Goal: Transaction & Acquisition: Purchase product/service

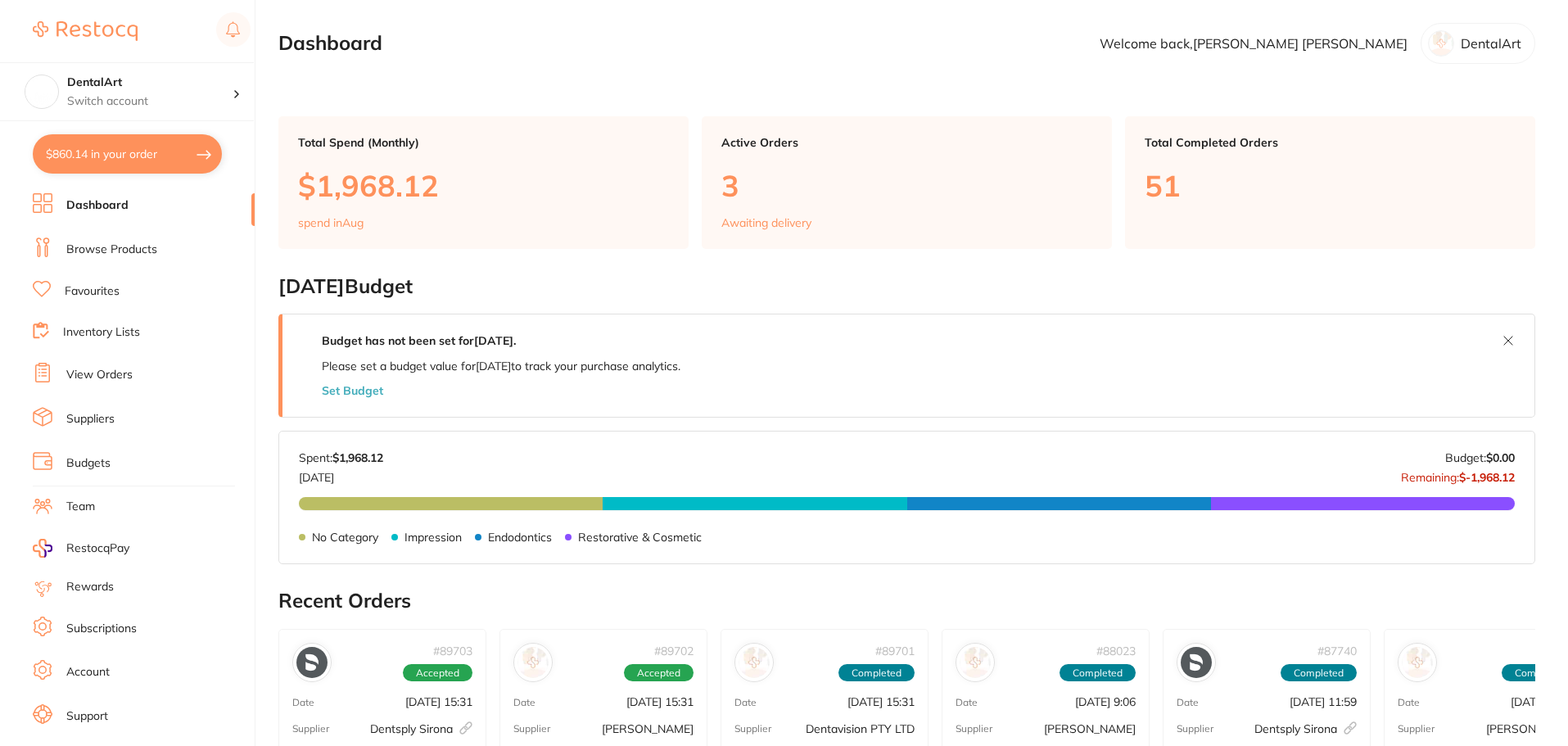
click at [140, 154] on button "$860.14 in your order" at bounding box center [127, 154] width 189 height 39
checkbox input "true"
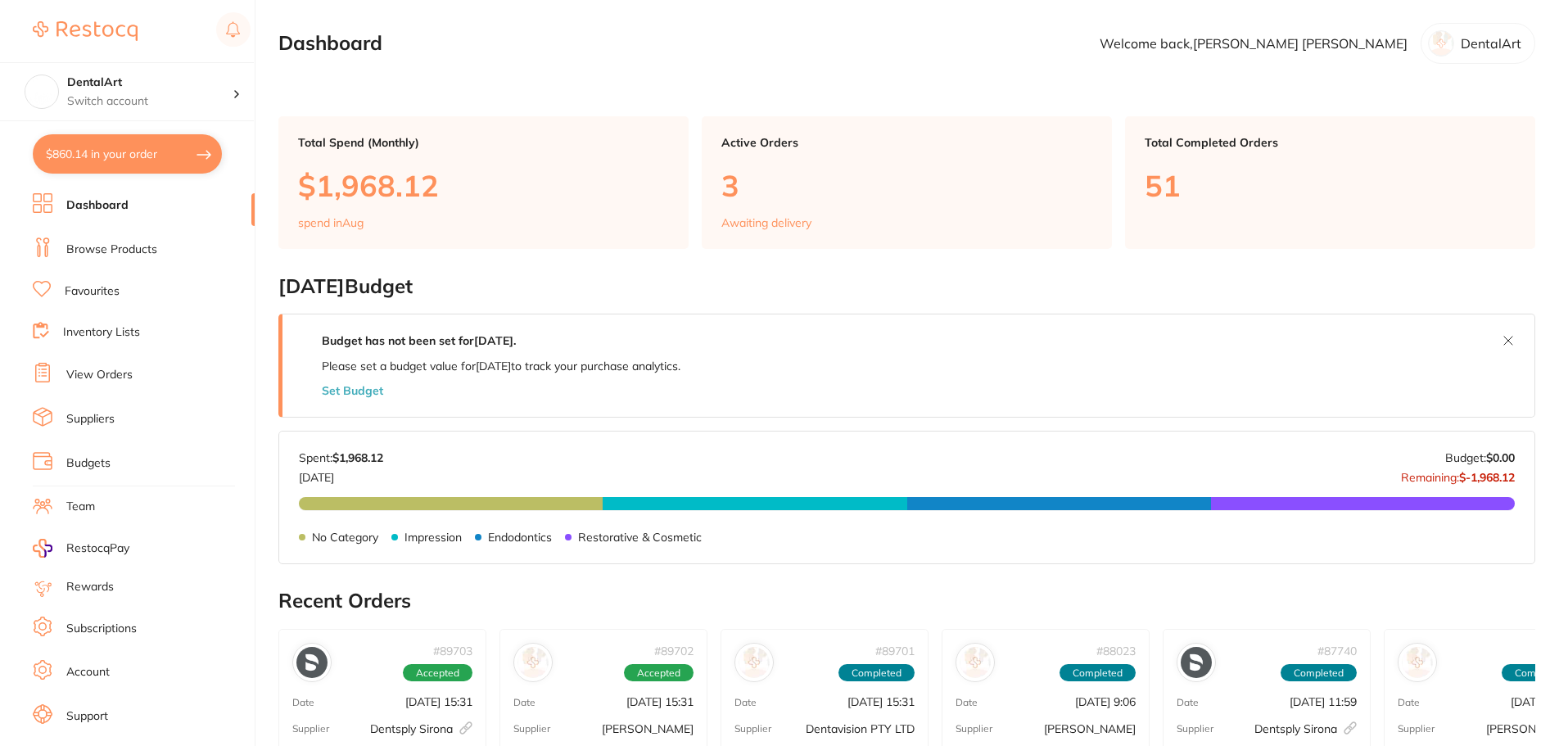
checkbox input "true"
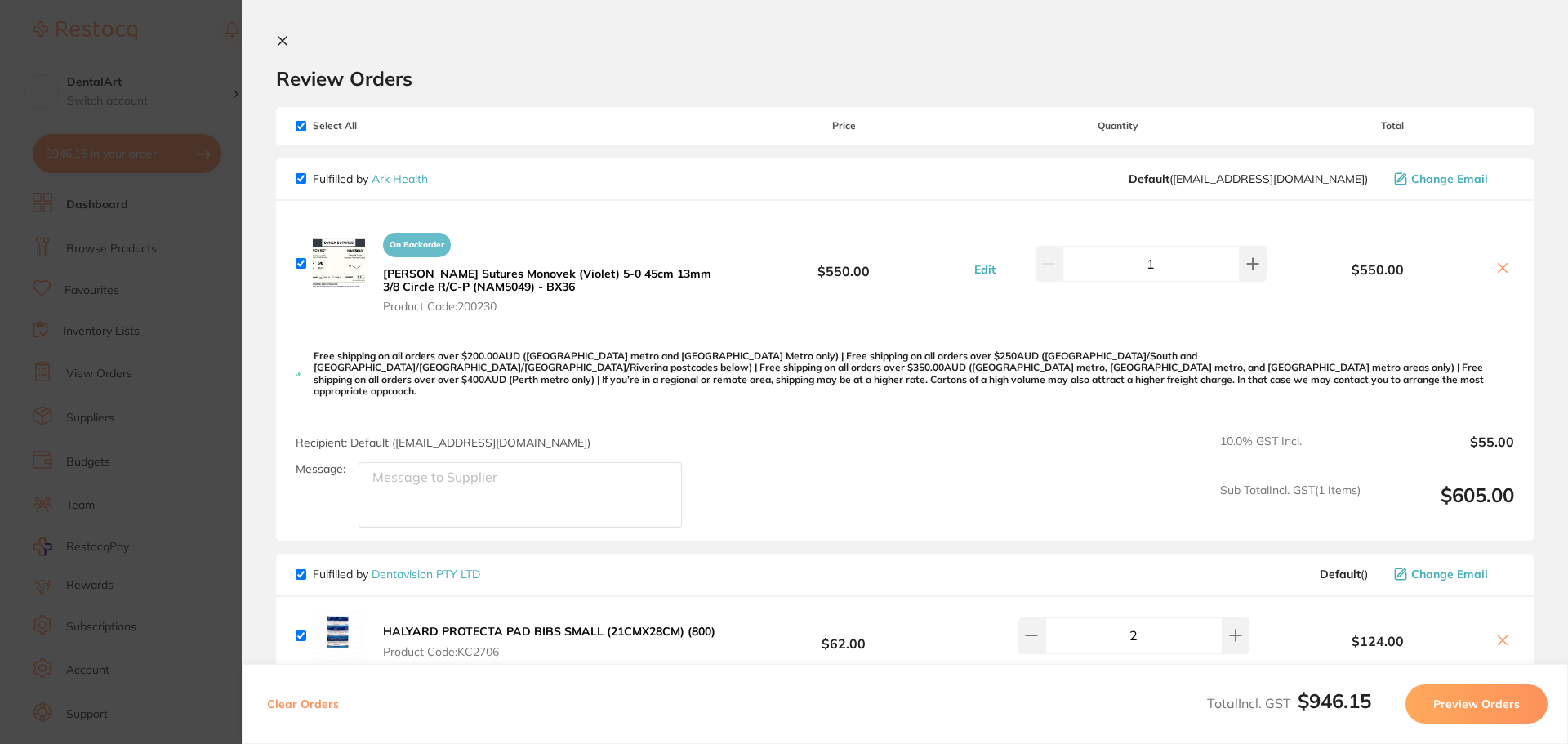
drag, startPoint x: 172, startPoint y: 49, endPoint x: 157, endPoint y: 40, distance: 17.5
click at [175, 49] on section "Update RRP Set your pre negotiated price for this item. Item Agreed RRP (excl. …" at bounding box center [784, 372] width 1568 height 744
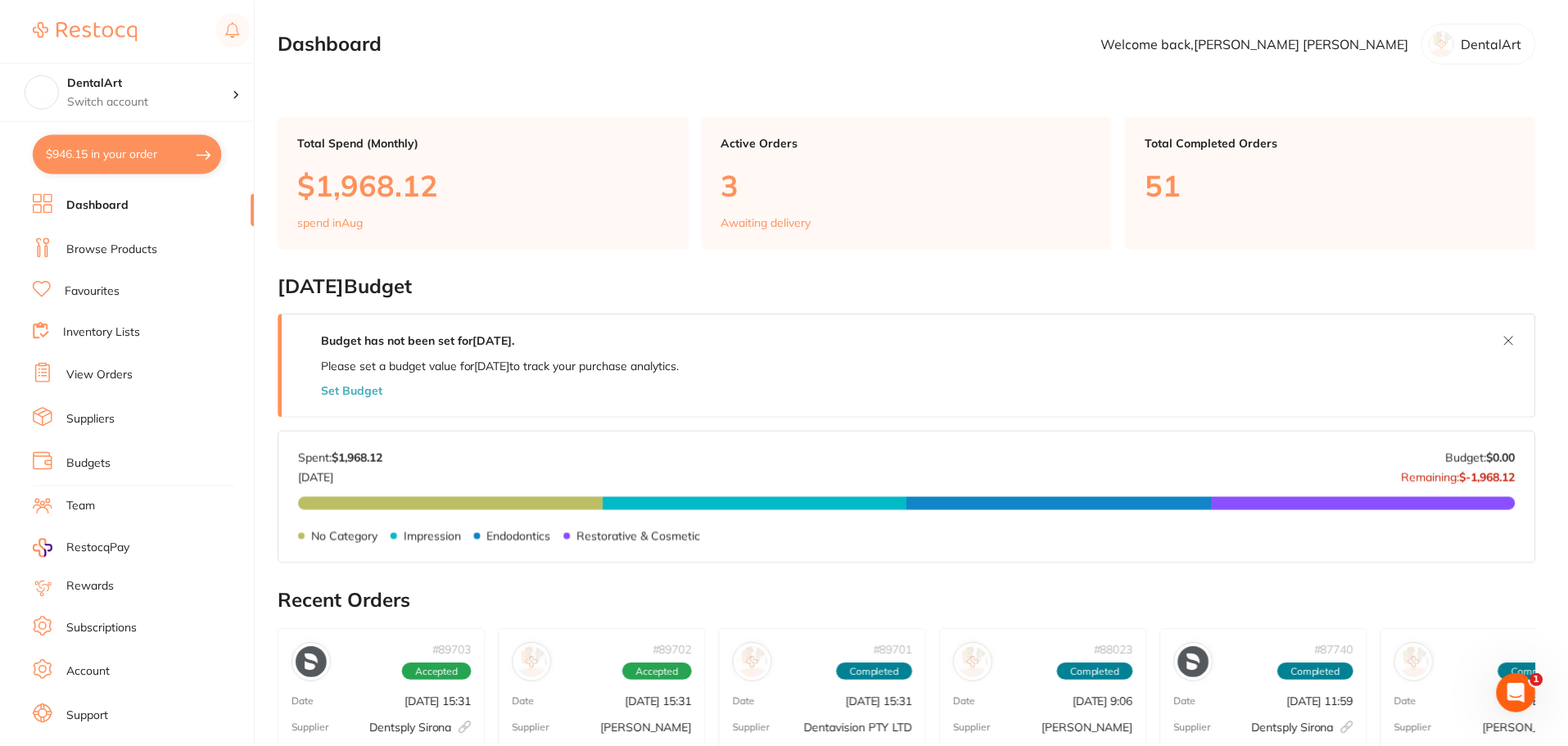
scroll to position [11, 0]
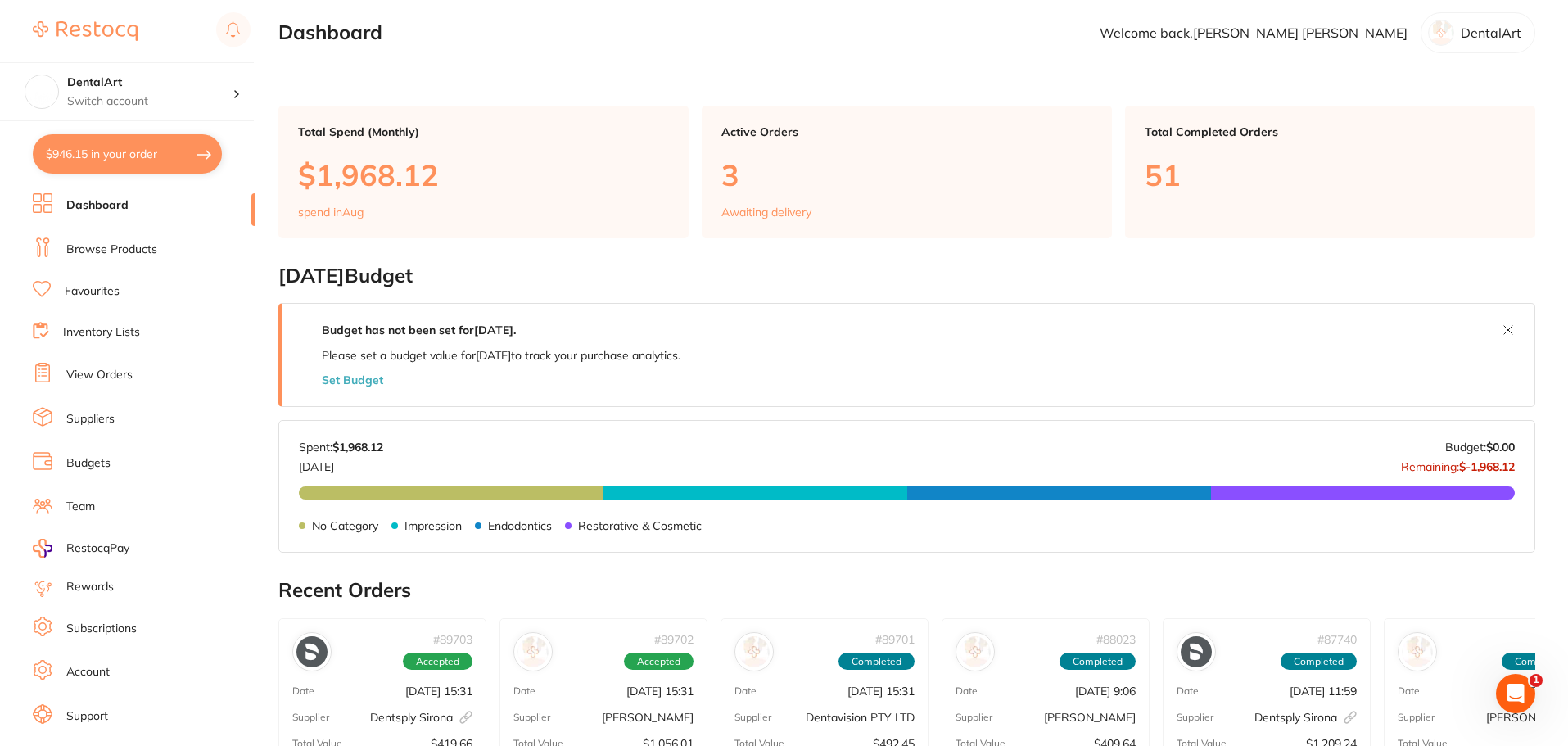
click at [132, 255] on link "Browse Products" at bounding box center [111, 249] width 90 height 17
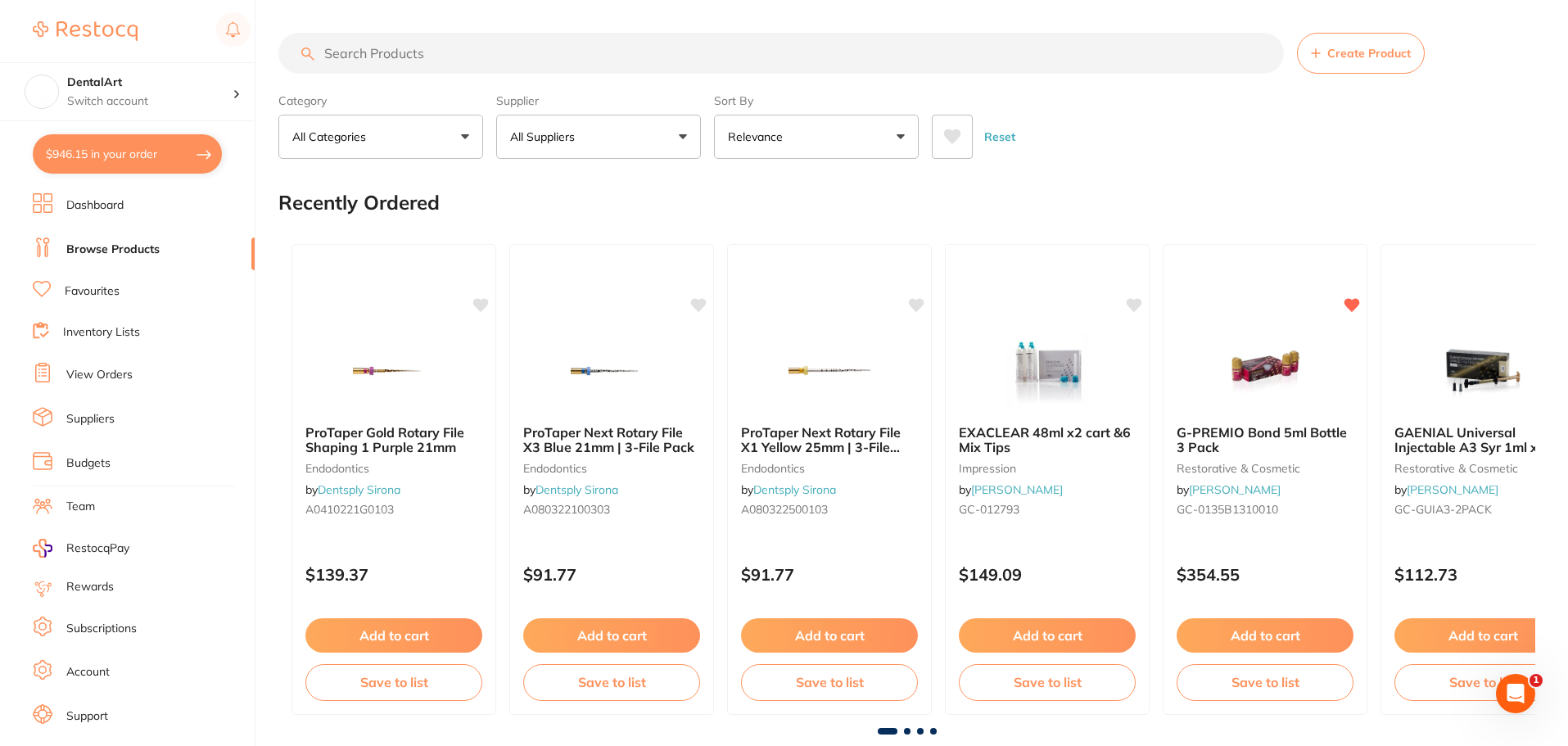
click at [356, 56] on input "search" at bounding box center [781, 53] width 1006 height 41
click at [401, 49] on input "search" at bounding box center [781, 53] width 1006 height 41
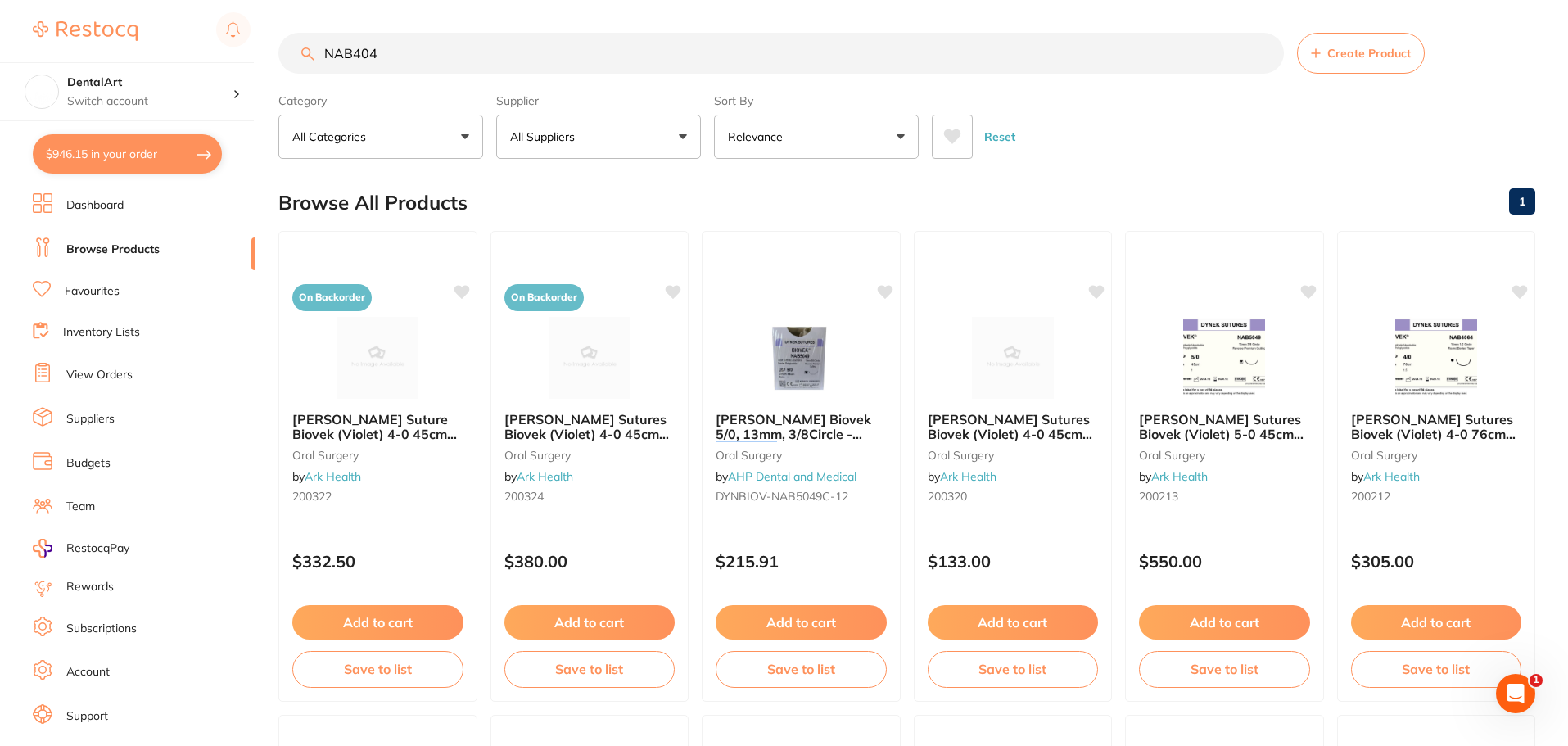
click at [324, 47] on input "NAB404" at bounding box center [781, 53] width 1006 height 41
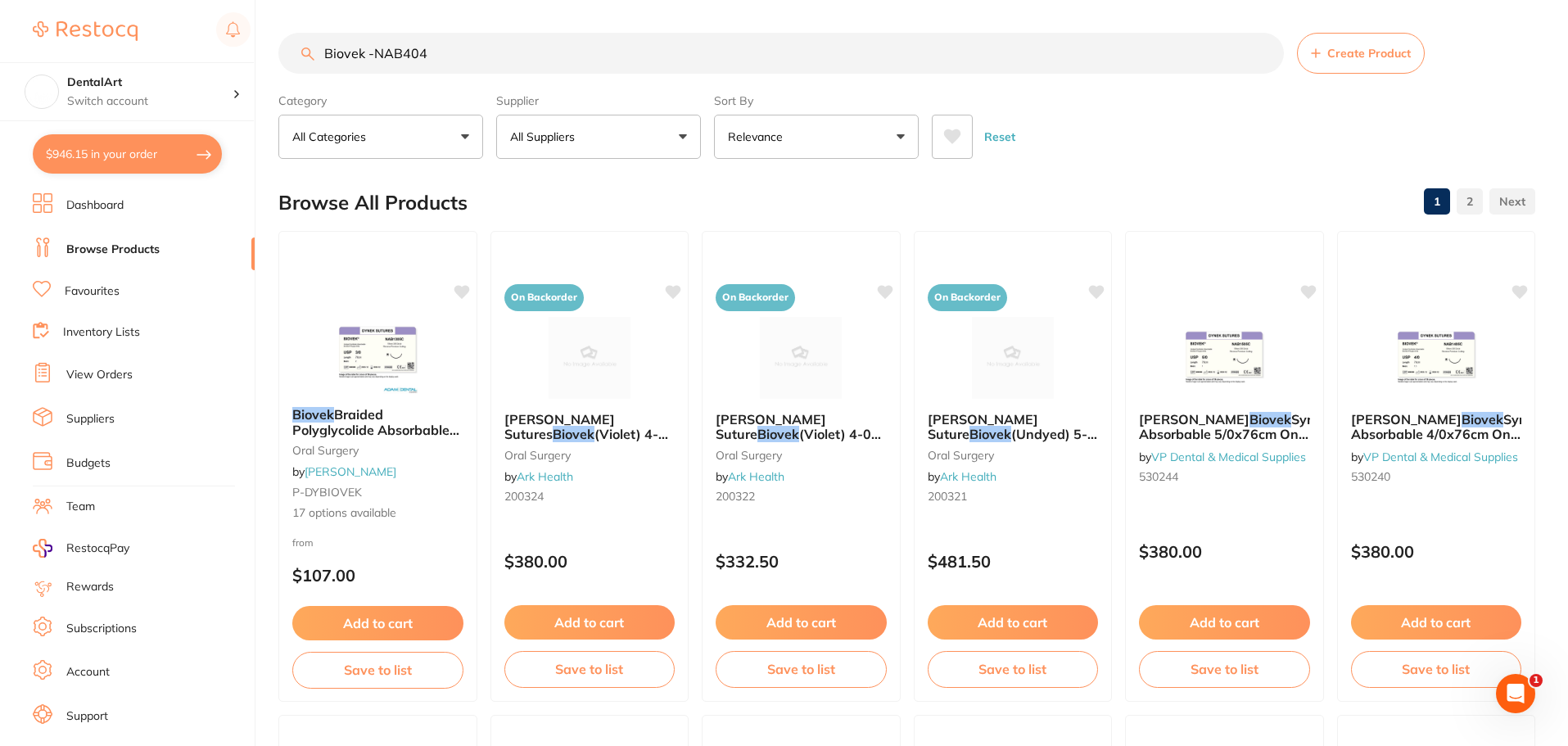
type input "Biovek -NAB404"
click at [367, 393] on img at bounding box center [377, 352] width 107 height 83
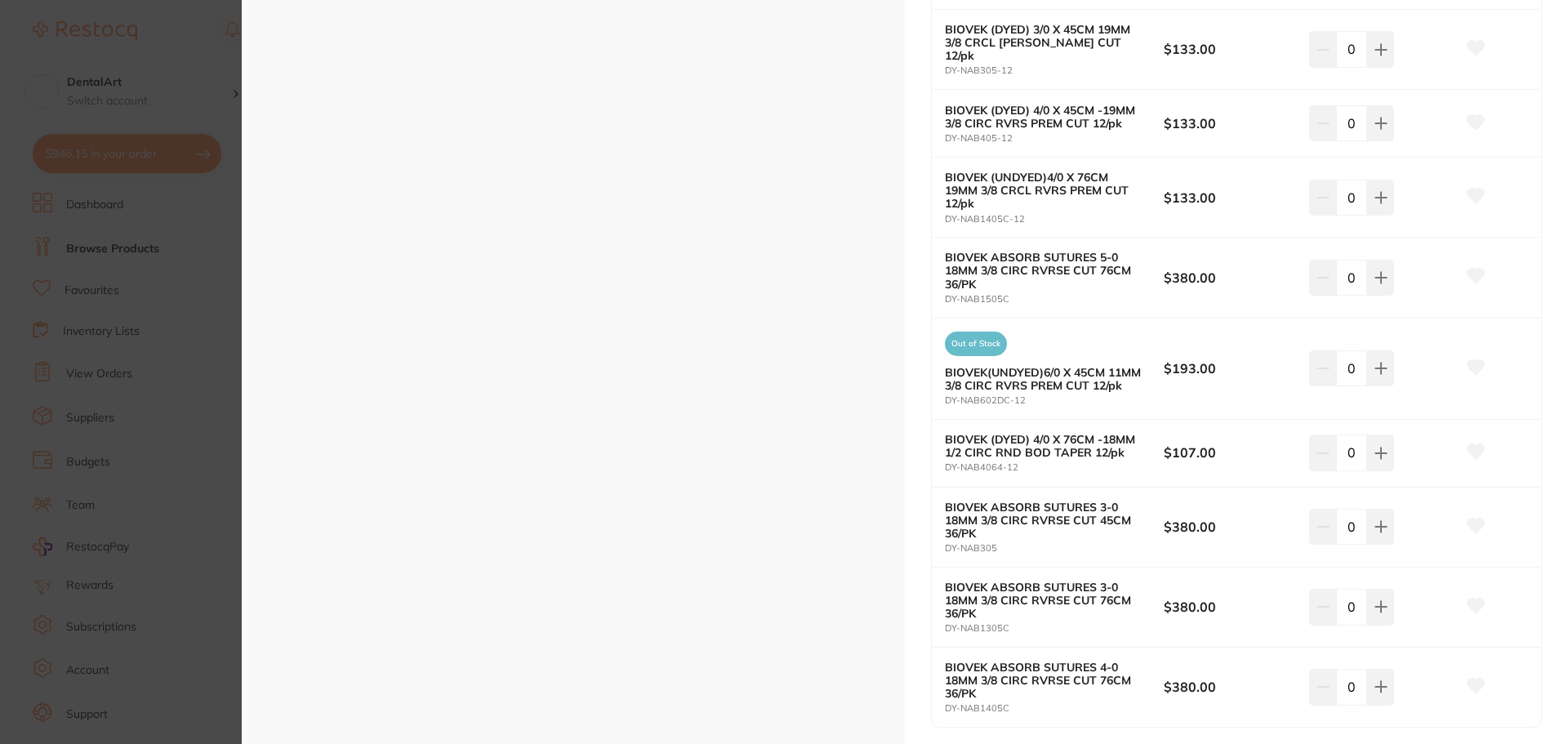
scroll to position [798, 0]
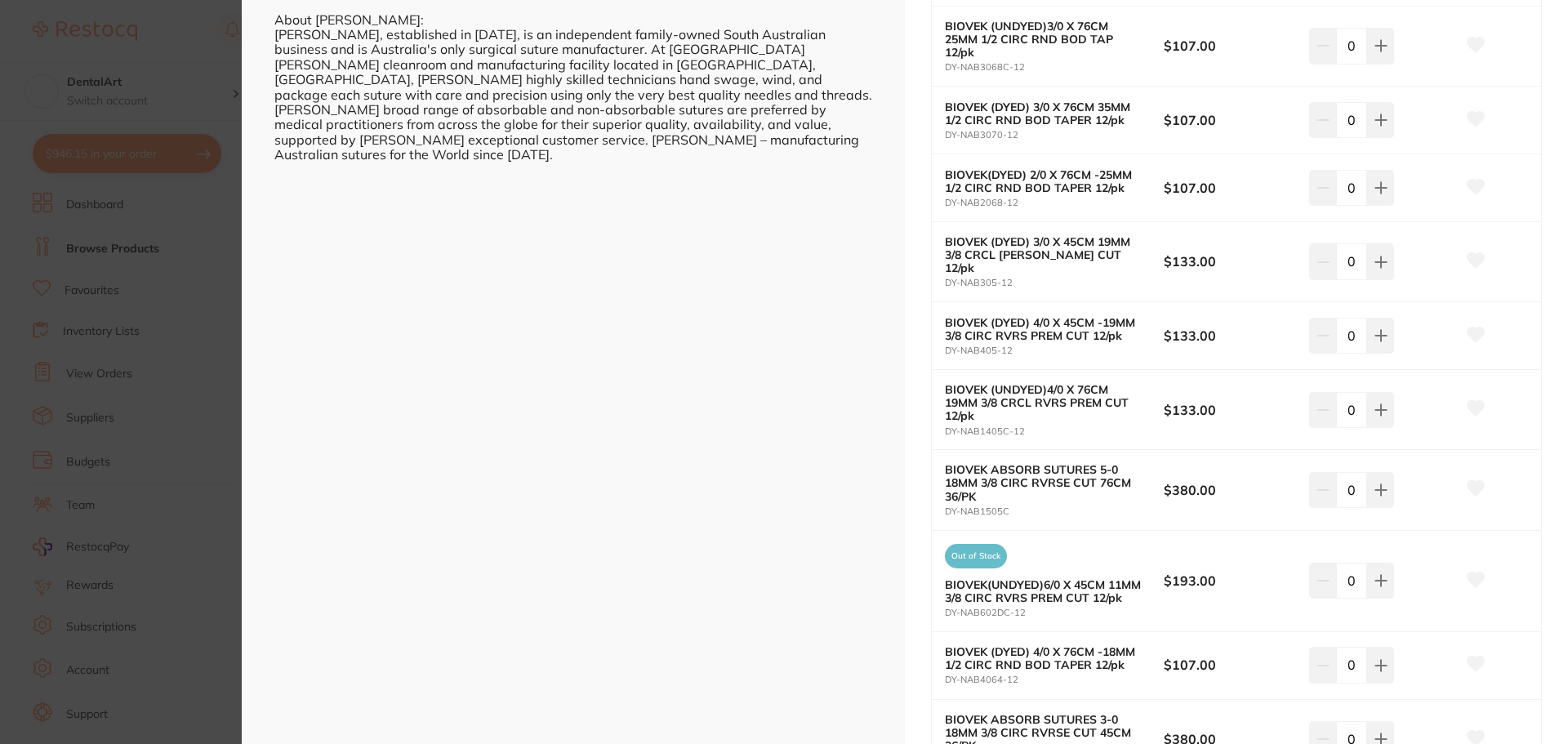
click at [149, 230] on section "Biovek Braided Polyglycolide Absorbable Sutures oral surgery by Adam Dental Pro…" at bounding box center [784, 372] width 1568 height 744
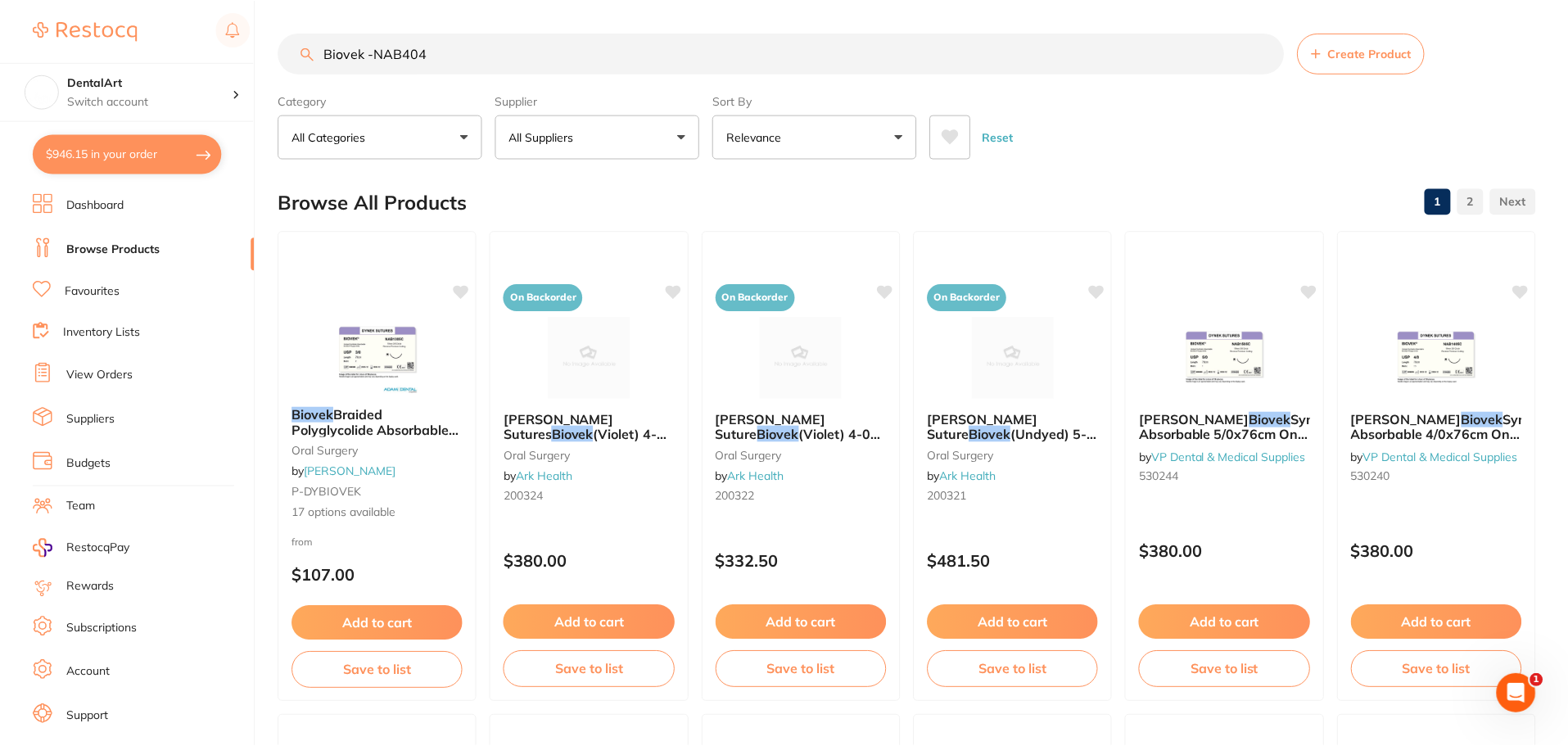
scroll to position [3, 0]
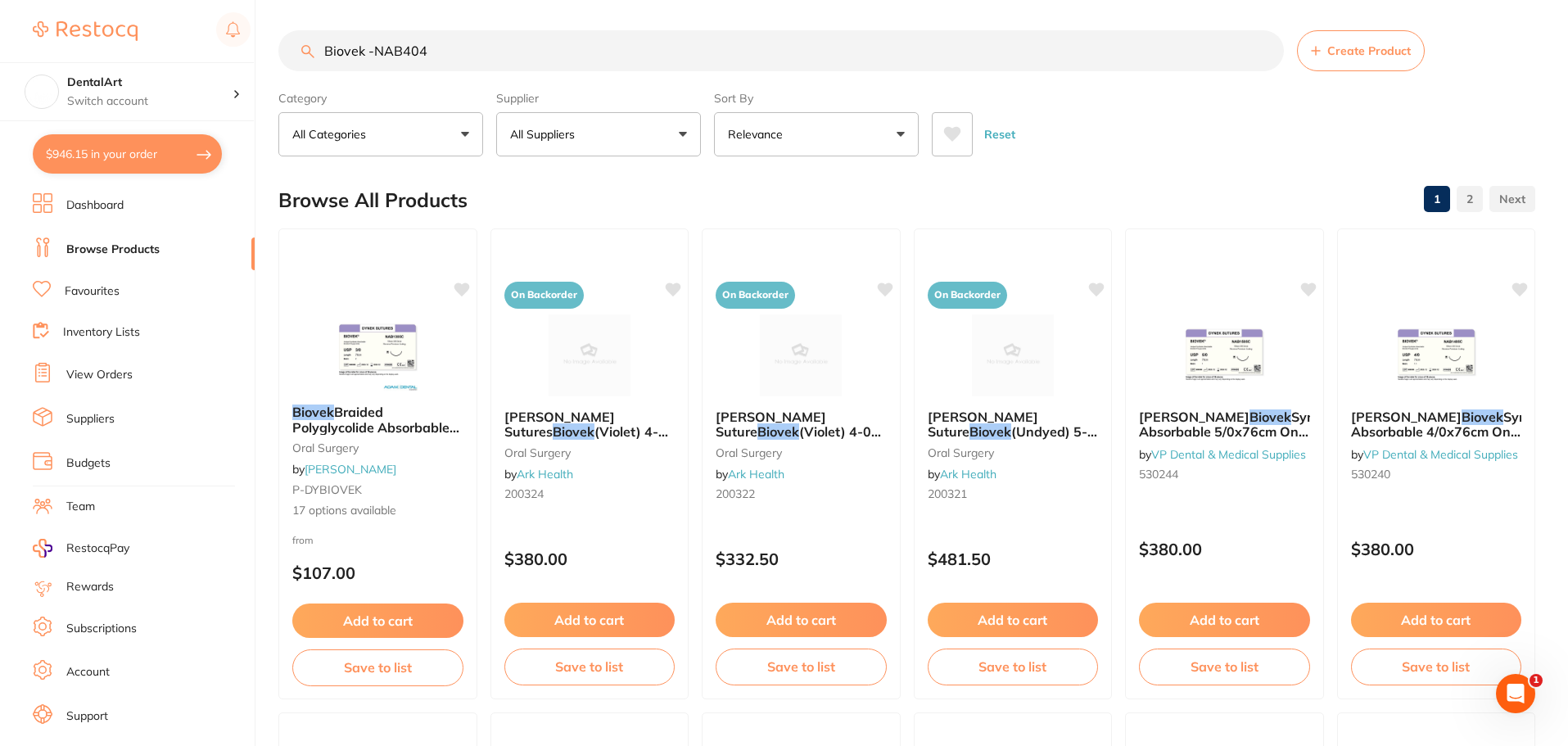
click at [158, 253] on link "Browse Products" at bounding box center [113, 249] width 93 height 17
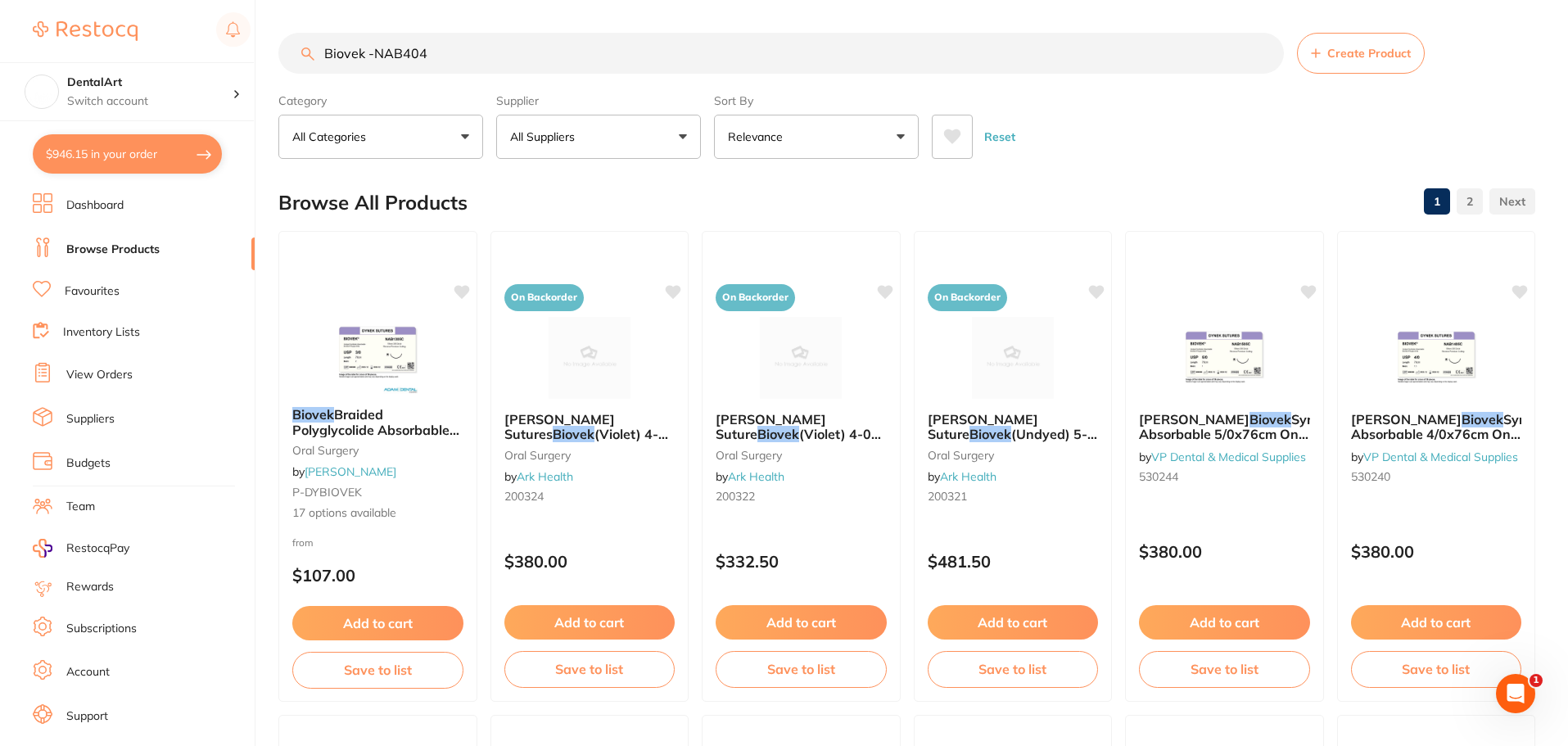
click at [187, 148] on button "$946.15 in your order" at bounding box center [127, 154] width 189 height 39
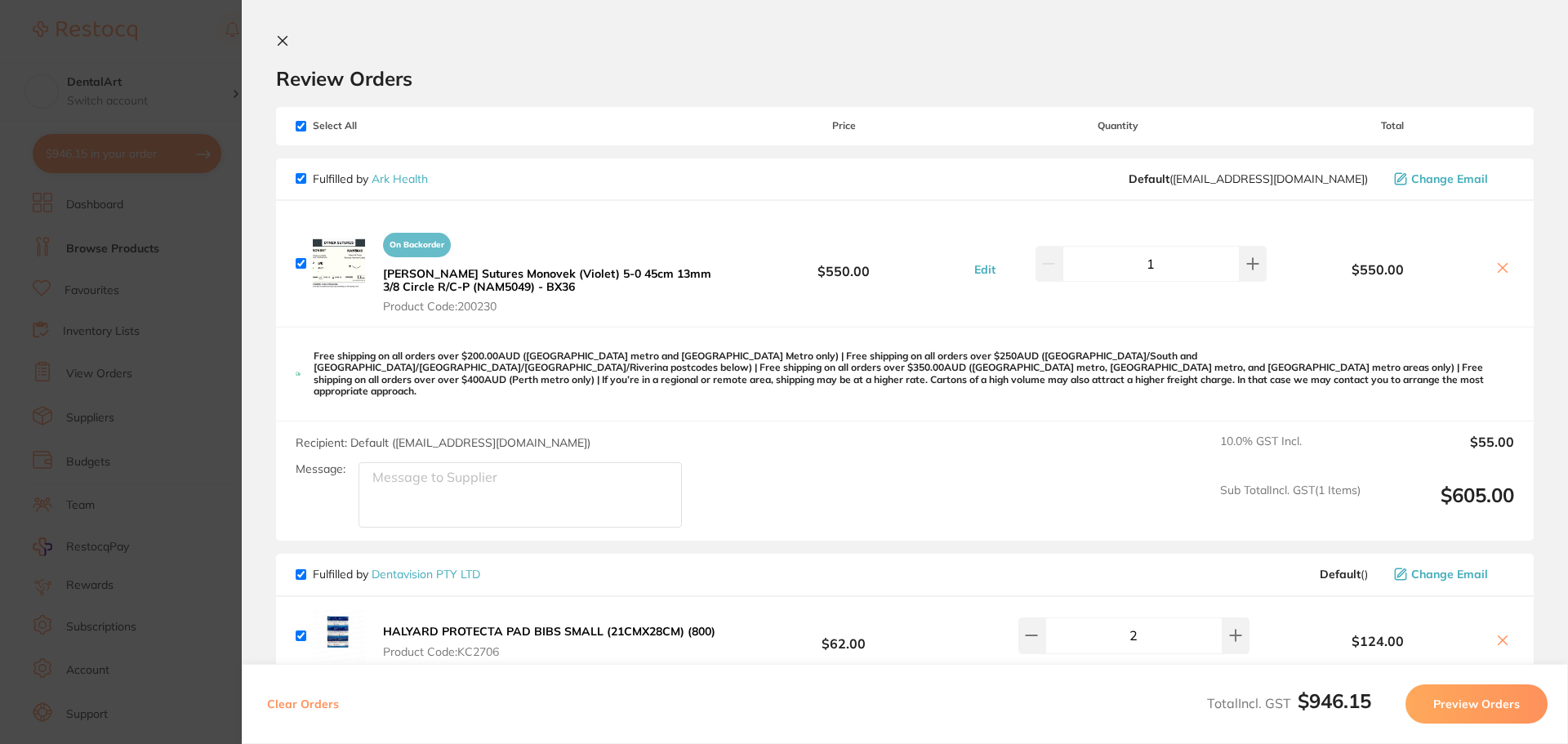
click at [289, 162] on div "Fulfilled by Ark Health Default ( sales@arkhealth.com.au ) Change Email" at bounding box center [905, 179] width 1258 height 43
click at [298, 179] on input "checkbox" at bounding box center [301, 178] width 11 height 11
checkbox input "false"
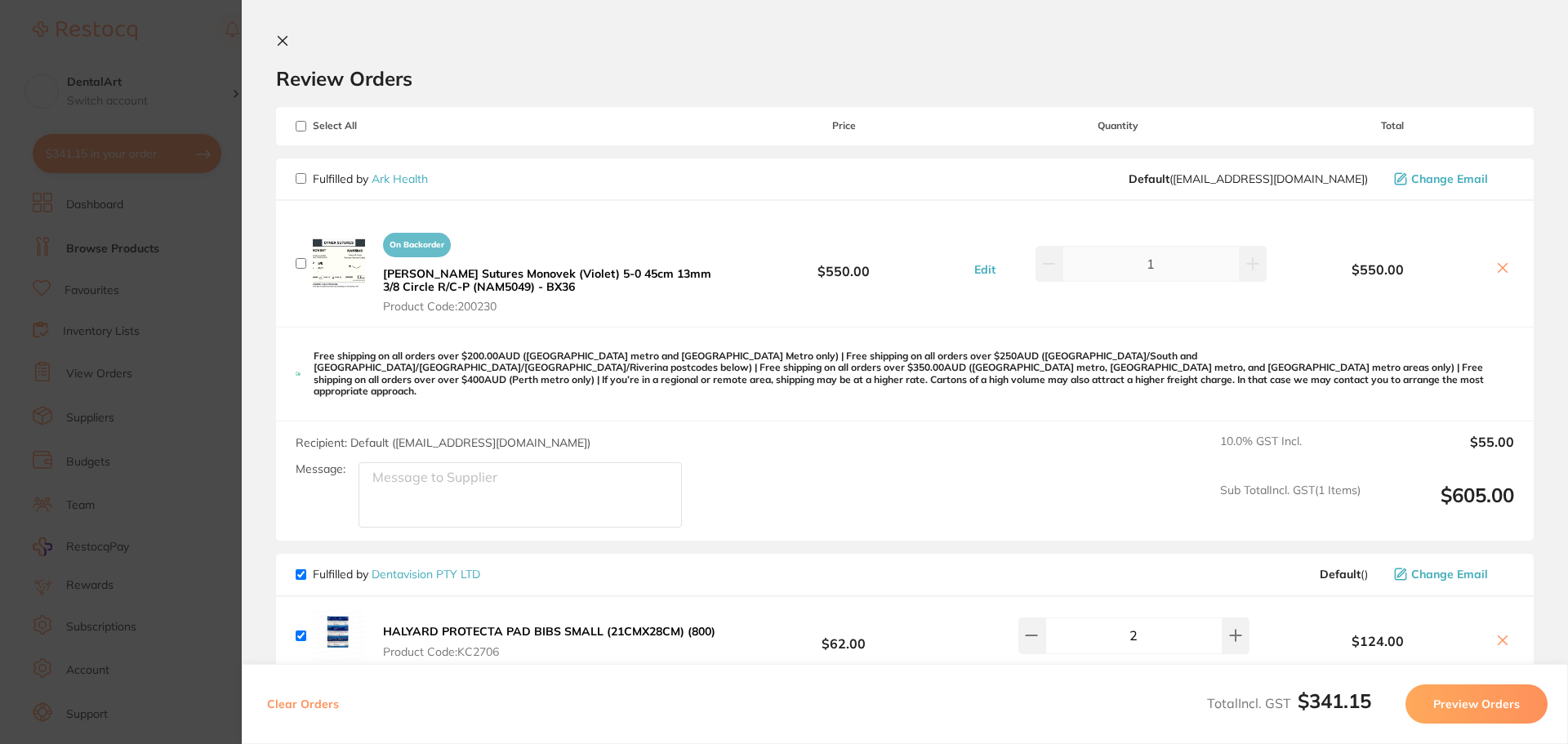
click at [302, 182] on input "checkbox" at bounding box center [301, 178] width 11 height 11
checkbox input "true"
click at [1499, 268] on icon at bounding box center [1503, 268] width 9 height 9
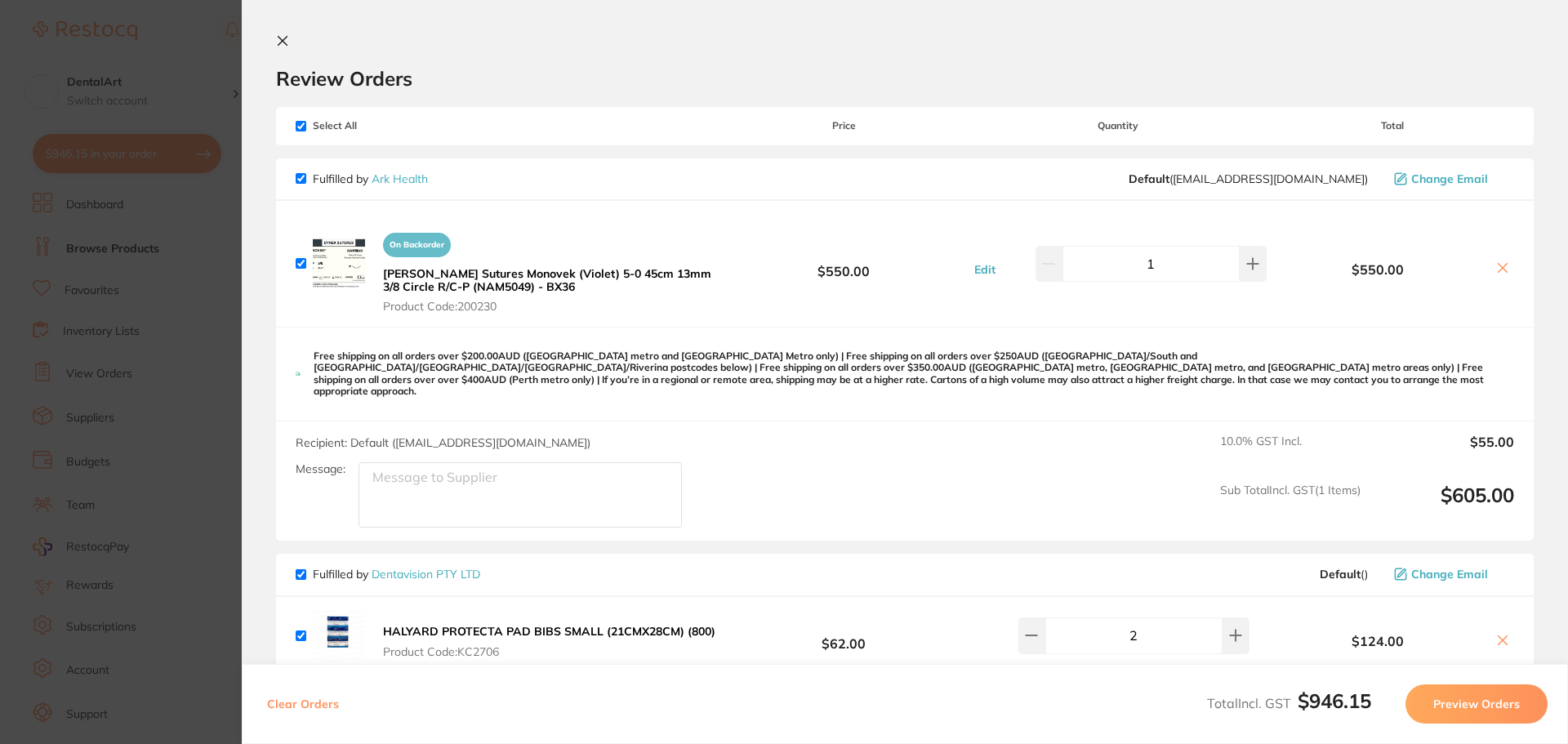
click at [1491, 268] on button at bounding box center [1503, 270] width 23 height 17
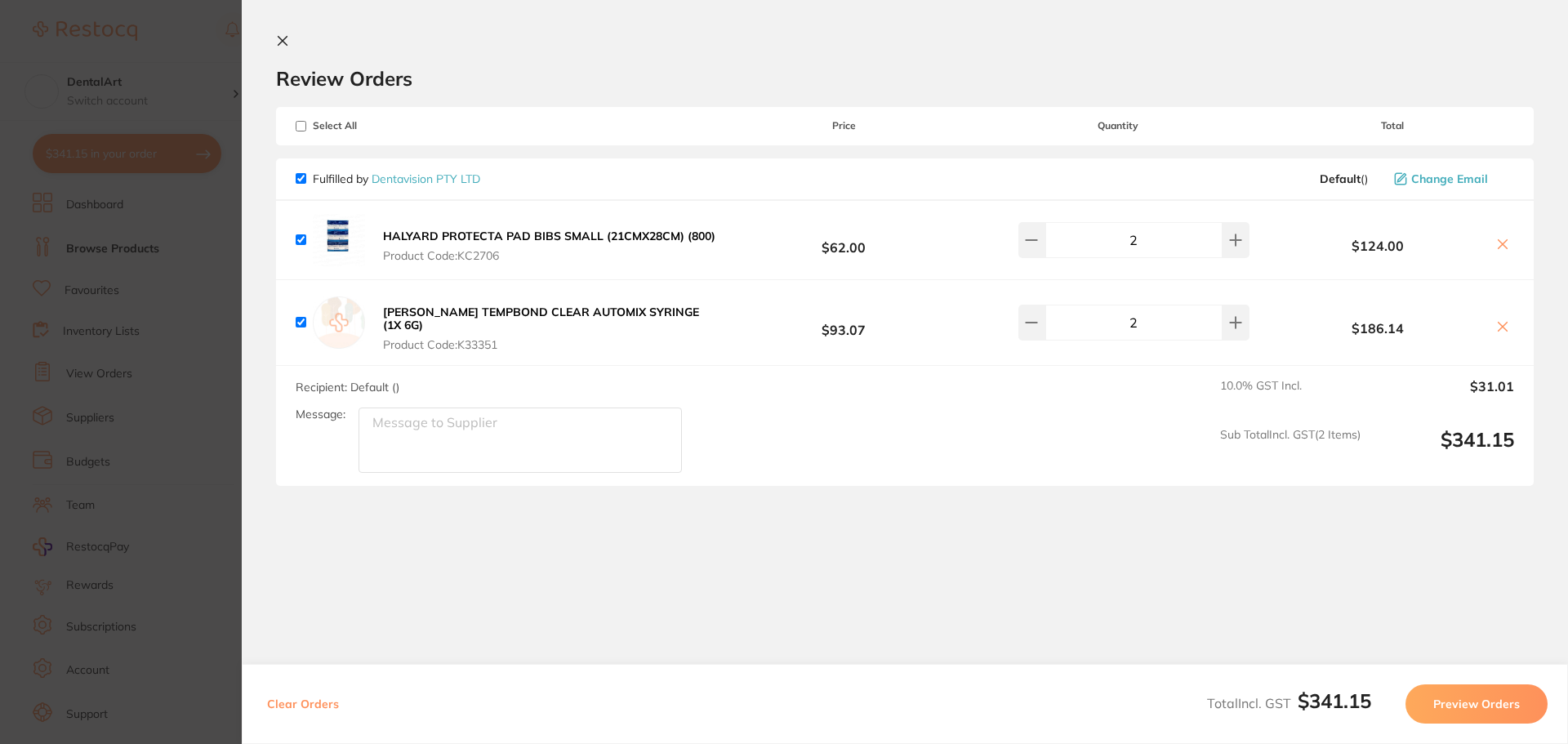
checkbox input "true"
click at [223, 49] on section "Update RRP Set your pre negotiated price for this item. Item Agreed RRP (excl. …" at bounding box center [784, 372] width 1568 height 744
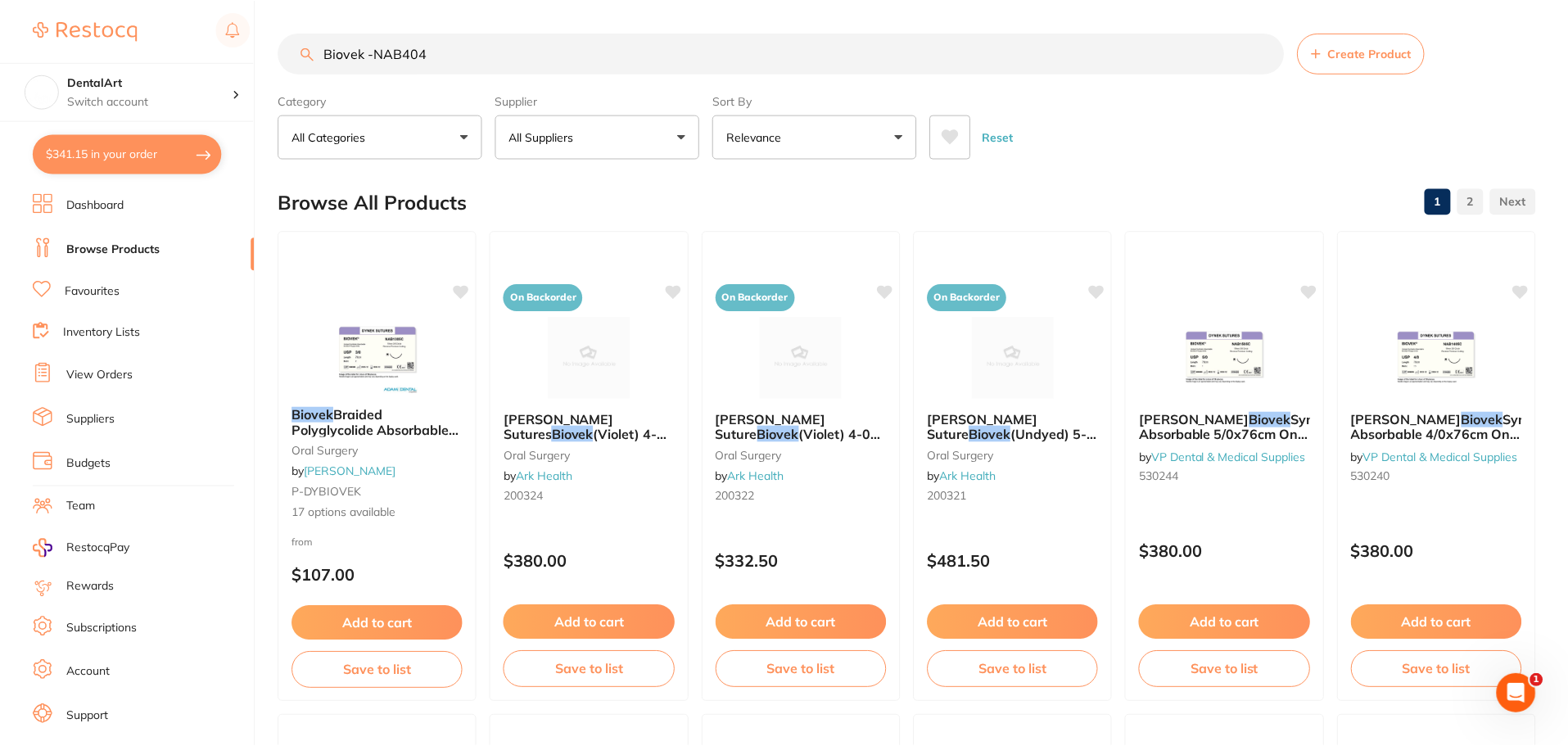
scroll to position [3, 0]
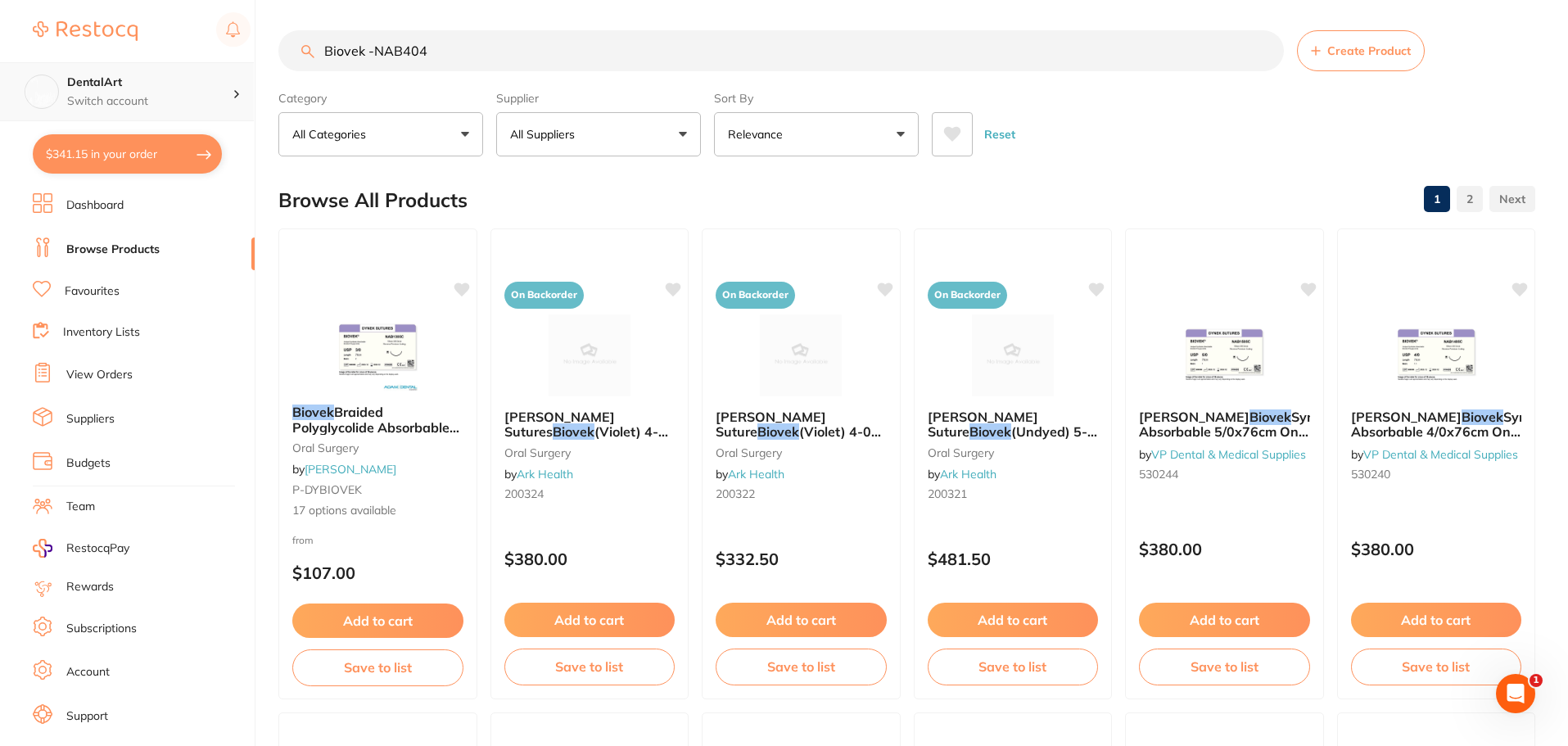
drag, startPoint x: 513, startPoint y: 53, endPoint x: 0, endPoint y: 62, distance: 513.1
click at [0, 67] on div "$341.15 DentalArt Switch account DentalArt $341.15 in your order Dashboard Brow…" at bounding box center [784, 370] width 1568 height 746
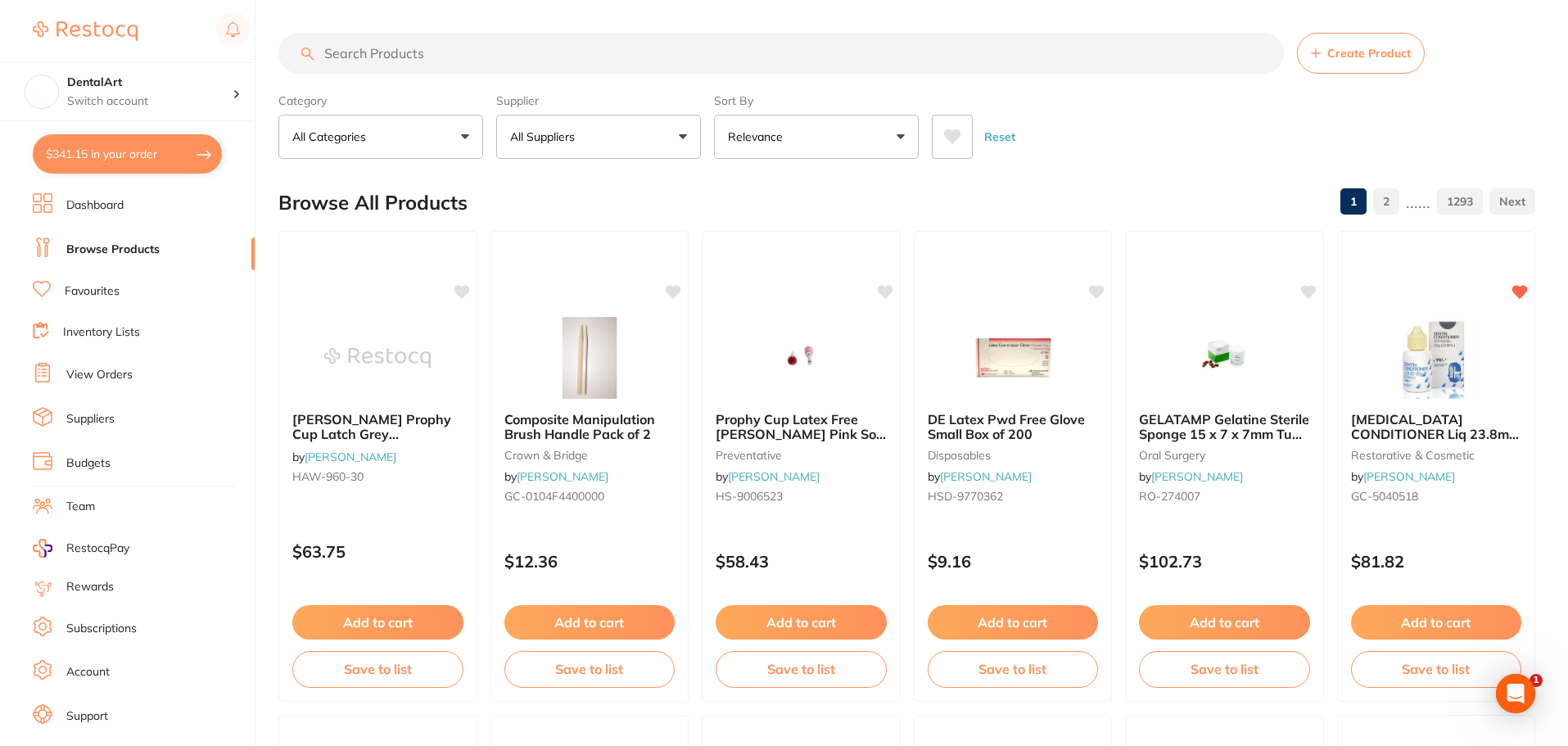
scroll to position [0, 0]
click at [365, 58] on input "search" at bounding box center [781, 53] width 1006 height 41
click at [341, 42] on input "search" at bounding box center [781, 53] width 1006 height 41
click at [342, 51] on input "search" at bounding box center [781, 53] width 1006 height 41
click at [360, 54] on input "search" at bounding box center [781, 53] width 1006 height 41
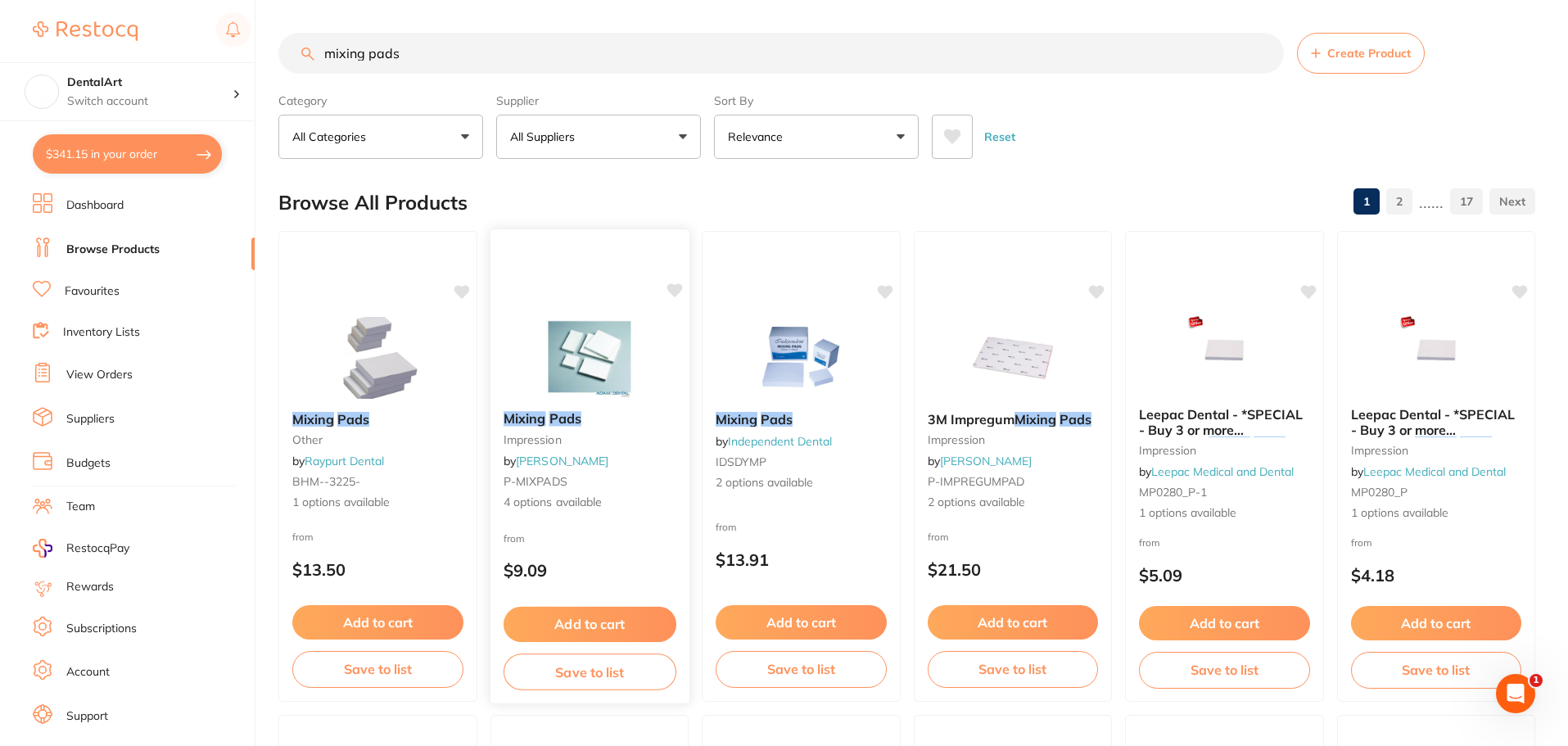
type input "mixing pads"
click at [595, 349] on img at bounding box center [589, 356] width 107 height 83
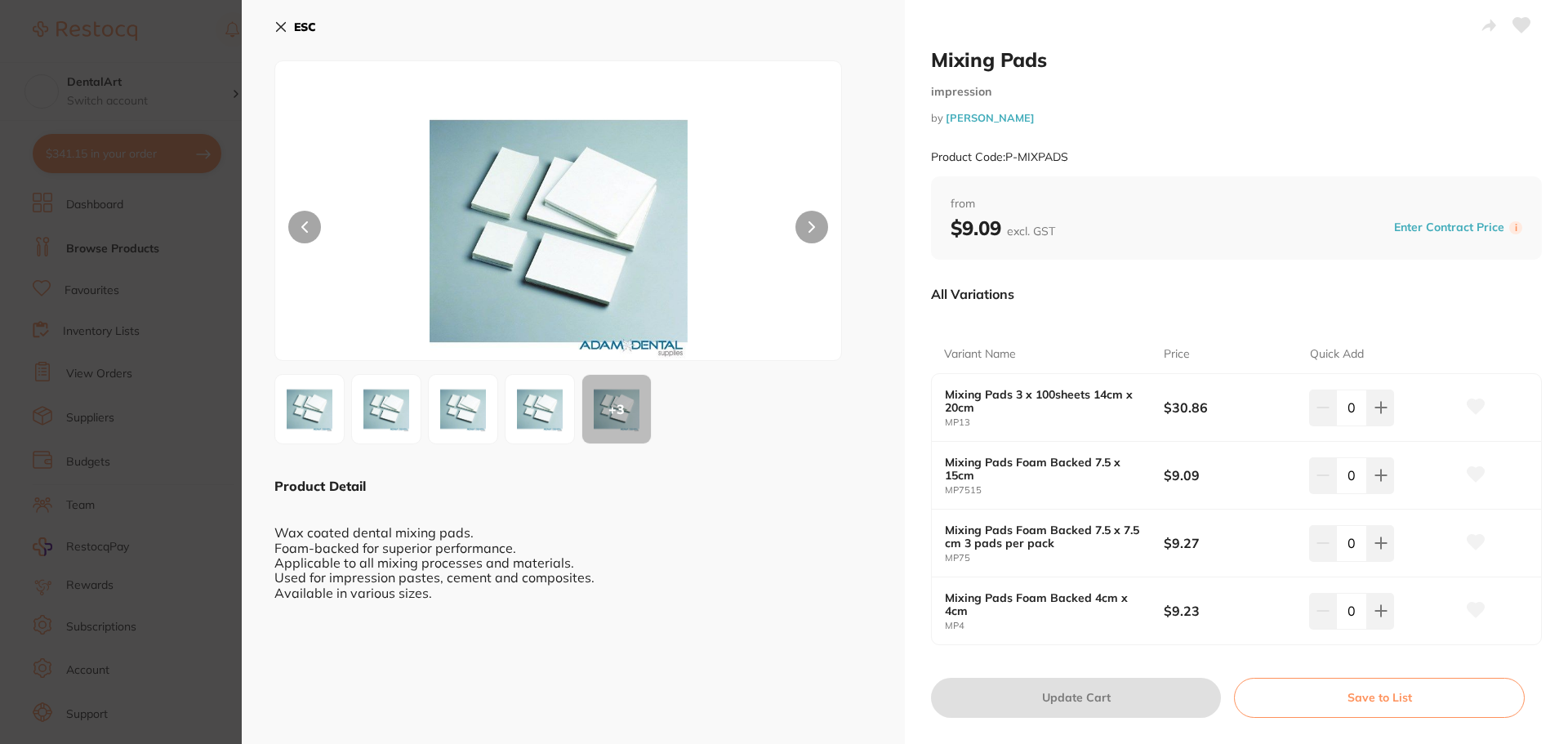
click at [539, 409] on img at bounding box center [539, 408] width 59 height 59
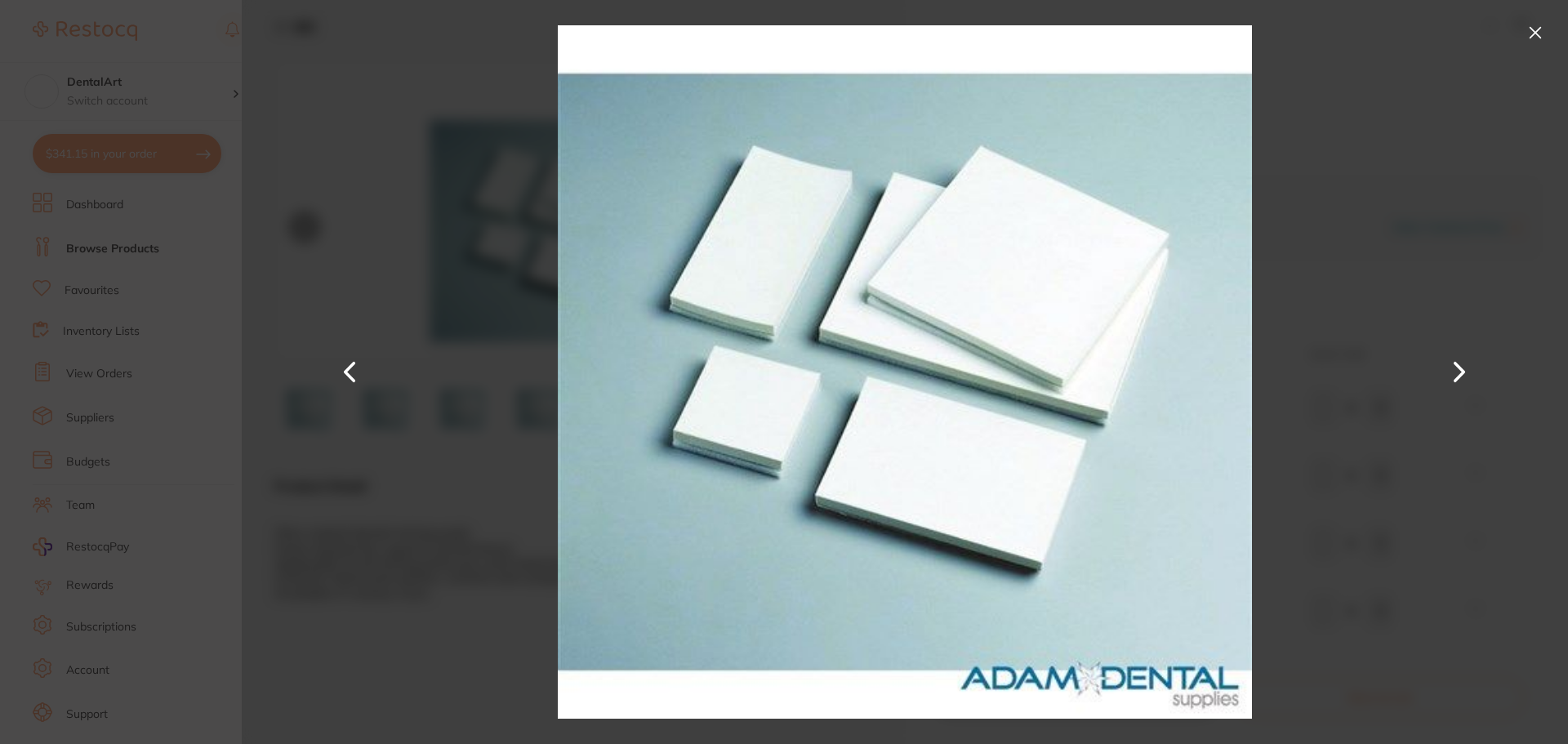
click at [1457, 372] on button at bounding box center [1459, 372] width 39 height 372
click at [1529, 26] on button at bounding box center [1535, 32] width 26 height 26
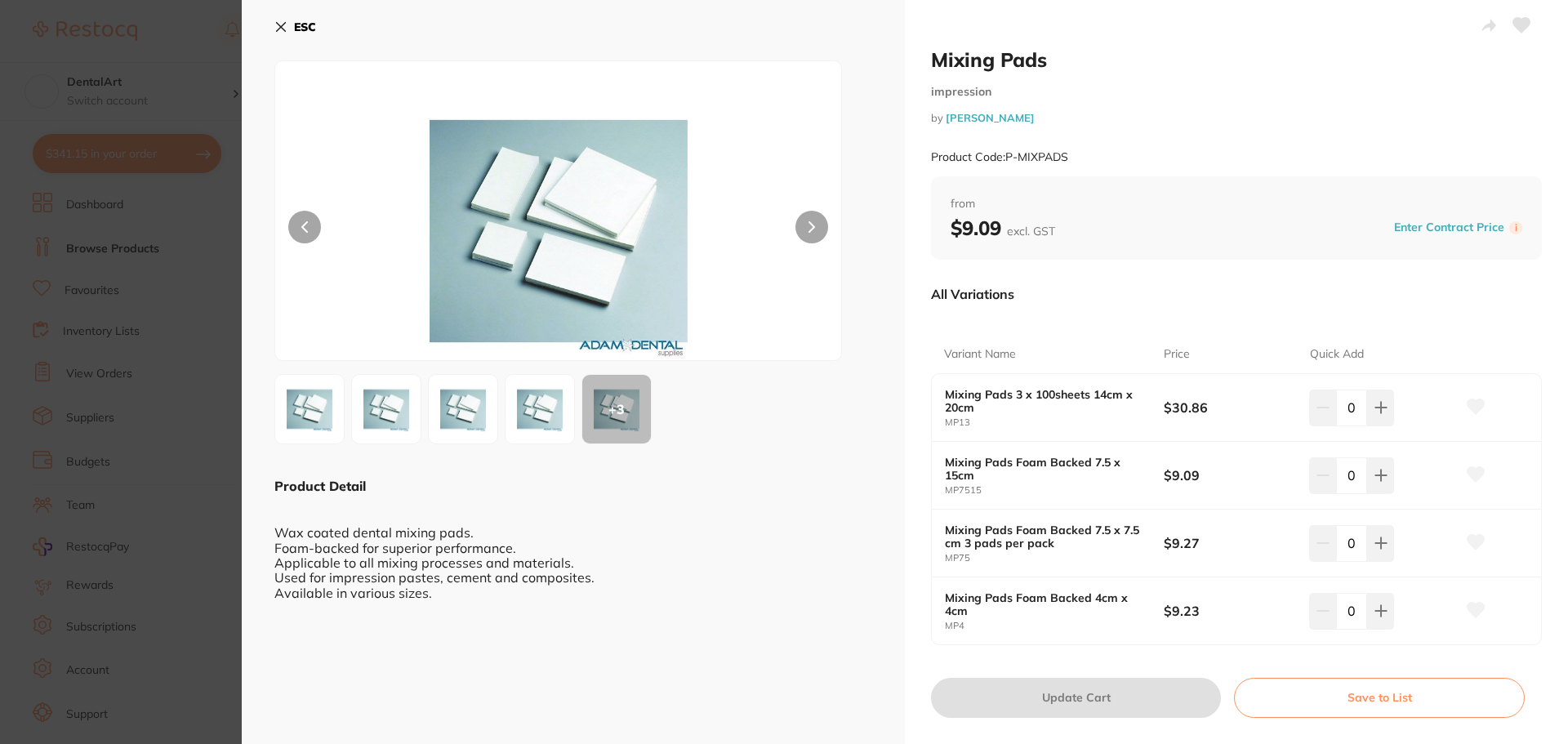
click at [283, 18] on button "ESC" at bounding box center [295, 26] width 42 height 28
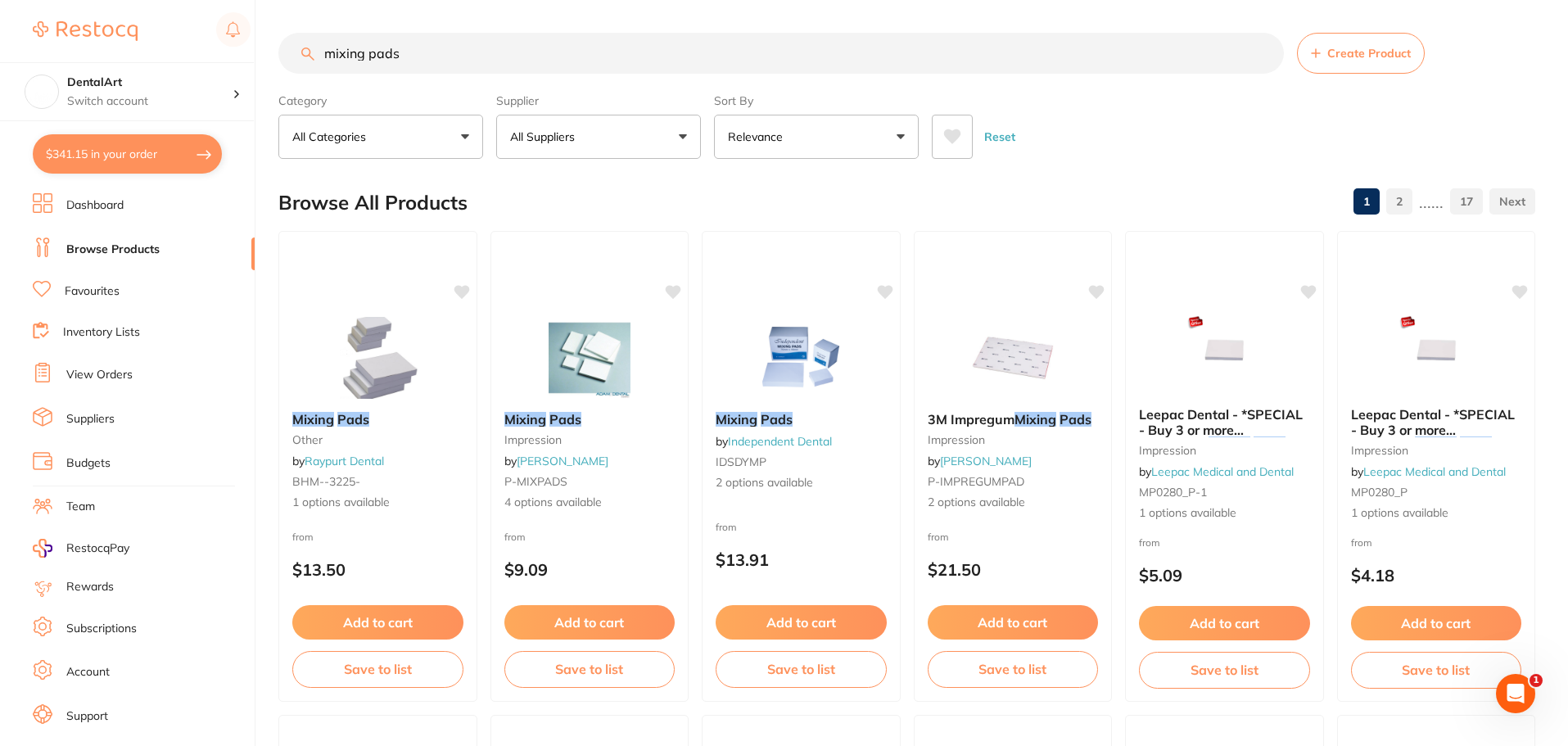
click at [676, 132] on button "All Suppliers" at bounding box center [598, 136] width 204 height 44
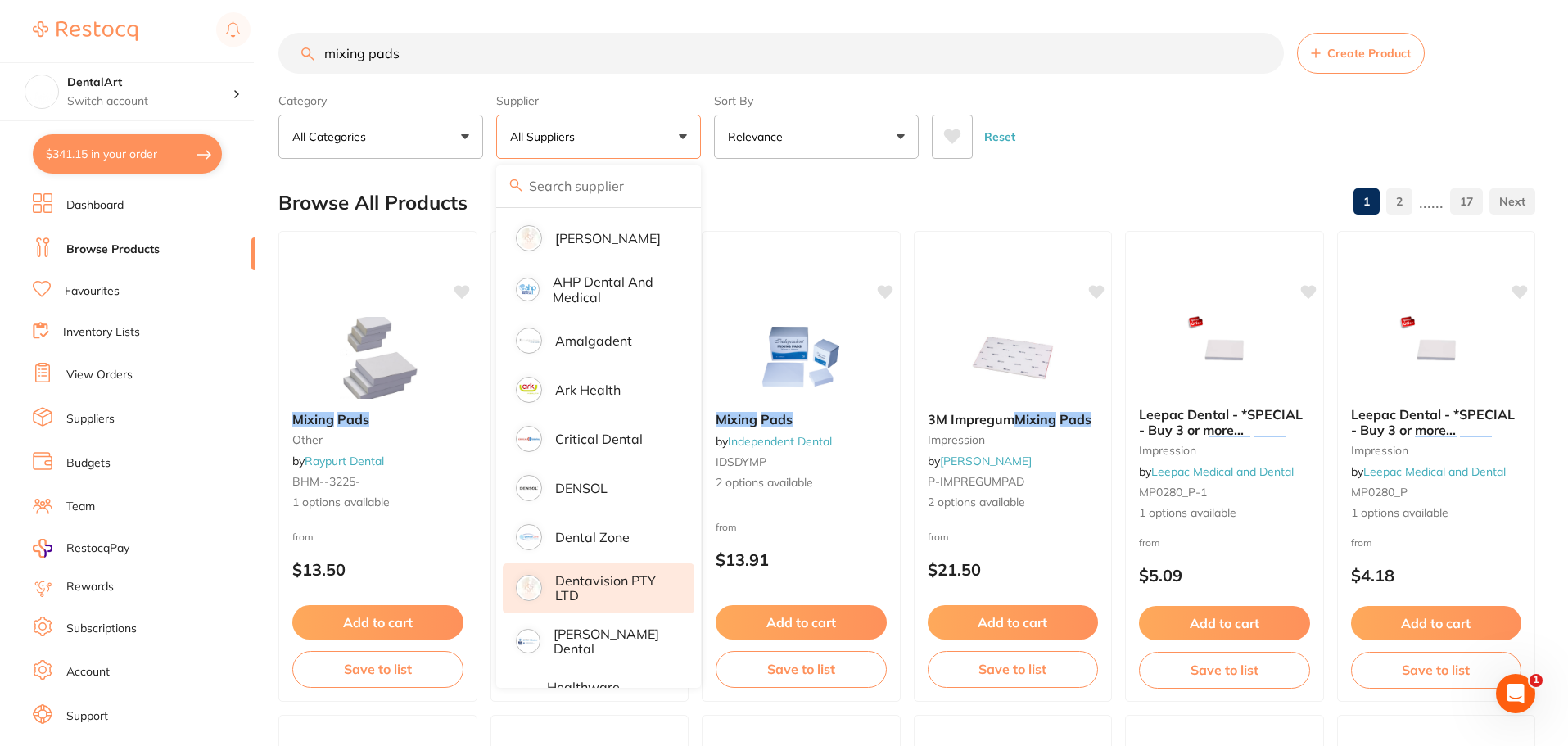
scroll to position [246, 0]
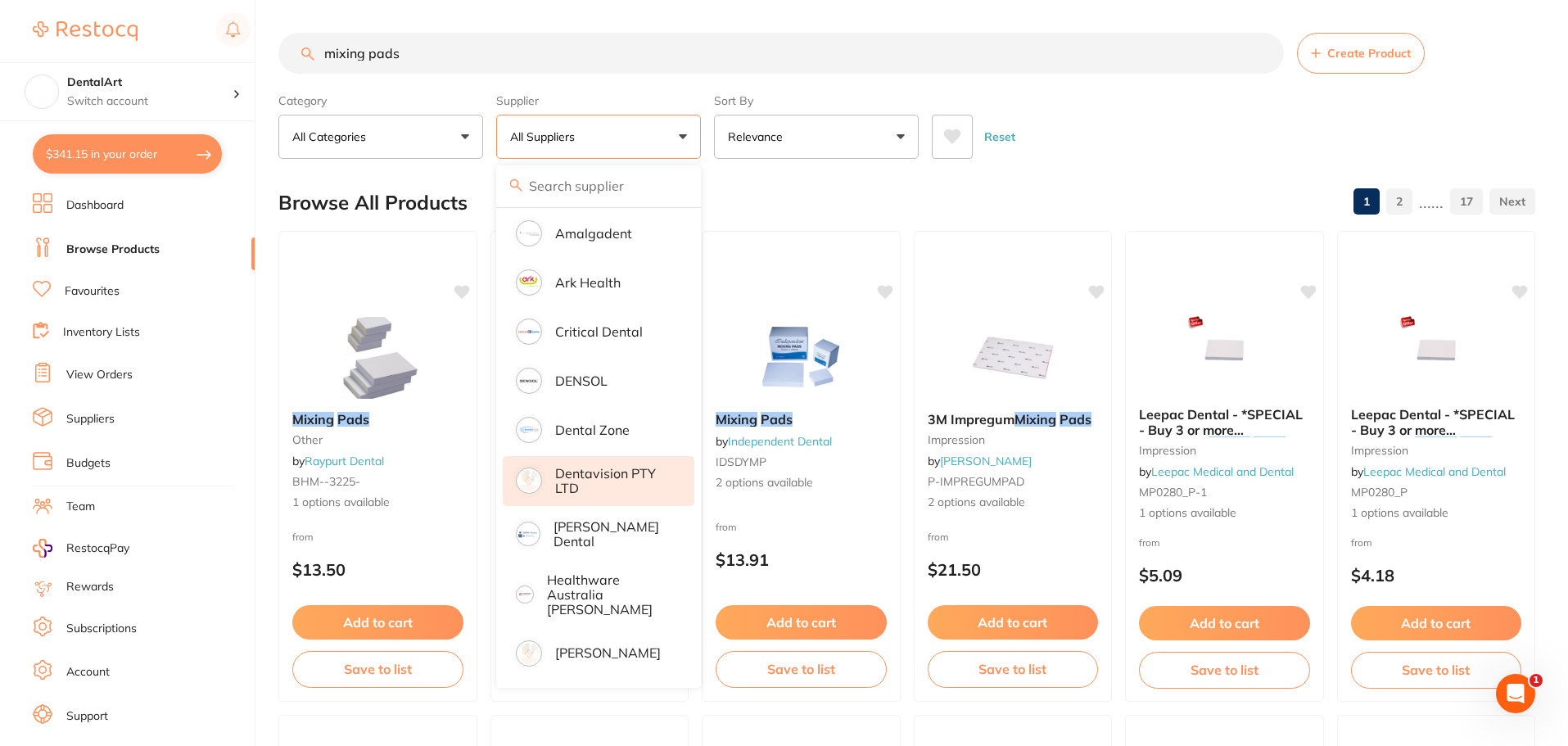
click at [613, 480] on p "Dentavision PTY LTD" at bounding box center [614, 480] width 117 height 30
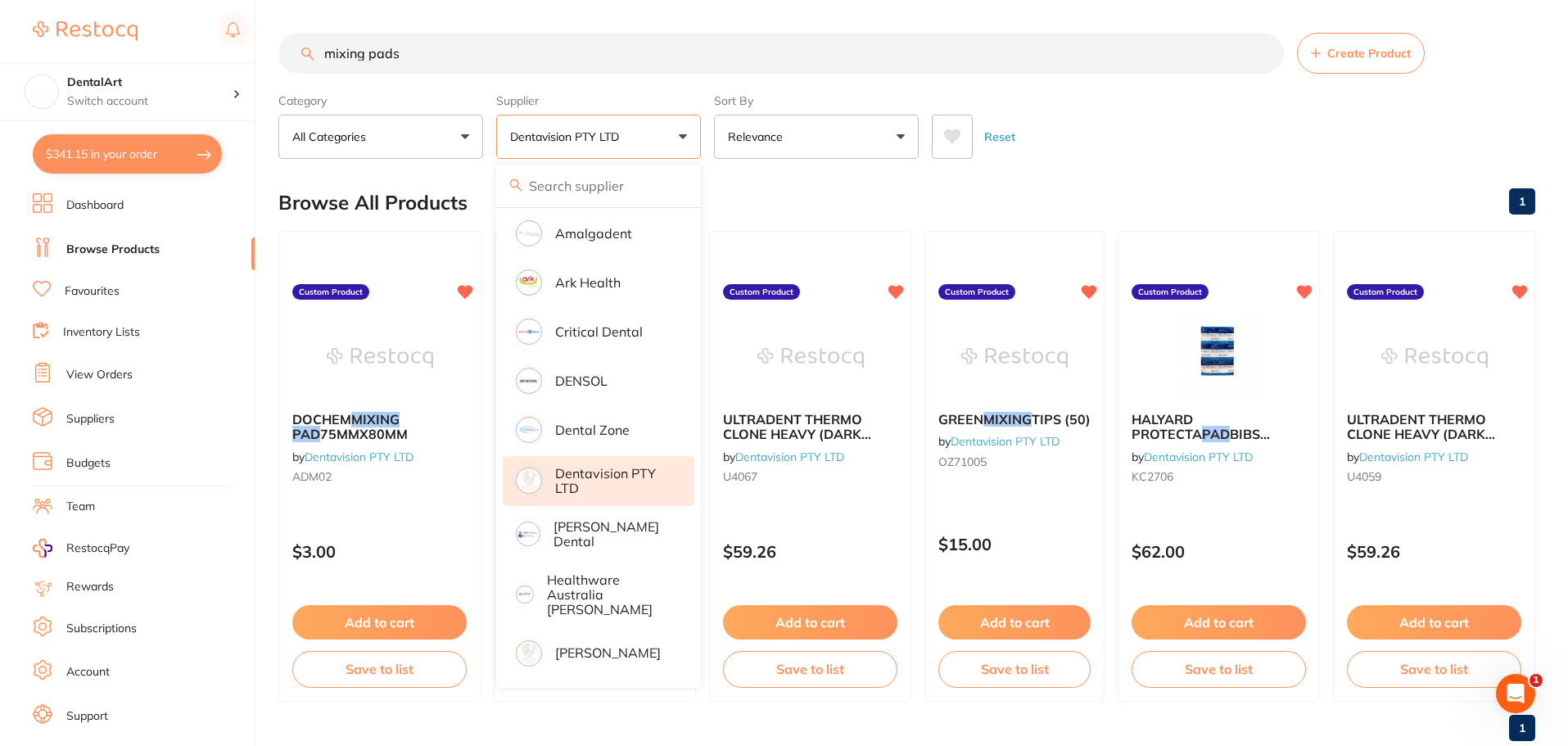
scroll to position [0, 0]
click at [1101, 70] on input "mixing pads" at bounding box center [781, 53] width 1006 height 41
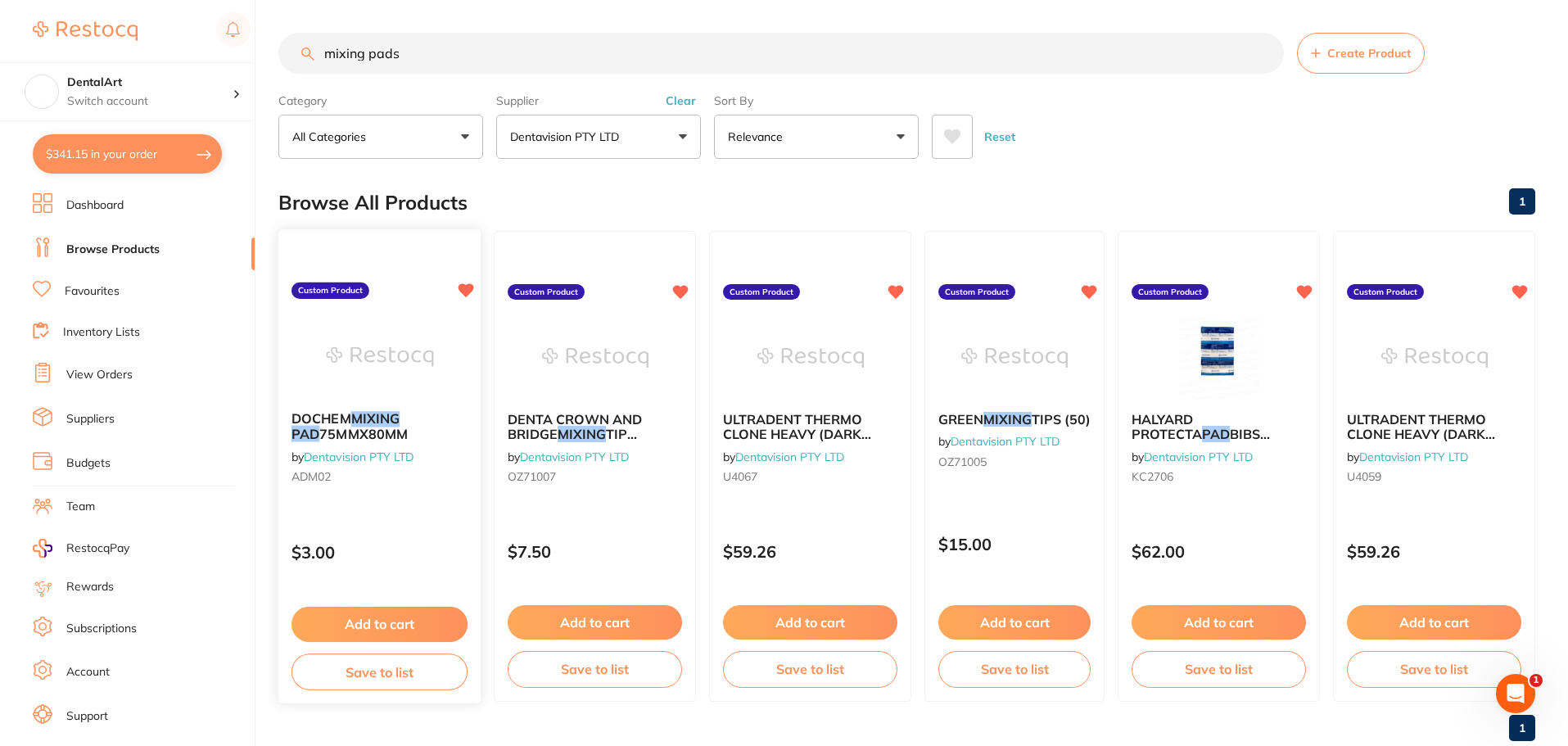
click at [427, 625] on button "Add to cart" at bounding box center [379, 624] width 176 height 35
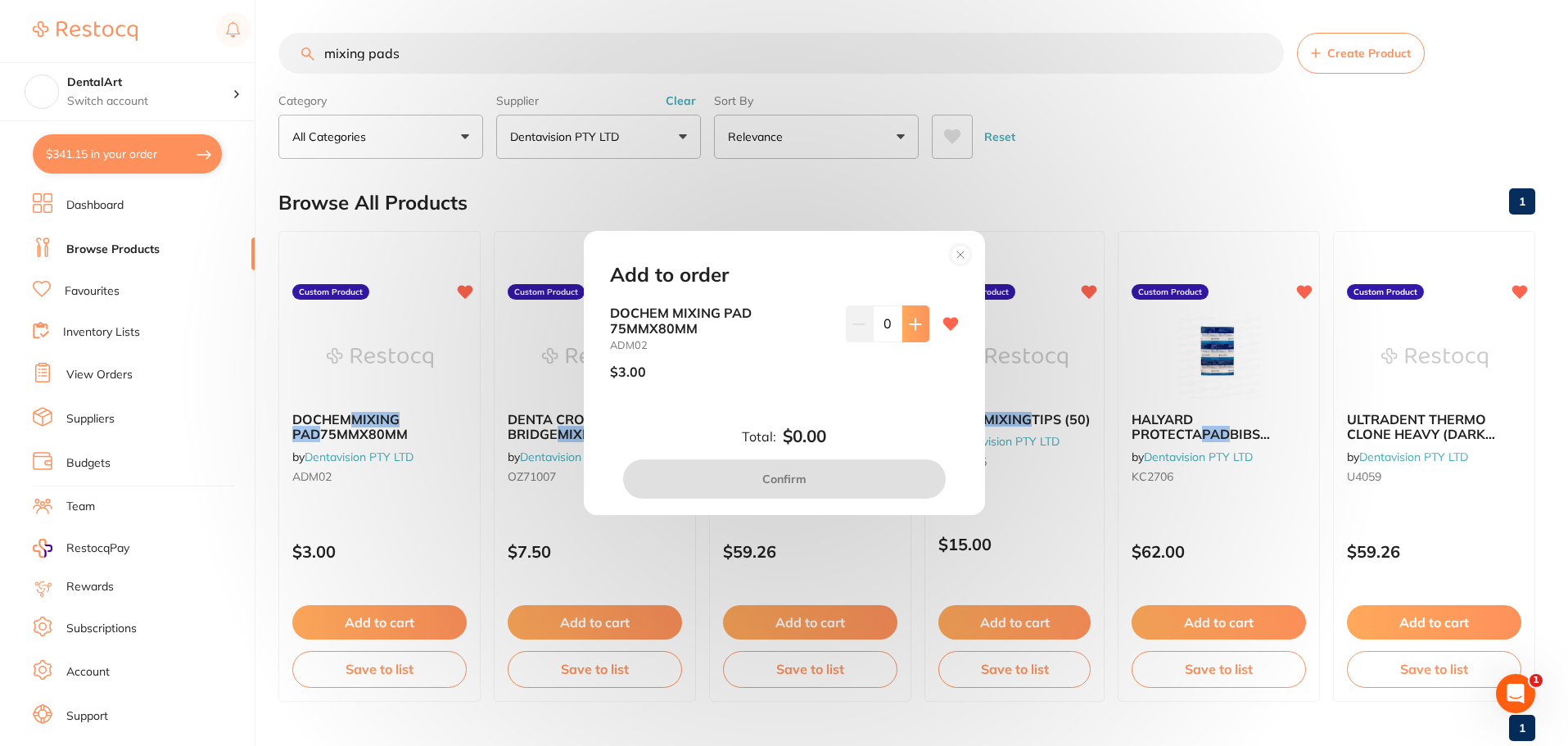
click at [915, 319] on icon at bounding box center [914, 324] width 13 height 13
click at [914, 319] on icon at bounding box center [914, 324] width 13 height 13
type input "2"
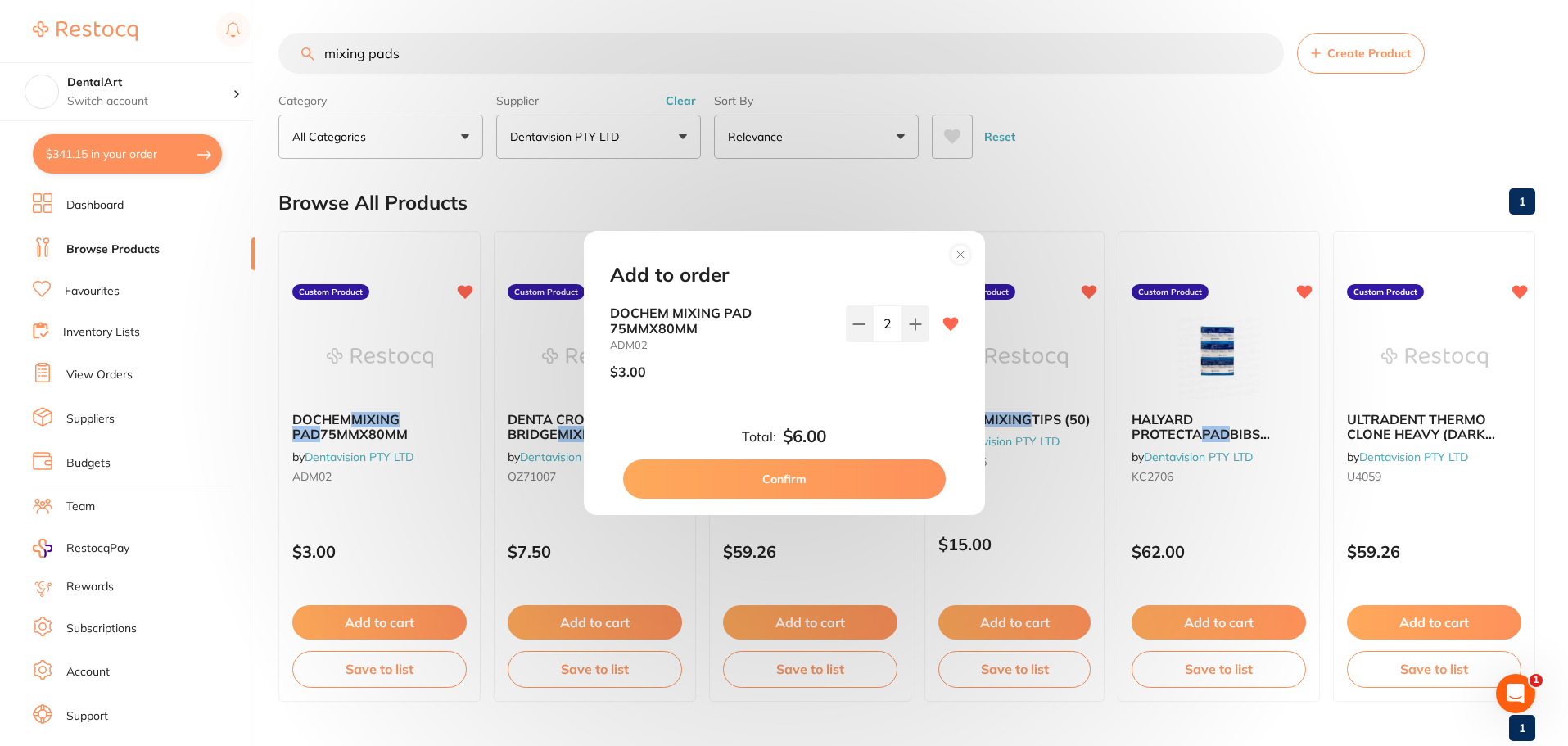
click at [809, 474] on button "Confirm" at bounding box center [785, 479] width 323 height 39
checkbox input "false"
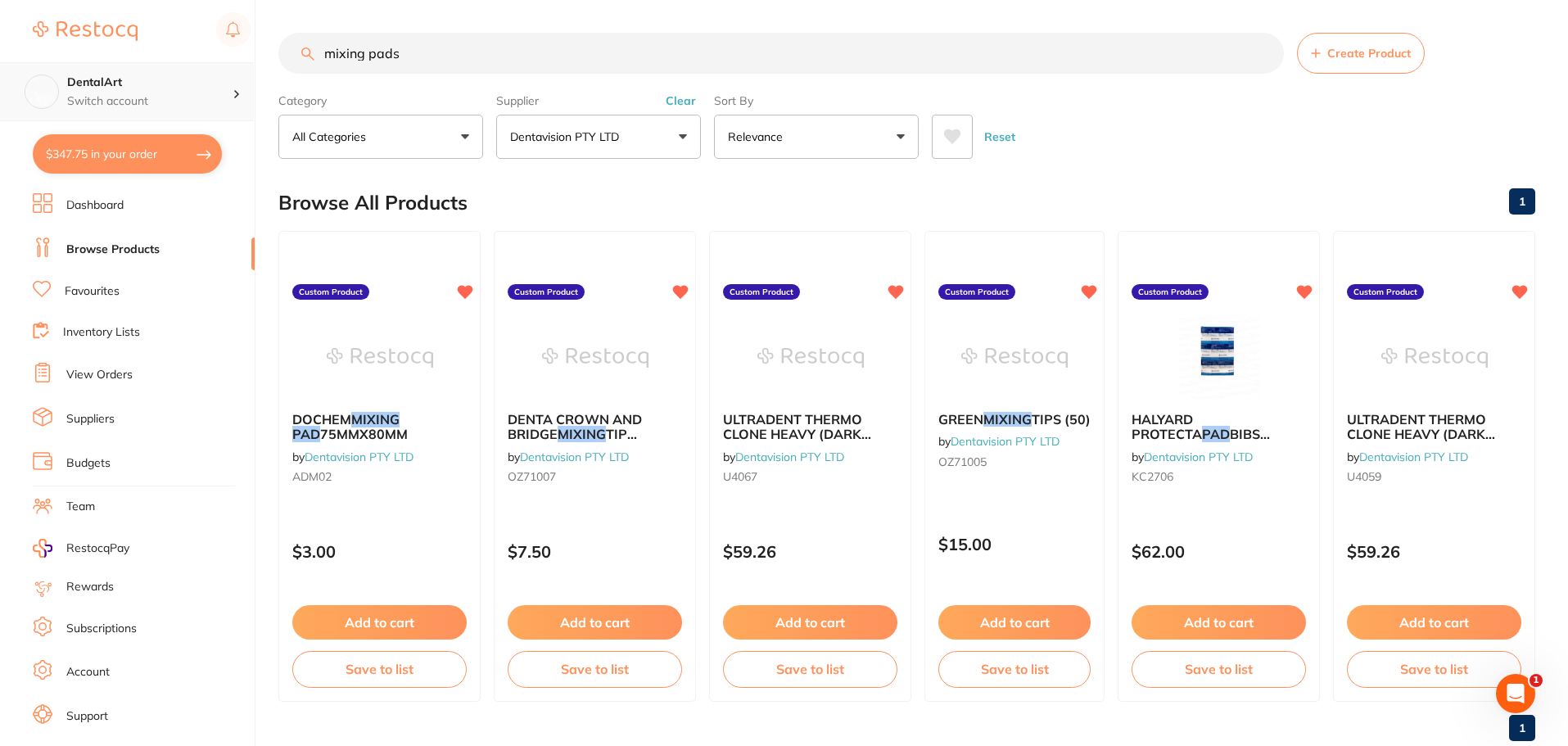
scroll to position [1, 0]
drag, startPoint x: 443, startPoint y: 59, endPoint x: 231, endPoint y: 65, distance: 212.1
click at [231, 65] on div "$347.75 DentalArt Switch account DentalArt $347.75 in your order Dashboard Brow…" at bounding box center [784, 373] width 1568 height 746
click at [158, 144] on button "$347.75 in your order" at bounding box center [127, 154] width 189 height 39
checkbox input "true"
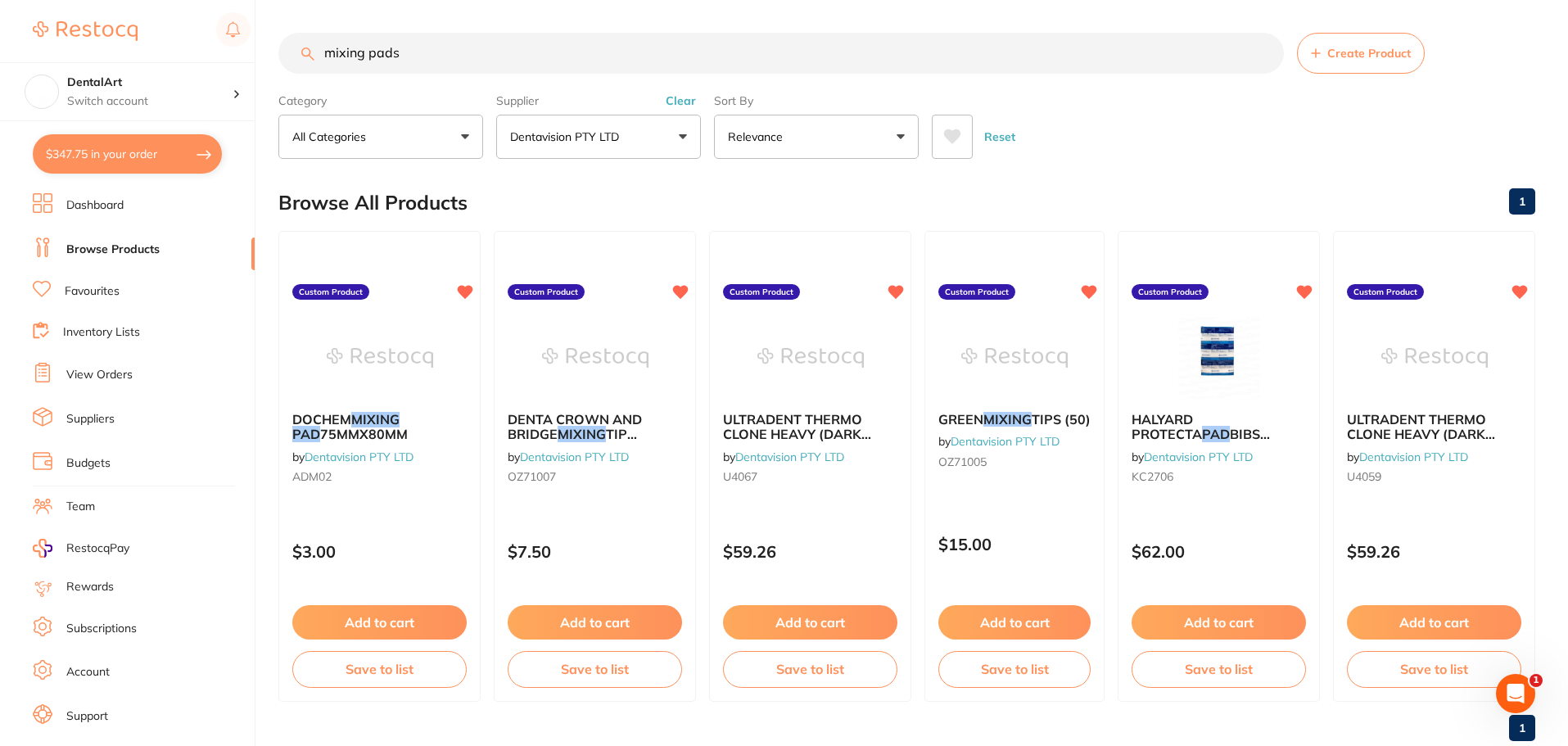
checkbox input "true"
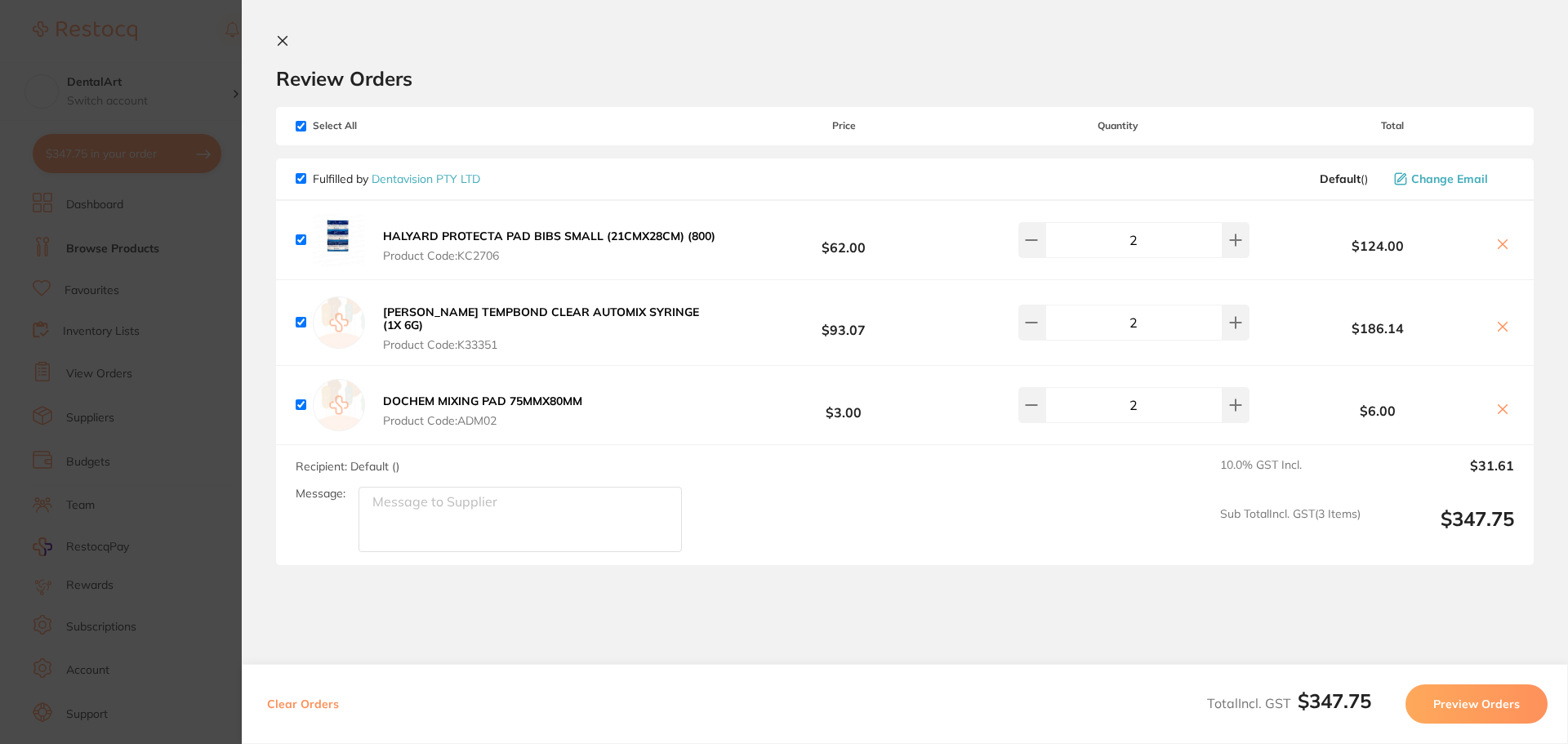
click at [186, 235] on section "Update RRP Set your pre negotiated price for this item. Item Agreed RRP (excl. …" at bounding box center [784, 372] width 1568 height 744
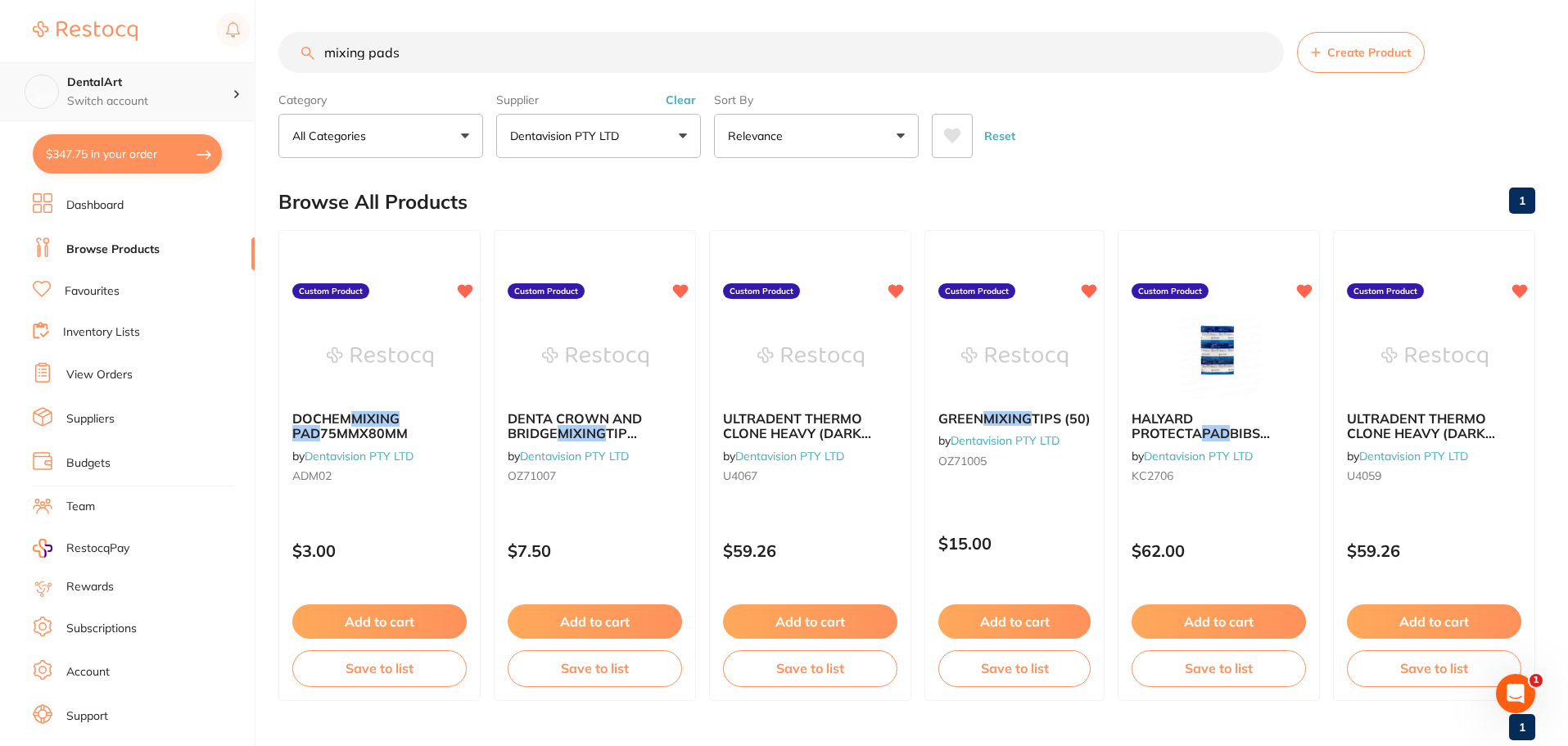
scroll to position [1, 0]
drag, startPoint x: 439, startPoint y: 59, endPoint x: 166, endPoint y: 85, distance: 274.2
click at [166, 85] on div "$347.75 DentalArt Switch account DentalArt $347.75 in your order Dashboard Brow…" at bounding box center [784, 372] width 1568 height 746
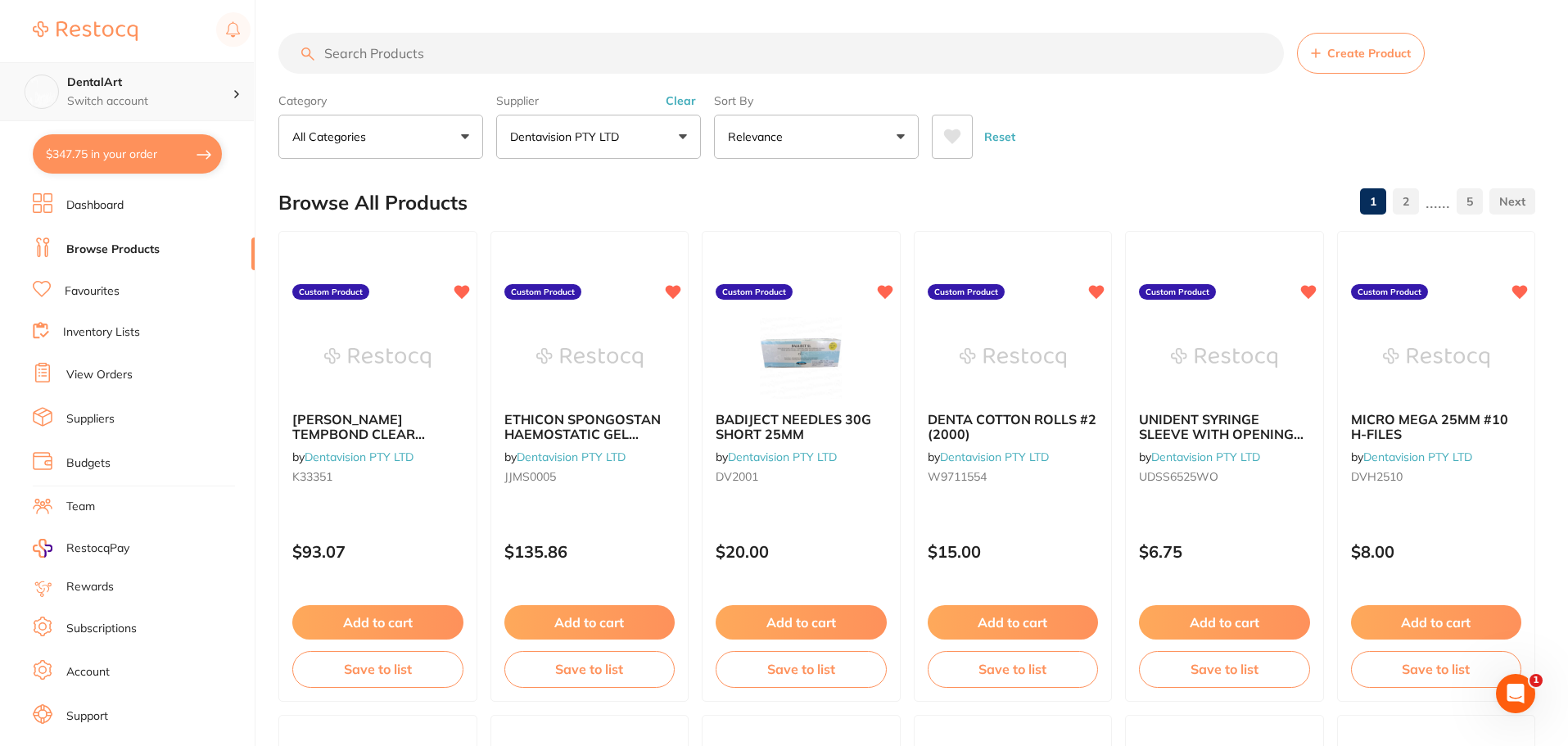
scroll to position [0, 0]
click at [527, 52] on input "search" at bounding box center [781, 53] width 1006 height 41
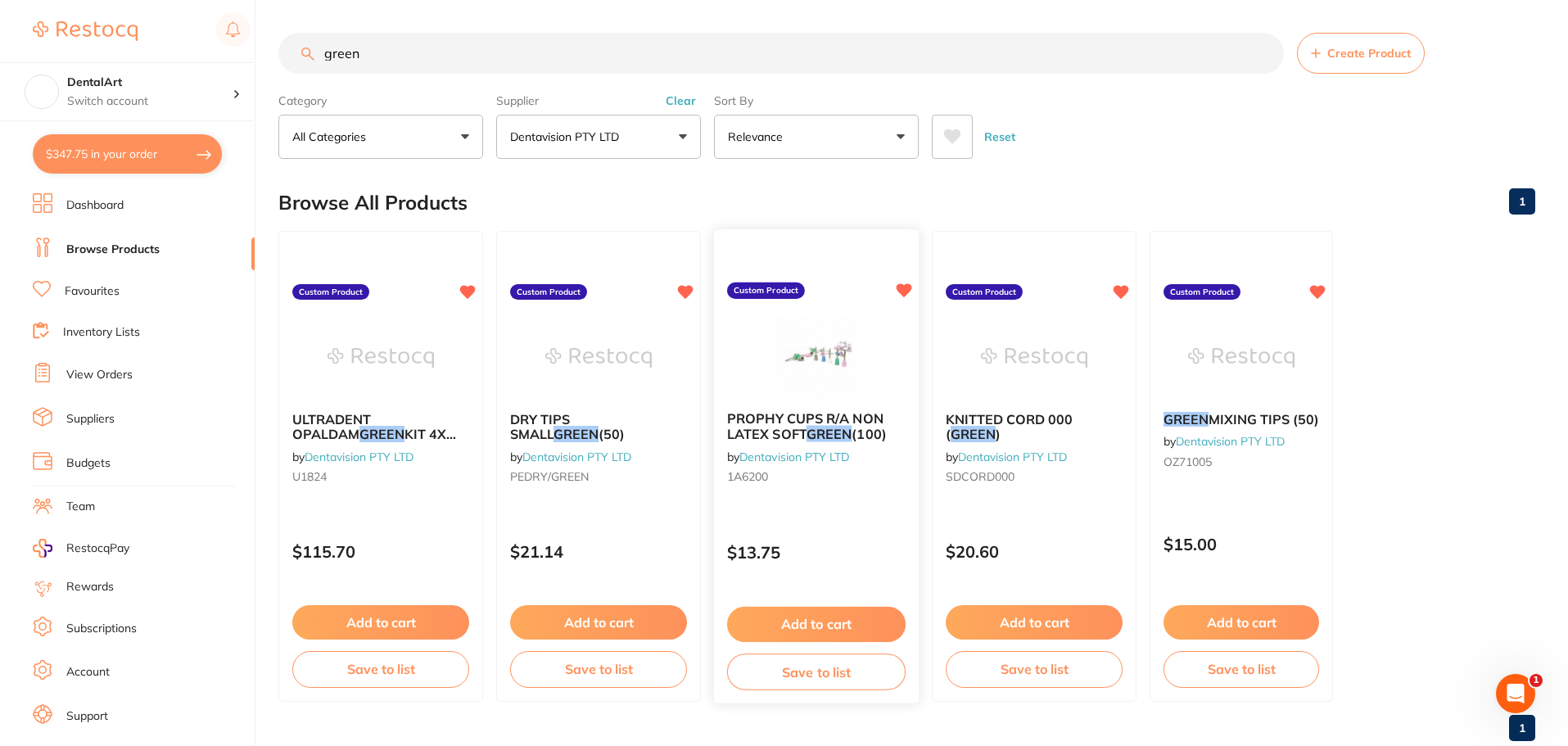
type input "green"
click at [778, 396] on img at bounding box center [816, 356] width 107 height 83
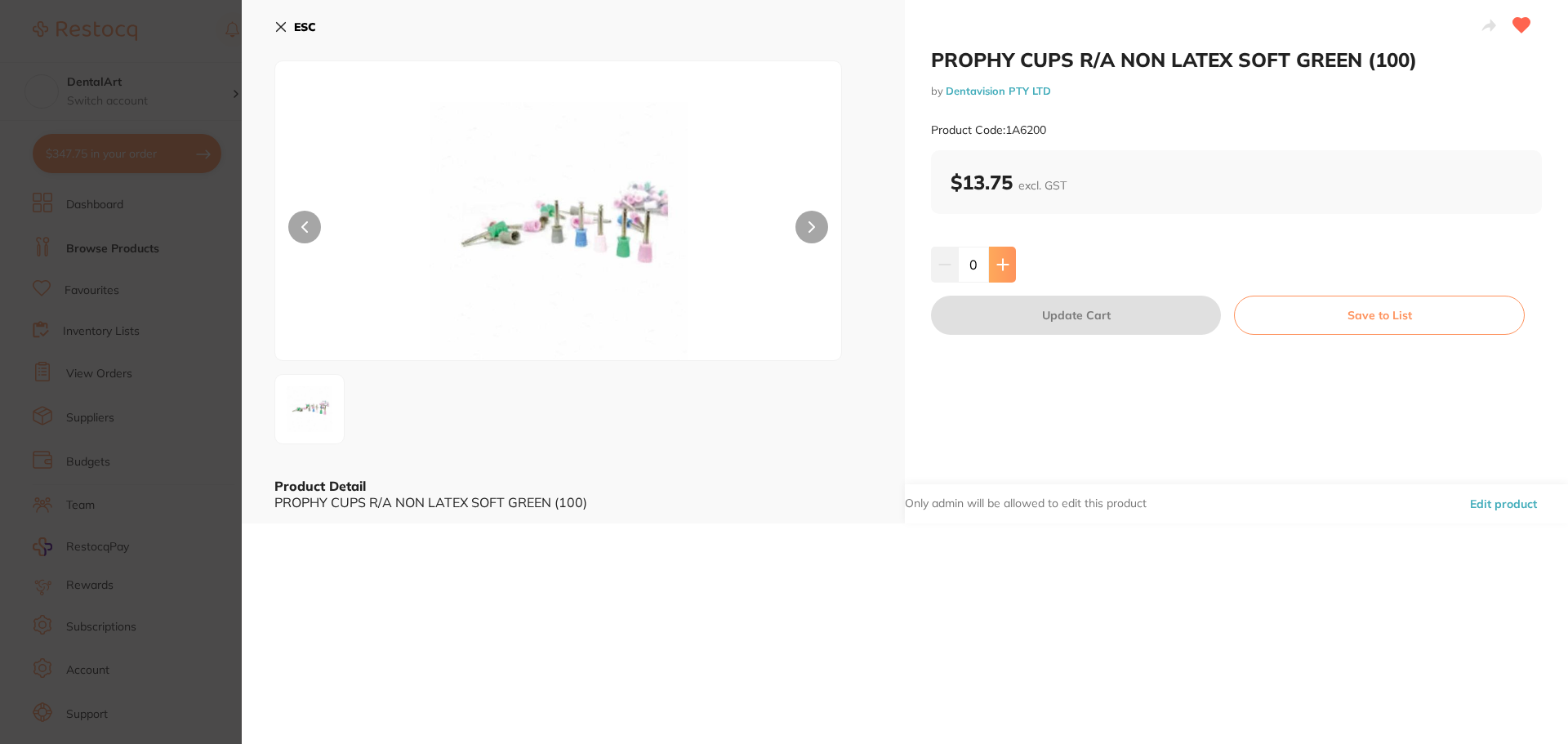
click at [1013, 253] on button at bounding box center [1002, 264] width 27 height 36
click at [1009, 256] on button at bounding box center [1002, 264] width 27 height 36
click at [1011, 256] on button at bounding box center [1002, 264] width 27 height 36
type input "3"
click at [1082, 310] on button "Update Cart" at bounding box center [1076, 315] width 290 height 39
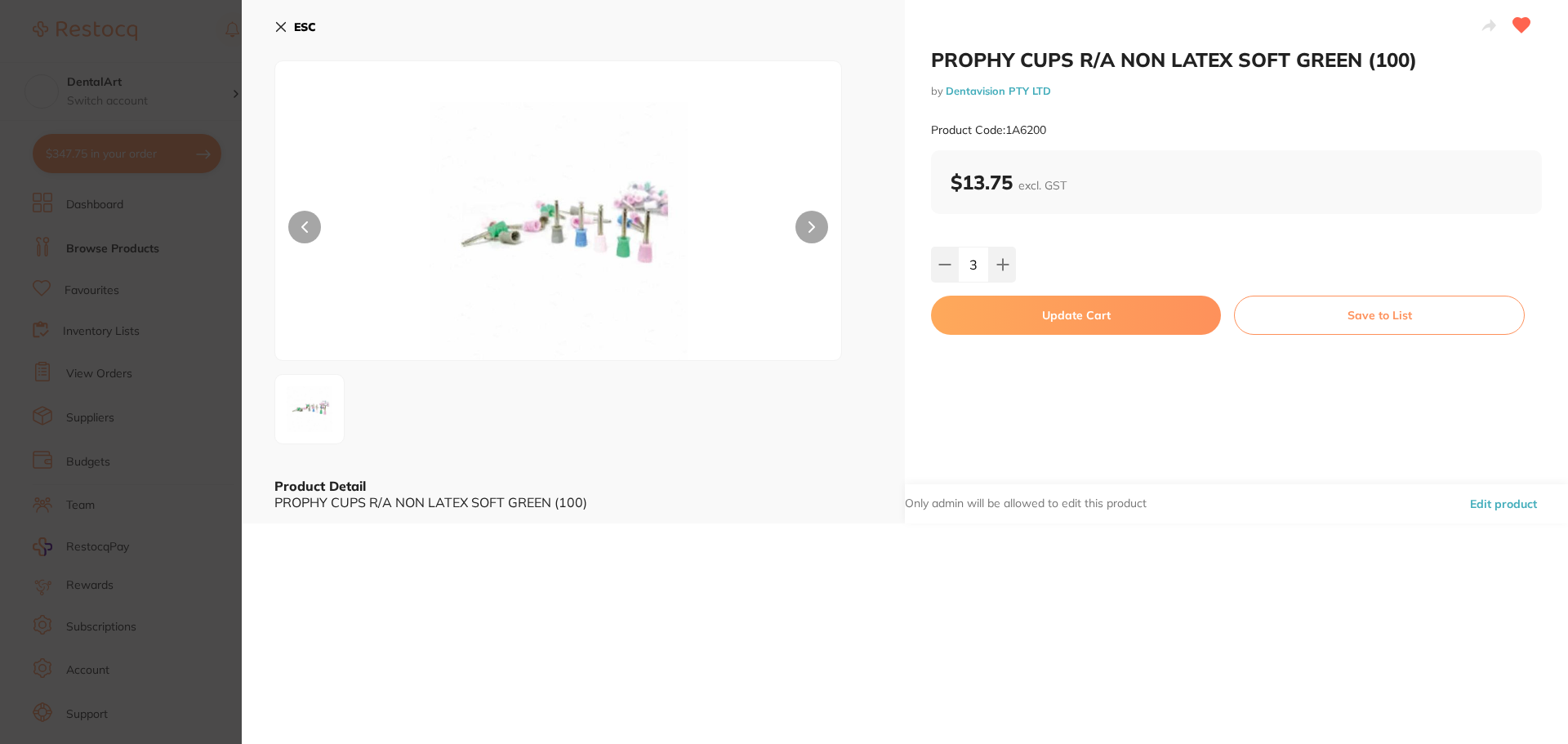
checkbox input "false"
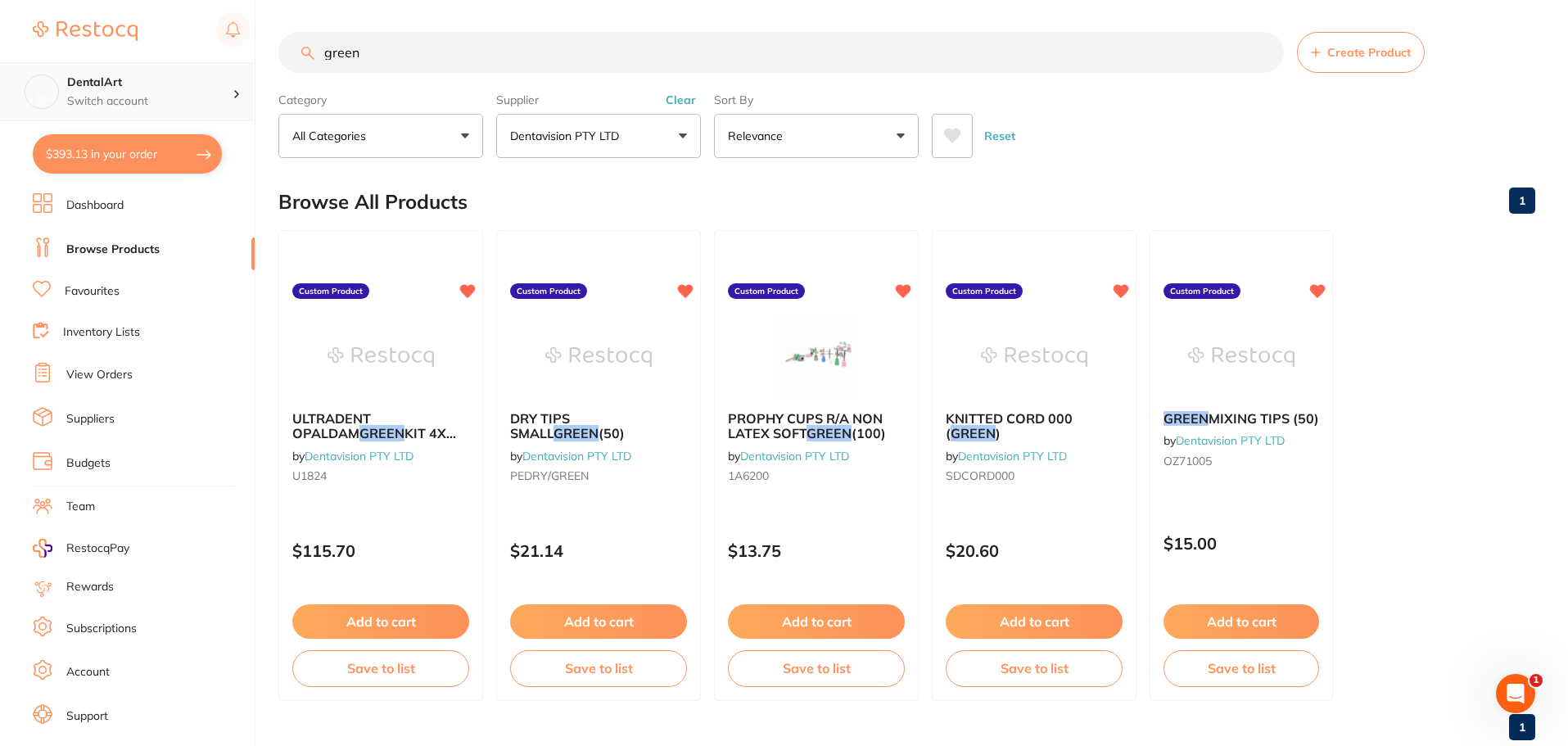
click at [29, 67] on div "$393.13 DentalArt Switch account DentalArt $393.13 in your order Dashboard Brow…" at bounding box center [784, 372] width 1568 height 746
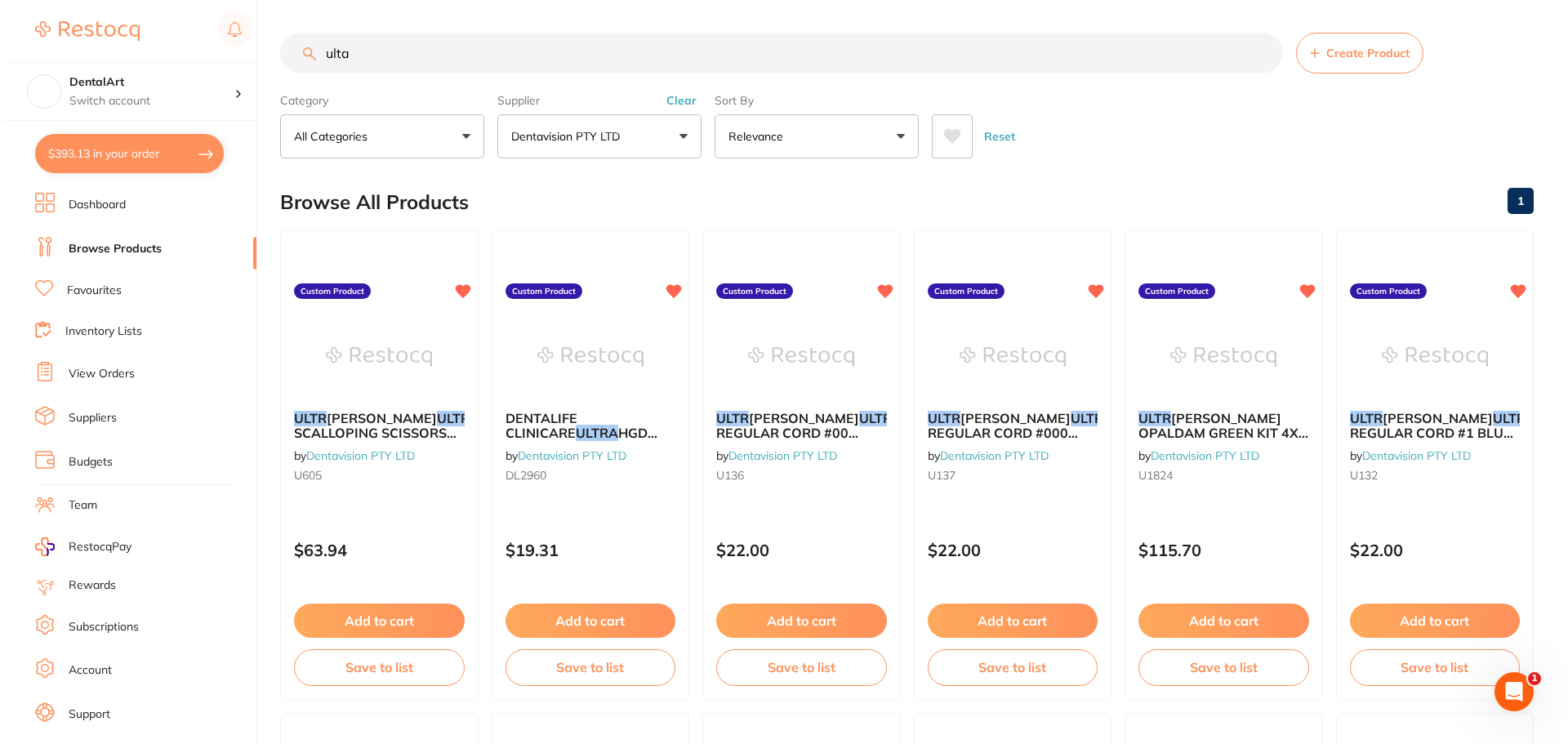
scroll to position [0, 0]
click at [1408, 380] on img at bounding box center [1432, 355] width 107 height 82
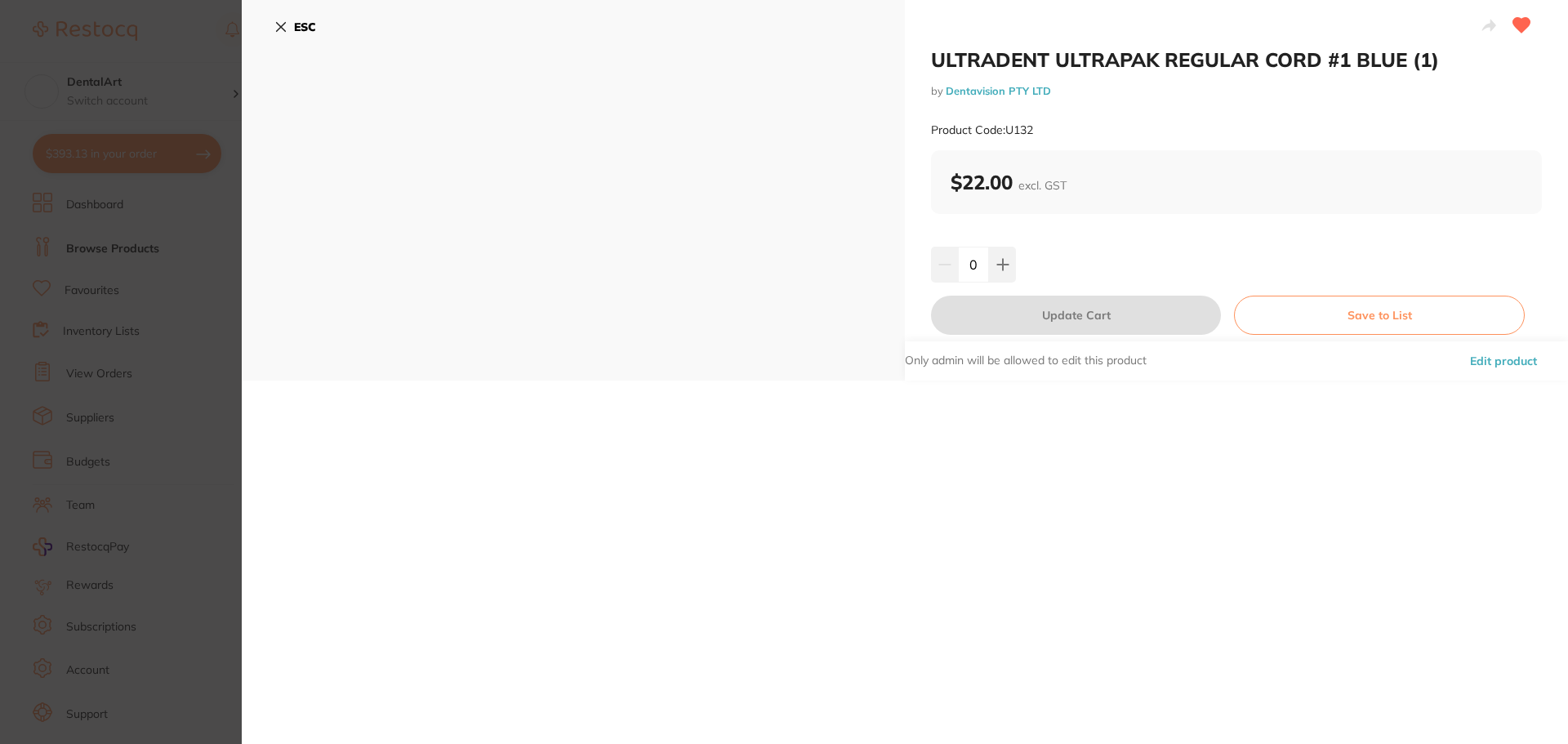
click at [286, 22] on icon at bounding box center [280, 26] width 13 height 13
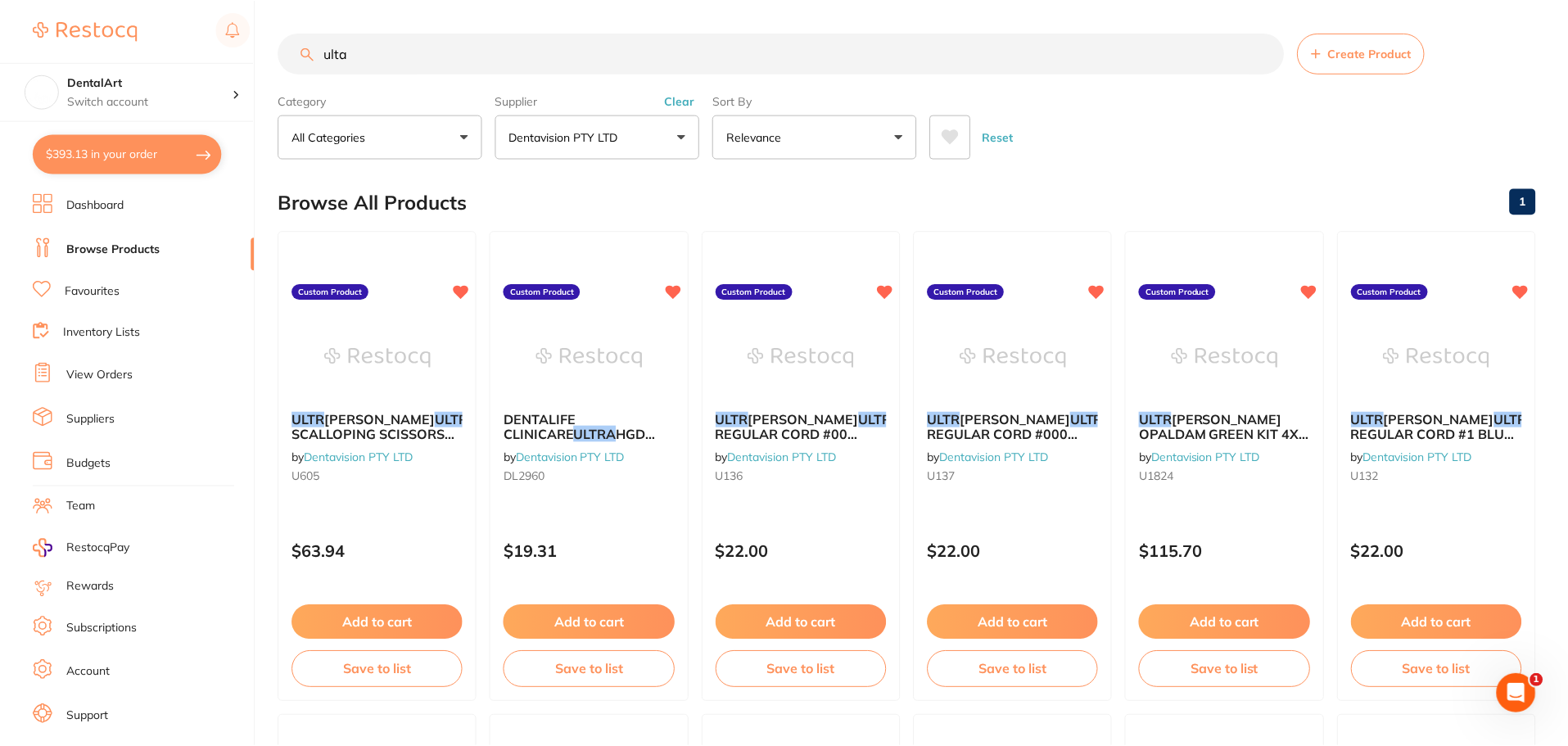
scroll to position [1, 0]
click at [357, 47] on input "ulta" at bounding box center [781, 53] width 1006 height 41
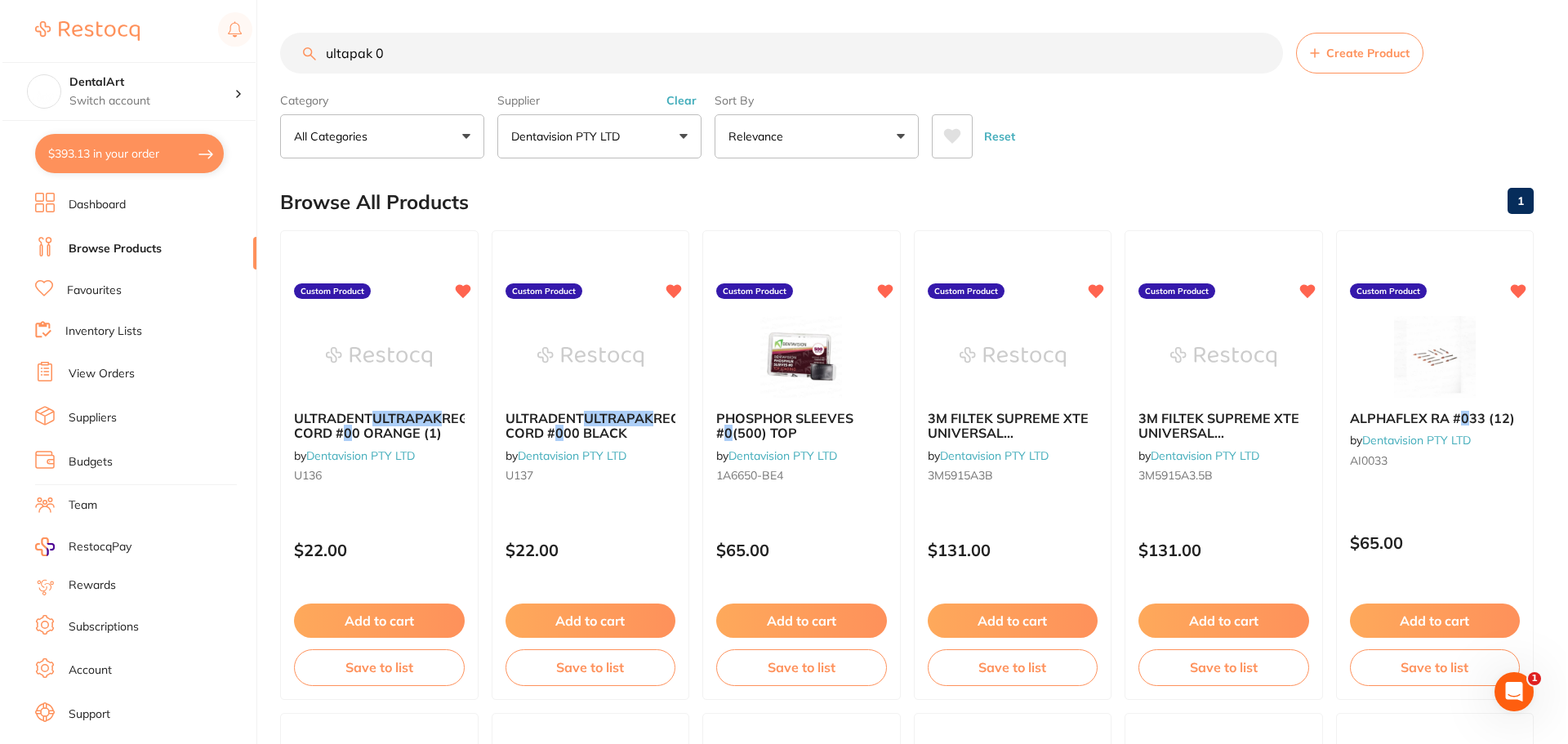
scroll to position [0, 0]
click at [388, 407] on div "ULTRADENT ULTRAPAK REGULAR CORD # 0 0 ORANGE (1) by Dentavision PTY LTD U136" at bounding box center [376, 449] width 199 height 106
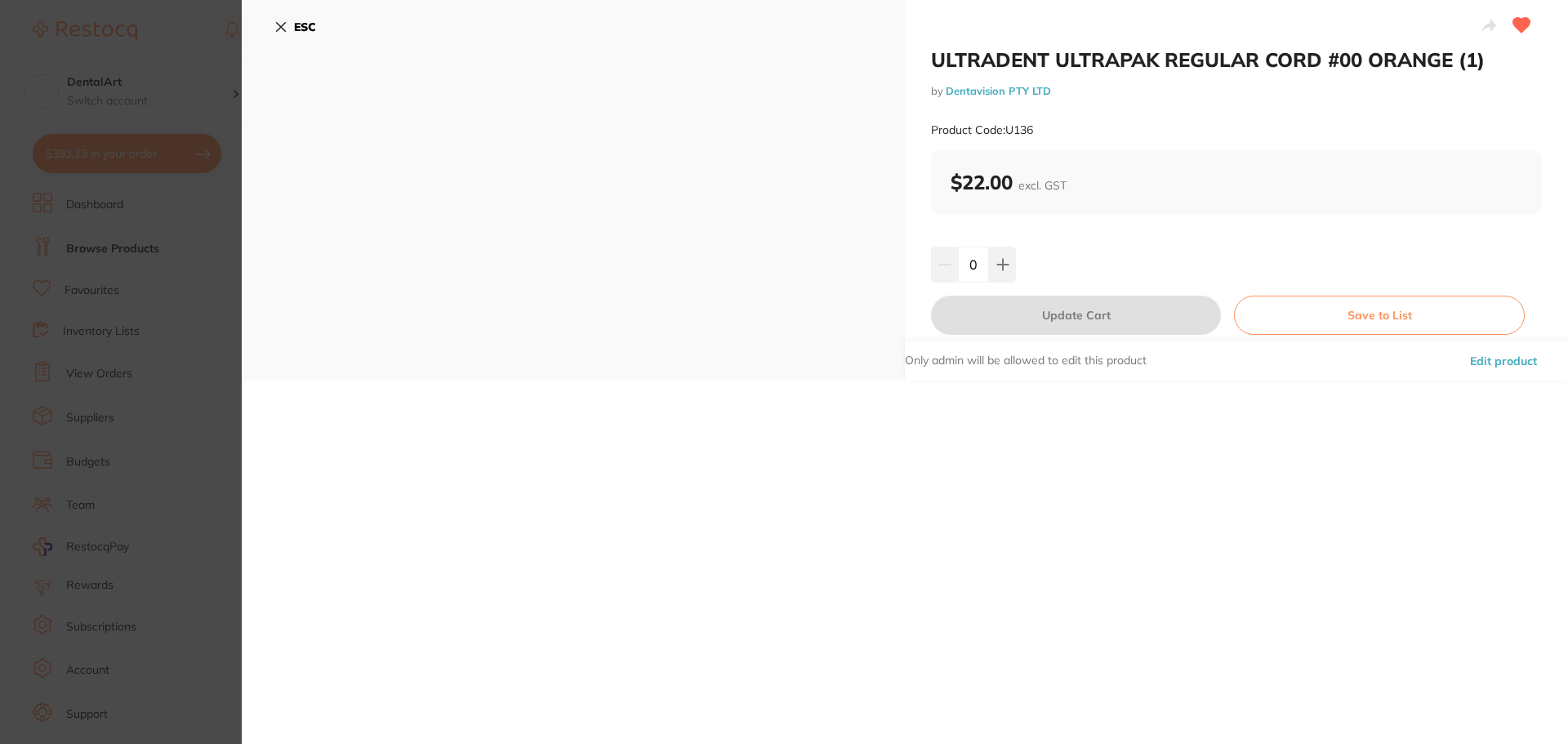
click at [279, 17] on button "ESC" at bounding box center [295, 26] width 42 height 28
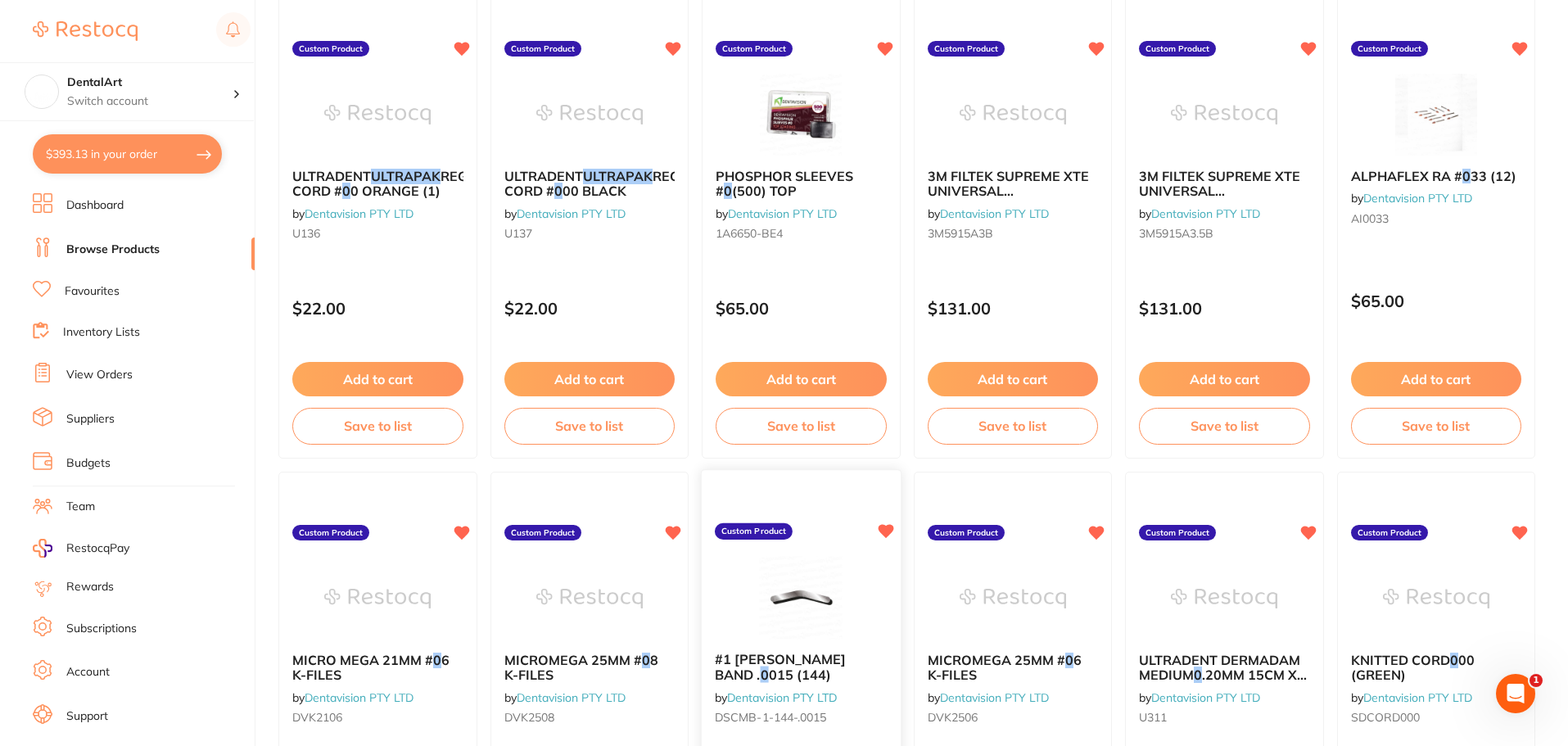
scroll to position [1, 0]
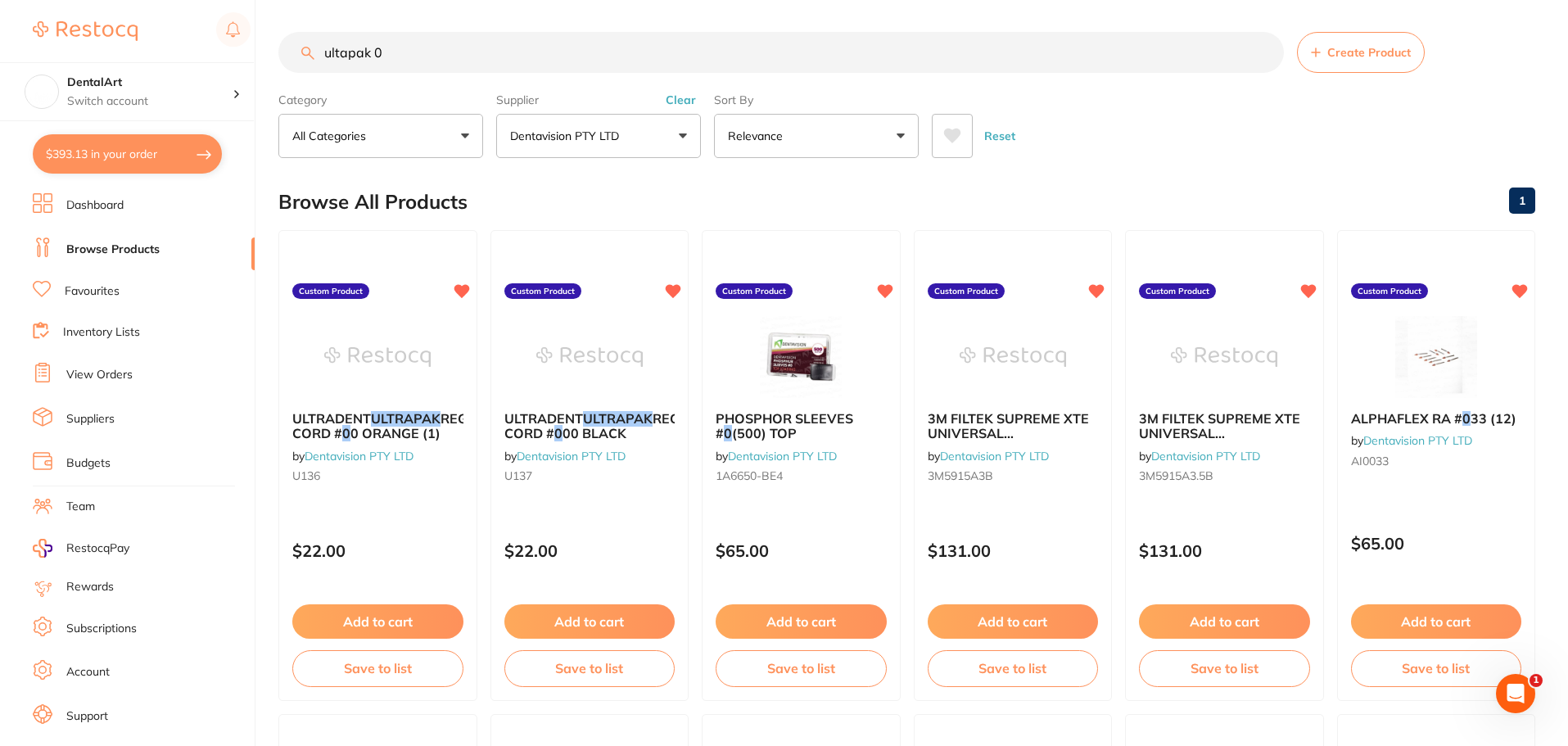
click at [408, 49] on input "ultapak 0" at bounding box center [781, 53] width 1006 height 41
type input "ultapak 0 cord"
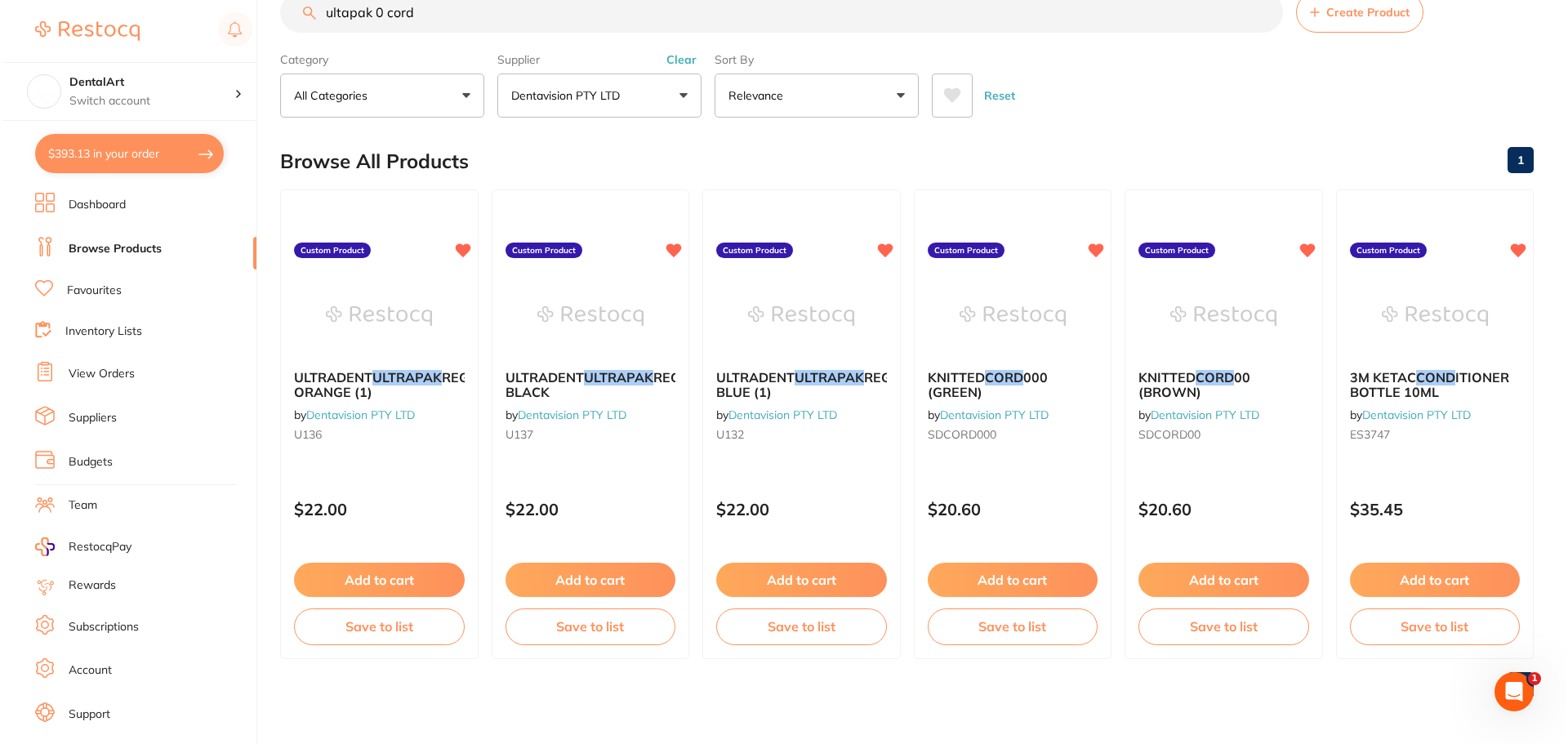
scroll to position [0, 0]
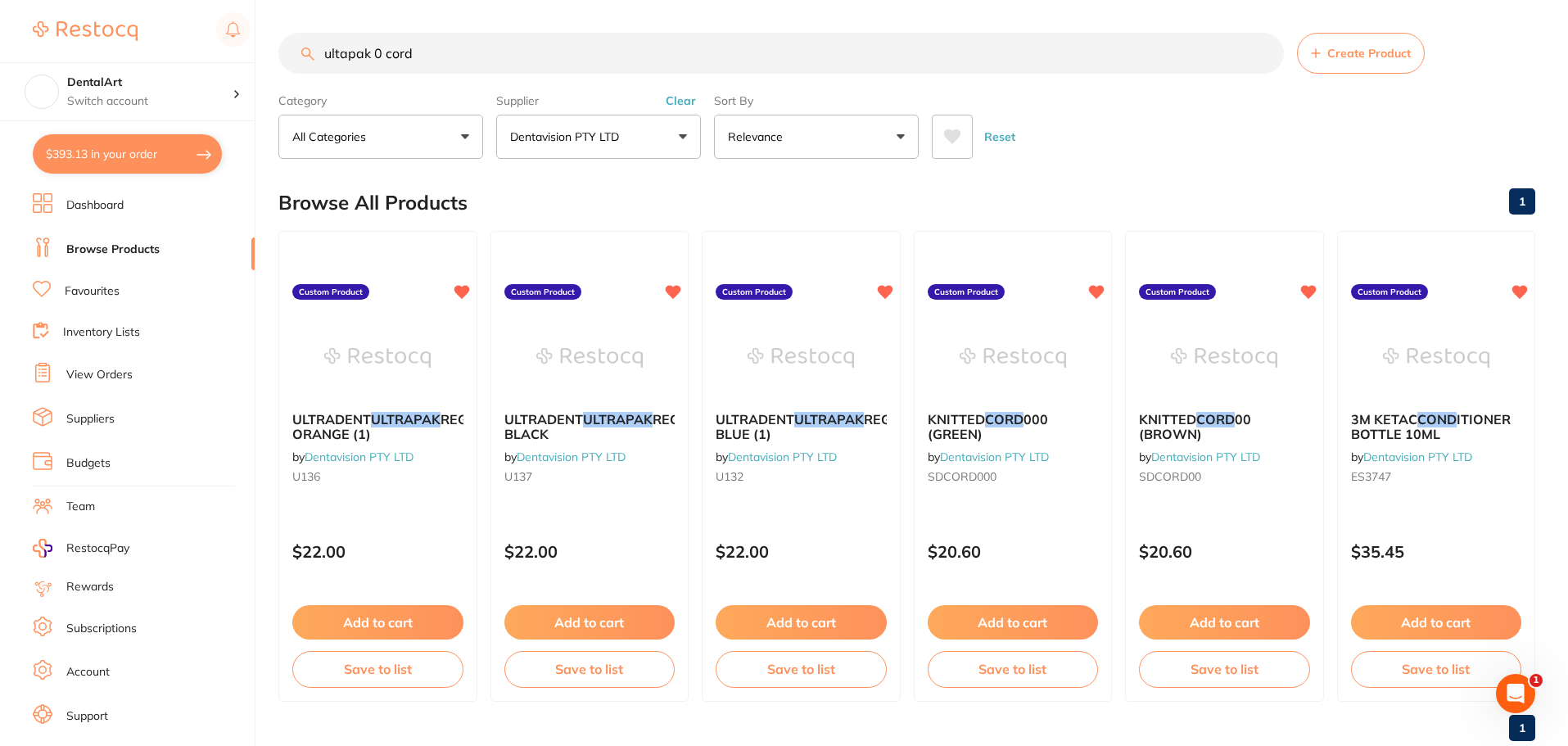
click at [402, 425] on span "#00 ORANGE (1)" at bounding box center [430, 427] width 274 height 31
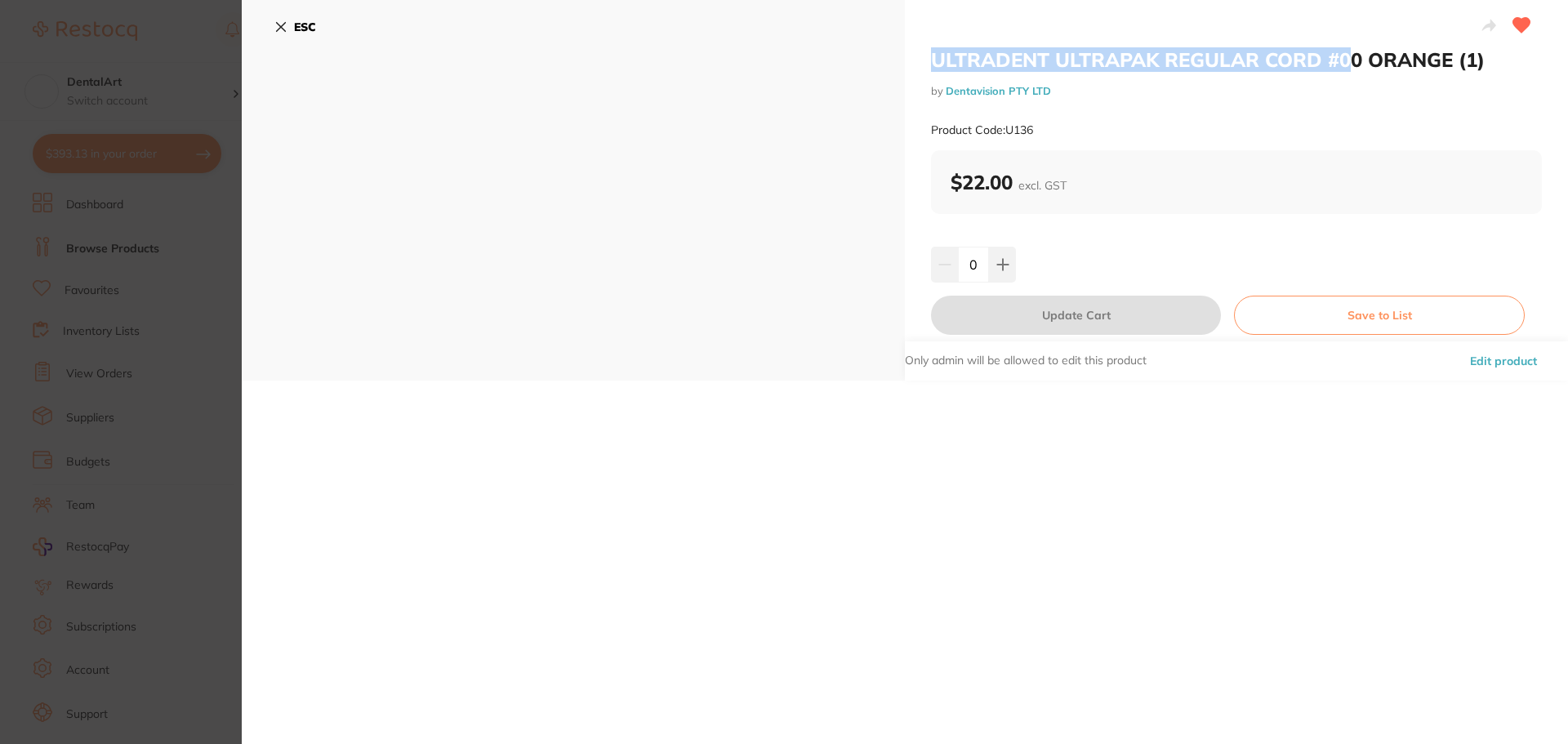
drag, startPoint x: 1346, startPoint y: 57, endPoint x: 906, endPoint y: 55, distance: 440.0
click at [906, 55] on div "ULTRADENT ULTRAPAK REGULAR CORD #00 ORANGE (1) by Dentavision PTY LTD Product C…" at bounding box center [1237, 190] width 664 height 380
copy h2 "ULTRADENT ULTRAPAK REGULAR CORD #0"
click at [283, 27] on icon at bounding box center [280, 26] width 13 height 13
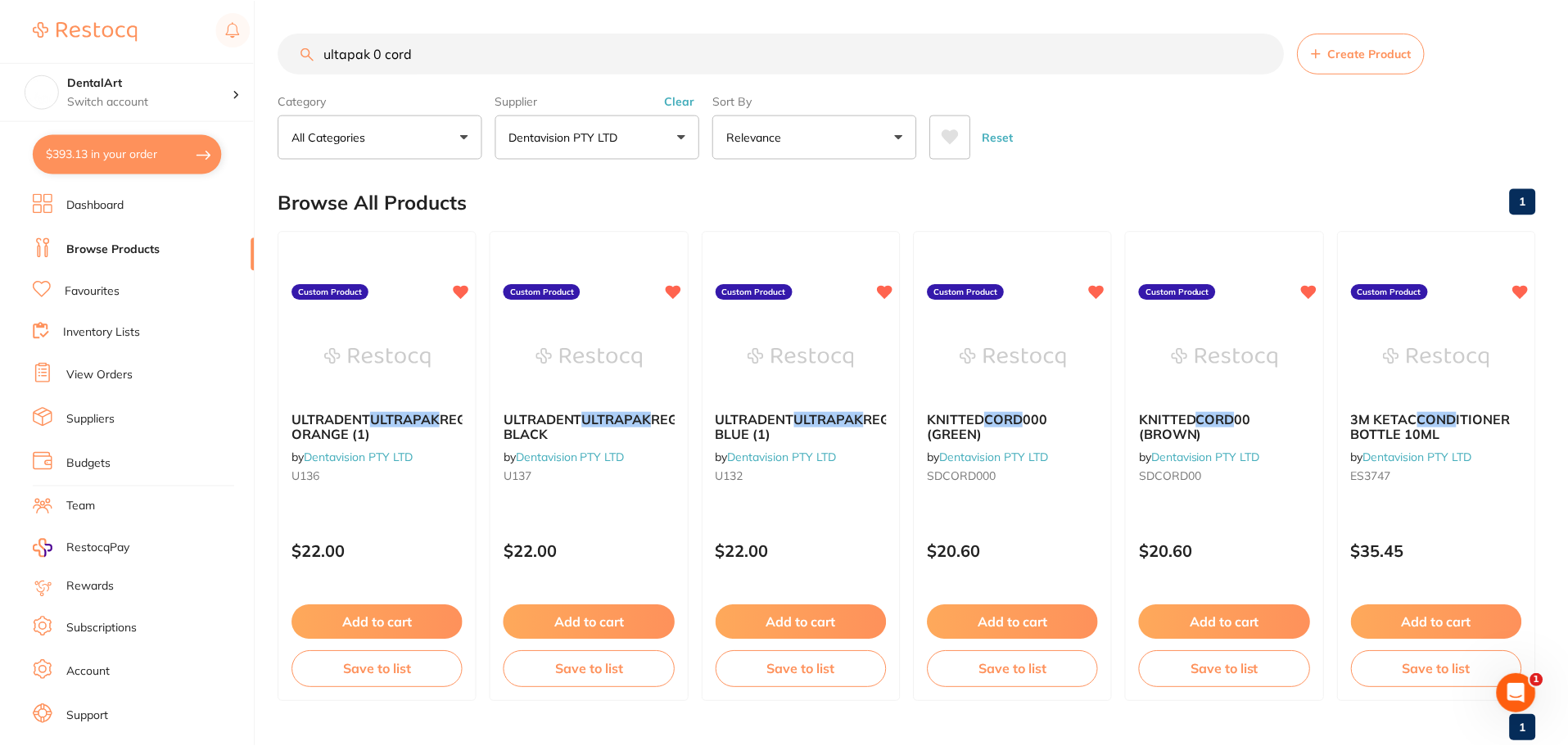
scroll to position [1, 0]
drag, startPoint x: 391, startPoint y: 54, endPoint x: 193, endPoint y: 82, distance: 200.0
click at [193, 82] on div "$393.13 DentalArt Switch account DentalArt $393.13 in your order Dashboard Brow…" at bounding box center [784, 372] width 1568 height 746
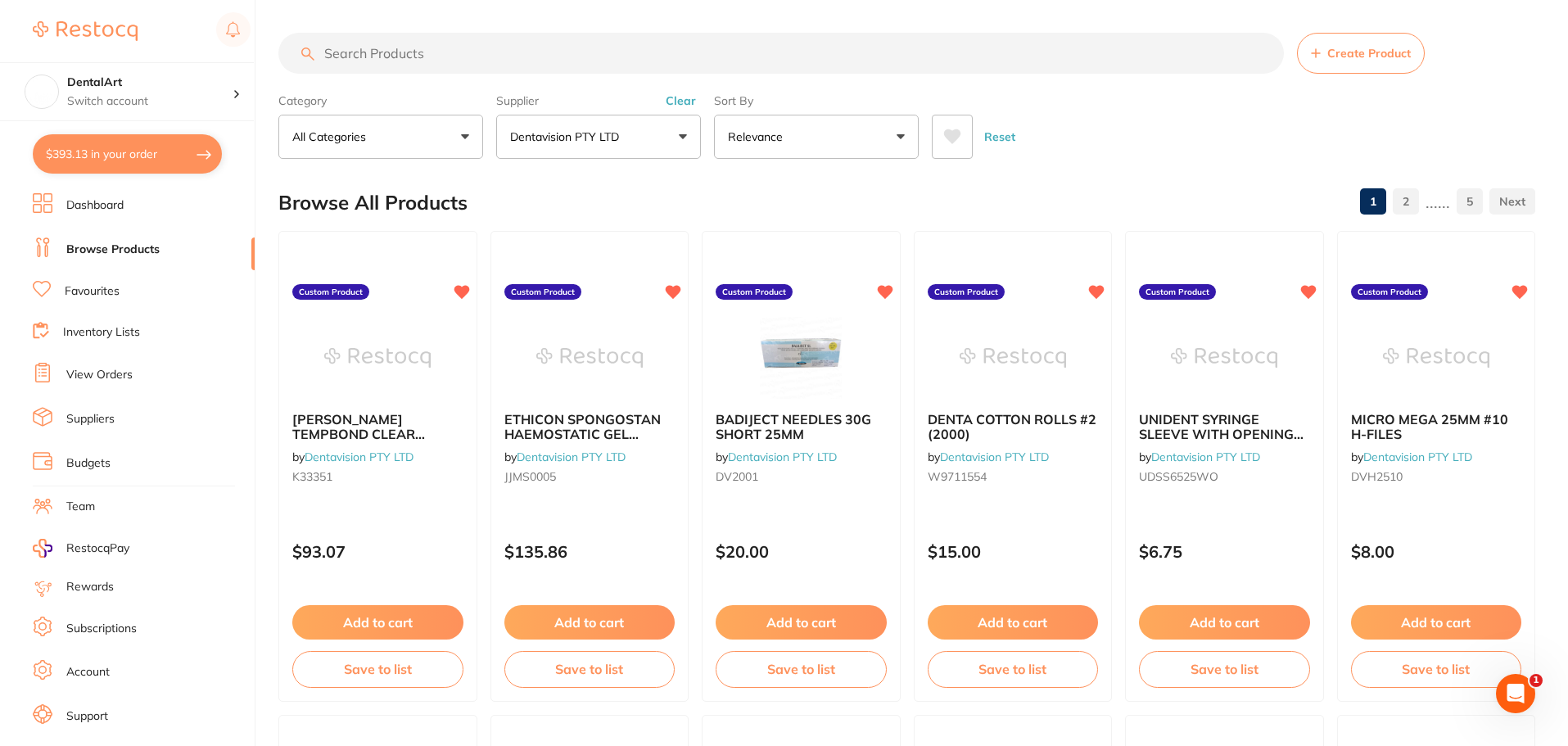
scroll to position [0, 0]
paste input "ULTRADENT ULTRAPAK REGULAR CORD #0"
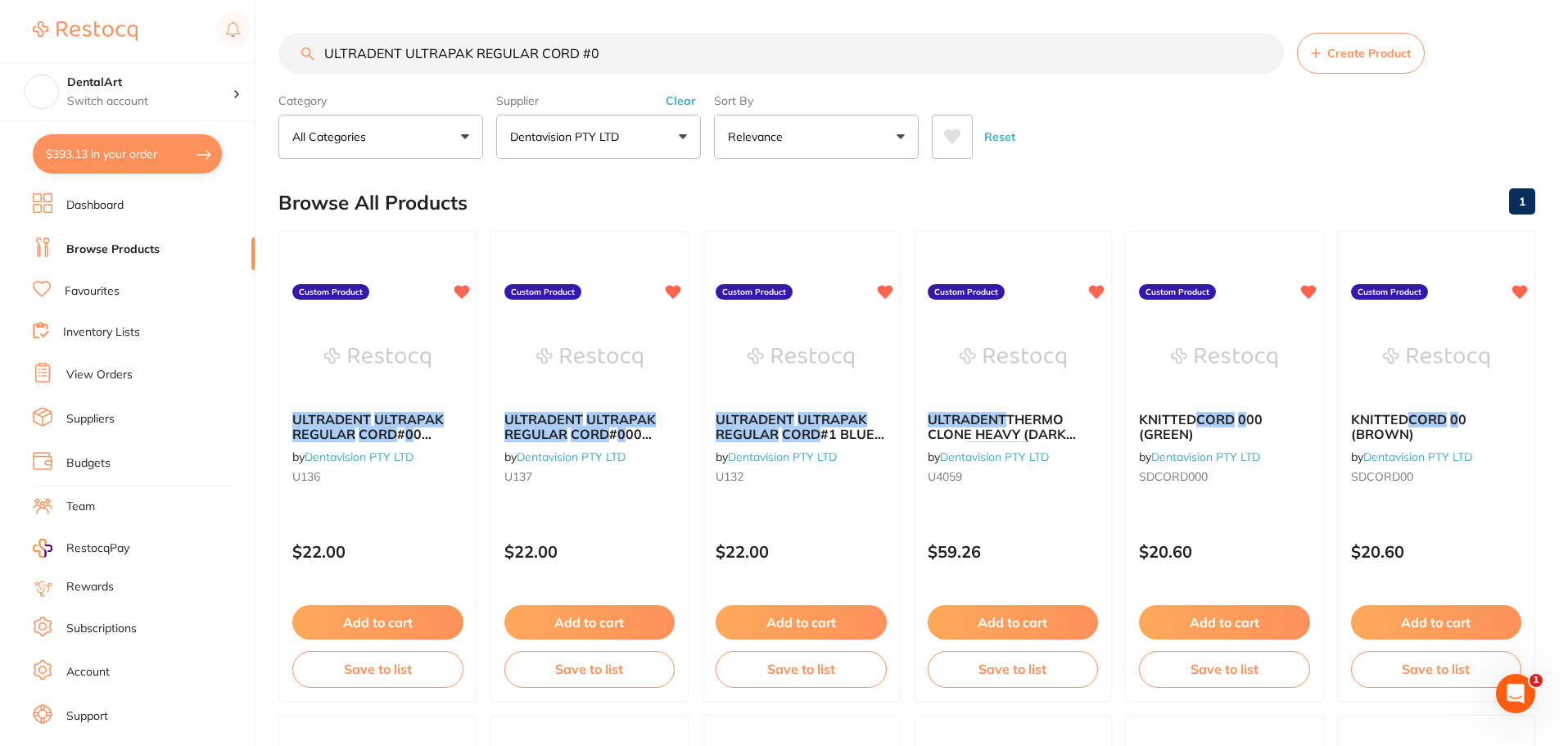
click at [588, 55] on input "ULTRADENT ULTRAPAK REGULAR CORD #0" at bounding box center [781, 53] width 1006 height 41
type input "ULTRADENT ULTRAPAK REGULAR CORD 0"
drag, startPoint x: 609, startPoint y: 51, endPoint x: 156, endPoint y: 64, distance: 453.2
click at [156, 64] on div "$393.13 DentalArt Switch account DentalArt $393.13 in your order Dashboard Brow…" at bounding box center [784, 373] width 1568 height 746
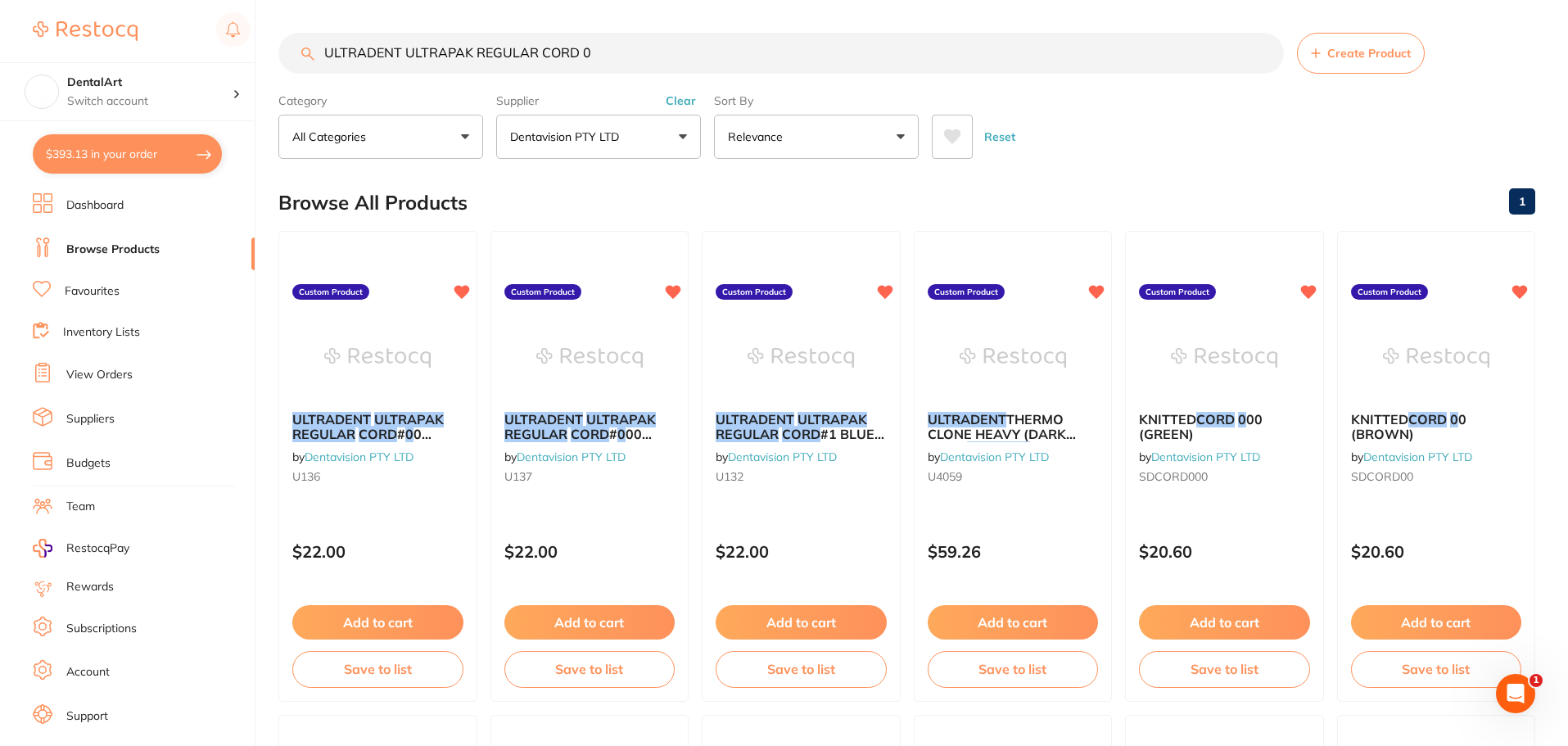
click at [676, 140] on button "Dentavision PTY LTD" at bounding box center [598, 136] width 204 height 44
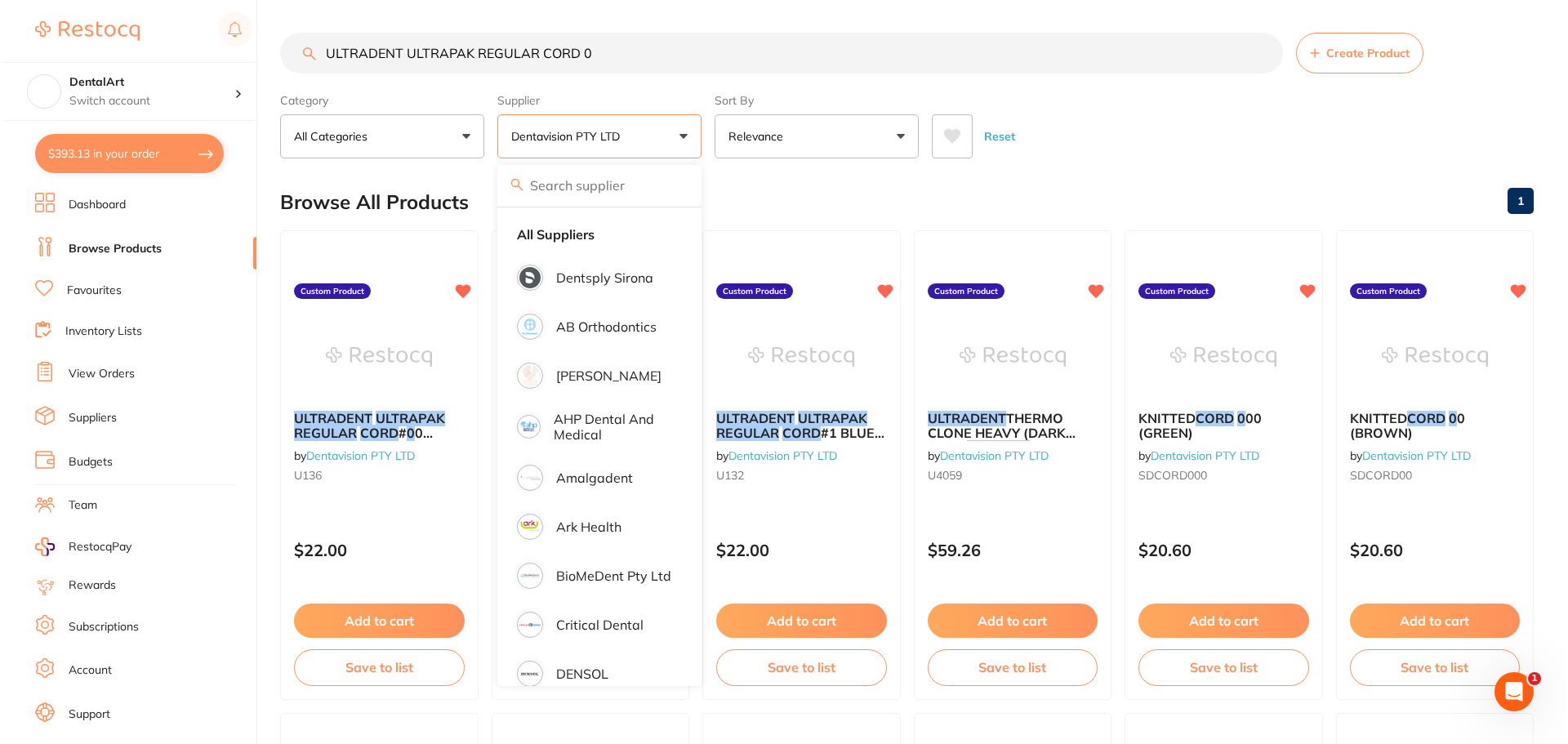
scroll to position [245, 0]
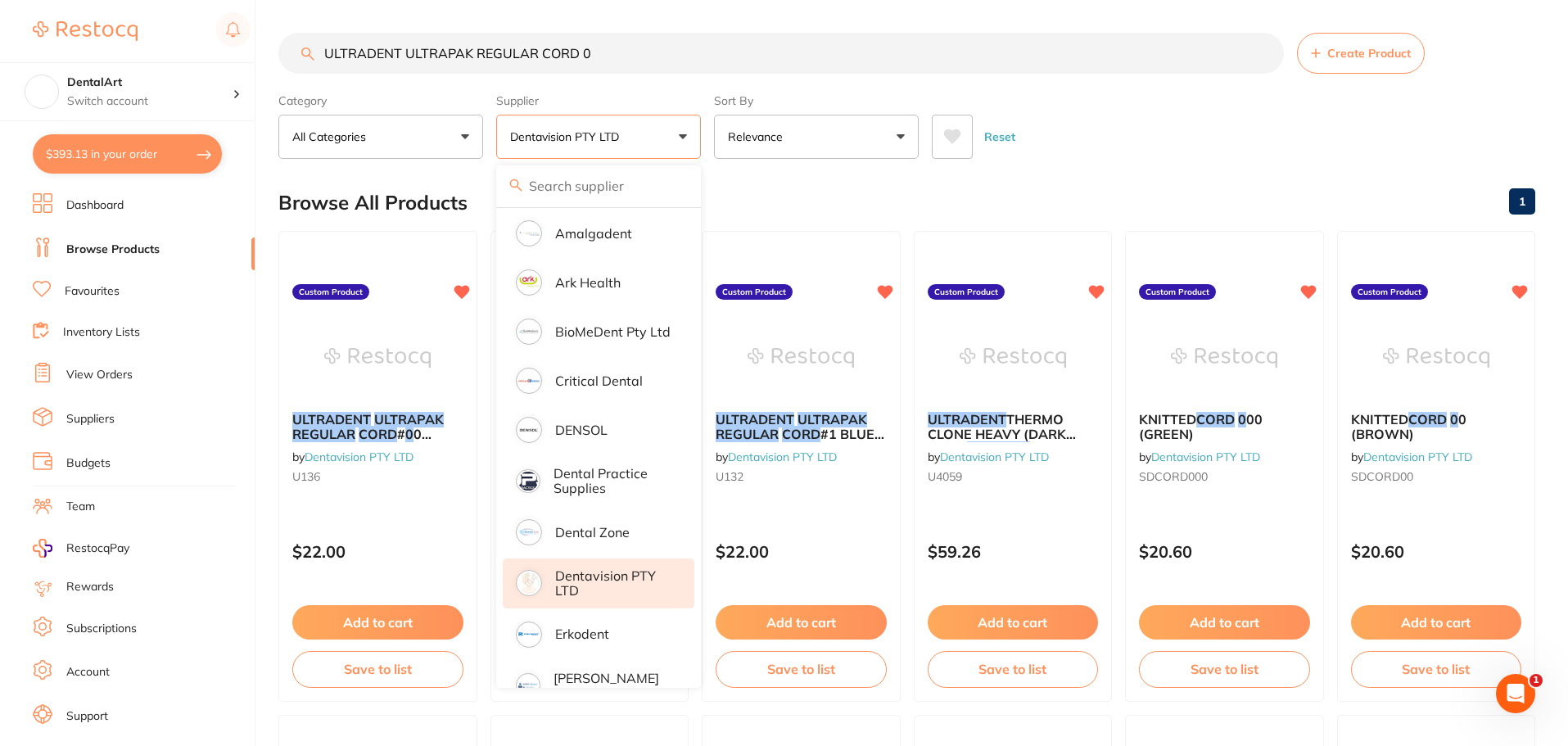
click at [619, 592] on p "Dentavision PTY LTD" at bounding box center [614, 583] width 117 height 30
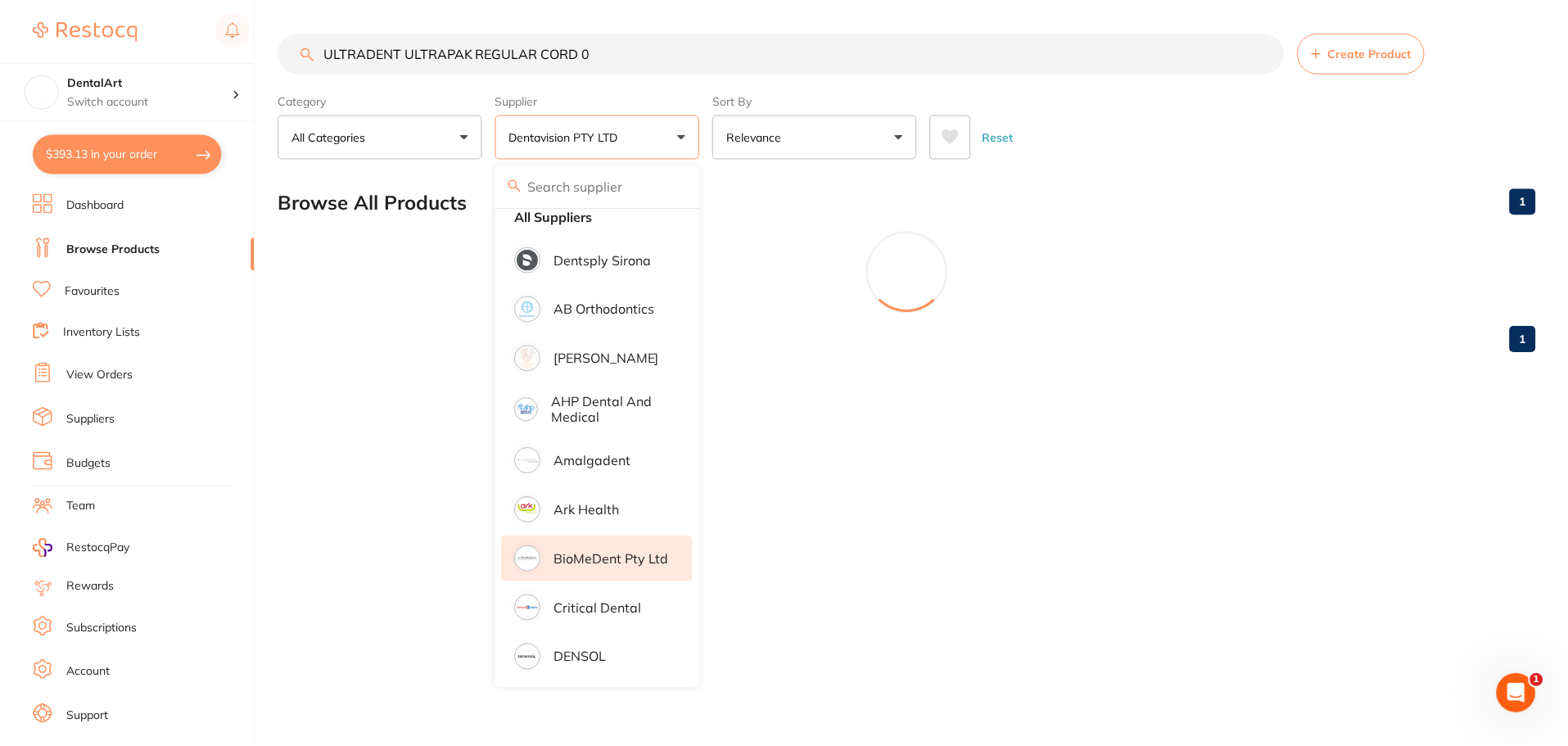
scroll to position [0, 0]
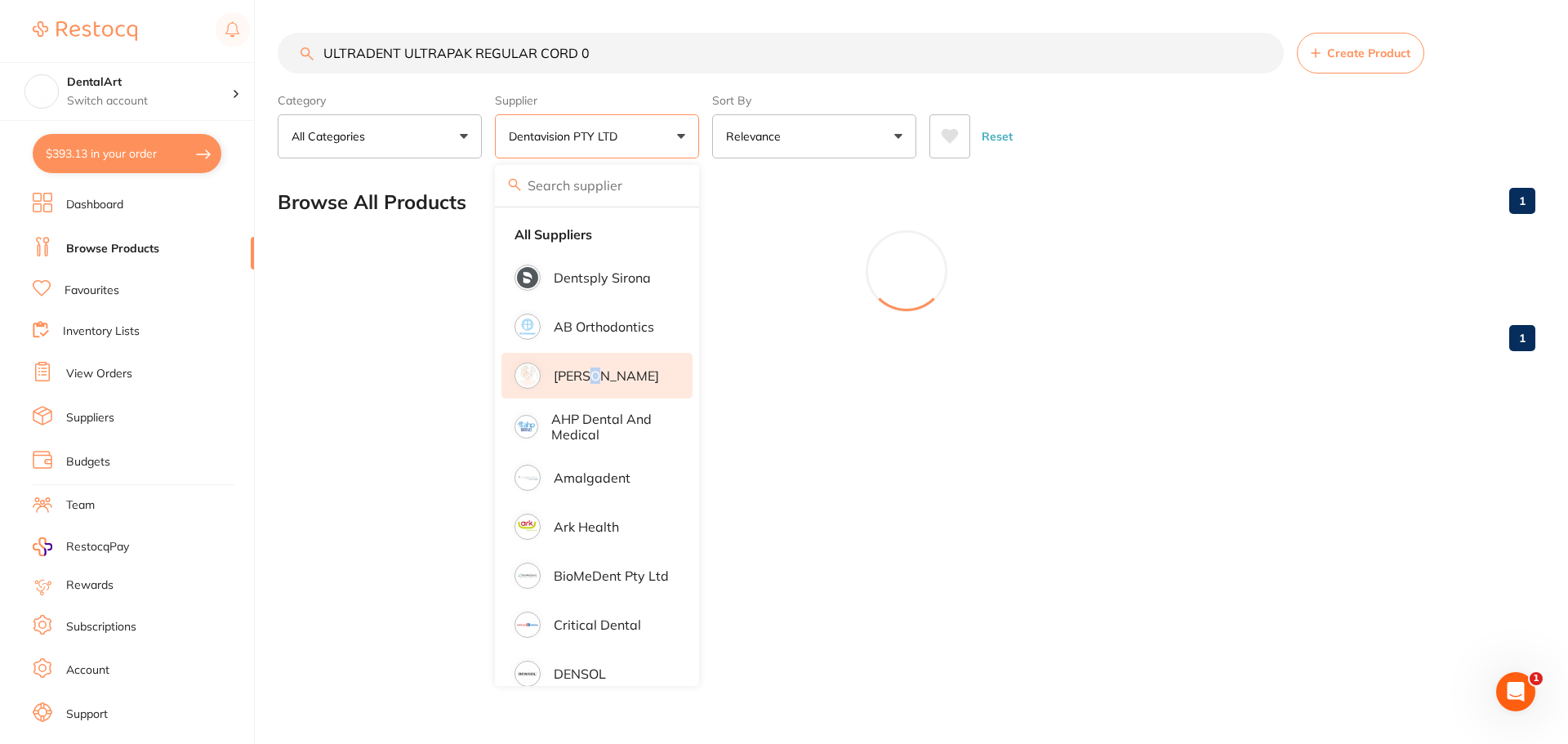
click at [600, 374] on p "[PERSON_NAME]" at bounding box center [606, 375] width 106 height 15
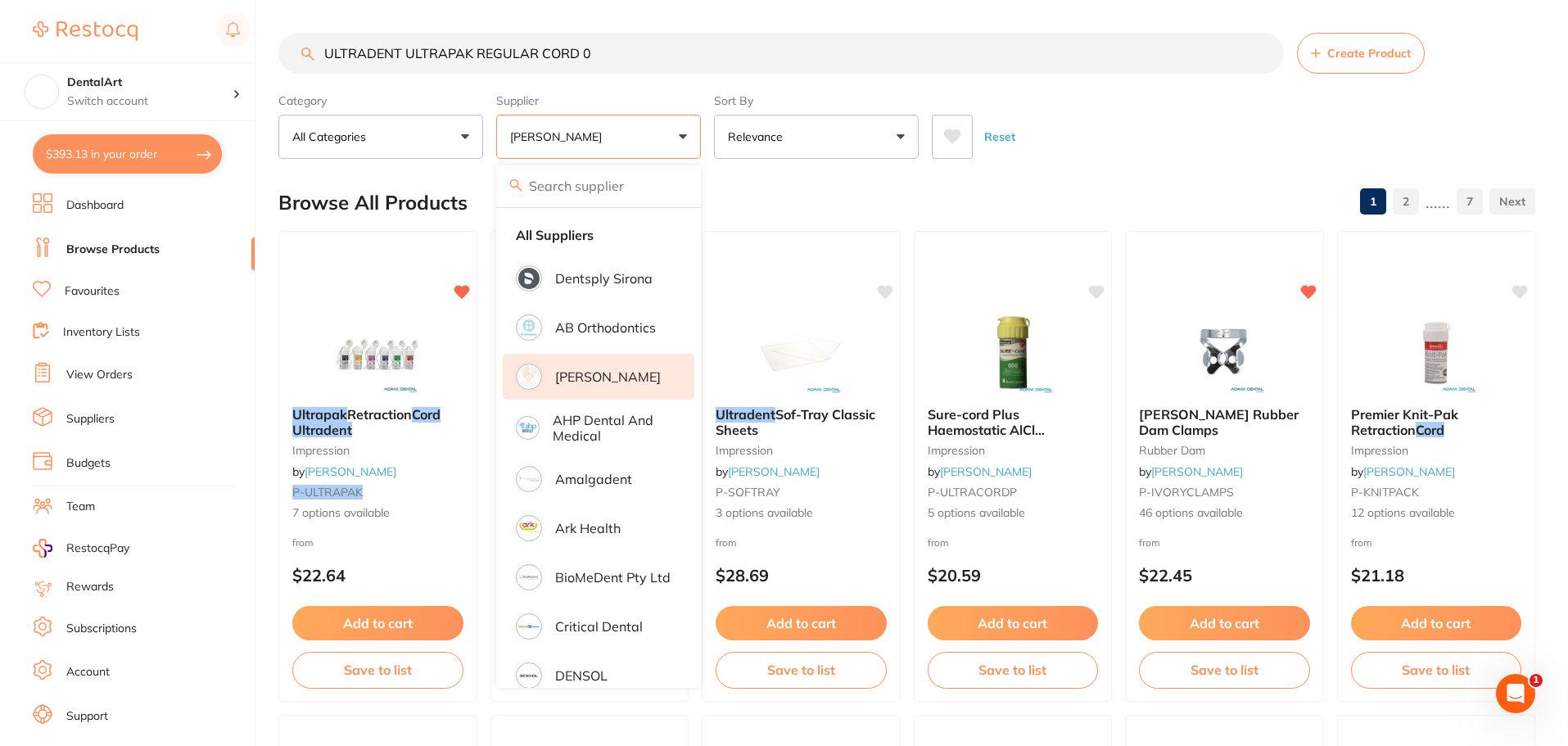
click at [249, 584] on li "Rewards" at bounding box center [144, 586] width 222 height 19
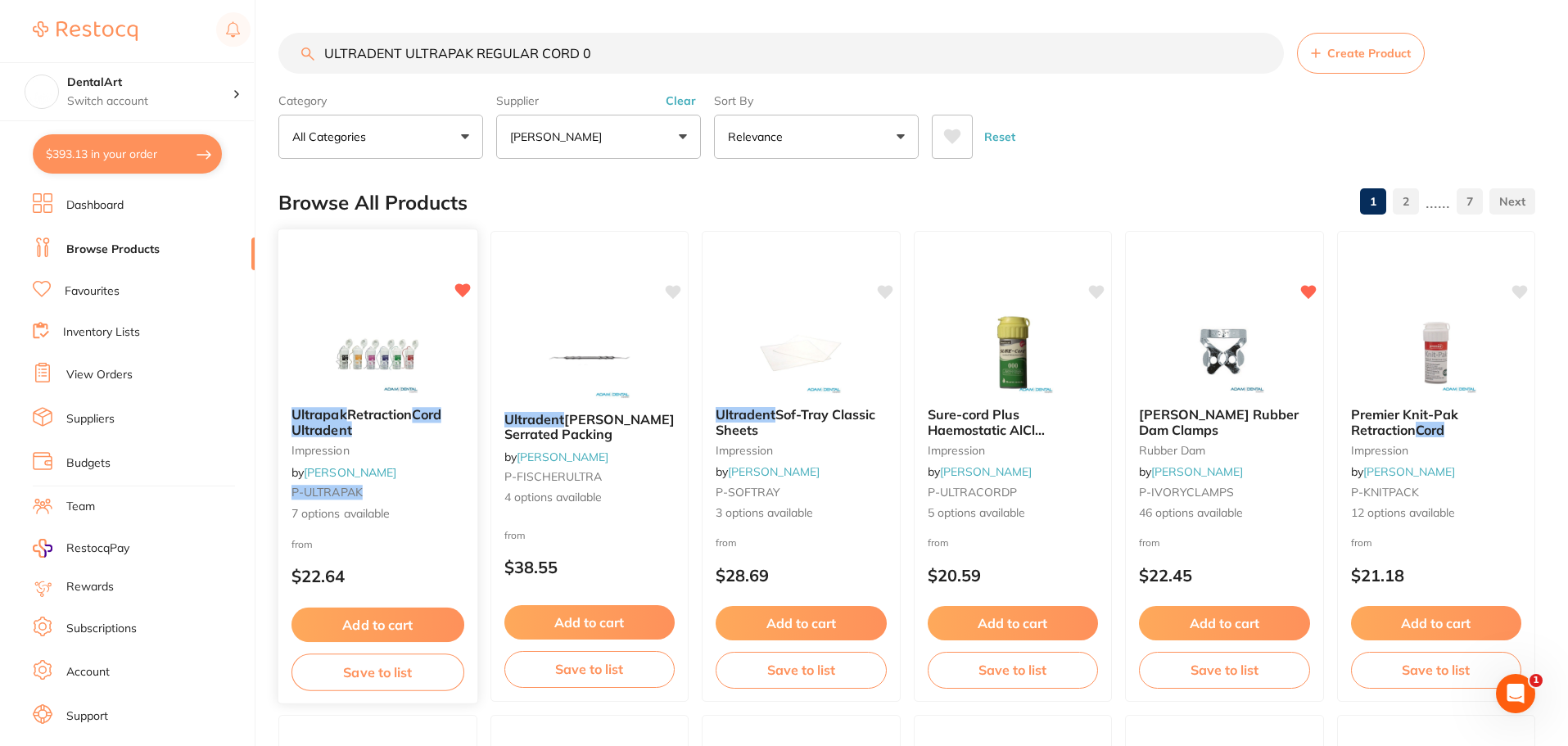
click at [364, 447] on small "impression" at bounding box center [378, 449] width 173 height 13
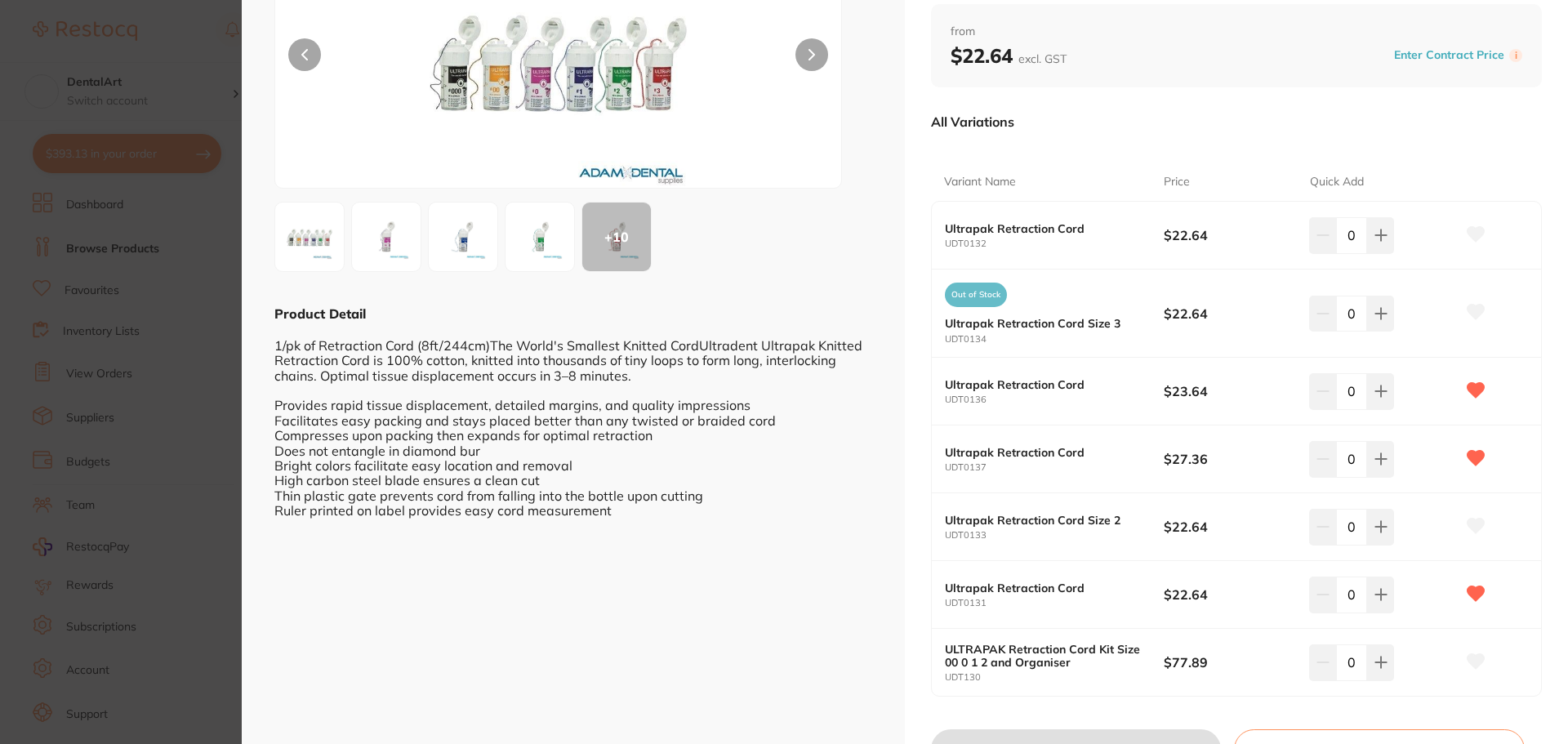
scroll to position [92, 0]
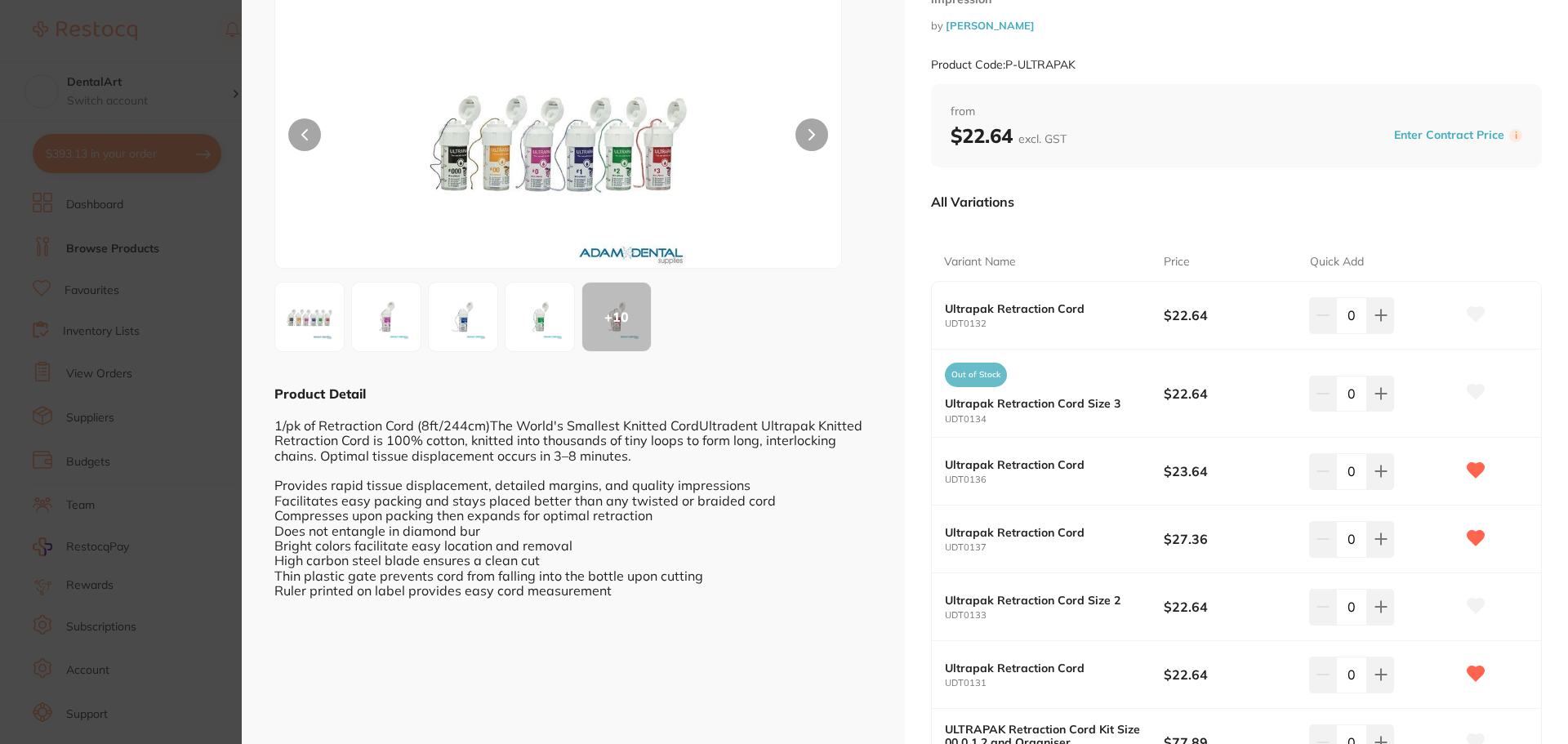
click at [532, 149] on img at bounding box center [559, 139] width 340 height 258
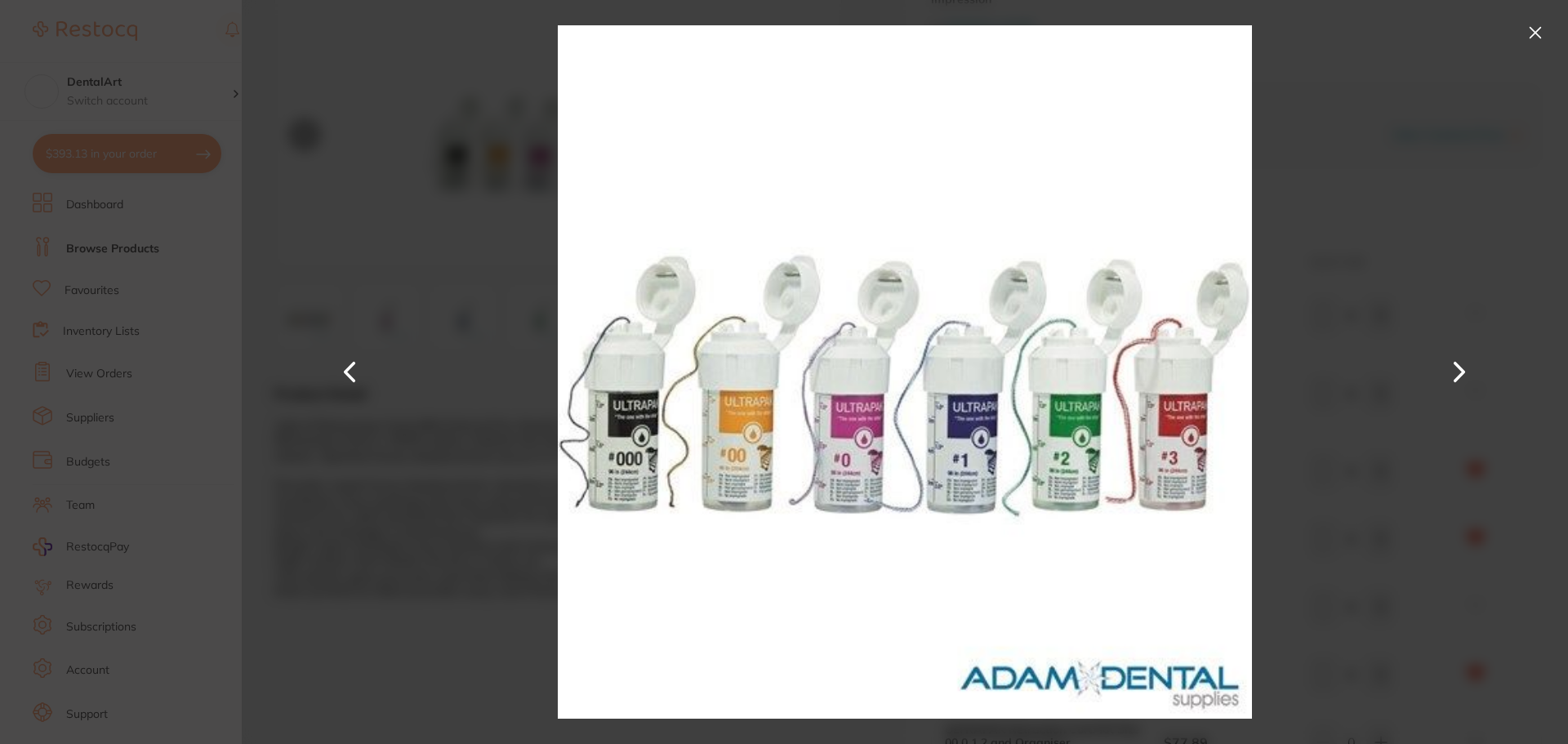
click at [463, 221] on div at bounding box center [904, 372] width 1326 height 744
click at [1540, 34] on button at bounding box center [1535, 32] width 26 height 26
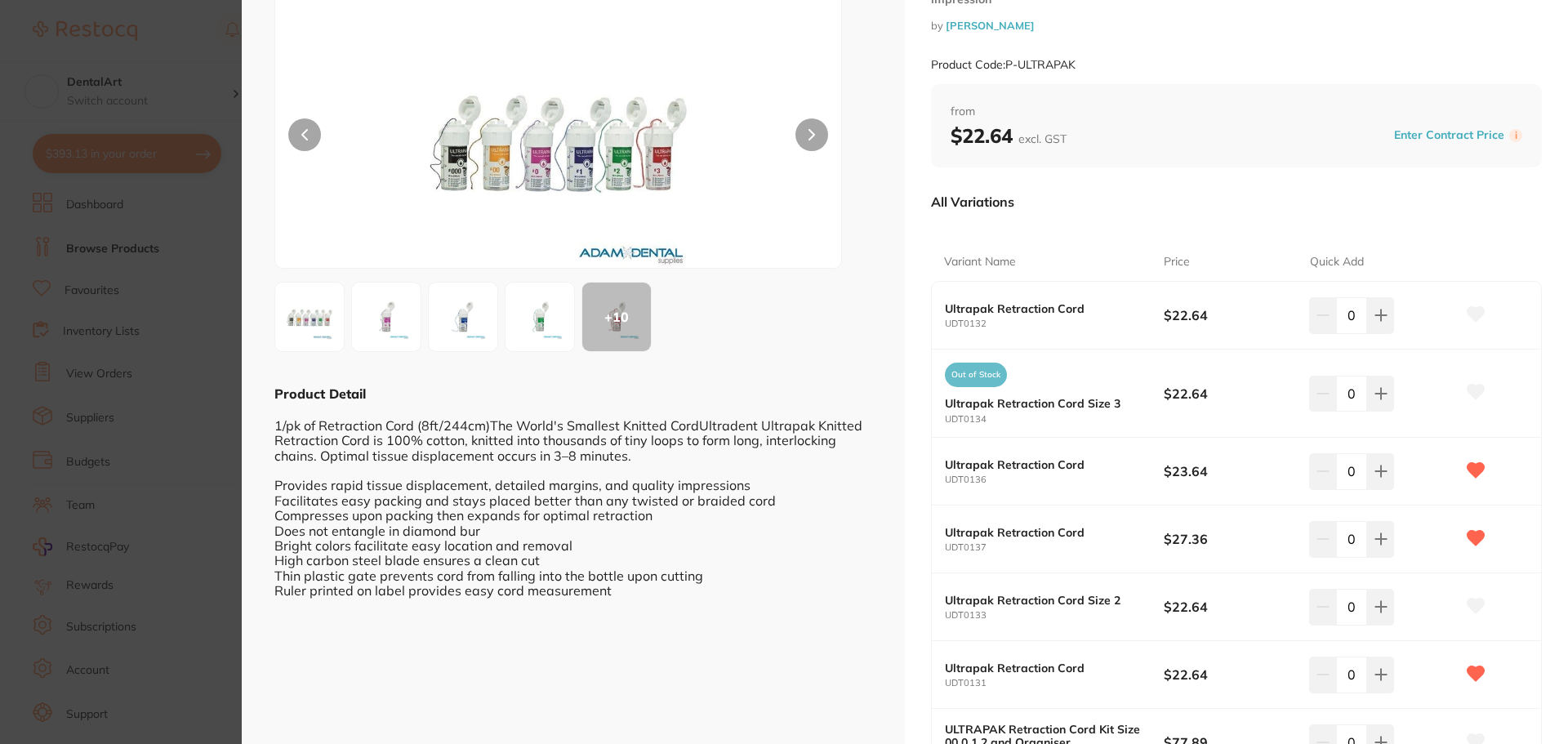
click at [208, 51] on section "Ultrapak Retraction Cord Ultradent impression by Adam Dental Product Code: P-UL…" at bounding box center [784, 372] width 1568 height 744
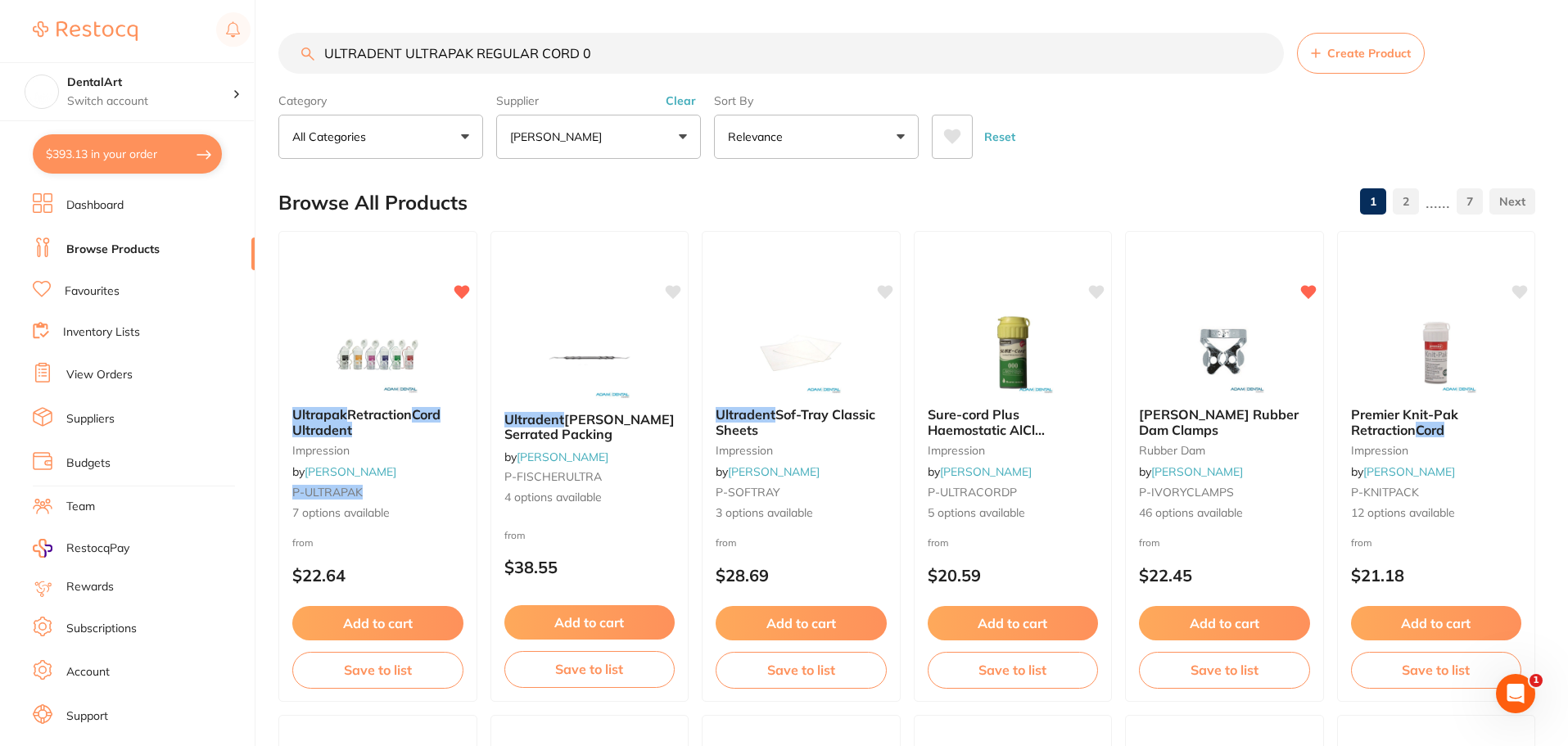
drag, startPoint x: 682, startPoint y: 136, endPoint x: 674, endPoint y: 120, distance: 17.9
click at [682, 136] on button "[PERSON_NAME]" at bounding box center [598, 136] width 204 height 44
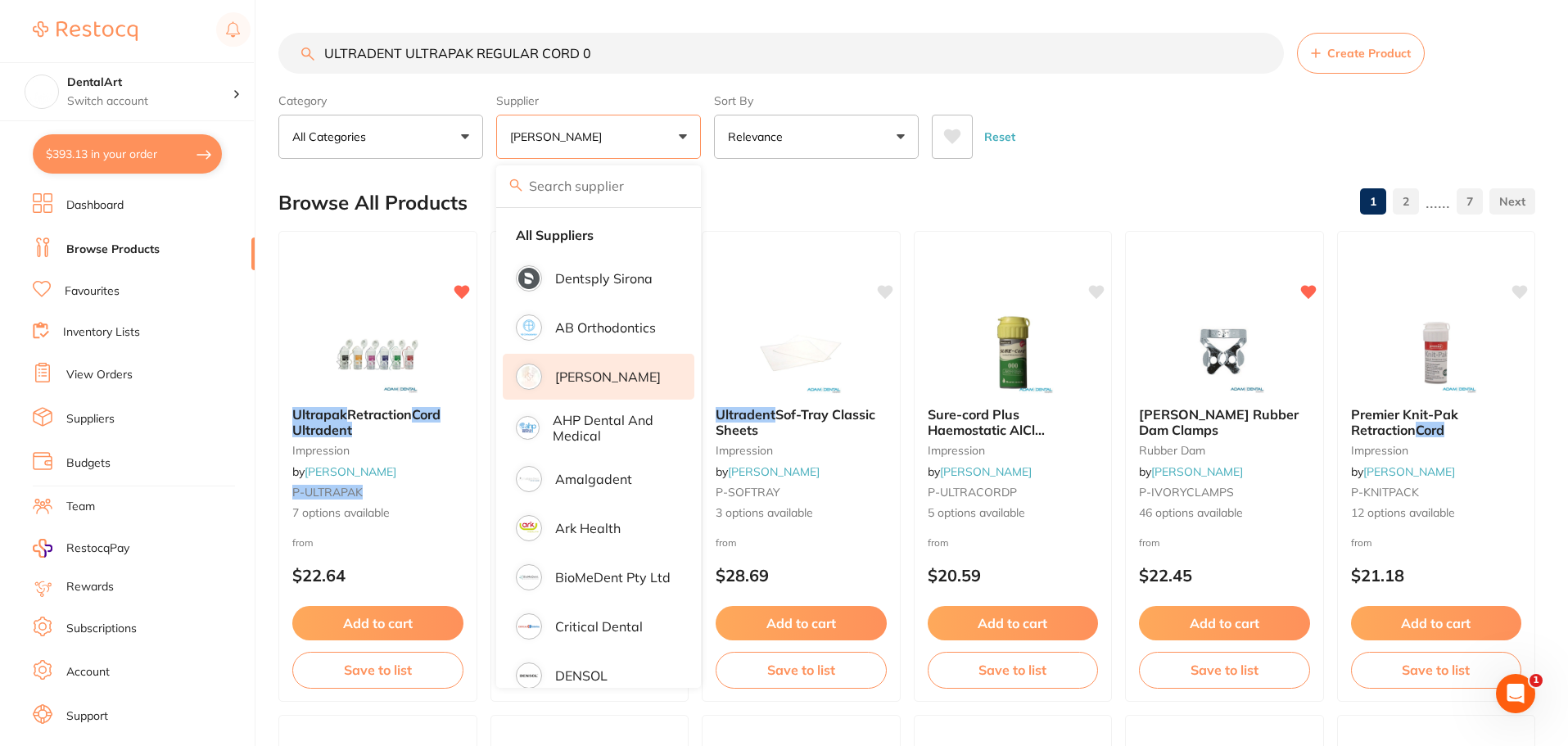
click at [557, 370] on p "[PERSON_NAME]" at bounding box center [608, 376] width 106 height 15
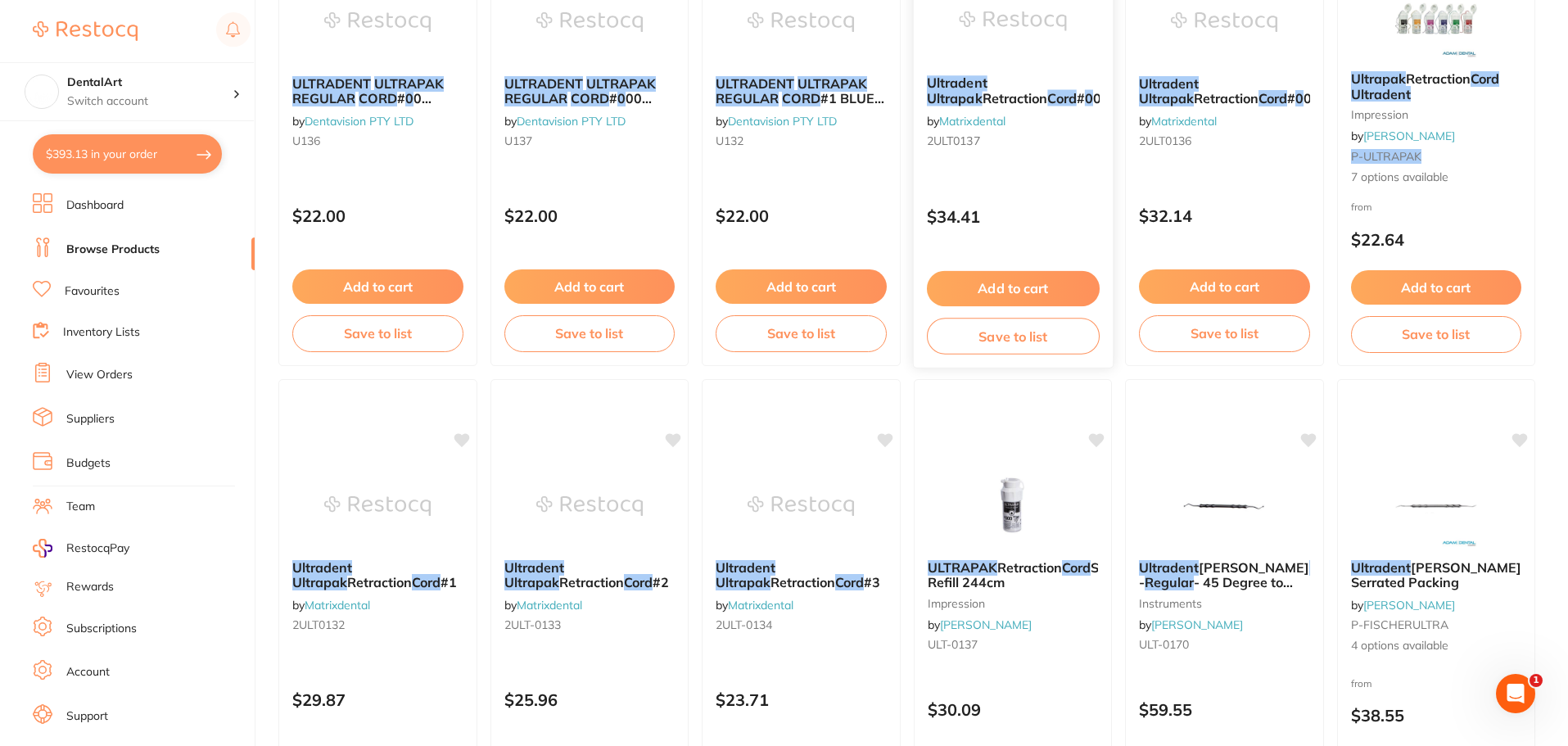
scroll to position [409, 0]
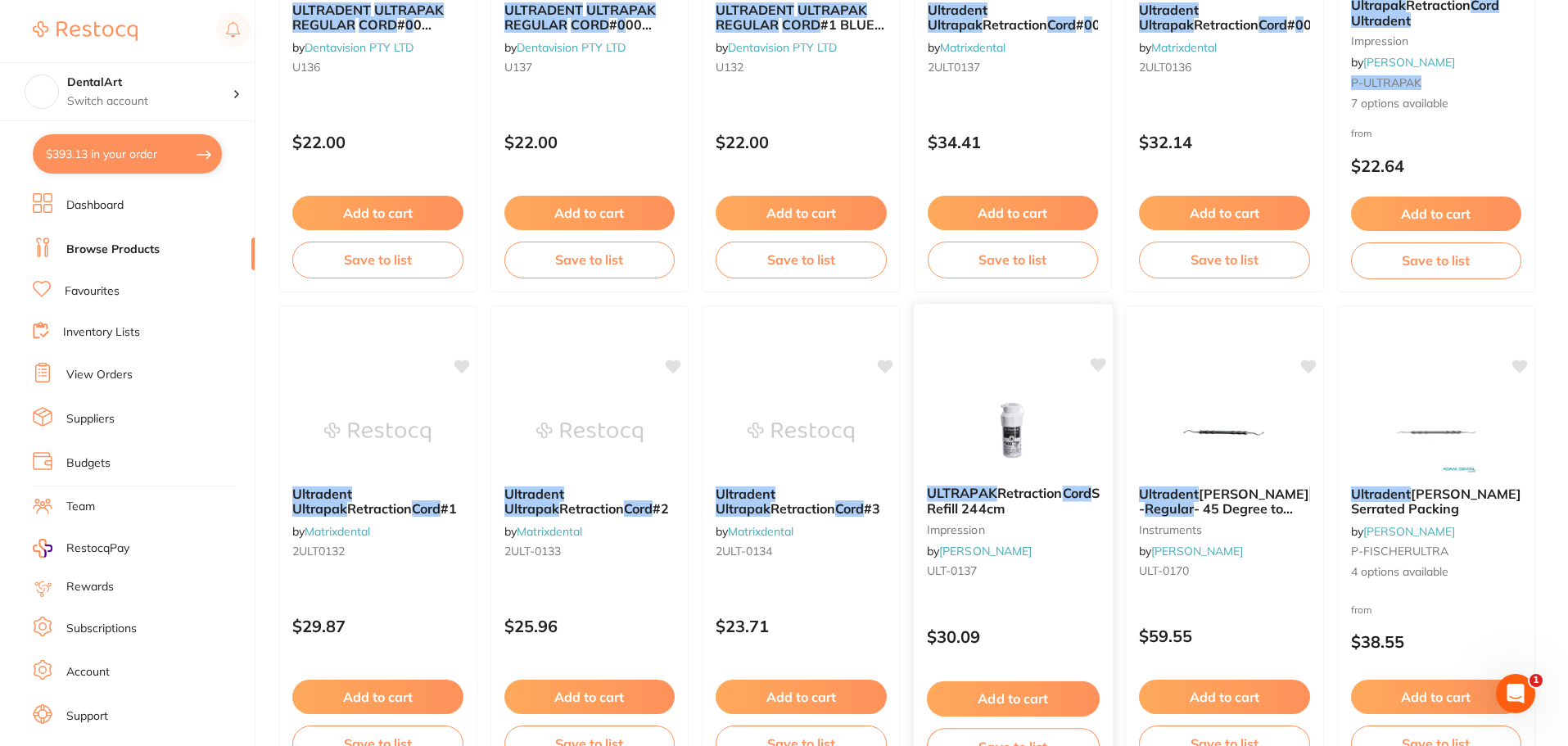
click at [994, 439] on img at bounding box center [1013, 431] width 107 height 83
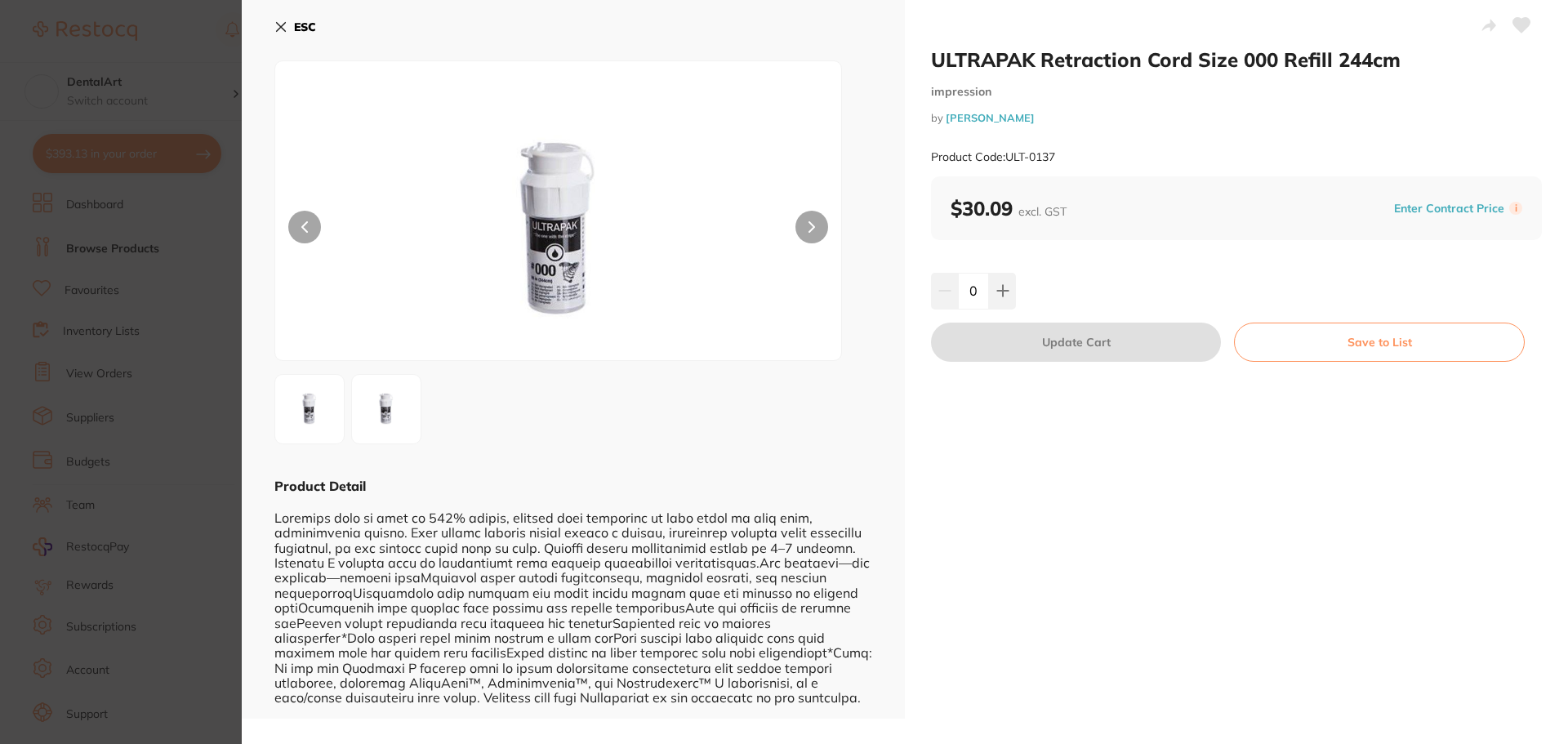
click at [285, 26] on icon at bounding box center [280, 26] width 13 height 13
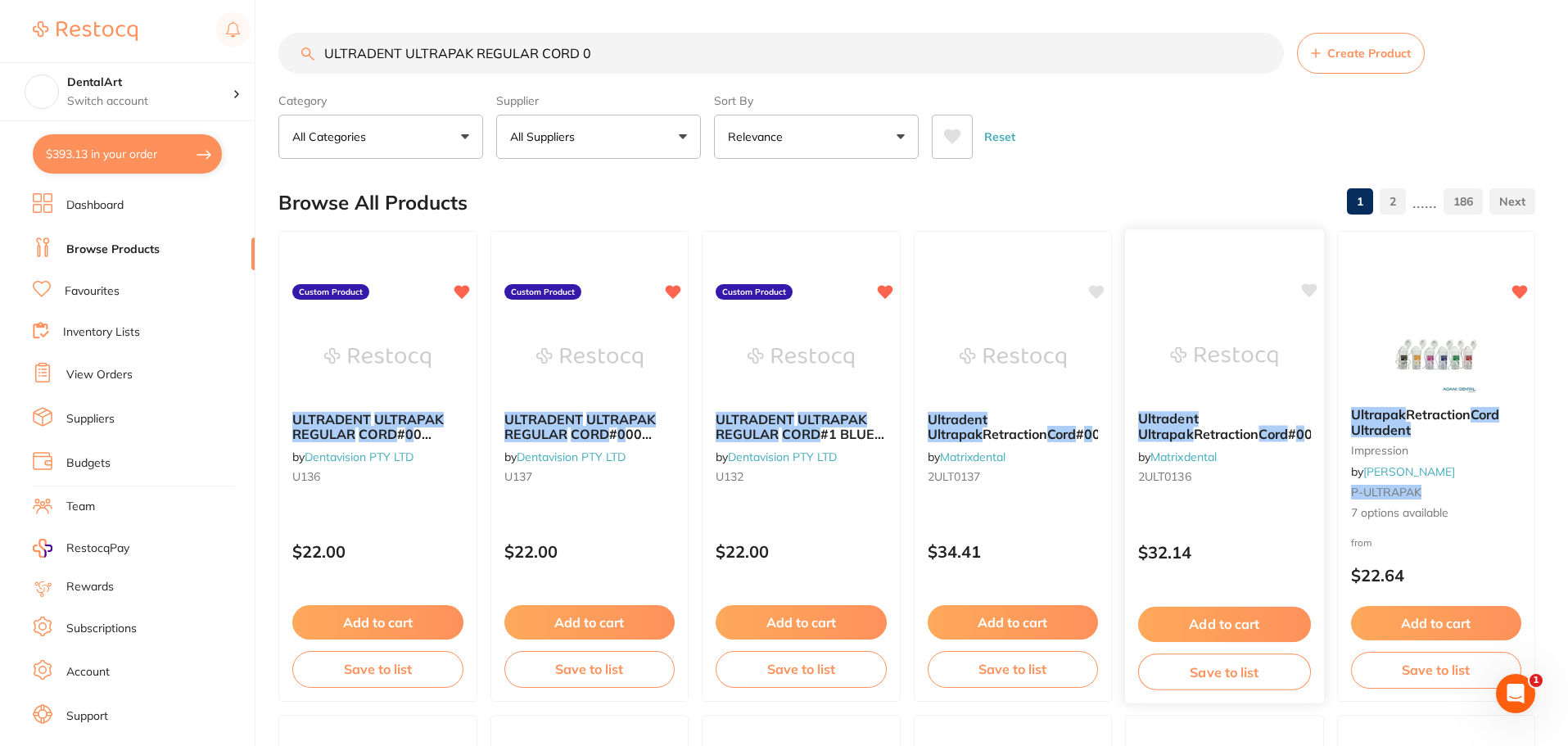
click at [1221, 401] on div "Ultradent Ultrapak Retraction Cord # 0 0 by Matrixdental 2ULT0136" at bounding box center [1225, 450] width 199 height 106
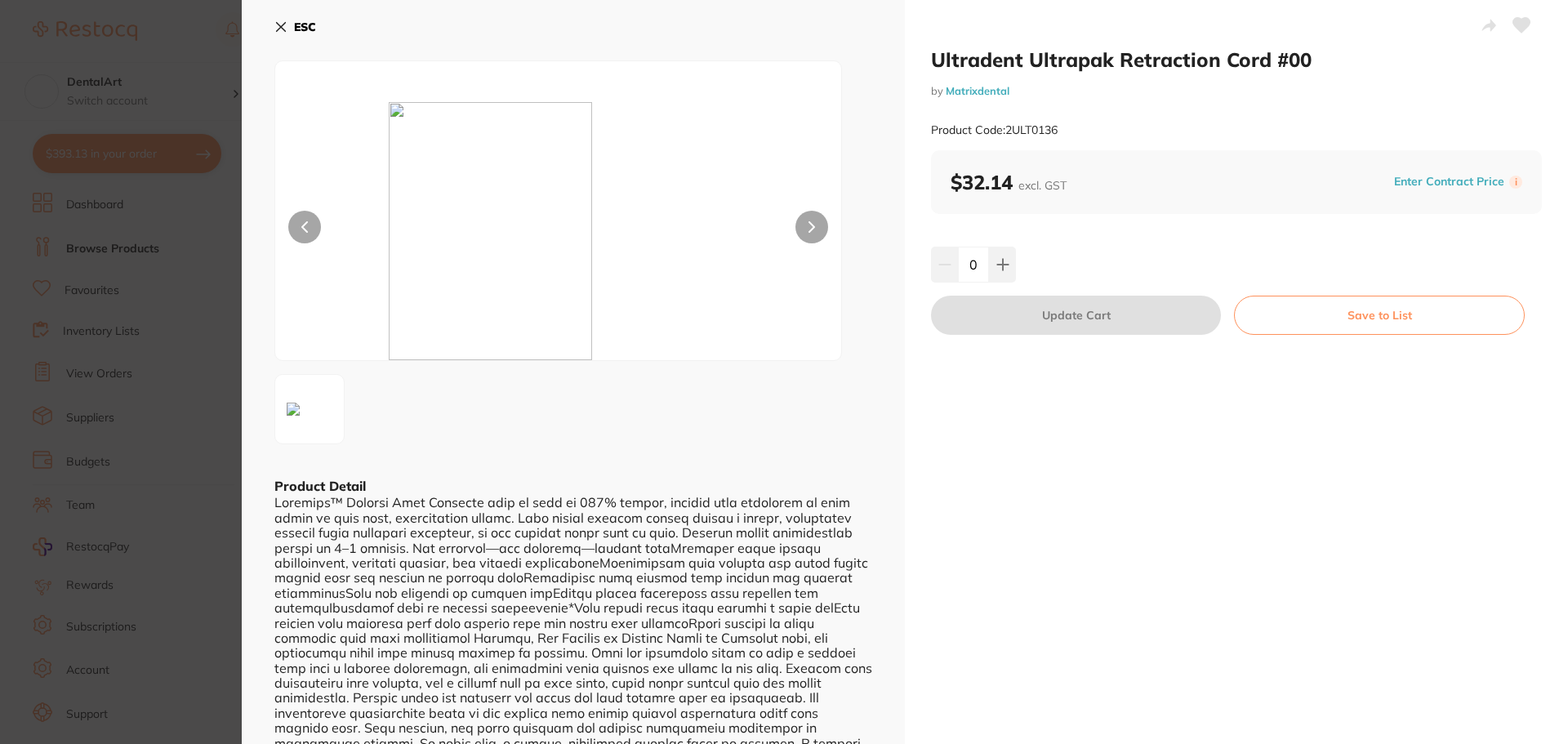
click at [285, 17] on button "ESC" at bounding box center [295, 26] width 42 height 28
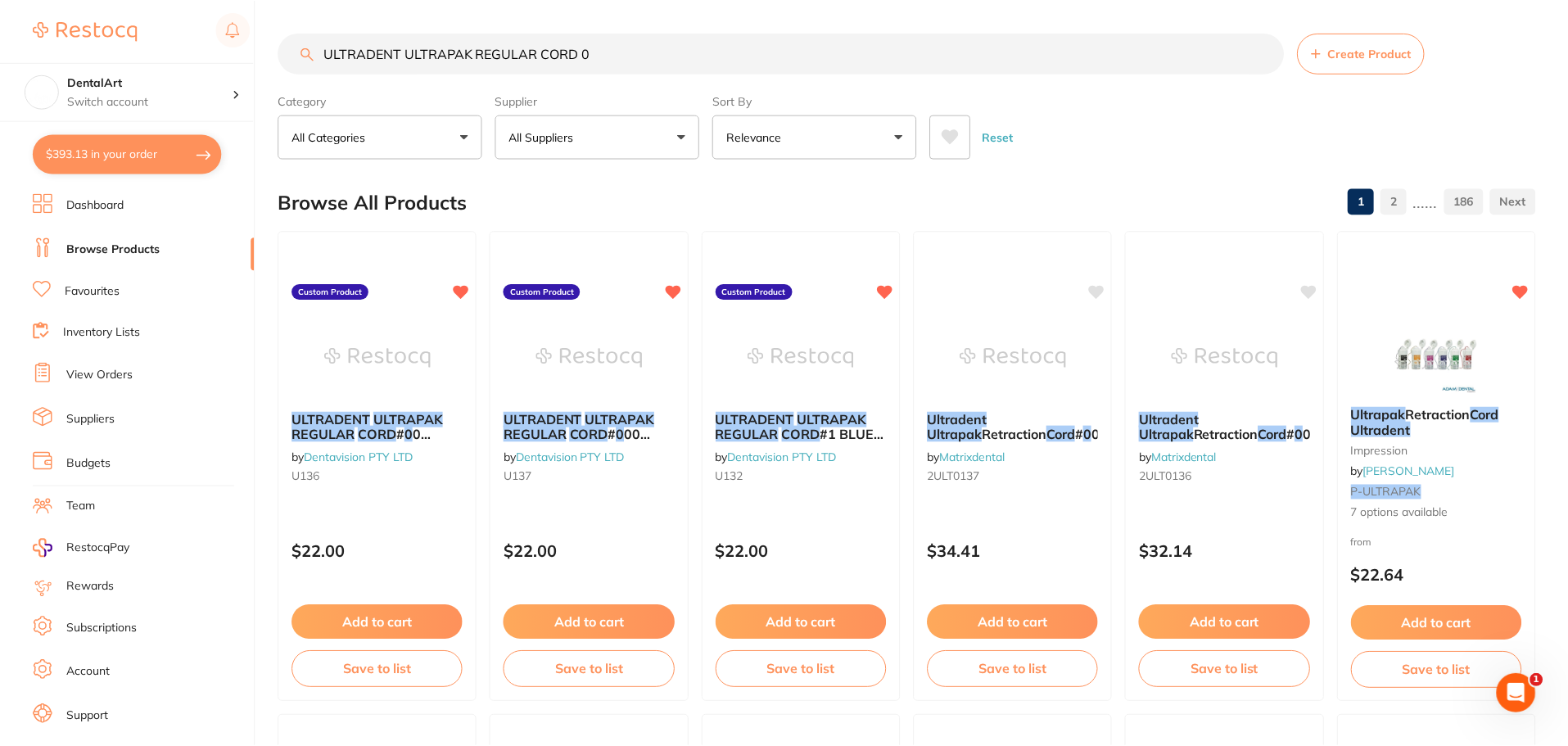
scroll to position [2, 0]
drag, startPoint x: 606, startPoint y: 51, endPoint x: 0, endPoint y: 30, distance: 606.4
click at [0, 31] on div "$393.13 DentalArt Switch account DentalArt $393.13 in your order Dashboard Brow…" at bounding box center [784, 371] width 1568 height 746
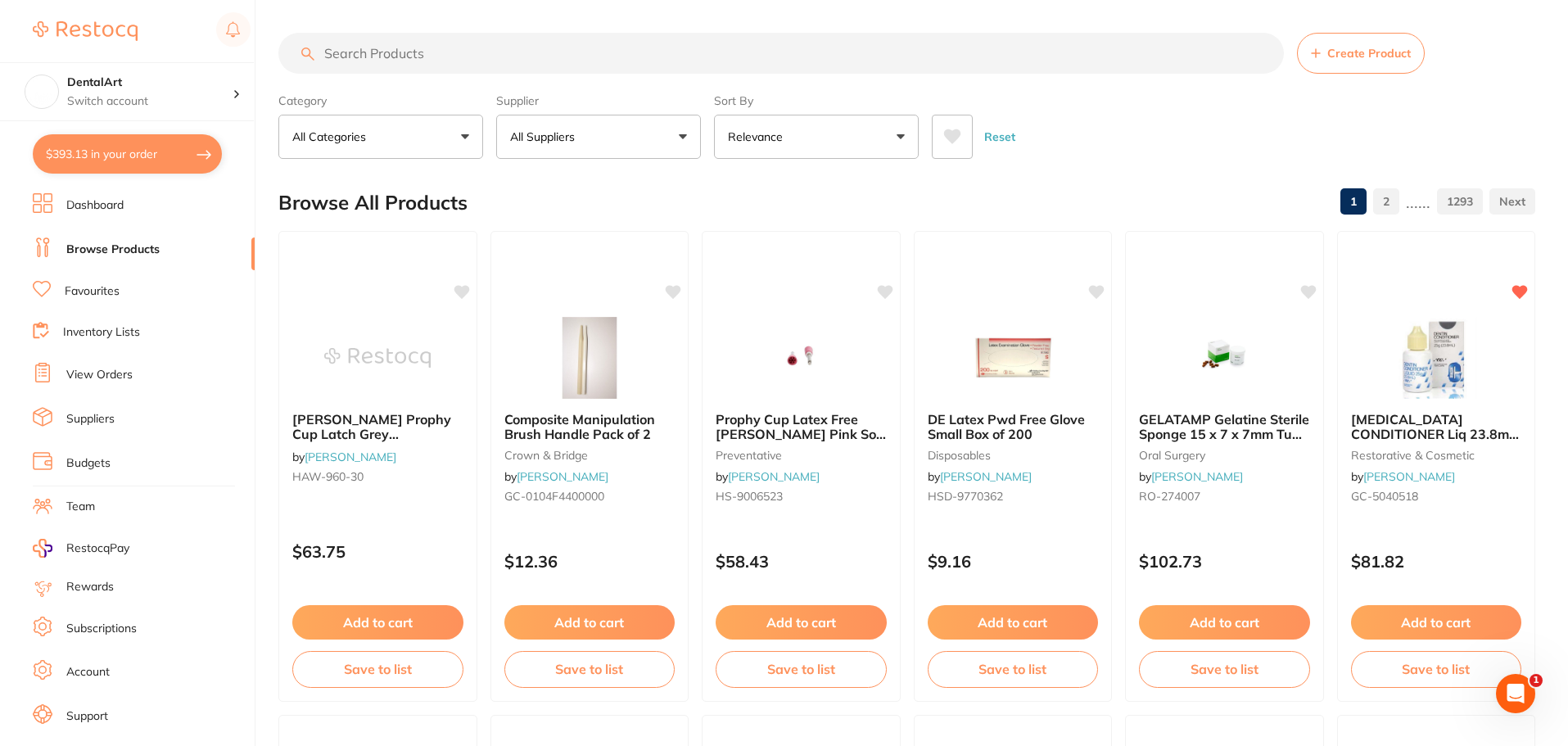
scroll to position [0, 0]
click at [510, 50] on input "search" at bounding box center [781, 53] width 1006 height 41
click at [665, 132] on button "All Suppliers" at bounding box center [598, 136] width 204 height 44
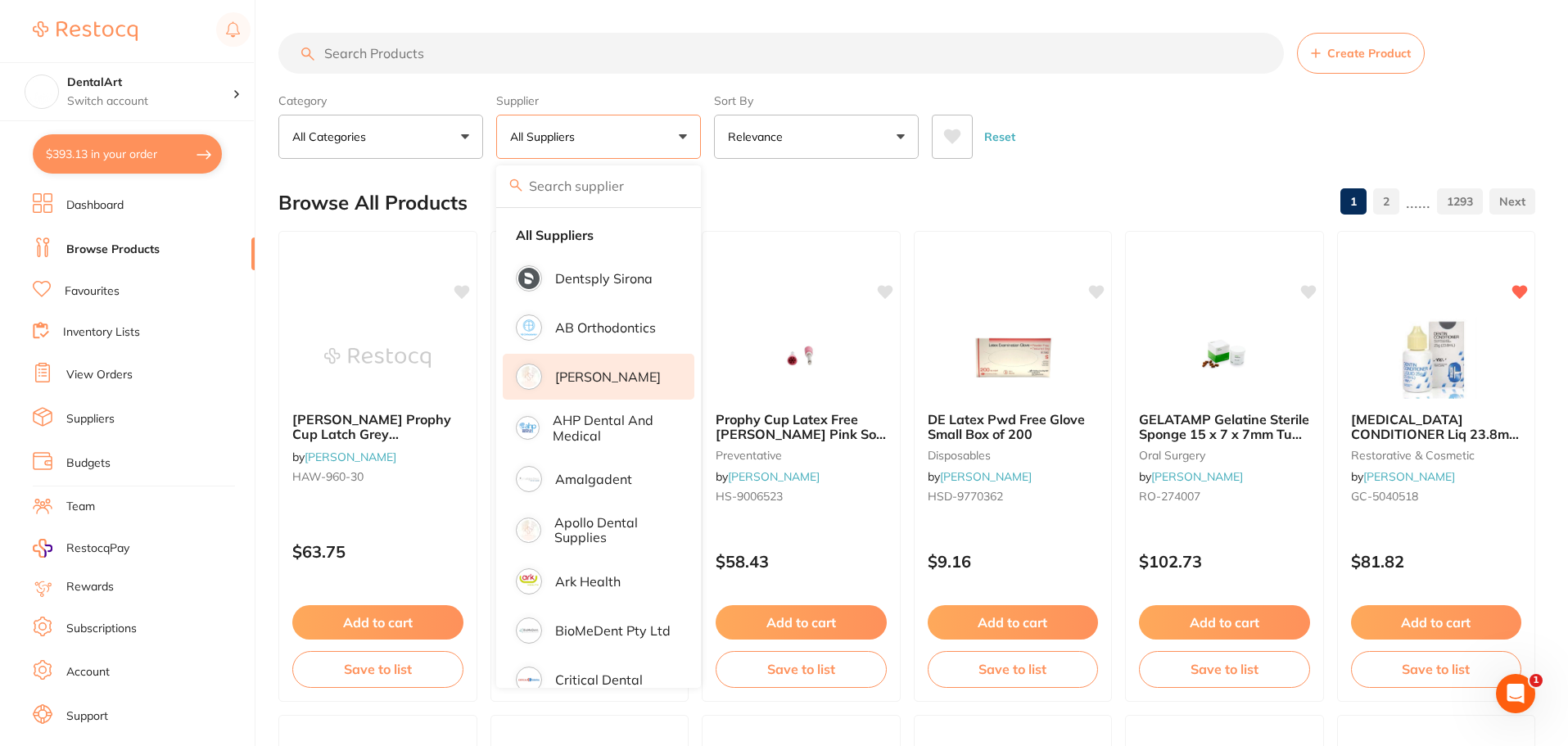
click at [605, 379] on p "[PERSON_NAME]" at bounding box center [608, 376] width 106 height 15
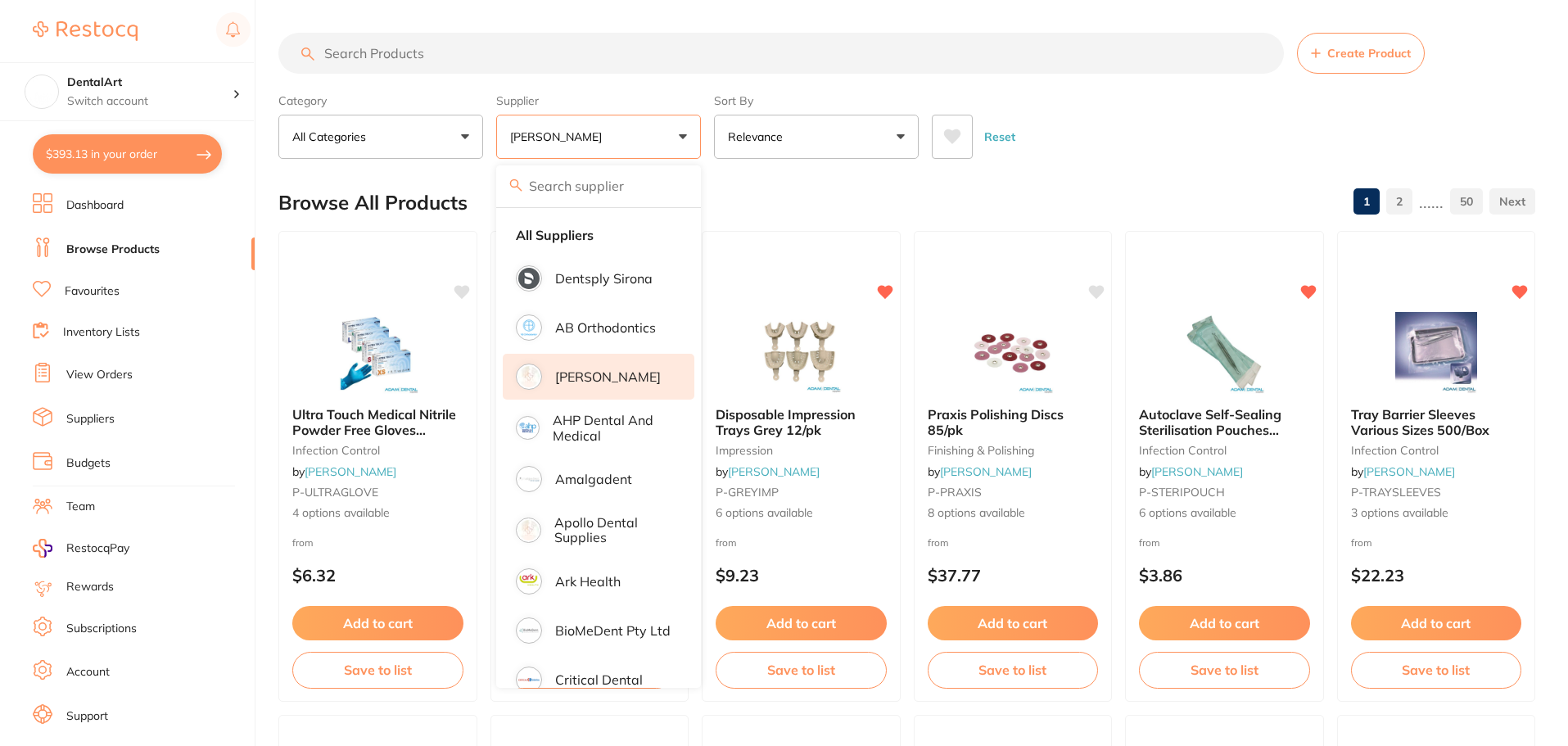
click at [364, 52] on input "search" at bounding box center [781, 53] width 1006 height 41
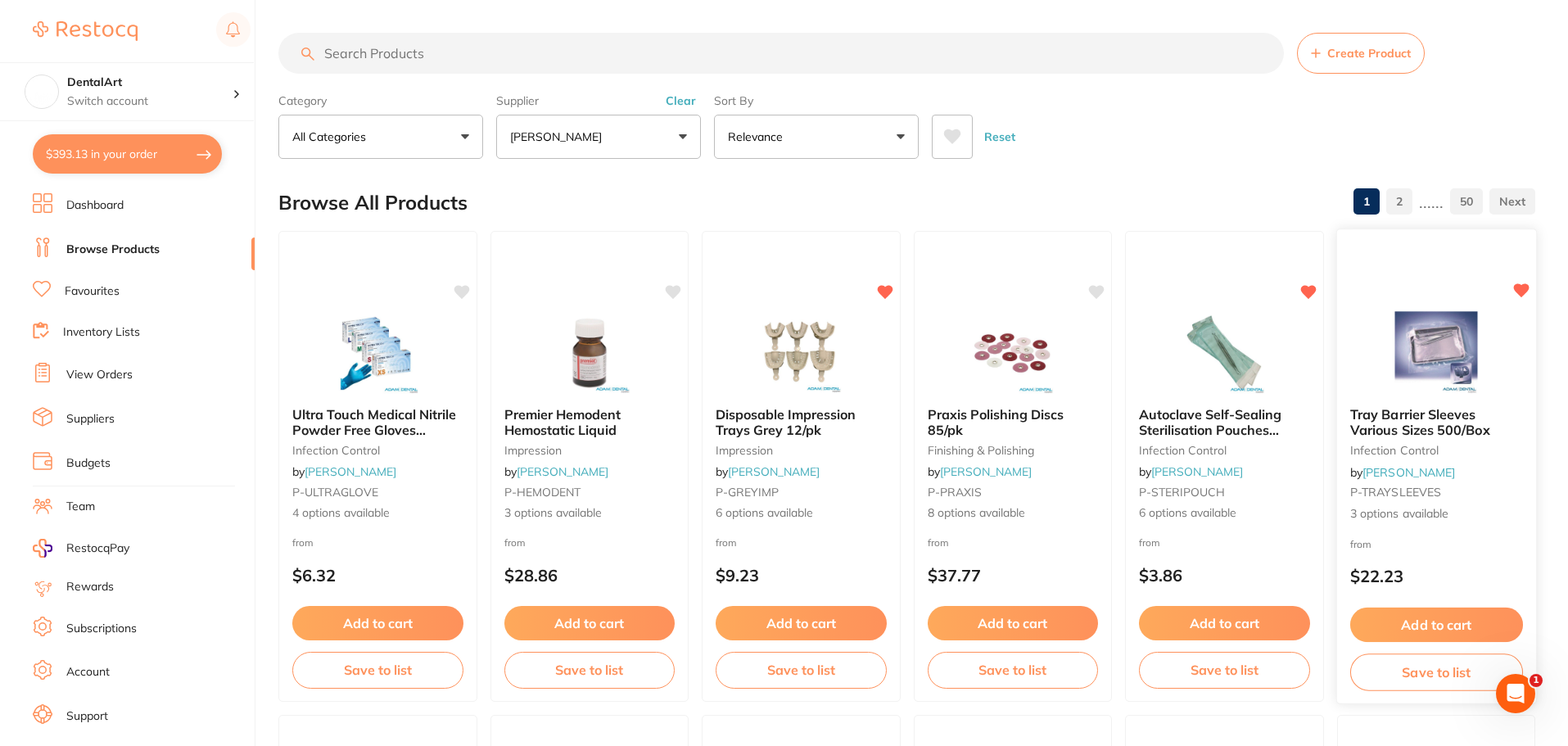
click at [1434, 354] on img at bounding box center [1436, 352] width 107 height 83
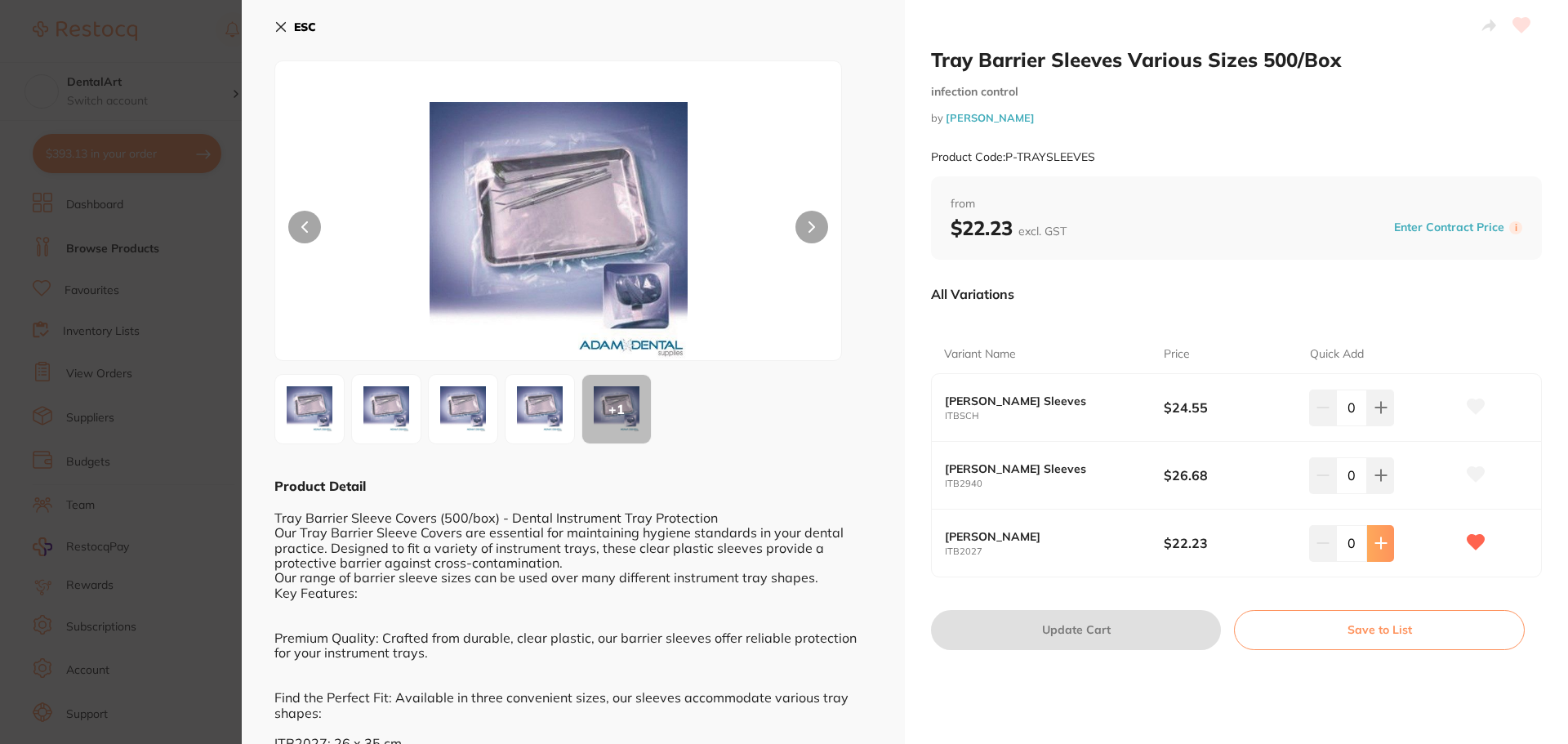
click at [1376, 414] on icon at bounding box center [1381, 406] width 13 height 13
type input "1"
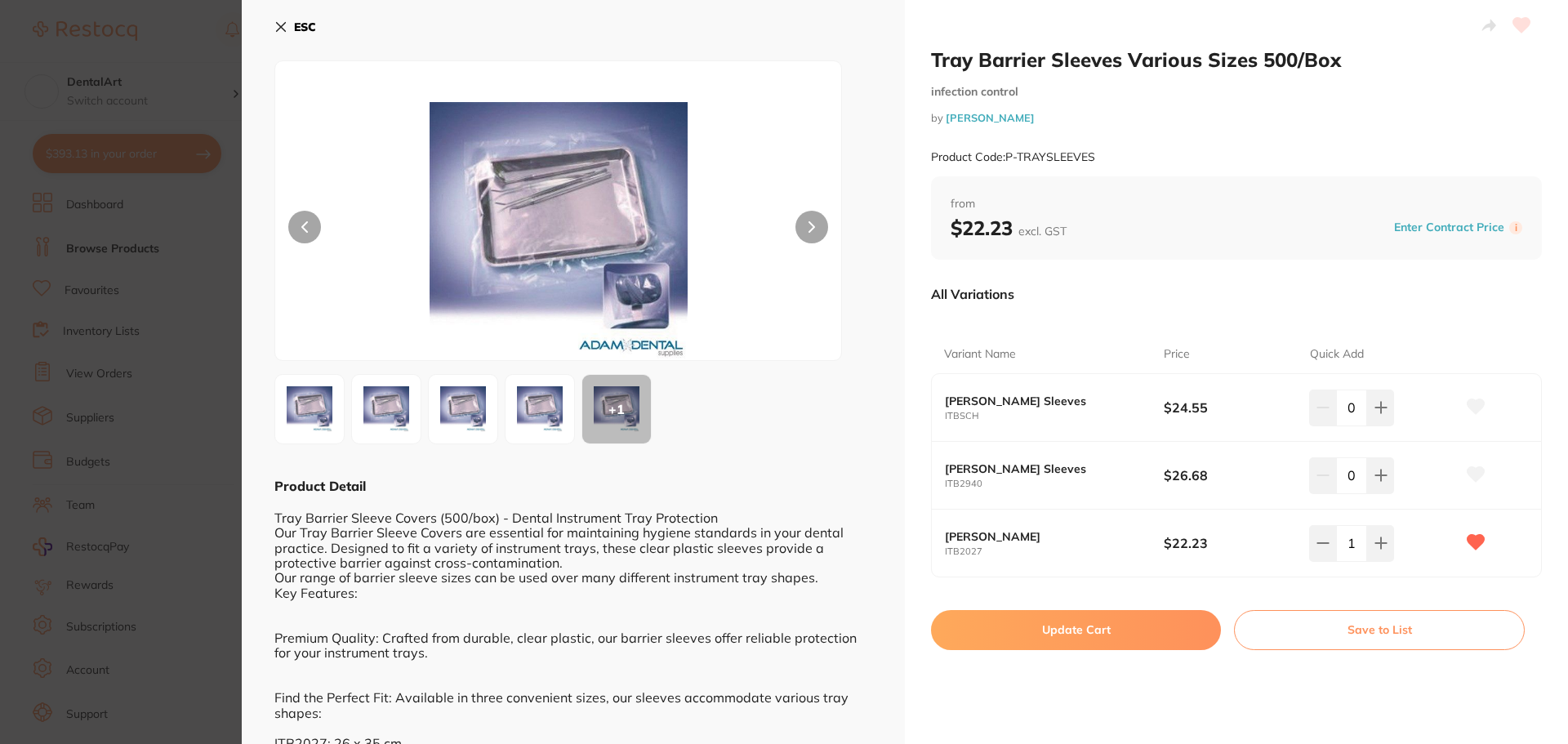
drag, startPoint x: 1118, startPoint y: 622, endPoint x: 1117, endPoint y: 636, distance: 14.0
click at [1118, 629] on button "Update Cart" at bounding box center [1076, 630] width 290 height 39
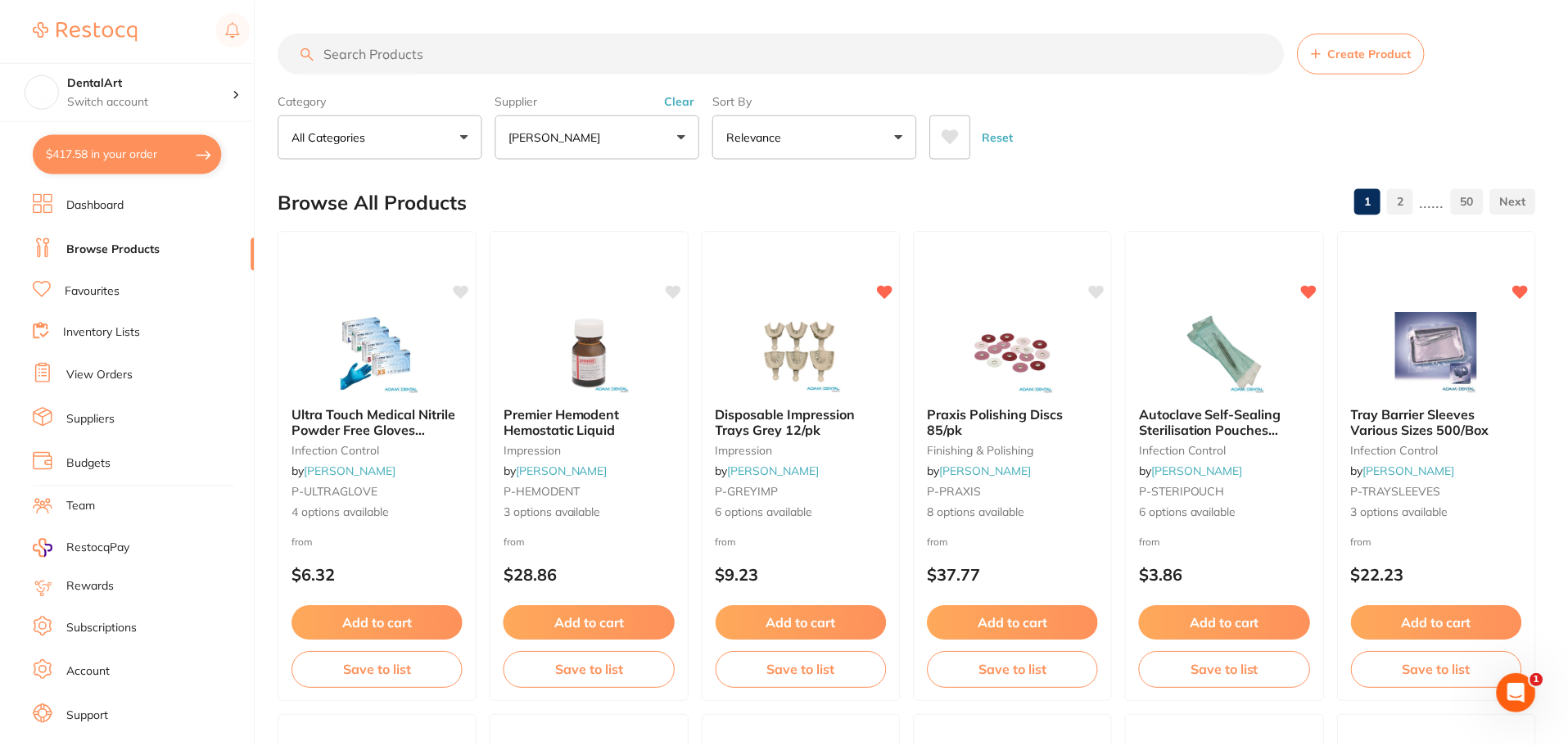
scroll to position [2, 0]
click at [1228, 368] on img at bounding box center [1224, 351] width 106 height 82
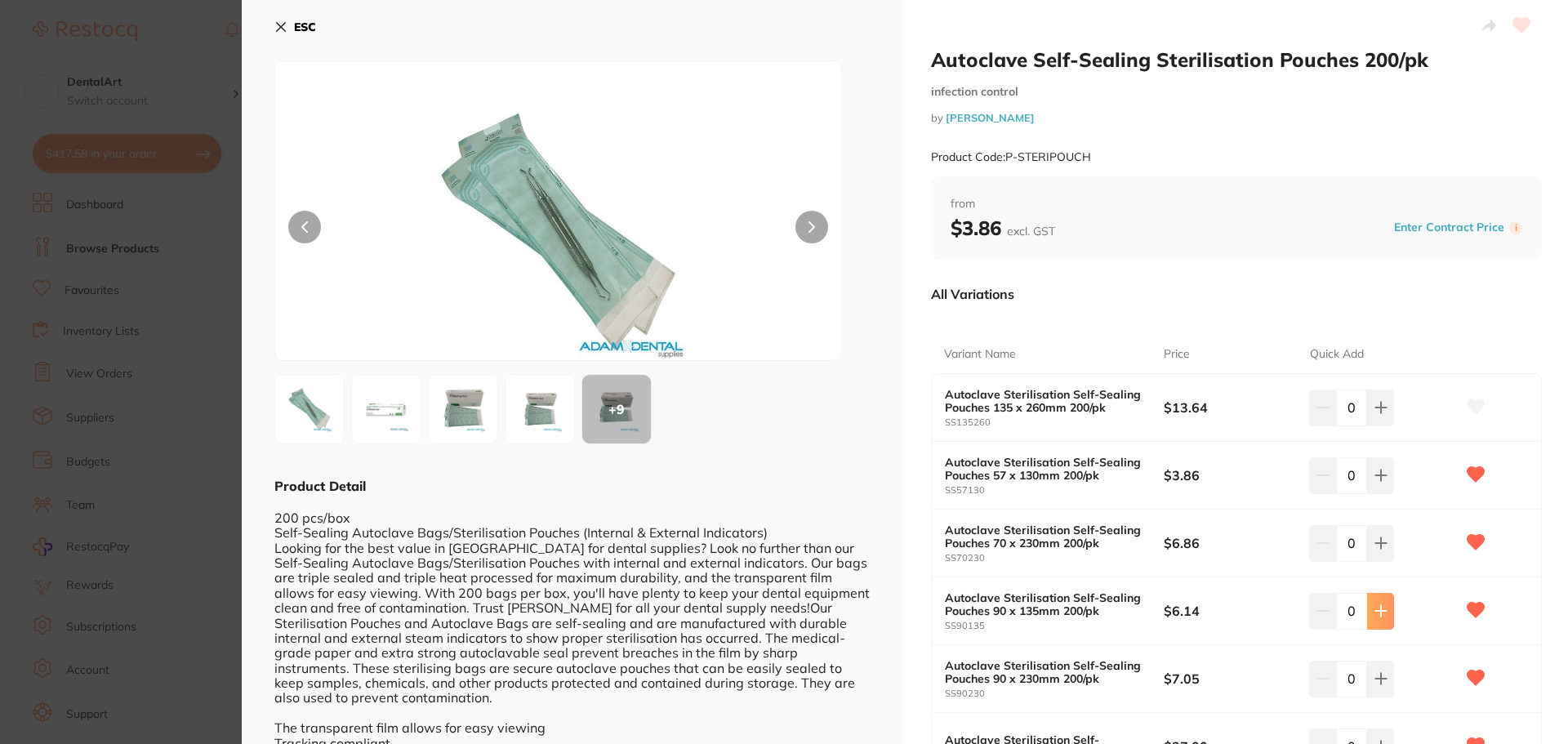
click at [1385, 426] on button at bounding box center [1381, 407] width 27 height 36
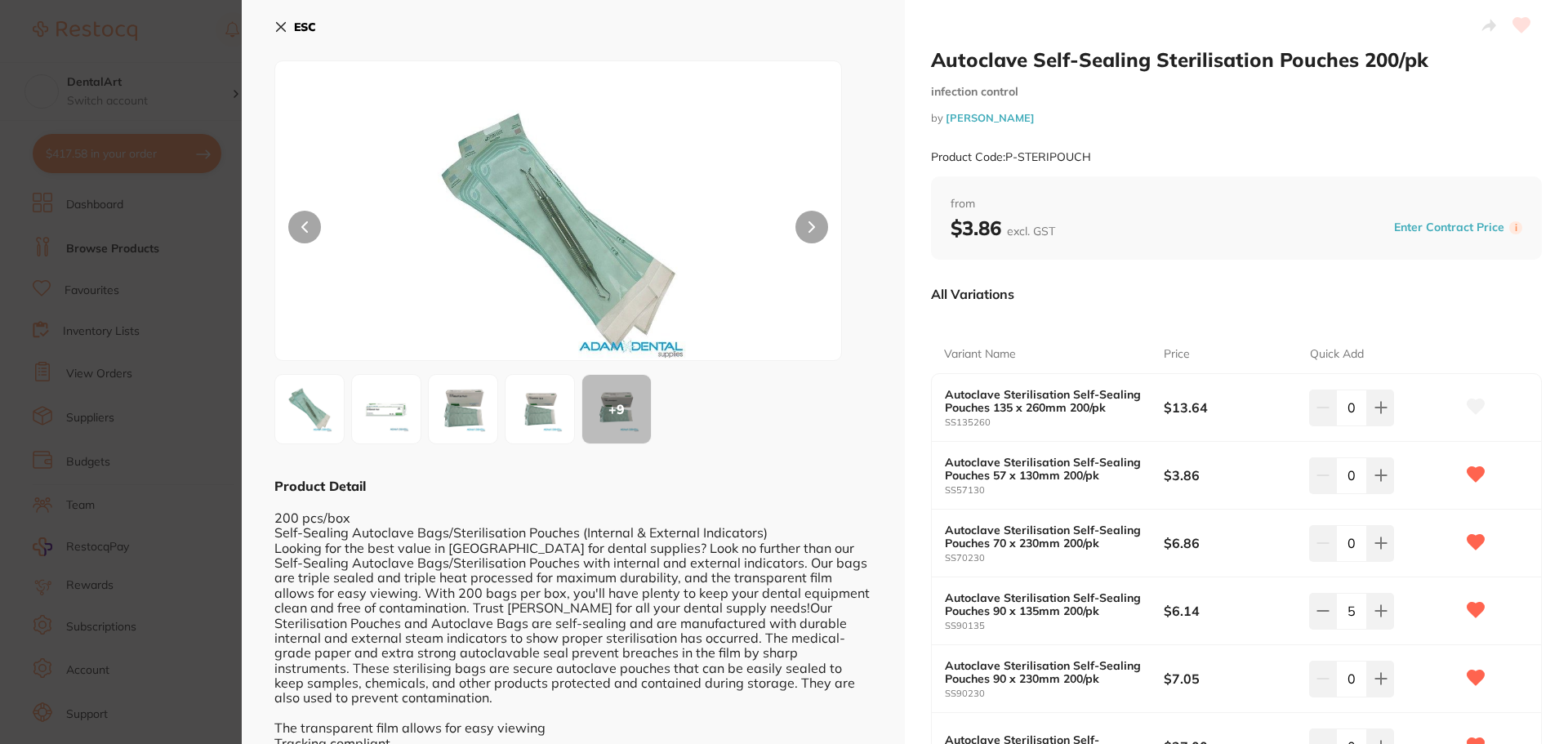
click at [1336, 609] on input "5" at bounding box center [1352, 610] width 31 height 36
click at [1323, 414] on icon at bounding box center [1323, 406] width 13 height 13
type input "4"
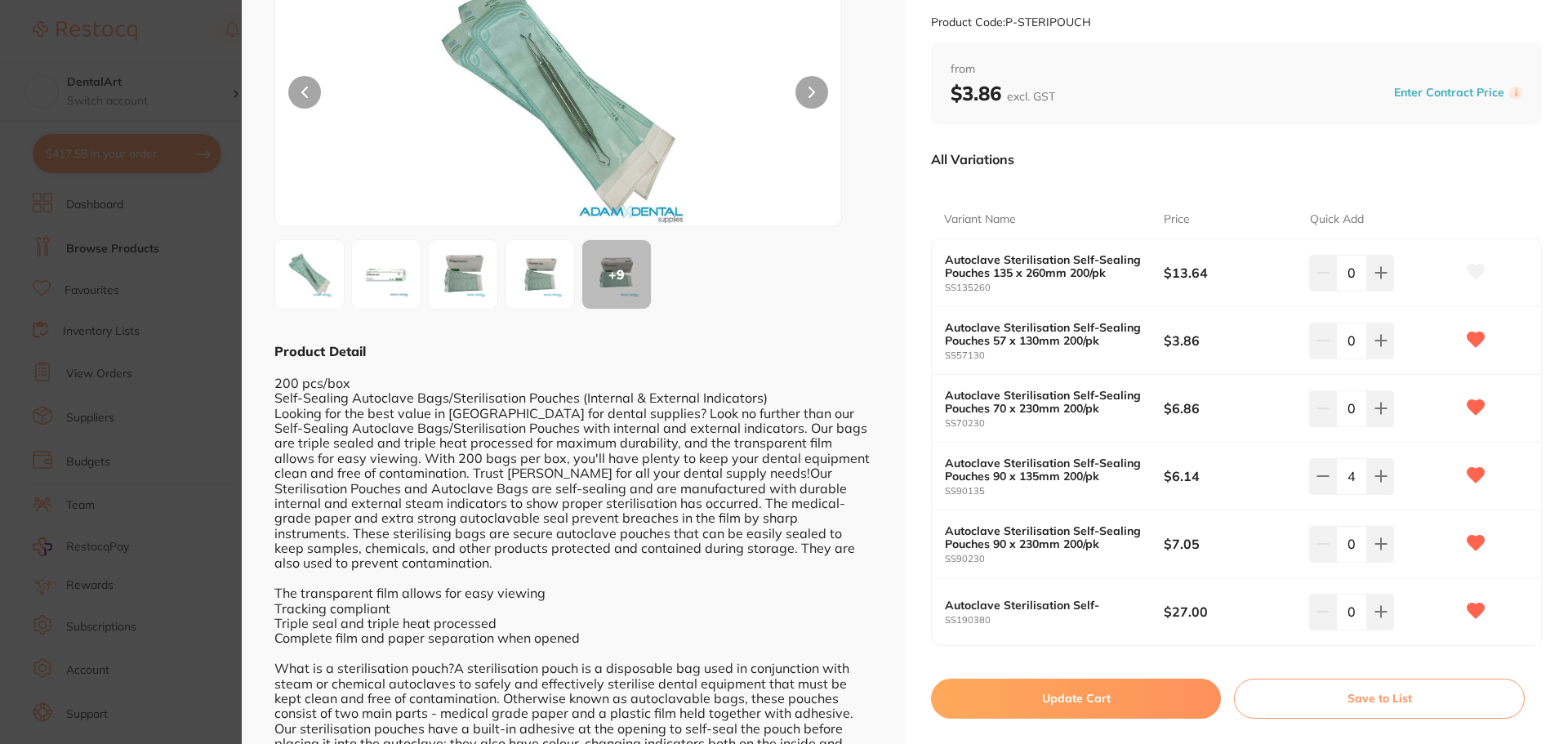
scroll to position [163, 0]
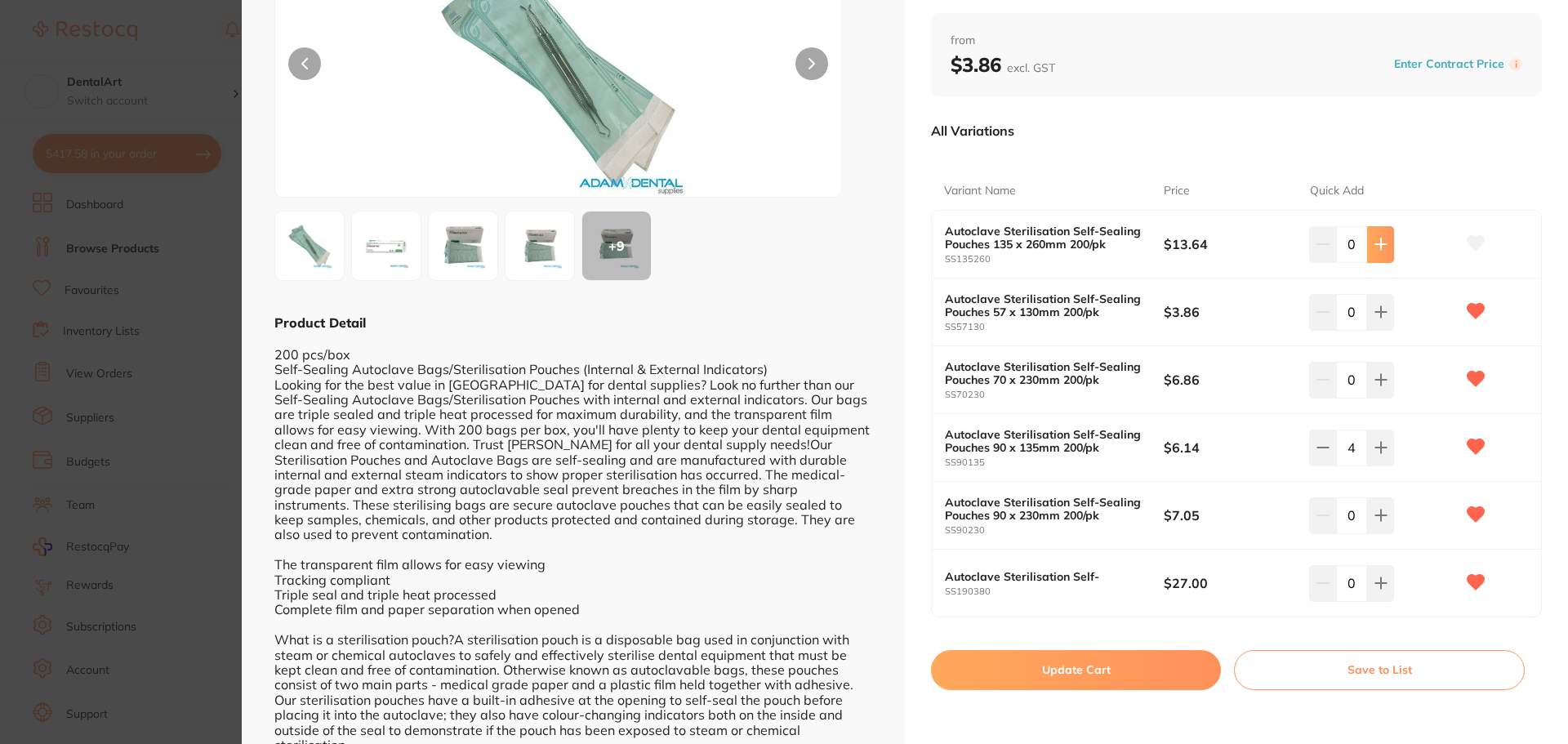
click at [1376, 248] on icon at bounding box center [1381, 243] width 13 height 13
type input "2"
click at [1380, 250] on icon at bounding box center [1381, 243] width 13 height 13
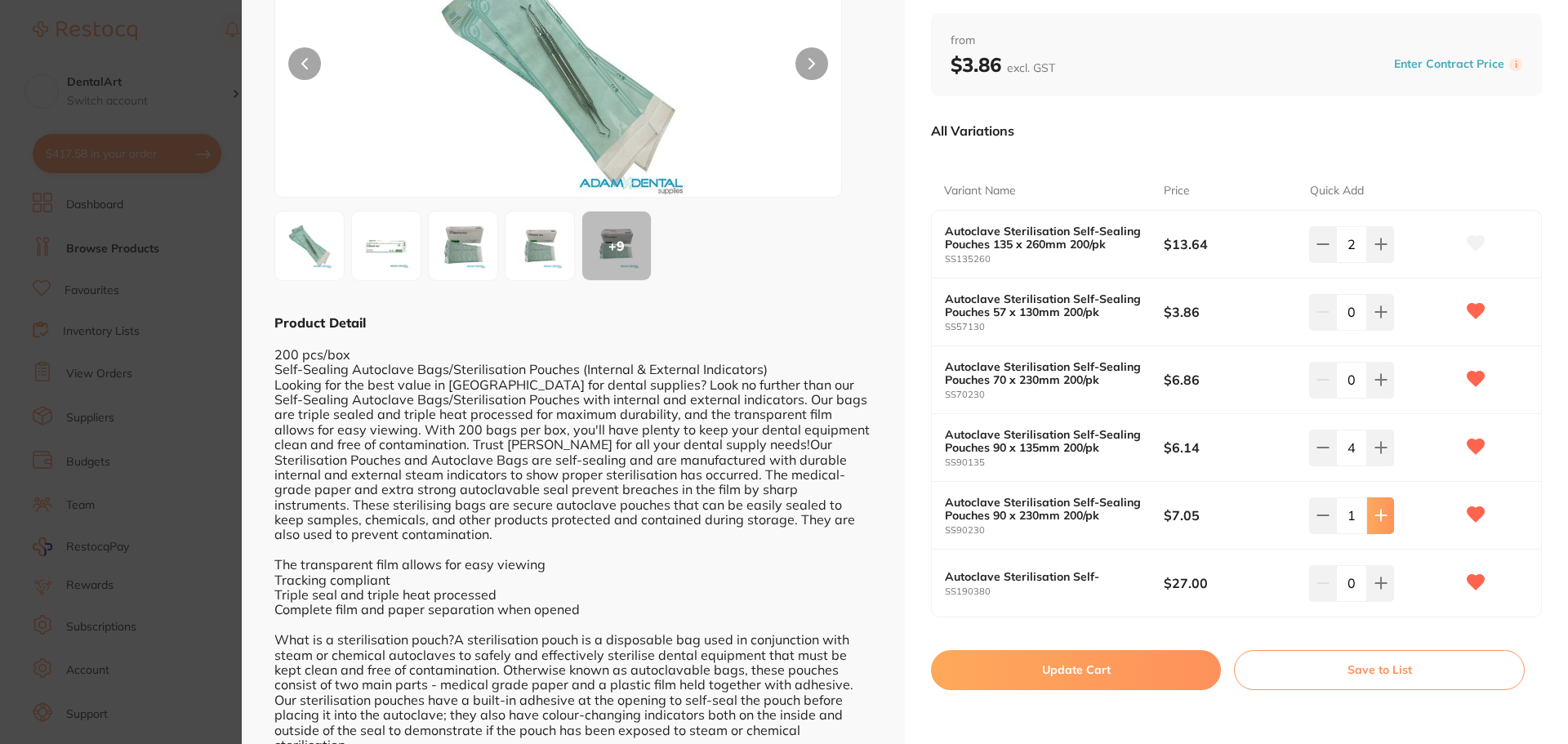
type input "2"
click at [1380, 250] on icon at bounding box center [1381, 243] width 13 height 13
type input "2"
click at [1080, 677] on button "Update Cart" at bounding box center [1076, 669] width 290 height 39
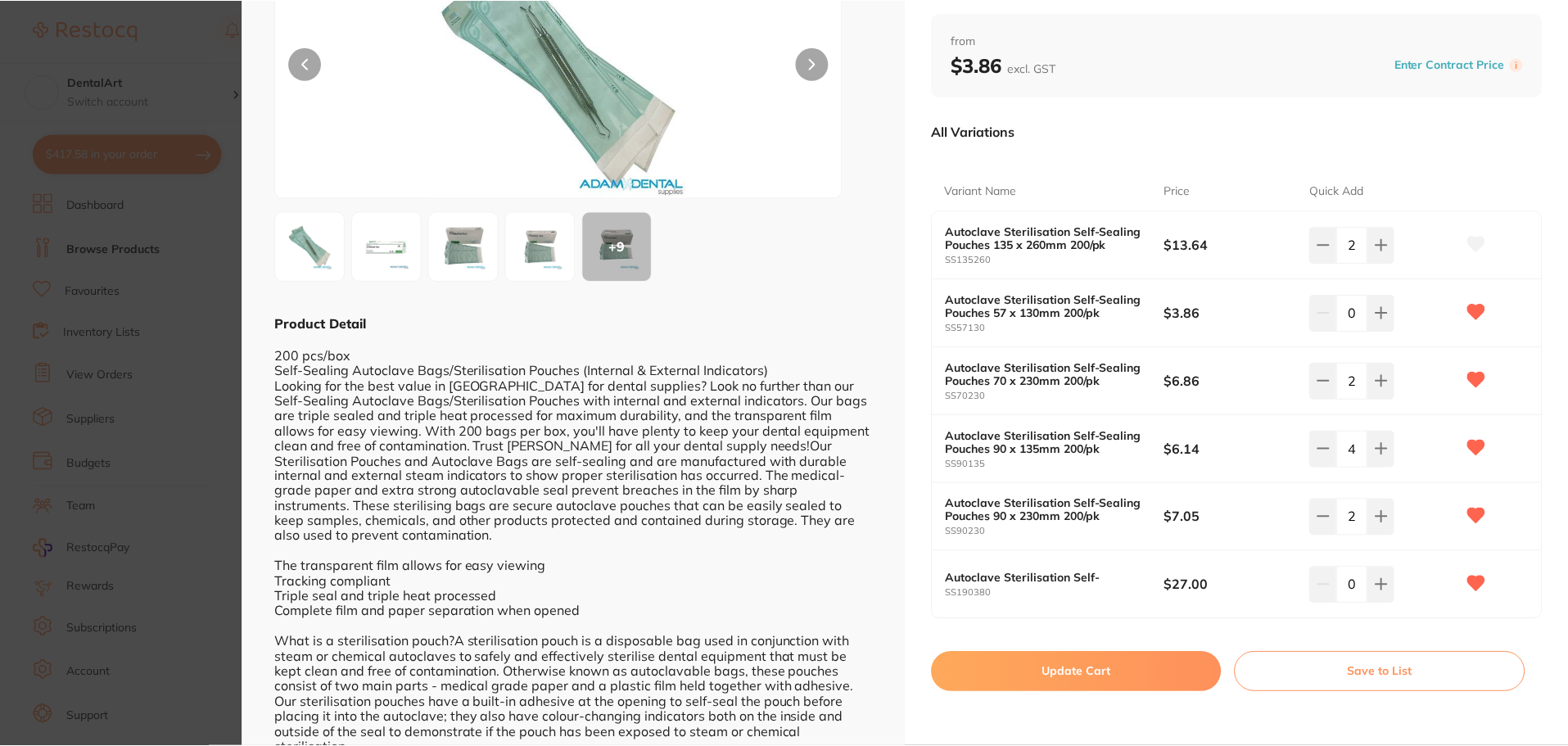
scroll to position [2, 0]
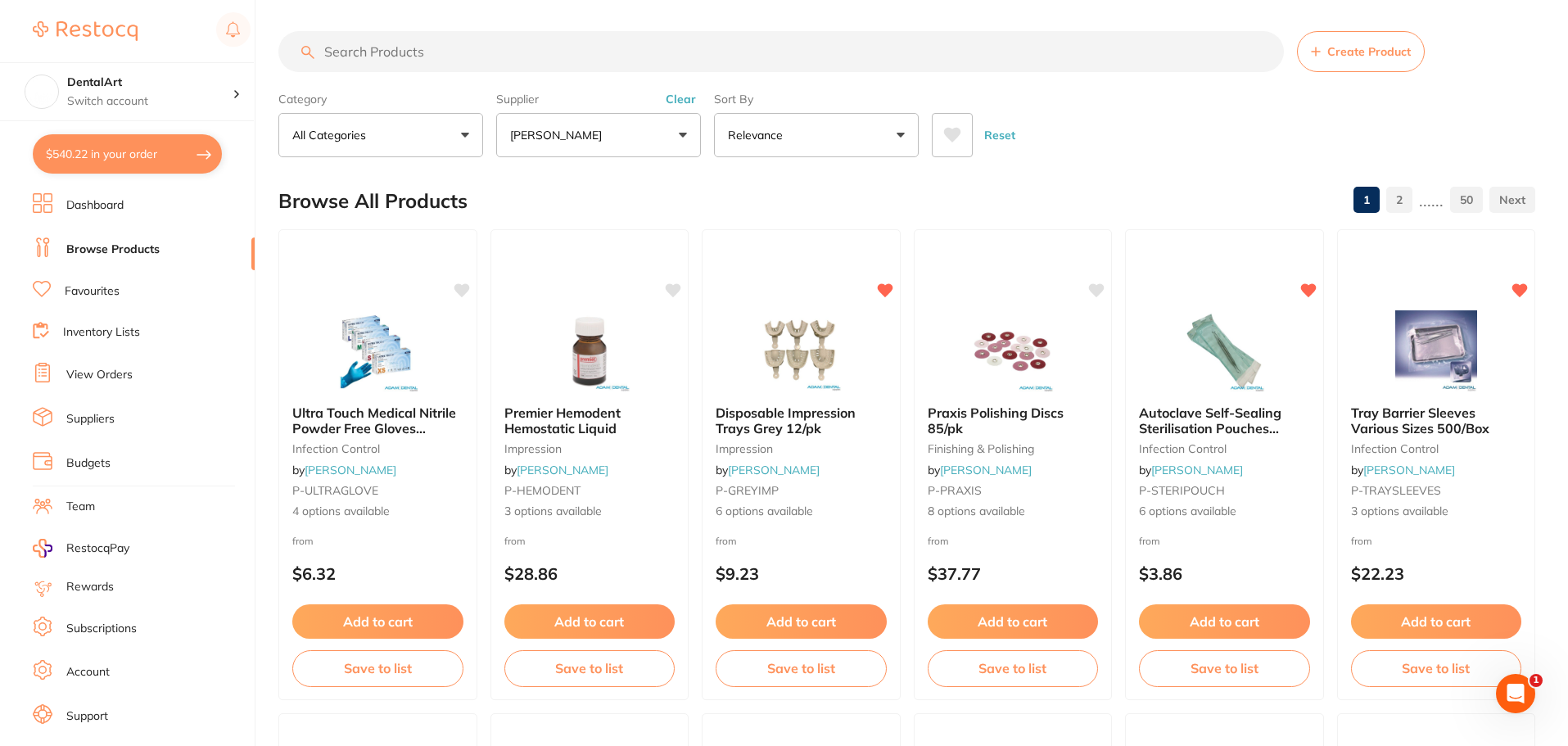
click at [379, 53] on input "search" at bounding box center [781, 52] width 1006 height 41
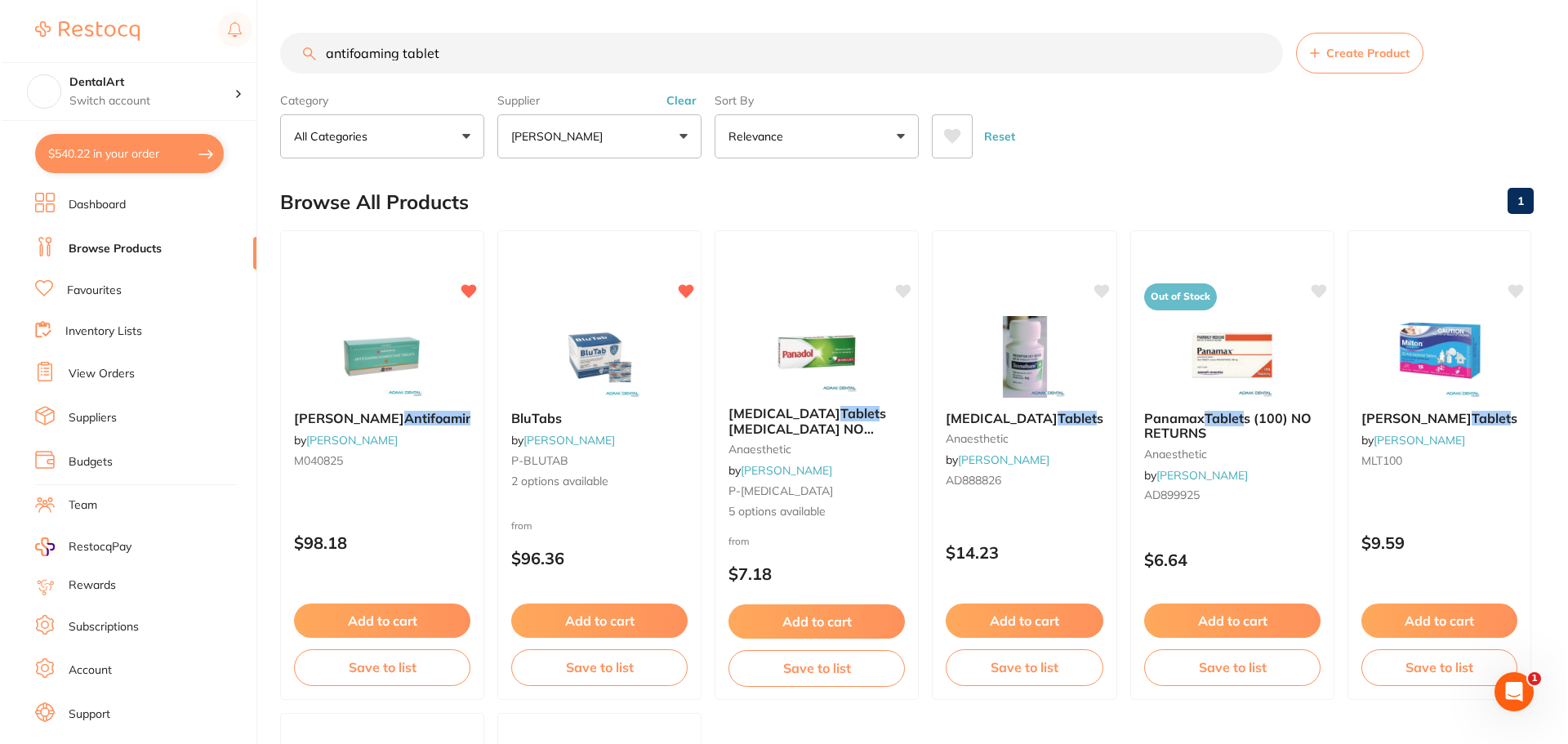
scroll to position [0, 0]
type input "antifoaming tablet"
click at [425, 348] on img at bounding box center [379, 355] width 107 height 82
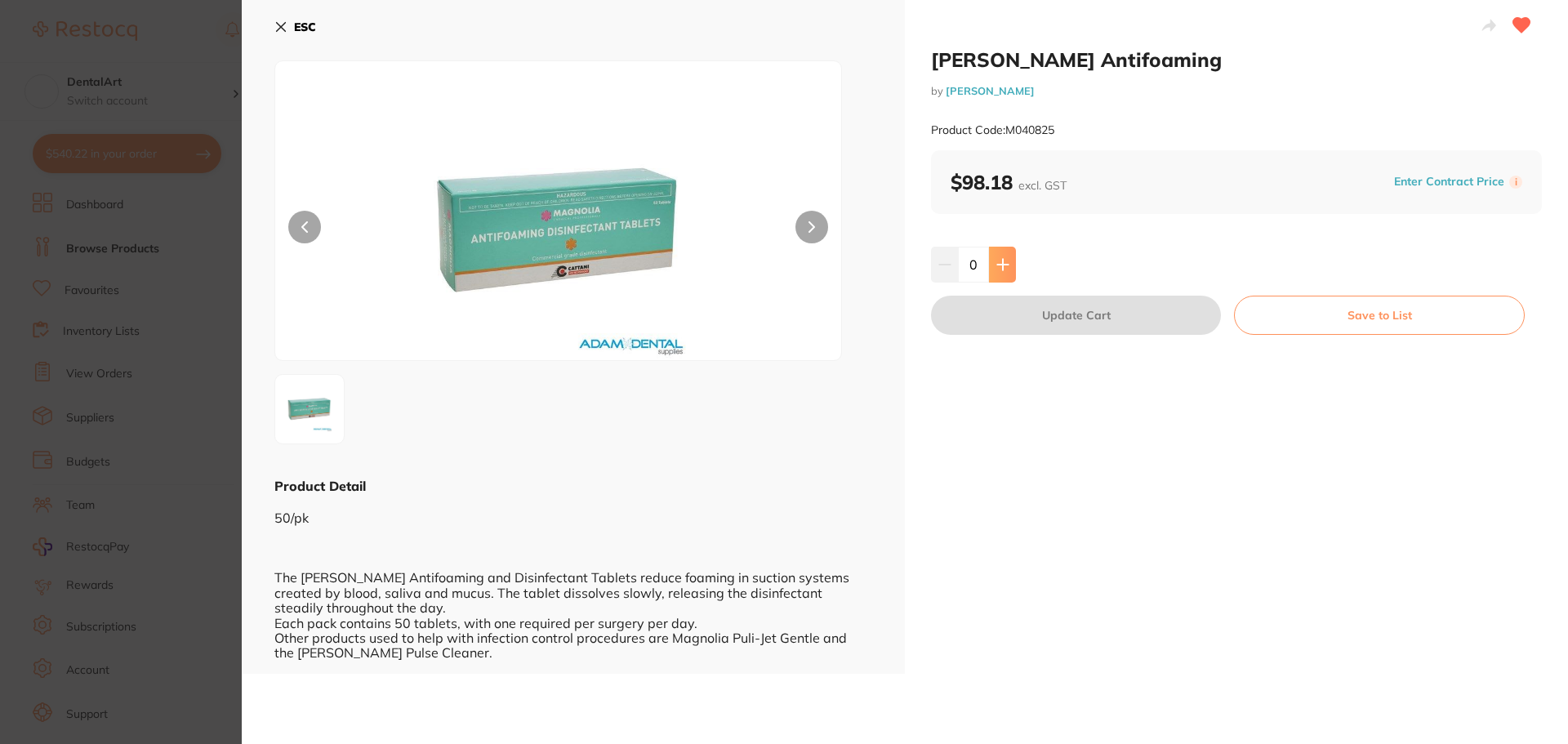
click at [993, 265] on button at bounding box center [1002, 264] width 27 height 36
type input "1"
click at [994, 322] on button "Update Cart" at bounding box center [1076, 315] width 290 height 39
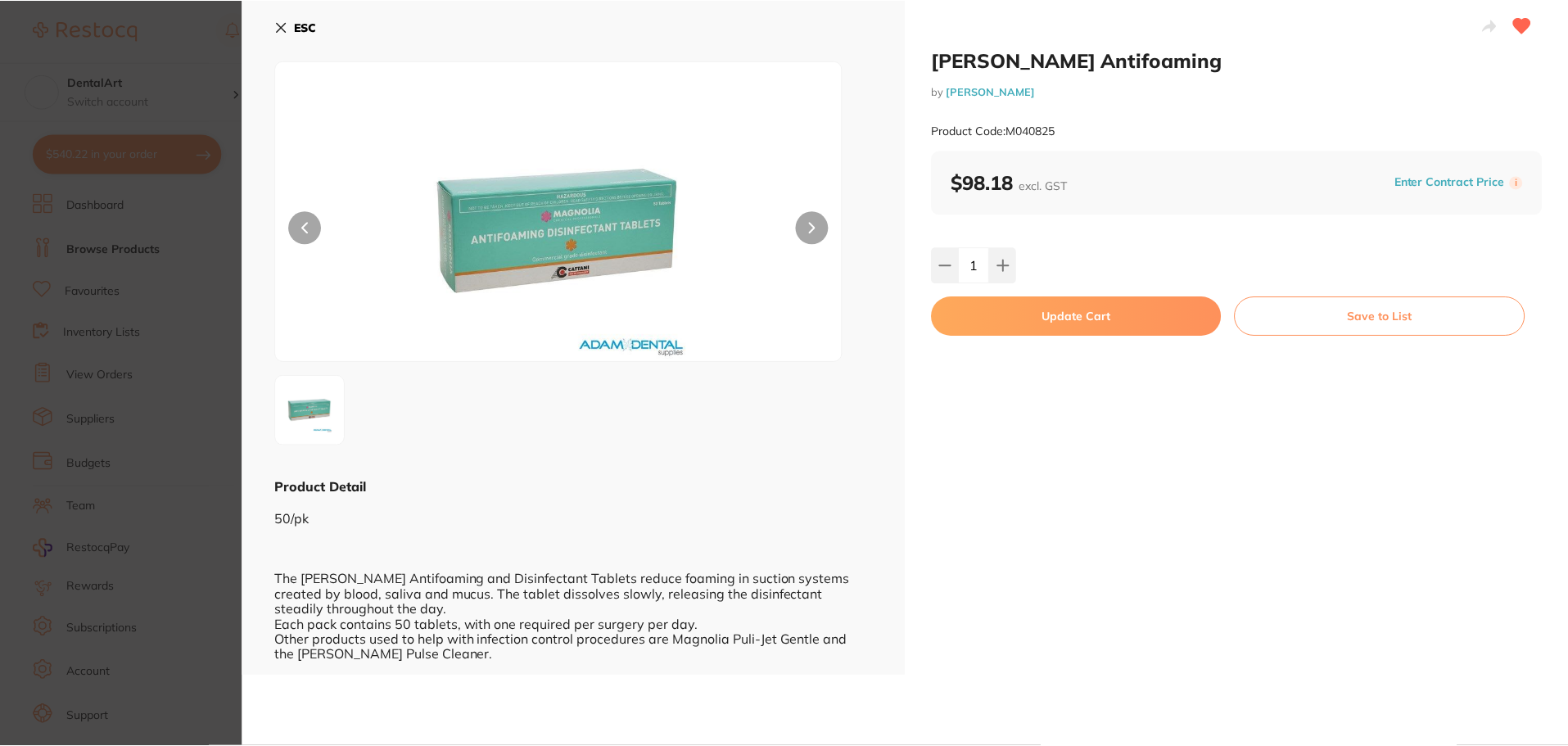
scroll to position [2, 0]
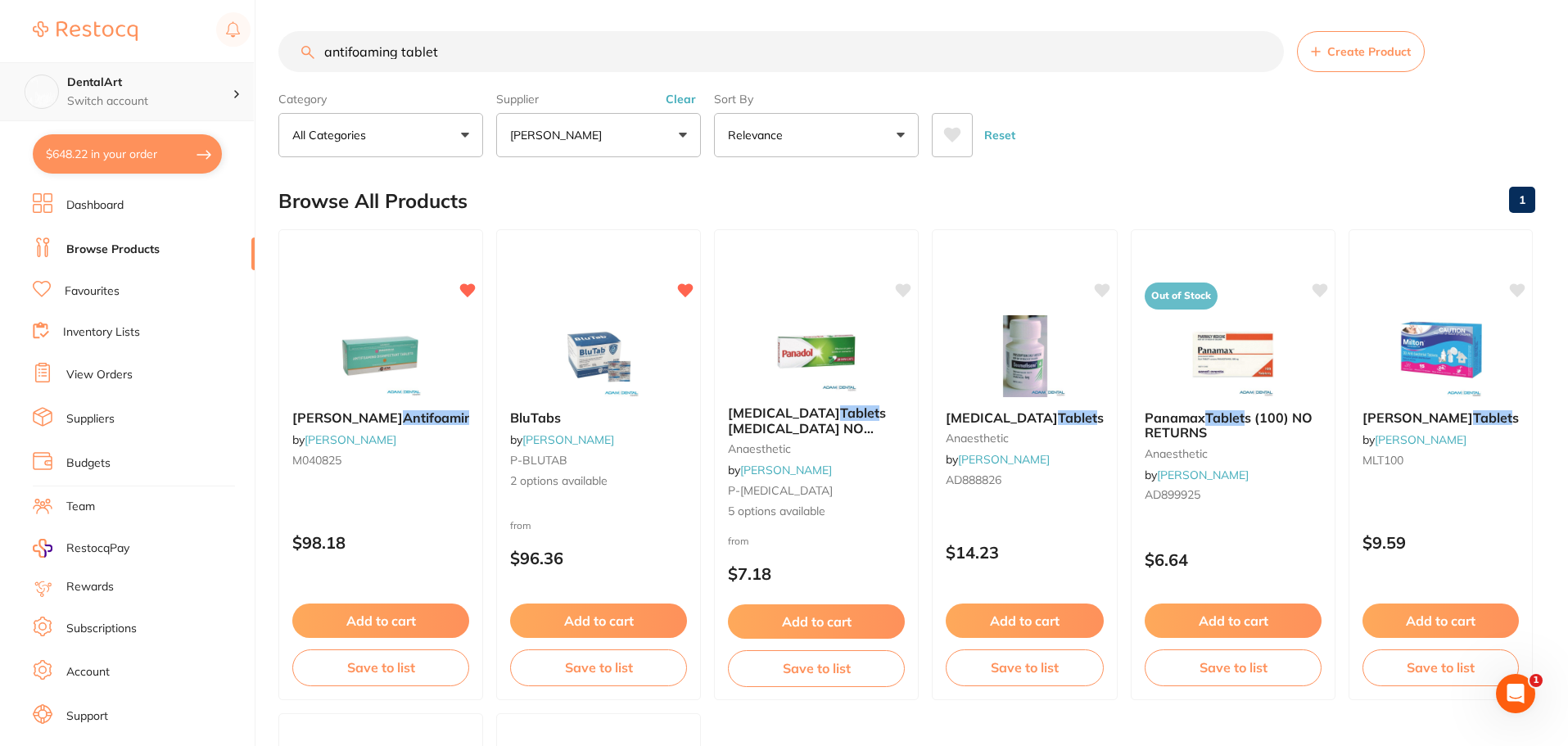
drag, startPoint x: 284, startPoint y: 58, endPoint x: 0, endPoint y: 88, distance: 285.6
click at [0, 88] on div "$648.22 DentalArt Switch account DentalArt $648.22 in your order Dashboard Brow…" at bounding box center [784, 371] width 1568 height 746
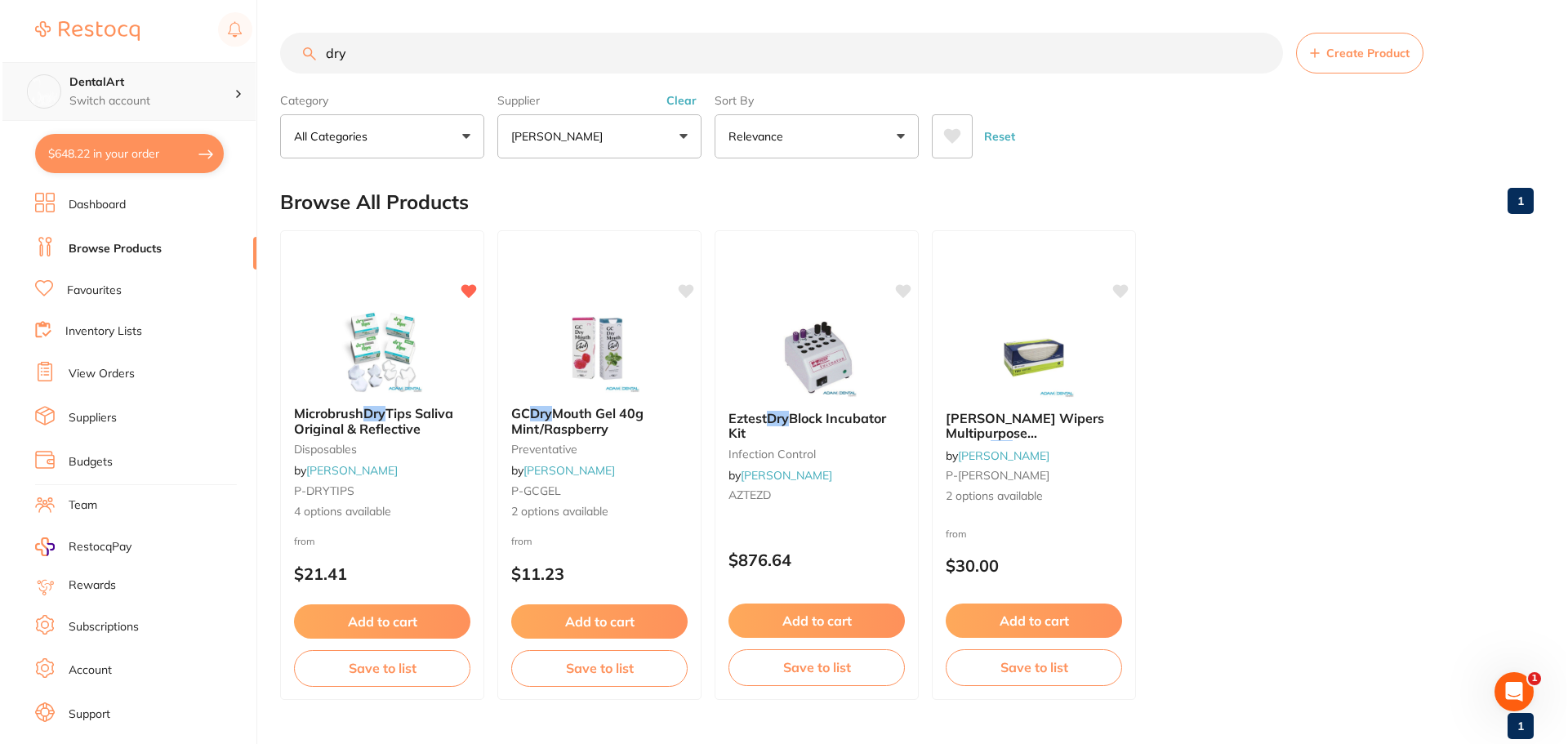
scroll to position [0, 0]
type input "dry"
click at [403, 296] on div "Microbrush Dry Tips Saliva Original & Reflective disposables by Adam Dental P-D…" at bounding box center [379, 465] width 207 height 474
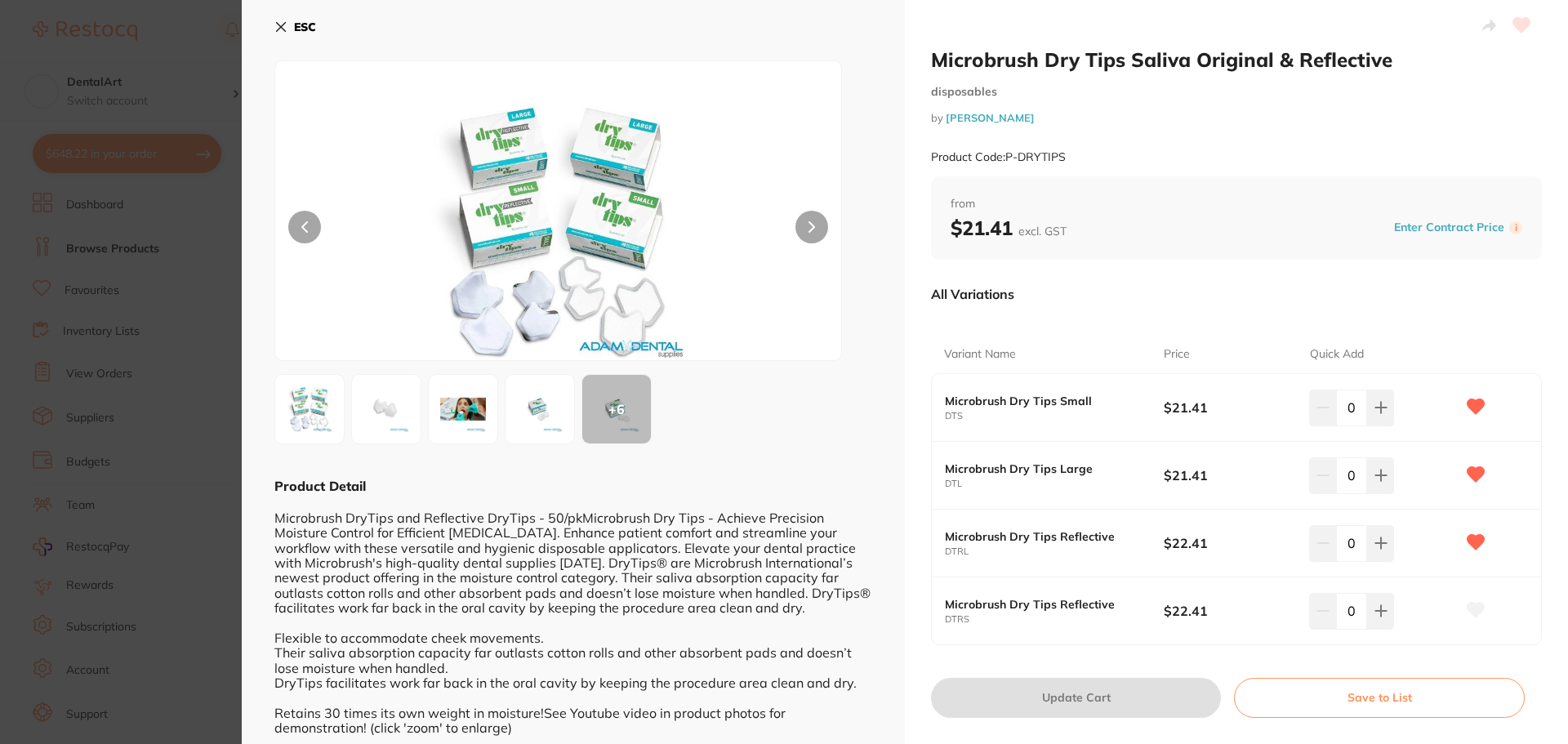
click at [1473, 540] on icon at bounding box center [1477, 541] width 17 height 15
click at [1473, 549] on icon at bounding box center [1477, 541] width 17 height 15
click at [1381, 413] on icon at bounding box center [1381, 407] width 11 height 11
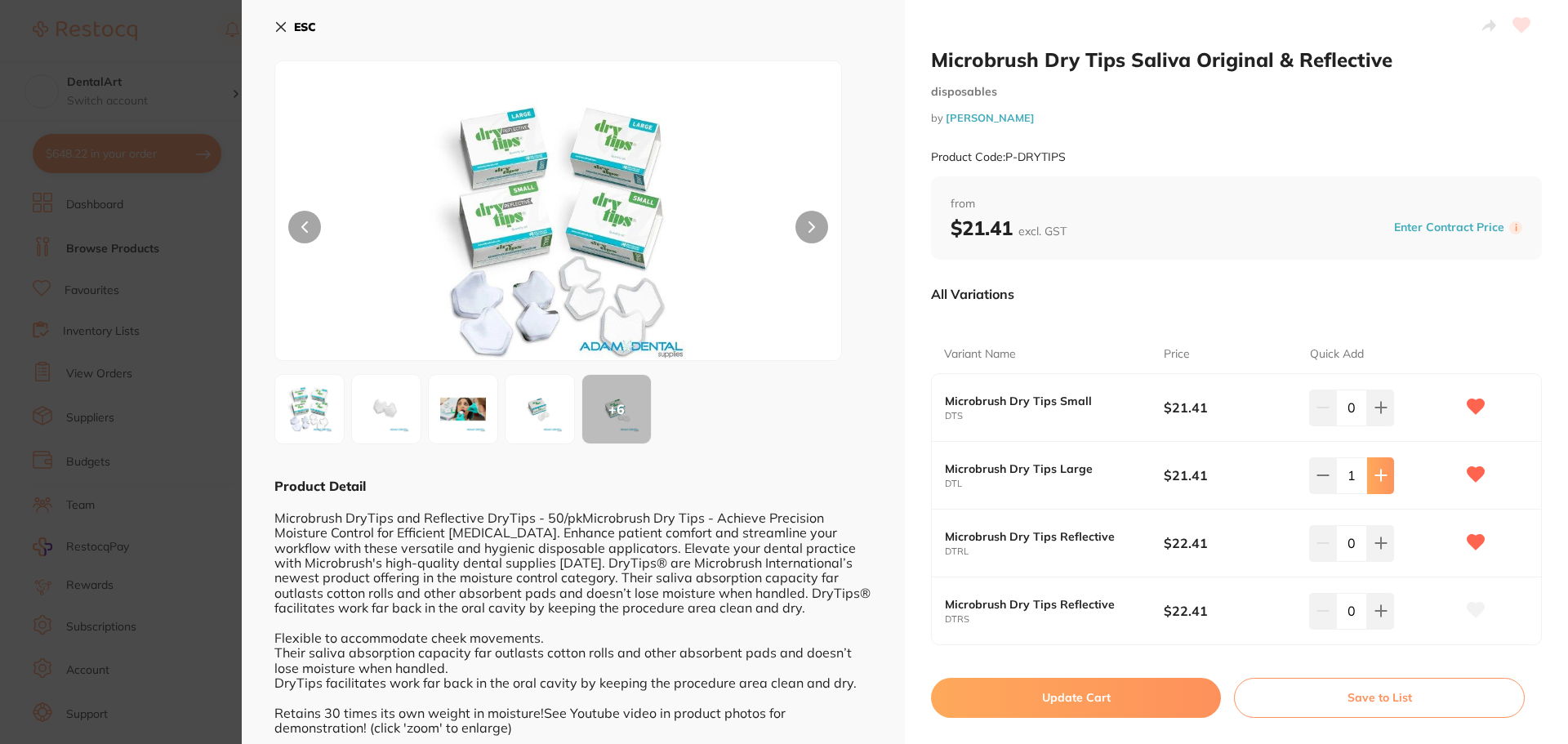
click at [1381, 413] on icon at bounding box center [1381, 407] width 11 height 11
type input "2"
click at [1016, 693] on button "Update Cart" at bounding box center [1076, 697] width 290 height 39
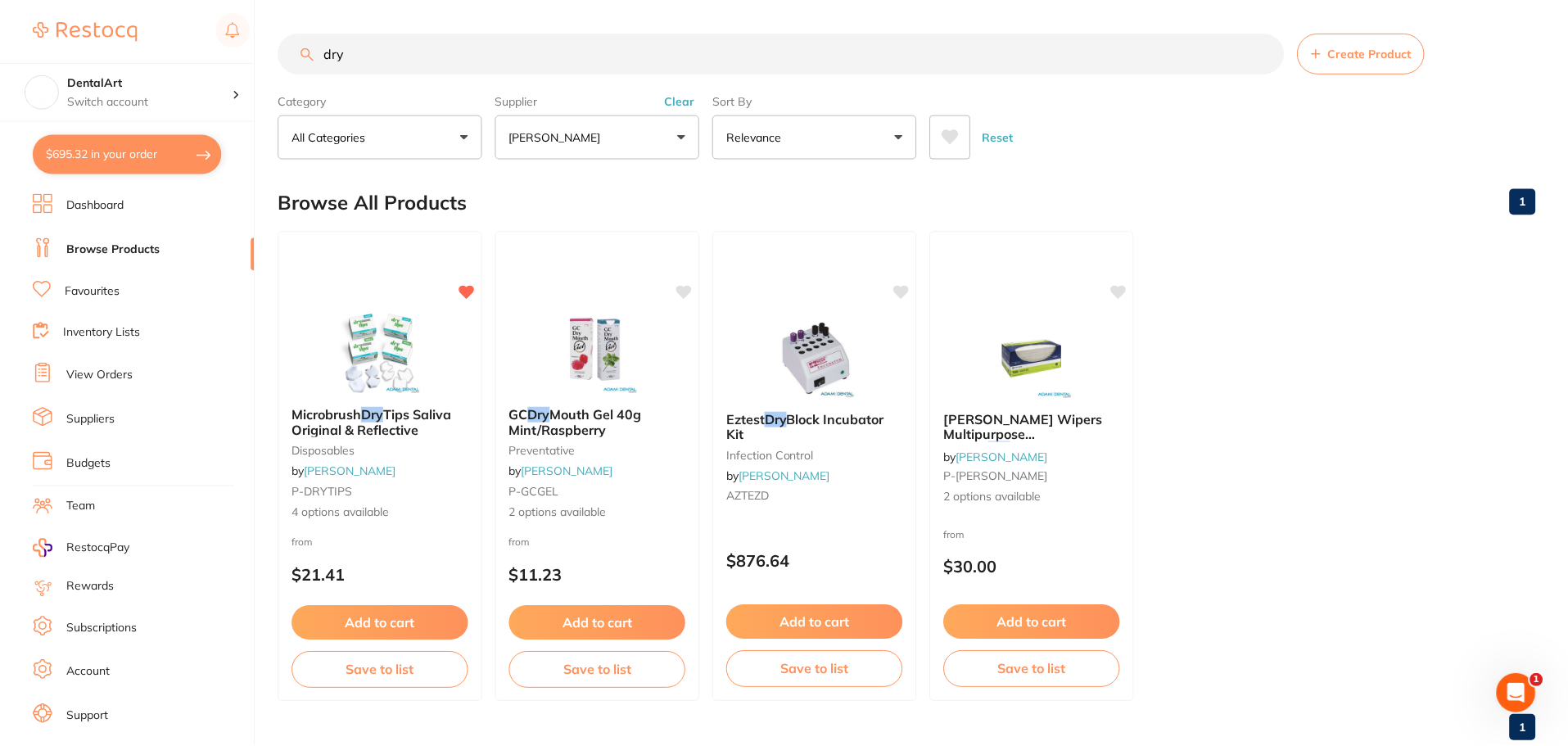
scroll to position [2, 0]
drag, startPoint x: 429, startPoint y: 59, endPoint x: 0, endPoint y: 123, distance: 433.7
click at [24, 106] on div "$695.32 DentalArt Switch account DentalArt $695.32 in your order Dashboard Brow…" at bounding box center [784, 371] width 1568 height 746
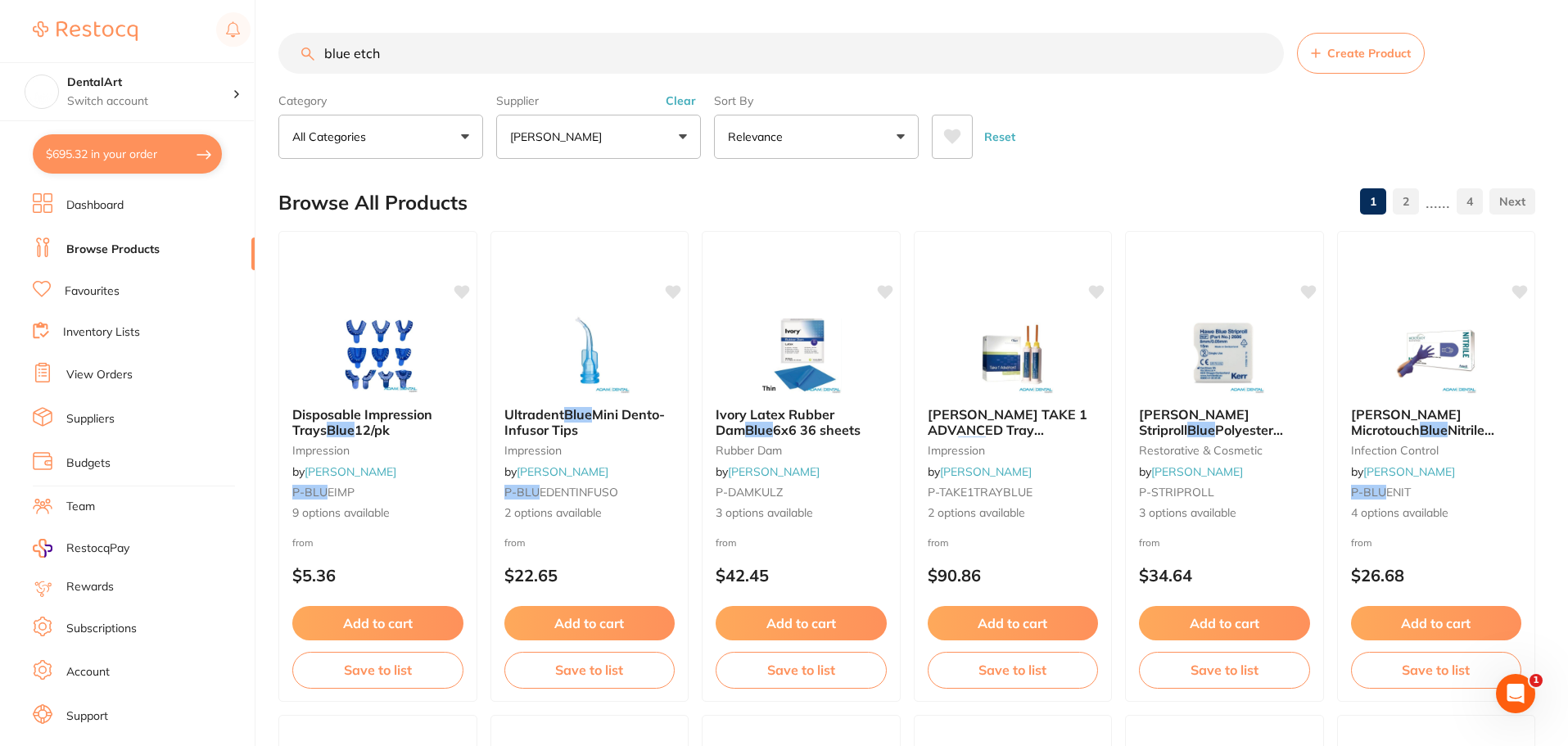
scroll to position [0, 0]
type input "blue etch tips"
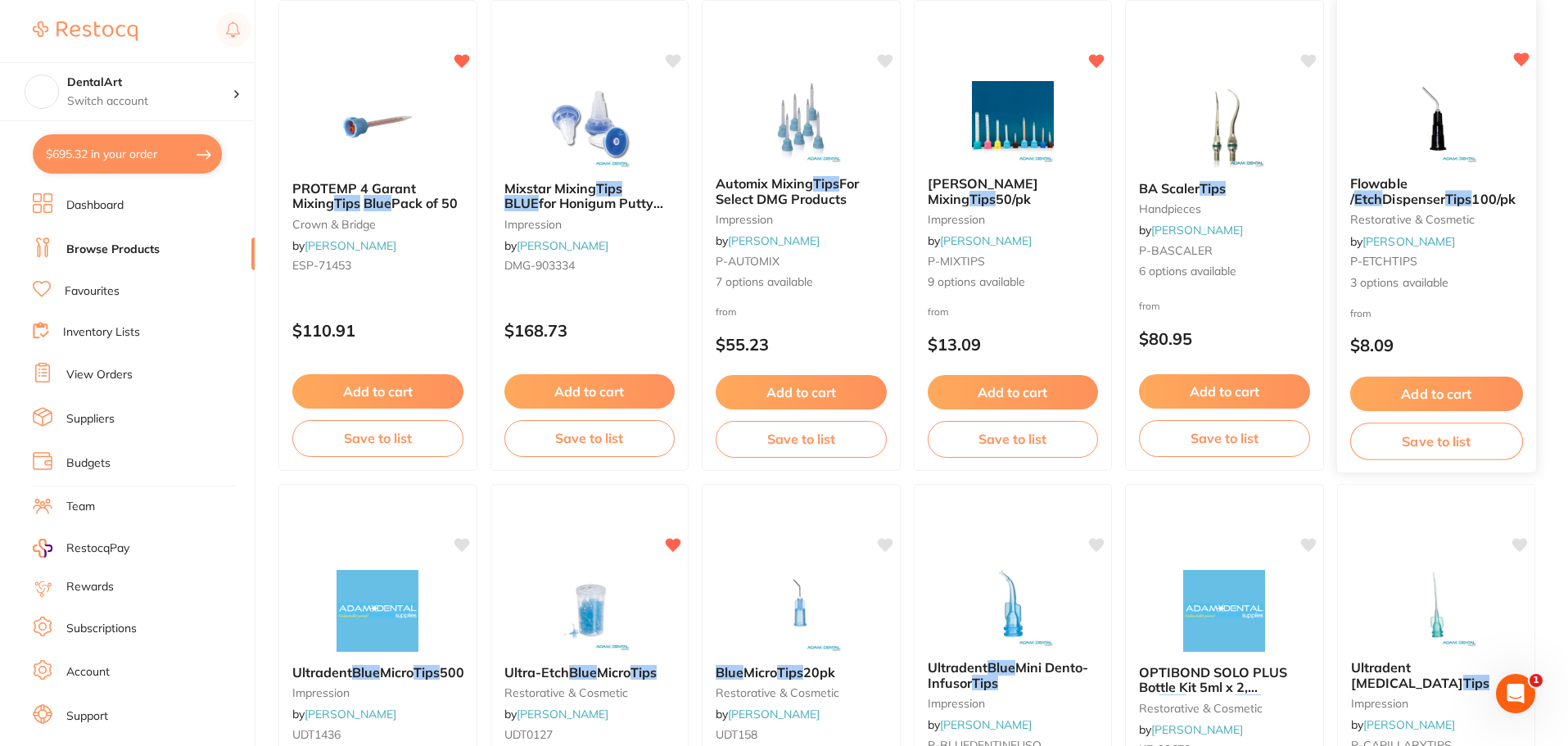
scroll to position [163, 0]
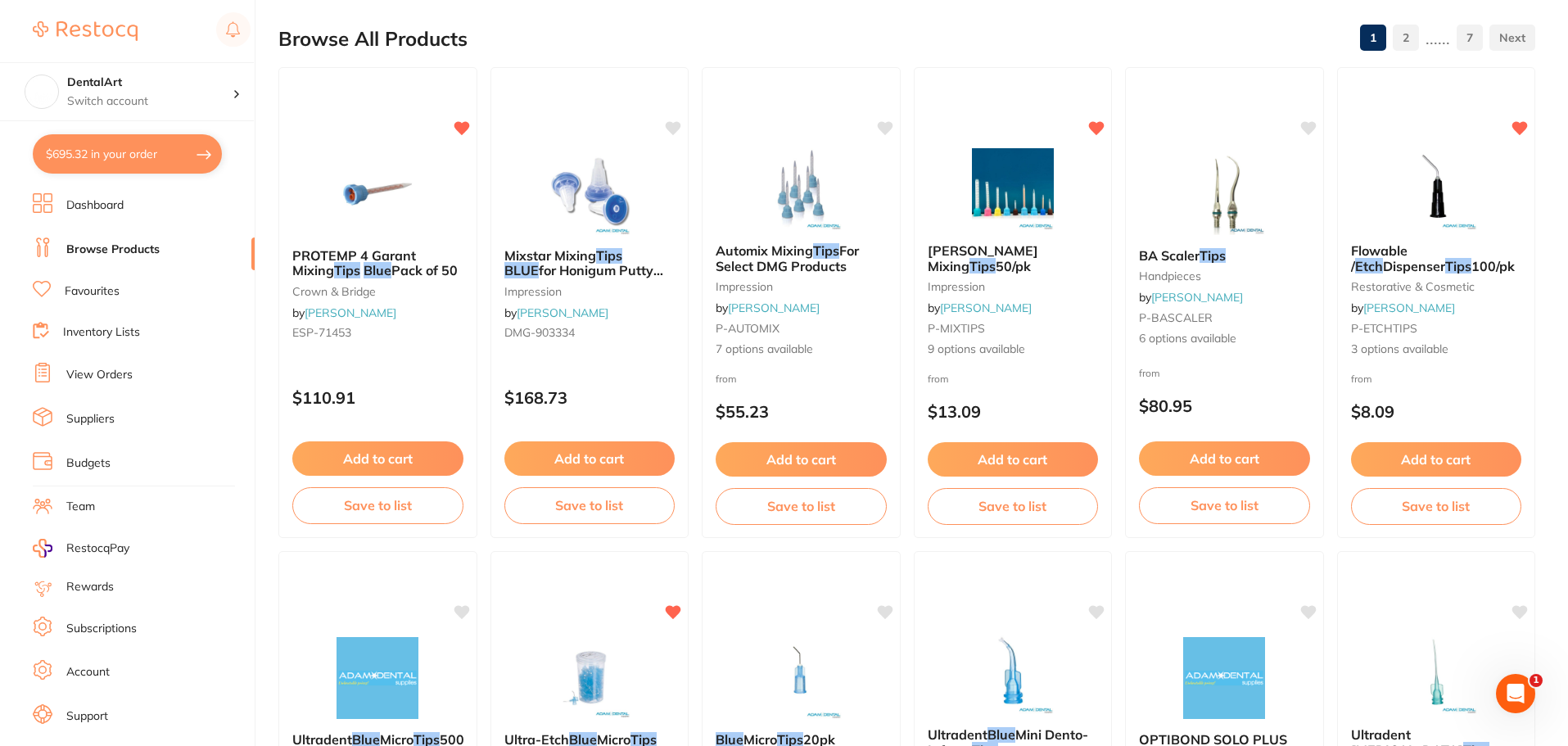
drag, startPoint x: 1472, startPoint y: 261, endPoint x: 1490, endPoint y: 267, distance: 19.0
click at [1477, 261] on b "Flowable / Etch Dispenser Tips 100/pk" at bounding box center [1437, 258] width 171 height 30
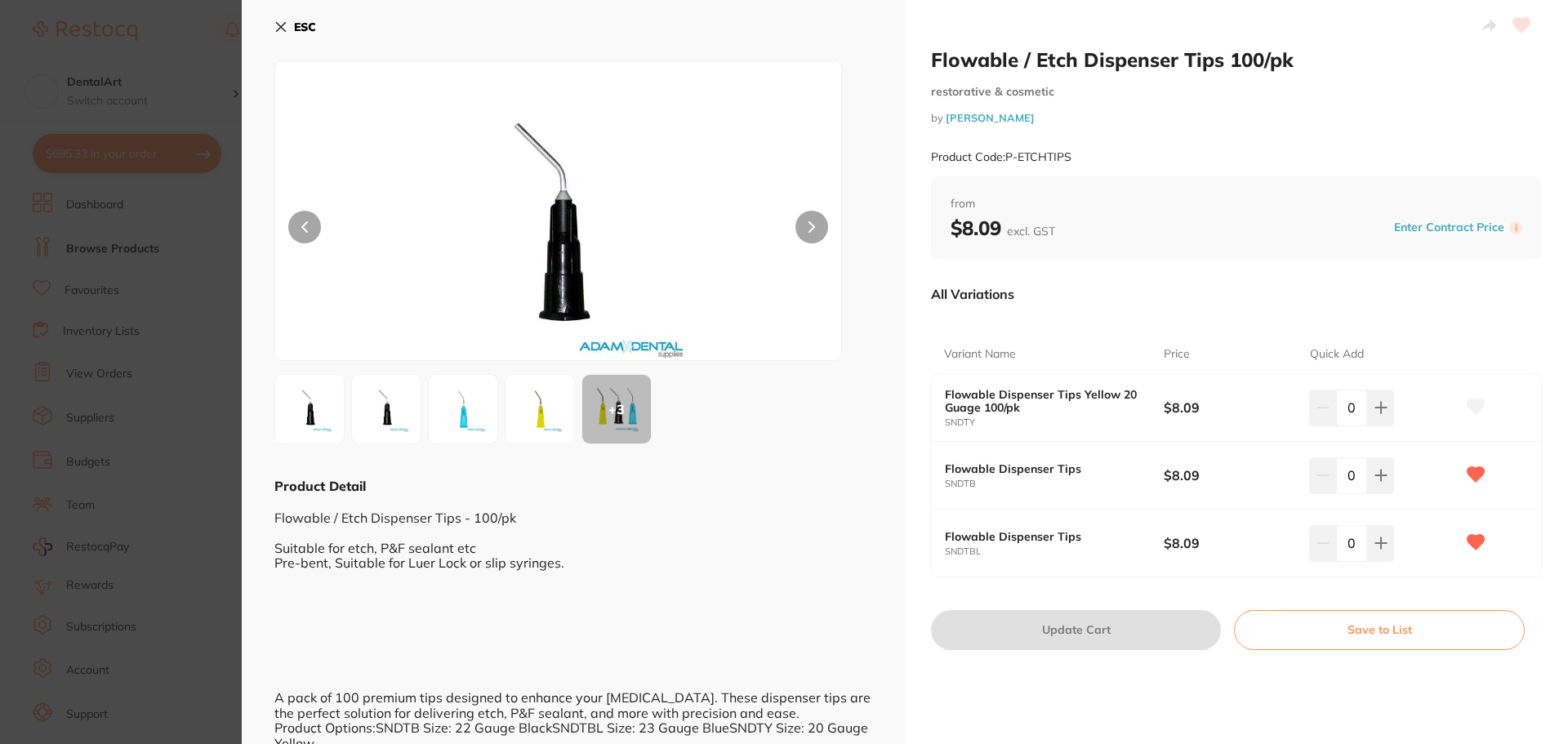
click at [498, 403] on button at bounding box center [463, 409] width 70 height 70
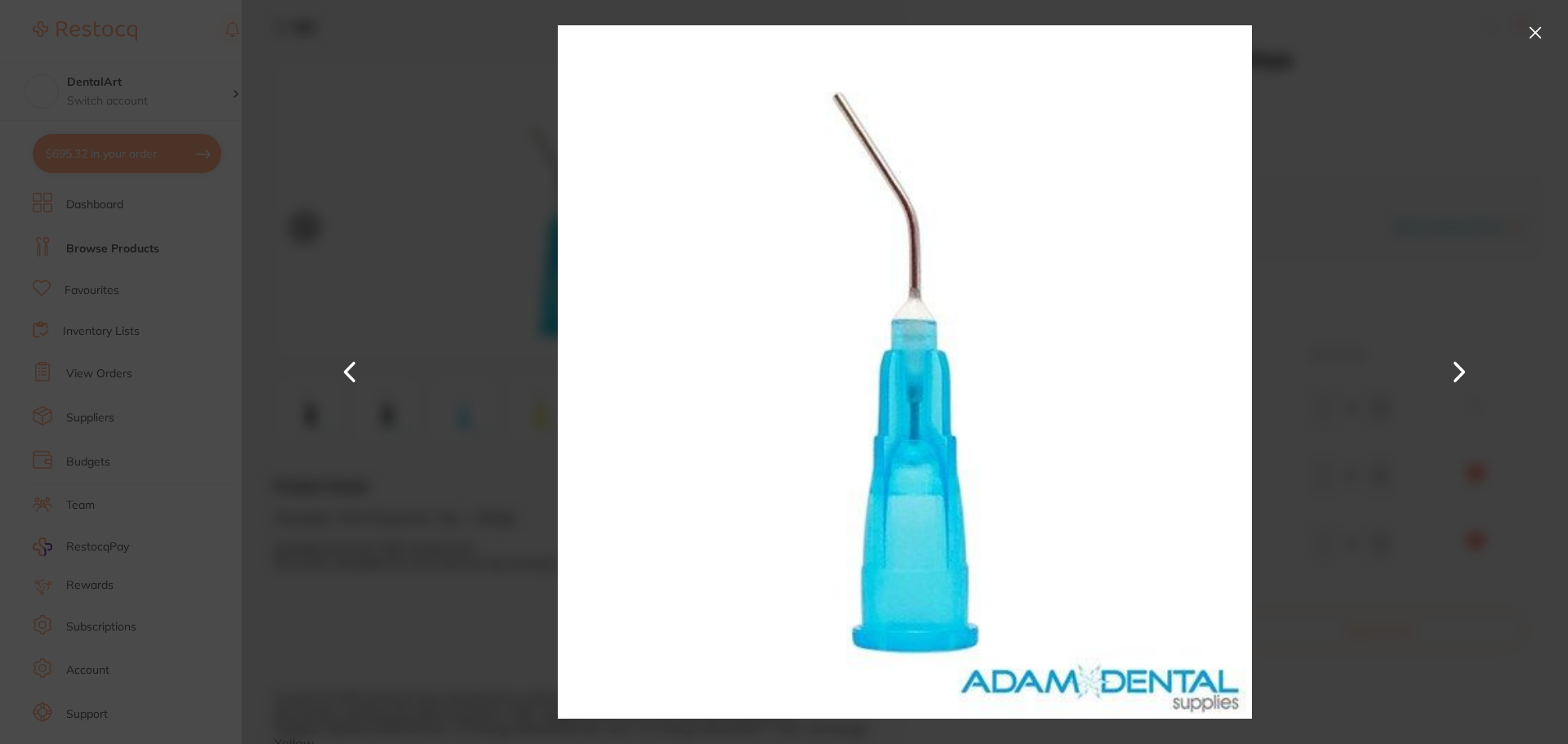
click at [1540, 23] on button at bounding box center [1535, 32] width 26 height 26
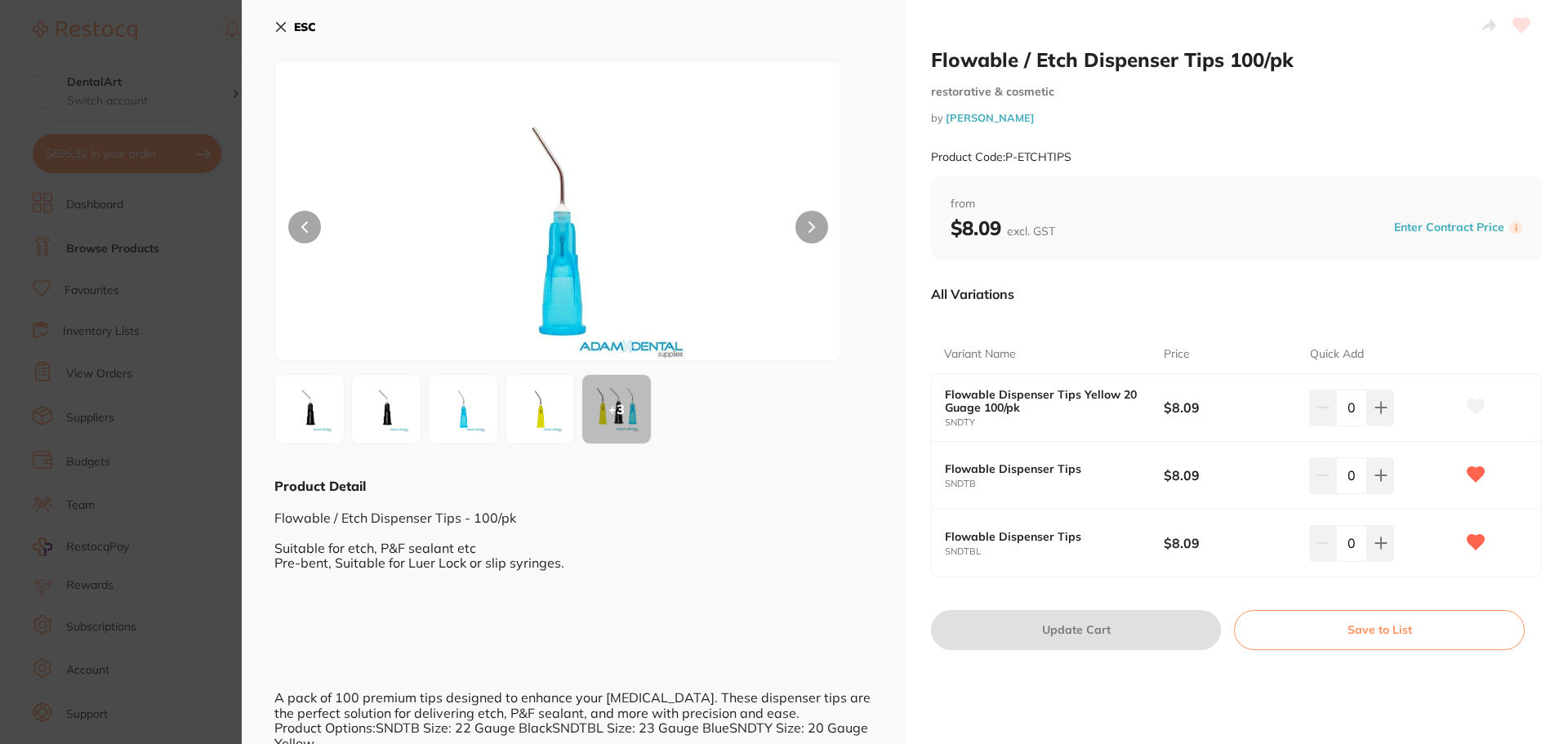
click at [280, 27] on icon at bounding box center [280, 27] width 9 height 9
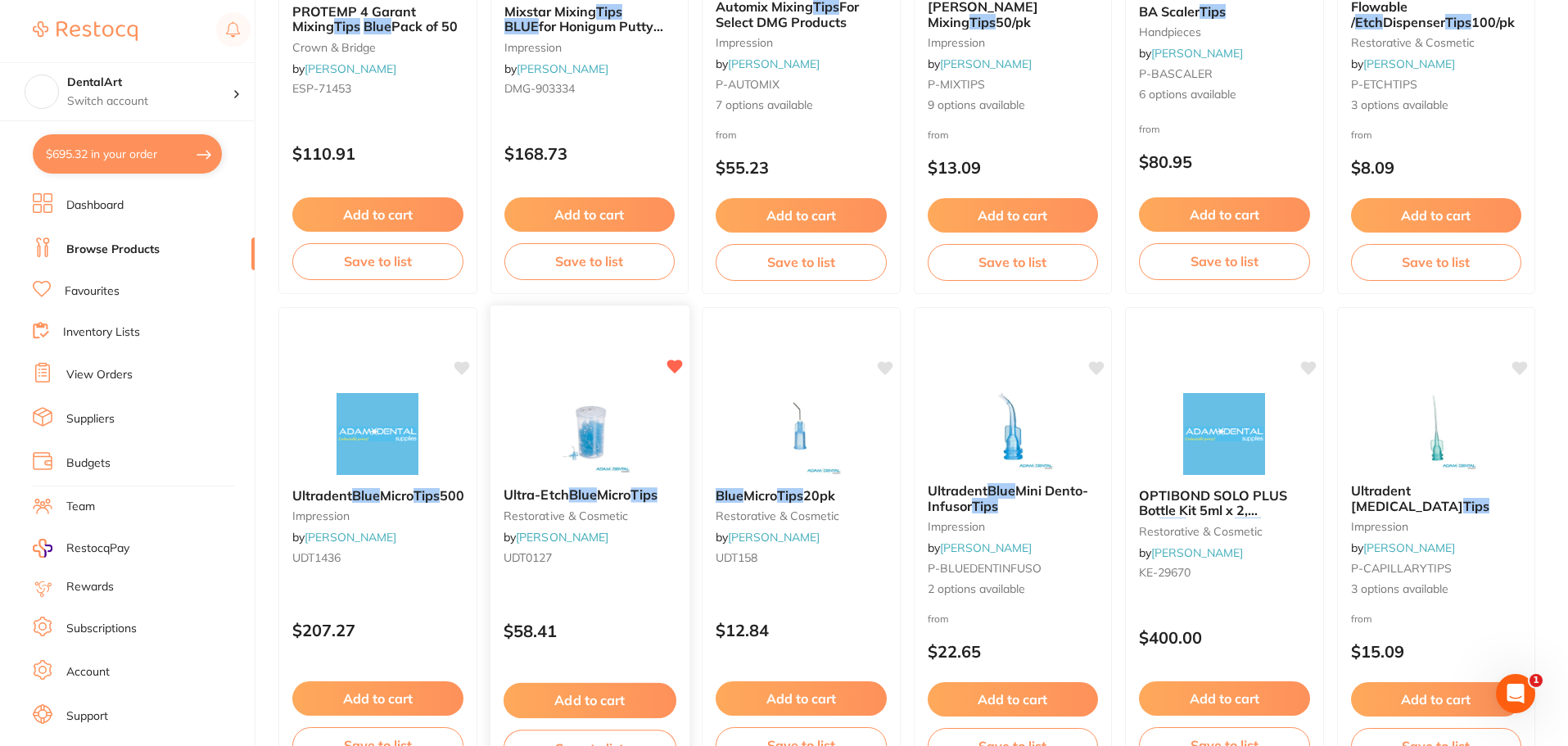
scroll to position [409, 0]
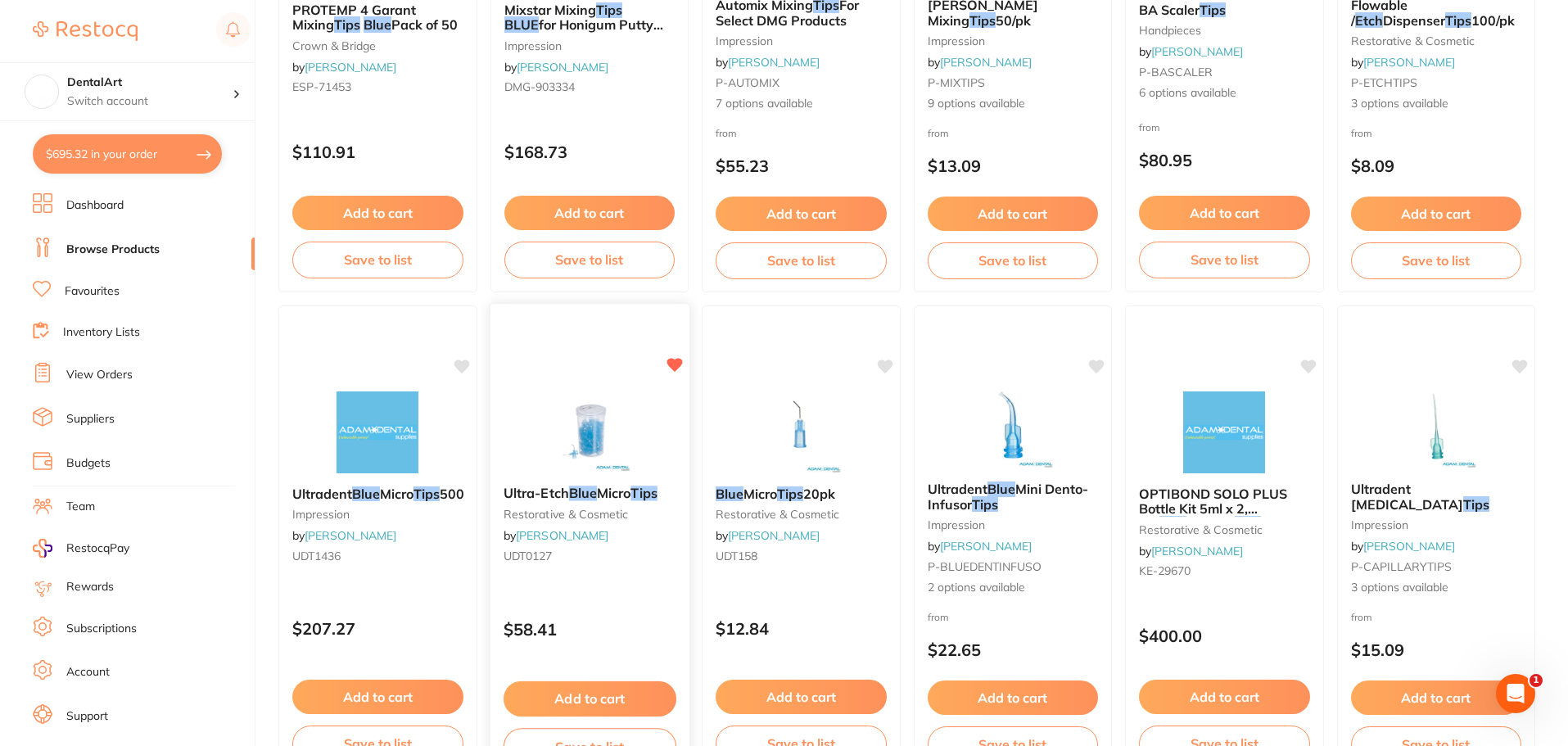
click at [583, 480] on div "Ultra-Etch Blue Micro Tips restorative & cosmetic by Adam Dental UDT0127" at bounding box center [588, 527] width 199 height 110
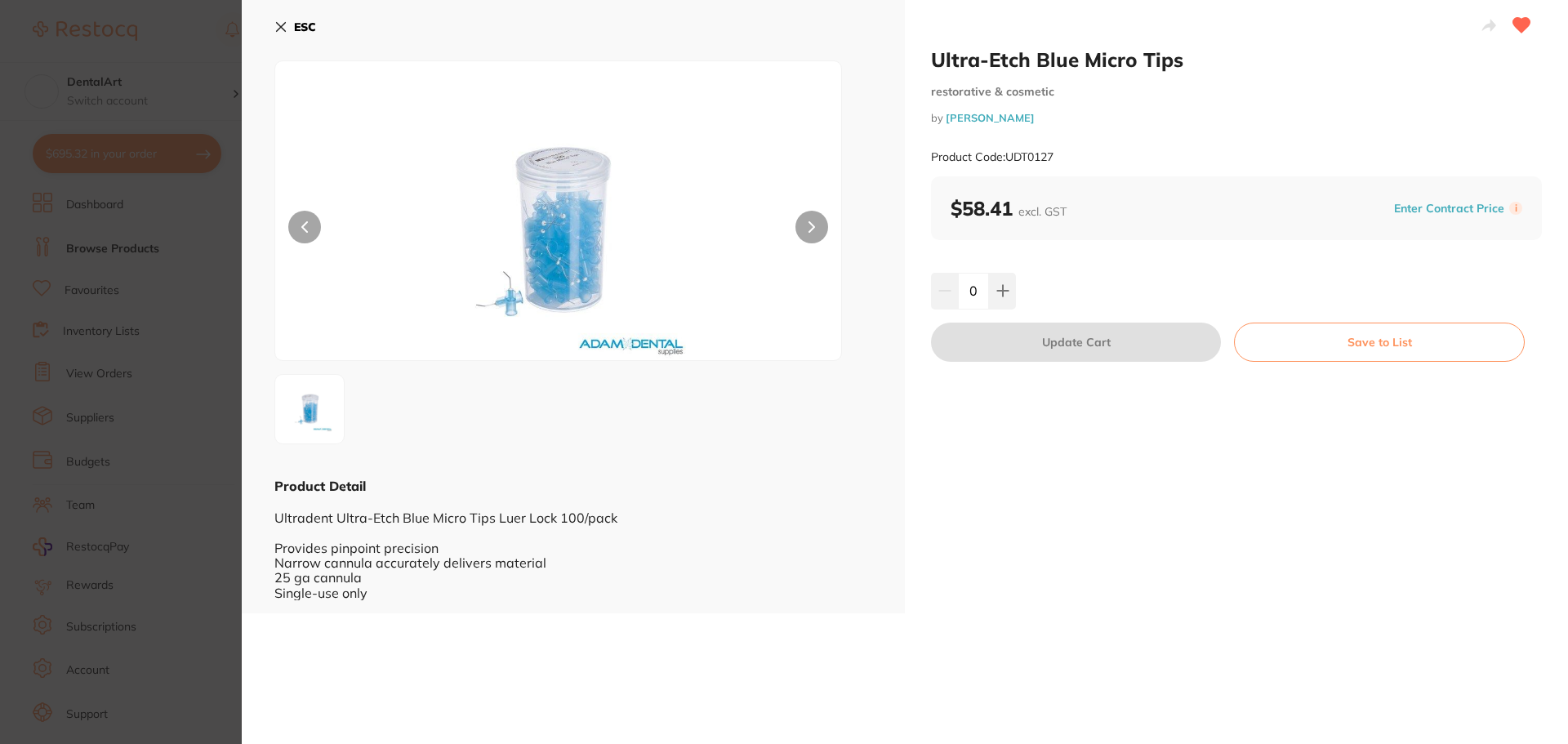
click at [283, 31] on icon at bounding box center [280, 26] width 13 height 13
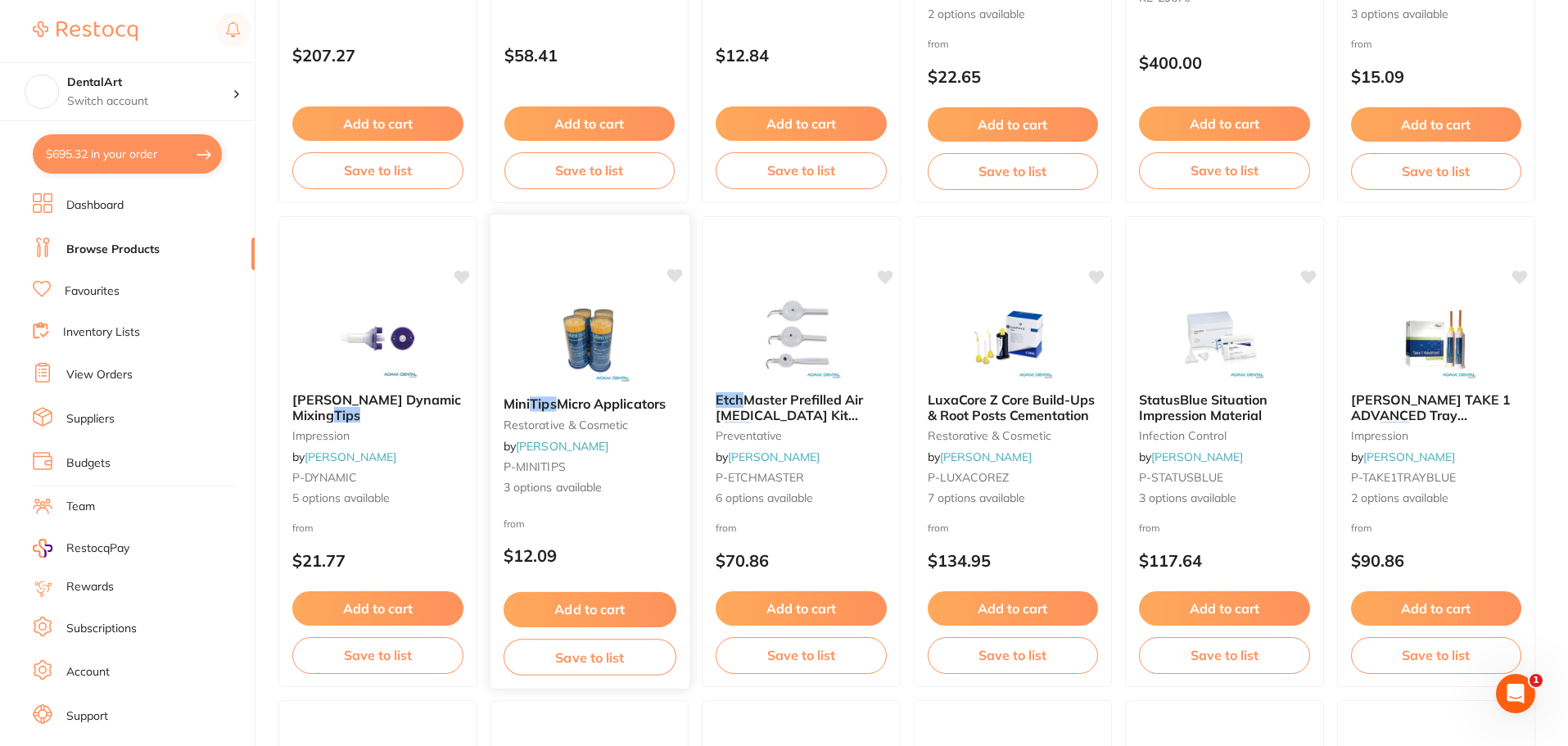
scroll to position [655, 0]
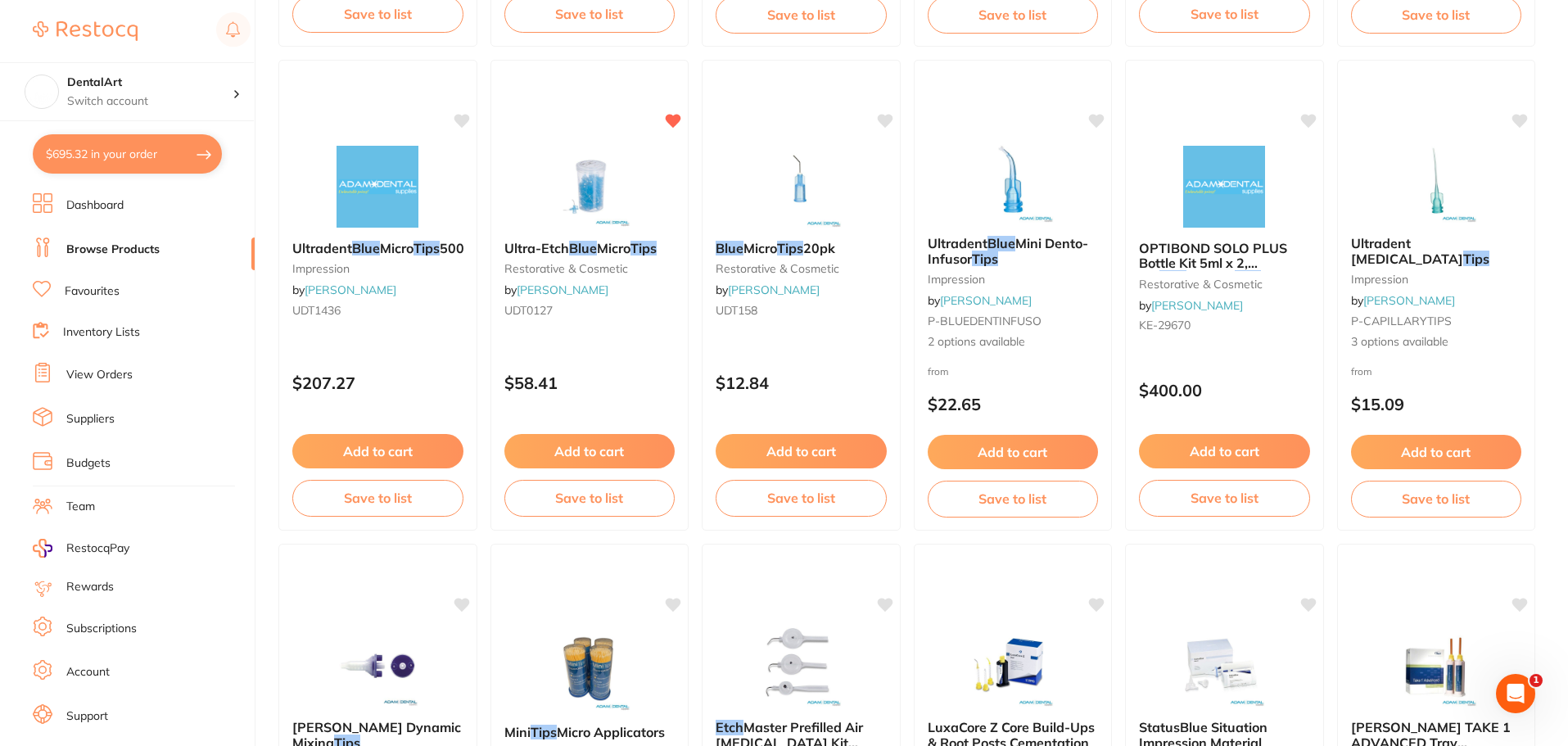
click at [576, 348] on div "Ultra-Etch Blue Micro Tips restorative & cosmetic by Adam Dental UDT0127 $58.41…" at bounding box center [589, 295] width 199 height 471
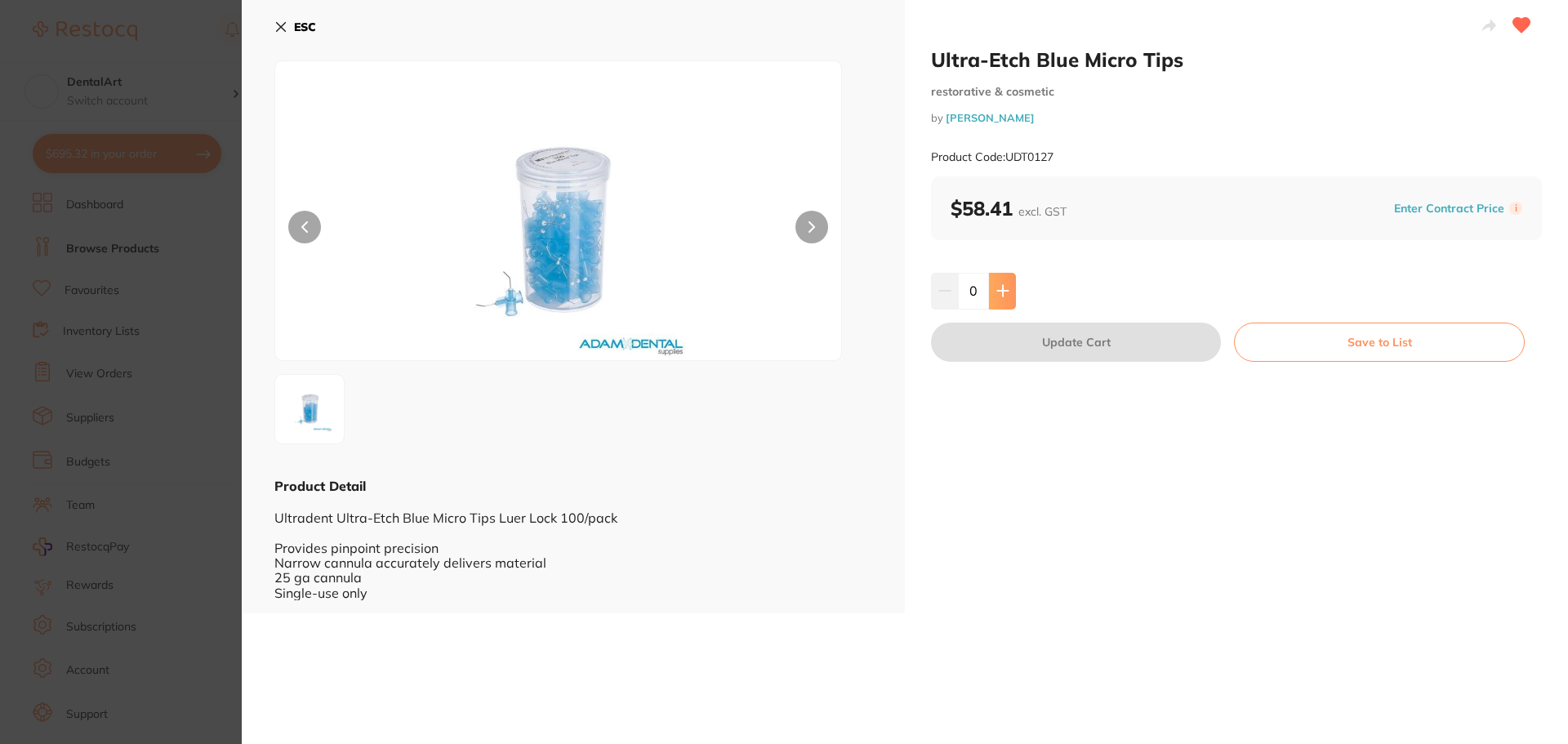
click at [1000, 302] on button at bounding box center [1002, 290] width 27 height 36
type input "1"
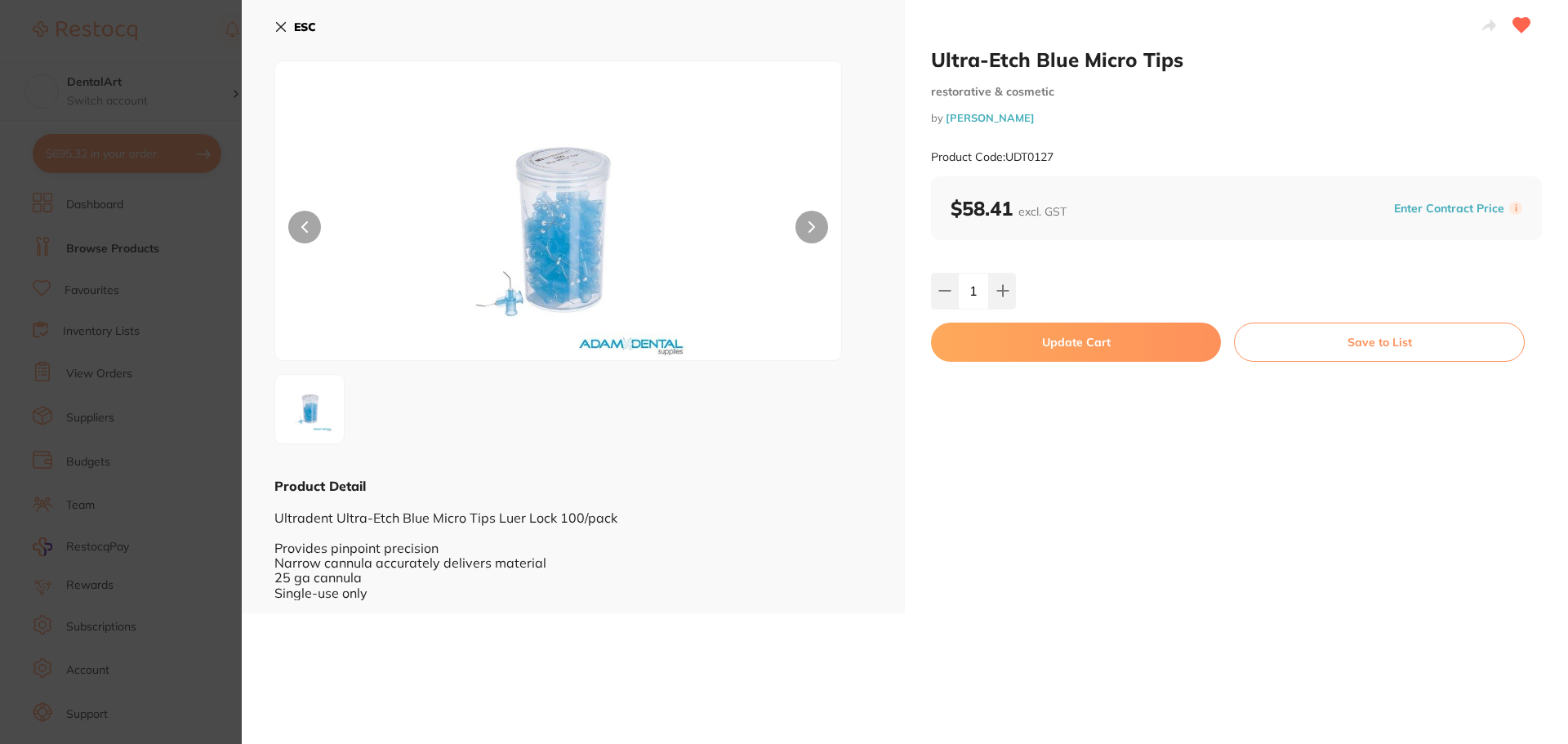
click at [1022, 345] on button "Update Cart" at bounding box center [1076, 342] width 290 height 39
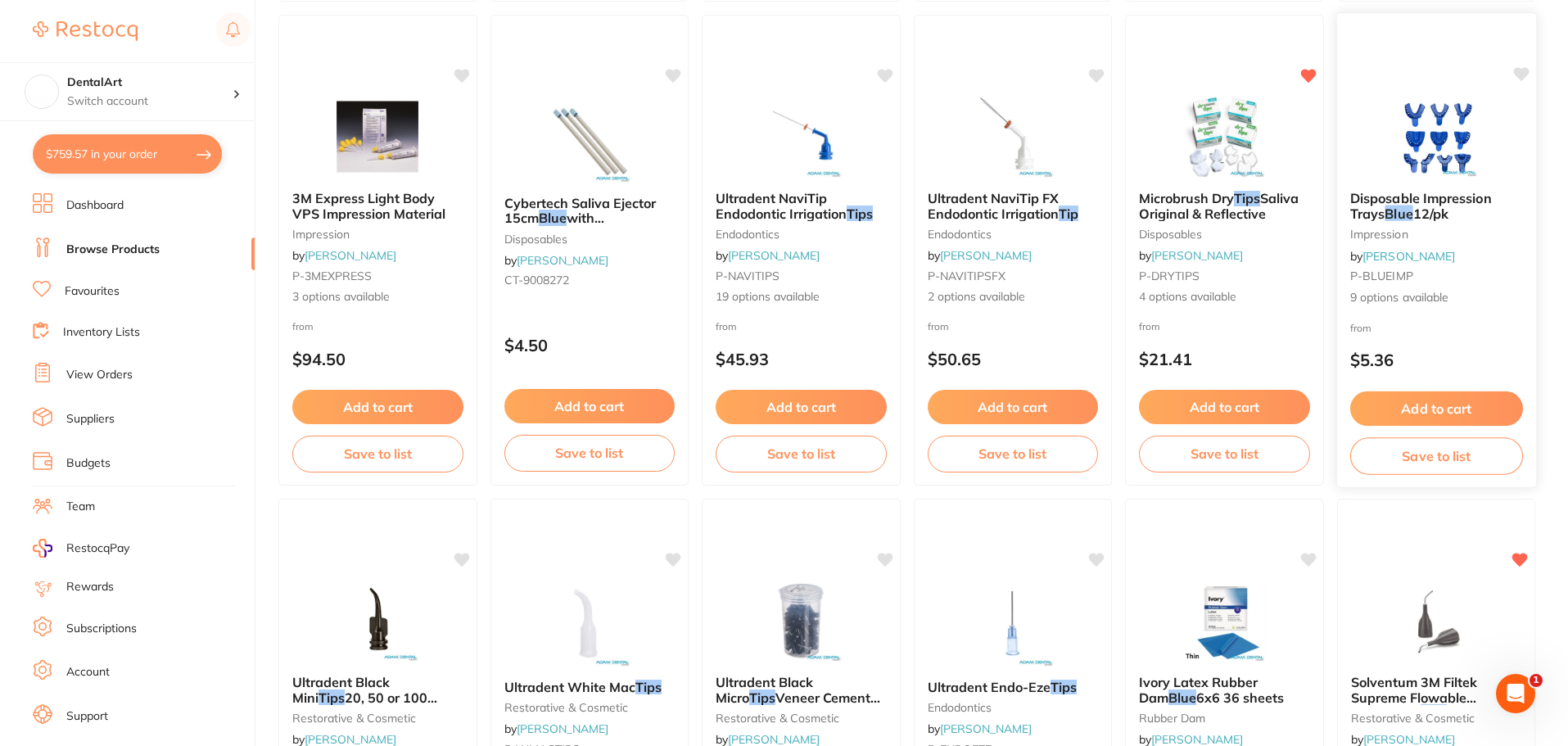
scroll to position [1883, 0]
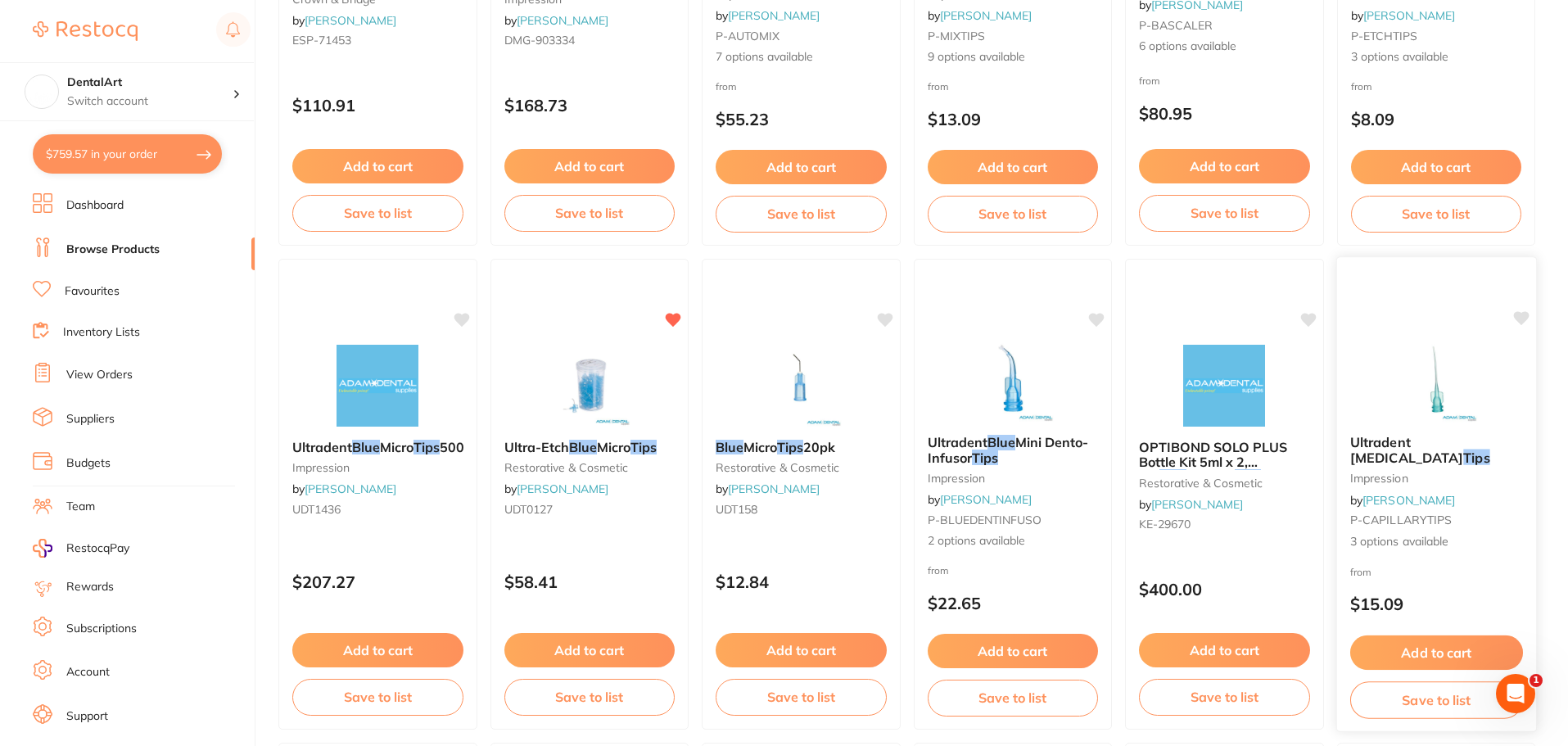
scroll to position [246, 0]
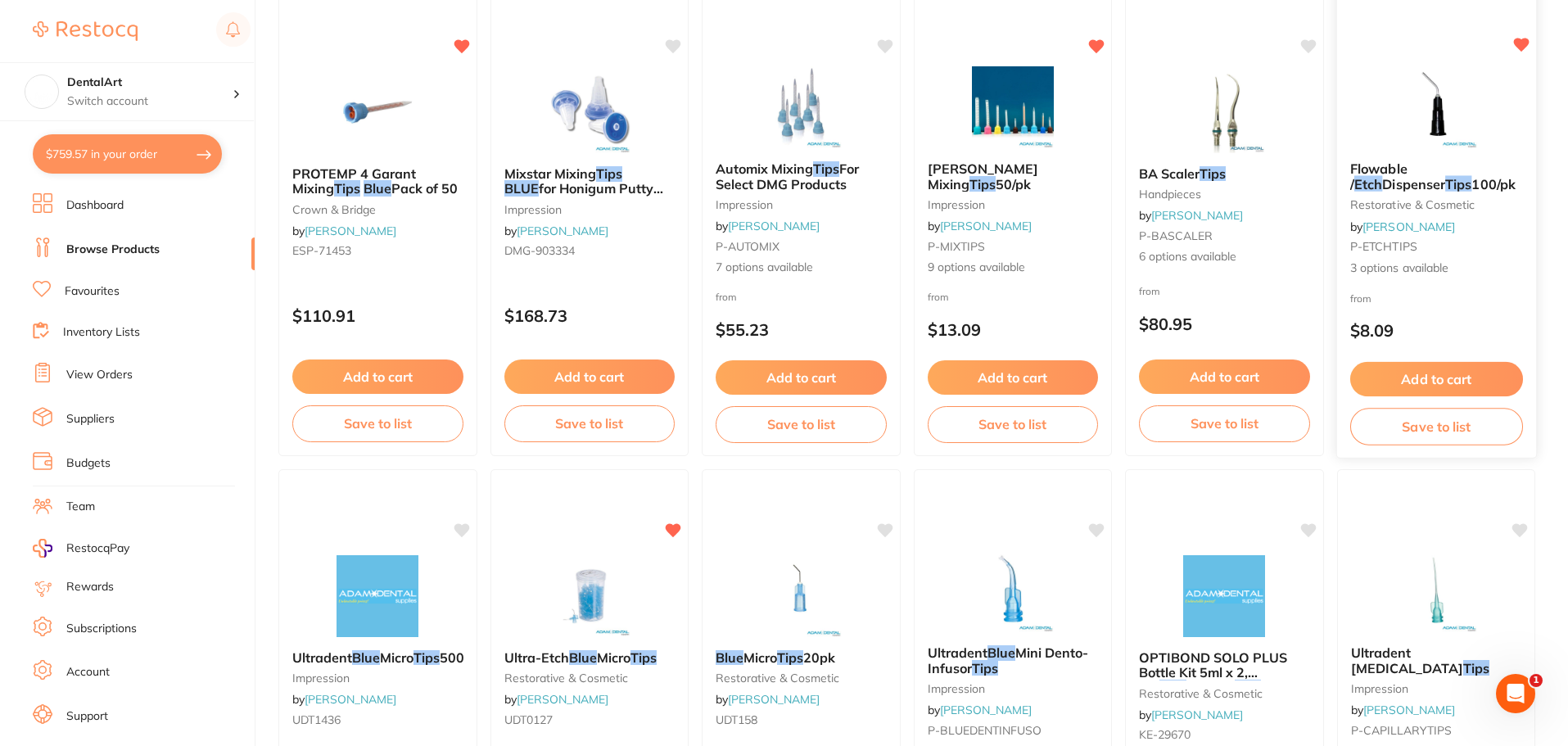
click at [1451, 146] on img at bounding box center [1436, 106] width 107 height 83
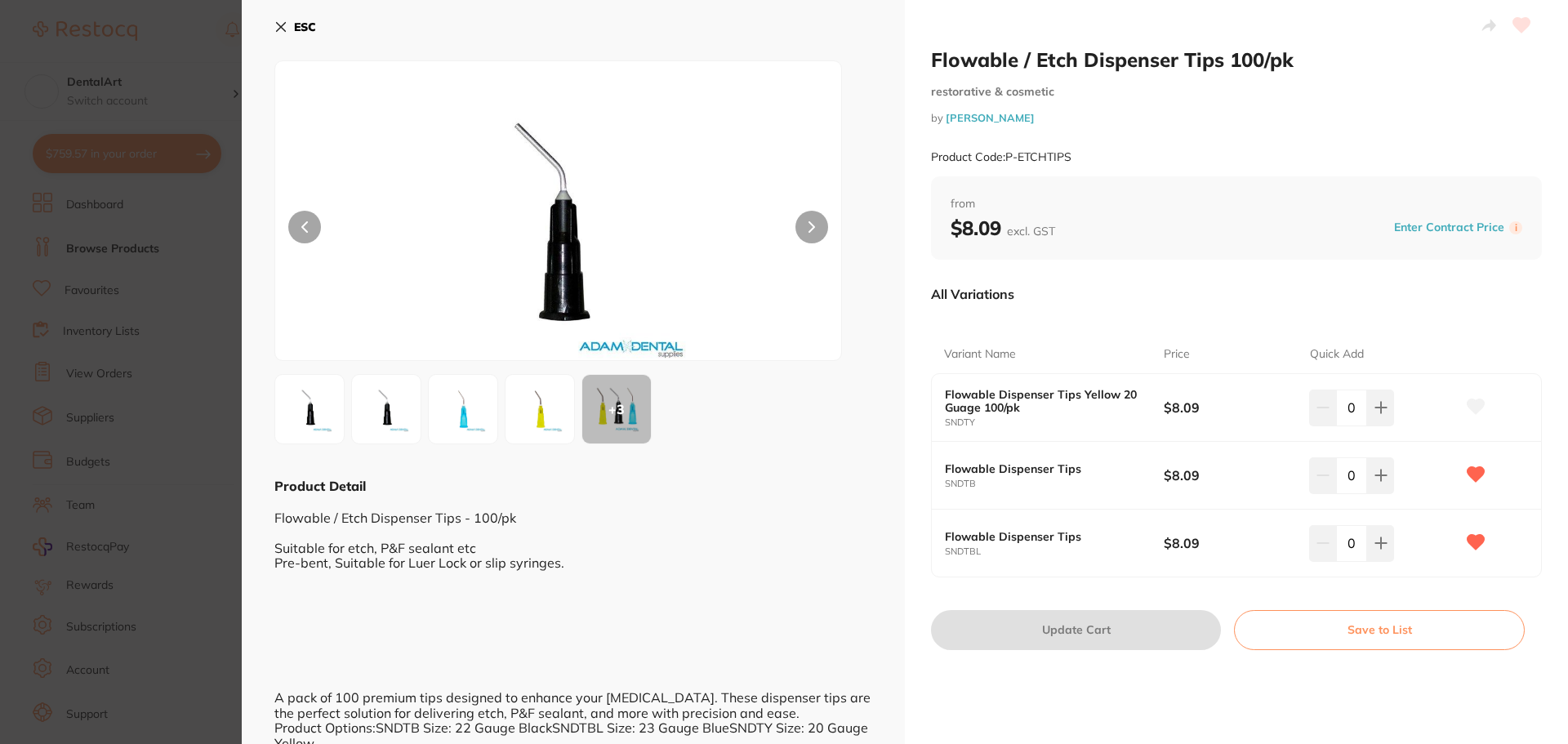
click at [540, 405] on img at bounding box center [539, 408] width 59 height 59
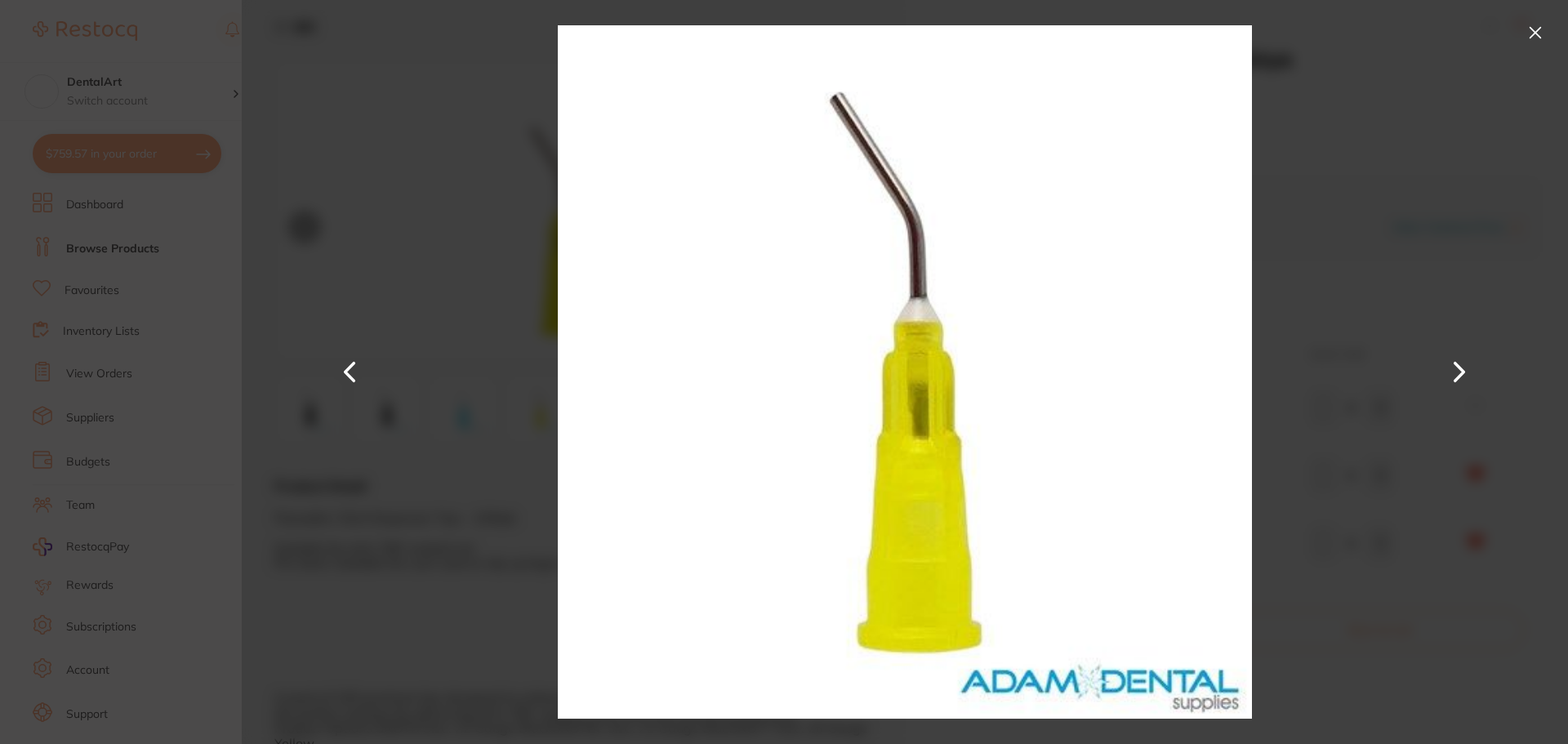
click at [1536, 40] on button at bounding box center [1535, 32] width 26 height 26
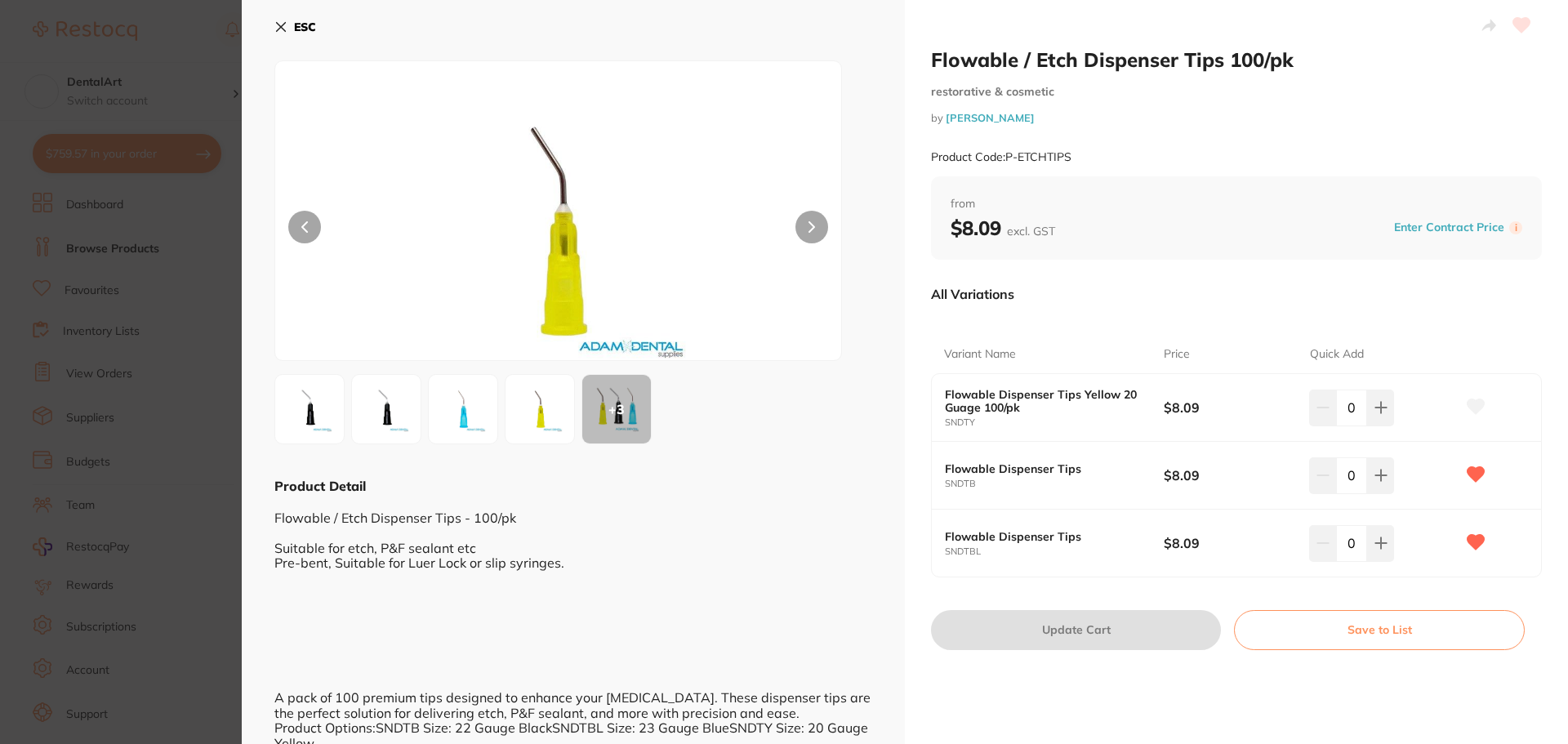
click at [452, 415] on img at bounding box center [463, 408] width 59 height 59
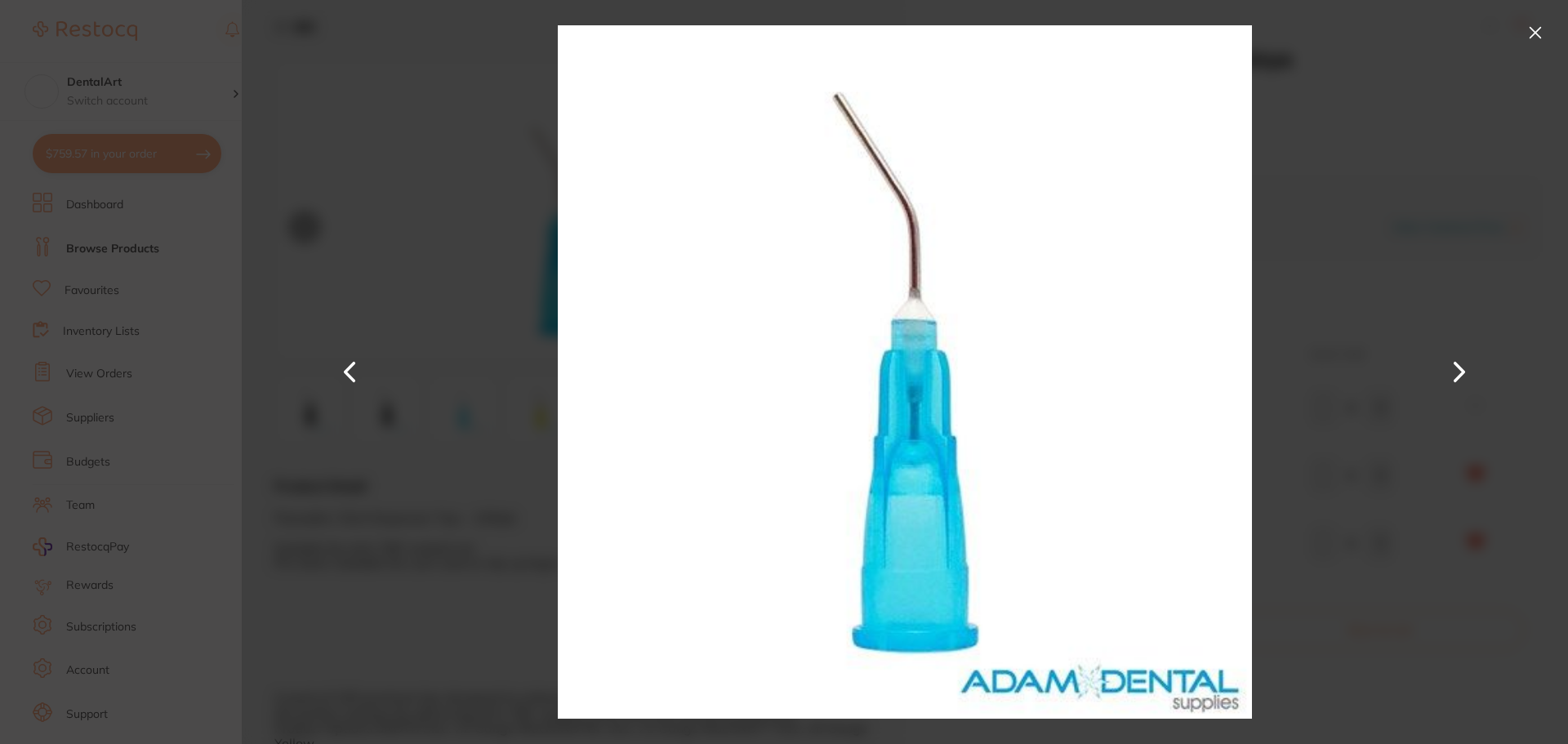
click at [1435, 210] on div at bounding box center [904, 372] width 1326 height 744
drag, startPoint x: 1533, startPoint y: 29, endPoint x: 1277, endPoint y: 44, distance: 256.4
click at [1527, 34] on button at bounding box center [1535, 32] width 26 height 26
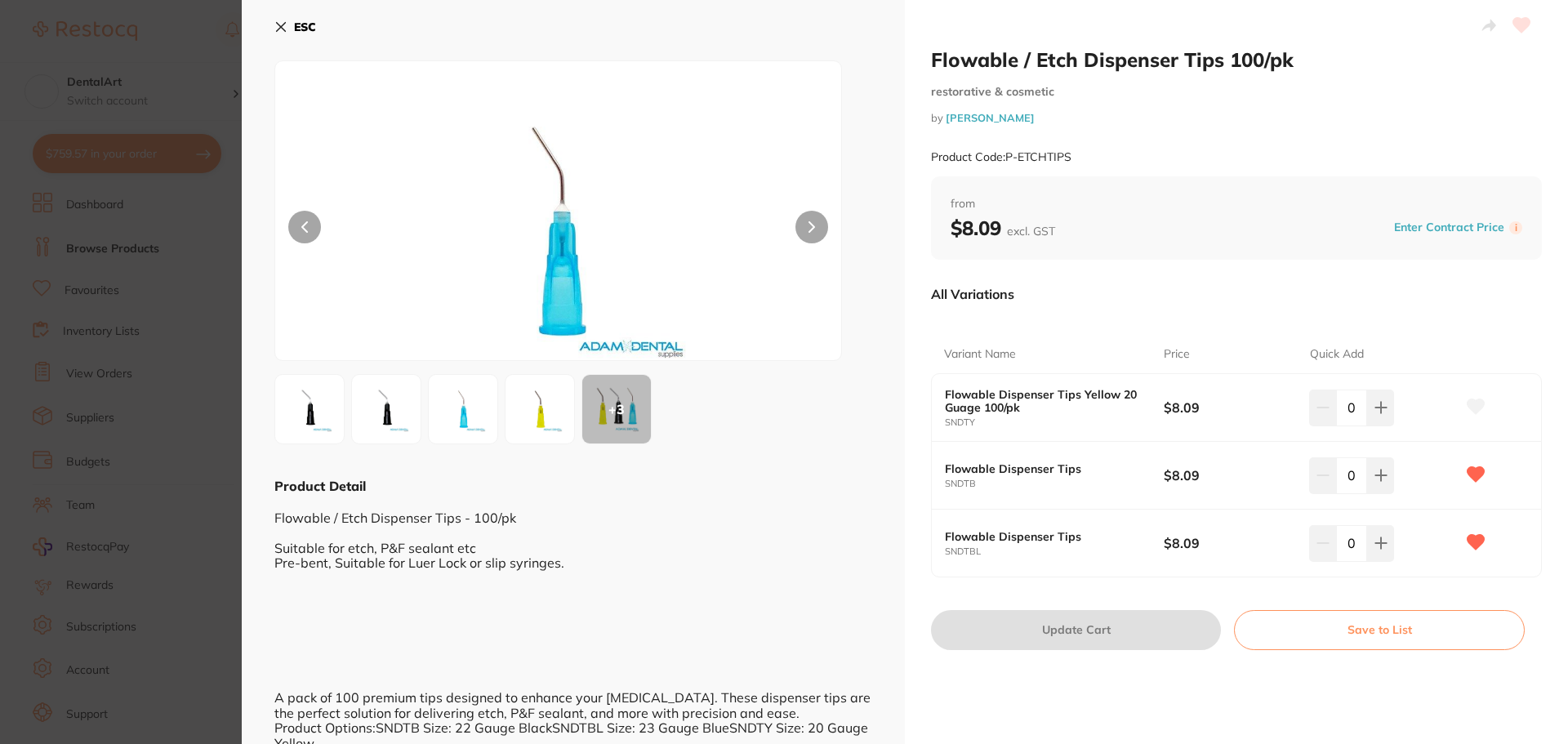
click at [386, 415] on img at bounding box center [386, 408] width 59 height 59
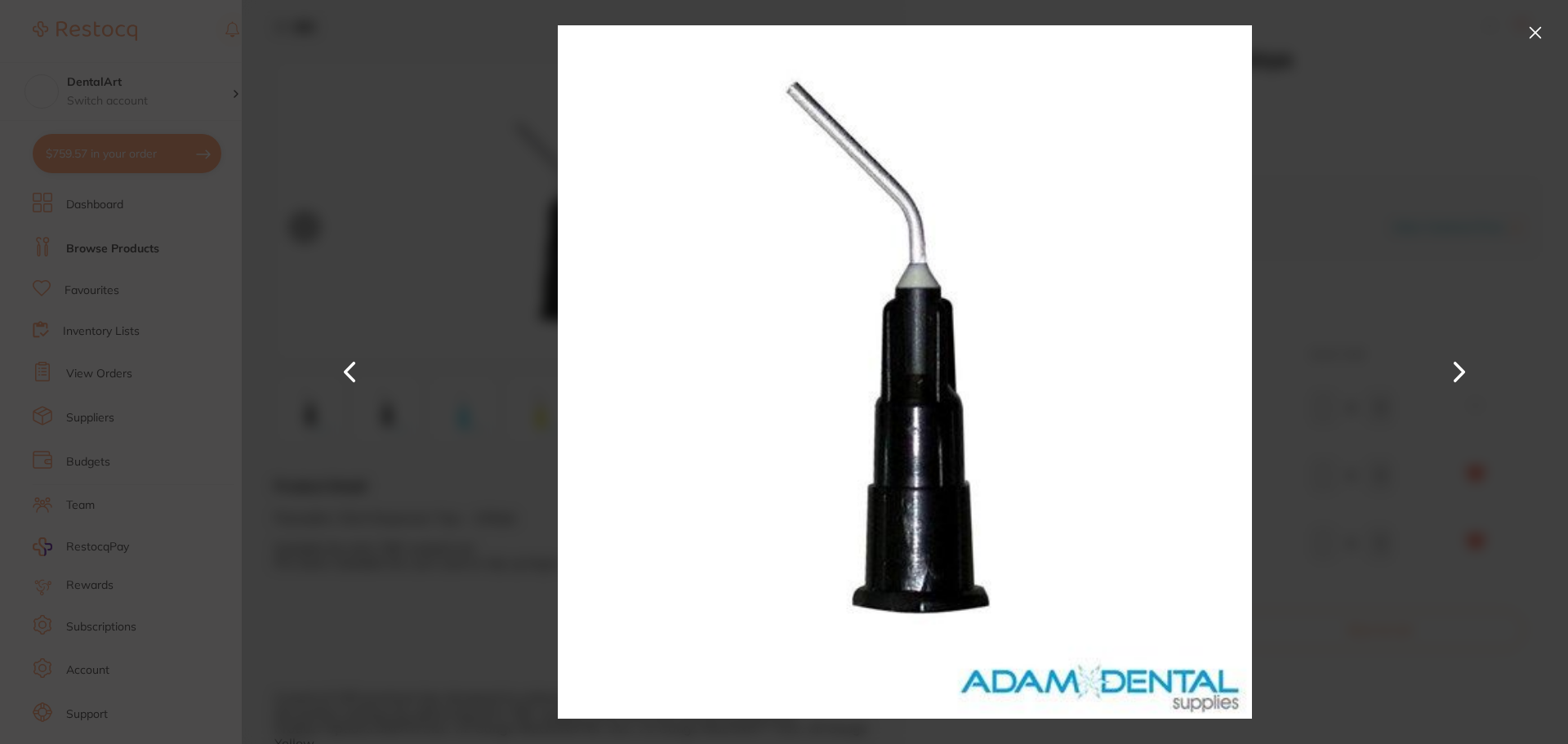
click at [1535, 39] on button at bounding box center [1535, 32] width 26 height 26
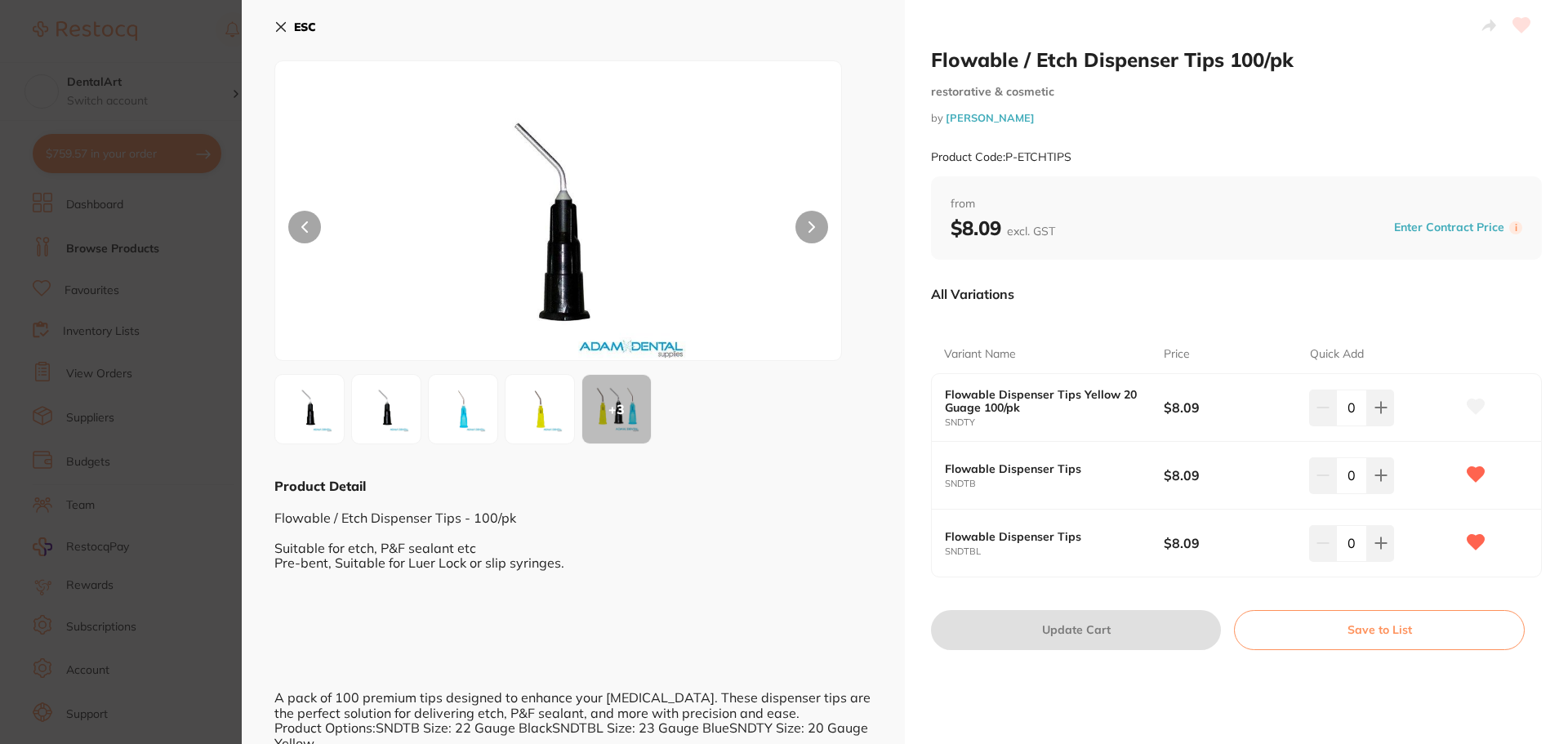
click at [304, 403] on img at bounding box center [310, 408] width 59 height 59
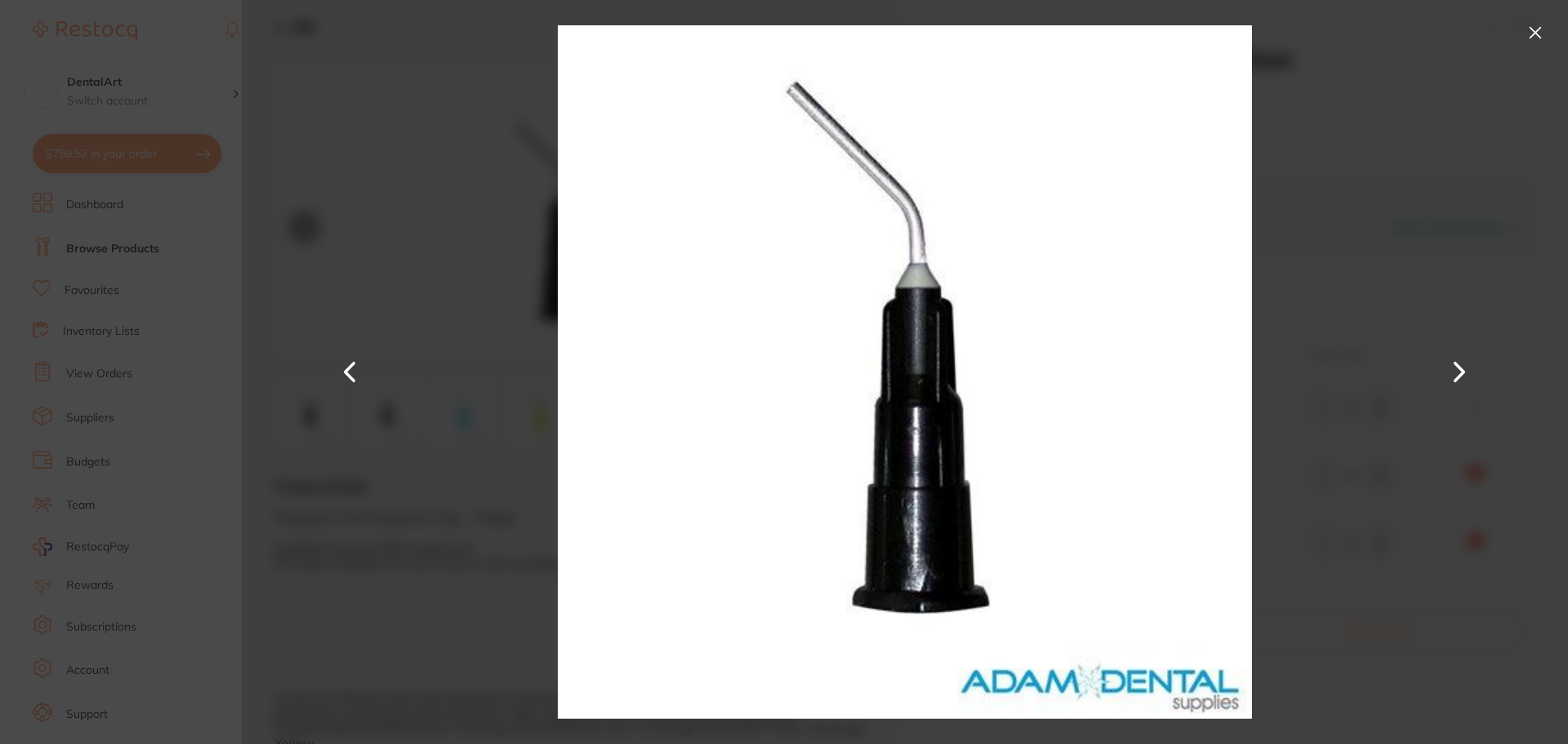
click at [1533, 43] on button at bounding box center [1535, 32] width 26 height 26
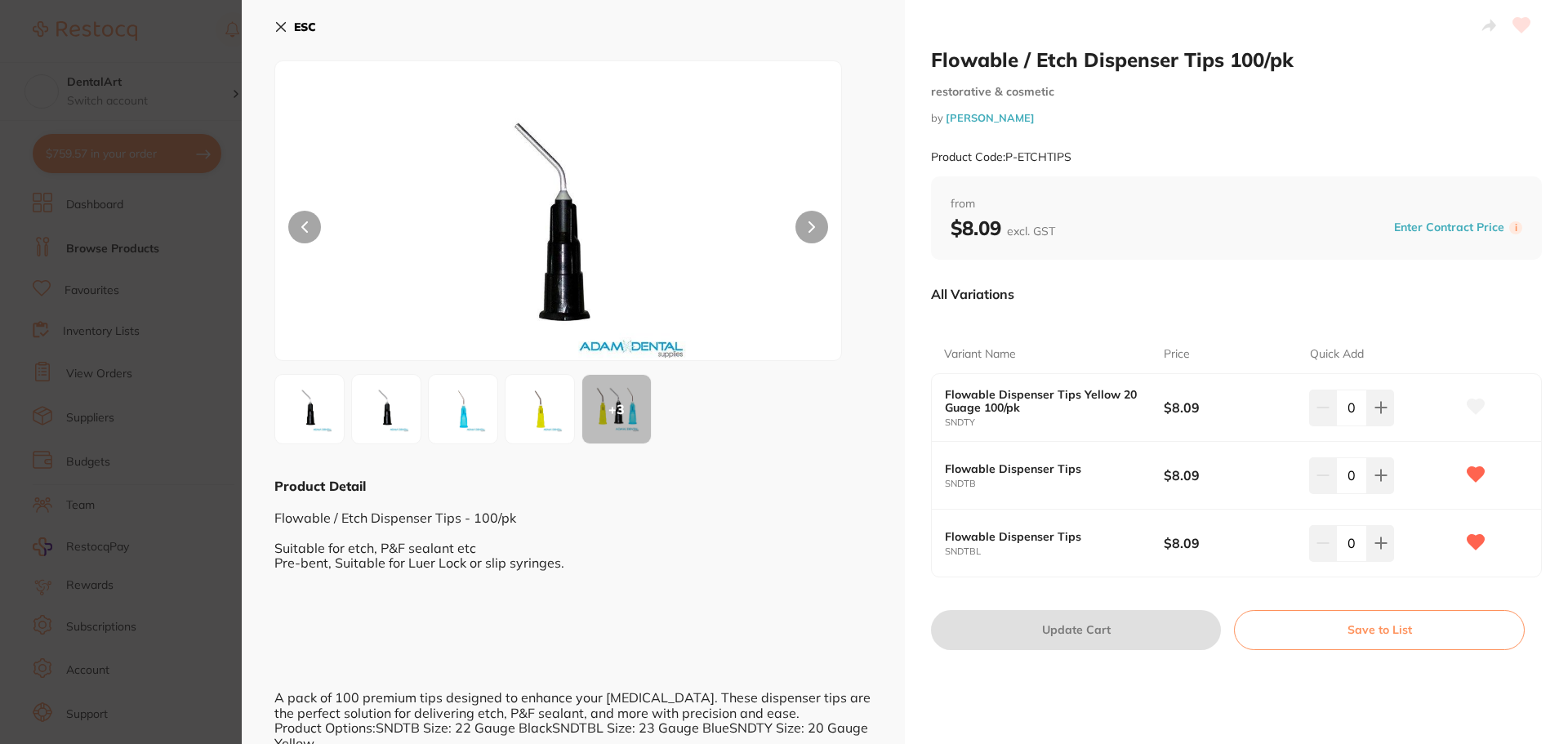
click at [281, 24] on icon at bounding box center [280, 26] width 13 height 13
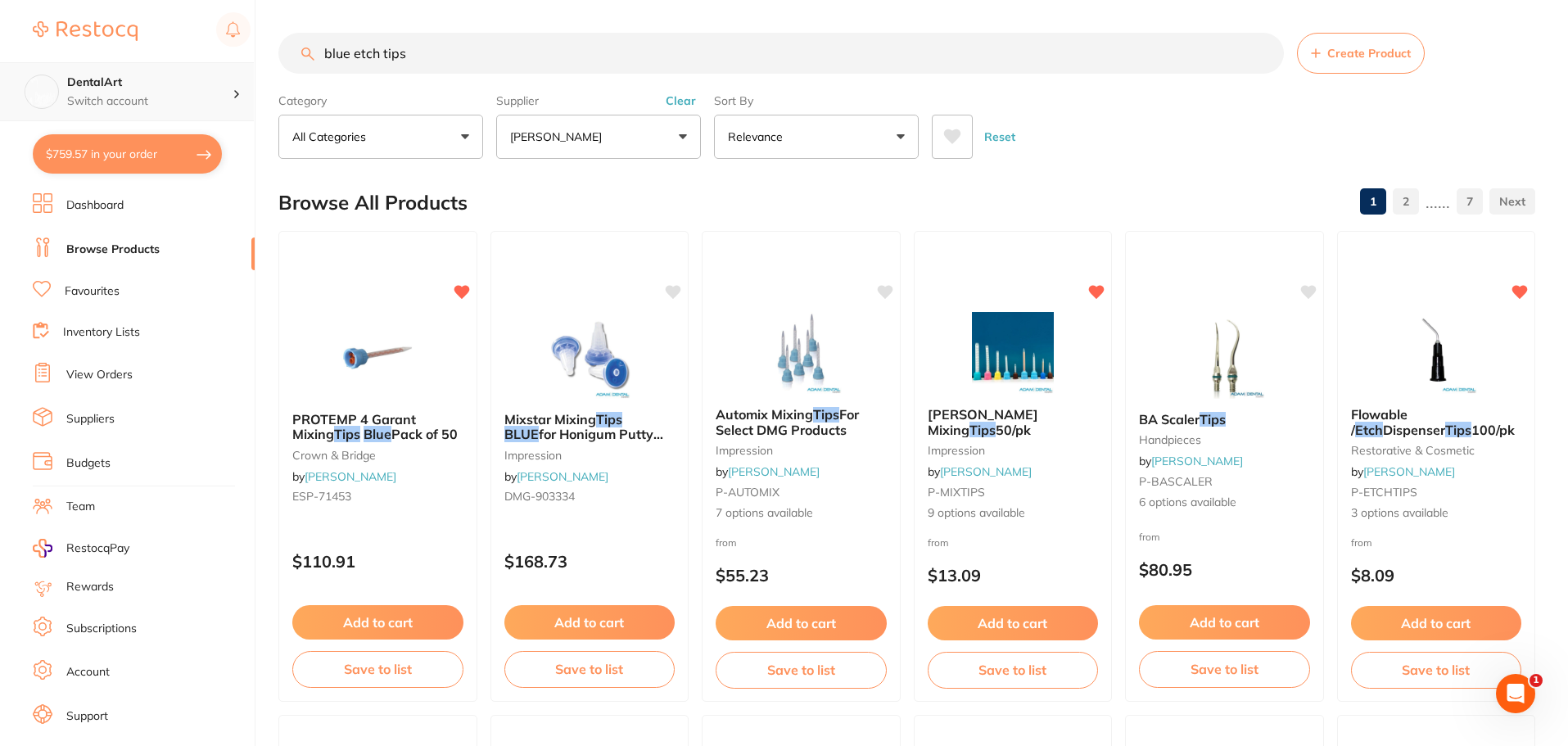
drag, startPoint x: 393, startPoint y: 52, endPoint x: 6, endPoint y: 63, distance: 387.2
click at [5, 66] on div "$759.57 DentalArt Switch account DentalArt $759.57 in your order Dashboard Brow…" at bounding box center [784, 373] width 1568 height 746
click at [676, 135] on button "[PERSON_NAME]" at bounding box center [598, 136] width 204 height 44
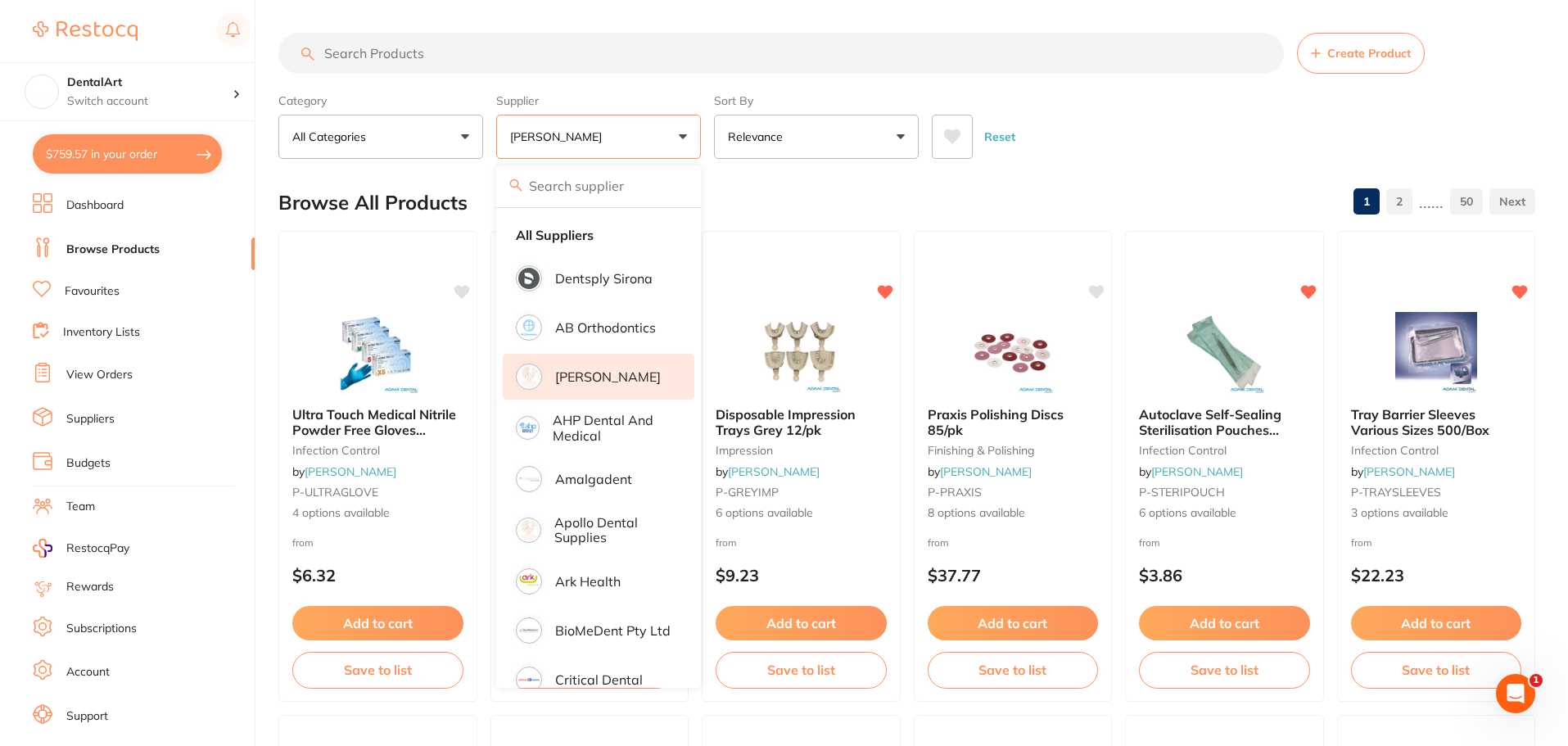
click at [586, 370] on p "[PERSON_NAME]" at bounding box center [608, 376] width 106 height 15
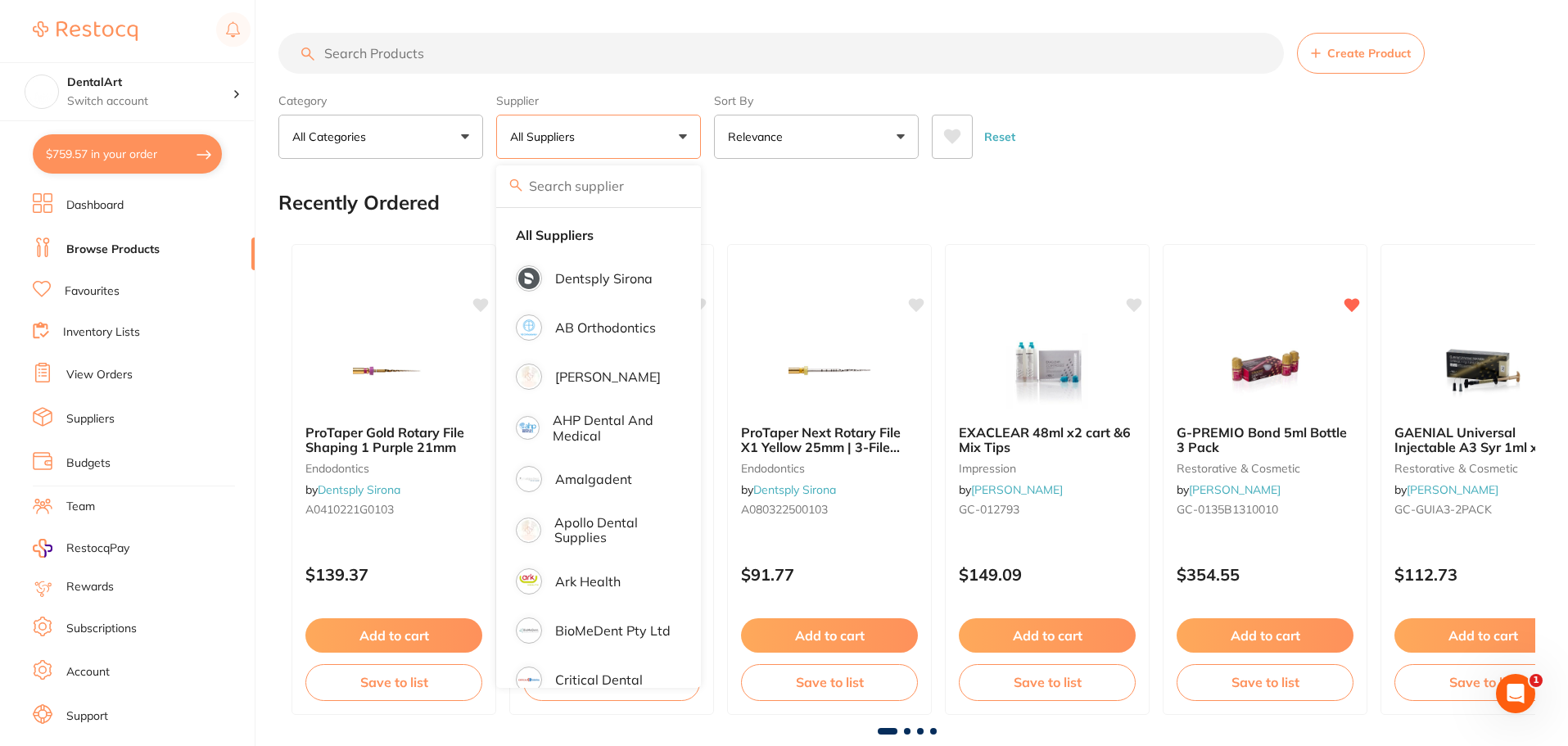
click at [381, 45] on input "search" at bounding box center [781, 53] width 1006 height 41
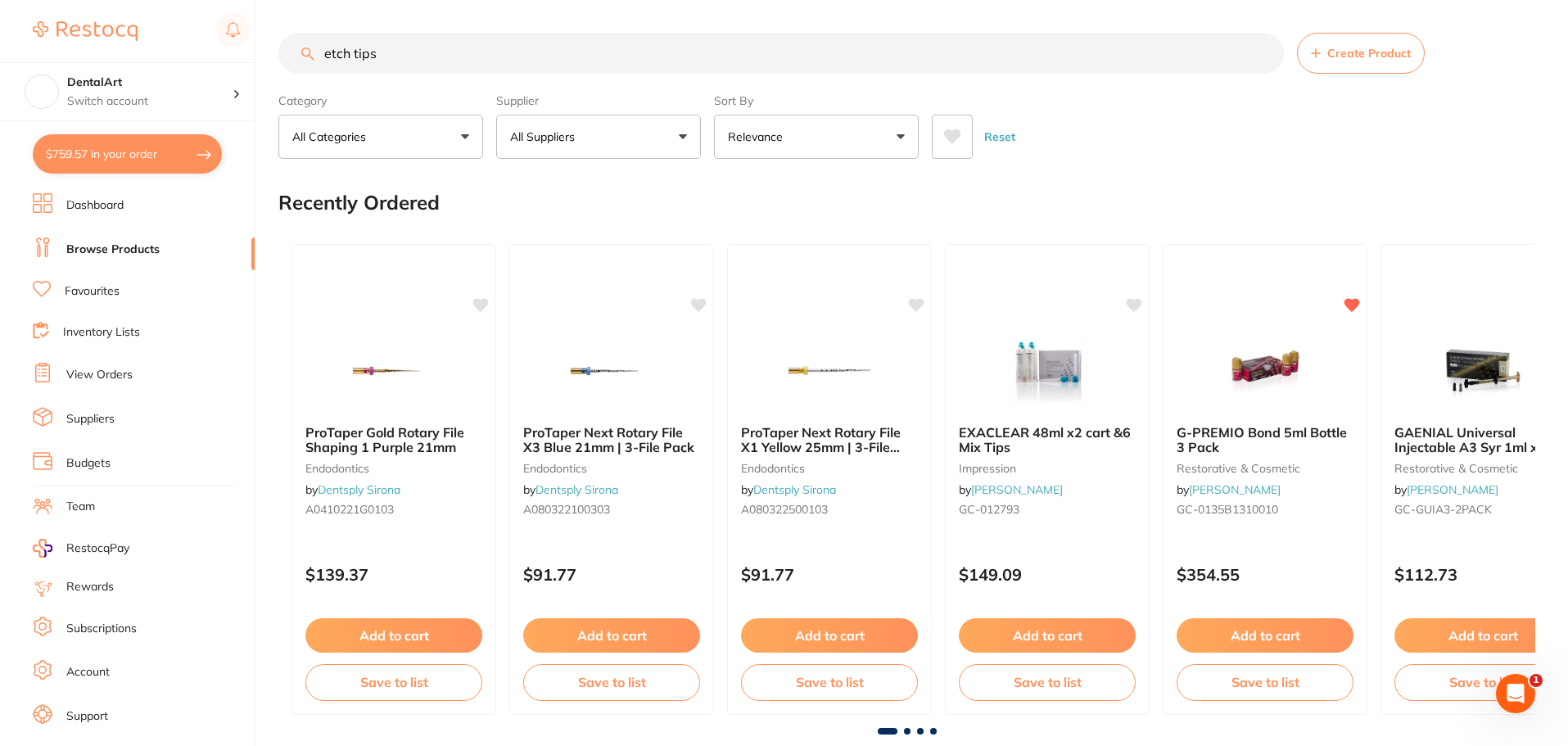
type input "etch tips"
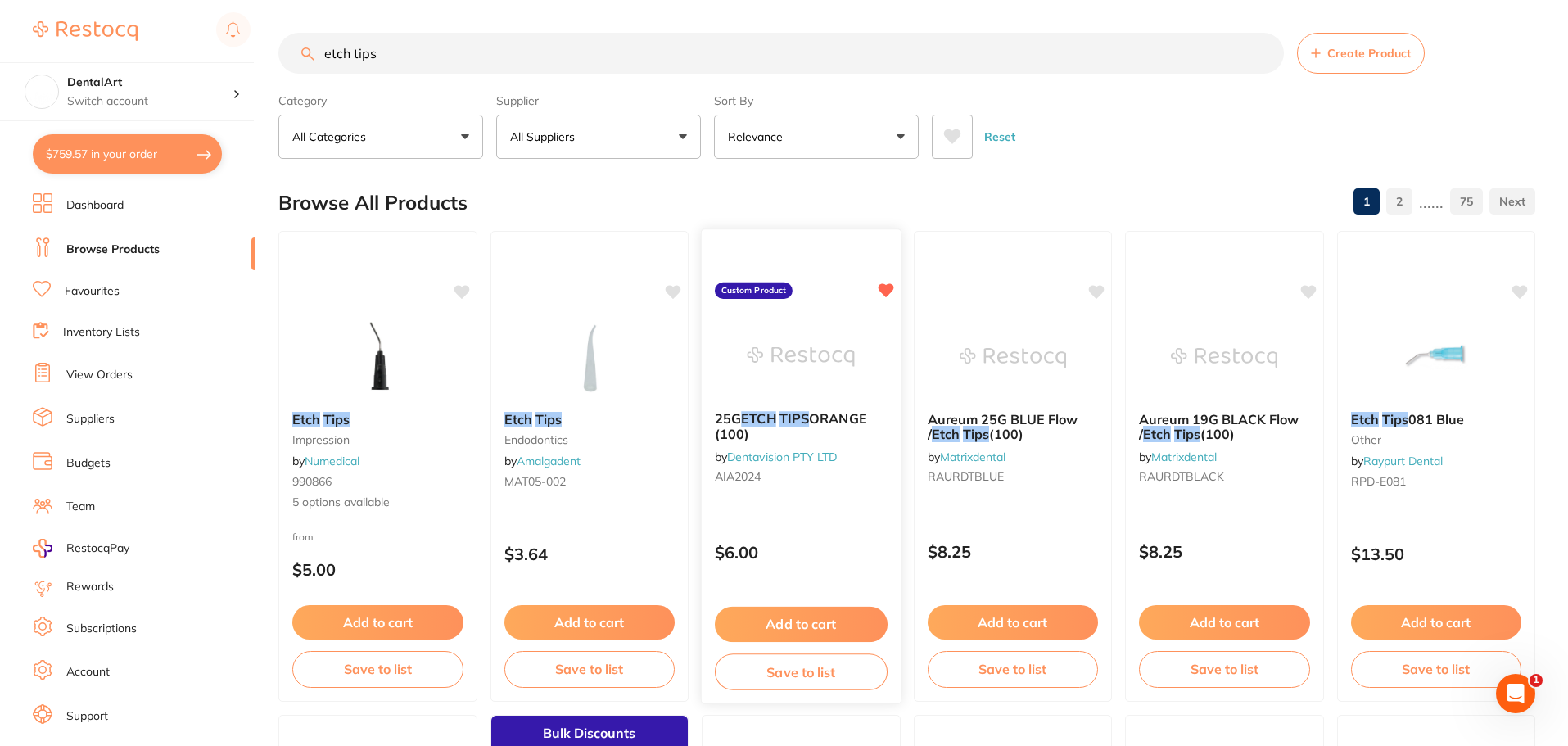
click at [802, 415] on em "TIPS" at bounding box center [794, 418] width 29 height 17
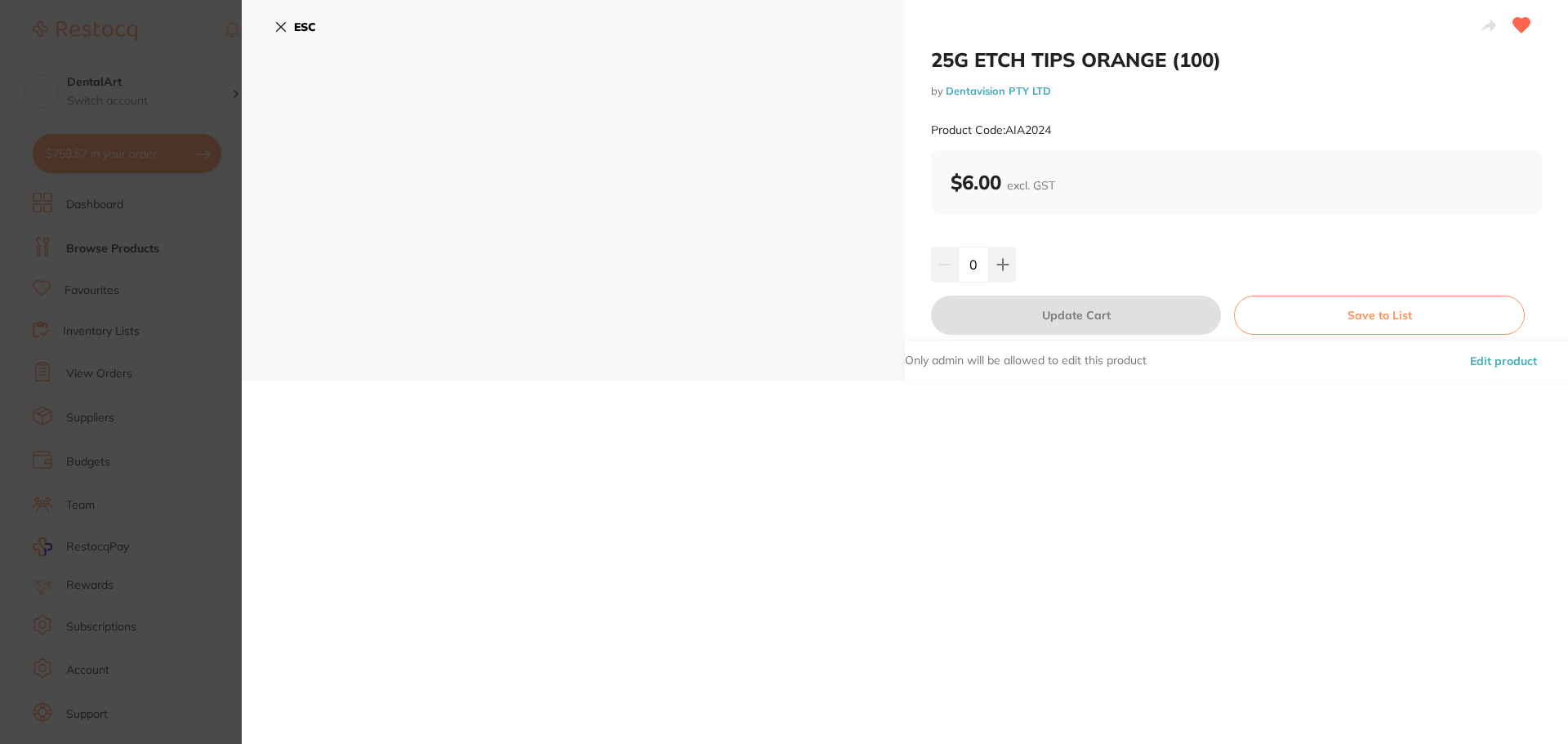
click at [277, 21] on icon at bounding box center [280, 26] width 13 height 13
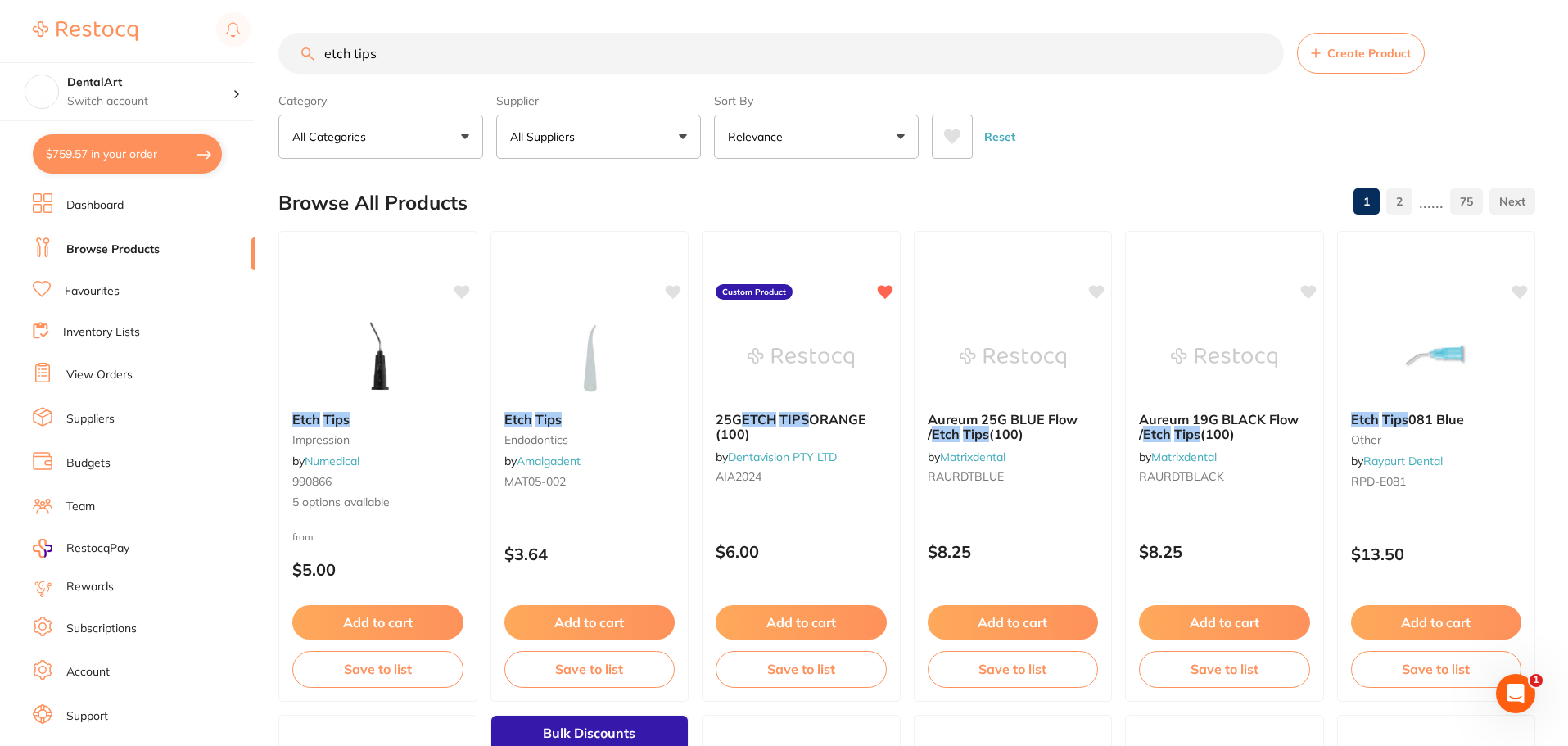
drag, startPoint x: 457, startPoint y: 54, endPoint x: 0, endPoint y: 22, distance: 458.1
click at [0, 31] on div "$759.57 DentalArt Switch account DentalArt $759.57 in your order Dashboard Brow…" at bounding box center [784, 373] width 1568 height 746
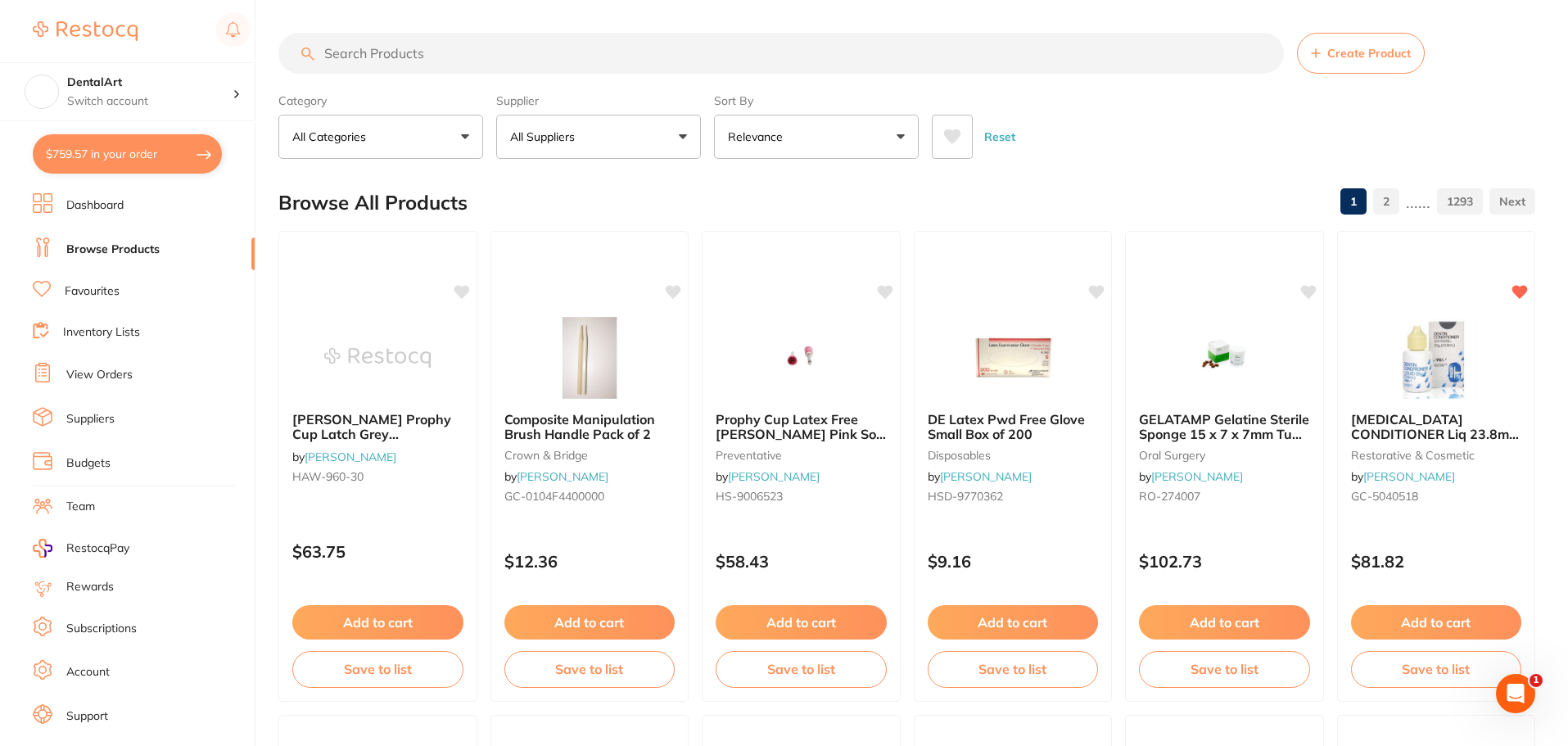
click at [686, 134] on button "All Suppliers" at bounding box center [598, 136] width 204 height 44
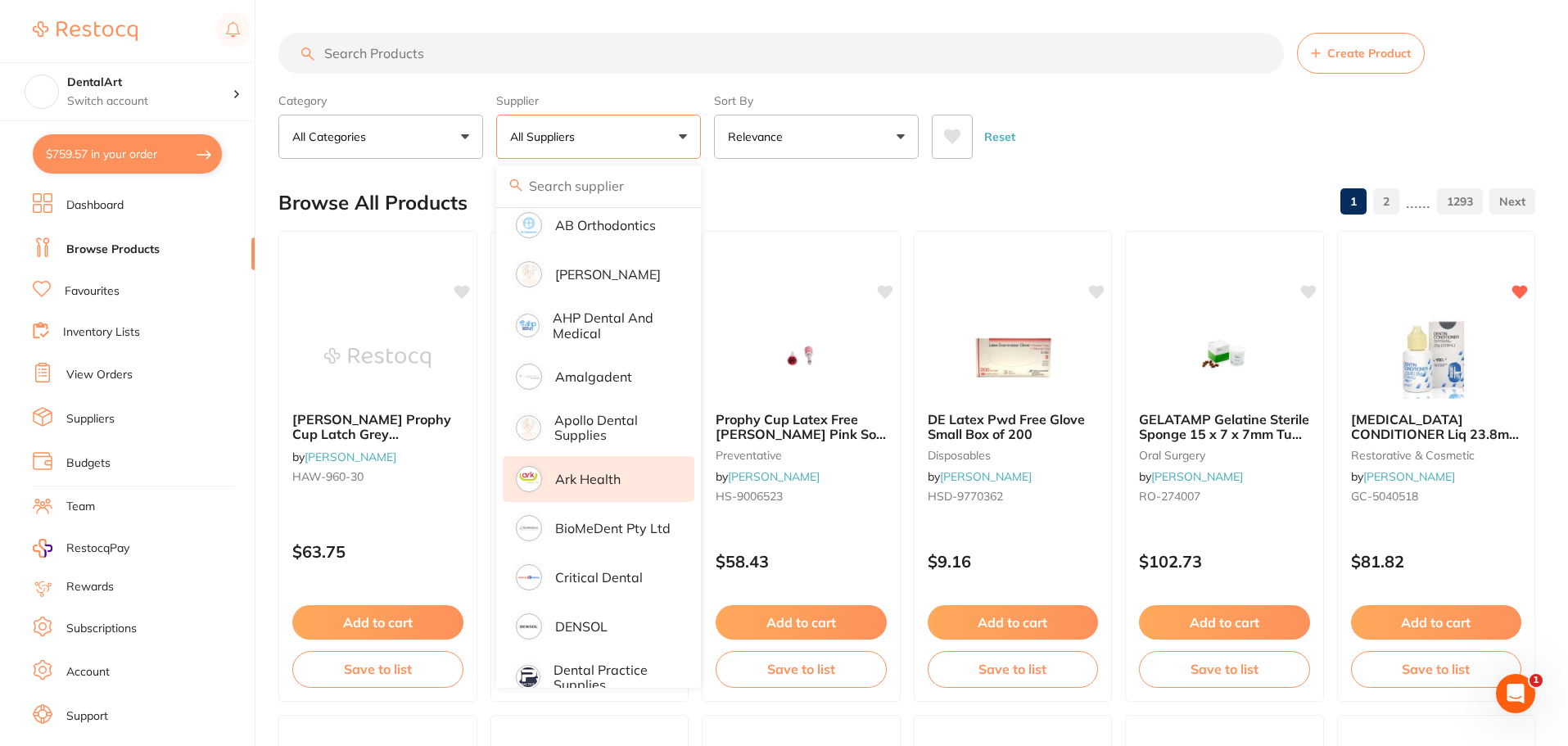
scroll to position [246, 0]
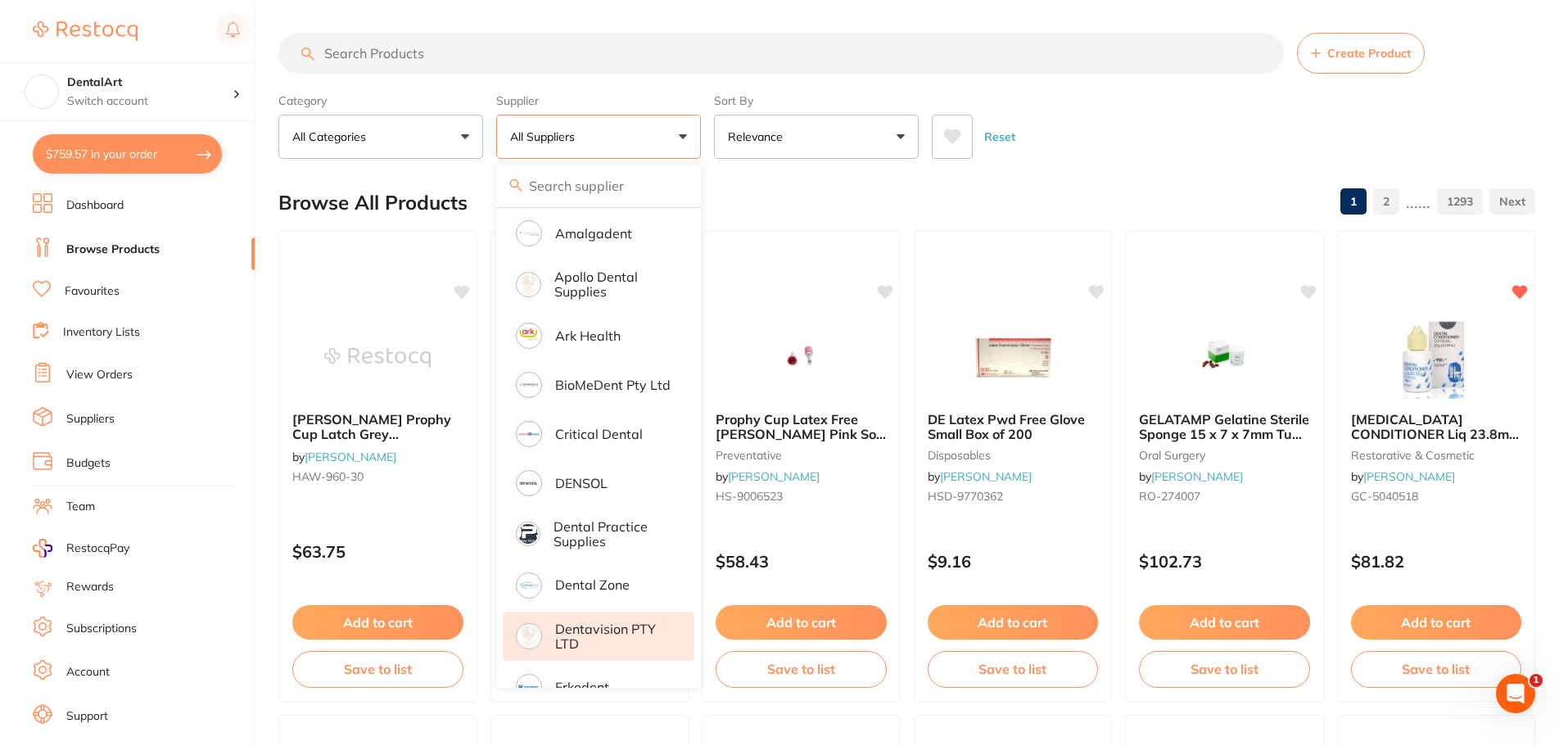
click at [607, 632] on p "Dentavision PTY LTD" at bounding box center [614, 636] width 117 height 30
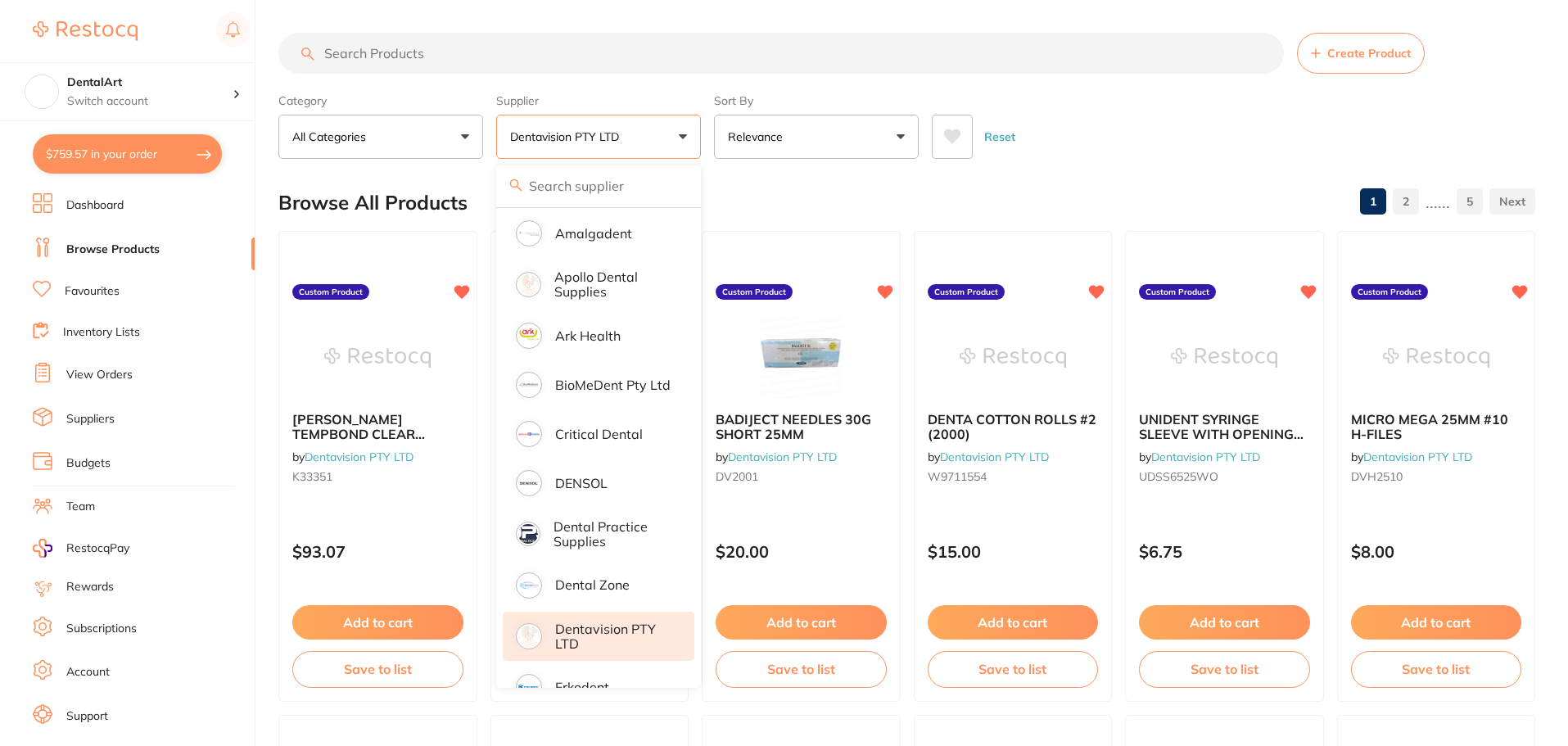
click at [343, 50] on input "search" at bounding box center [781, 53] width 1006 height 41
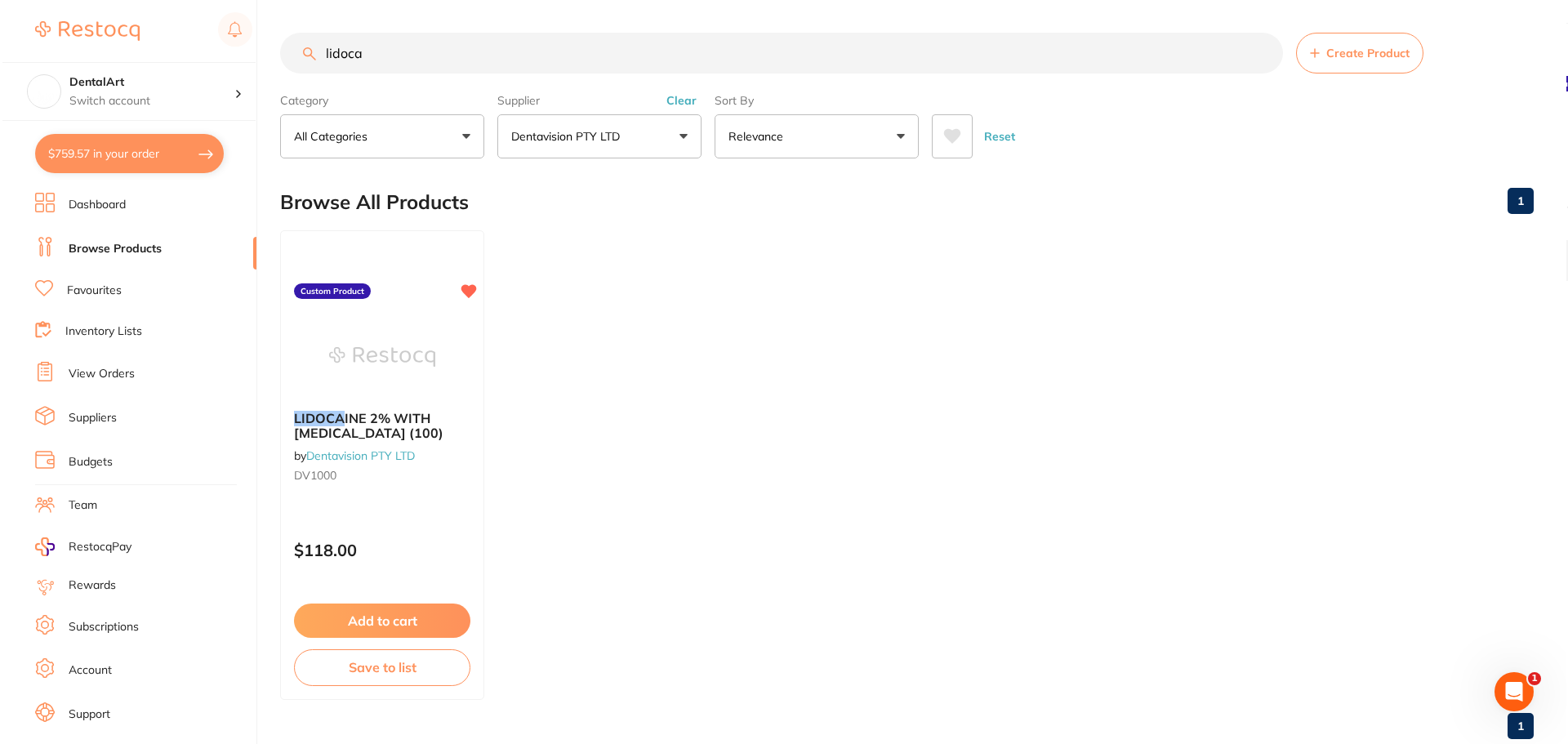
scroll to position [0, 0]
type input "lidoca"
click at [407, 333] on img at bounding box center [379, 355] width 107 height 82
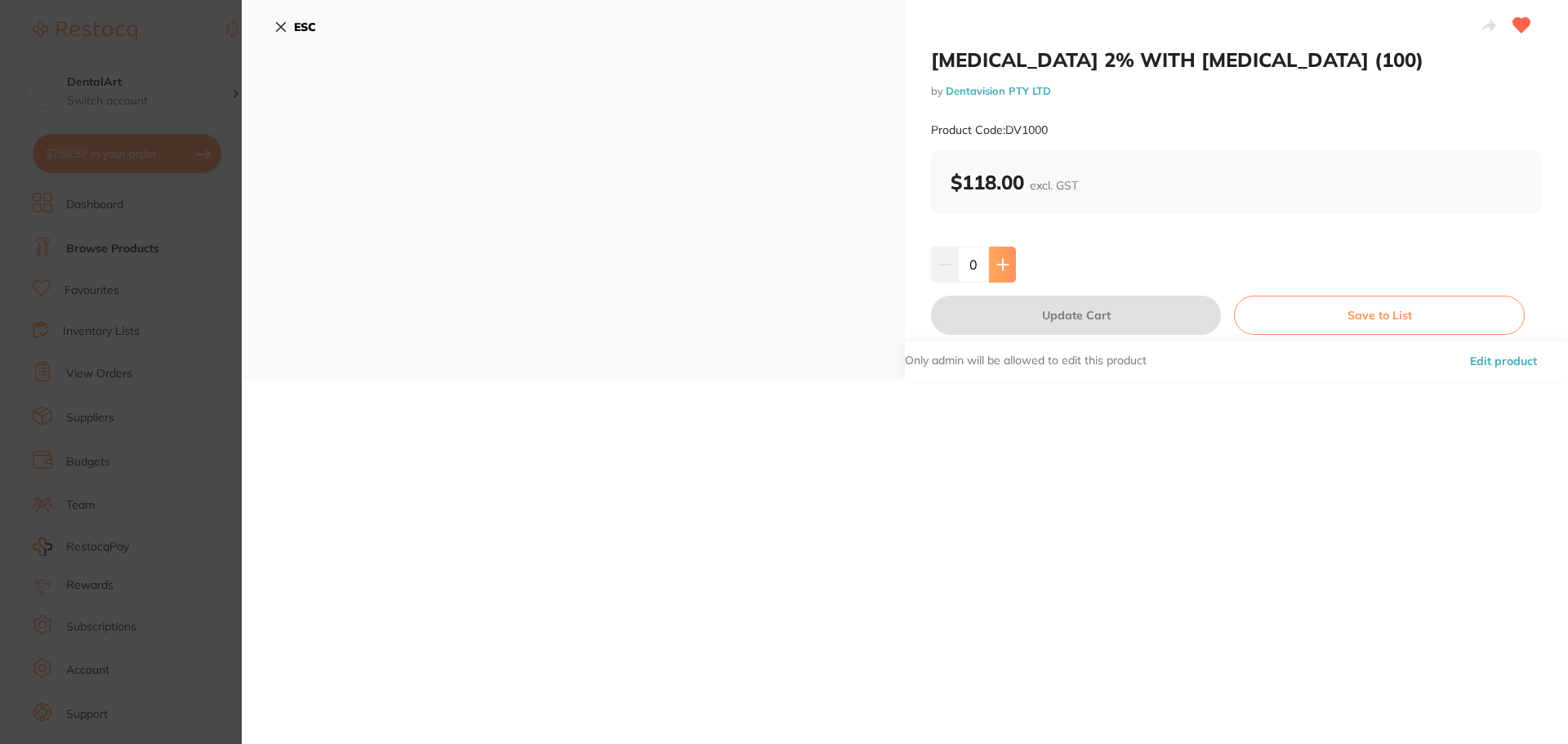
click at [1007, 272] on button at bounding box center [1002, 264] width 27 height 36
type input "2"
click at [1036, 316] on button "Update Cart" at bounding box center [1076, 315] width 290 height 39
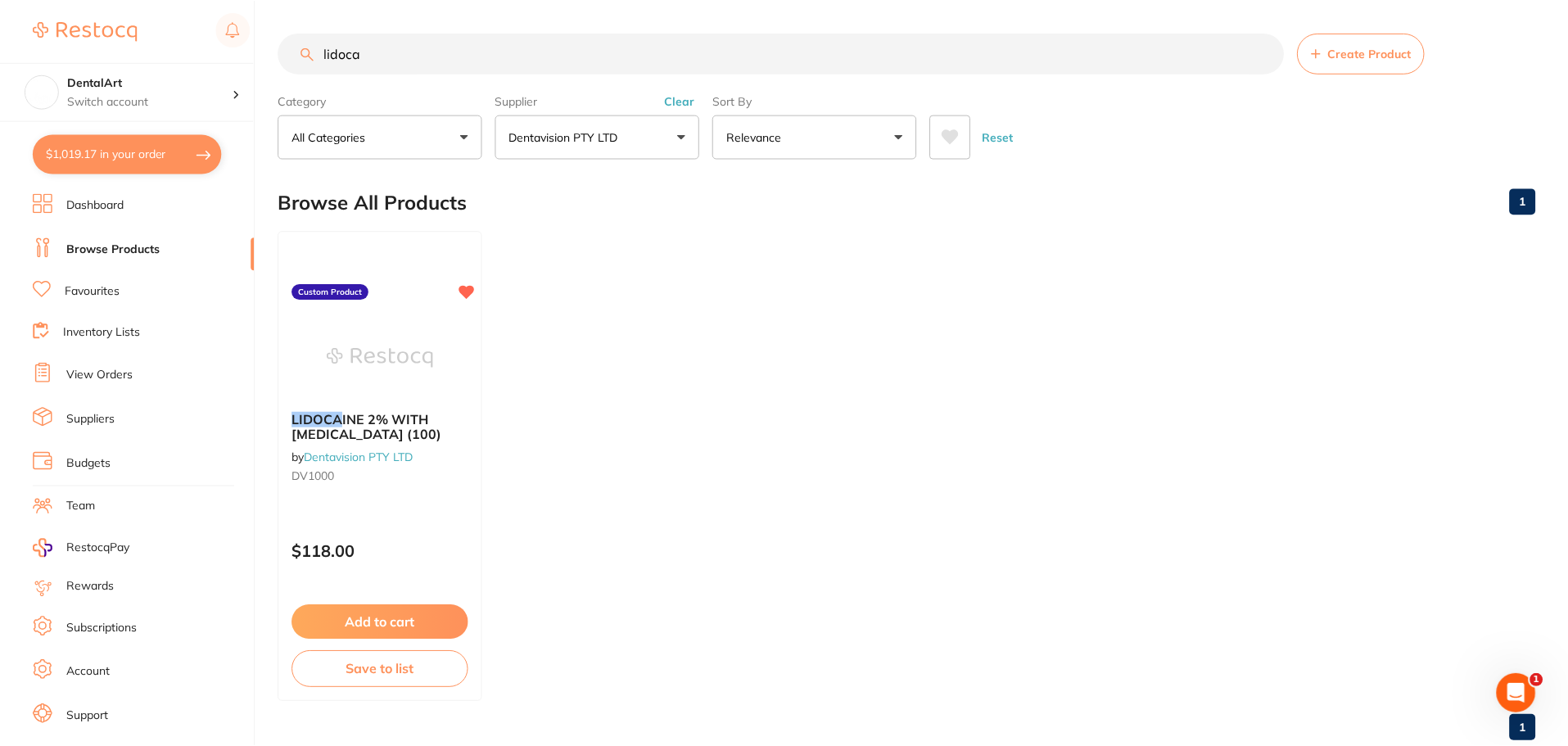
scroll to position [1, 0]
drag, startPoint x: 380, startPoint y: 44, endPoint x: 72, endPoint y: 34, distance: 308.2
click at [72, 34] on div "$1,019.17 DentalArt Switch account DentalArt $1,019.17 in your order Dashboard …" at bounding box center [784, 372] width 1568 height 746
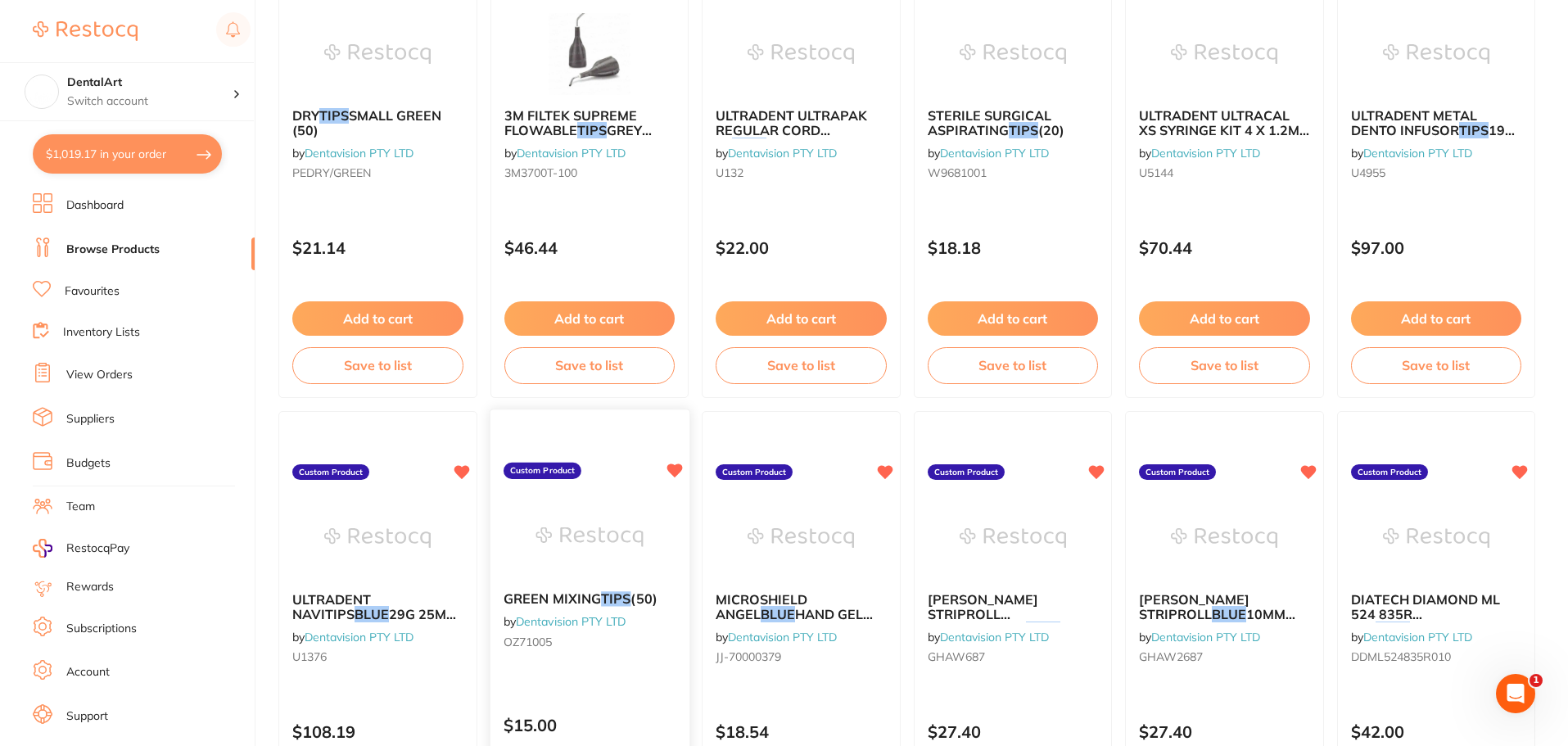
scroll to position [756, 0]
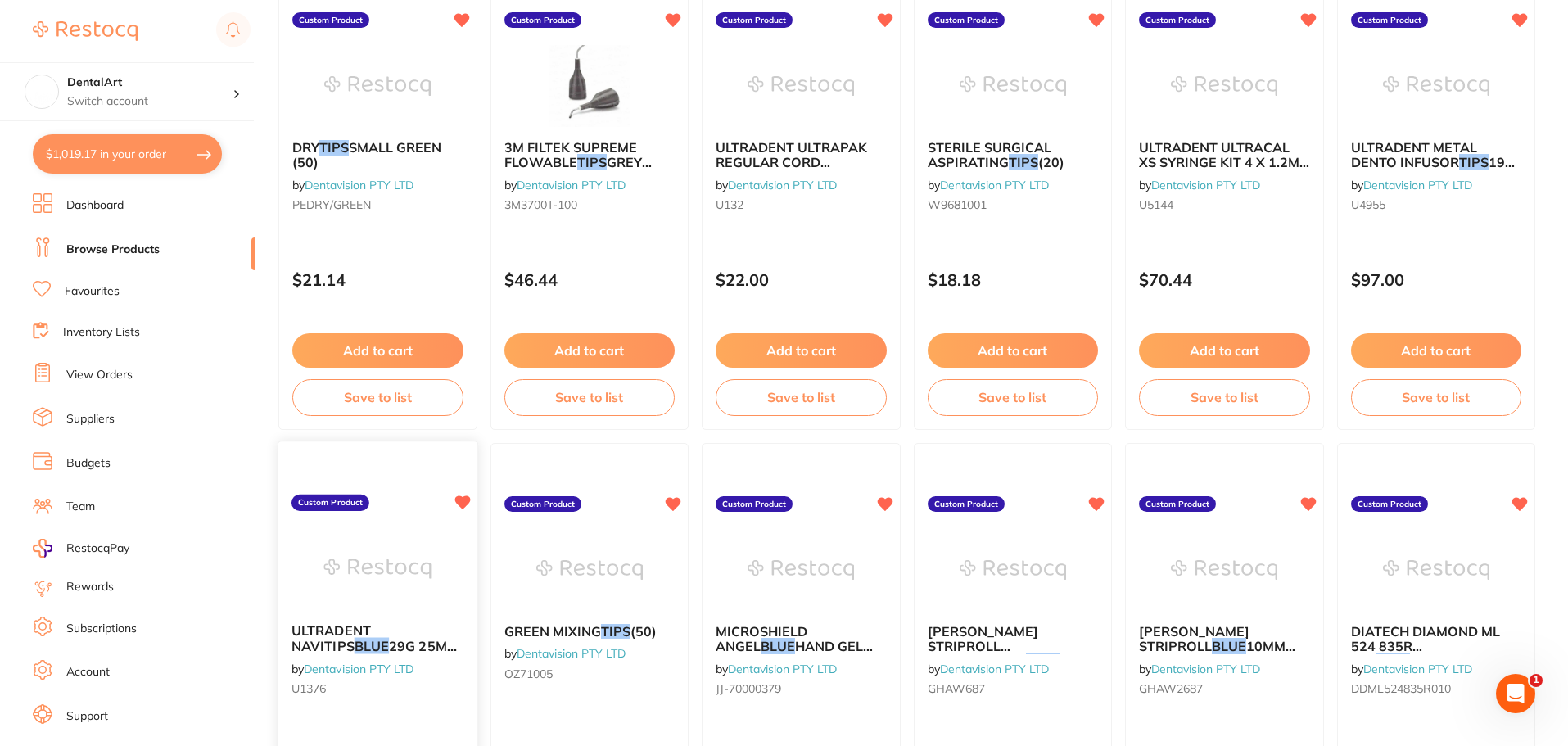
click at [360, 543] on img at bounding box center [377, 568] width 107 height 83
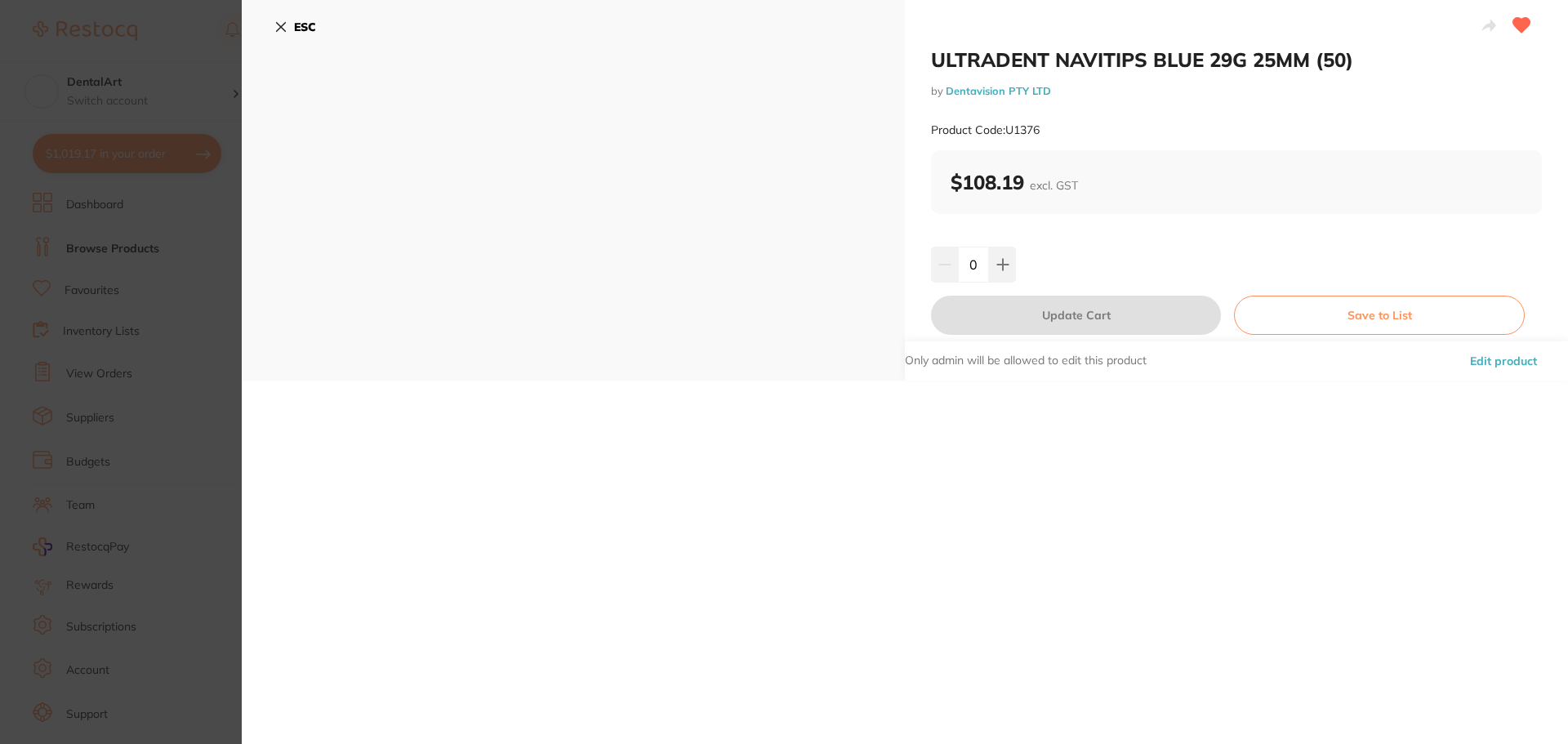
click at [289, 23] on button "ESC" at bounding box center [295, 26] width 42 height 28
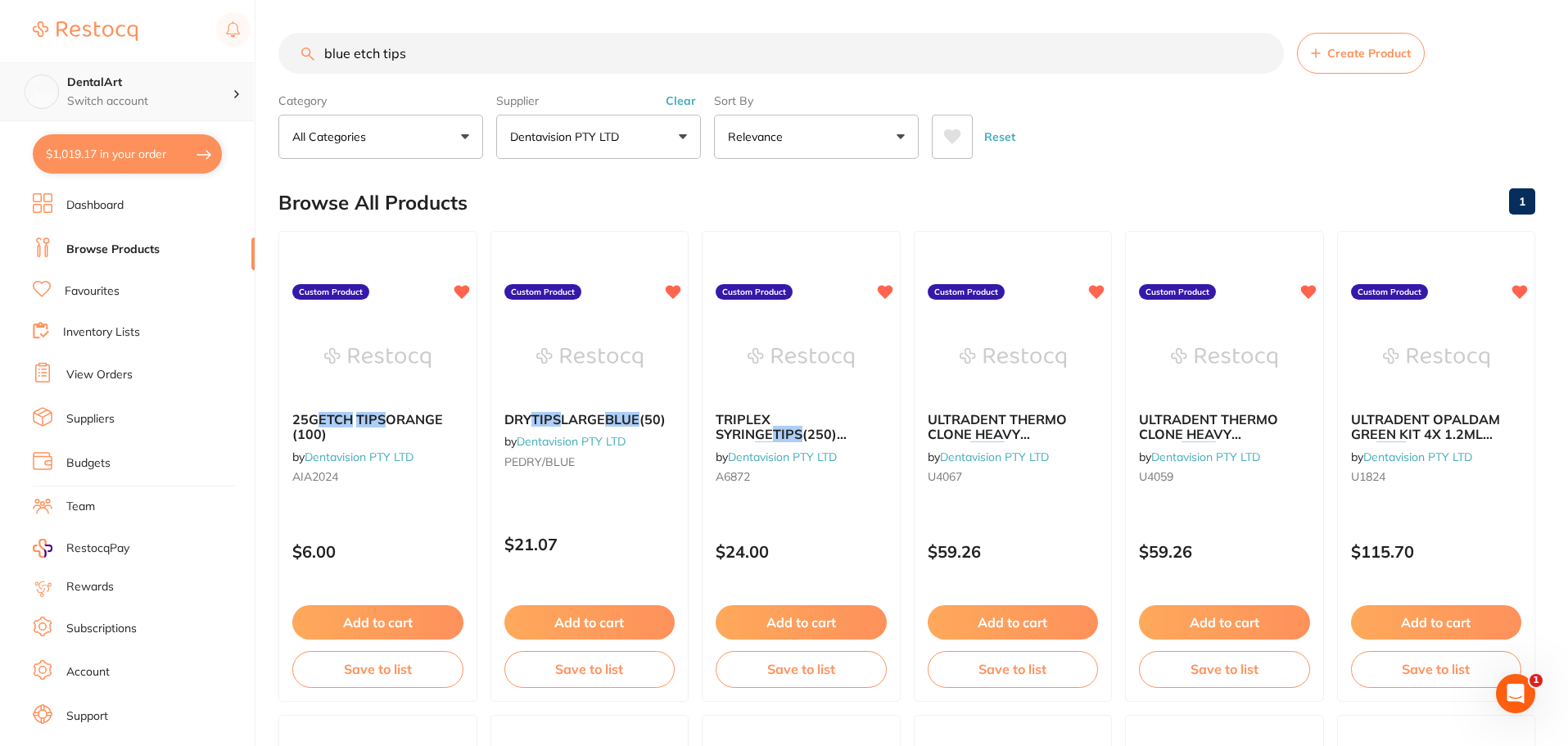
drag, startPoint x: 353, startPoint y: 53, endPoint x: 168, endPoint y: 70, distance: 185.8
click at [161, 72] on div "$1,019.17 DentalArt Switch account DentalArt $1,019.17 in your order Dashboard …" at bounding box center [784, 373] width 1568 height 746
type input "etch tips"
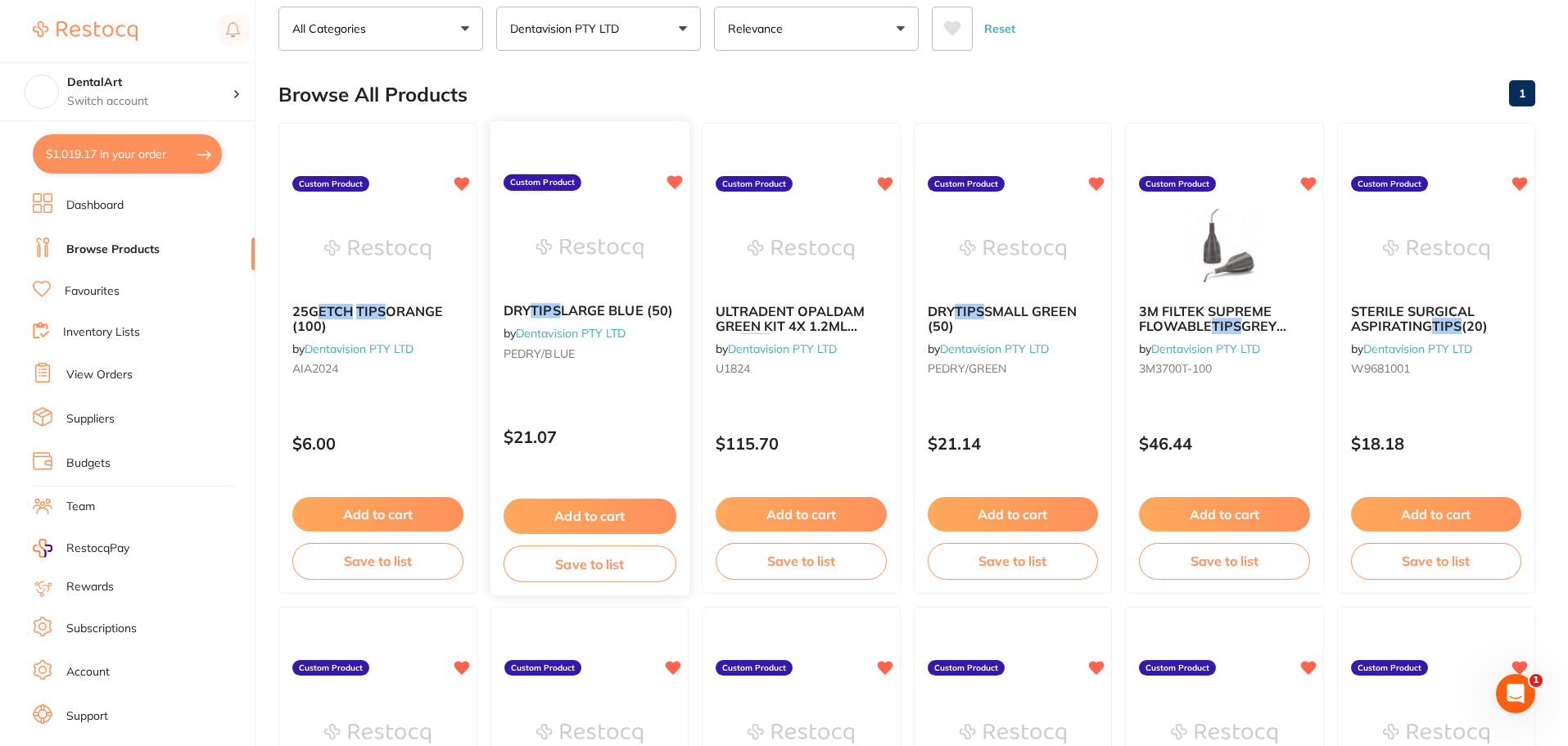
scroll to position [0, 0]
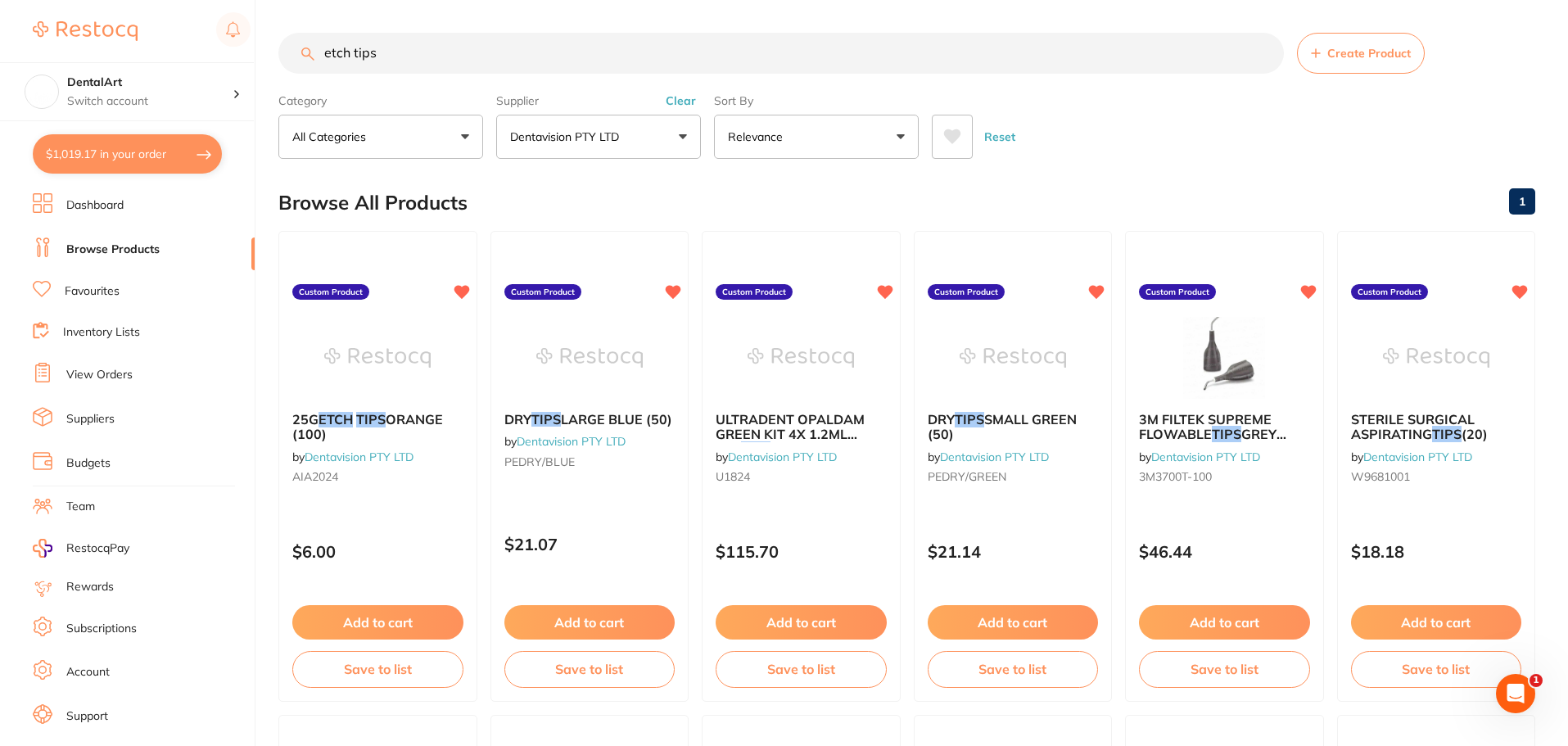
drag, startPoint x: 85, startPoint y: 48, endPoint x: 0, endPoint y: 45, distance: 85.1
click at [0, 45] on div "$1,019.17 DentalArt Switch account DentalArt $1,019.17 in your order Dashboard …" at bounding box center [784, 373] width 1568 height 746
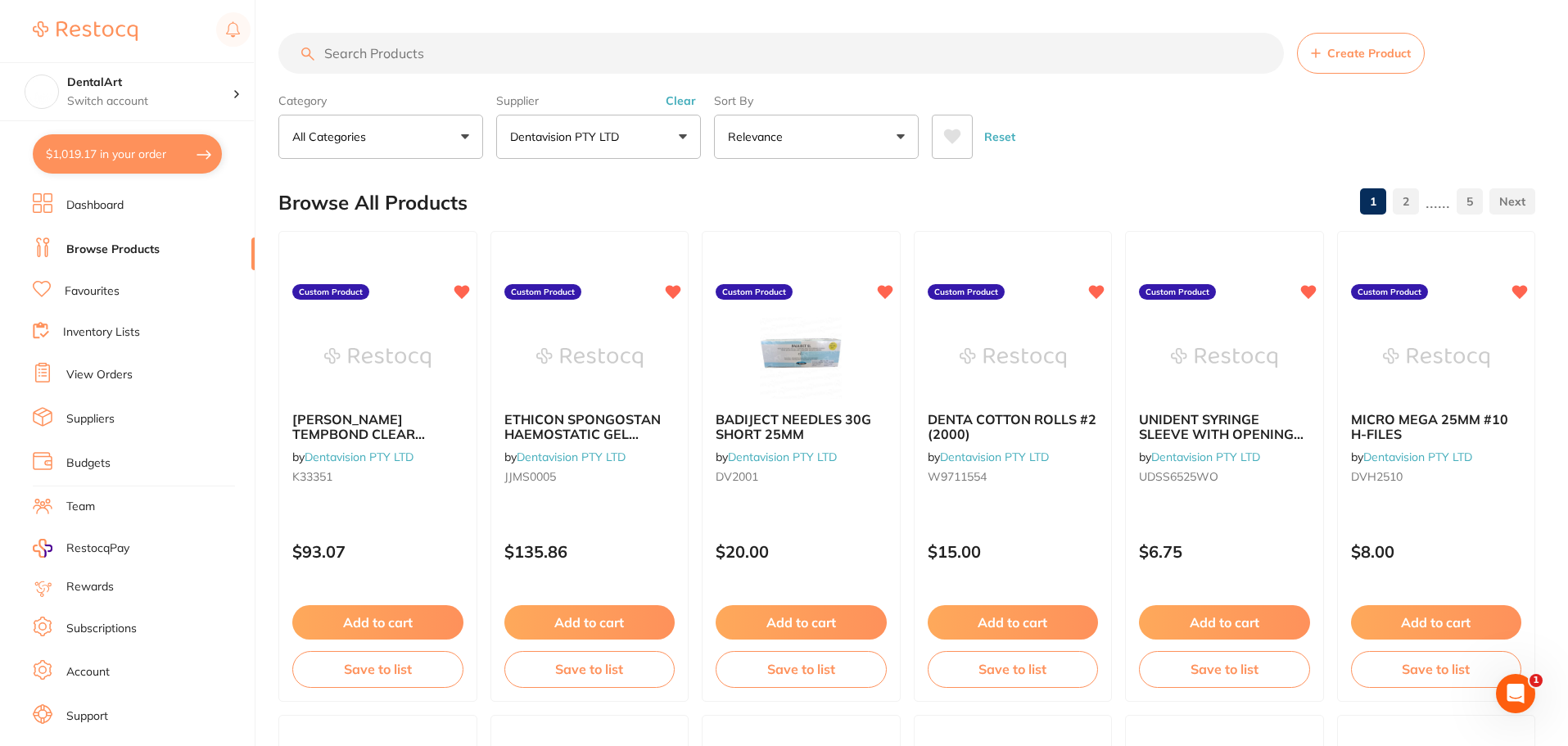
click at [667, 146] on button "Dentavision PTY LTD" at bounding box center [598, 136] width 204 height 44
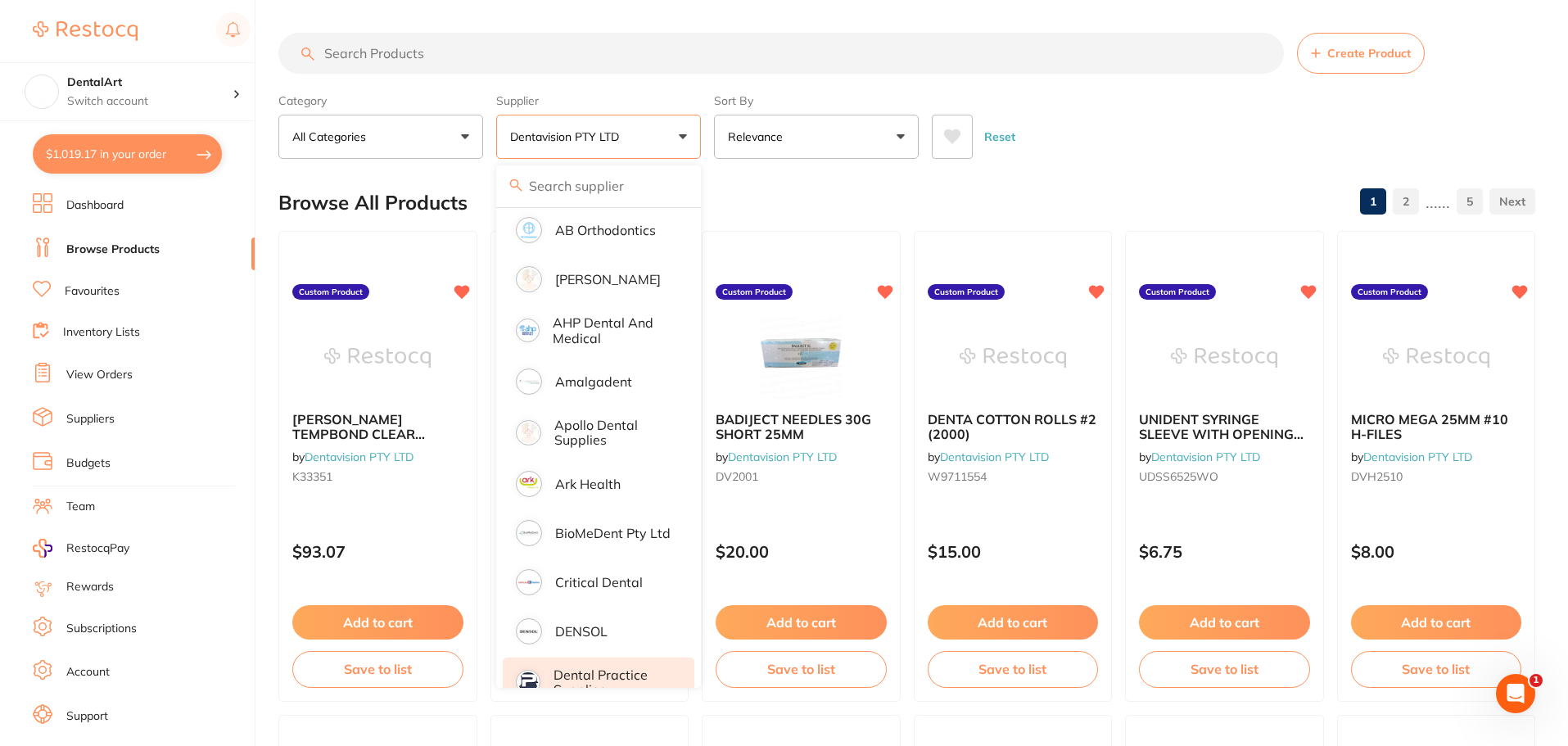
scroll to position [246, 0]
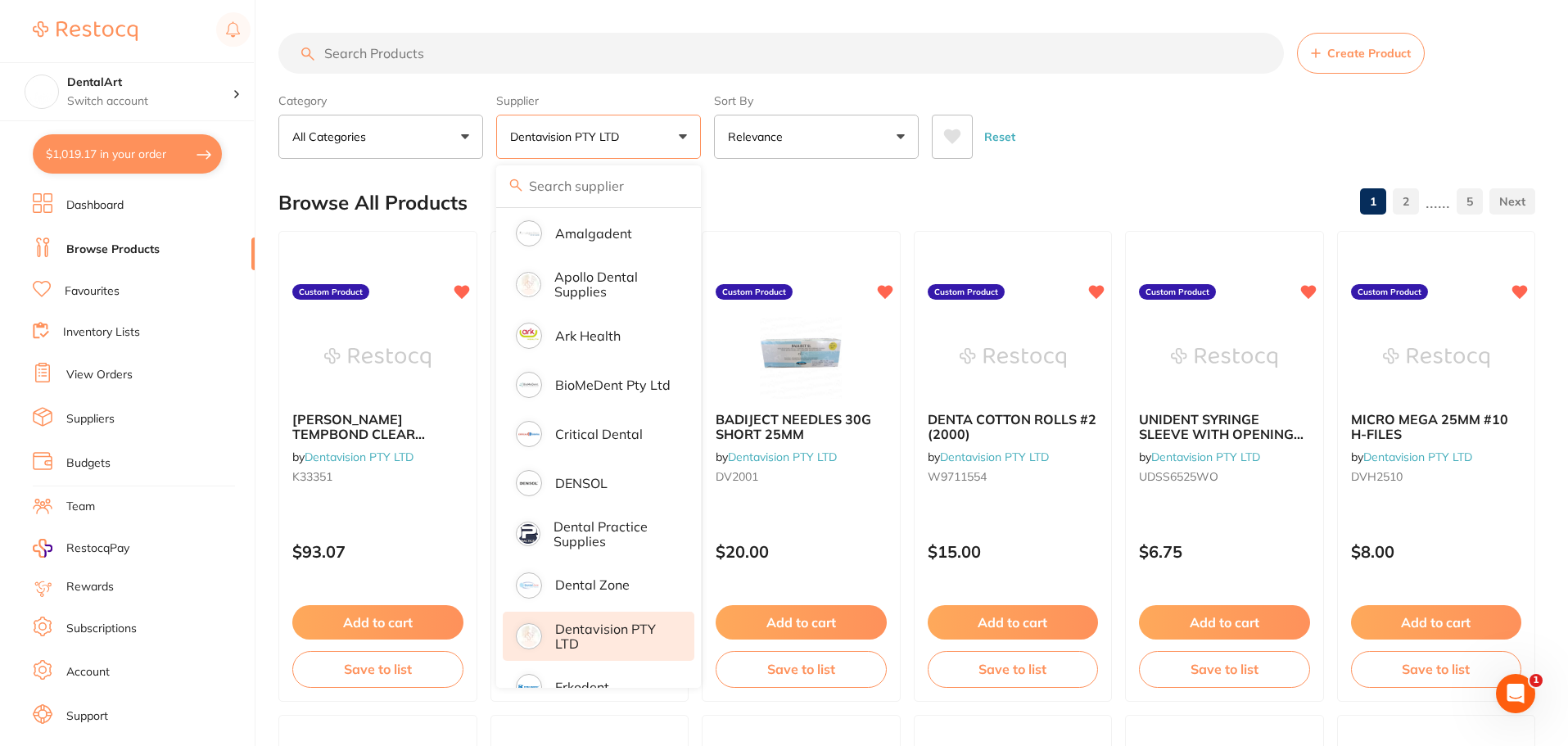
click at [533, 54] on input "search" at bounding box center [781, 53] width 1006 height 41
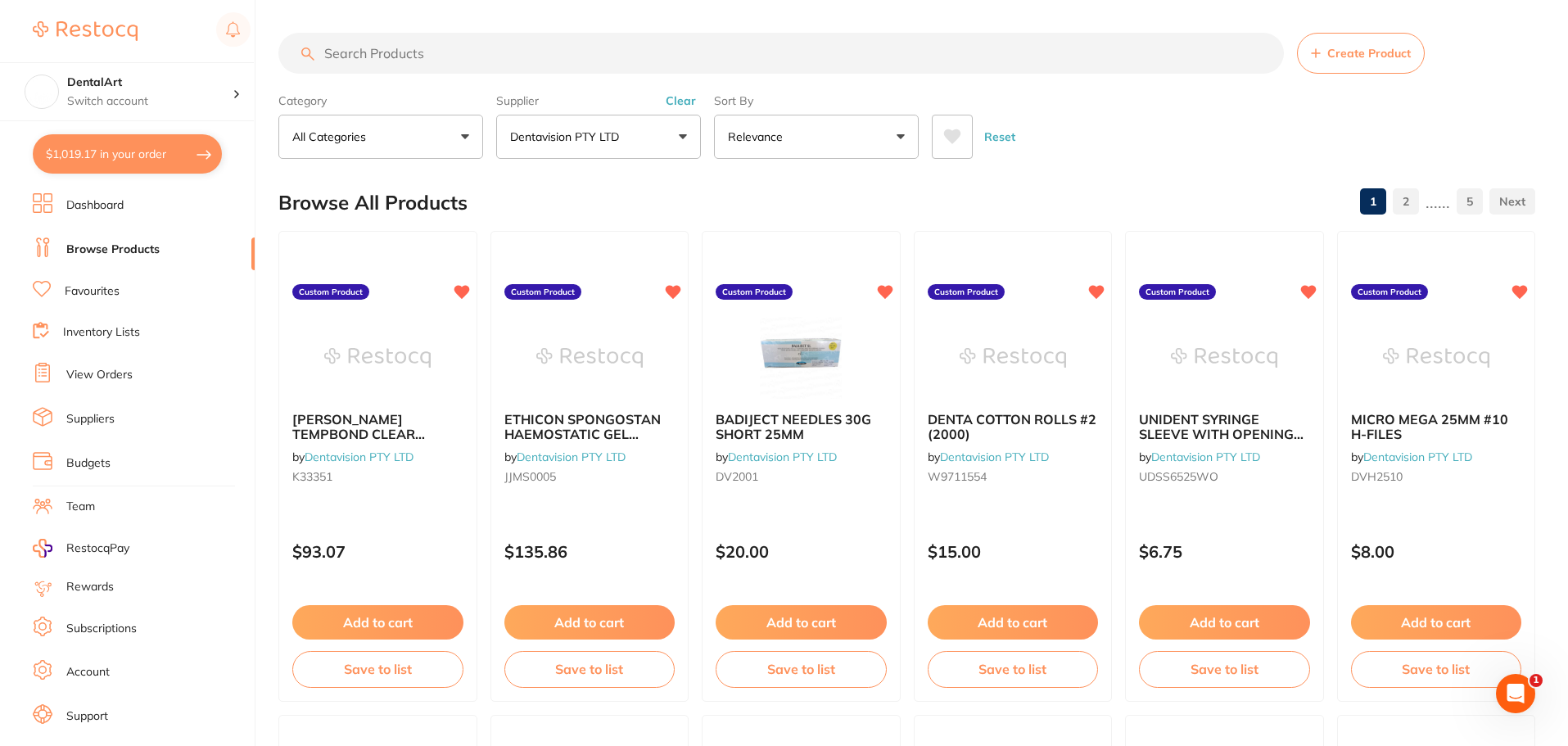
click at [451, 55] on input "search" at bounding box center [781, 53] width 1006 height 41
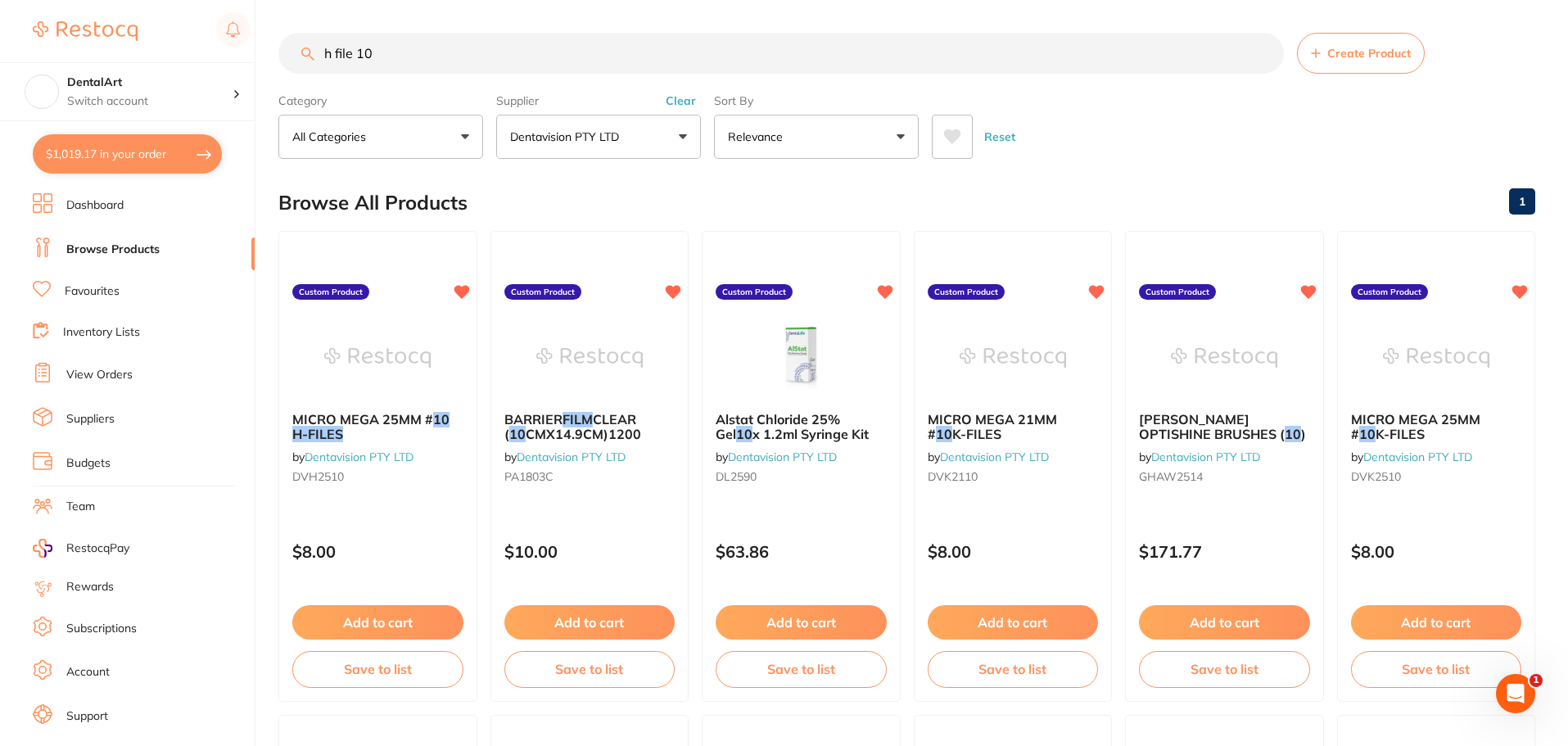
scroll to position [0, 0]
type input "h file 10"
click at [392, 626] on button "Add to cart" at bounding box center [378, 622] width 171 height 34
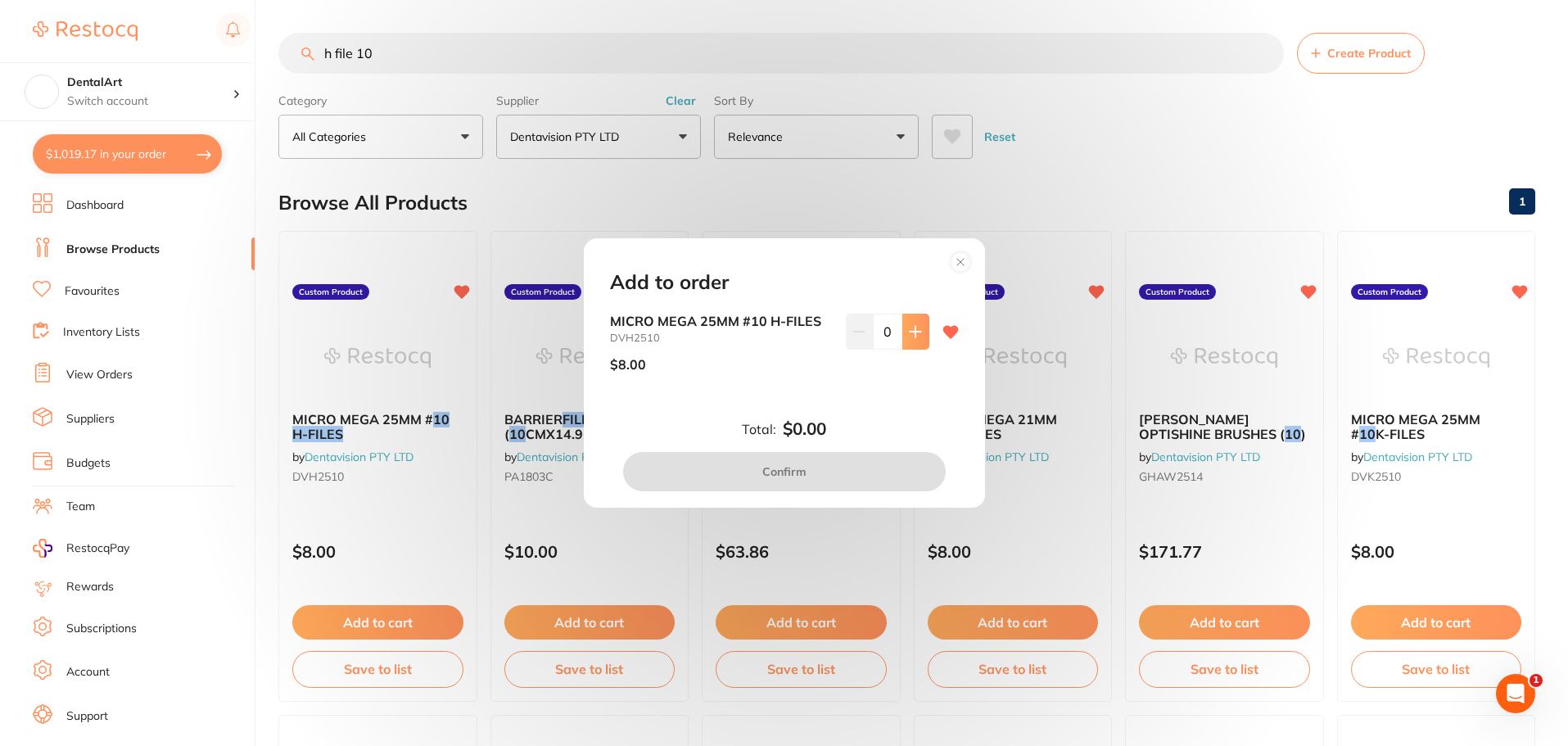
click at [912, 328] on icon at bounding box center [914, 331] width 11 height 11
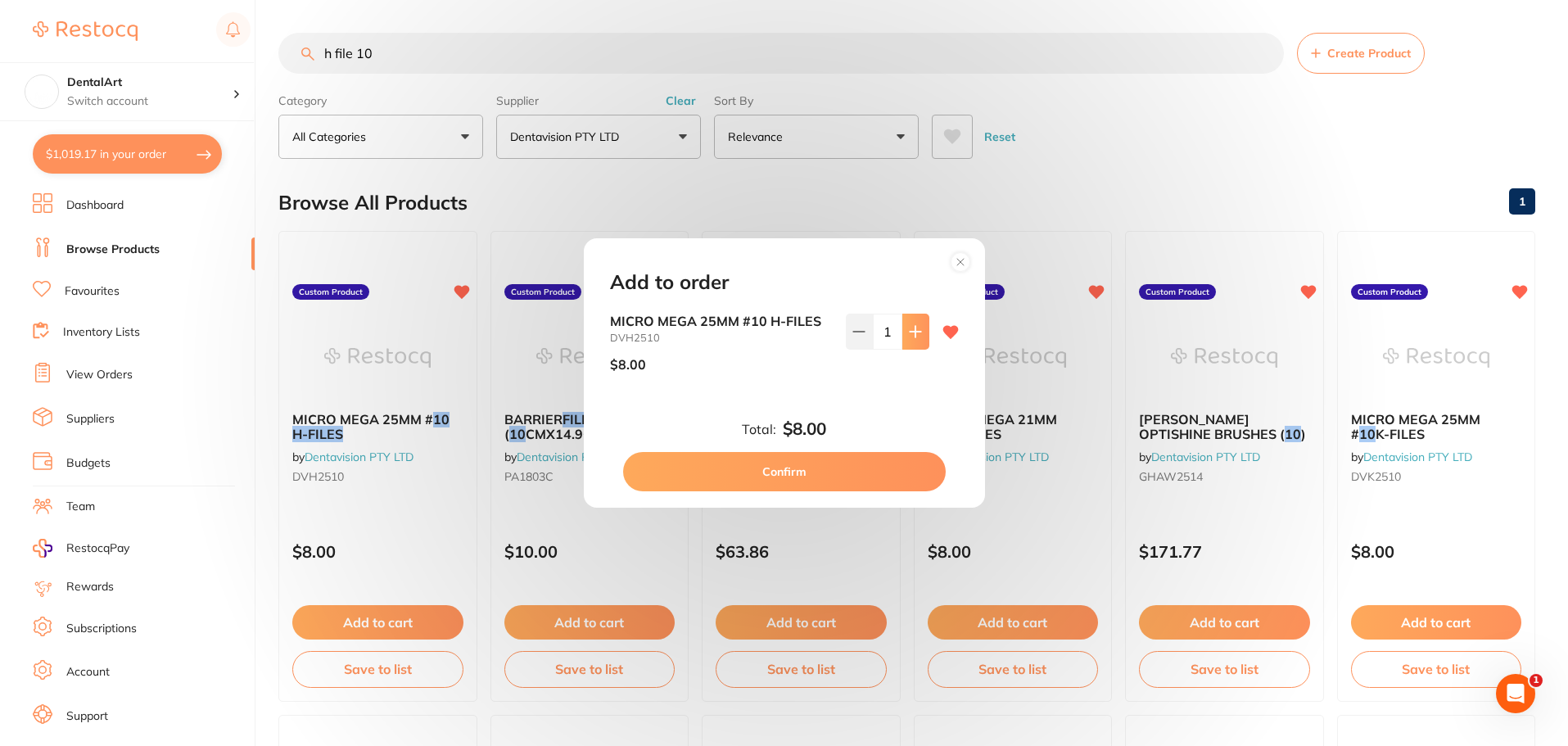
click at [912, 328] on icon at bounding box center [914, 331] width 11 height 11
type input "3"
click at [760, 464] on button "Confirm" at bounding box center [785, 472] width 323 height 39
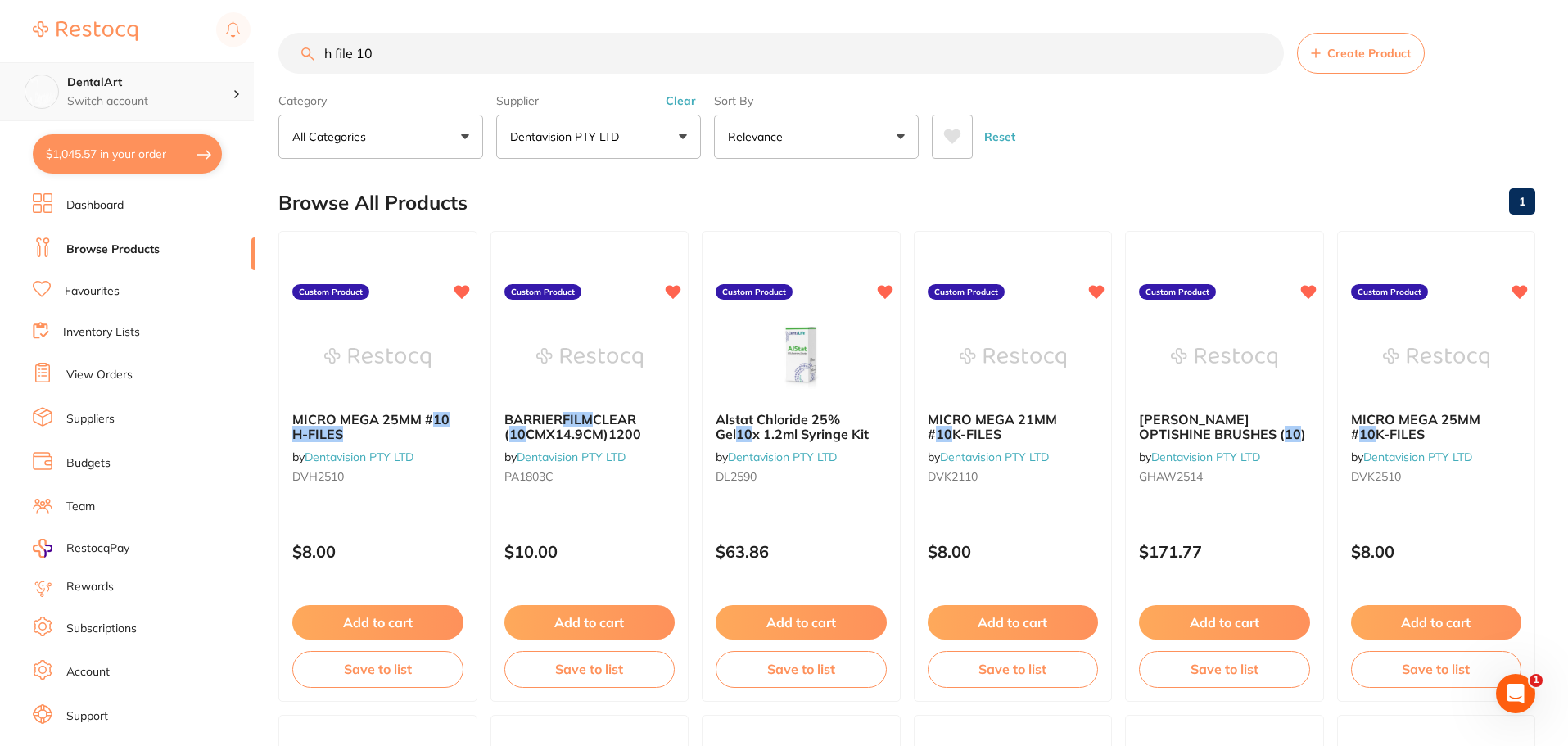
drag, startPoint x: 405, startPoint y: 50, endPoint x: 0, endPoint y: 96, distance: 407.6
click at [0, 92] on div "$1,045.57 DentalArt Switch account DentalArt $1,045.57 in your order Dashboard …" at bounding box center [784, 373] width 1568 height 746
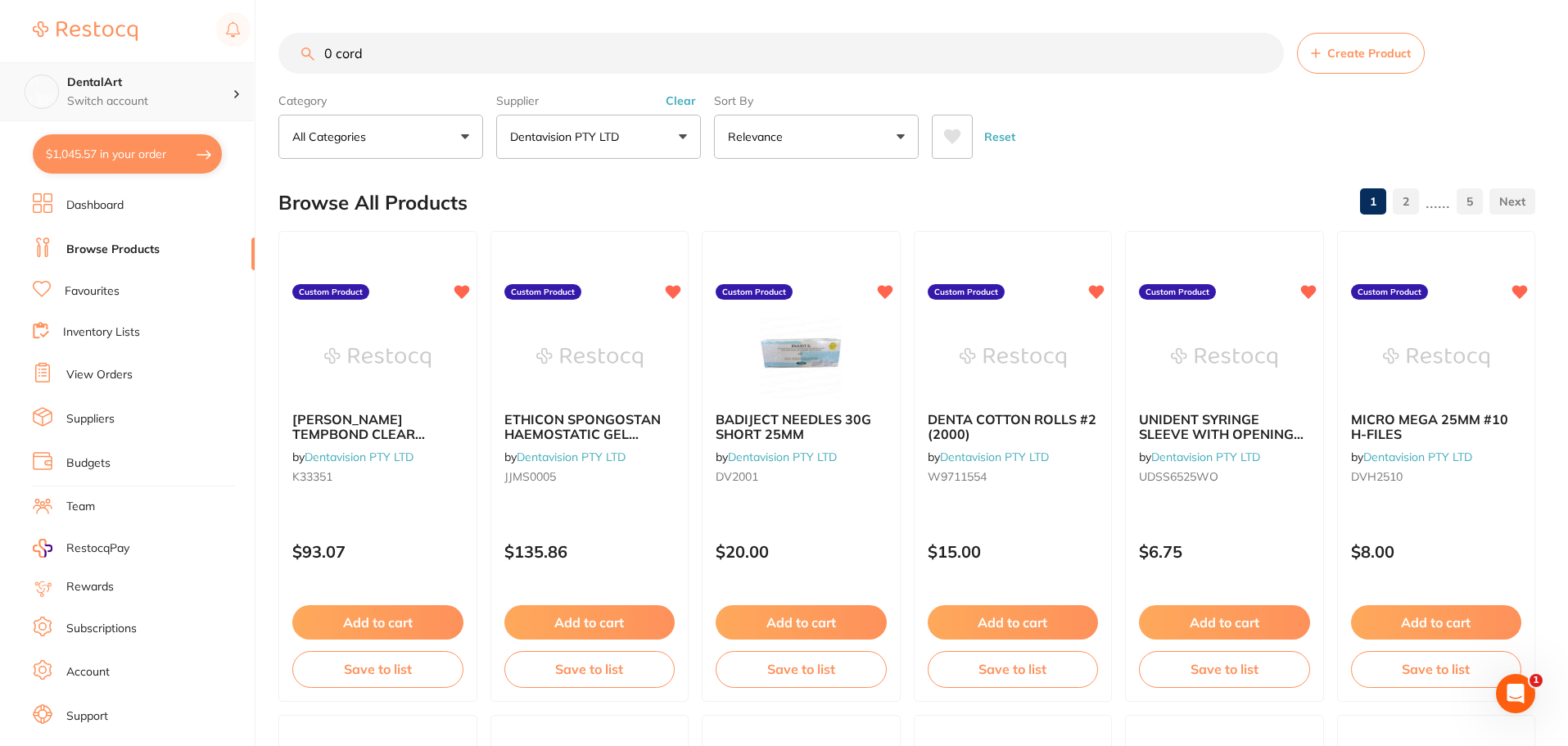
type input "0 cord"
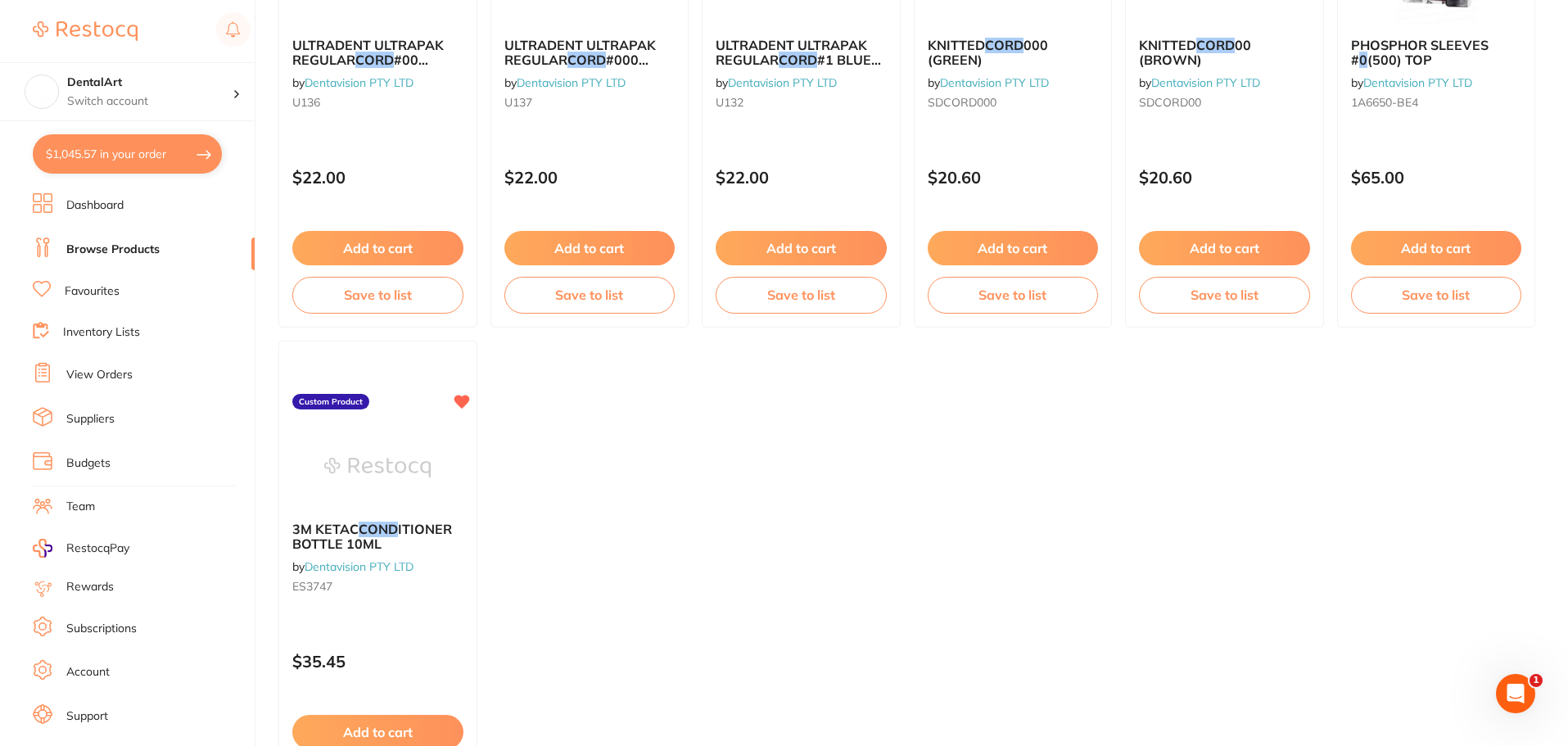
scroll to position [197, 0]
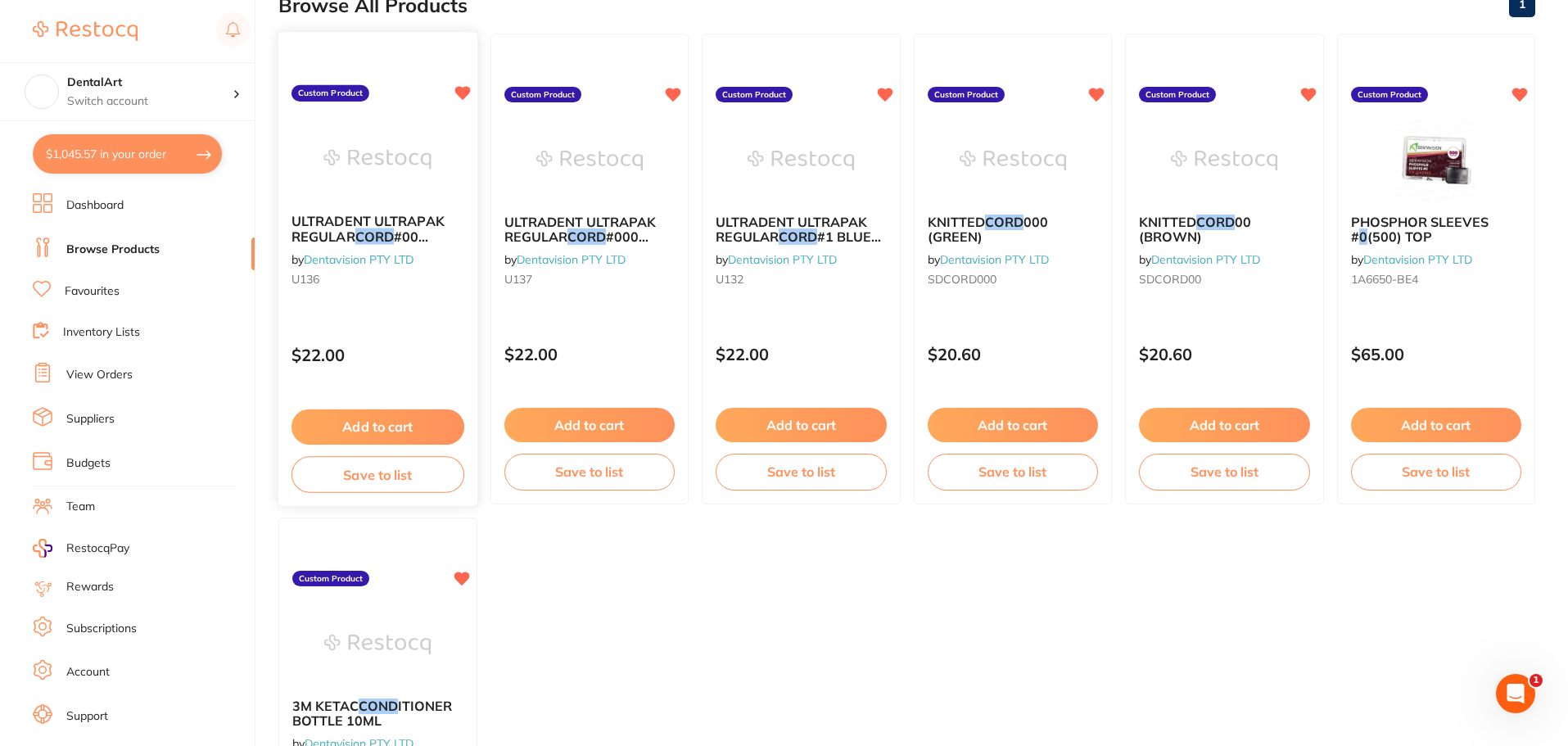
click at [373, 266] on div "ULTRADENT ULTRAPAK REGULAR CORD #00 ORANGE (1) by Dentavision PTY LTD U136" at bounding box center [377, 253] width 199 height 106
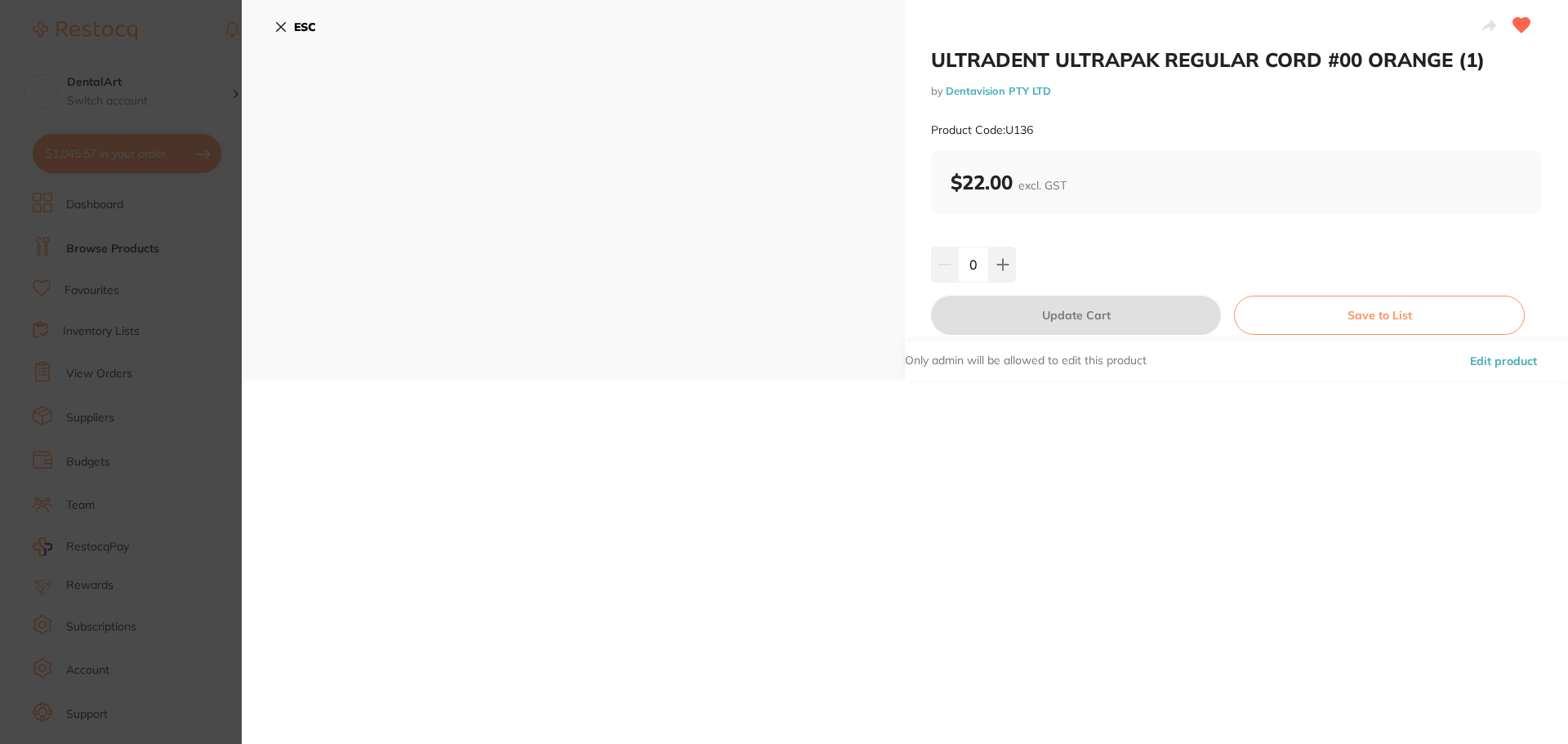
click at [280, 26] on icon at bounding box center [280, 27] width 9 height 9
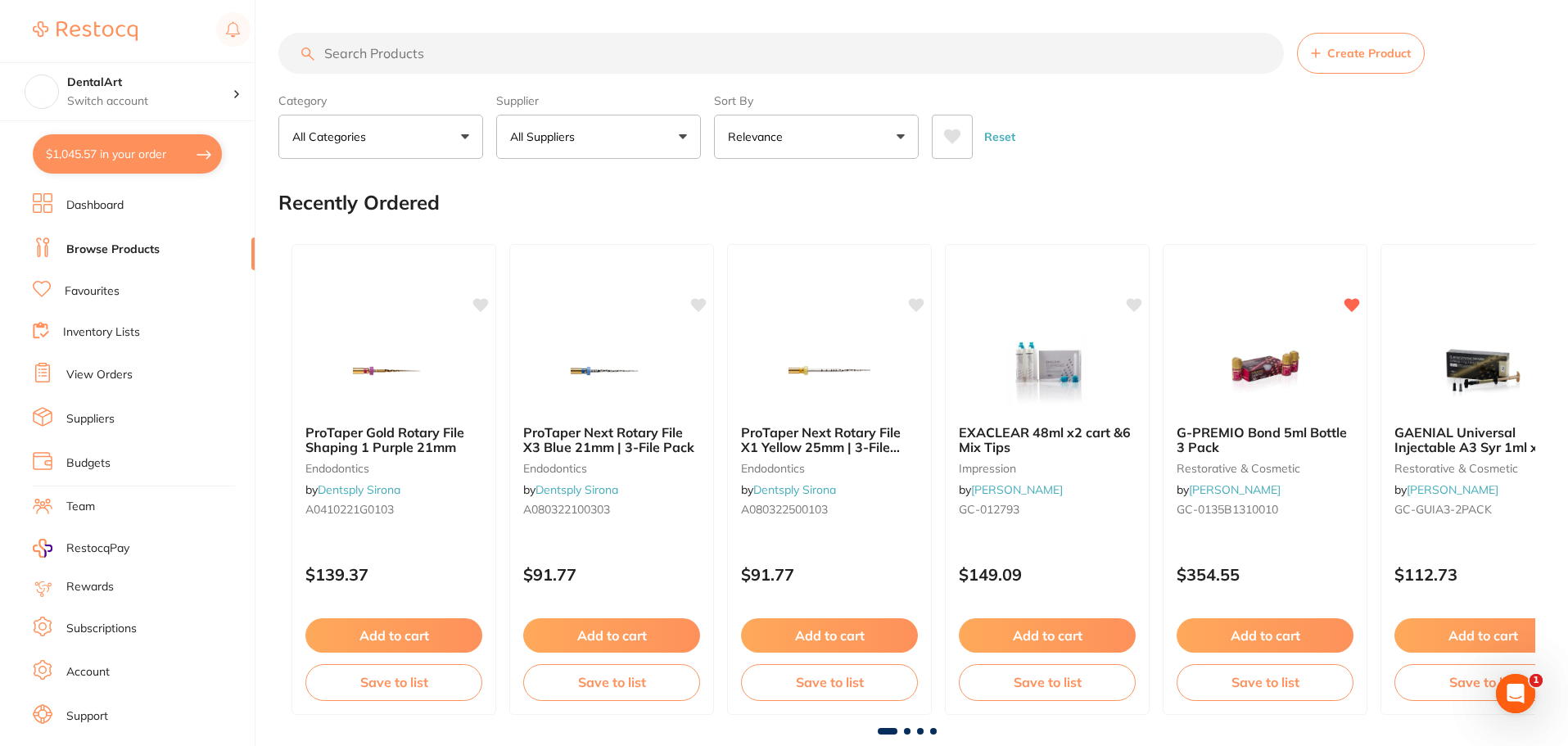
click at [686, 154] on button "All Suppliers" at bounding box center [598, 136] width 204 height 44
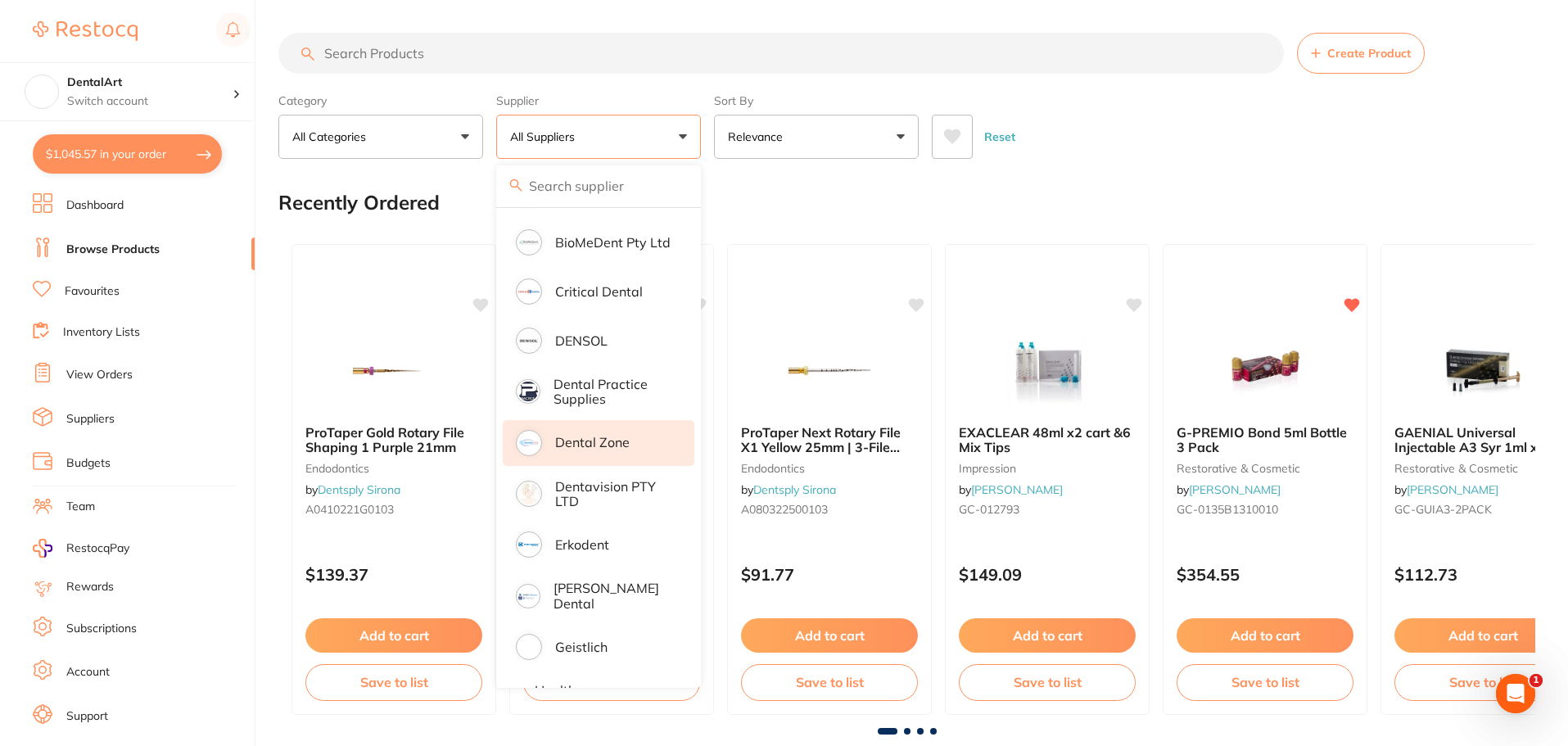
scroll to position [409, 0]
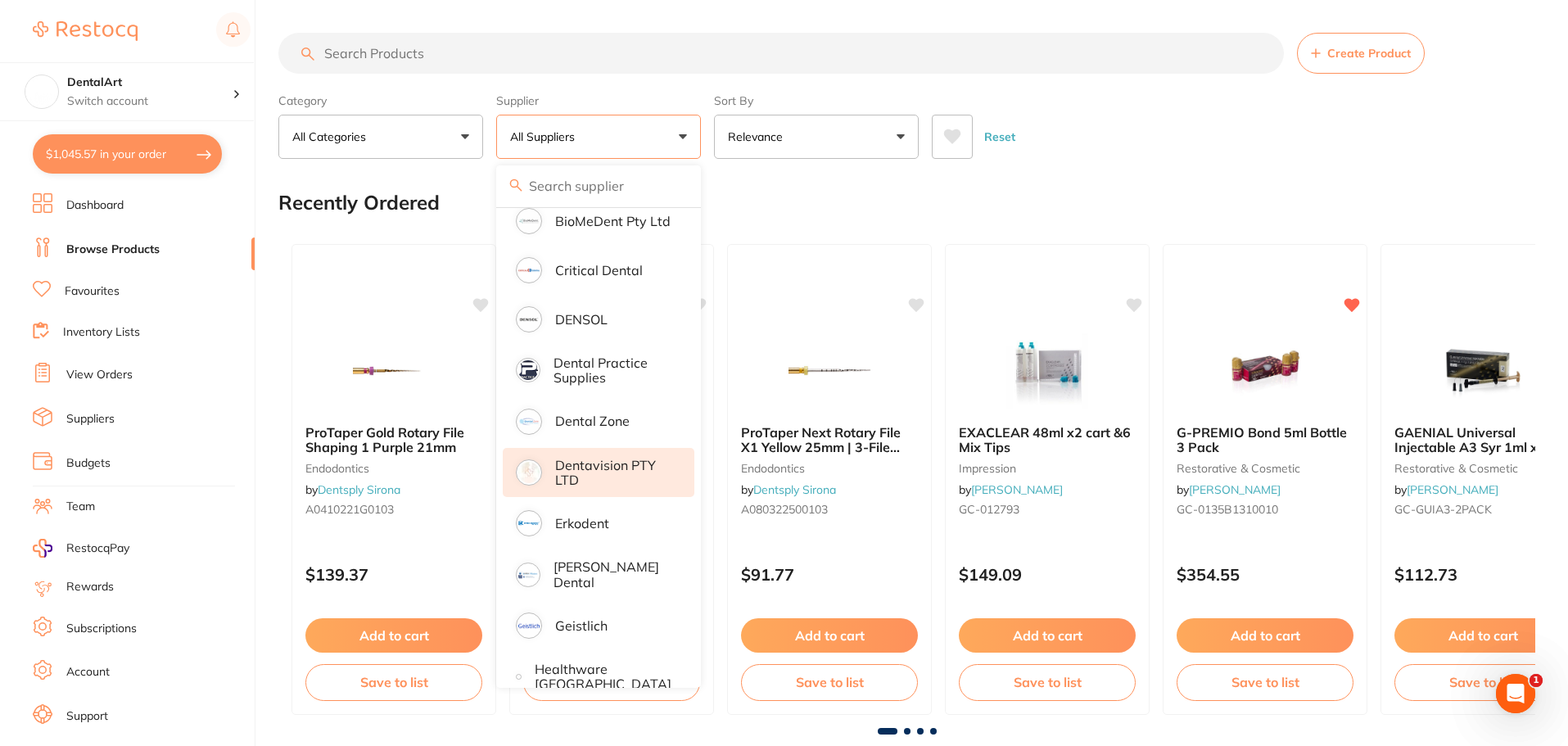
click at [577, 460] on p "Dentavision PTY LTD" at bounding box center [614, 473] width 117 height 30
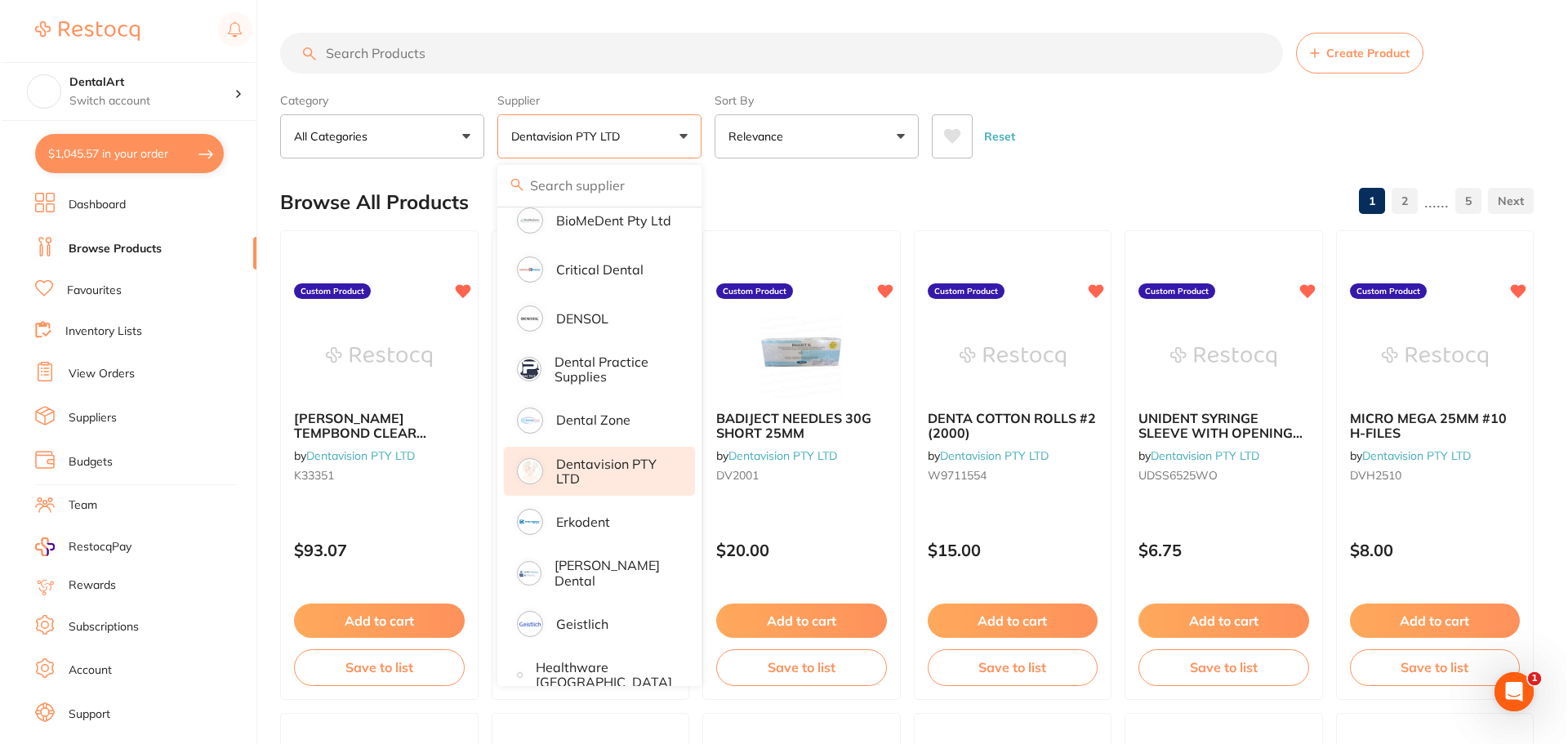
scroll to position [0, 0]
click at [891, 49] on input "search" at bounding box center [779, 53] width 1003 height 41
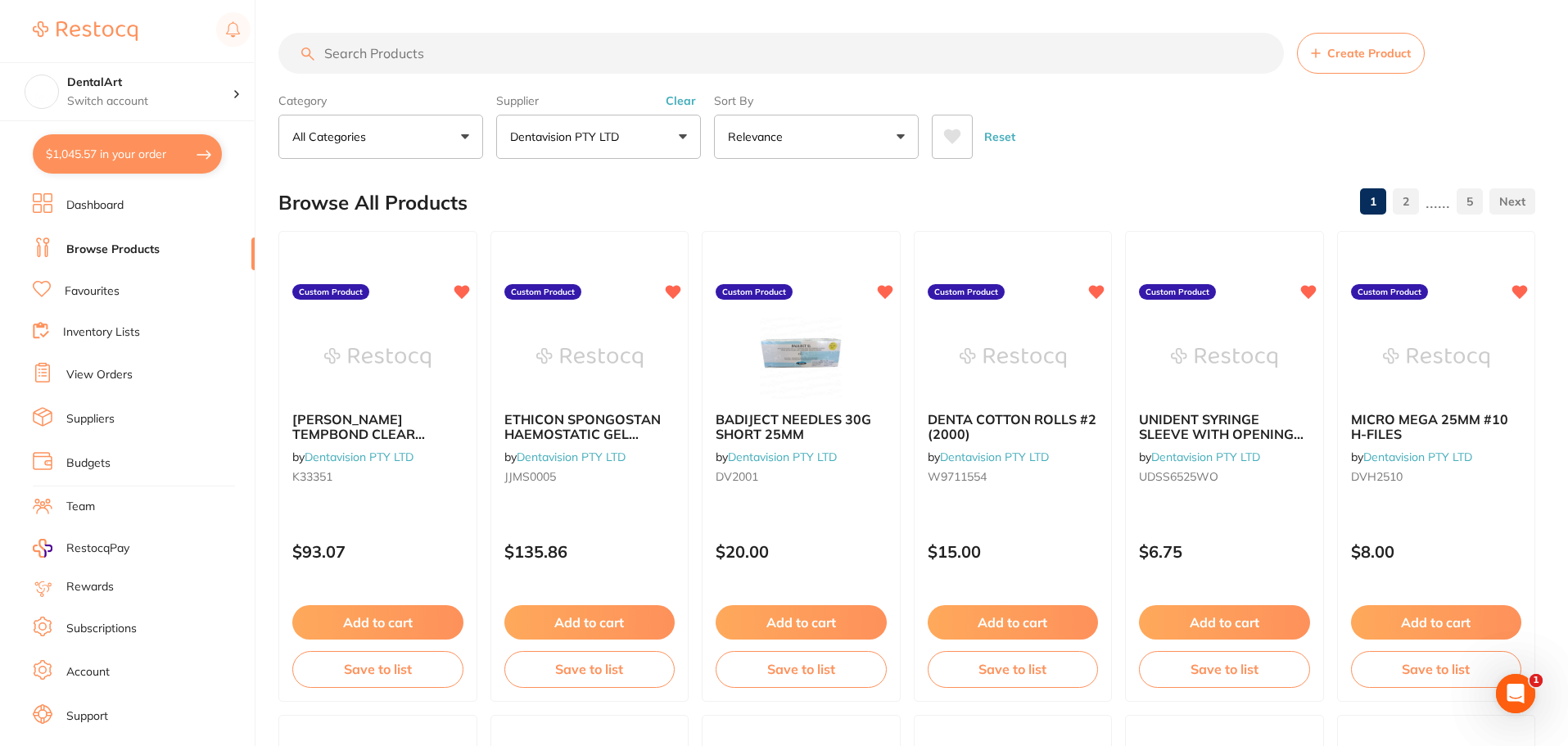
click at [423, 54] on input "search" at bounding box center [781, 53] width 1006 height 41
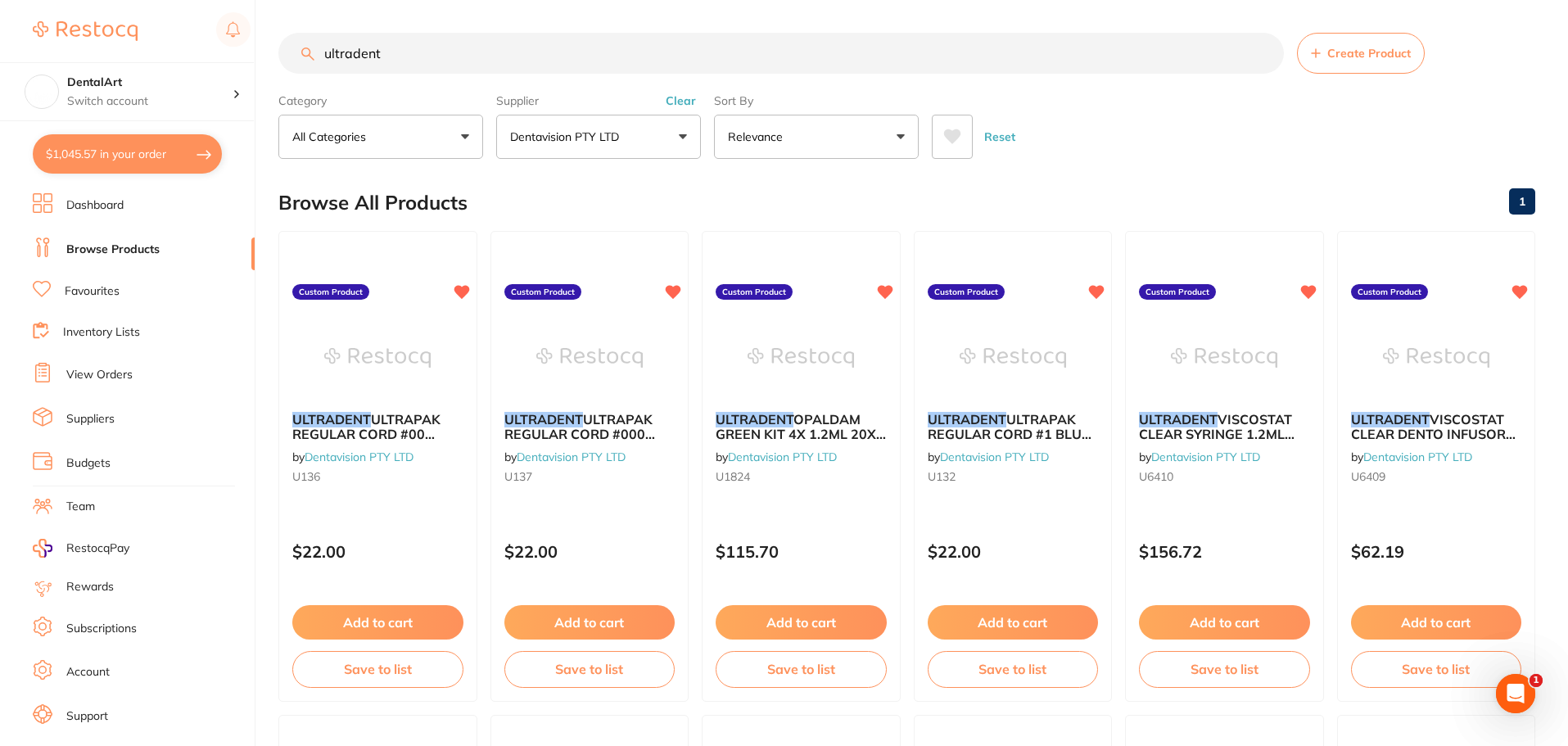
type input "ultradent"
click at [84, 293] on link "Favourites" at bounding box center [92, 291] width 54 height 17
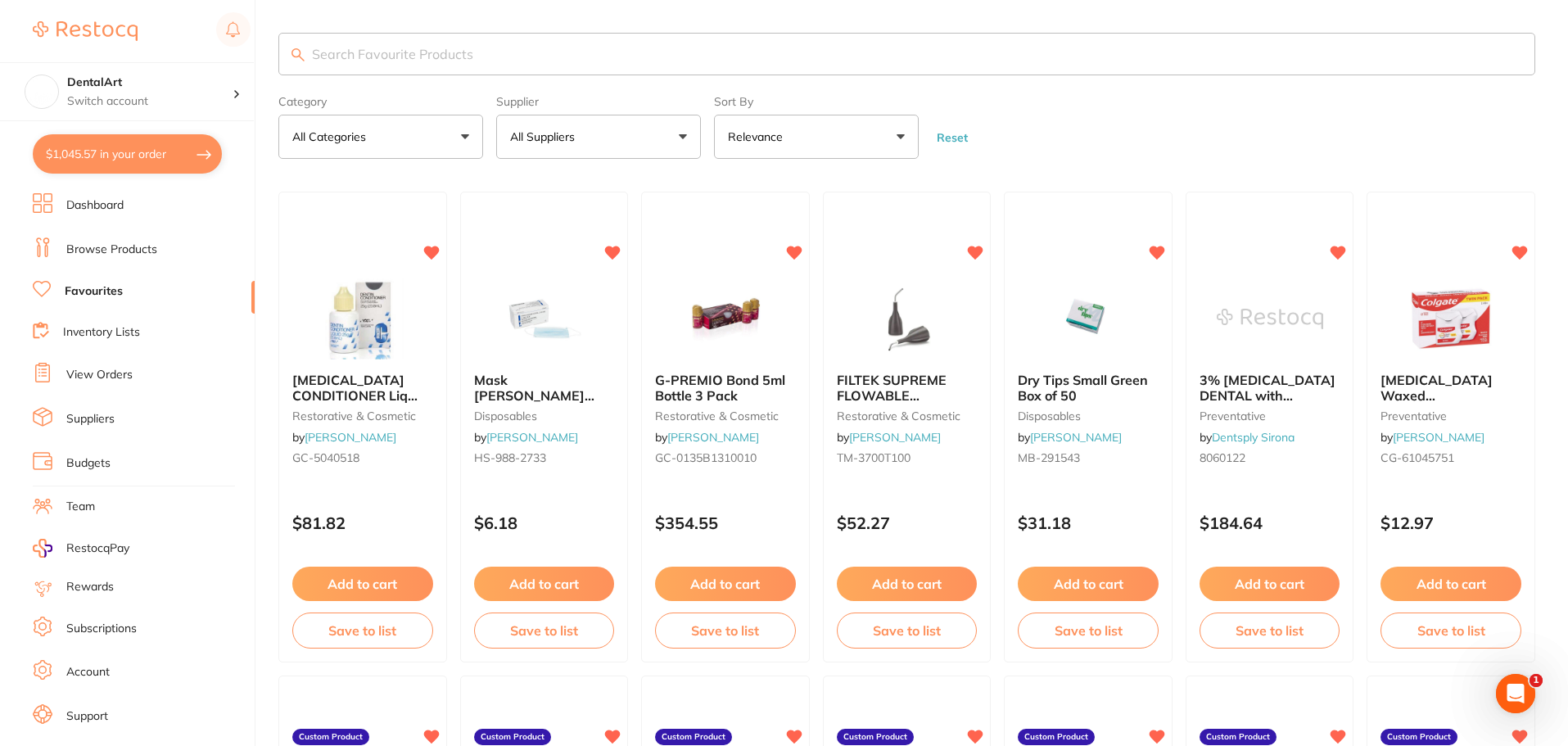
click at [107, 249] on link "Browse Products" at bounding box center [111, 249] width 90 height 17
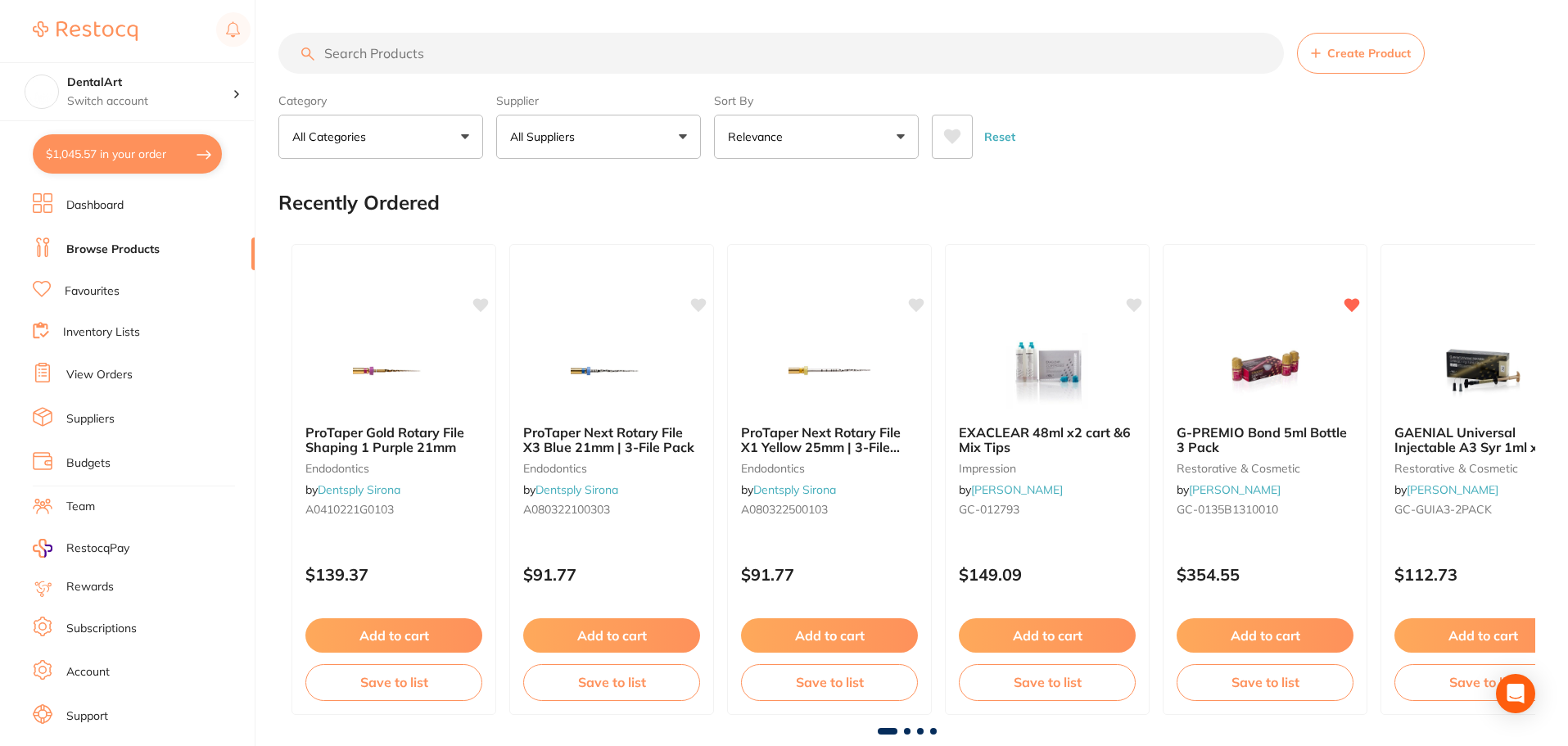
click at [681, 137] on button "All Suppliers" at bounding box center [598, 136] width 204 height 44
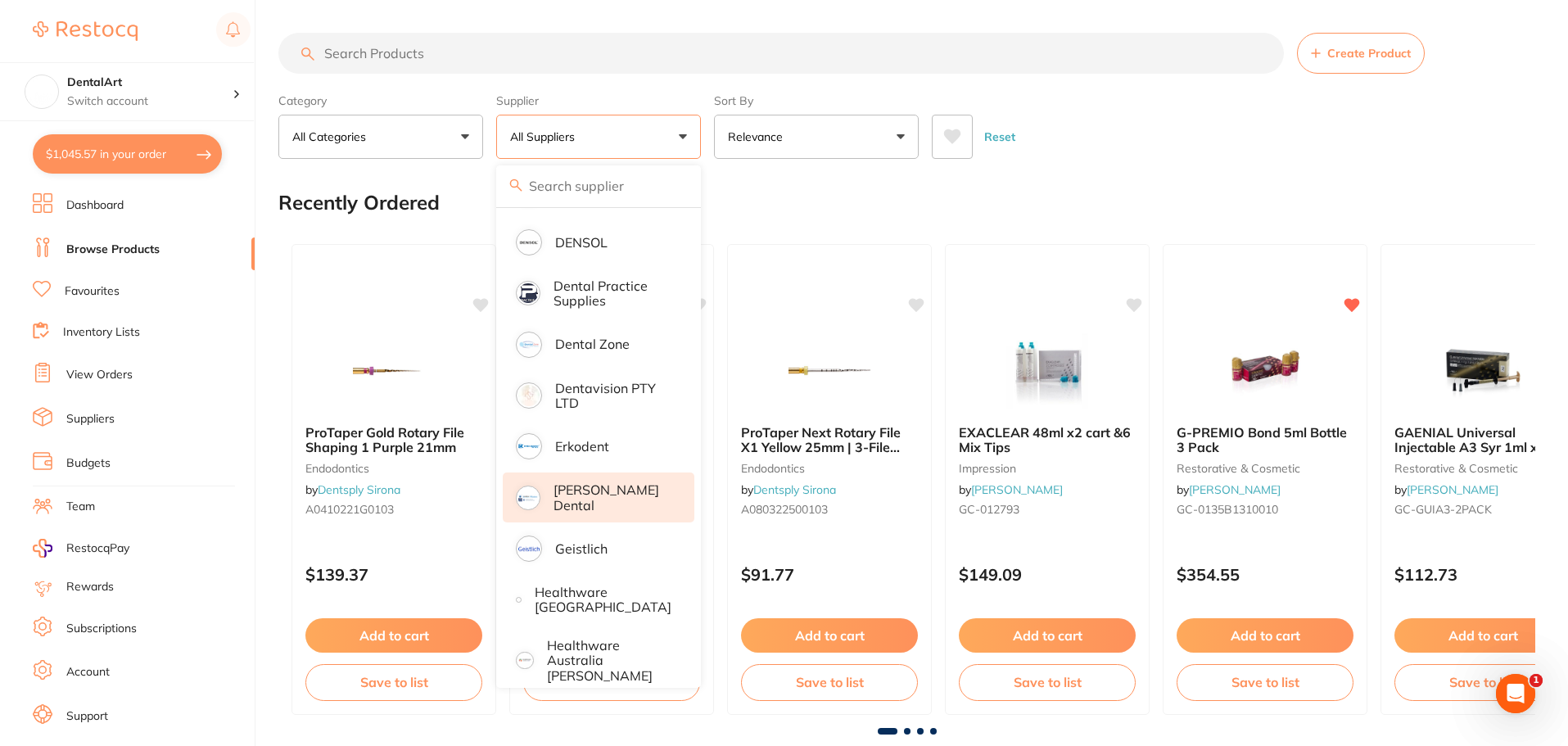
scroll to position [491, 0]
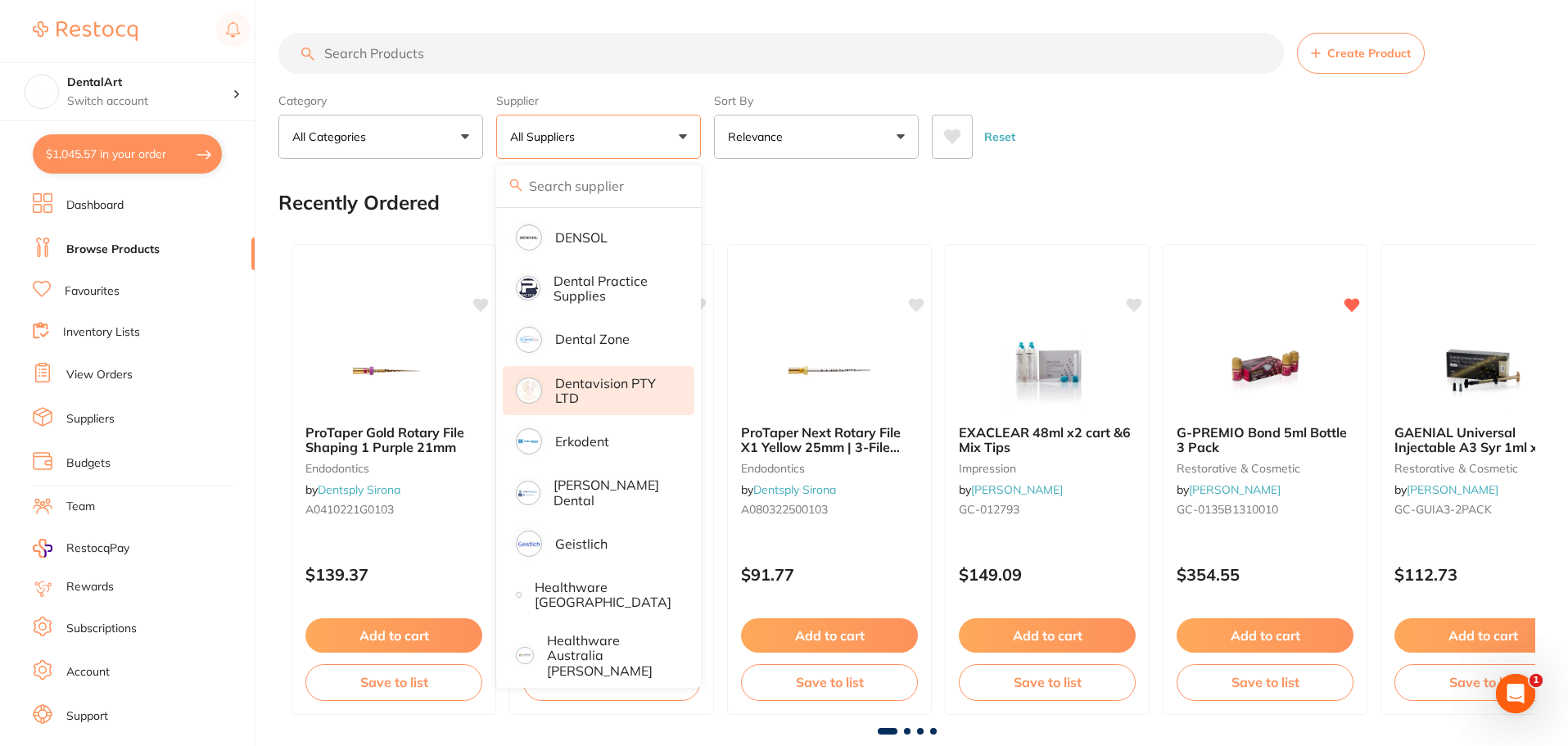
click at [601, 389] on p "Dentavision PTY LTD" at bounding box center [614, 390] width 117 height 30
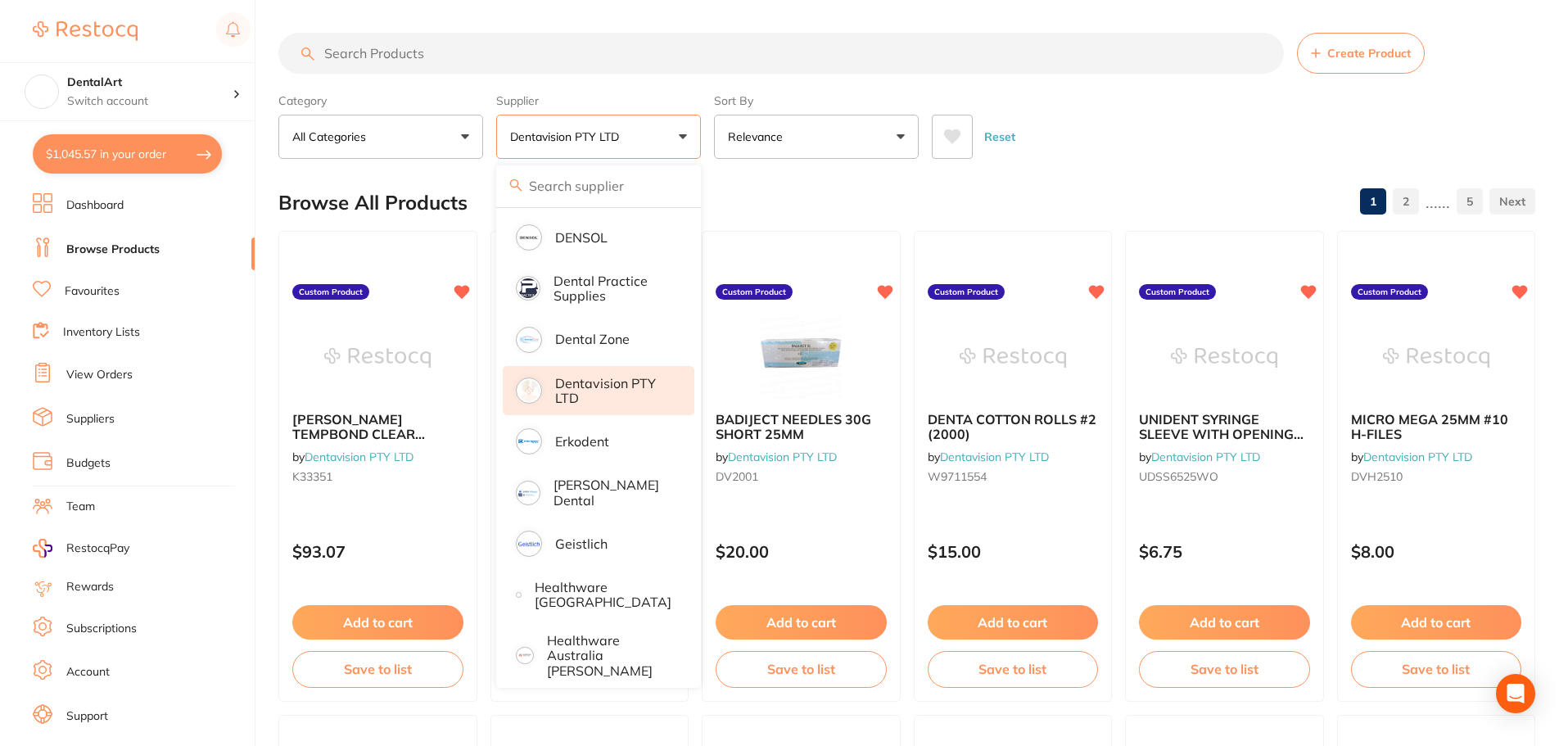
click at [332, 44] on input "search" at bounding box center [781, 53] width 1006 height 41
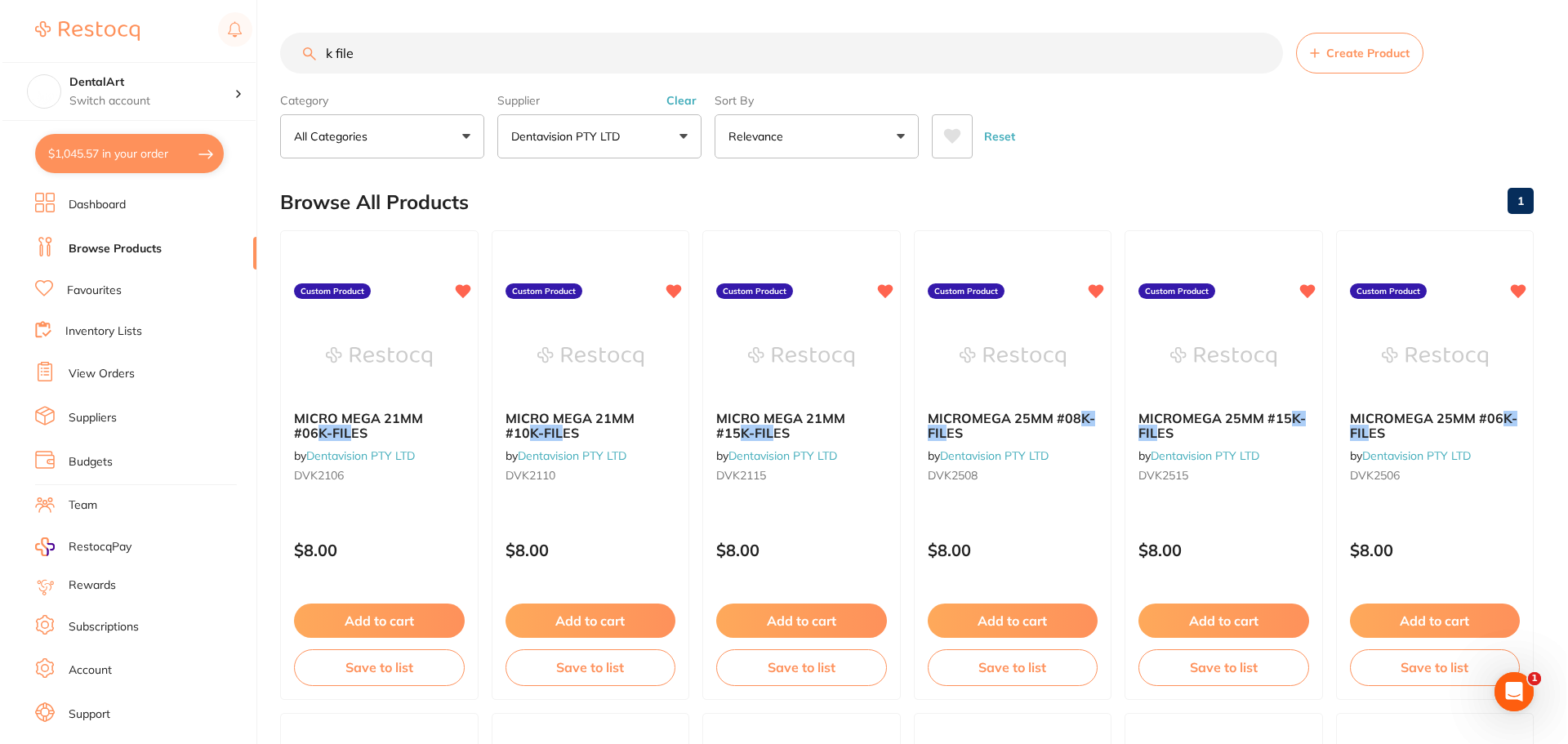
scroll to position [0, 0]
type input "k file"
click at [1024, 467] on div "MICROMEGA 25MM #08 K-FIL ES by Dentavision PTY LTD DVK2508" at bounding box center [1010, 449] width 199 height 106
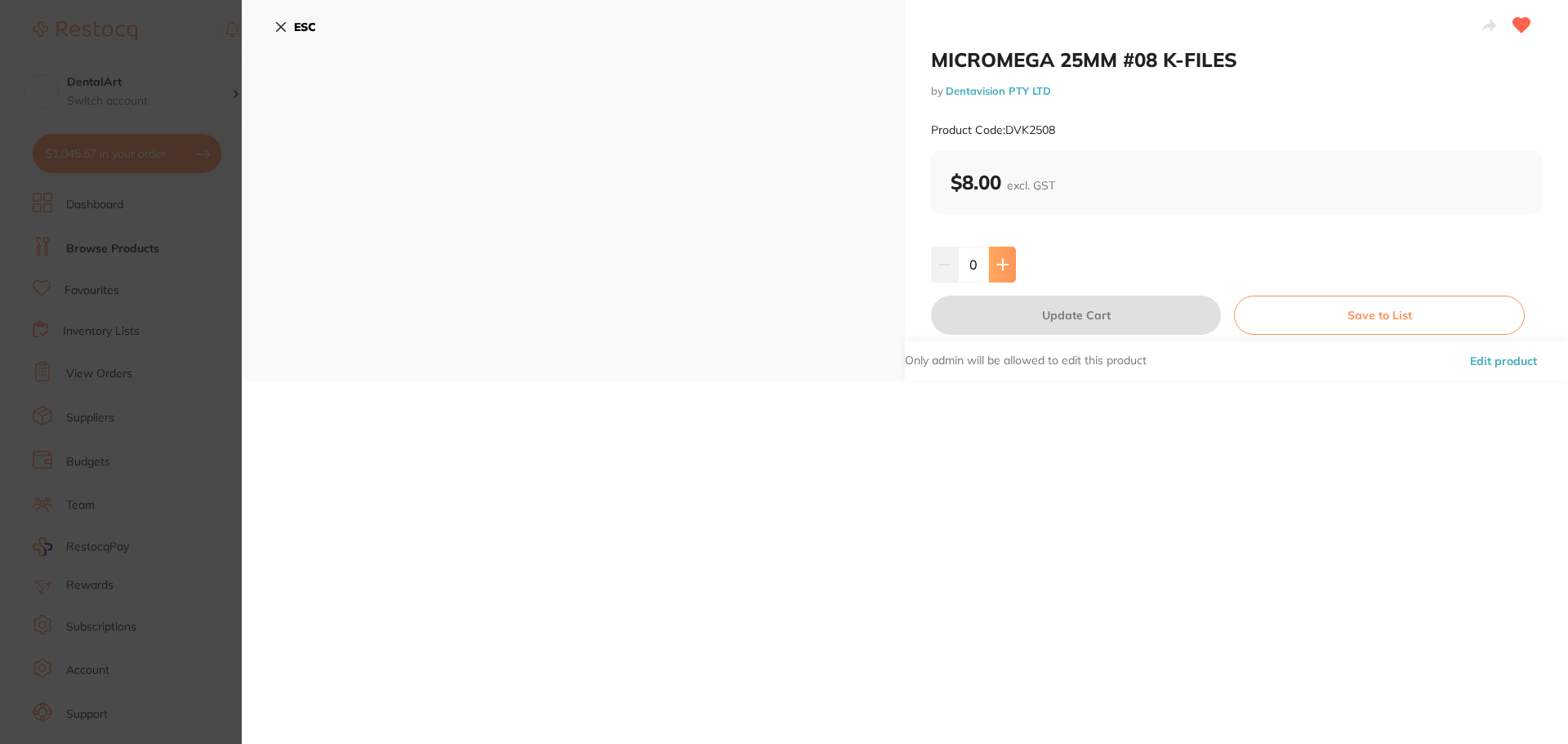
click at [999, 263] on icon at bounding box center [1002, 264] width 11 height 11
type input "2"
click at [1004, 307] on button "Update Cart" at bounding box center [1076, 315] width 290 height 39
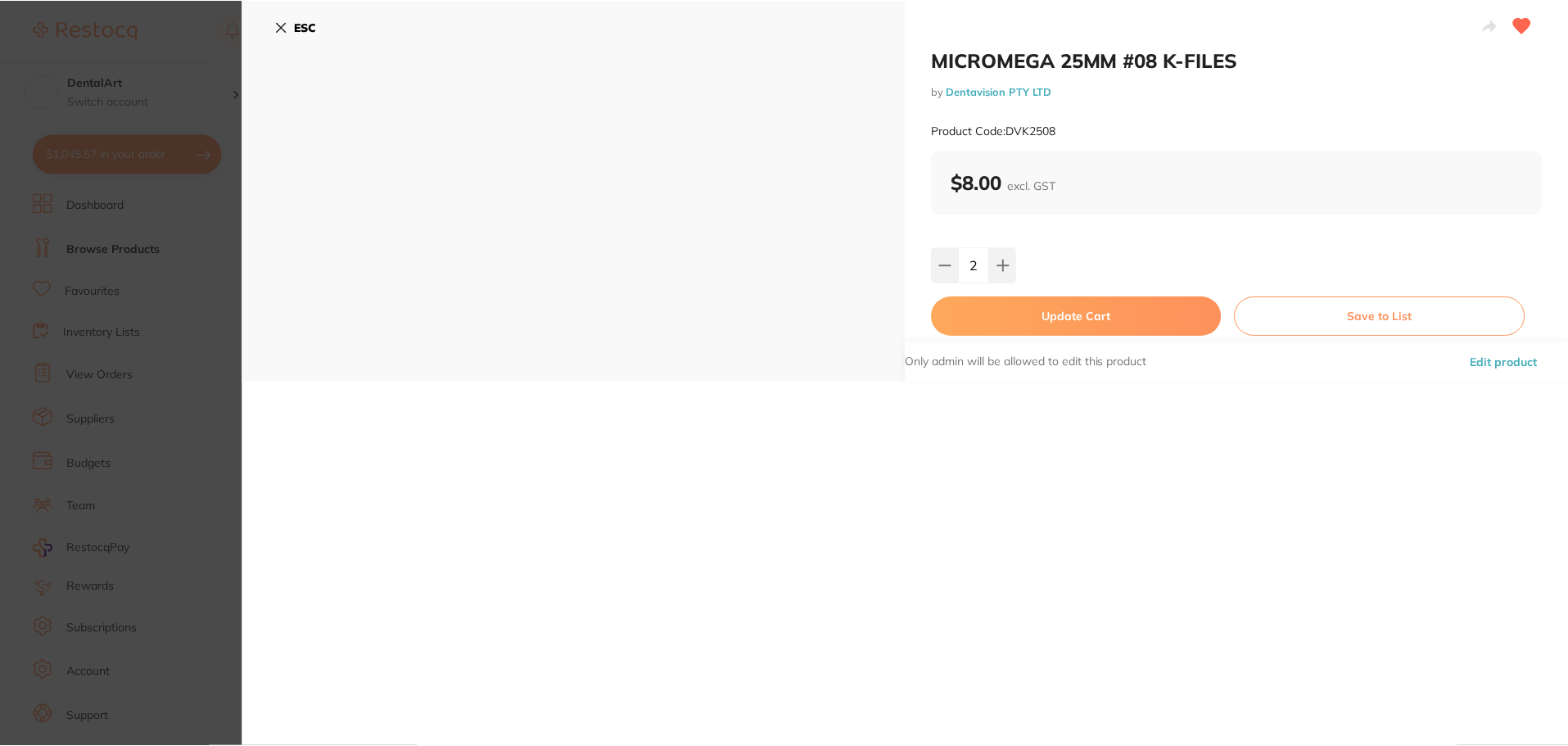
scroll to position [2, 0]
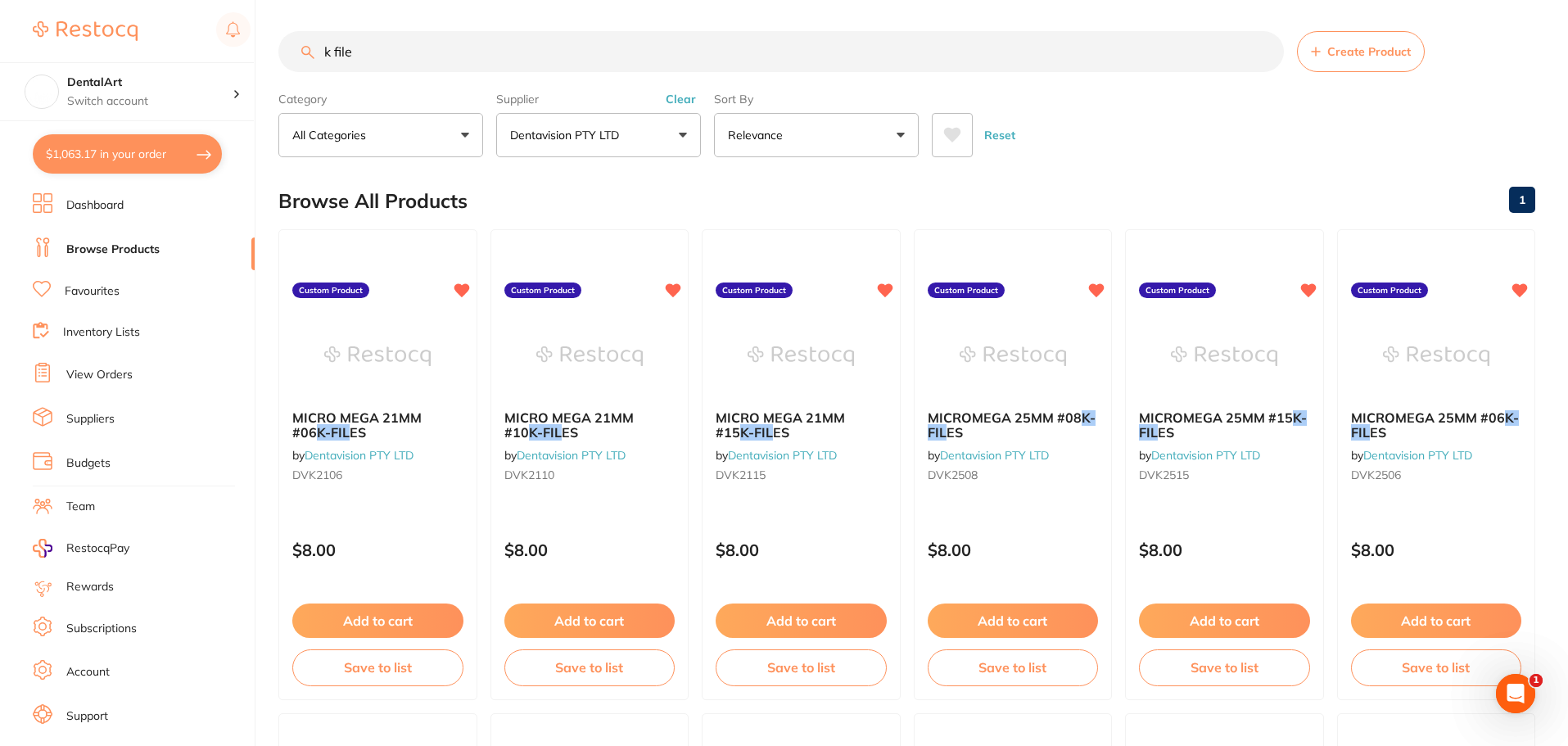
drag, startPoint x: 360, startPoint y: 57, endPoint x: 0, endPoint y: 42, distance: 360.3
click at [0, 80] on div "$1,063.17 DentalArt Switch account DentalArt $1,063.17 in your order Dashboard …" at bounding box center [784, 371] width 1568 height 746
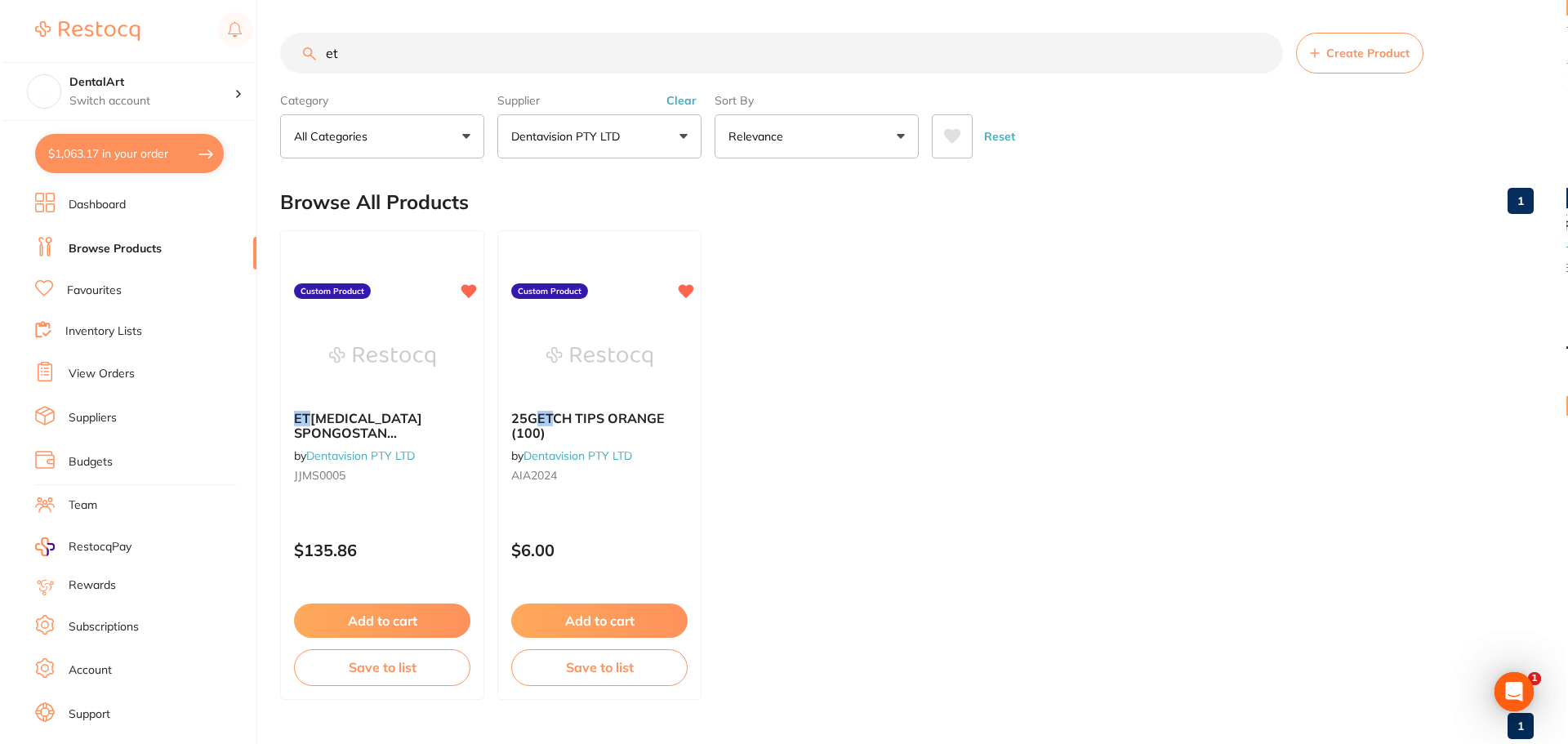
scroll to position [0, 0]
type input "edta"
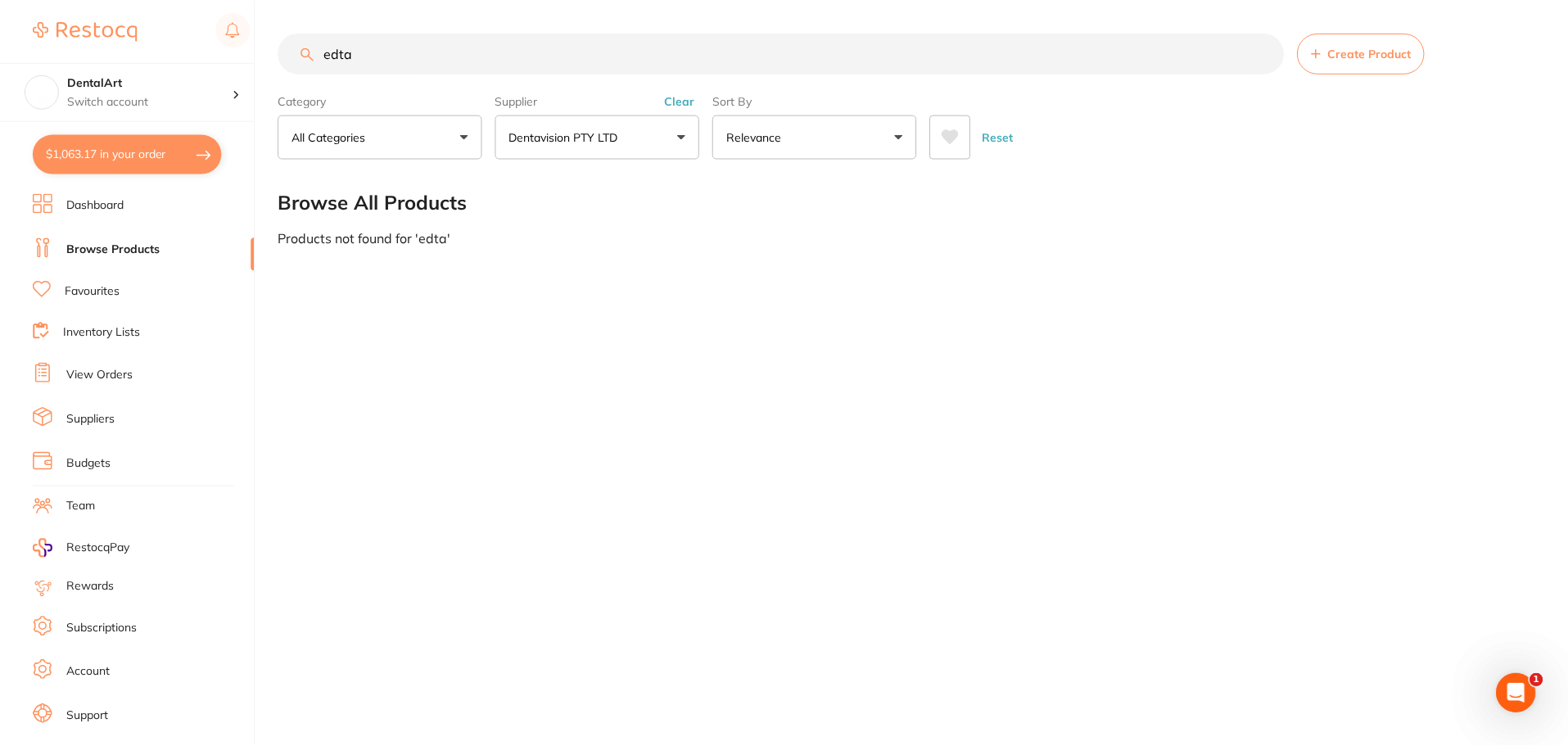
scroll to position [242, 0]
drag, startPoint x: 421, startPoint y: 47, endPoint x: 2, endPoint y: 38, distance: 419.1
click at [0, 39] on div "$1,063.17 DentalArt Switch account DentalArt $1,063.17 in your order Dashboard …" at bounding box center [786, 373] width 1572 height 746
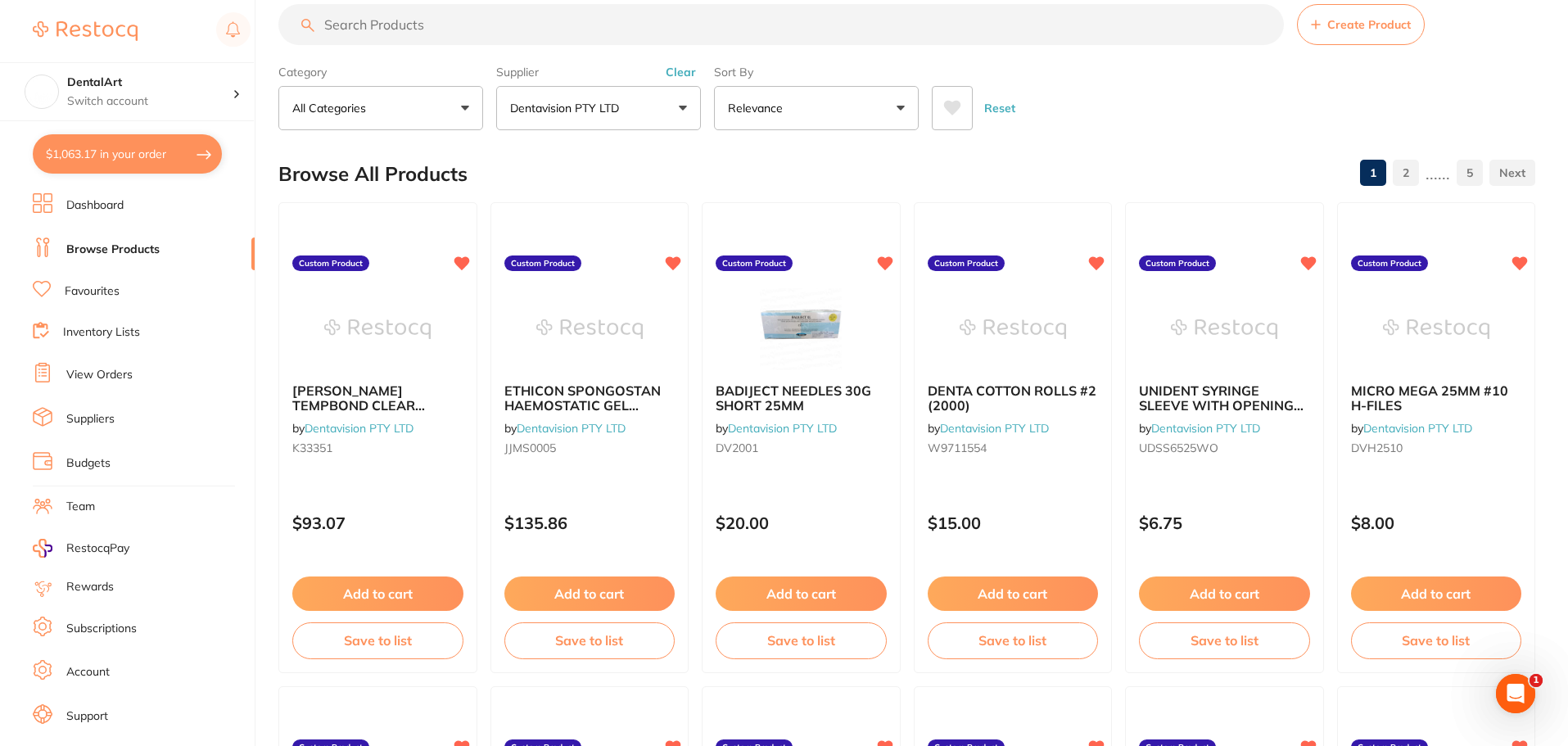
scroll to position [0, 0]
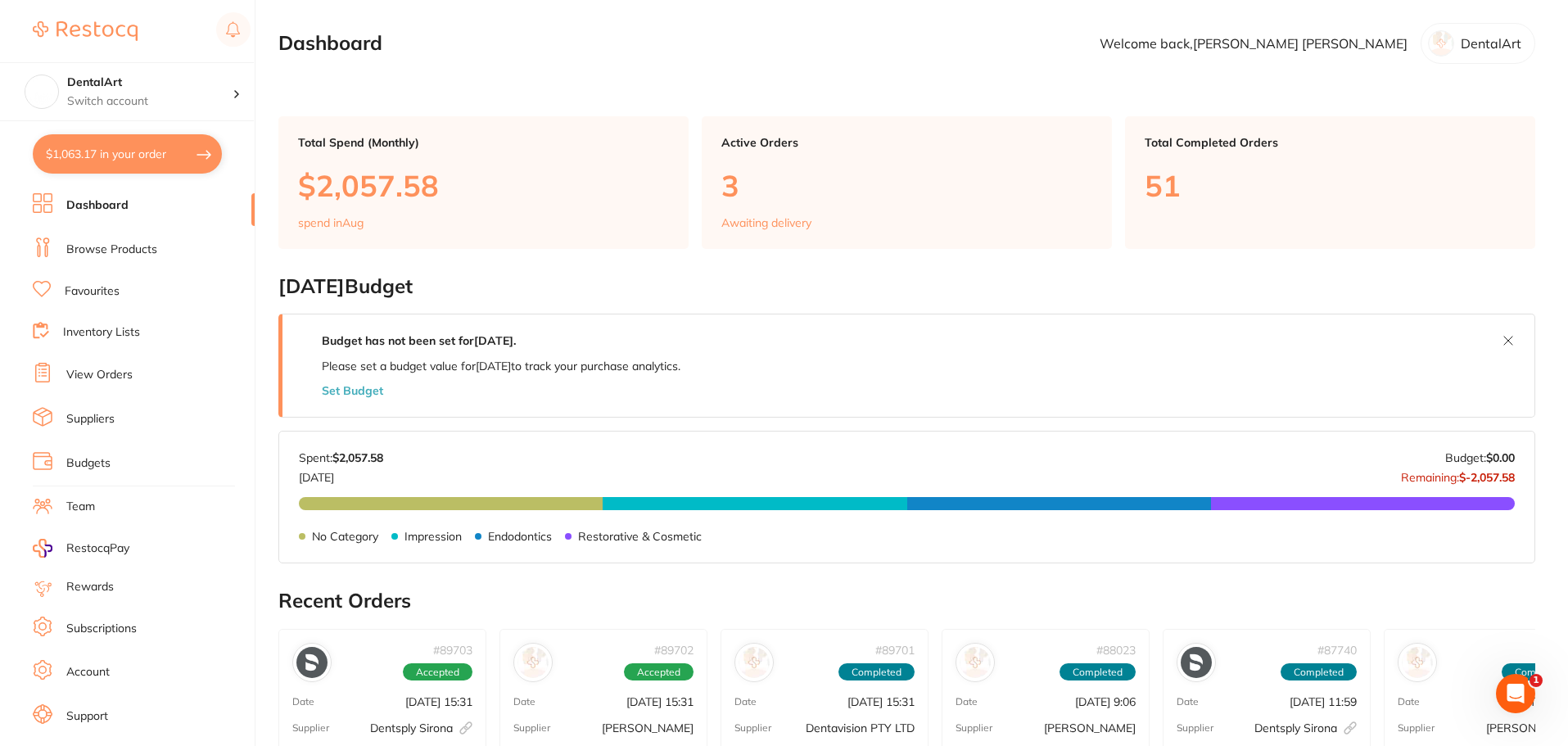
click at [147, 255] on link "Browse Products" at bounding box center [111, 249] width 90 height 17
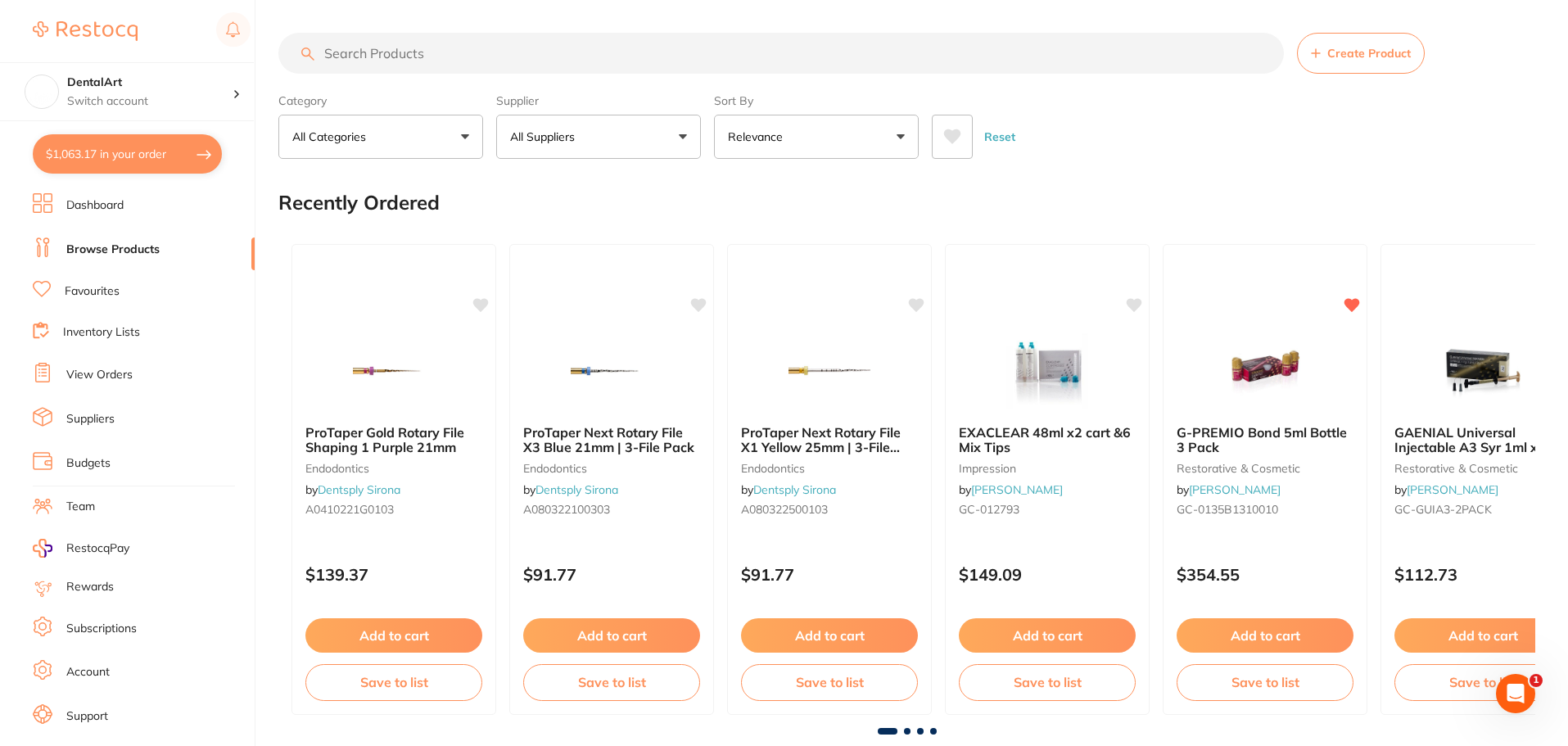
click at [393, 52] on input "search" at bounding box center [781, 53] width 1006 height 41
type input "0 cord"
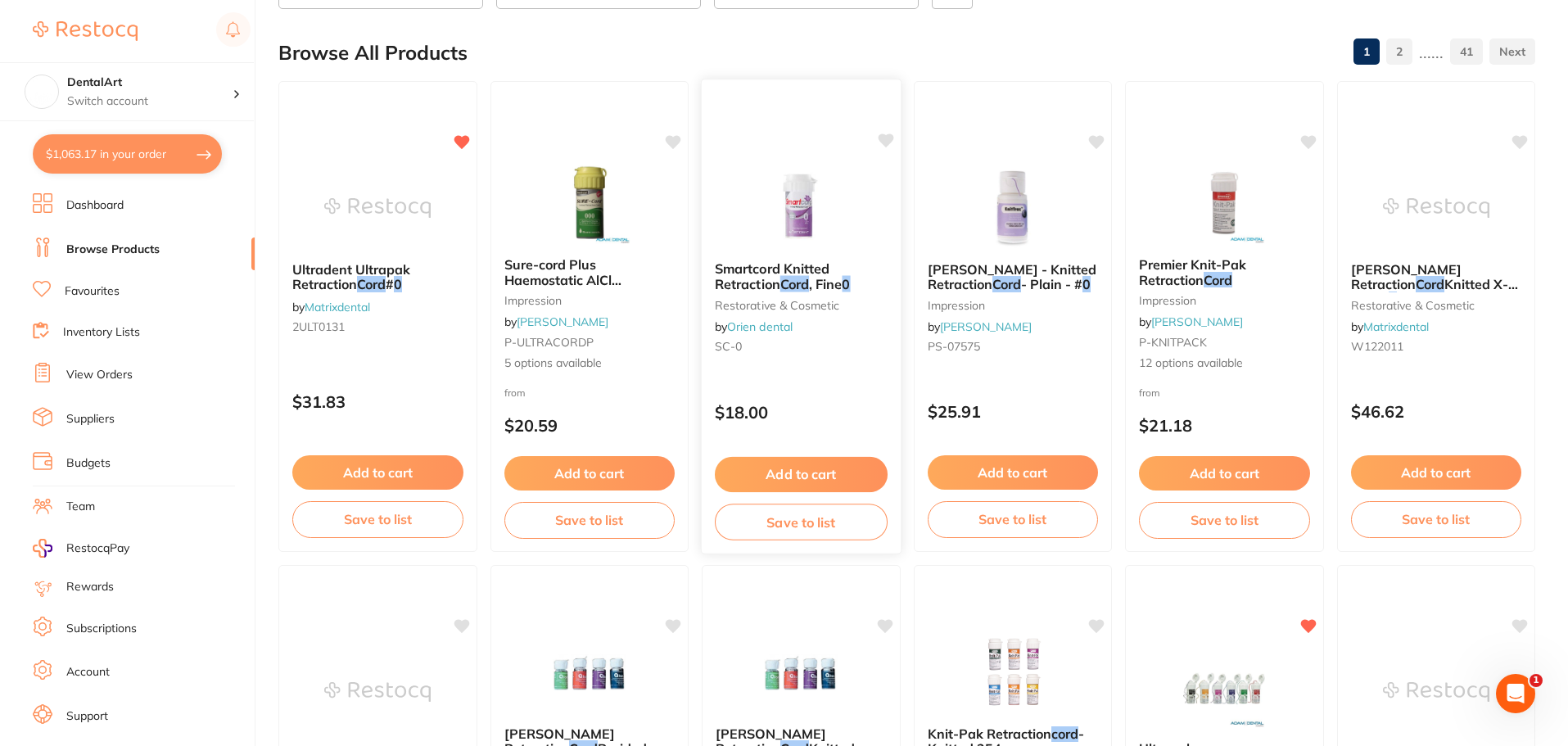
scroll to position [409, 0]
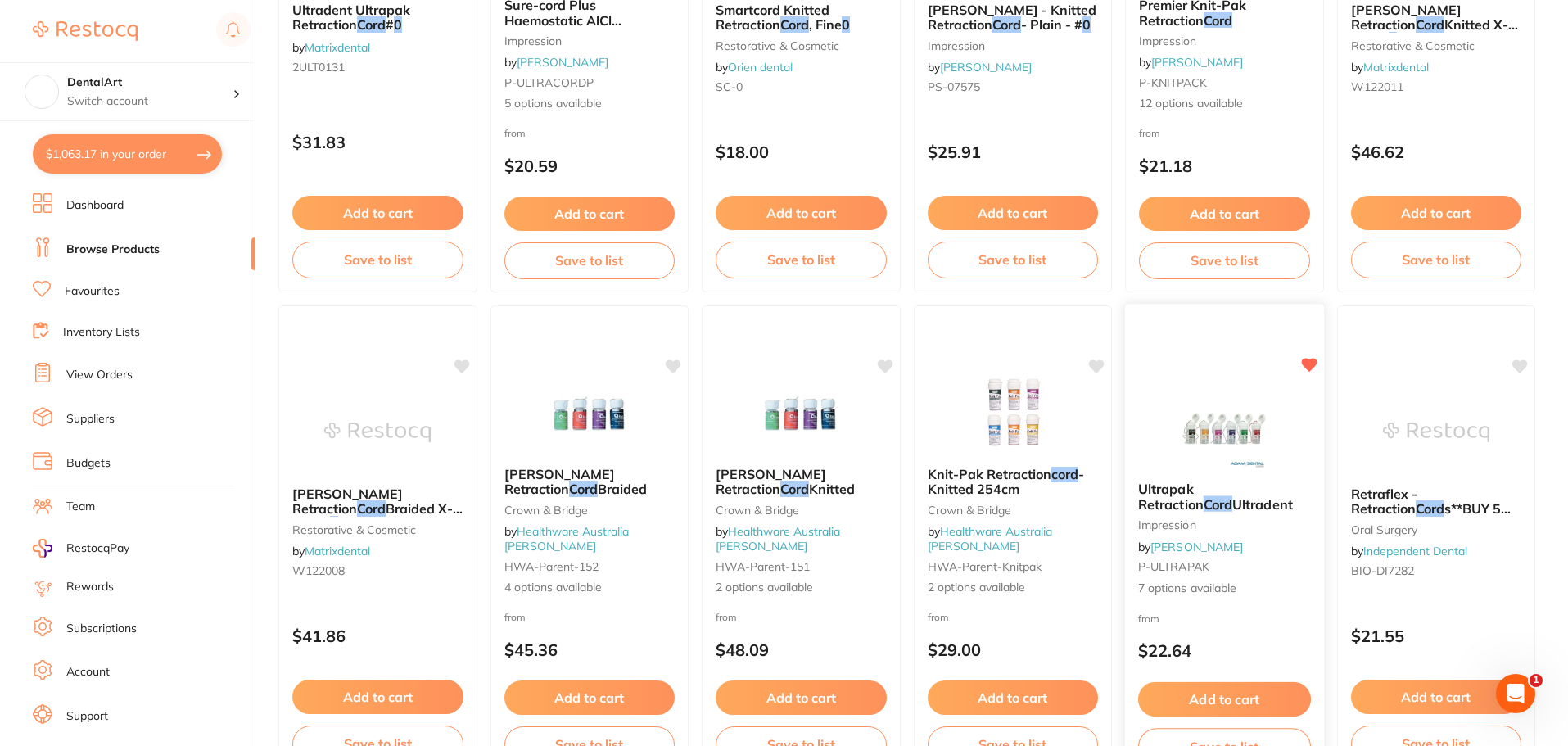
click at [1243, 455] on img at bounding box center [1225, 426] width 107 height 83
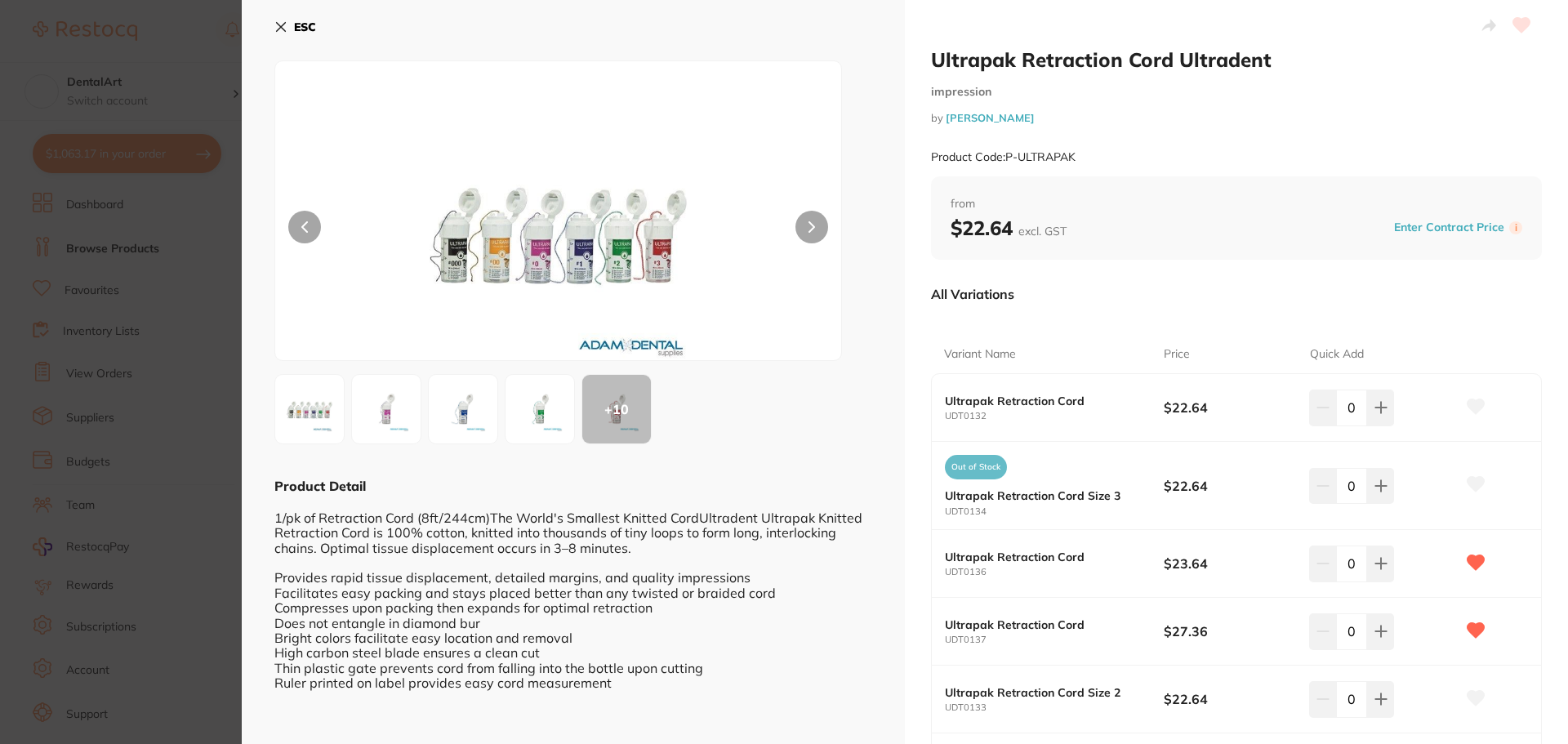
click at [274, 27] on div "ESC + 10 Product Detail 1/pk of Retraction Cord (8ft/244cm)The World's Smallest…" at bounding box center [573, 494] width 664 height 987
click at [278, 19] on button "ESC" at bounding box center [295, 26] width 42 height 28
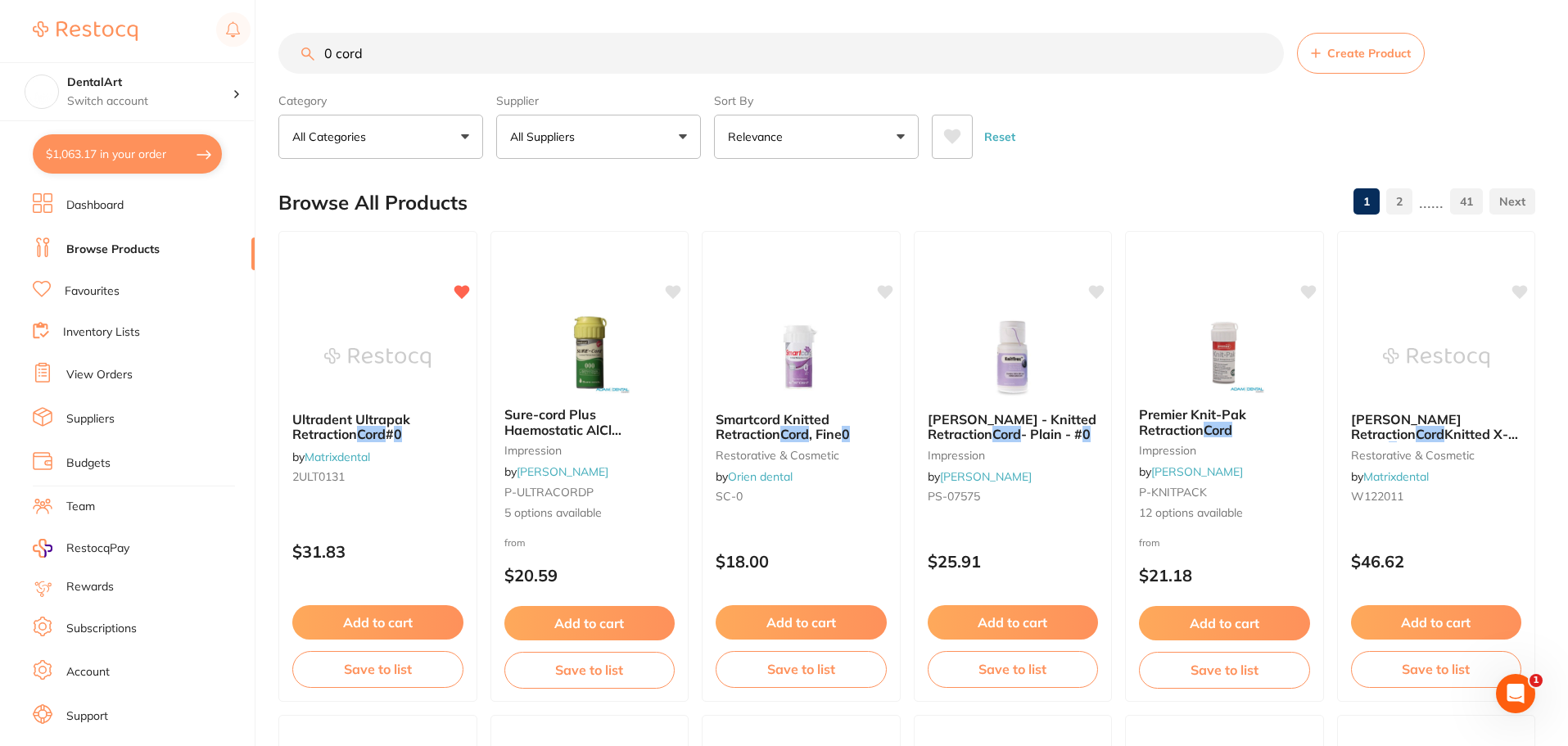
click at [648, 133] on button "All Suppliers" at bounding box center [598, 136] width 204 height 44
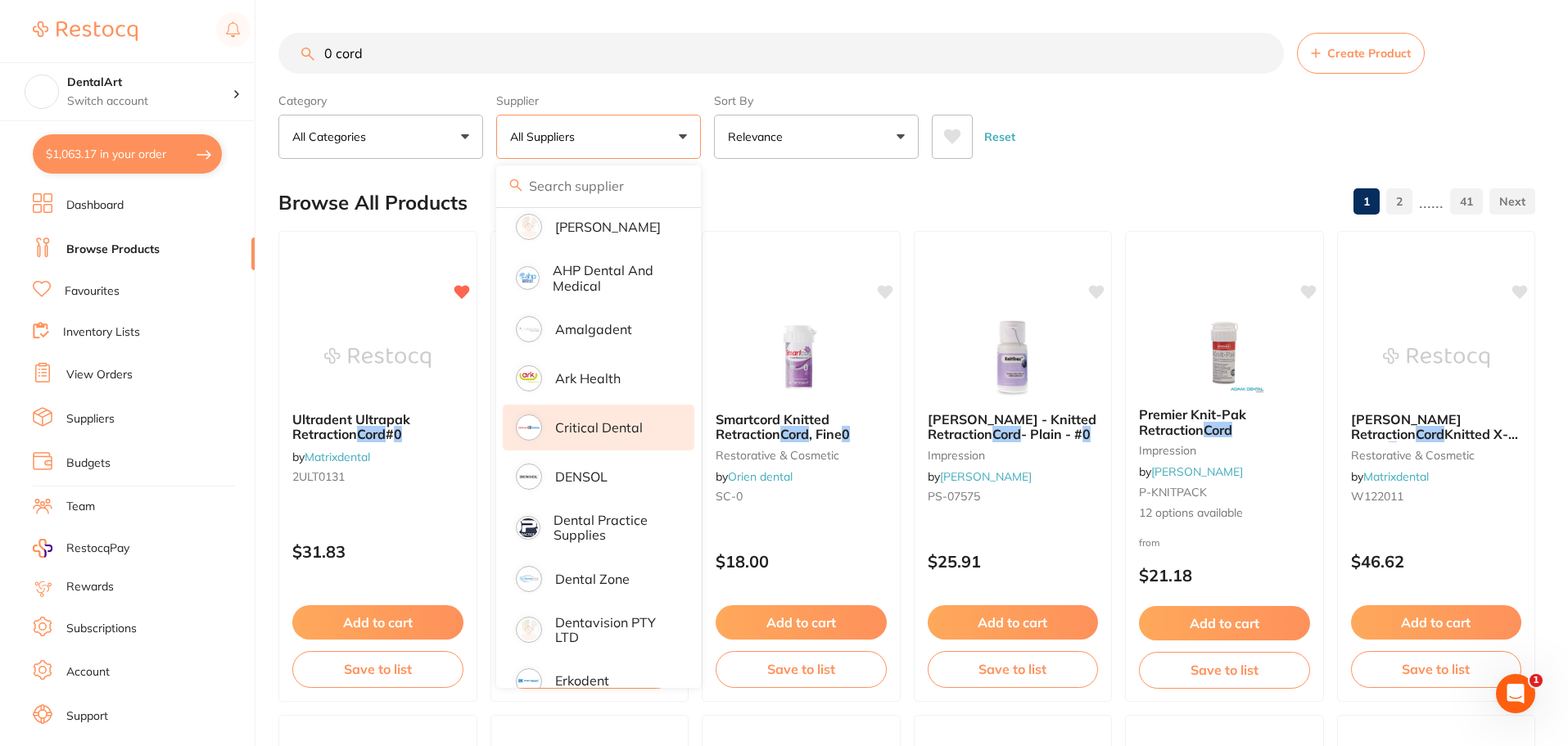
scroll to position [163, 0]
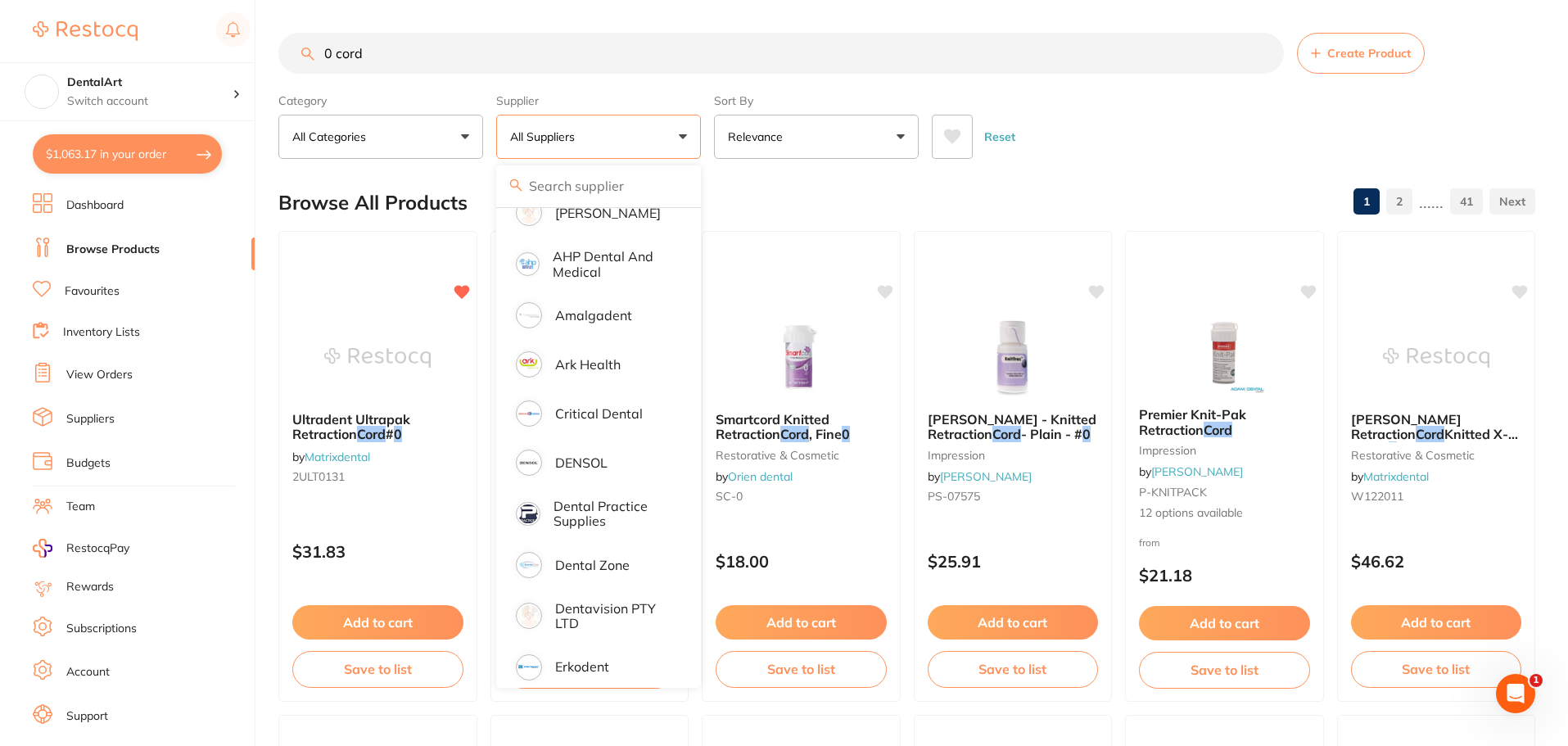
drag, startPoint x: 583, startPoint y: 621, endPoint x: 489, endPoint y: 189, distance: 442.1
click at [583, 621] on p "Dentavision PTY LTD" at bounding box center [614, 616] width 117 height 30
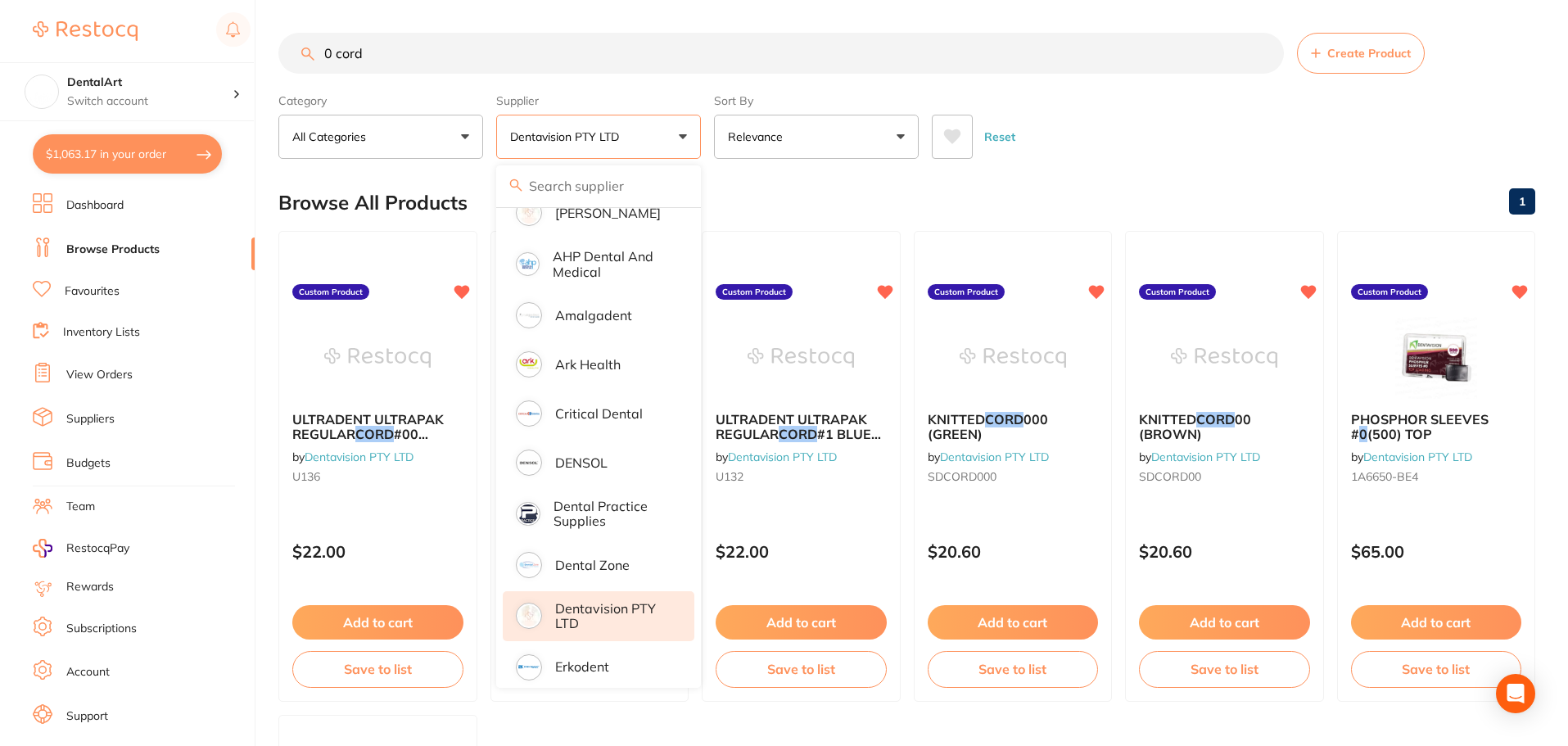
click at [420, 53] on input "0 cord" at bounding box center [781, 53] width 1006 height 41
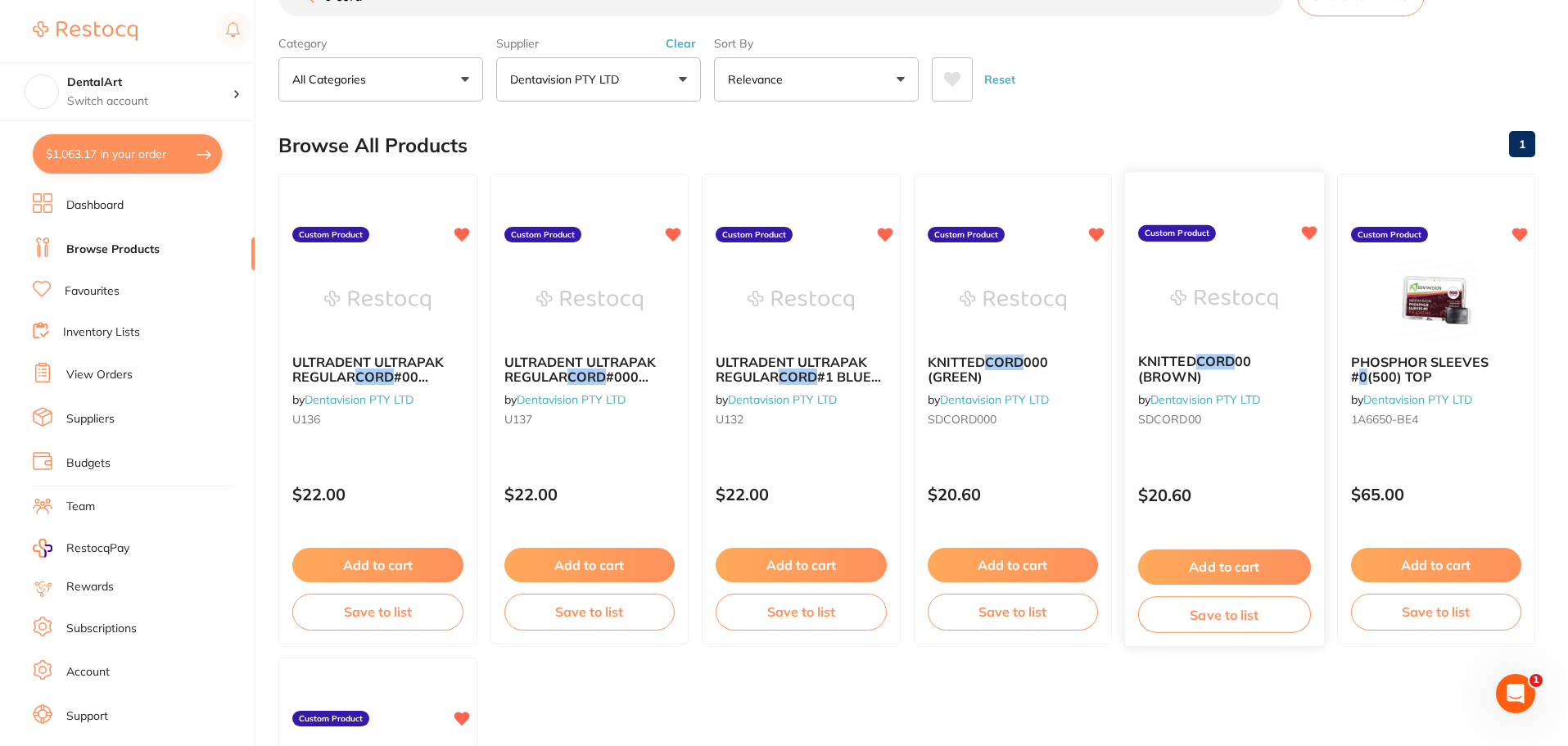
scroll to position [0, 0]
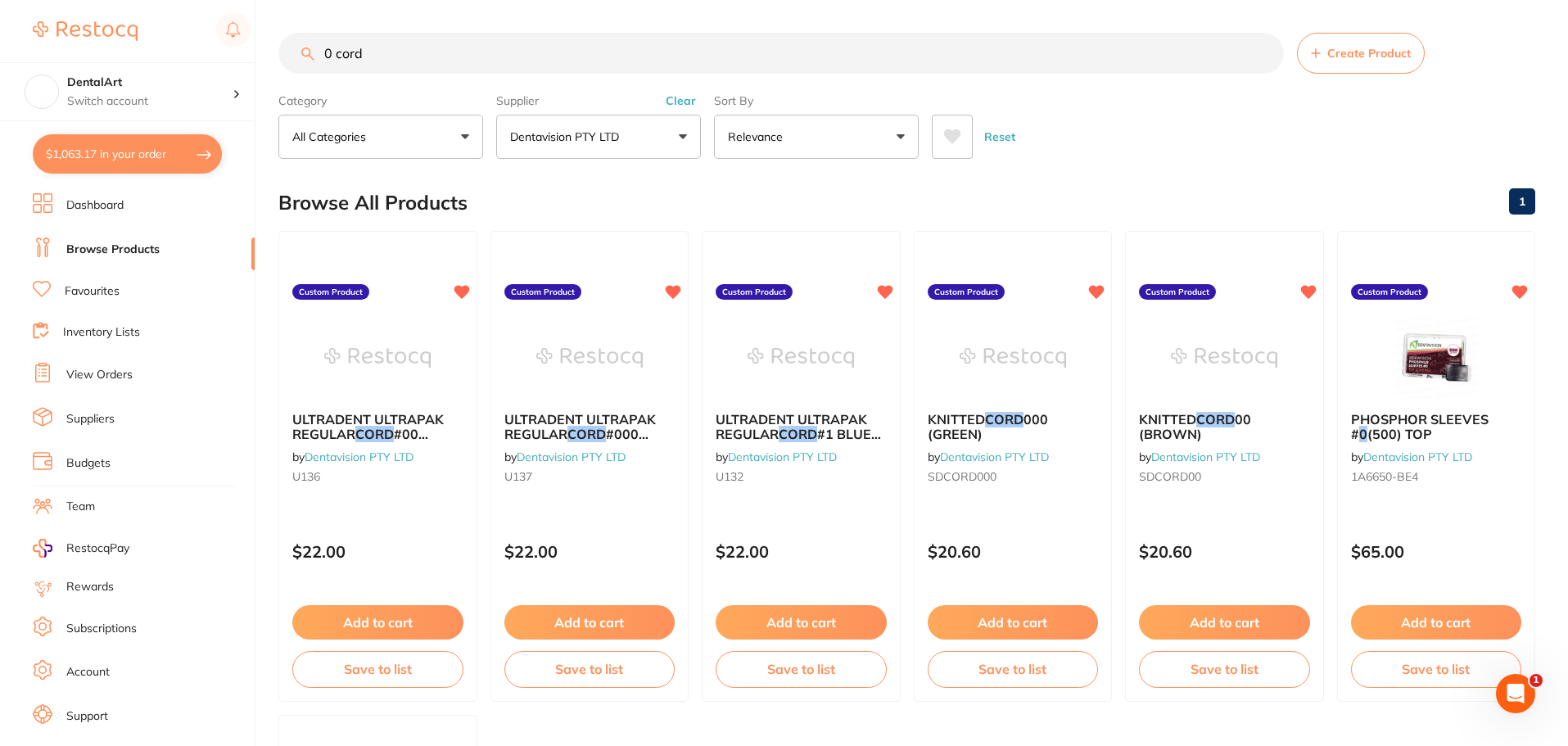
drag, startPoint x: 409, startPoint y: 54, endPoint x: 11, endPoint y: 14, distance: 400.0
click at [0, 12] on div "$1,063.17 DentalArt Switch account DentalArt $1,063.17 in your order Dashboard …" at bounding box center [784, 373] width 1568 height 746
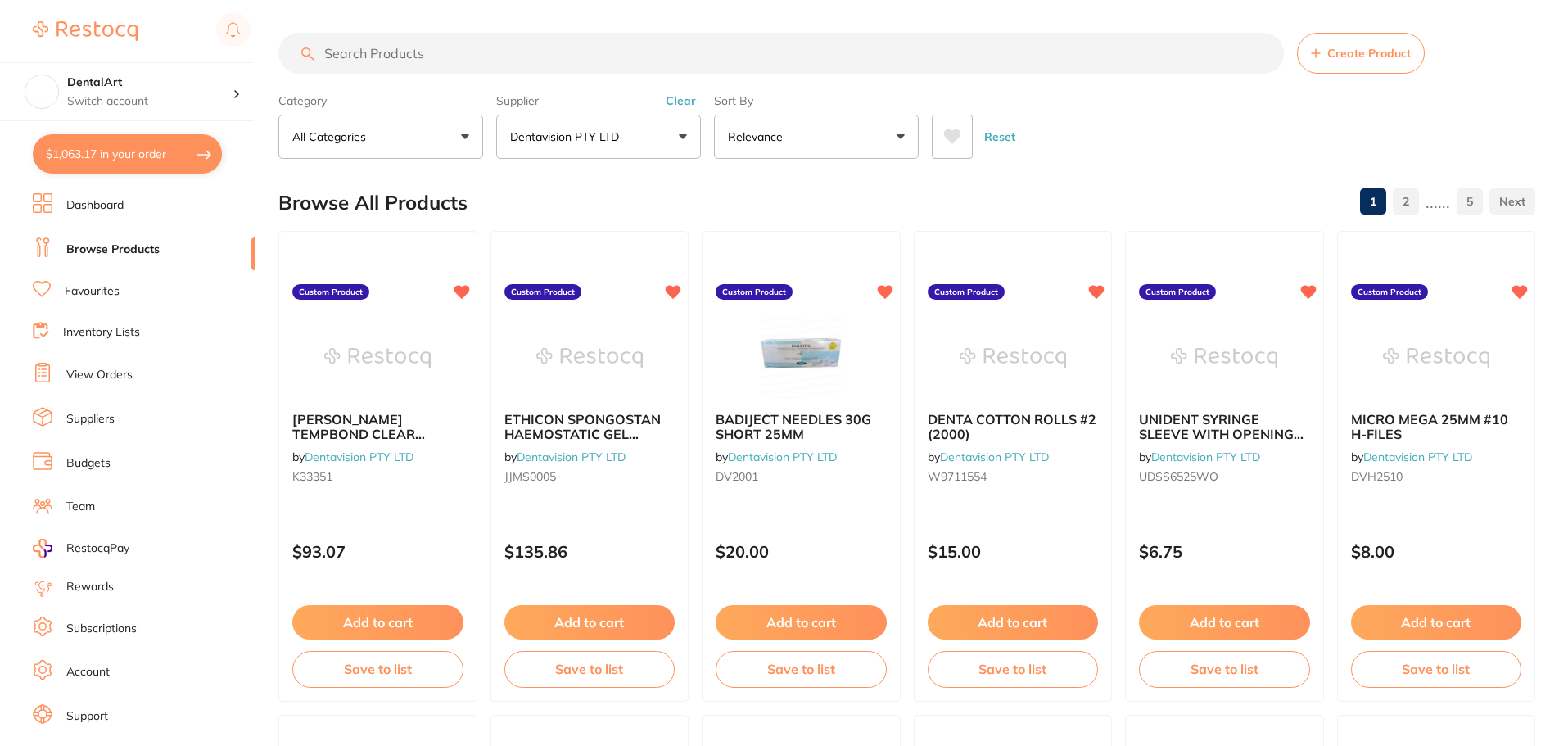
click at [684, 142] on button "Dentavision PTY LTD" at bounding box center [598, 136] width 204 height 44
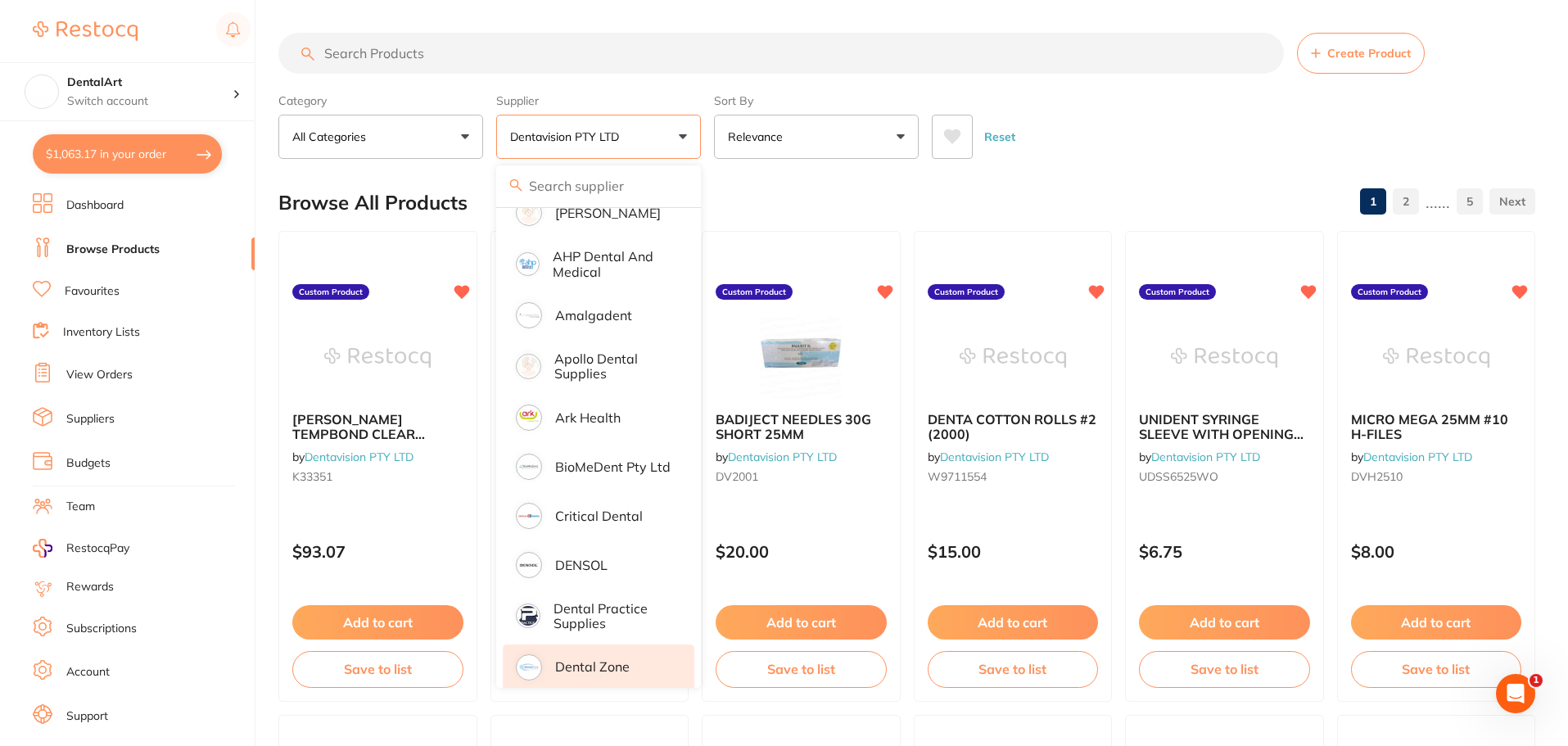
scroll to position [328, 0]
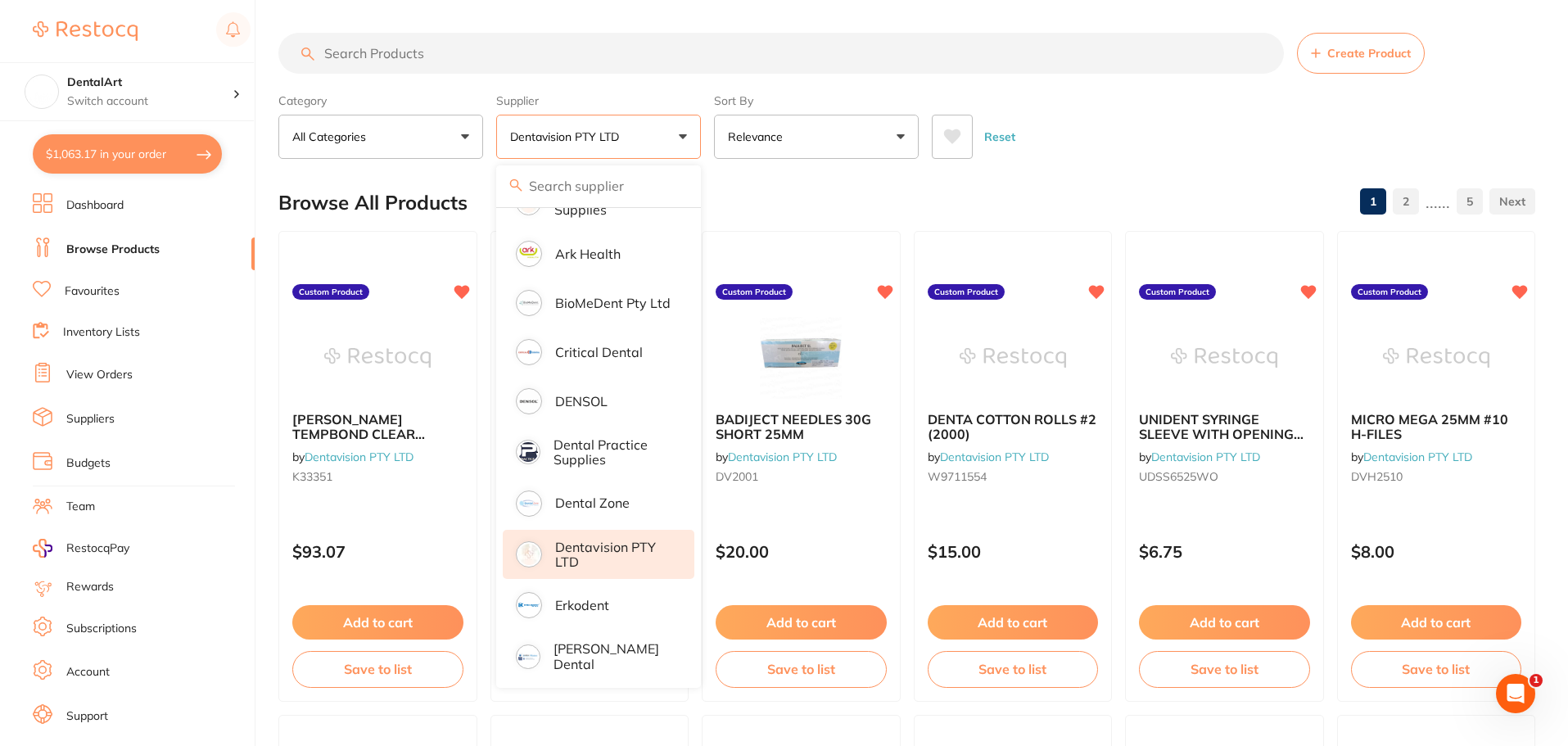
click at [609, 556] on p "Dentavision PTY LTD" at bounding box center [614, 554] width 117 height 30
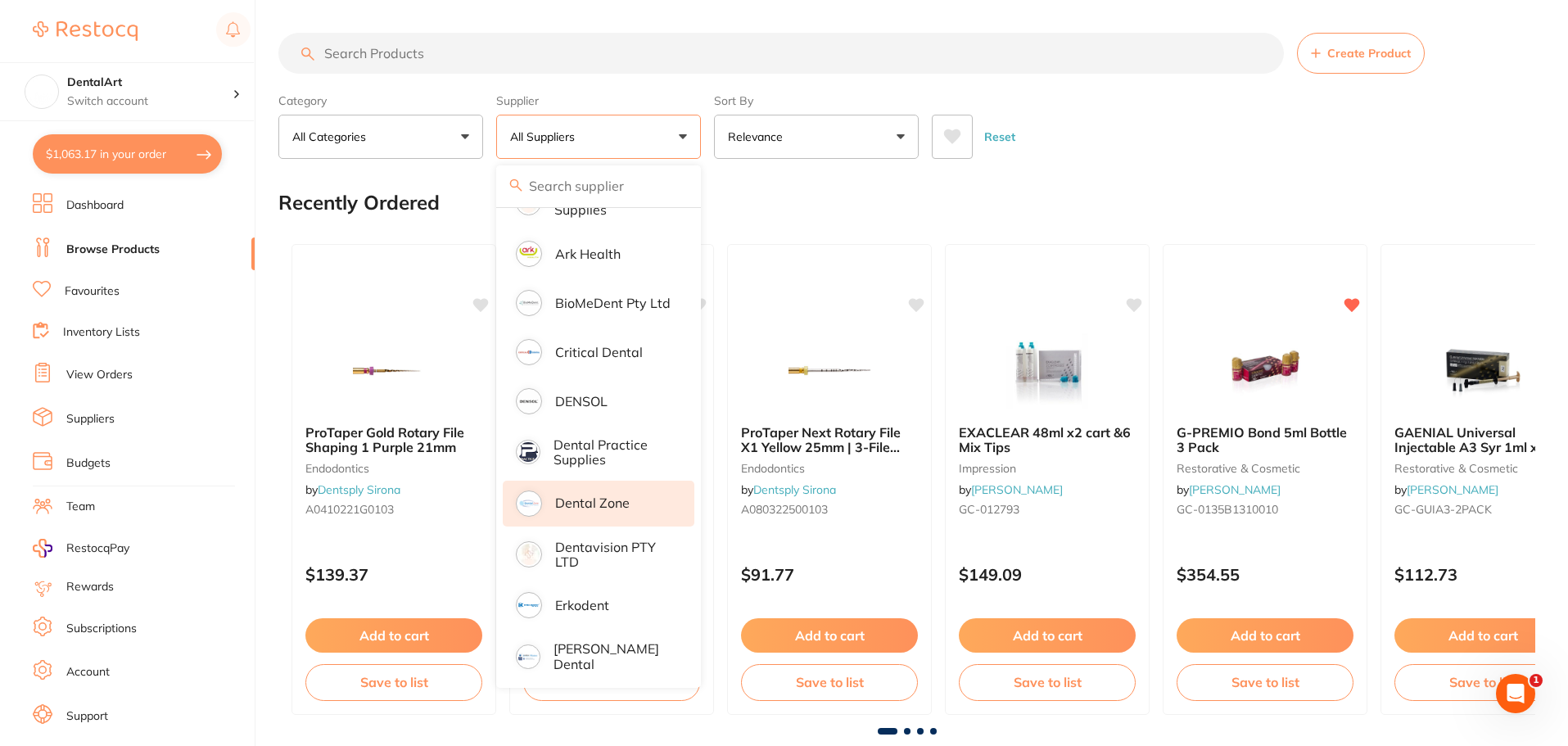
scroll to position [0, 0]
click at [421, 42] on input "search" at bounding box center [781, 53] width 1006 height 41
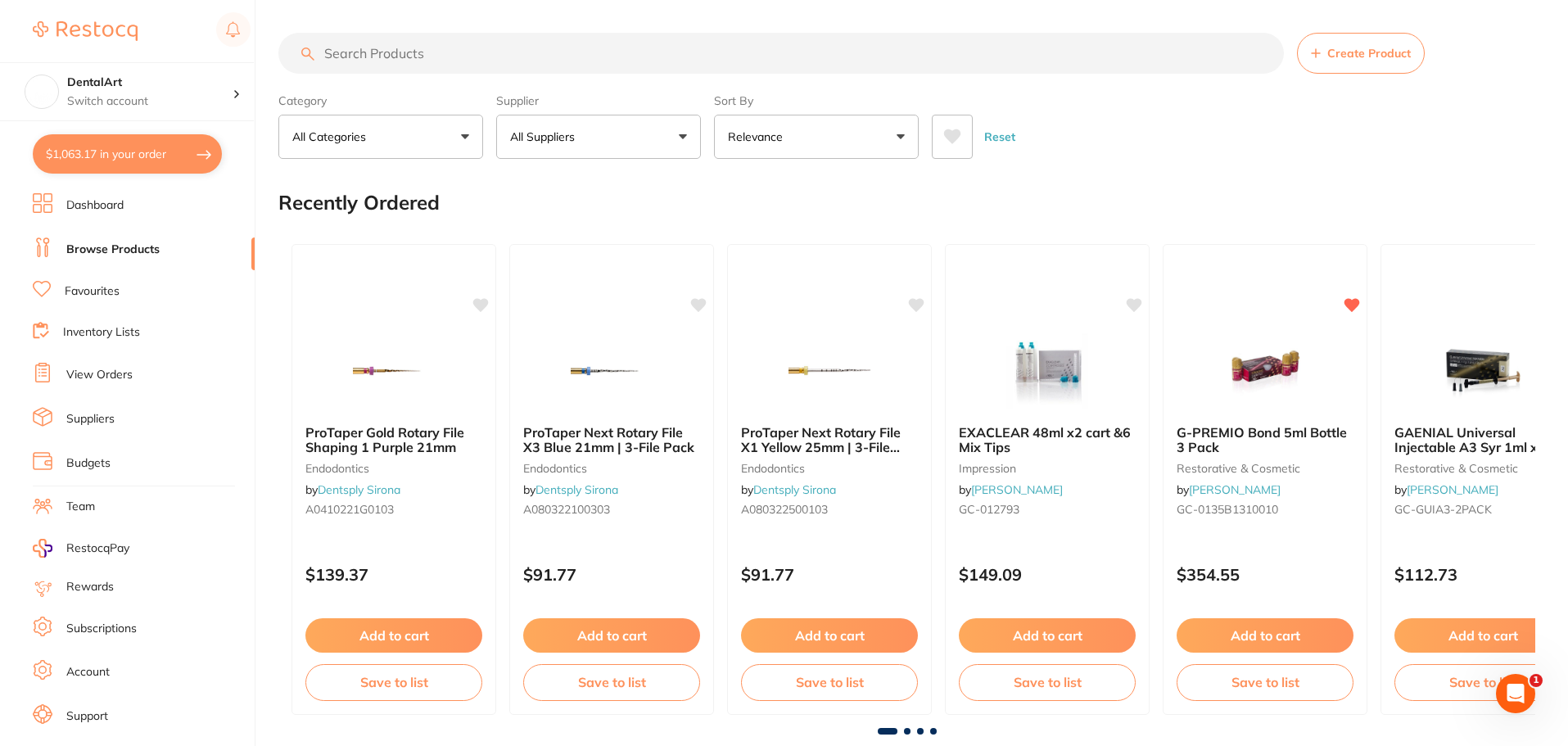
click at [681, 132] on button "All Suppliers" at bounding box center [598, 136] width 204 height 44
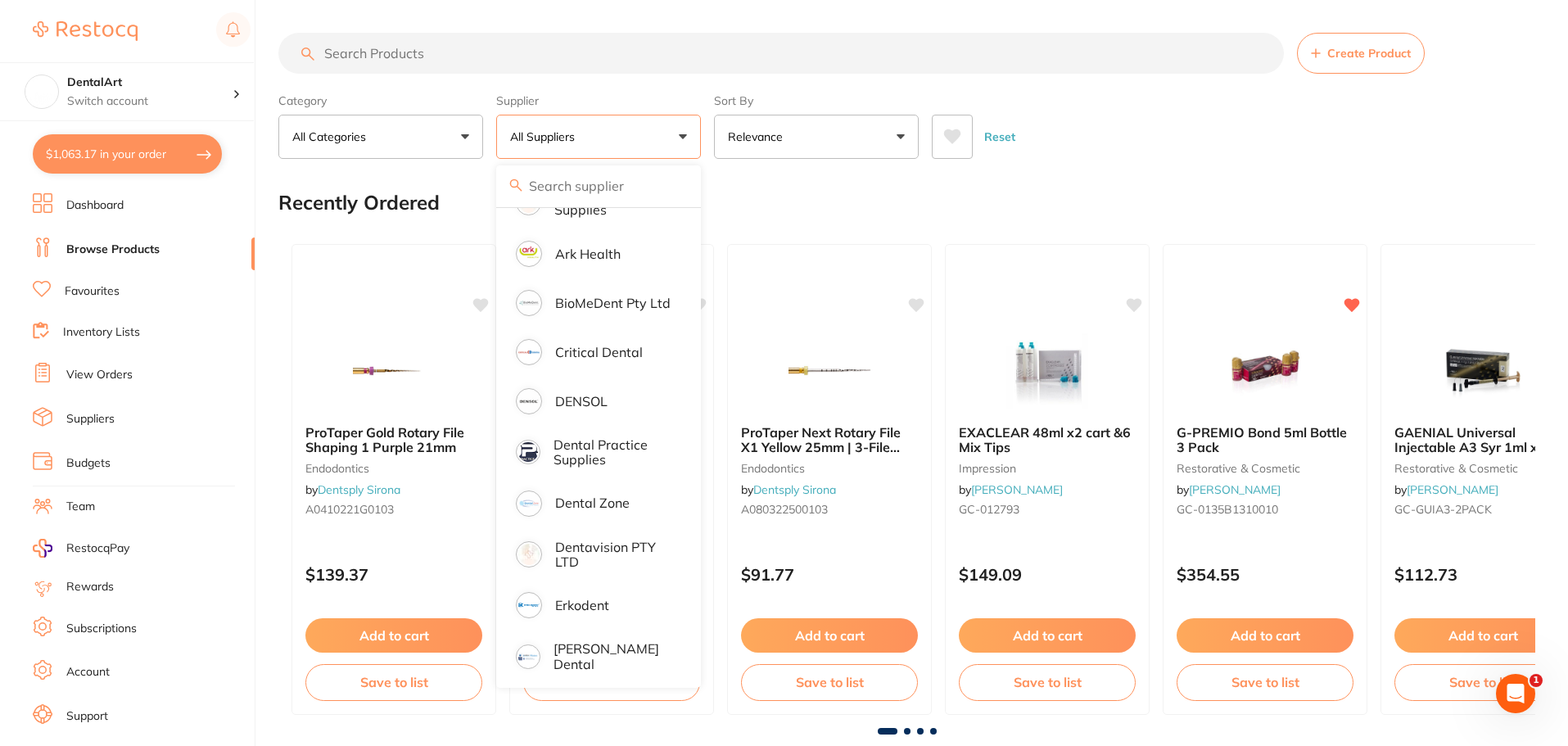
click at [373, 53] on input "search" at bounding box center [781, 53] width 1006 height 41
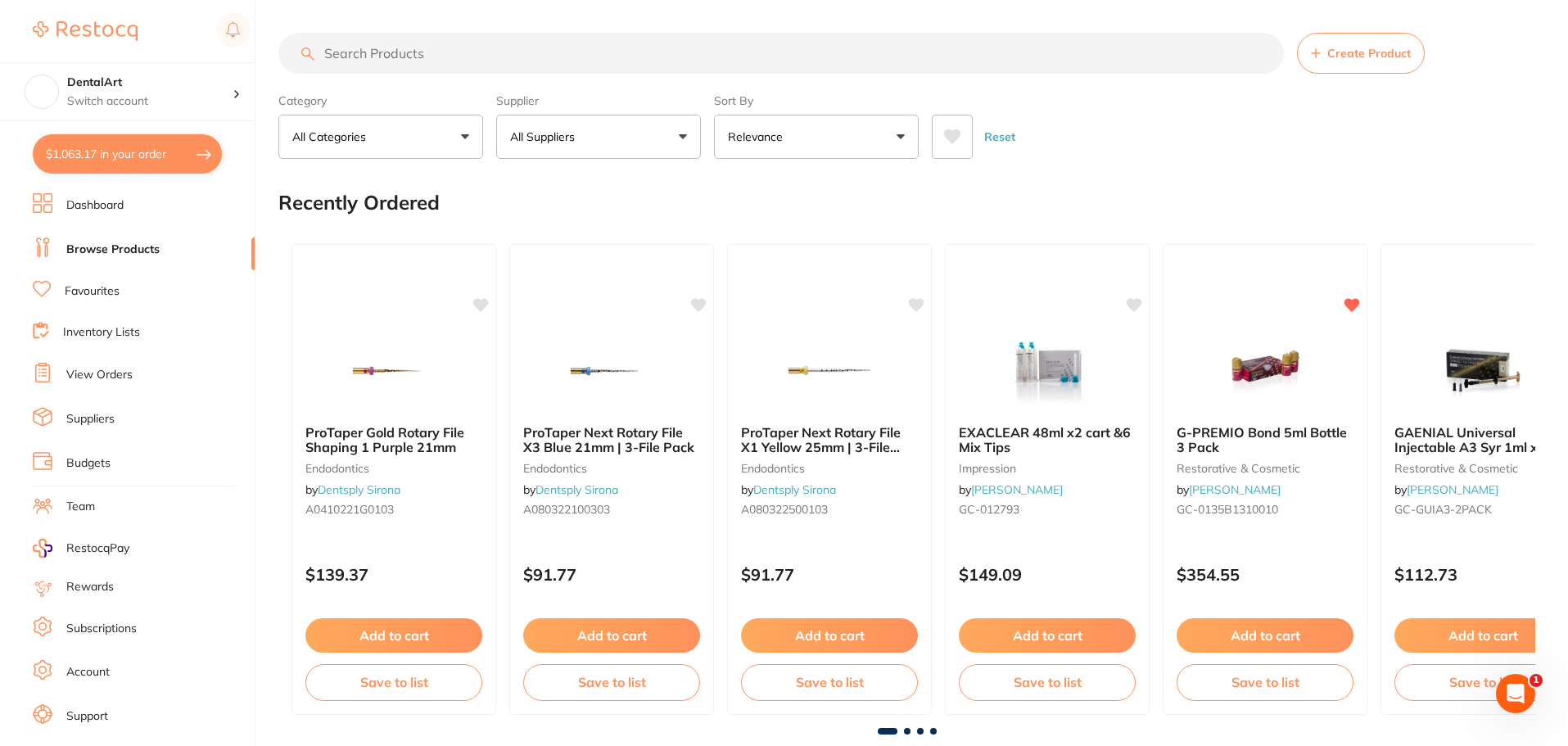
click at [671, 137] on button "All Suppliers" at bounding box center [598, 136] width 204 height 44
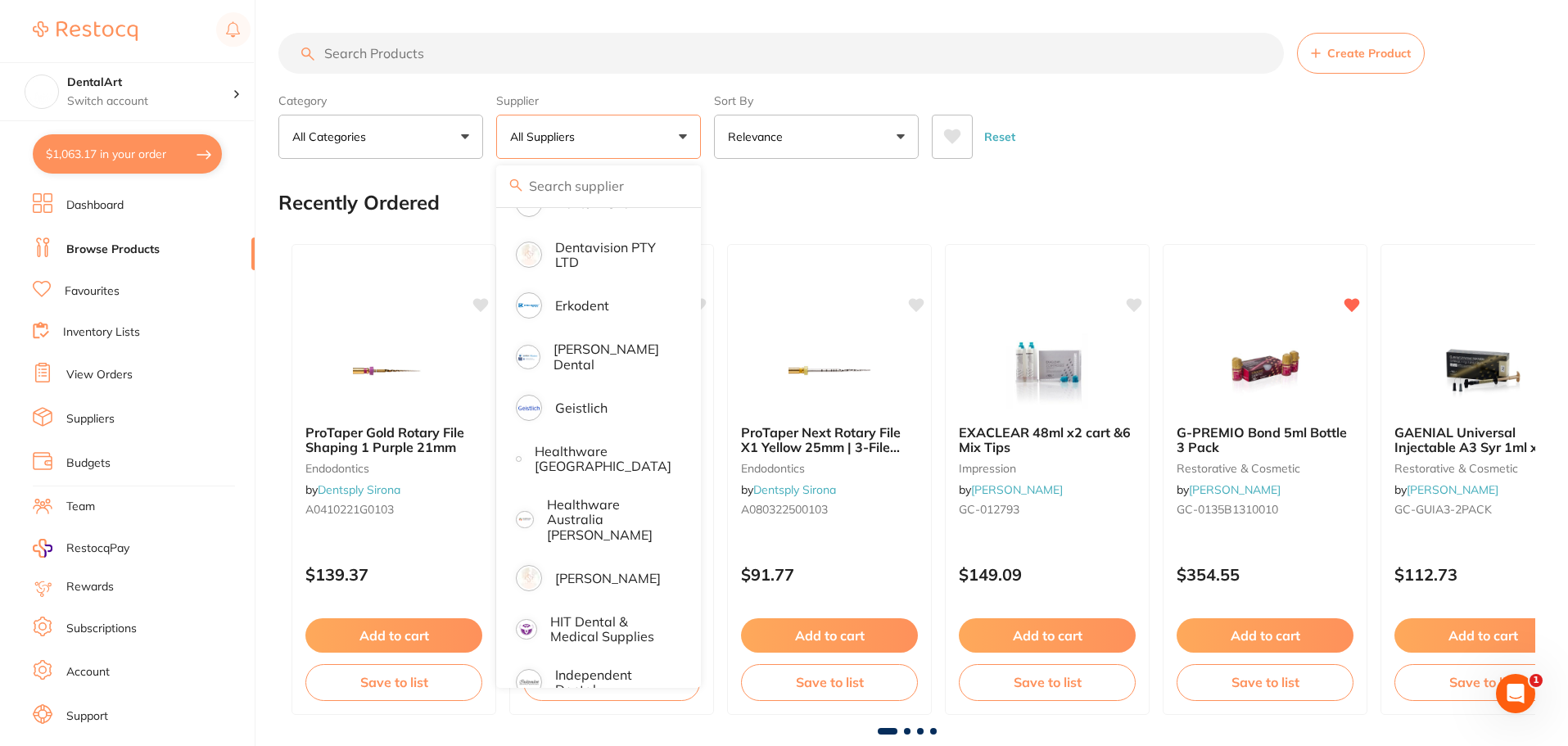
scroll to position [612, 0]
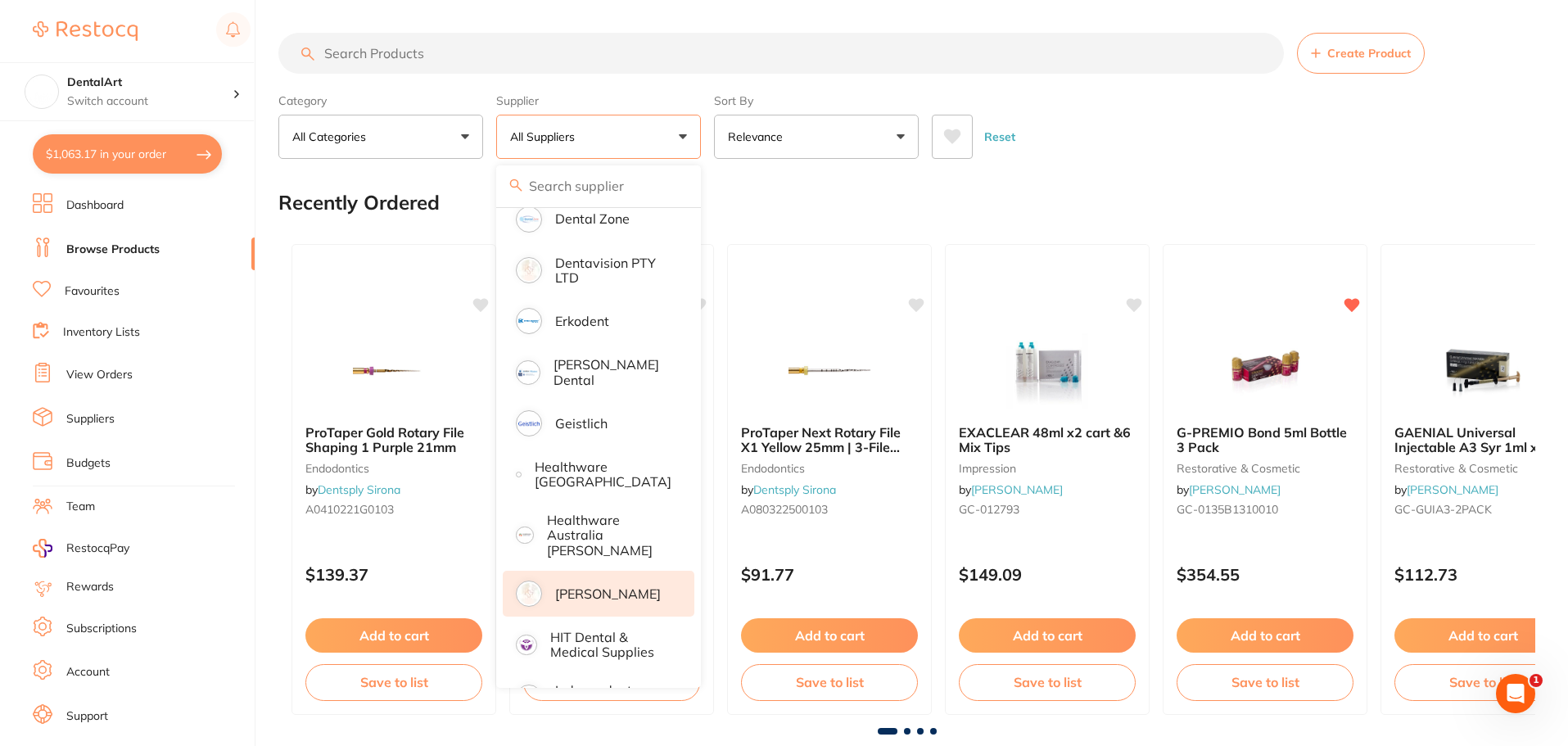
click at [606, 586] on p "[PERSON_NAME]" at bounding box center [608, 593] width 106 height 15
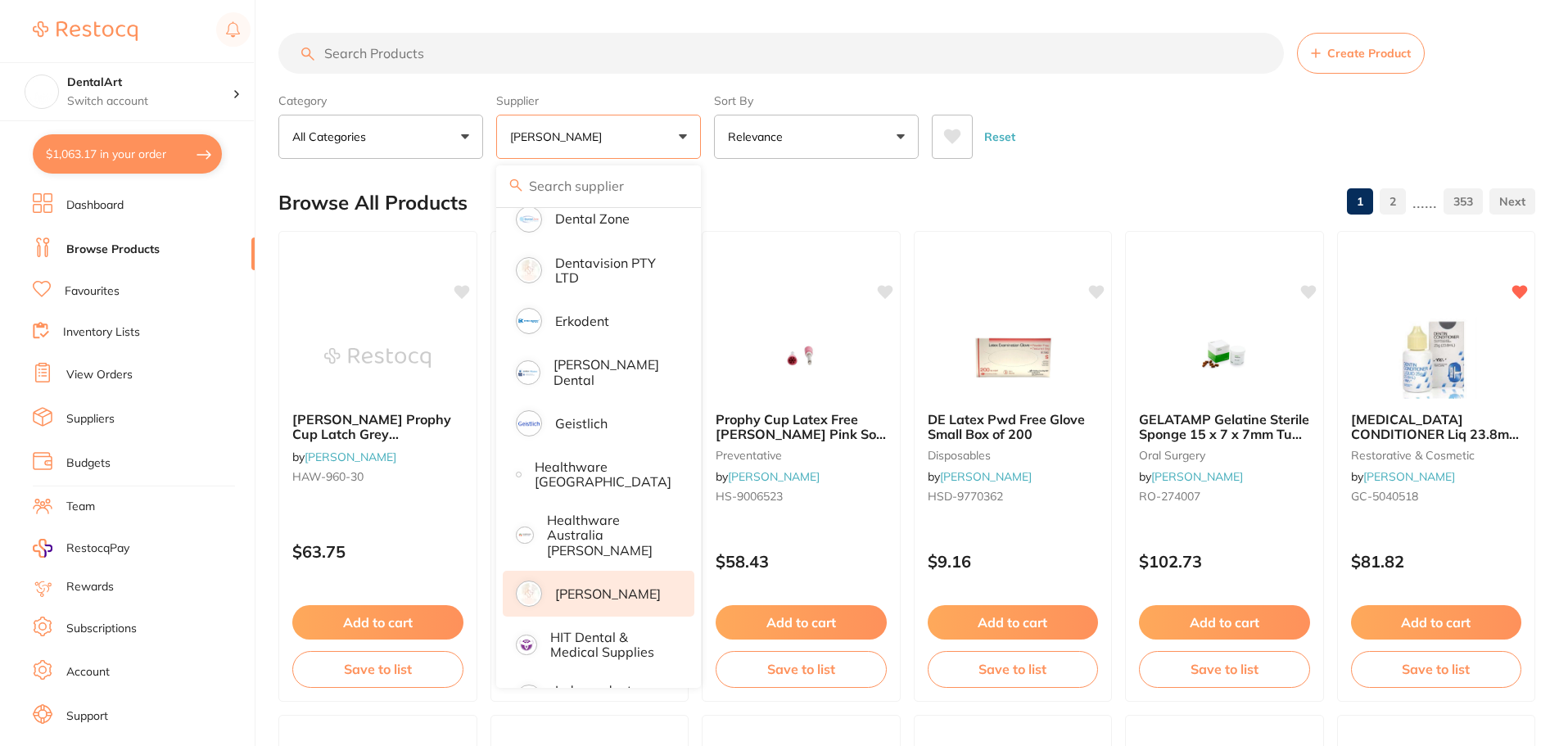
click at [386, 59] on input "search" at bounding box center [781, 53] width 1006 height 41
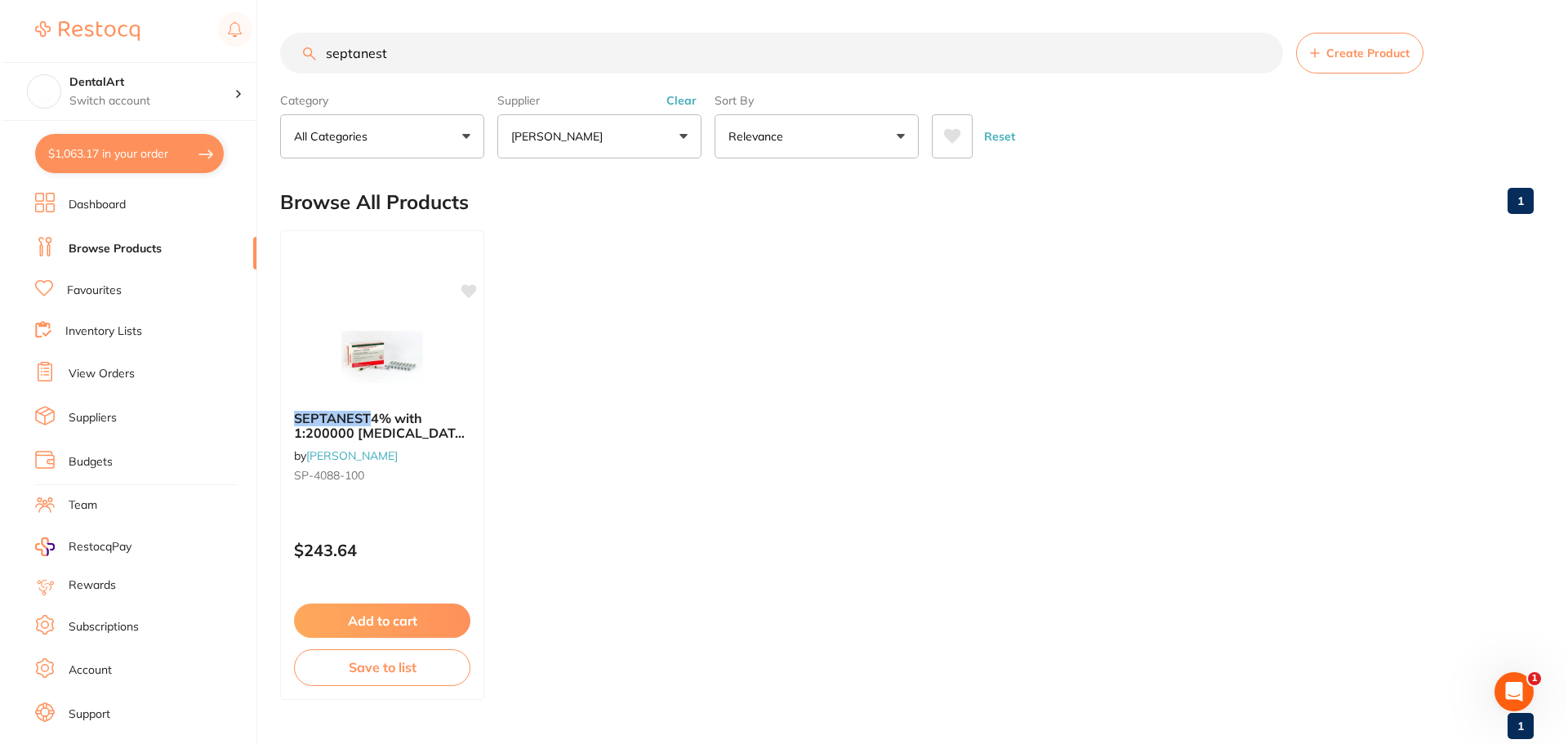
scroll to position [0, 0]
click at [387, 443] on div "SEPTANEST 4% with 1:200000 adrenalin 2.2ml 2xBox 50 D.GRN by Henry Schein Halas…" at bounding box center [379, 449] width 204 height 106
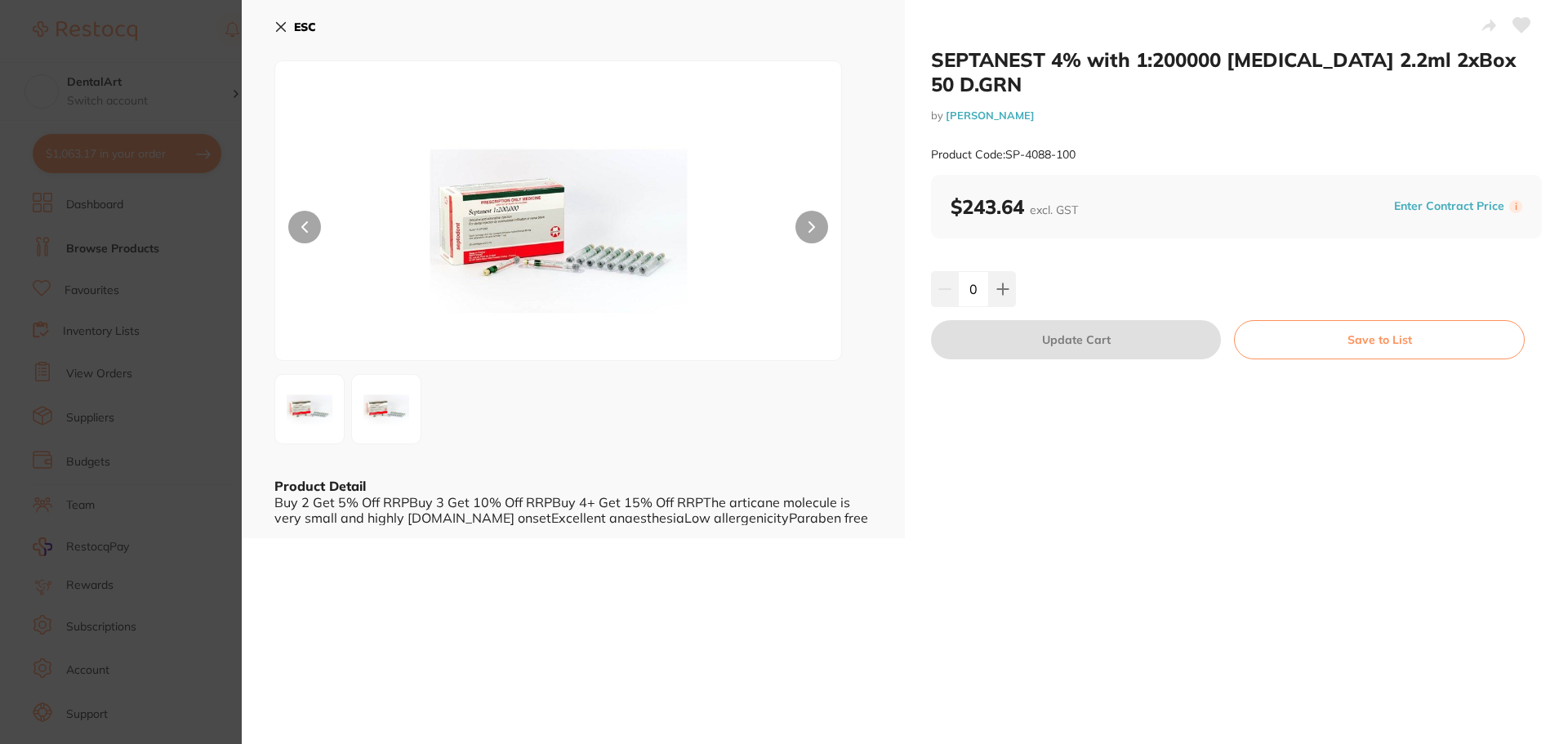
click at [281, 23] on icon at bounding box center [280, 26] width 13 height 13
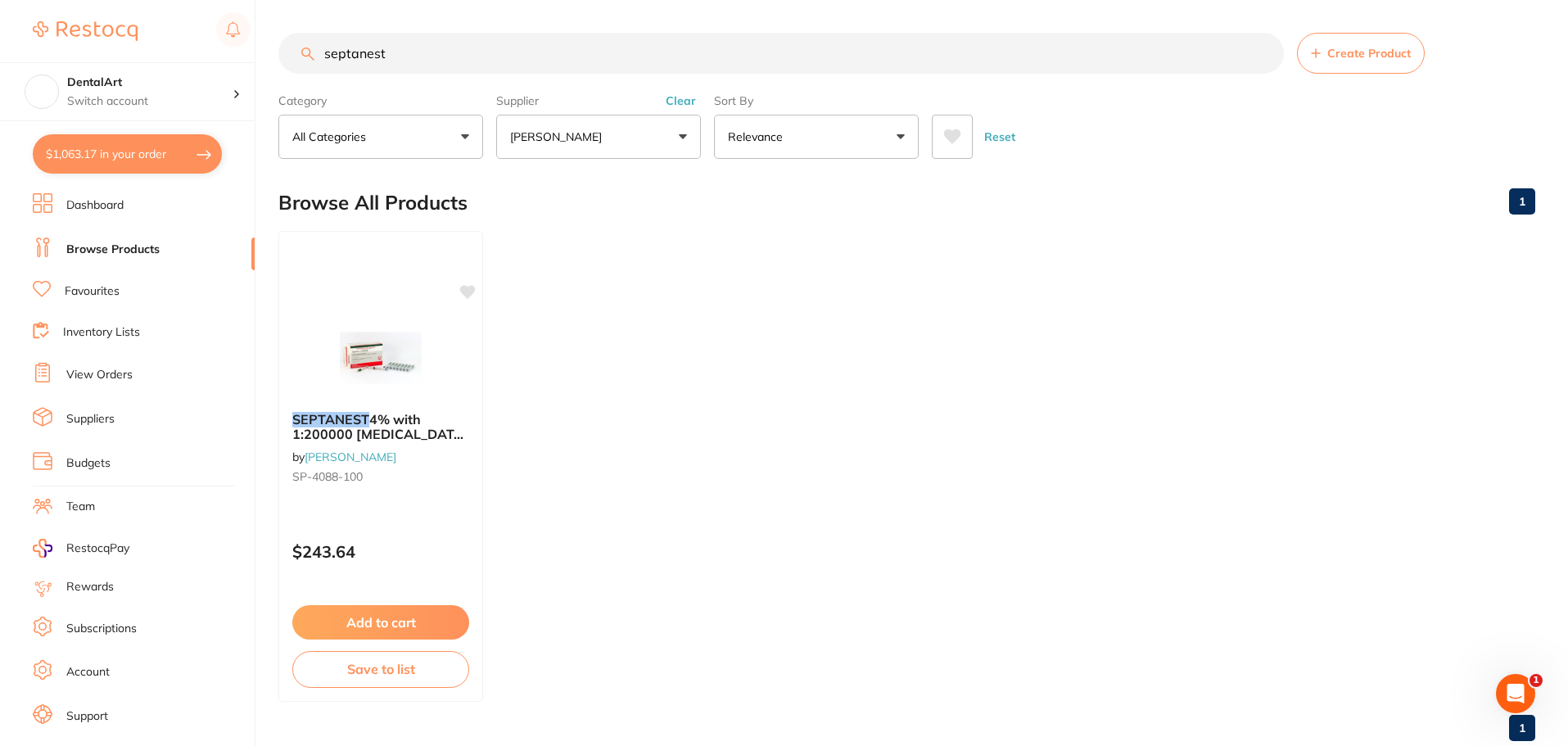
drag, startPoint x: 277, startPoint y: 58, endPoint x: 243, endPoint y: 56, distance: 34.1
click at [243, 59] on div "$1,063.17 DentalArt Switch account DentalArt $1,063.17 in your order Dashboard …" at bounding box center [784, 373] width 1568 height 746
click at [415, 54] on input "septanest" at bounding box center [781, 53] width 1006 height 41
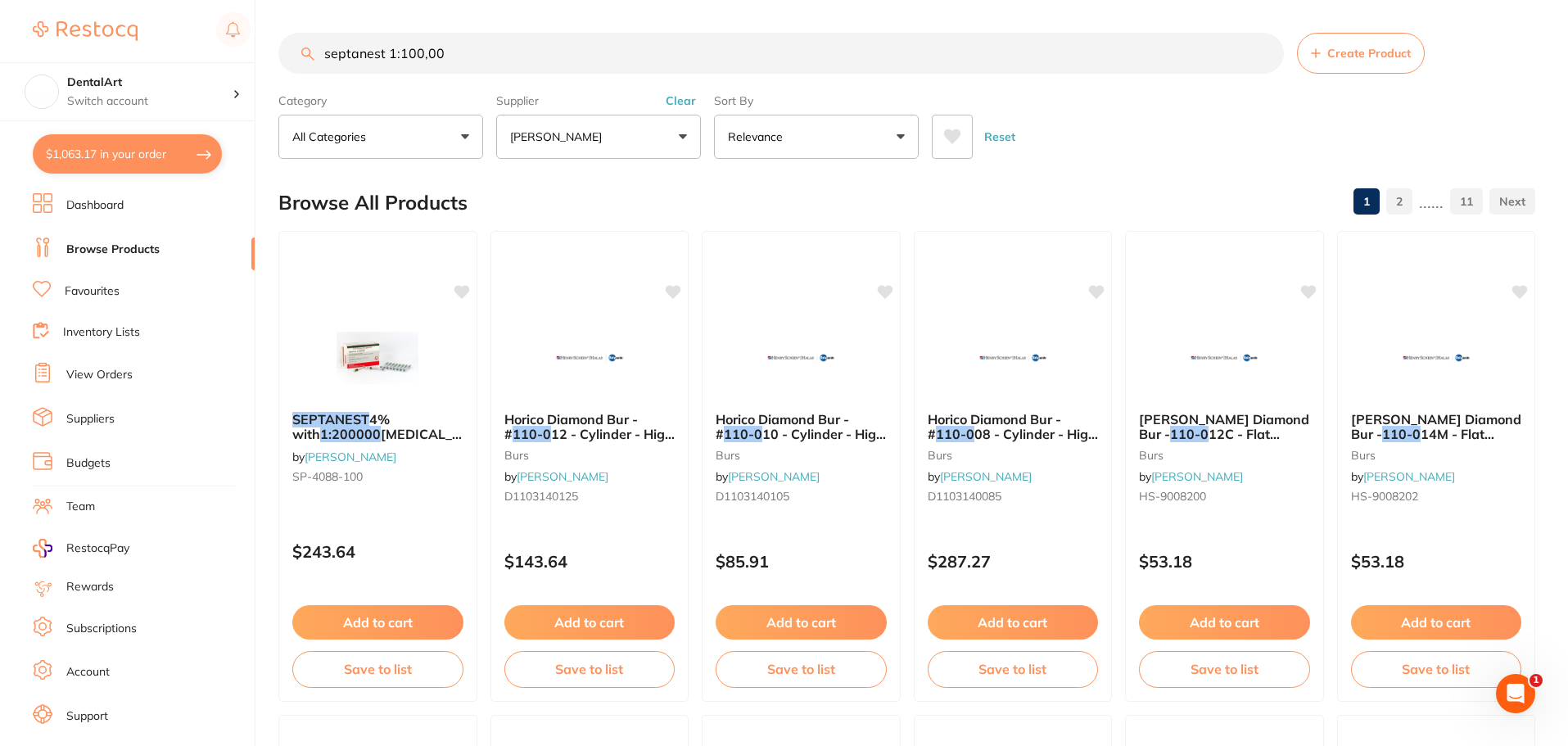
type input "septanest 1:100,00"
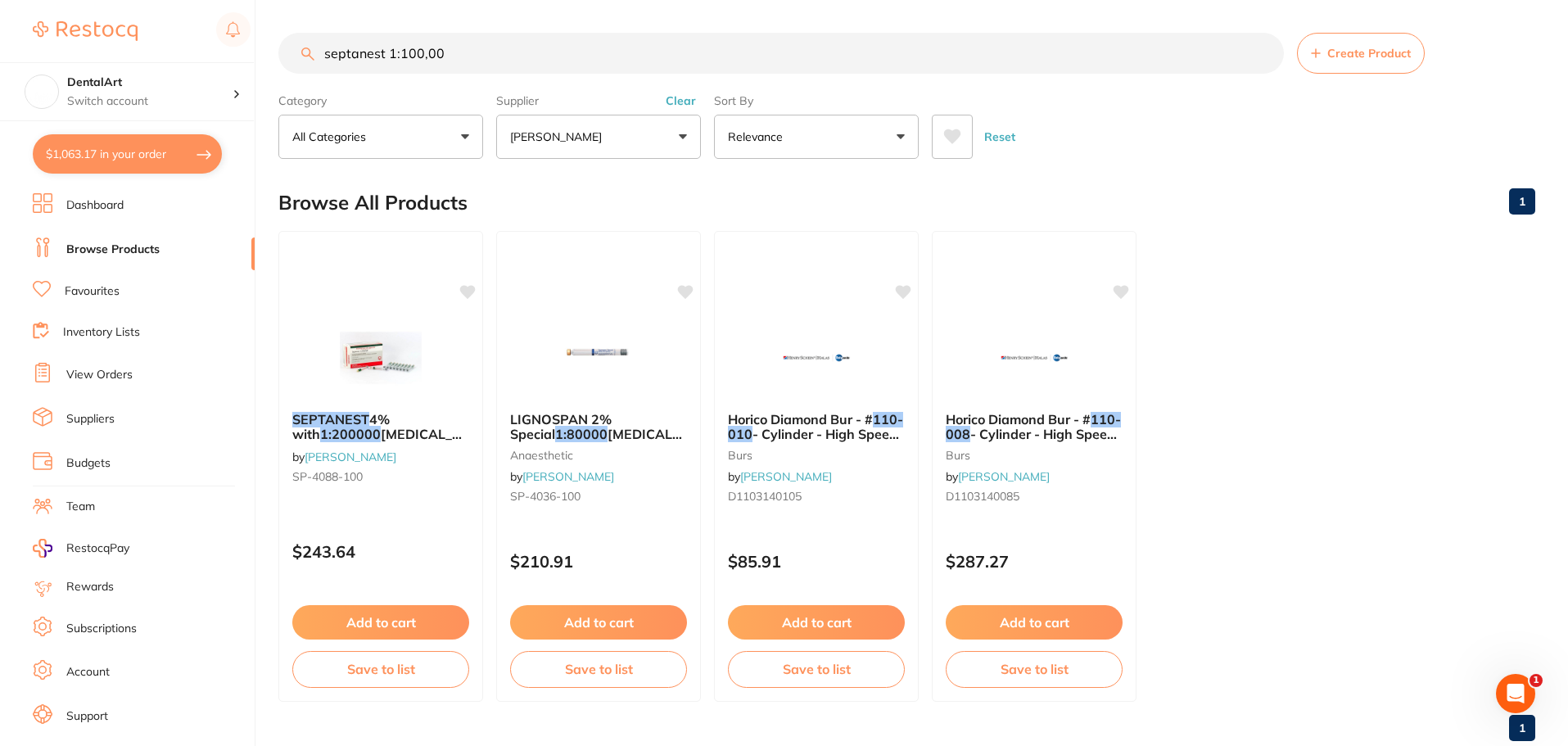
drag, startPoint x: 459, startPoint y: 49, endPoint x: 108, endPoint y: 32, distance: 351.4
click at [108, 32] on div "$1,063.17 DentalArt Switch account DentalArt $1,063.17 in your order Dashboard …" at bounding box center [784, 373] width 1568 height 746
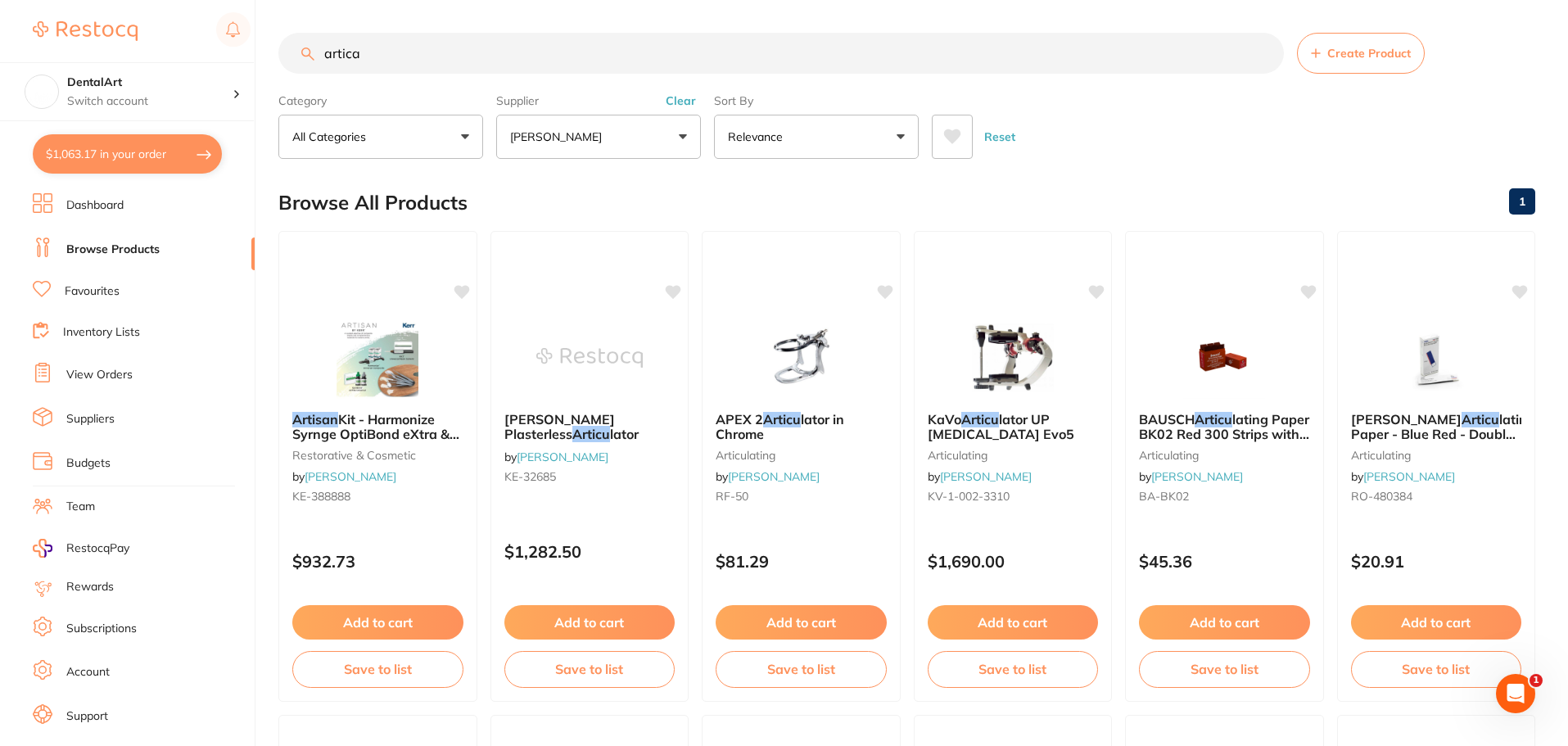
type input "artican"
drag, startPoint x: 483, startPoint y: 53, endPoint x: 0, endPoint y: 16, distance: 484.4
click at [0, 13] on div "$1,063.17 DentalArt Switch account DentalArt $1,063.17 in your order Dashboard …" at bounding box center [784, 373] width 1568 height 746
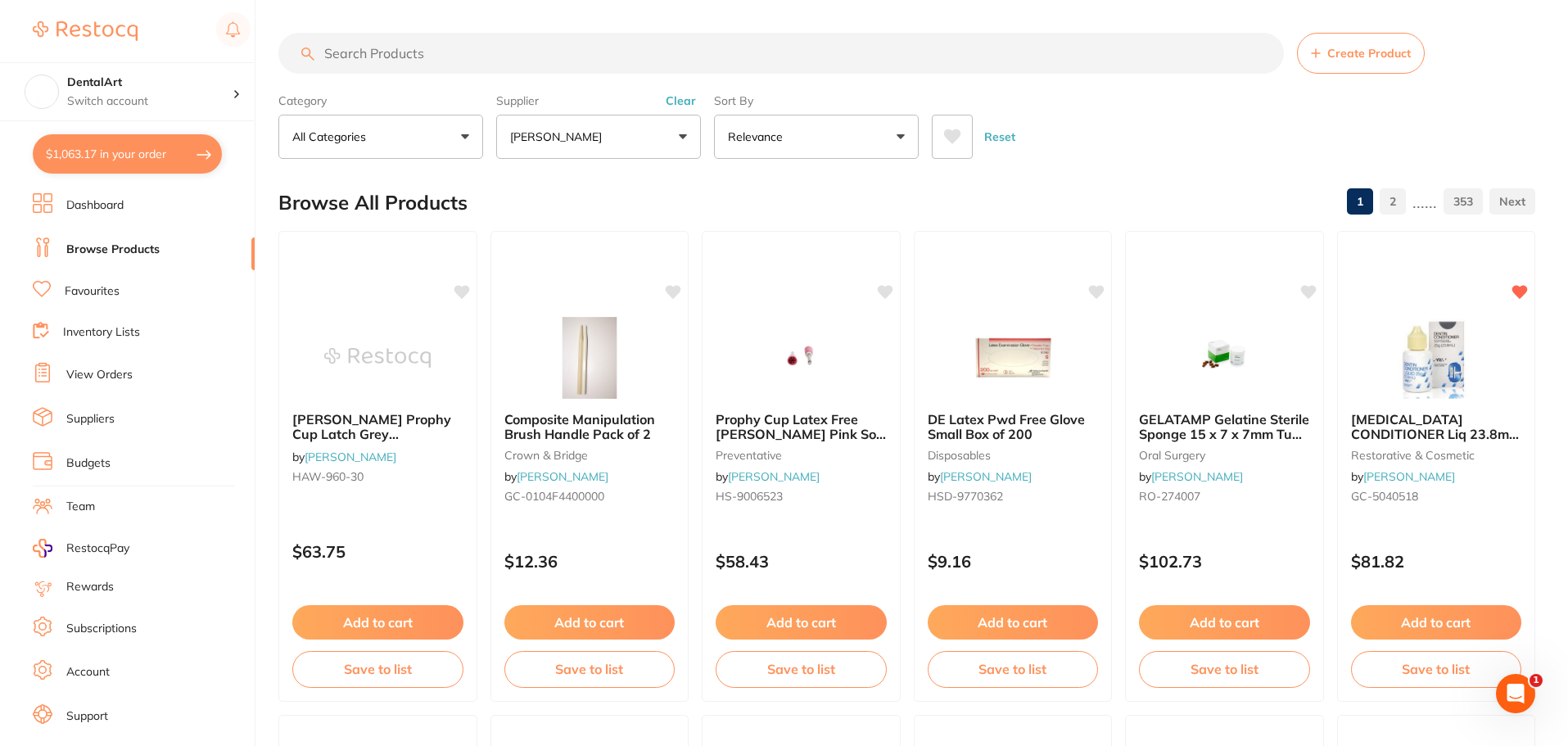
click at [344, 53] on input "search" at bounding box center [781, 53] width 1006 height 41
click at [359, 54] on input "search" at bounding box center [781, 53] width 1006 height 41
click at [339, 47] on input "search" at bounding box center [781, 53] width 1006 height 41
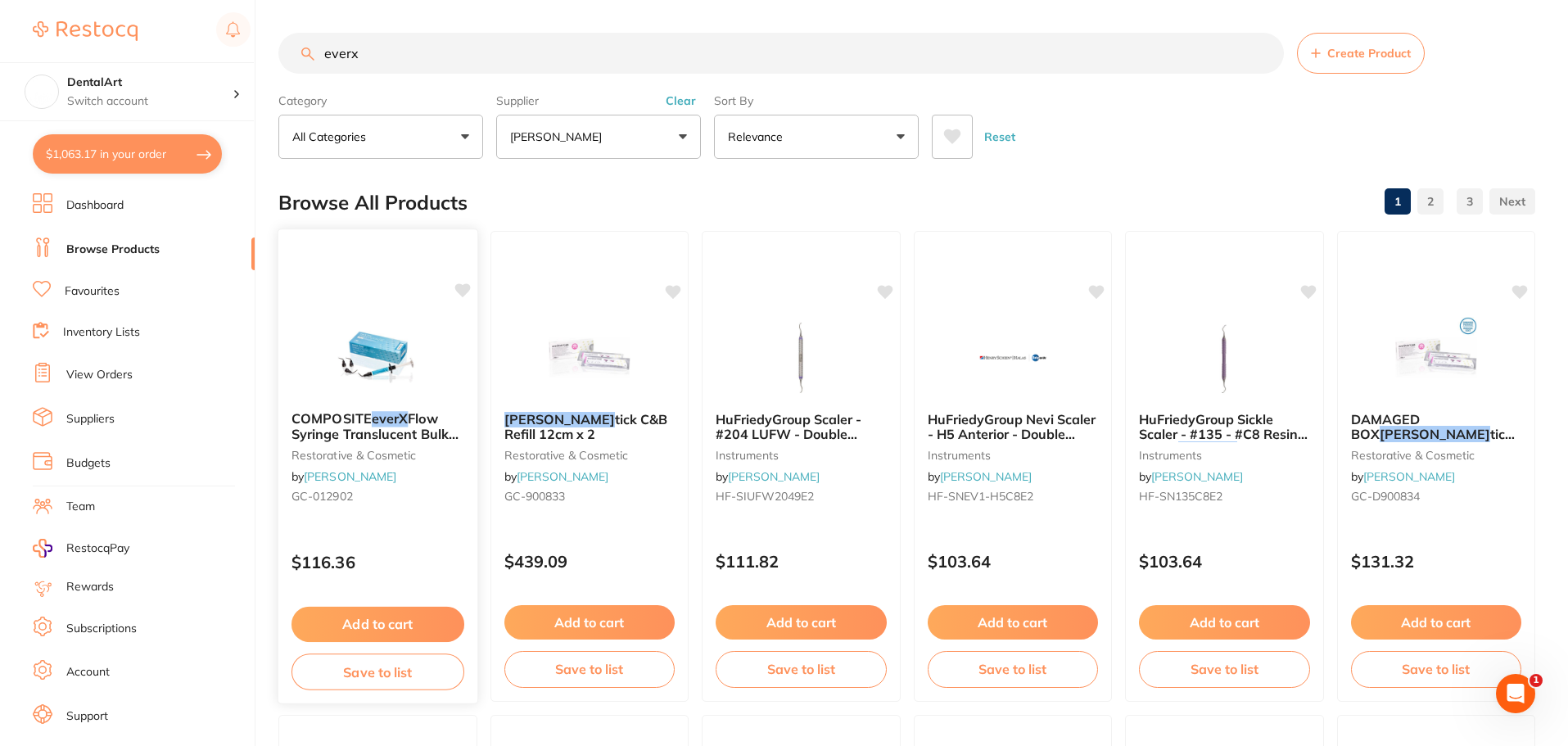
click at [381, 385] on img at bounding box center [377, 356] width 107 height 83
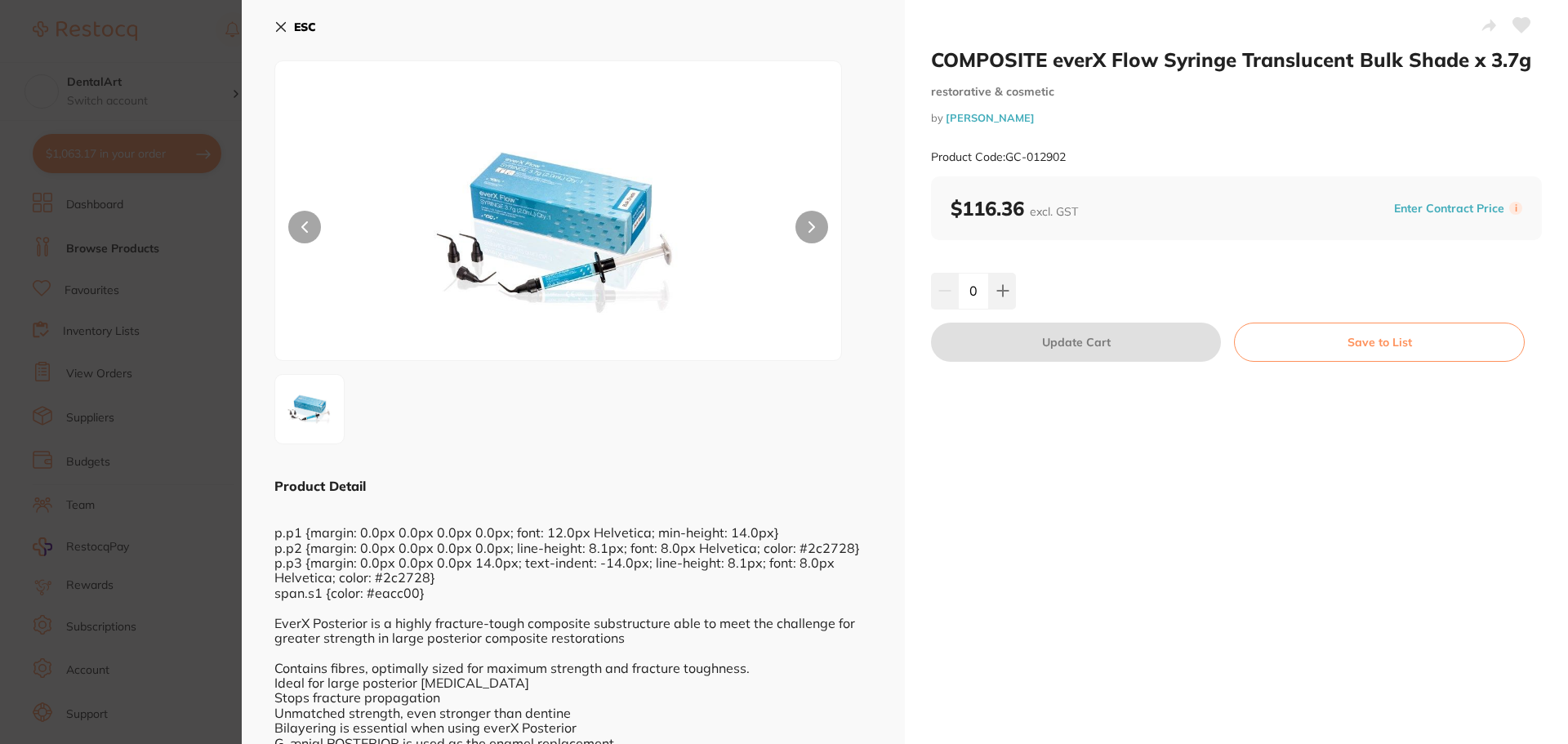
click at [288, 24] on button "ESC" at bounding box center [295, 26] width 42 height 28
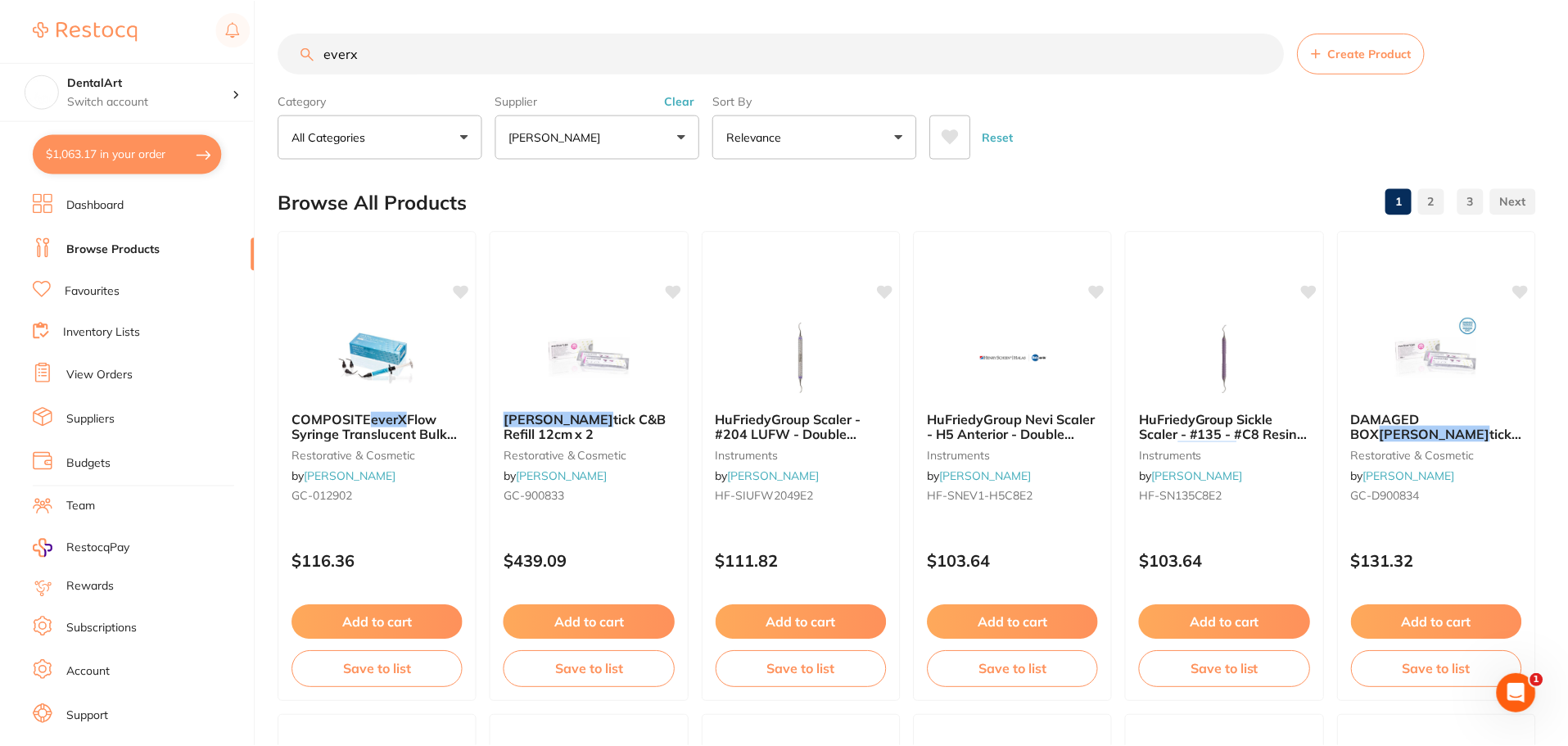
scroll to position [1, 0]
click at [377, 49] on input "everx" at bounding box center [781, 53] width 1006 height 41
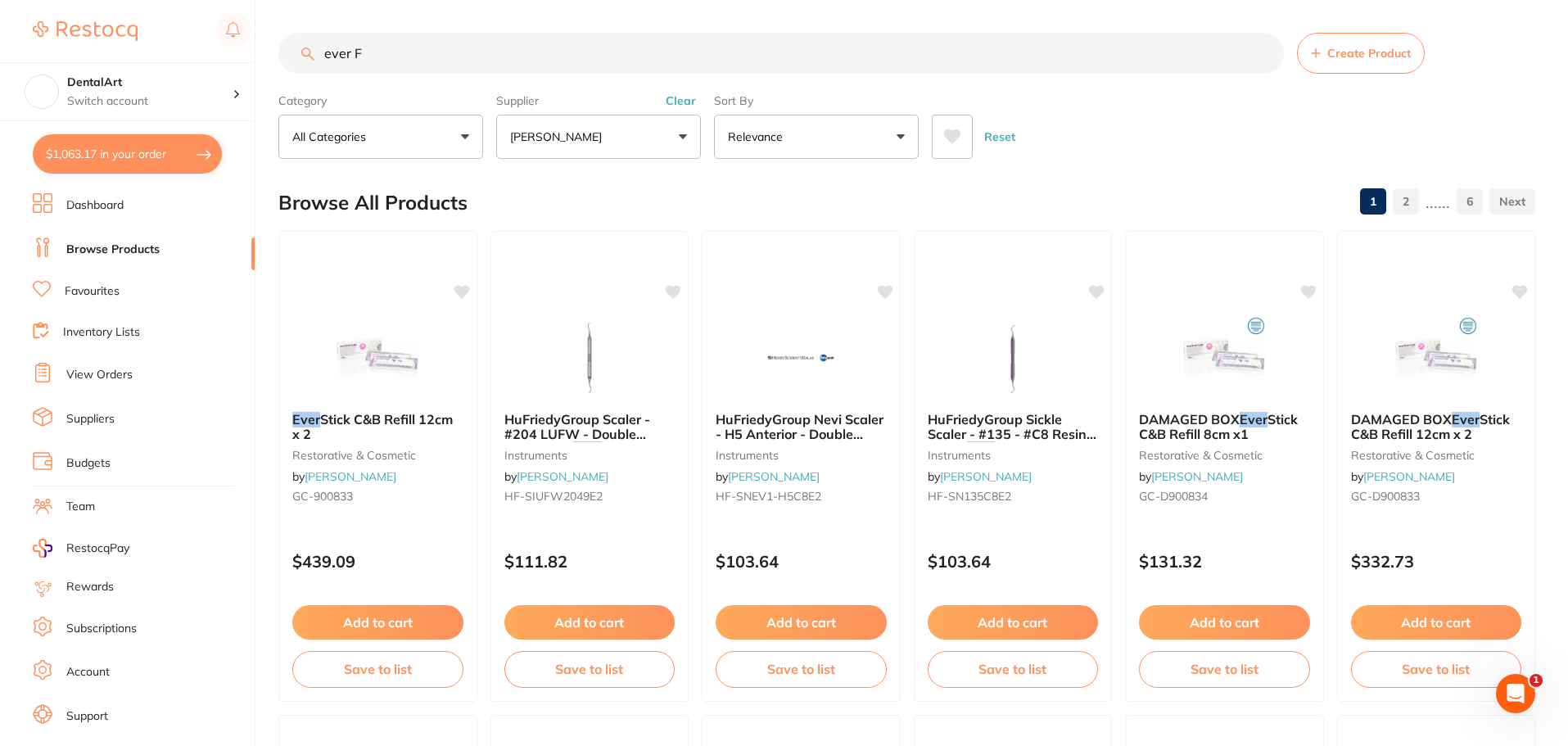
scroll to position [0, 0]
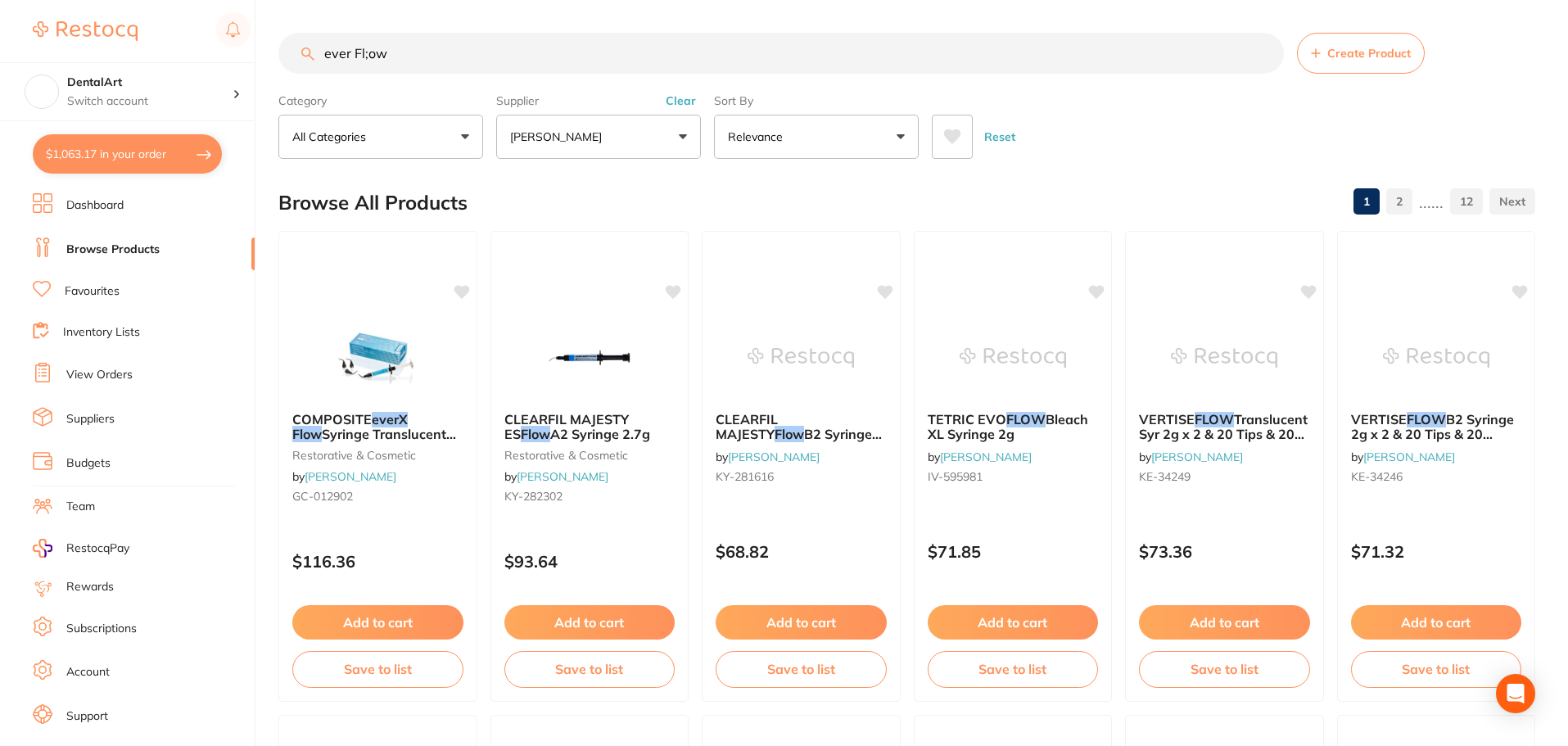
click at [368, 54] on input "ever Fl;ow" at bounding box center [781, 53] width 1006 height 41
click at [405, 46] on input "ever Flow" at bounding box center [781, 53] width 1006 height 41
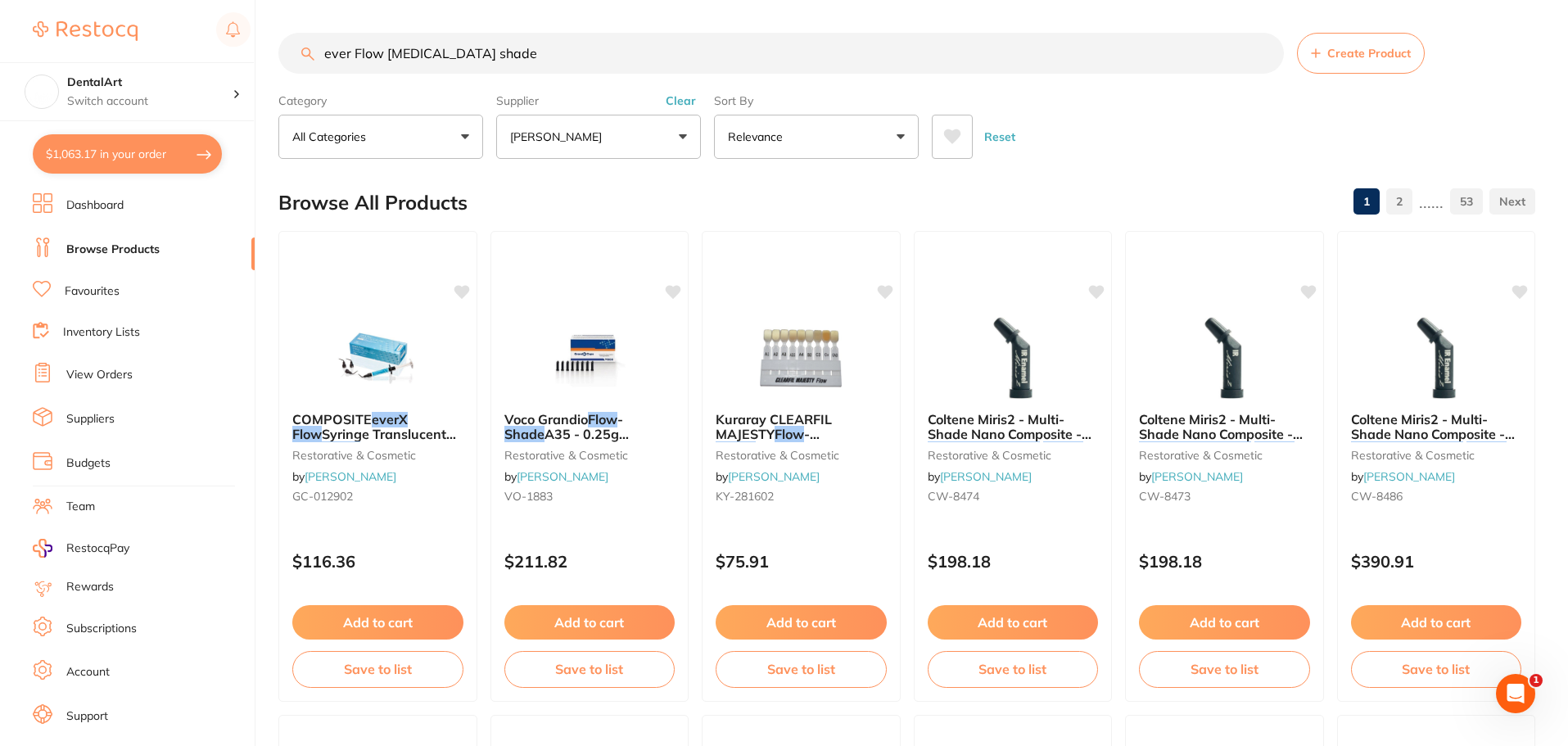
type input "ever Flow Dentin shade"
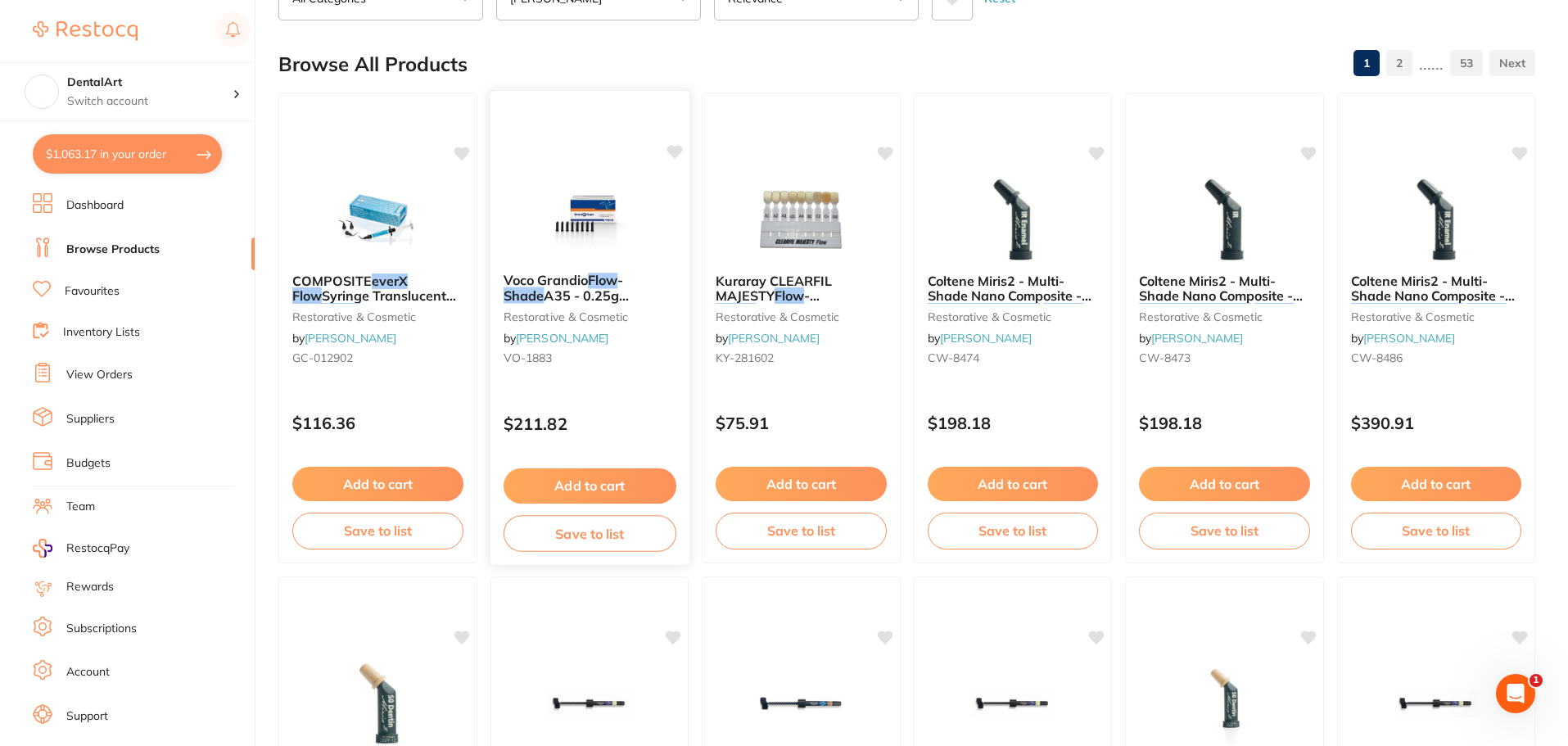
scroll to position [82, 0]
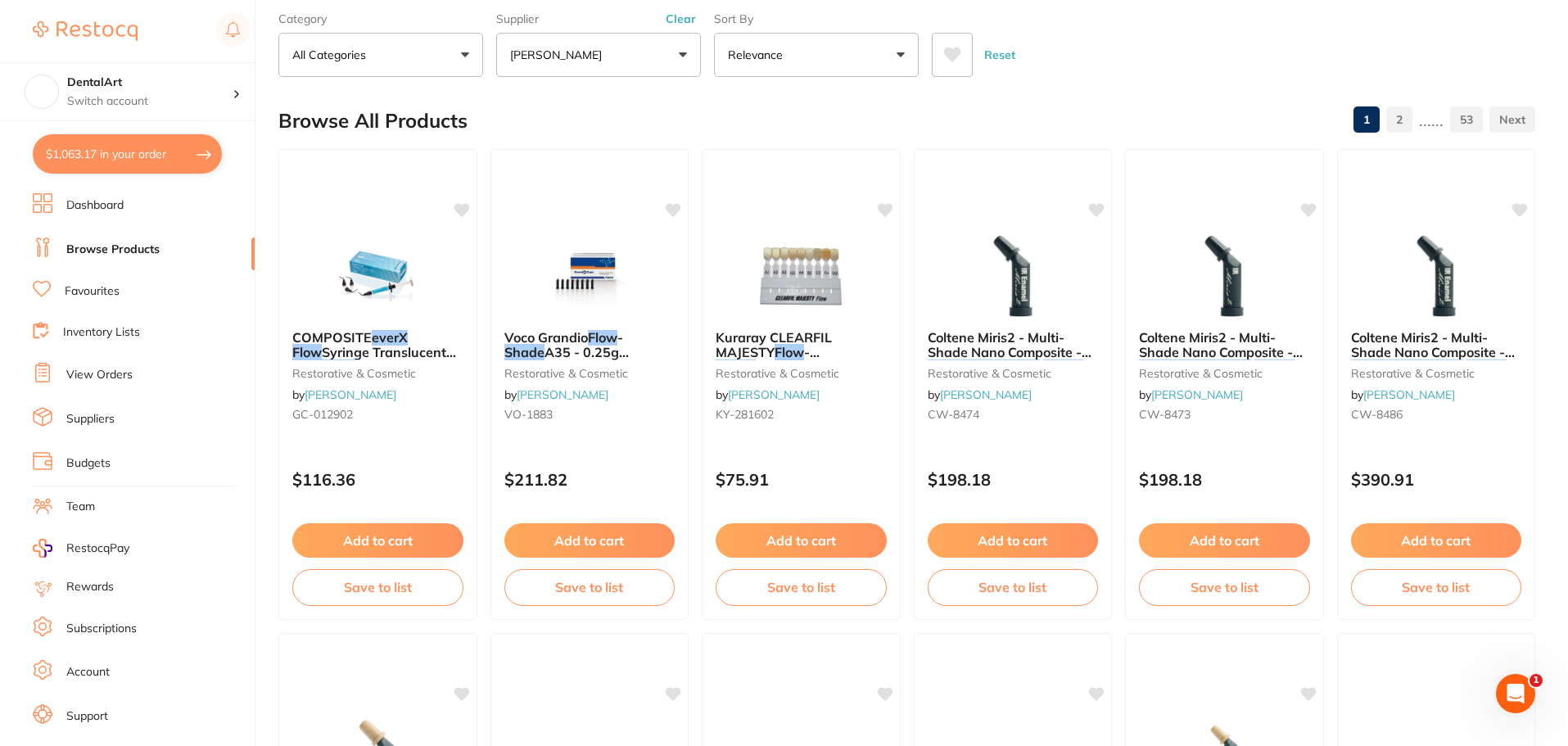
click at [354, 338] on span "COMPOSITE" at bounding box center [333, 337] width 80 height 17
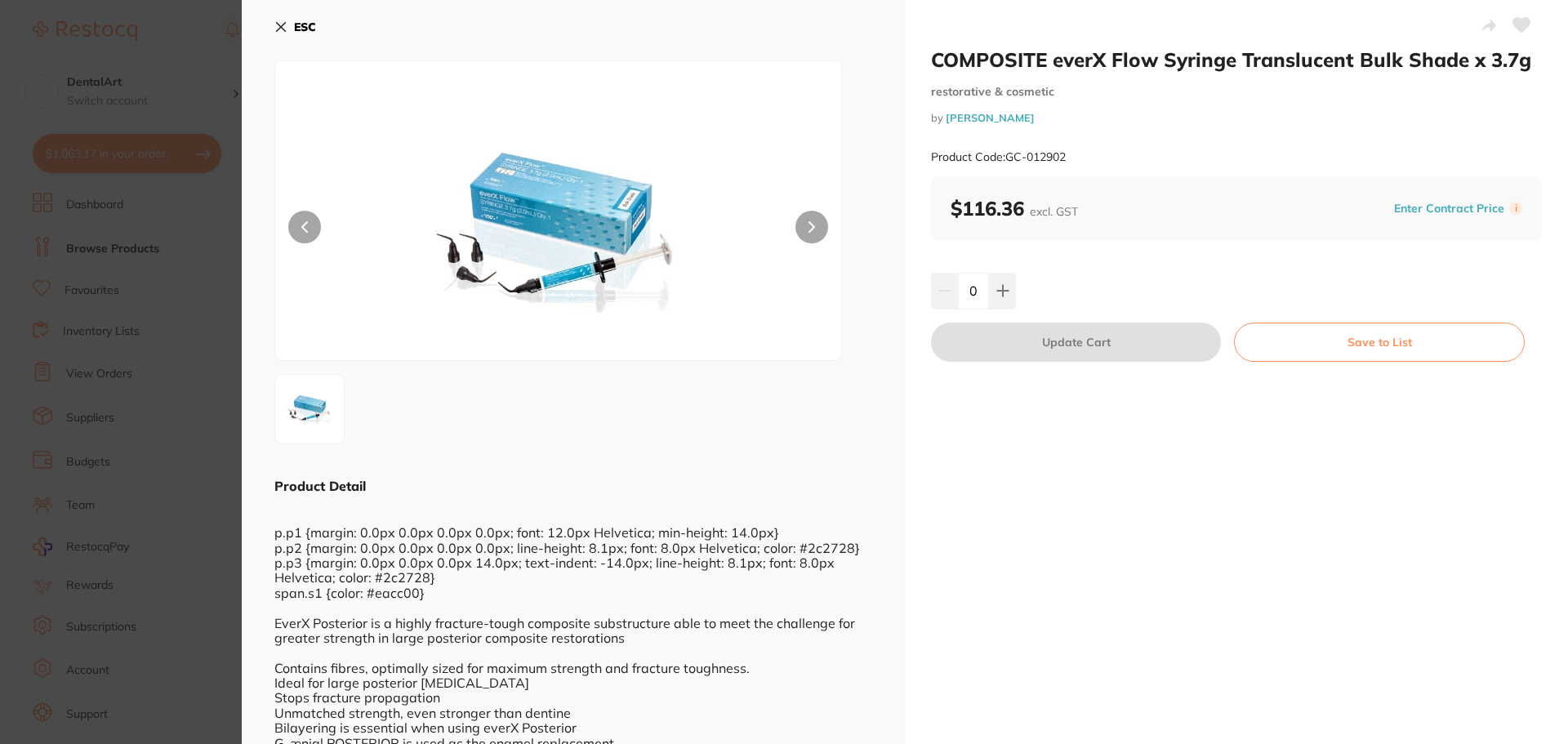
click at [614, 189] on img at bounding box center [559, 231] width 340 height 258
click at [614, 189] on div "COMPOSITE everX Flow Syringe Translucent Bulk Shade x 3.7g restorative & cosmet…" at bounding box center [904, 372] width 1326 height 744
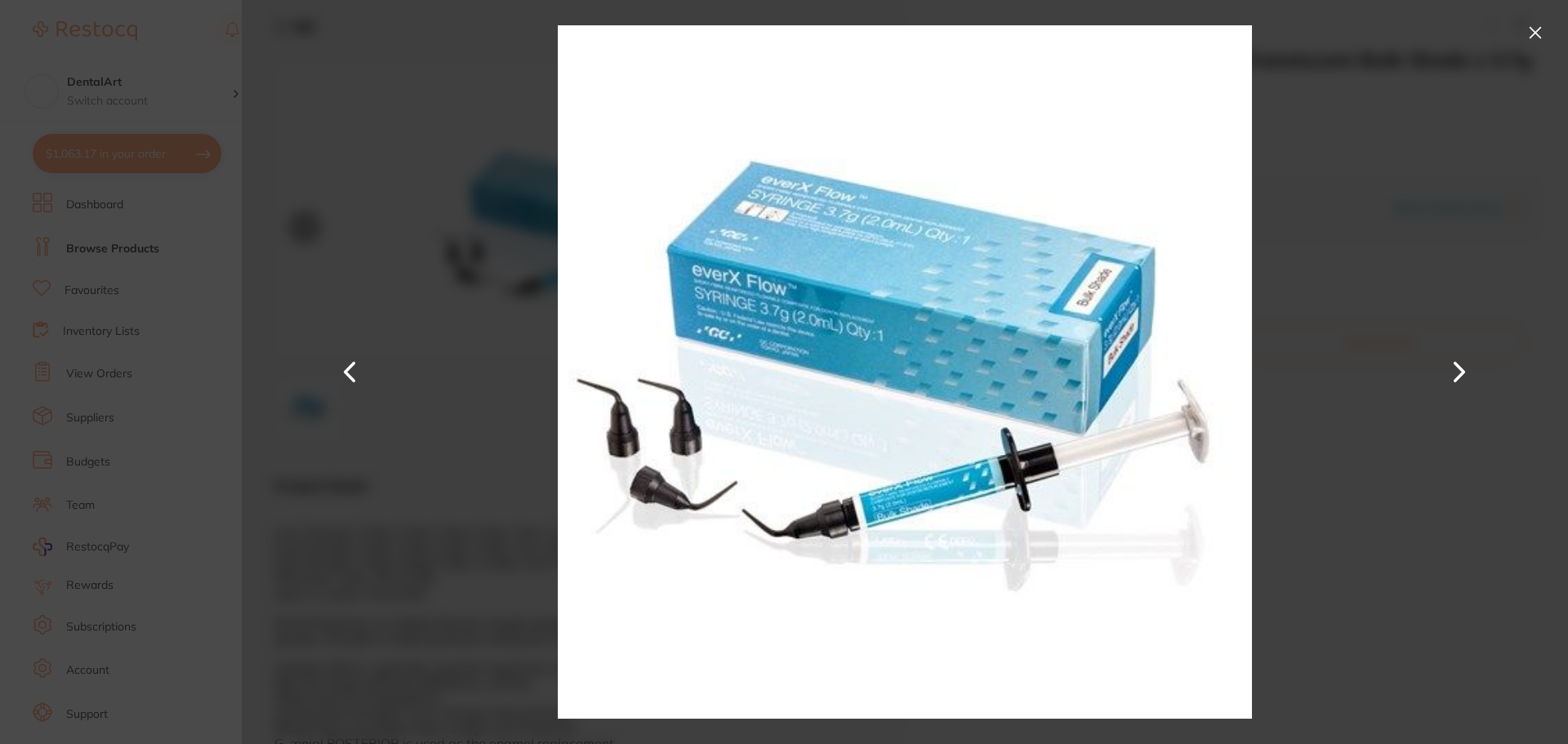
click at [1535, 29] on button at bounding box center [1535, 32] width 26 height 26
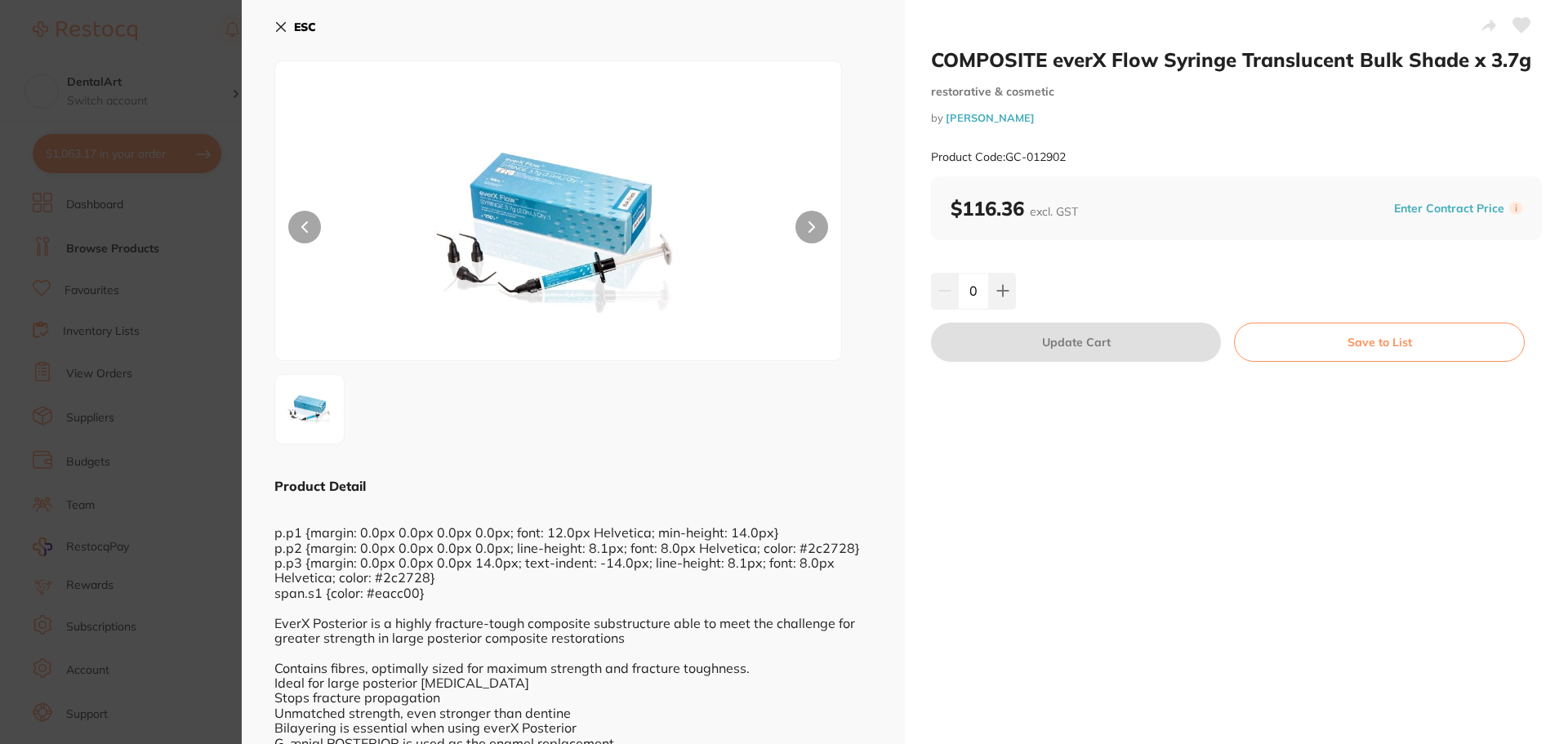
click at [281, 18] on button "ESC" at bounding box center [295, 26] width 42 height 28
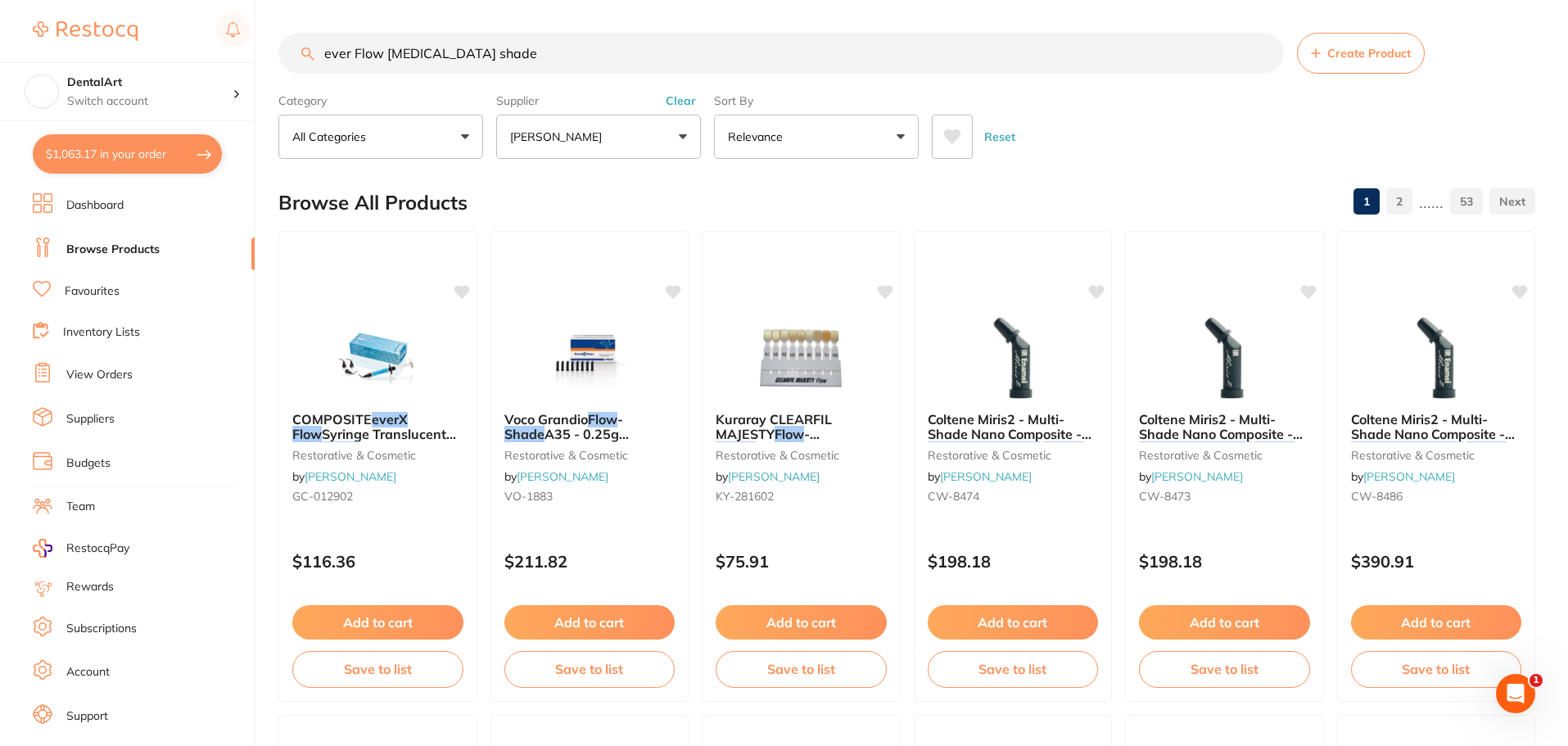
drag, startPoint x: 495, startPoint y: 57, endPoint x: 251, endPoint y: 58, distance: 244.0
click at [251, 58] on div "$1,063.17 DentalArt Switch account DentalArt $1,063.17 in your order Dashboard …" at bounding box center [784, 373] width 1568 height 746
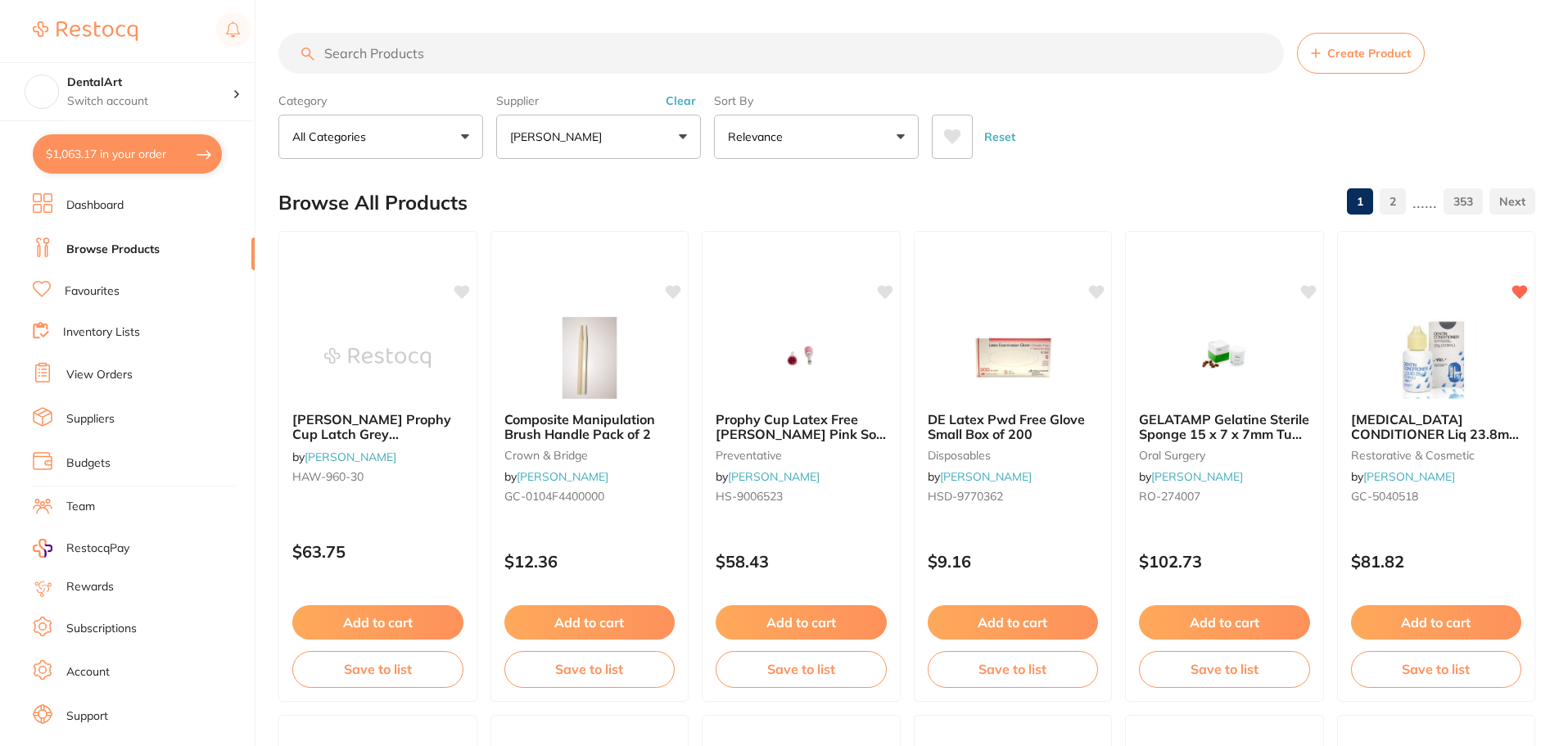
paste input "GC-012903"
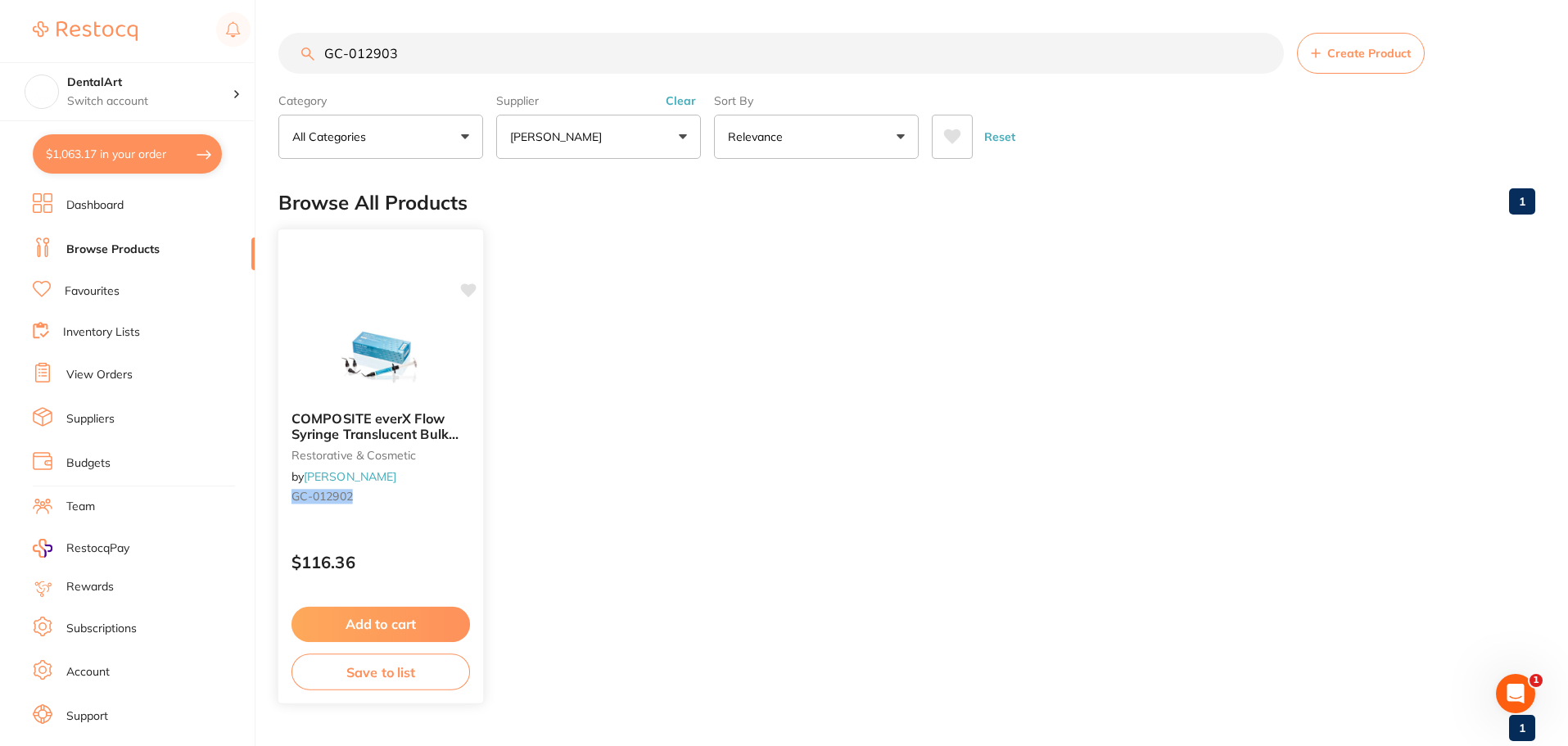
type input "GC-012903"
click at [365, 438] on span "COMPOSITE everX Flow Syringe Translucent Bulk Shade x 3.7g" at bounding box center [375, 434] width 167 height 47
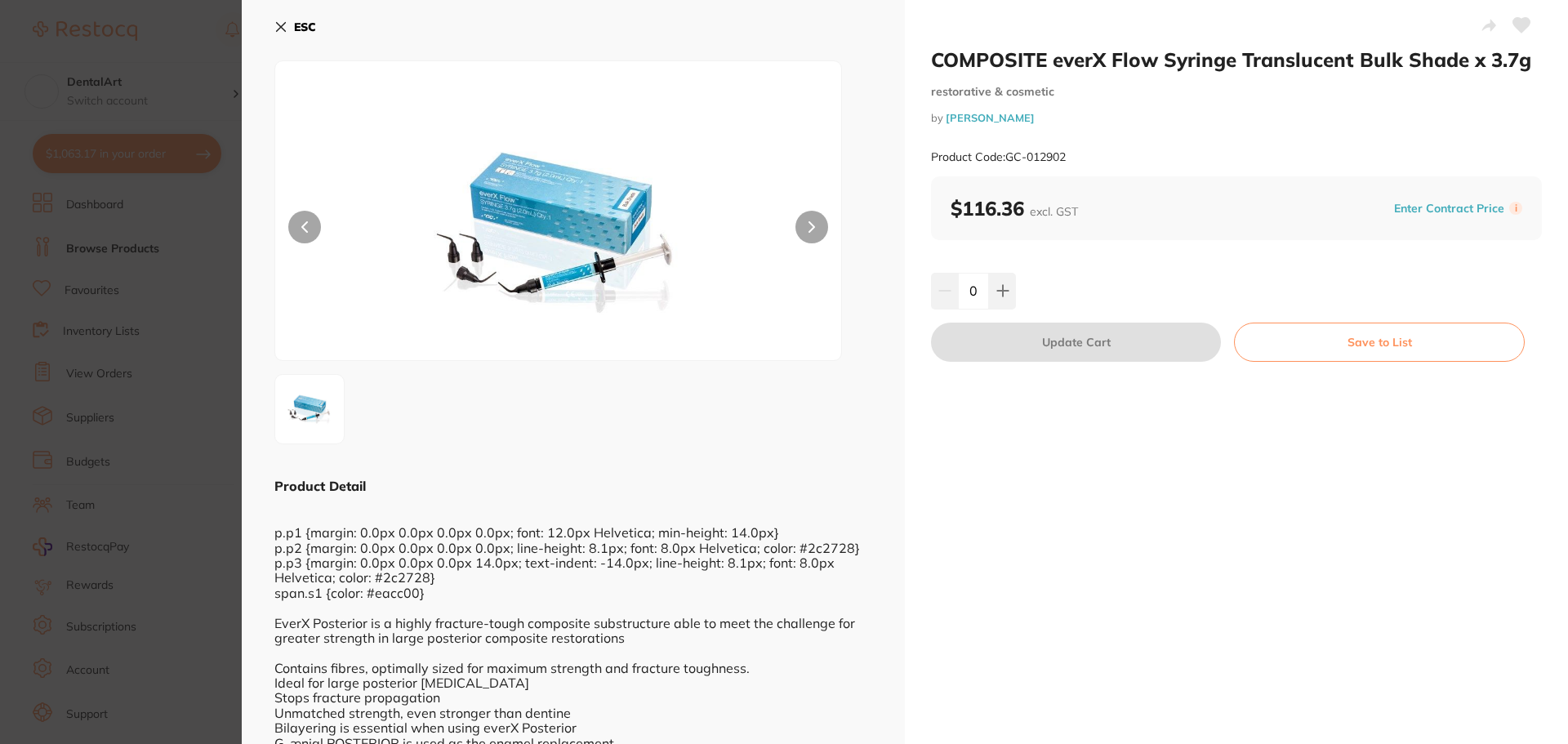
click at [291, 21] on button "ESC" at bounding box center [295, 26] width 42 height 28
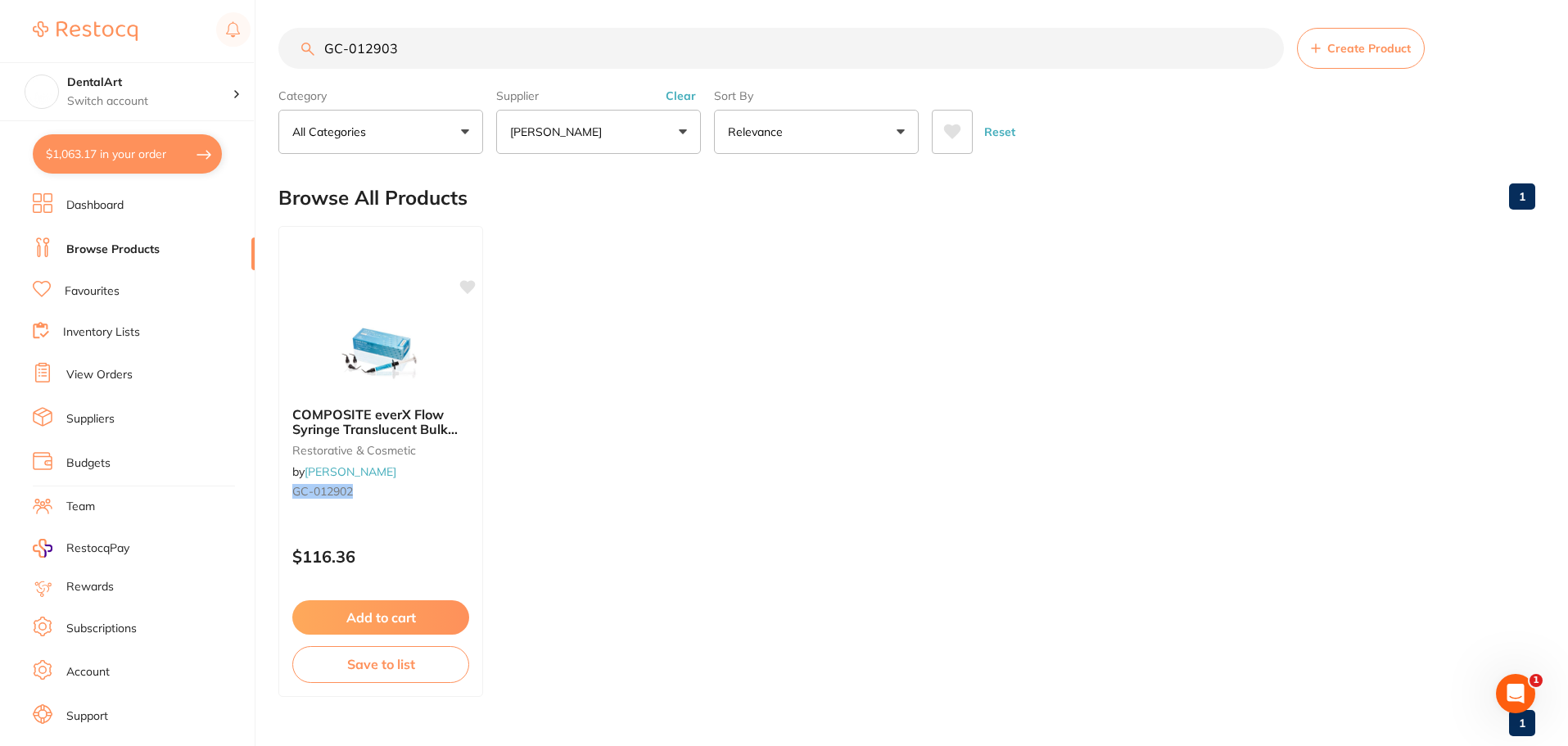
drag, startPoint x: 421, startPoint y: 53, endPoint x: 217, endPoint y: 54, distance: 204.0
click at [217, 54] on div "$1,063.17 DentalArt Switch account DentalArt $1,063.17 in your order Dashboard …" at bounding box center [784, 368] width 1568 height 746
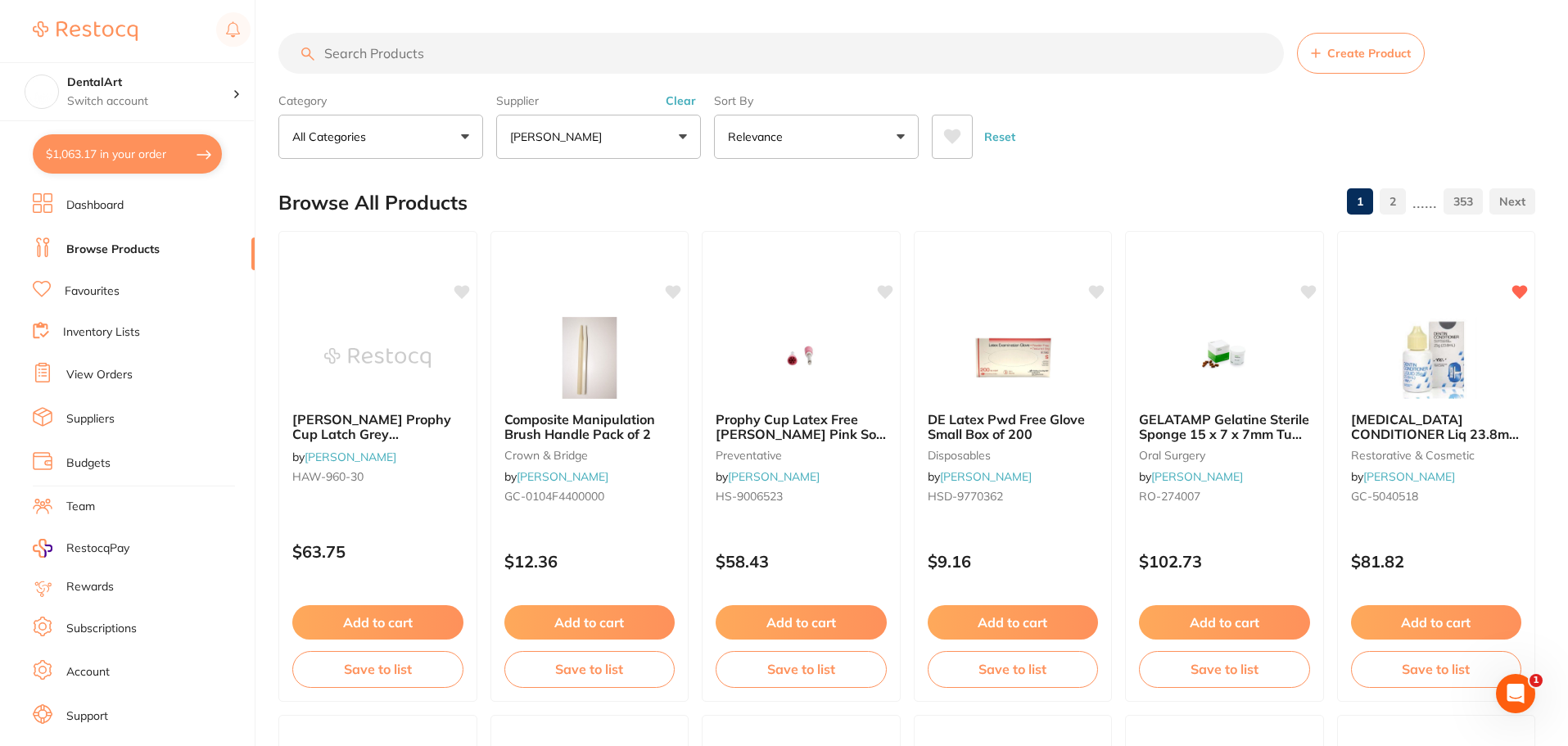
paste input "GC everX Flow - Fibre-Reinforced Flowable Composite - Dentin Shade - 2ml Syring…"
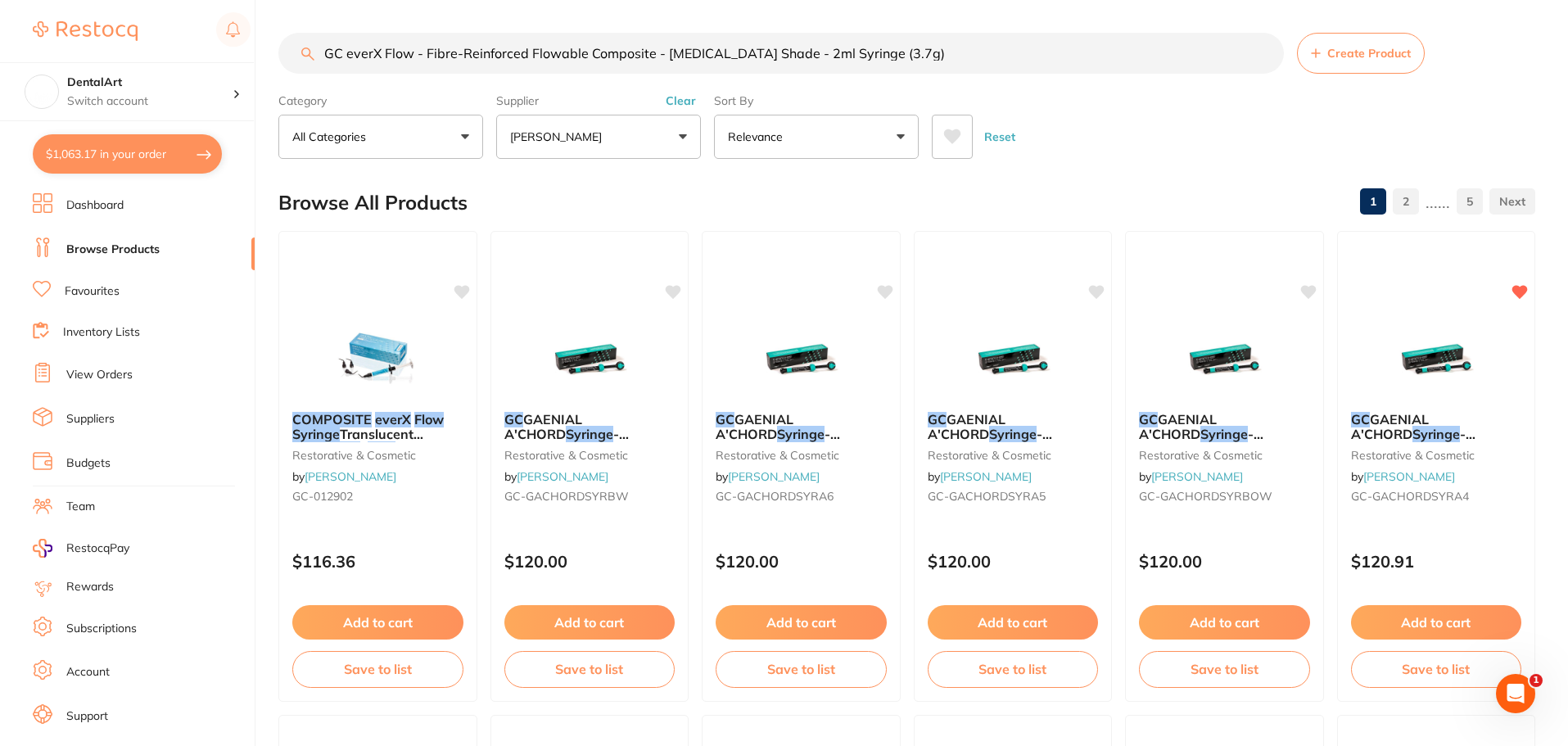
type input "GC everX Flow - Fibre-Reinforced Flowable Composite - Dentin Shade - 2ml Syring…"
click at [332, 325] on img at bounding box center [377, 356] width 107 height 83
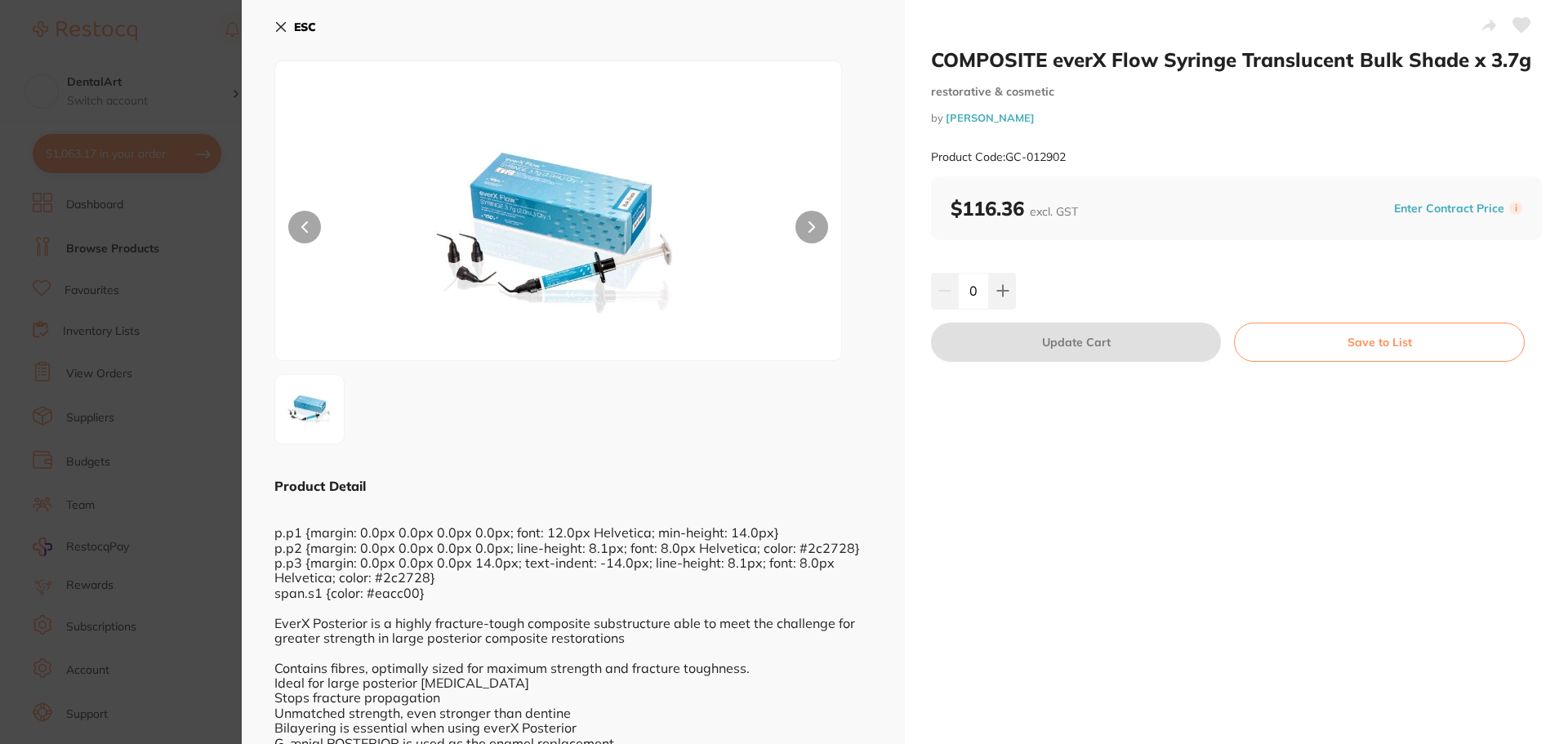
click at [292, 28] on button "ESC" at bounding box center [295, 26] width 42 height 28
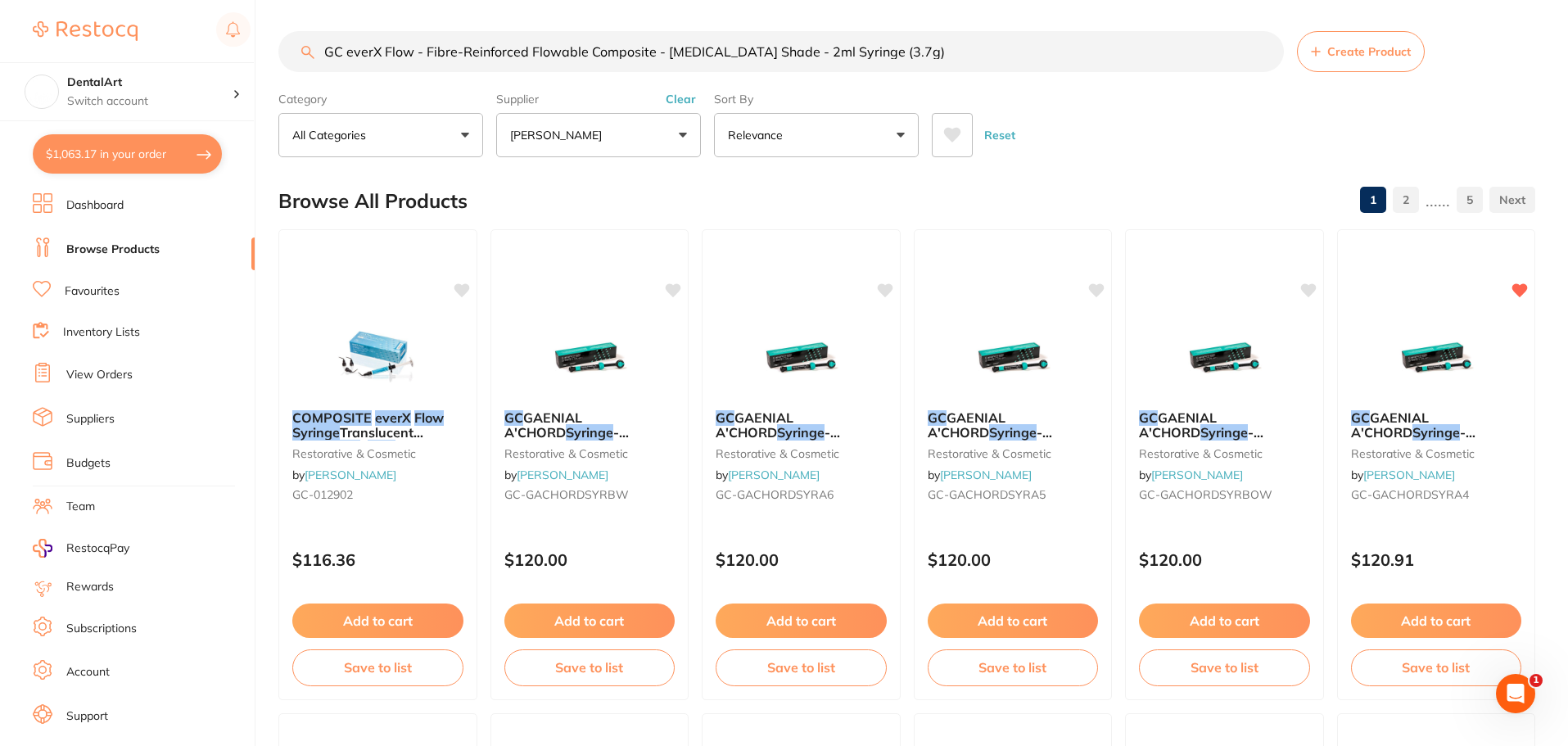
drag, startPoint x: 934, startPoint y: 56, endPoint x: 43, endPoint y: 10, distance: 892.2
click at [0, 107] on div "$1,063.17 DentalArt Switch account DentalArt $1,063.17 in your order Dashboard …" at bounding box center [784, 371] width 1568 height 746
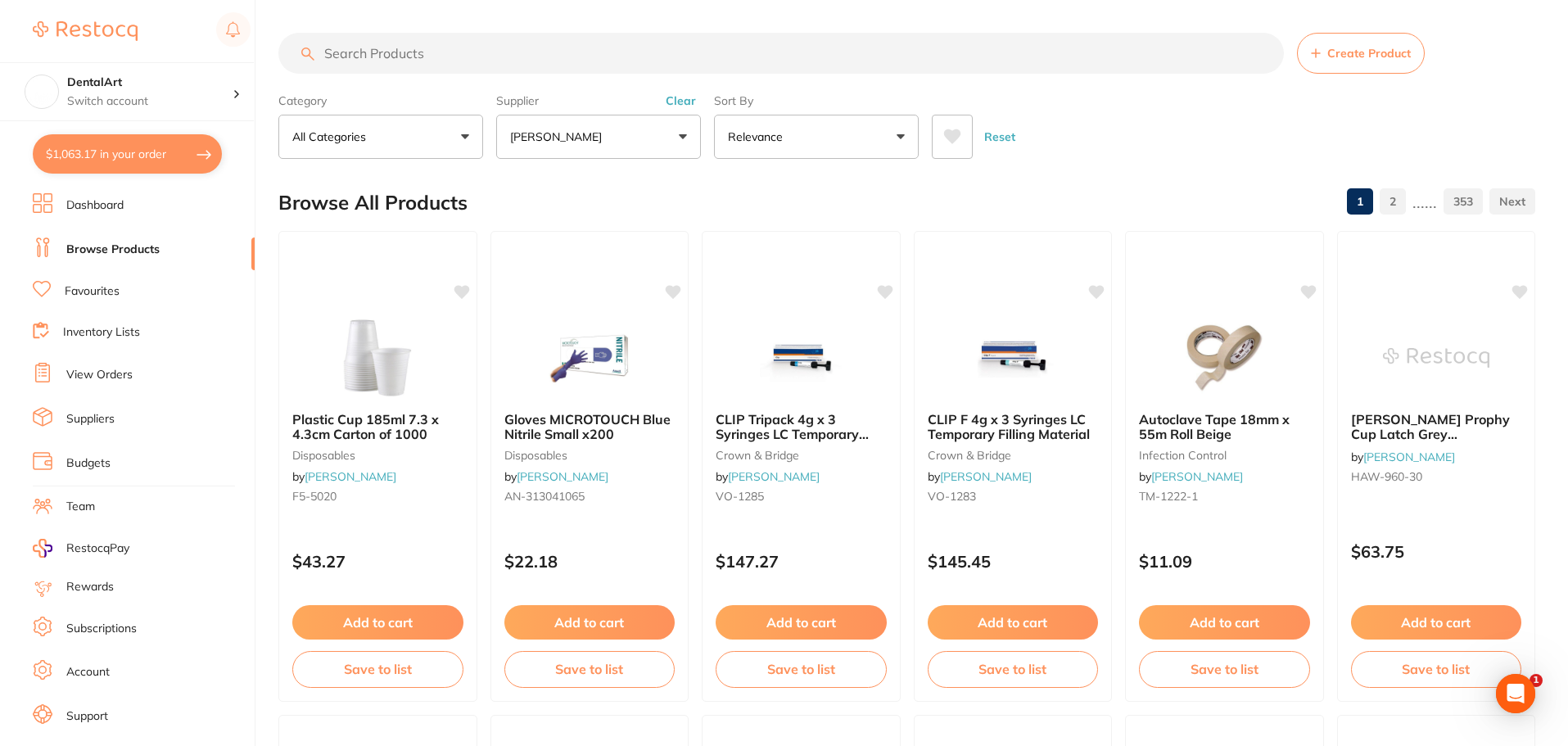
scroll to position [0, 0]
click at [340, 44] on input "search" at bounding box center [781, 53] width 1006 height 41
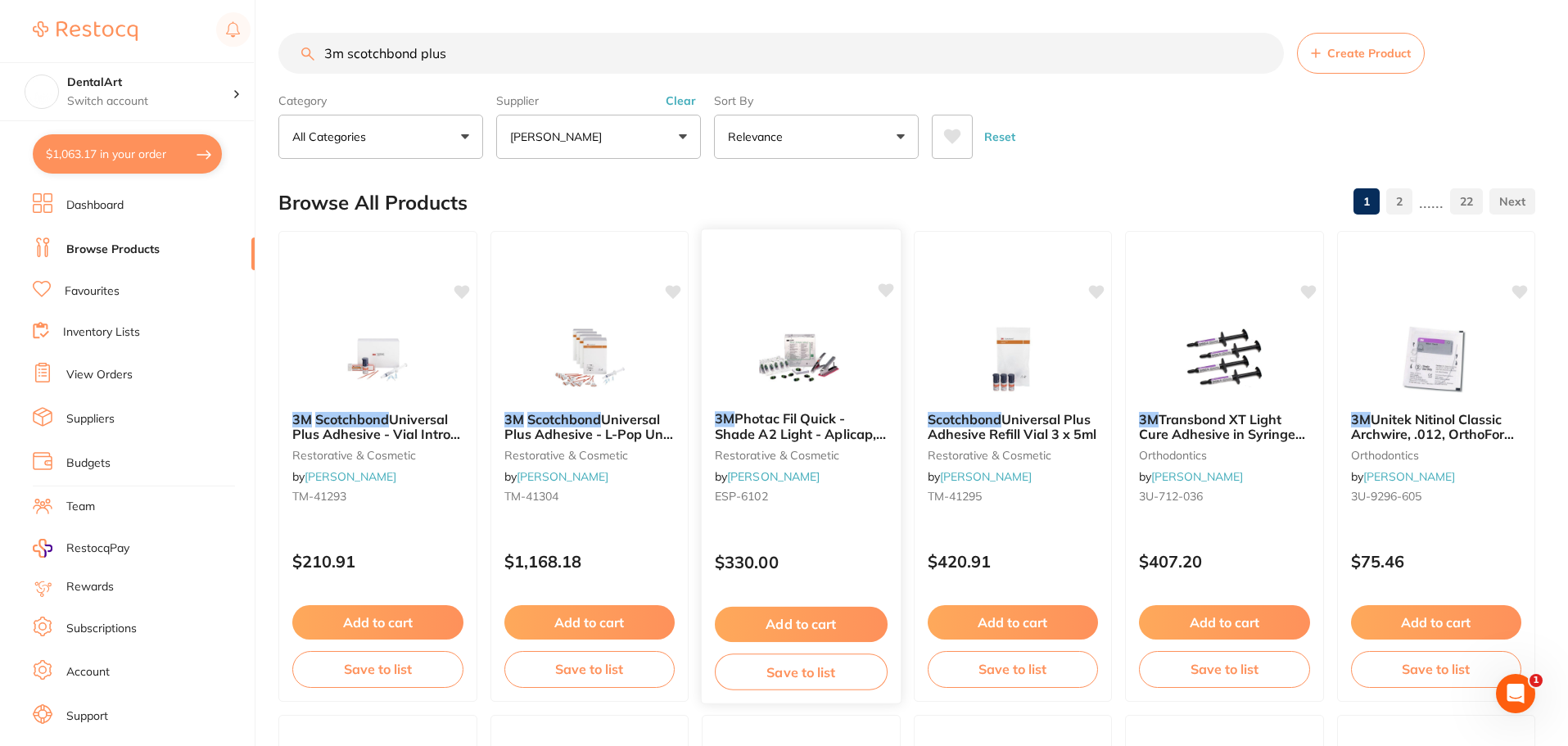
type input "3m scotchbond plus"
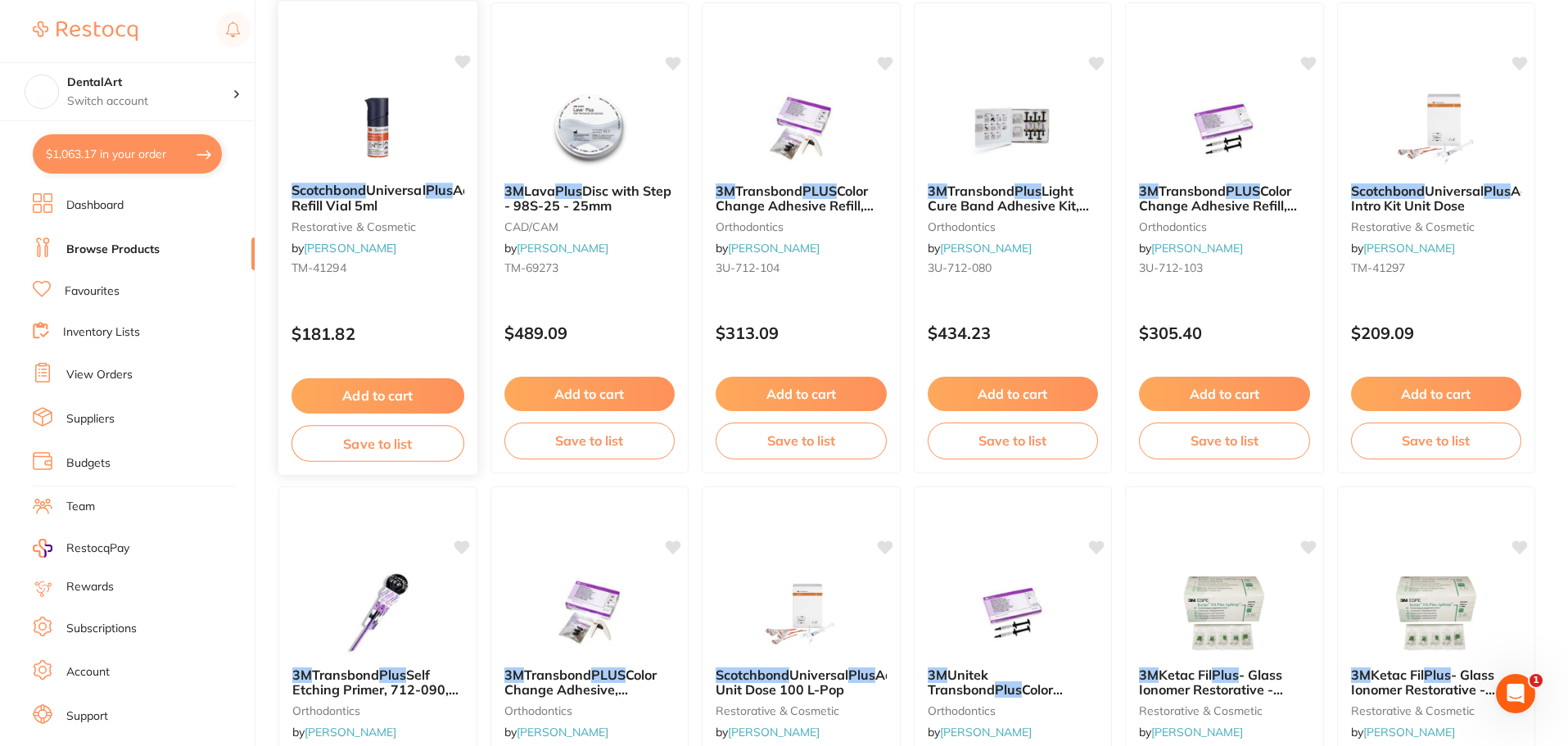
scroll to position [737, 0]
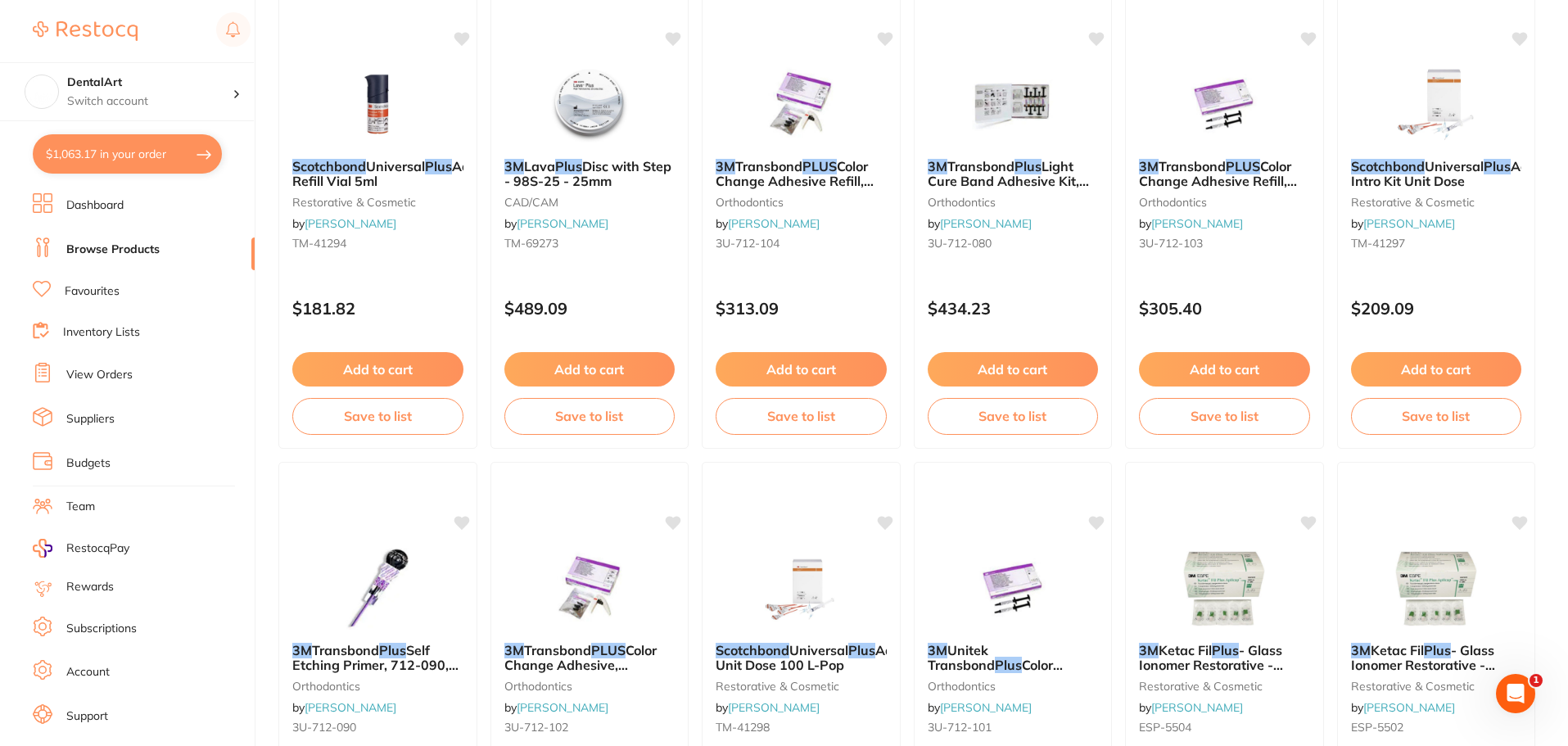
click at [359, 186] on span "Adhesive Refill Vial 5ml" at bounding box center [402, 173] width 218 height 31
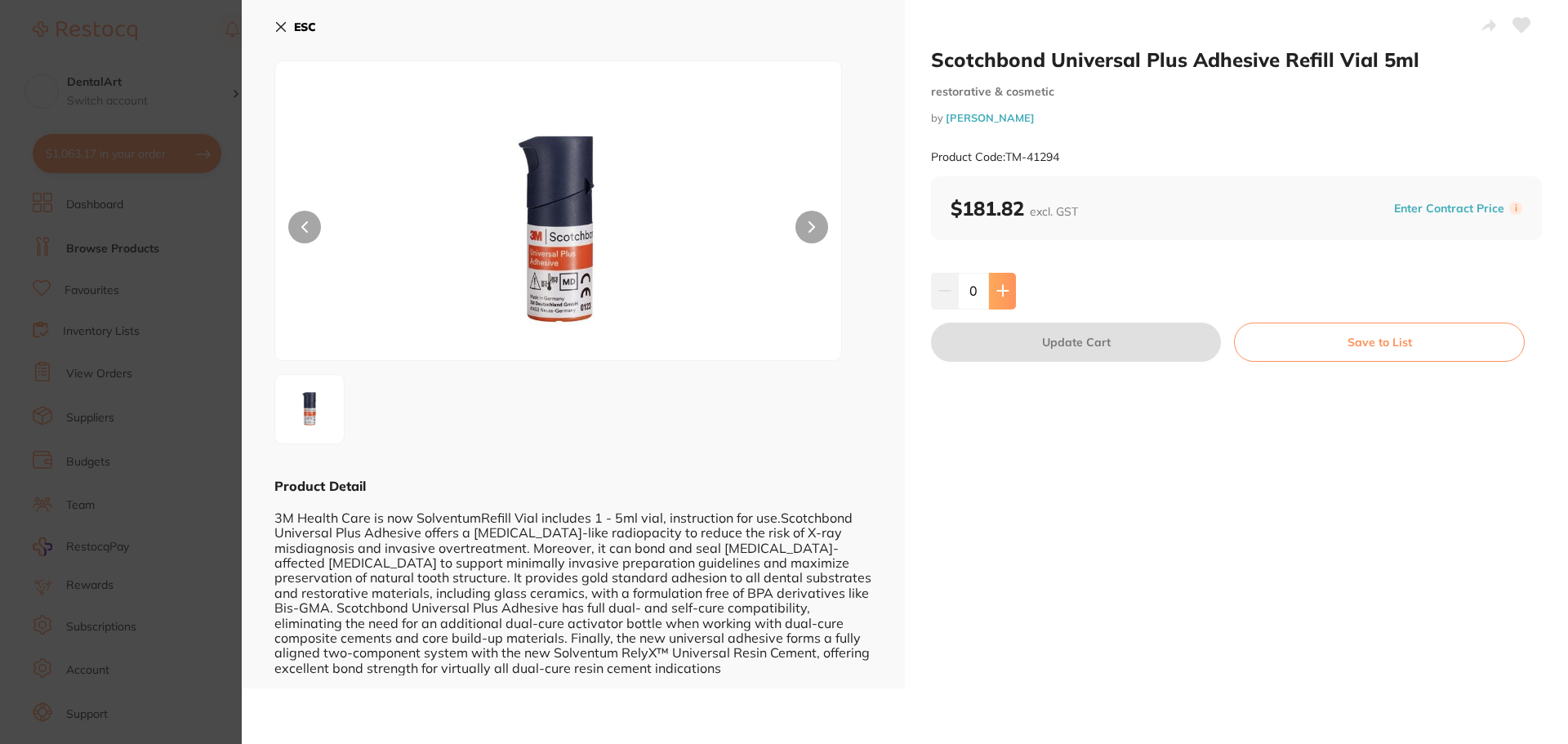
click at [1005, 291] on icon at bounding box center [1002, 291] width 11 height 11
type input "1"
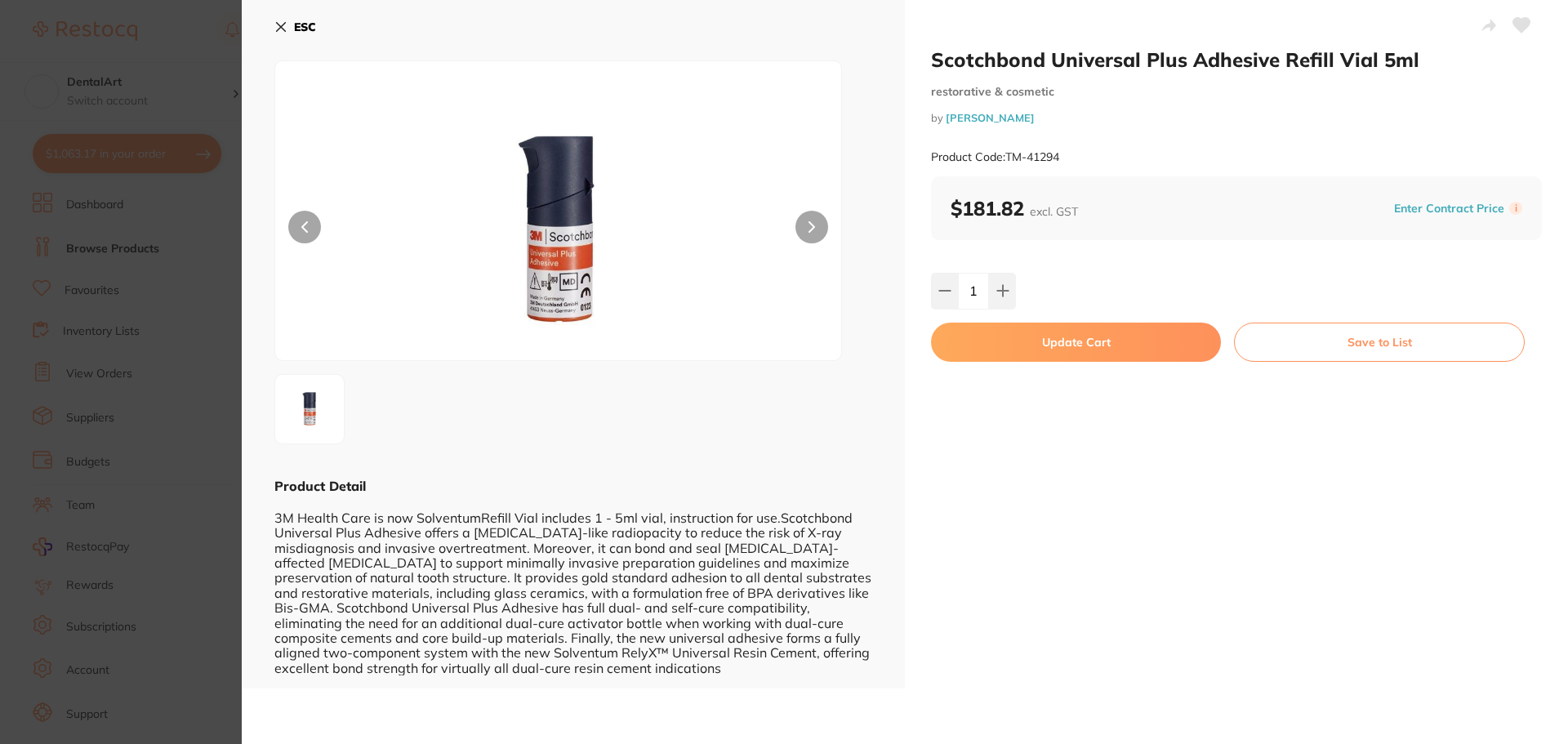
drag, startPoint x: 1046, startPoint y: 333, endPoint x: 1057, endPoint y: 337, distance: 11.7
click at [1051, 333] on button "Update Cart" at bounding box center [1076, 342] width 290 height 39
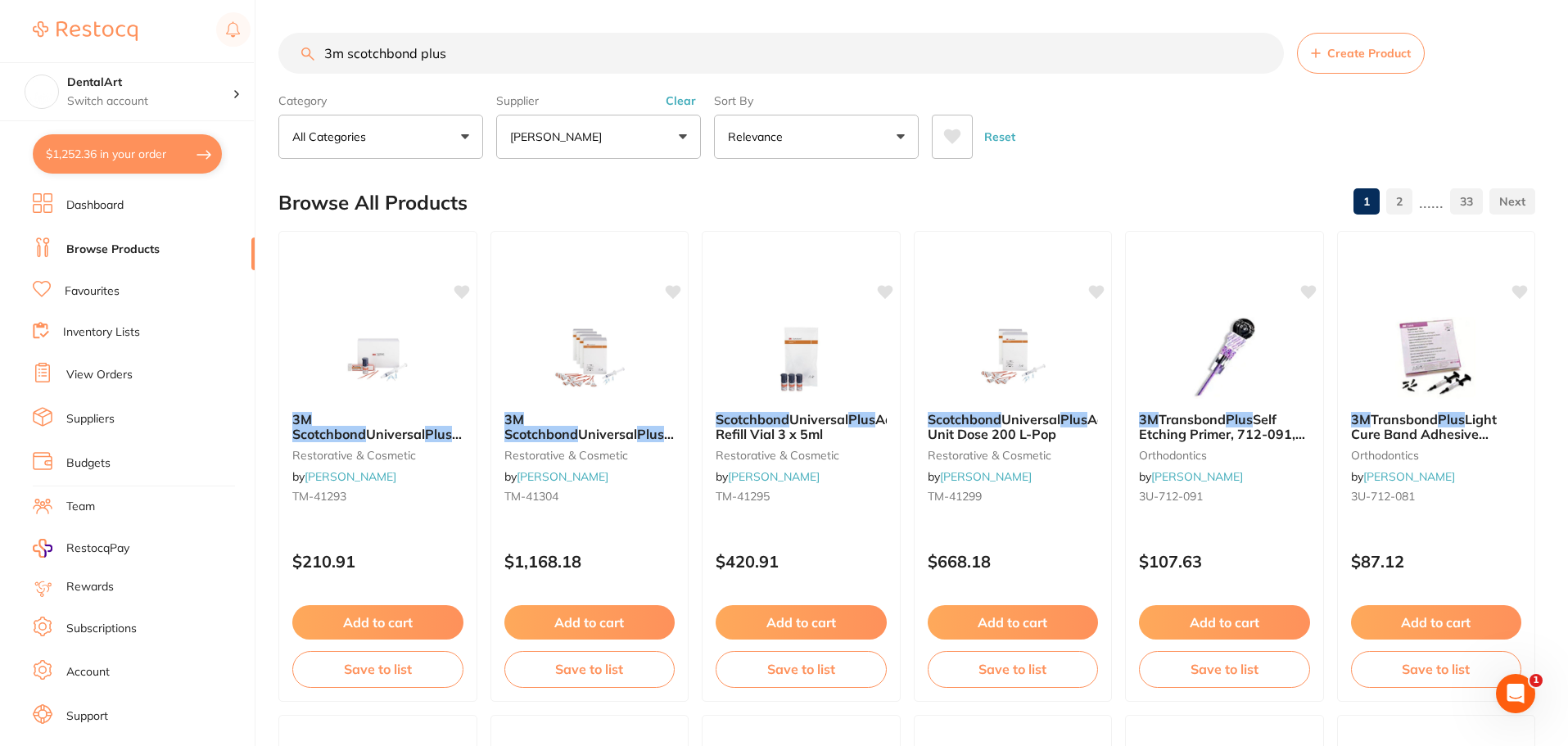
drag, startPoint x: 474, startPoint y: 54, endPoint x: 0, endPoint y: 48, distance: 474.0
click at [0, 54] on div "$1,252.36 DentalArt Switch account DentalArt $1,252.36 in your order Dashboard …" at bounding box center [784, 373] width 1568 height 746
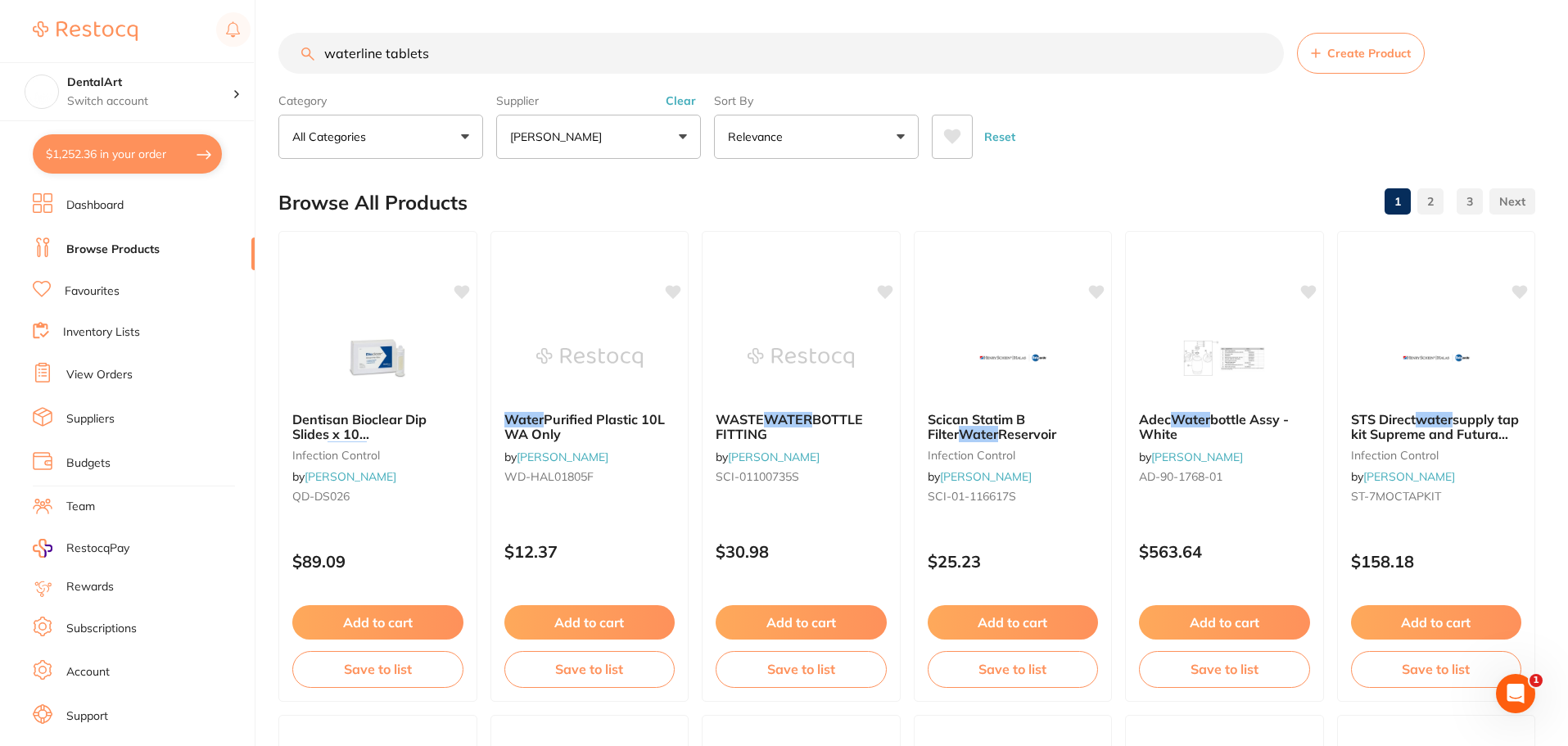
type input "waterline tablets"
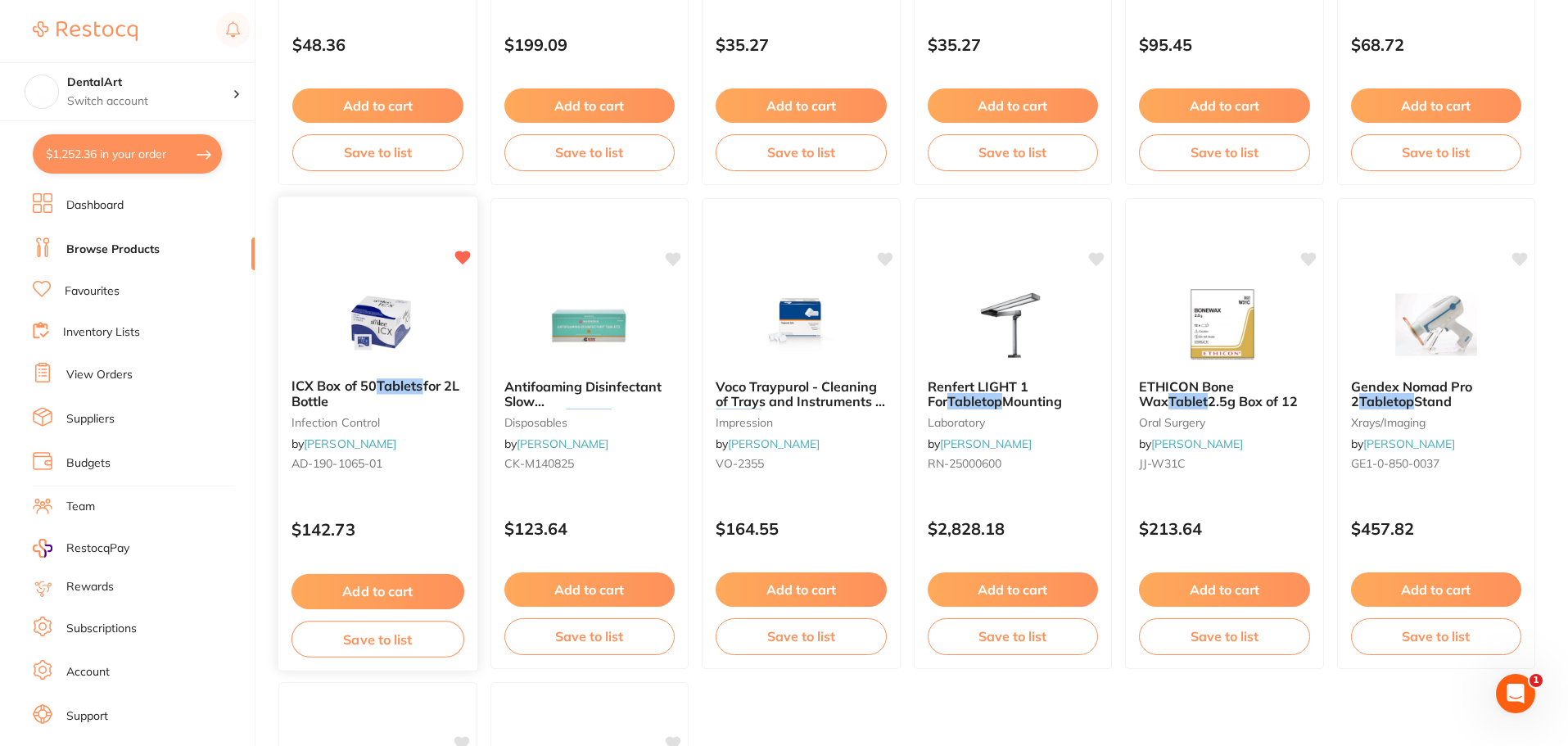
scroll to position [573, 0]
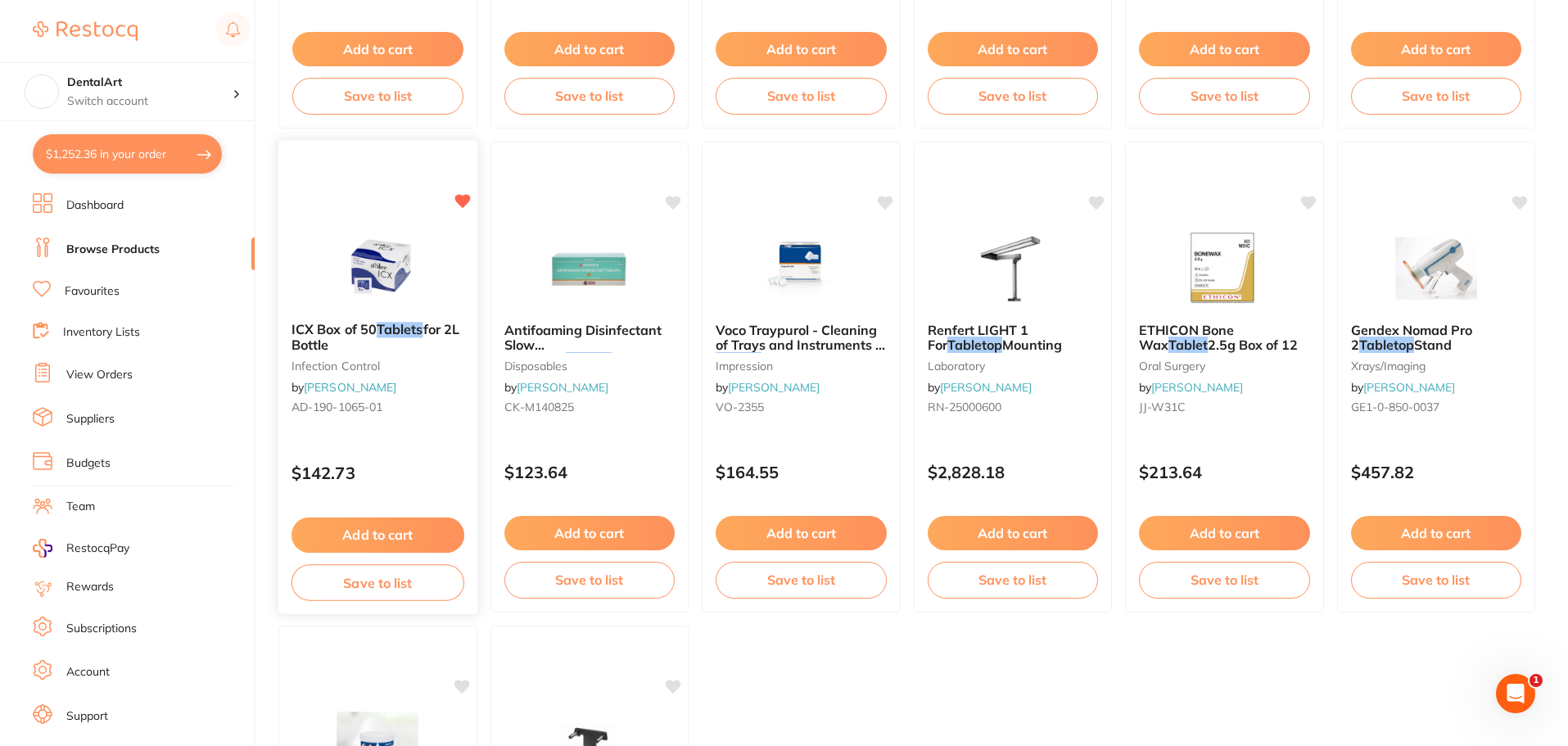
click at [344, 251] on img at bounding box center [377, 266] width 107 height 83
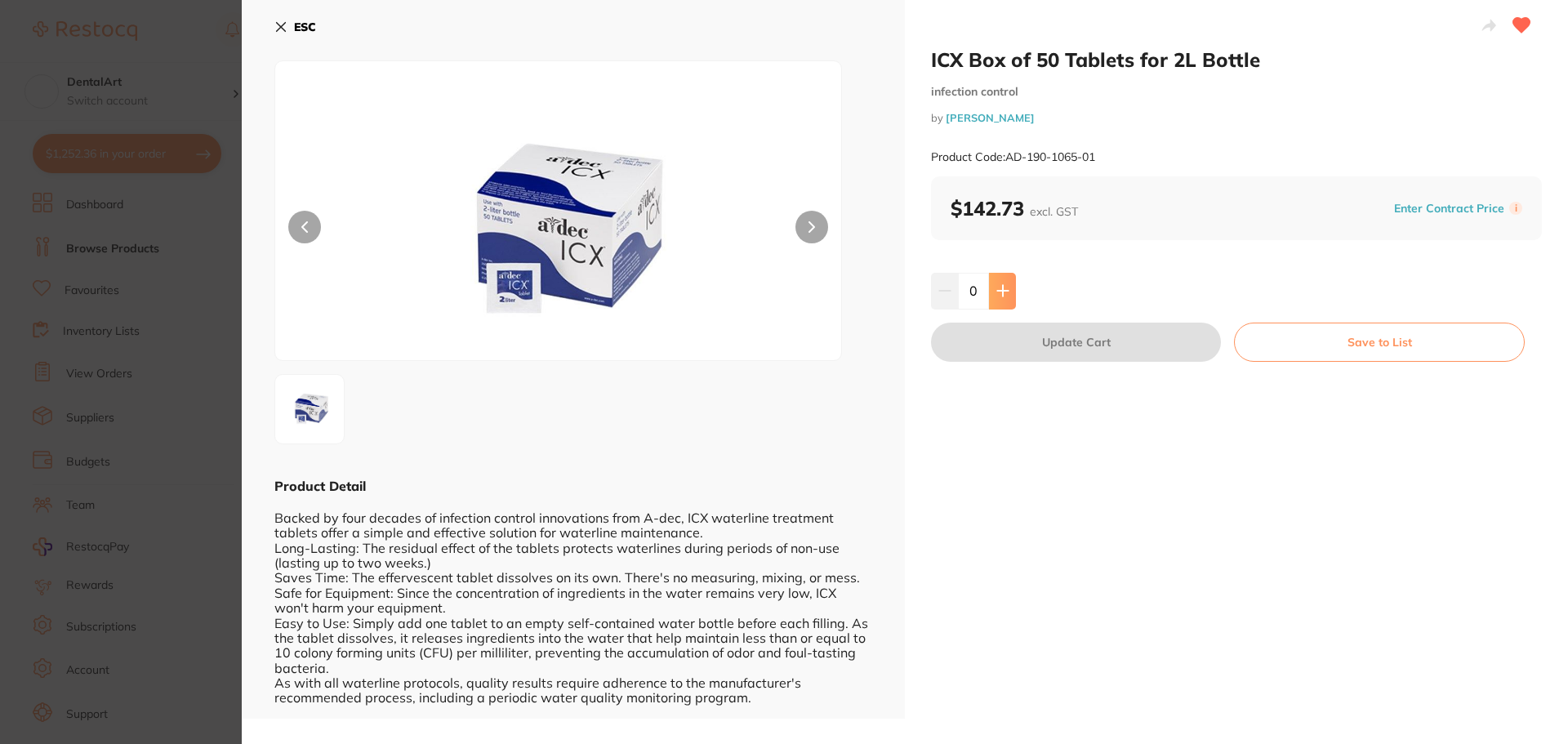
click at [997, 294] on icon at bounding box center [1002, 290] width 13 height 13
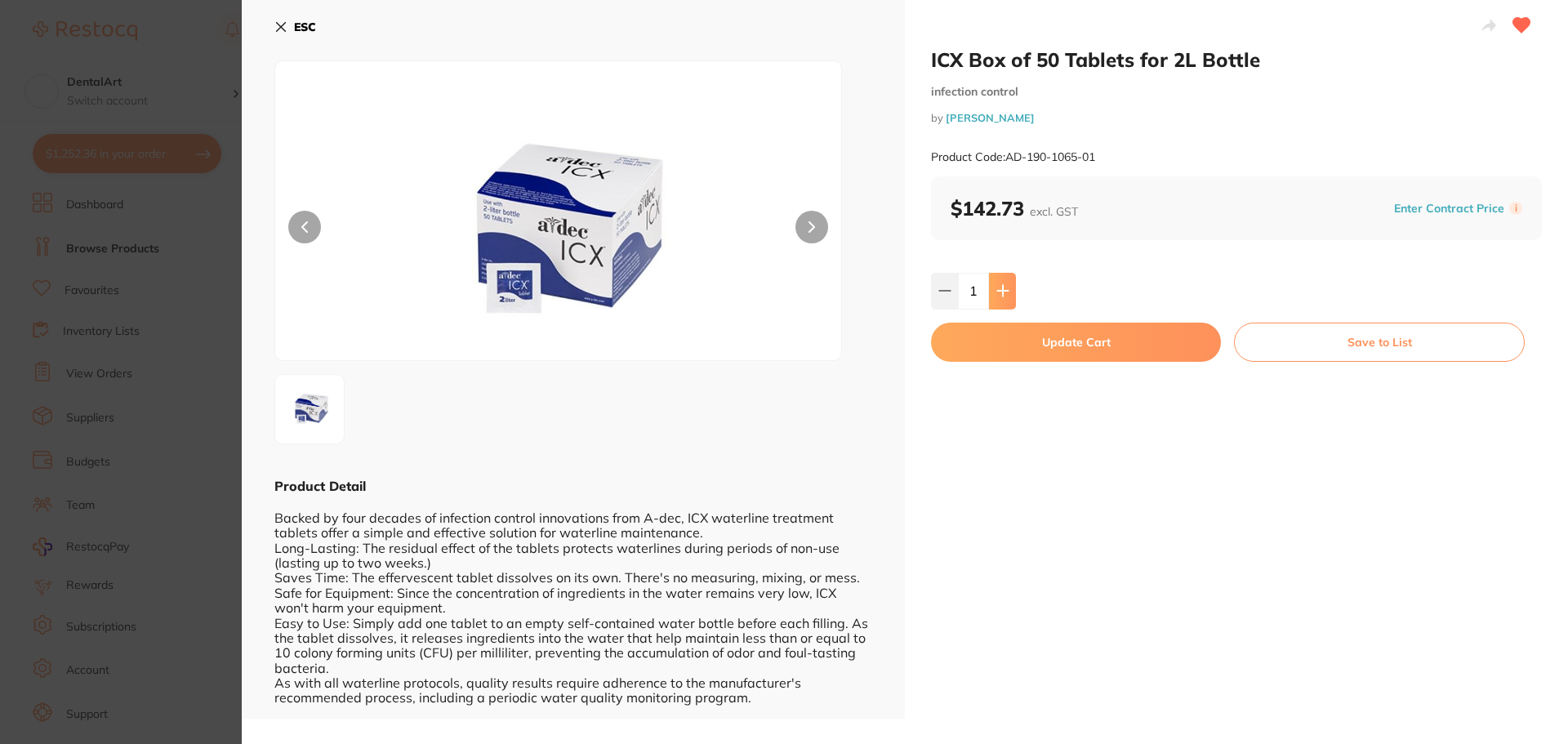
click at [997, 294] on icon at bounding box center [1002, 290] width 13 height 13
type input "2"
click at [1082, 347] on button "Update Cart" at bounding box center [1076, 342] width 290 height 39
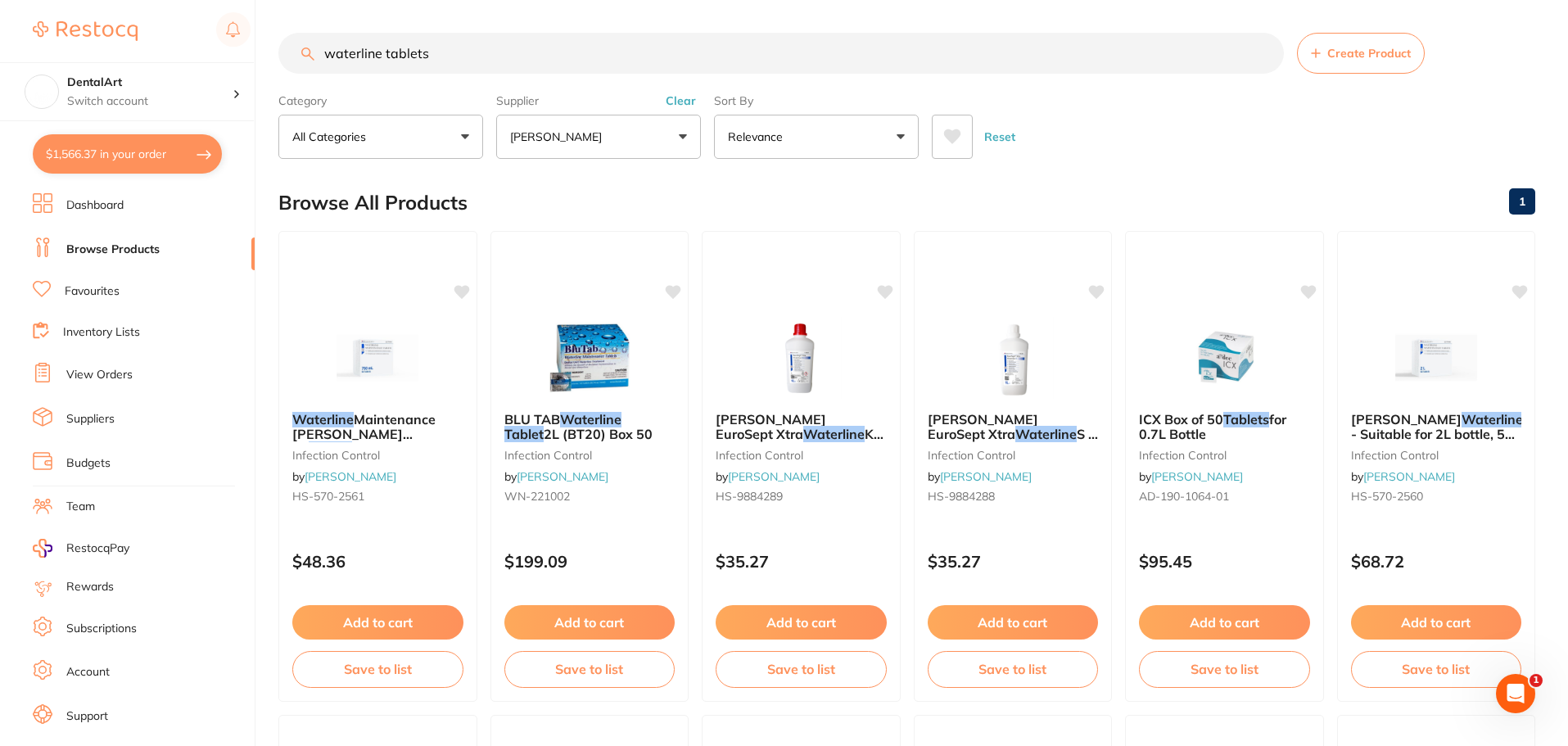
drag, startPoint x: 510, startPoint y: 70, endPoint x: 0, endPoint y: 139, distance: 514.6
click at [0, 124] on div "$1,566.37 DentalArt Switch account DentalArt $1,566.37 in your order Dashboard …" at bounding box center [784, 373] width 1568 height 746
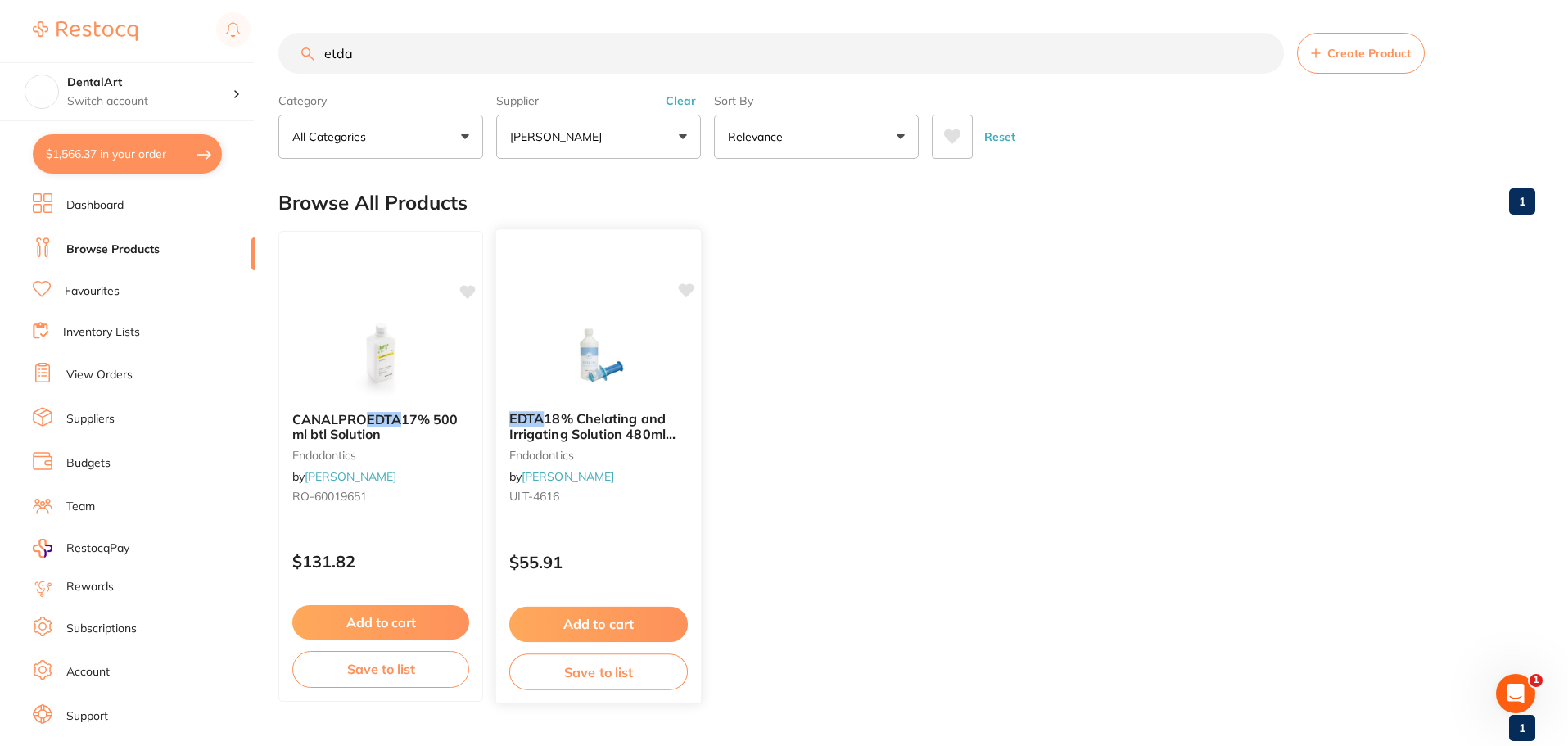
type input "etda"
click at [583, 369] on img at bounding box center [598, 356] width 107 height 83
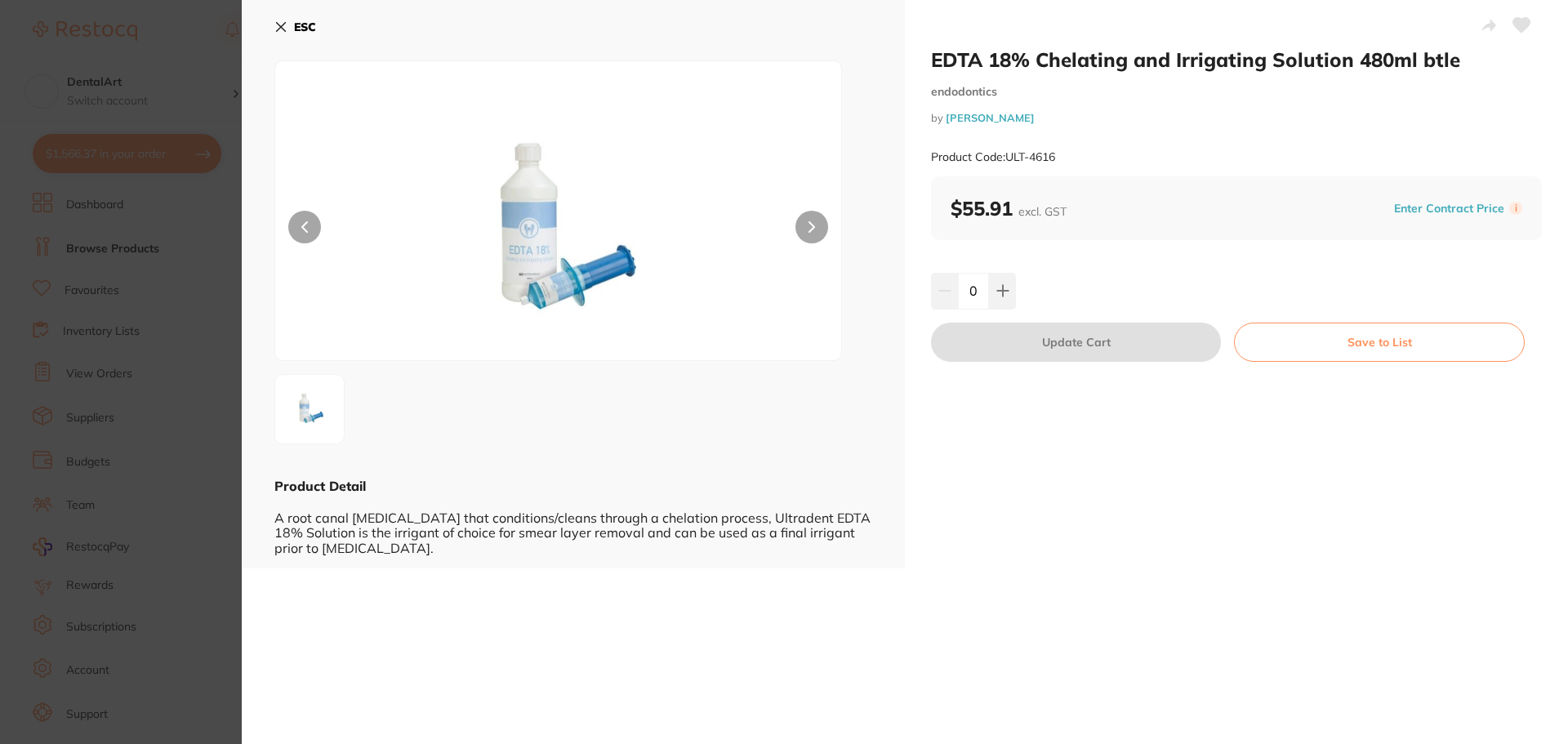
click at [286, 28] on icon at bounding box center [280, 26] width 13 height 13
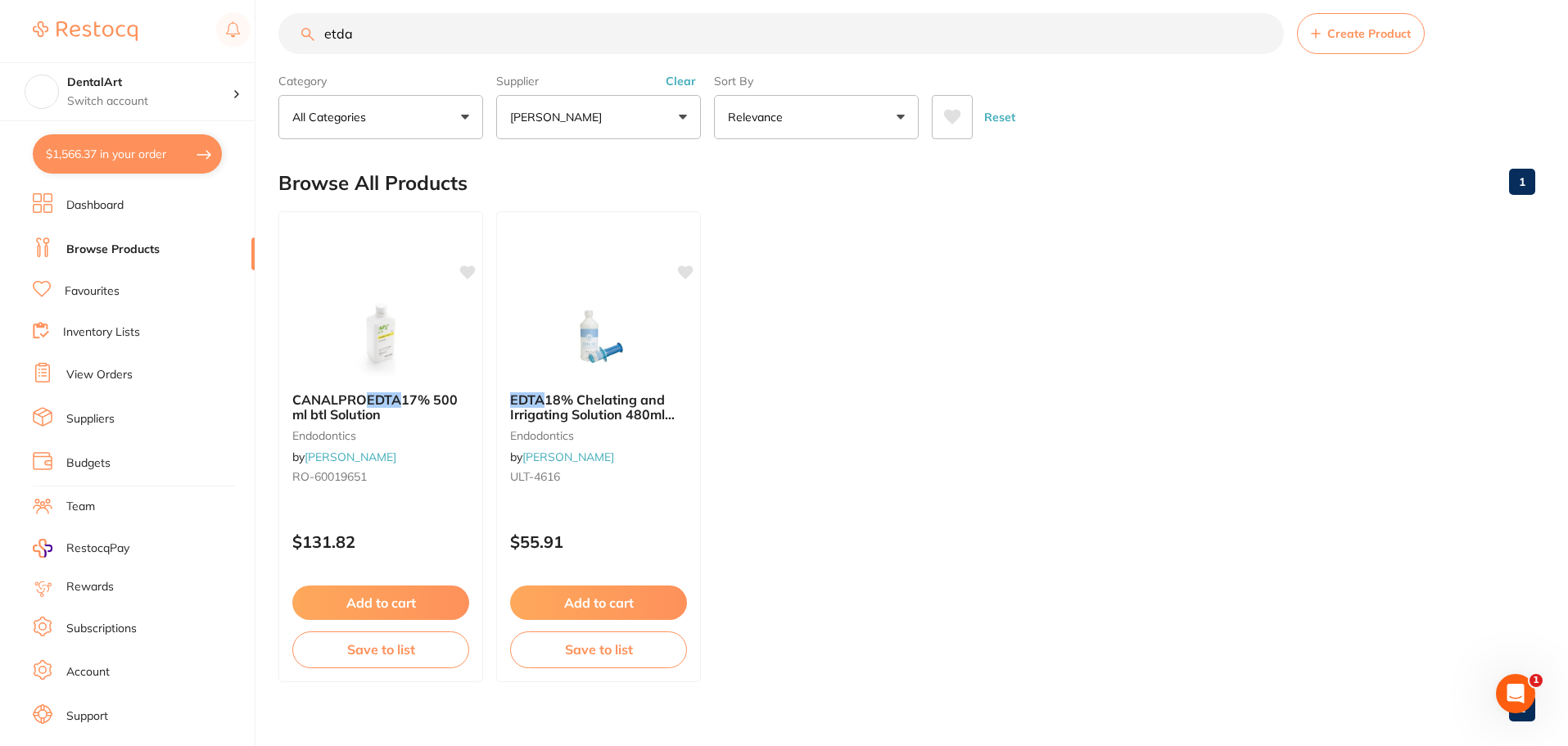
drag, startPoint x: 234, startPoint y: 36, endPoint x: 0, endPoint y: 30, distance: 234.1
click at [0, 28] on div "$1,566.37 DentalArt Switch account DentalArt $1,566.37 in your order Dashboard …" at bounding box center [784, 353] width 1568 height 746
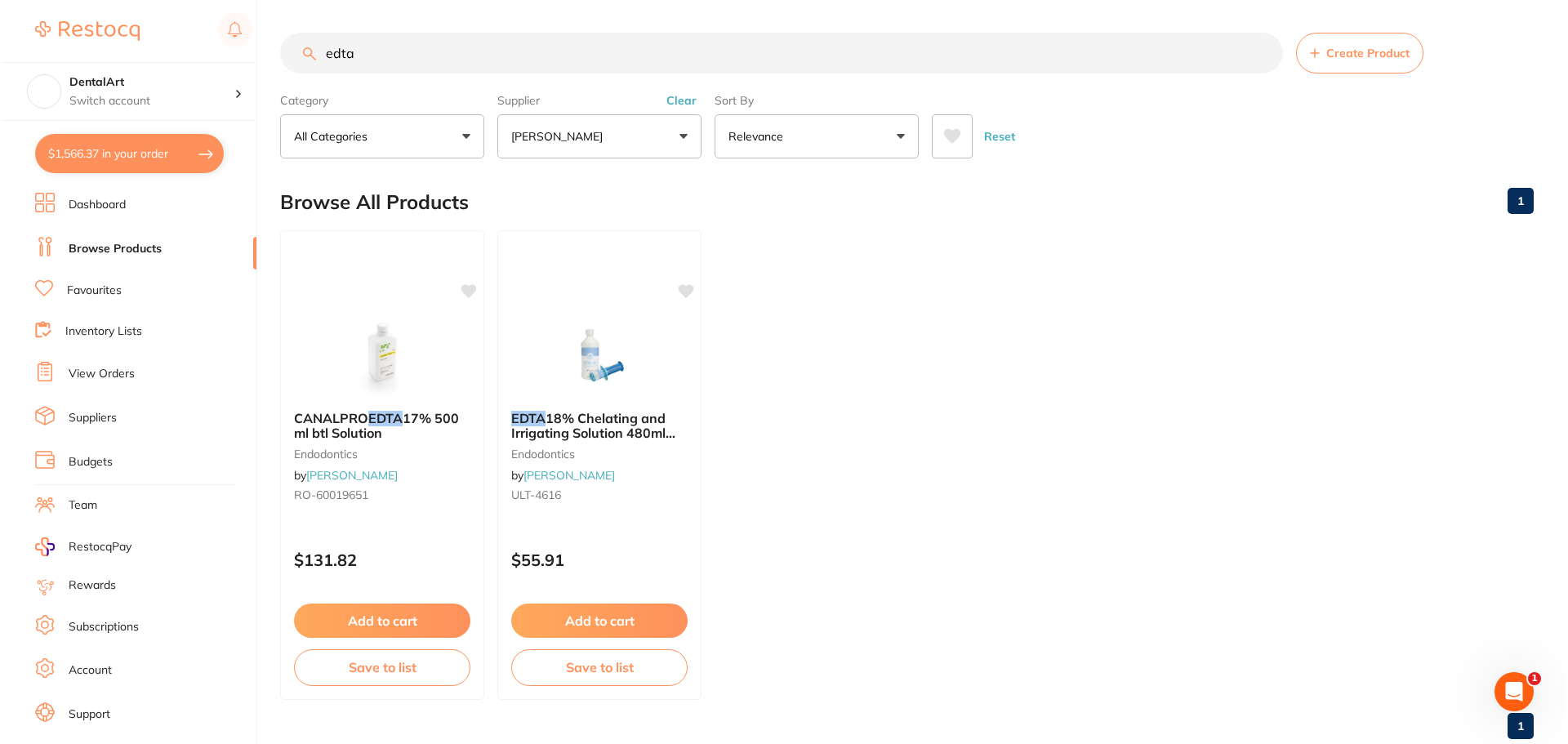
scroll to position [0, 0]
type input "edta"
click at [379, 340] on img at bounding box center [379, 355] width 107 height 82
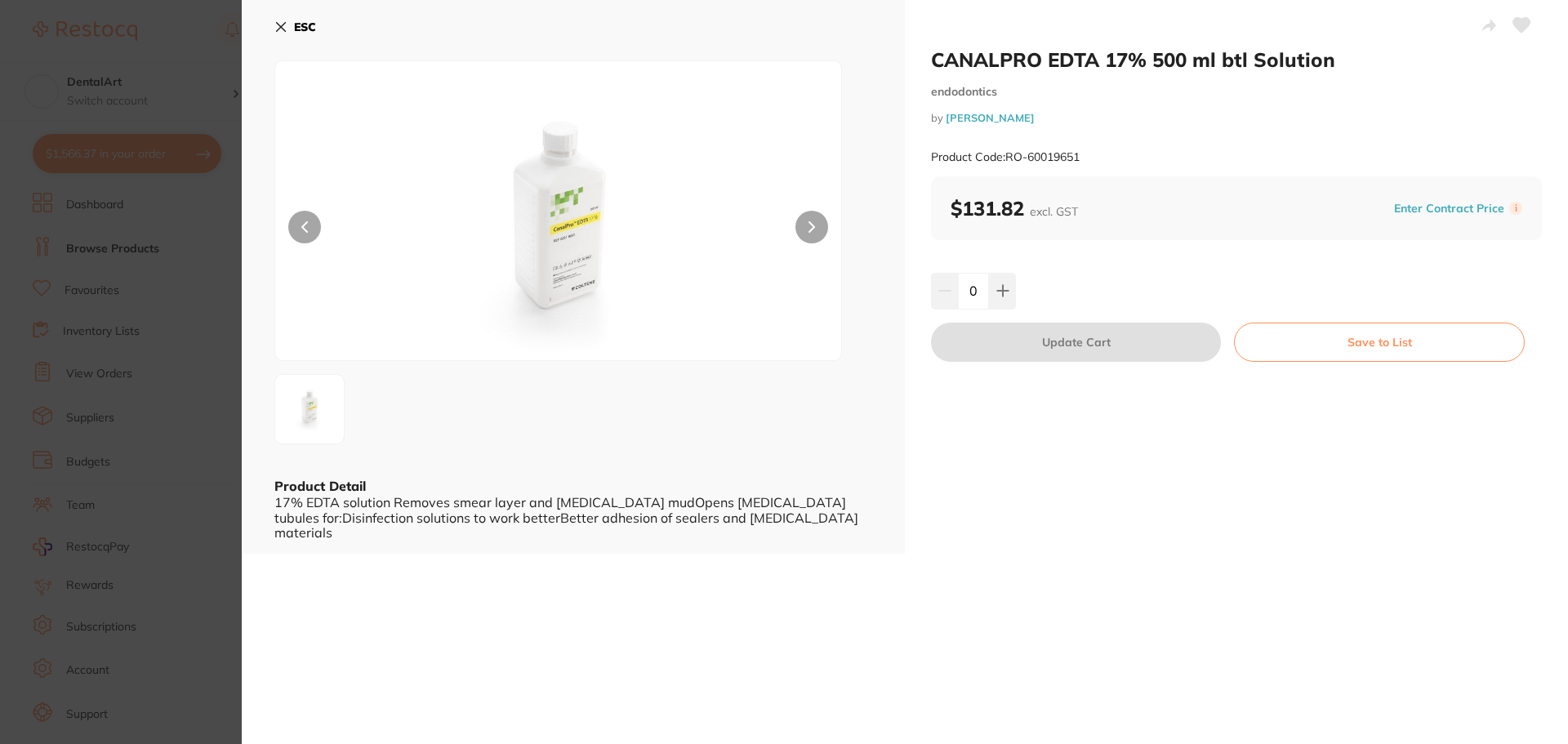
click at [274, 19] on div "ESC Product Detail 17% EDTA solution Removes smear layer and [MEDICAL_DATA] mud…" at bounding box center [573, 276] width 664 height 554
click at [286, 24] on icon at bounding box center [280, 26] width 13 height 13
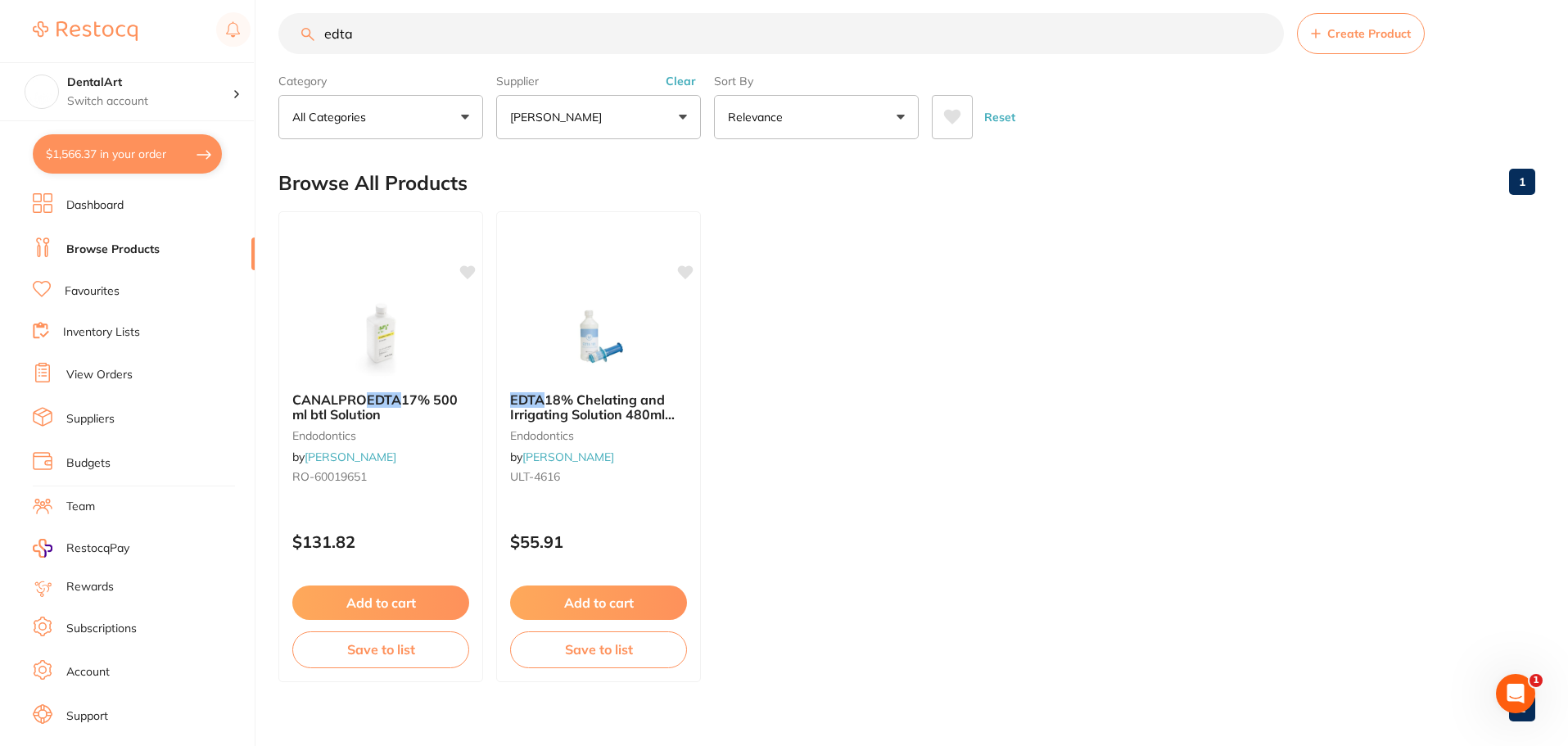
drag, startPoint x: 176, startPoint y: 31, endPoint x: 13, endPoint y: 23, distance: 163.2
click at [0, 29] on div "$1,566.37 DentalArt Switch account DentalArt $1,566.37 in your order Dashboard …" at bounding box center [784, 353] width 1568 height 746
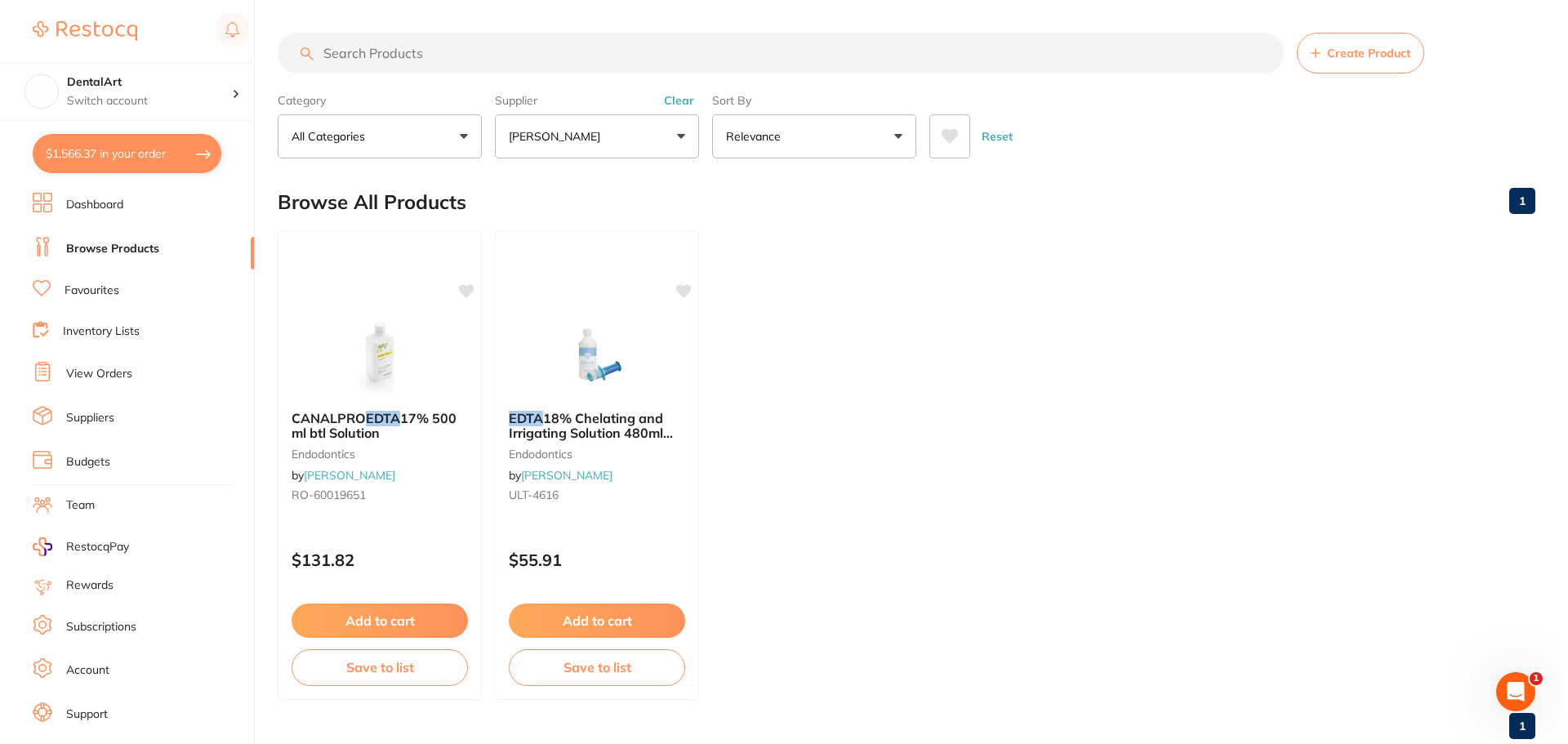
click at [335, 31] on main "Create Product Category All Categories All Categories endodontics Clear Categor…" at bounding box center [923, 392] width 1290 height 785
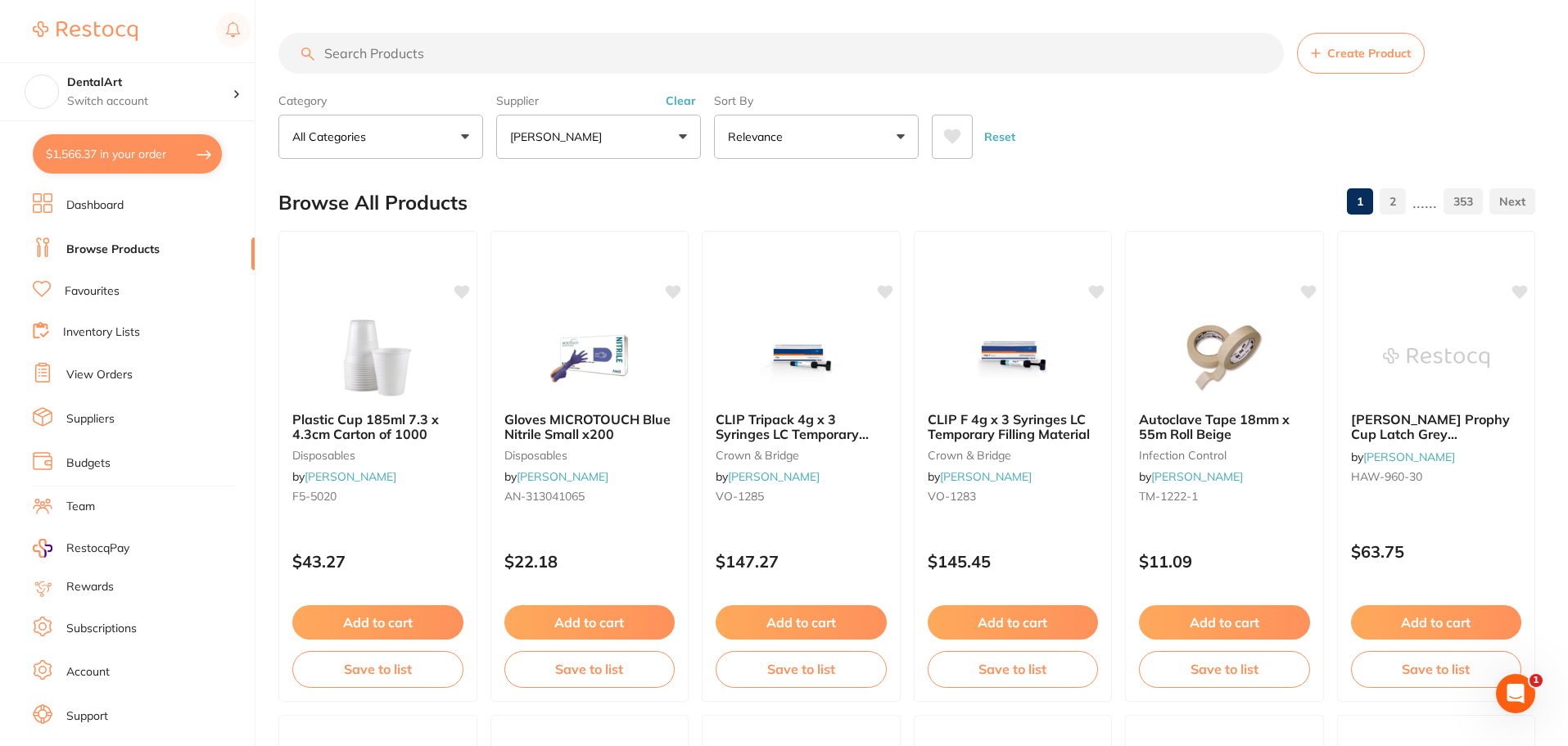
drag, startPoint x: 340, startPoint y: 46, endPoint x: 322, endPoint y: 62, distance: 24.1
click at [334, 59] on input "search" at bounding box center [781, 53] width 1006 height 41
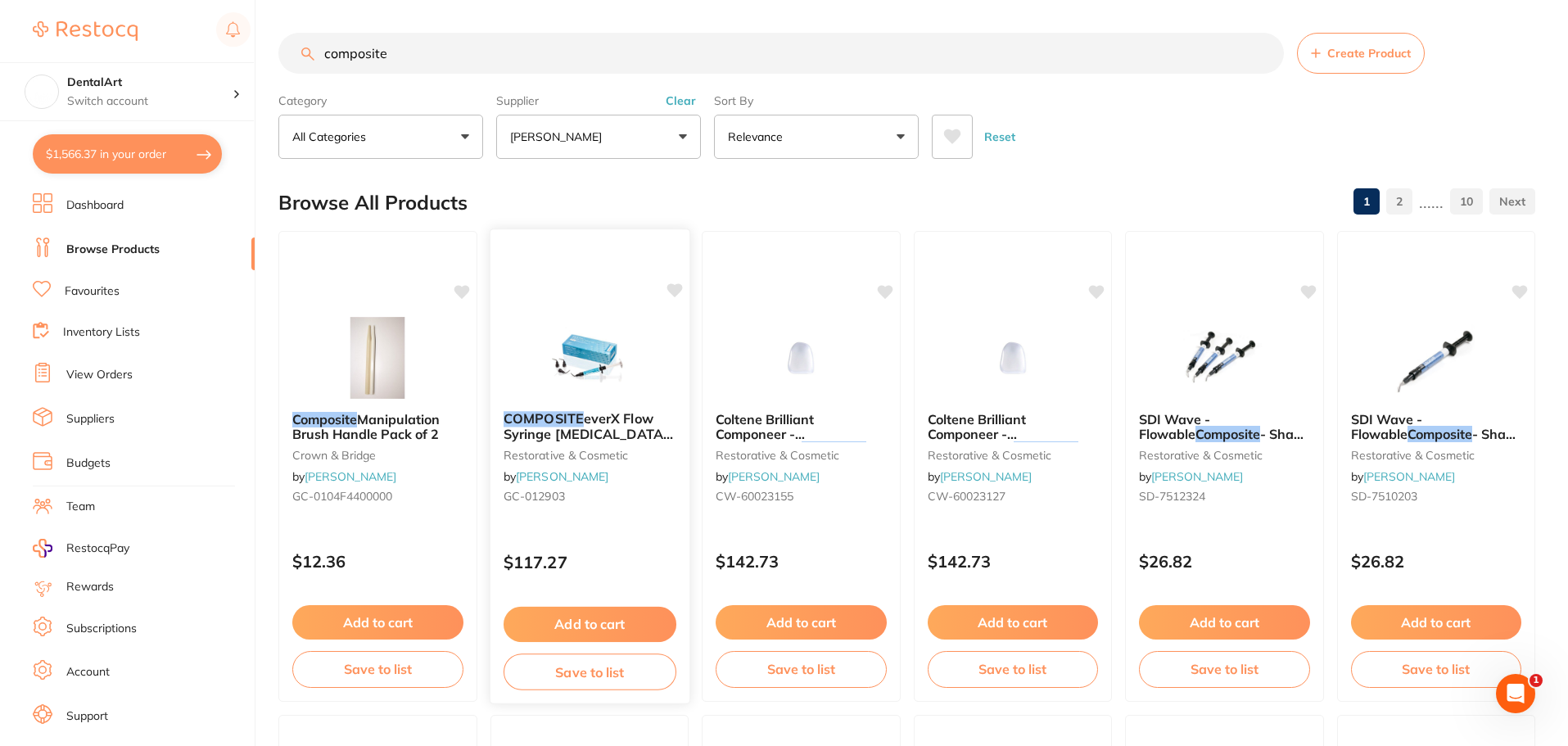
type input "composite"
click at [671, 289] on icon at bounding box center [674, 290] width 16 height 14
click at [565, 351] on img at bounding box center [589, 356] width 107 height 83
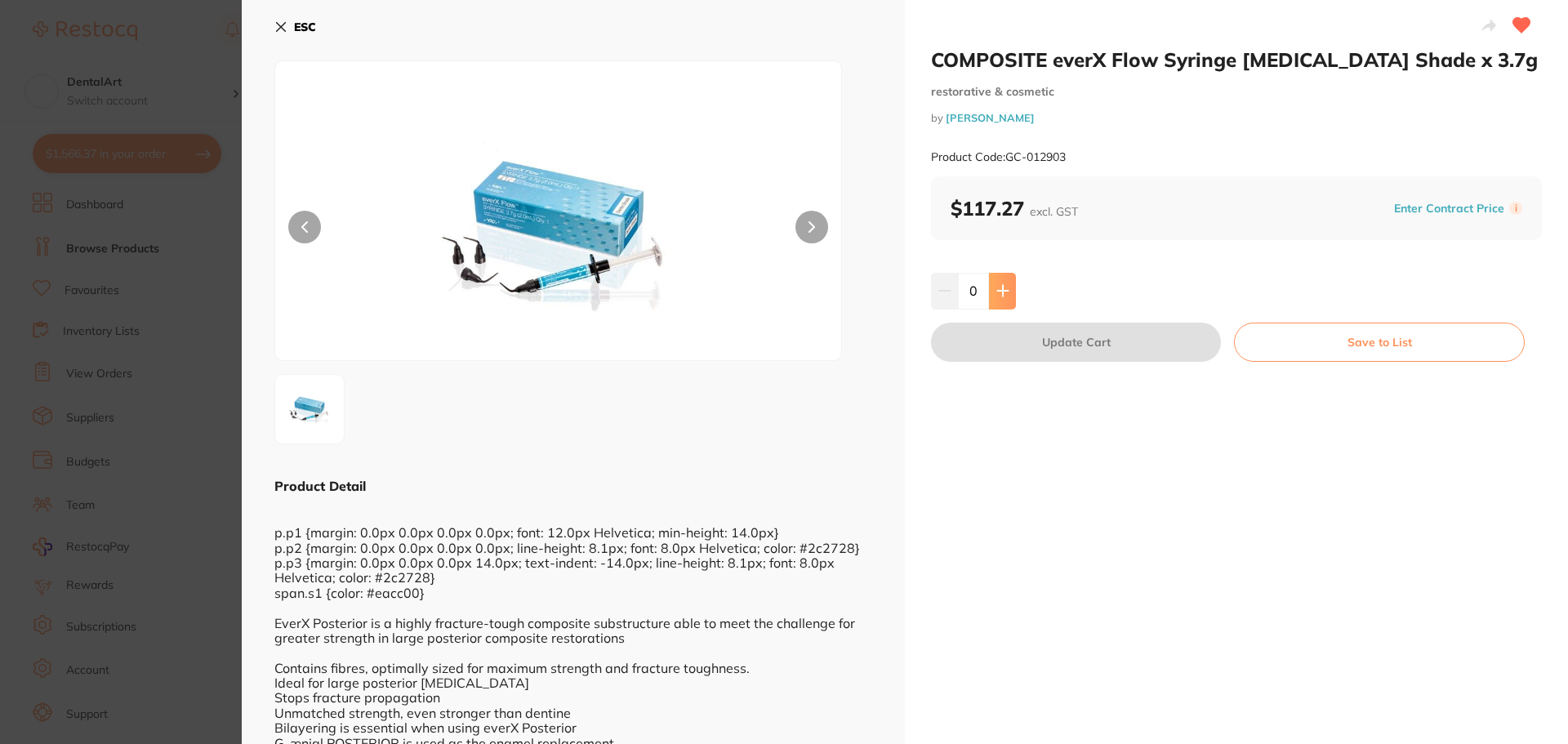
click at [1001, 286] on icon at bounding box center [1002, 291] width 11 height 11
type input "1"
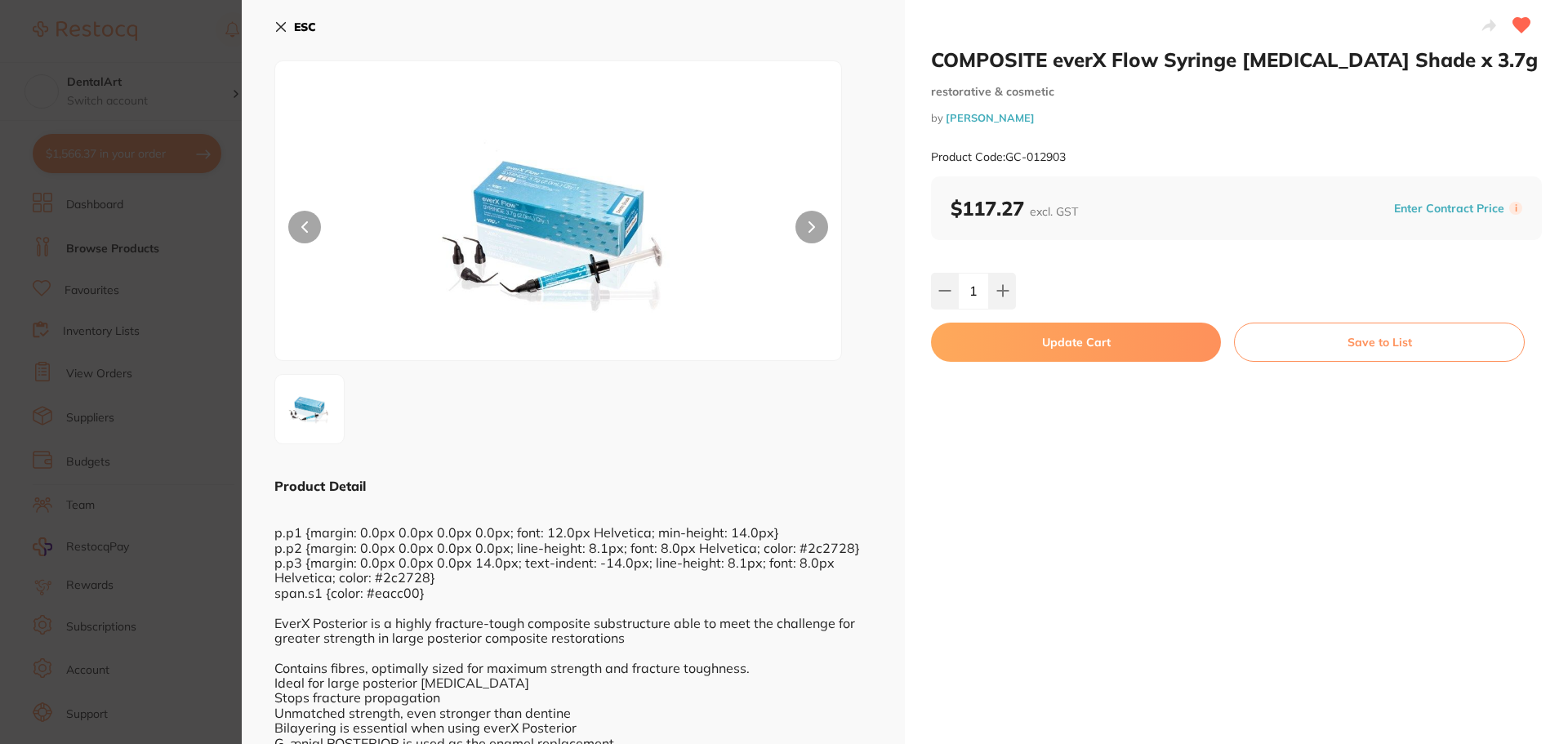
click at [1026, 356] on button "Update Cart" at bounding box center [1076, 342] width 290 height 39
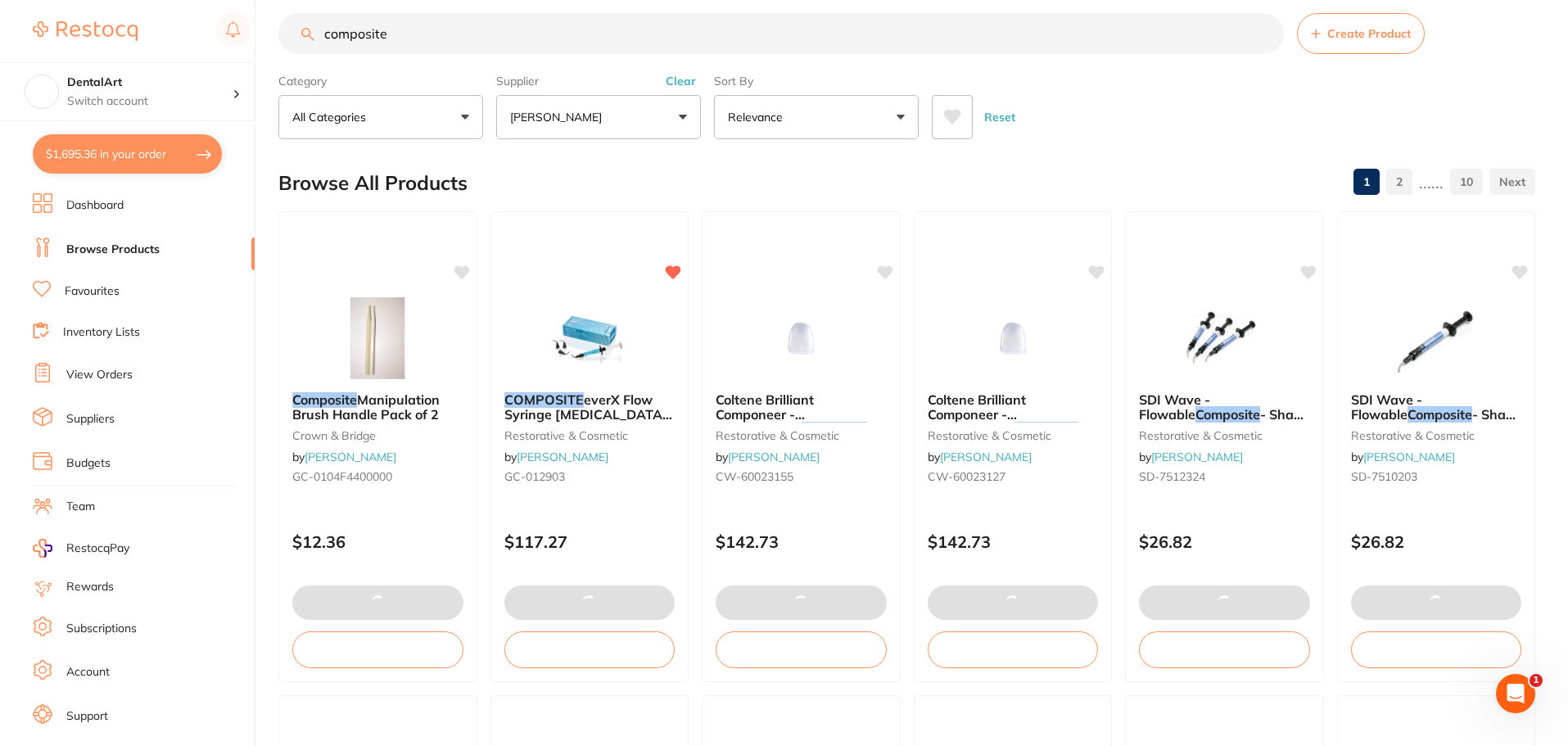
drag, startPoint x: 407, startPoint y: 45, endPoint x: 13, endPoint y: 13, distance: 395.3
click at [13, 13] on div "$1,695.36 DentalArt Switch account DentalArt $1,695.36 in your order Dashboard …" at bounding box center [784, 353] width 1568 height 746
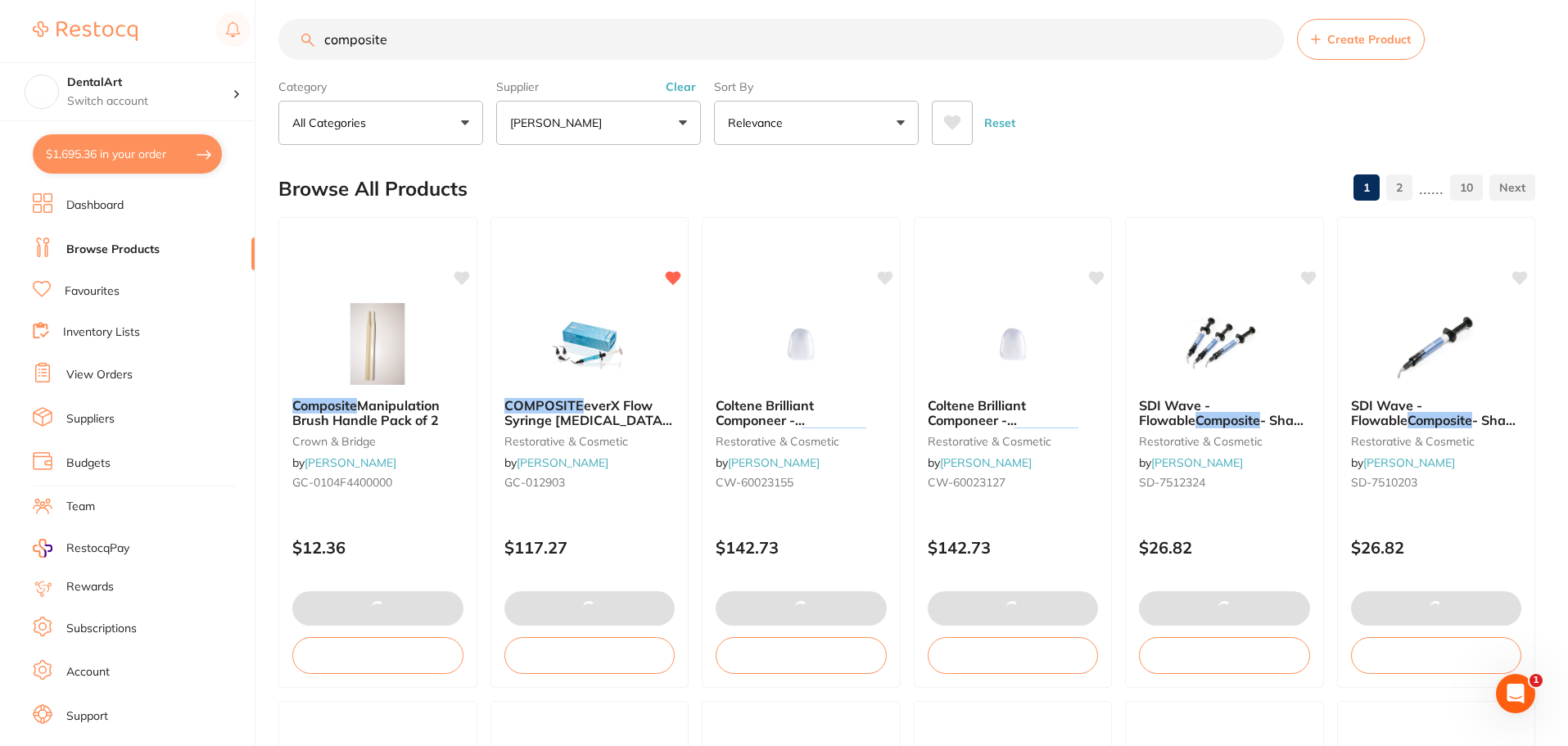
type input "2"
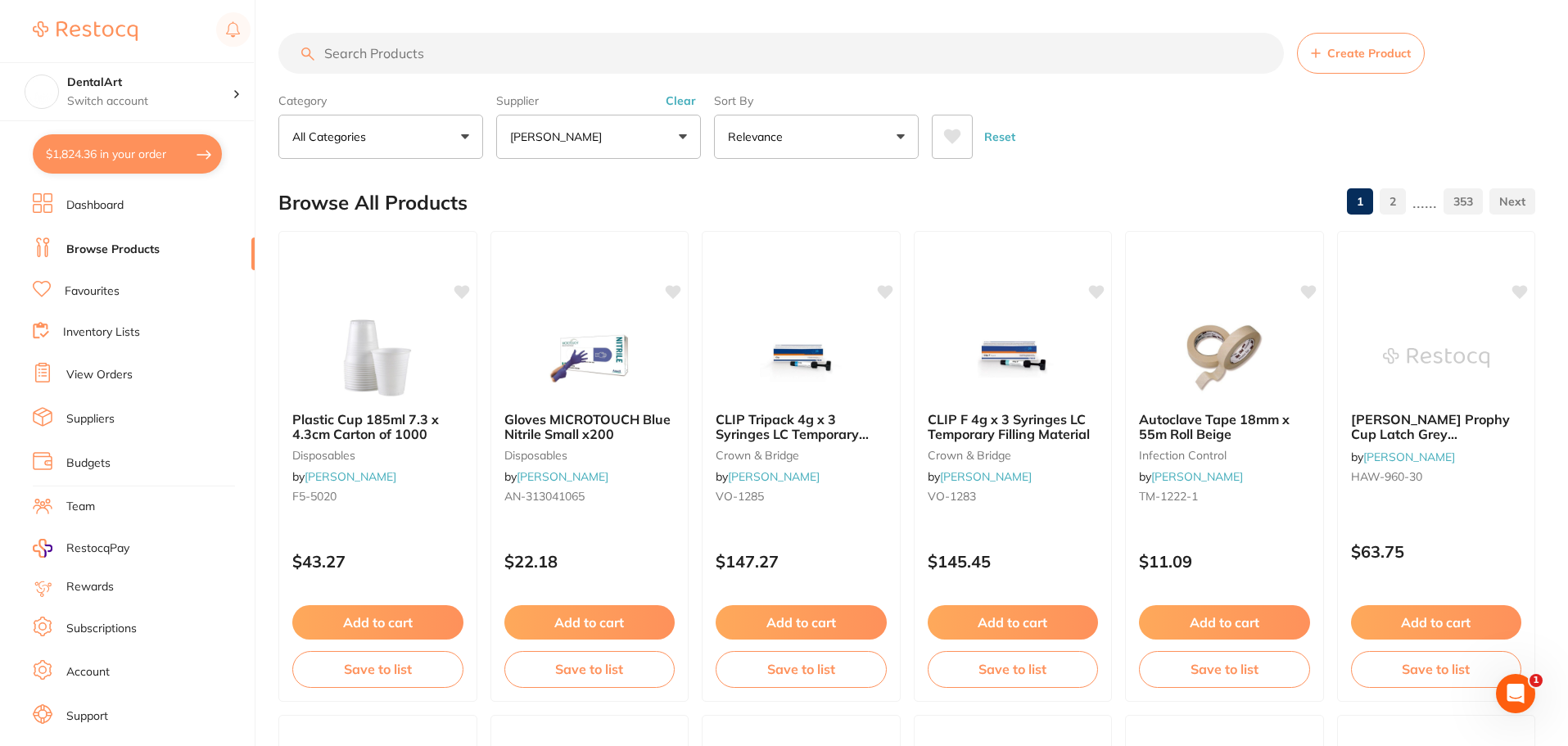
scroll to position [0, 0]
click at [685, 140] on button "[PERSON_NAME]" at bounding box center [598, 136] width 204 height 44
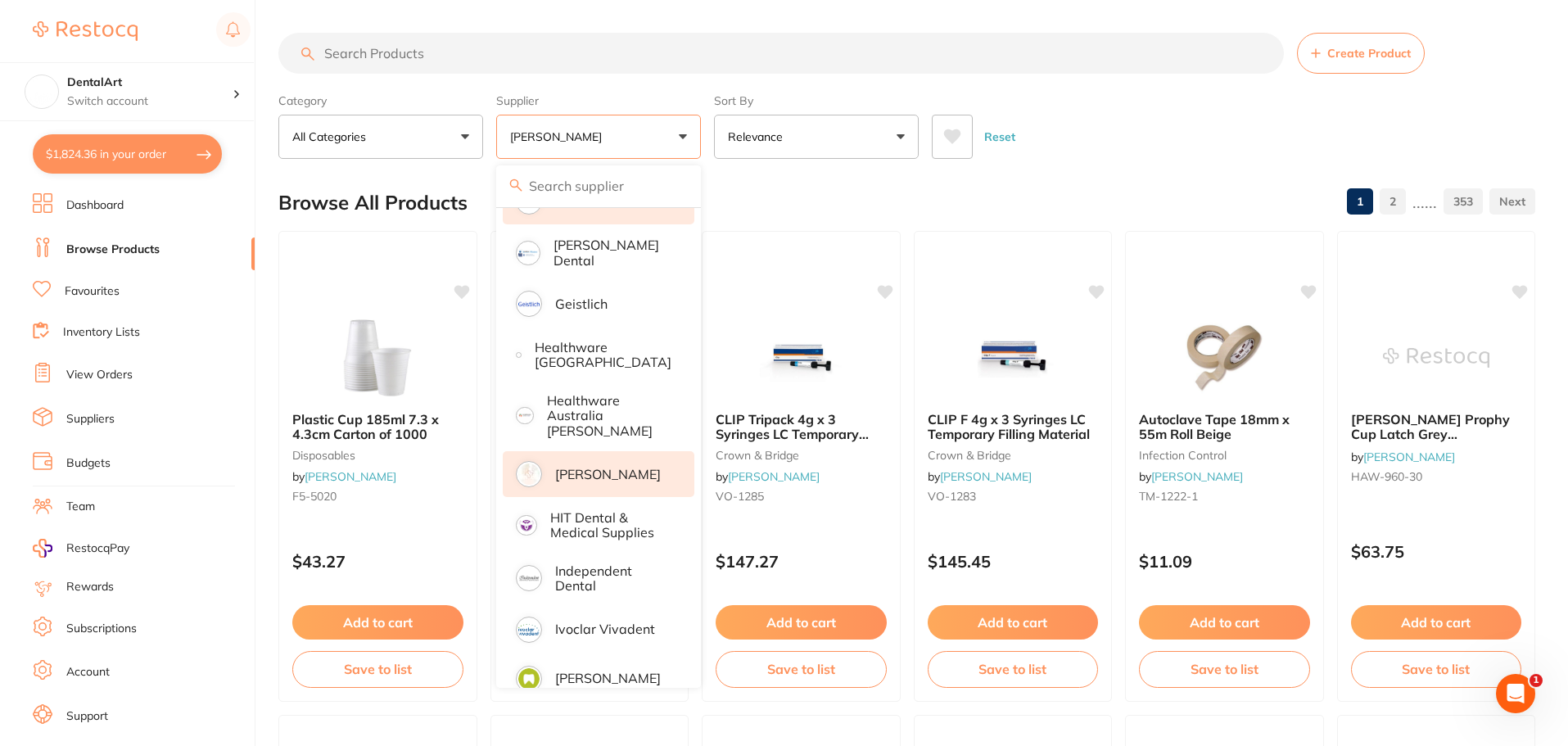
scroll to position [737, 0]
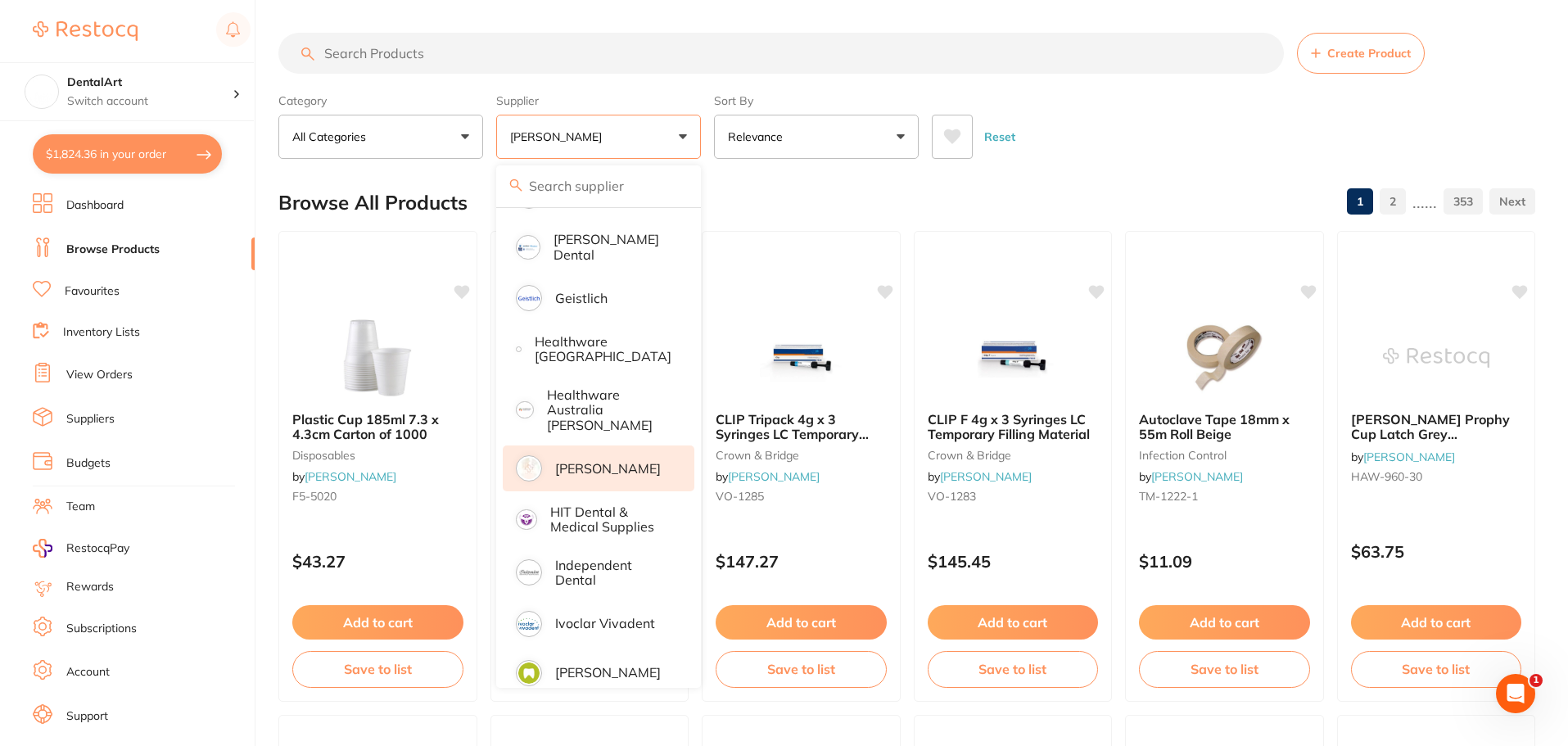
click at [612, 445] on li "[PERSON_NAME]" at bounding box center [598, 468] width 192 height 46
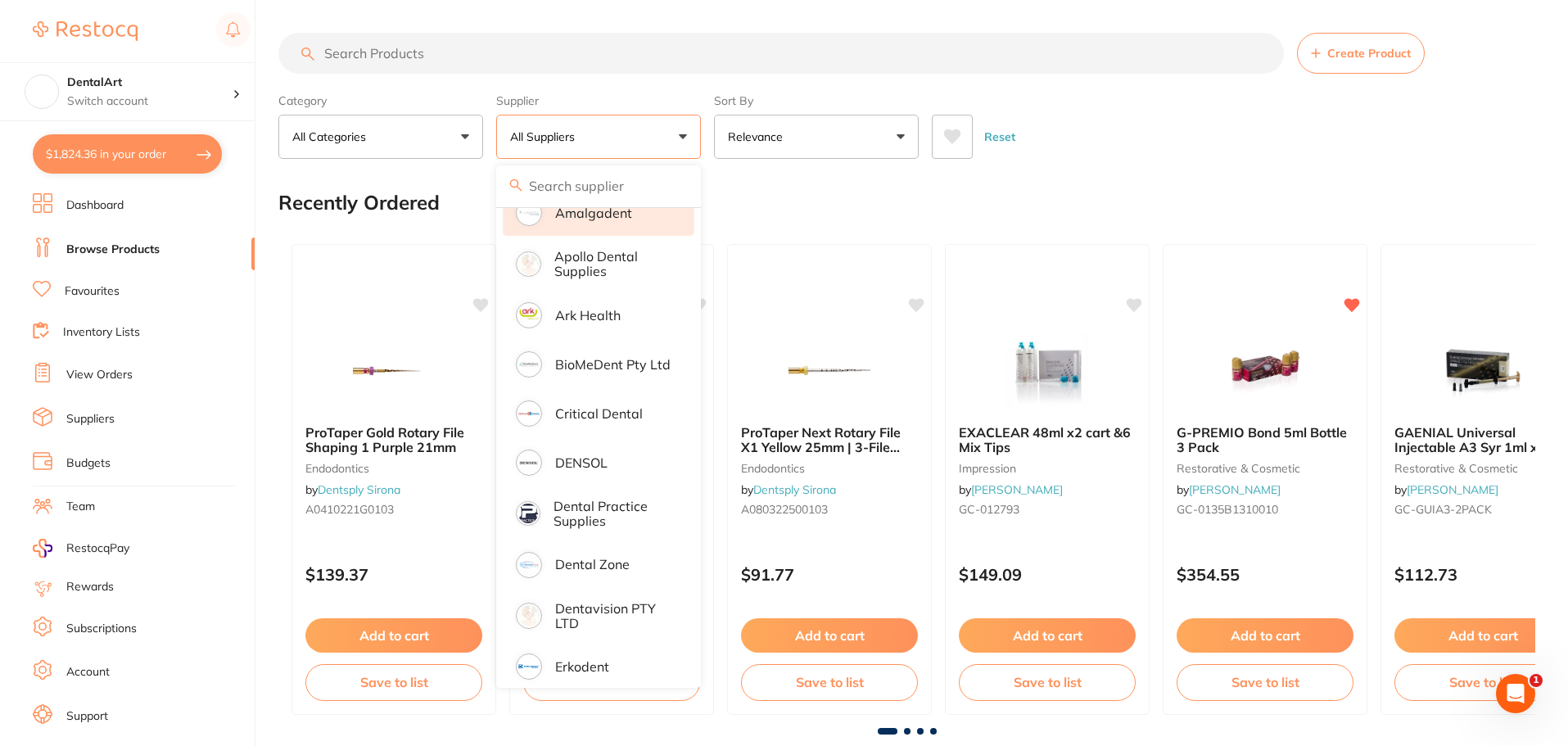
scroll to position [0, 0]
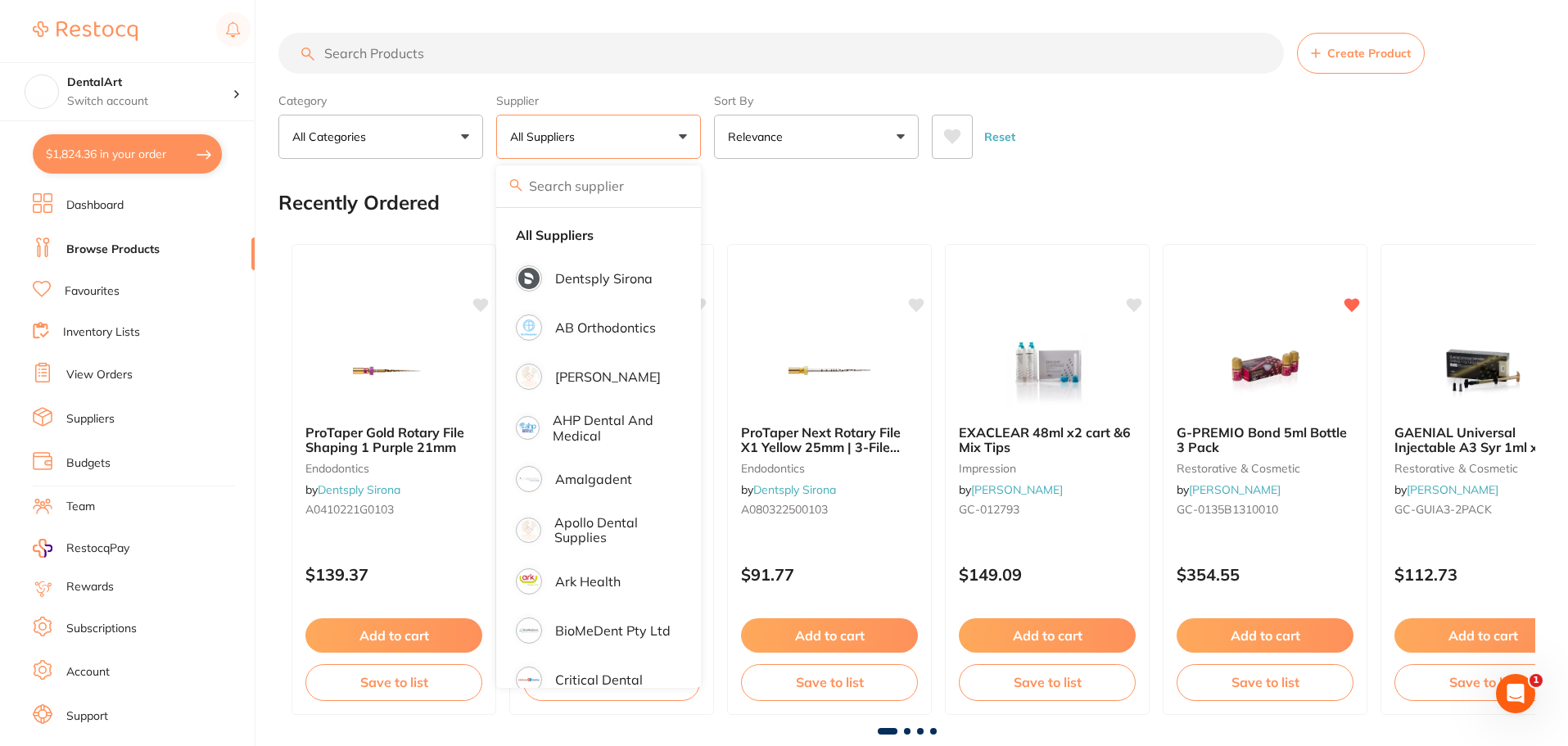
click at [851, 58] on input "search" at bounding box center [781, 53] width 1006 height 41
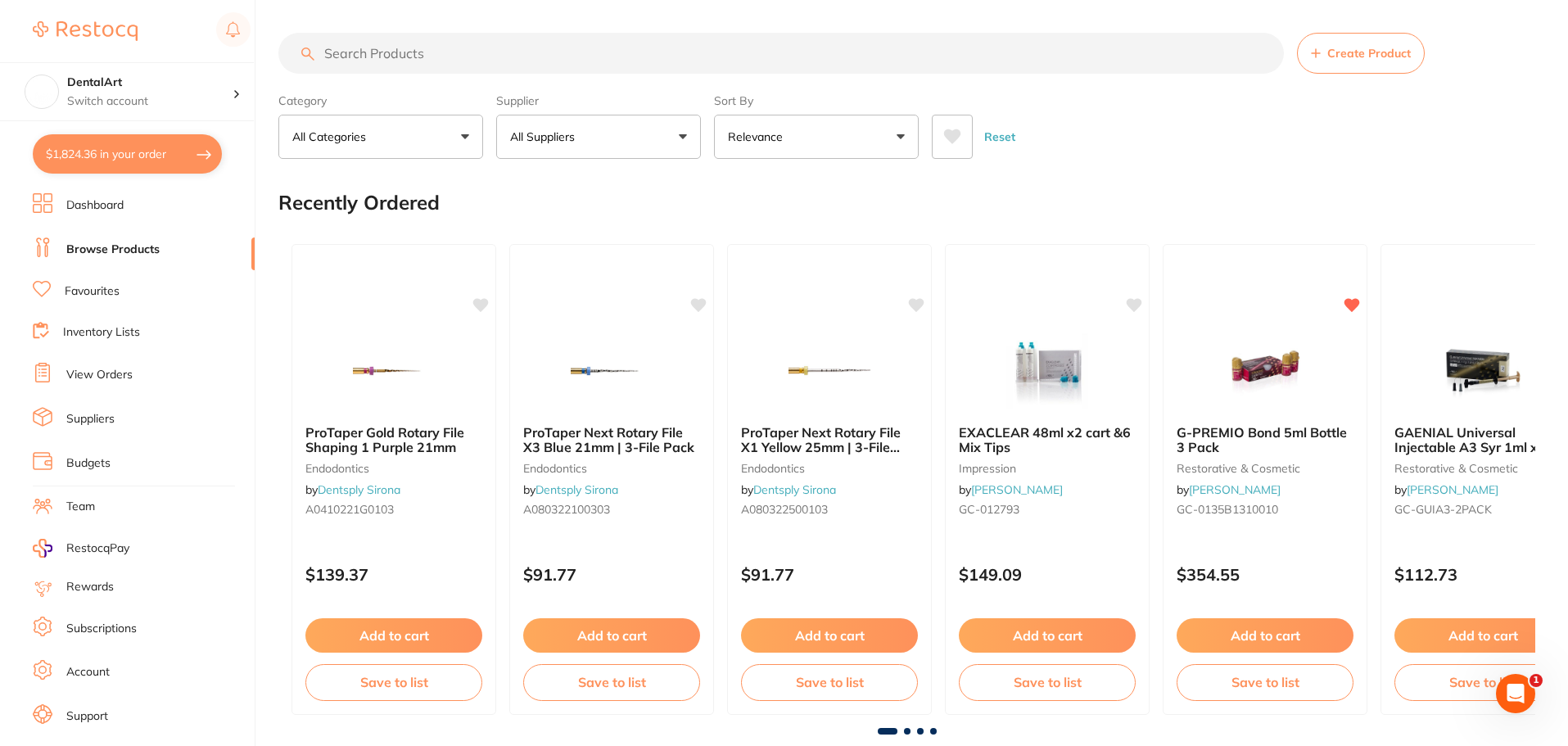
click at [390, 44] on input "search" at bounding box center [781, 53] width 1006 height 41
type input "0 cord"
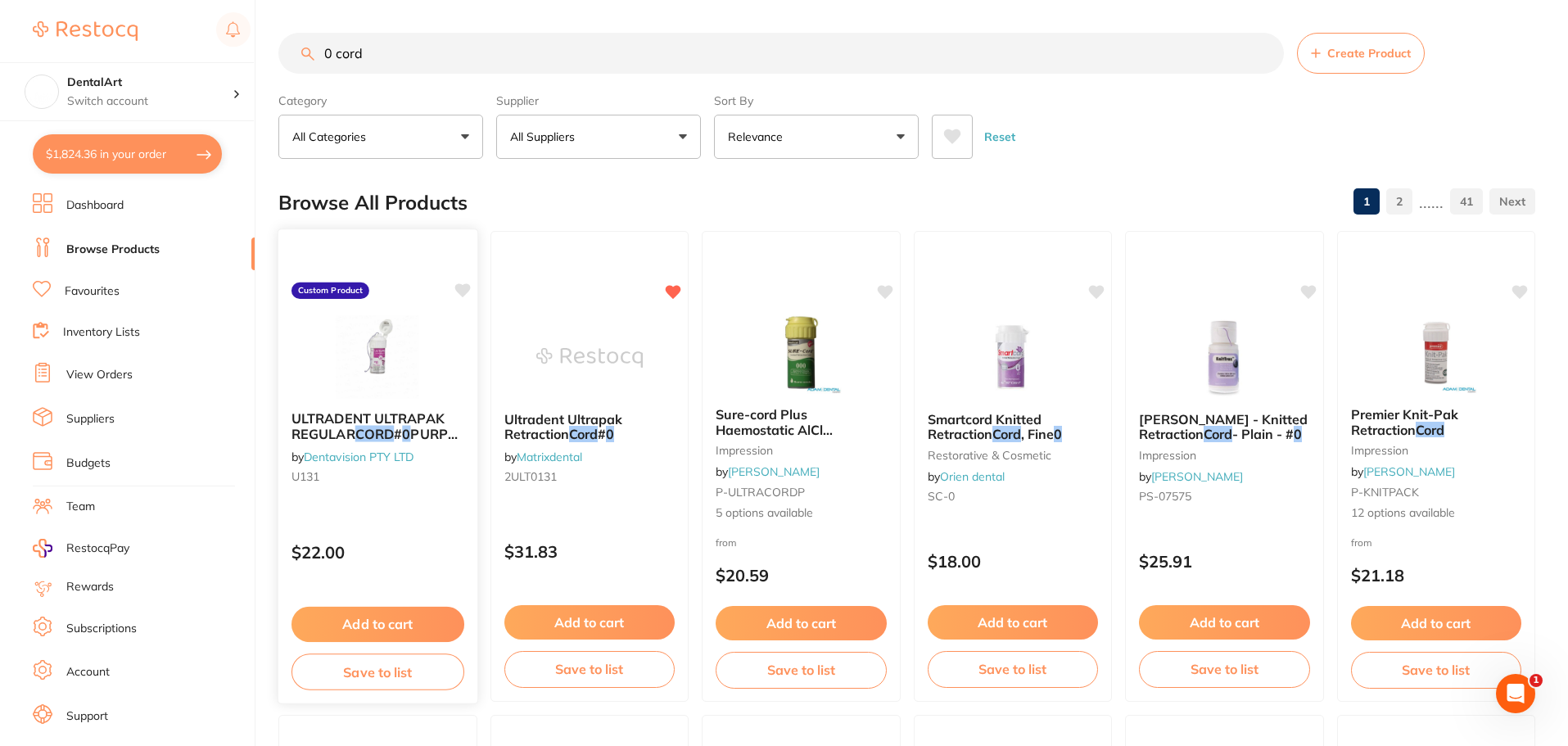
click at [388, 315] on img at bounding box center [377, 356] width 107 height 83
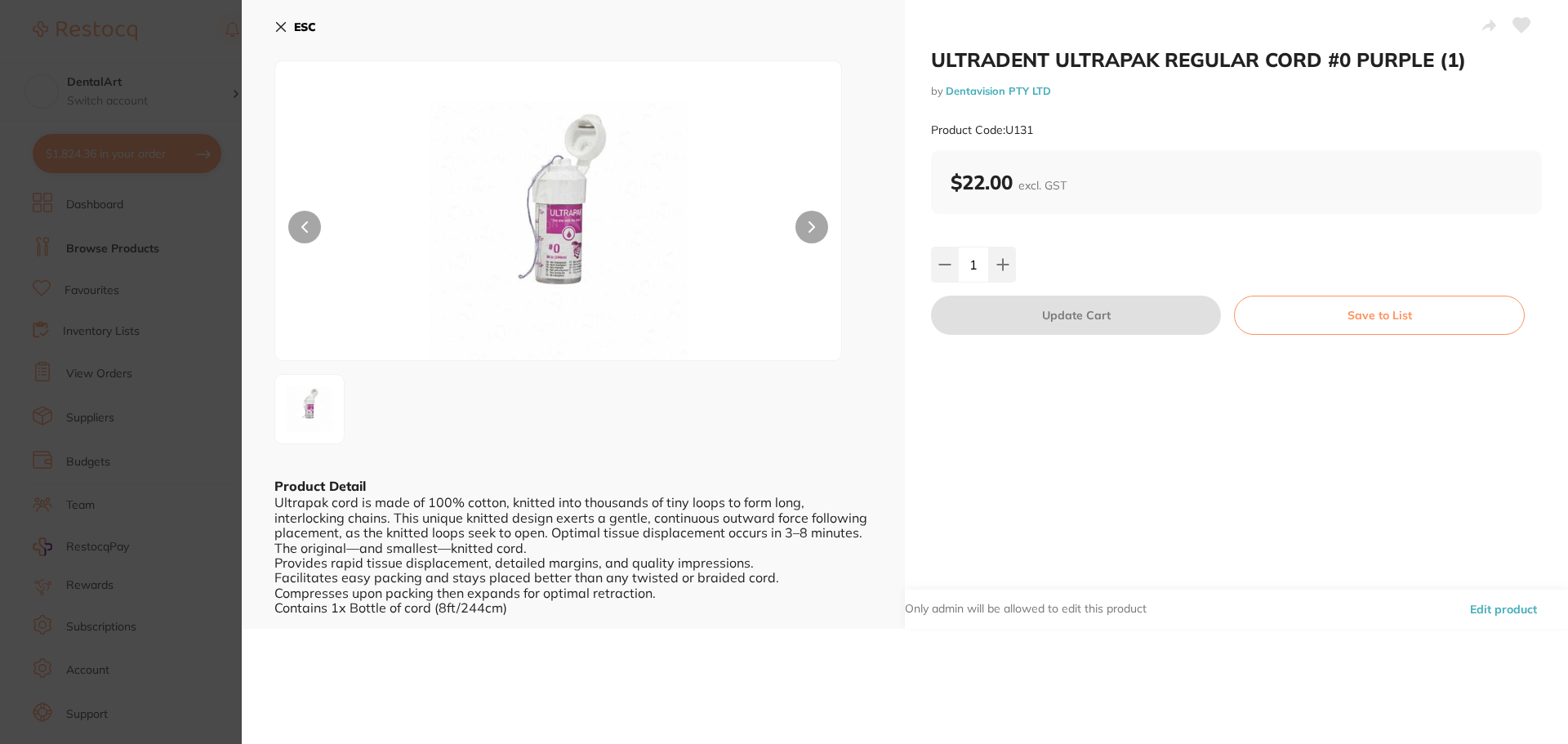
click at [1515, 24] on icon at bounding box center [1522, 25] width 17 height 15
click at [1003, 267] on icon at bounding box center [1002, 264] width 13 height 13
type input "2"
click at [1006, 309] on button "Update Cart" at bounding box center [1076, 315] width 290 height 39
type input "2"
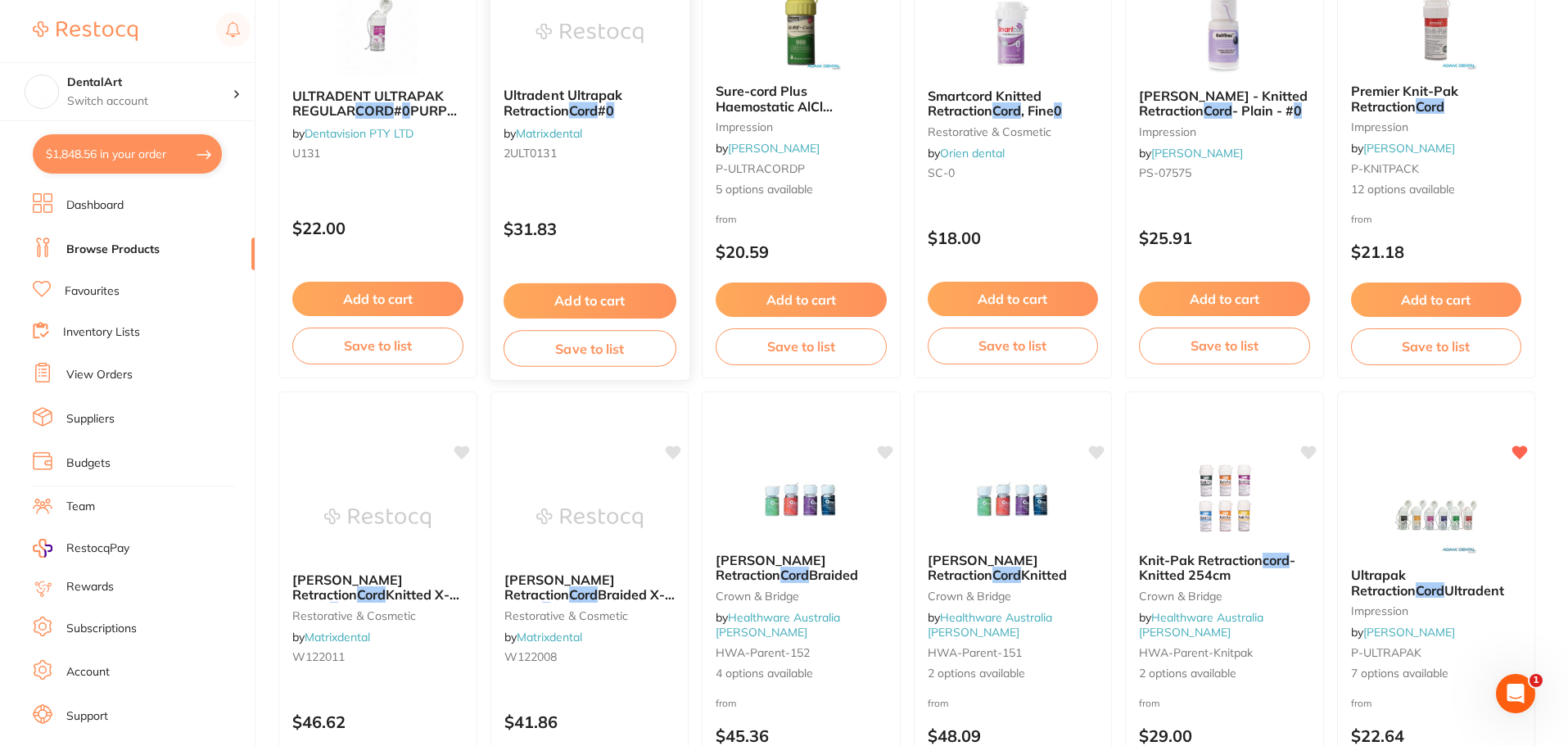
scroll to position [178, 0]
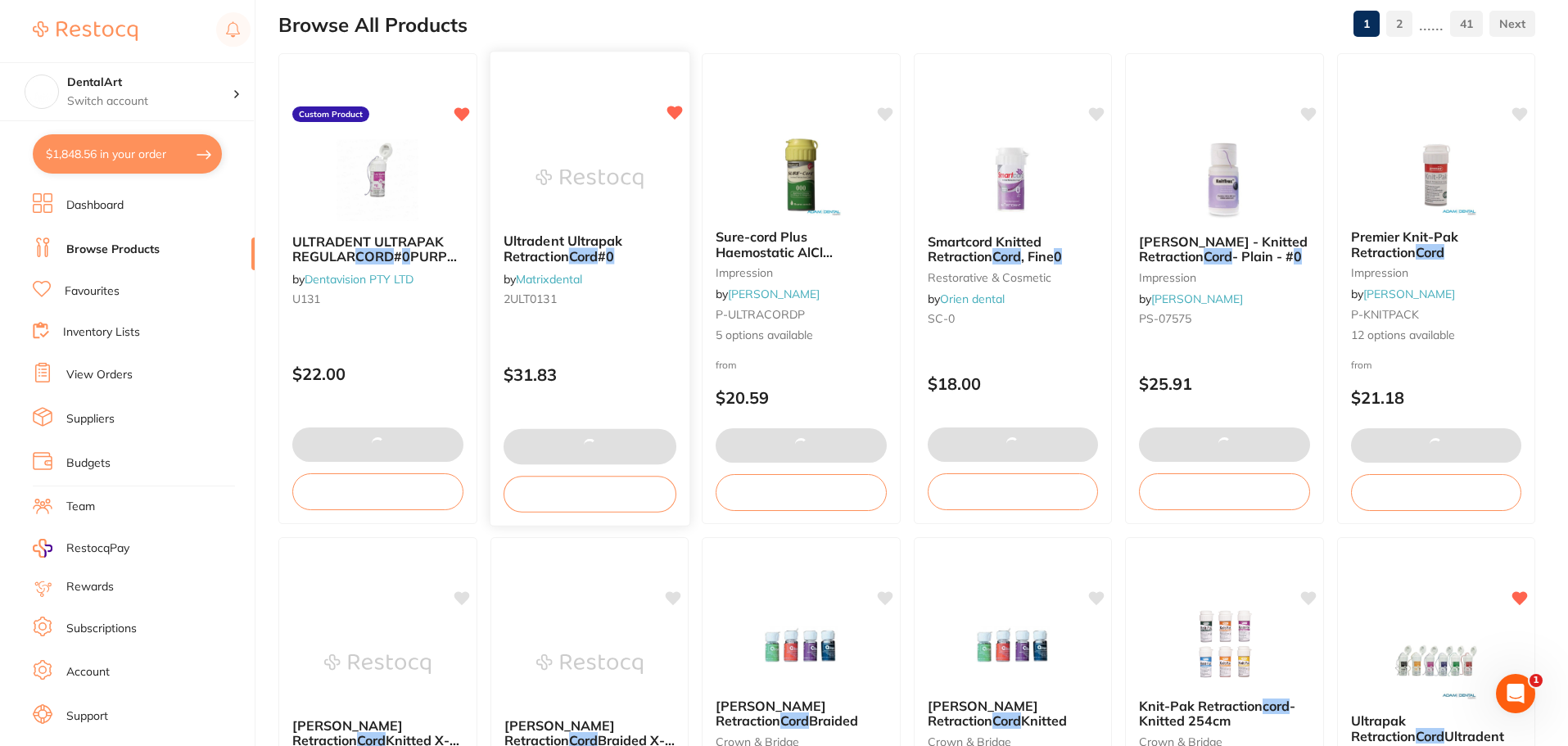
click at [677, 106] on icon at bounding box center [674, 113] width 16 height 14
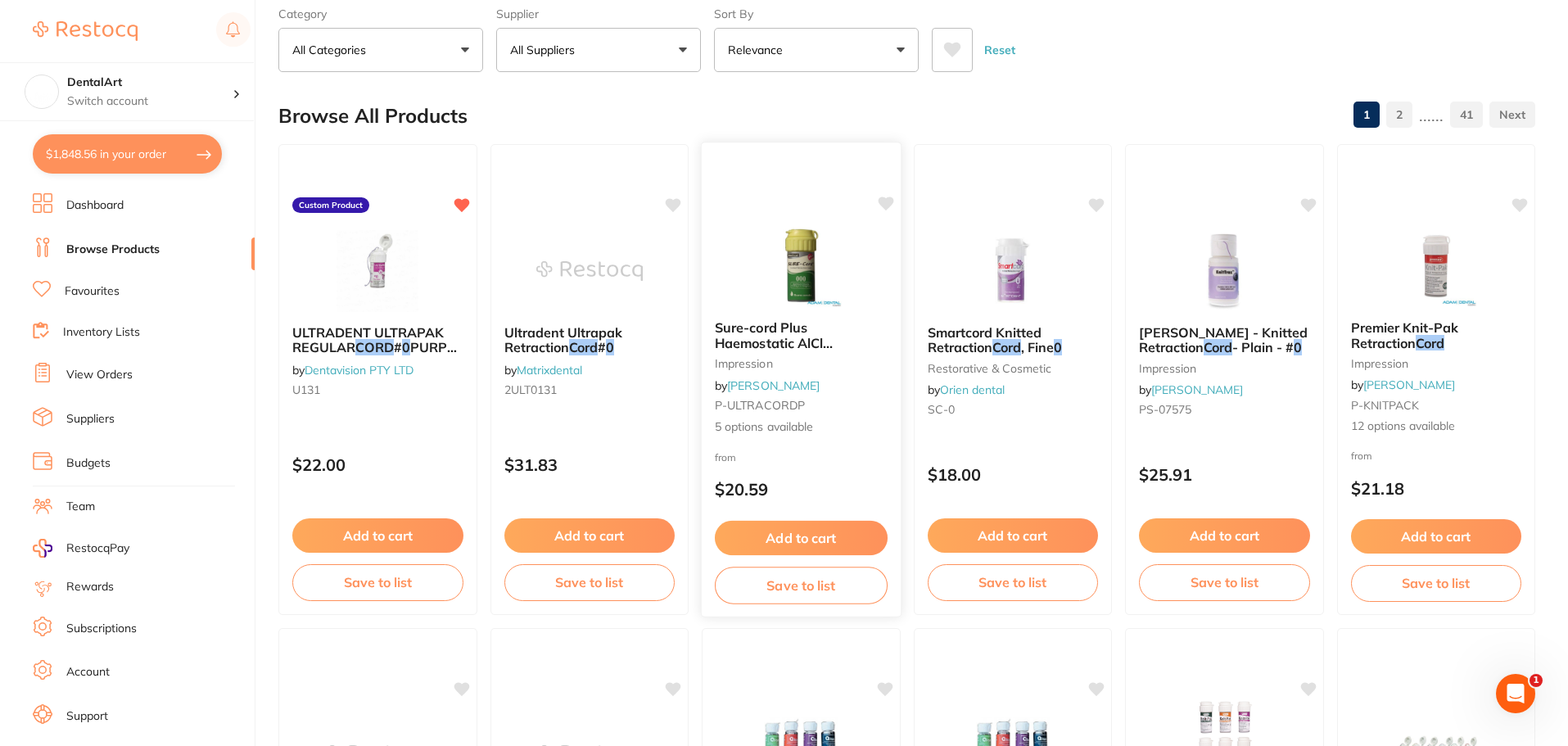
scroll to position [0, 0]
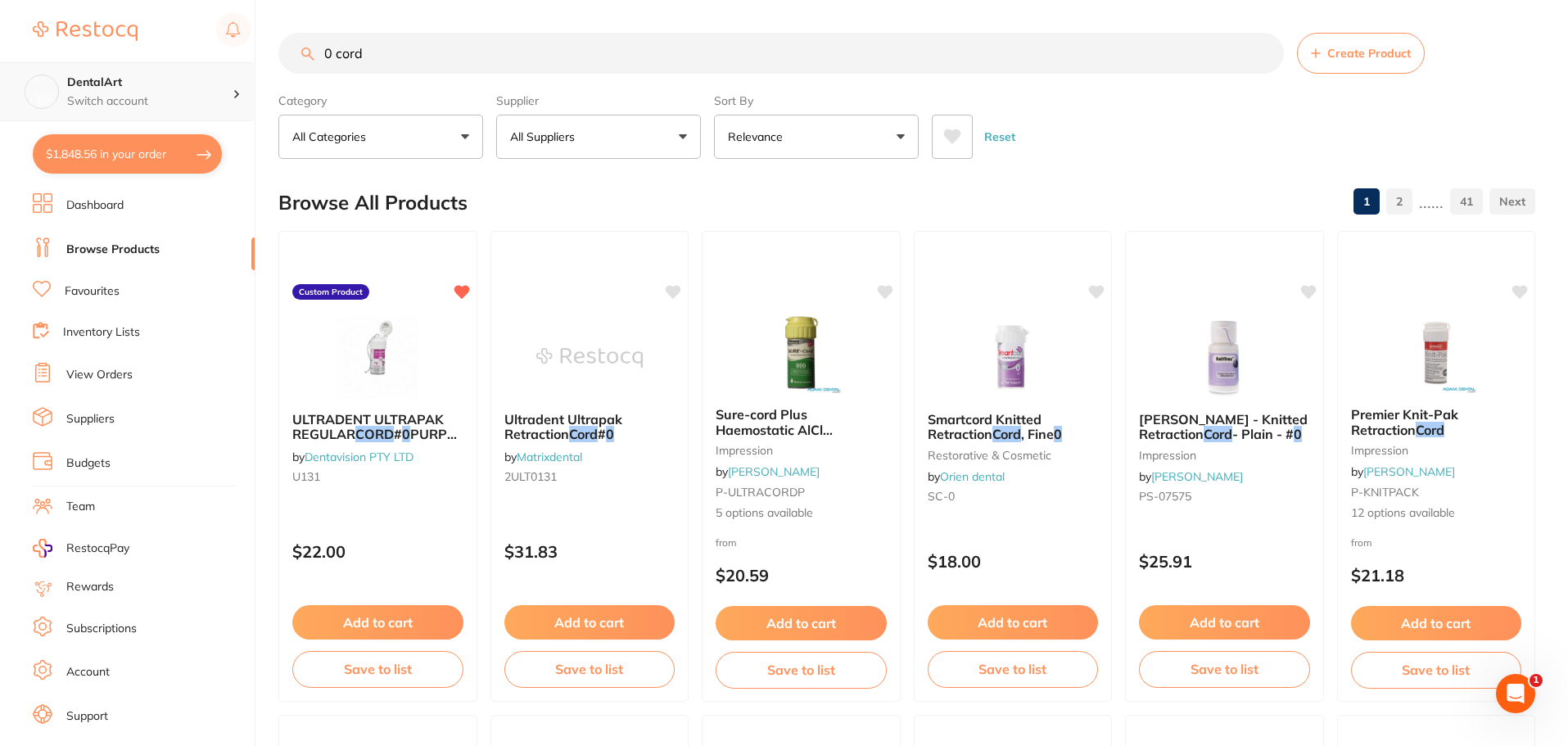
drag, startPoint x: 443, startPoint y: 46, endPoint x: 0, endPoint y: 70, distance: 443.6
click at [0, 57] on div "$1,848.56 DentalArt Switch account DentalArt $1,848.56 in your order Dashboard …" at bounding box center [784, 373] width 1568 height 746
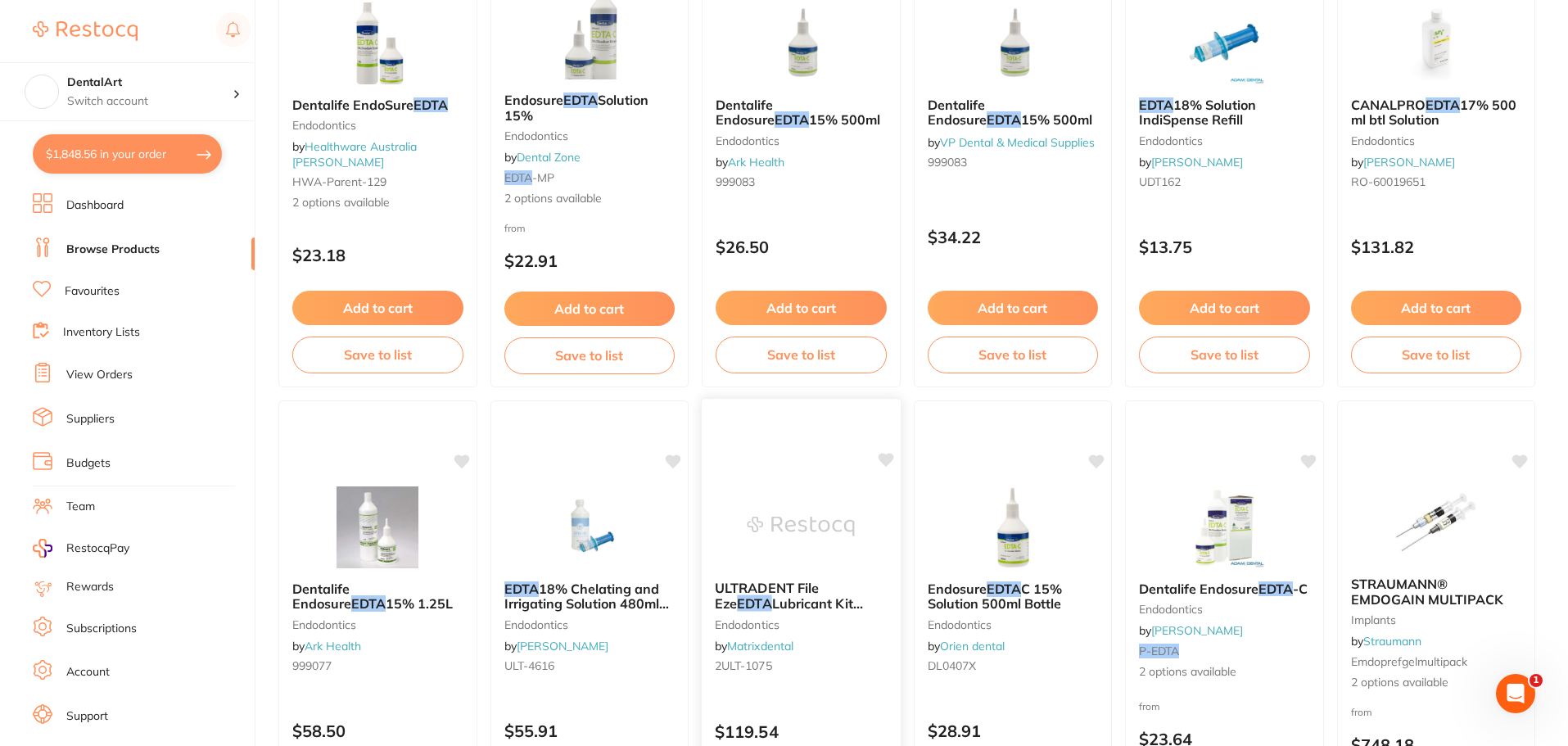
scroll to position [163, 0]
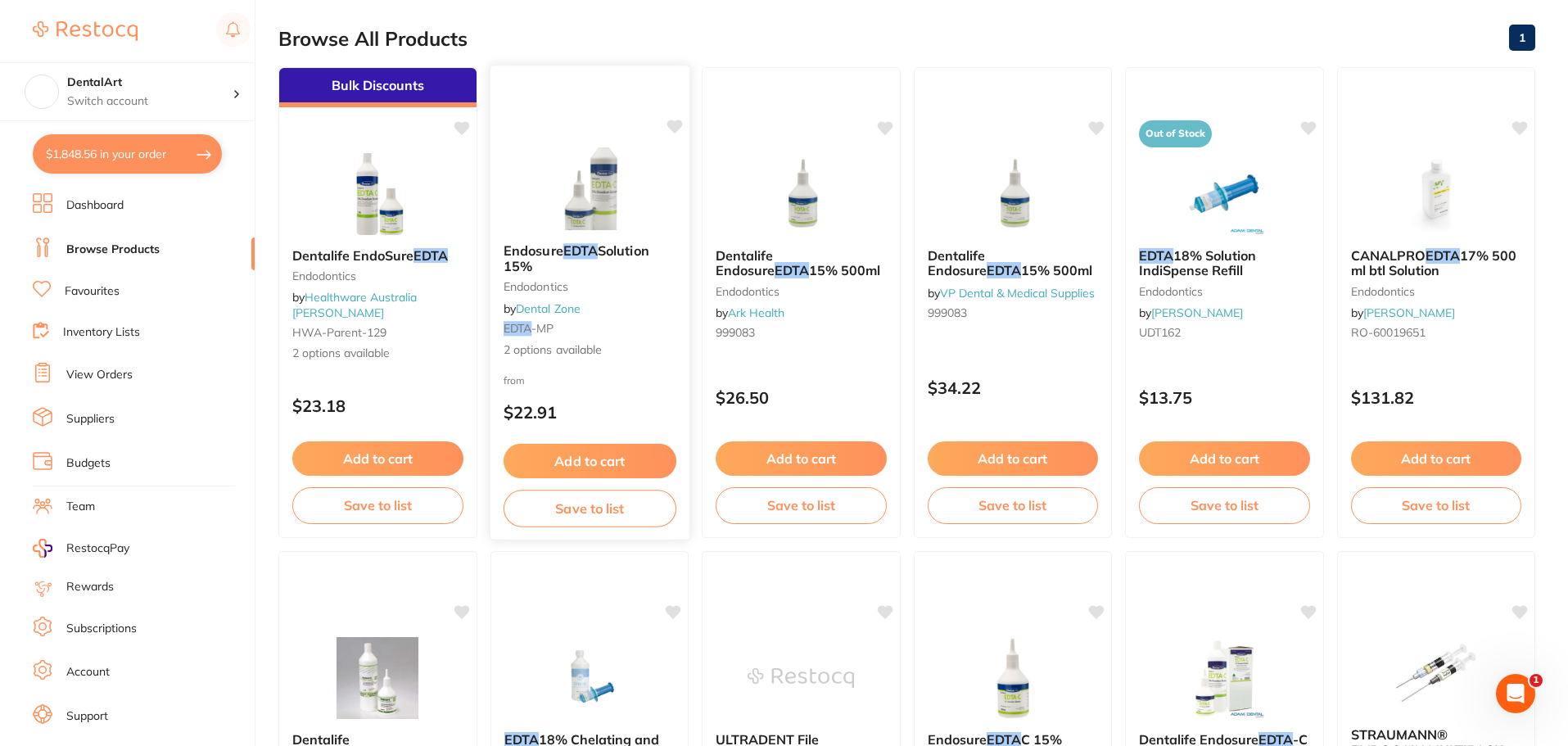
type input "edta"
drag, startPoint x: 544, startPoint y: 263, endPoint x: 501, endPoint y: 241, distance: 48.3
click at [501, 241] on div "Endosure EDTA Solution 15% Endodontics by Dental Zone EDTA -MP 2 options availa…" at bounding box center [588, 302] width 199 height 142
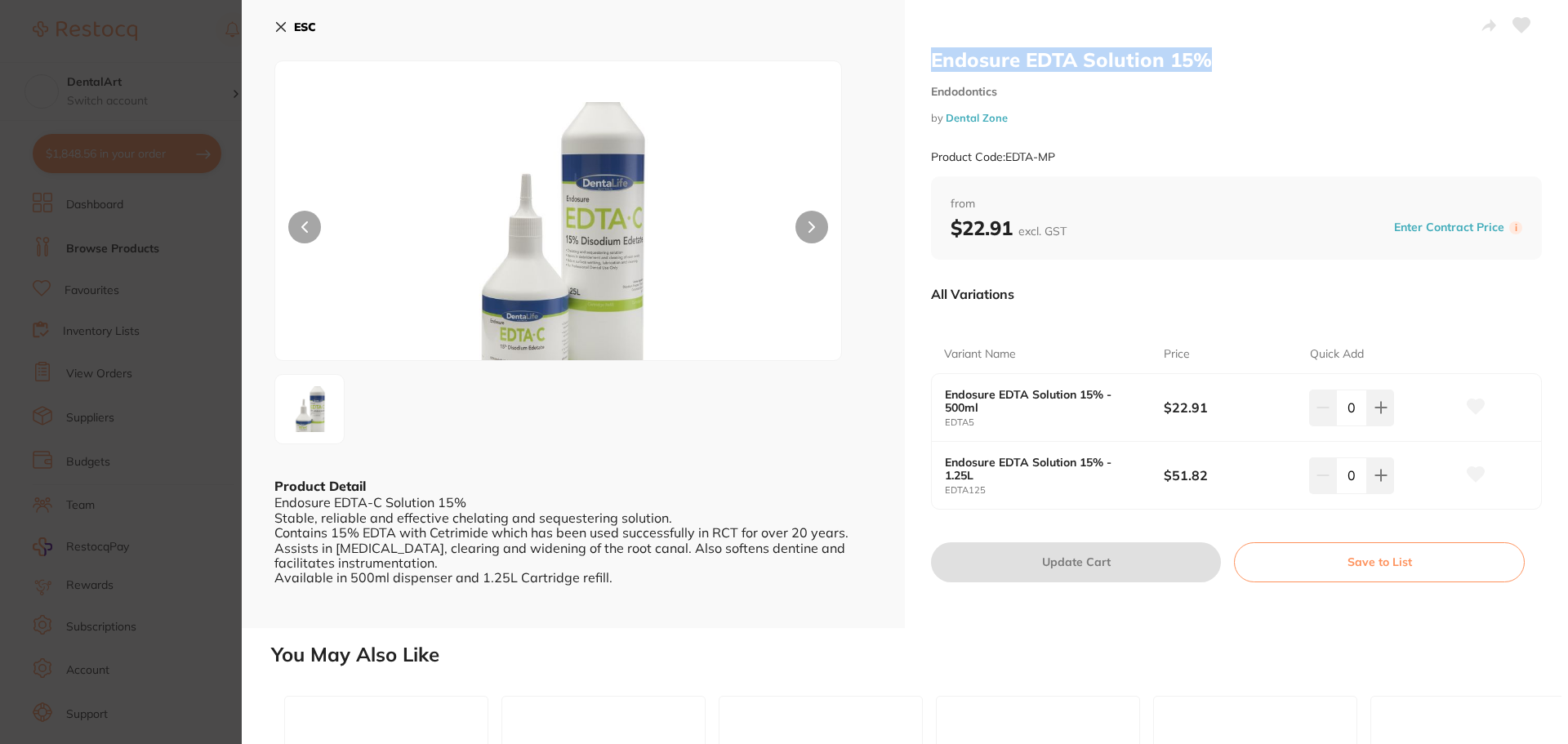
drag, startPoint x: 1232, startPoint y: 61, endPoint x: 922, endPoint y: 60, distance: 310.0
click at [922, 60] on div "Endosure EDTA Solution 15% Endodontics by Dental Zone Product Code: EDTA-MP fro…" at bounding box center [1237, 313] width 664 height 628
copy h2 "Endosure EDTA Solution 15%"
click at [282, 28] on icon at bounding box center [280, 27] width 9 height 9
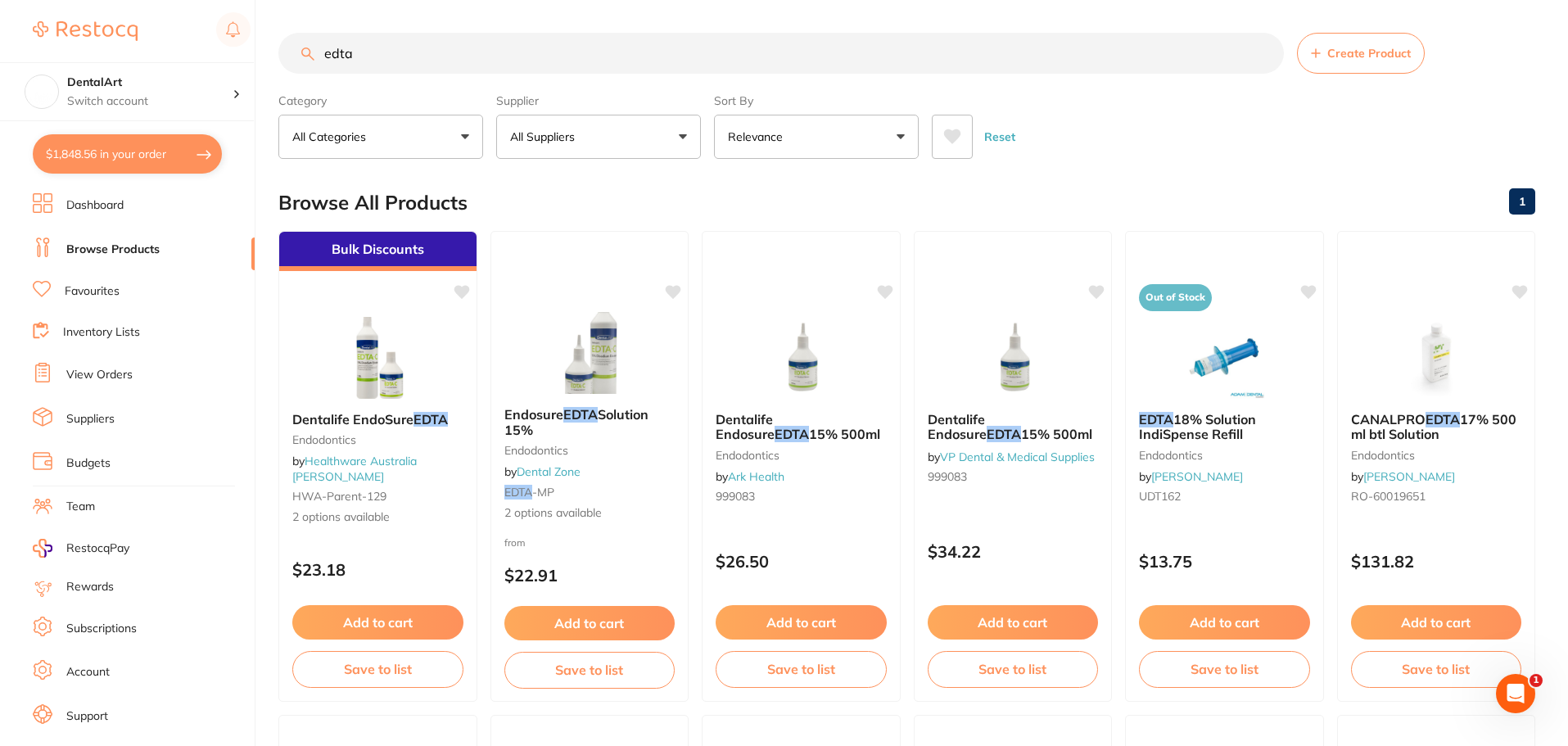
click at [695, 132] on button "All Suppliers" at bounding box center [598, 136] width 204 height 44
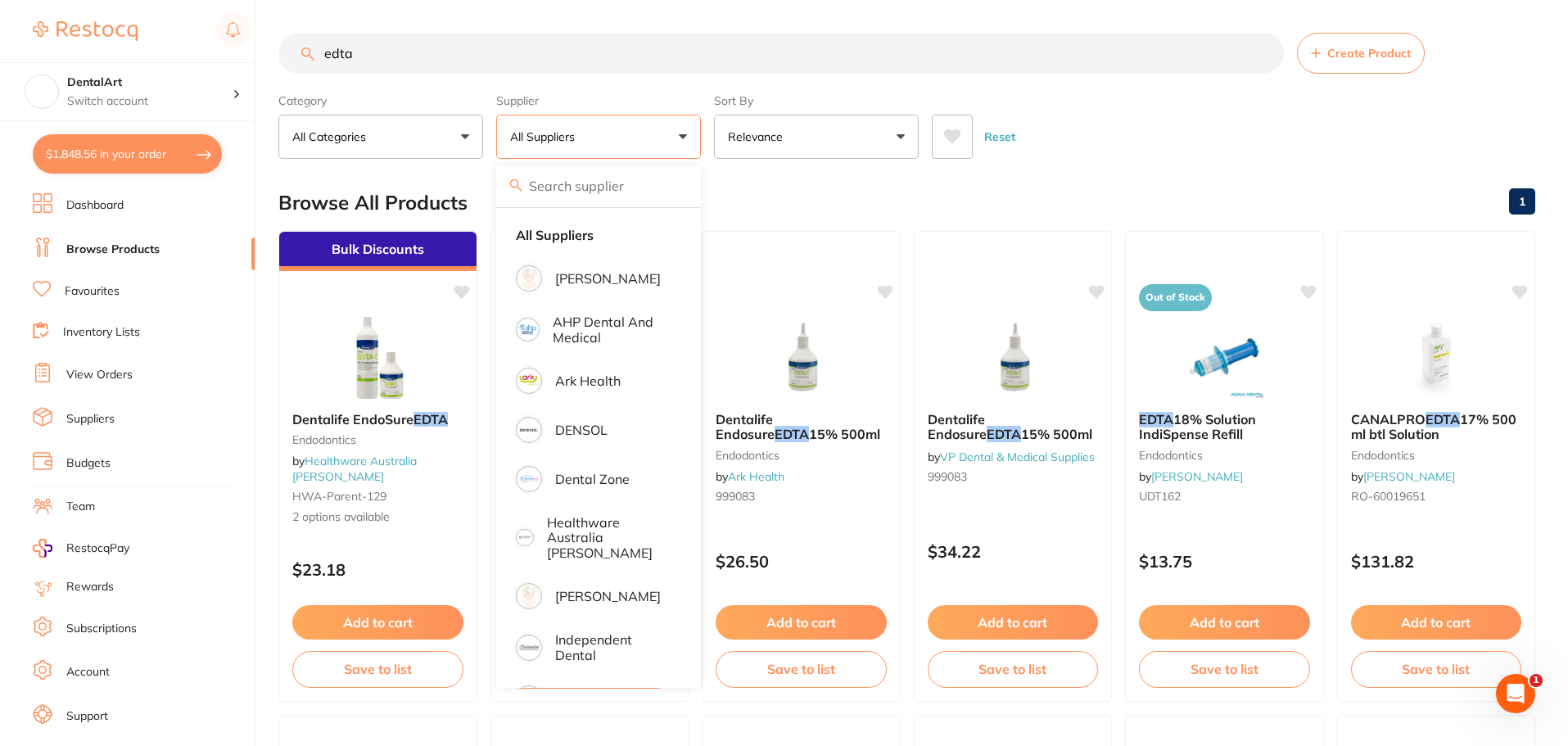
click at [1112, 126] on div "Reset" at bounding box center [1227, 129] width 590 height 57
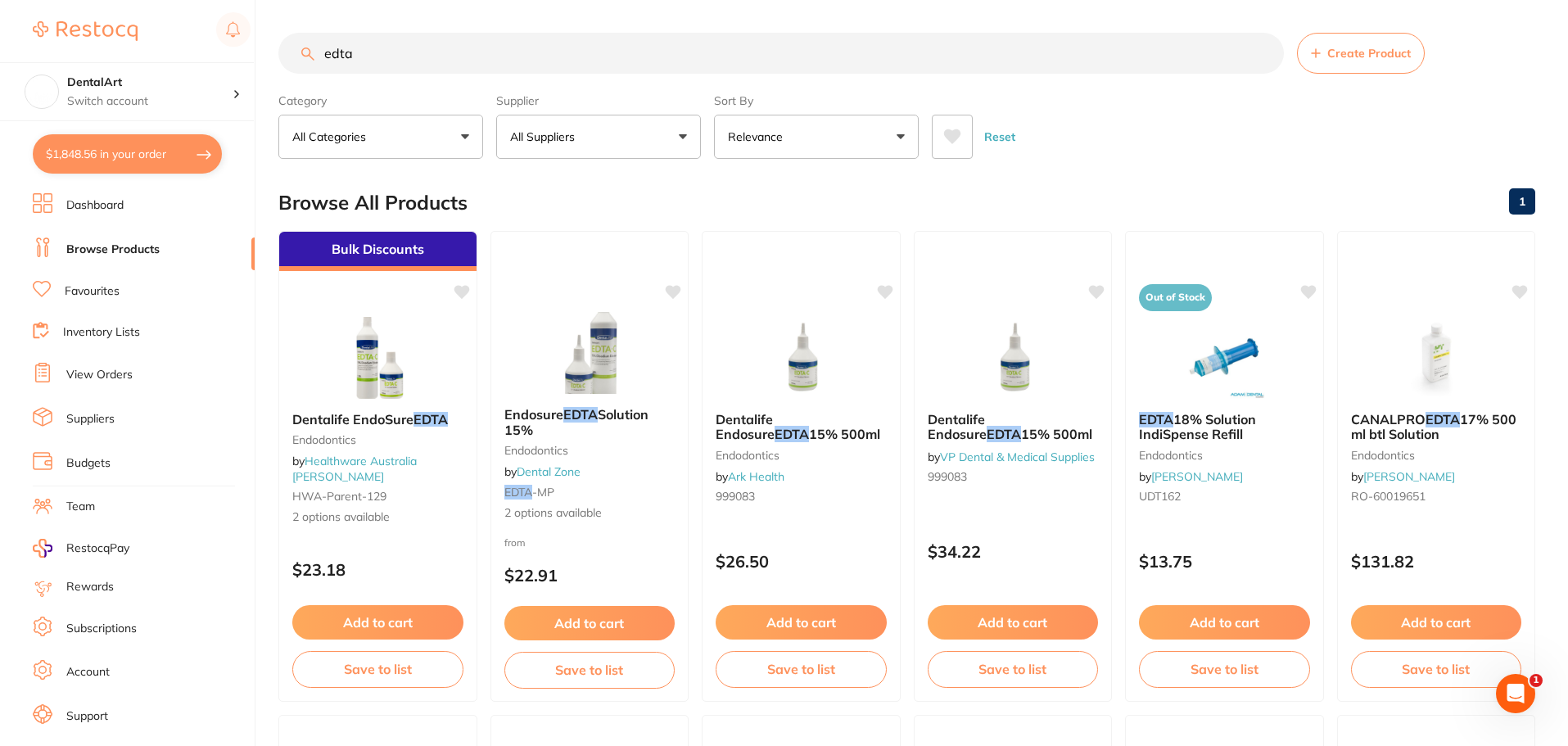
drag, startPoint x: 516, startPoint y: 44, endPoint x: 6, endPoint y: 0, distance: 511.9
click at [16, 1] on div "$1,848.56 DentalArt Switch account DentalArt $1,848.56 in your order Dashboard …" at bounding box center [784, 373] width 1568 height 746
click at [699, 123] on button "All Suppliers" at bounding box center [598, 136] width 204 height 44
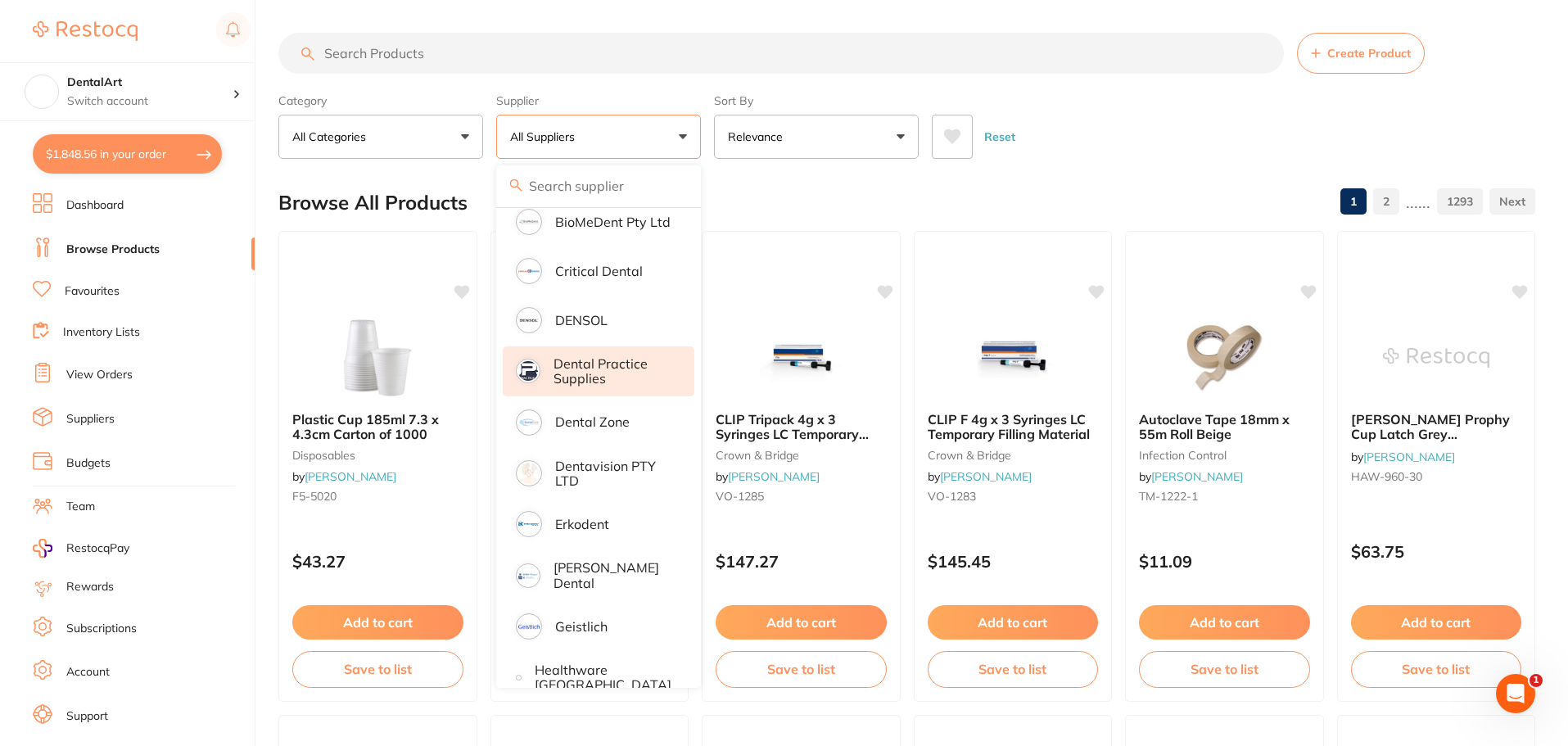
scroll to position [409, 0]
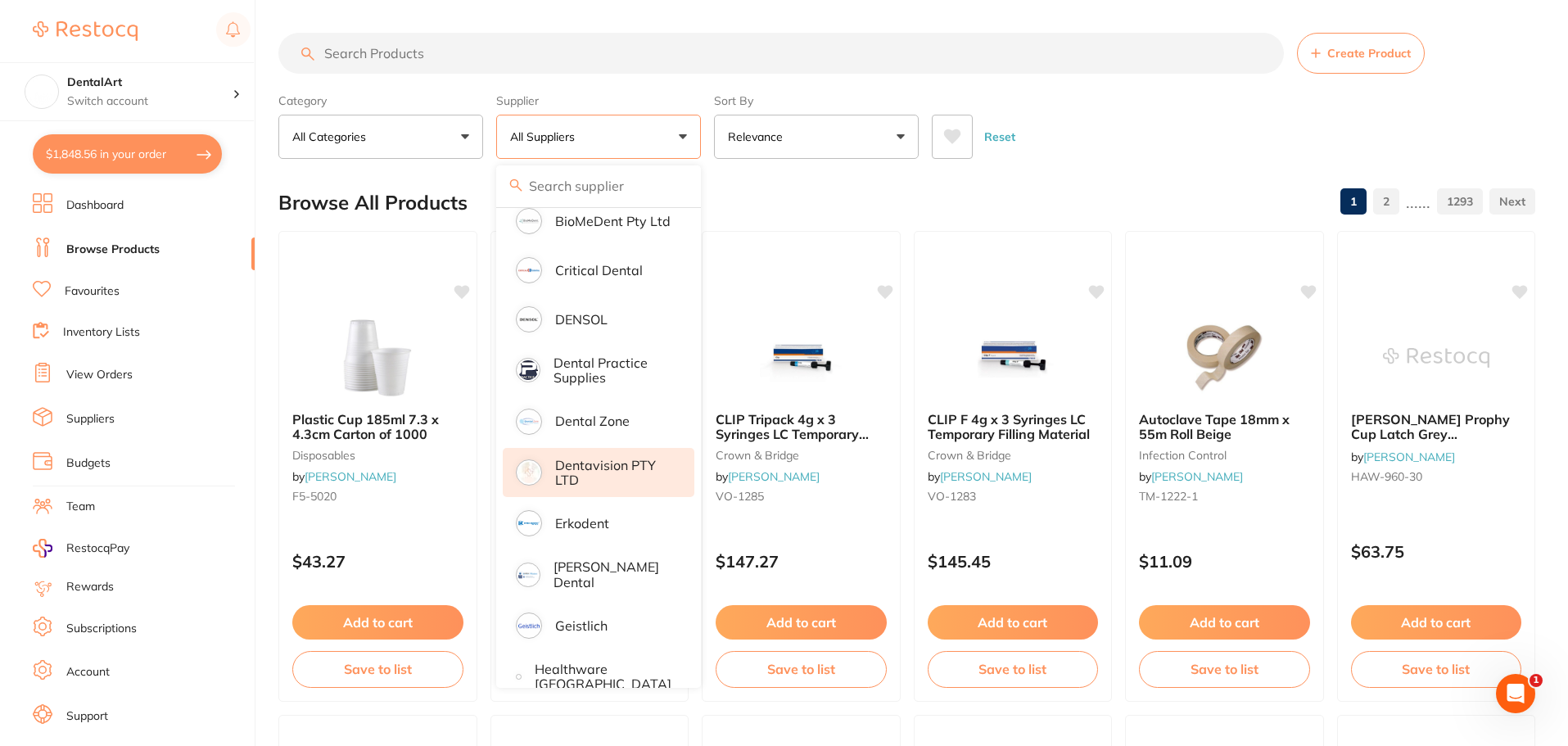
click at [629, 476] on p "Dentavision PTY LTD" at bounding box center [614, 473] width 117 height 30
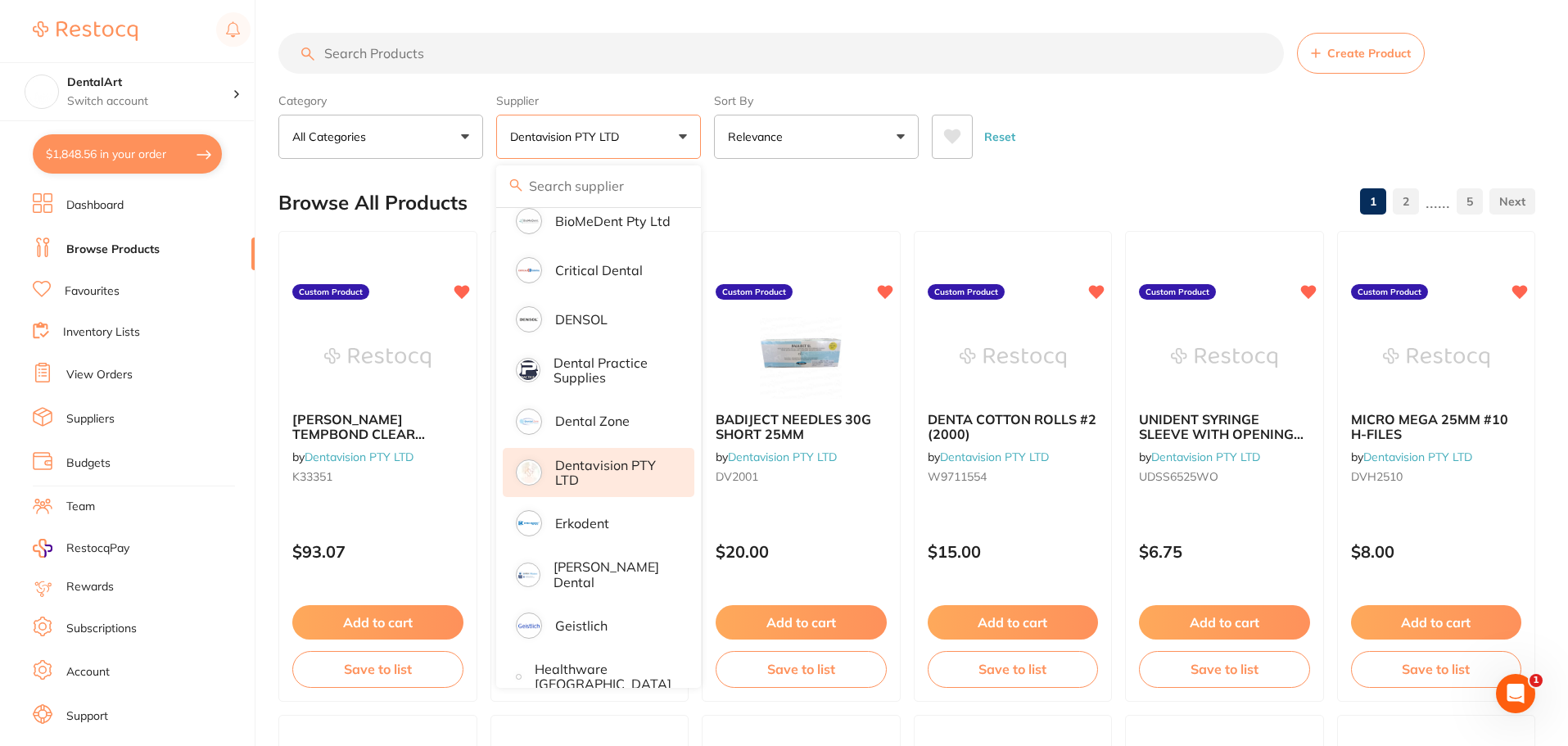
click at [1113, 126] on div "Reset" at bounding box center [1227, 129] width 590 height 57
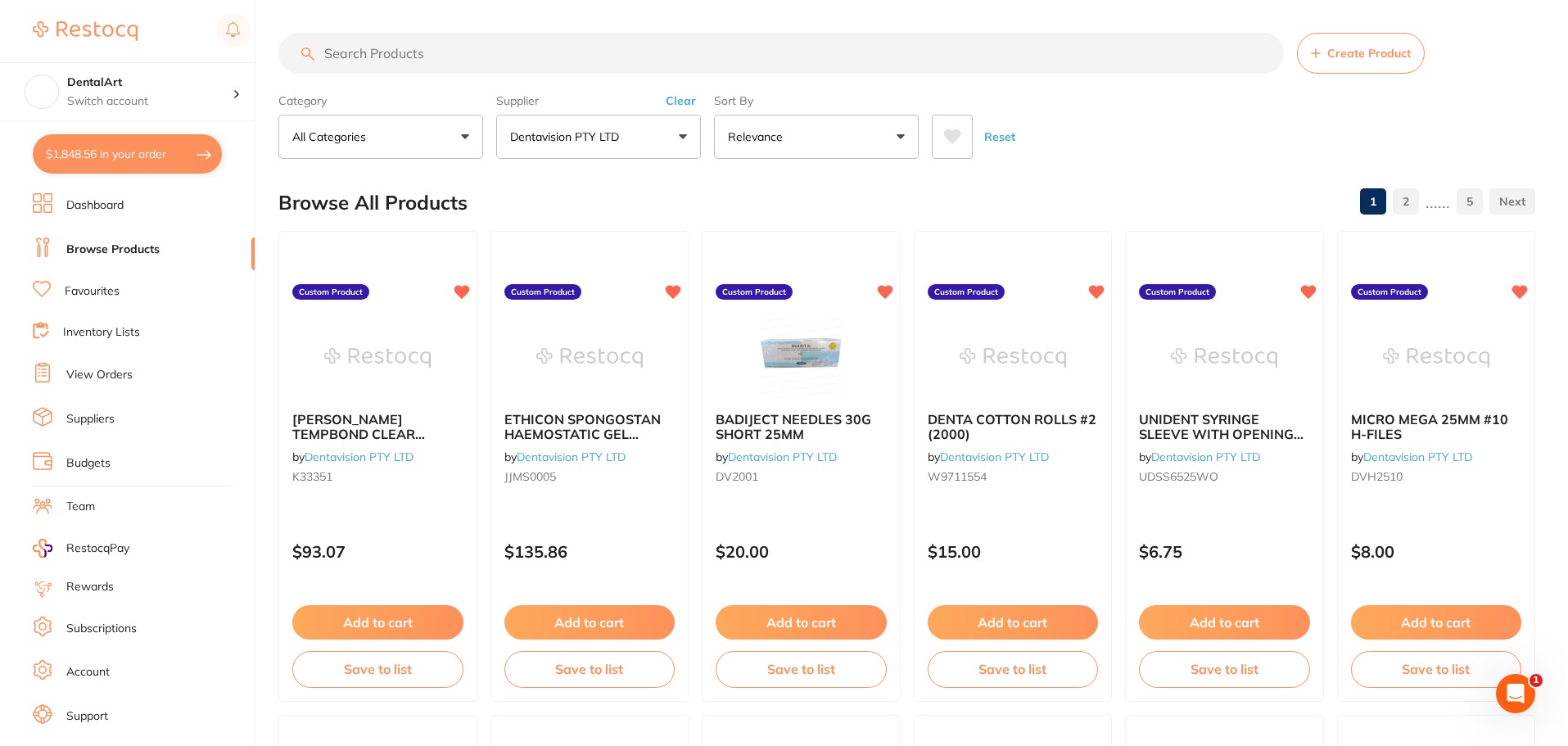
click at [361, 49] on input "search" at bounding box center [781, 53] width 1006 height 41
paste input "Endosure EDTA Solution 15%"
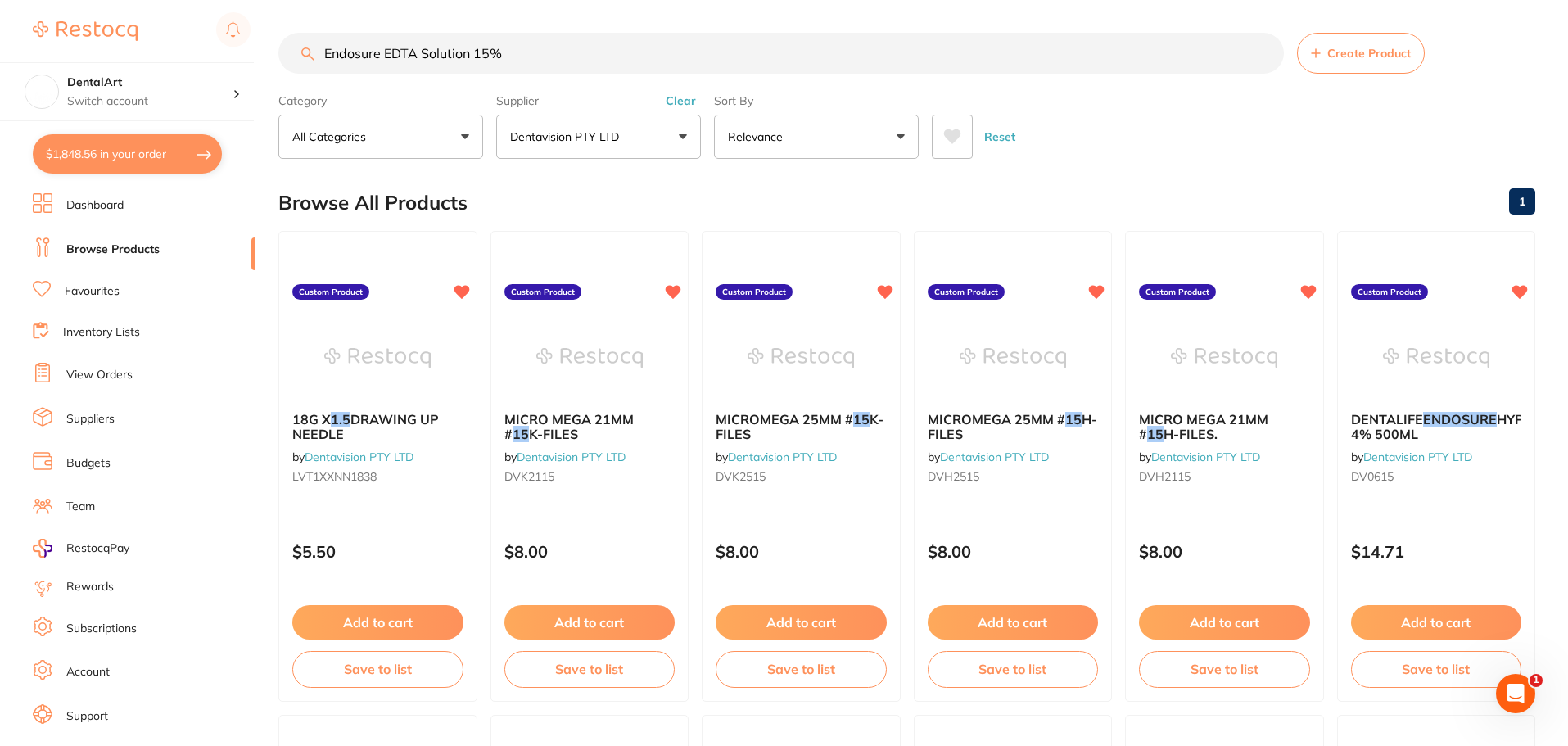
type input "Endosure EDTA Solution 15%"
click at [692, 142] on button "Dentavision PTY LTD" at bounding box center [598, 136] width 204 height 44
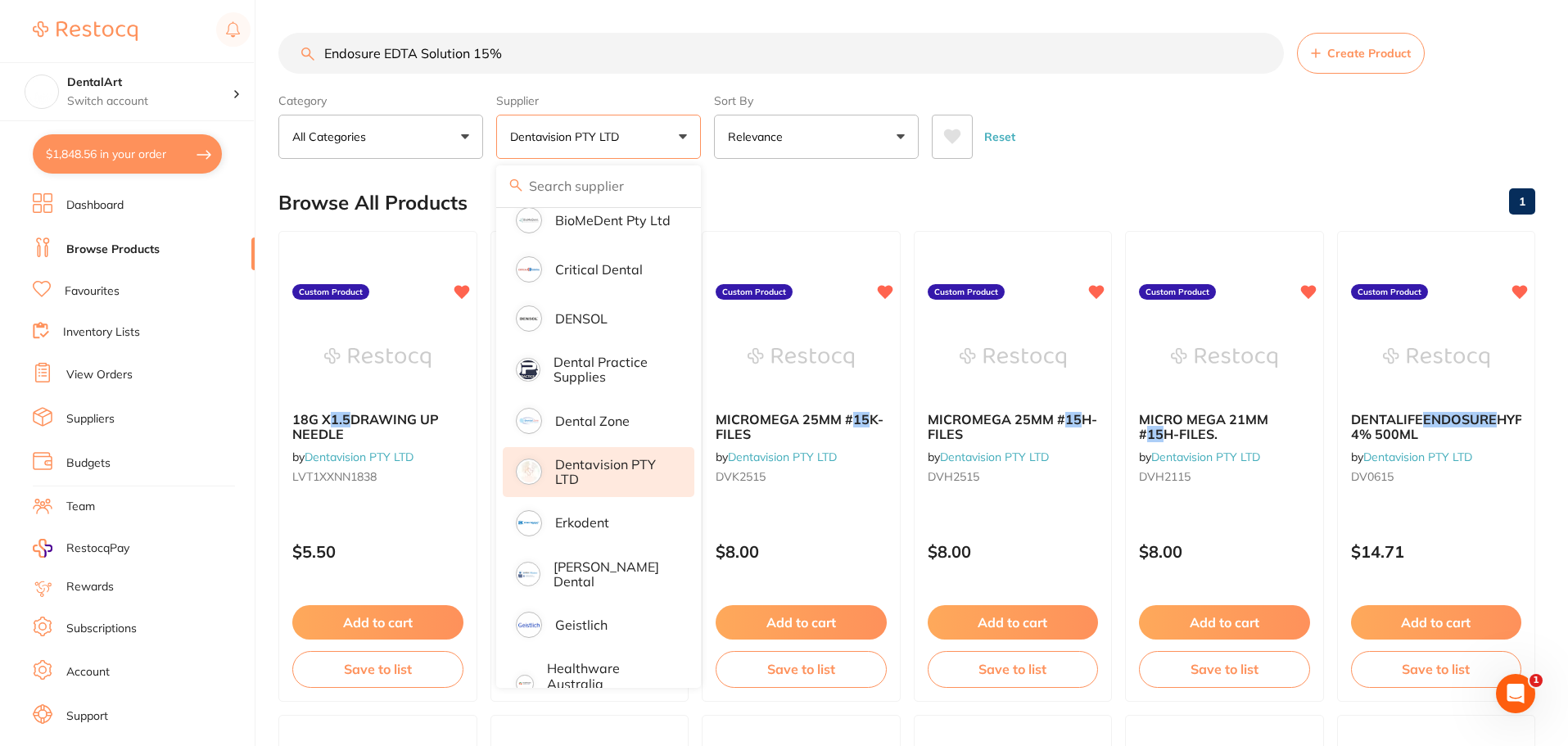
click at [617, 468] on p "Dentavision PTY LTD" at bounding box center [614, 472] width 117 height 30
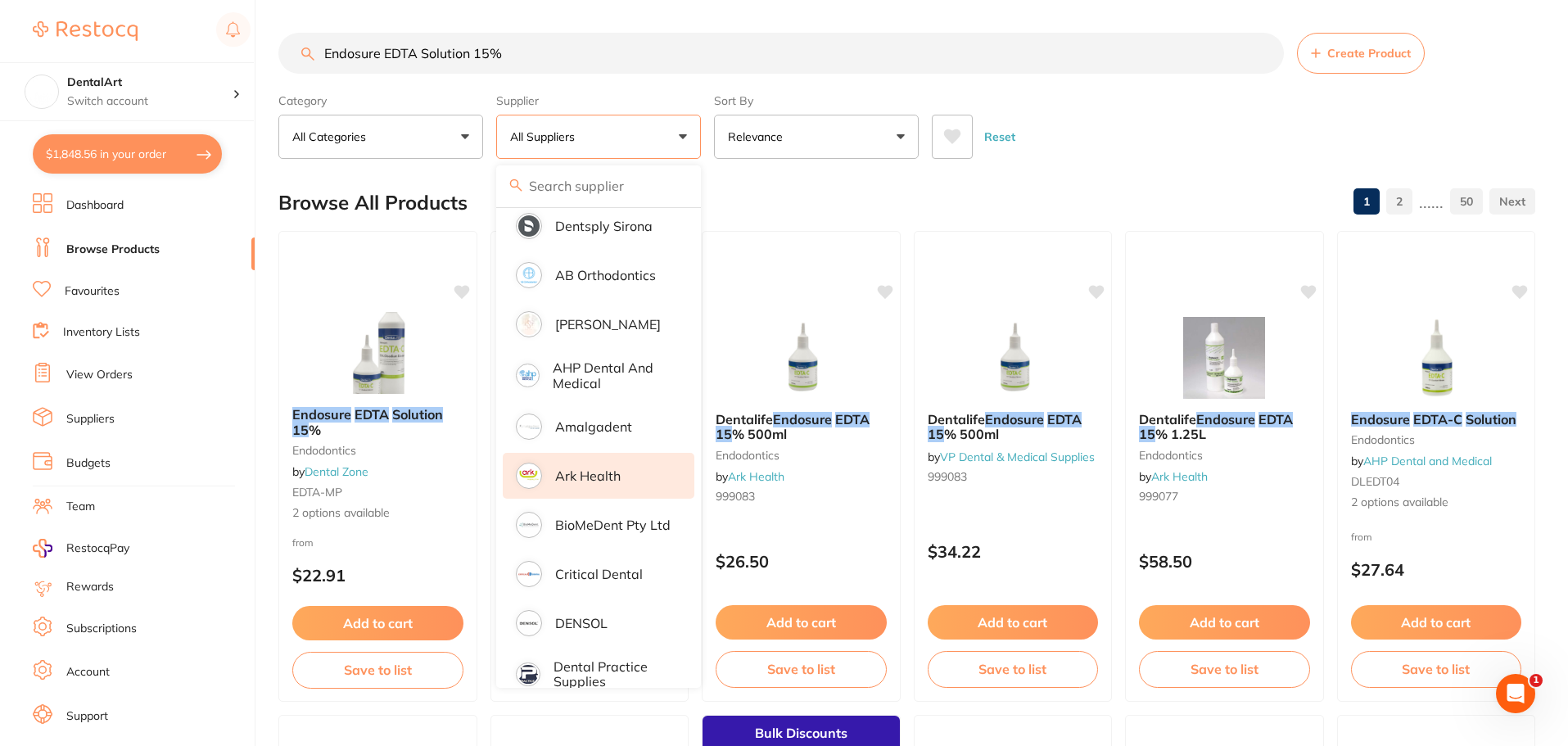
scroll to position [29, 0]
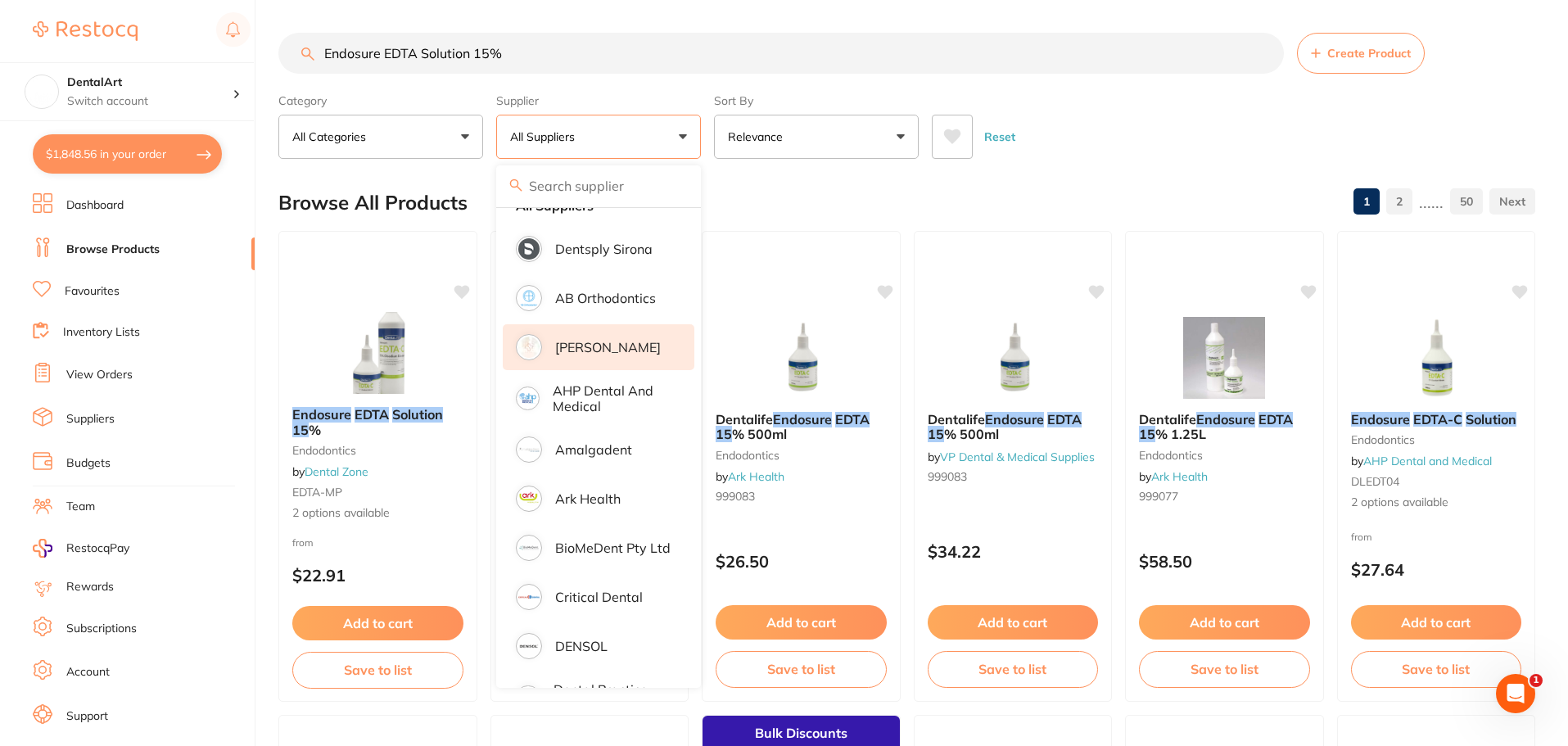
click at [613, 345] on p "[PERSON_NAME]" at bounding box center [608, 346] width 106 height 15
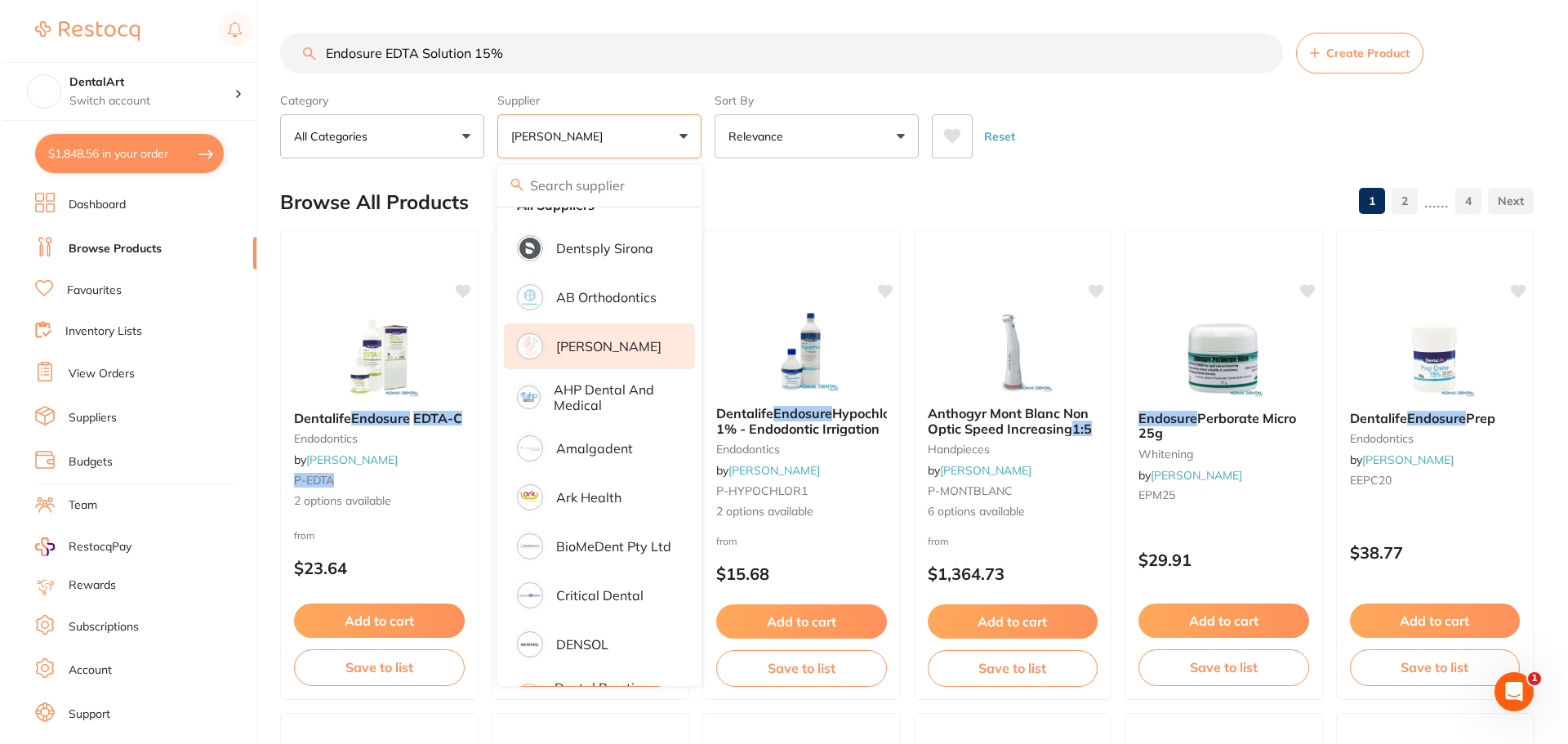
scroll to position [0, 0]
click at [1075, 112] on div "Reset" at bounding box center [1224, 129] width 589 height 57
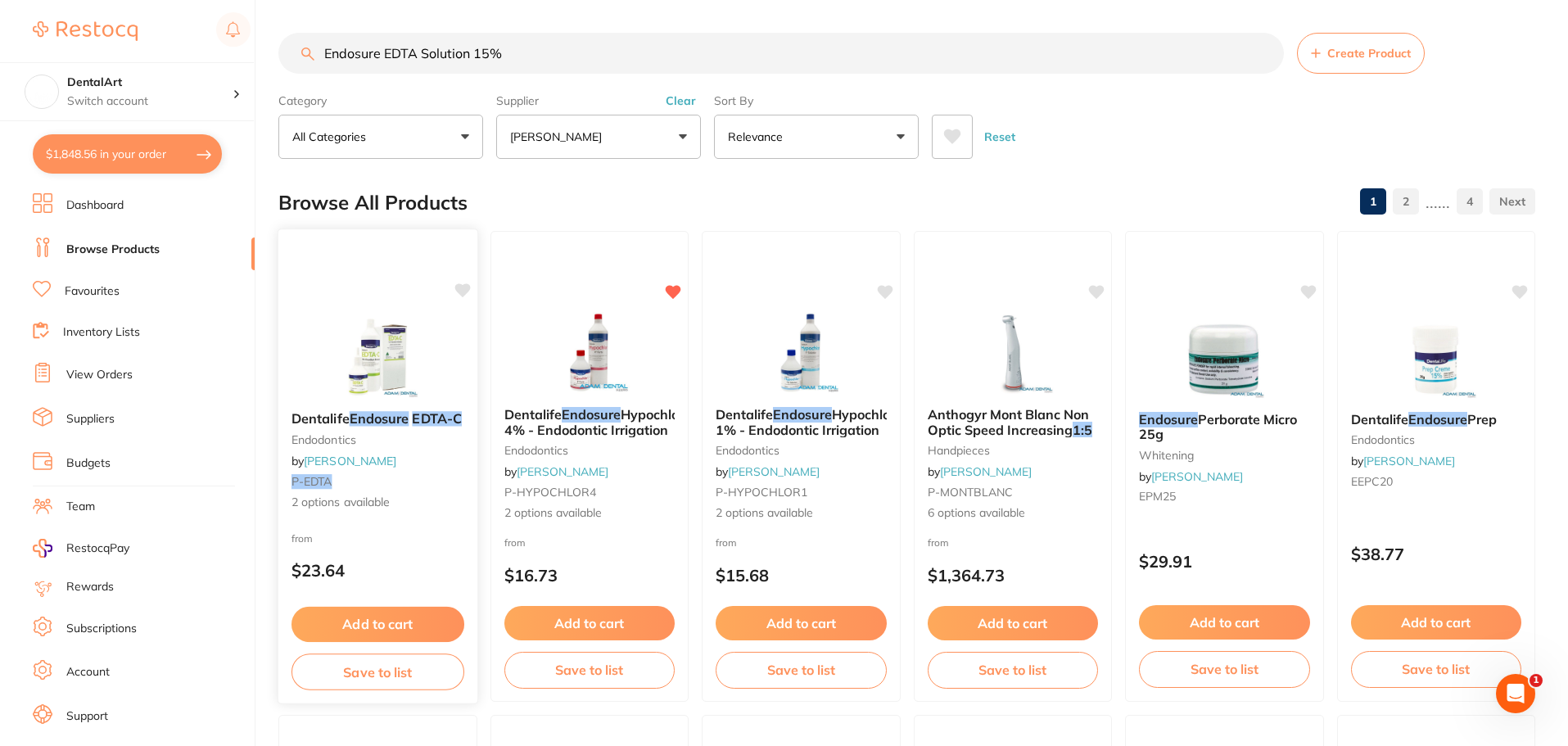
click at [375, 398] on div "Dentalife Endosure EDTA-C endodontics by Adam Dental P-EDTA 2 options available" at bounding box center [377, 461] width 199 height 126
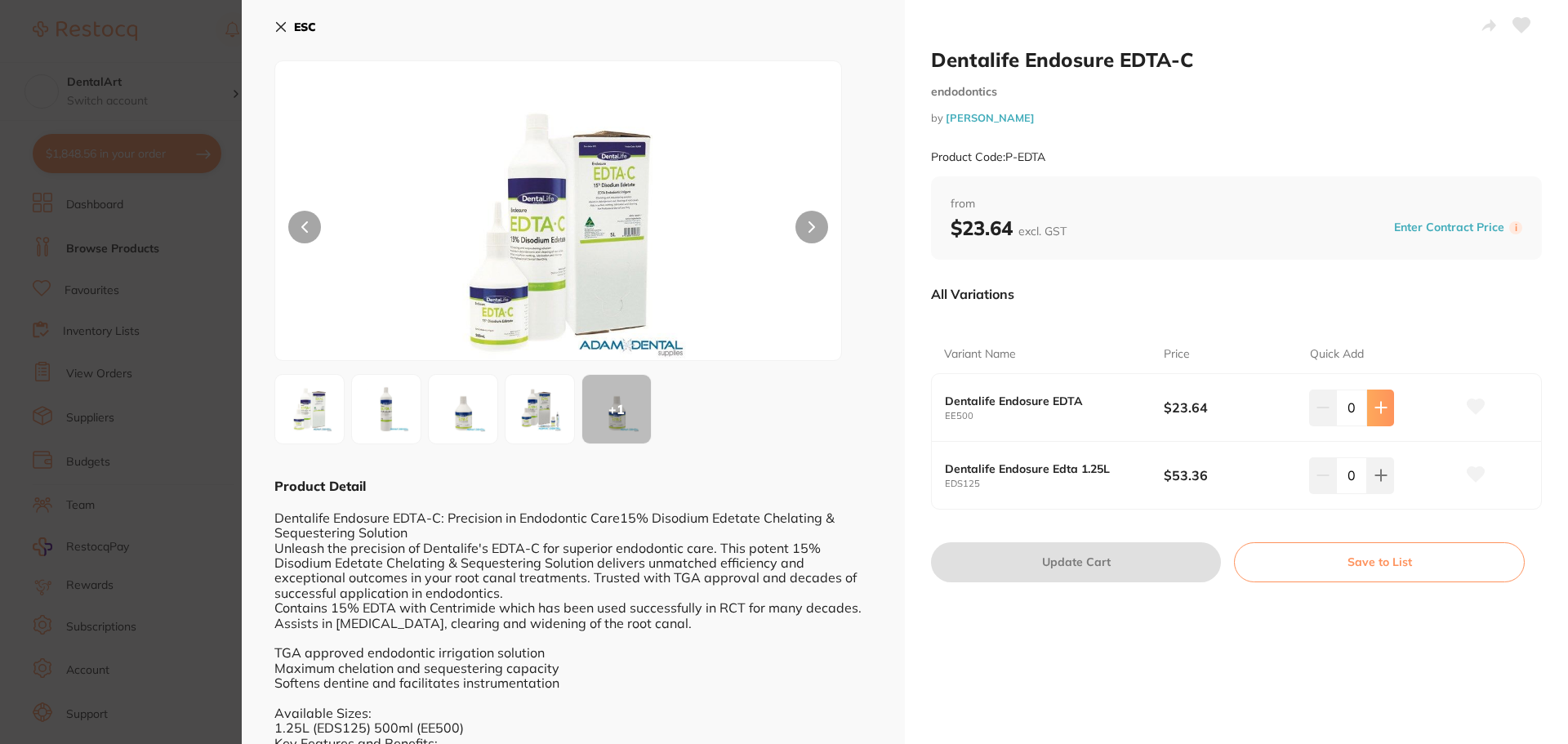
click at [1388, 409] on button at bounding box center [1381, 407] width 27 height 36
type input "1"
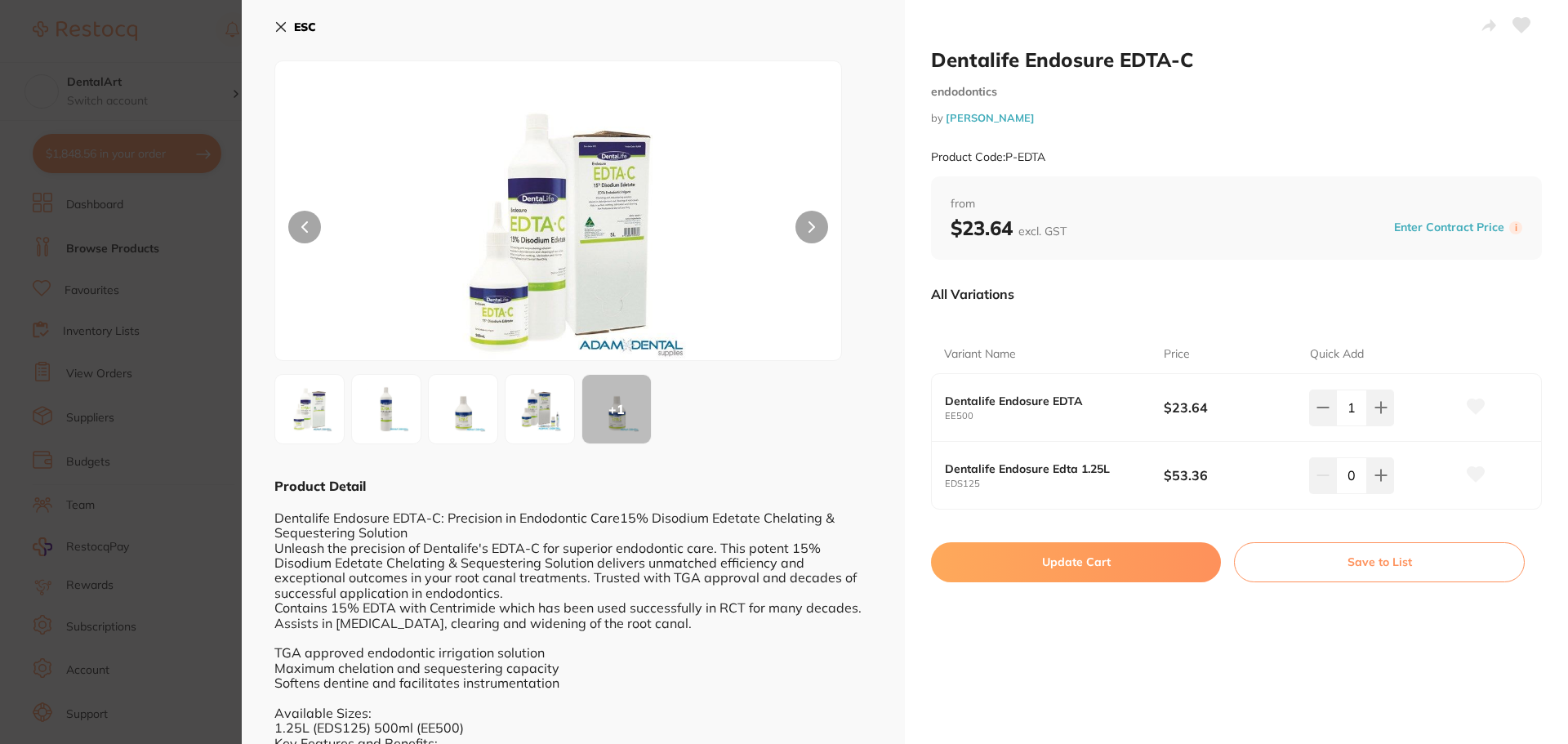
click at [1468, 407] on icon at bounding box center [1477, 406] width 17 height 15
click at [994, 566] on button "Update Cart" at bounding box center [1076, 562] width 290 height 39
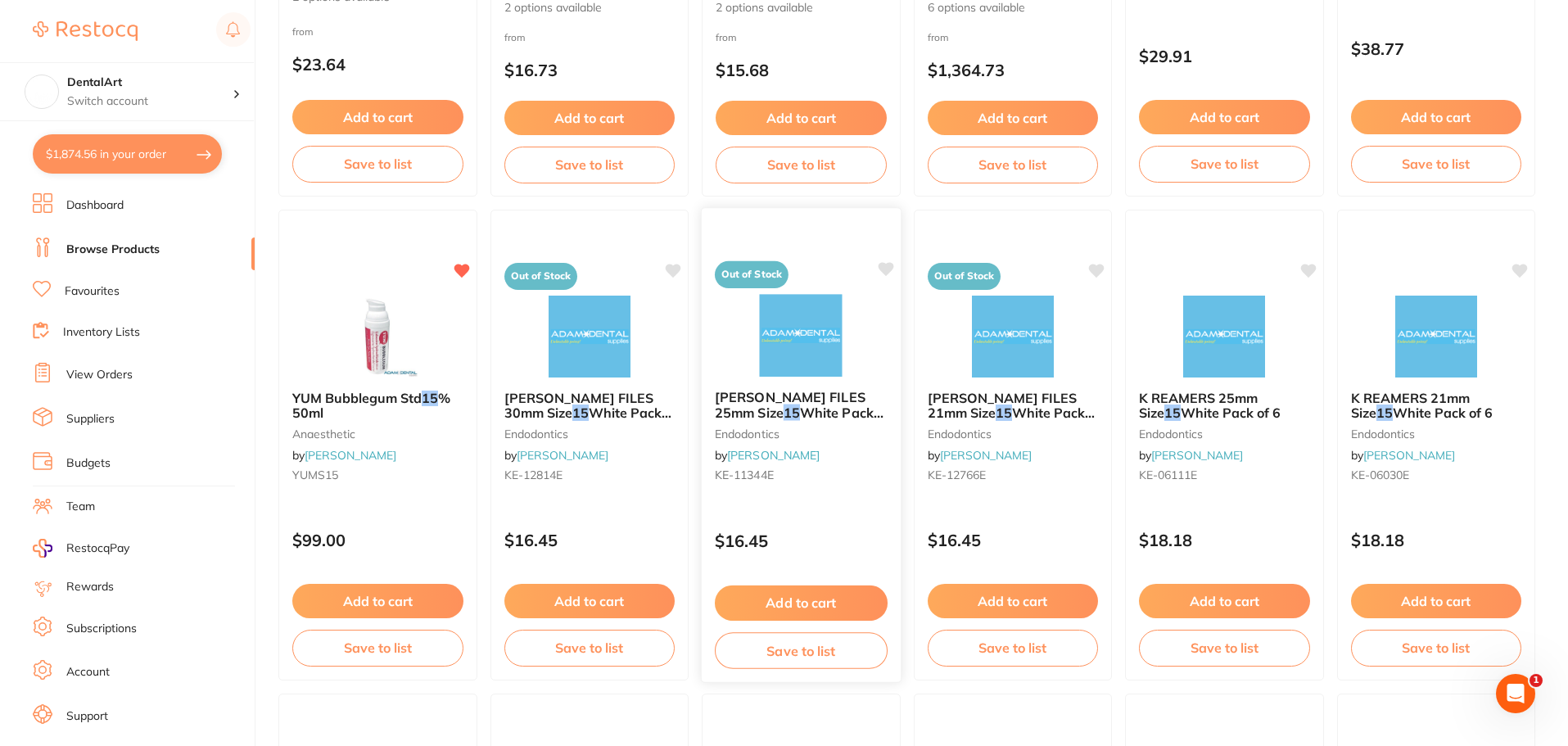
scroll to position [493, 0]
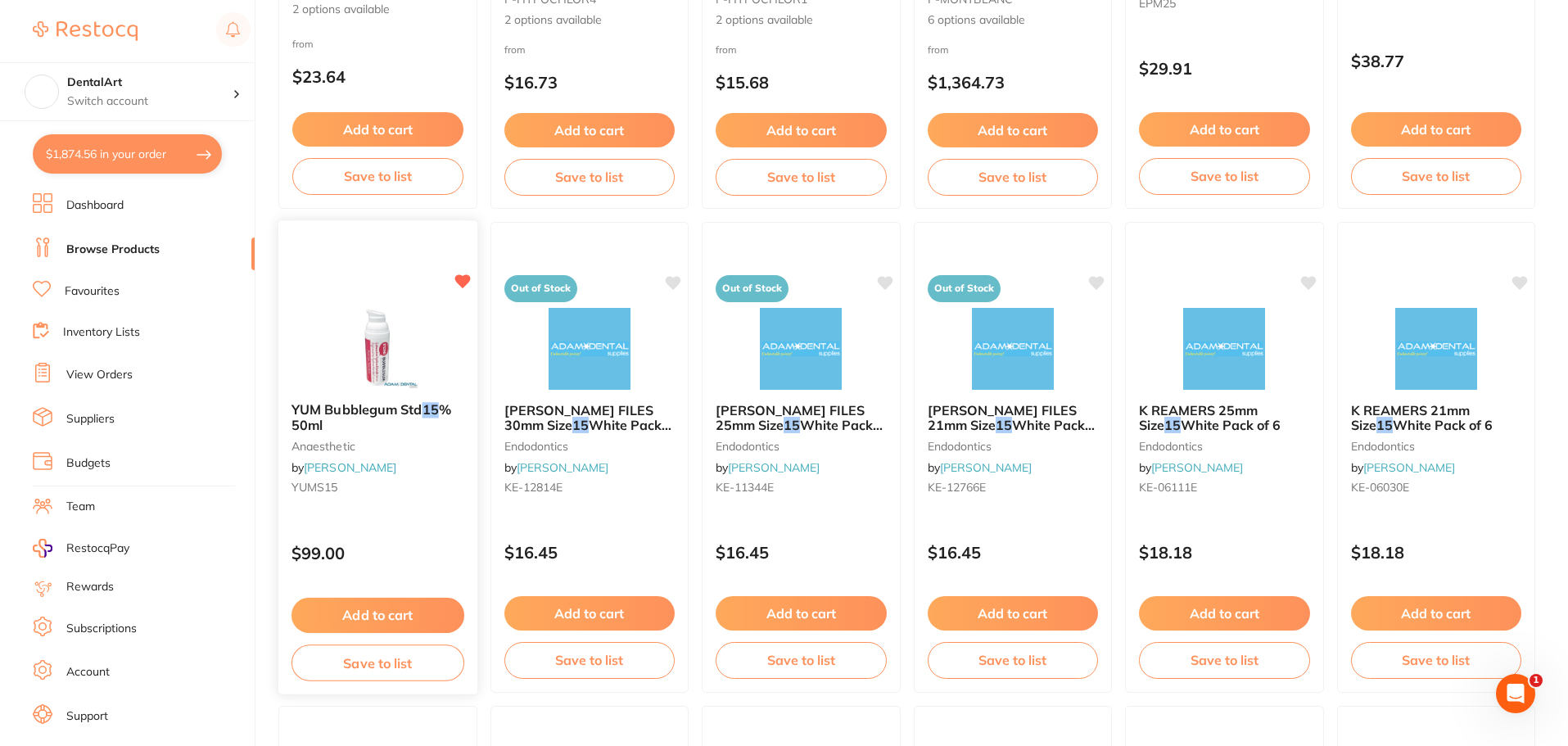
click at [384, 607] on button "Add to cart" at bounding box center [378, 615] width 173 height 35
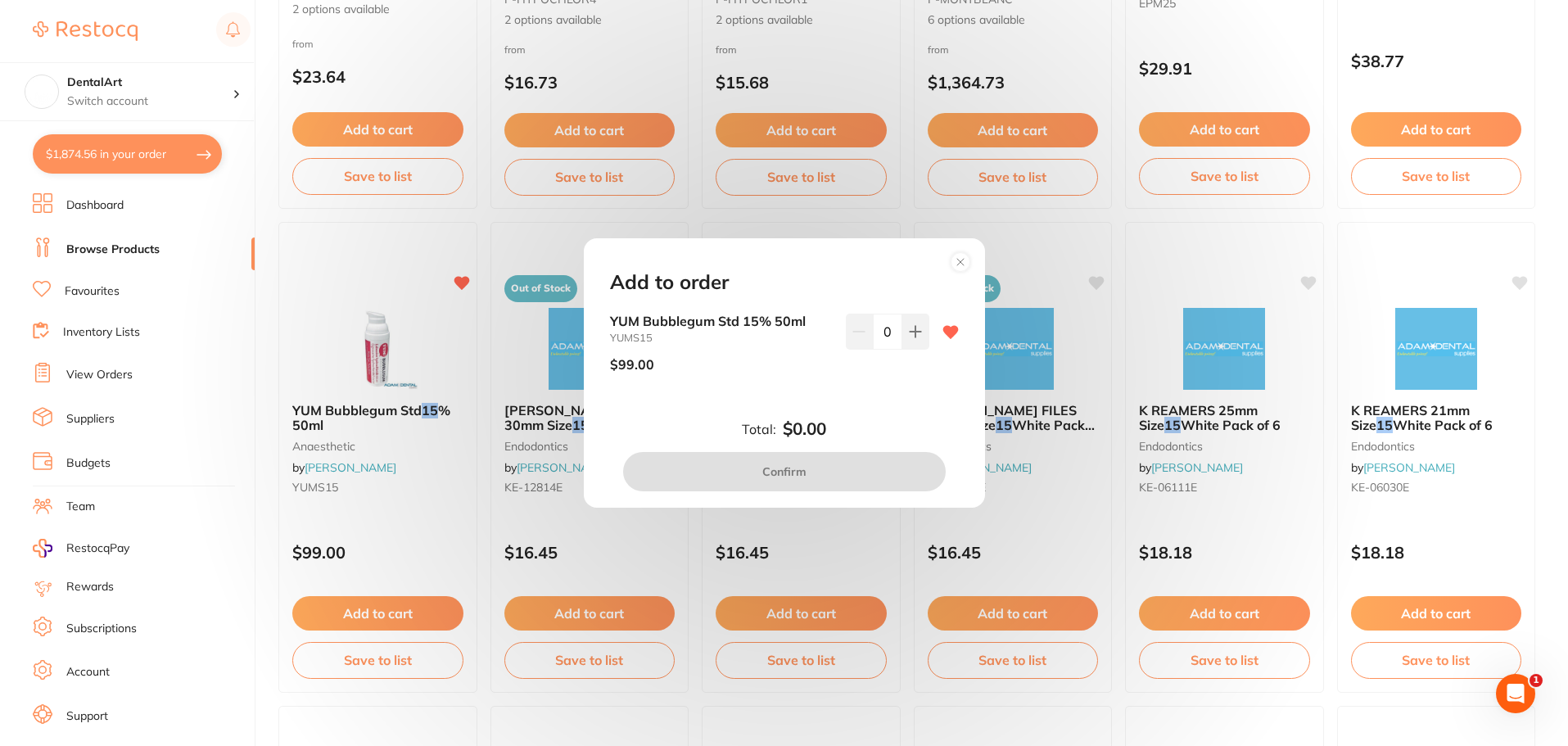
scroll to position [0, 0]
click at [910, 325] on icon at bounding box center [914, 331] width 13 height 13
type input "1"
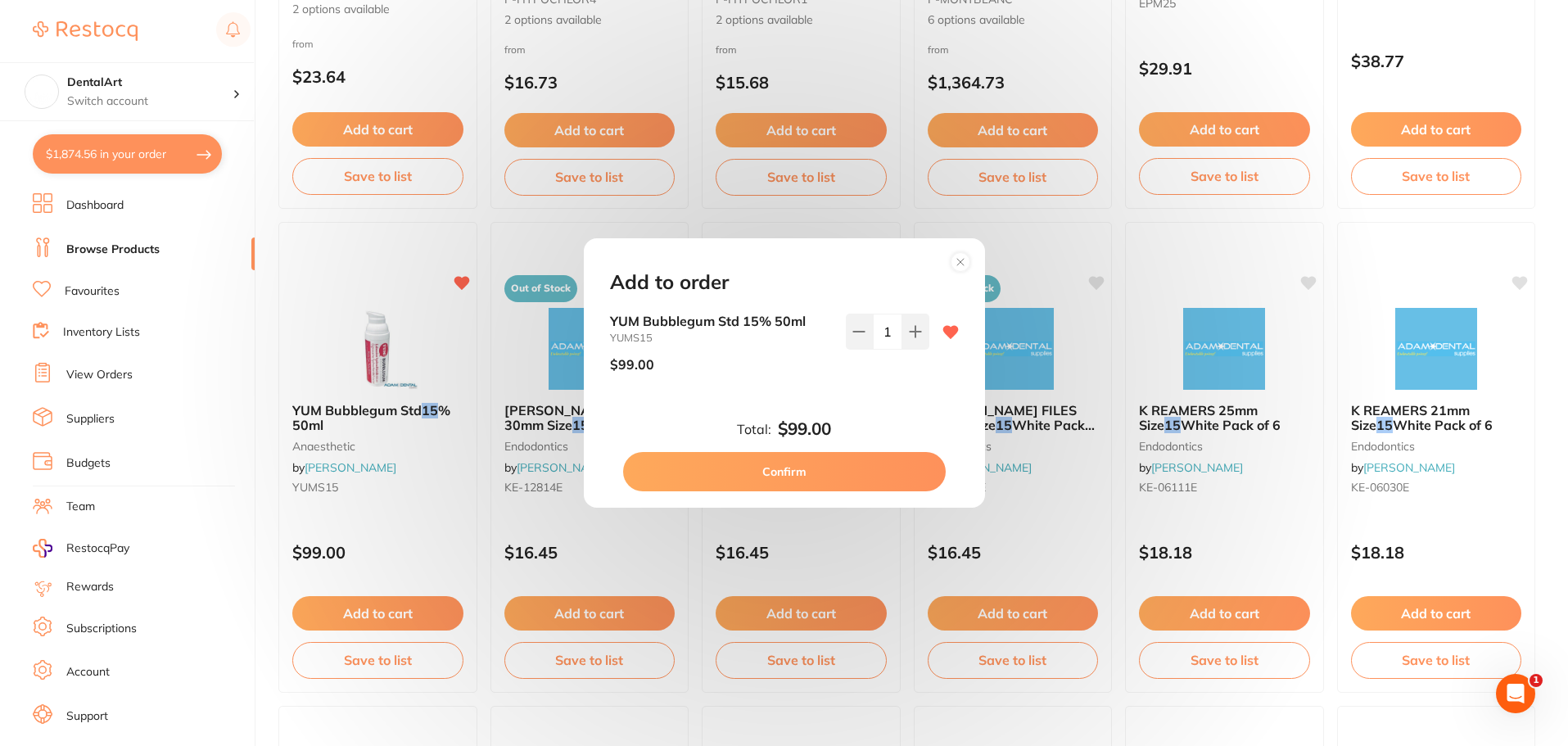
click at [830, 463] on button "Confirm" at bounding box center [785, 472] width 323 height 39
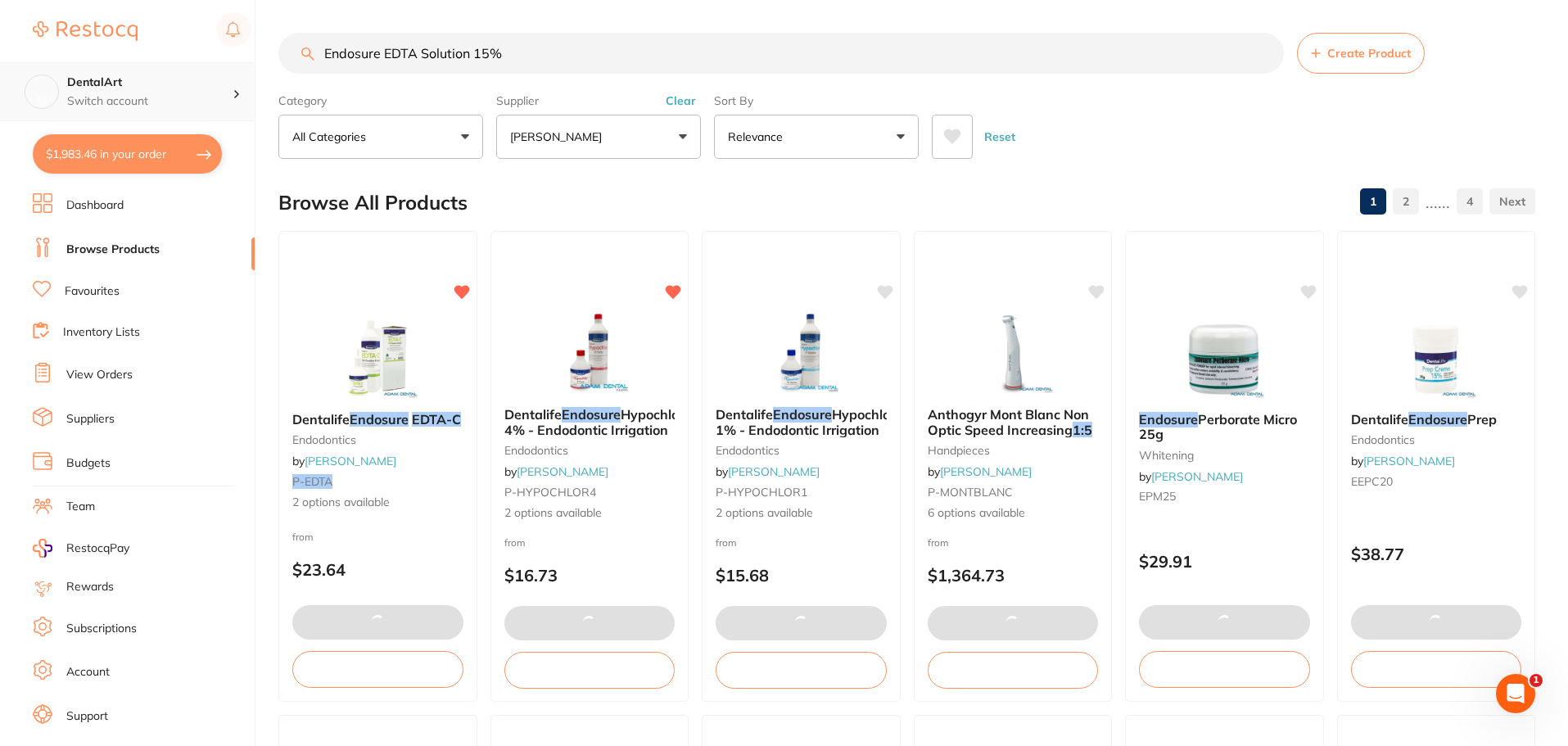
drag, startPoint x: 596, startPoint y: 64, endPoint x: 0, endPoint y: 0, distance: 599.4
click at [16, 54] on div "$1,983.46 DentalArt Switch account DentalArt $1,983.46 in your order Dashboard …" at bounding box center [784, 373] width 1568 height 746
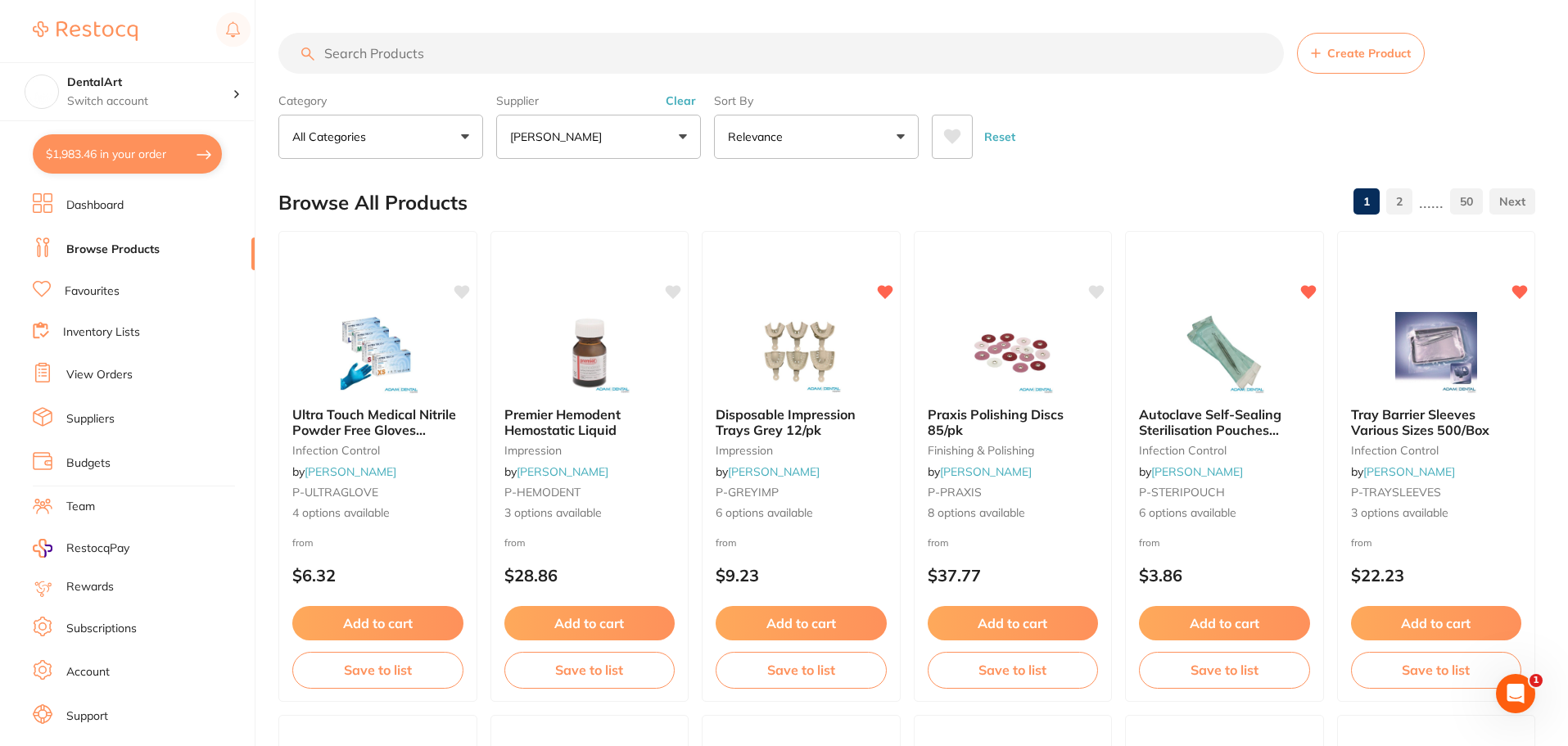
click at [681, 142] on button "[PERSON_NAME]" at bounding box center [598, 136] width 204 height 44
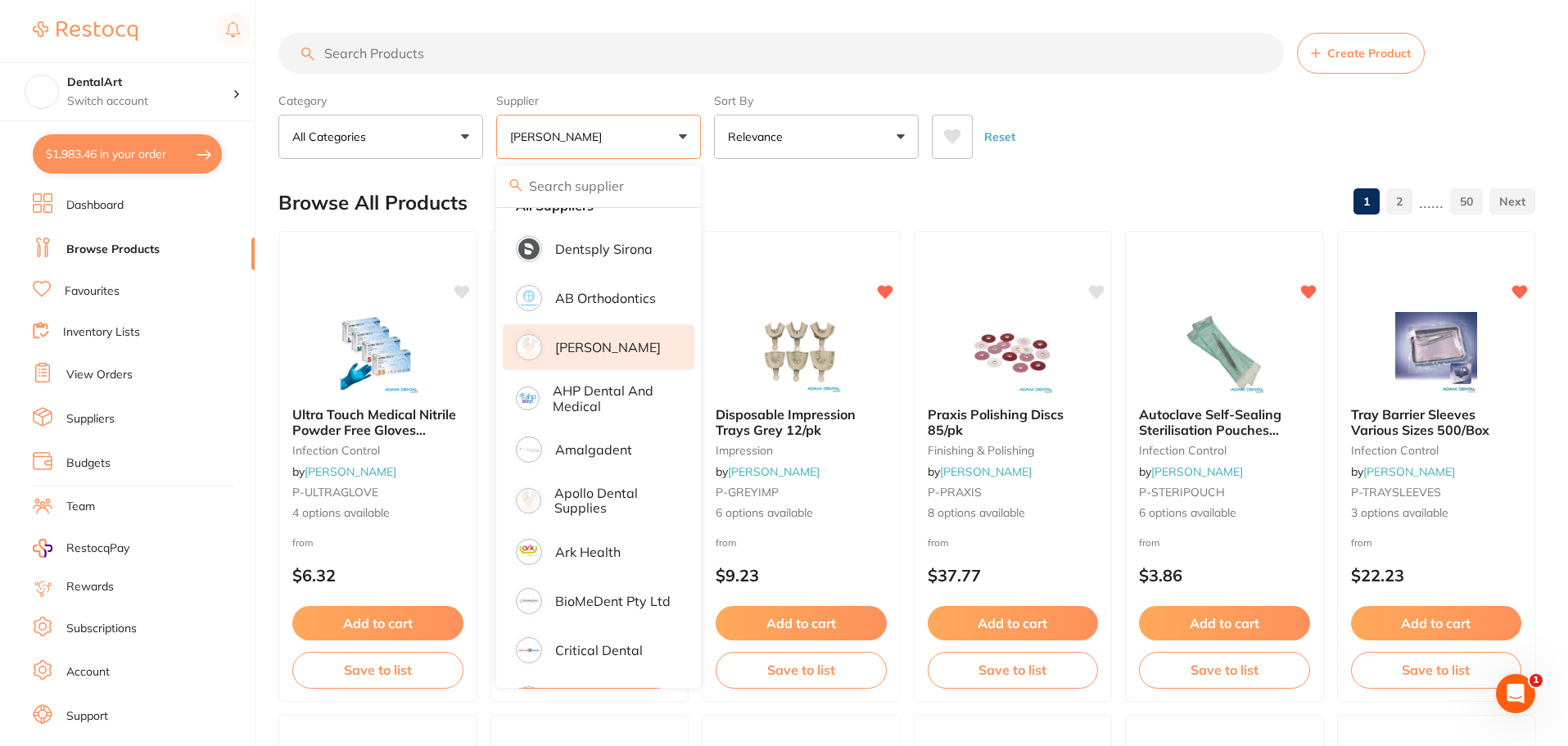
click at [610, 341] on p "[PERSON_NAME]" at bounding box center [608, 346] width 106 height 15
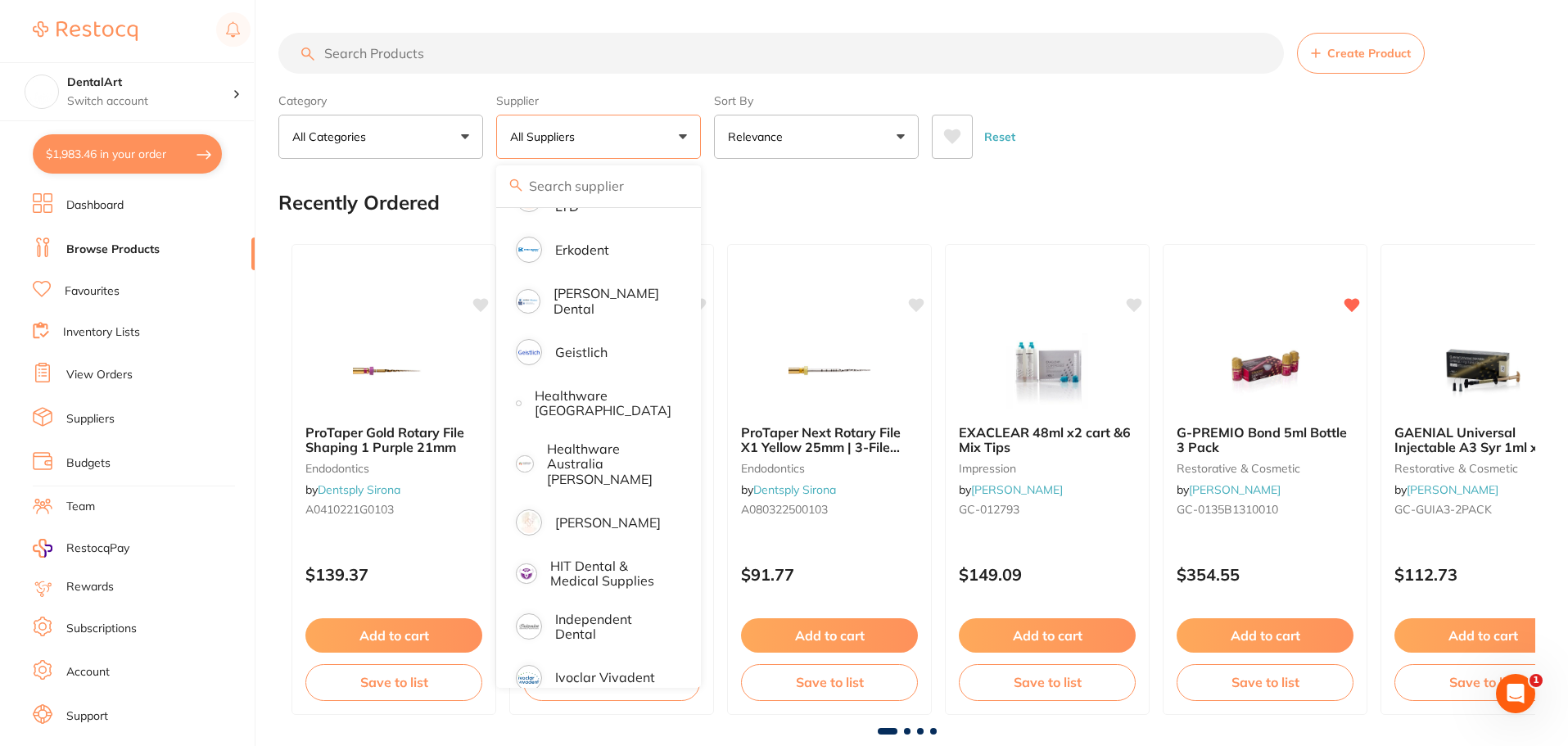
scroll to position [685, 0]
click at [608, 514] on p "[PERSON_NAME]" at bounding box center [608, 520] width 106 height 15
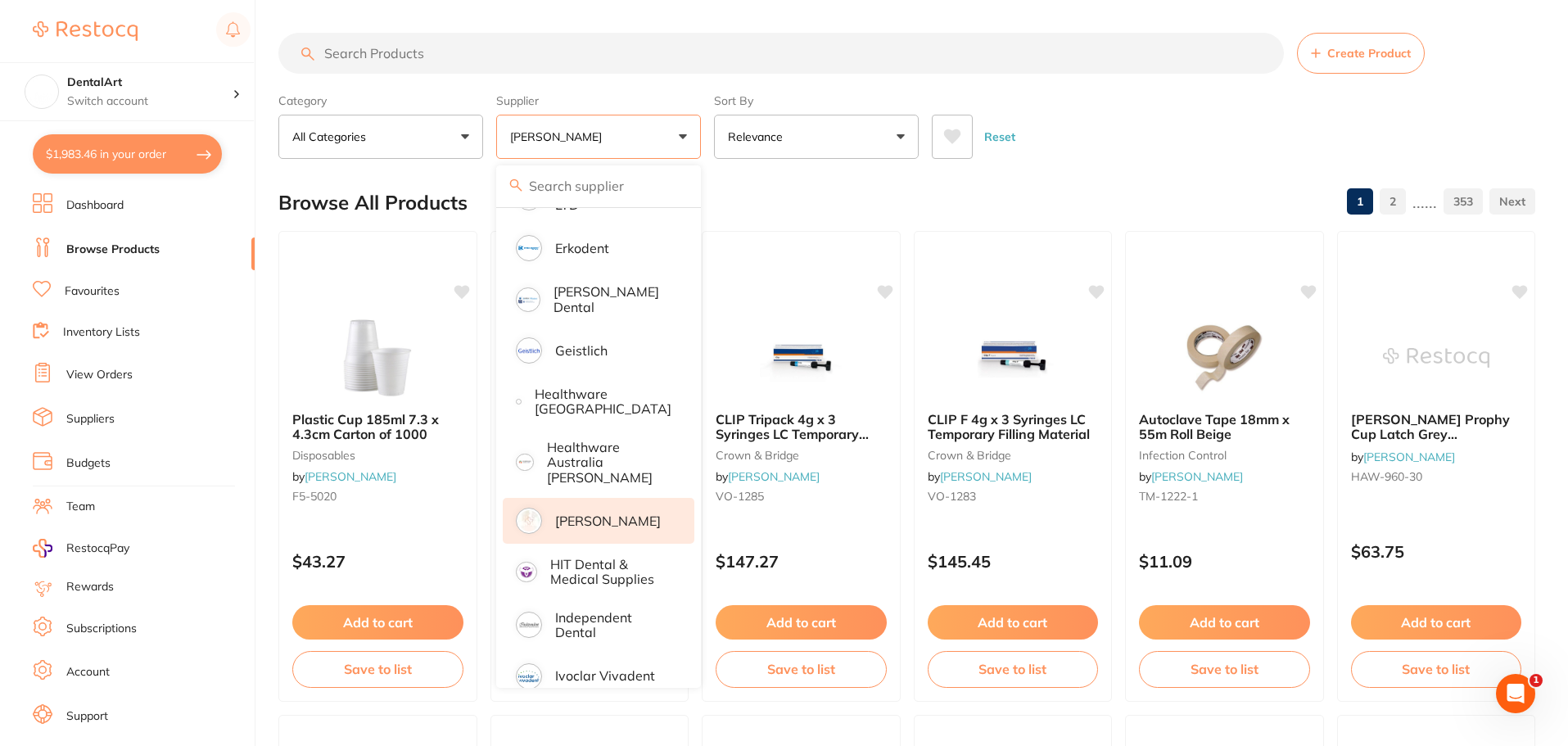
click at [352, 50] on input "search" at bounding box center [781, 53] width 1006 height 41
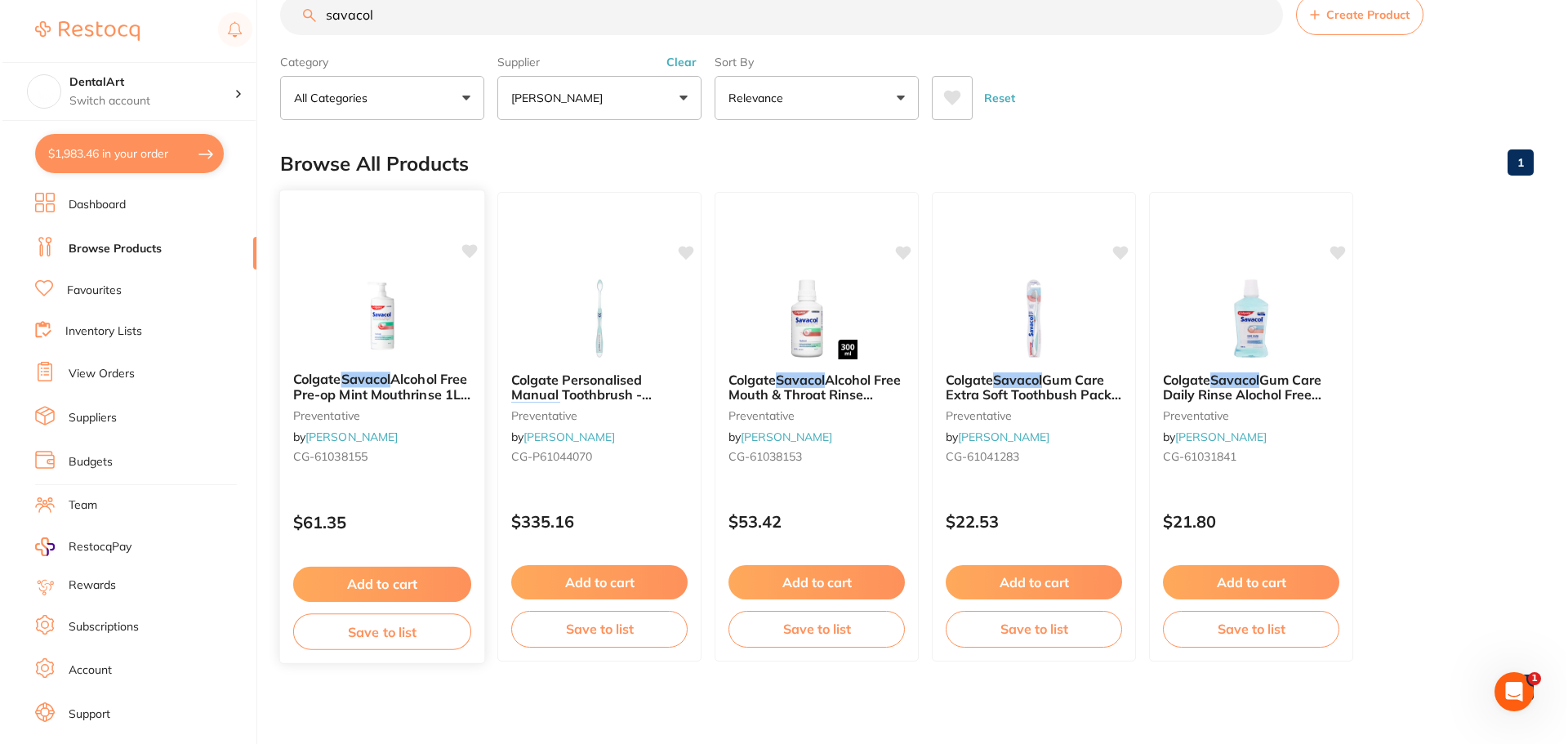
scroll to position [0, 0]
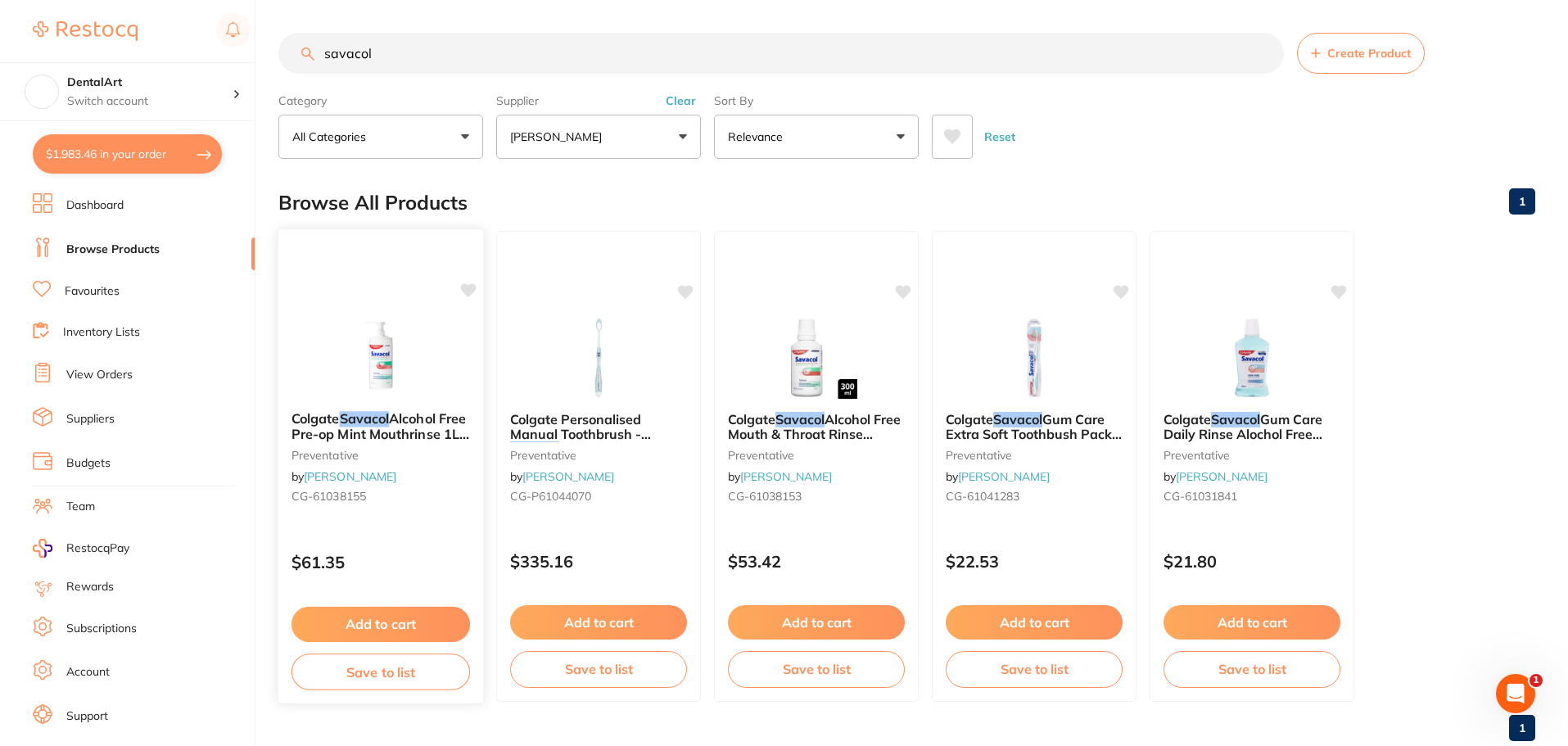
type input "savacol"
drag, startPoint x: 438, startPoint y: 387, endPoint x: 444, endPoint y: 381, distance: 8.5
click at [438, 387] on div at bounding box center [380, 358] width 203 height 82
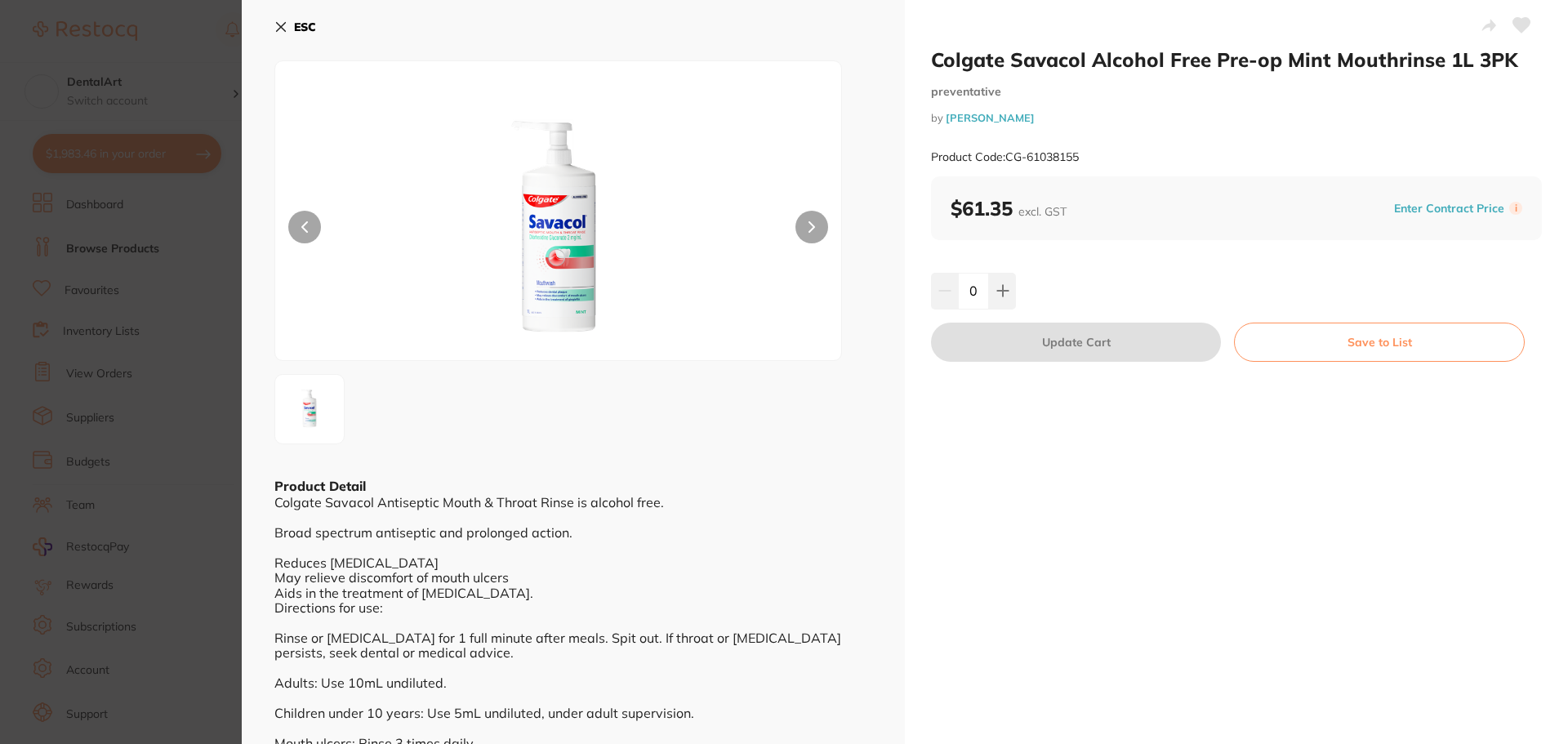
click at [286, 23] on icon at bounding box center [280, 26] width 13 height 13
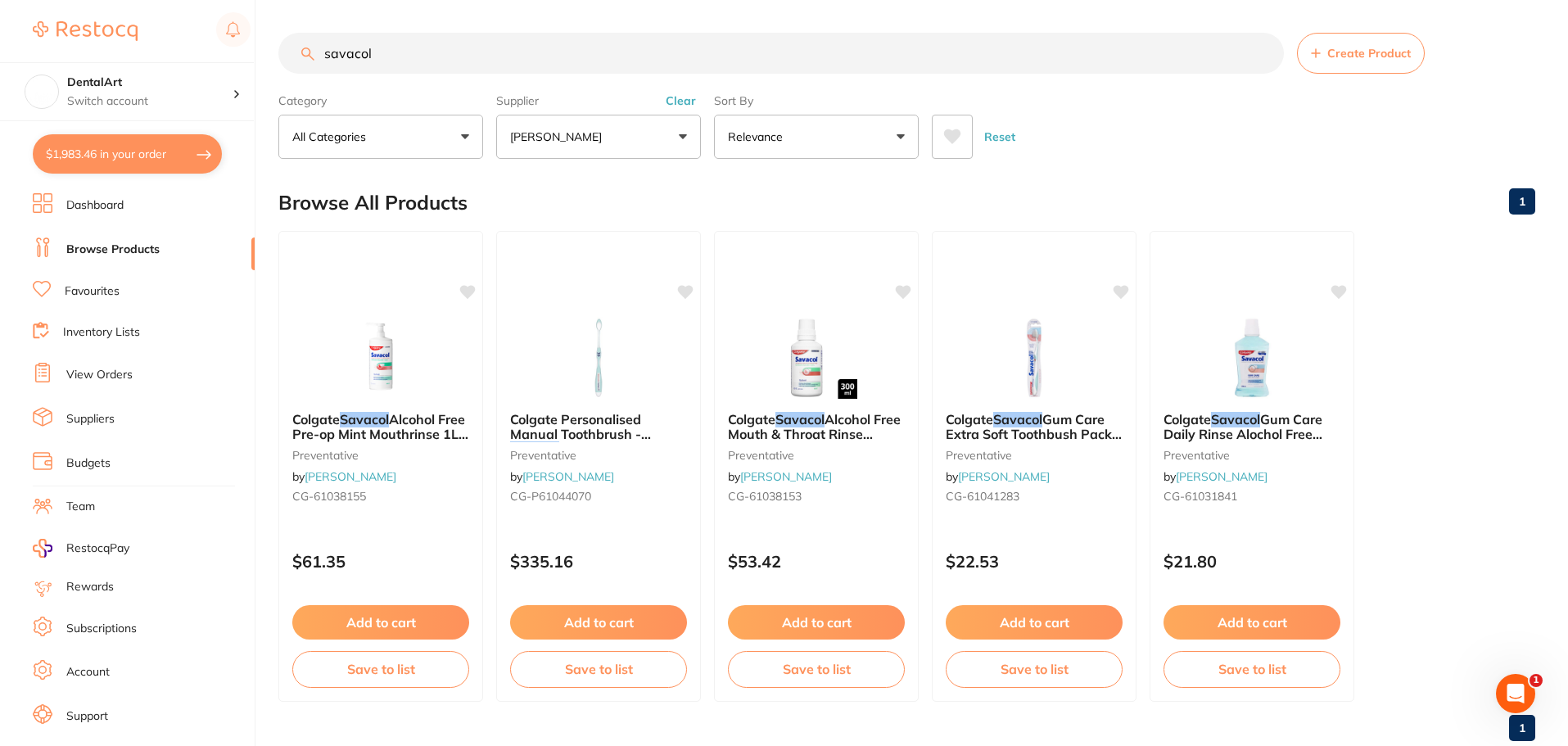
drag, startPoint x: 445, startPoint y: 49, endPoint x: 317, endPoint y: 54, distance: 128.1
click at [317, 54] on input "savacol" at bounding box center [781, 53] width 1006 height 41
click at [453, 47] on input "savacol" at bounding box center [781, 53] width 1006 height 41
click at [1183, 395] on div at bounding box center [1252, 356] width 204 height 83
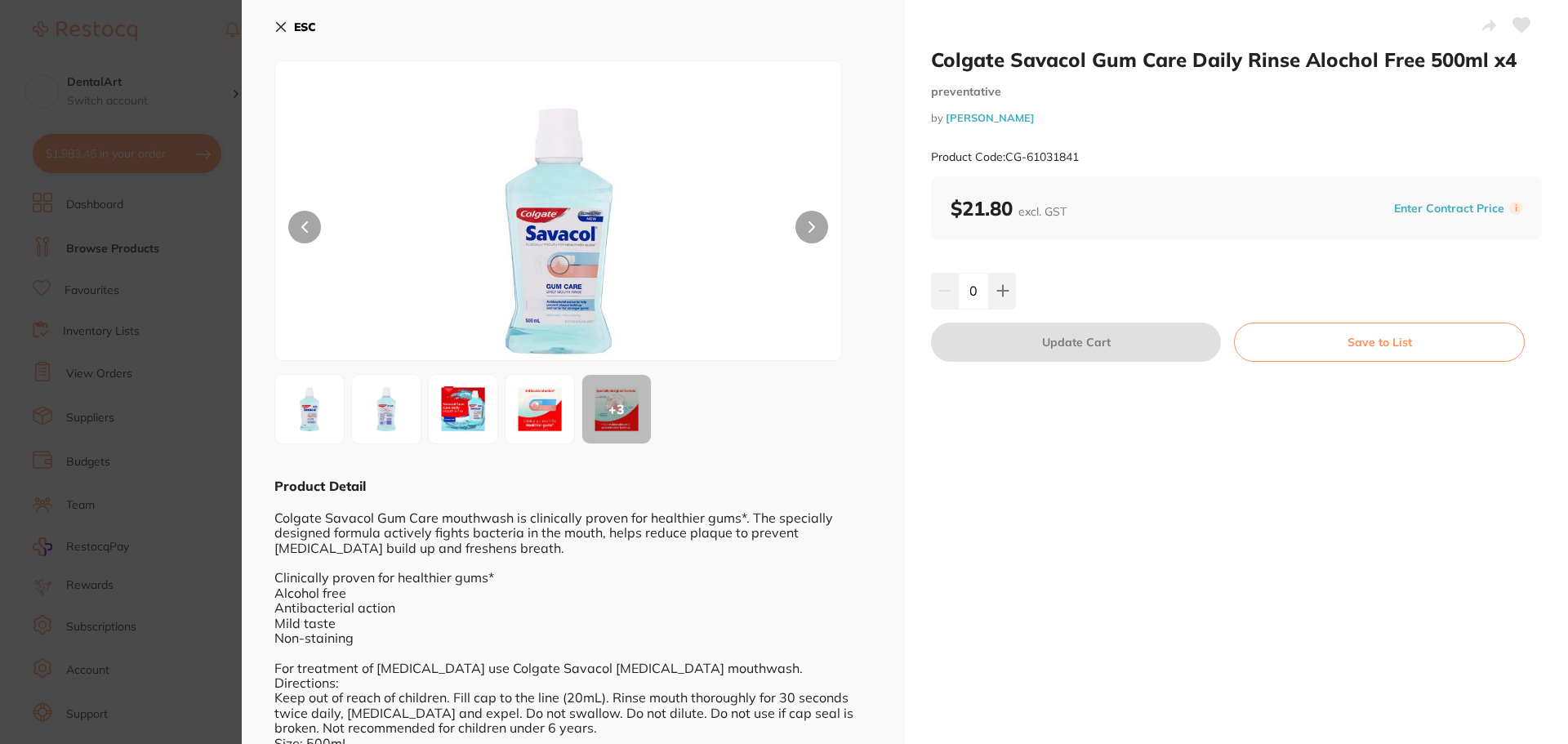
click at [282, 22] on icon at bounding box center [280, 26] width 13 height 13
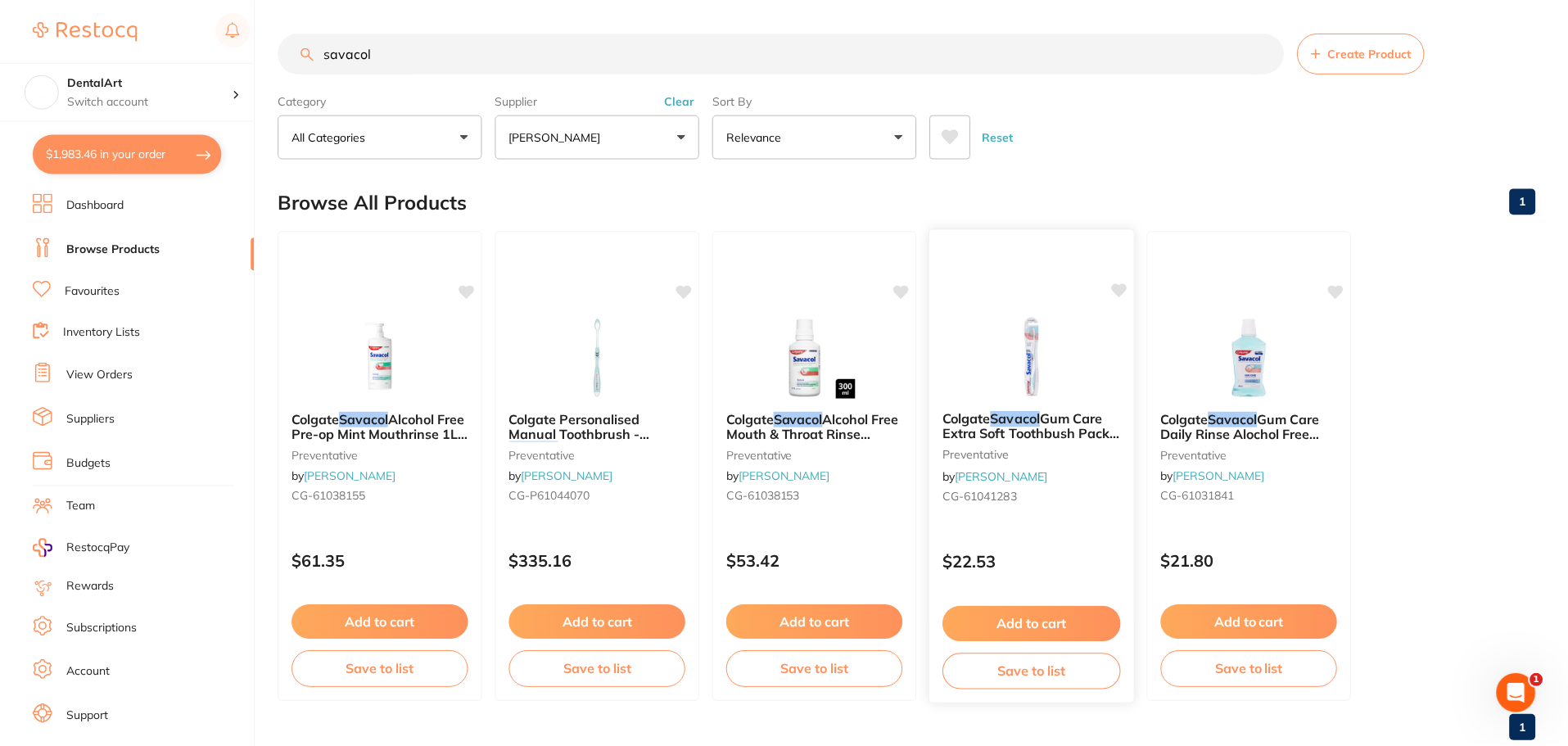
scroll to position [1, 0]
click at [1058, 438] on span "Gum Care Extra Soft Toothbush Pack of 12" at bounding box center [1033, 433] width 178 height 47
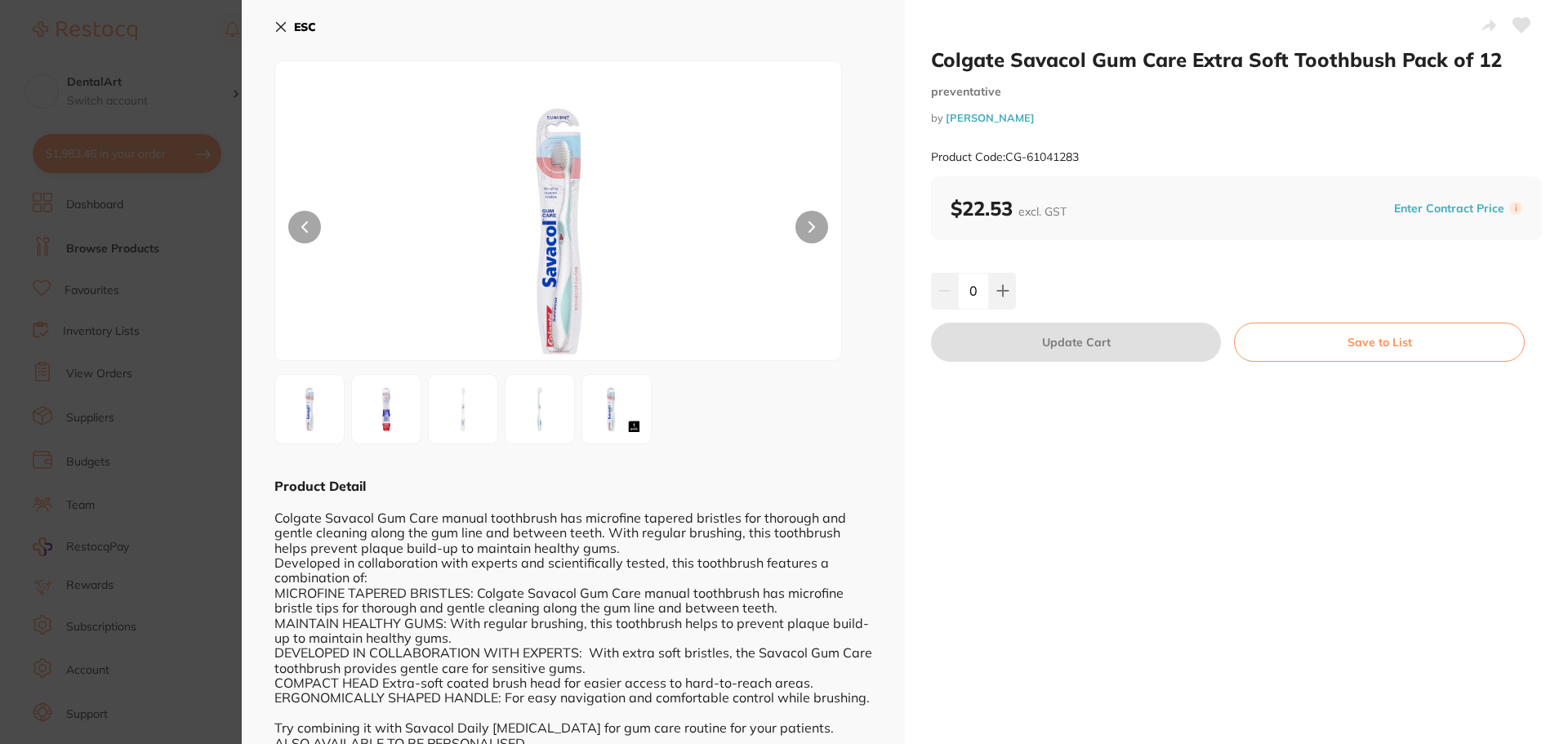
click at [283, 21] on icon at bounding box center [280, 26] width 13 height 13
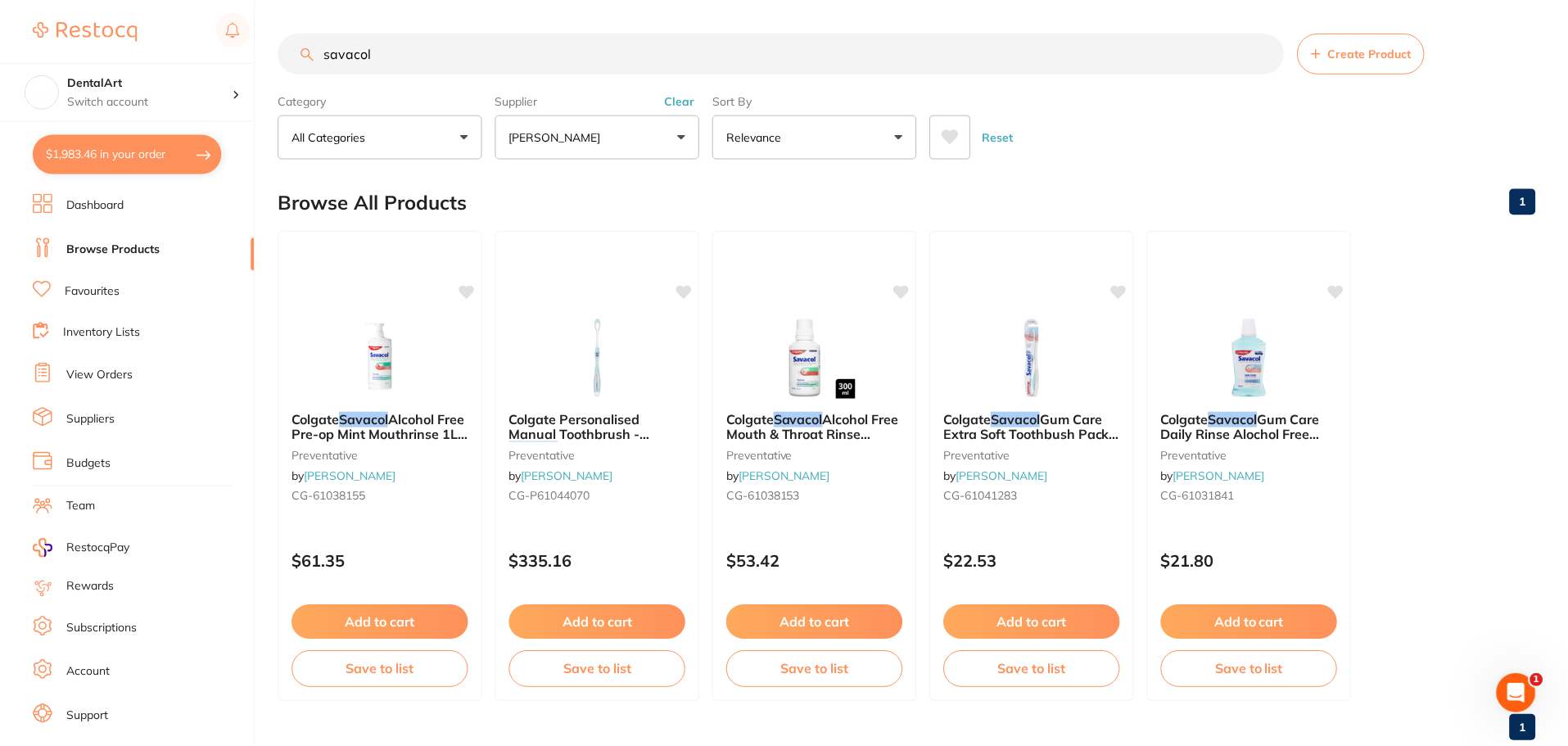
scroll to position [1, 0]
click at [391, 59] on input "savacol" at bounding box center [781, 53] width 1006 height 41
type input "savacol 3l"
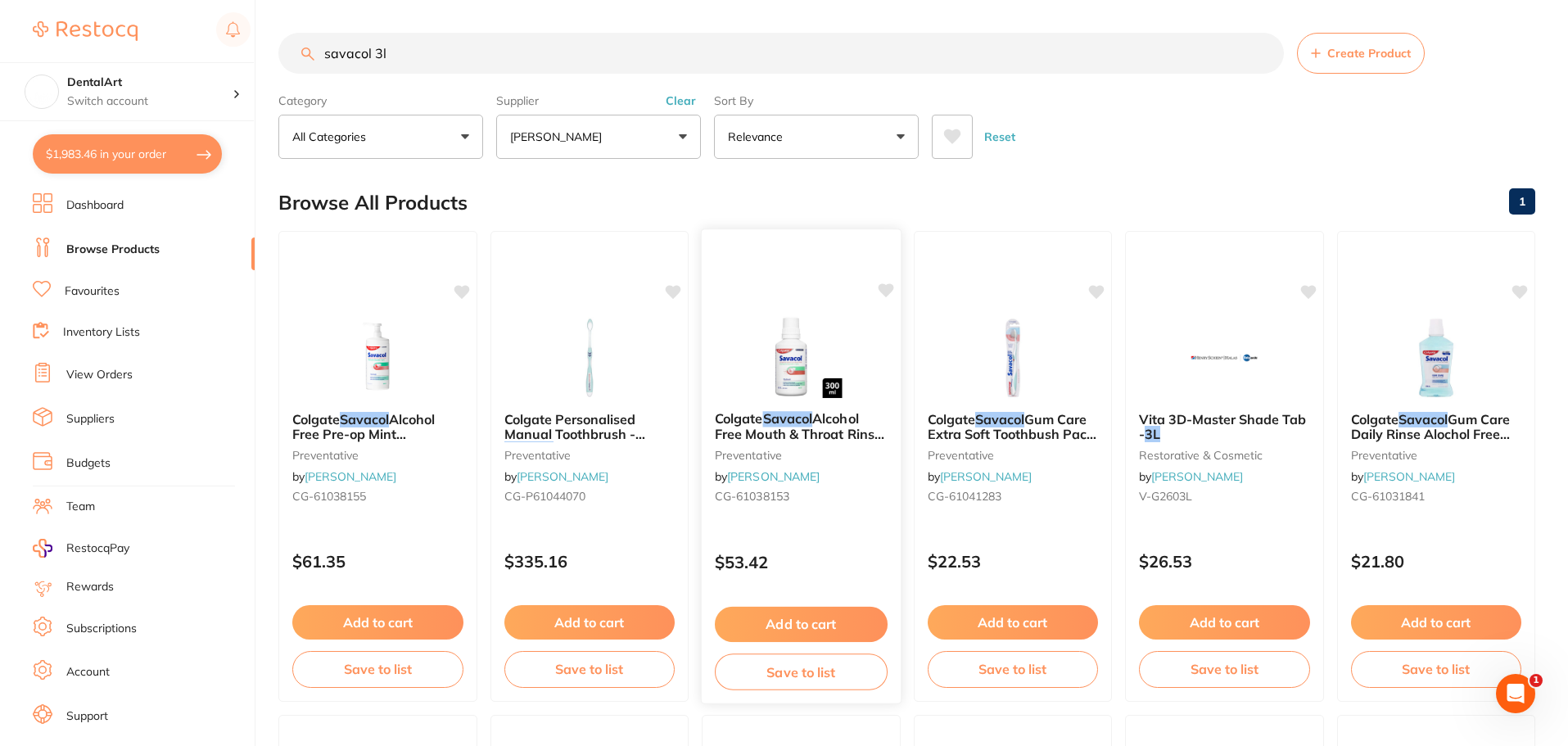
click at [789, 374] on img at bounding box center [802, 356] width 107 height 83
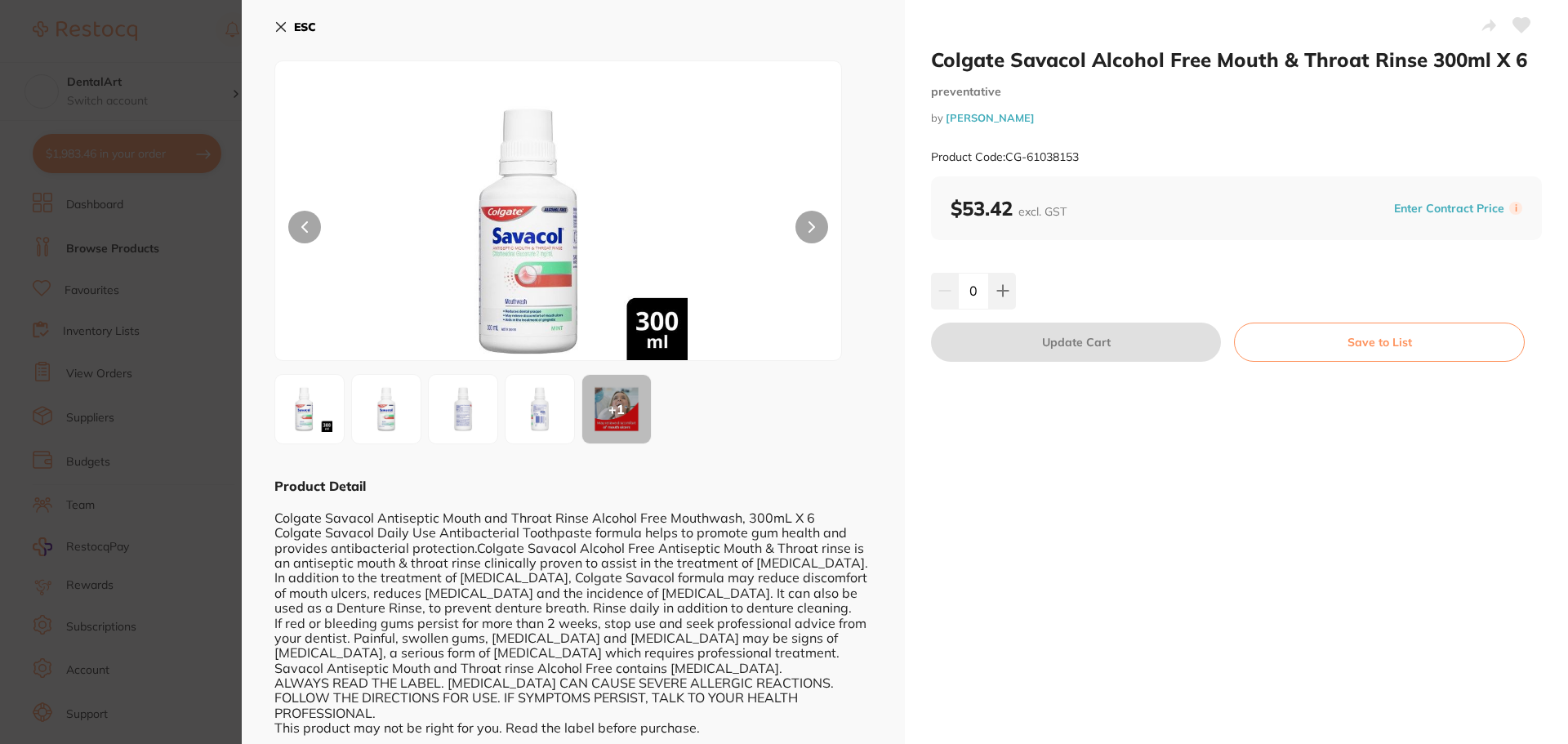
click at [286, 20] on icon at bounding box center [280, 26] width 13 height 13
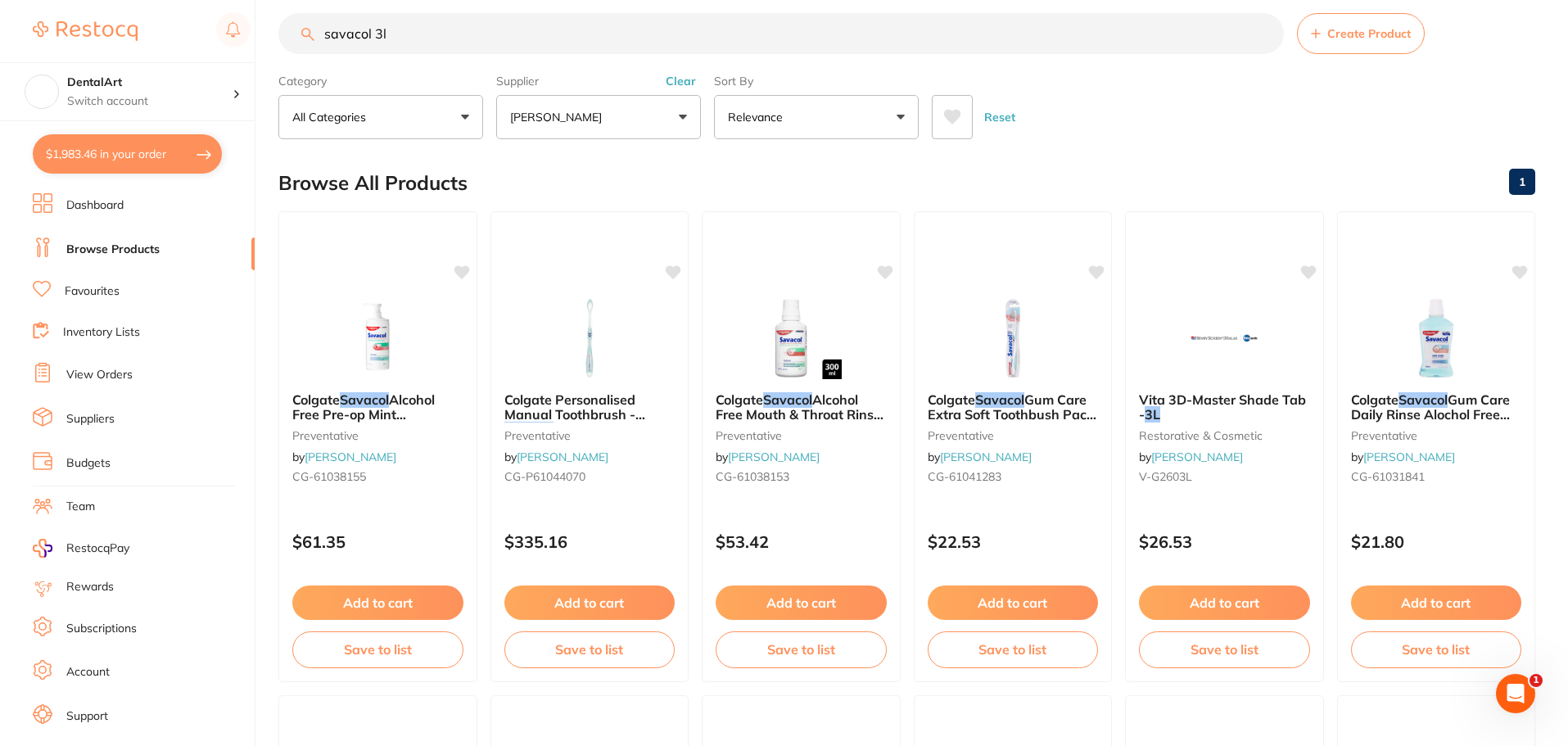
click at [406, 29] on input "savacol 3l" at bounding box center [781, 33] width 1006 height 41
click at [458, 264] on icon at bounding box center [461, 270] width 17 height 17
click at [380, 303] on img at bounding box center [377, 337] width 107 height 83
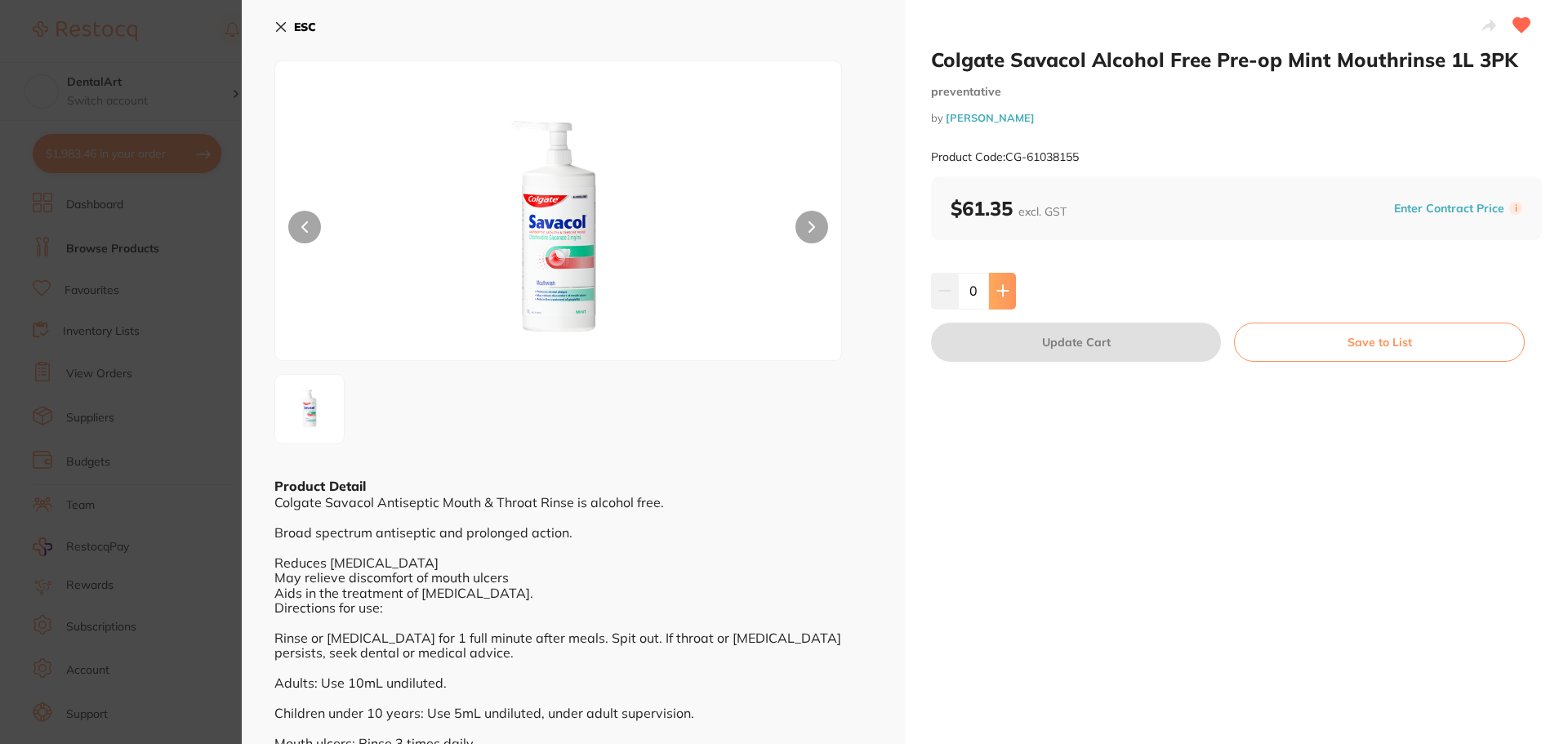
click at [1004, 290] on icon at bounding box center [1002, 290] width 13 height 13
type input "1"
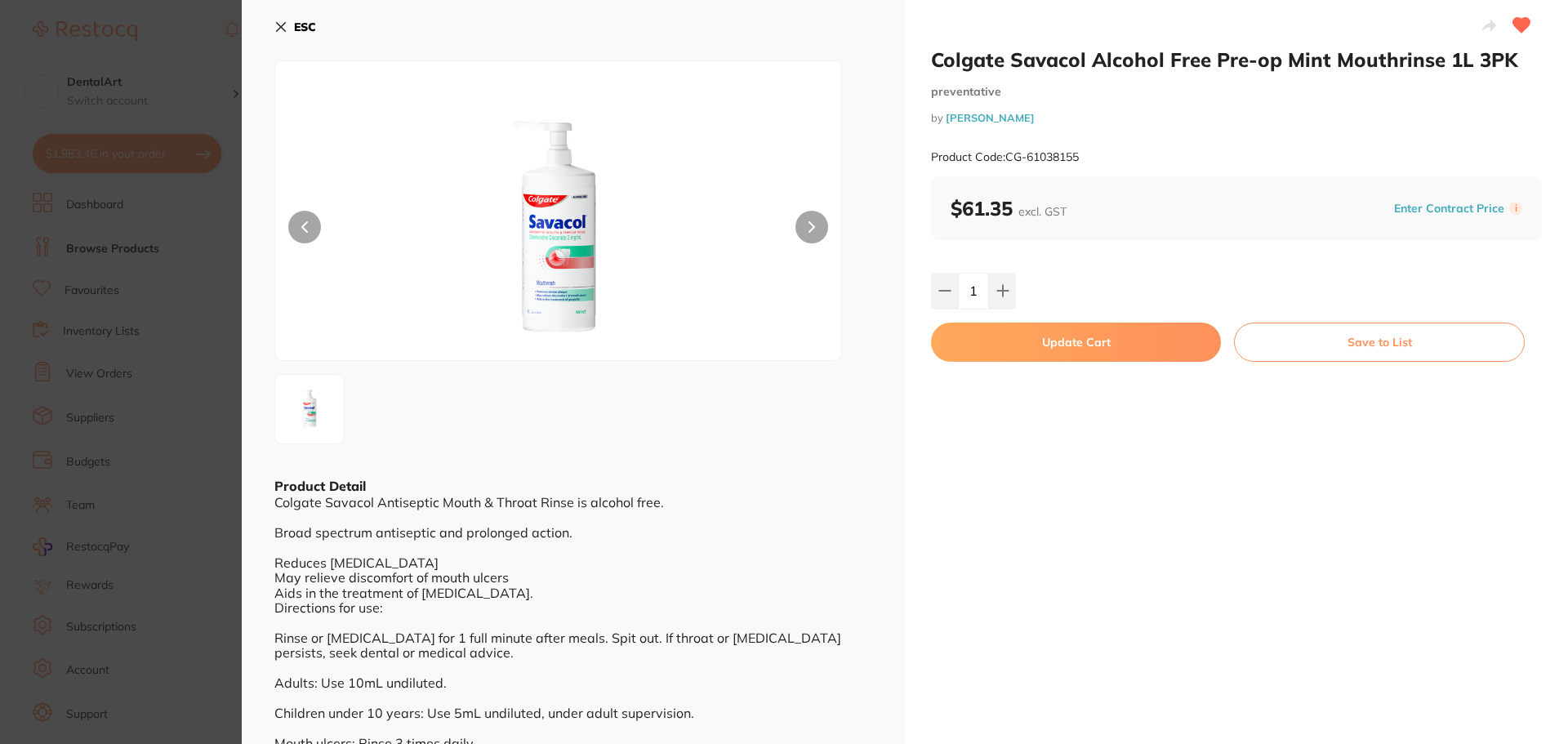
click at [1040, 345] on button "Update Cart" at bounding box center [1076, 342] width 290 height 39
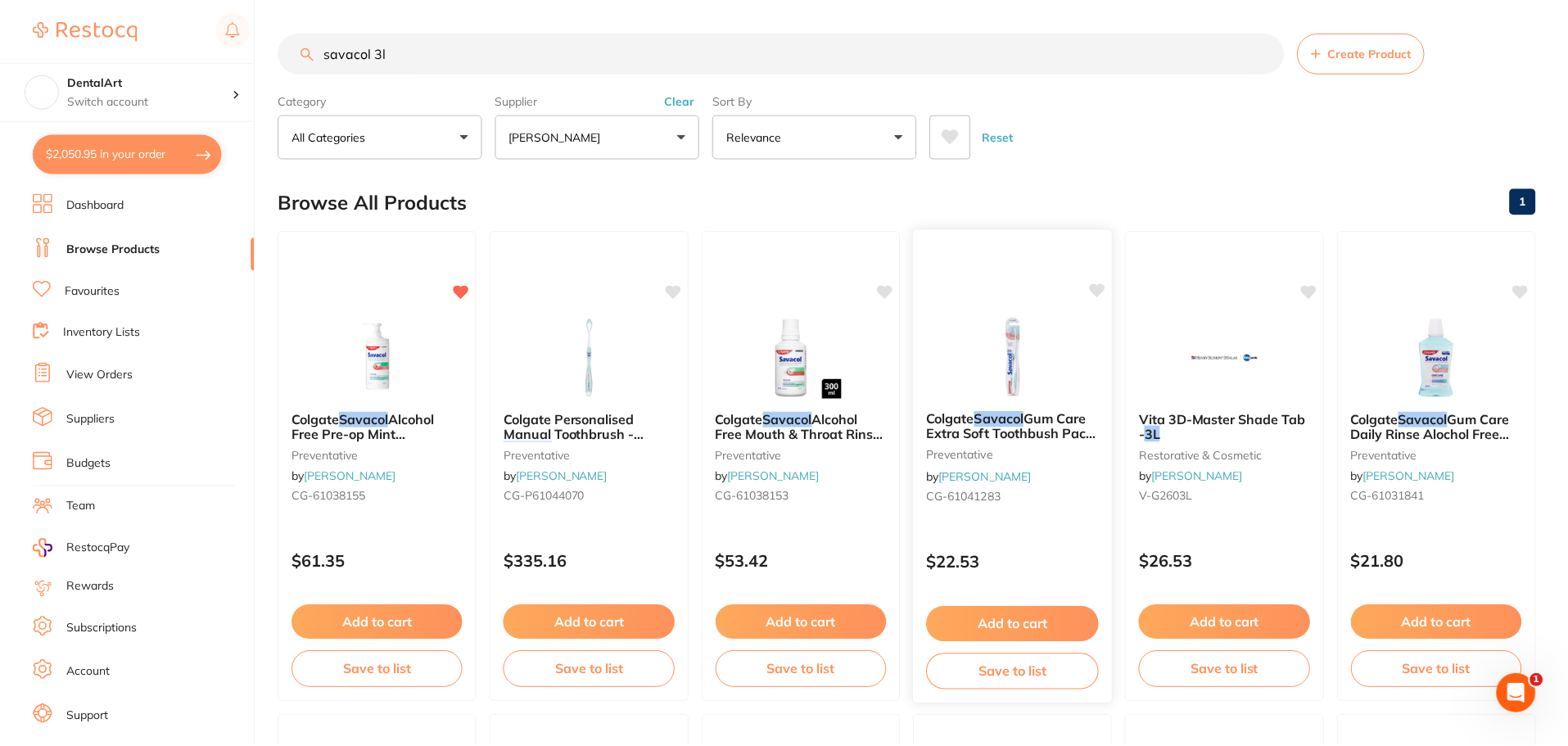
scroll to position [19, 0]
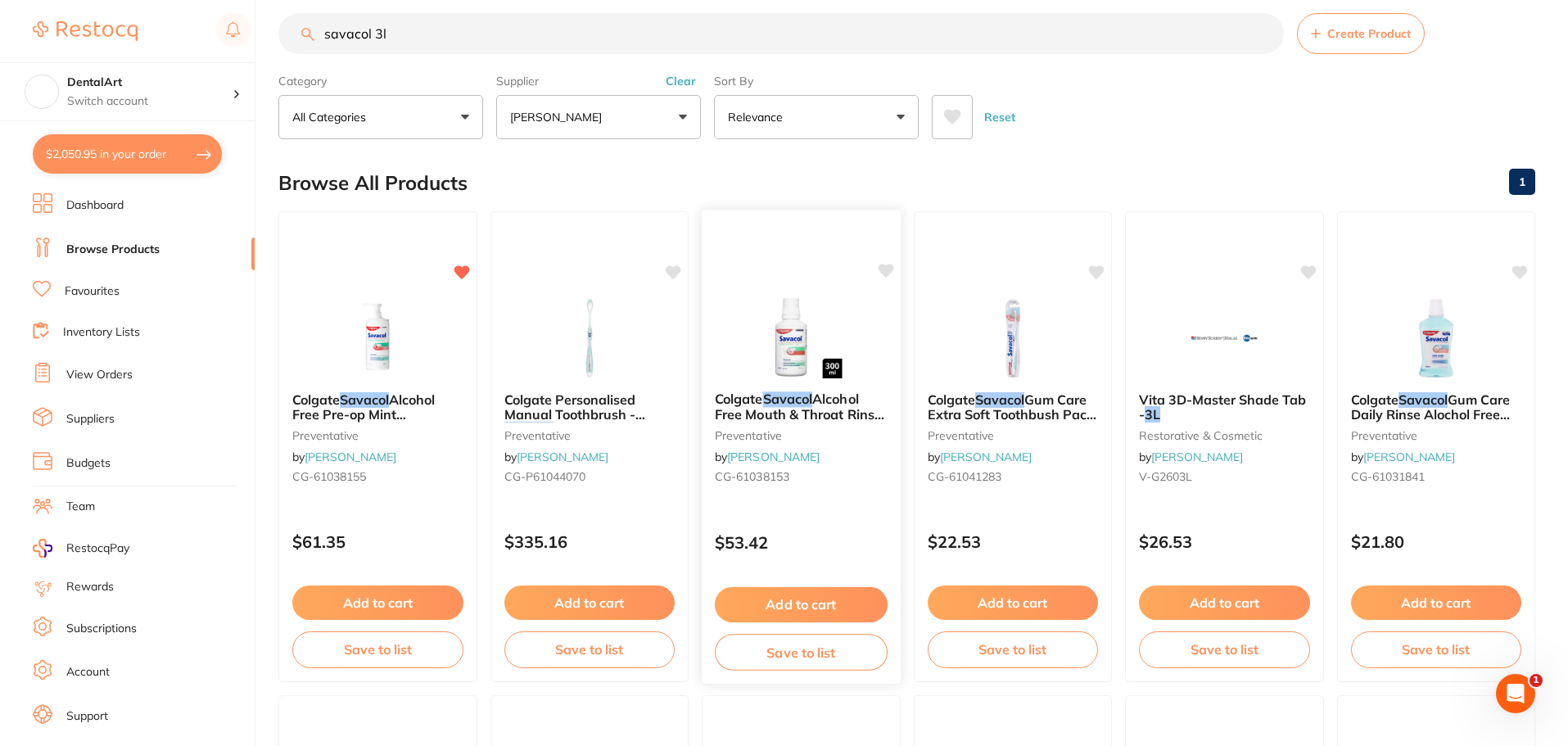
click at [788, 388] on div "Colgate Savacol Alcohol Free Mouth & Throat Rinse 300ml X 6 preventative by [PE…" at bounding box center [801, 441] width 199 height 125
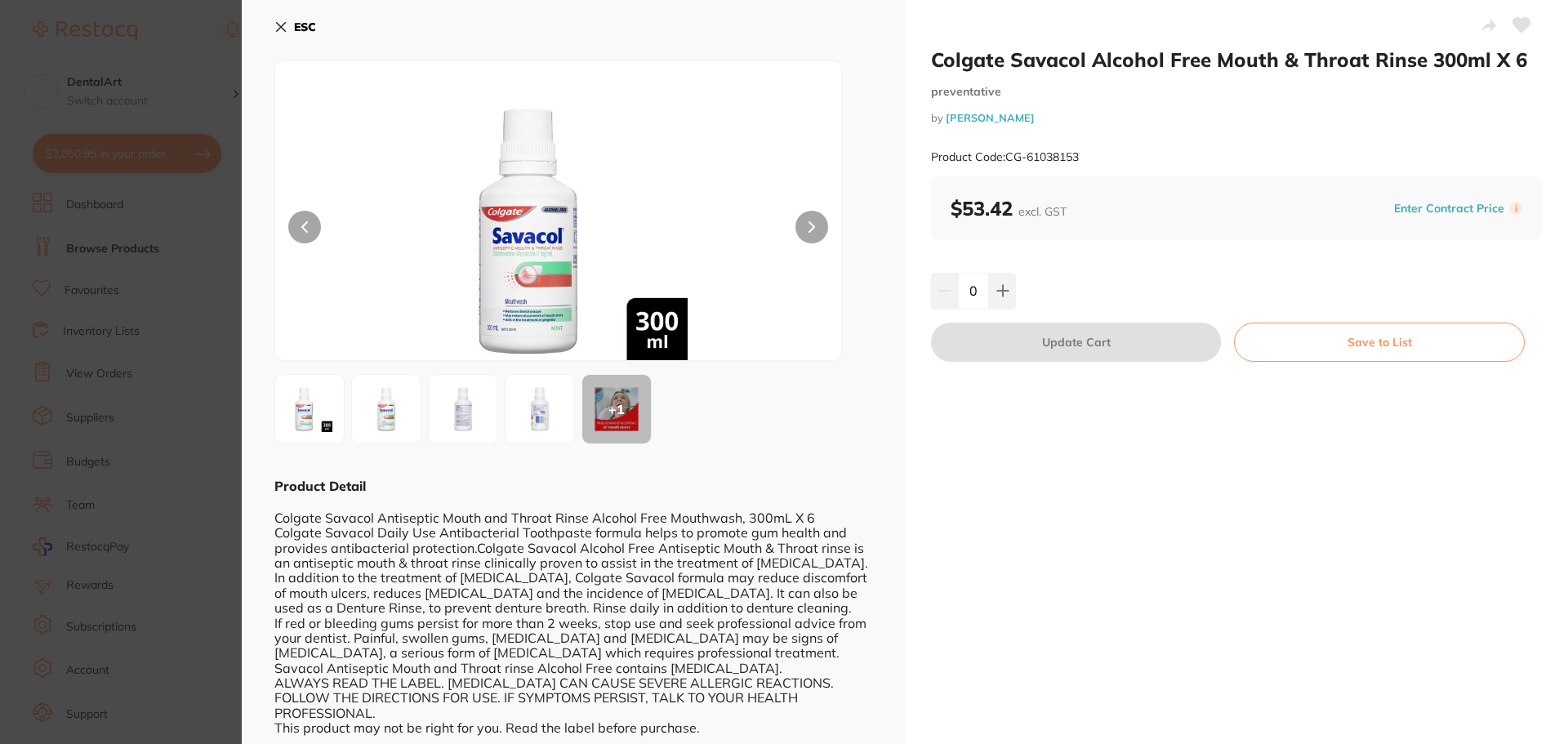
click at [287, 23] on button "ESC" at bounding box center [295, 26] width 42 height 28
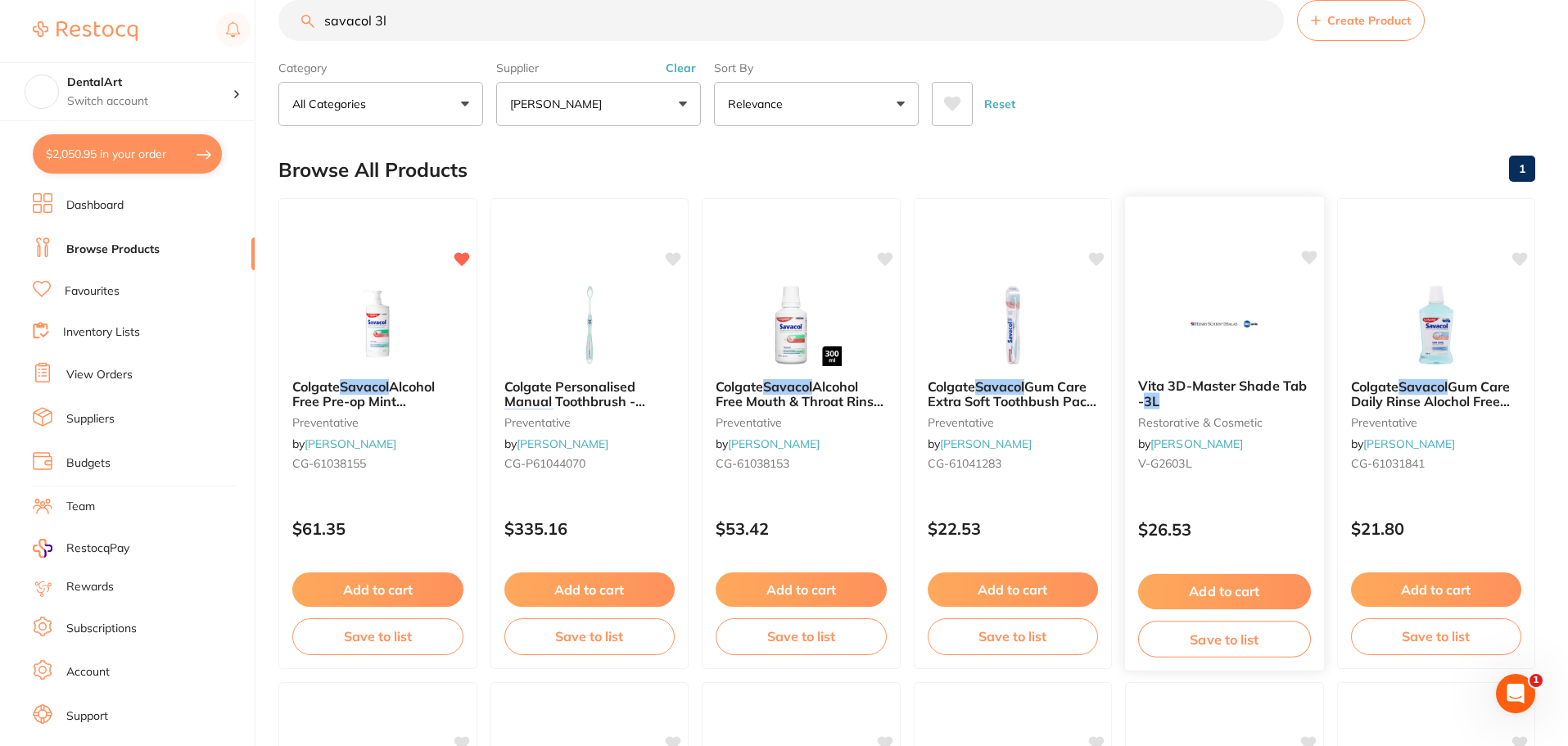
scroll to position [19, 0]
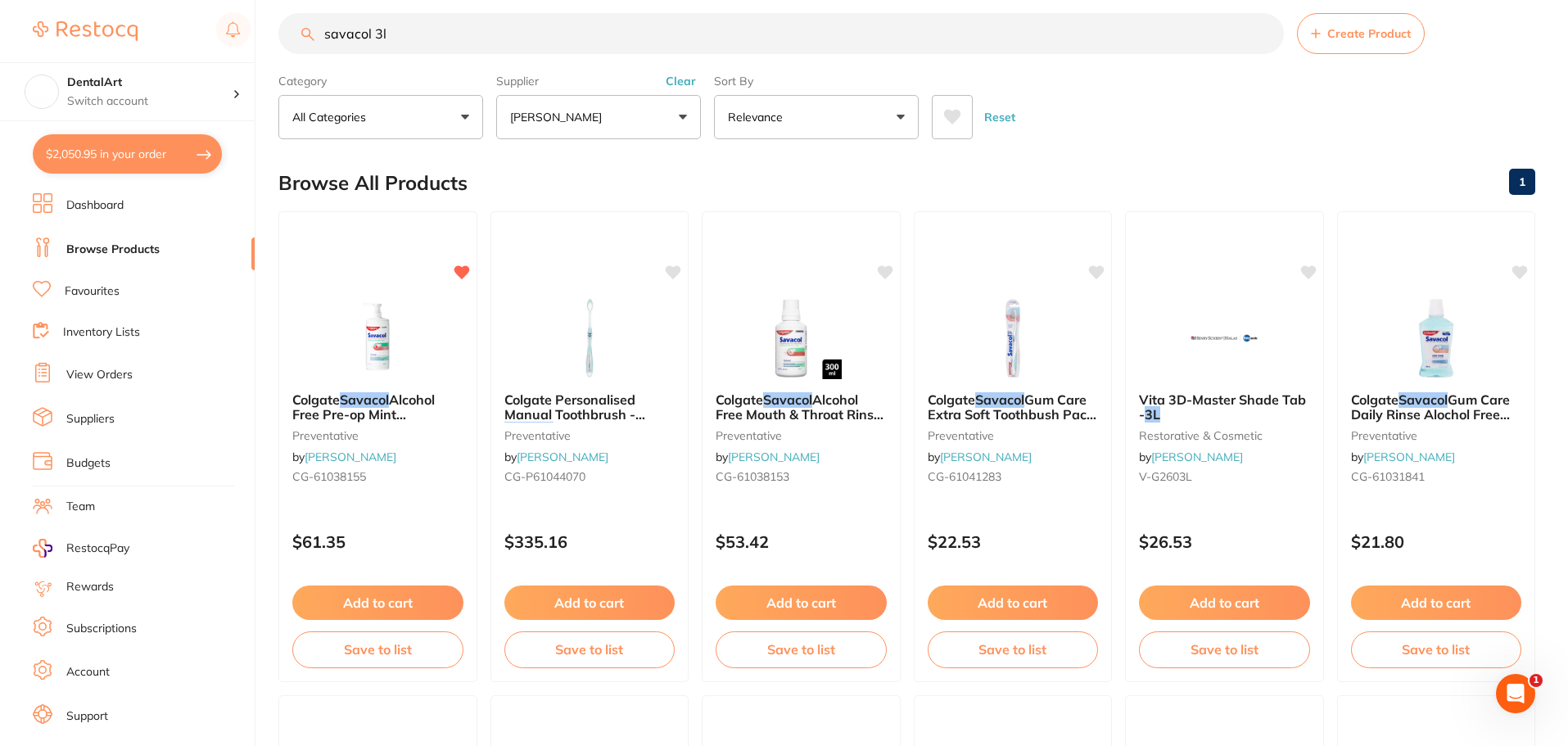
click at [1441, 411] on span "Colgate Savacol Gum Care Daily Rinse Alochol Free 500ml x4" at bounding box center [1430, 414] width 159 height 47
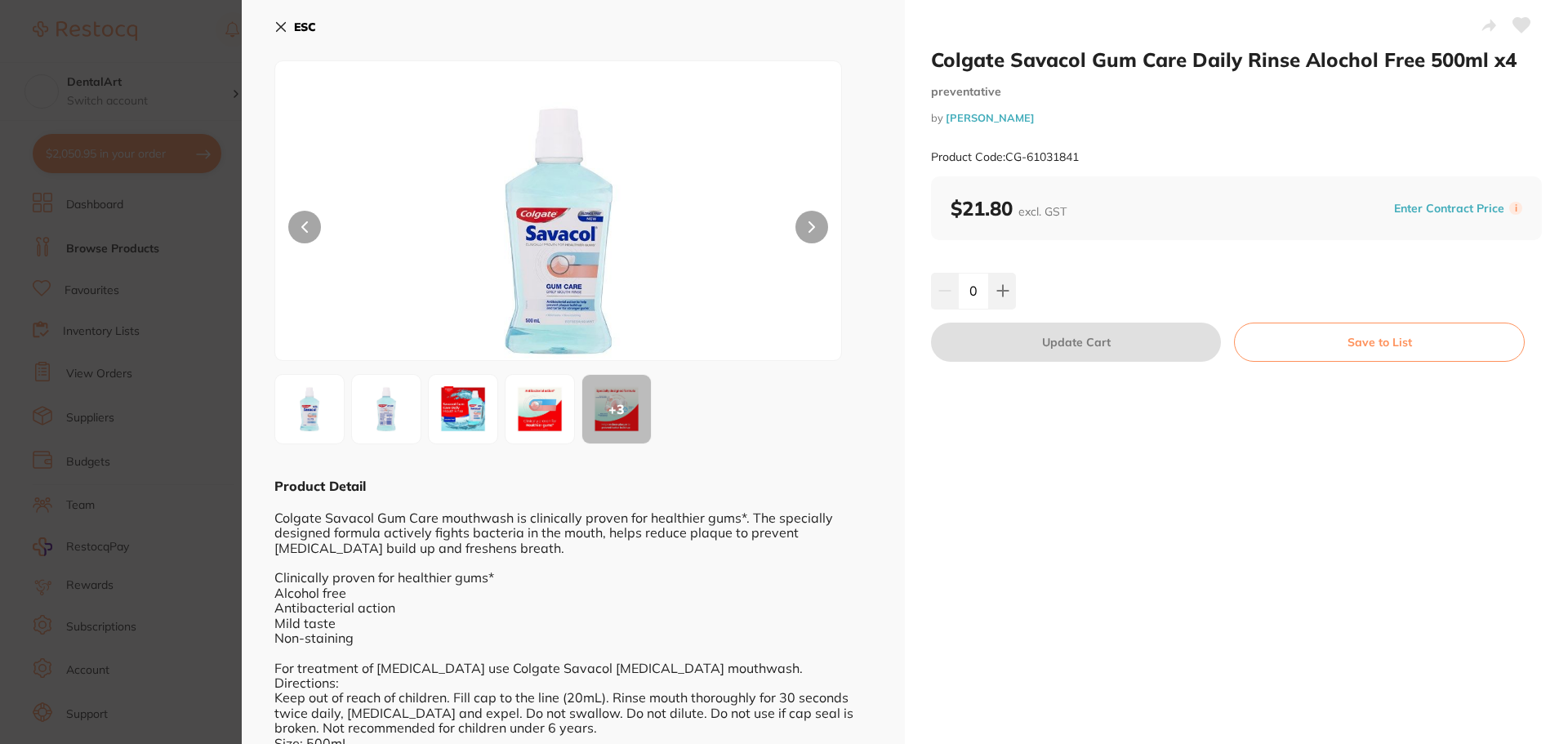
click at [284, 25] on icon at bounding box center [280, 26] width 13 height 13
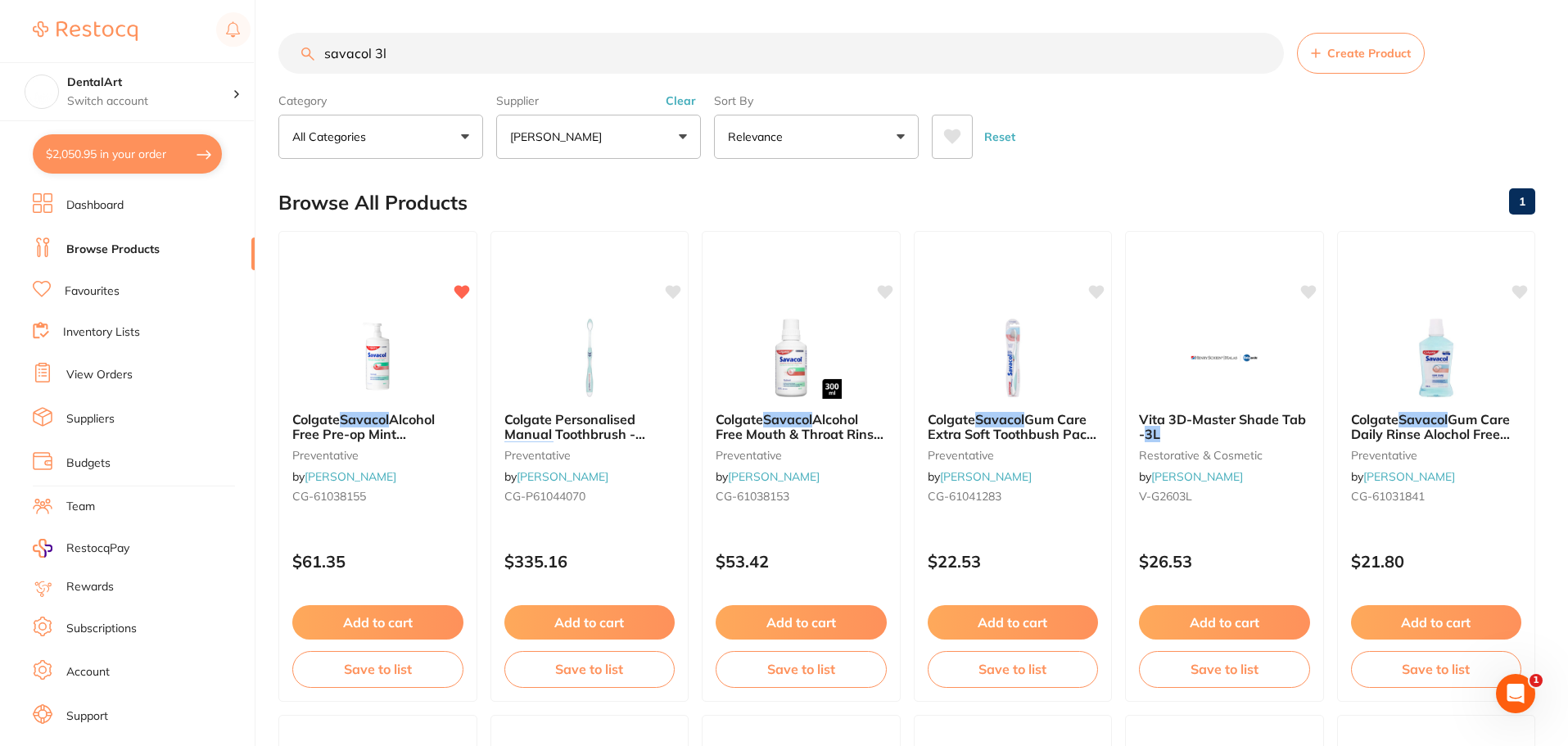
drag, startPoint x: 364, startPoint y: 55, endPoint x: 0, endPoint y: 34, distance: 364.6
click at [0, 10] on div "$2,050.95 DentalArt Switch account DentalArt $2,050.95 in your order Dashboard …" at bounding box center [784, 373] width 1568 height 746
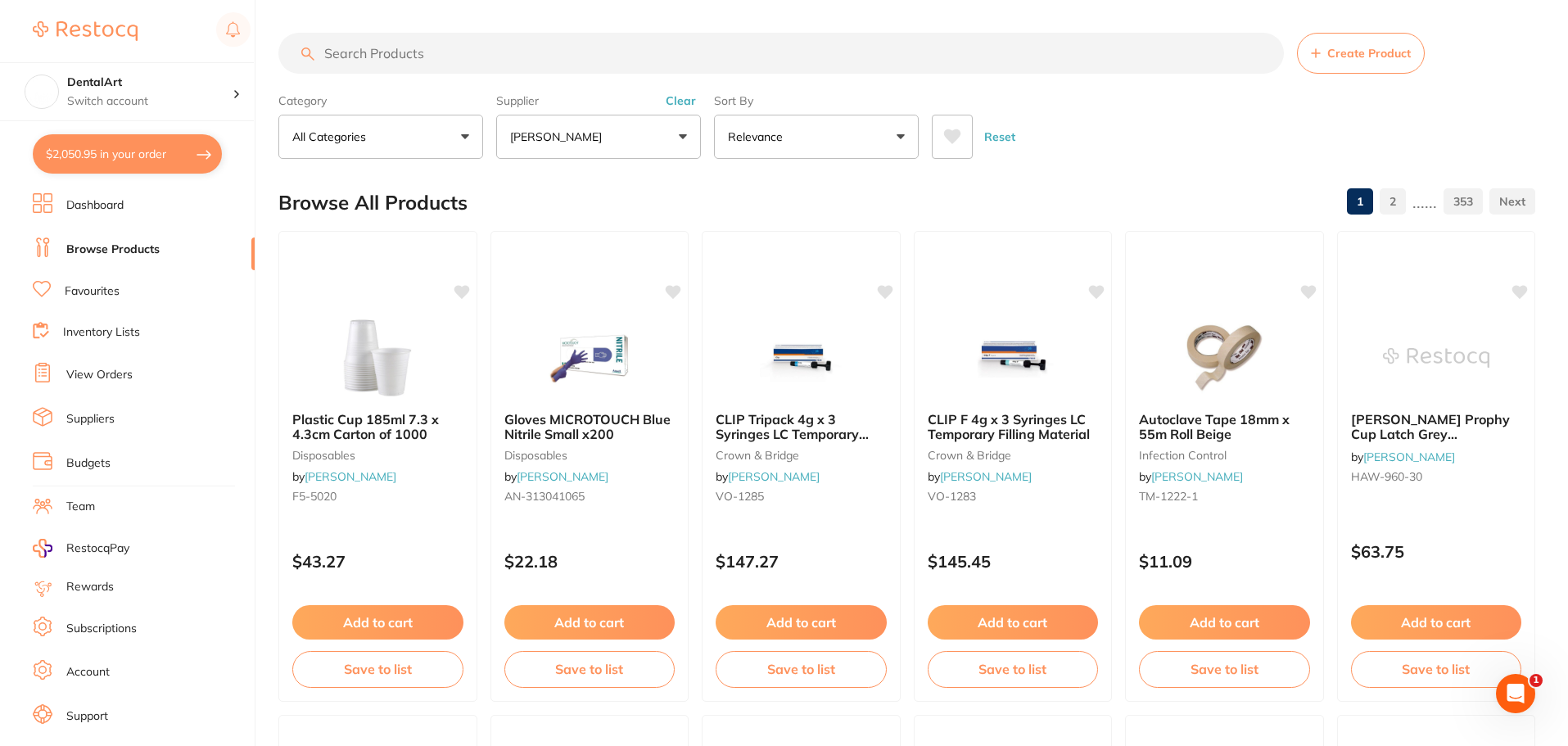
click at [682, 142] on button "[PERSON_NAME]" at bounding box center [598, 136] width 204 height 44
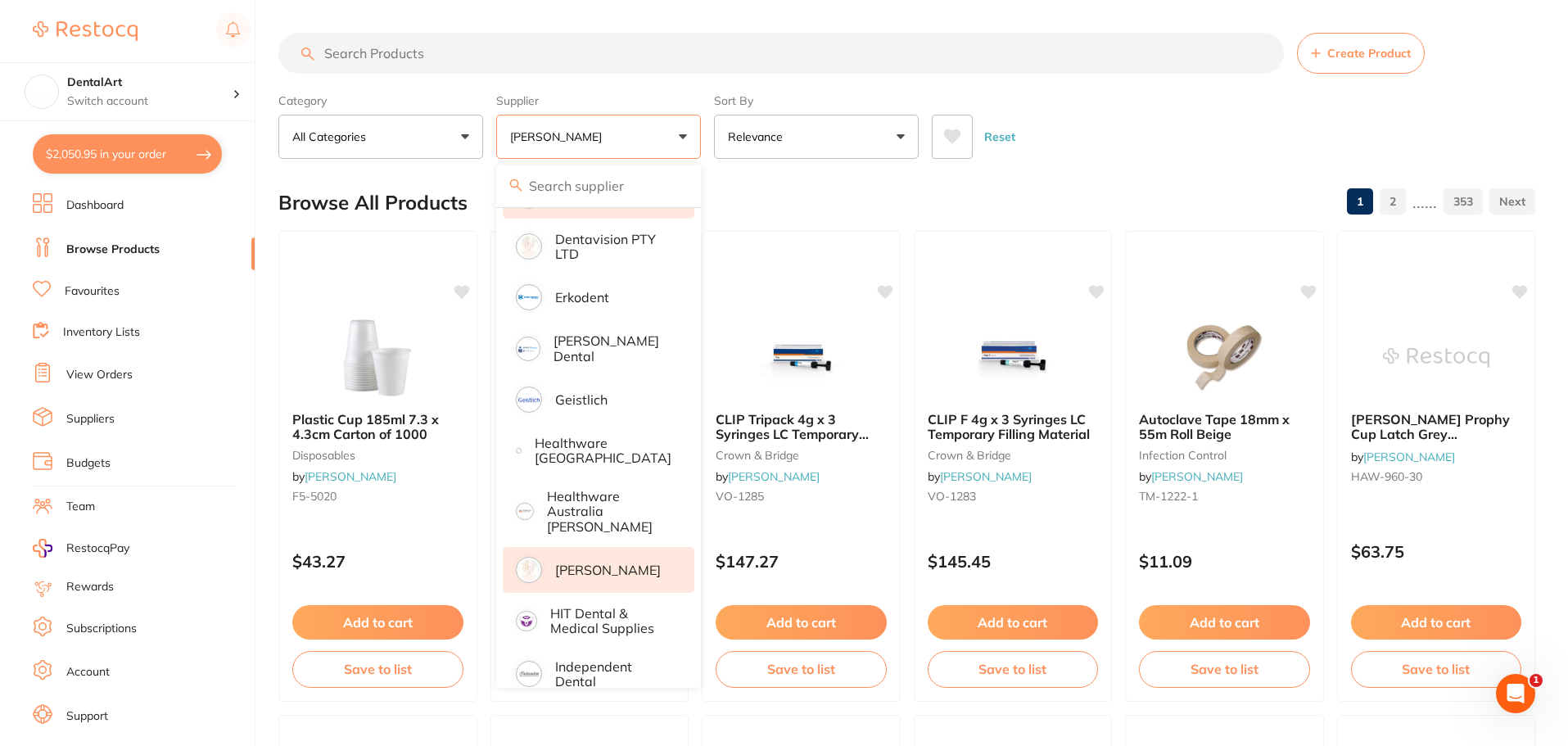
scroll to position [655, 0]
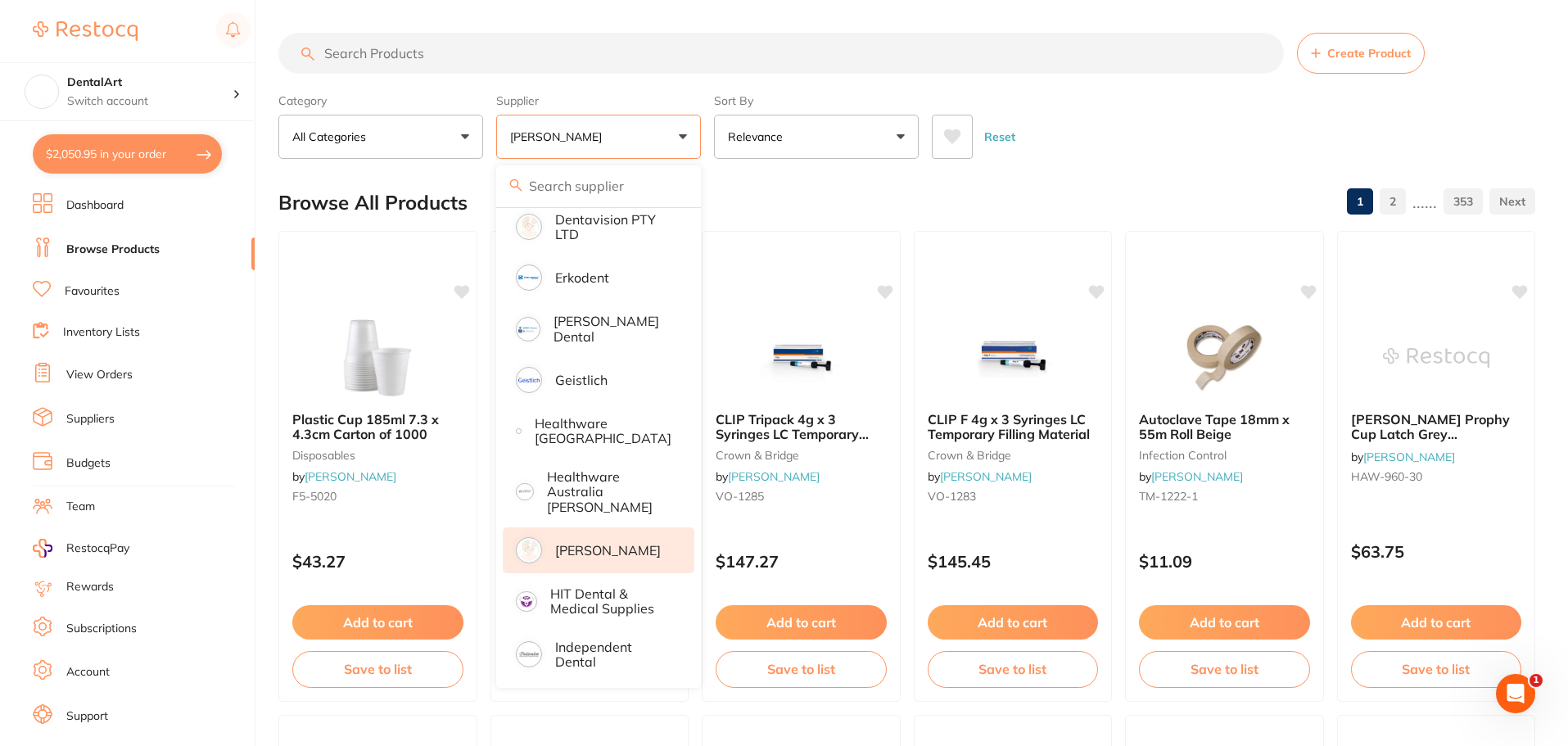
click at [622, 543] on p "[PERSON_NAME]" at bounding box center [608, 550] width 106 height 15
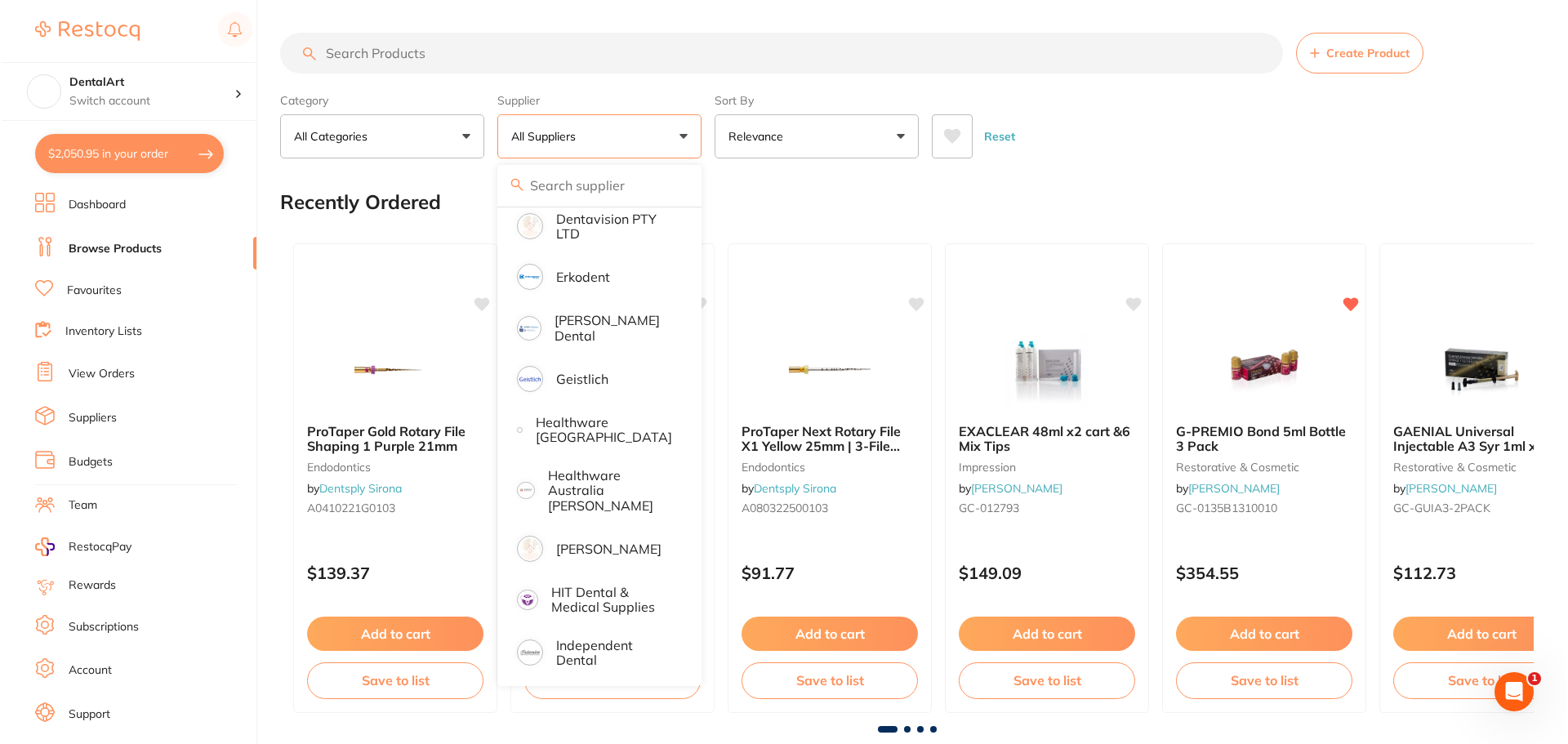
scroll to position [0, 0]
click at [335, 55] on input "search" at bounding box center [779, 53] width 1003 height 41
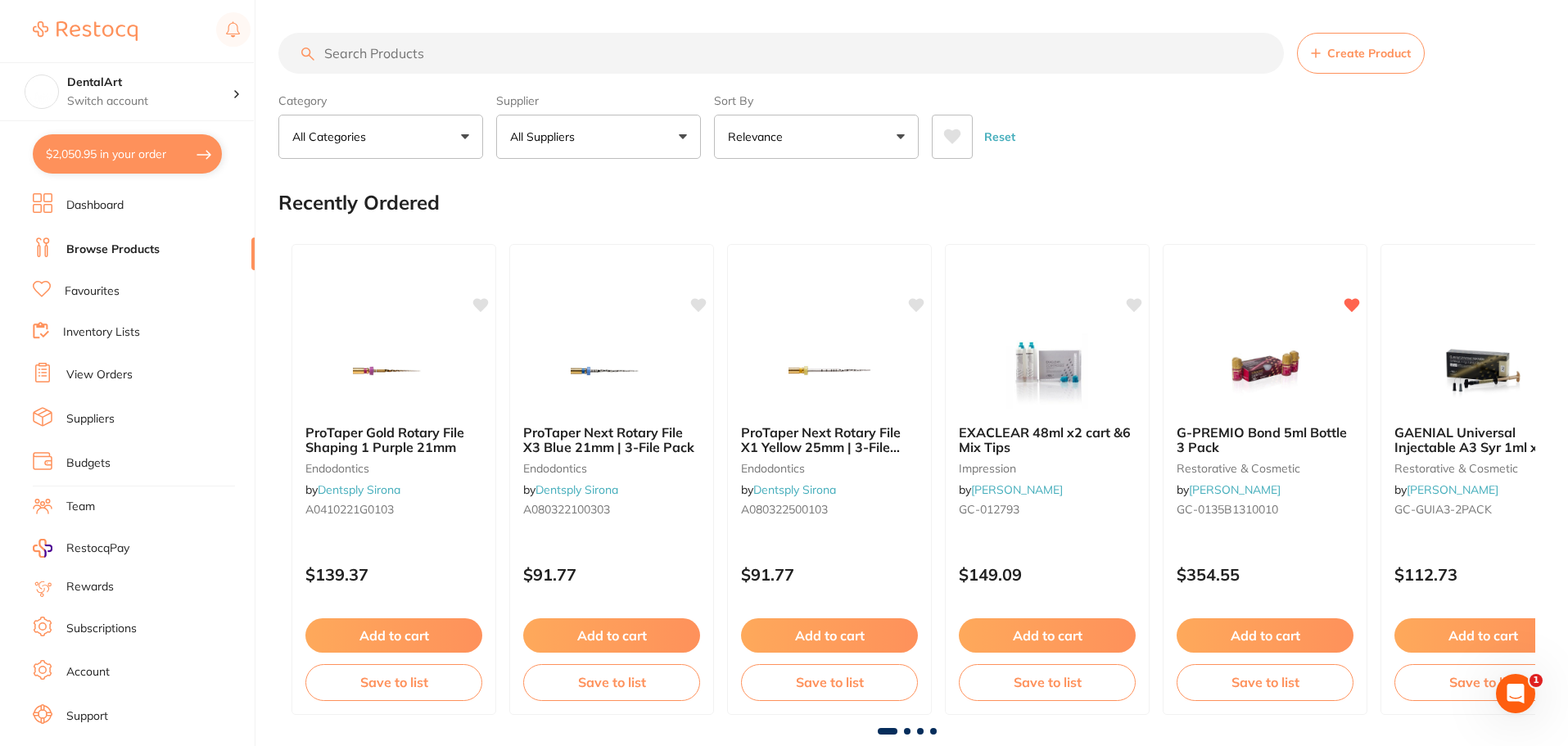
click at [689, 137] on button "All Suppliers" at bounding box center [598, 136] width 204 height 44
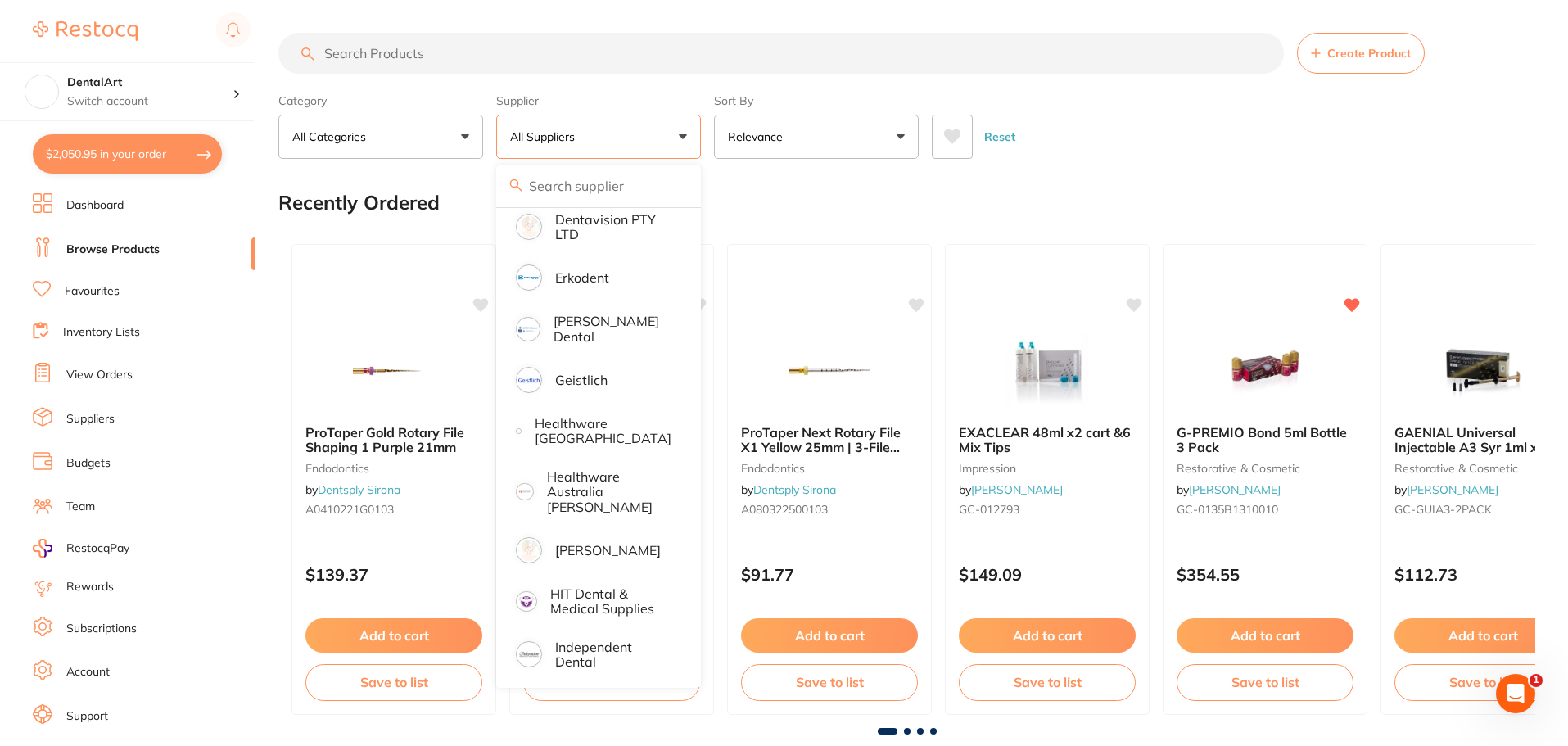
click at [360, 51] on input "search" at bounding box center [781, 53] width 1006 height 41
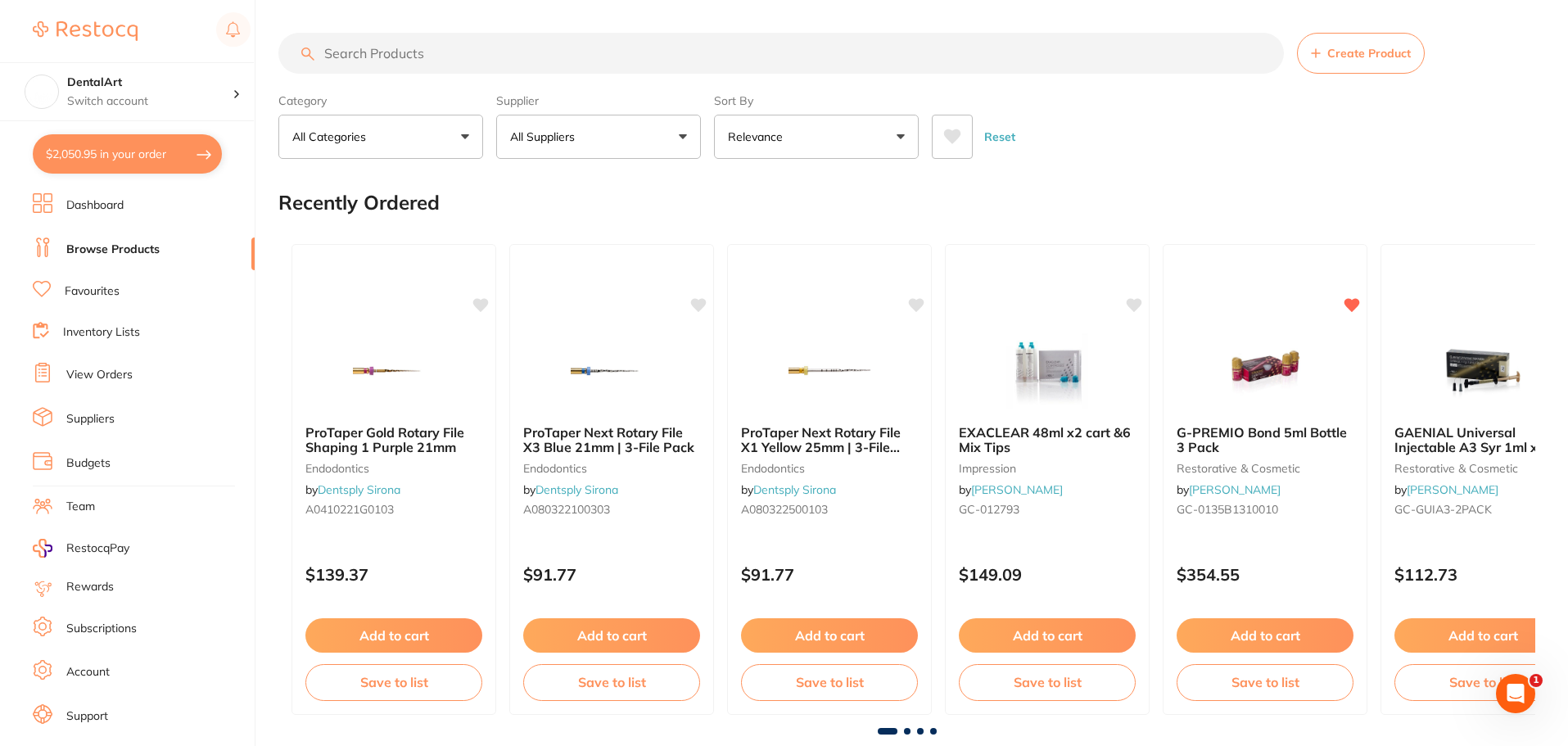
click at [170, 154] on button "$2,050.95 in your order" at bounding box center [127, 154] width 189 height 39
checkbox input "true"
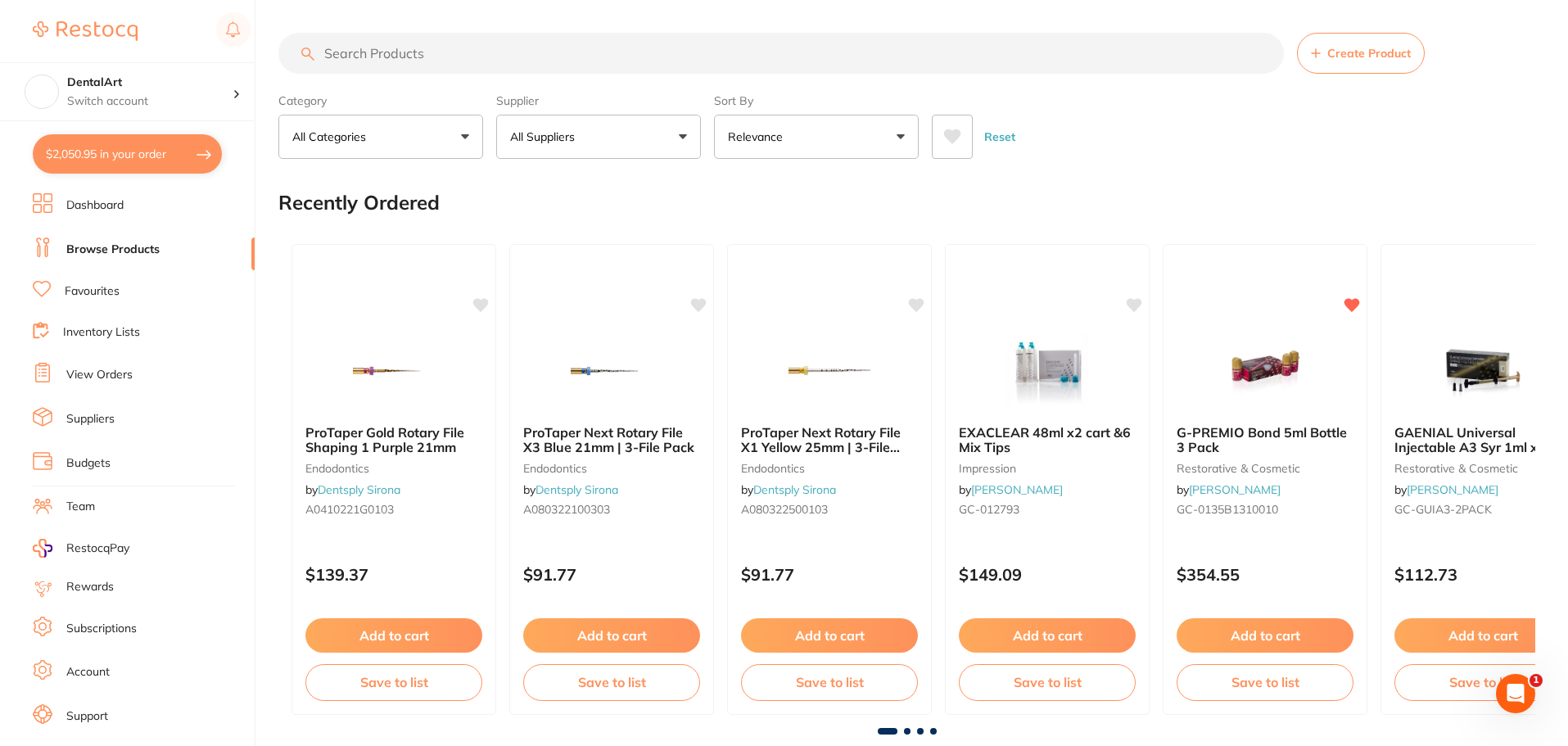
checkbox input "true"
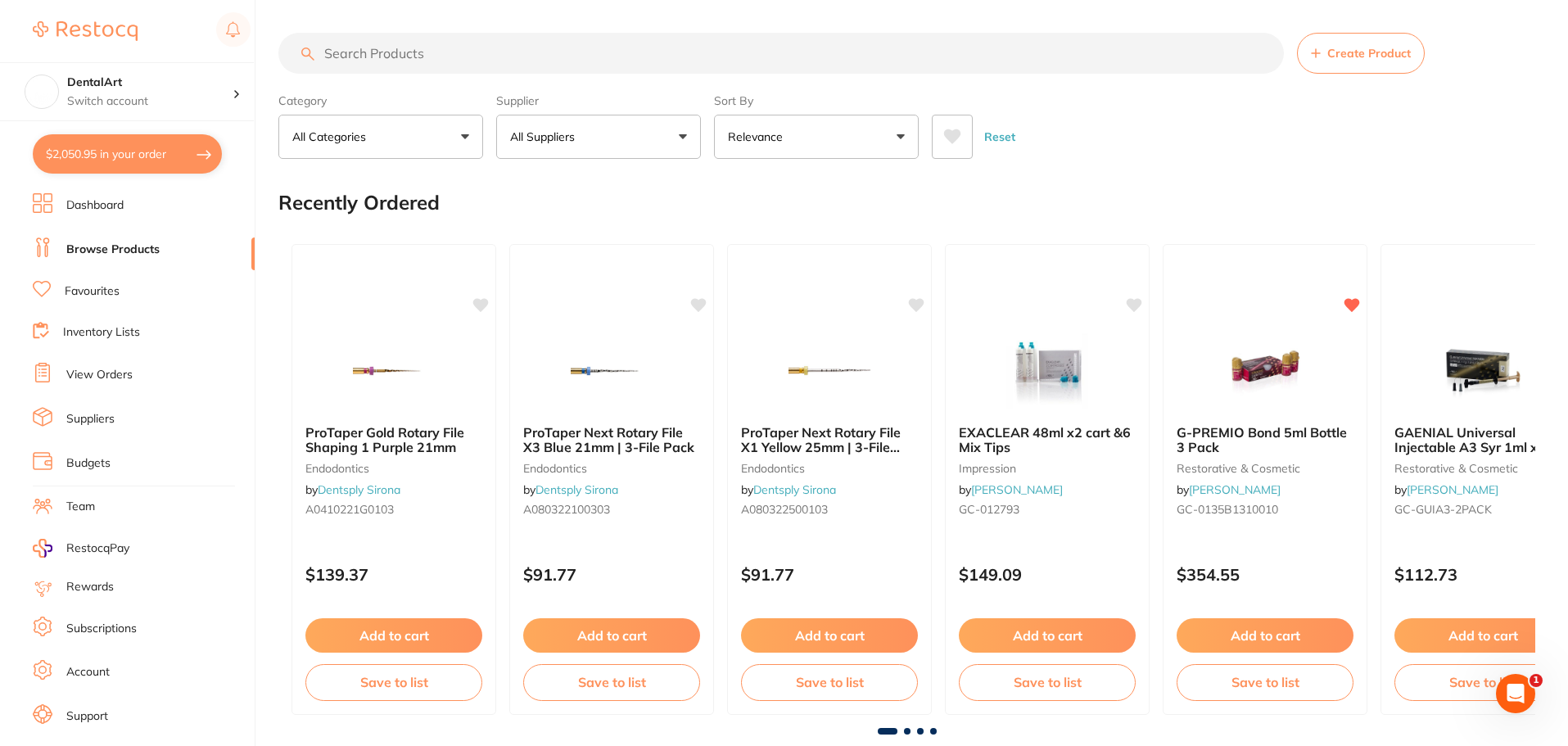
checkbox input "true"
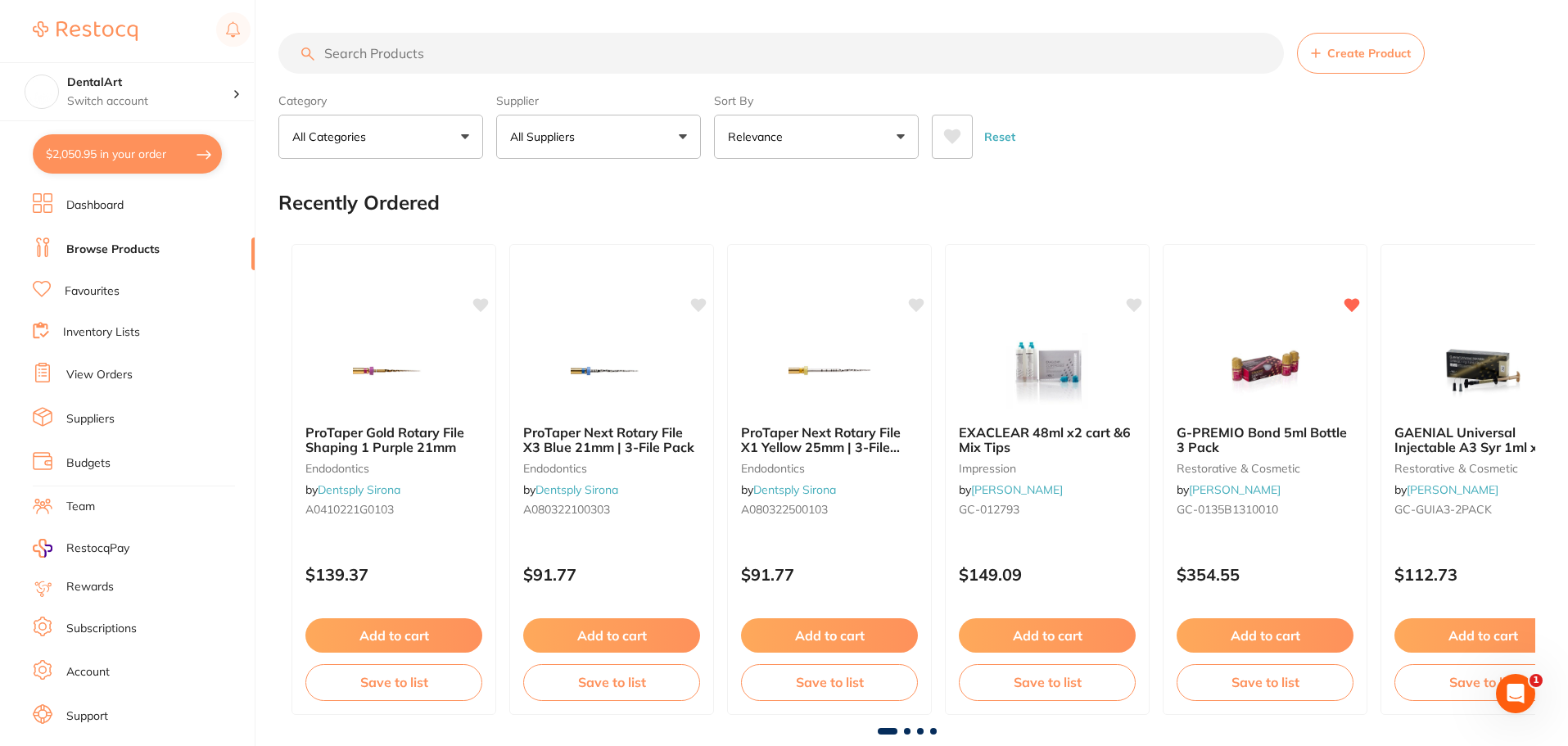
checkbox input "true"
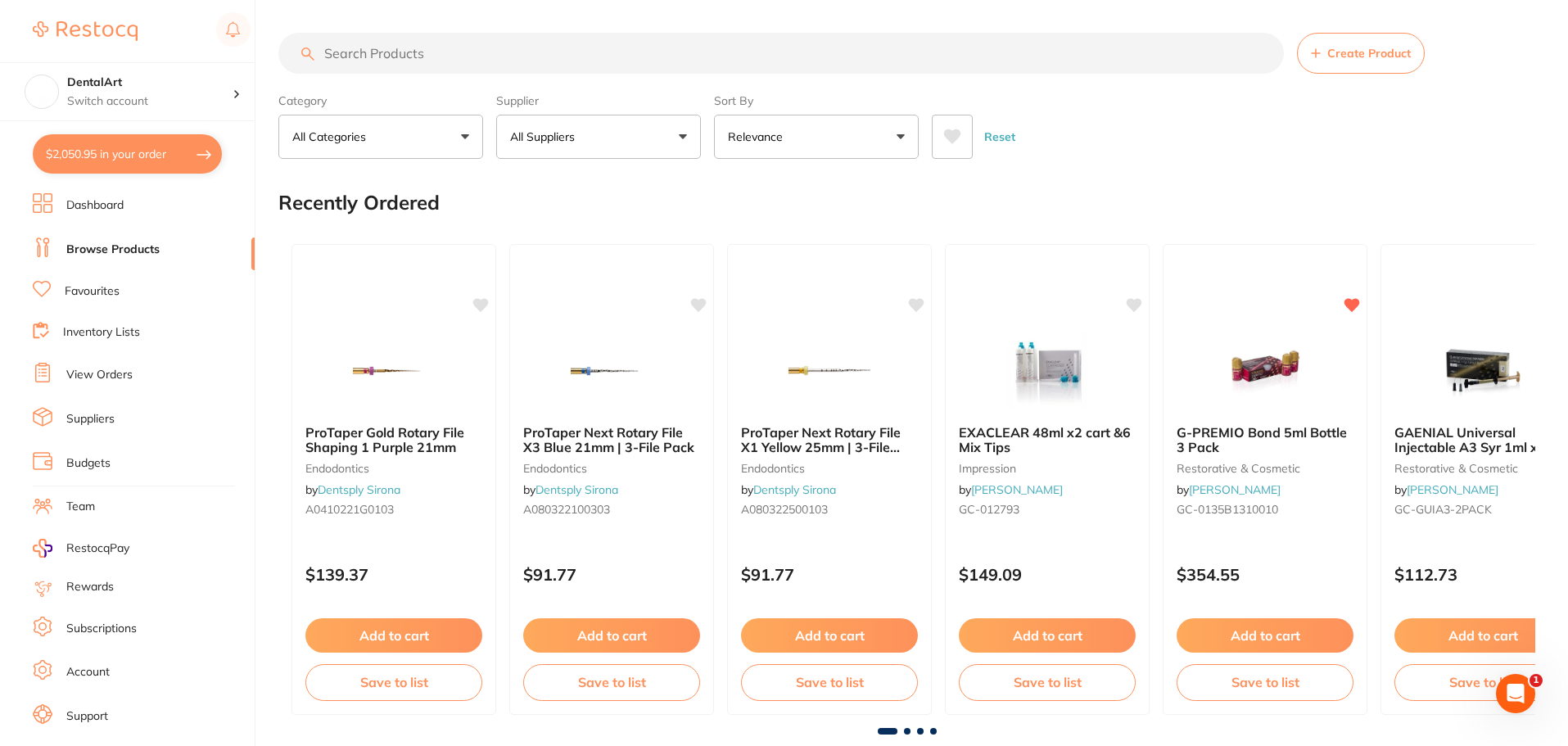
checkbox input "true"
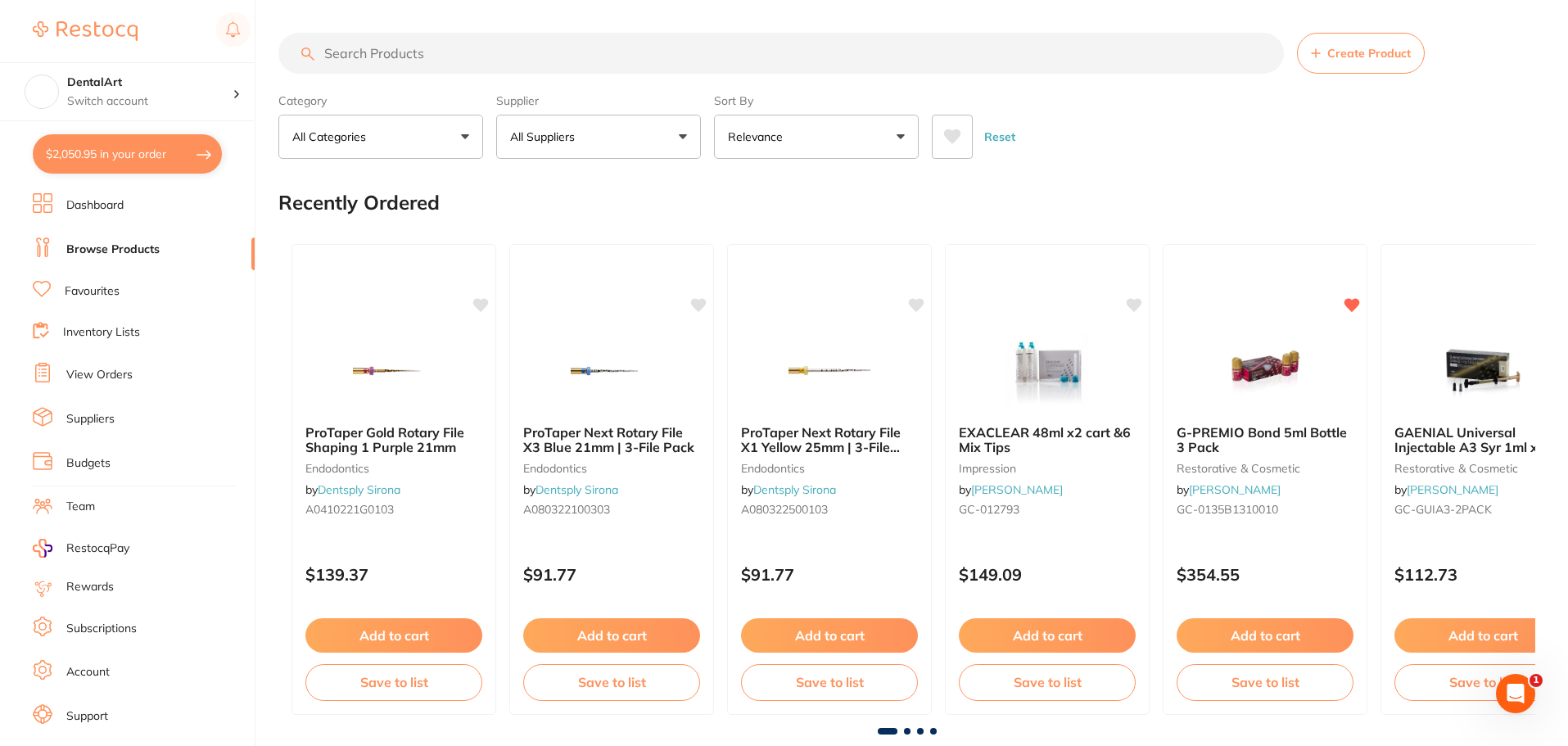
checkbox input "true"
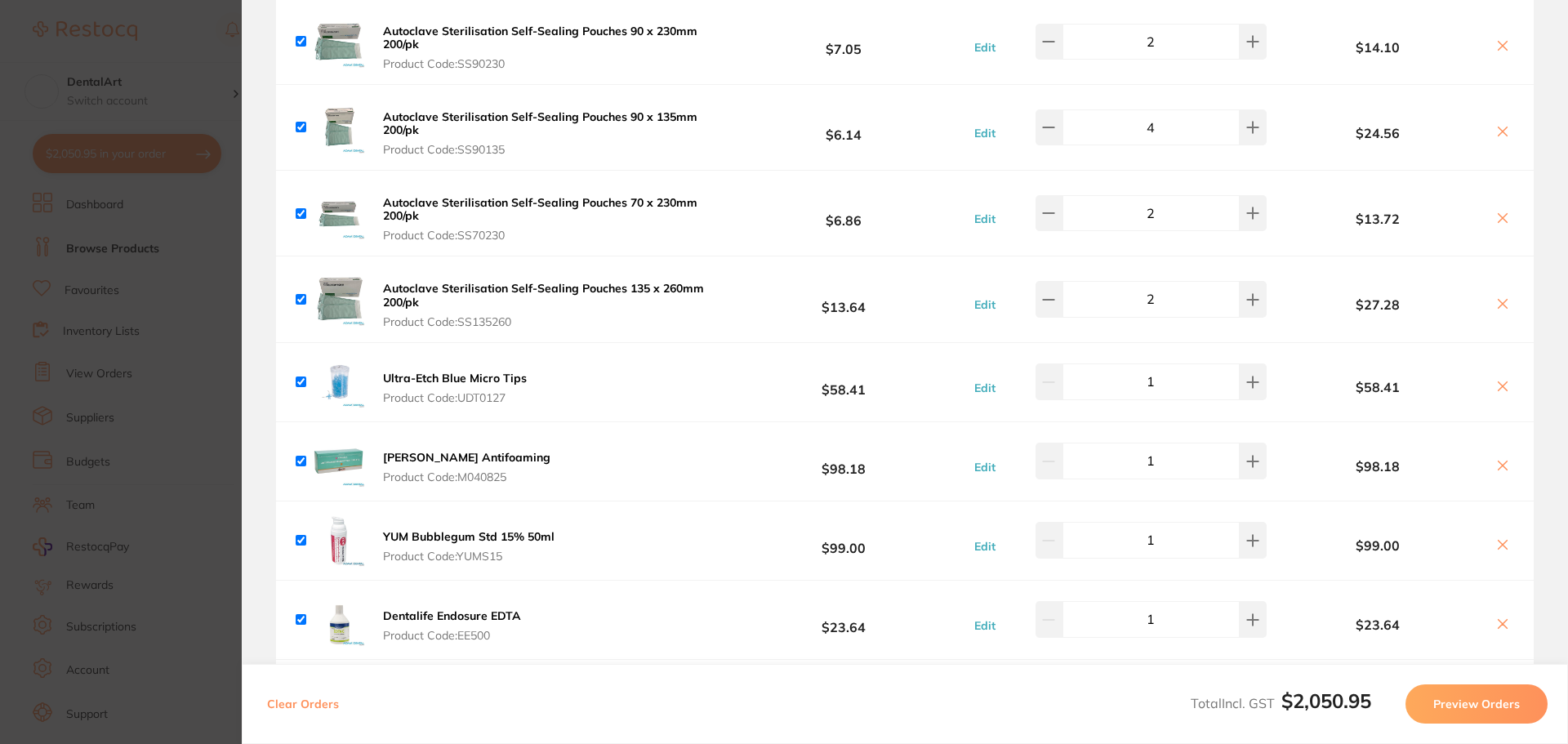
scroll to position [980, 0]
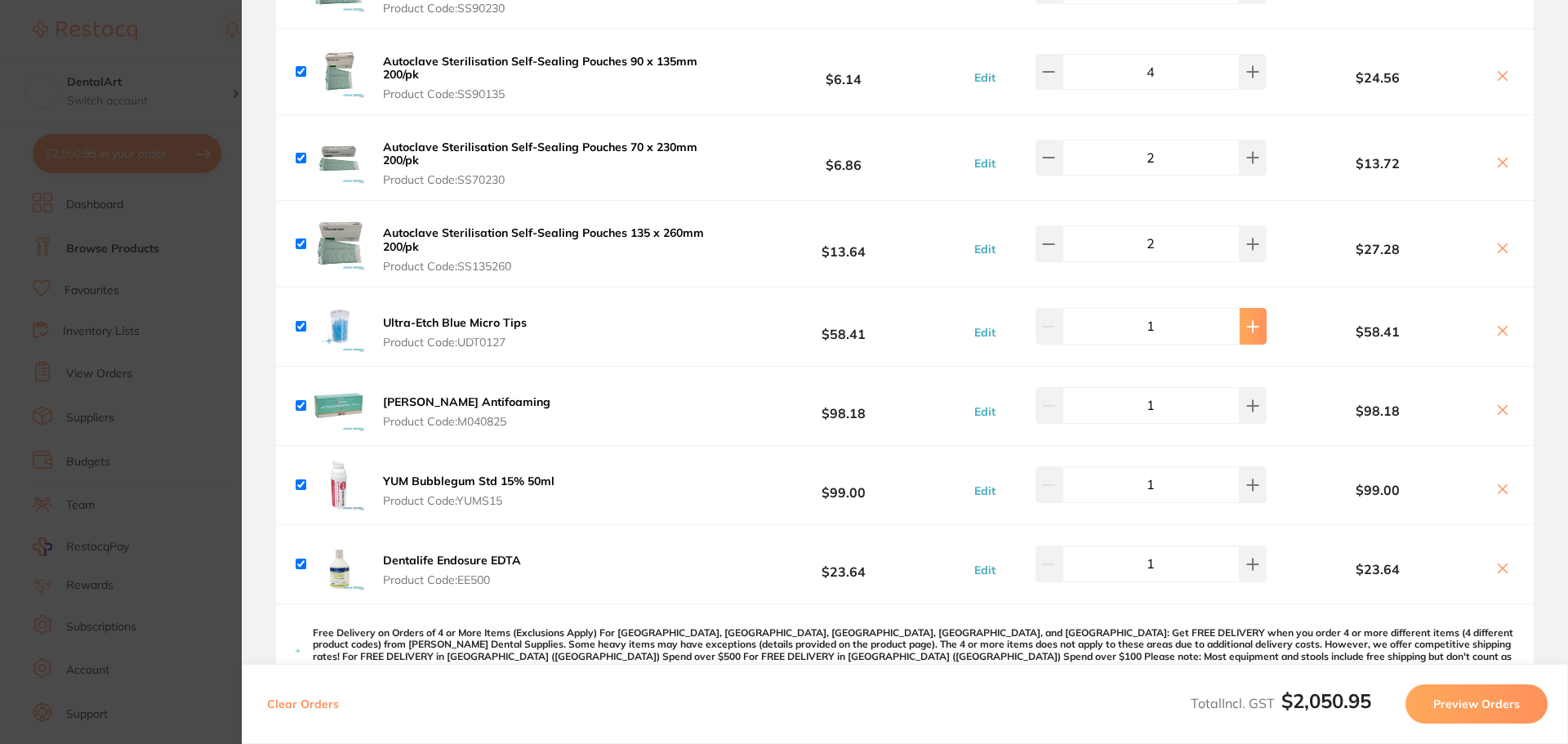
type input "1"
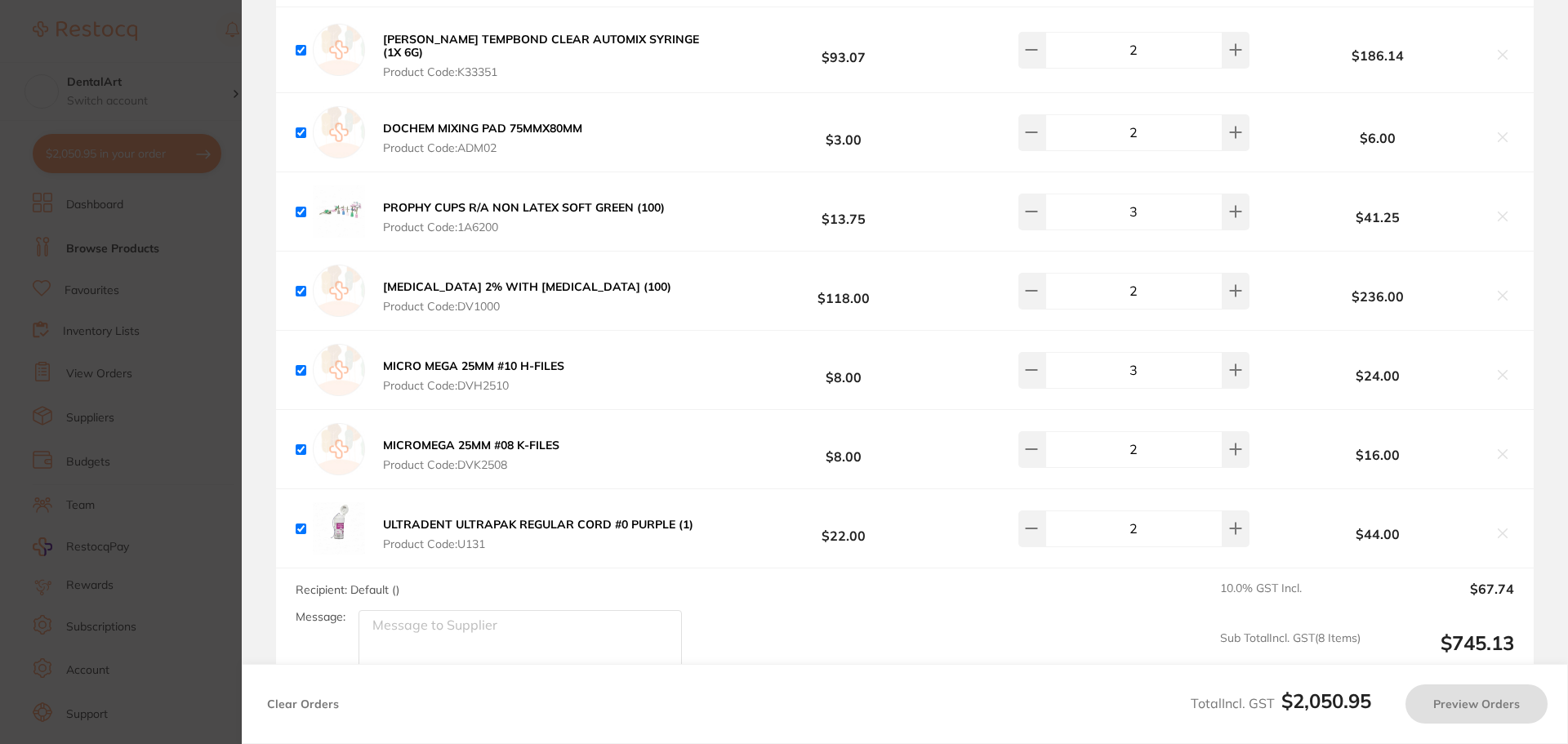
scroll to position [1959, 0]
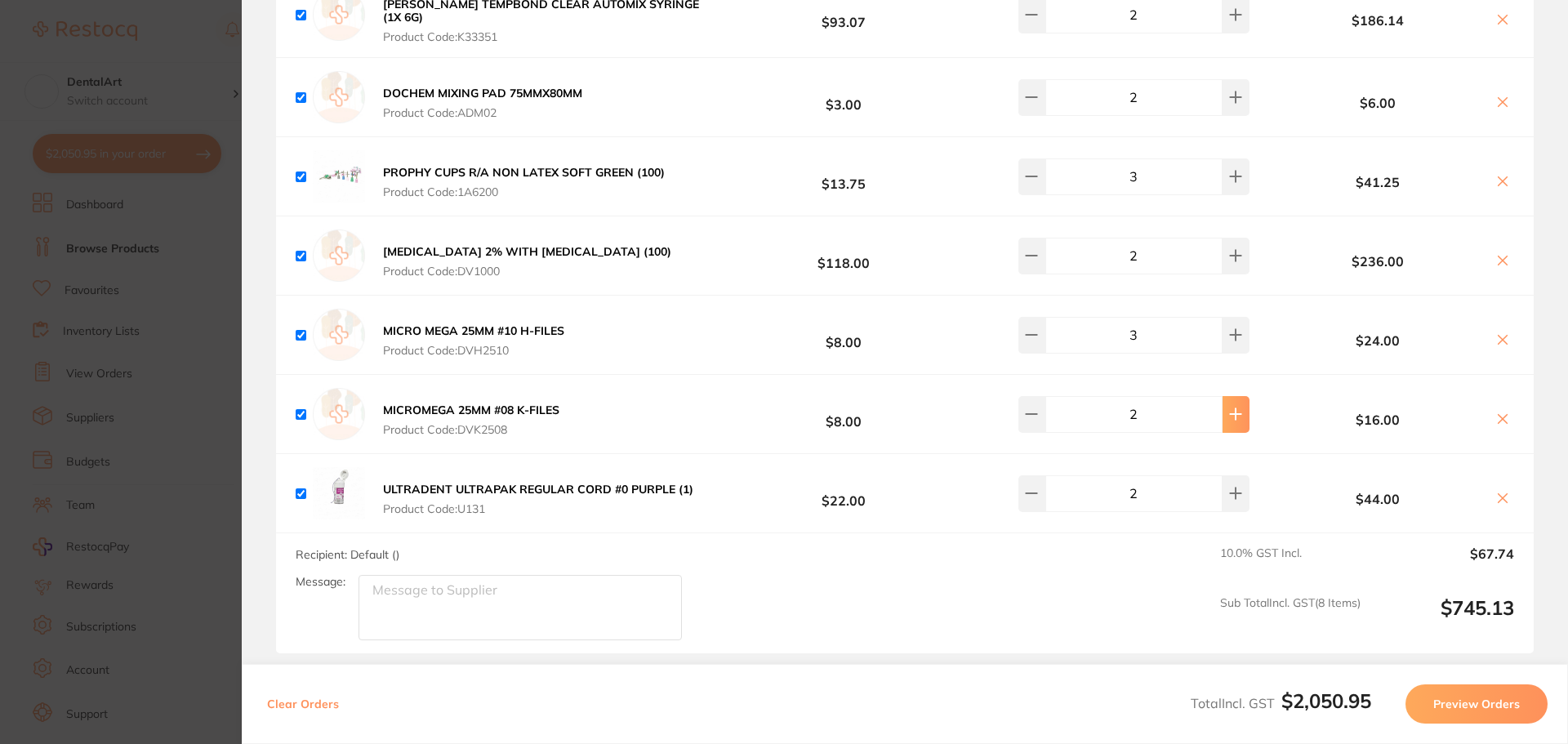
type input "3"
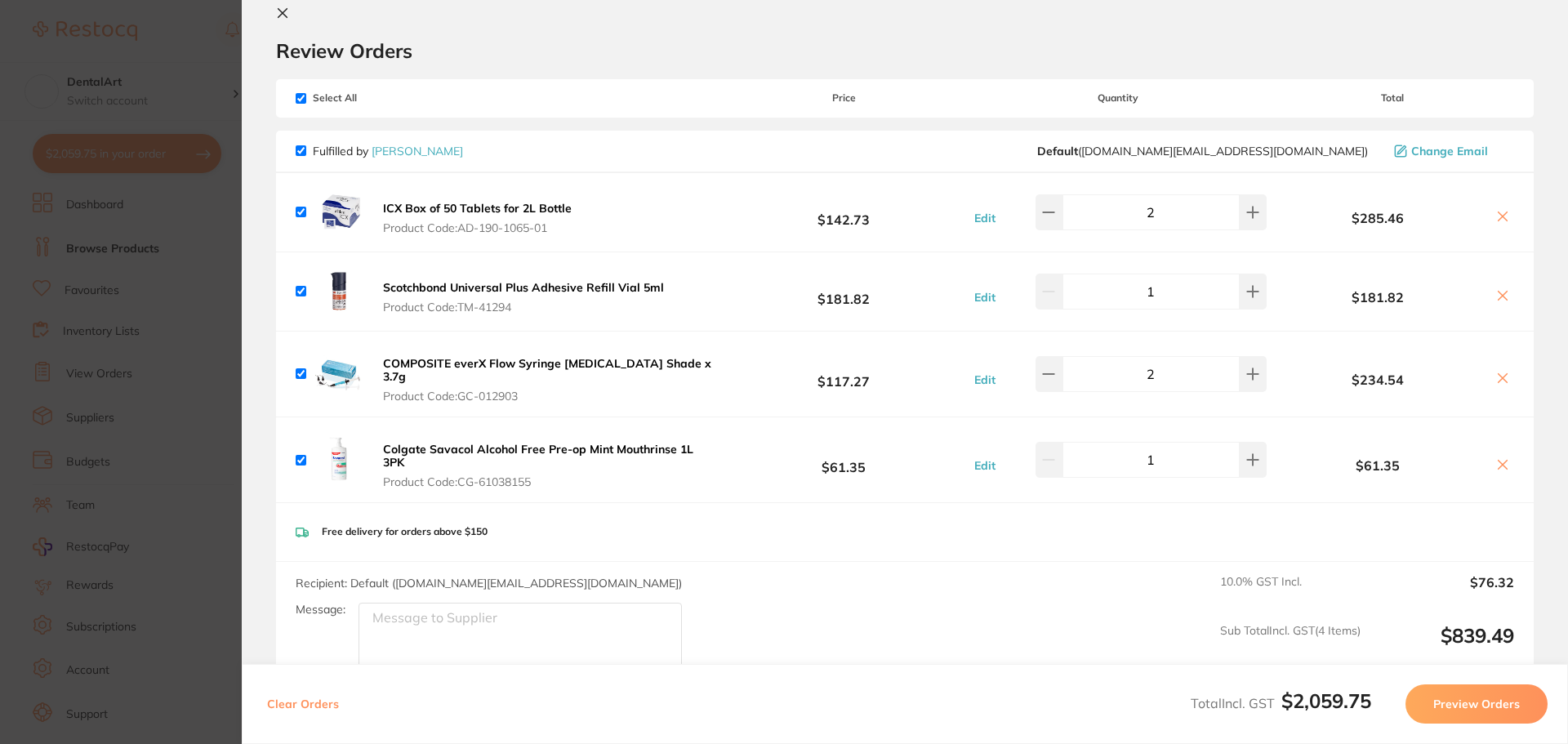
scroll to position [0, 0]
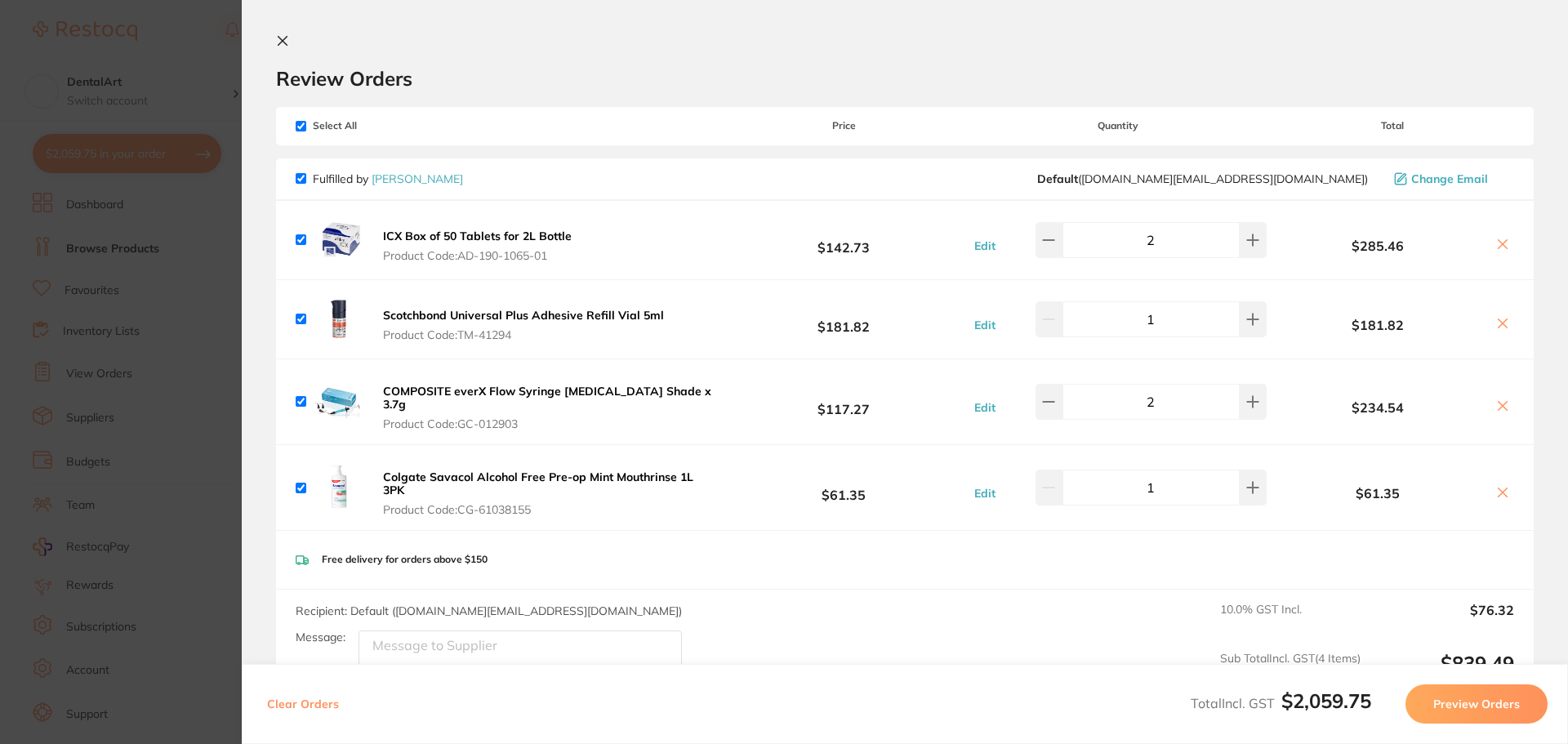
click at [199, 50] on section "Update RRP Set your pre negotiated price for this item. Item Agreed RRP (excl. …" at bounding box center [784, 372] width 1568 height 744
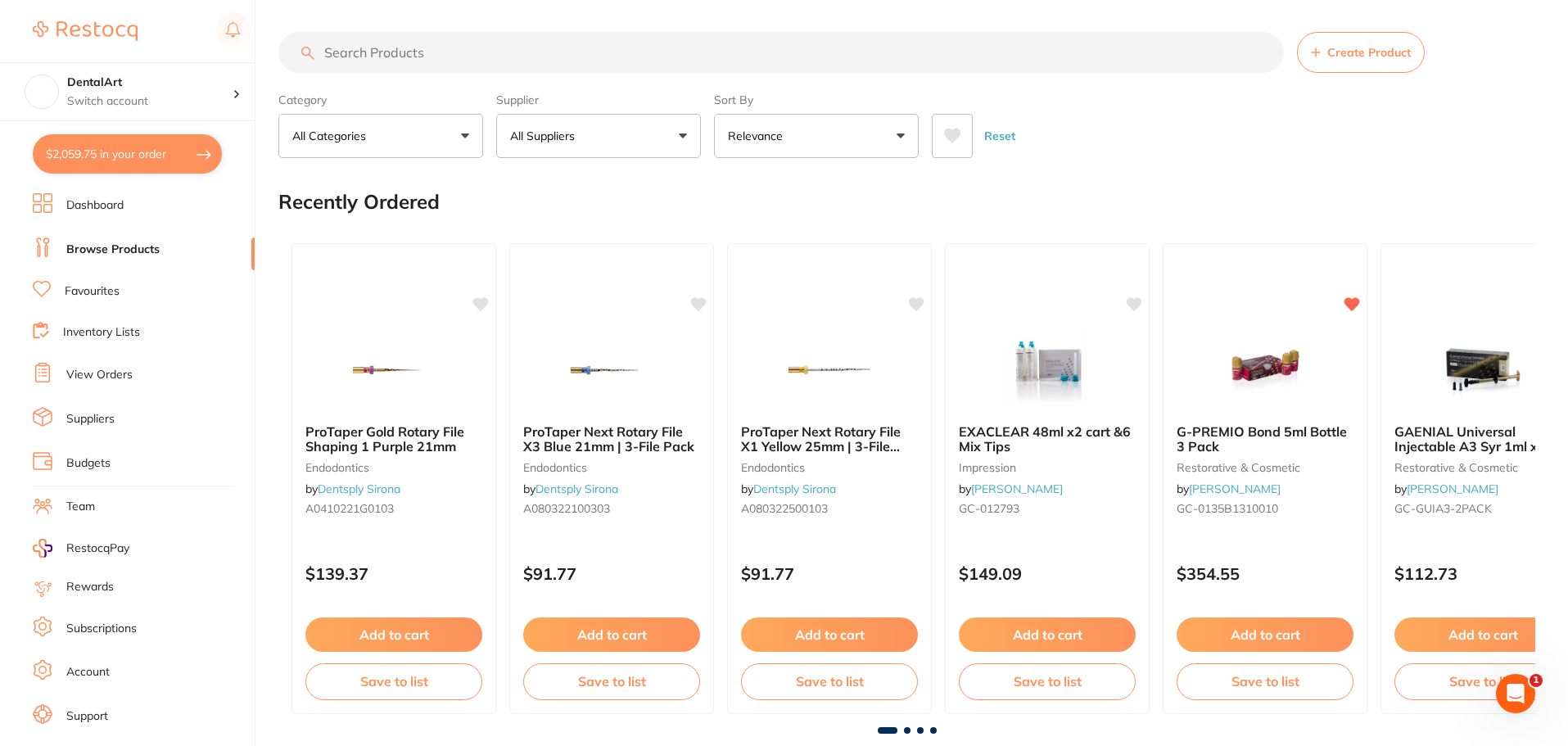
click at [450, 62] on input "search" at bounding box center [781, 53] width 1006 height 41
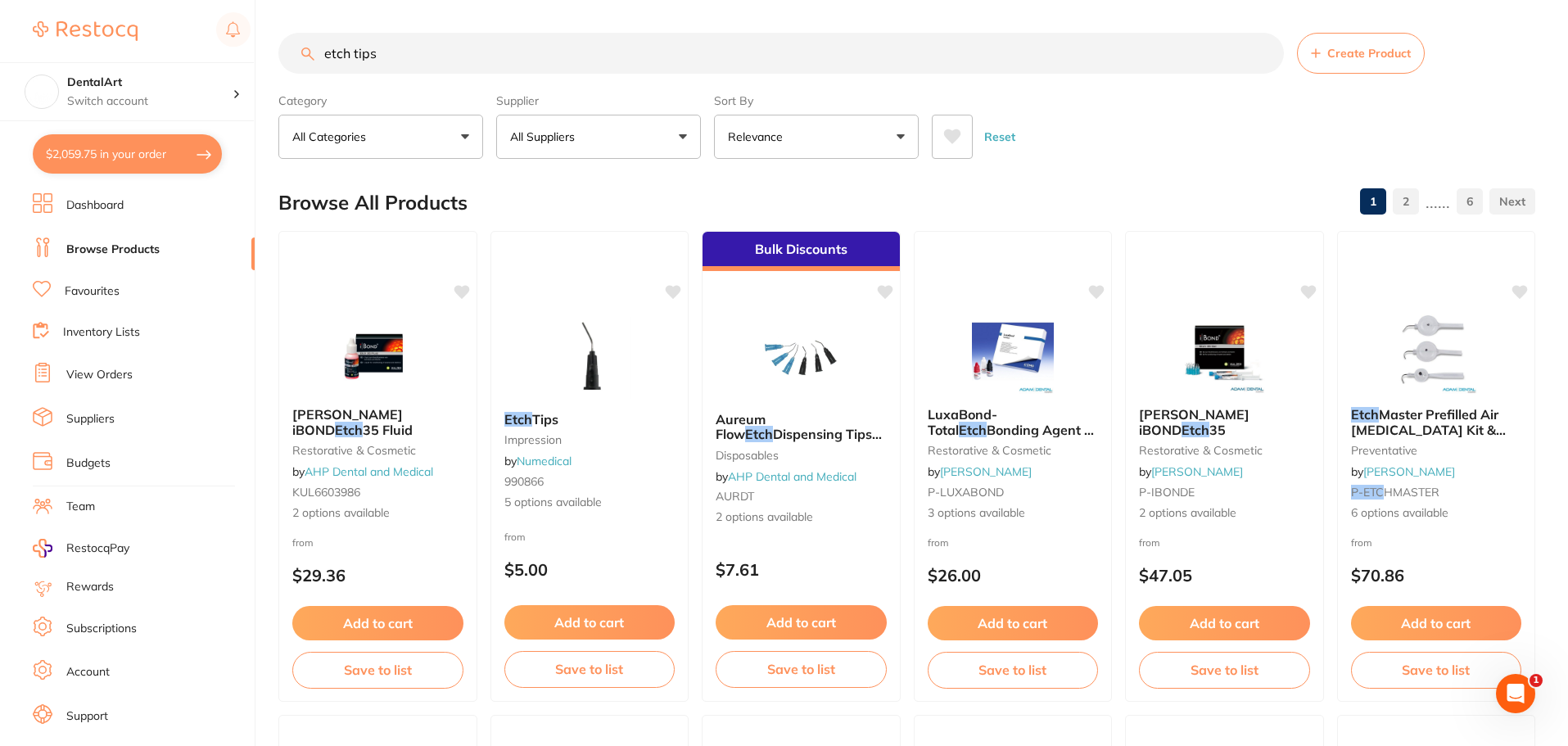
type input "etch tips"
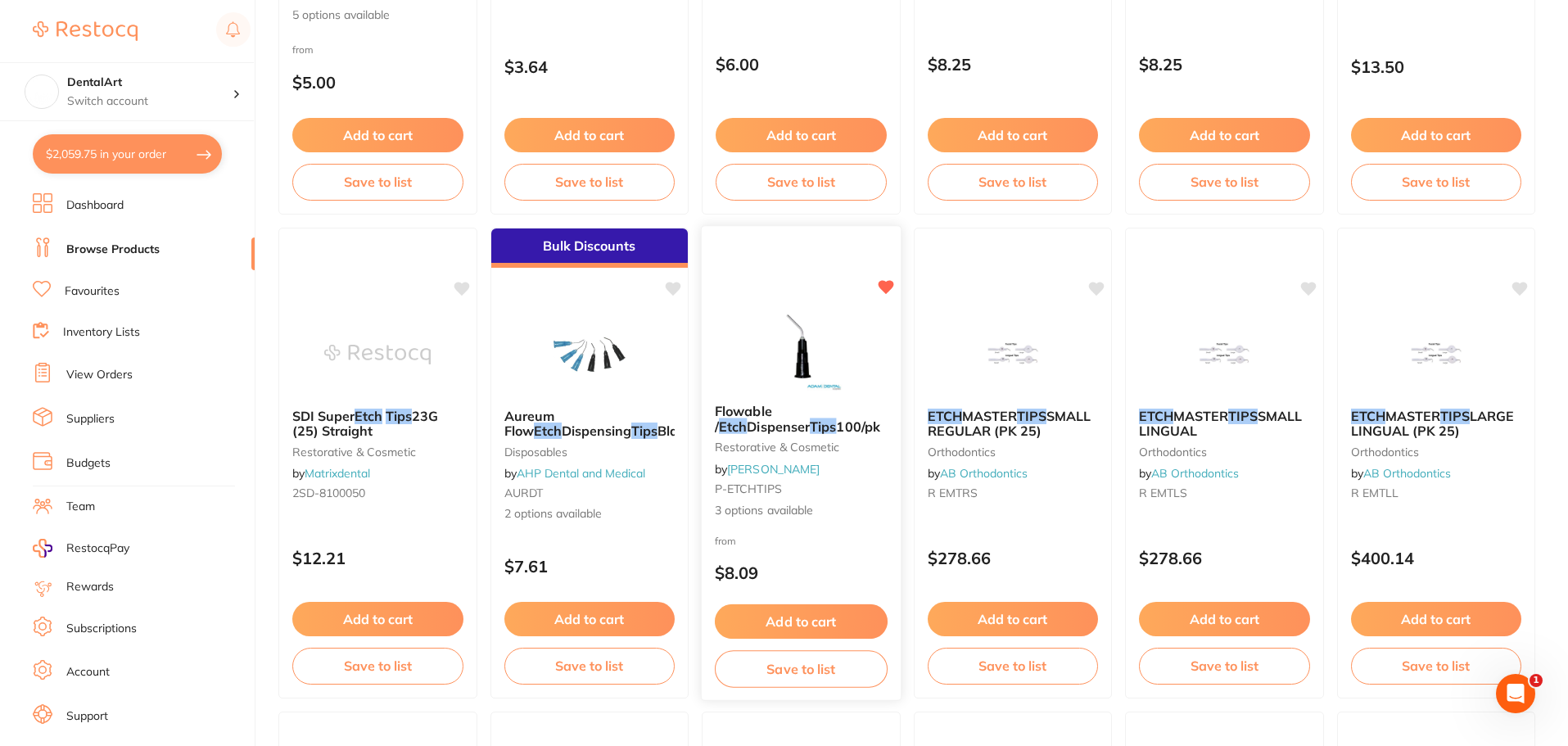
scroll to position [491, 0]
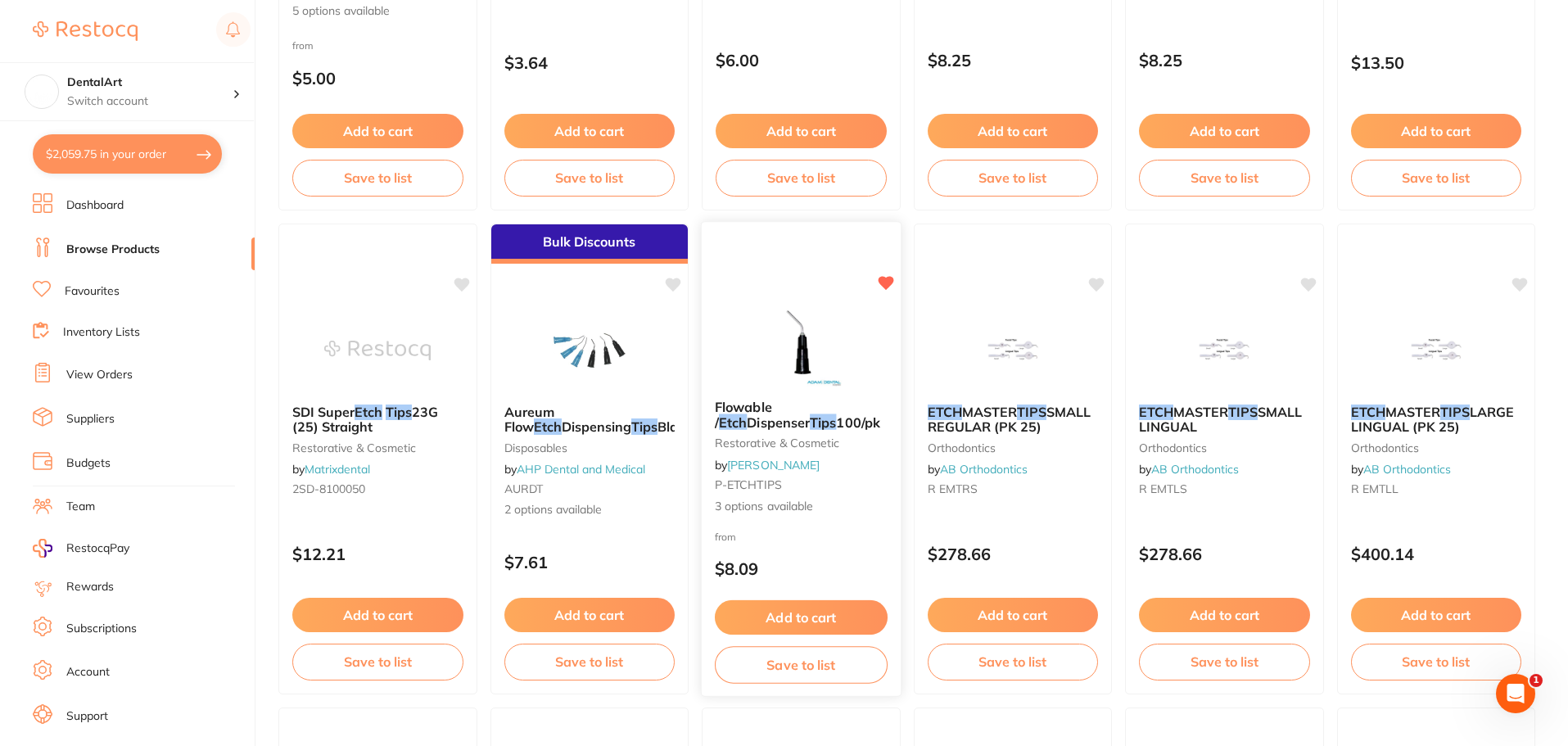
click at [803, 367] on img at bounding box center [802, 344] width 107 height 83
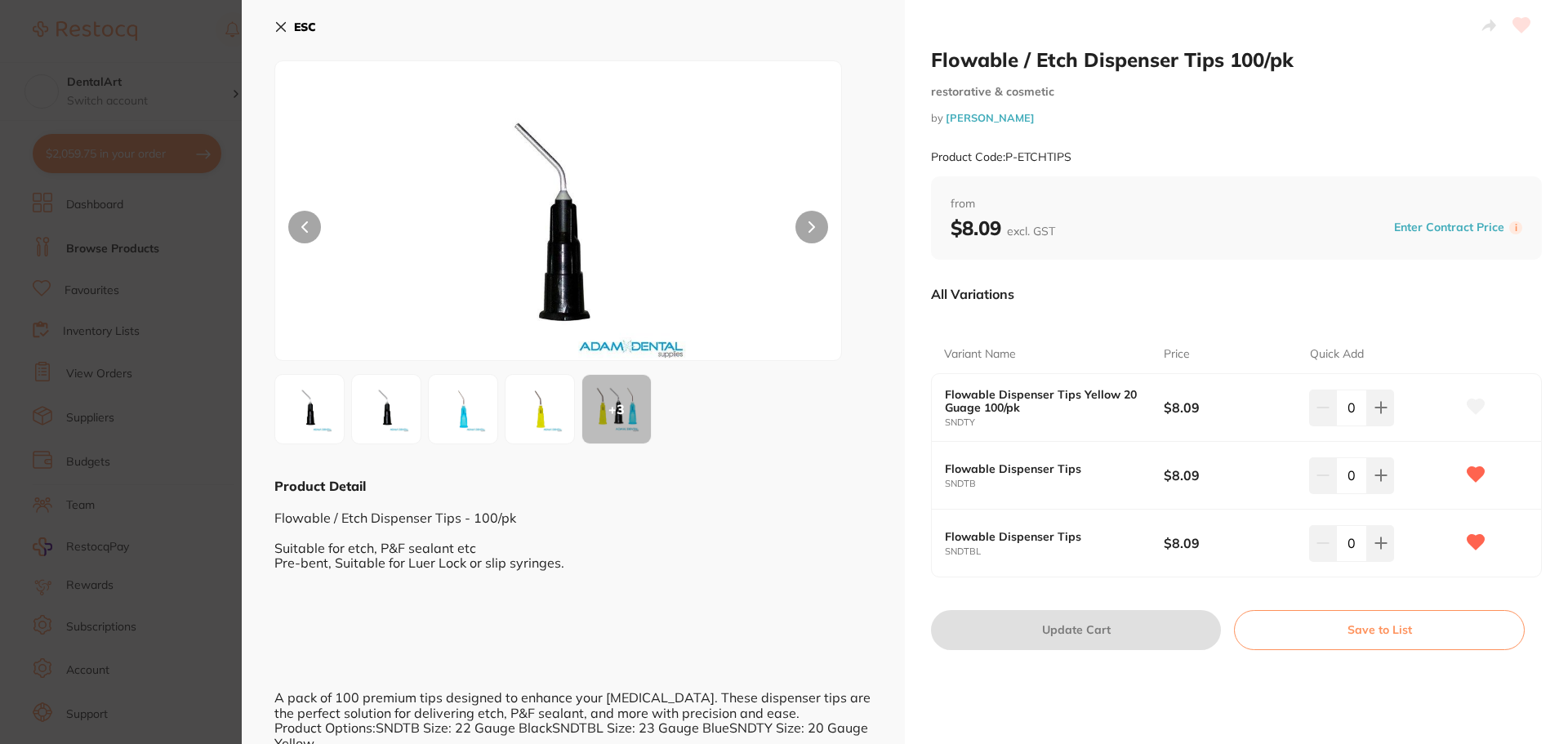
click at [276, 30] on icon at bounding box center [280, 26] width 13 height 13
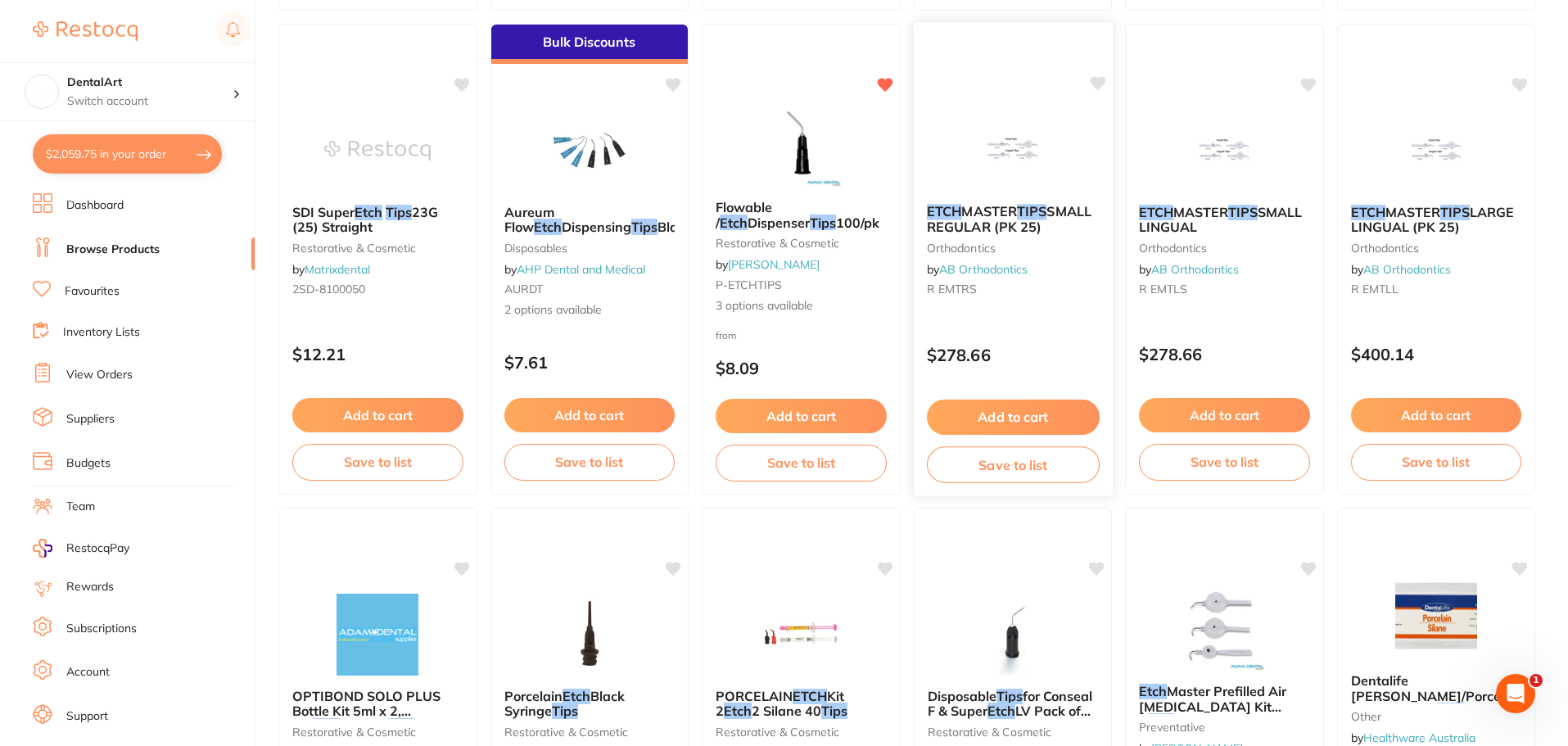
scroll to position [901, 0]
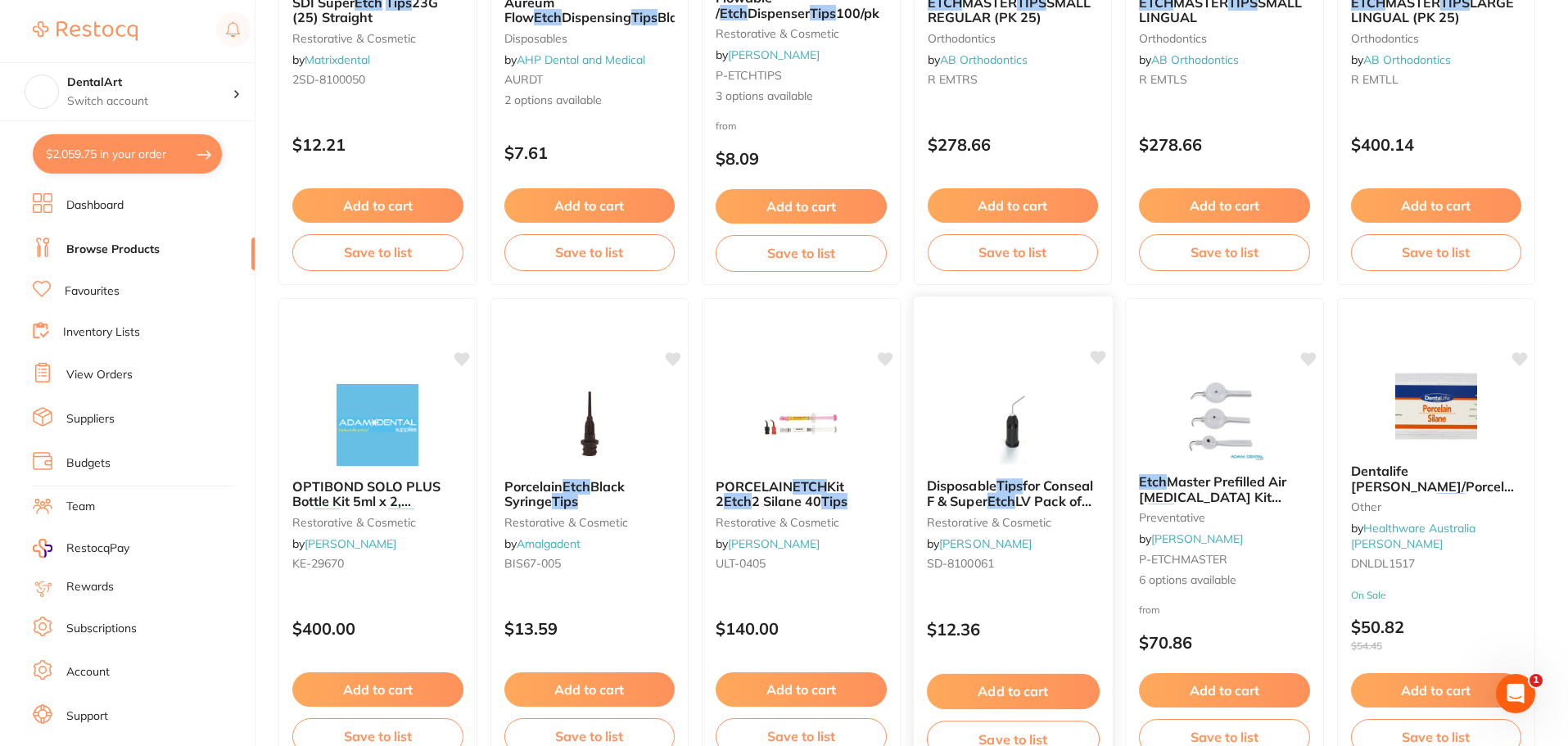
click at [997, 429] on img at bounding box center [1013, 423] width 107 height 83
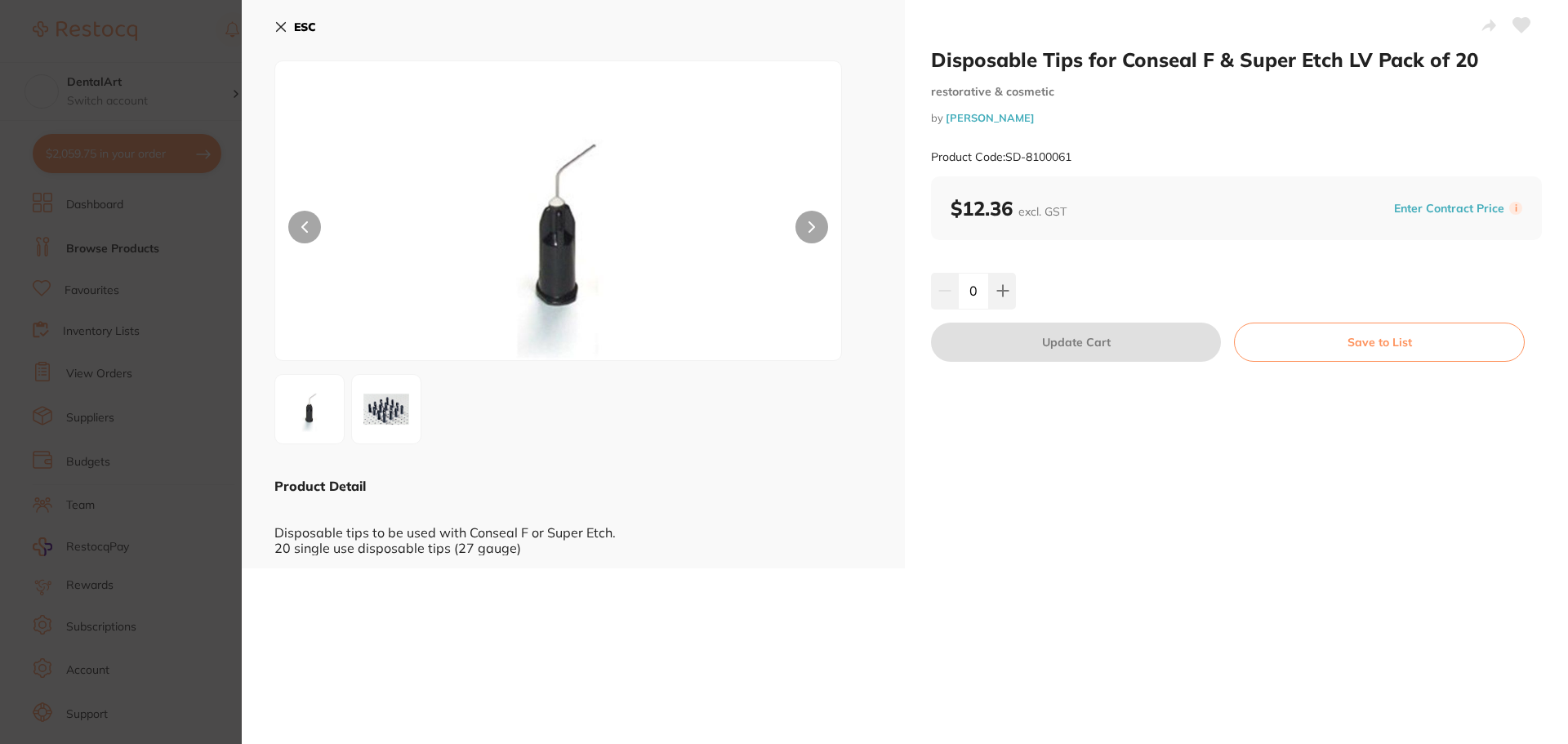
click at [276, 16] on button "ESC" at bounding box center [295, 26] width 42 height 28
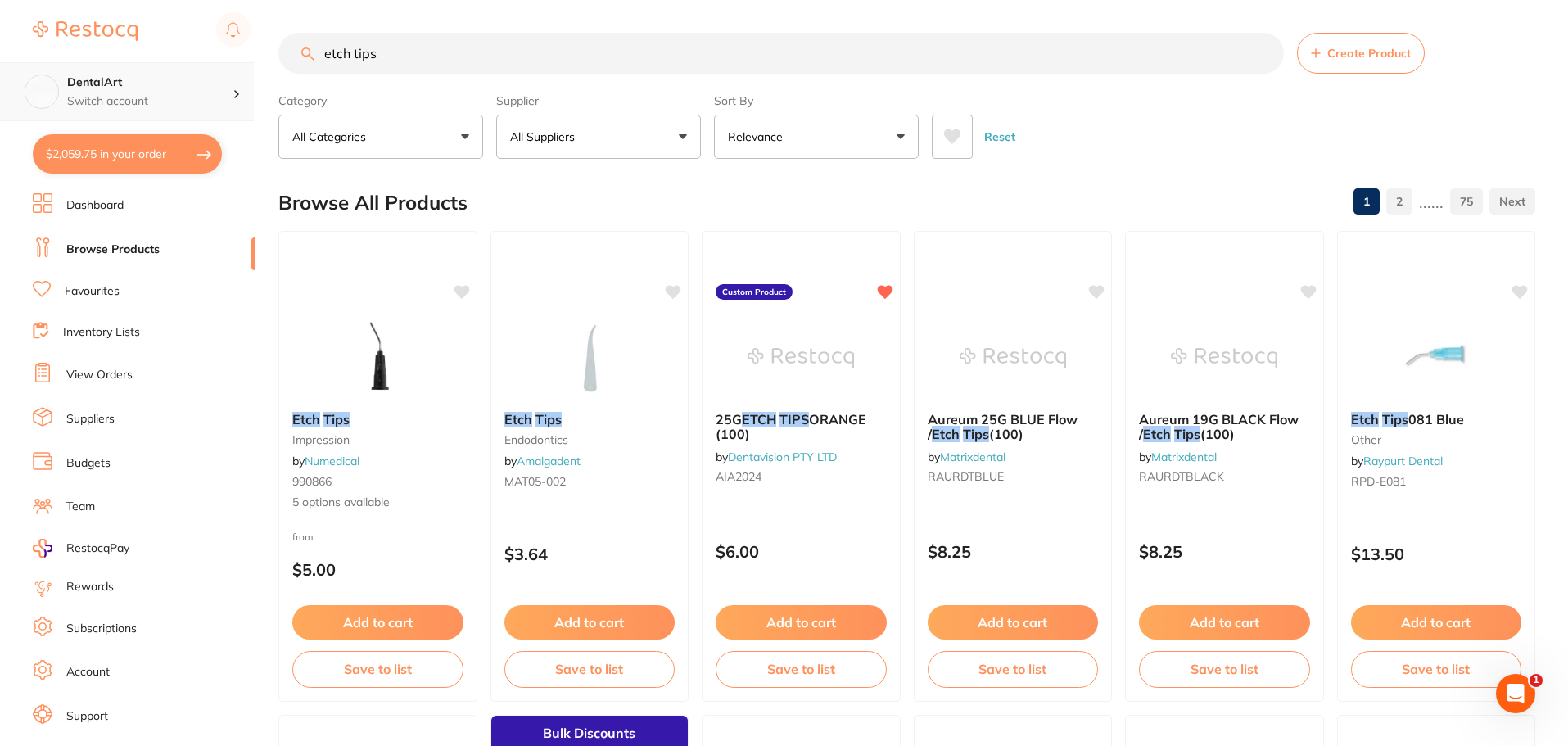
drag, startPoint x: 455, startPoint y: 51, endPoint x: 0, endPoint y: 72, distance: 455.5
click at [38, 80] on div "$2,059.75 DentalArt Switch account DentalArt $2,059.75 in your order Dashboard …" at bounding box center [784, 373] width 1568 height 746
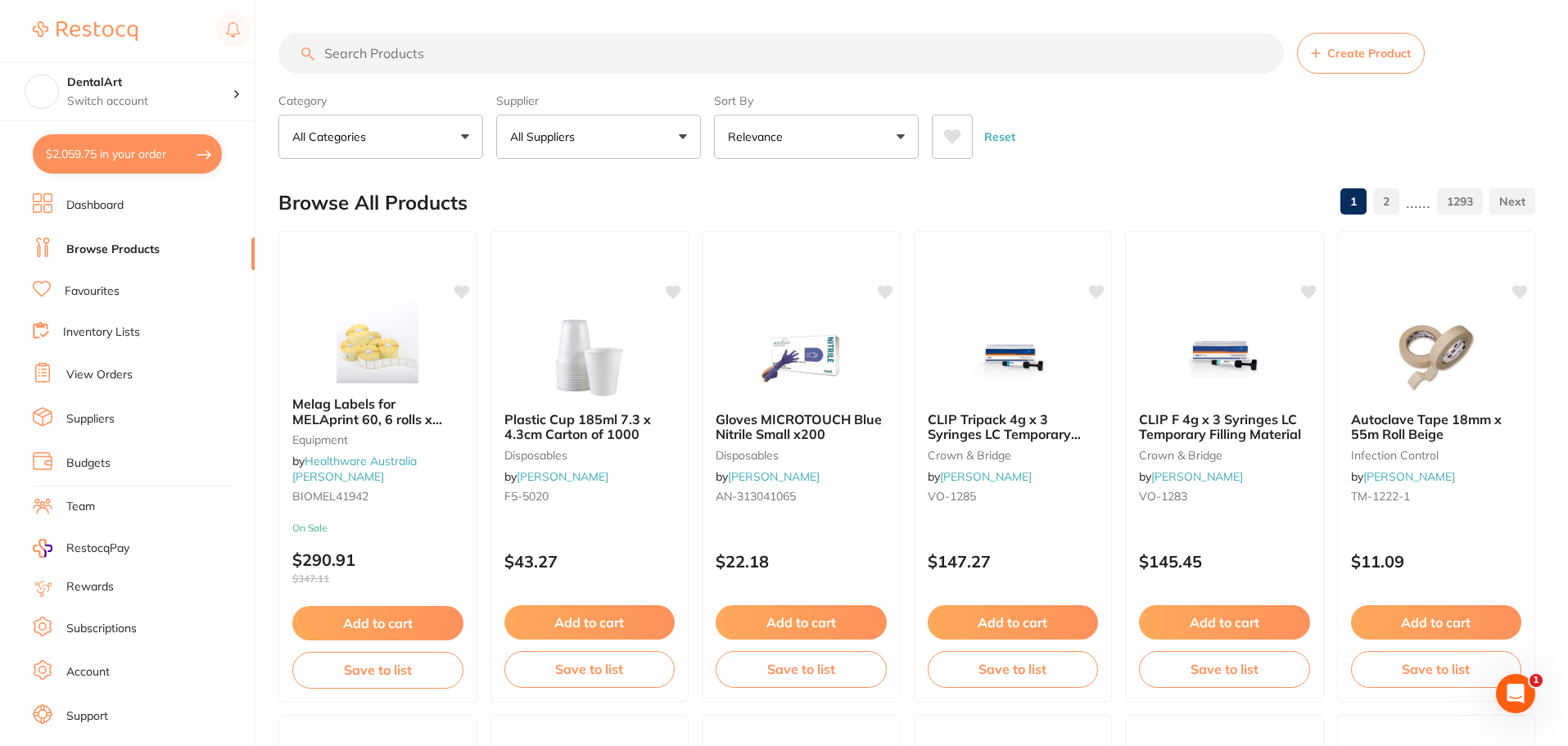
click at [682, 141] on button "All Suppliers" at bounding box center [598, 136] width 204 height 44
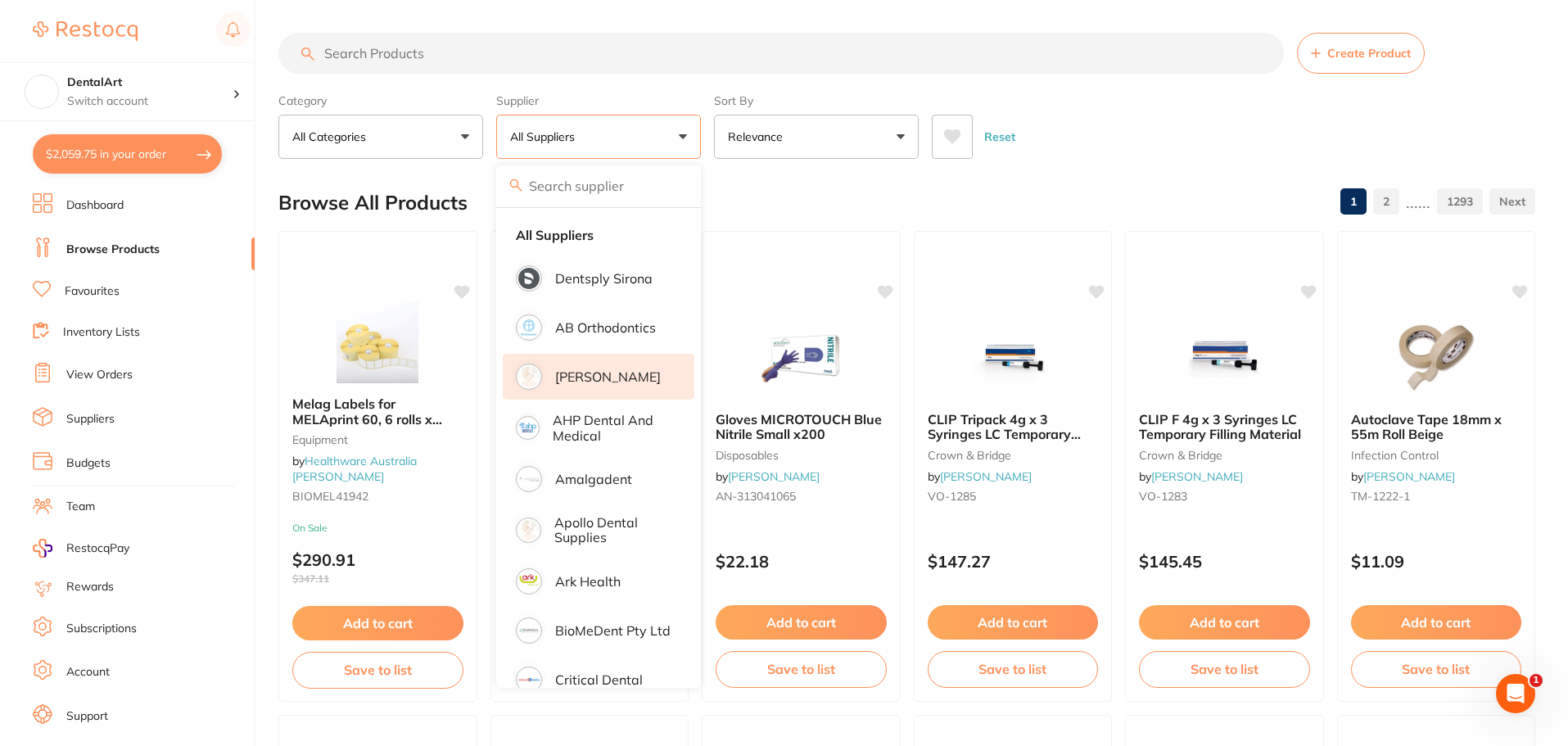
click at [586, 374] on p "[PERSON_NAME]" at bounding box center [608, 376] width 106 height 15
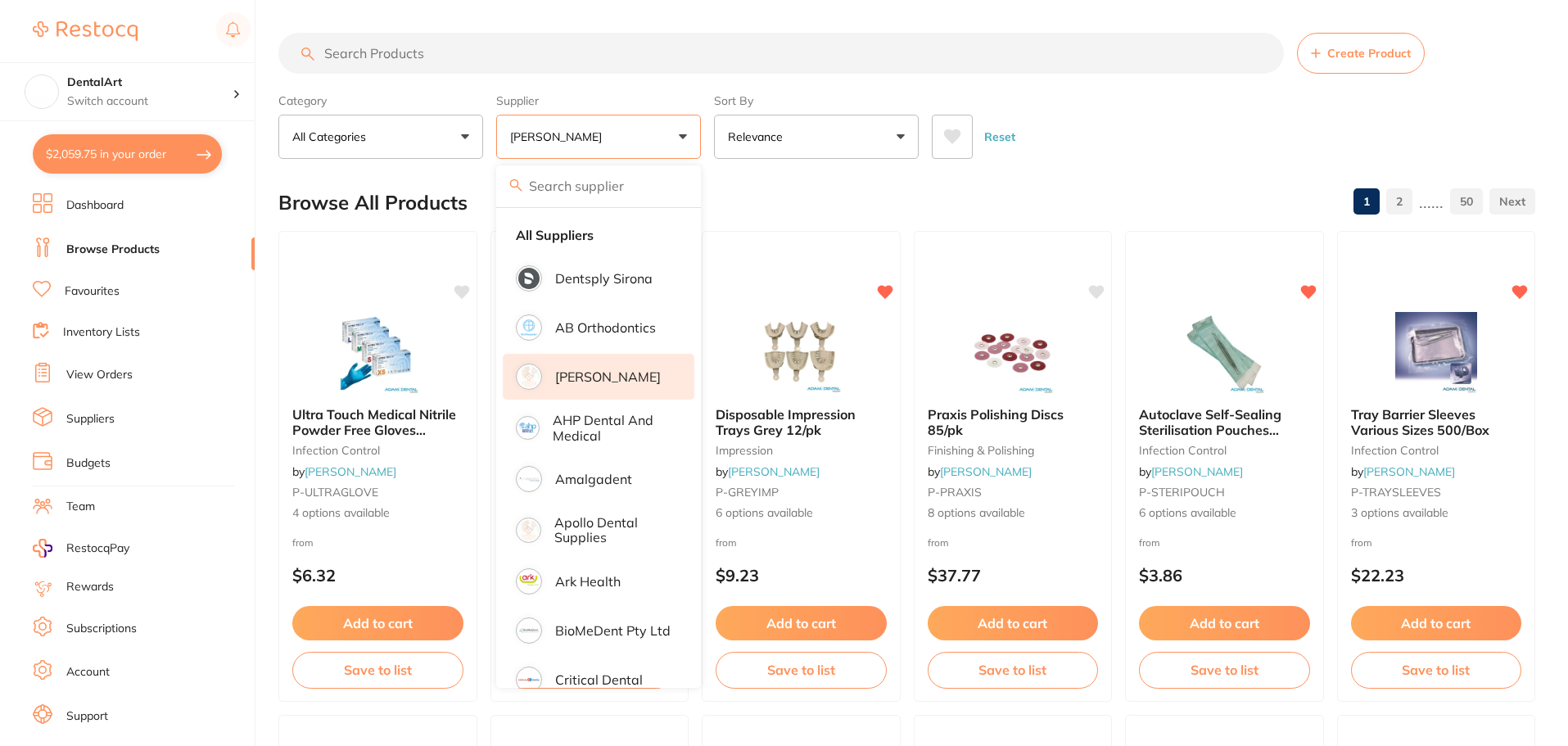
click at [383, 56] on input "search" at bounding box center [781, 53] width 1006 height 41
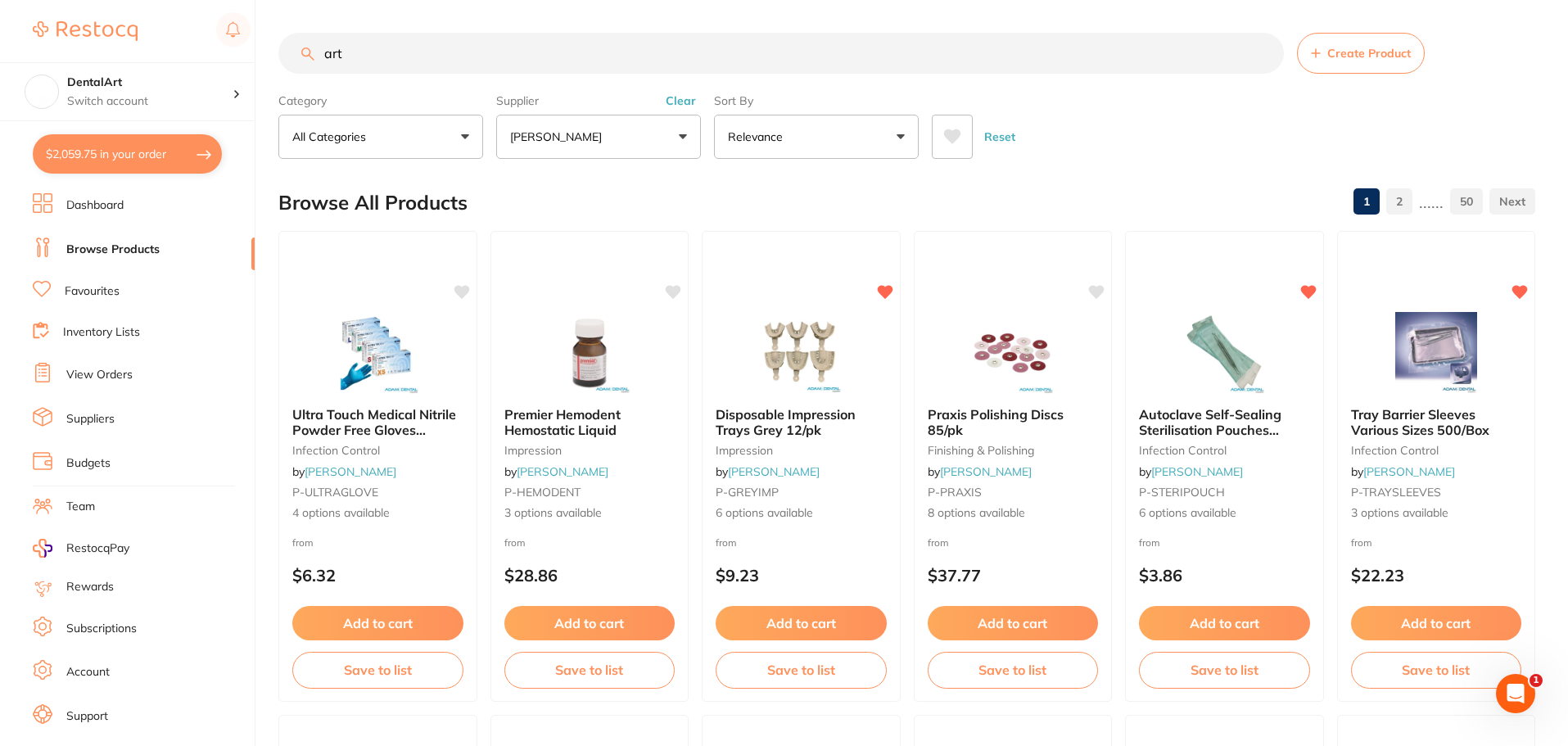
type input "arti"
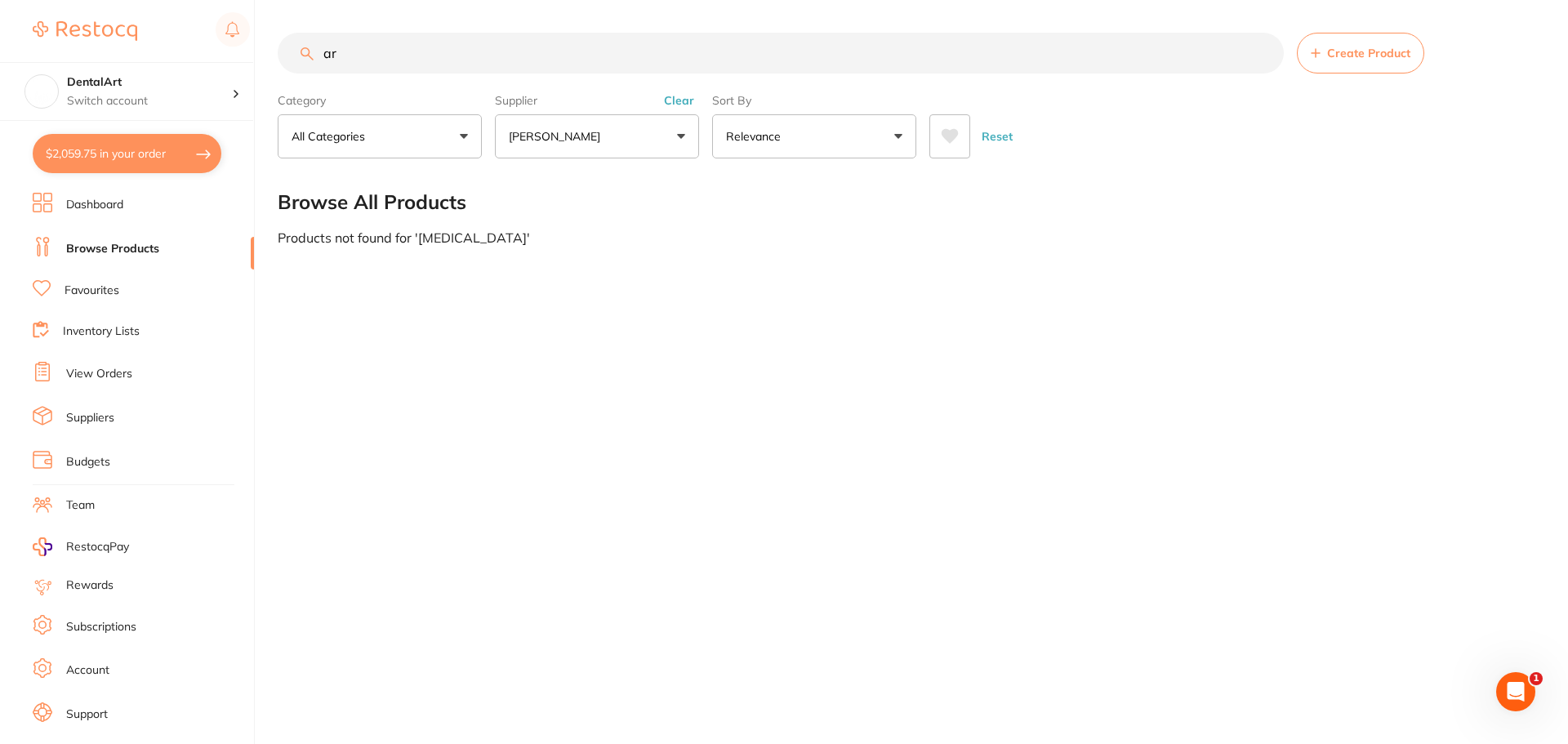
type input "a"
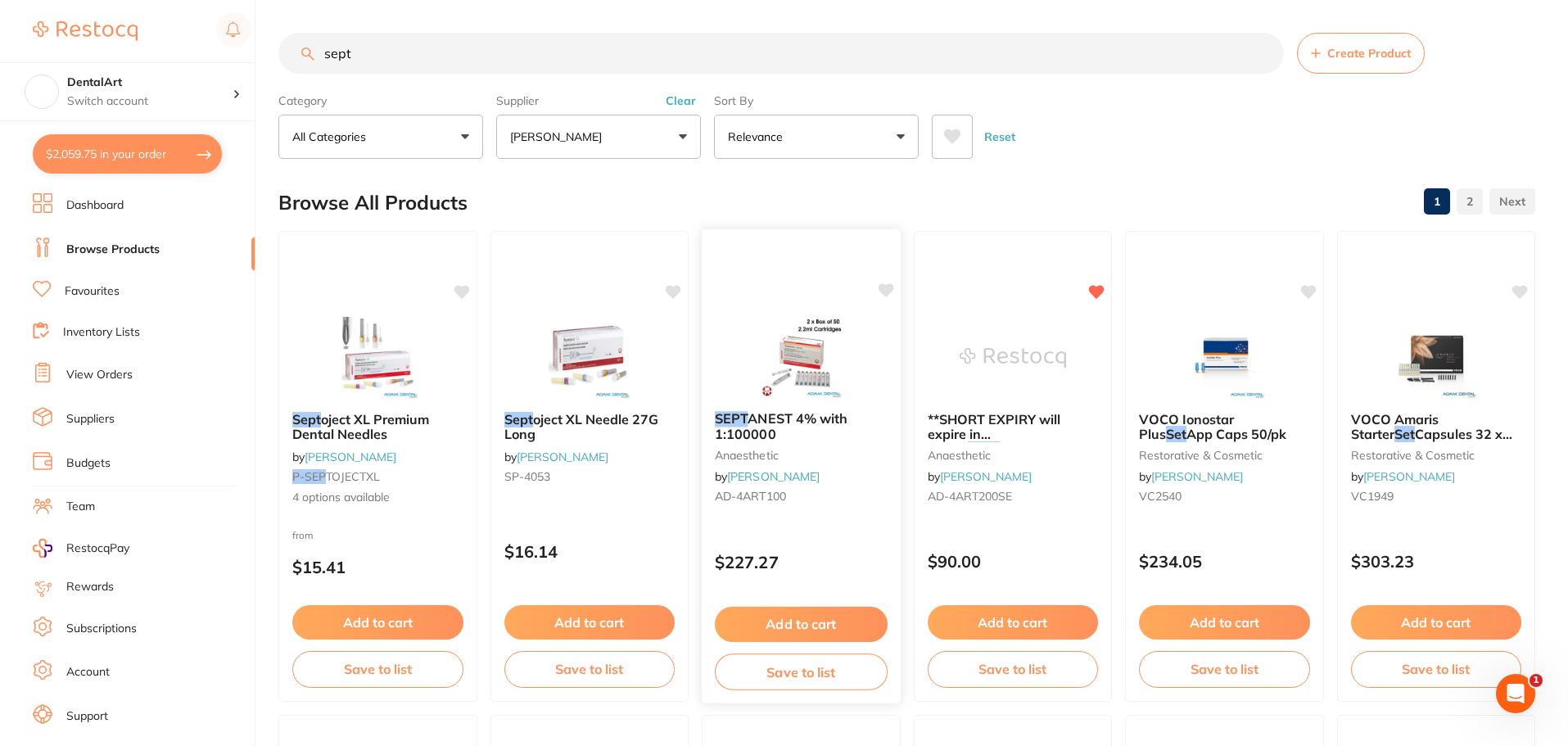
type input "sept"
click at [831, 318] on img at bounding box center [802, 356] width 107 height 83
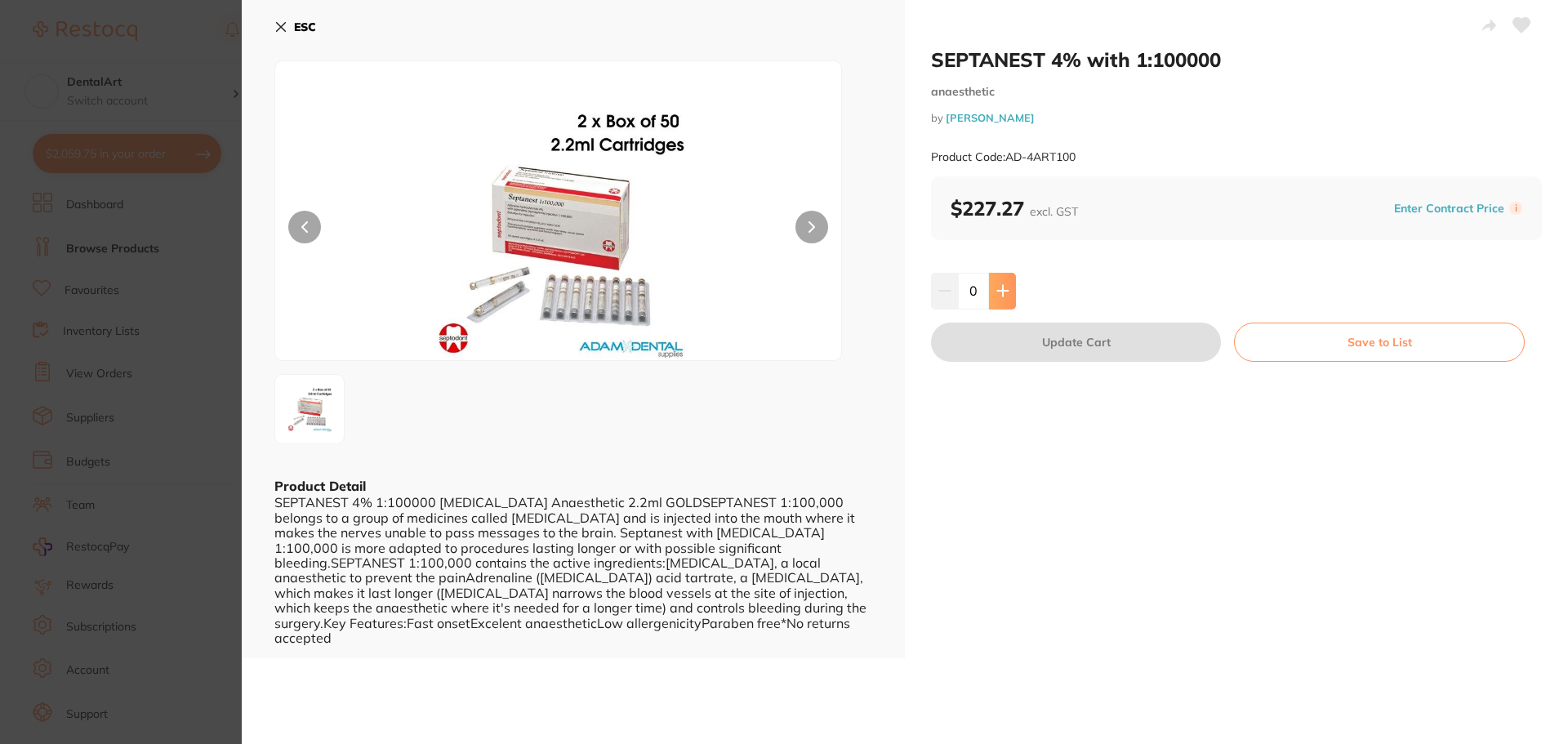
click at [1005, 288] on icon at bounding box center [1002, 290] width 13 height 13
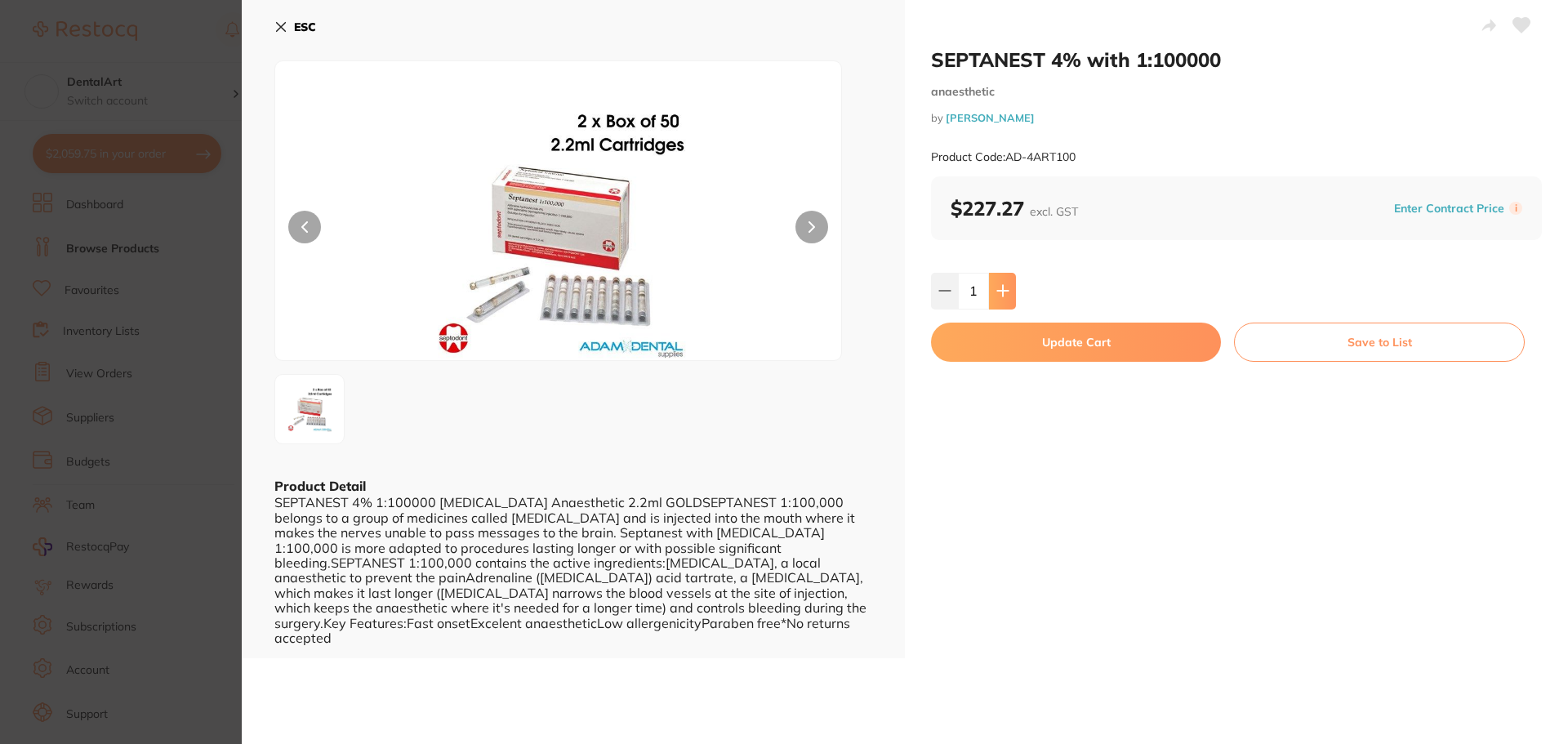
click at [997, 288] on icon at bounding box center [1002, 290] width 13 height 13
type input "2"
click at [1037, 336] on button "Update Cart" at bounding box center [1076, 342] width 290 height 39
checkbox input "false"
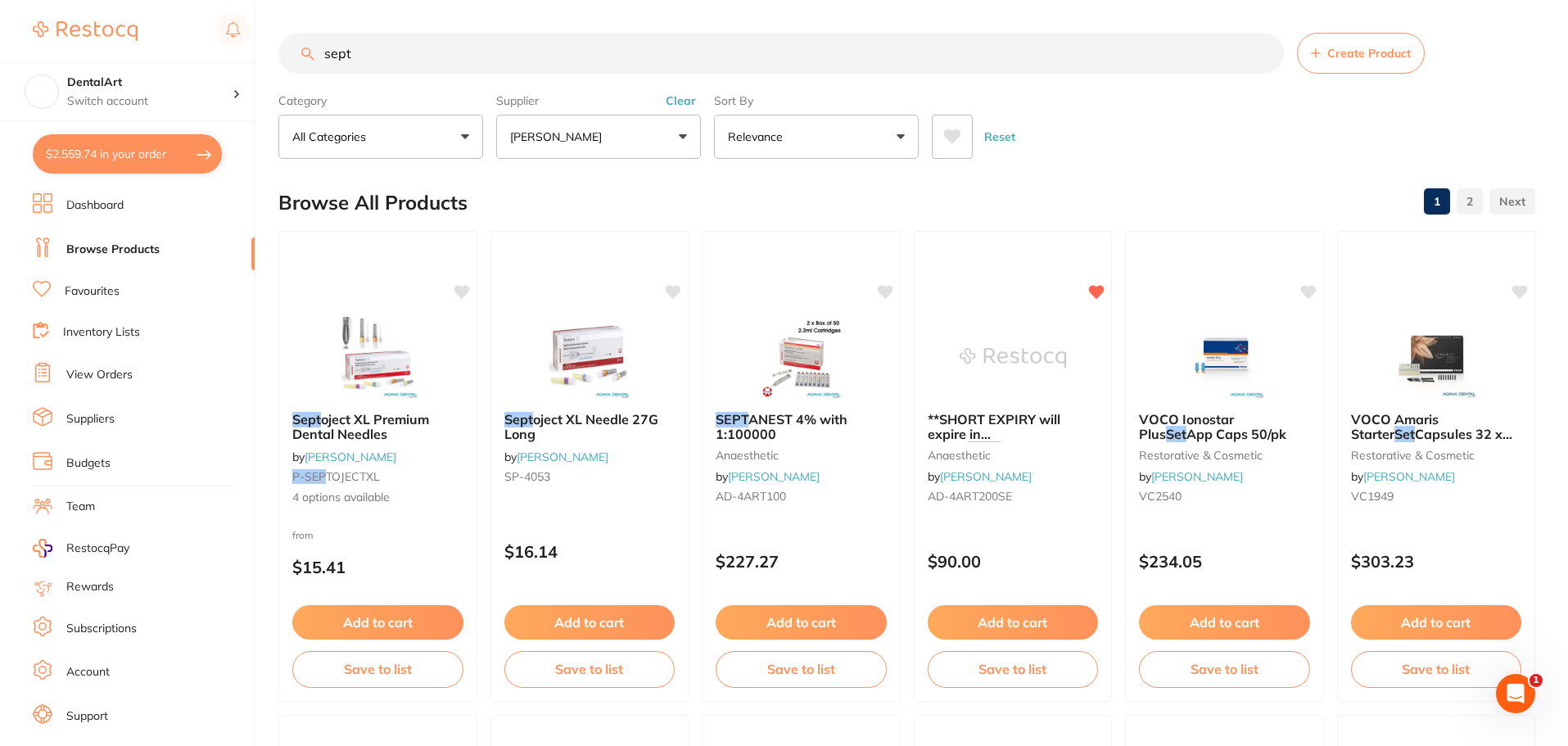
click at [681, 140] on button "[PERSON_NAME]" at bounding box center [598, 136] width 204 height 44
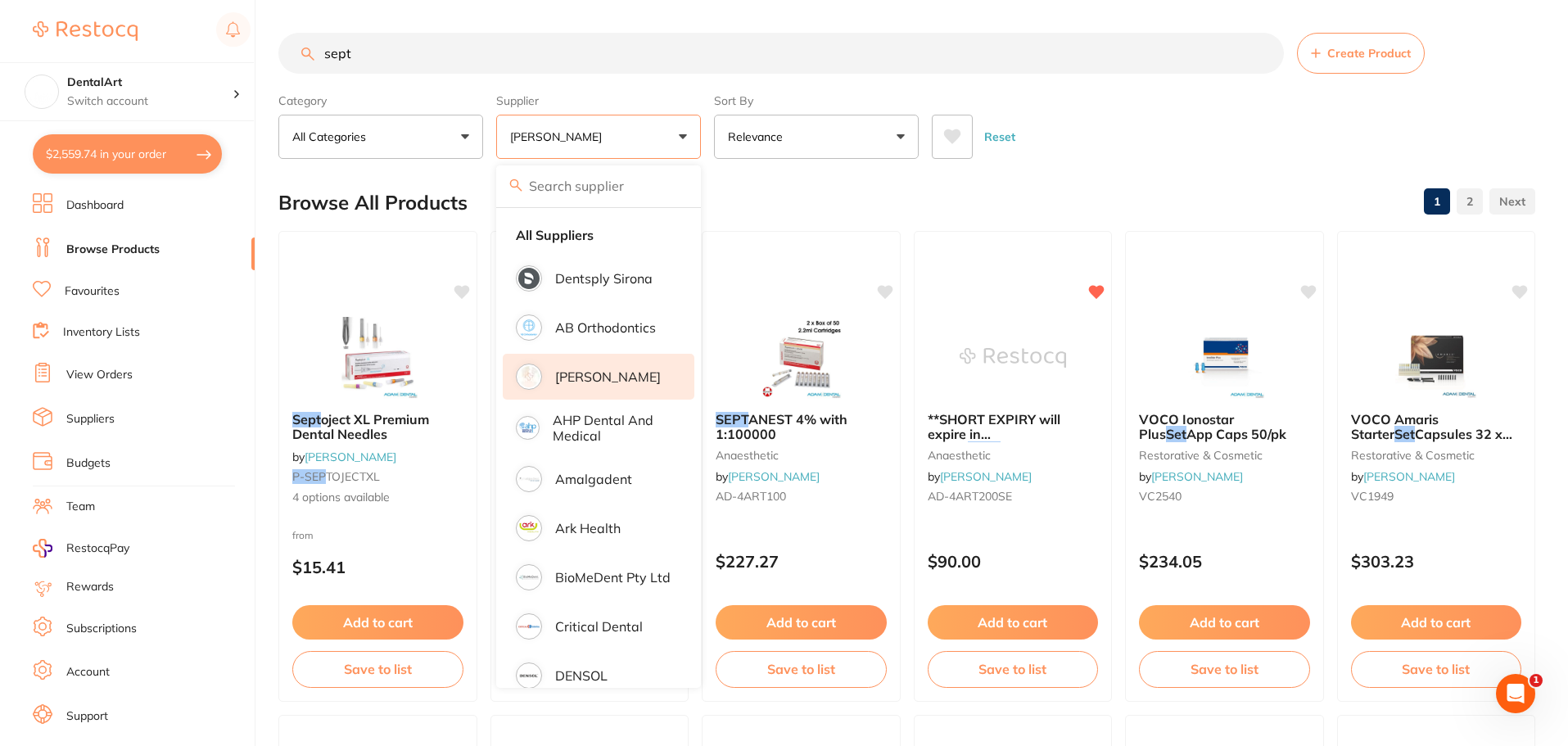
drag, startPoint x: 617, startPoint y: 383, endPoint x: 607, endPoint y: 363, distance: 22.4
click at [618, 383] on p "[PERSON_NAME]" at bounding box center [608, 376] width 106 height 15
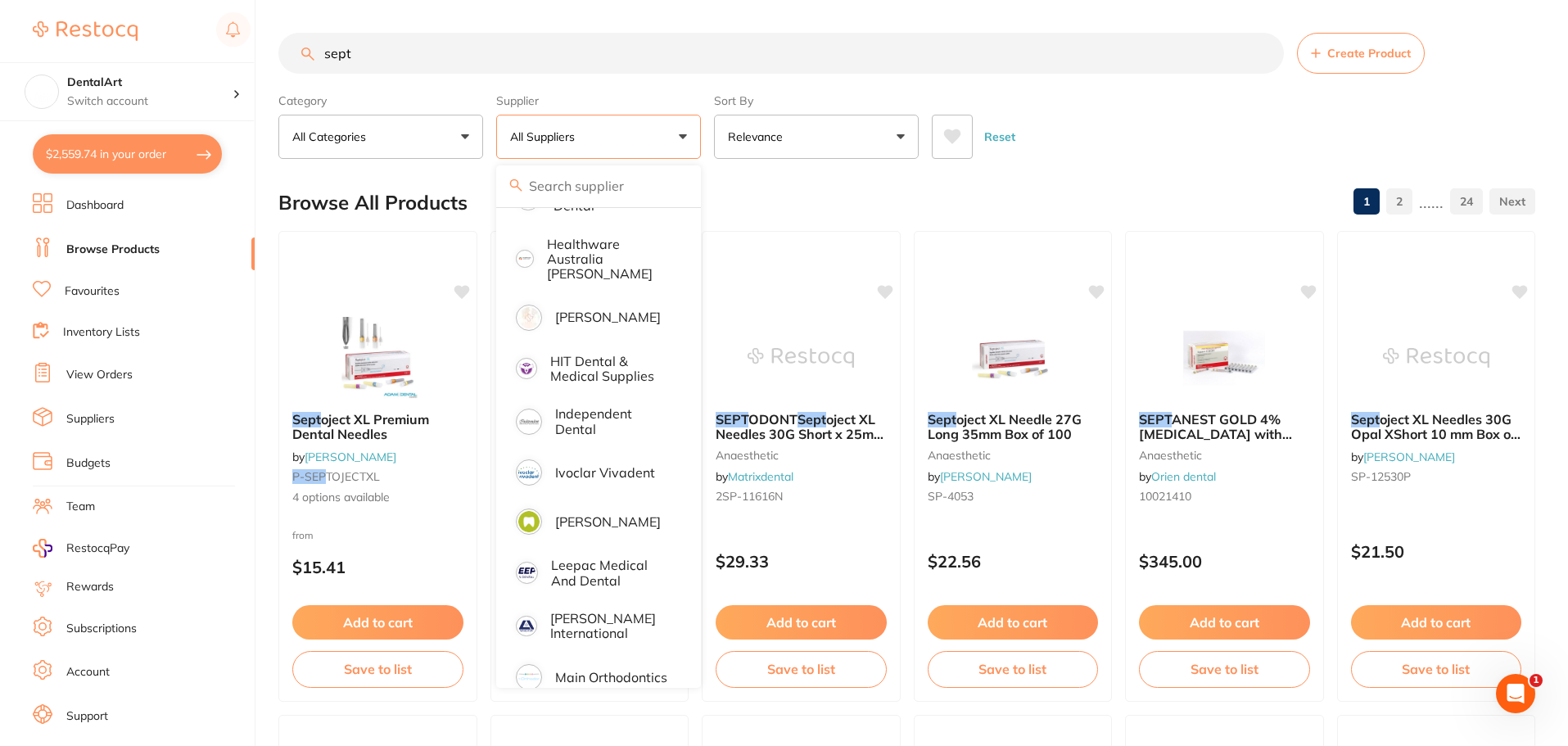
scroll to position [737, 0]
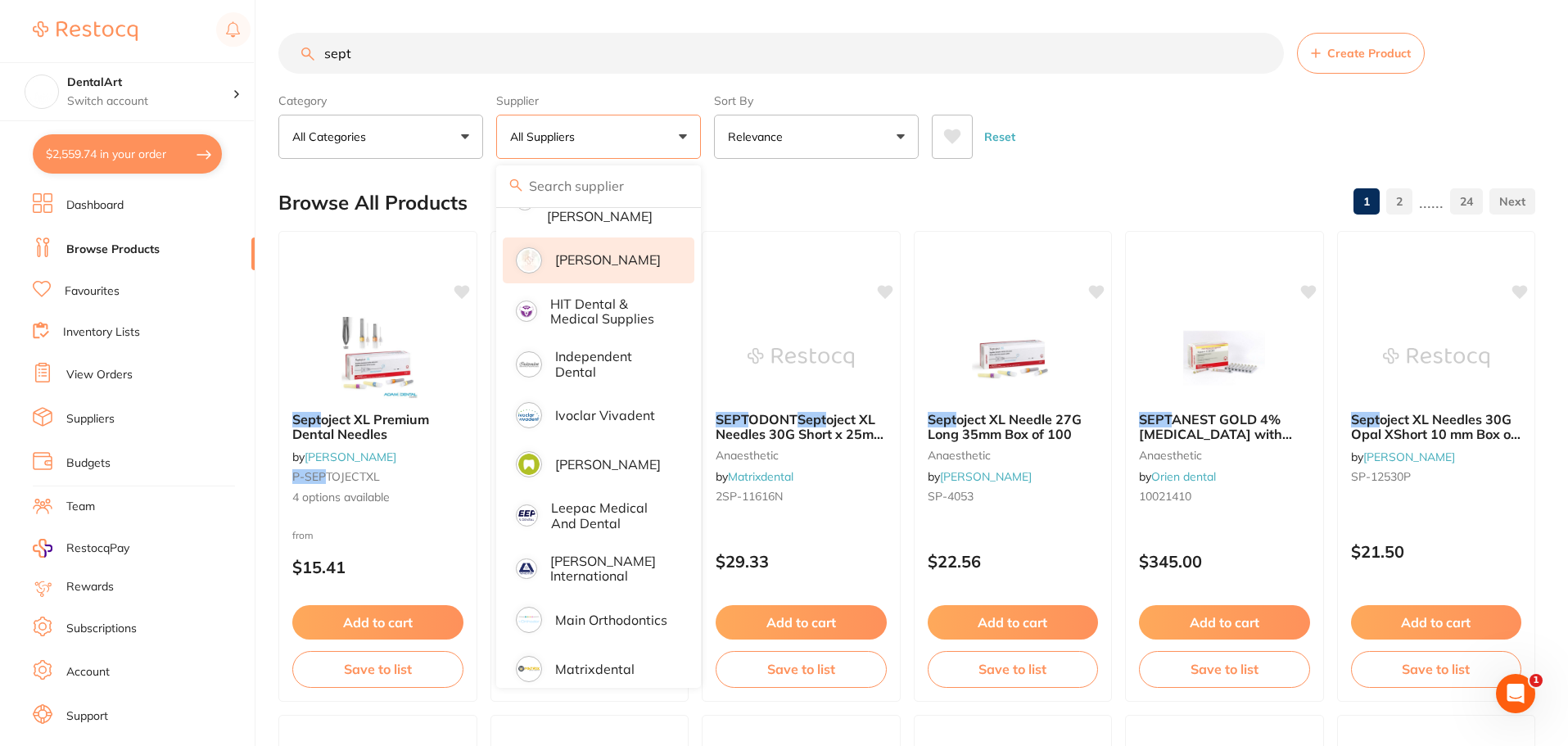
click at [606, 252] on p "[PERSON_NAME]" at bounding box center [608, 259] width 106 height 15
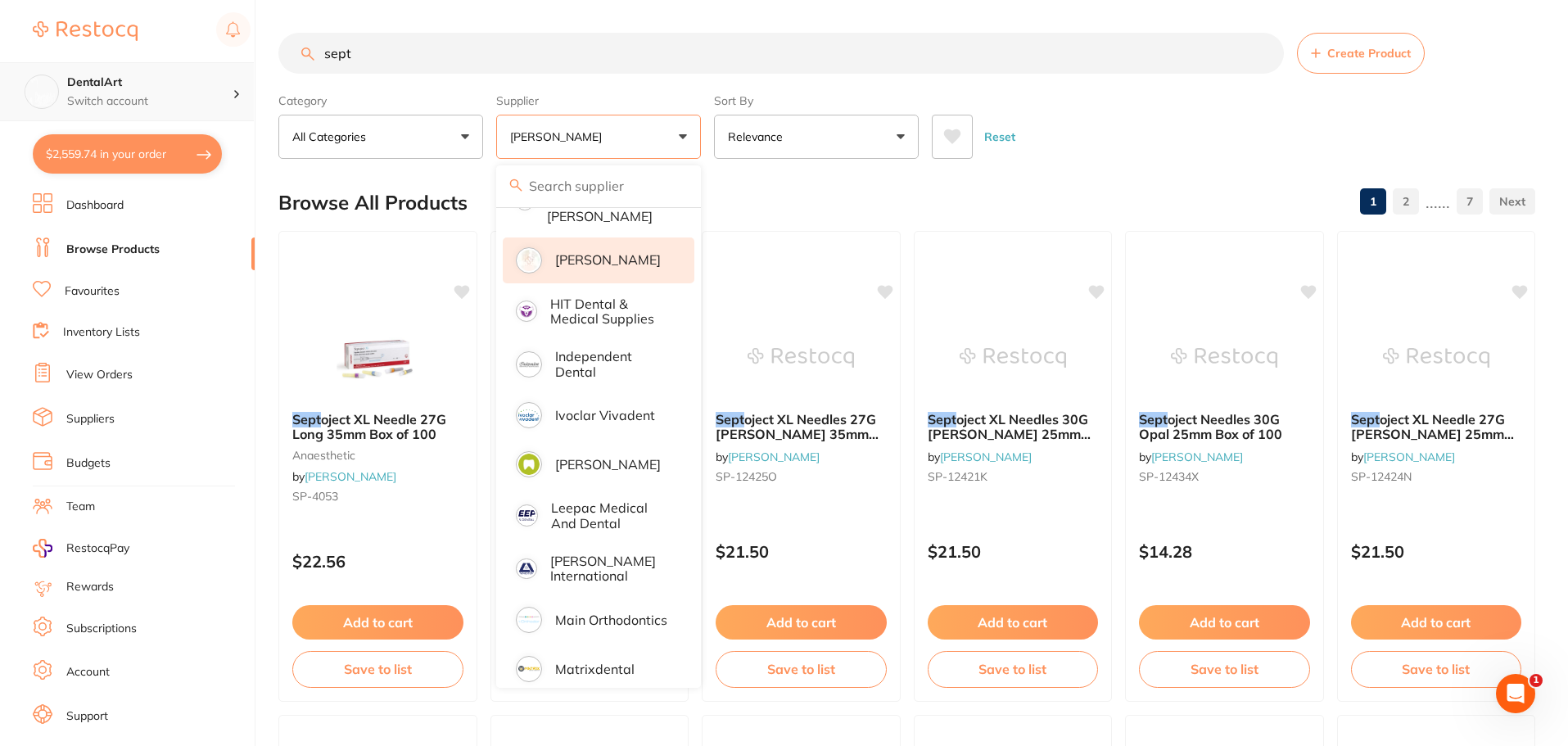
scroll to position [0, 0]
drag, startPoint x: 400, startPoint y: 51, endPoint x: 253, endPoint y: 62, distance: 147.4
click at [253, 62] on div "$2,559.74 DentalArt Switch account DentalArt $2,559.74 in your order Dashboard …" at bounding box center [784, 373] width 1568 height 746
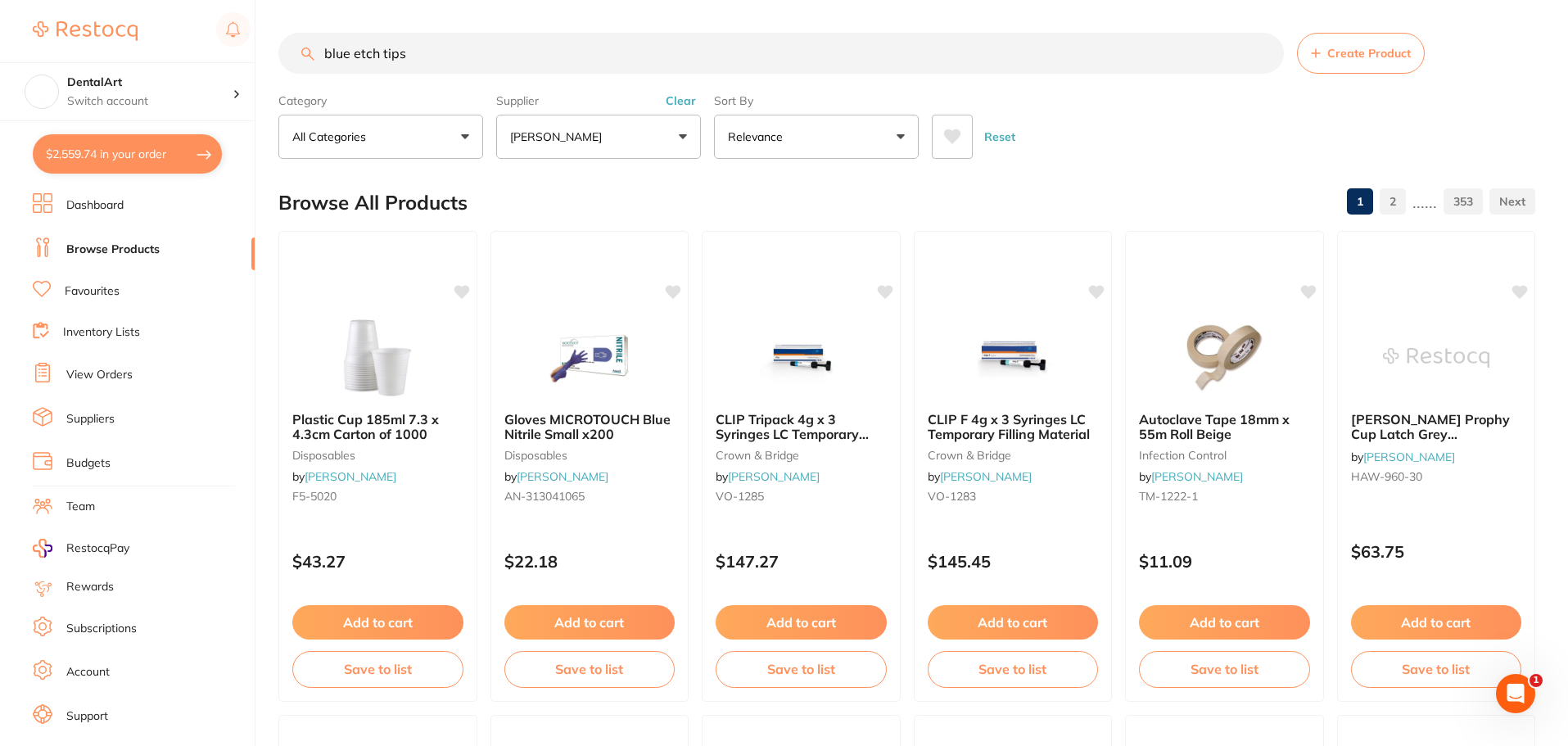
type input "blue etch tips"
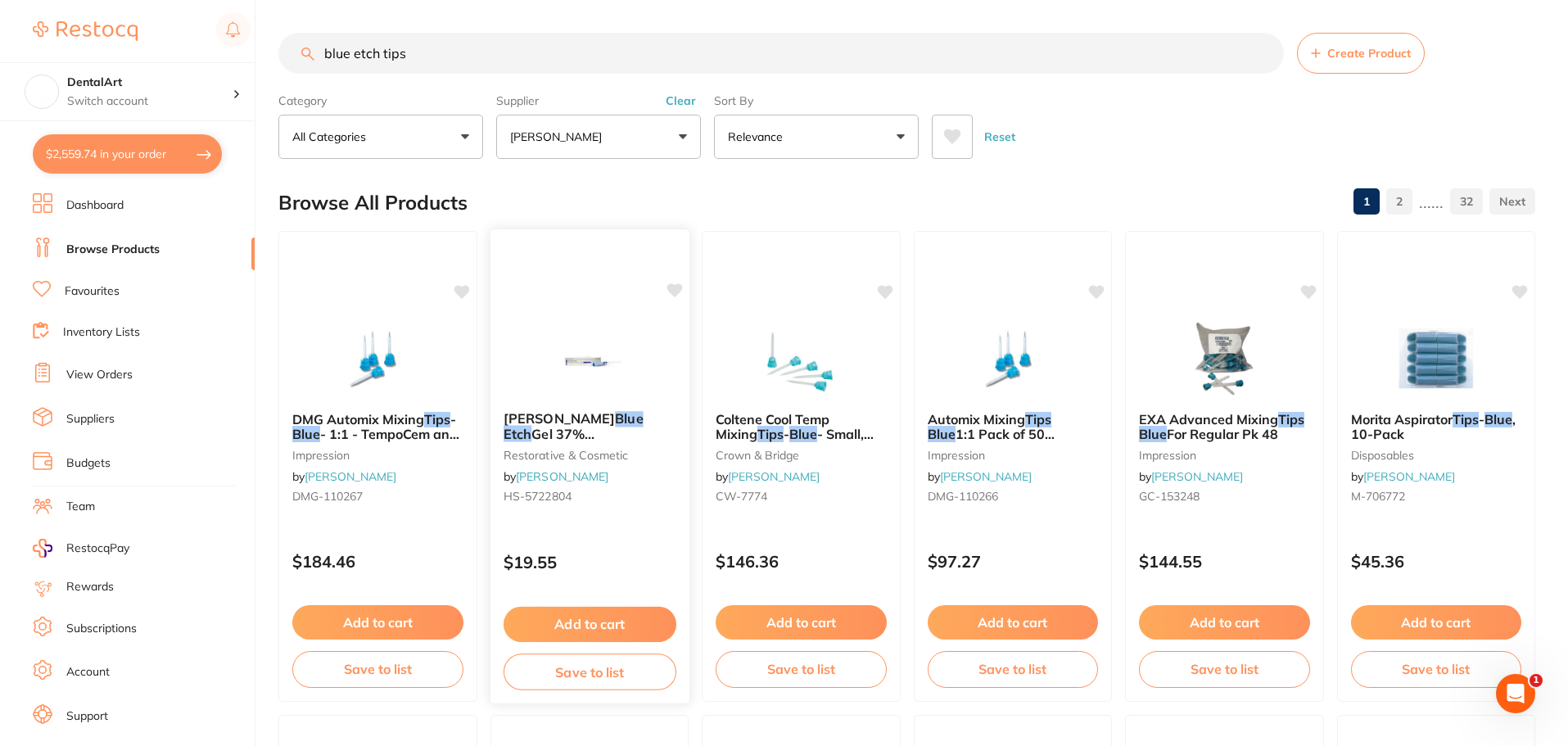
click at [557, 311] on div "[PERSON_NAME] Blue Etch Gel 37% [MEDICAL_DATA] 6ml Syr x1 restorative & cosmeti…" at bounding box center [589, 466] width 200 height 476
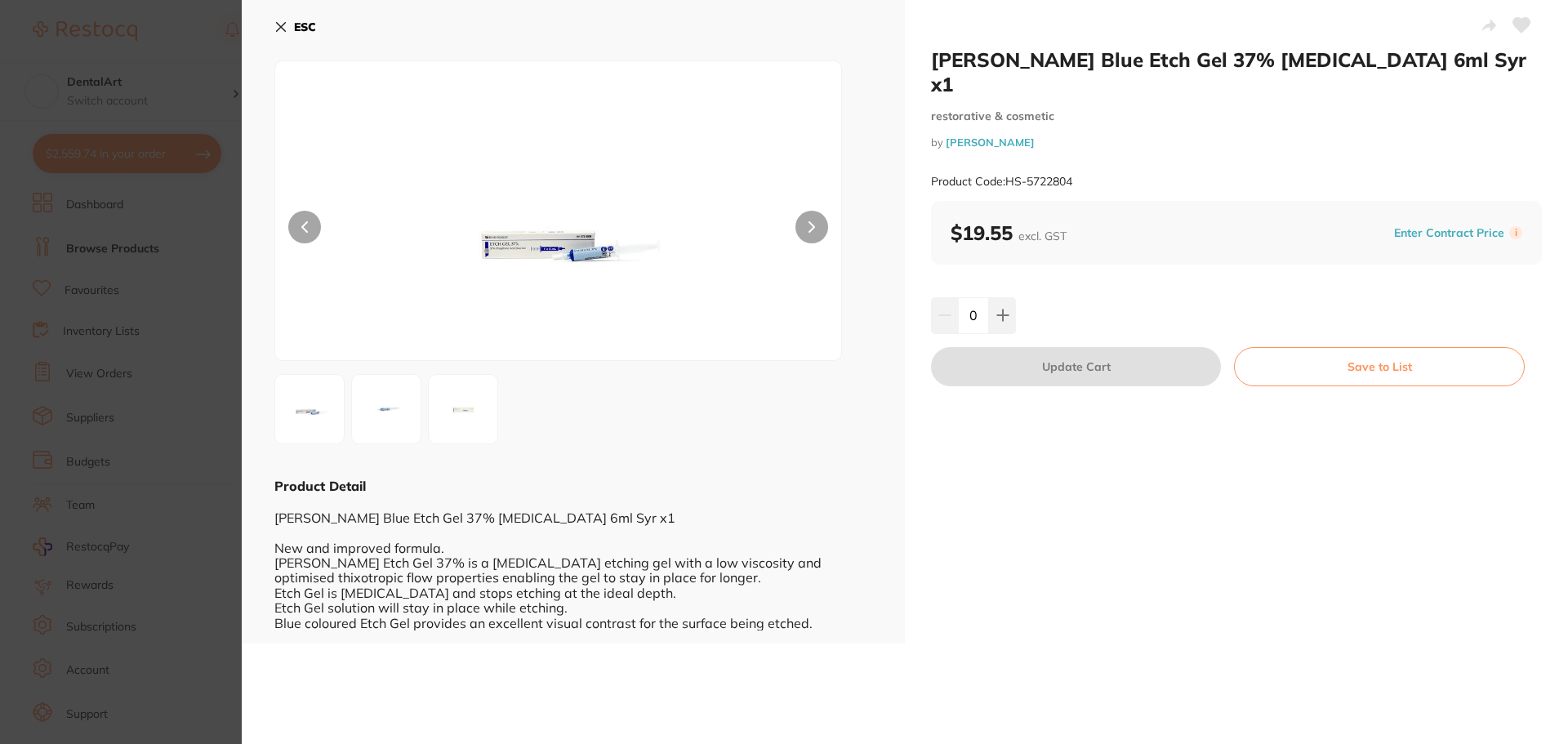
click at [284, 27] on icon at bounding box center [280, 26] width 13 height 13
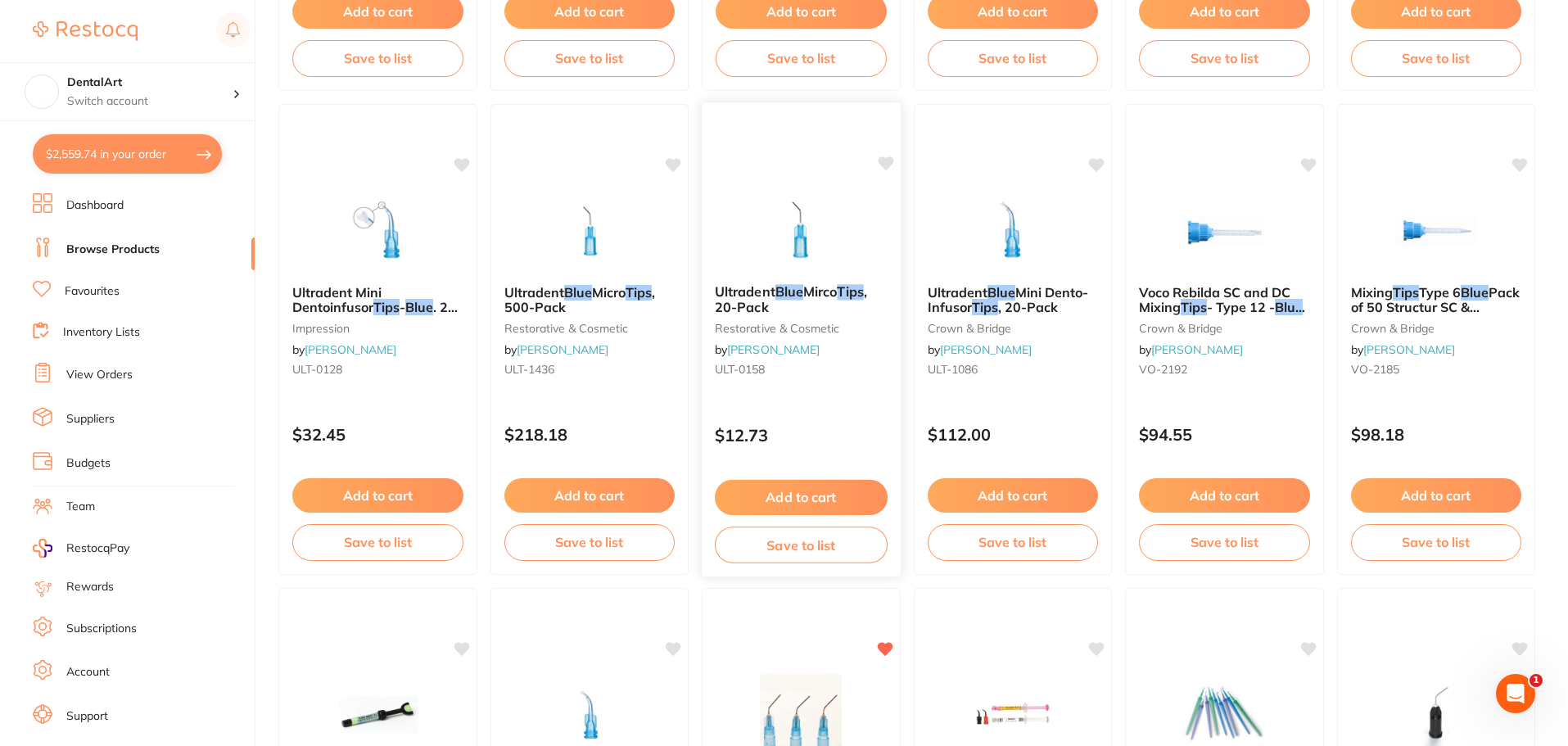
scroll to position [656, 0]
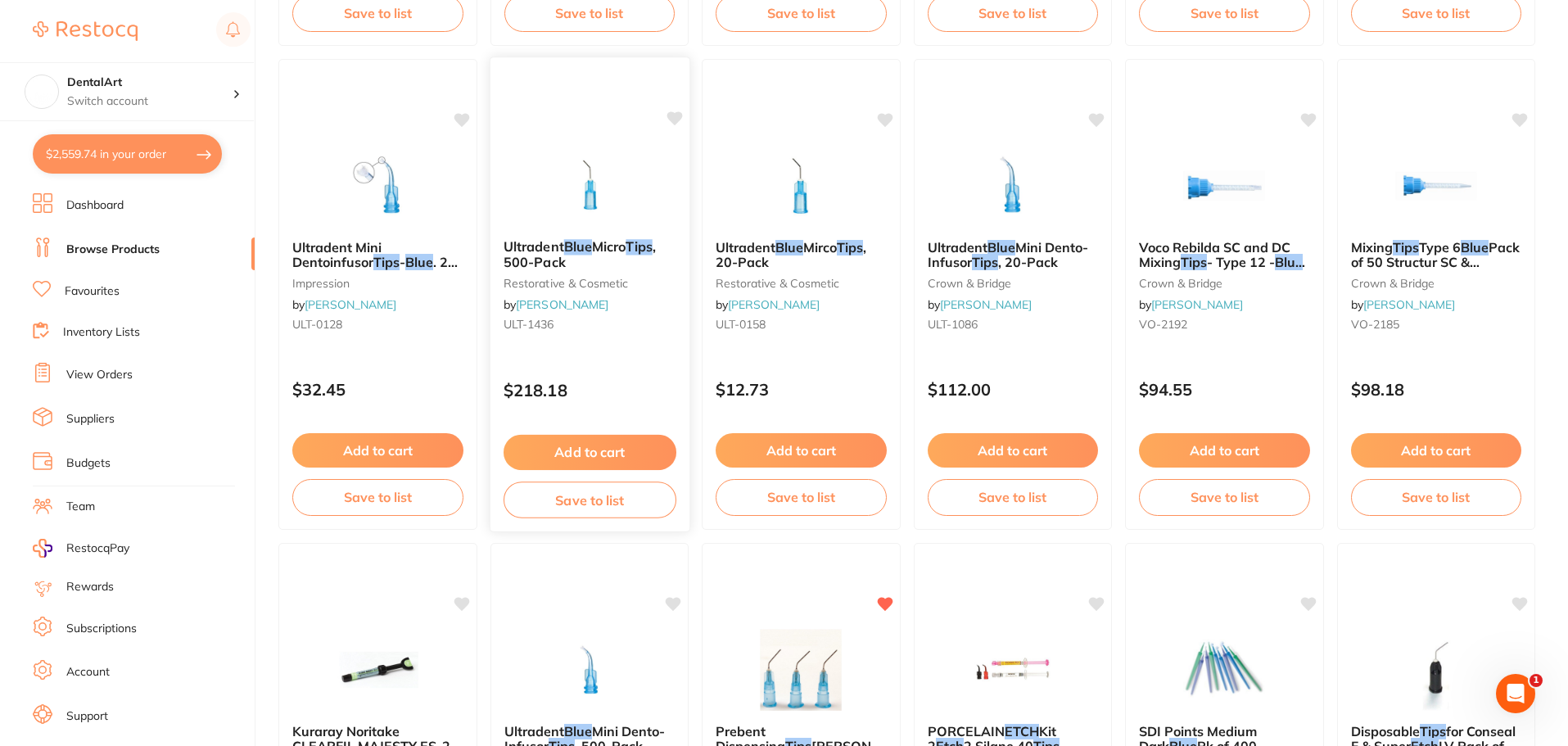
click at [610, 287] on small "restorative & cosmetic" at bounding box center [589, 282] width 173 height 13
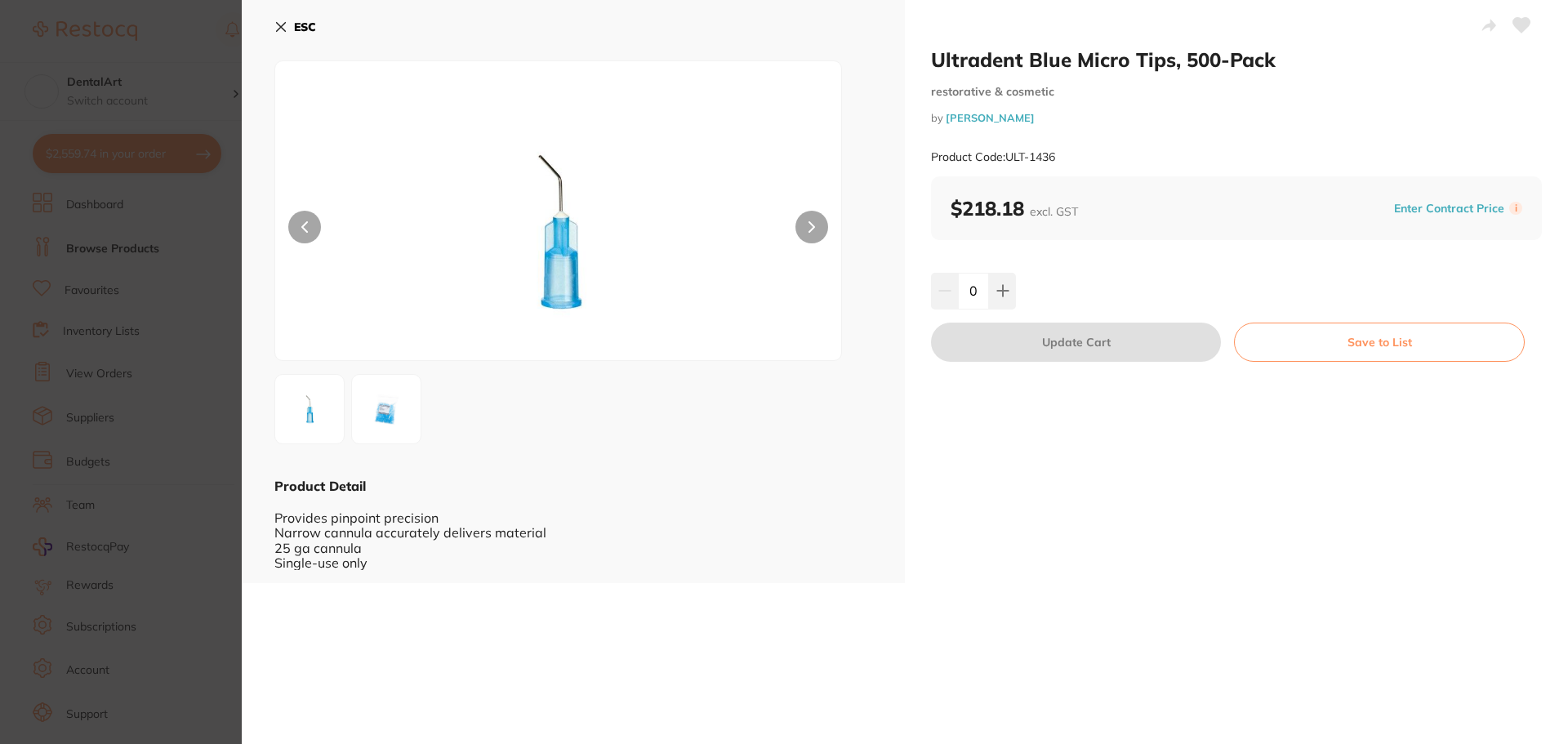
click at [278, 20] on icon at bounding box center [280, 26] width 13 height 13
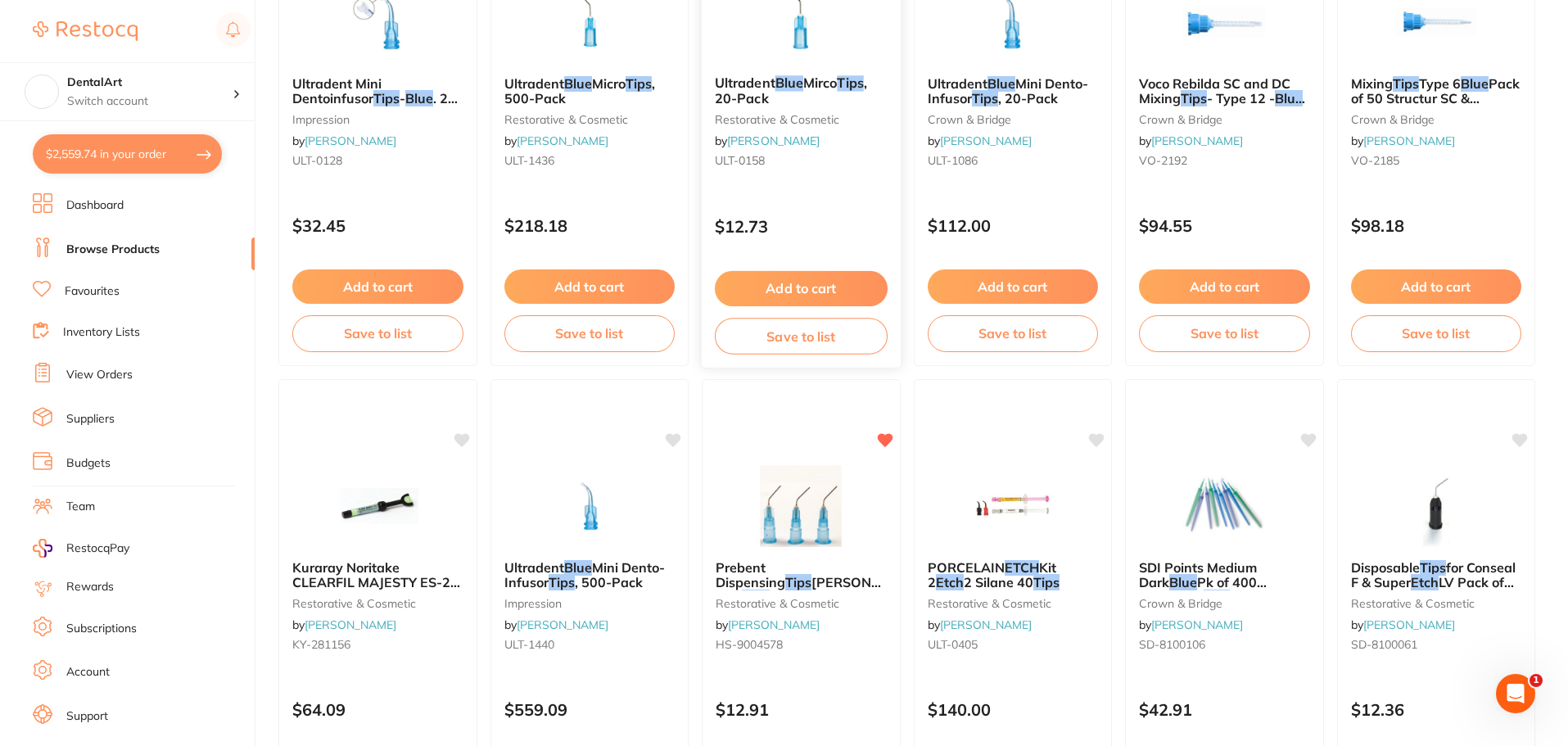
scroll to position [902, 0]
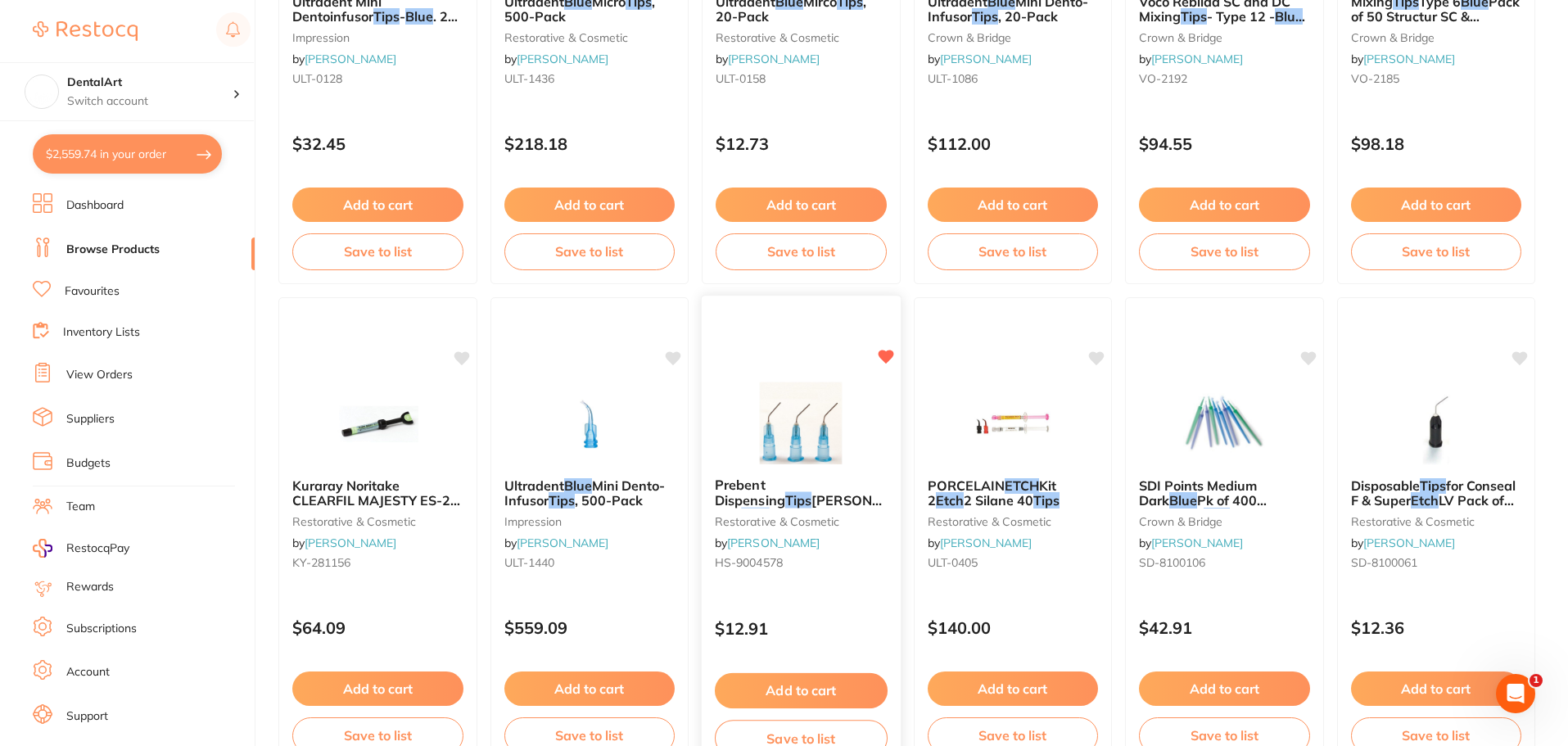
click at [798, 433] on img at bounding box center [802, 422] width 107 height 83
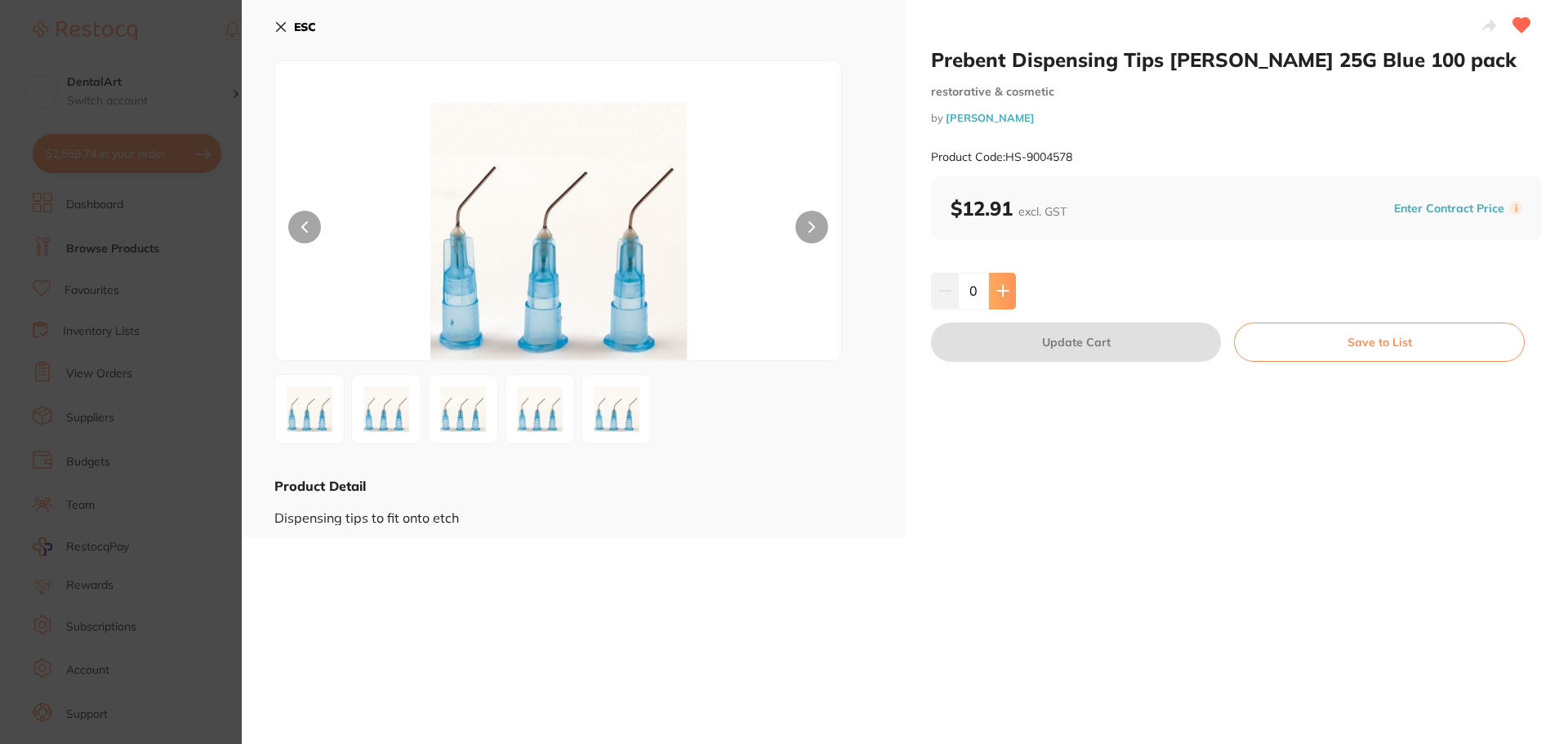
click at [1006, 292] on icon at bounding box center [1002, 290] width 13 height 13
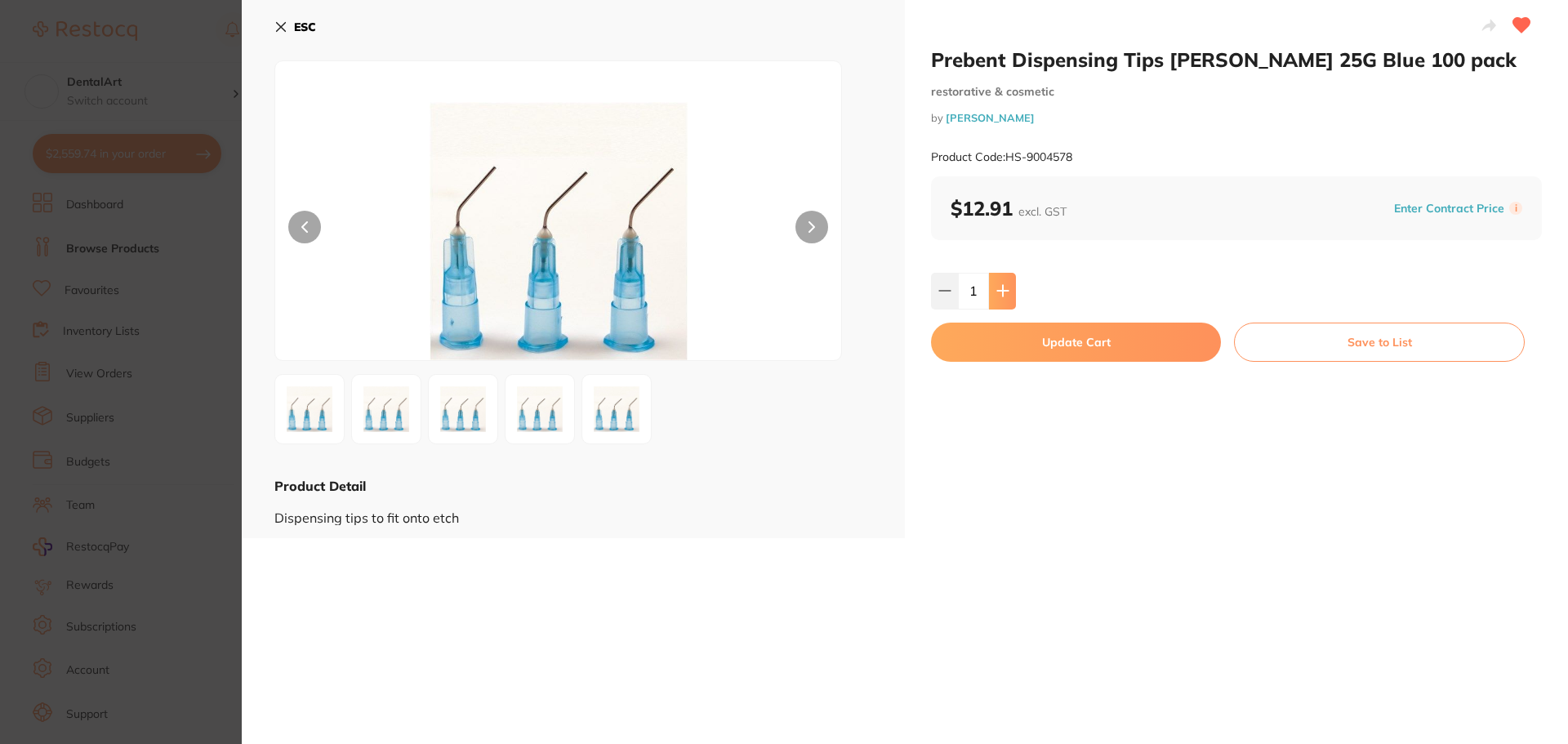
click at [1006, 292] on icon at bounding box center [1002, 290] width 13 height 13
type input "2"
click at [1021, 338] on button "Update Cart" at bounding box center [1076, 342] width 290 height 39
checkbox input "false"
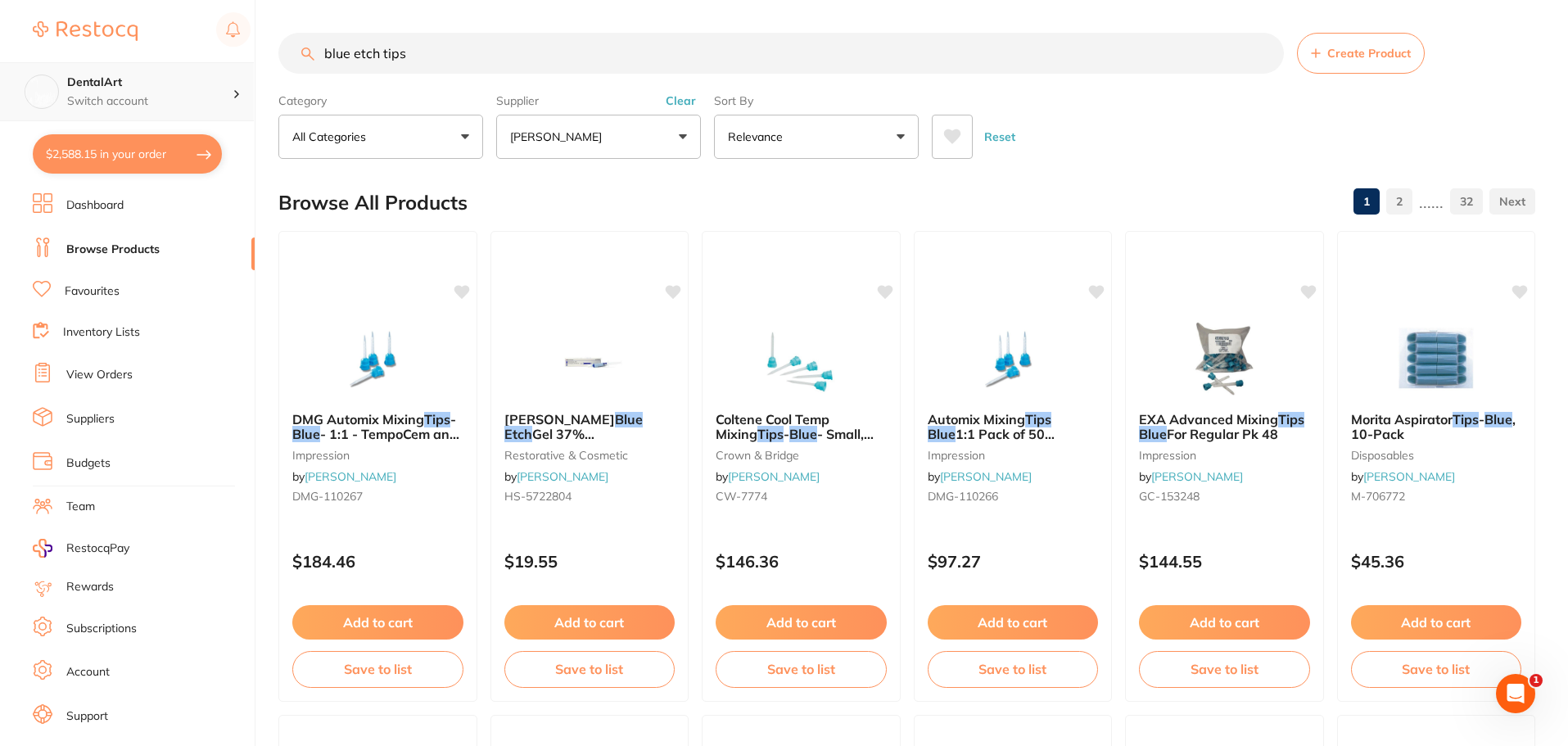
drag, startPoint x: 484, startPoint y: 53, endPoint x: 0, endPoint y: 109, distance: 487.2
click at [0, 109] on div "$2,588.15 DentalArt Switch account DentalArt $2,588.15 in your order Dashboard …" at bounding box center [784, 373] width 1568 height 746
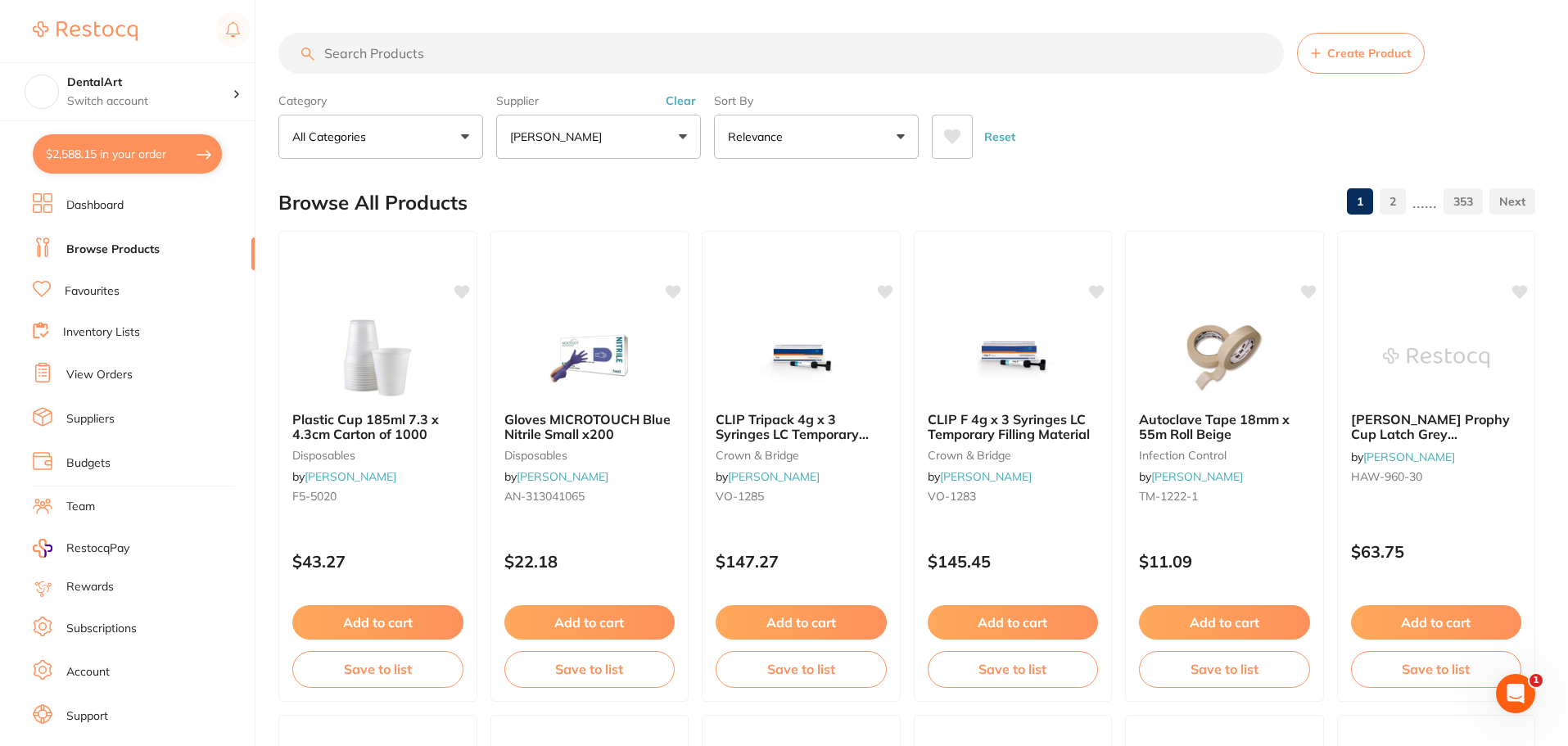
click at [644, 141] on button "[PERSON_NAME]" at bounding box center [598, 136] width 204 height 44
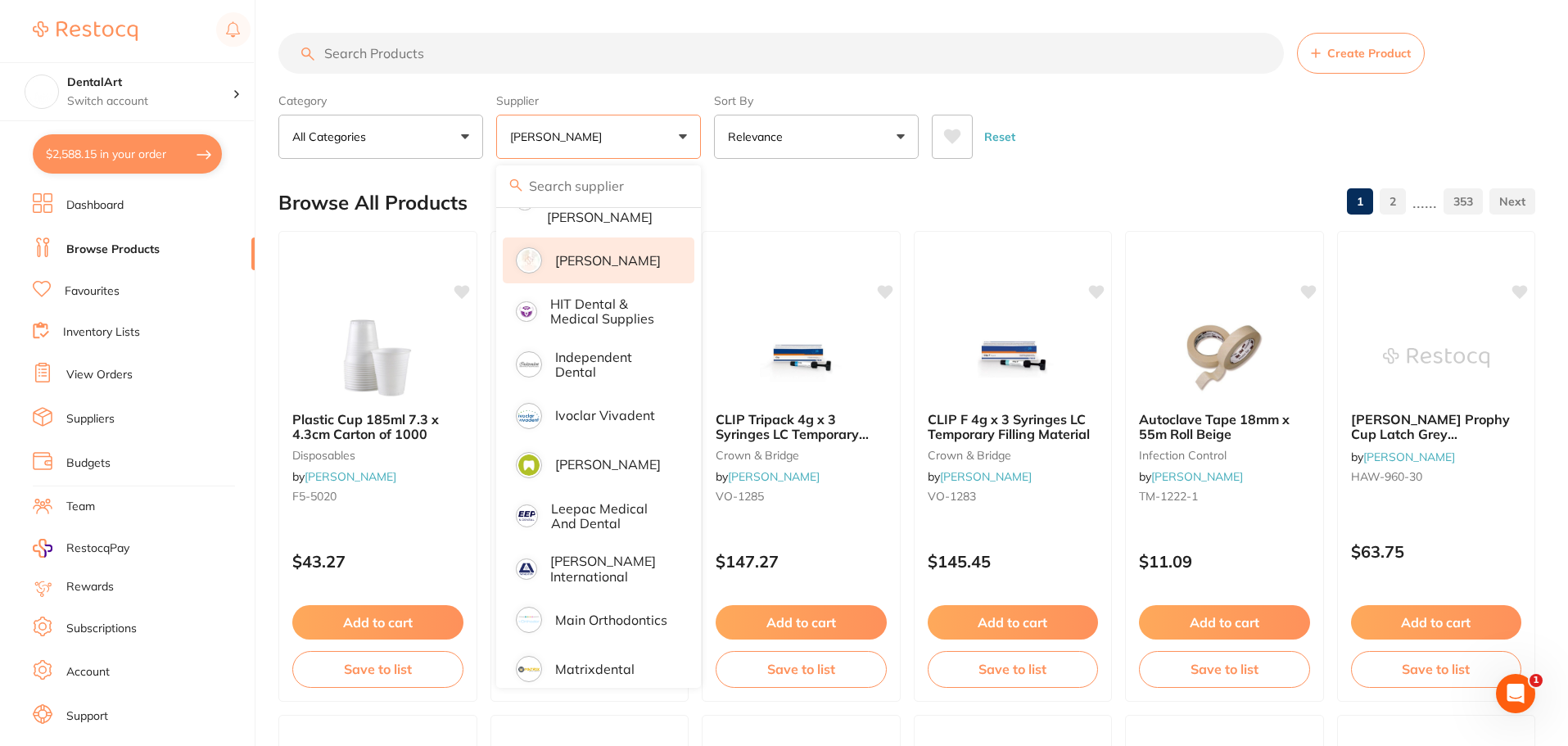
click at [592, 253] on p "[PERSON_NAME]" at bounding box center [608, 260] width 106 height 15
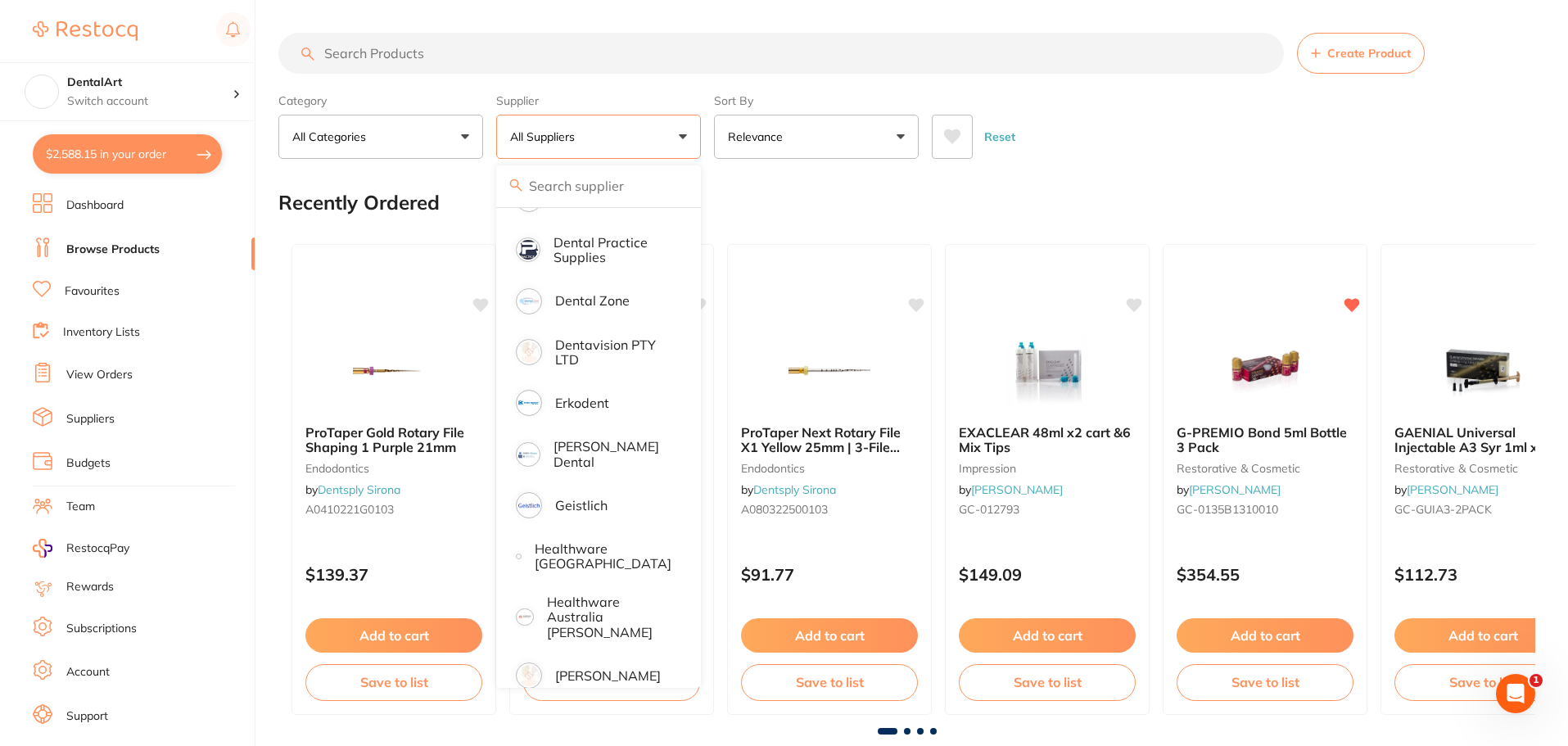
scroll to position [447, 0]
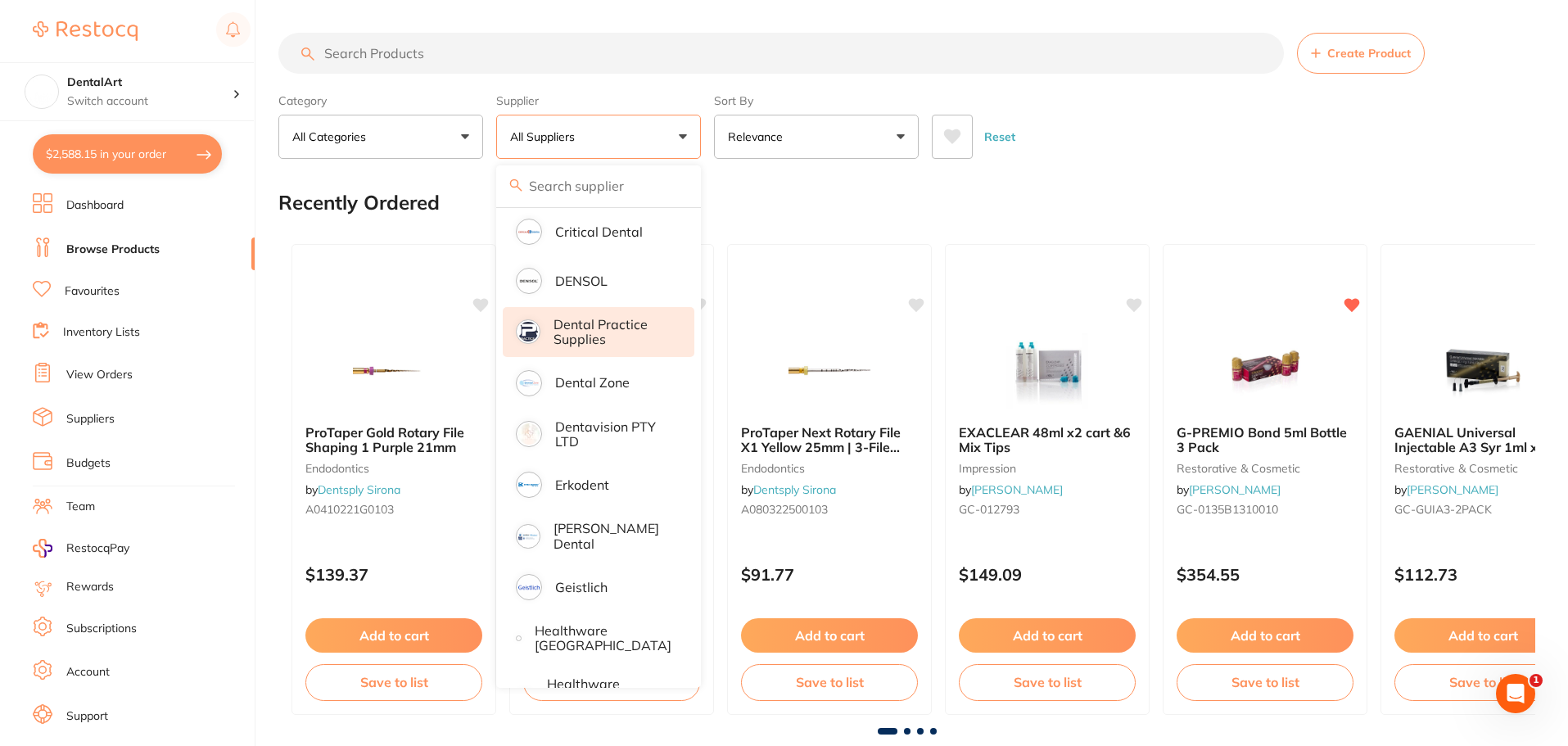
drag, startPoint x: 609, startPoint y: 425, endPoint x: 576, endPoint y: 347, distance: 84.7
click at [609, 426] on p "Dentavision PTY LTD" at bounding box center [614, 434] width 117 height 30
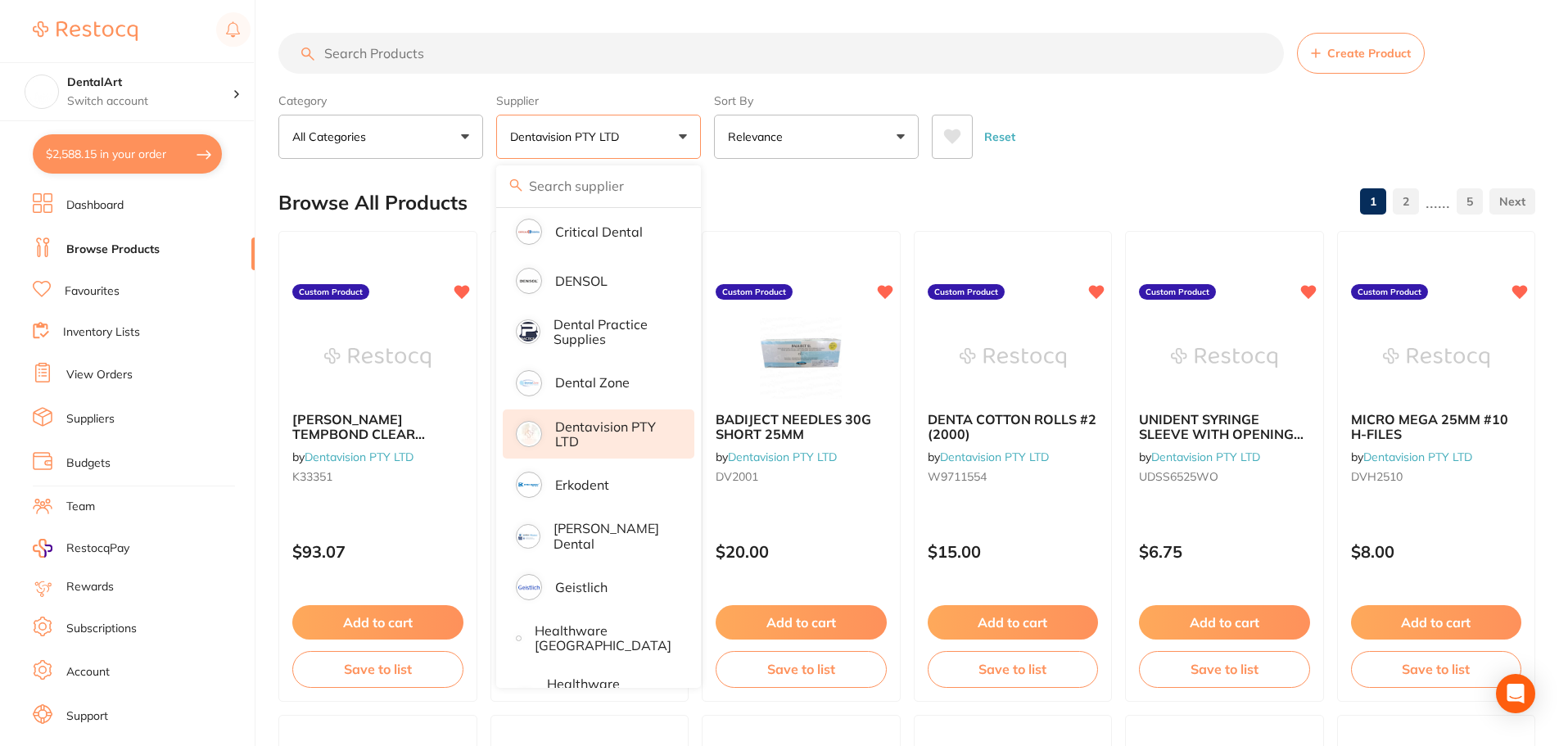
click at [418, 56] on input "search" at bounding box center [781, 53] width 1006 height 41
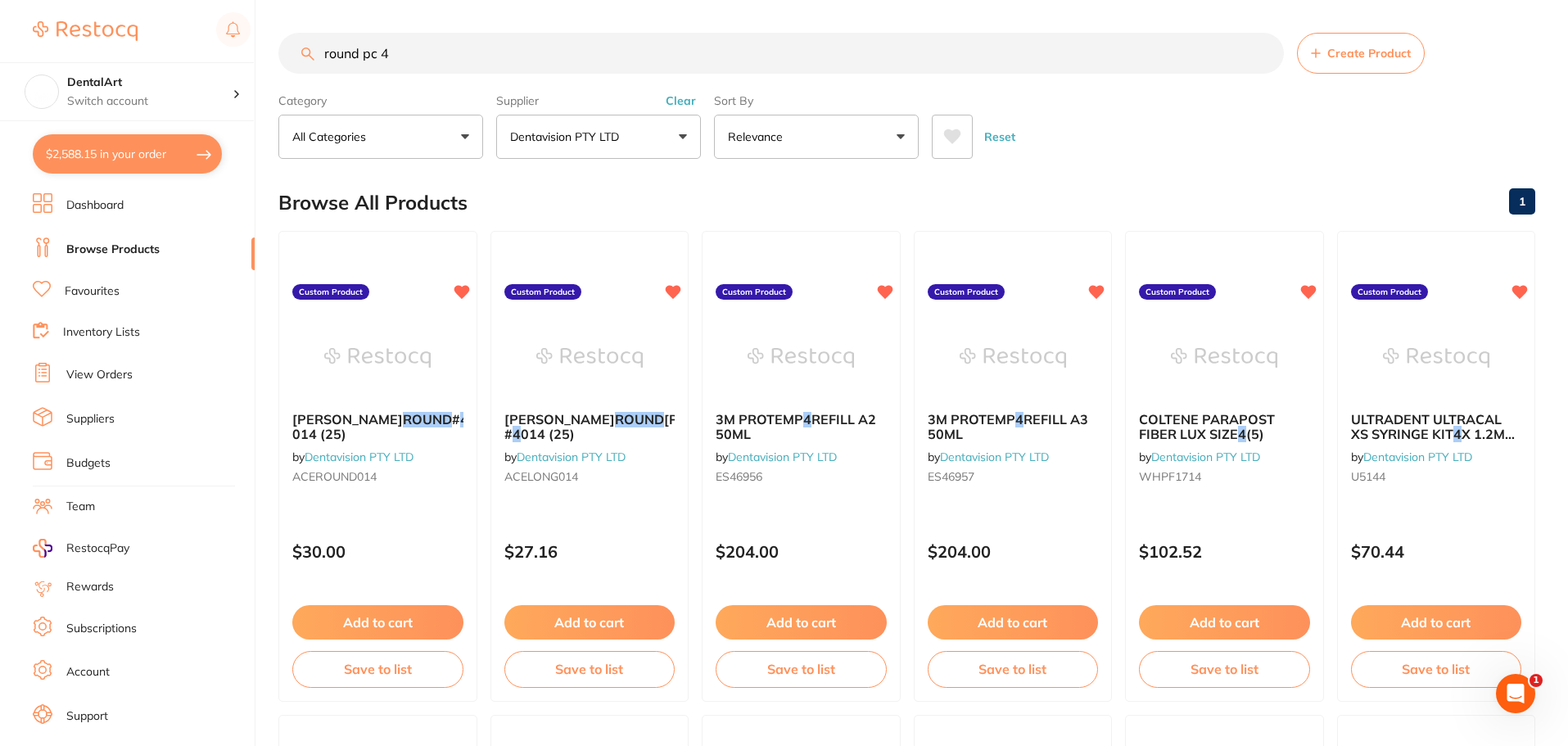
scroll to position [0, 0]
type input "round pc 4"
click at [365, 616] on button "Add to cart" at bounding box center [378, 624] width 173 height 35
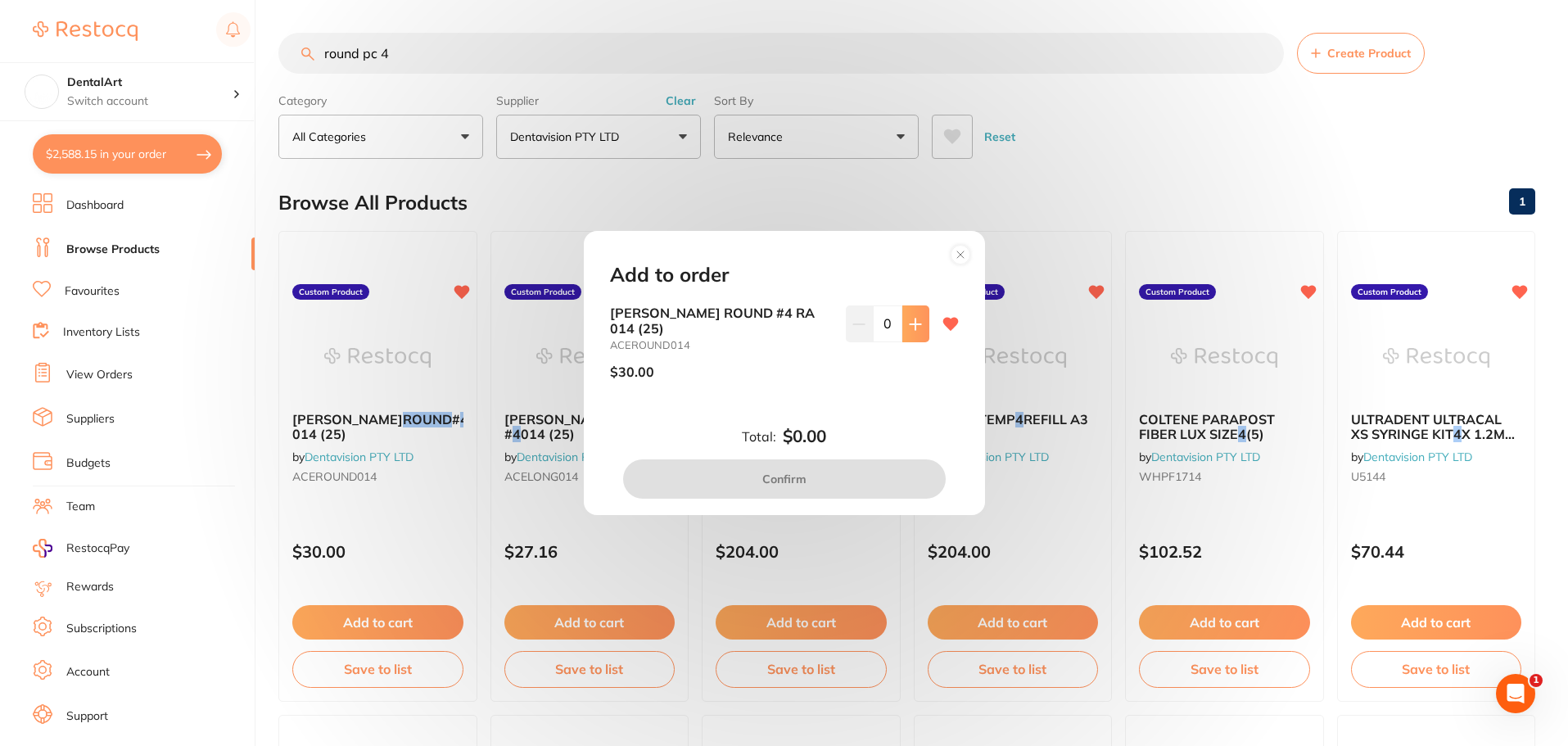
click at [910, 329] on icon at bounding box center [914, 323] width 11 height 11
click at [909, 331] on icon at bounding box center [914, 324] width 13 height 13
type input "2"
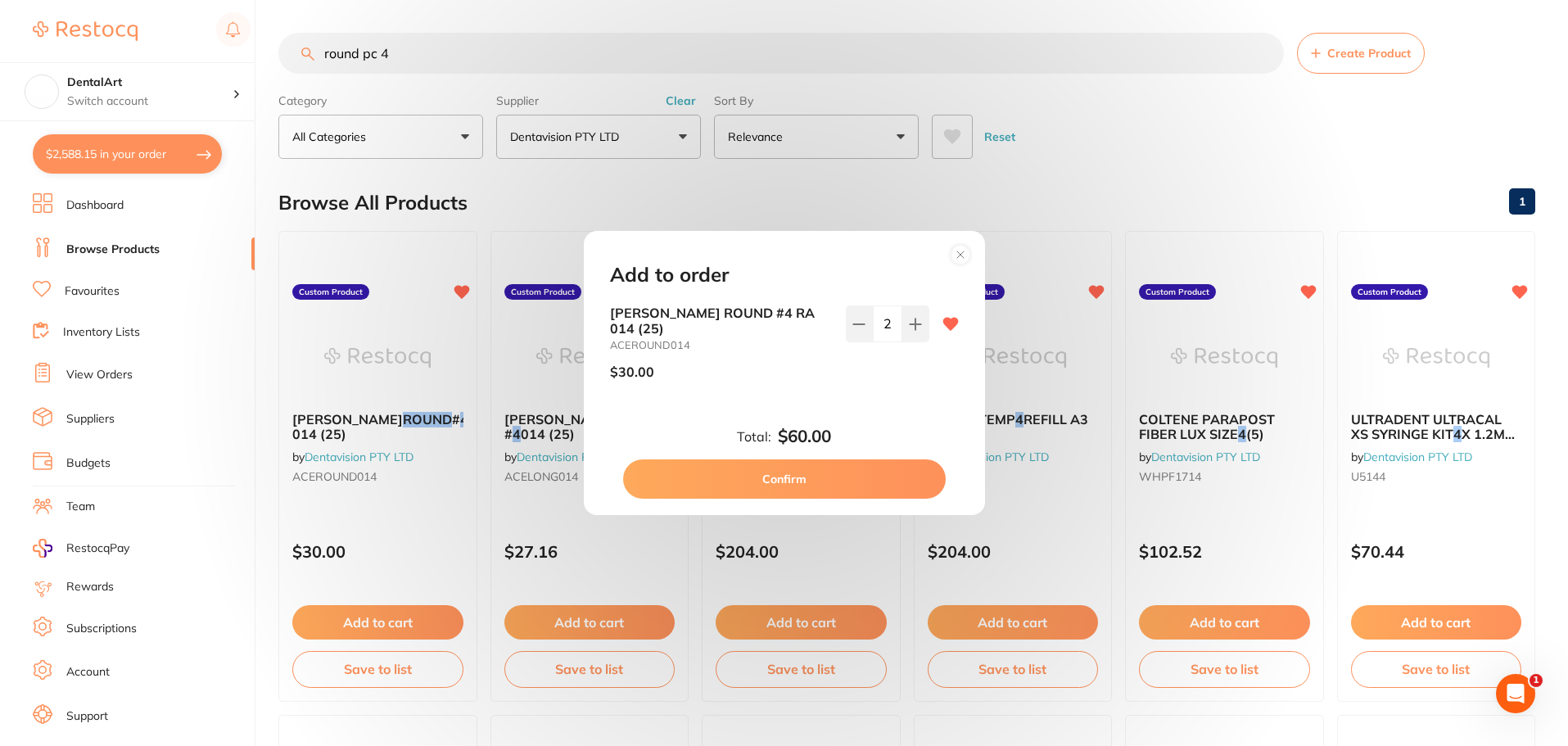
click at [802, 469] on button "Confirm" at bounding box center [785, 479] width 323 height 39
checkbox input "false"
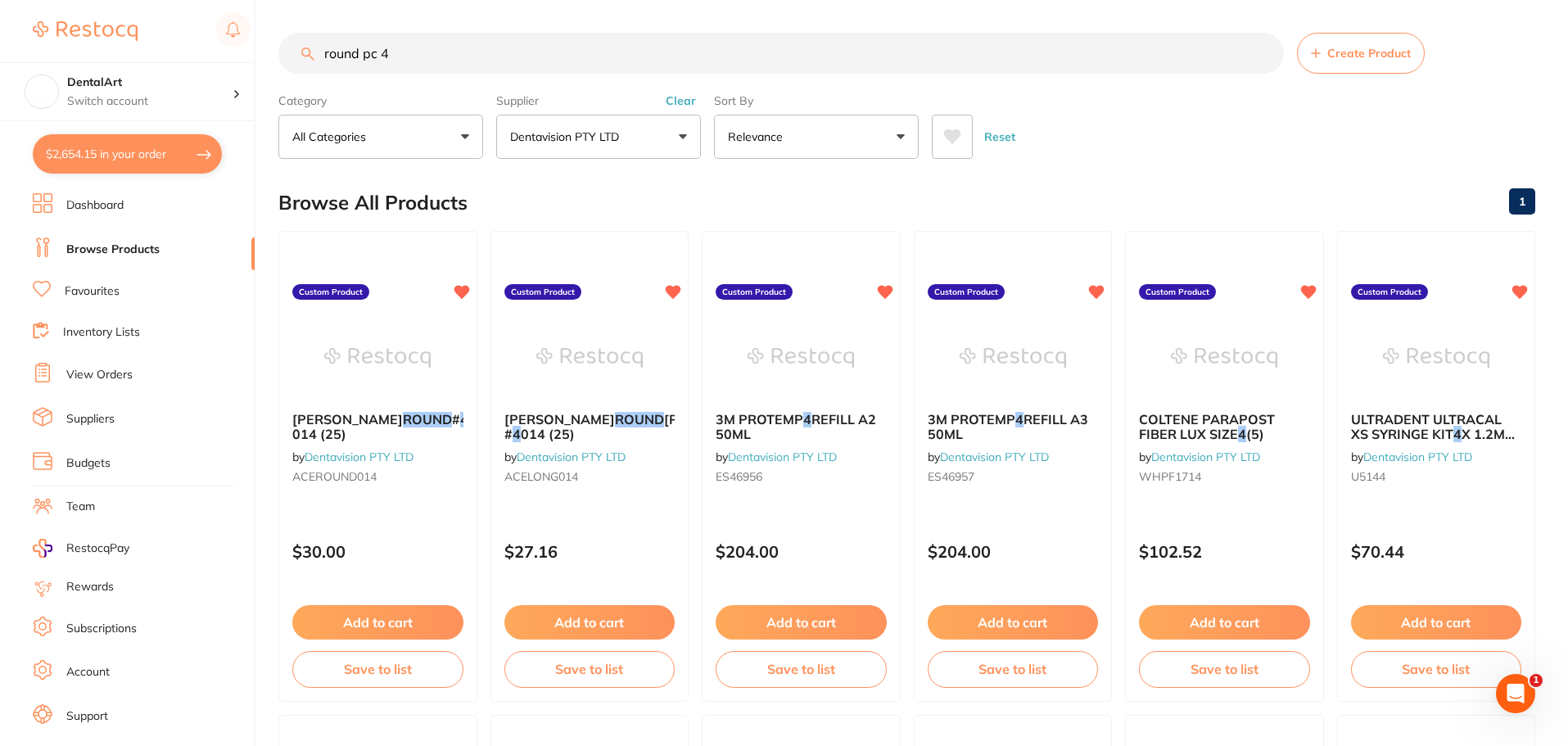
drag, startPoint x: 461, startPoint y: 56, endPoint x: 141, endPoint y: 54, distance: 320.0
click at [141, 54] on div "$2,654.15 DentalArt Switch account DentalArt $2,654.15 in your order Dashboard …" at bounding box center [784, 373] width 1568 height 746
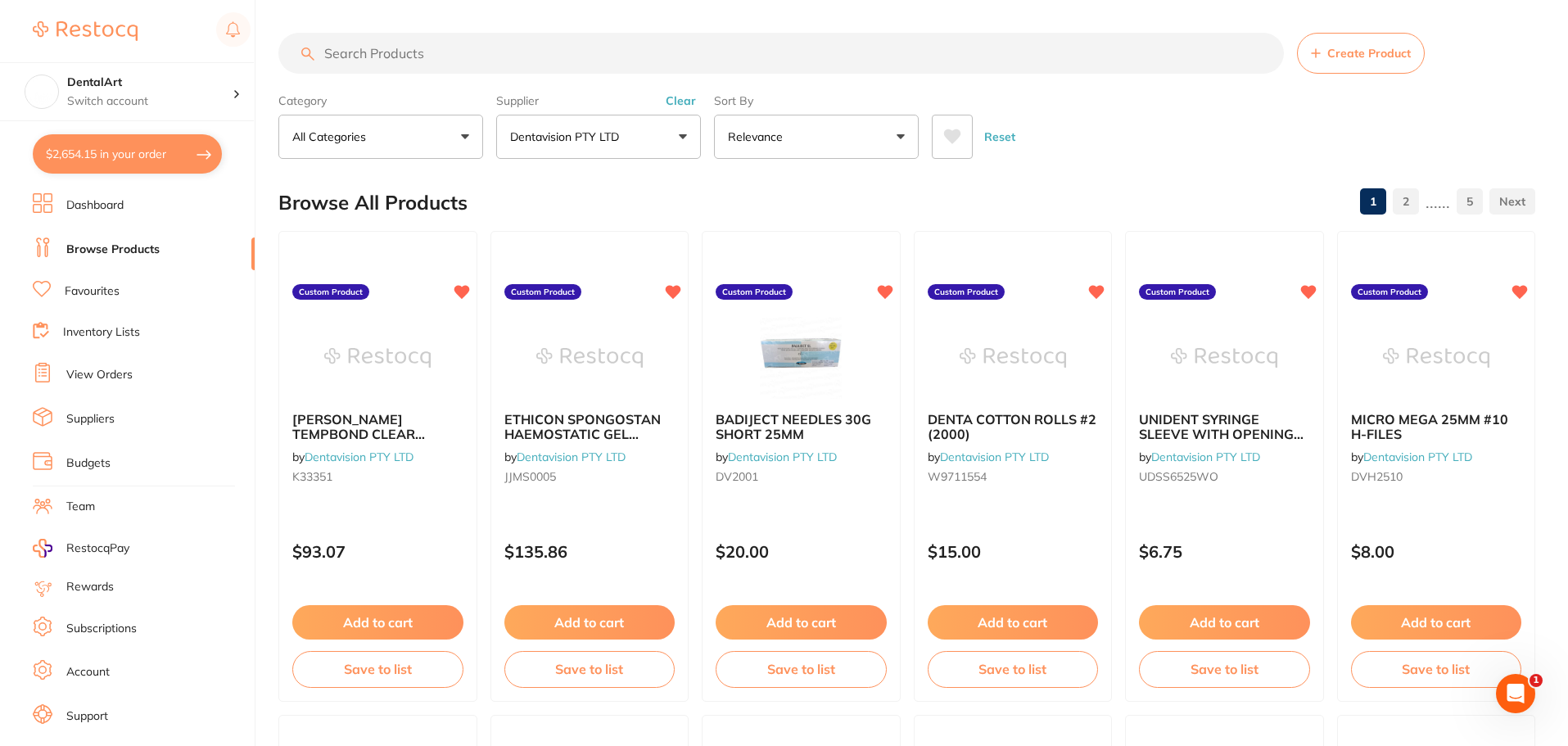
click at [365, 53] on input "search" at bounding box center [781, 53] width 1006 height 41
click at [681, 142] on button "Dentavision PTY LTD" at bounding box center [598, 136] width 204 height 44
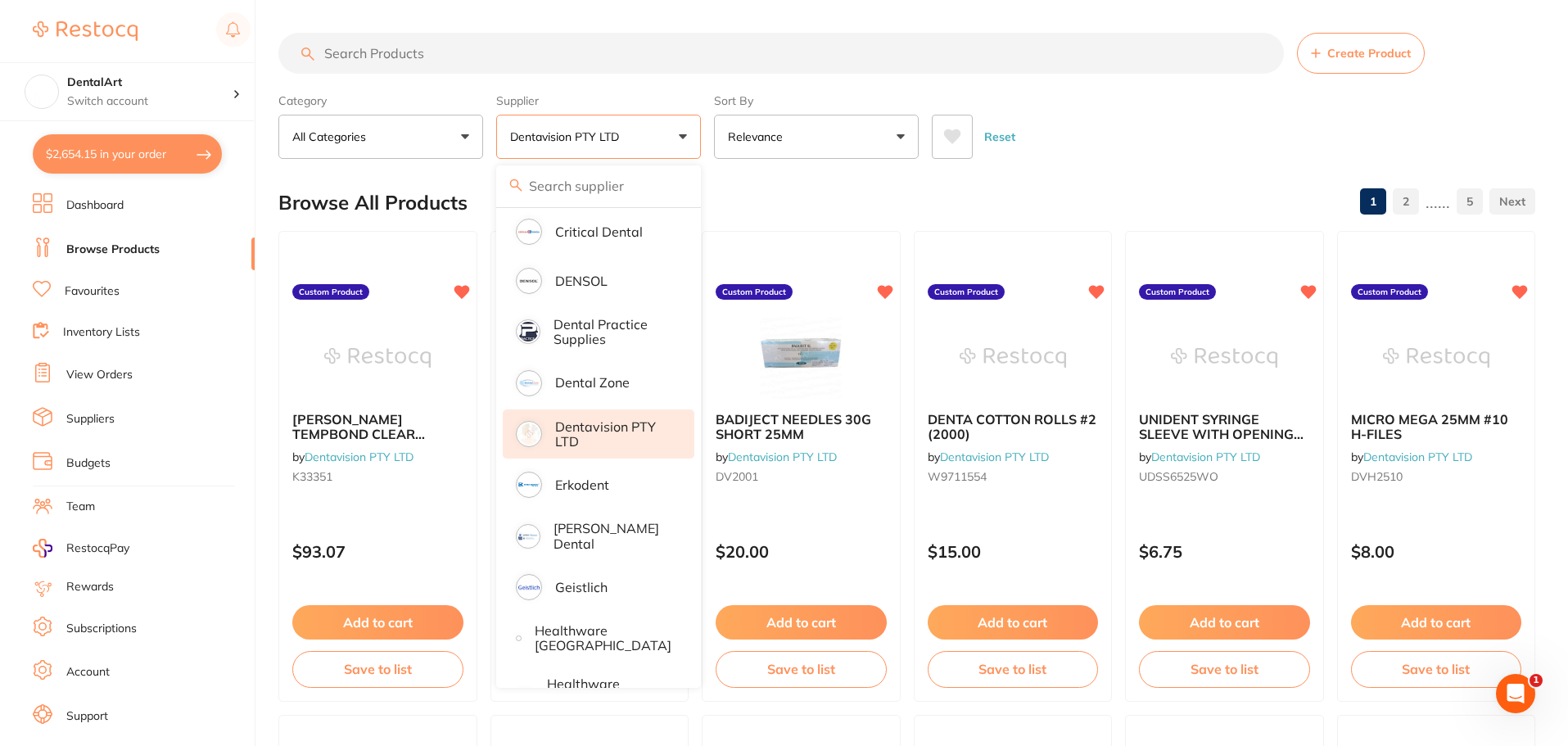
click at [589, 429] on p "Dentavision PTY LTD" at bounding box center [614, 434] width 117 height 30
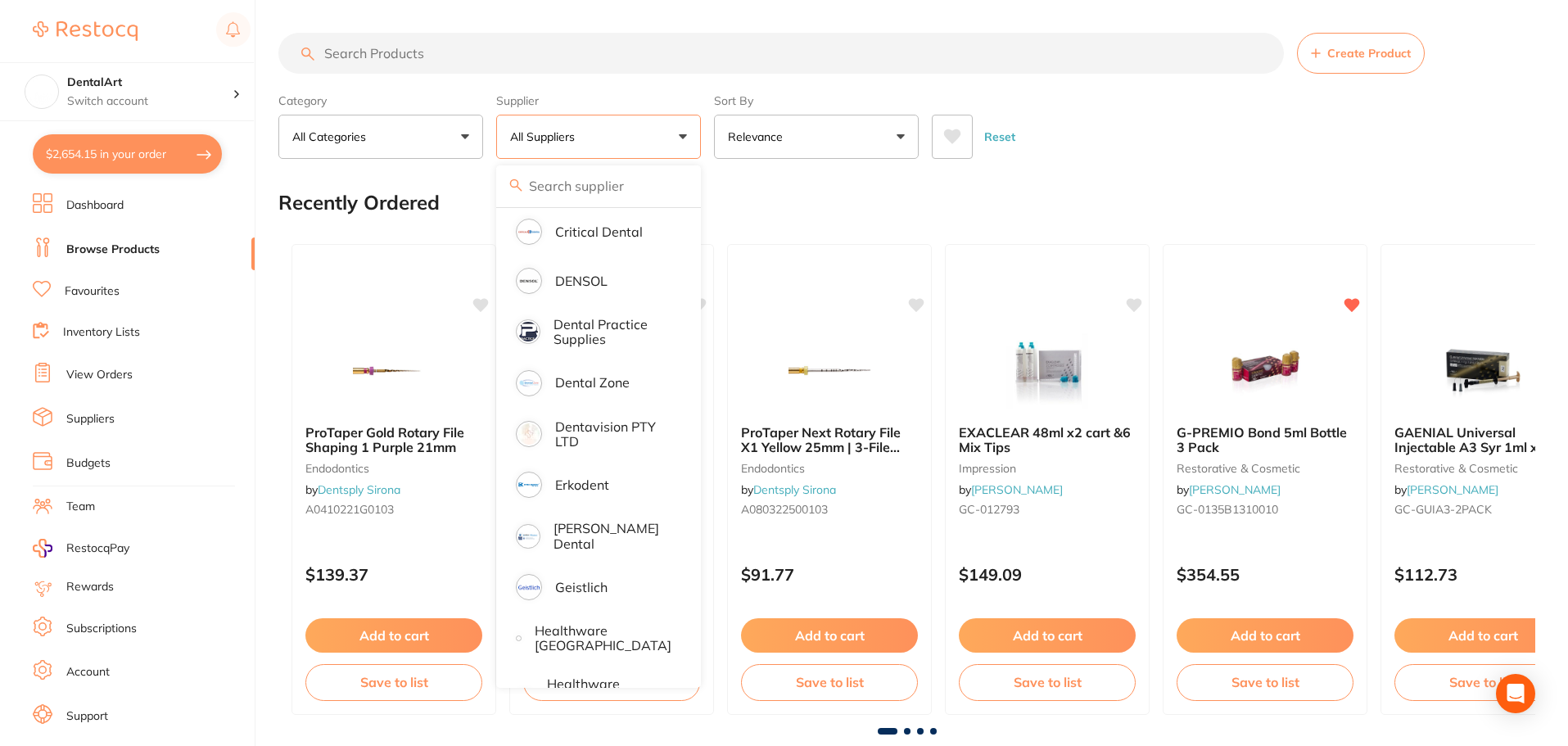
click at [436, 48] on input "search" at bounding box center [781, 53] width 1006 height 41
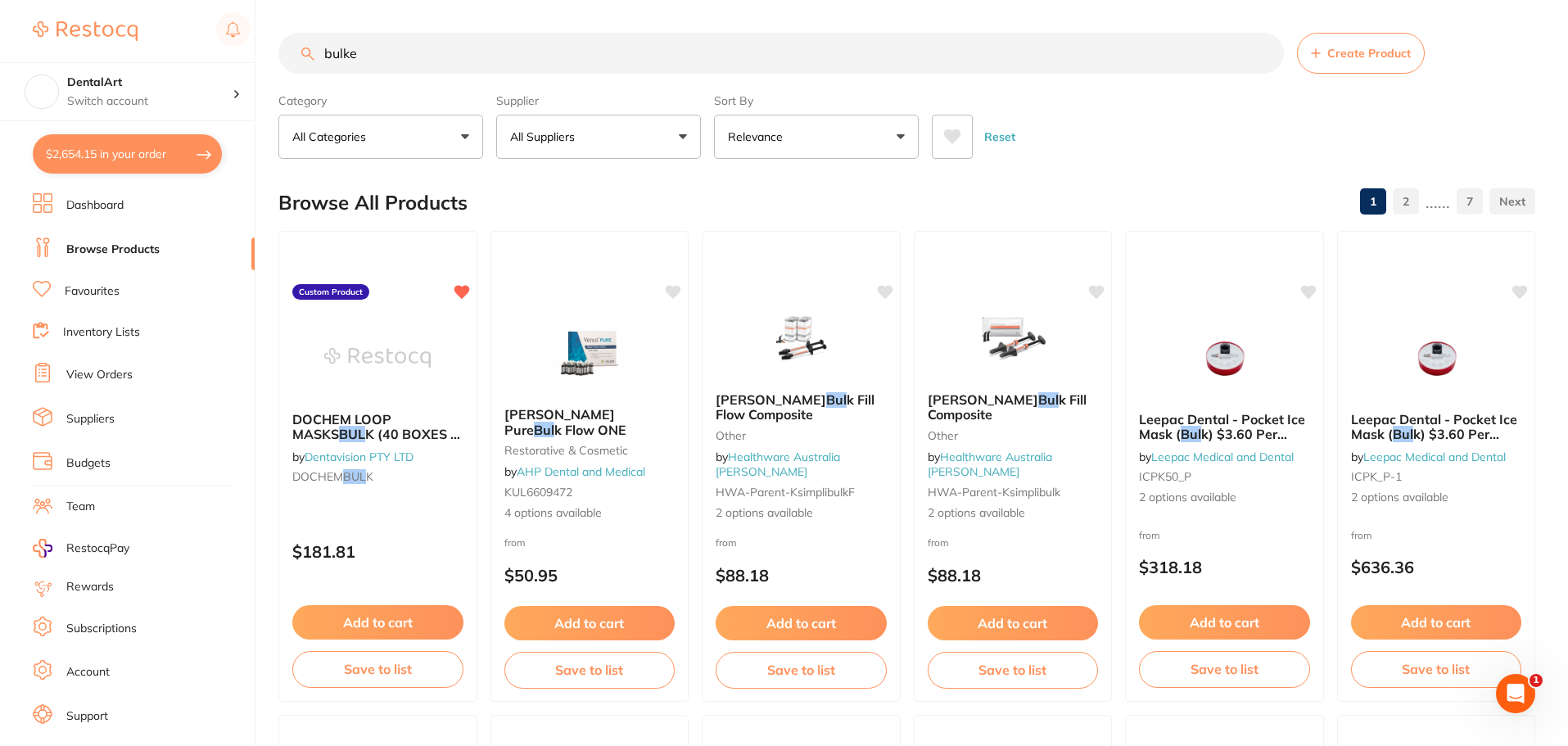
type input "bulkez"
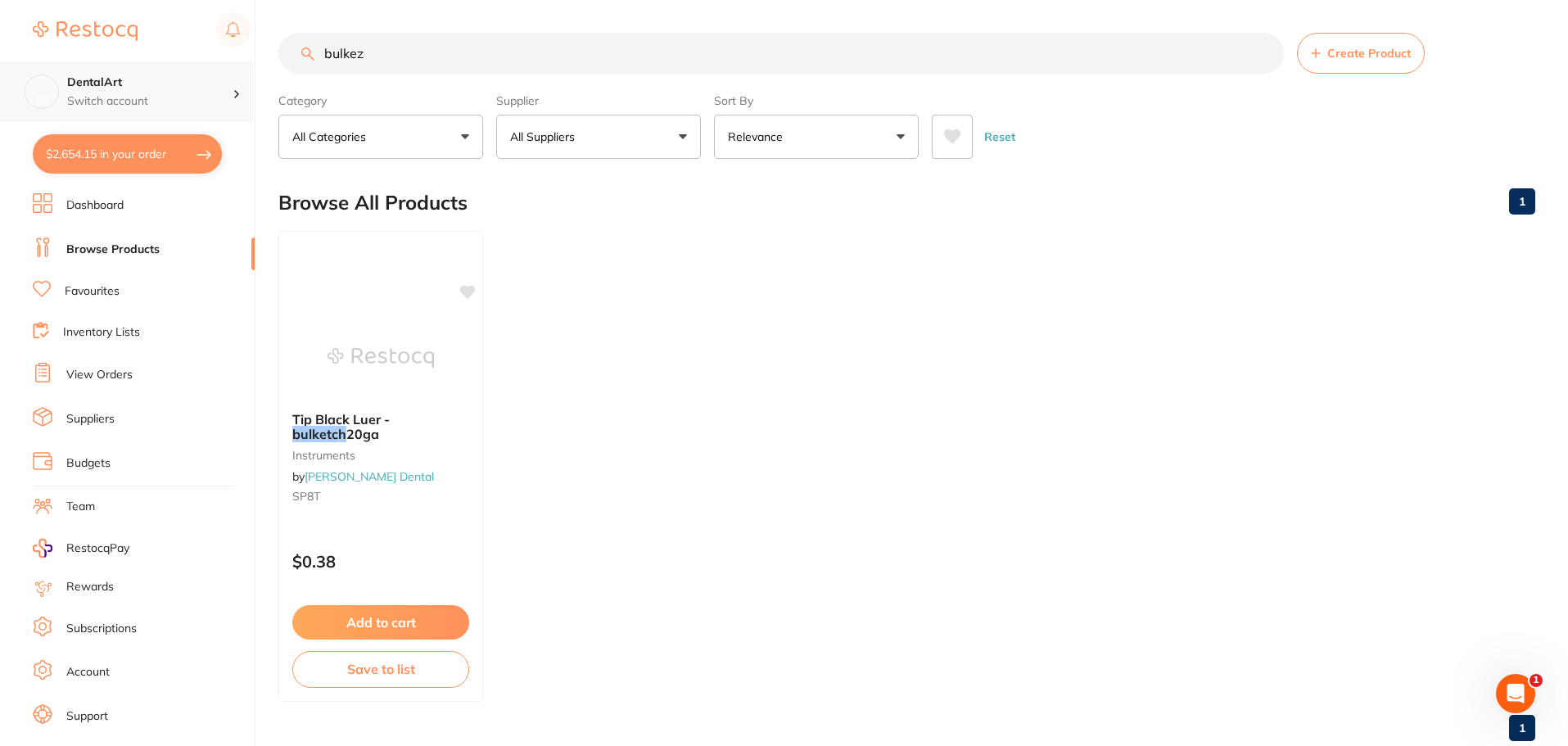
drag, startPoint x: 422, startPoint y: 50, endPoint x: 243, endPoint y: 68, distance: 179.9
click at [243, 68] on div "$2,654.15 DentalArt Switch account DentalArt $2,654.15 in your order Dashboard …" at bounding box center [784, 373] width 1568 height 746
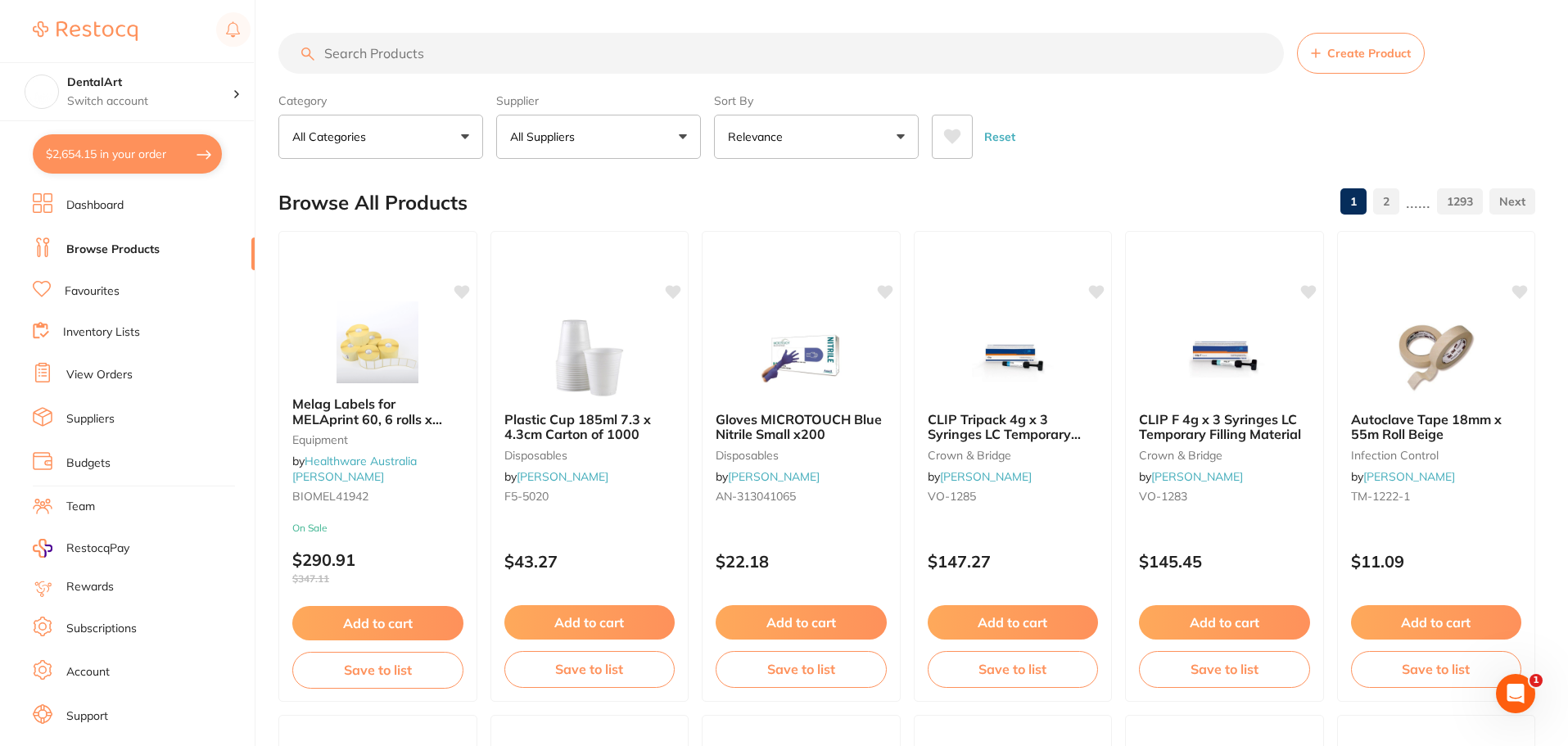
click at [683, 140] on button "All Suppliers" at bounding box center [598, 136] width 204 height 44
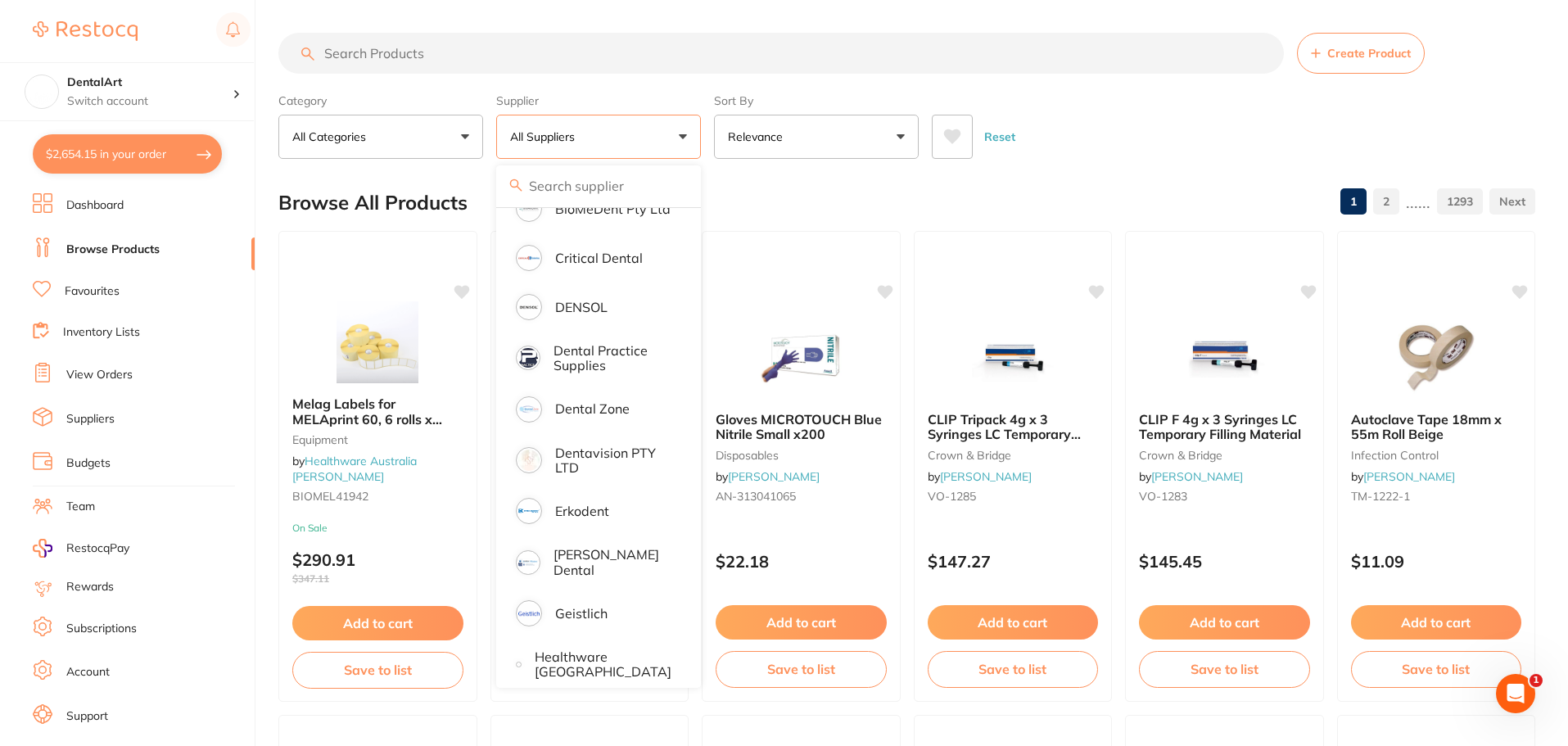
scroll to position [491, 0]
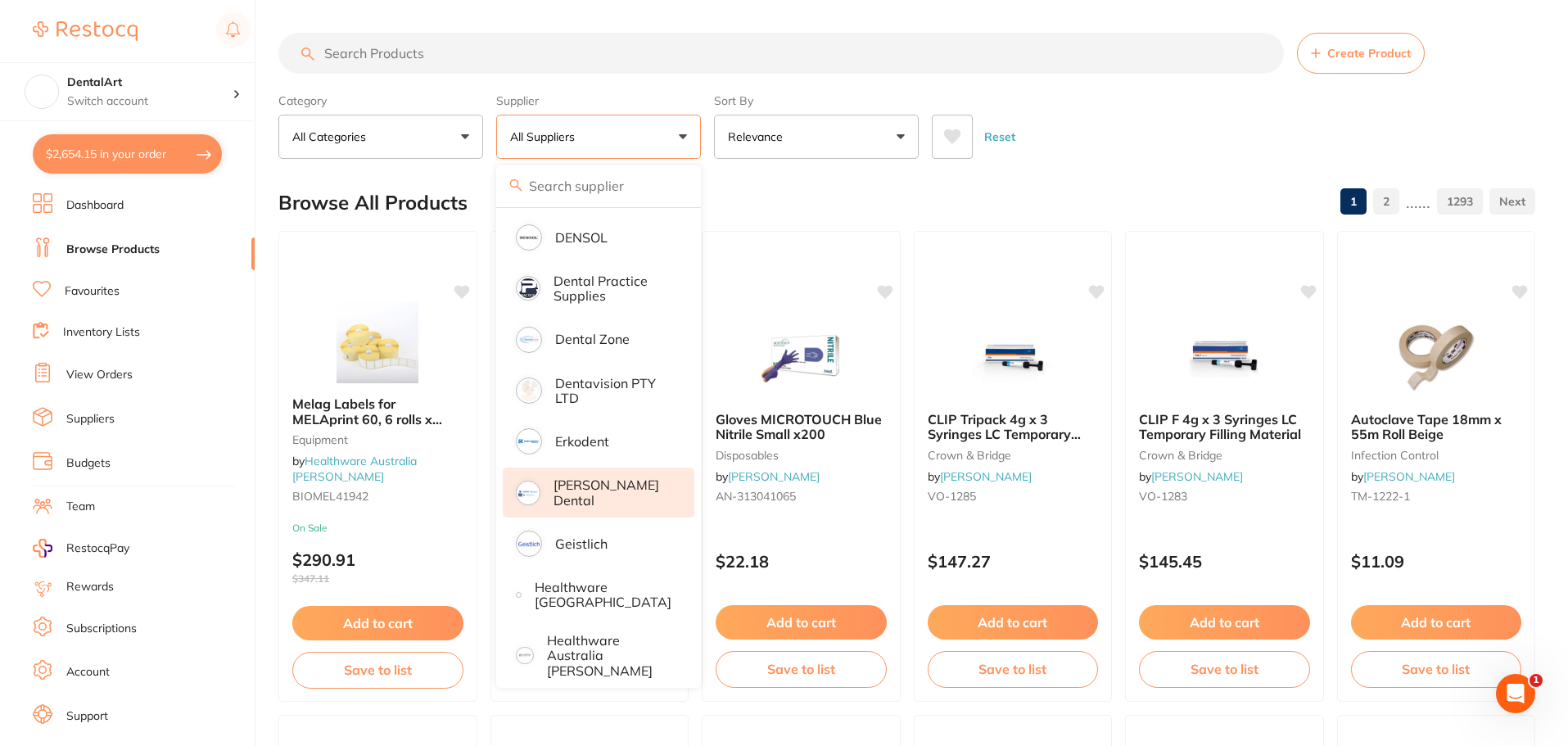
click at [600, 500] on li "[PERSON_NAME] Dental" at bounding box center [598, 492] width 192 height 50
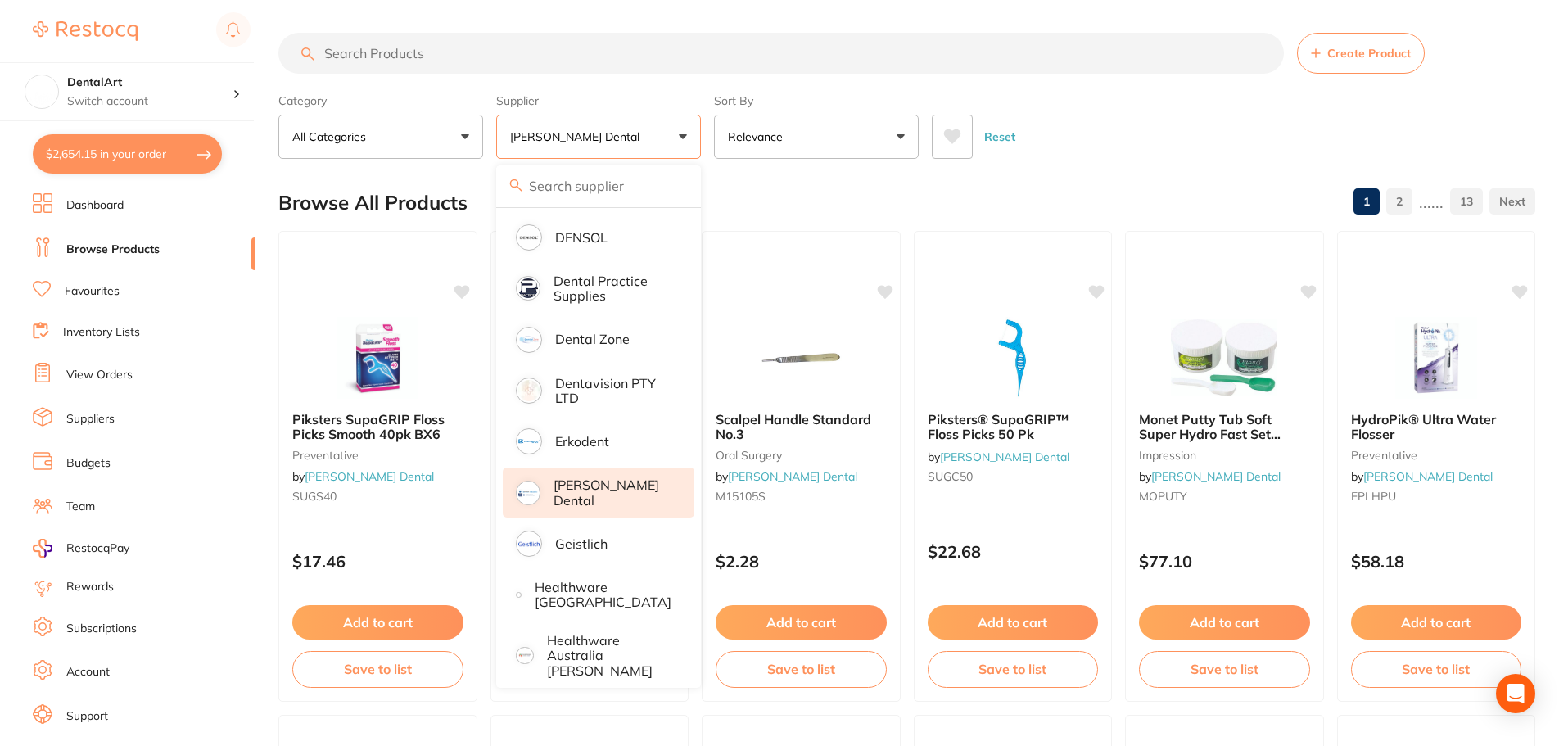
click at [354, 53] on input "search" at bounding box center [781, 53] width 1006 height 41
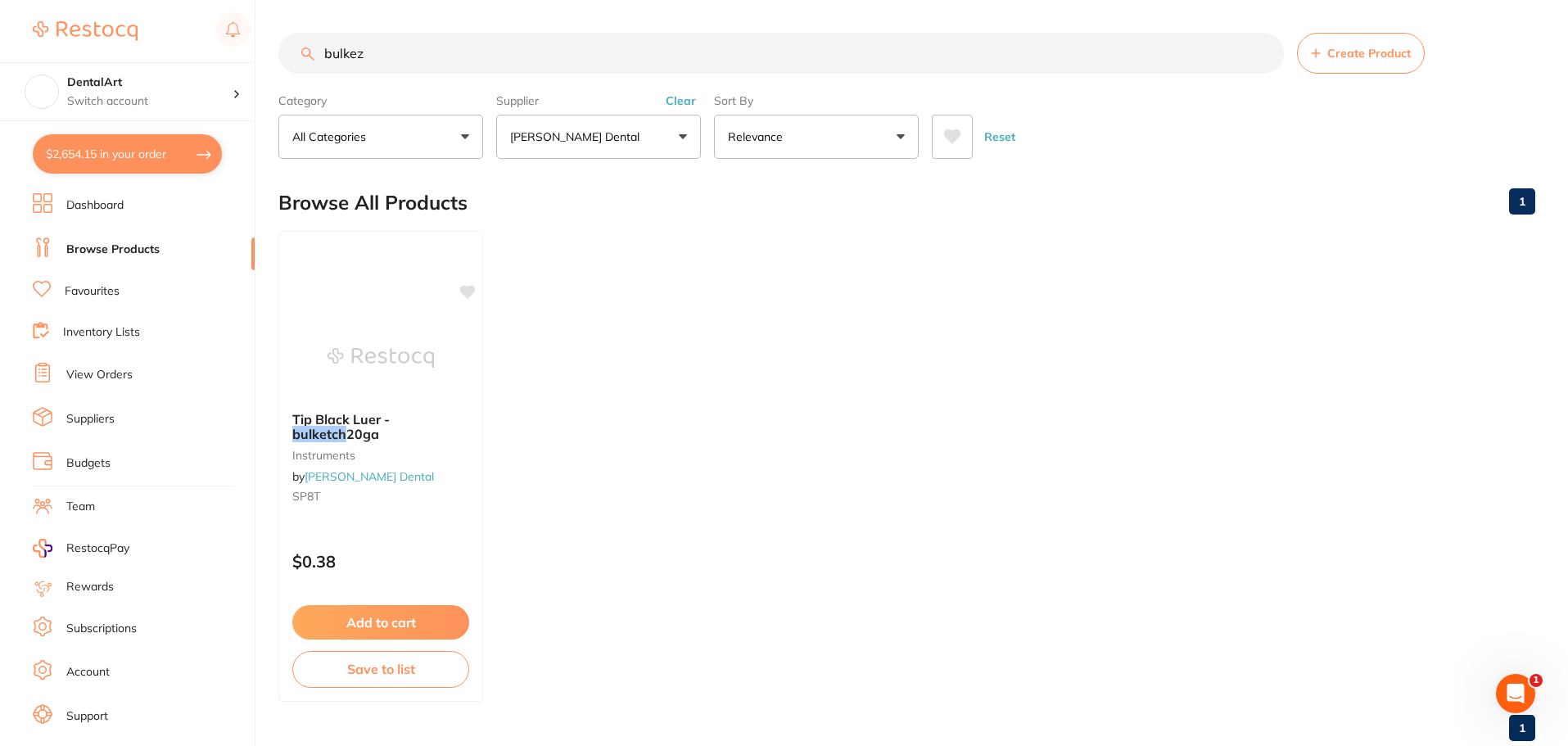
scroll to position [0, 0]
type input "b"
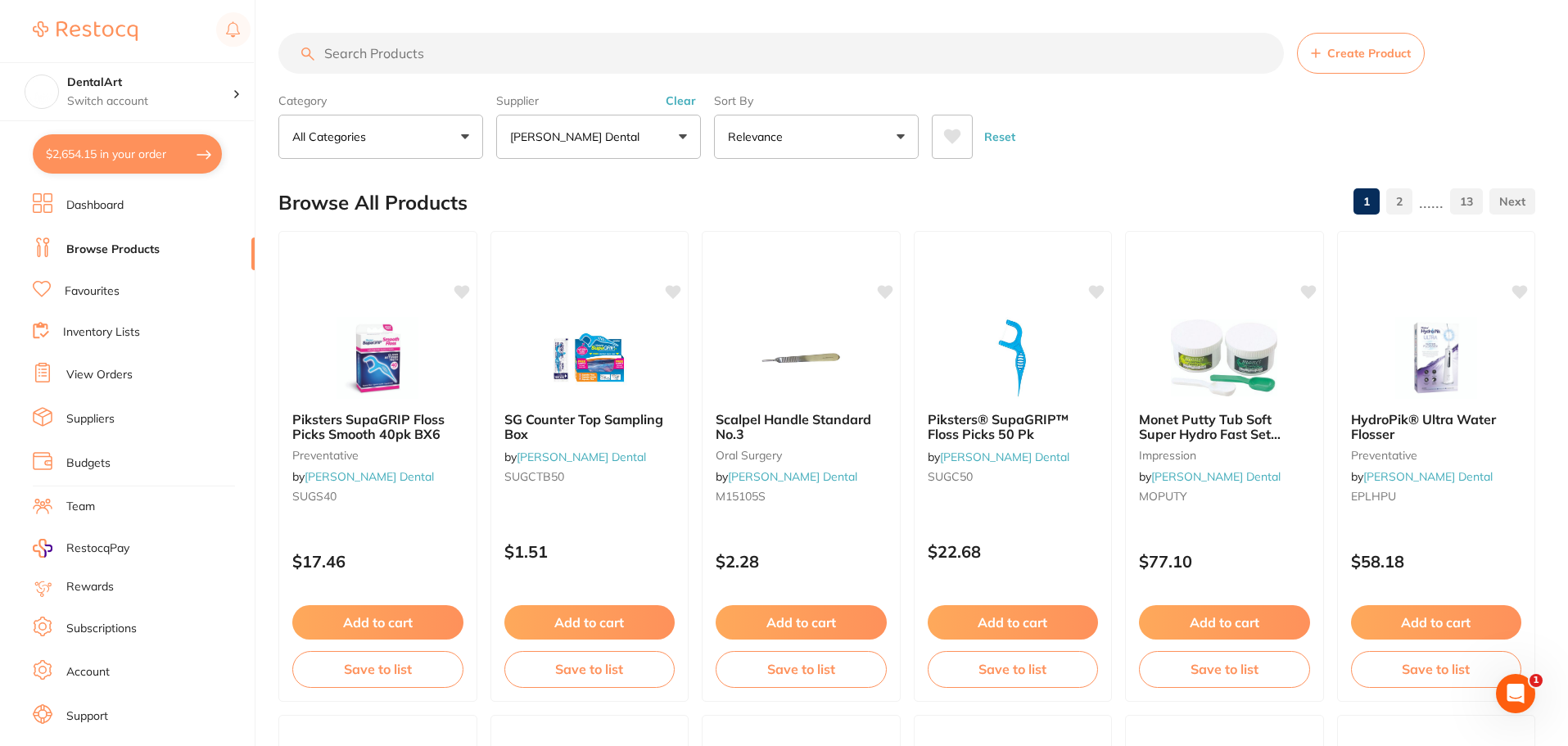
click at [678, 139] on button "[PERSON_NAME] Dental" at bounding box center [598, 136] width 204 height 44
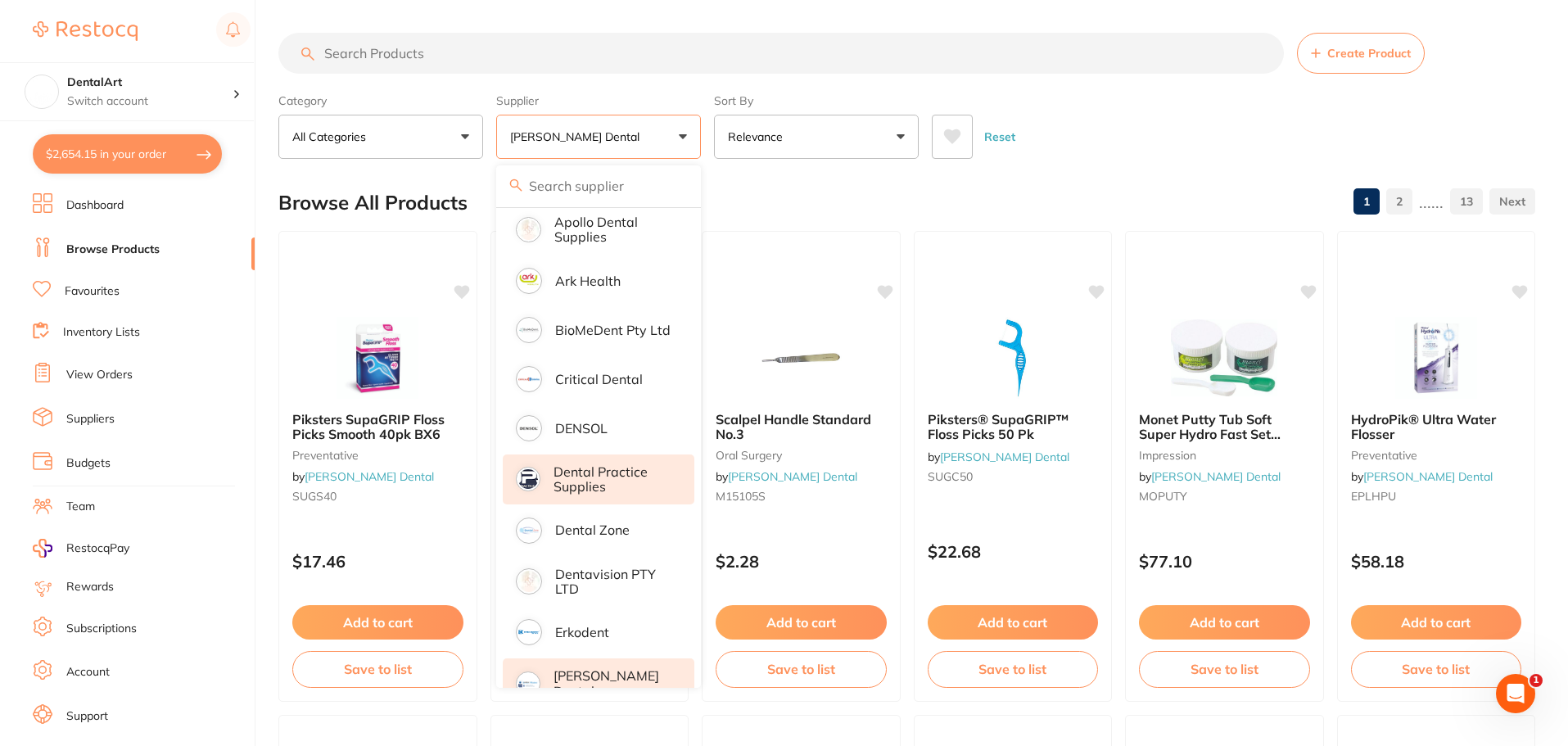
scroll to position [573, 0]
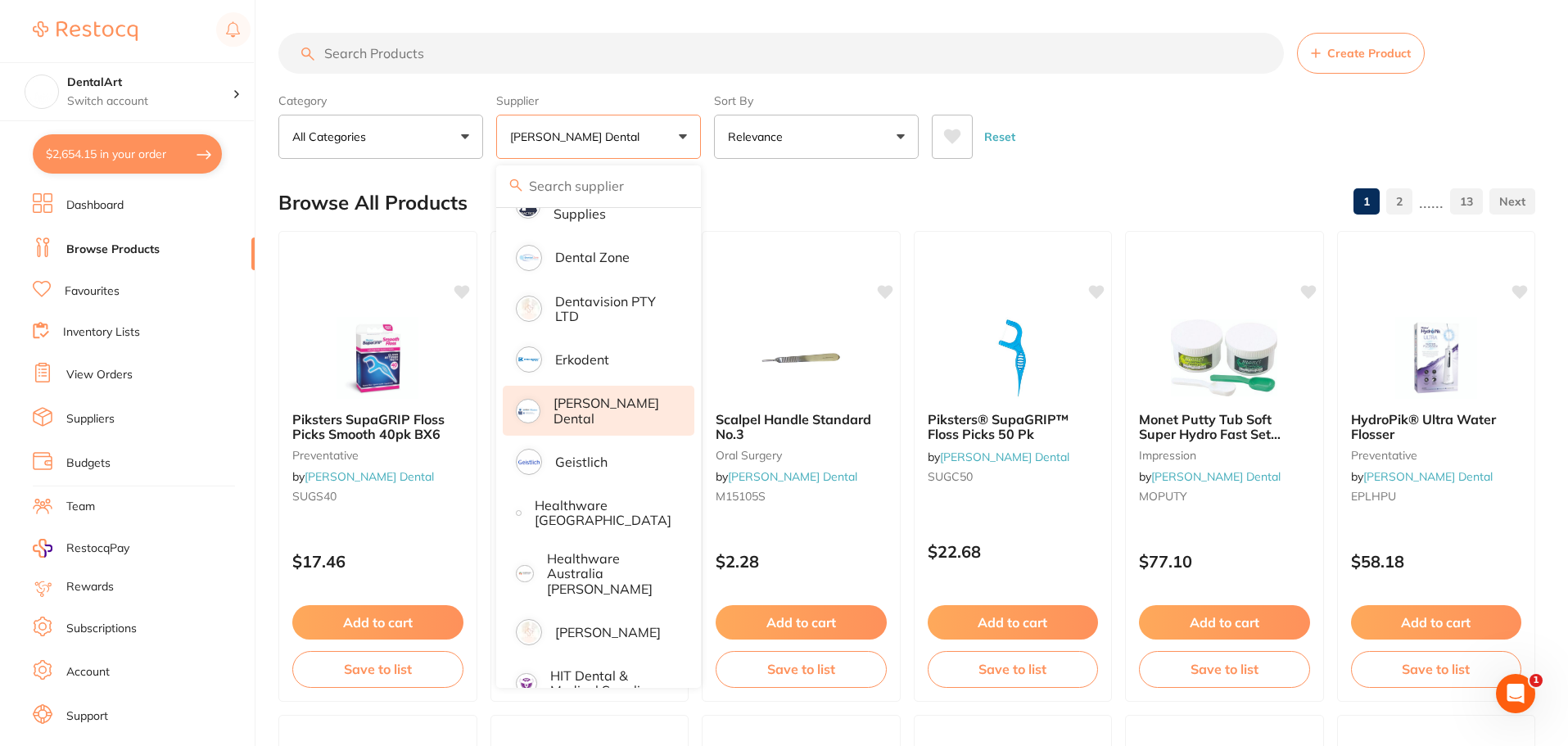
click at [645, 401] on li "[PERSON_NAME] Dental" at bounding box center [598, 409] width 192 height 50
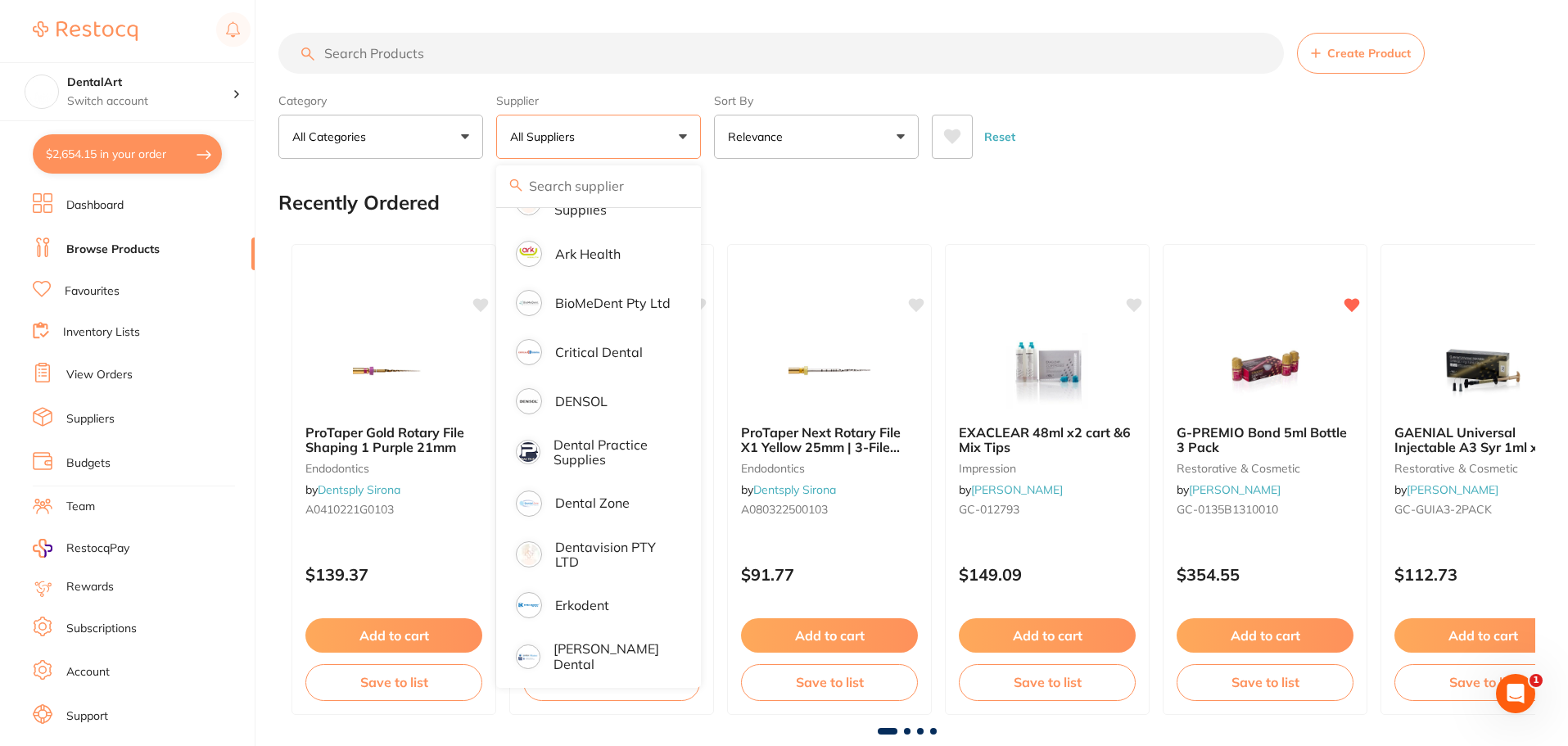
scroll to position [0, 0]
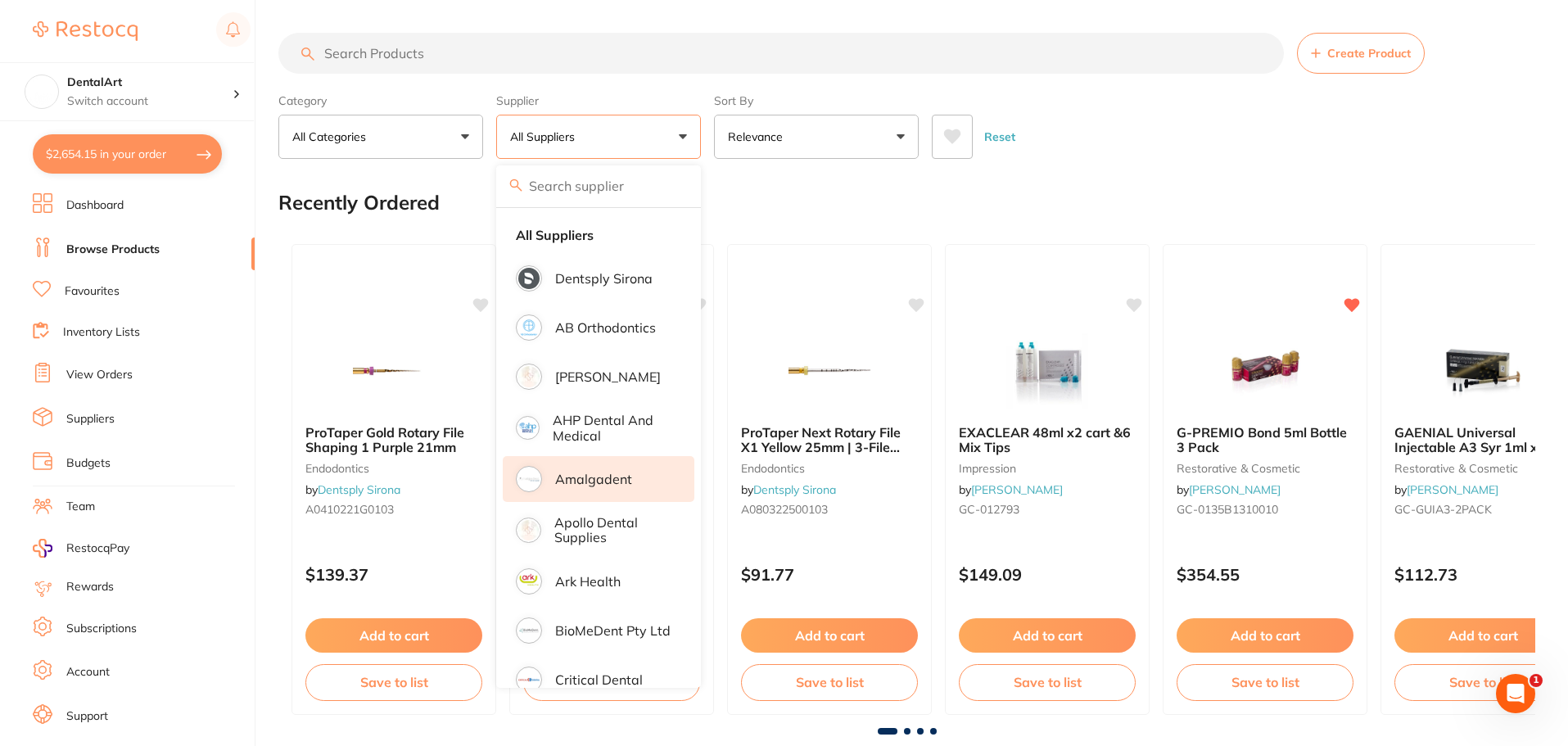
click at [607, 472] on p "Amalgadent" at bounding box center [593, 479] width 77 height 15
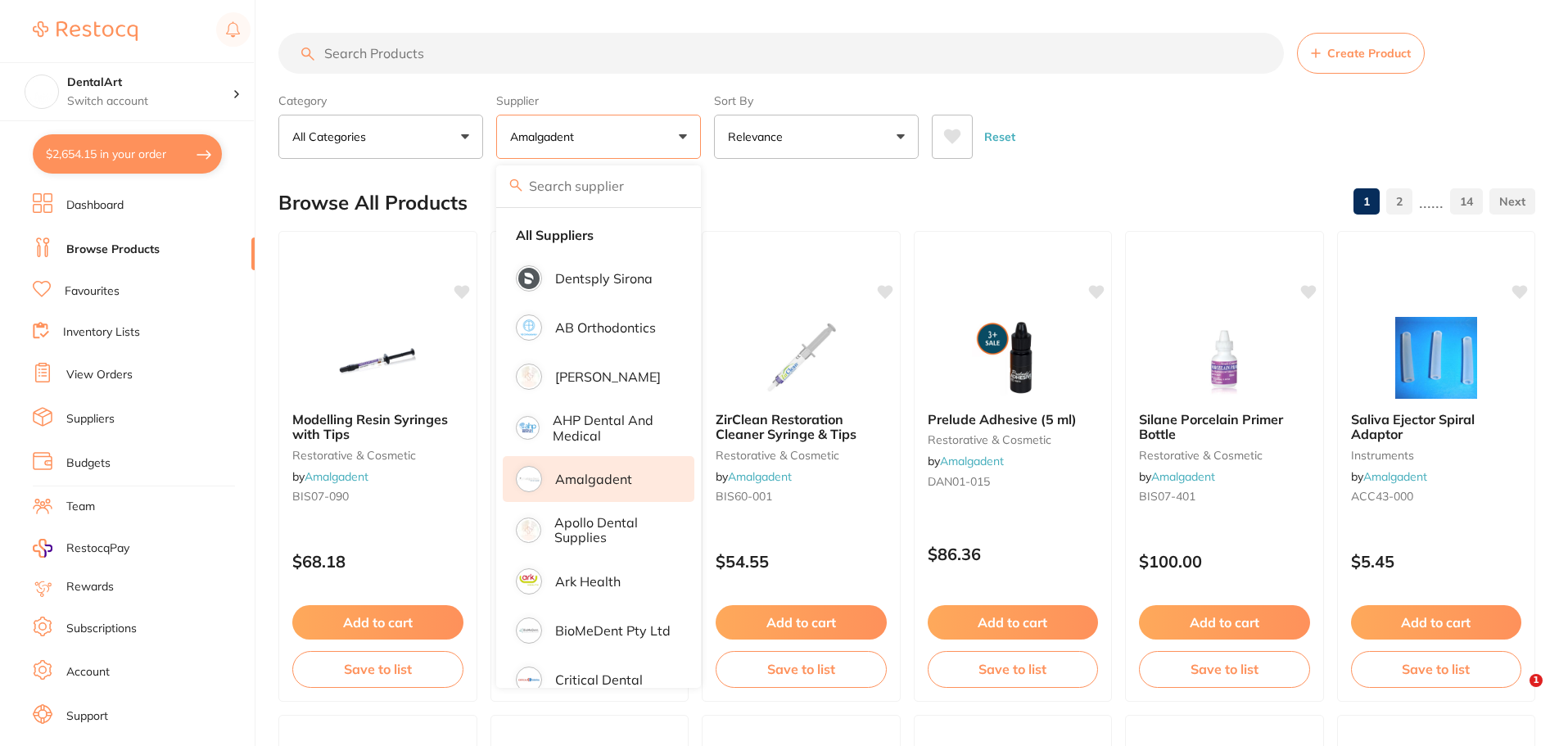
click at [1161, 124] on div "Reset" at bounding box center [1227, 129] width 590 height 57
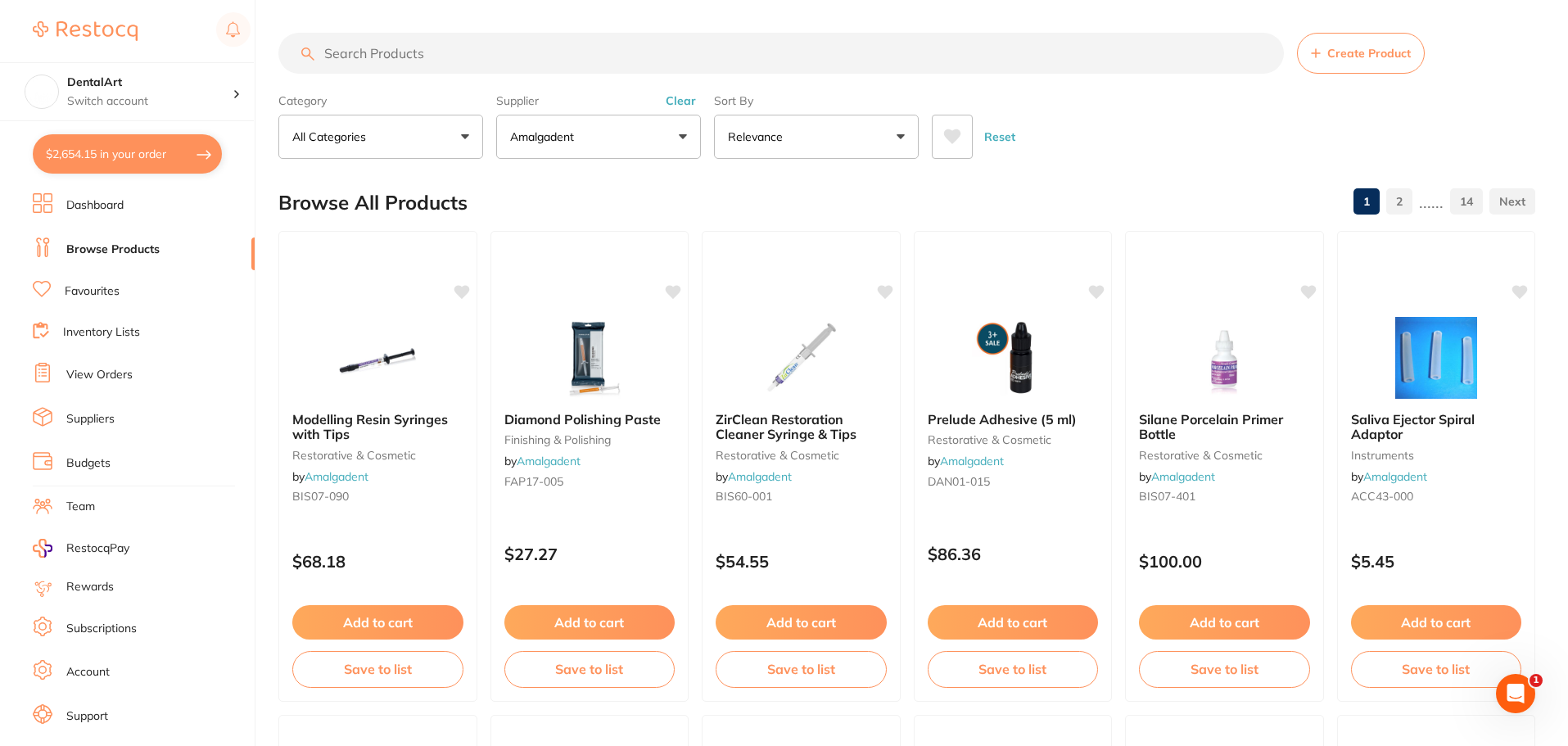
click at [379, 65] on input "search" at bounding box center [781, 53] width 1006 height 41
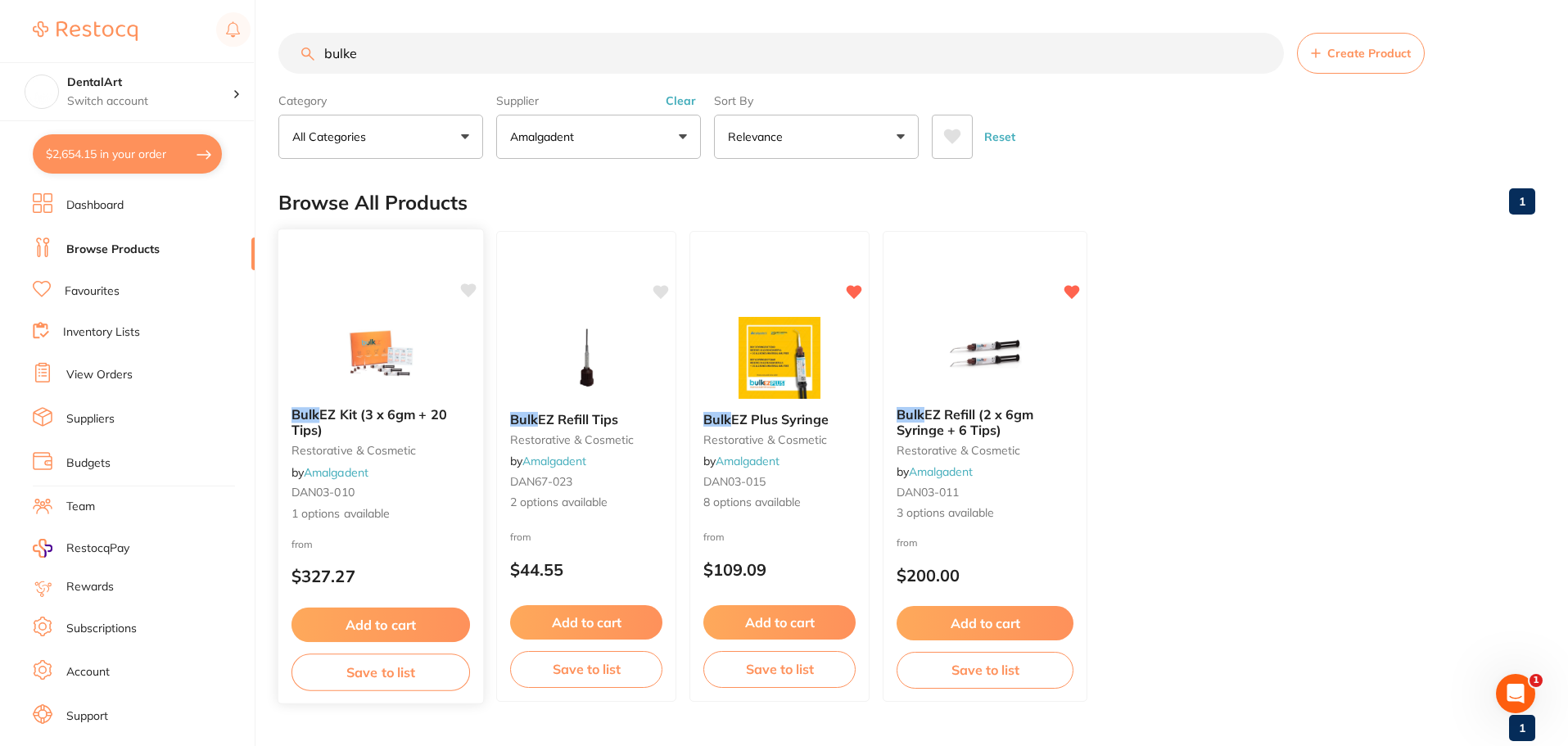
type input "bulke"
click at [336, 354] on img at bounding box center [380, 352] width 107 height 83
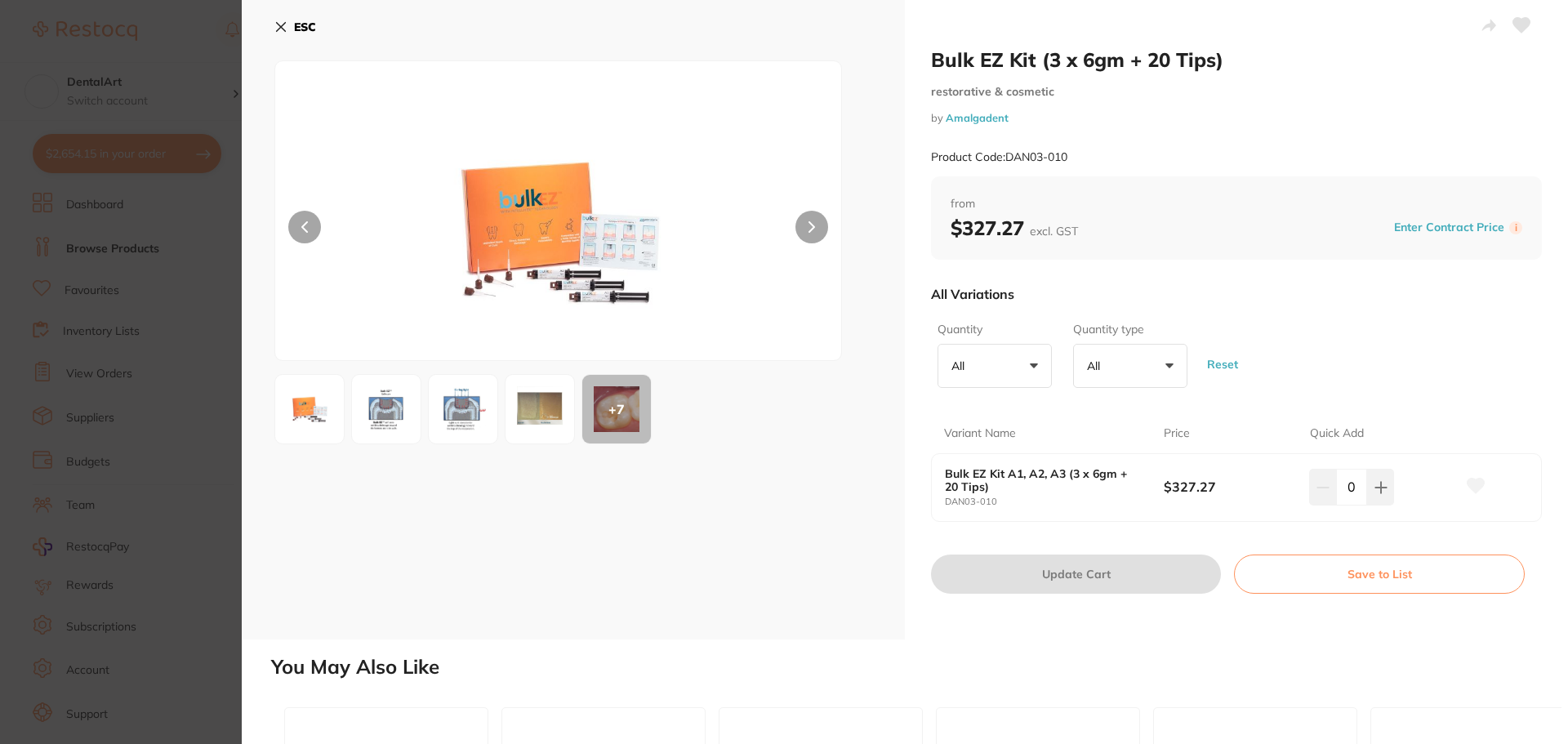
click at [282, 23] on icon at bounding box center [280, 26] width 13 height 13
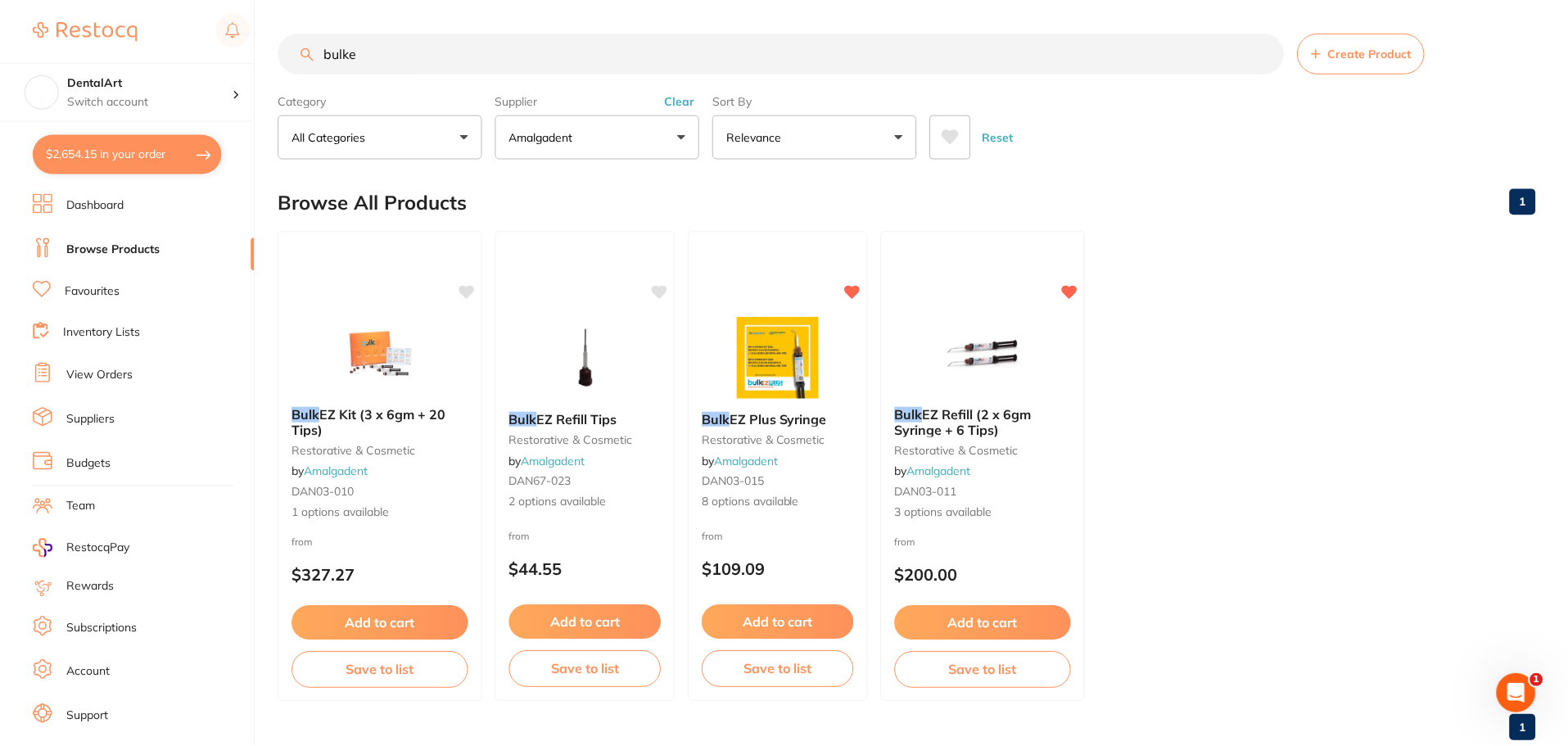
scroll to position [4, 0]
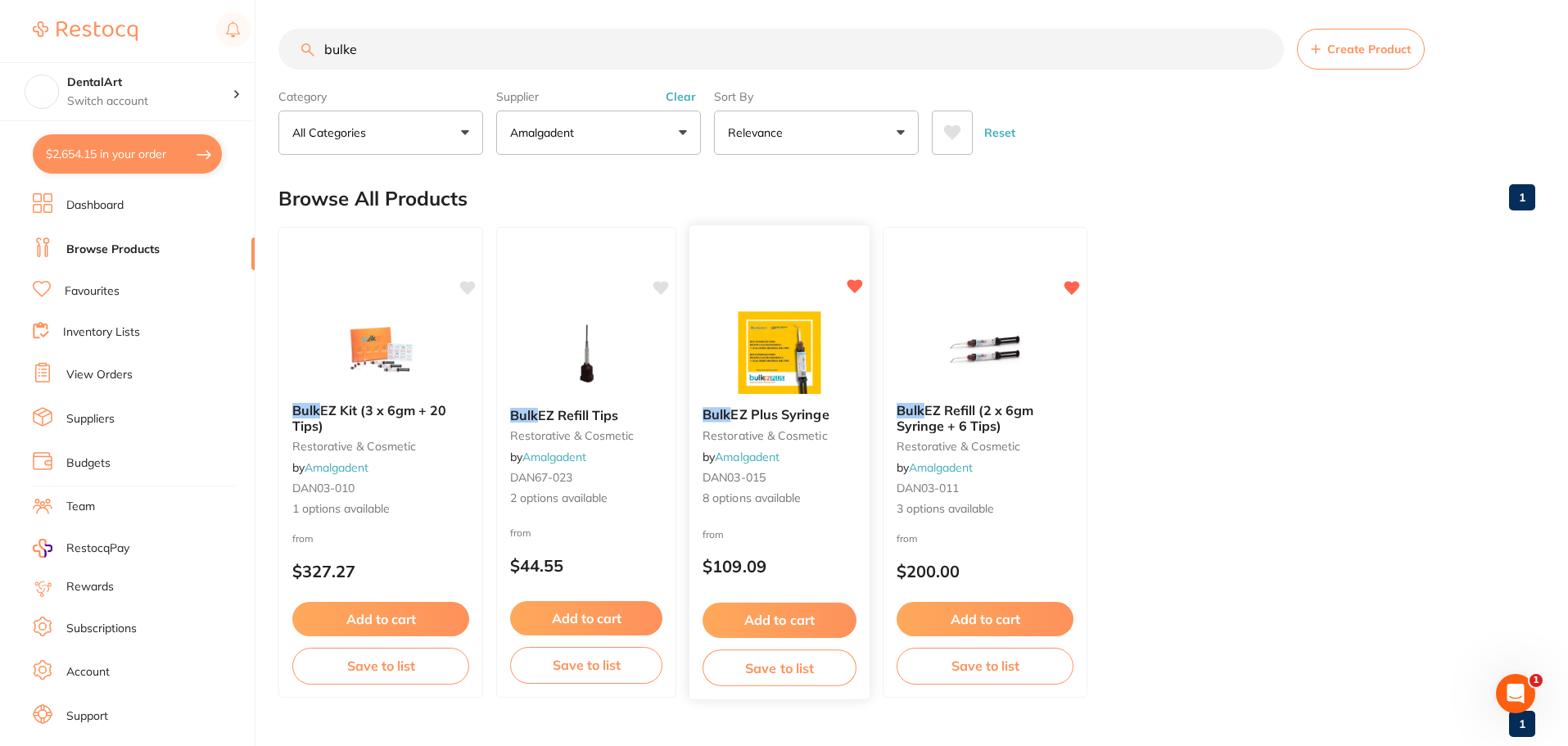
click at [777, 364] on img at bounding box center [779, 352] width 107 height 83
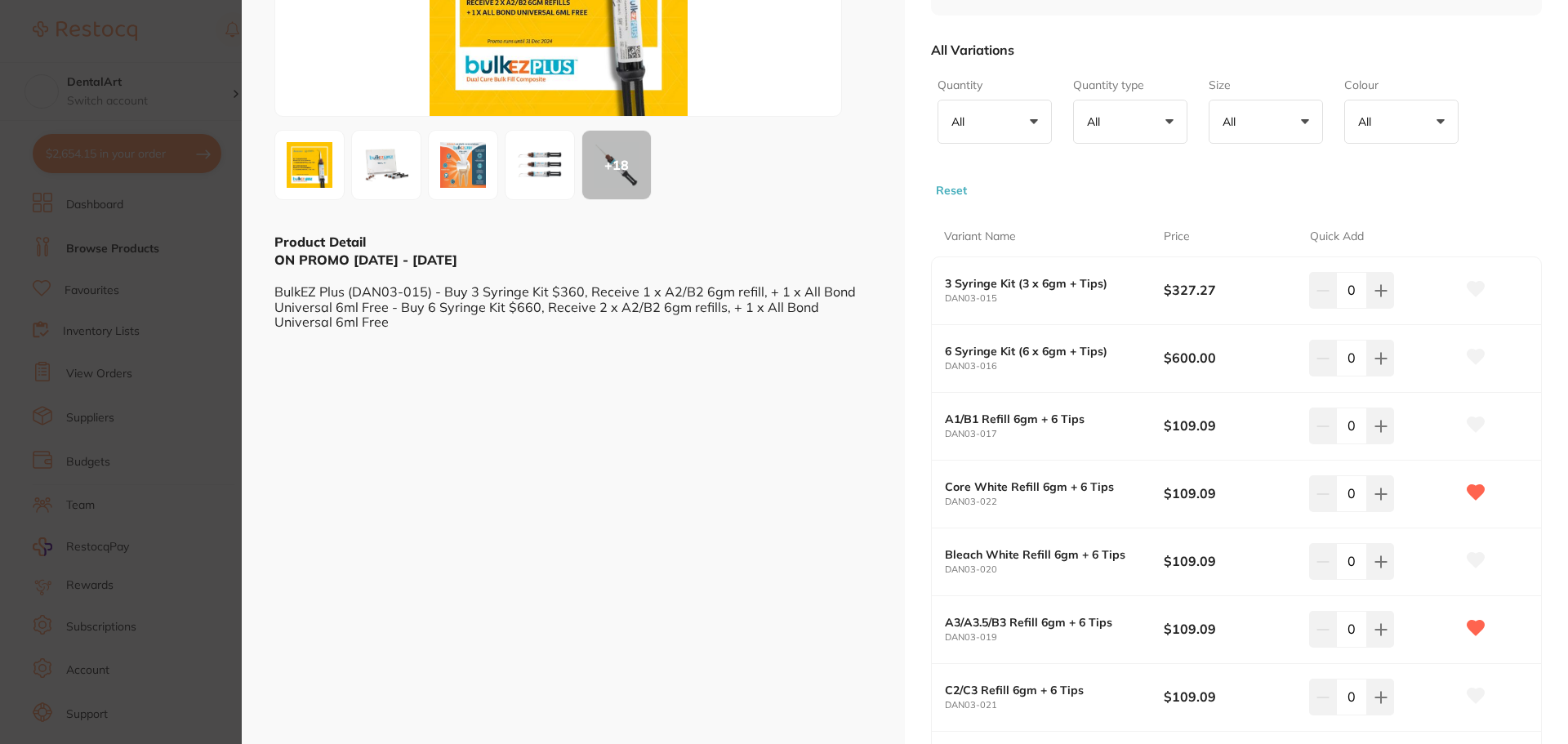
scroll to position [245, 0]
click at [214, 54] on section "Bulk EZ Plus Syringe restorative & cosmetic by Amalgadent Product Code: DAN03-0…" at bounding box center [784, 372] width 1568 height 744
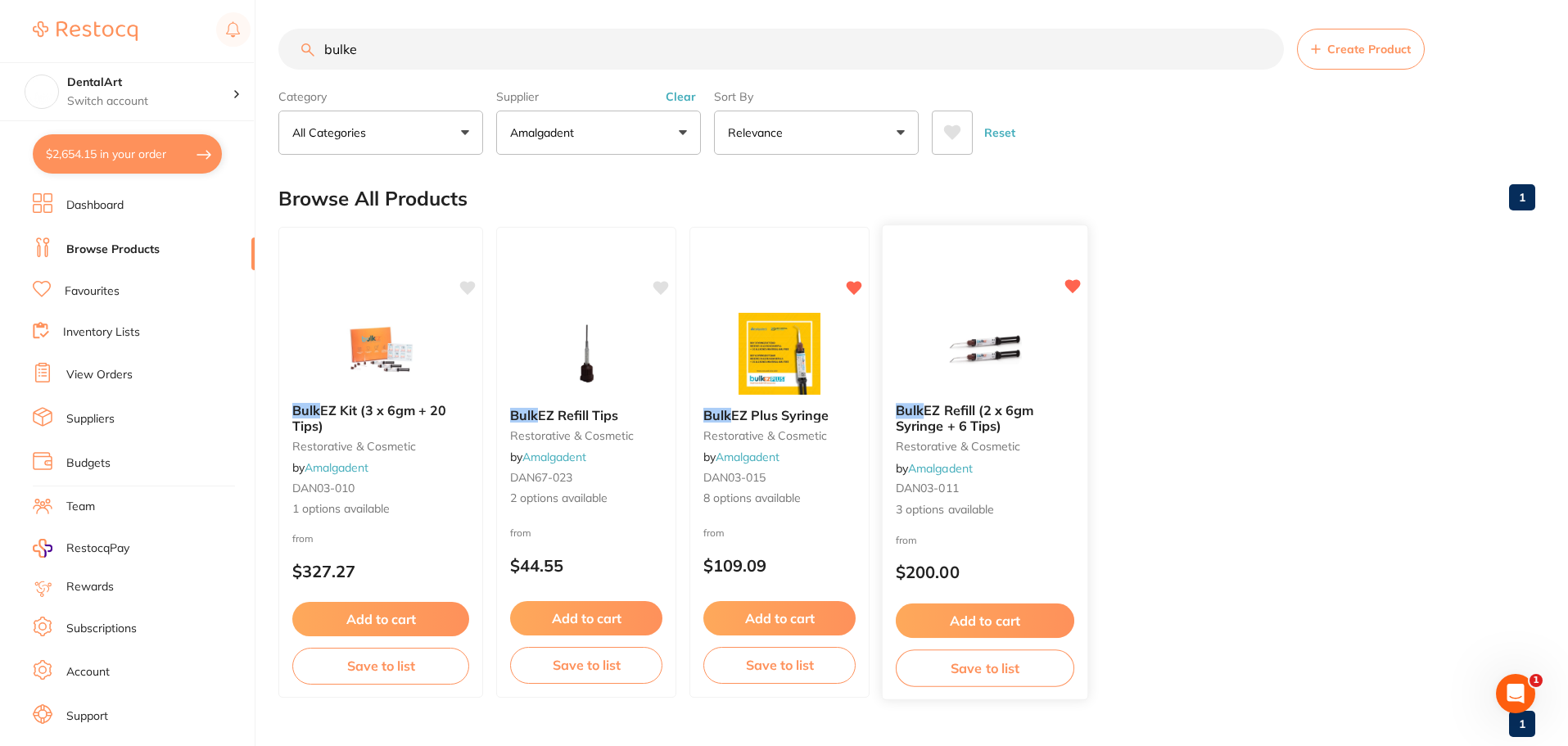
click at [991, 380] on img at bounding box center [984, 348] width 107 height 83
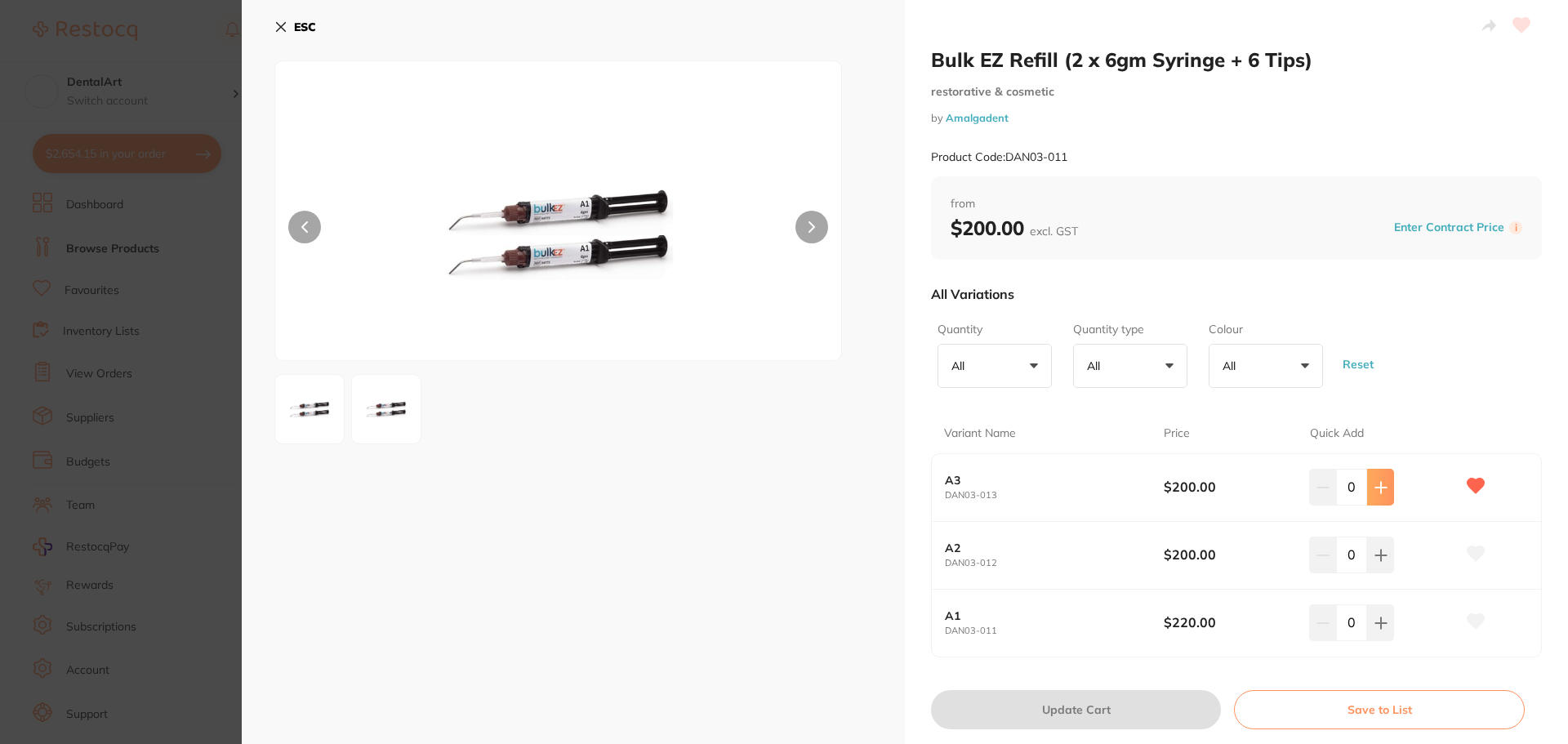
click at [1377, 488] on icon at bounding box center [1381, 487] width 11 height 11
type input "1"
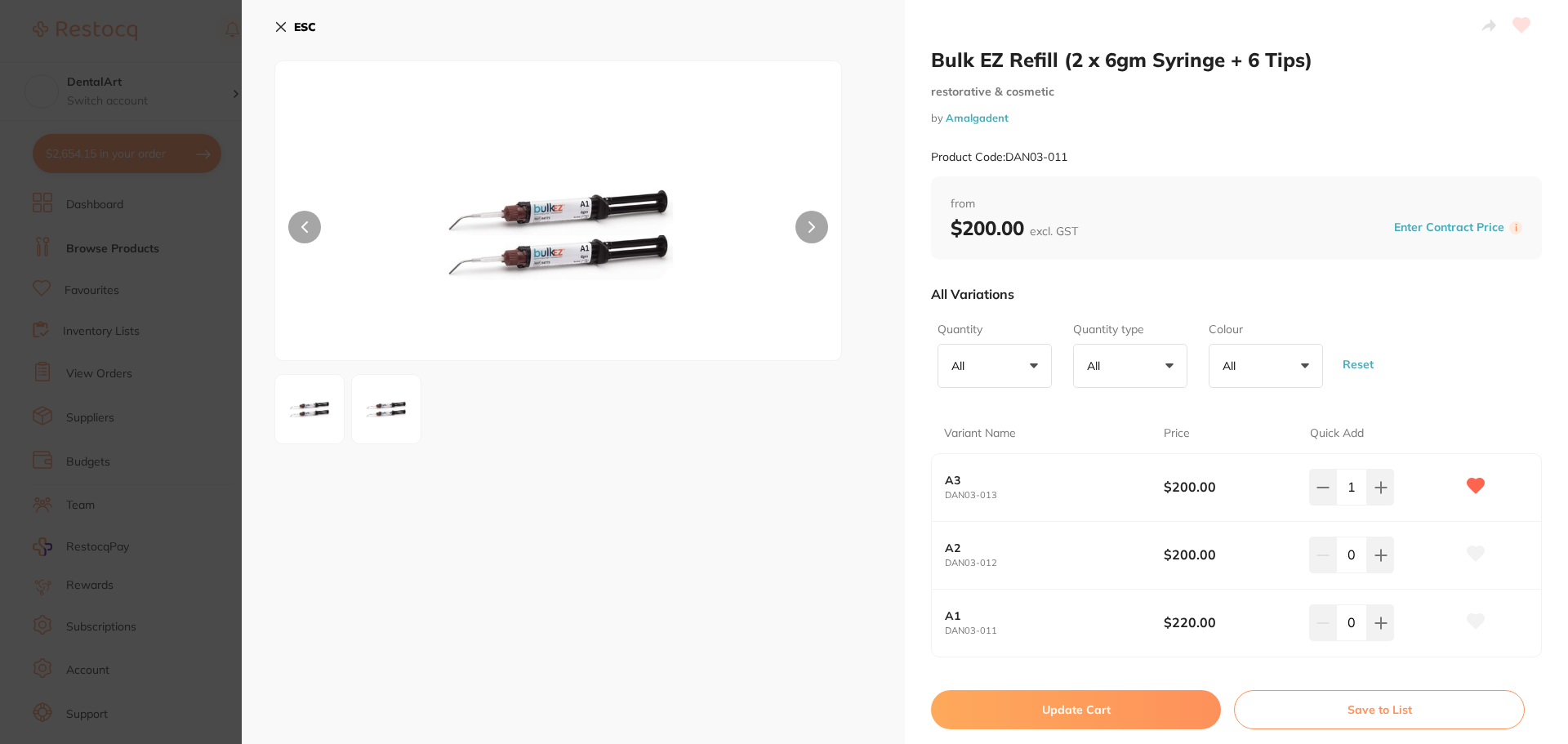
click at [1062, 710] on button "Update Cart" at bounding box center [1076, 709] width 290 height 39
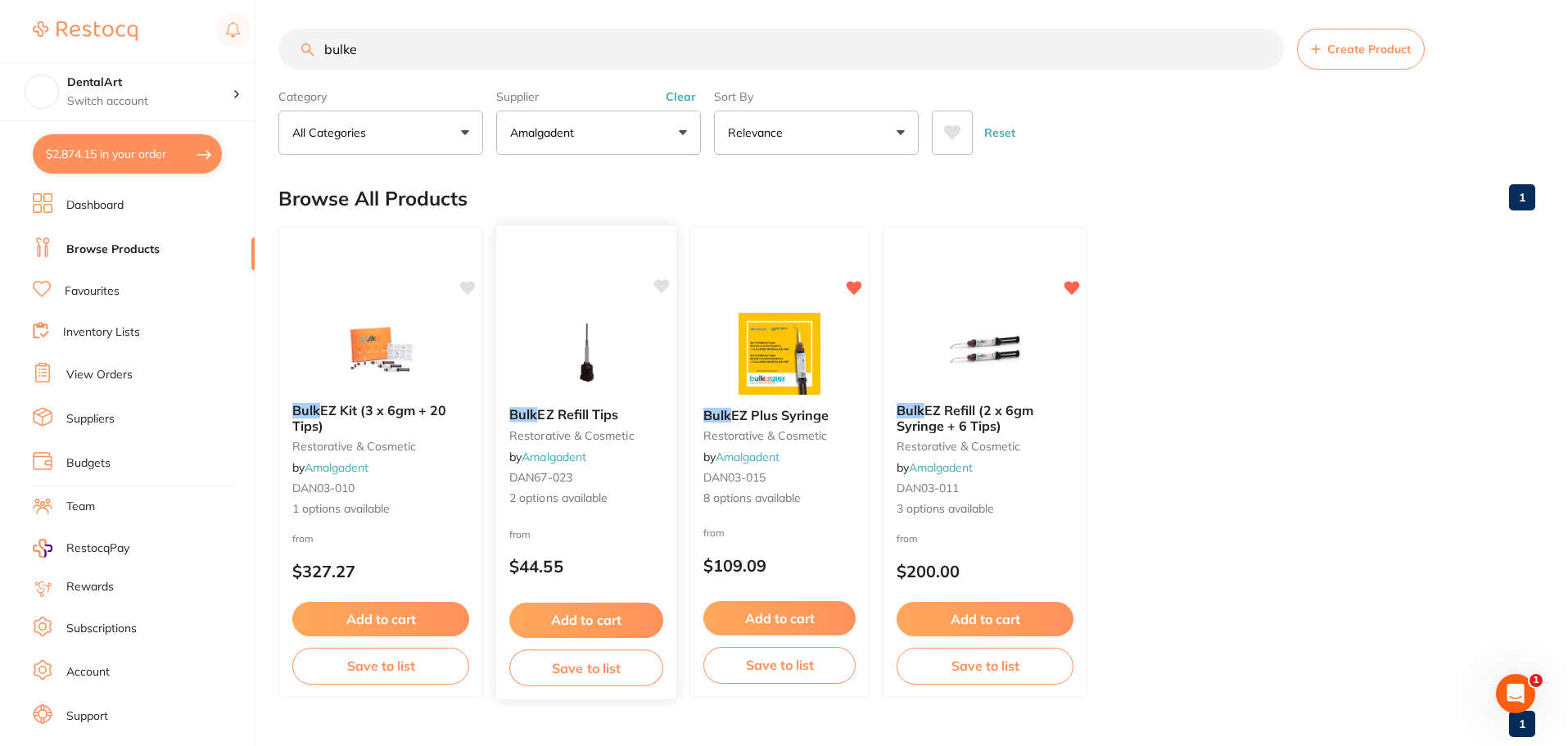
click at [583, 308] on div "Bulk EZ Refill Tips restorative & cosmetic by Amalgadent DAN67-023 2 options av…" at bounding box center [586, 462] width 182 height 476
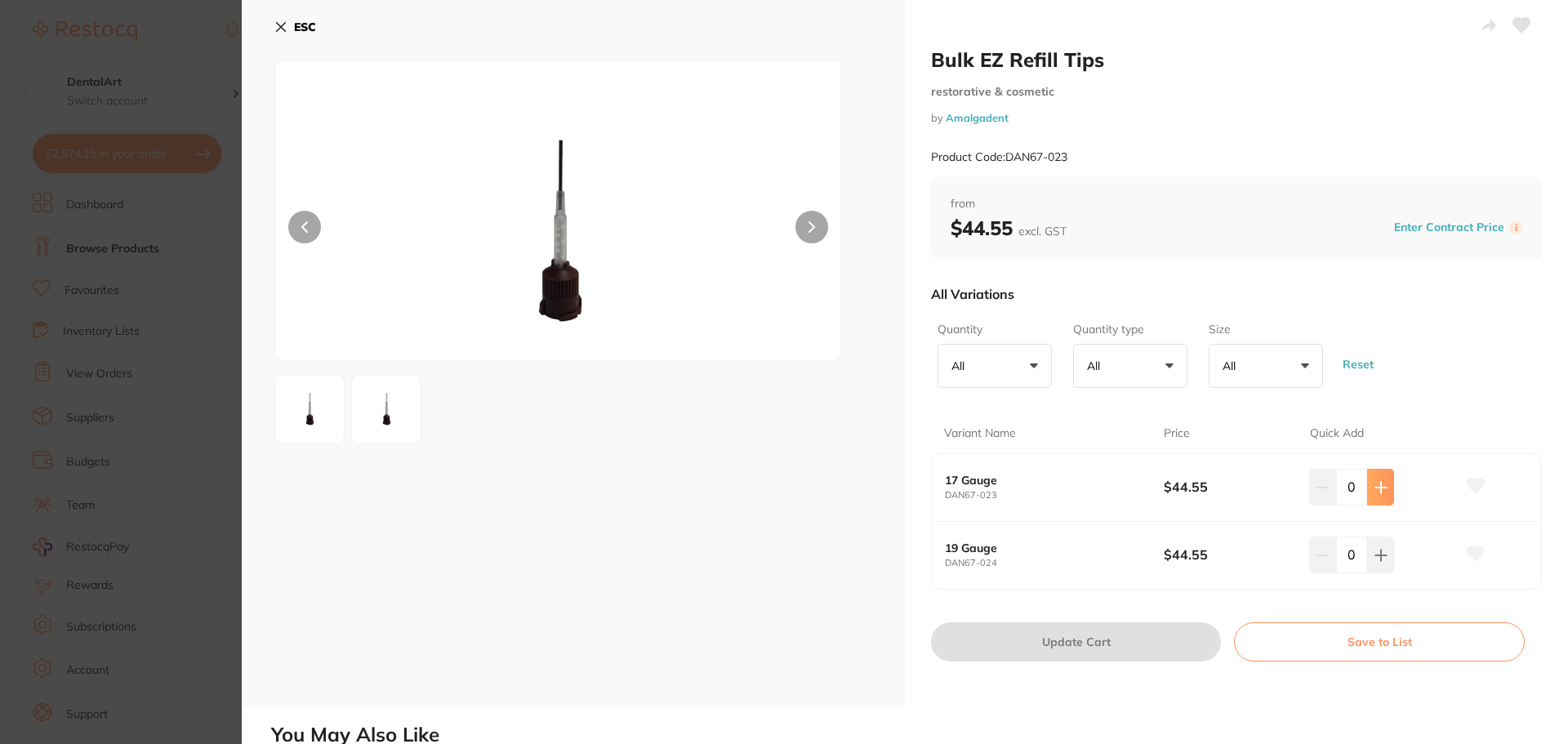
click at [1375, 490] on icon at bounding box center [1381, 487] width 13 height 13
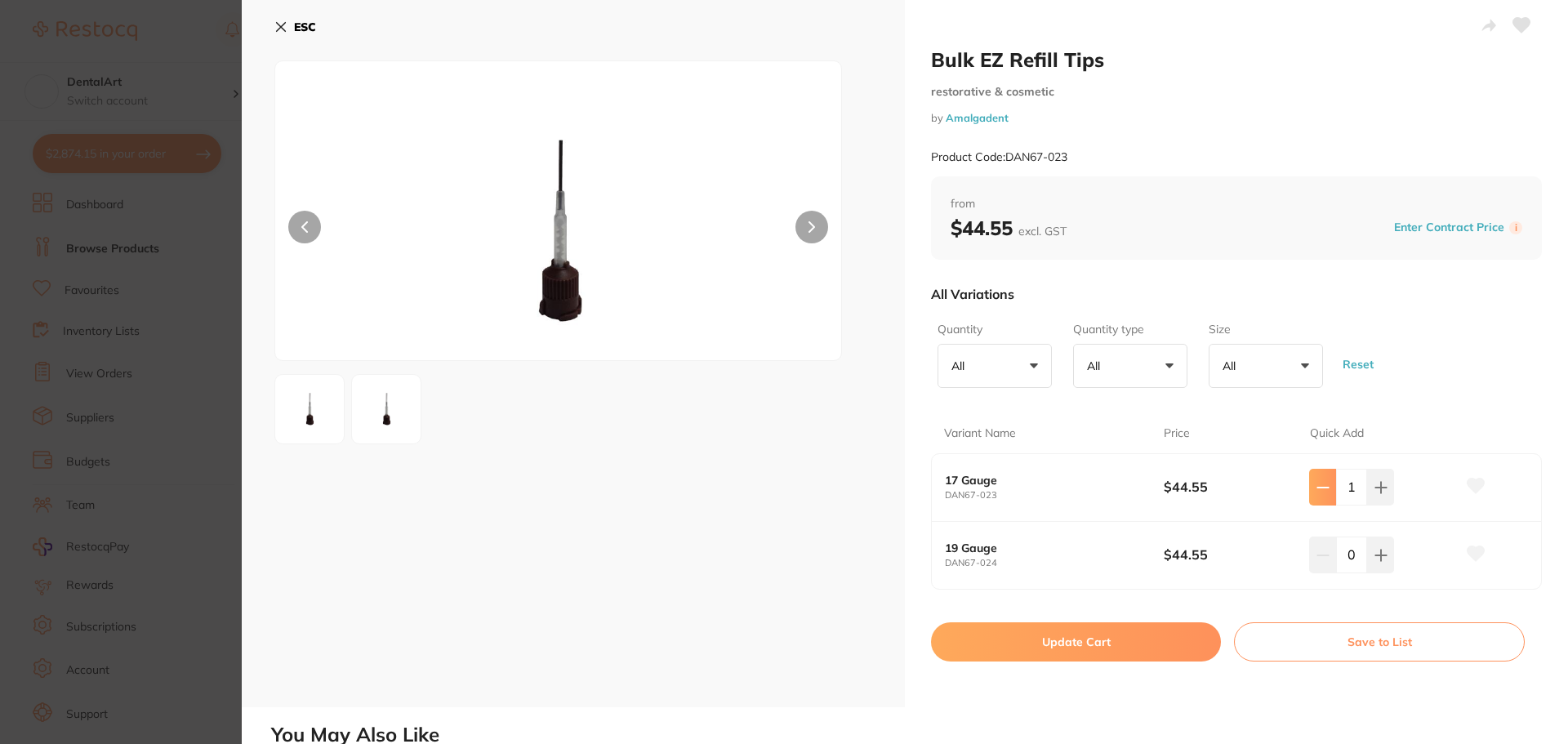
click at [1328, 493] on button at bounding box center [1323, 486] width 27 height 36
type input "0"
click at [281, 28] on icon at bounding box center [280, 27] width 9 height 9
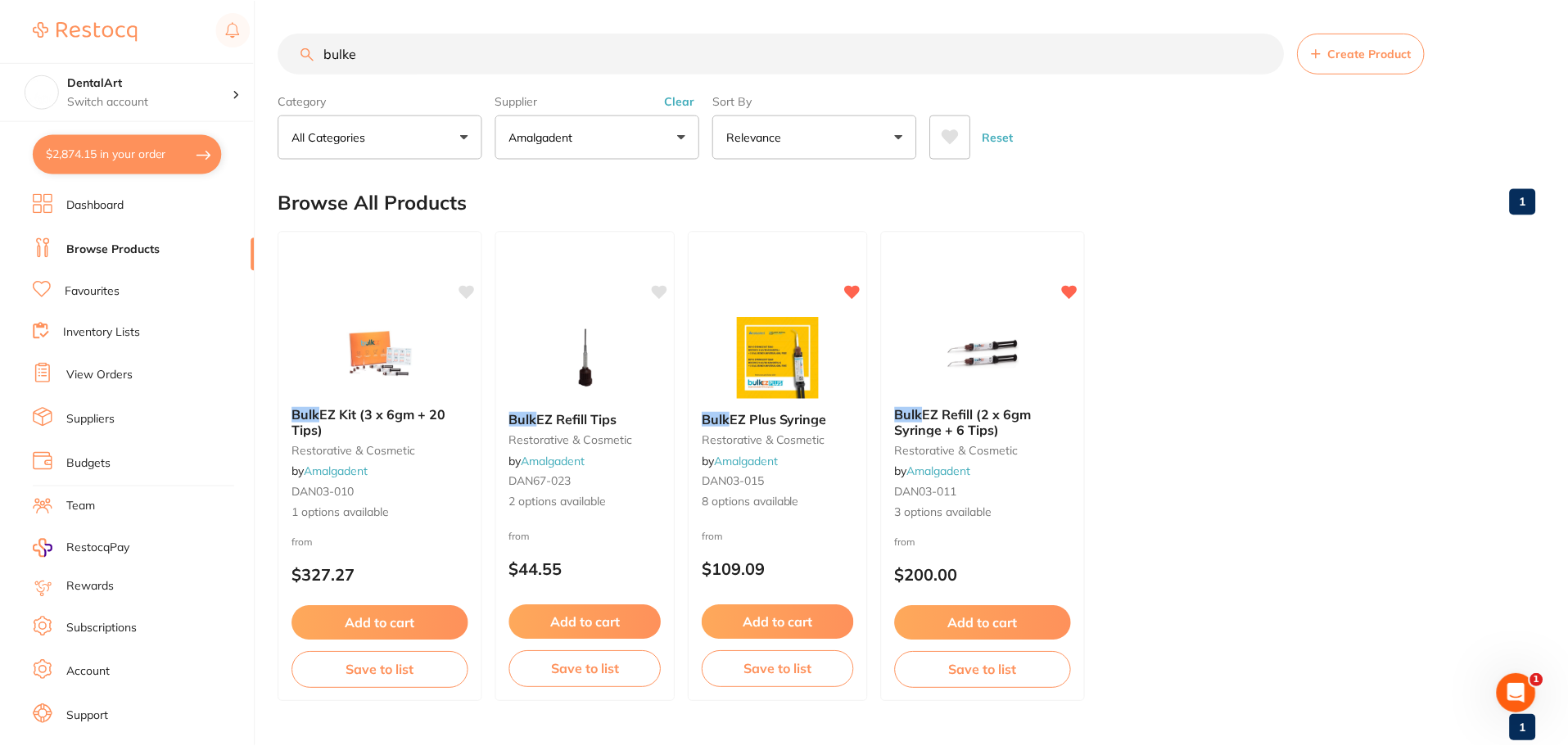
scroll to position [4, 0]
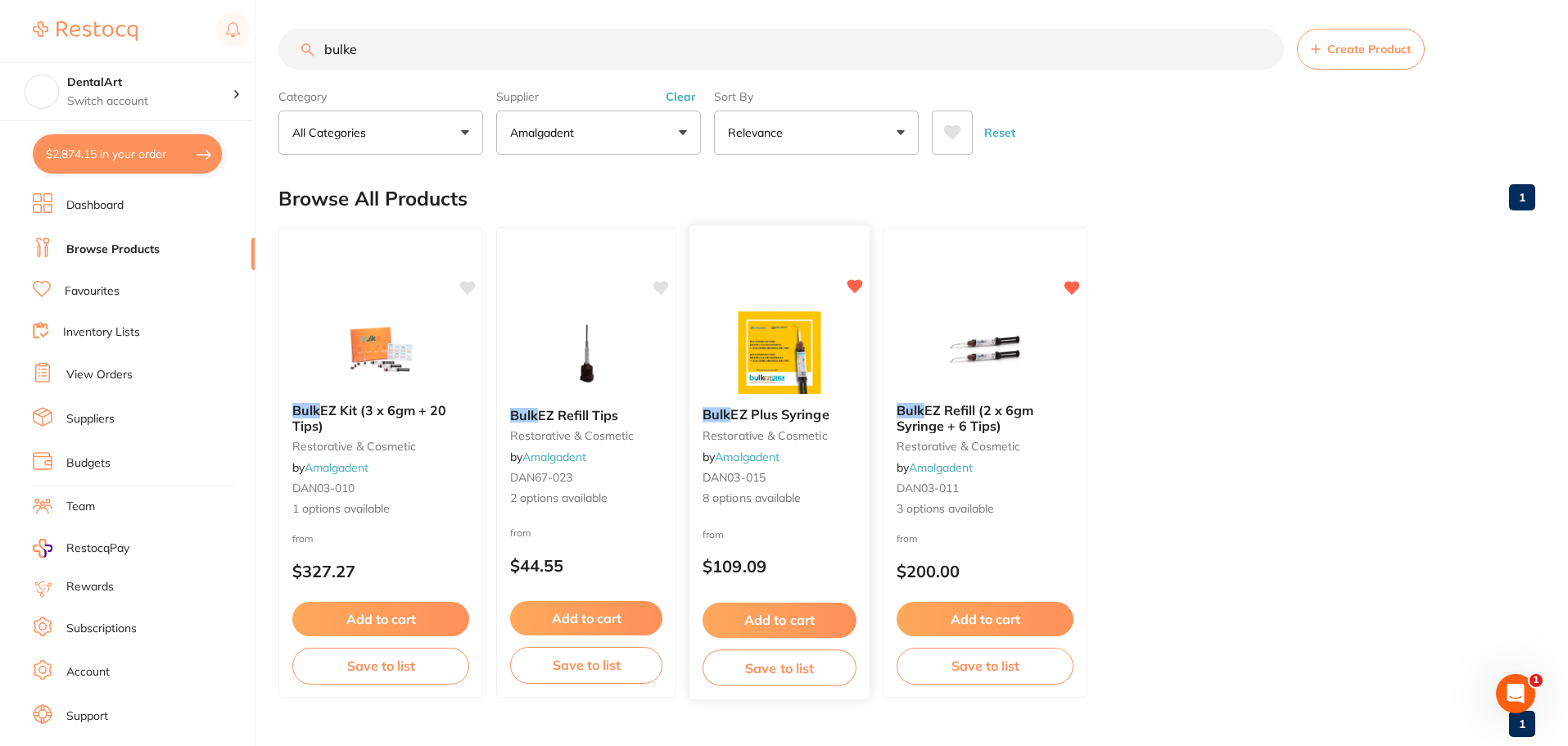
click at [771, 359] on img at bounding box center [779, 352] width 107 height 83
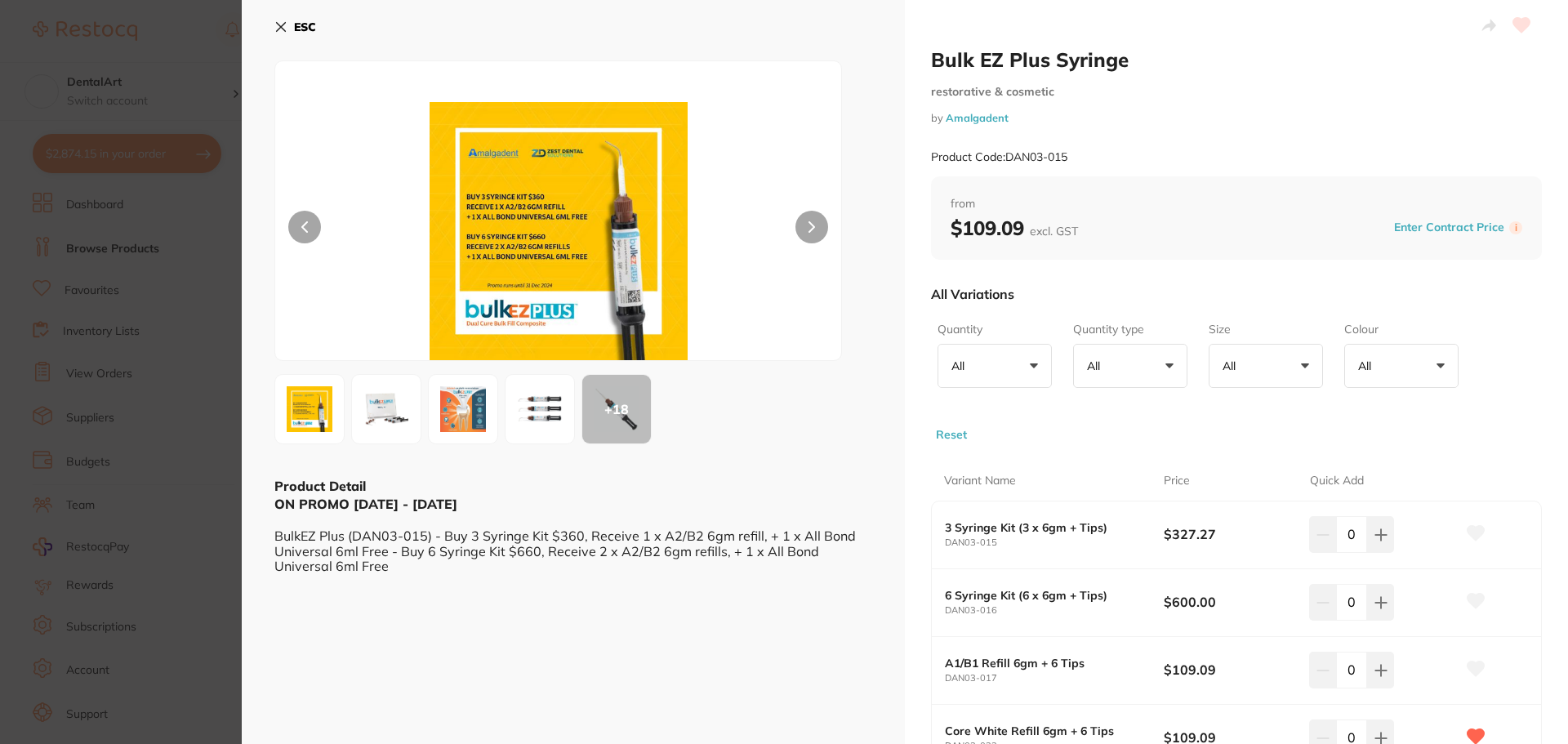
click at [810, 223] on icon at bounding box center [811, 227] width 7 height 12
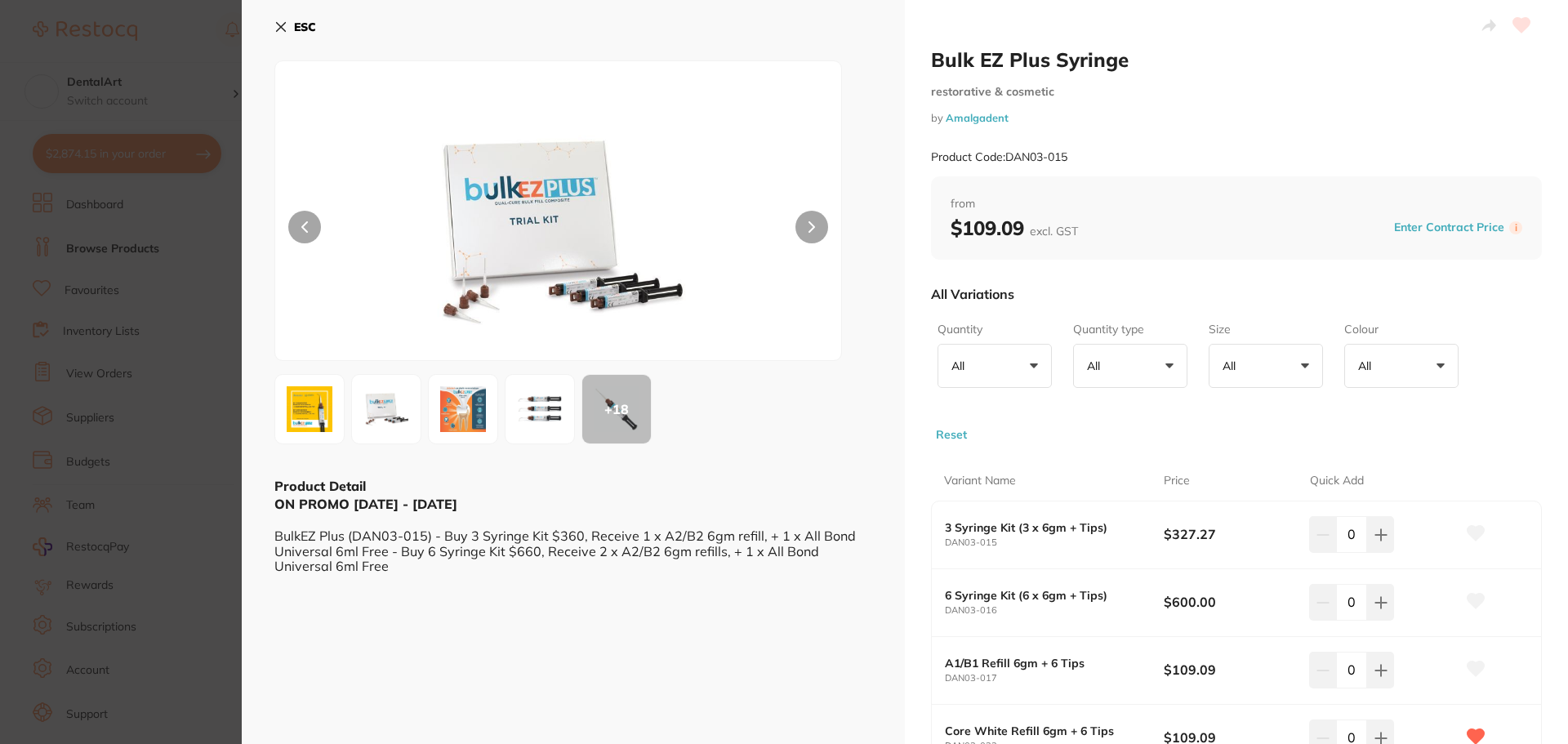
click at [810, 223] on icon at bounding box center [811, 227] width 7 height 12
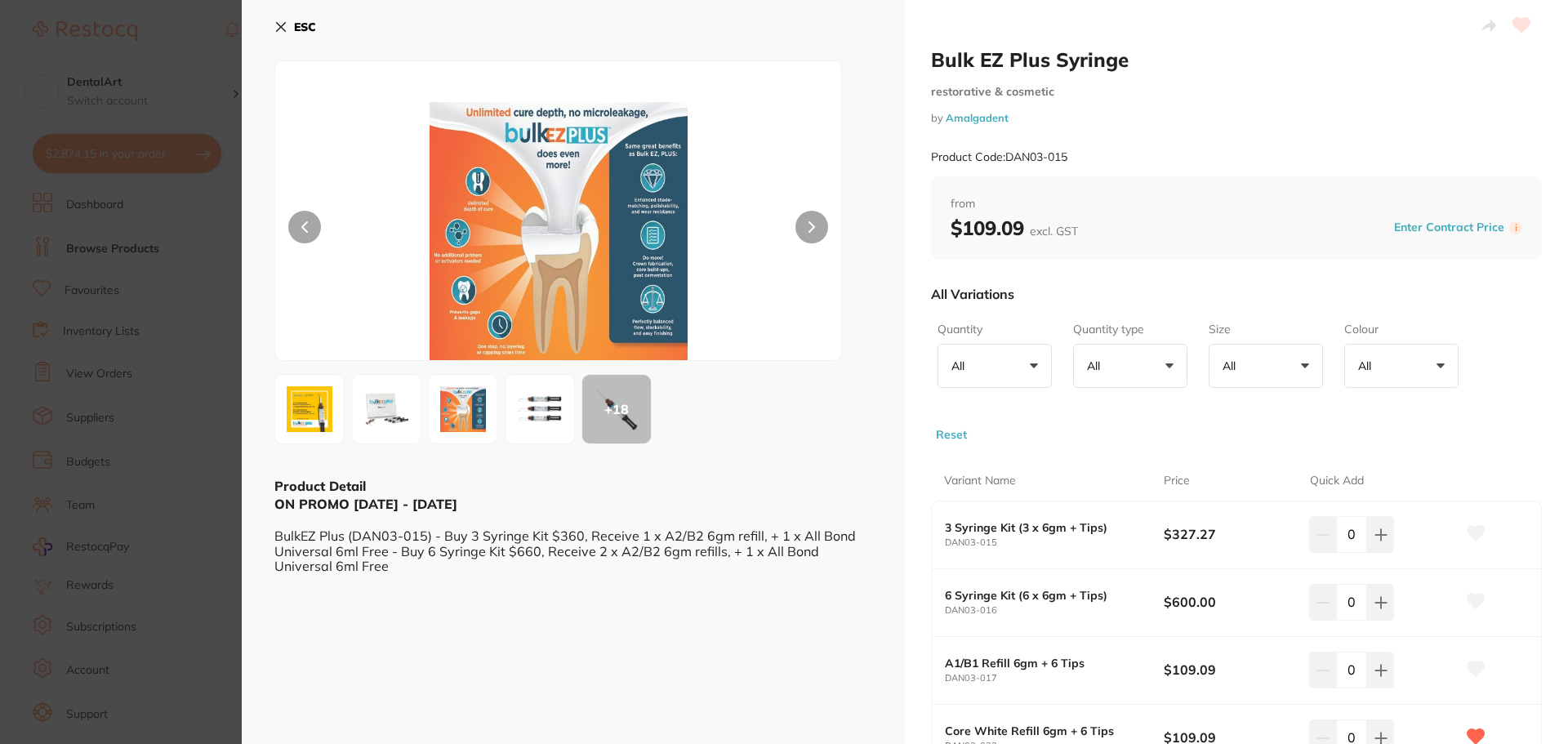
click at [810, 223] on icon at bounding box center [811, 227] width 7 height 12
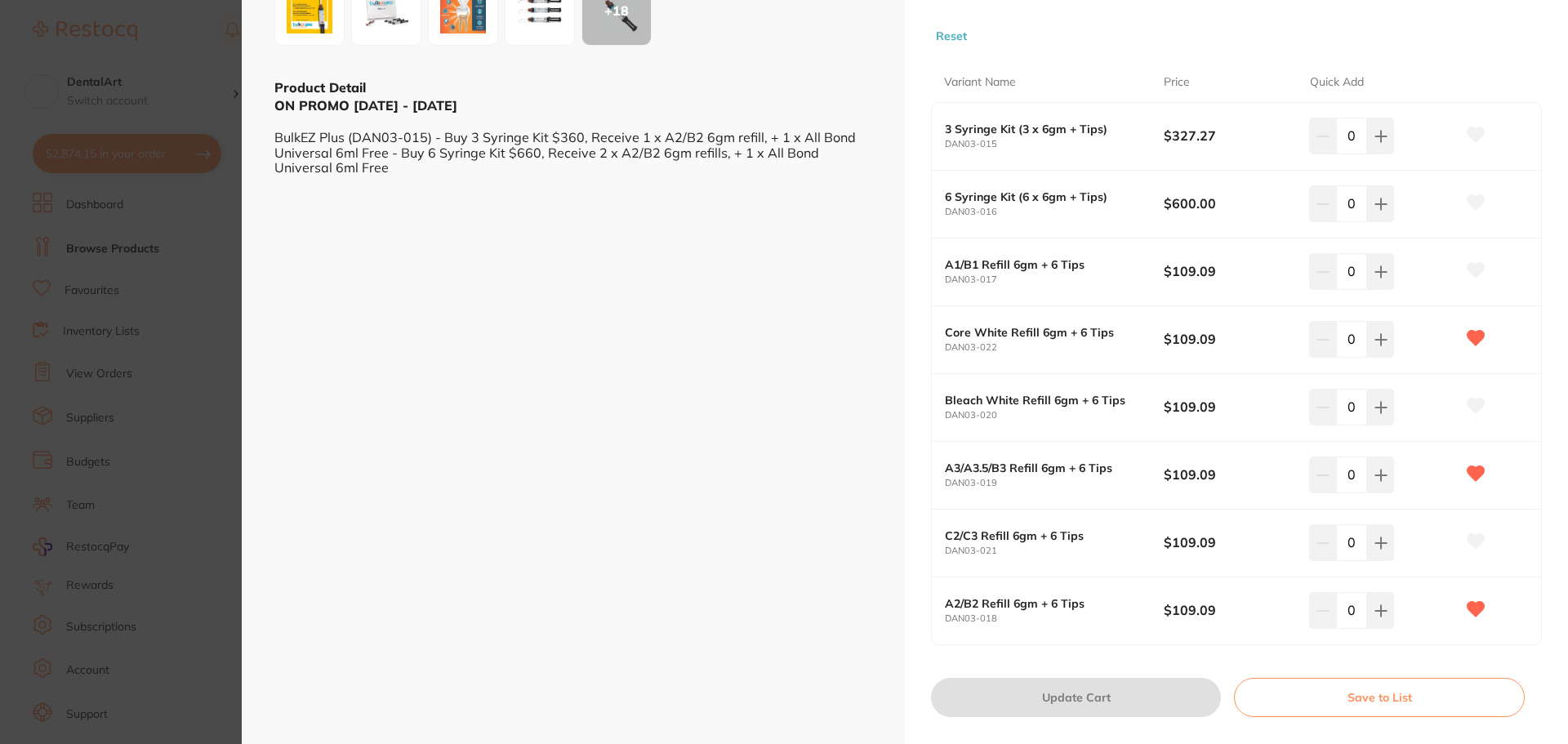
scroll to position [408, 0]
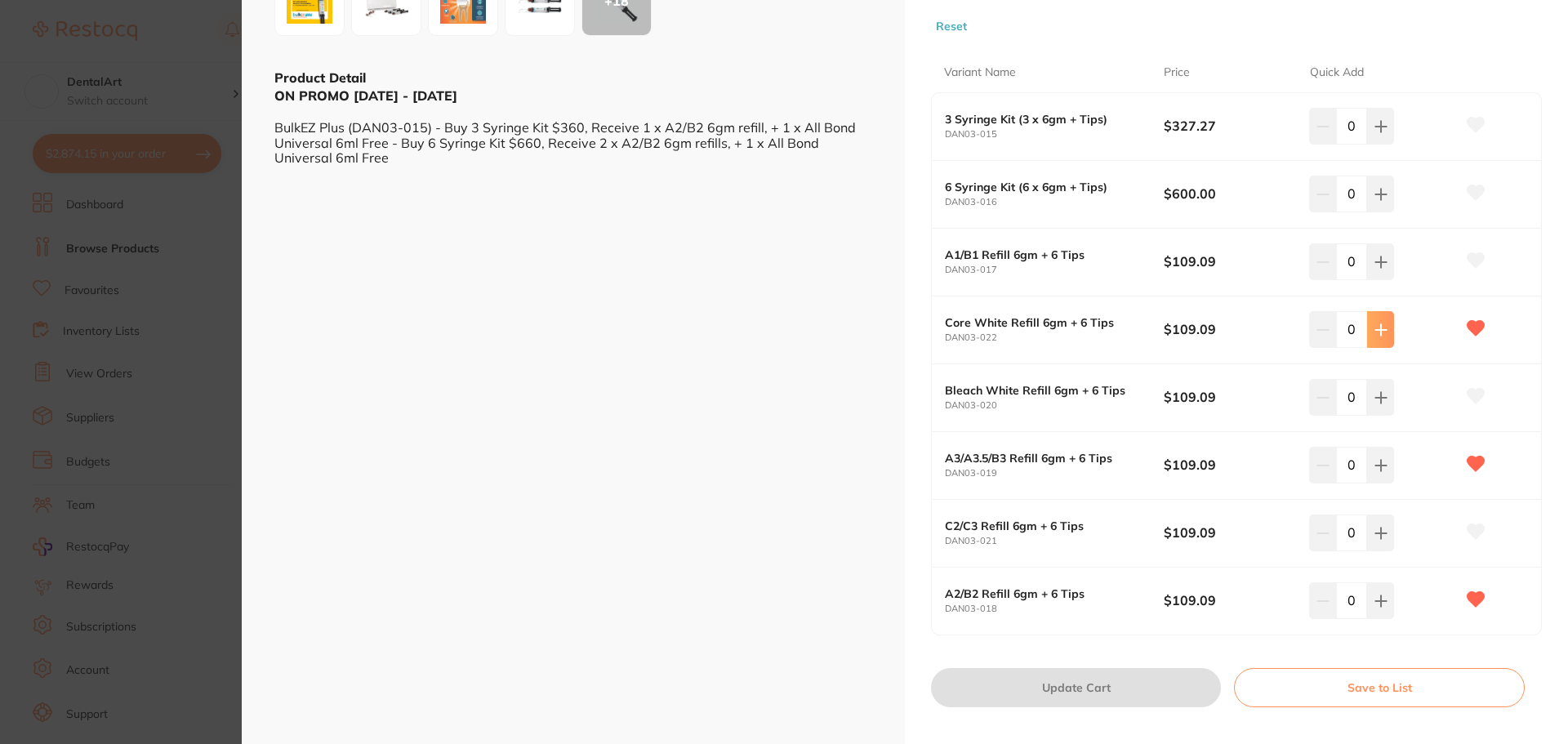
click at [1377, 132] on icon at bounding box center [1381, 126] width 11 height 11
type input "2"
click at [1094, 678] on button "Update Cart" at bounding box center [1076, 688] width 290 height 39
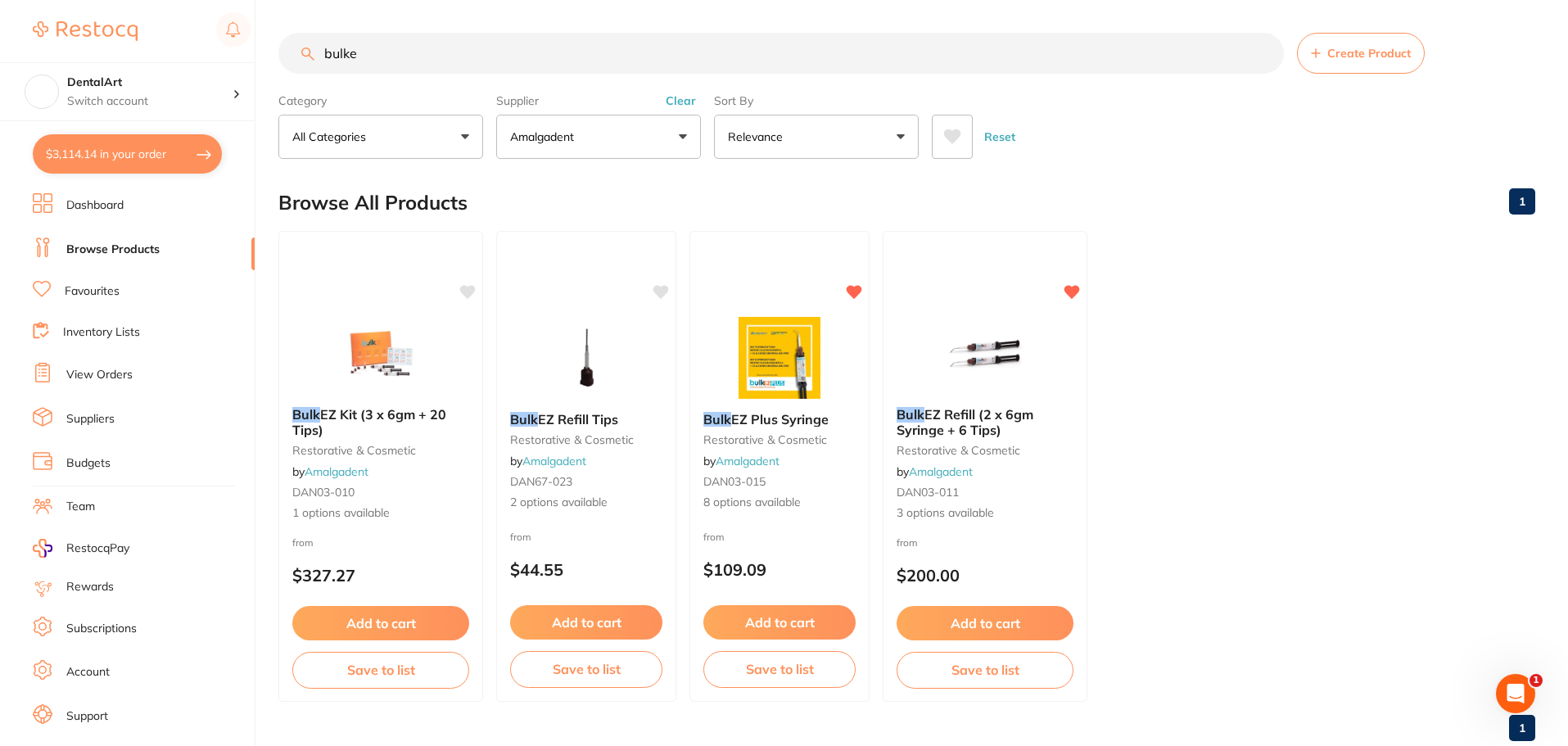
click at [603, 357] on img at bounding box center [586, 358] width 106 height 82
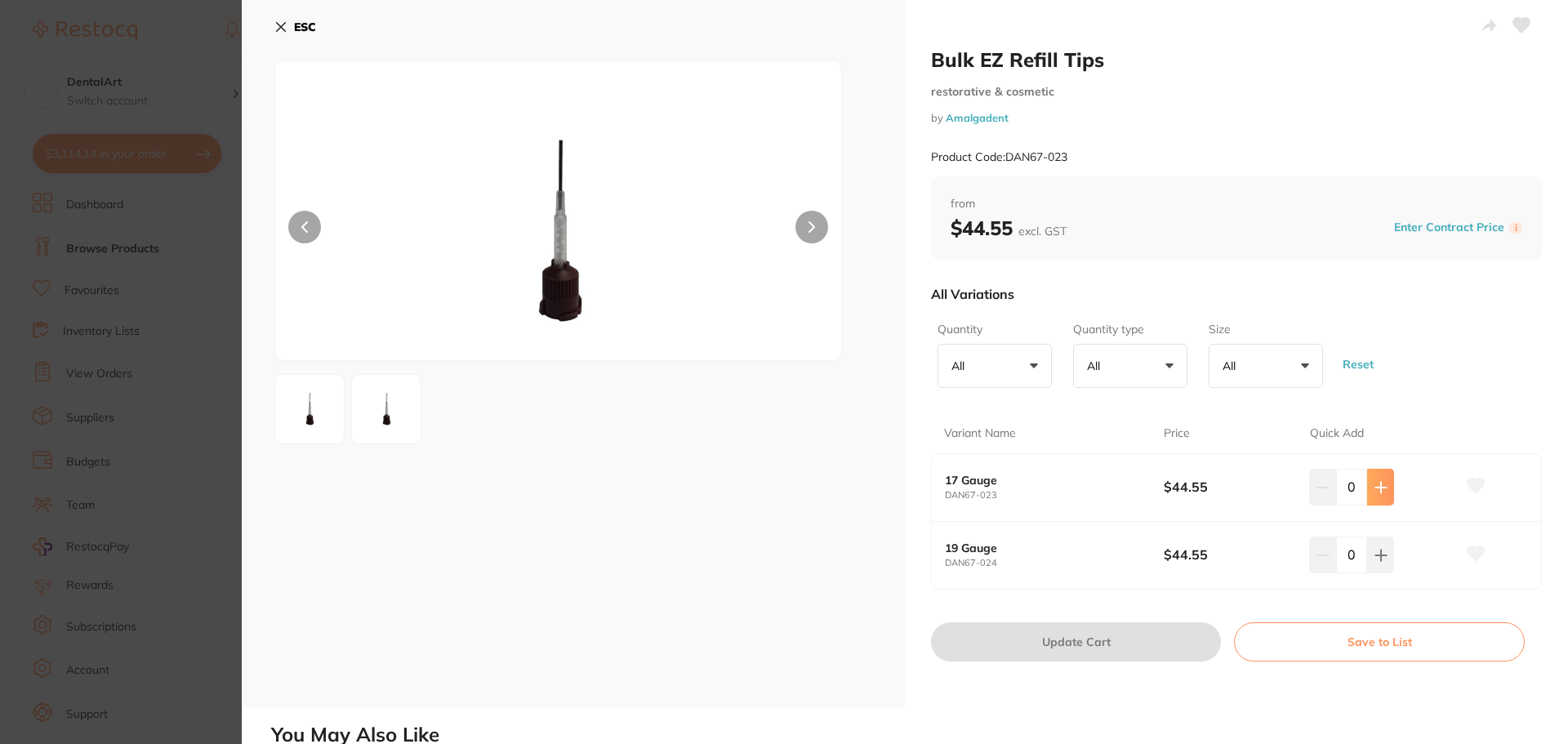
click at [1376, 490] on icon at bounding box center [1381, 487] width 13 height 13
type input "1"
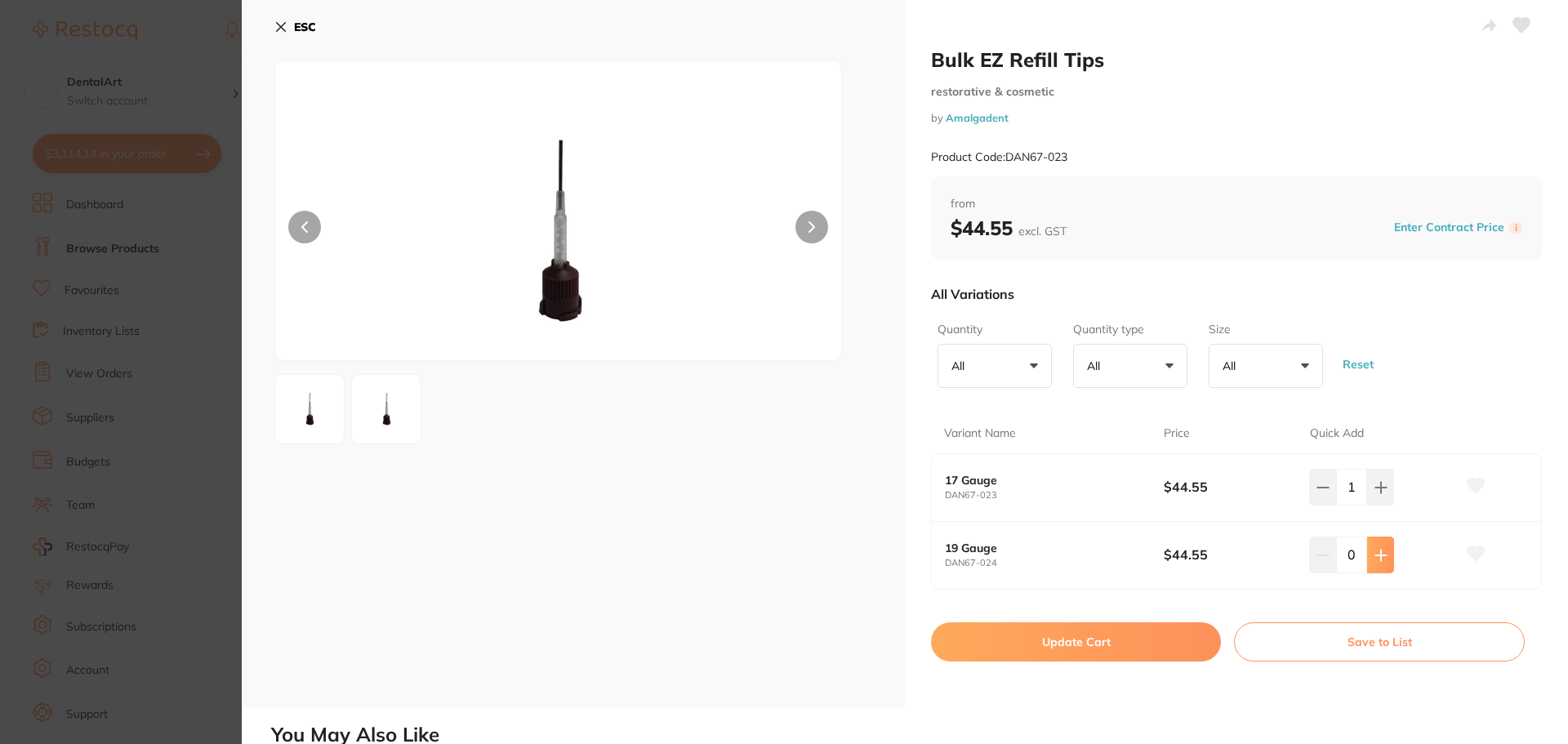
click at [1376, 494] on icon at bounding box center [1381, 487] width 13 height 13
type input "1"
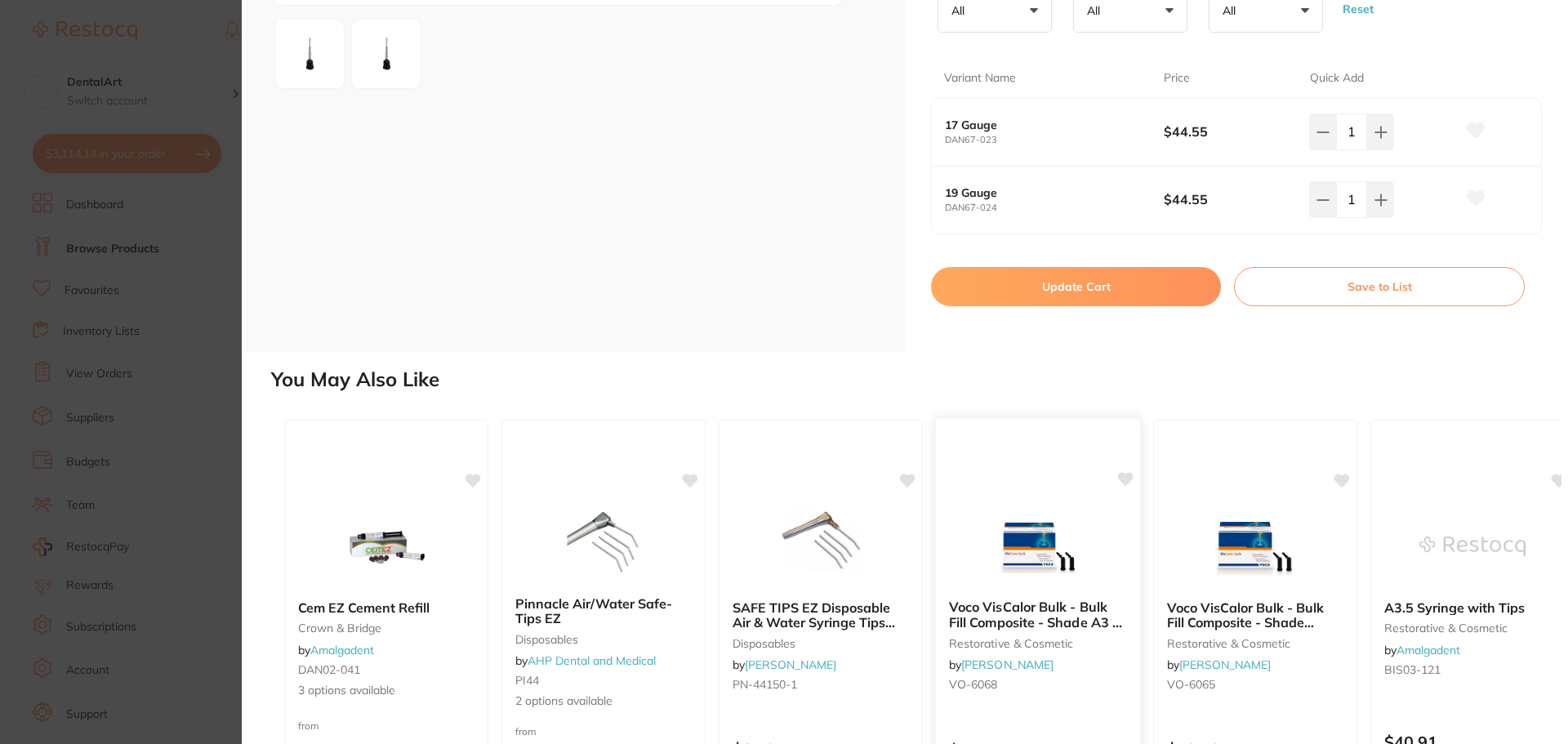
scroll to position [327, 0]
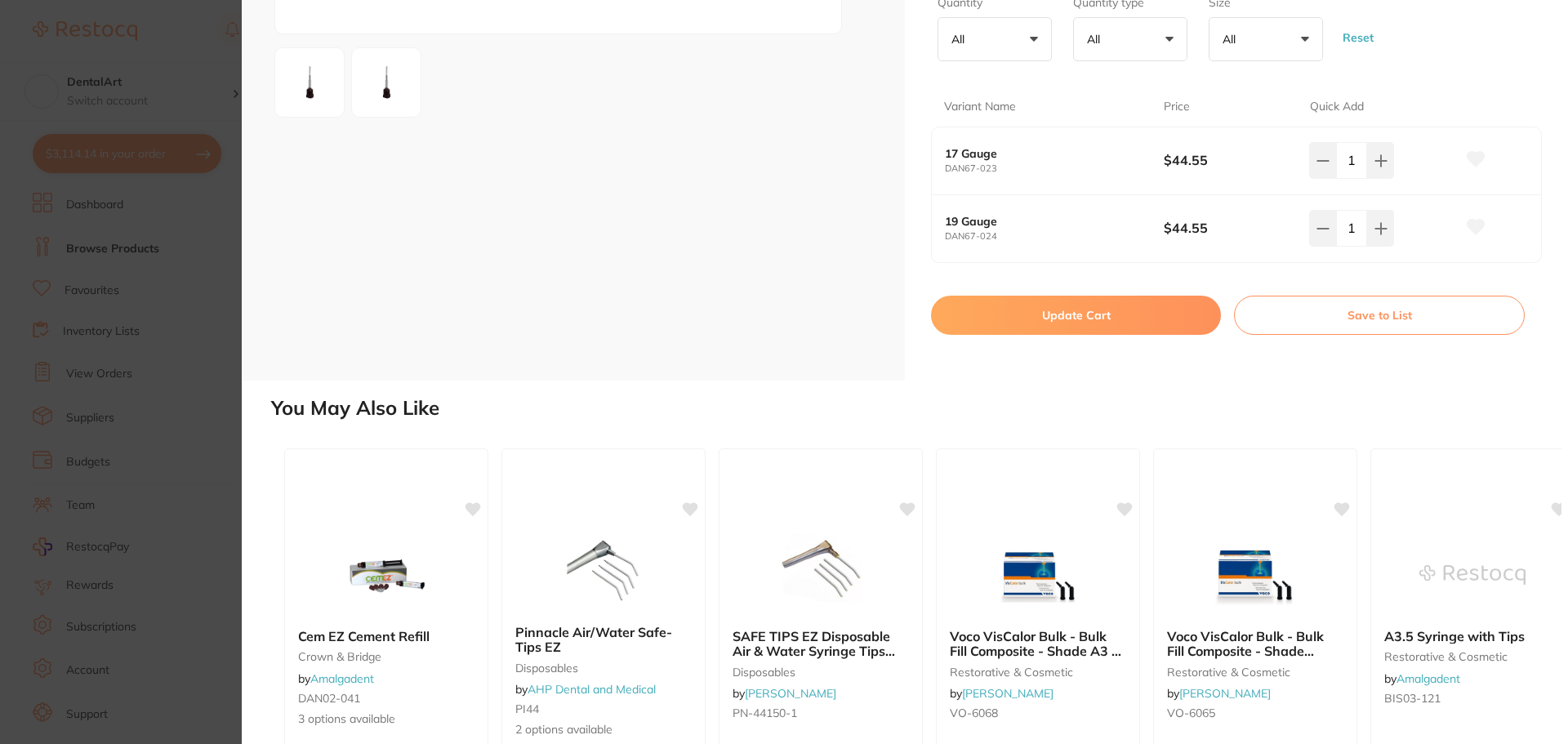
click at [1062, 319] on button "Update Cart" at bounding box center [1076, 315] width 290 height 39
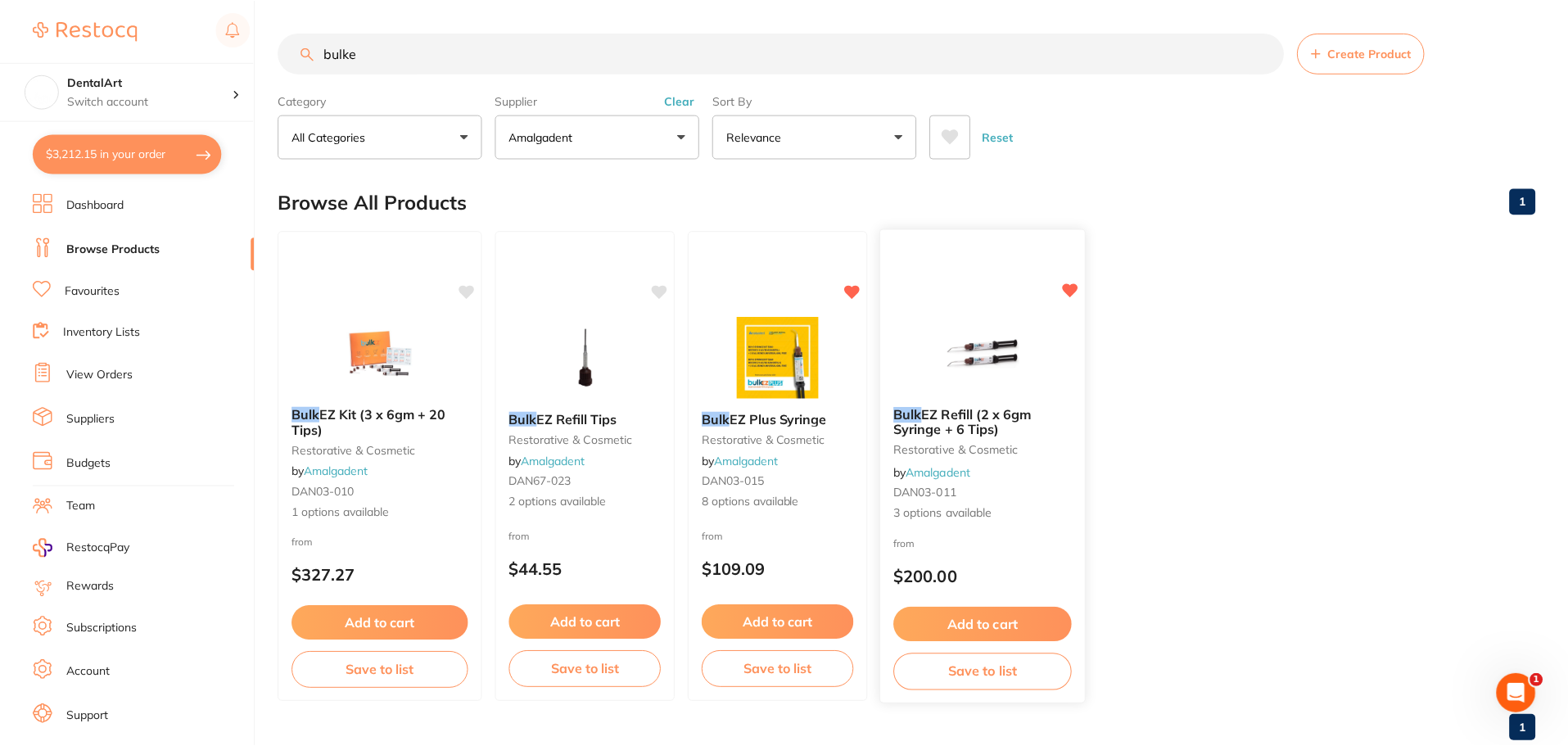
scroll to position [1, 0]
drag, startPoint x: 370, startPoint y: 55, endPoint x: 59, endPoint y: 65, distance: 311.2
click at [219, 62] on div "$3,212.15 DentalArt Switch account DentalArt $3,212.15 in your order Dashboard …" at bounding box center [784, 372] width 1568 height 746
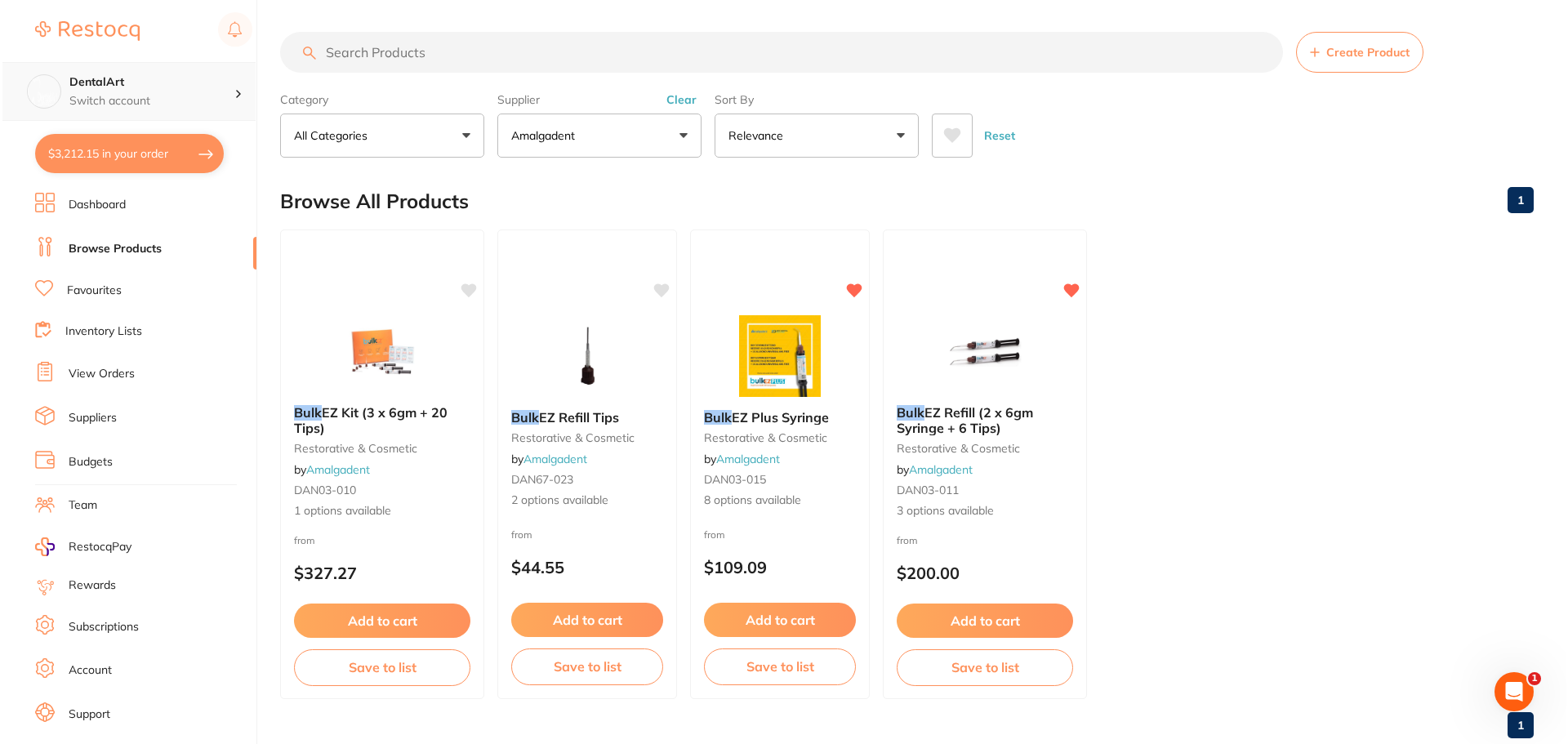
scroll to position [0, 0]
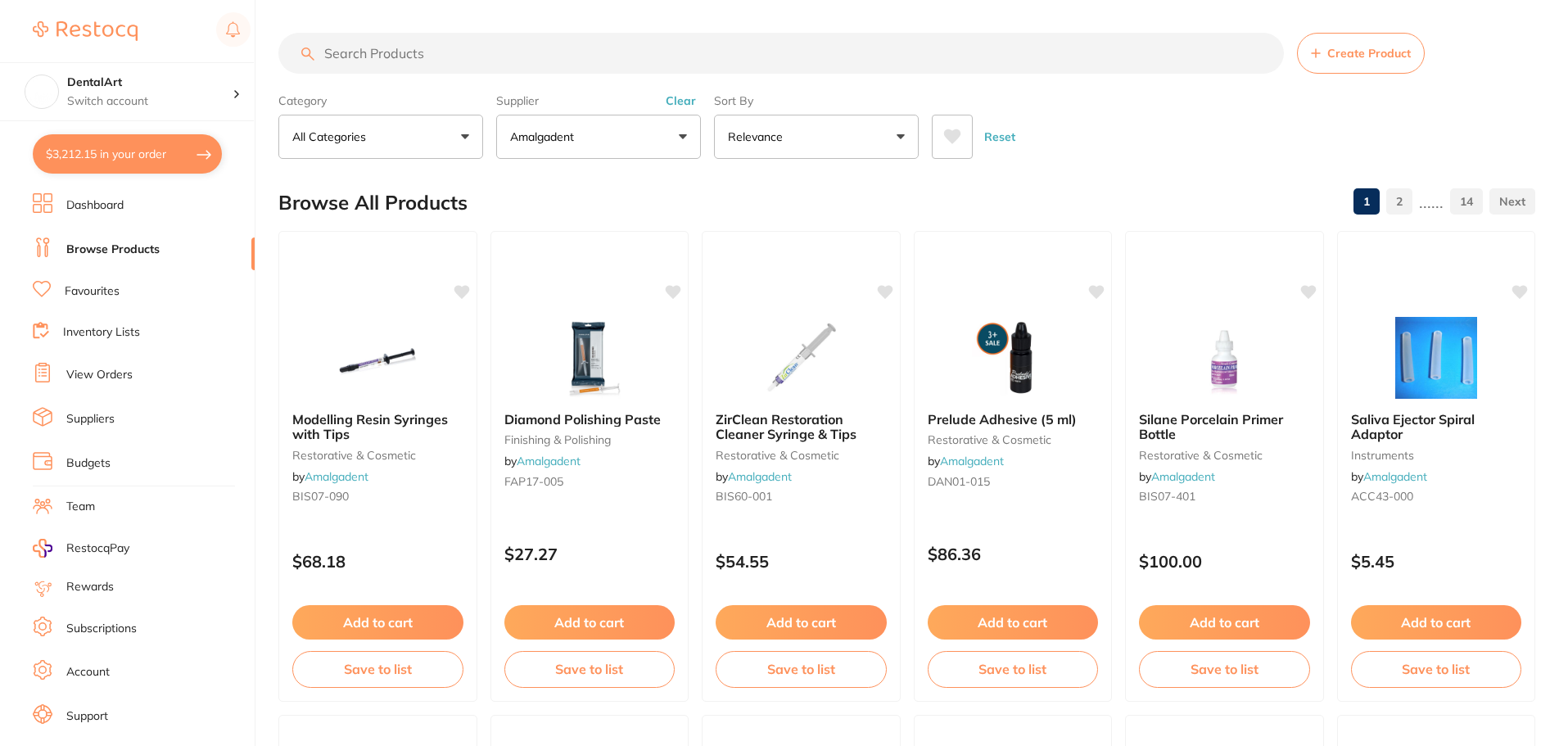
click at [220, 148] on button "$3,212.15 in your order" at bounding box center [127, 154] width 189 height 39
checkbox input "true"
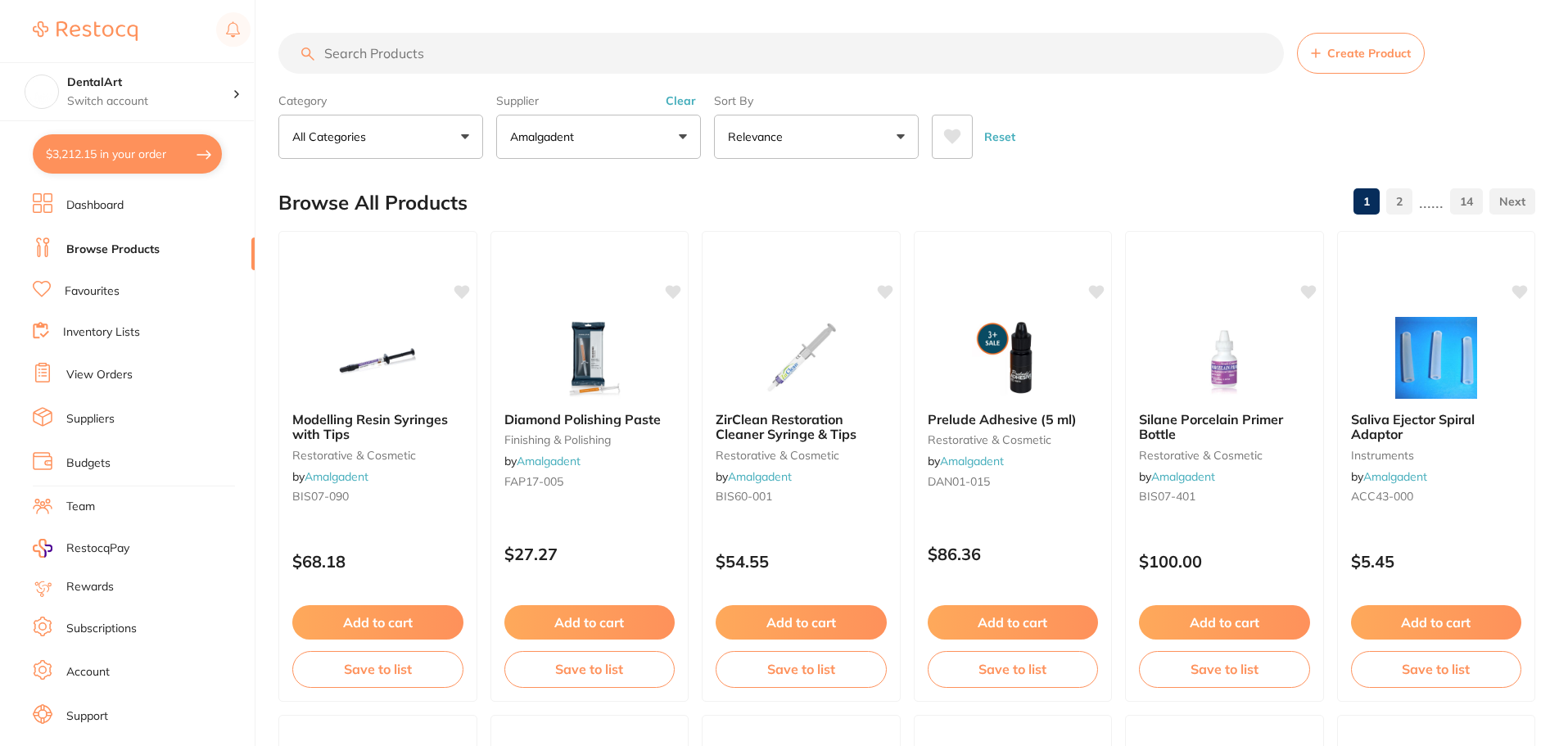
checkbox input "true"
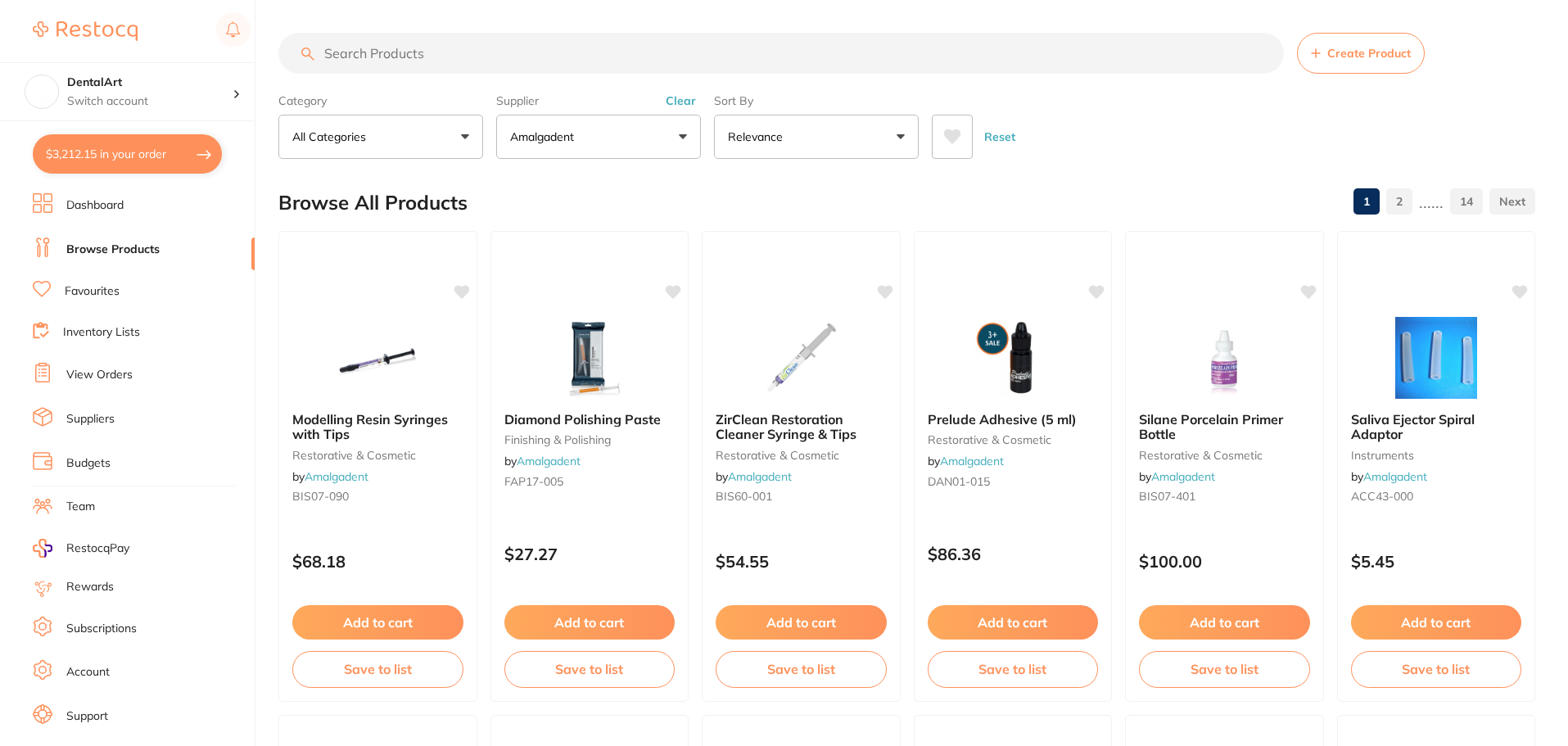
checkbox input "true"
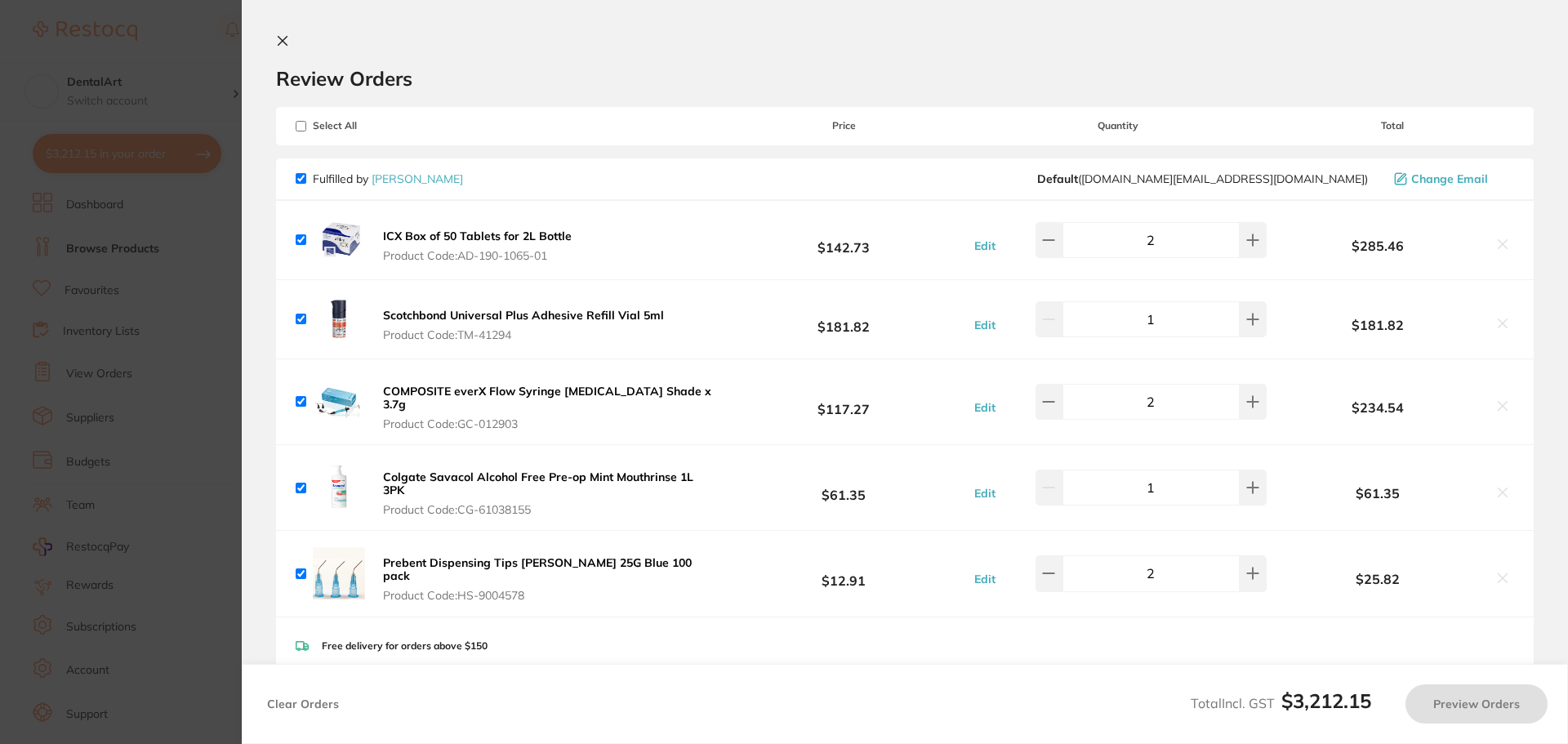
checkbox input "true"
click at [188, 46] on section "Update RRP Set your pre negotiated price for this item. Item Agreed RRP (excl. …" at bounding box center [784, 372] width 1568 height 744
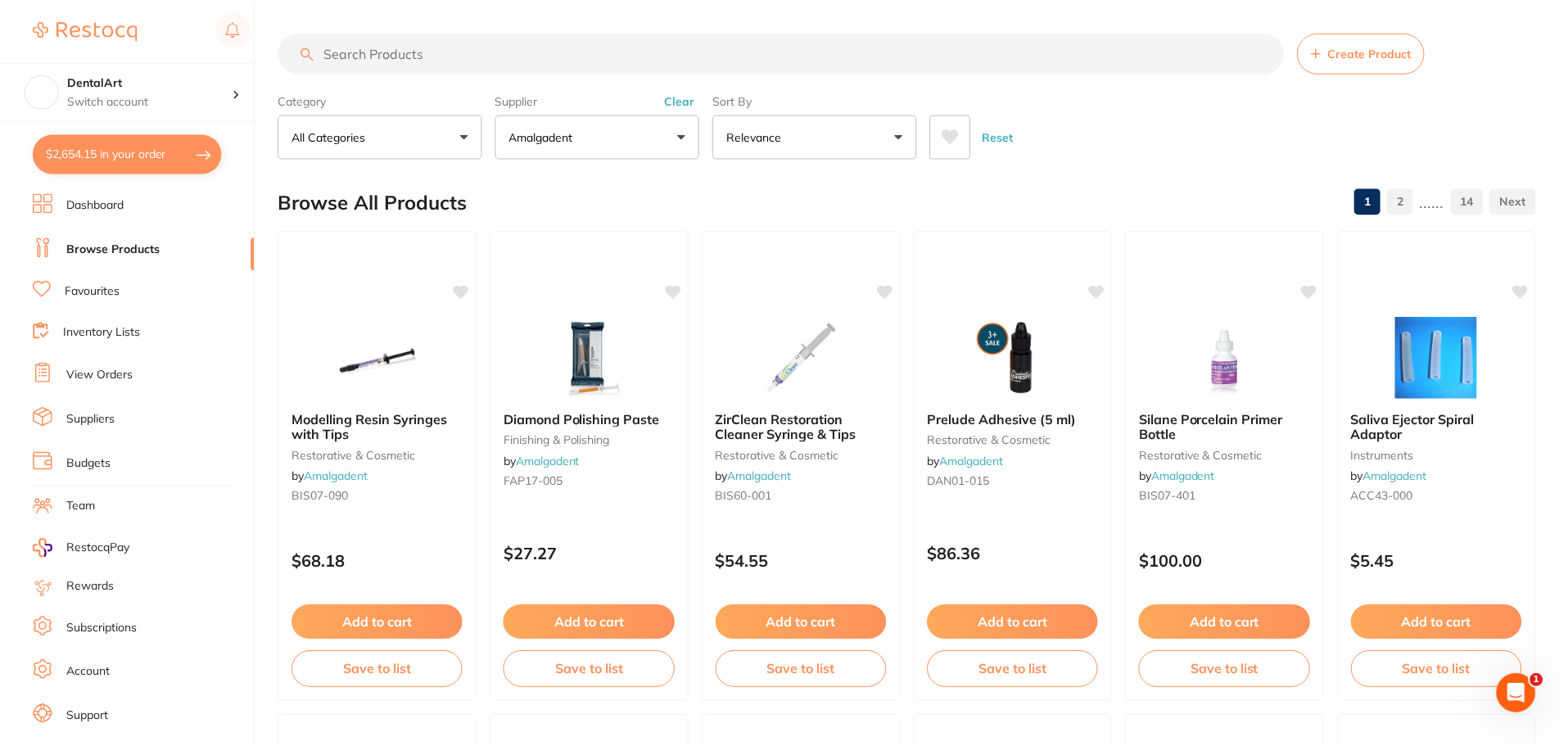
scroll to position [1, 0]
click at [203, 154] on button "$2,654.15 in your order" at bounding box center [127, 154] width 189 height 39
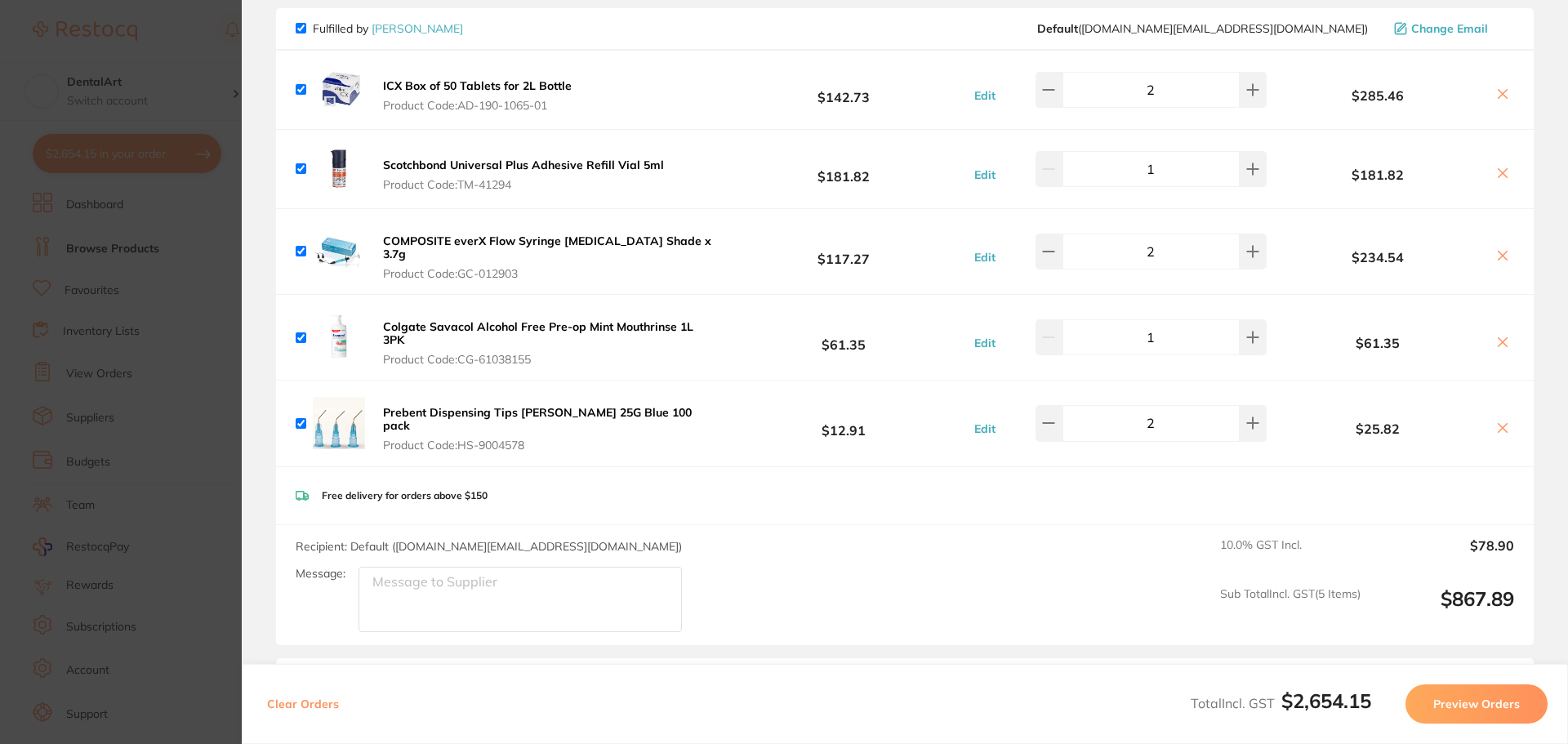
scroll to position [0, 0]
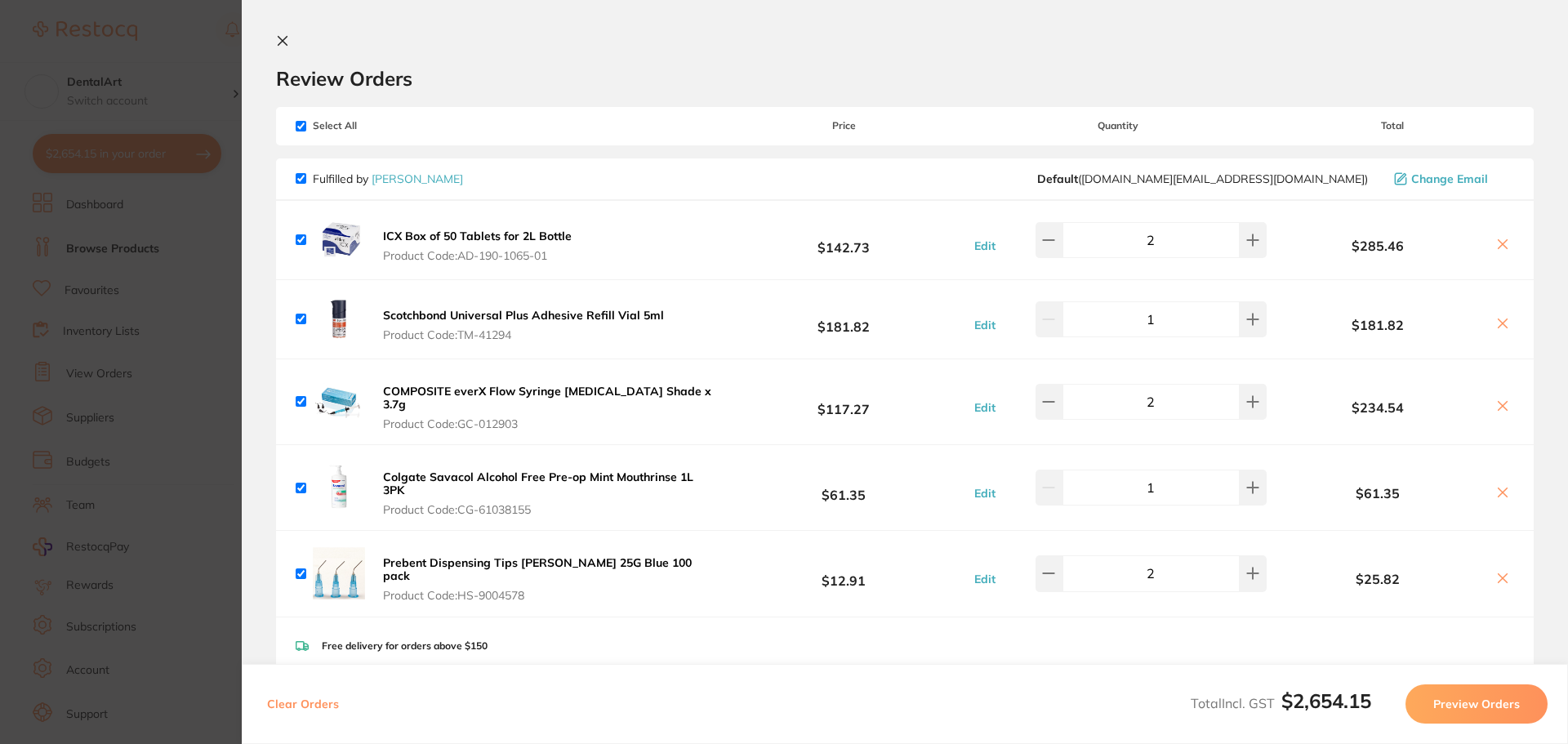
click at [199, 68] on section "Update RRP Set your pre negotiated price for this item. Item Agreed RRP (excl. …" at bounding box center [784, 372] width 1568 height 744
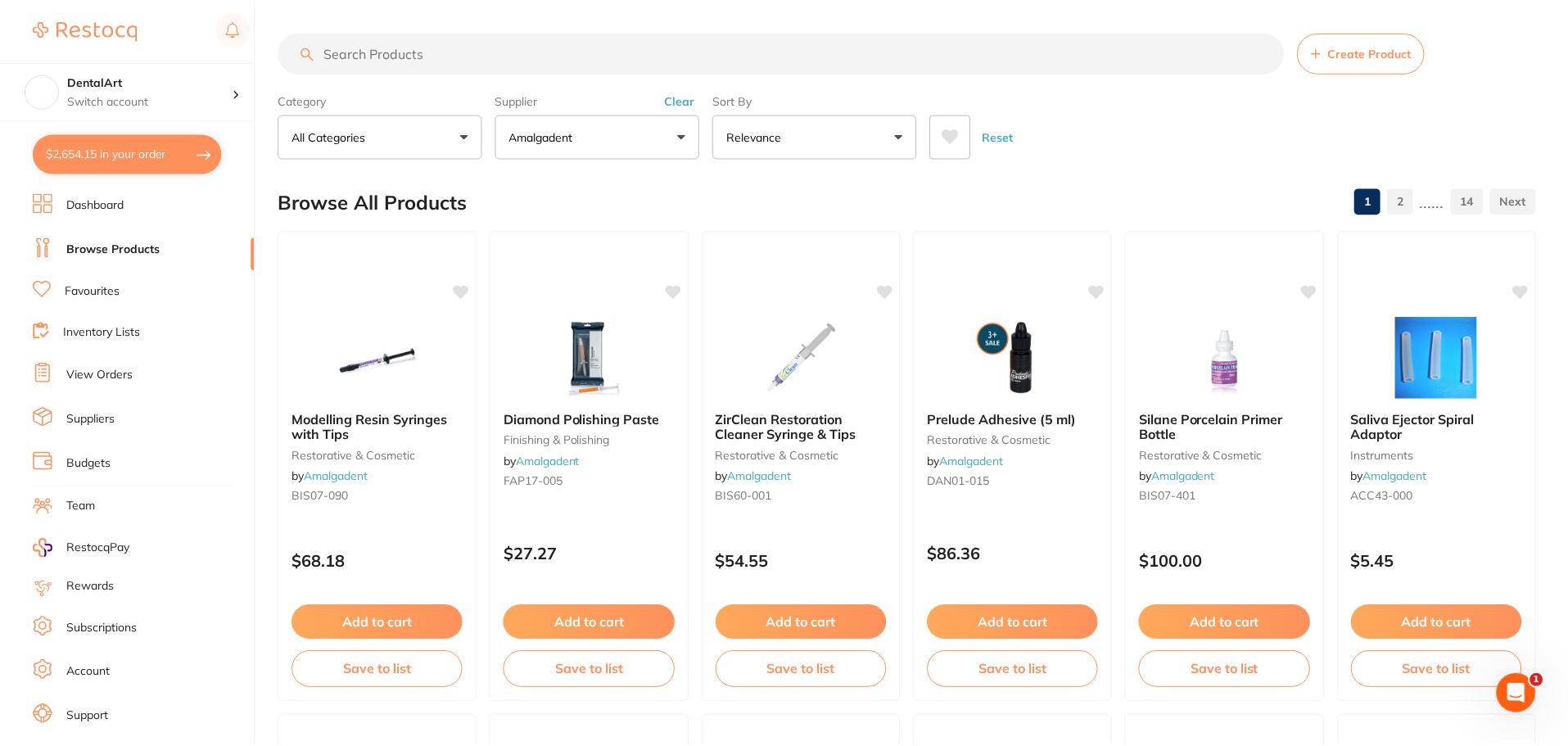
scroll to position [1, 0]
click at [341, 40] on input "search" at bounding box center [781, 53] width 1006 height 41
type input "bul"
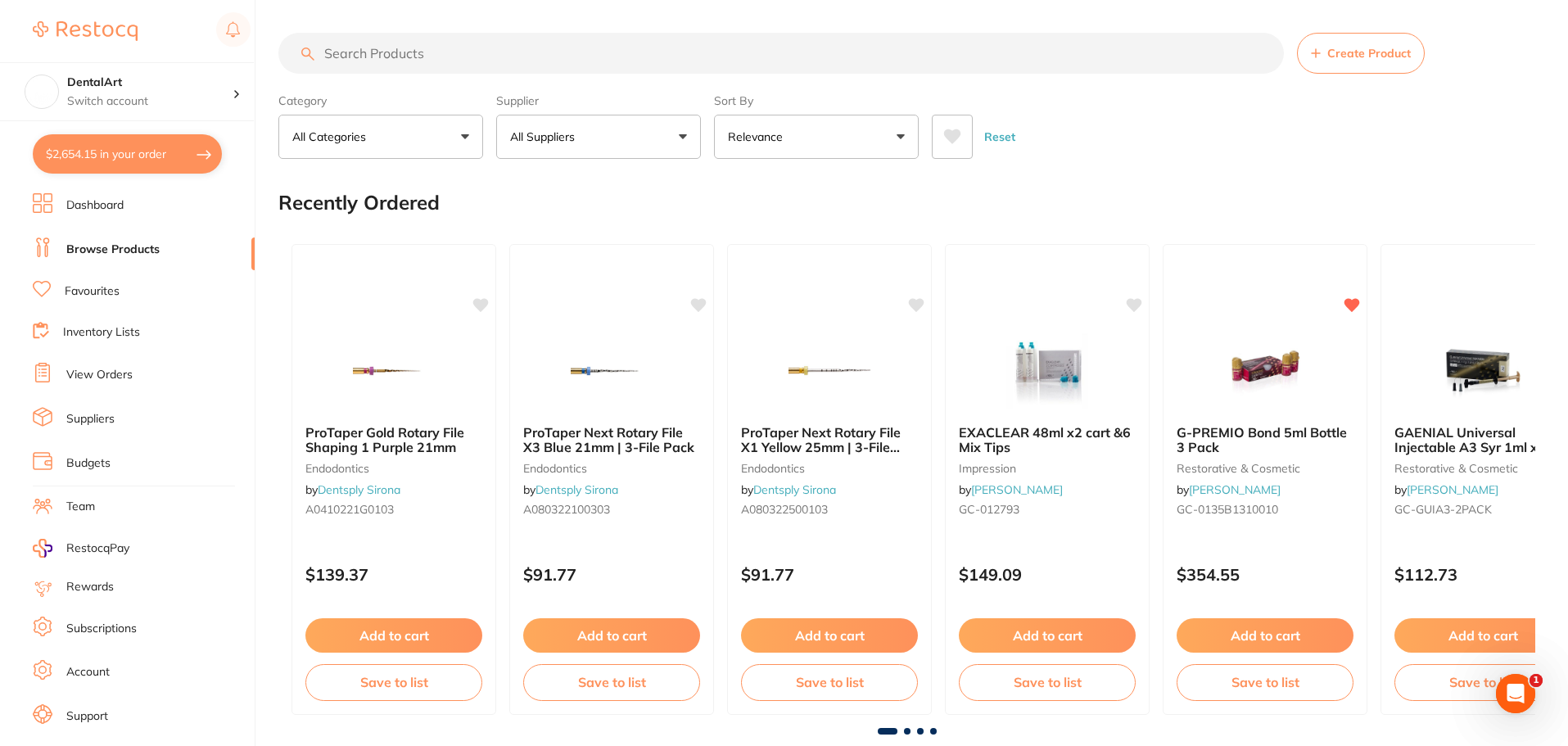
click at [204, 147] on button "$2,654.15 in your order" at bounding box center [127, 154] width 189 height 39
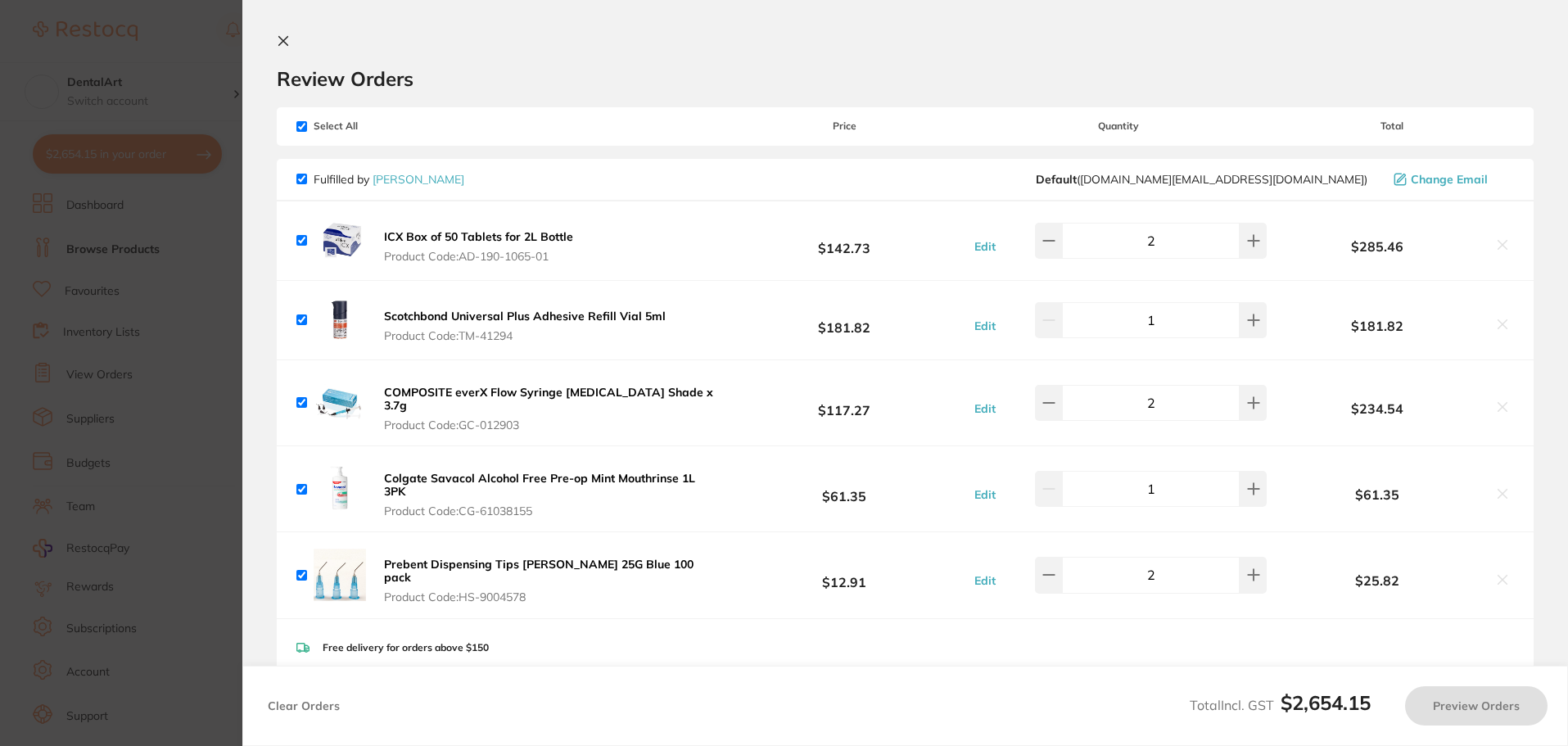
checkbox input "true"
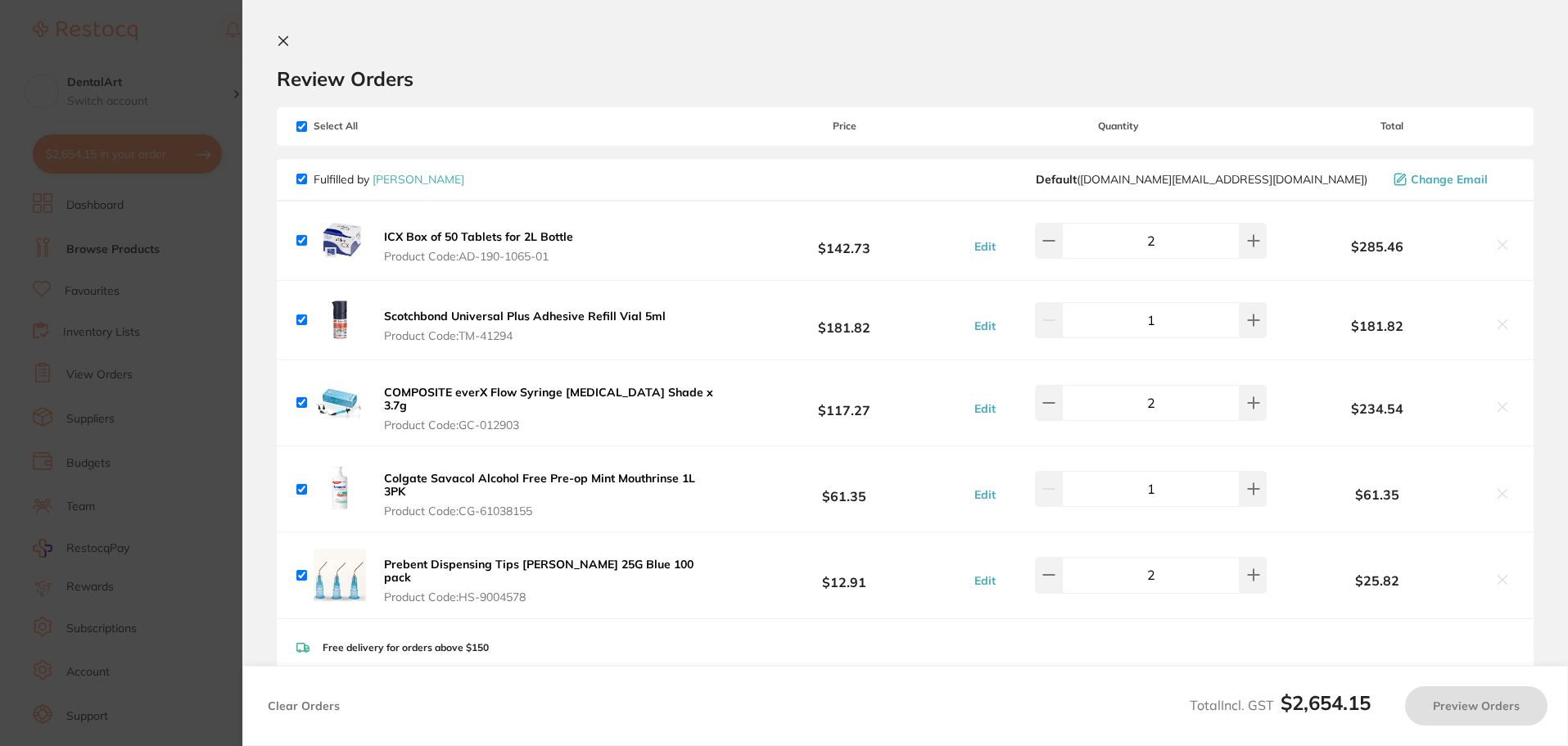
checkbox input "true"
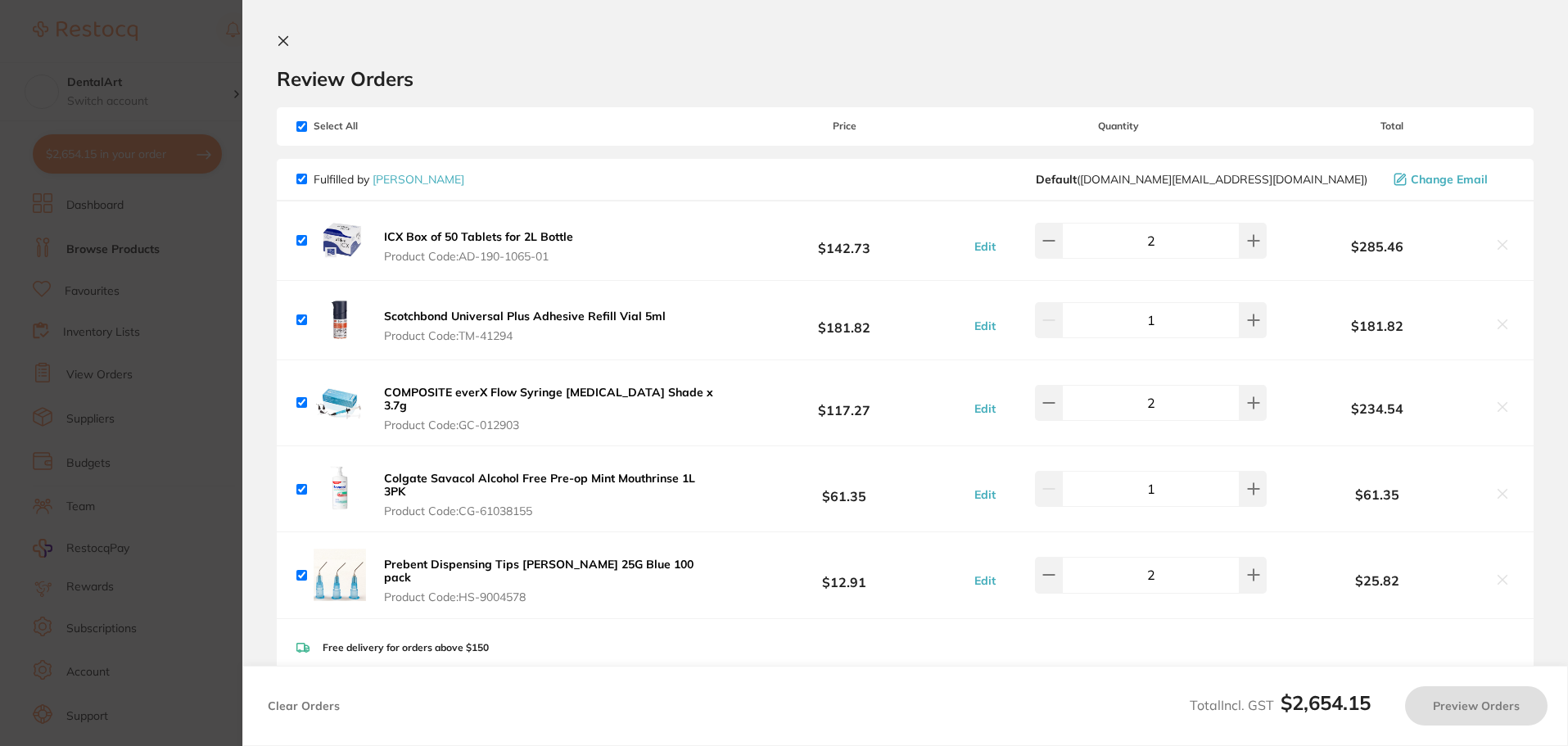
checkbox input "true"
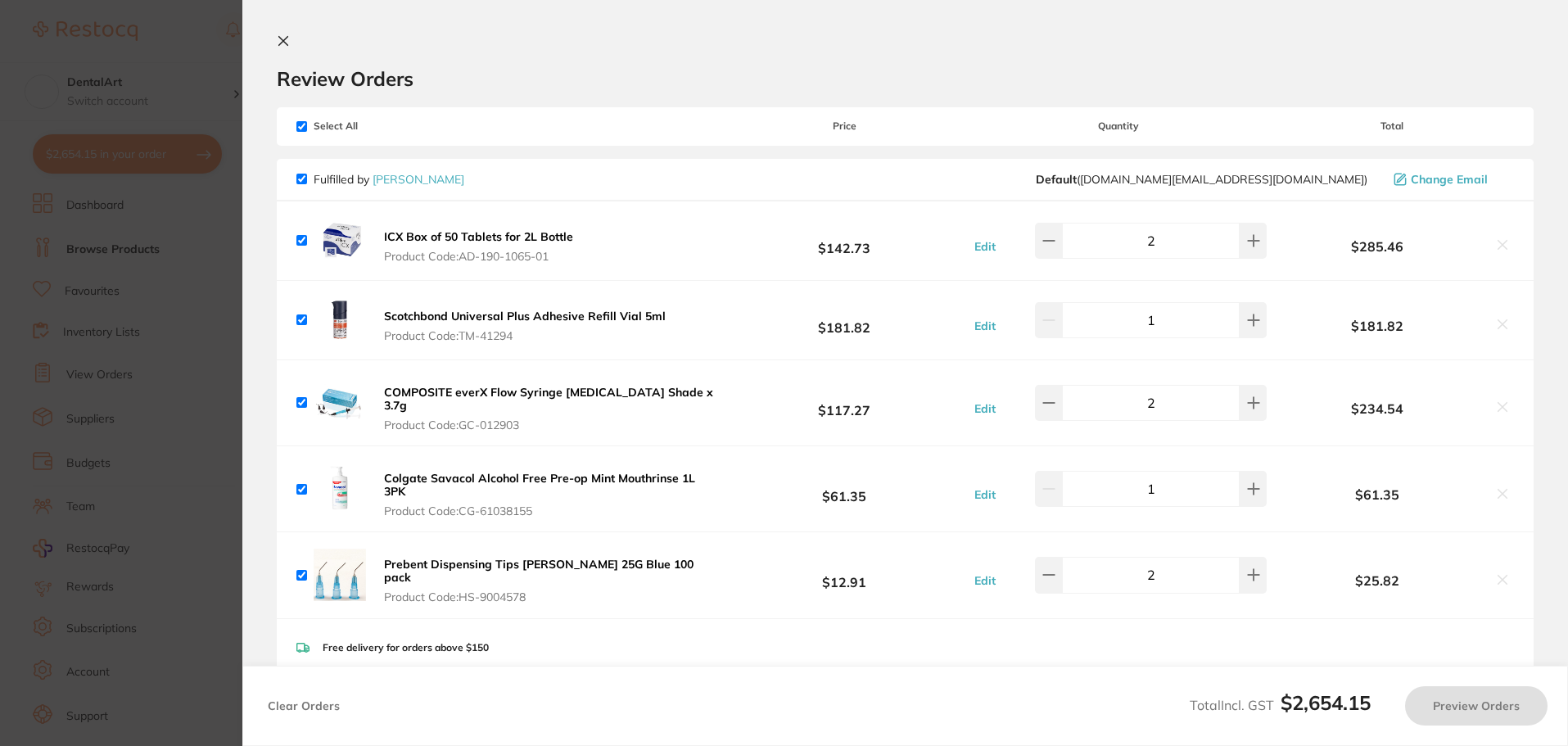
checkbox input "true"
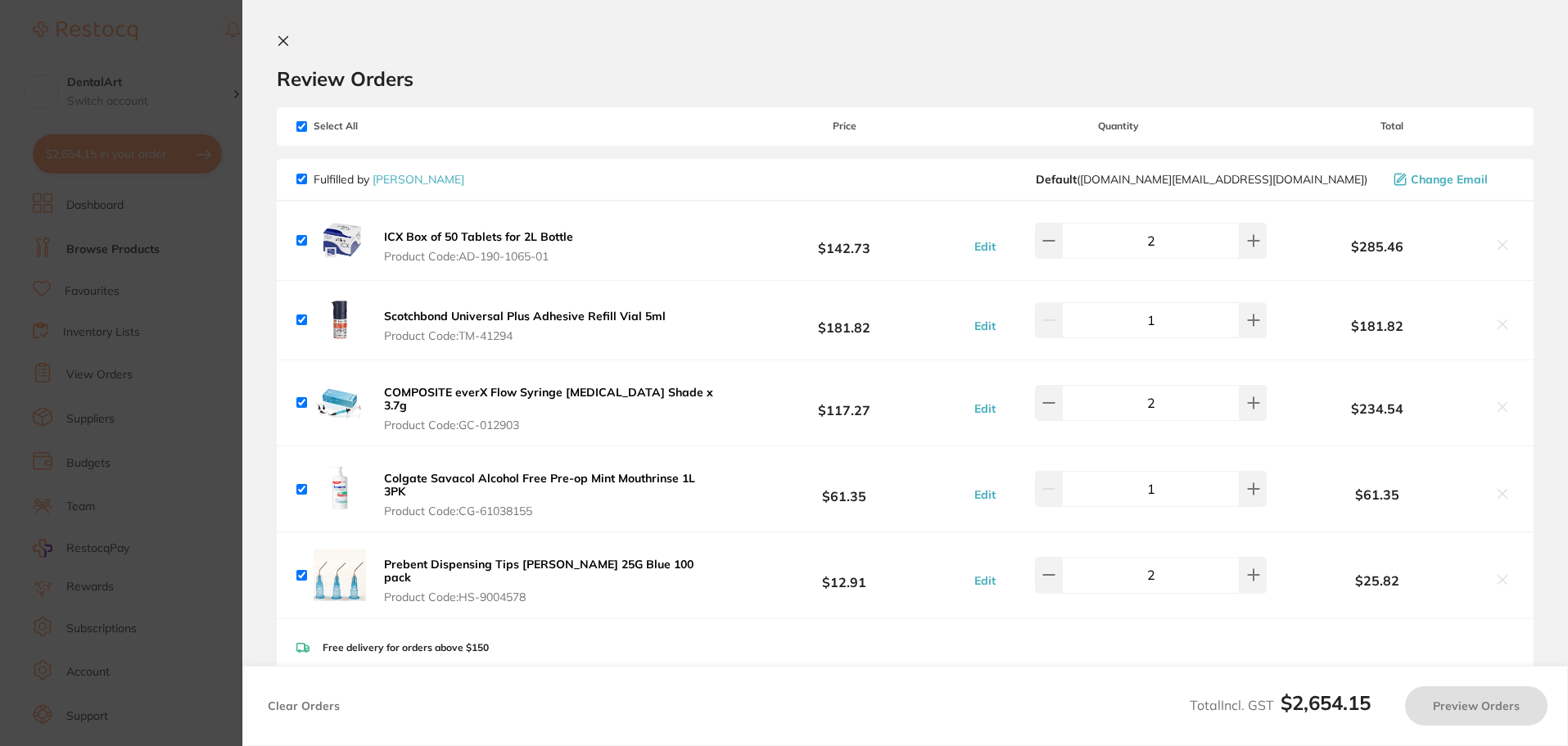
checkbox input "true"
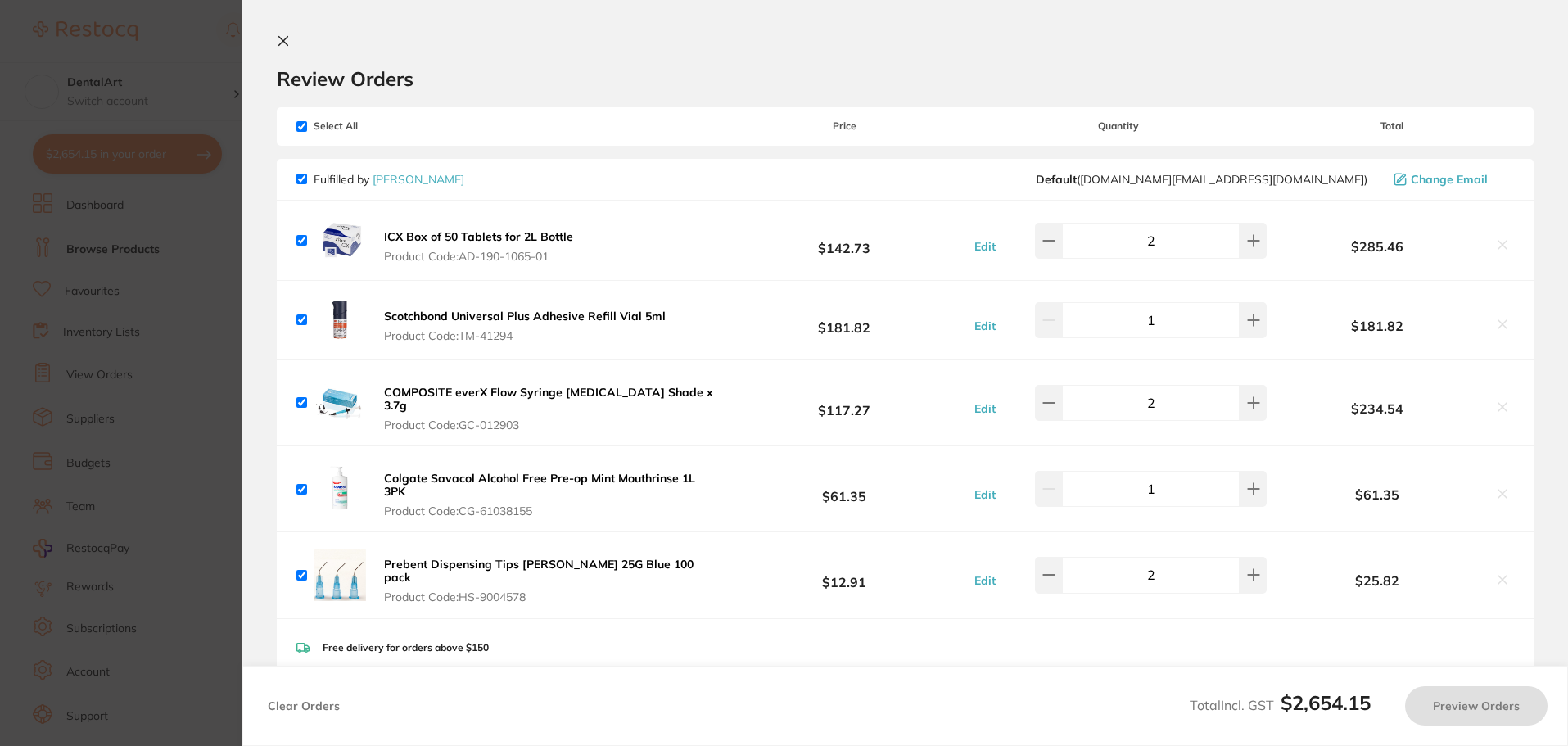
checkbox input "true"
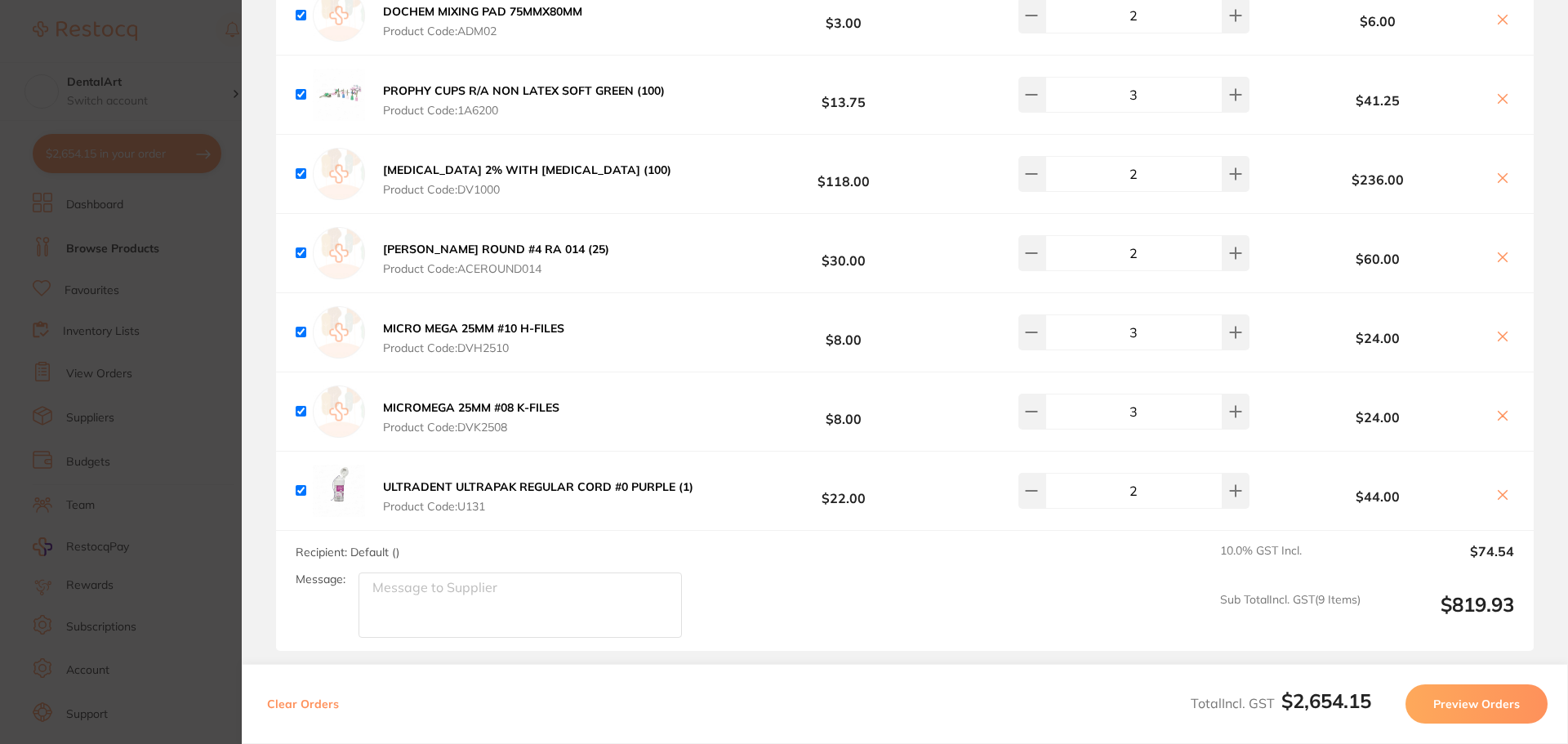
scroll to position [2332, 0]
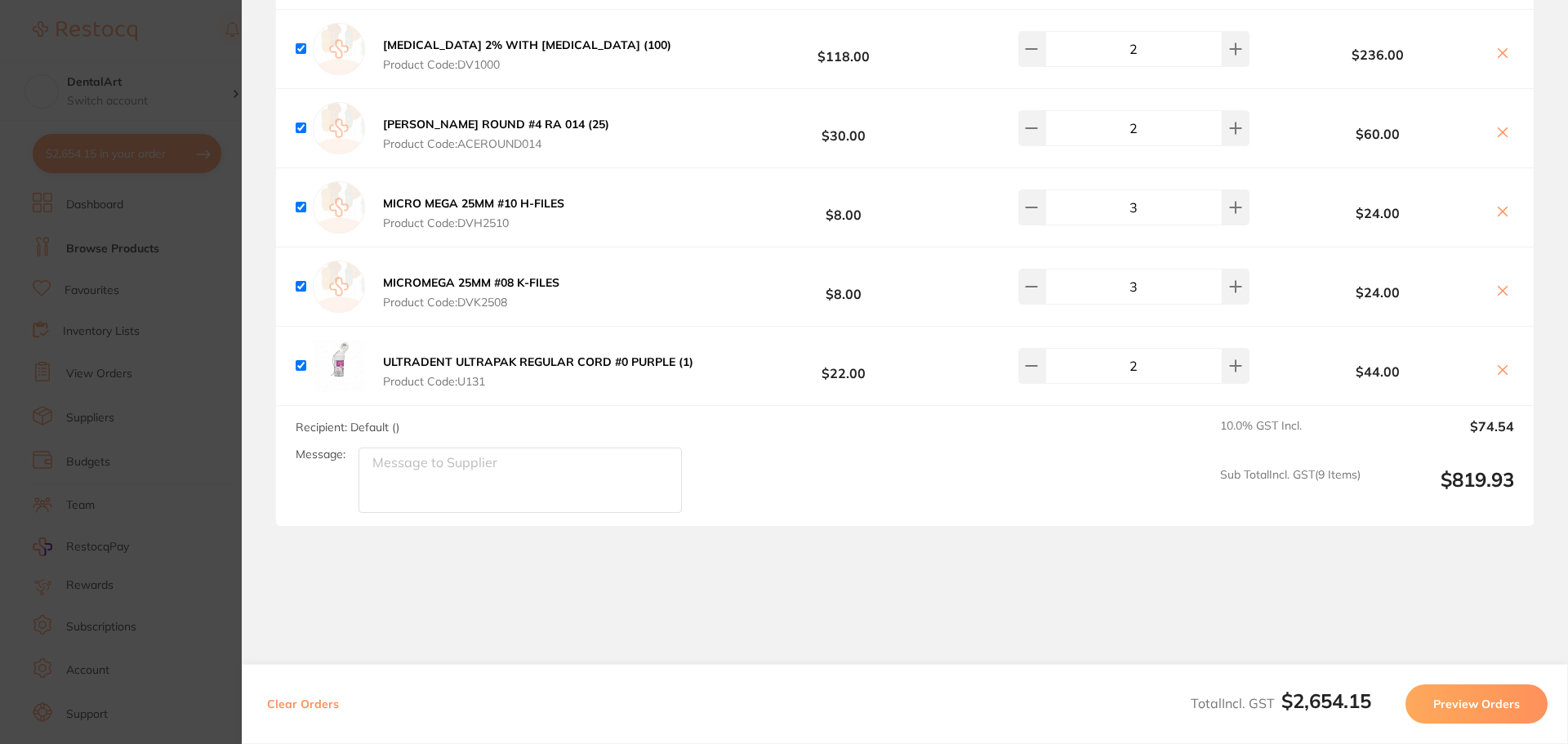
click at [143, 47] on section "Update RRP Set your pre negotiated price for this item. Item Agreed RRP (excl. …" at bounding box center [784, 372] width 1568 height 744
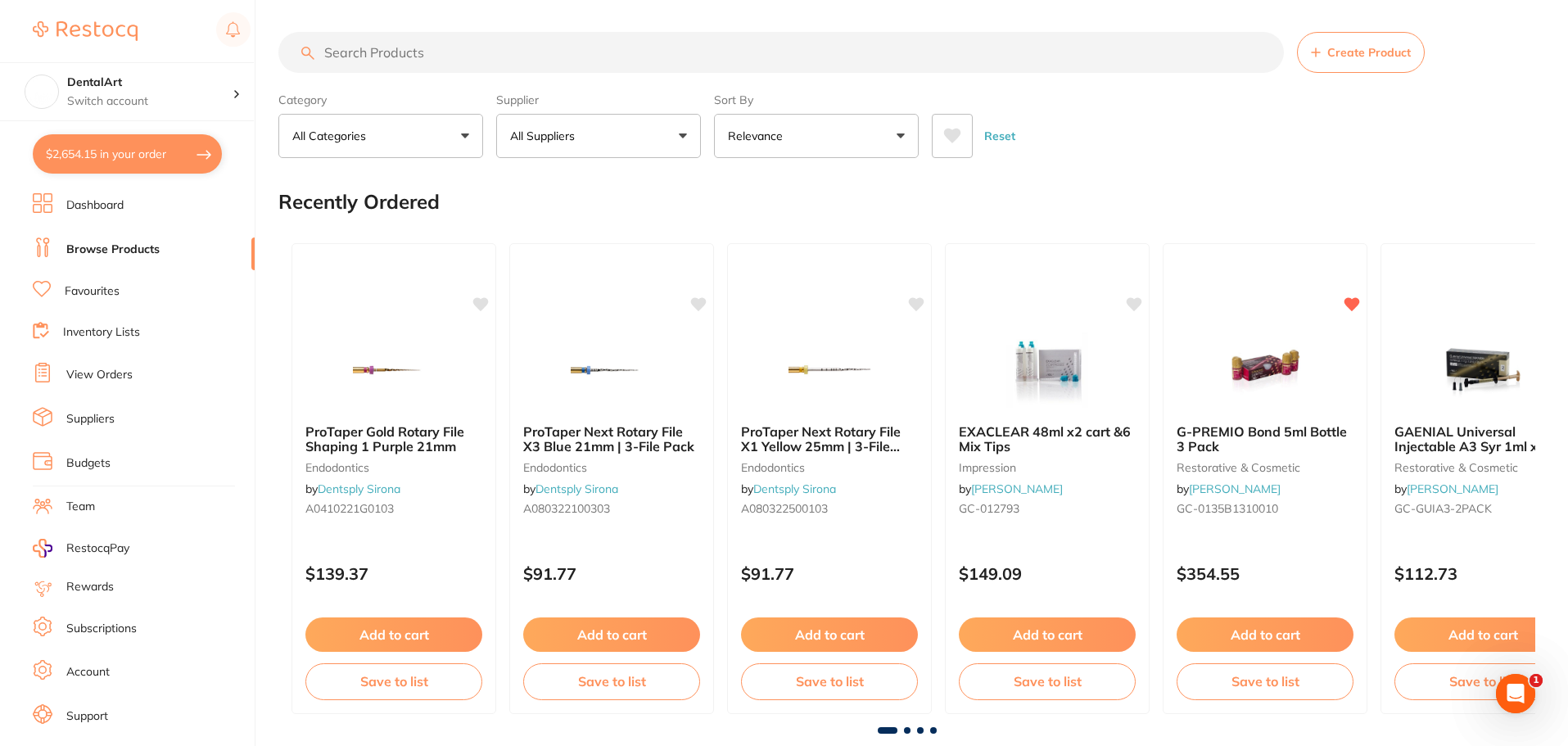
click at [665, 133] on button "All Suppliers" at bounding box center [598, 135] width 204 height 44
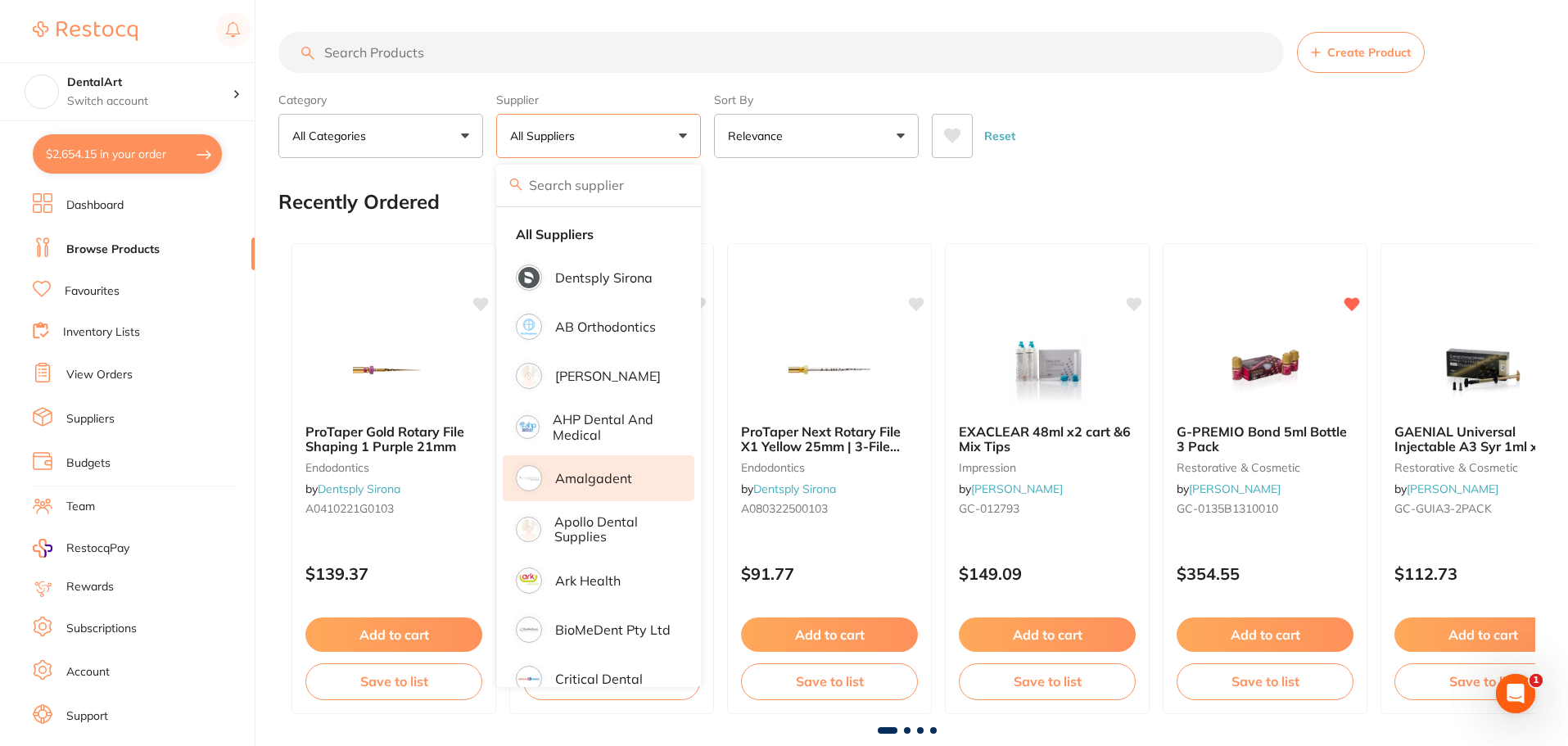
click at [628, 476] on p "Amalgadent" at bounding box center [593, 478] width 77 height 15
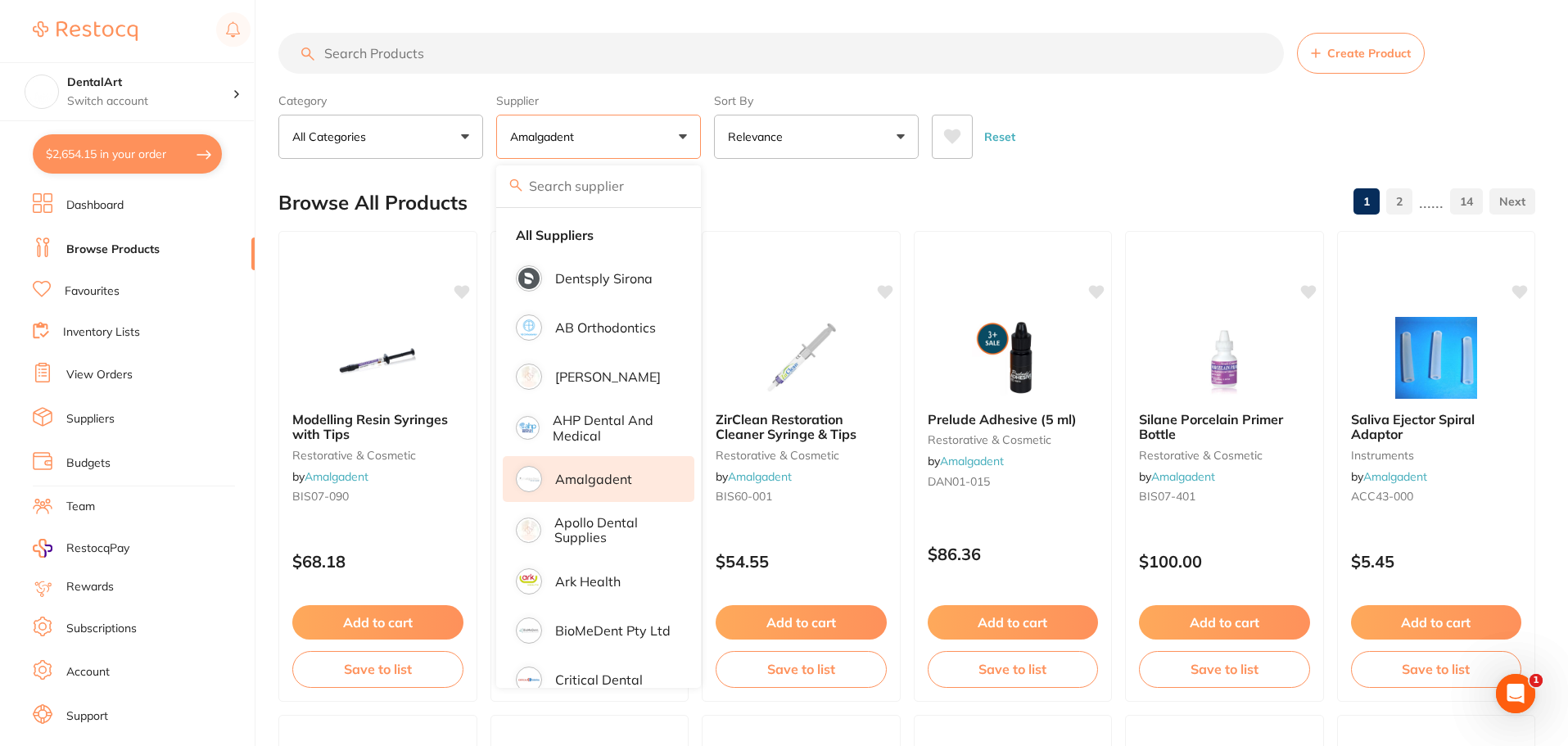
scroll to position [0, 0]
click at [453, 65] on input "search" at bounding box center [781, 53] width 1006 height 41
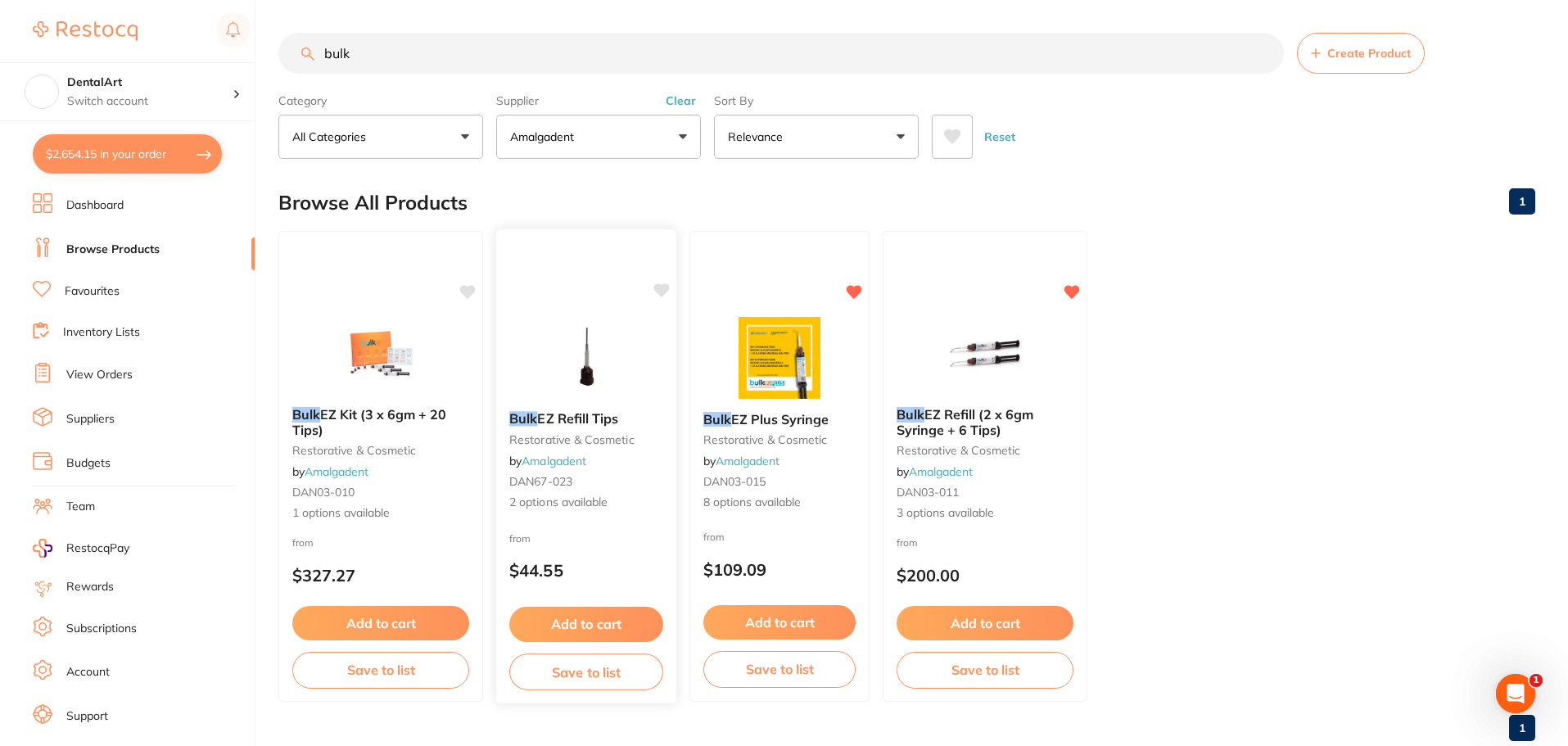
type input "bulk"
click at [587, 370] on img at bounding box center [586, 356] width 107 height 83
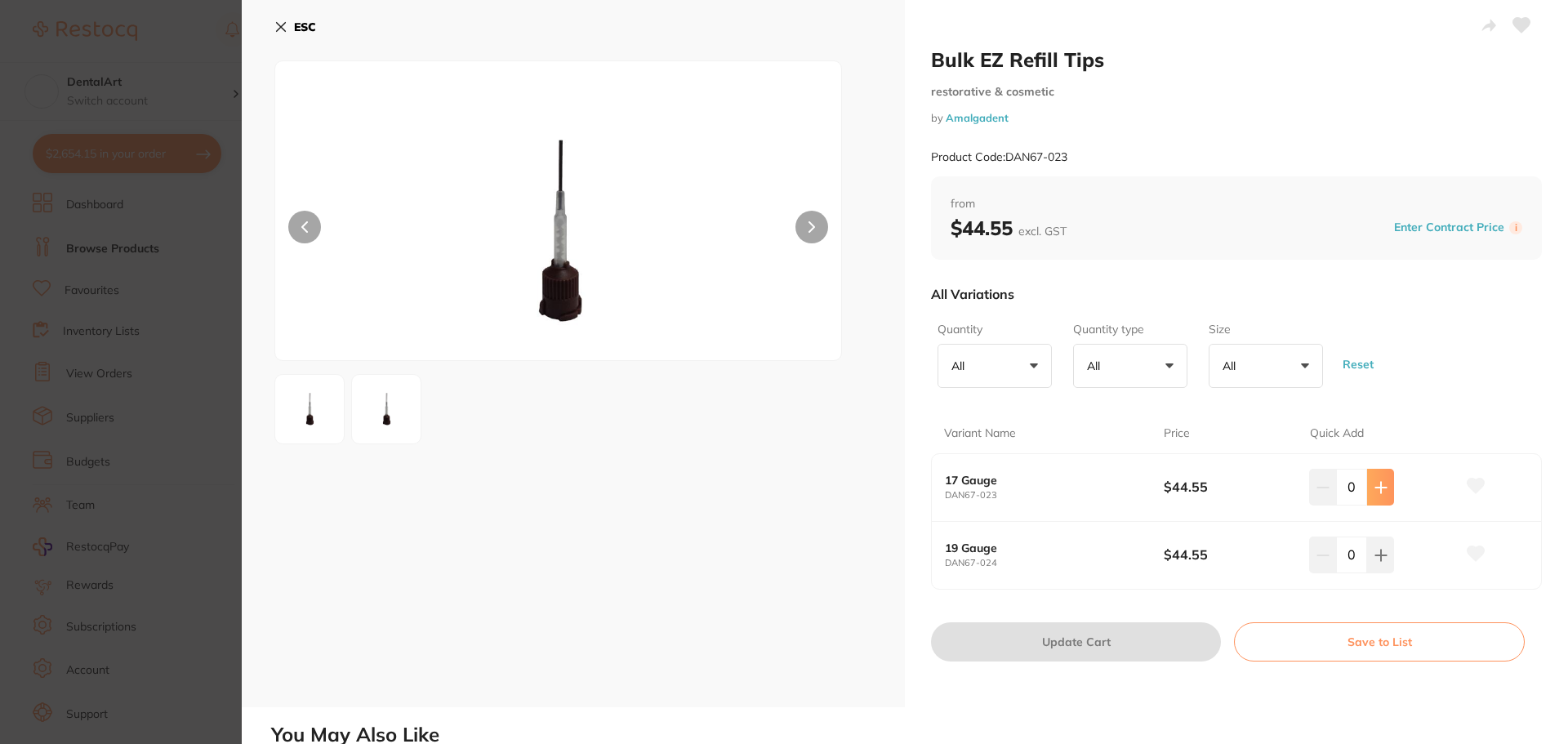
click at [1370, 484] on button at bounding box center [1381, 486] width 27 height 36
type input "1"
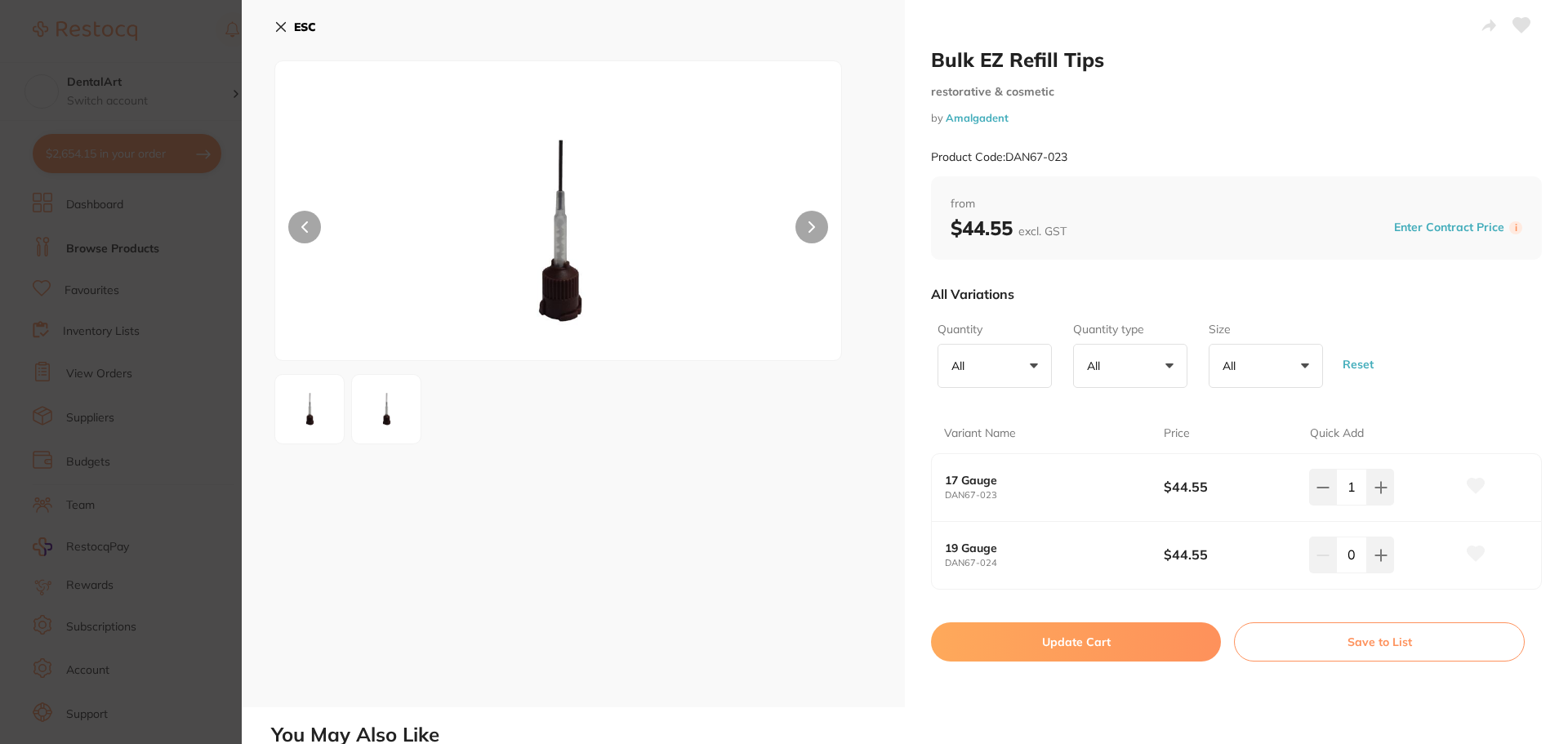
click at [1376, 574] on div "19 Gauge DAN67-024 $44.55 0" at bounding box center [1236, 555] width 609 height 67
click at [1378, 493] on icon at bounding box center [1381, 487] width 11 height 11
type input "1"
click at [1105, 639] on button "Update Cart" at bounding box center [1076, 641] width 290 height 39
checkbox input "false"
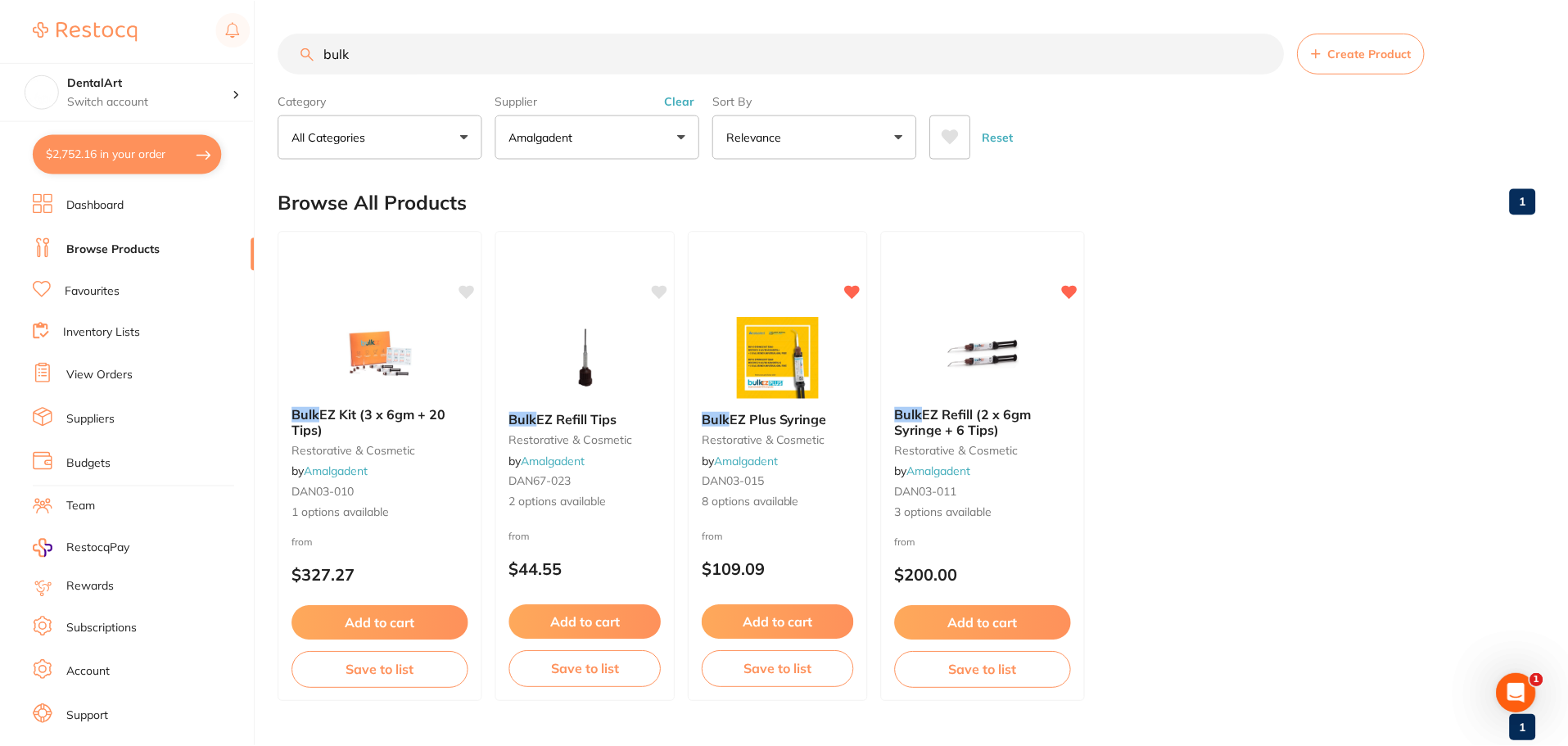
scroll to position [1, 0]
click at [802, 342] on img at bounding box center [779, 355] width 107 height 83
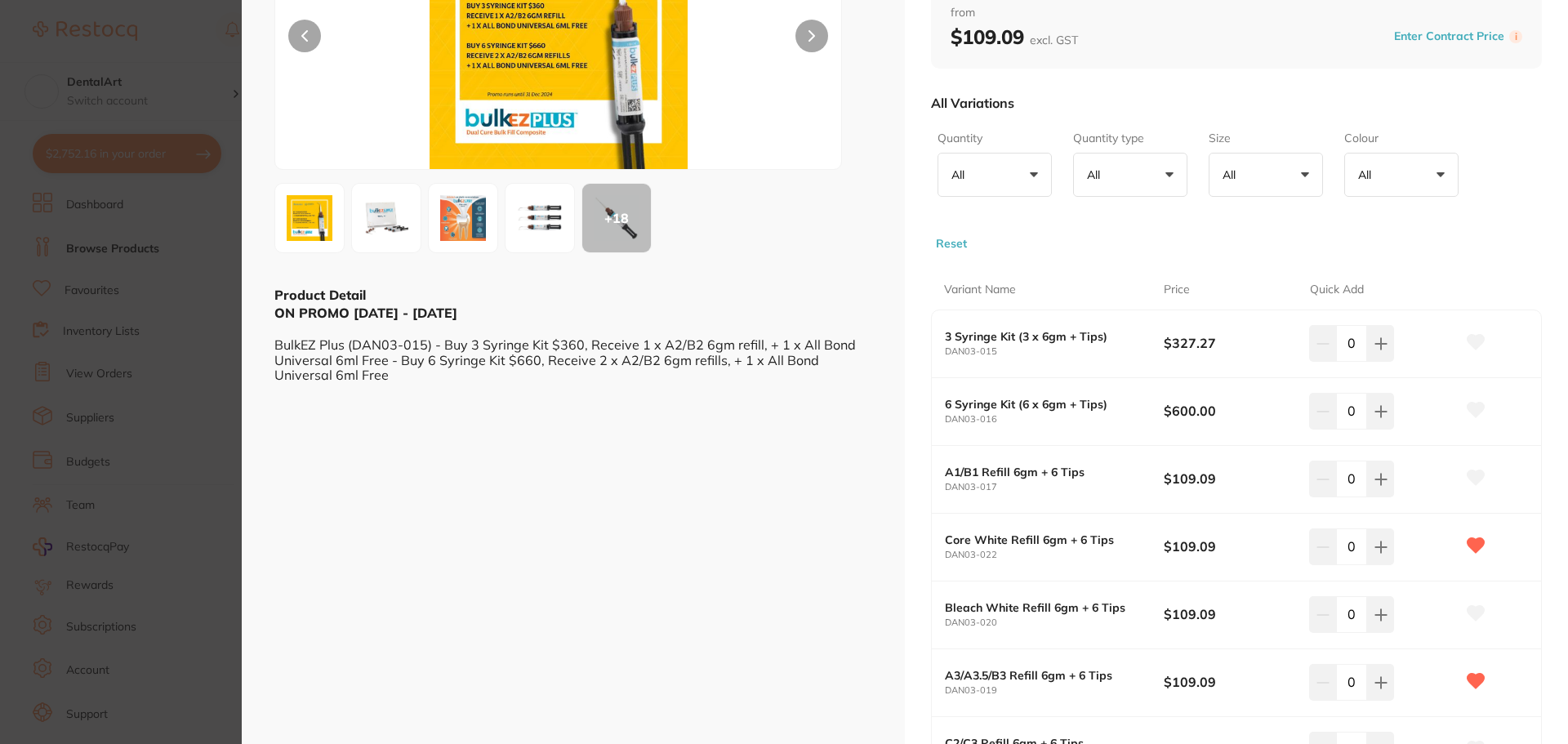
scroll to position [245, 0]
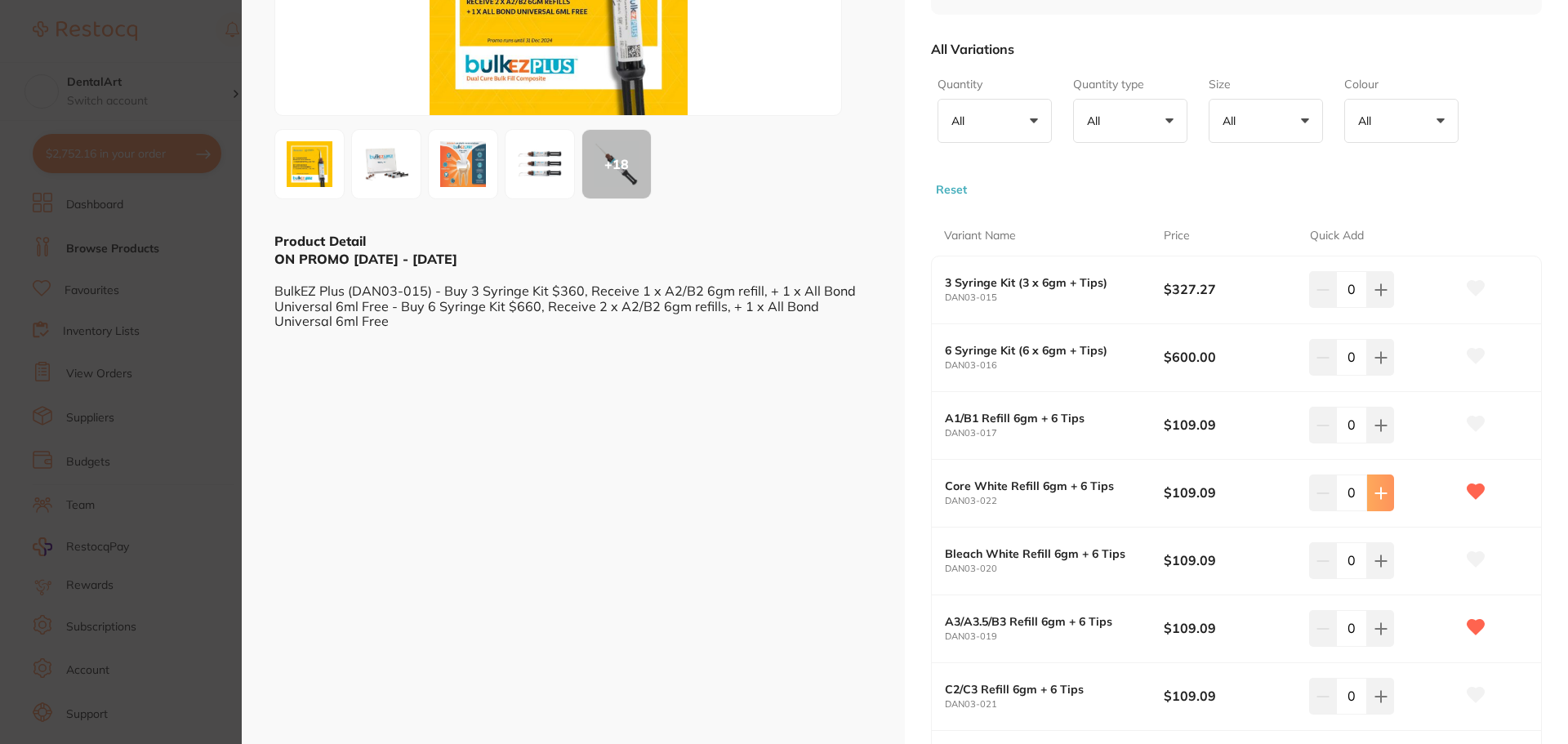
click at [1382, 295] on icon at bounding box center [1381, 289] width 11 height 11
type input "2"
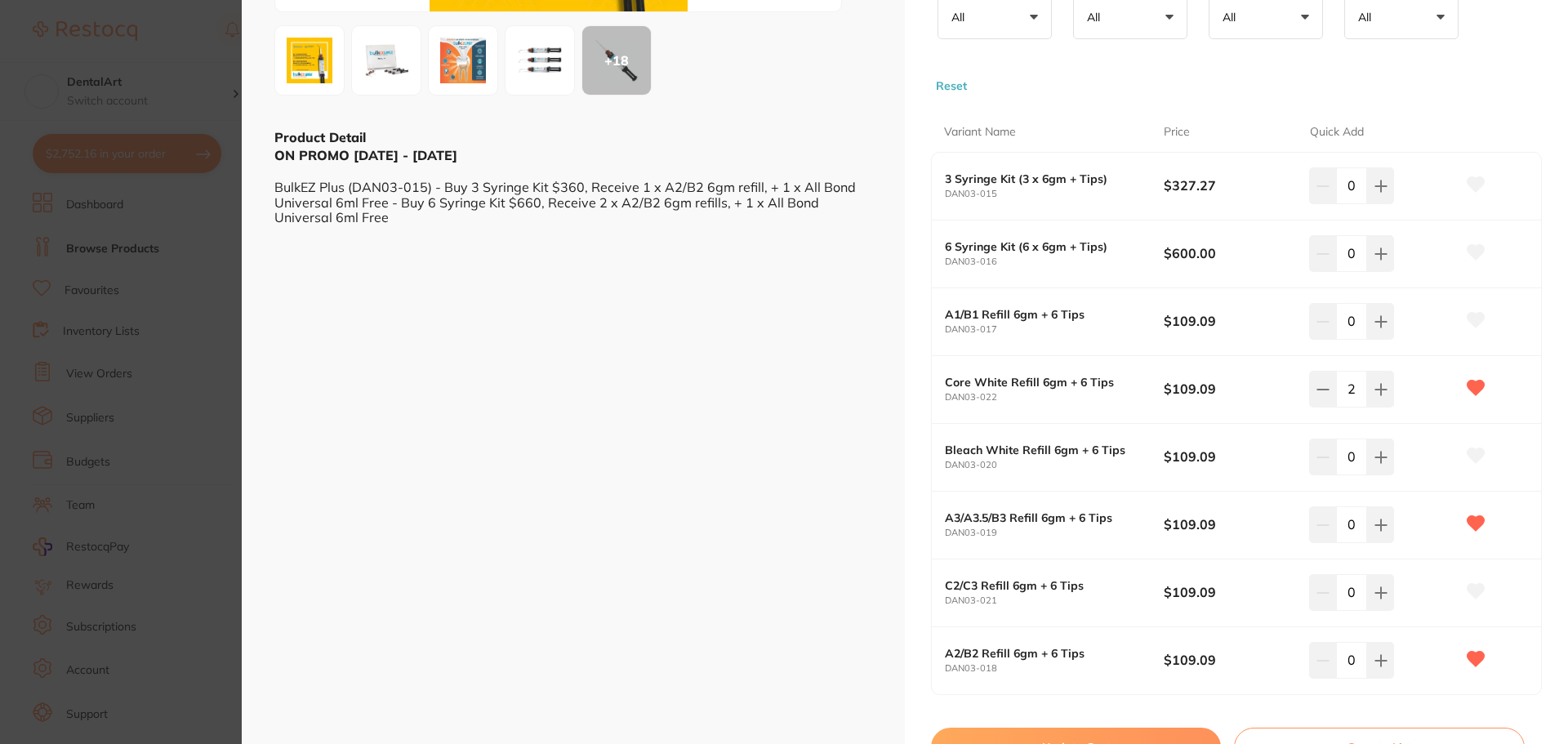
scroll to position [490, 0]
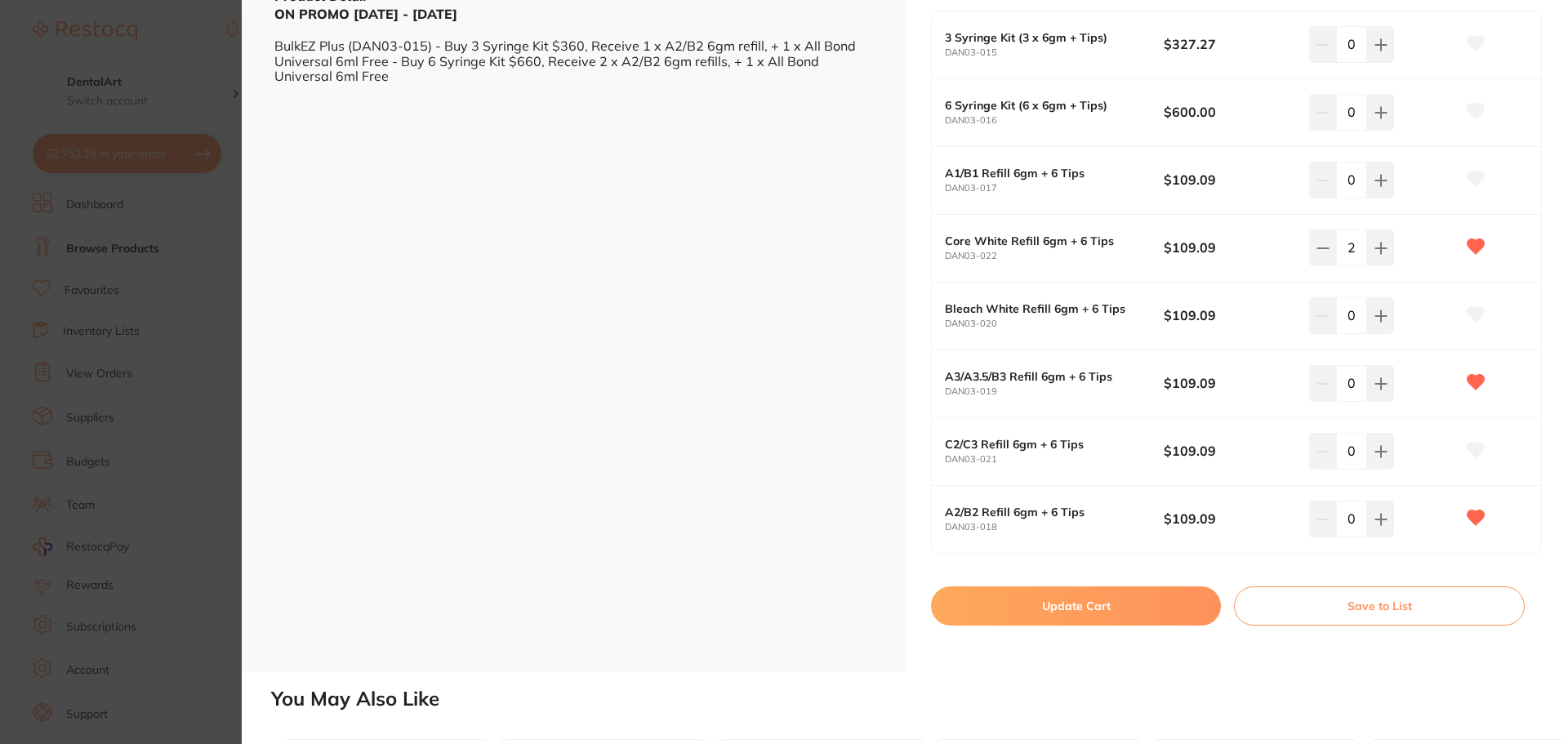
click at [1117, 602] on button "Update Cart" at bounding box center [1076, 605] width 290 height 39
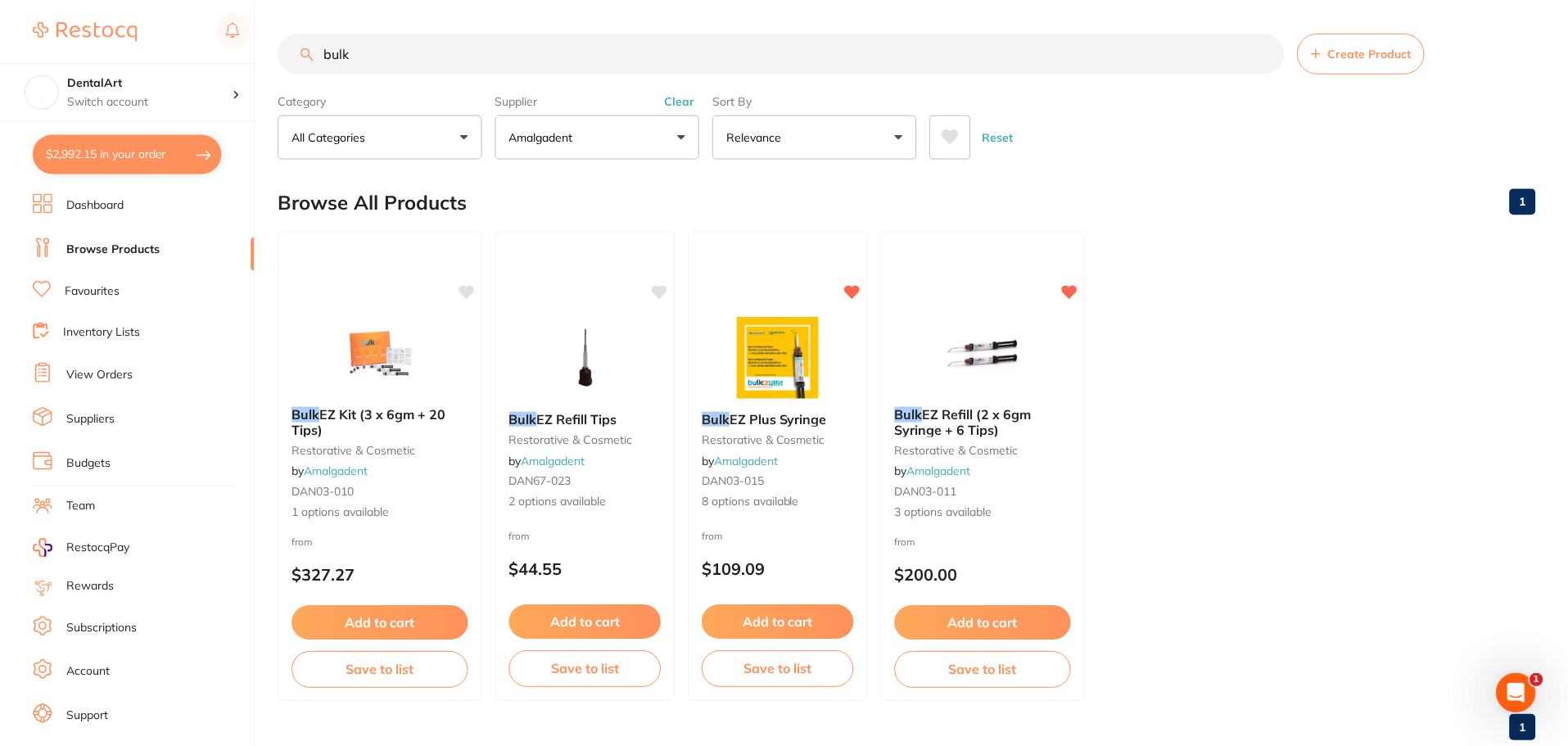
scroll to position [1, 0]
click at [1007, 343] on img at bounding box center [984, 351] width 107 height 83
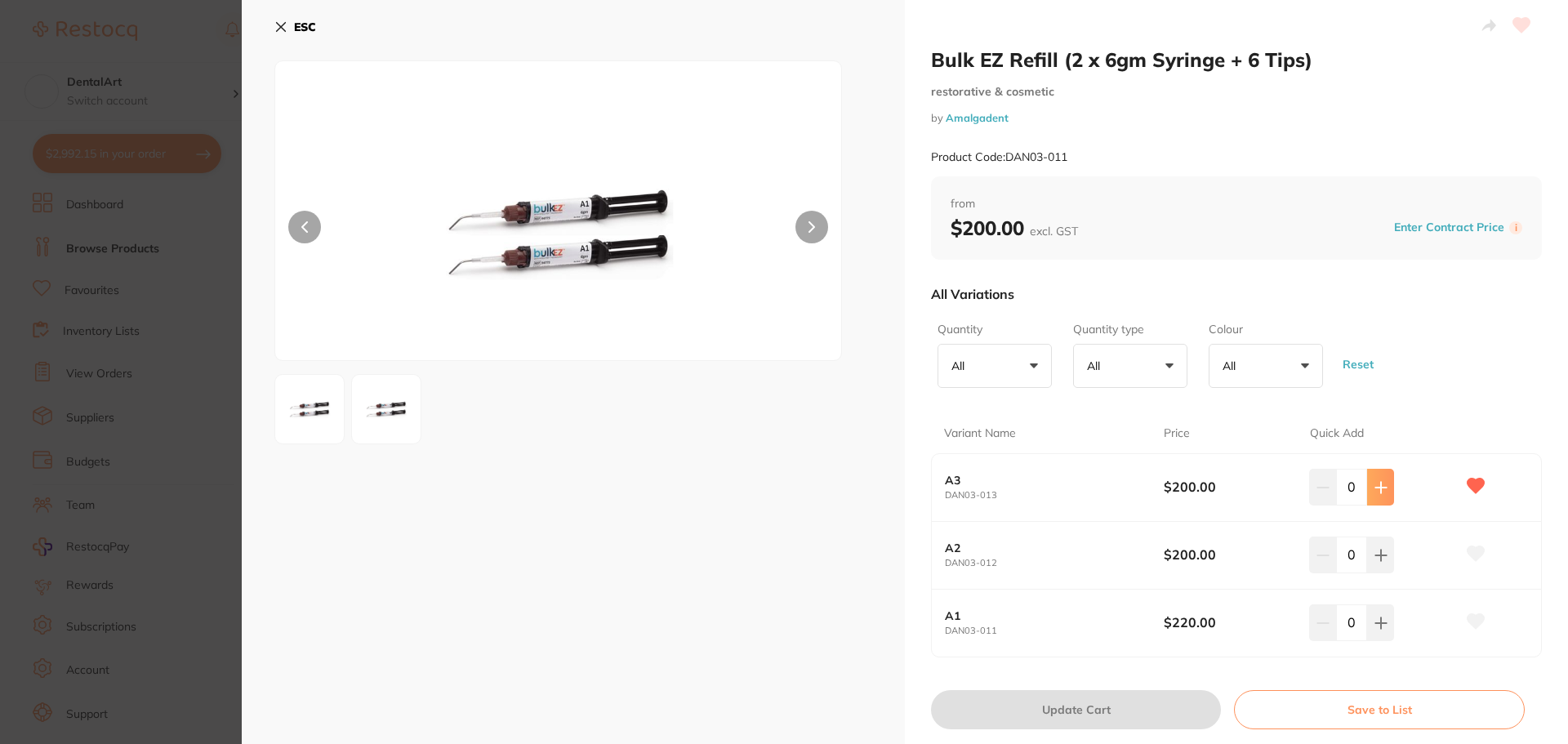
click at [1377, 485] on icon at bounding box center [1381, 487] width 11 height 11
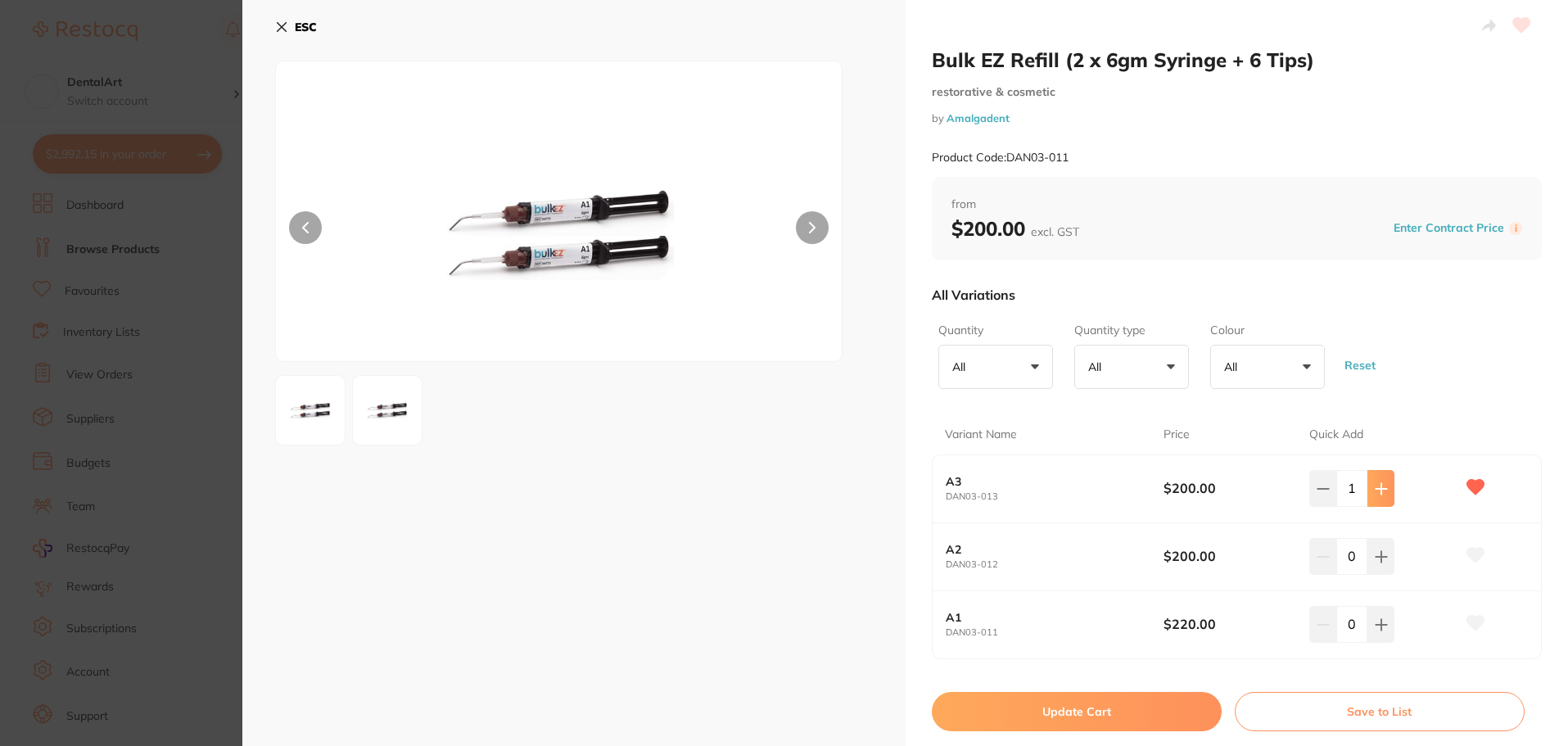
click at [1380, 486] on icon at bounding box center [1380, 488] width 13 height 13
type input "2"
click at [1102, 719] on button "Update Cart" at bounding box center [1079, 711] width 291 height 39
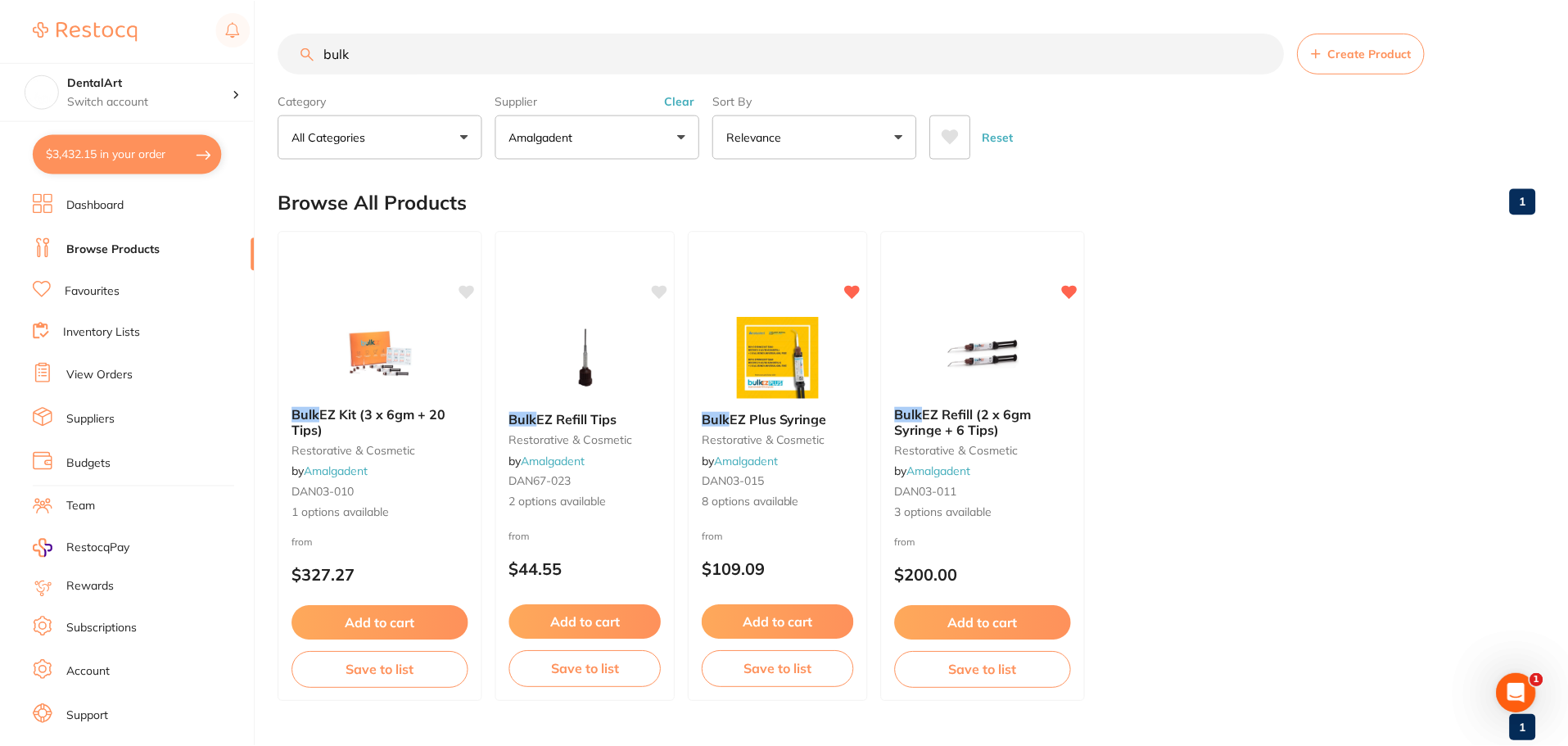
scroll to position [1, 0]
click at [374, 51] on input "bulk" at bounding box center [781, 53] width 1006 height 41
type input "b"
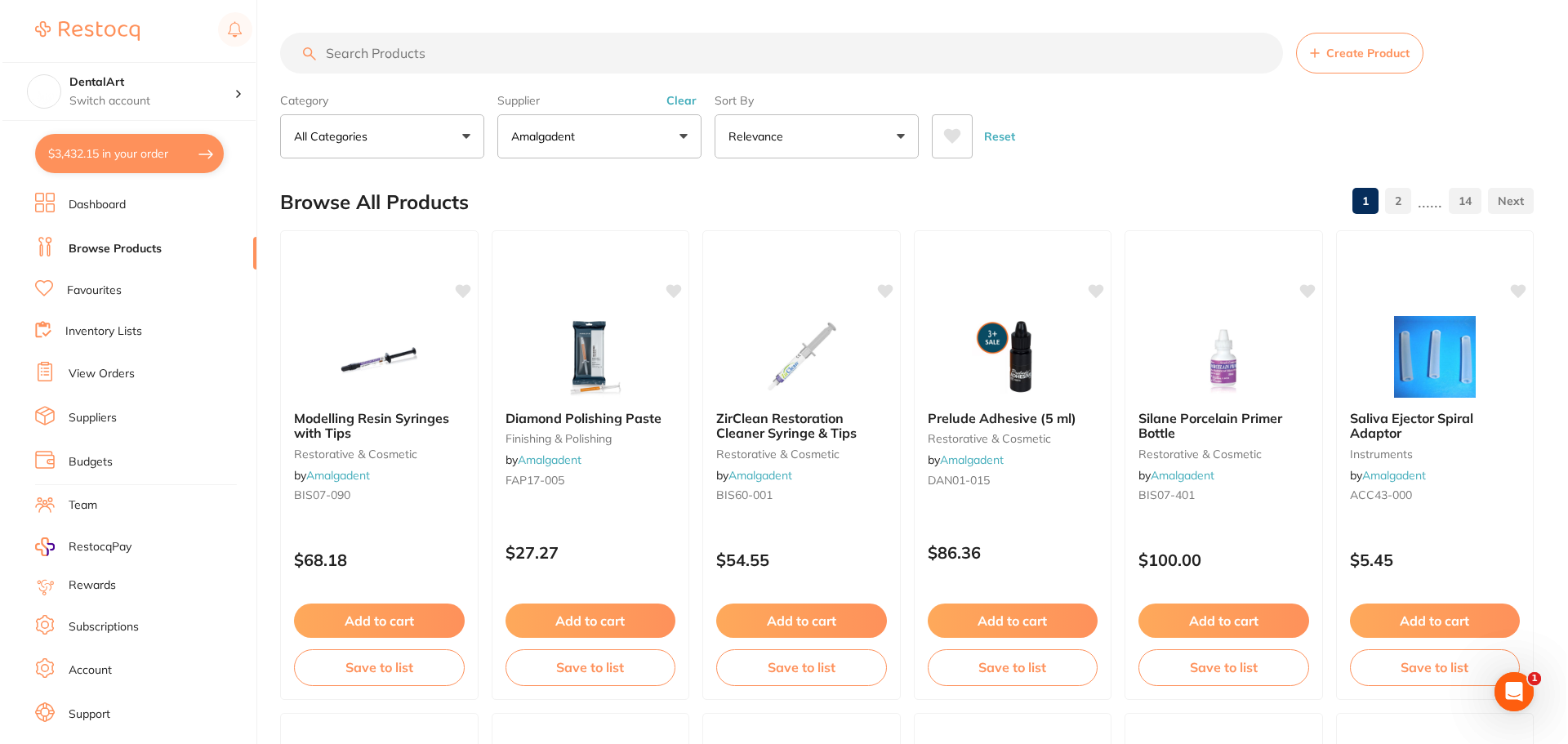
scroll to position [0, 0]
click at [191, 154] on button "$3,432.15 in your order" at bounding box center [127, 153] width 188 height 39
checkbox input "true"
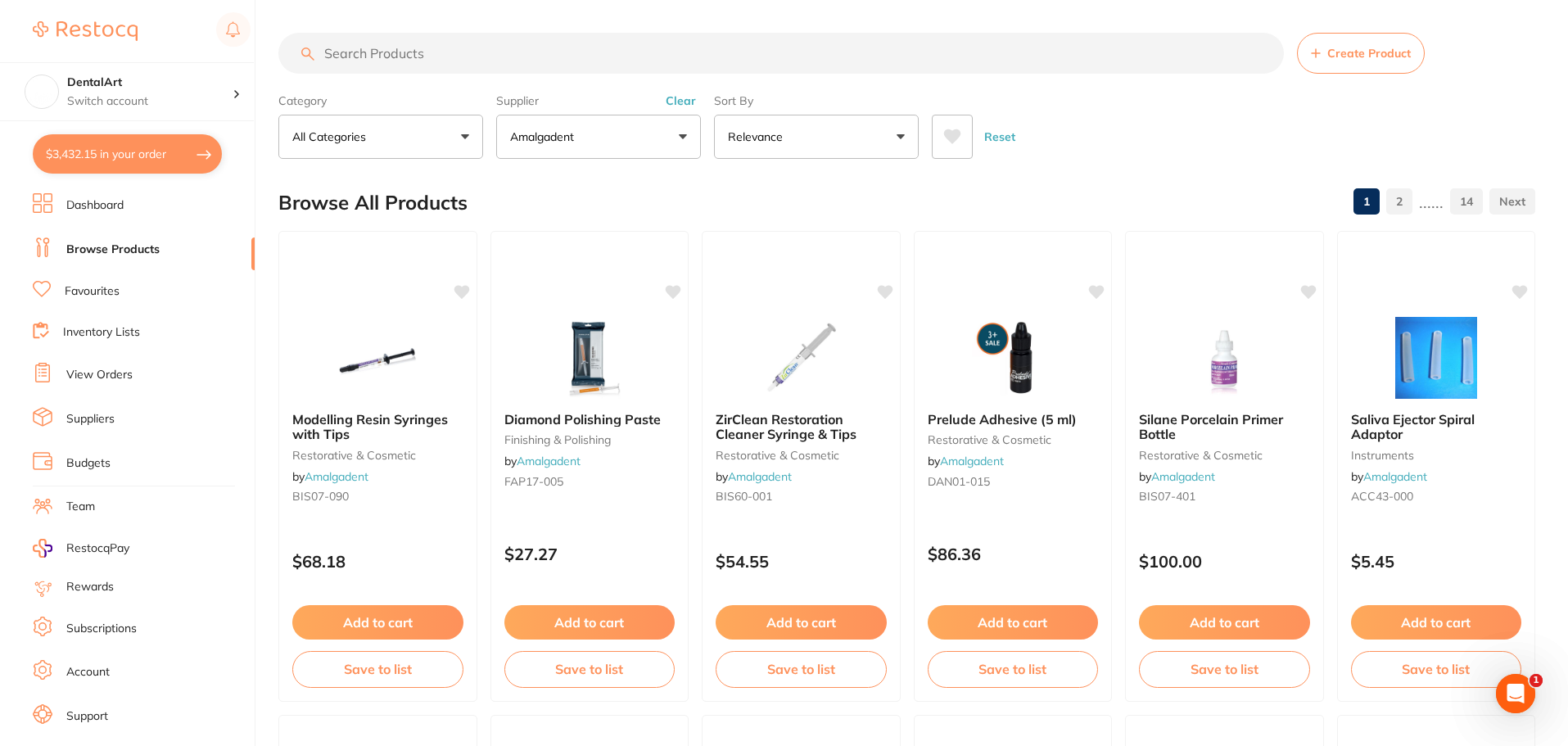
checkbox input "true"
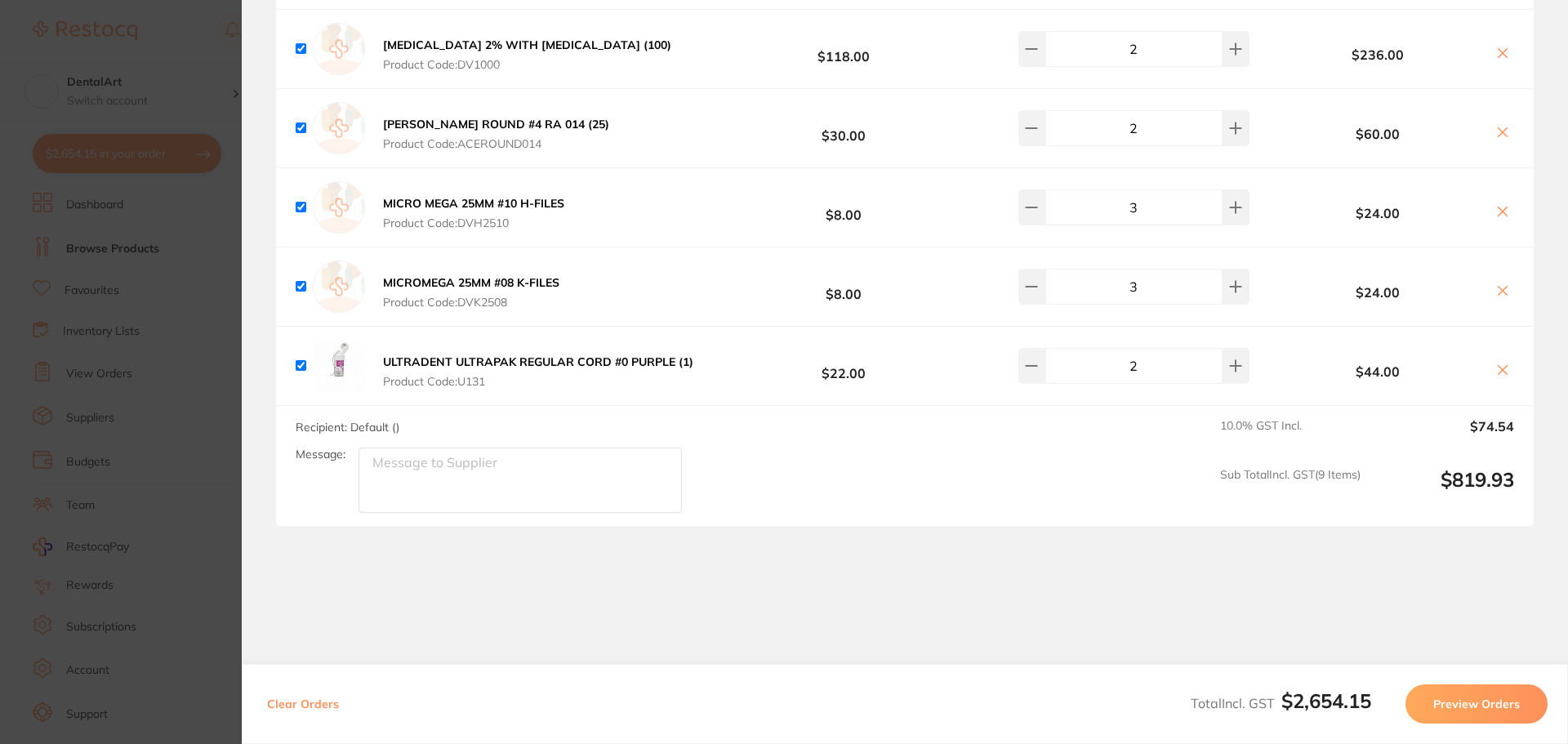
checkbox input "true"
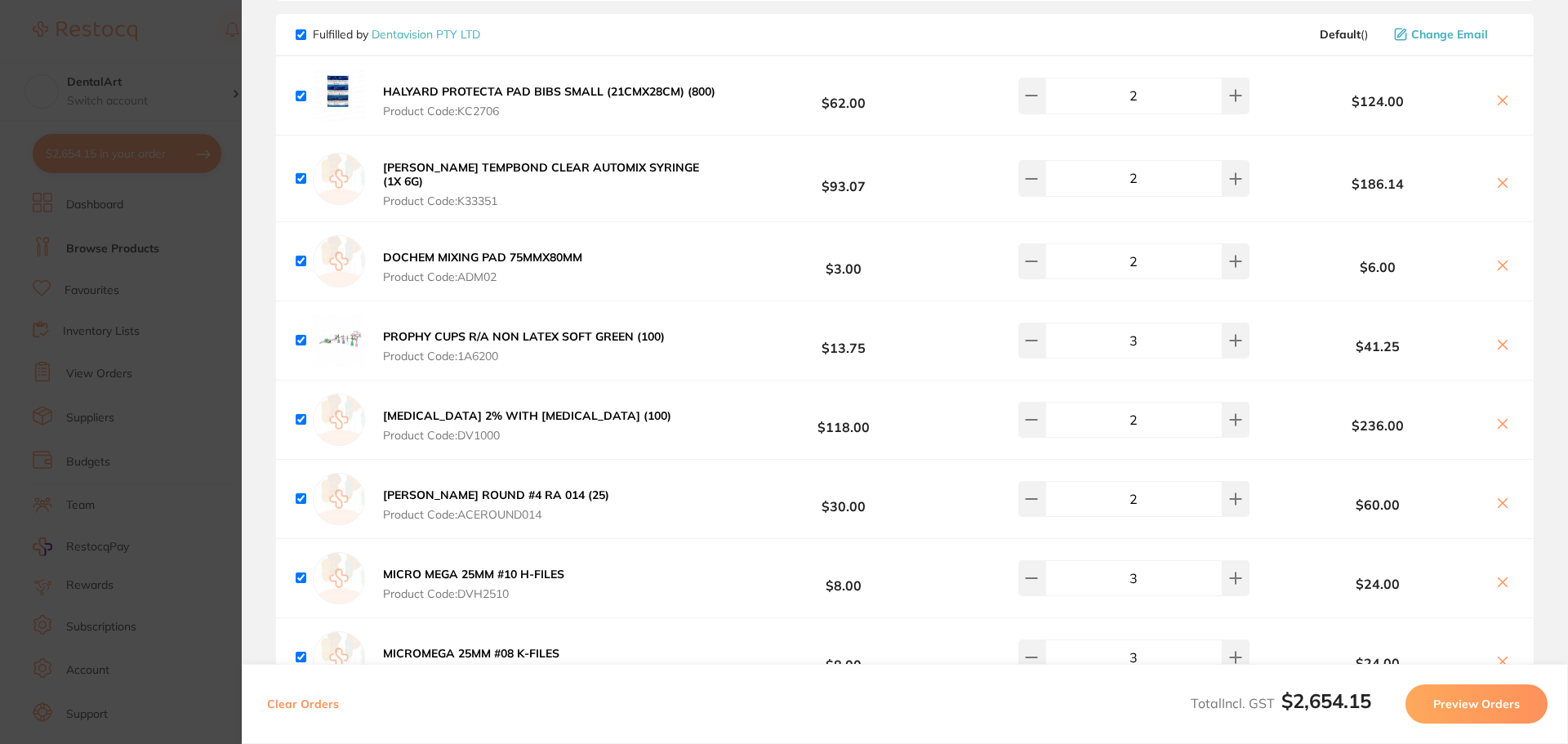
scroll to position [1761, 0]
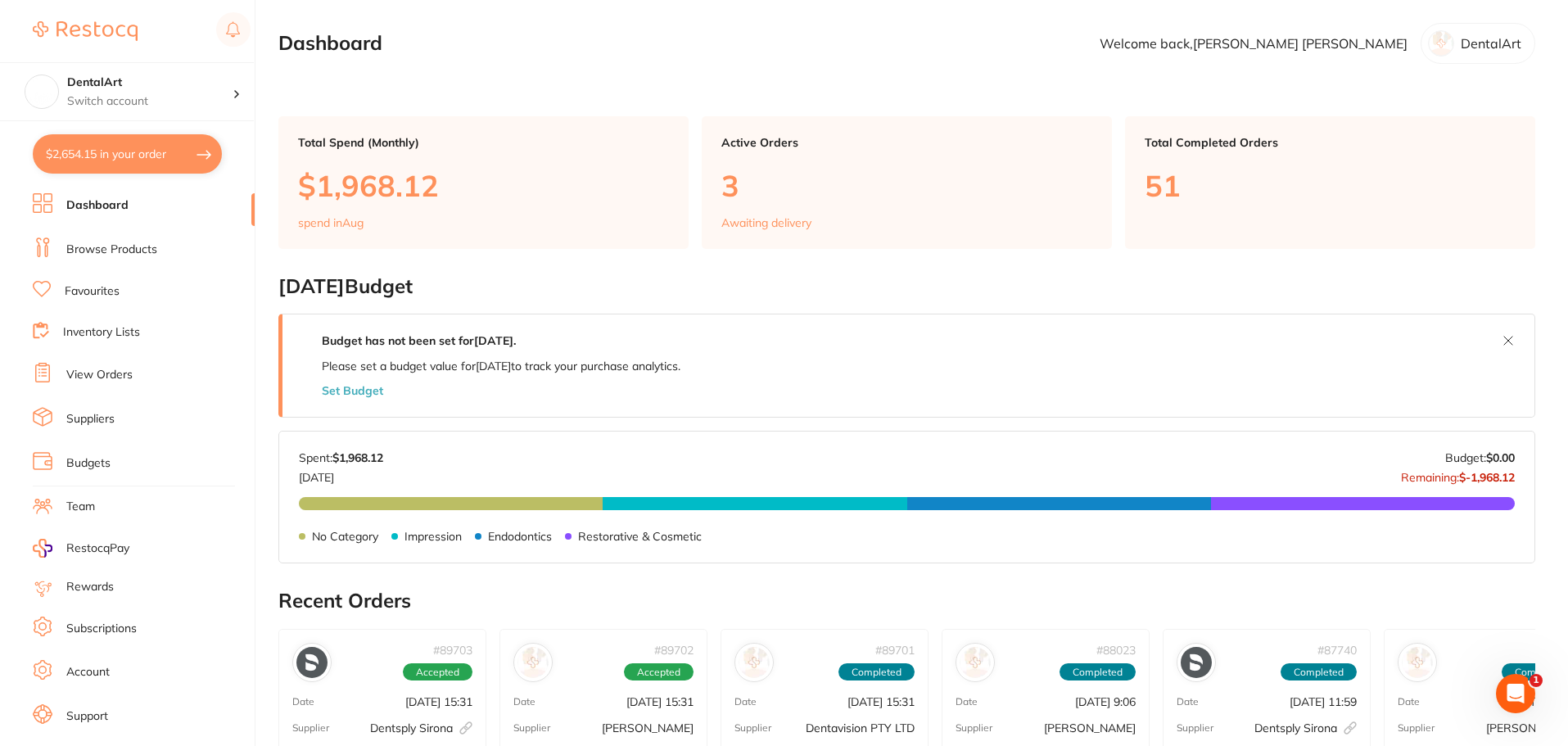
drag, startPoint x: 142, startPoint y: 147, endPoint x: 155, endPoint y: 170, distance: 26.4
click at [154, 168] on button "$2,654.15 in your order" at bounding box center [127, 154] width 189 height 39
checkbox input "true"
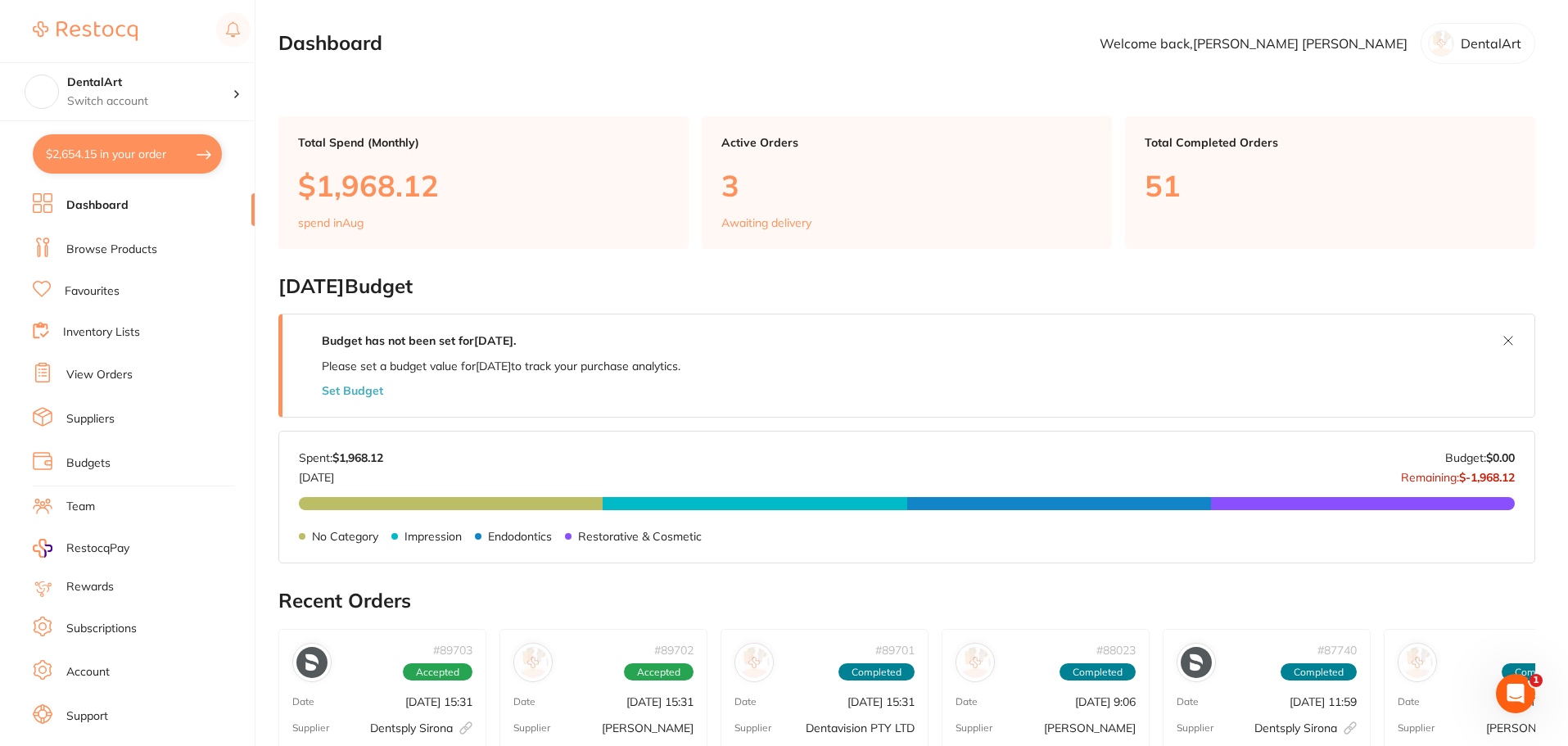
checkbox input "true"
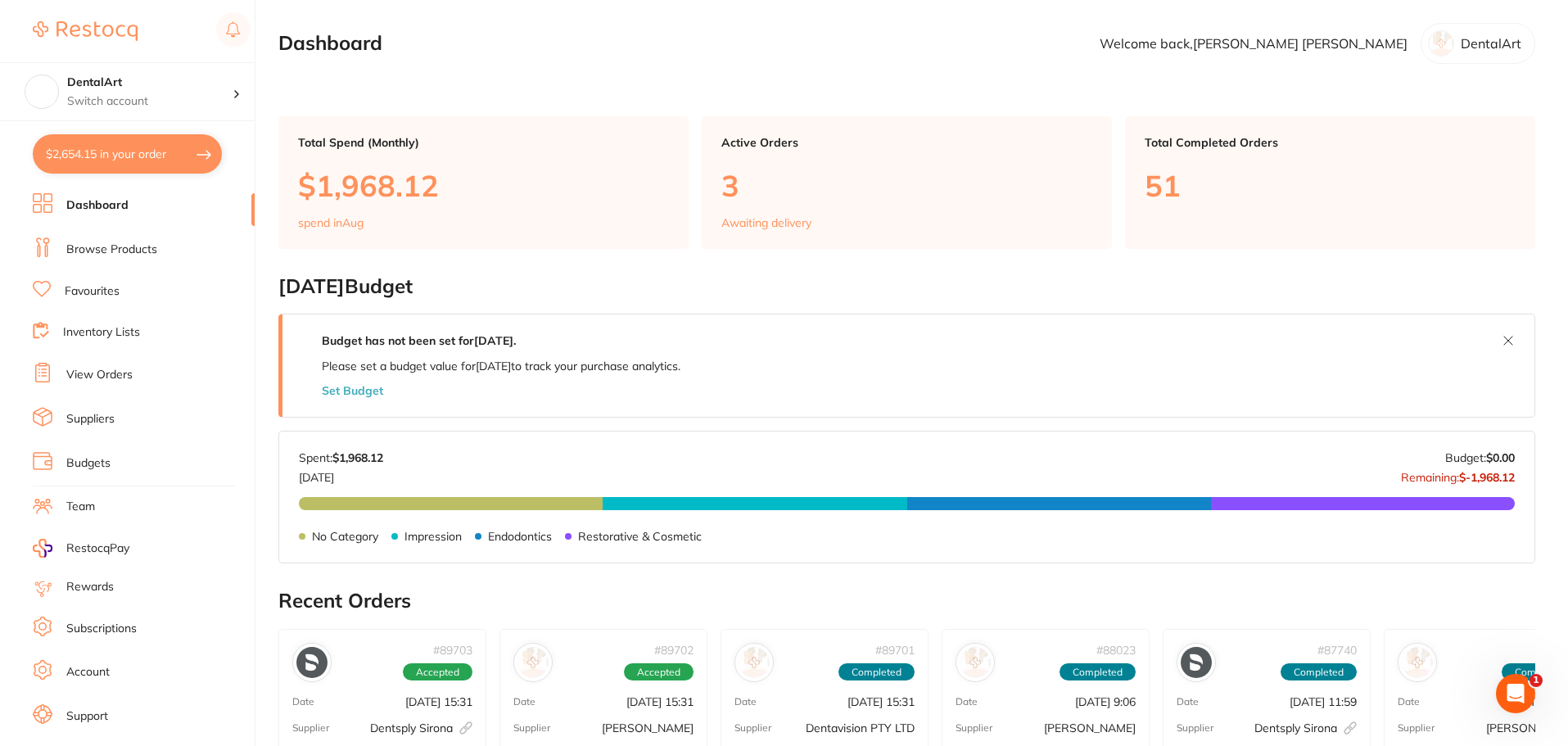
checkbox input "true"
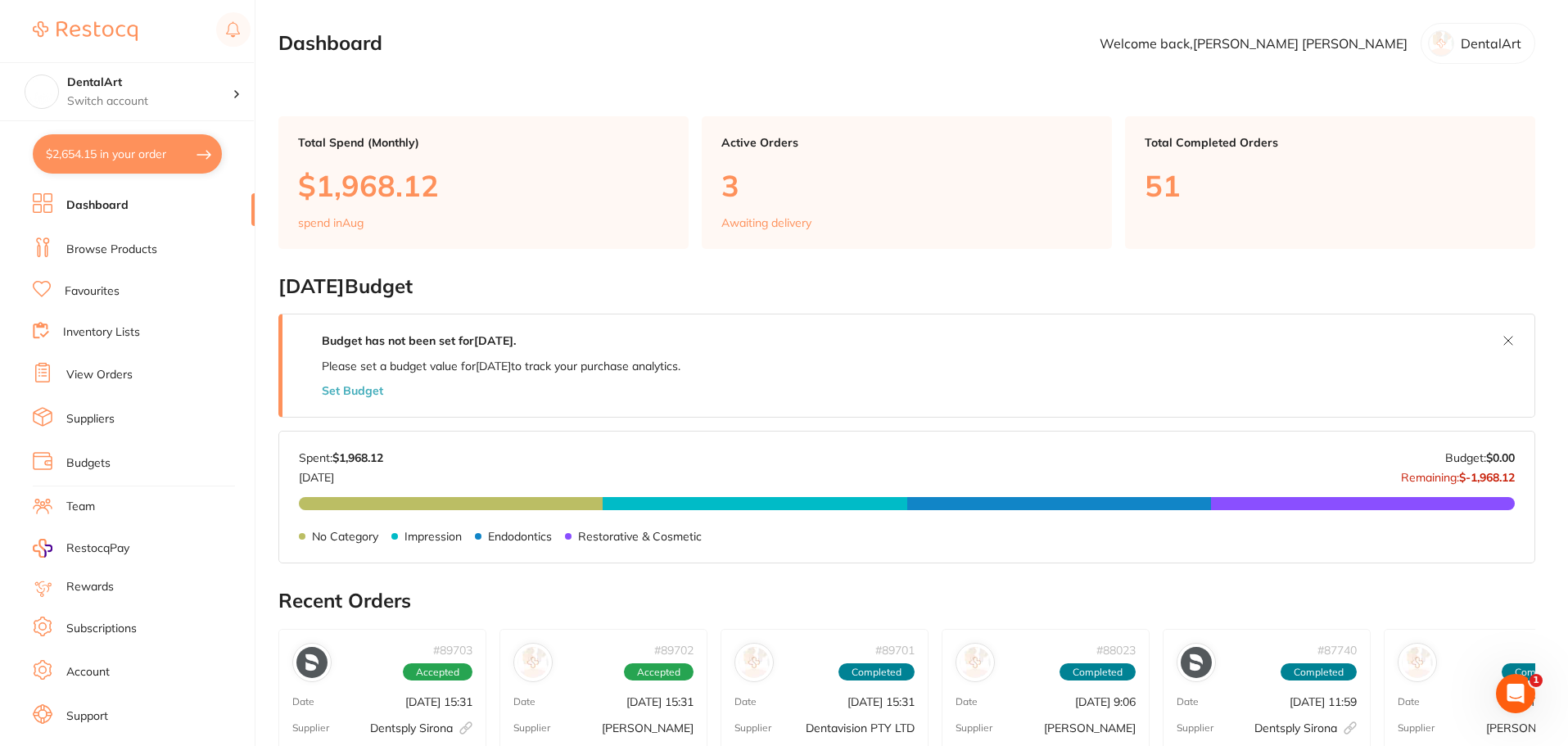
checkbox input "true"
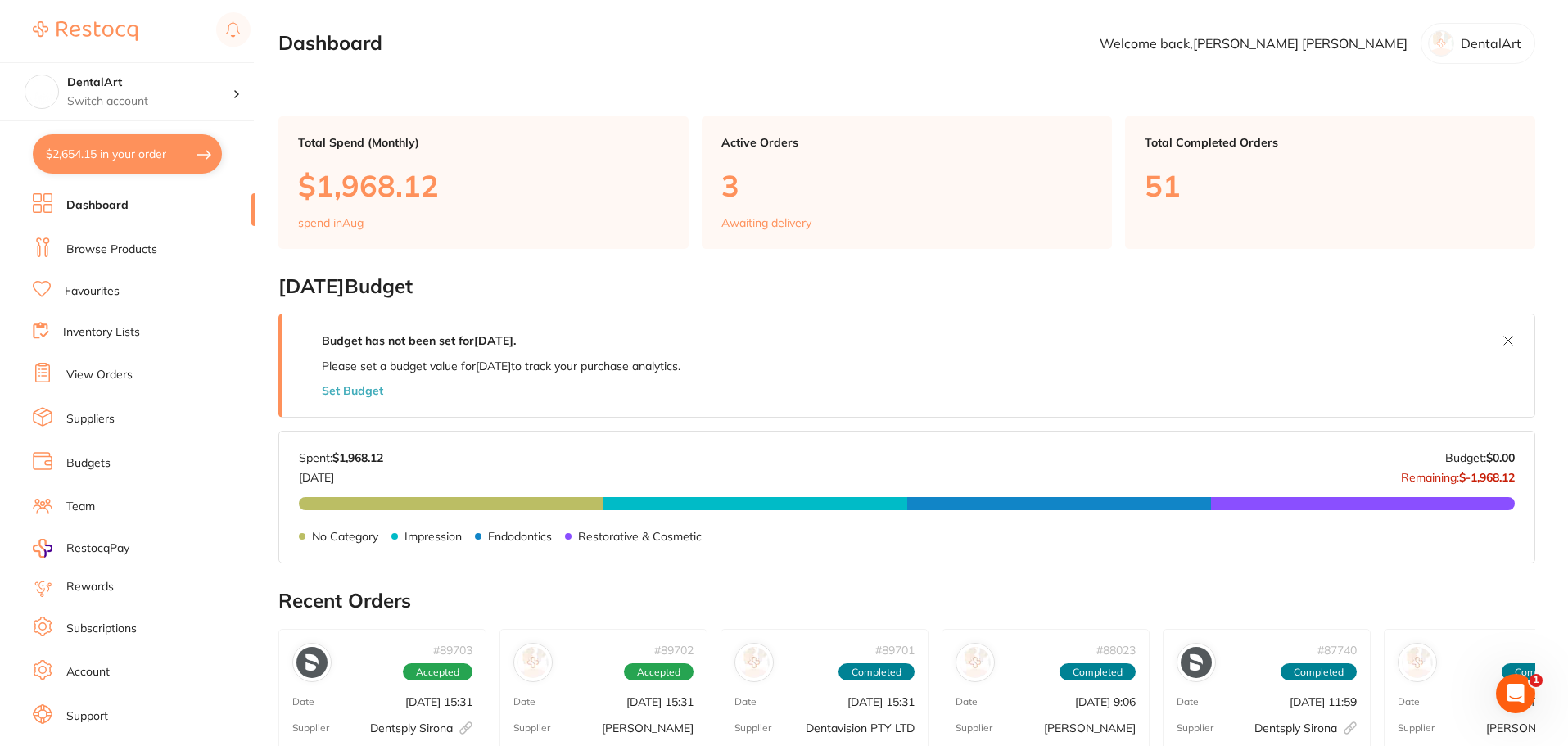
checkbox input "true"
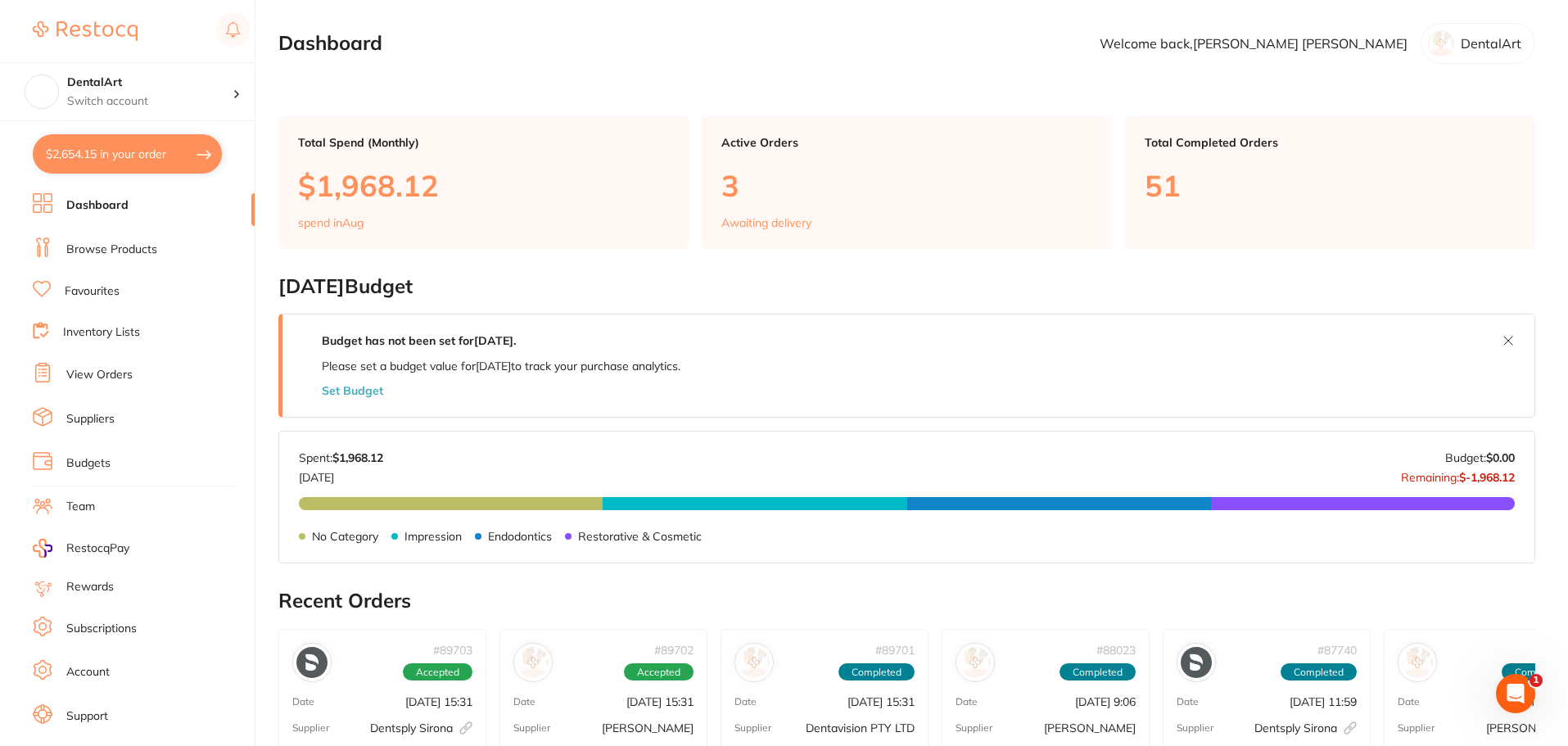
checkbox input "true"
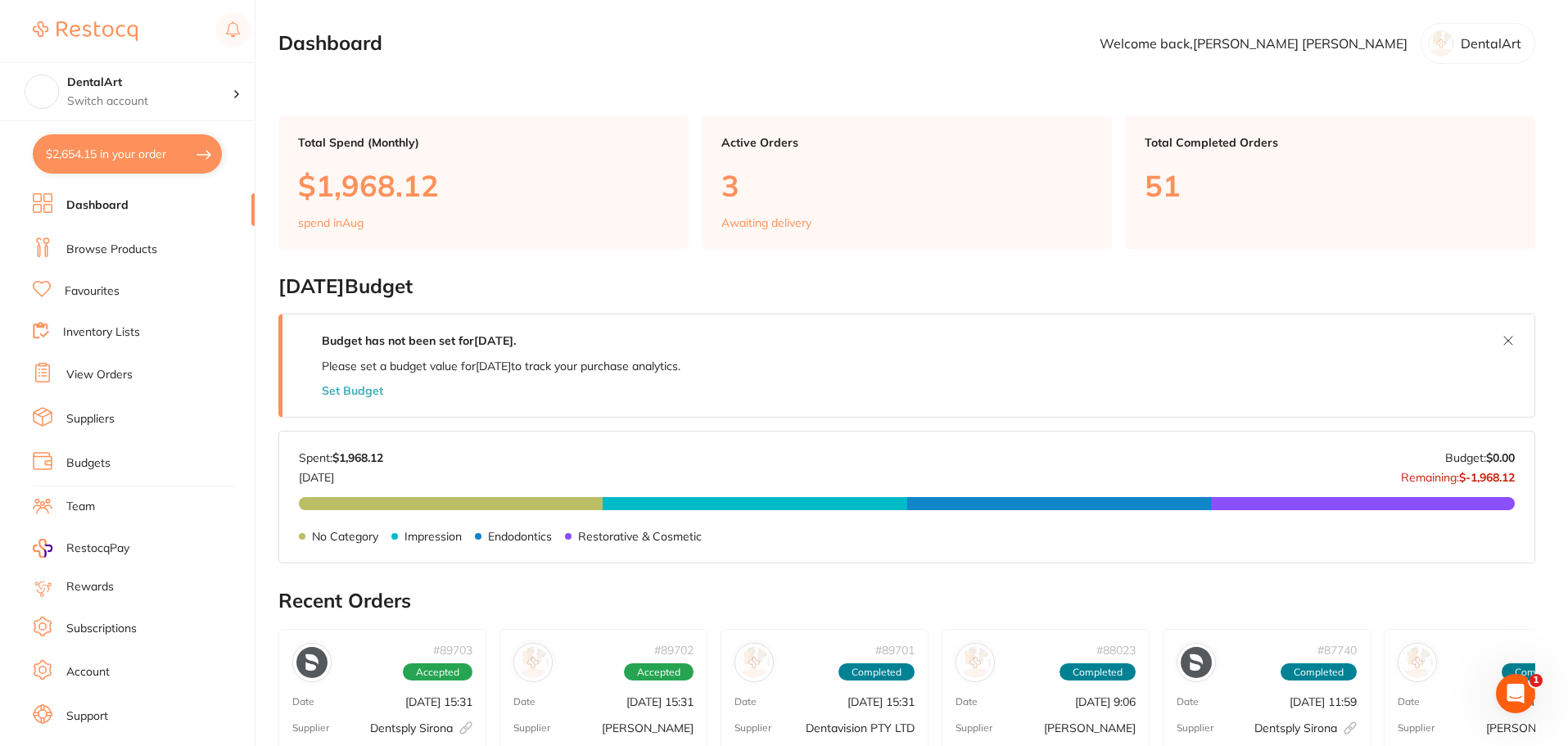
checkbox input "true"
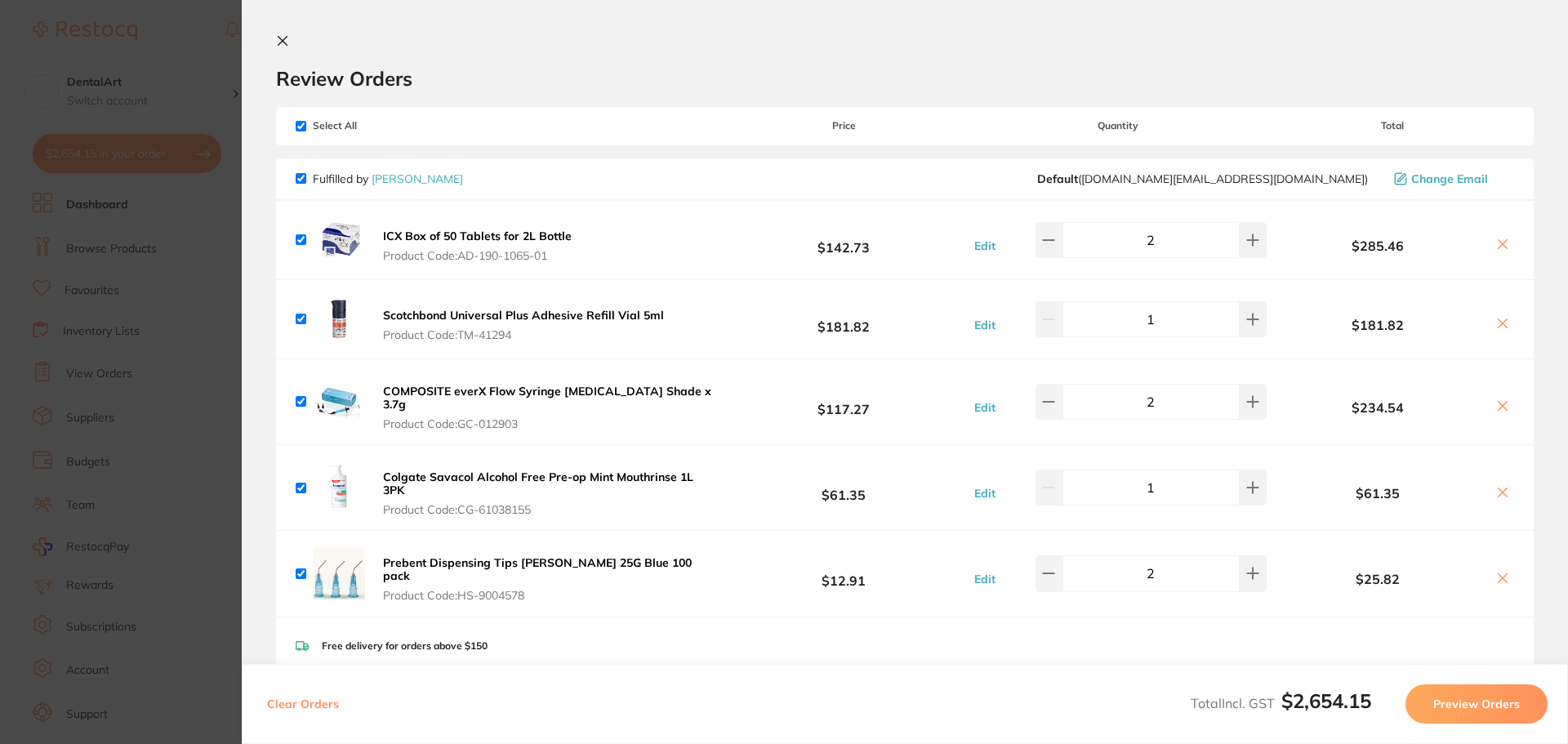
click at [113, 301] on section "Update RRP Set your pre negotiated price for this item. Item Agreed RRP (excl. …" at bounding box center [784, 372] width 1568 height 744
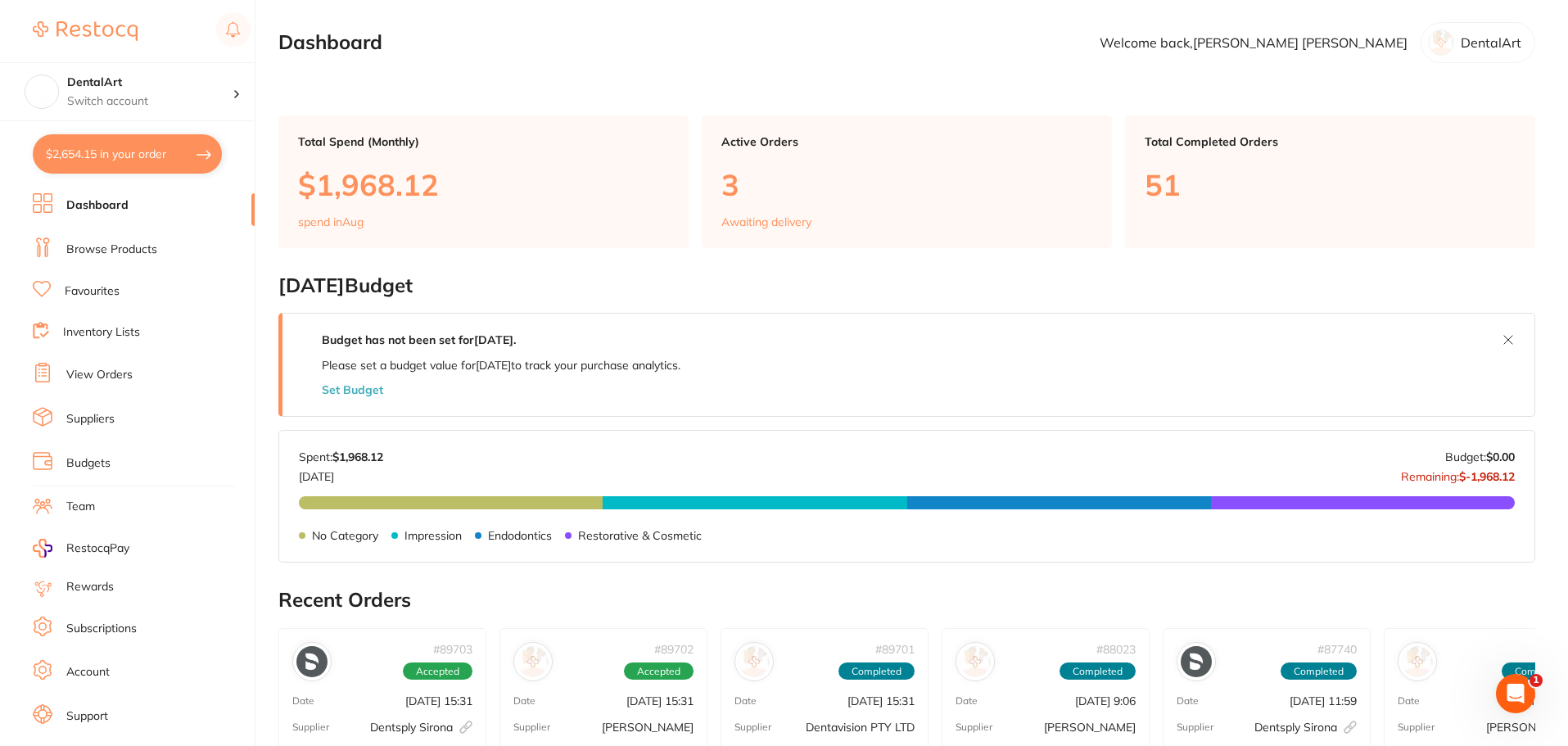
click at [122, 241] on link "Browse Products" at bounding box center [111, 249] width 90 height 17
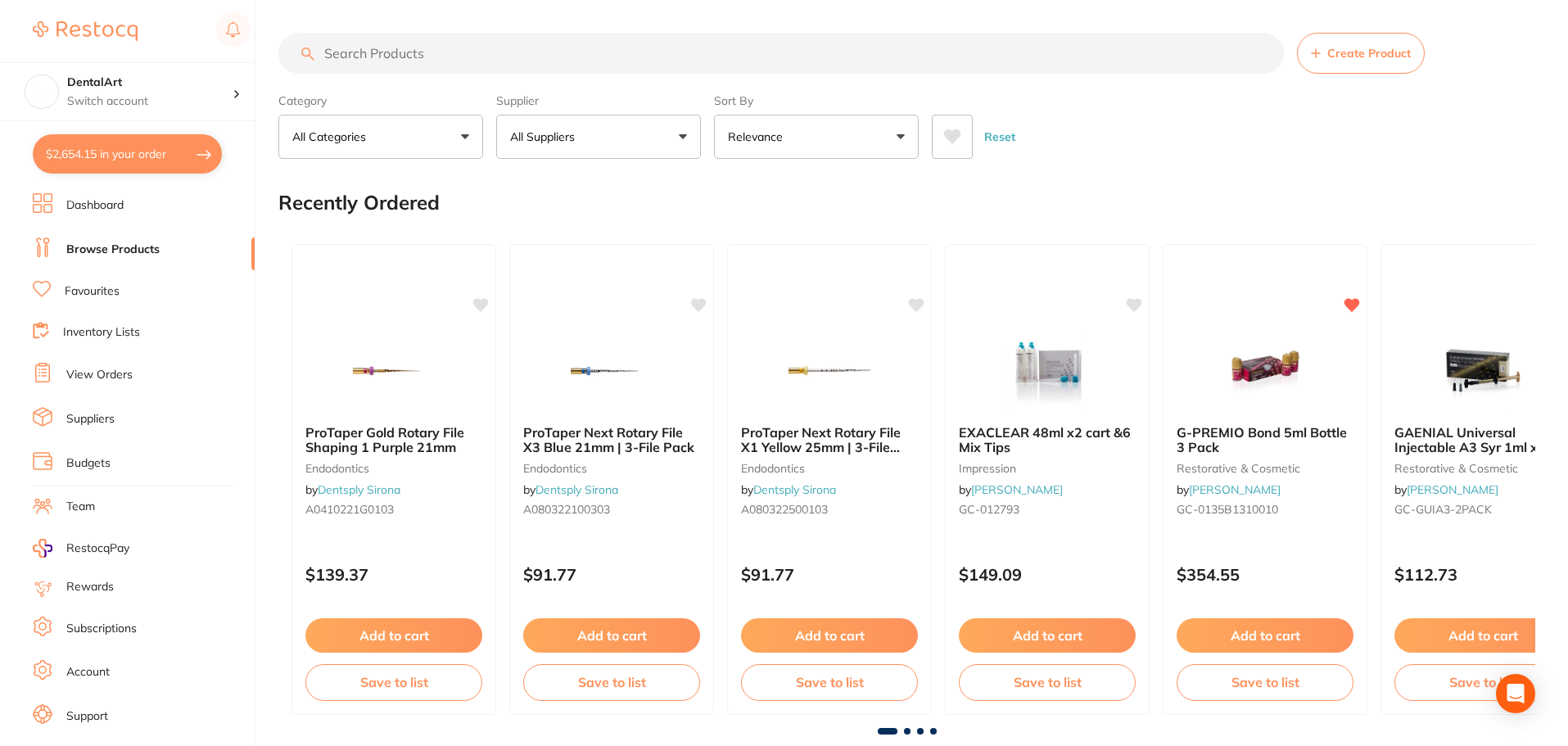
click at [674, 135] on button "All Suppliers" at bounding box center [598, 136] width 204 height 44
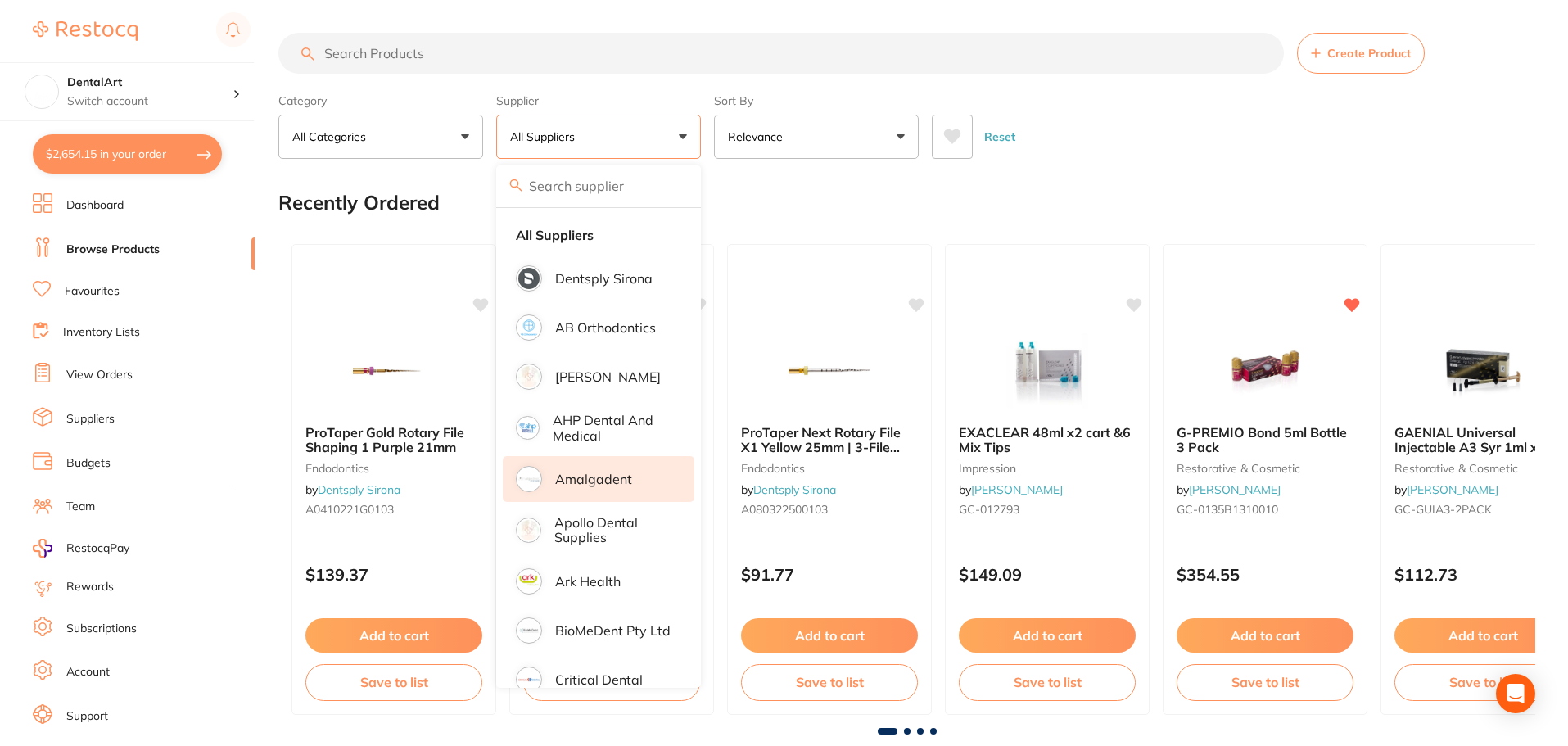
click at [619, 481] on p "Amalgadent" at bounding box center [593, 479] width 77 height 15
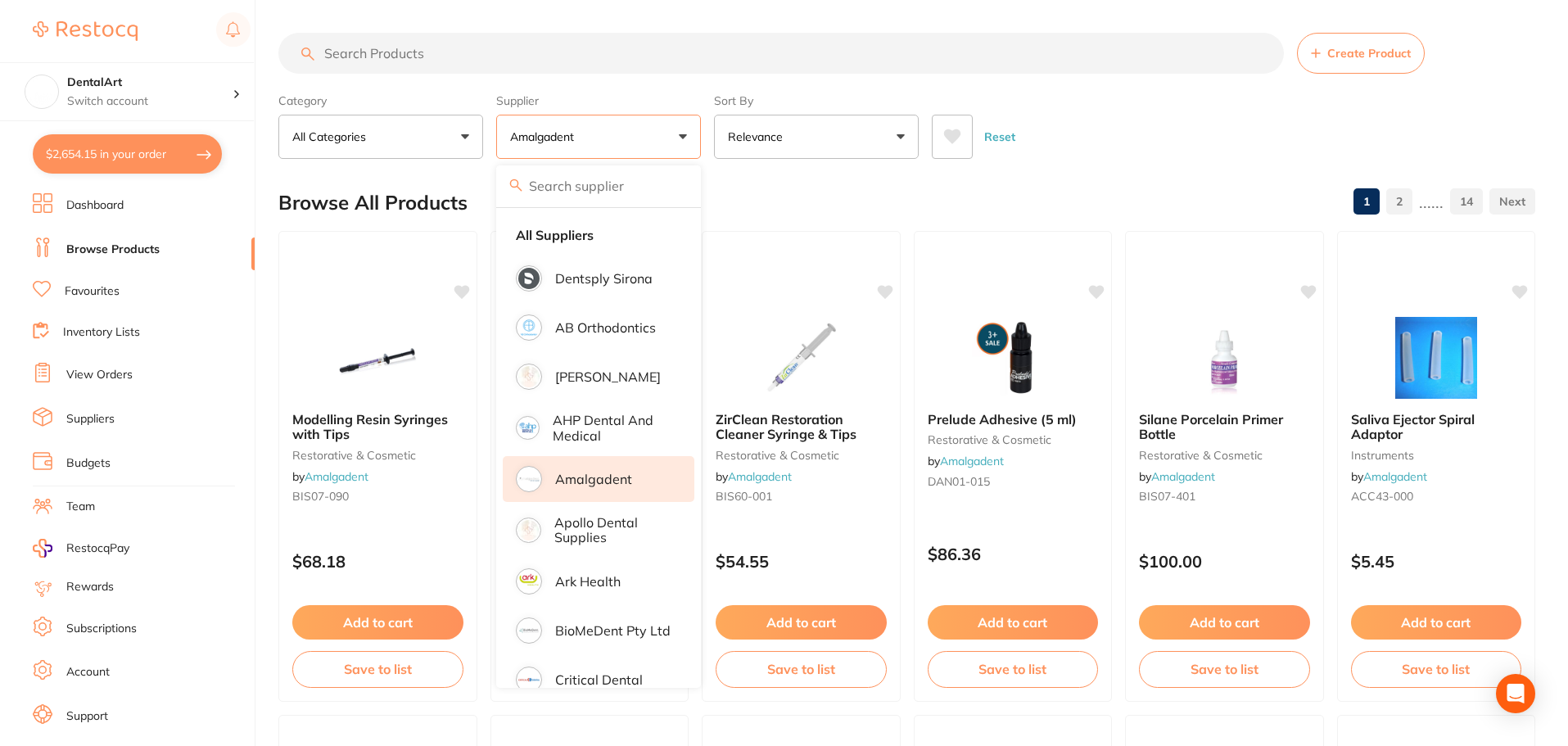
click at [557, 53] on input "search" at bounding box center [781, 53] width 1006 height 41
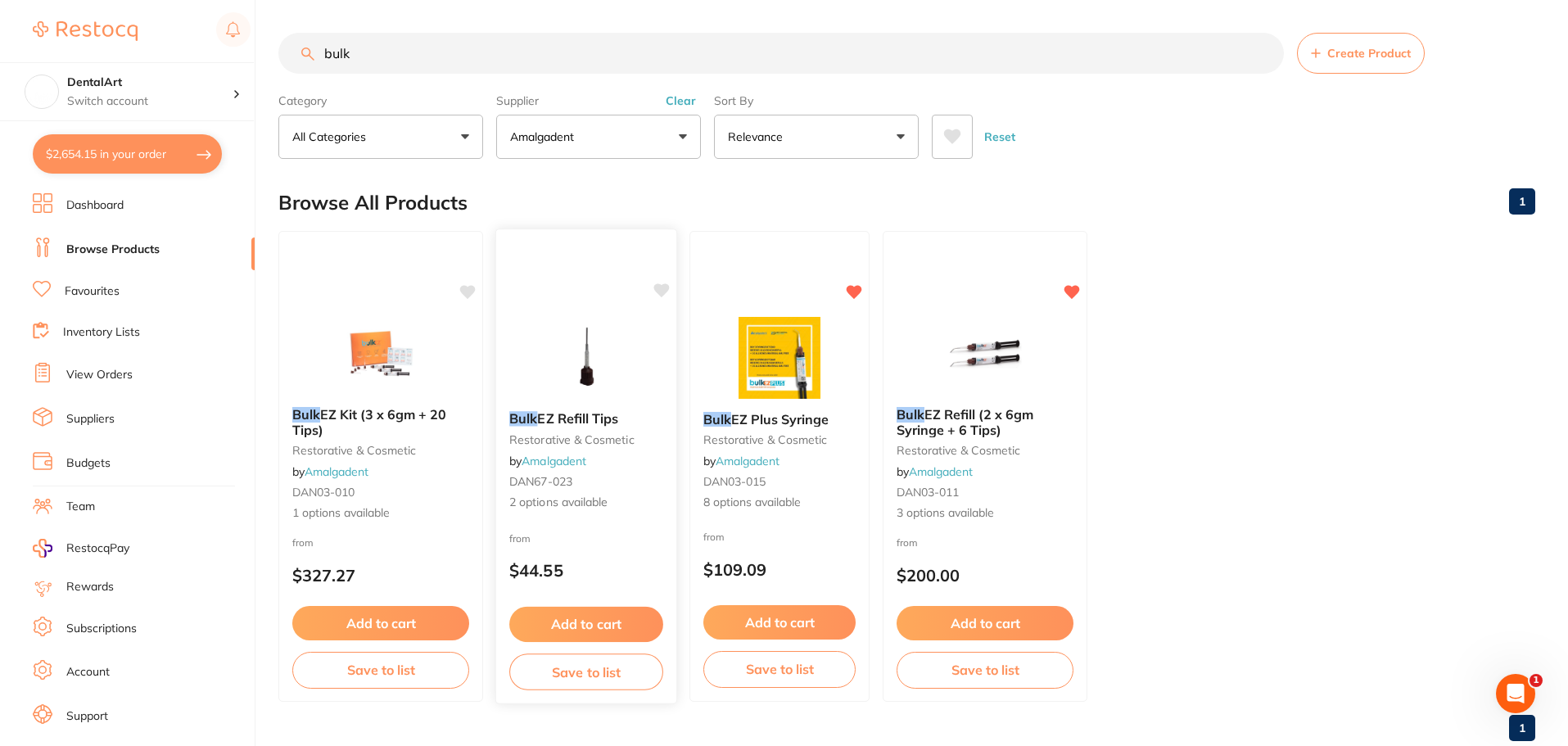
type input "bulk"
click at [608, 360] on img at bounding box center [586, 356] width 107 height 83
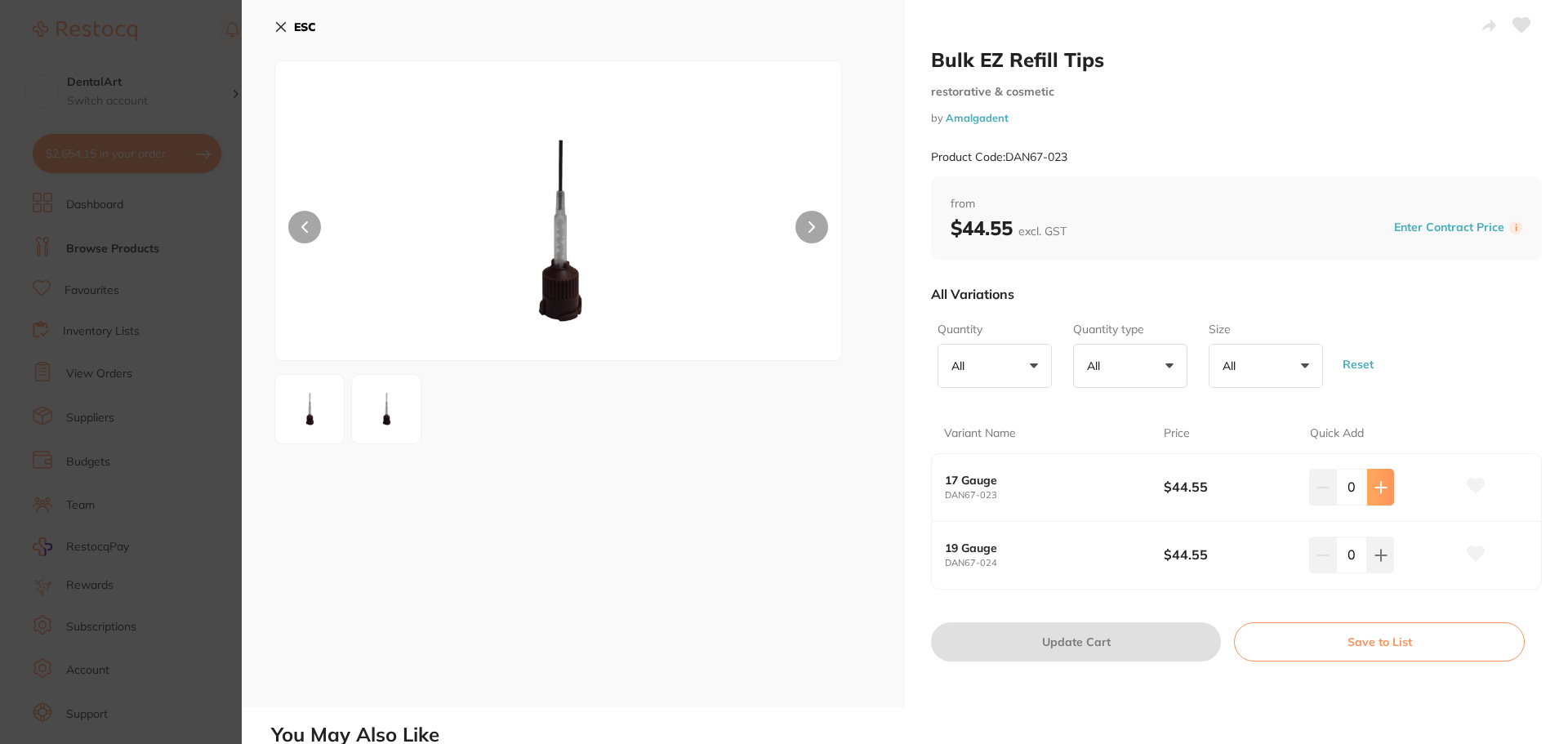
click at [1381, 481] on icon at bounding box center [1381, 487] width 13 height 13
type input "1"
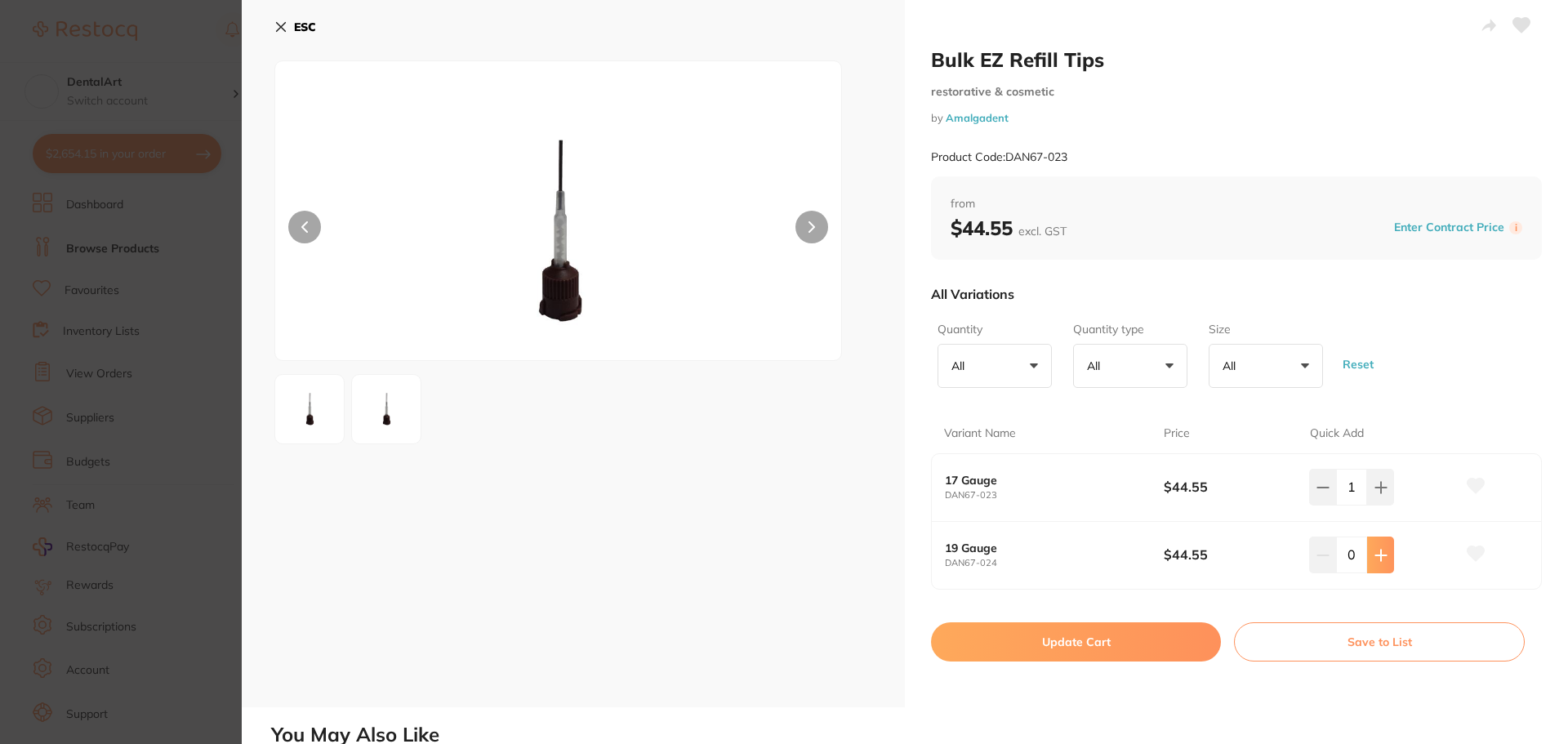
click at [1381, 504] on button at bounding box center [1381, 486] width 27 height 36
type input "1"
click at [1076, 643] on button "Update Cart" at bounding box center [1076, 641] width 290 height 39
checkbox input "false"
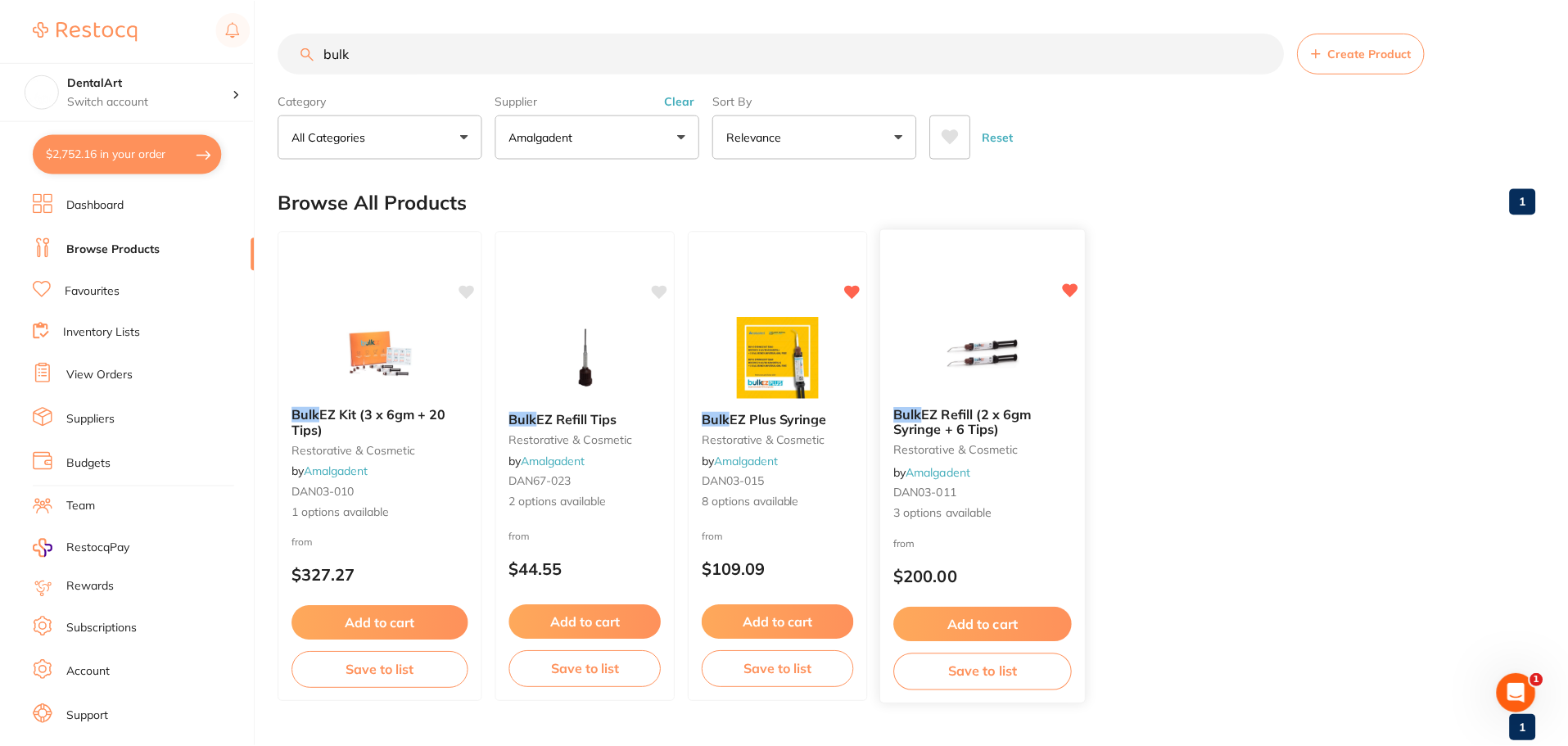
scroll to position [1, 0]
click at [751, 343] on img at bounding box center [779, 357] width 106 height 82
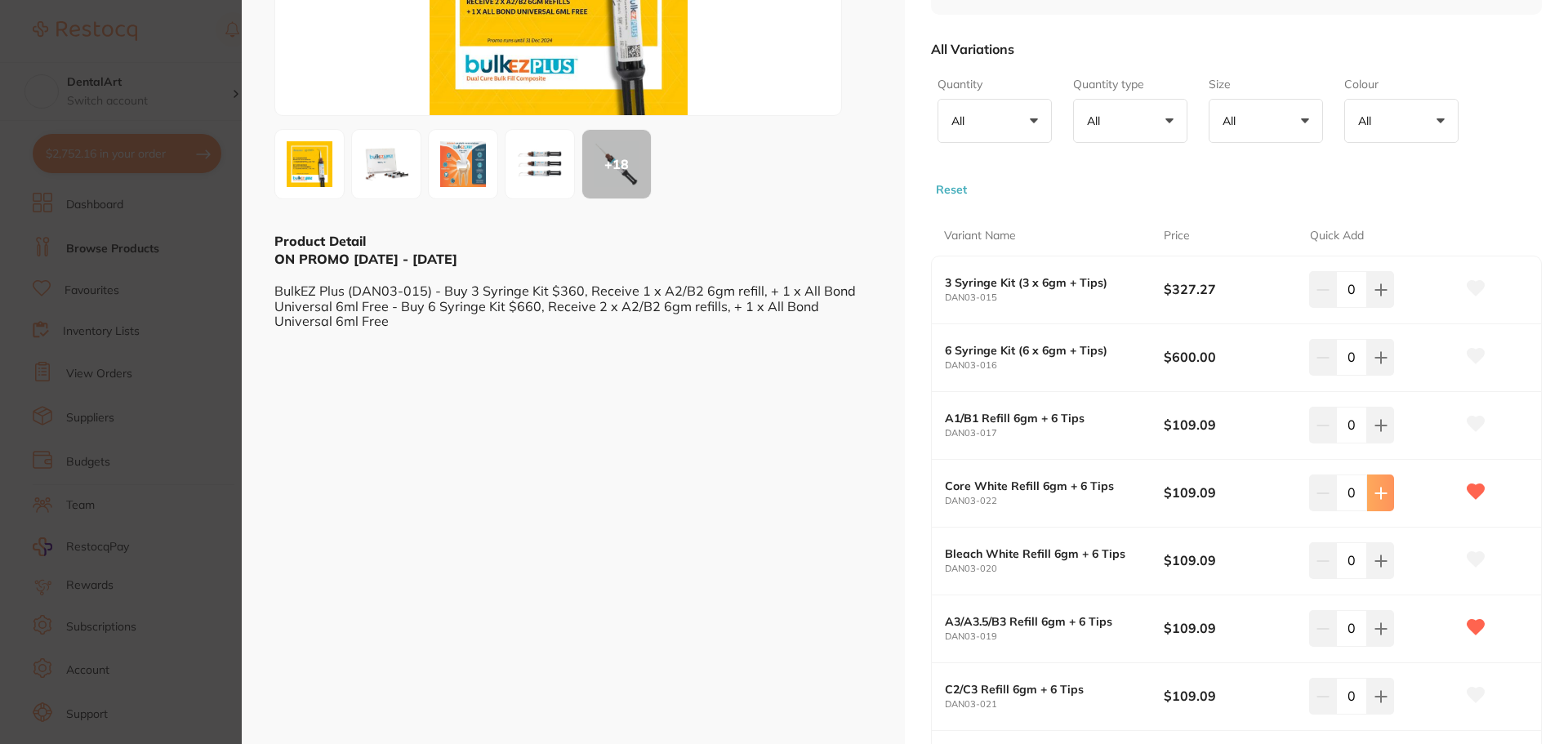
click at [1367, 307] on button at bounding box center [1381, 288] width 27 height 36
type input "2"
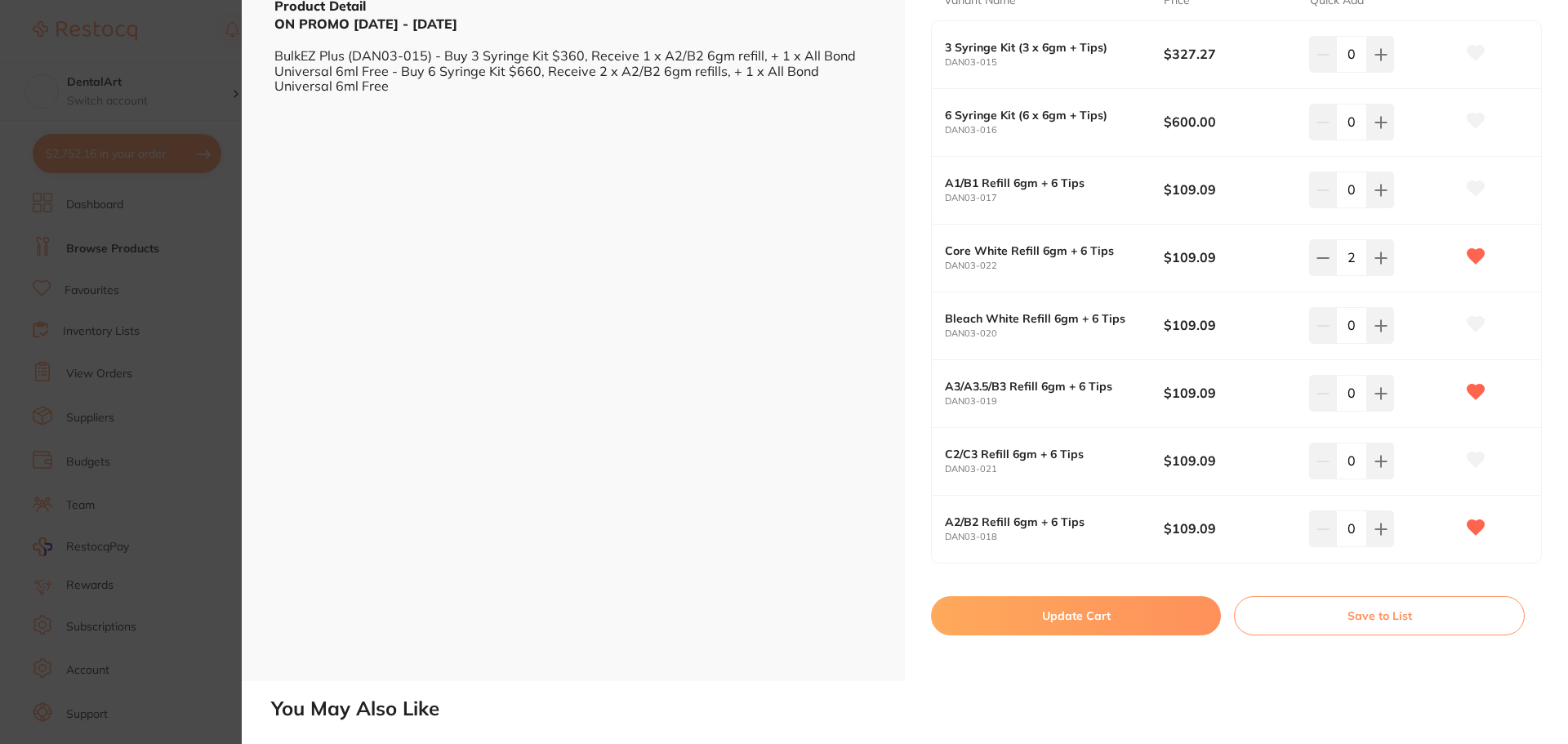
scroll to position [490, 0]
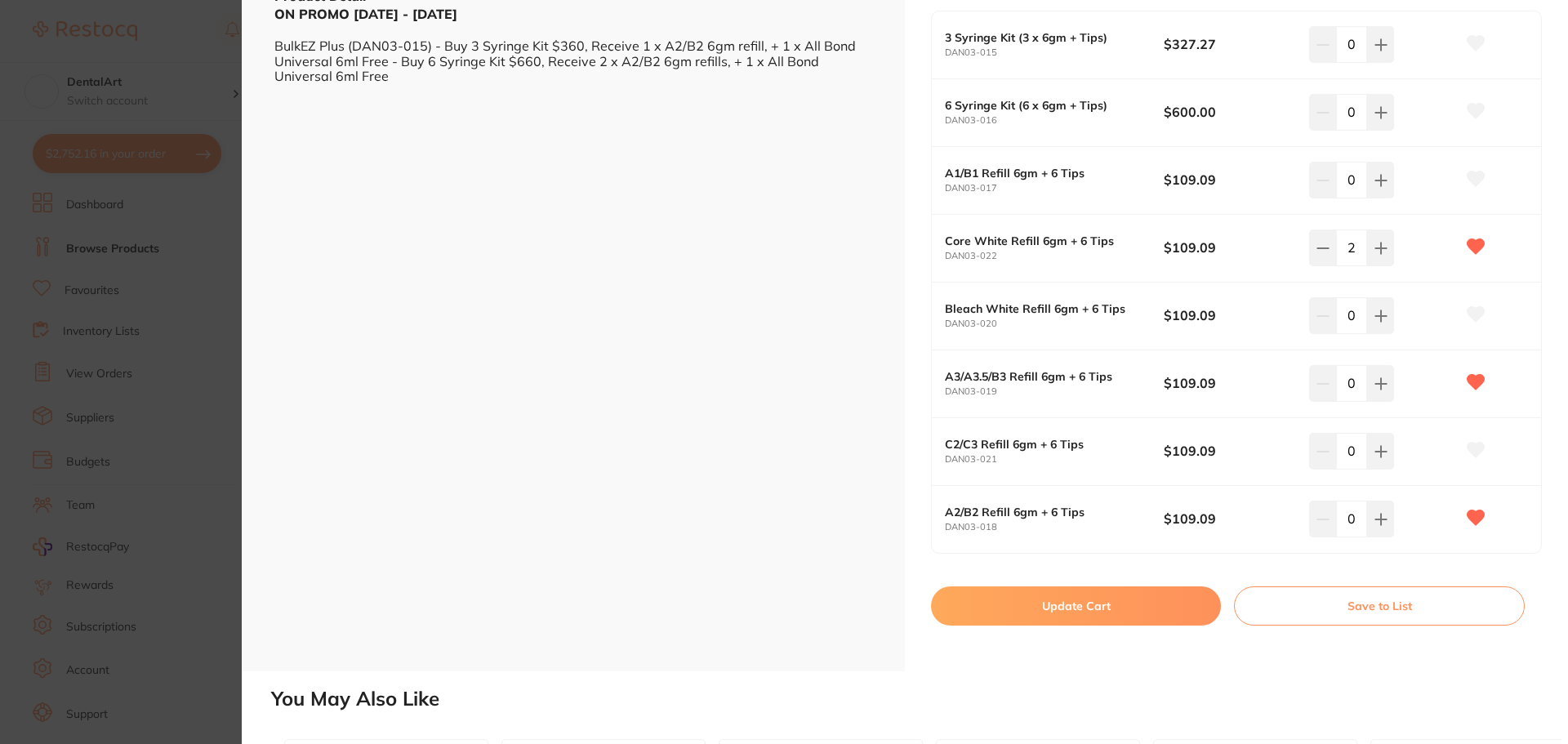
click at [1094, 606] on button "Update Cart" at bounding box center [1076, 605] width 290 height 39
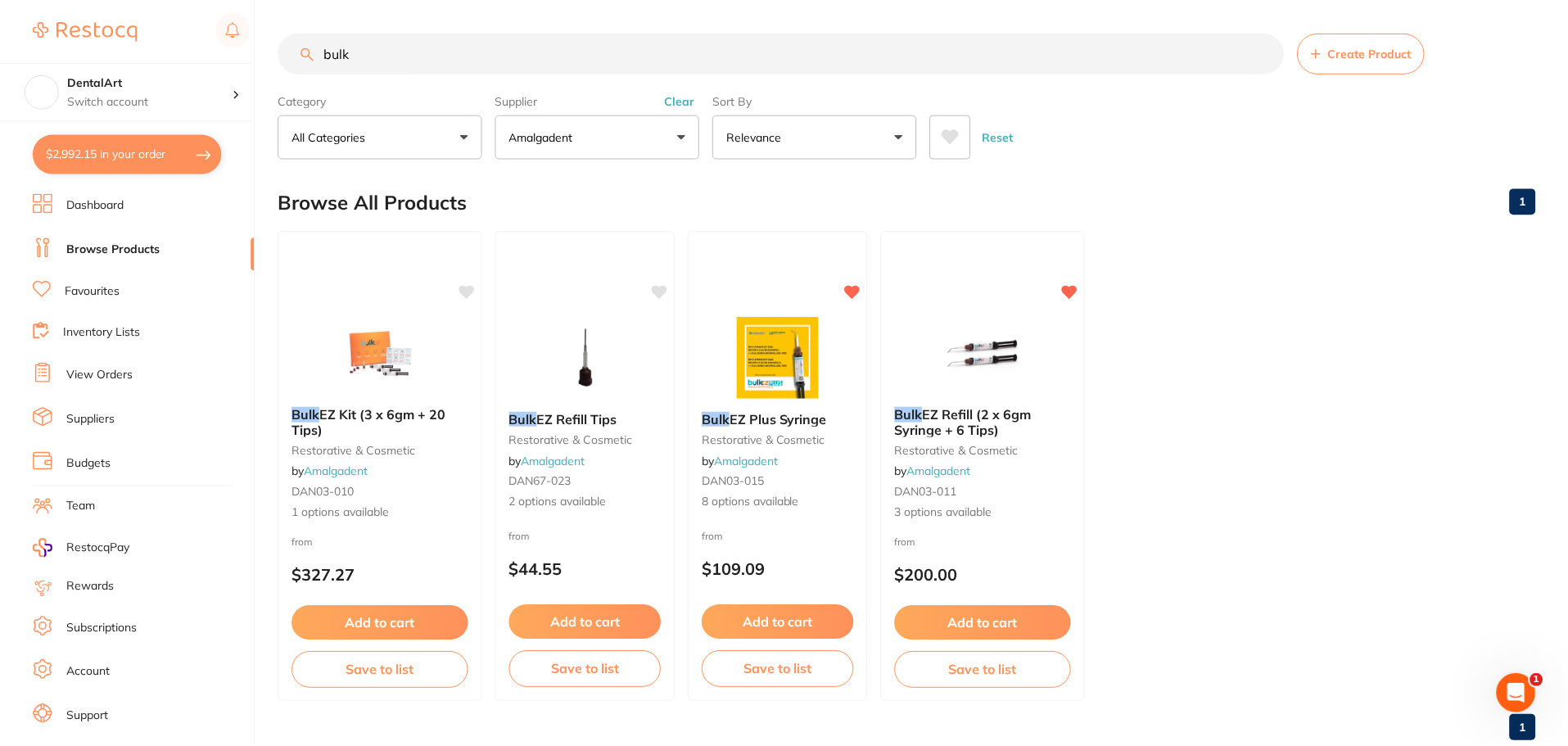
scroll to position [1, 0]
click at [990, 330] on img at bounding box center [984, 351] width 107 height 83
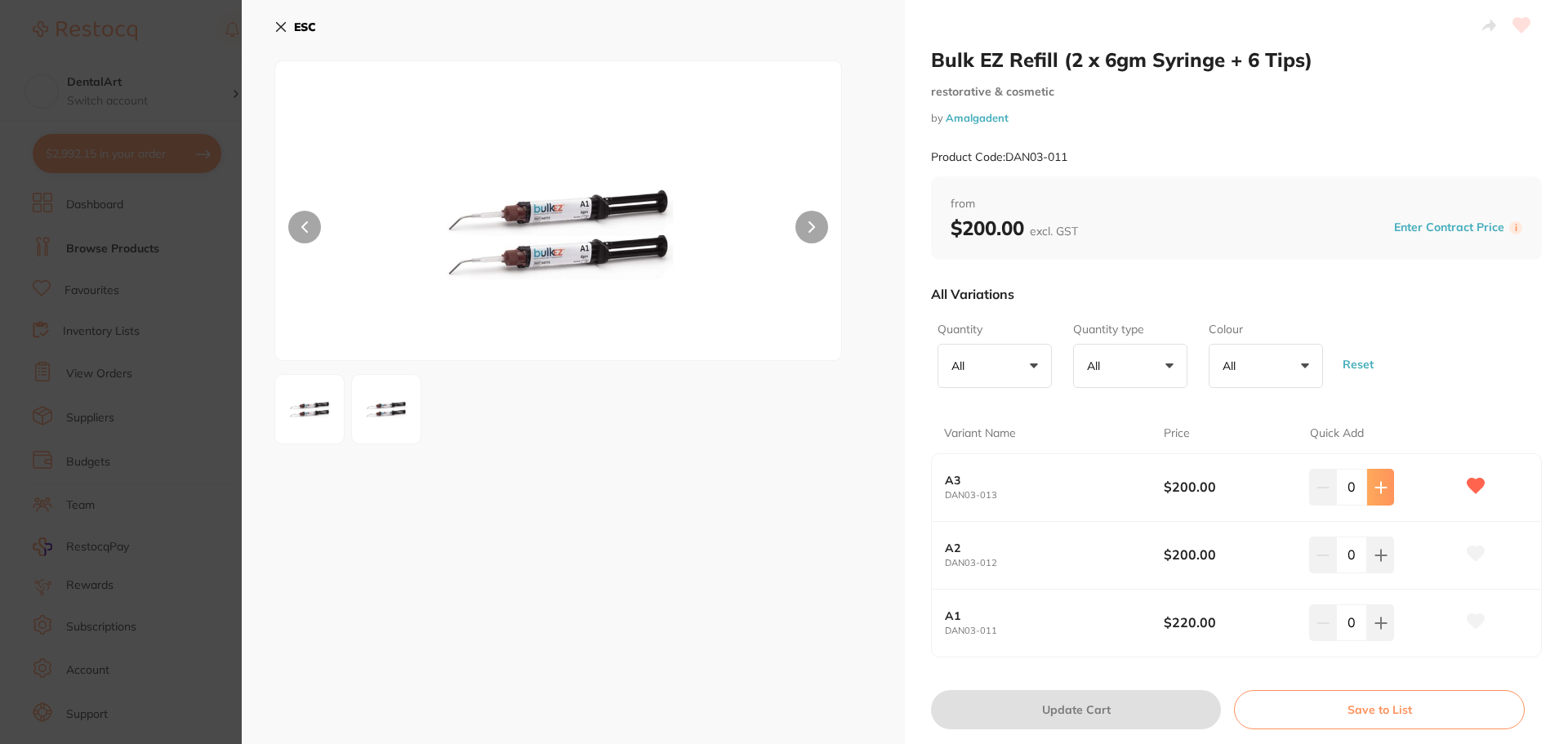
click at [1376, 492] on icon at bounding box center [1381, 487] width 13 height 13
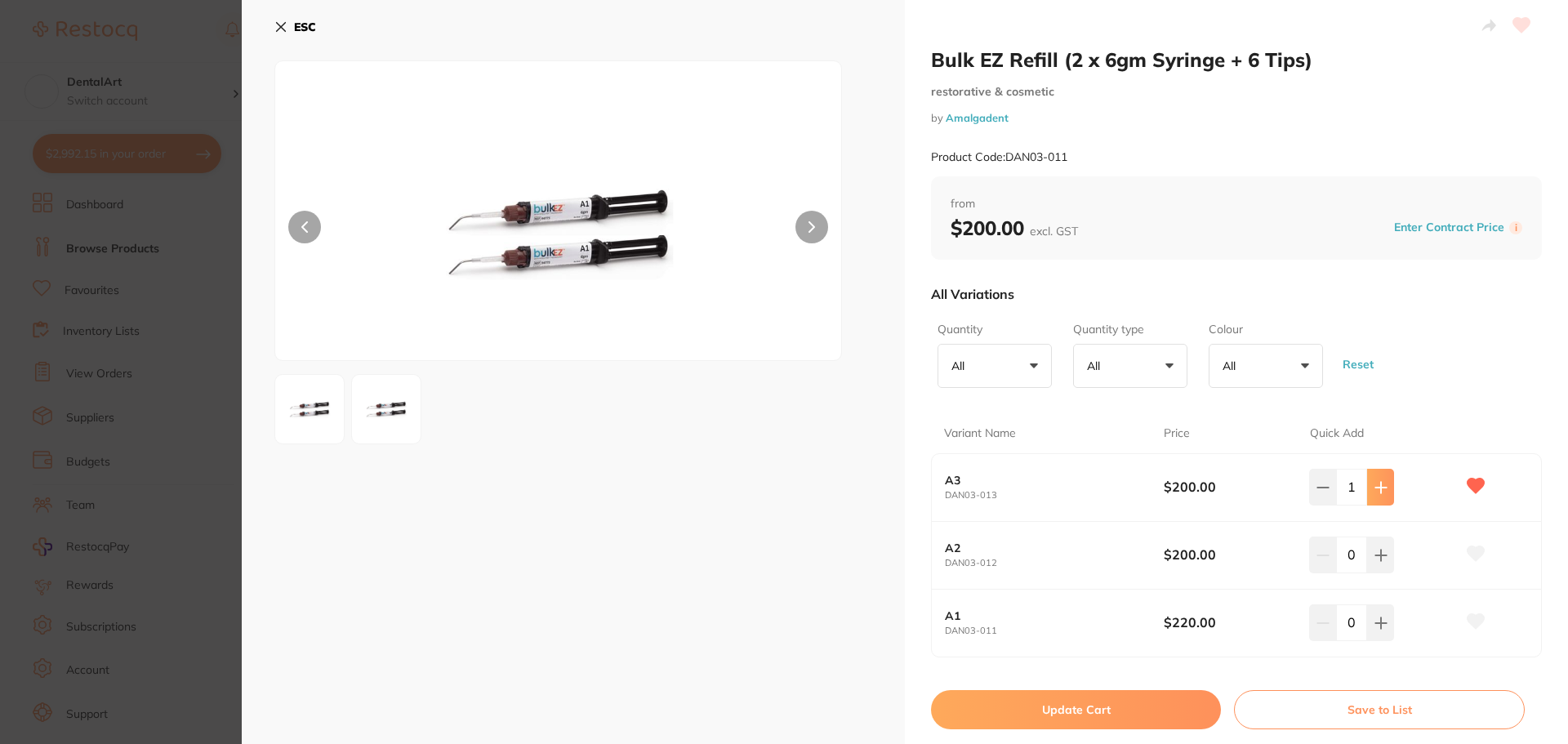
click at [1376, 492] on icon at bounding box center [1381, 487] width 13 height 13
type input "2"
click at [1082, 697] on button "Update Cart" at bounding box center [1076, 709] width 290 height 39
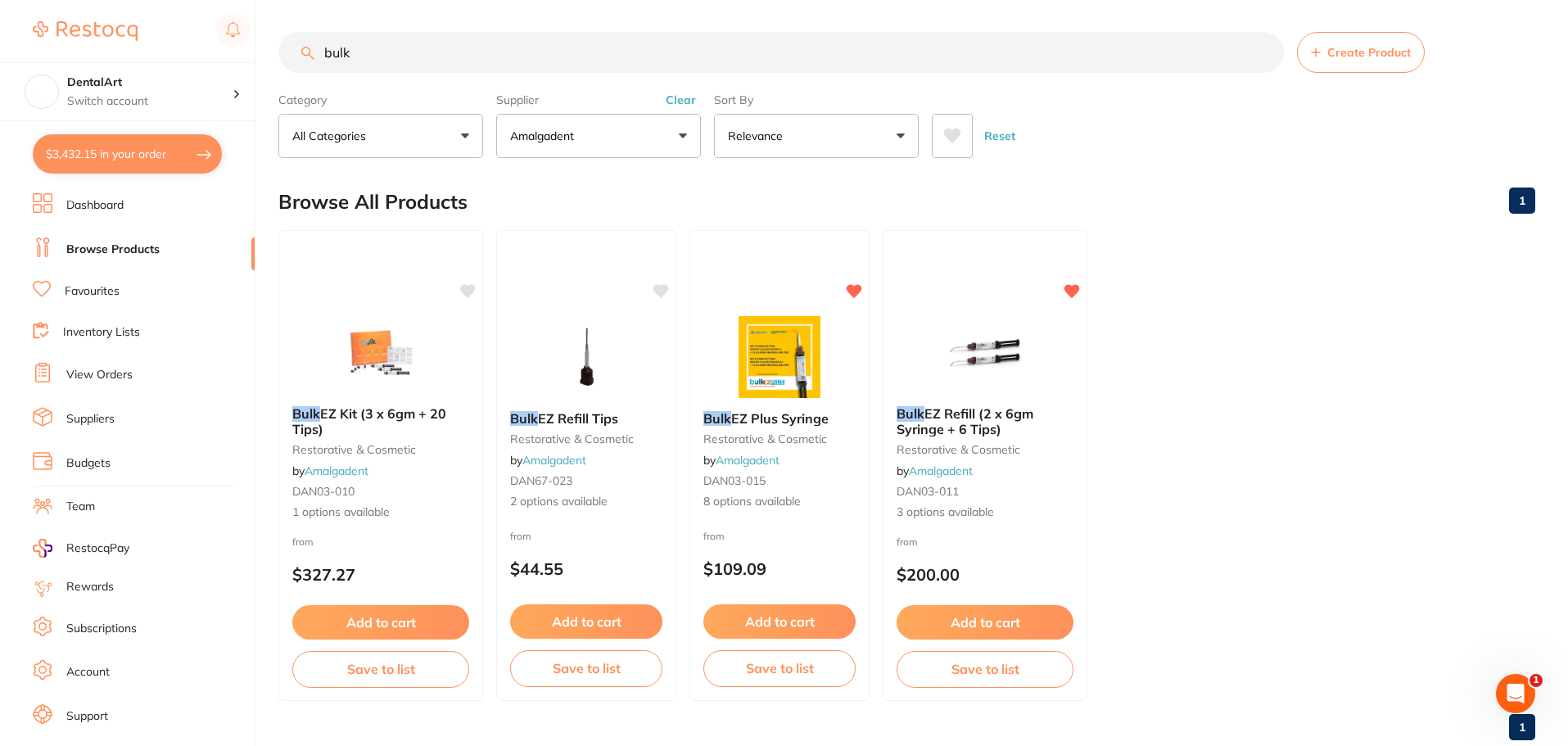
click at [195, 158] on button "$3,432.15 in your order" at bounding box center [127, 154] width 189 height 39
checkbox input "true"
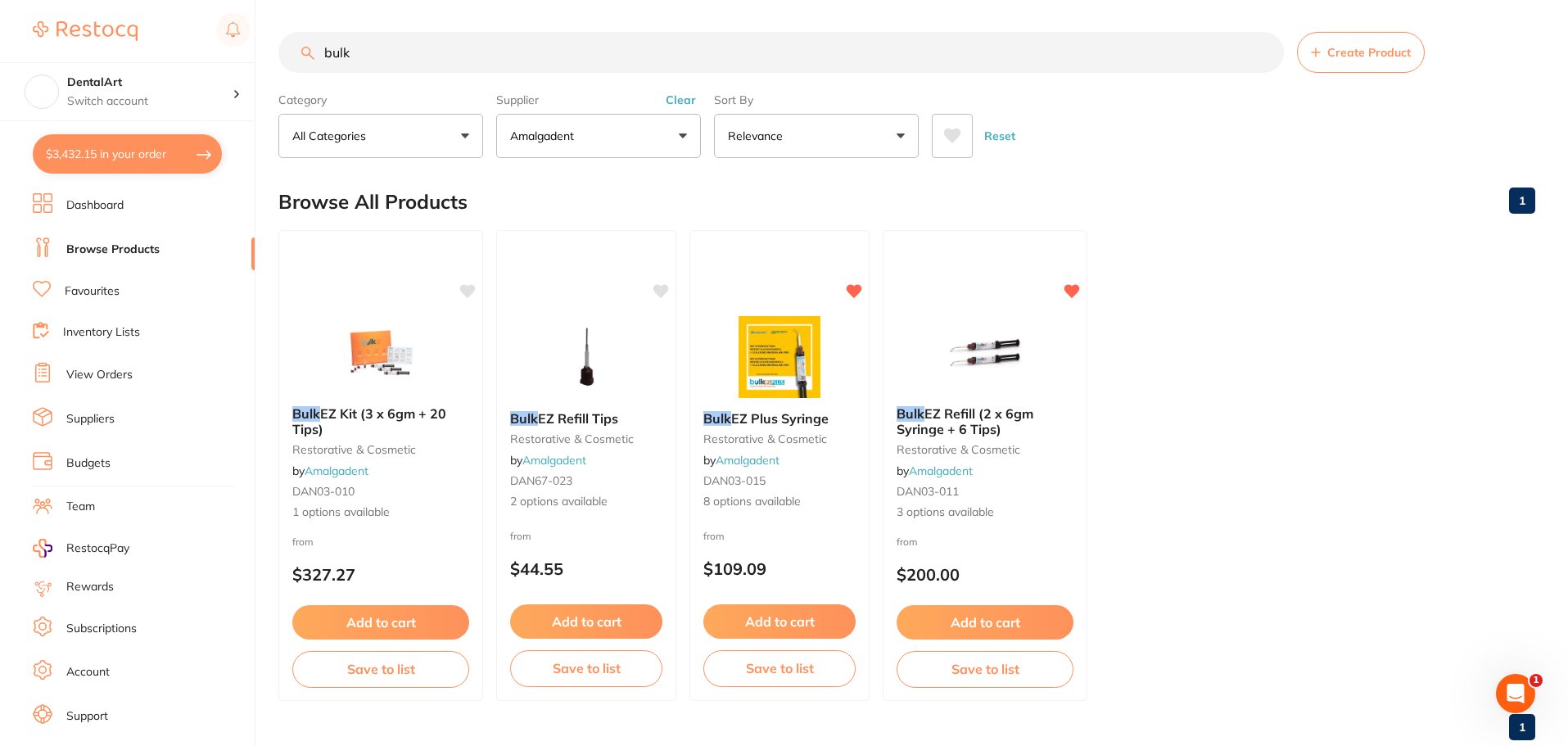
checkbox input "true"
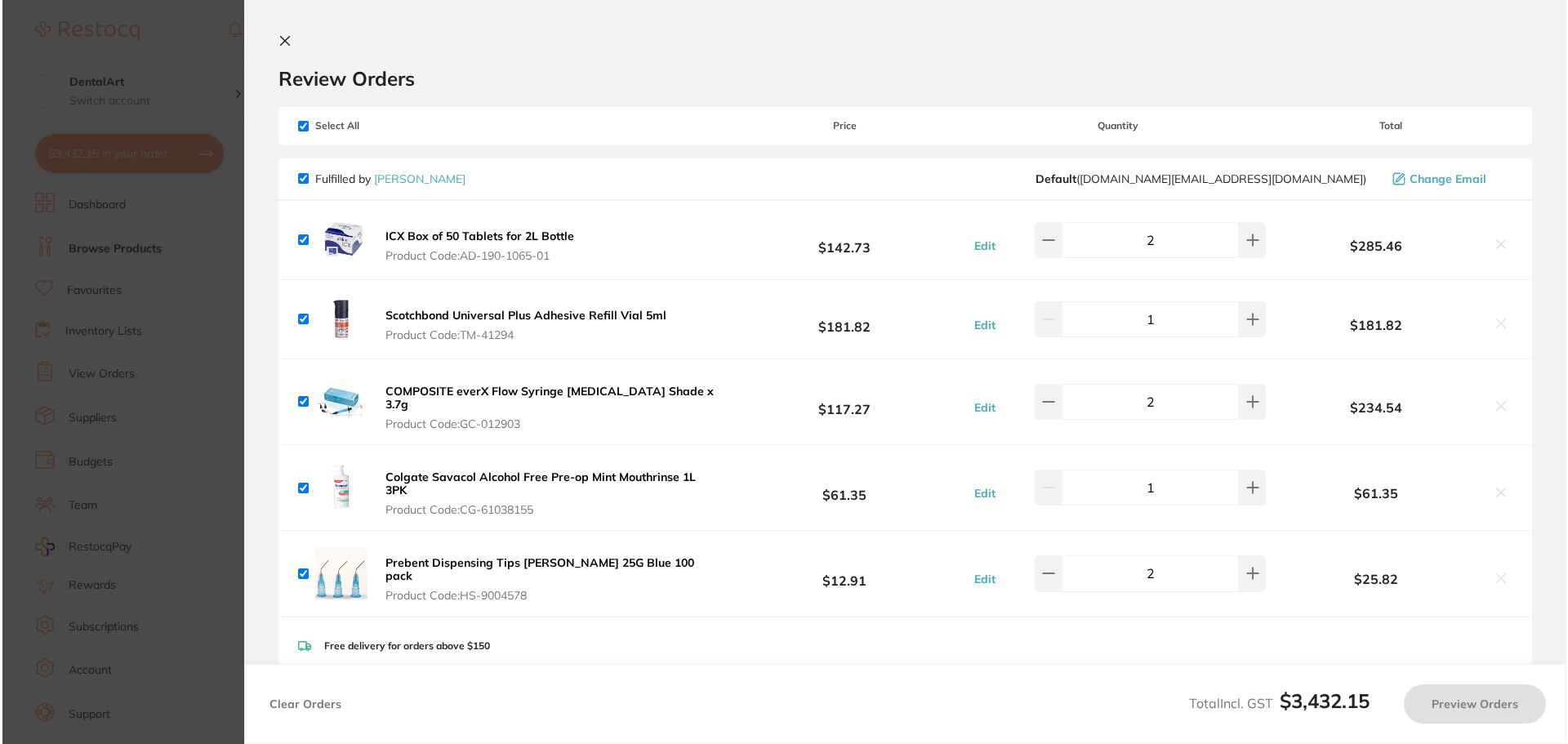
scroll to position [0, 0]
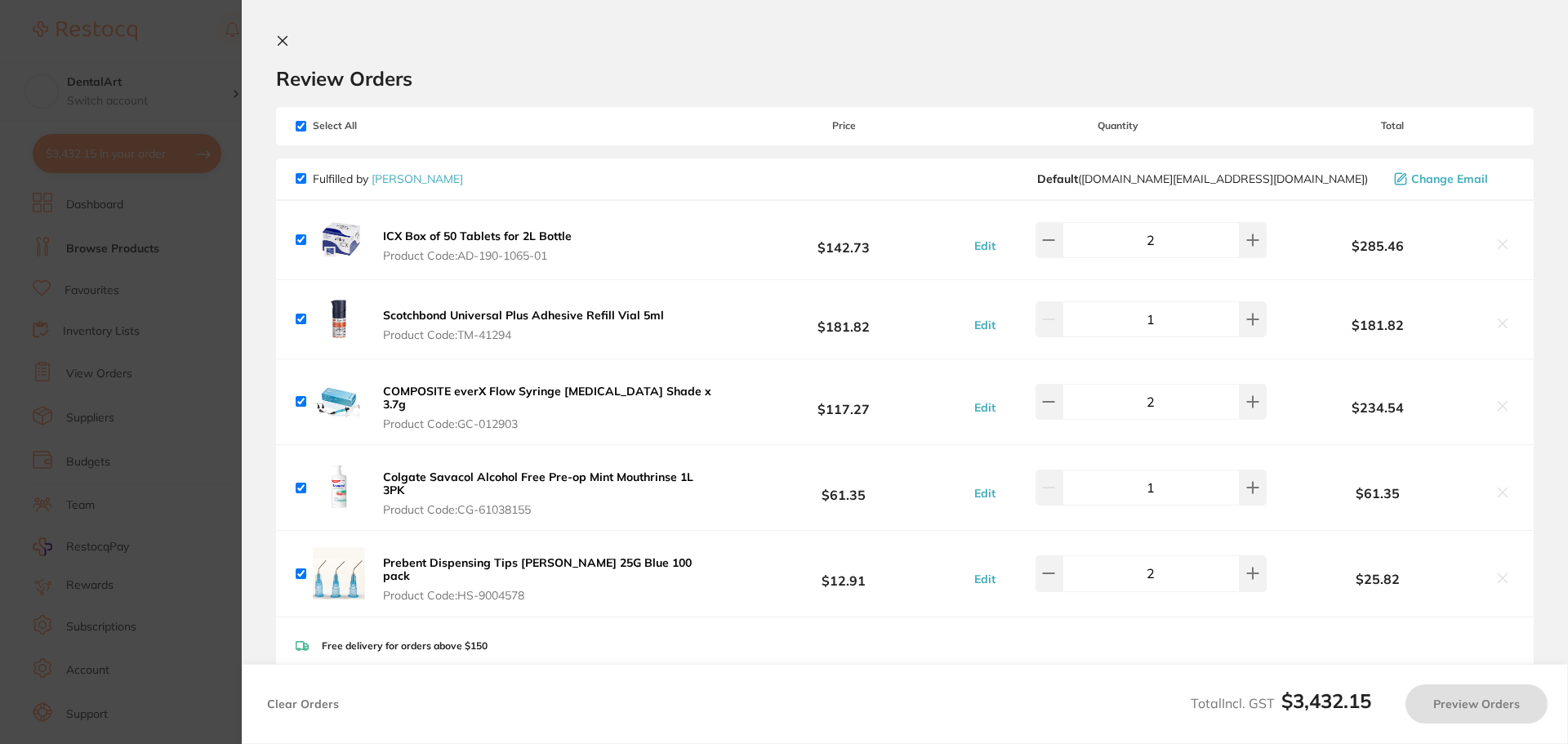
click at [179, 204] on section "Update RRP Set your pre negotiated price for this item. Item Agreed RRP (excl. …" at bounding box center [784, 372] width 1568 height 744
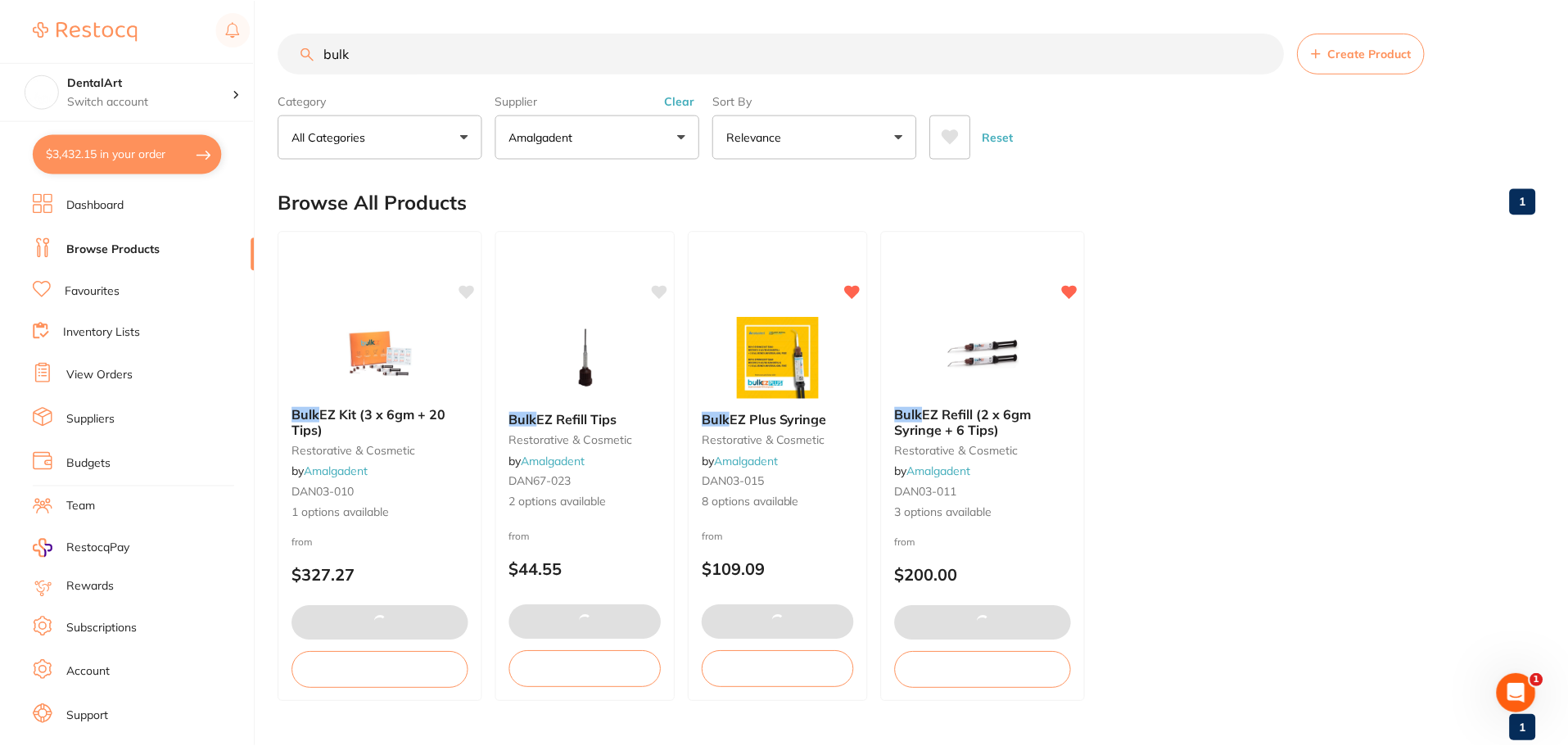
scroll to position [1, 0]
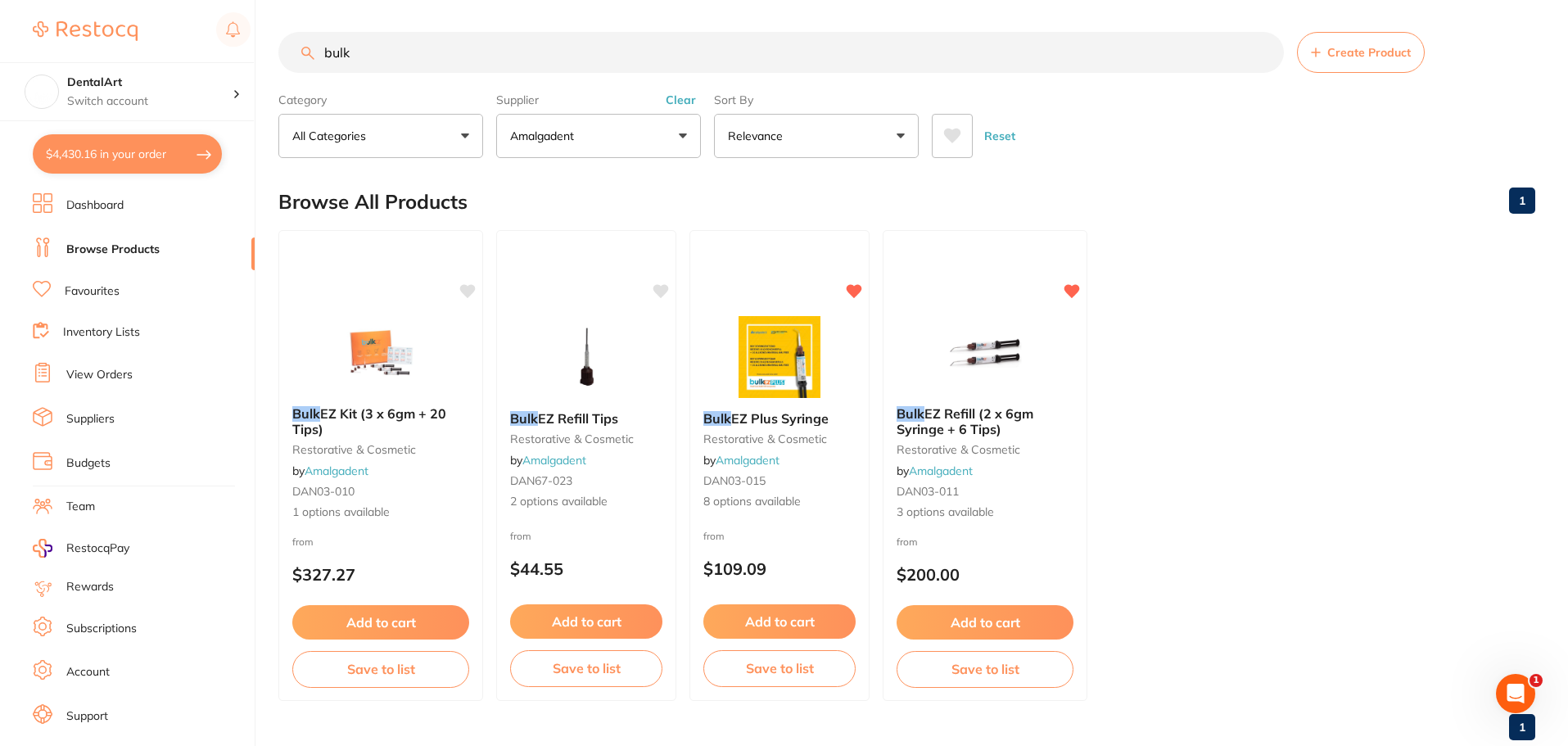
drag, startPoint x: 329, startPoint y: 58, endPoint x: 303, endPoint y: 59, distance: 26.0
click at [305, 59] on input "bulk" at bounding box center [781, 53] width 1006 height 41
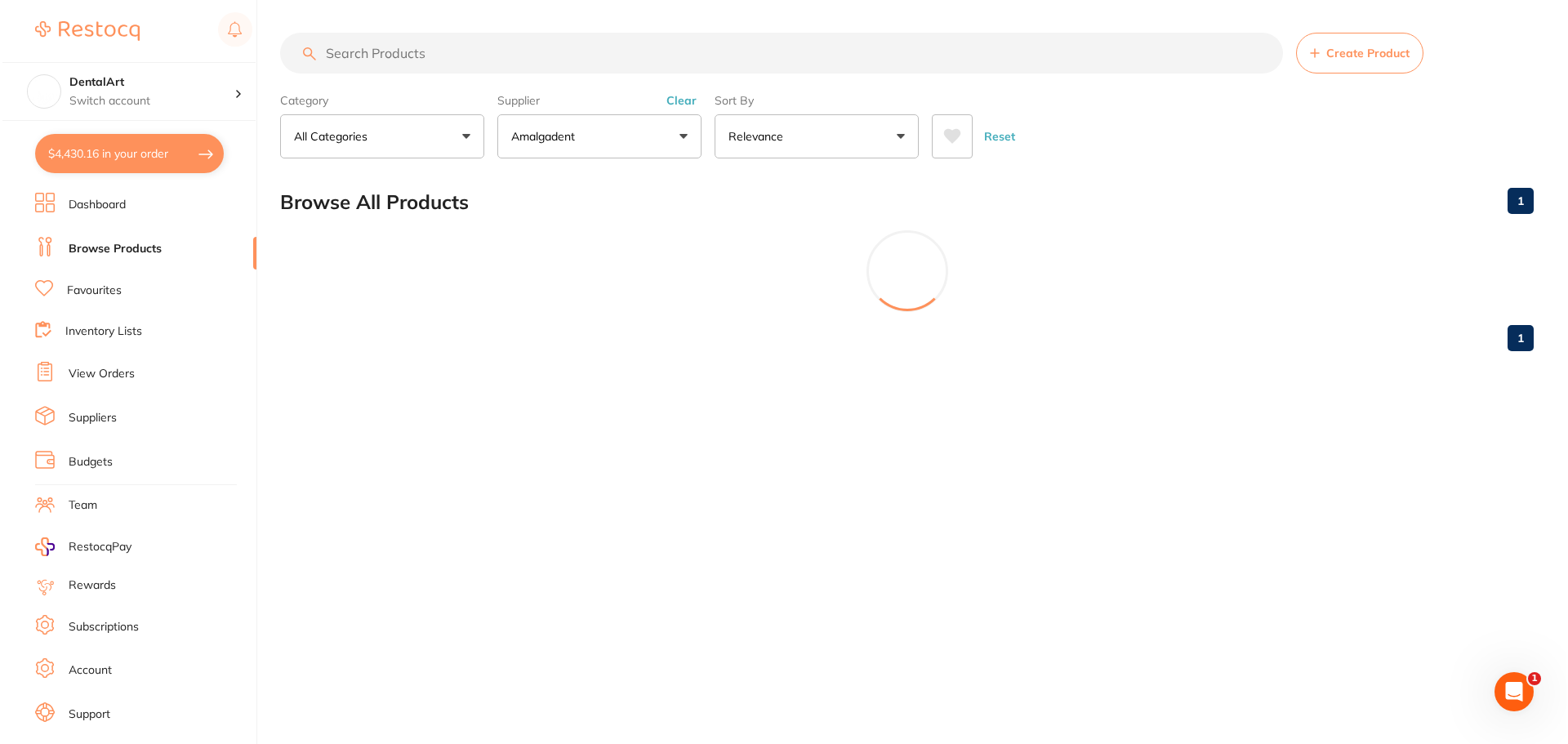
scroll to position [0, 0]
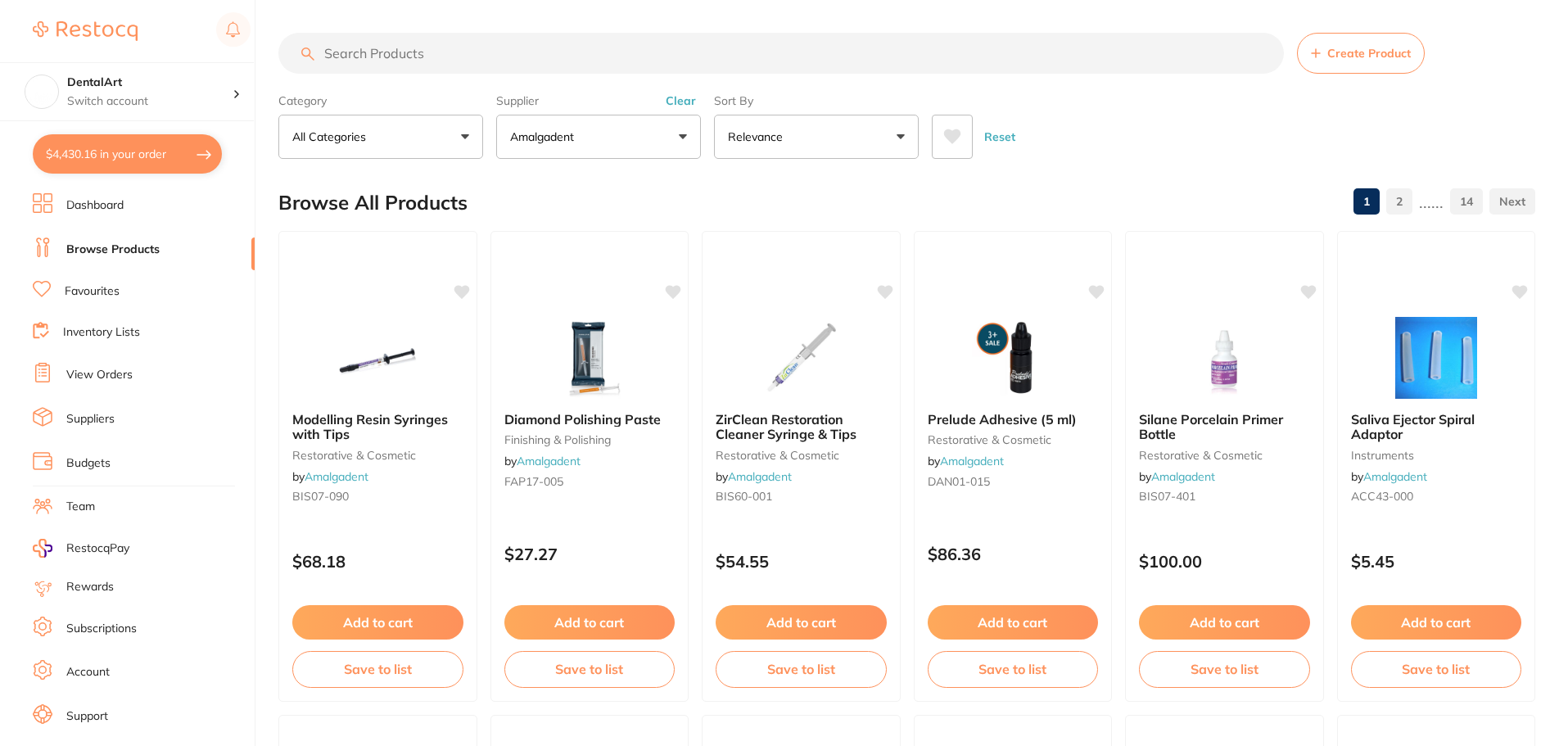
click at [180, 145] on button "$4,430.16 in your order" at bounding box center [127, 154] width 189 height 39
checkbox input "true"
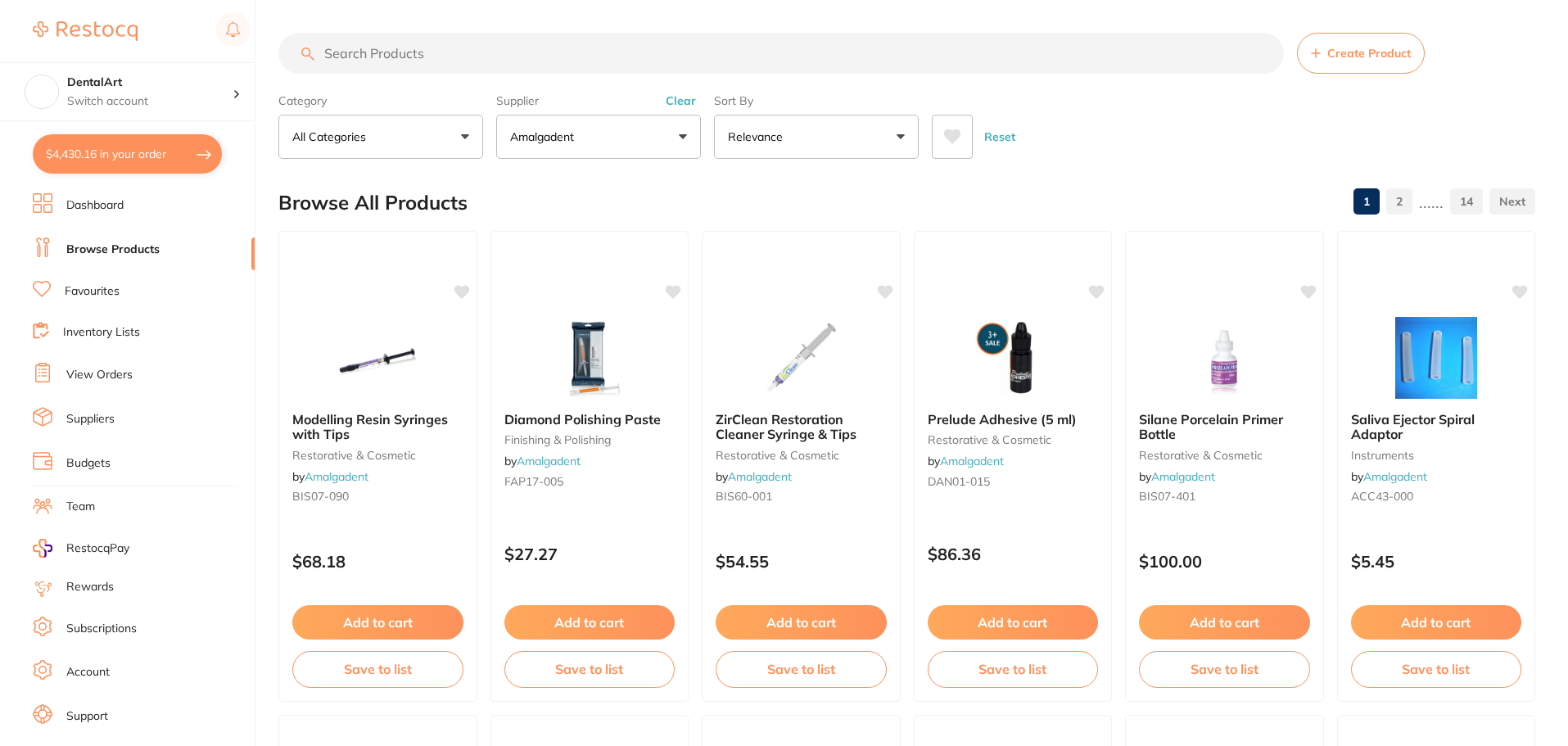
checkbox input "true"
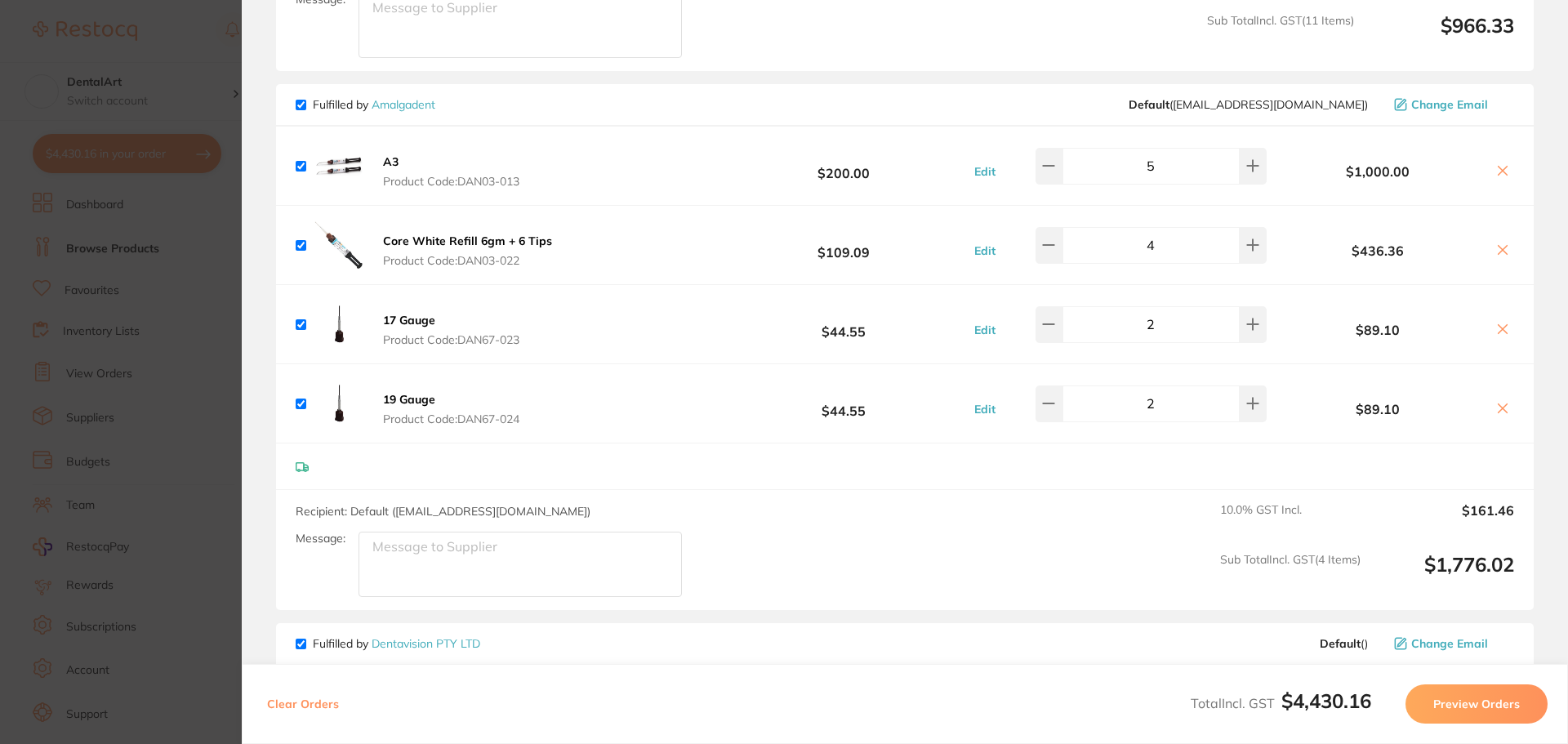
scroll to position [1646, 0]
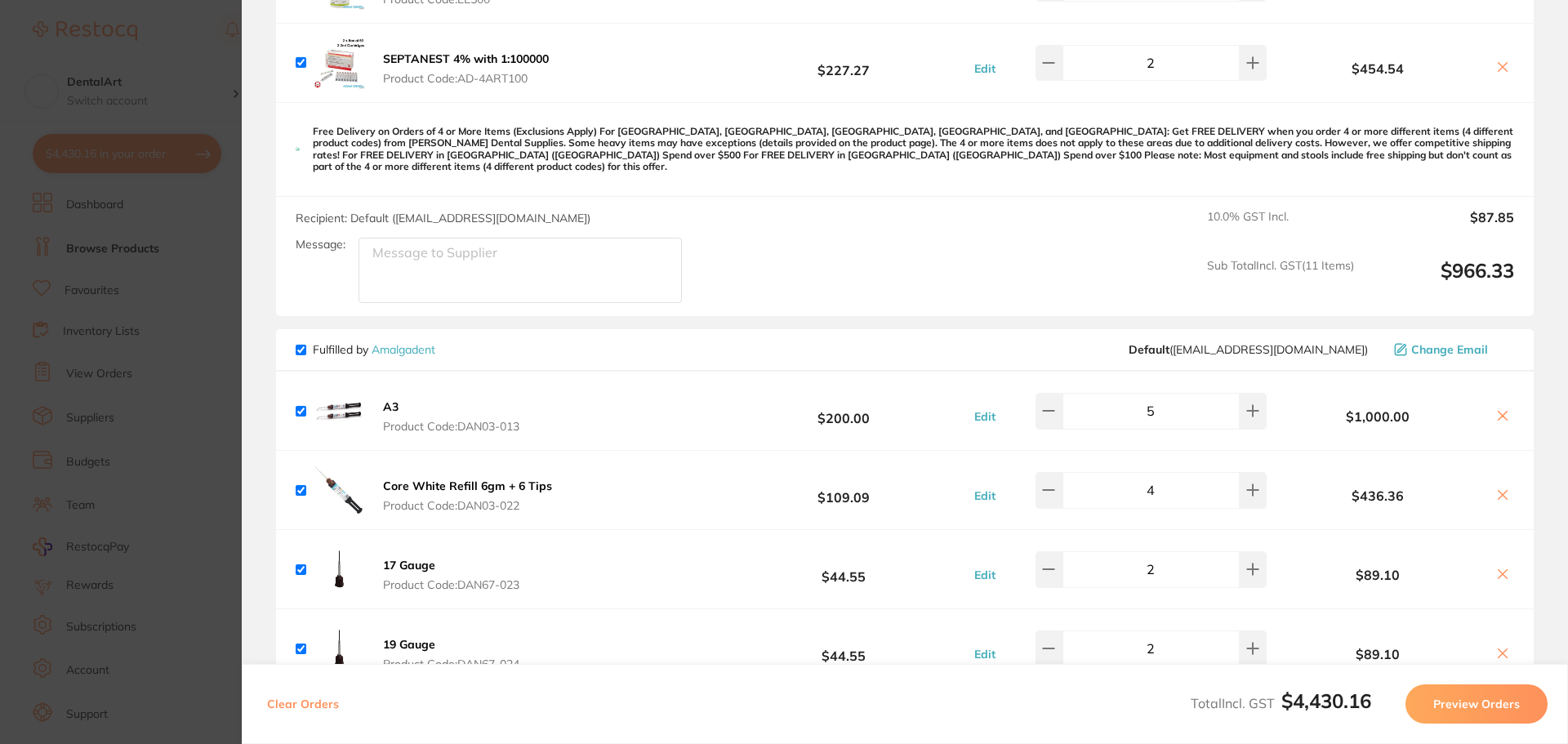
click at [85, 254] on section "Update RRP Set your pre negotiated price for this item. Item Agreed RRP (excl. …" at bounding box center [784, 372] width 1568 height 744
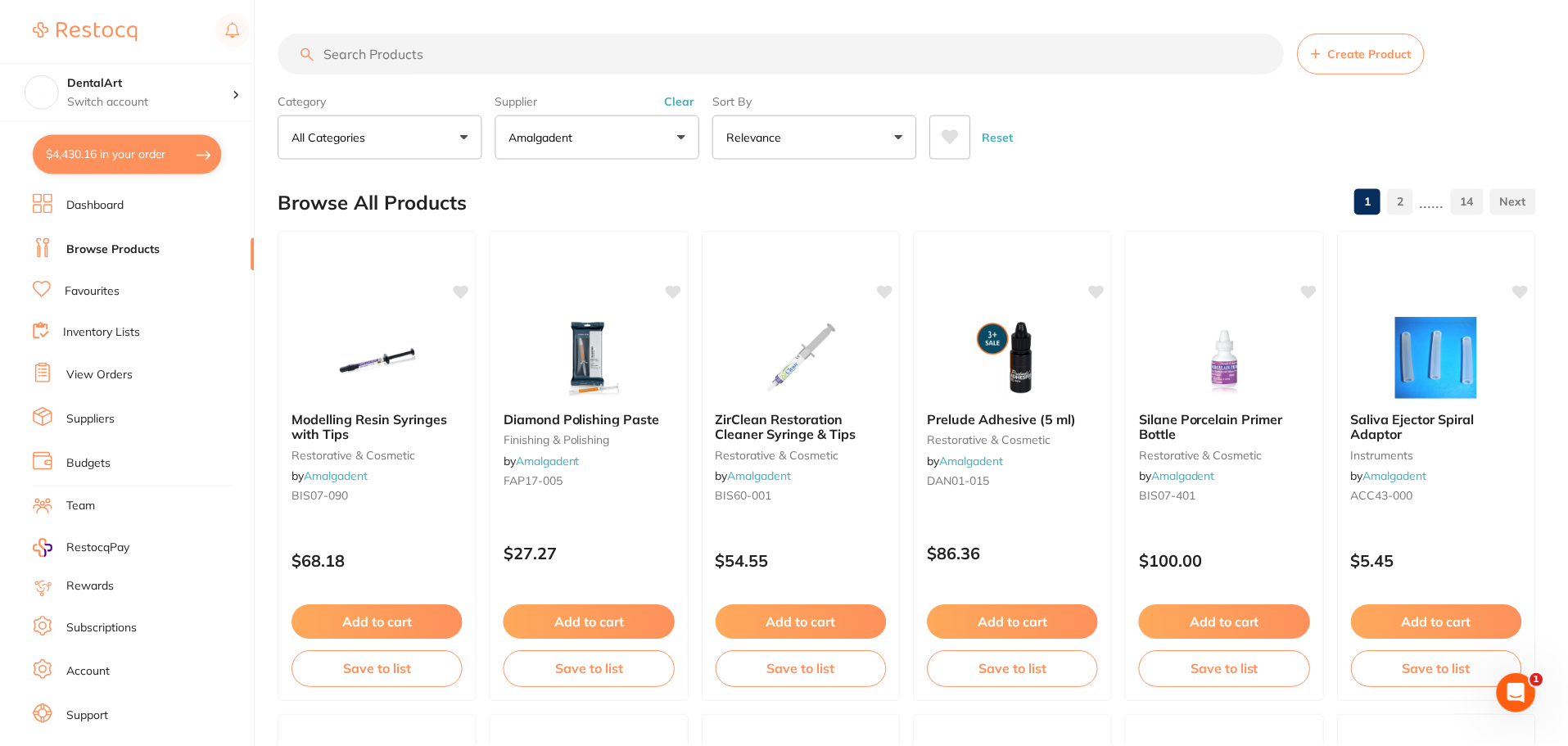
scroll to position [1, 0]
click at [192, 163] on button "$4,430.16 in your order" at bounding box center [127, 154] width 189 height 39
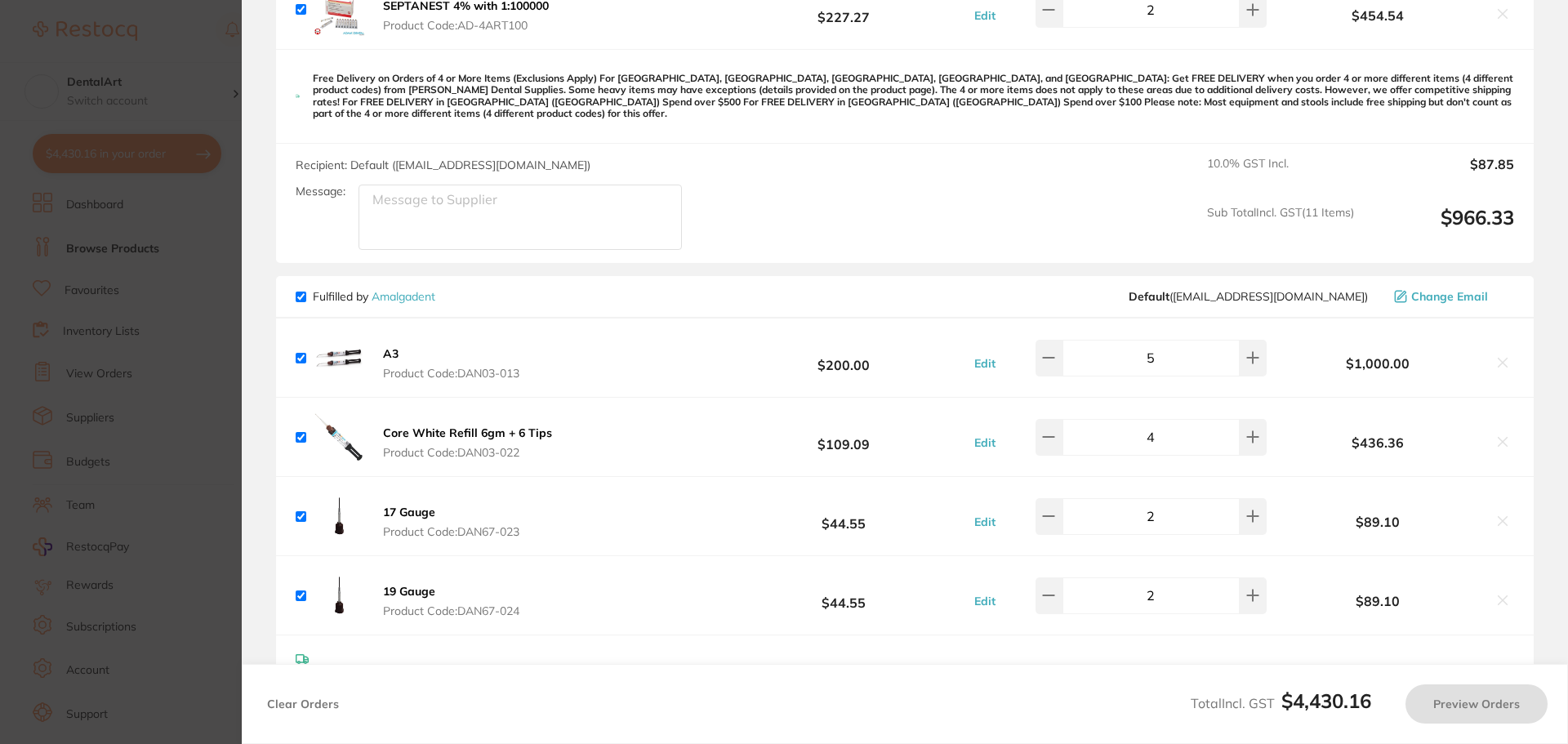
scroll to position [1728, 0]
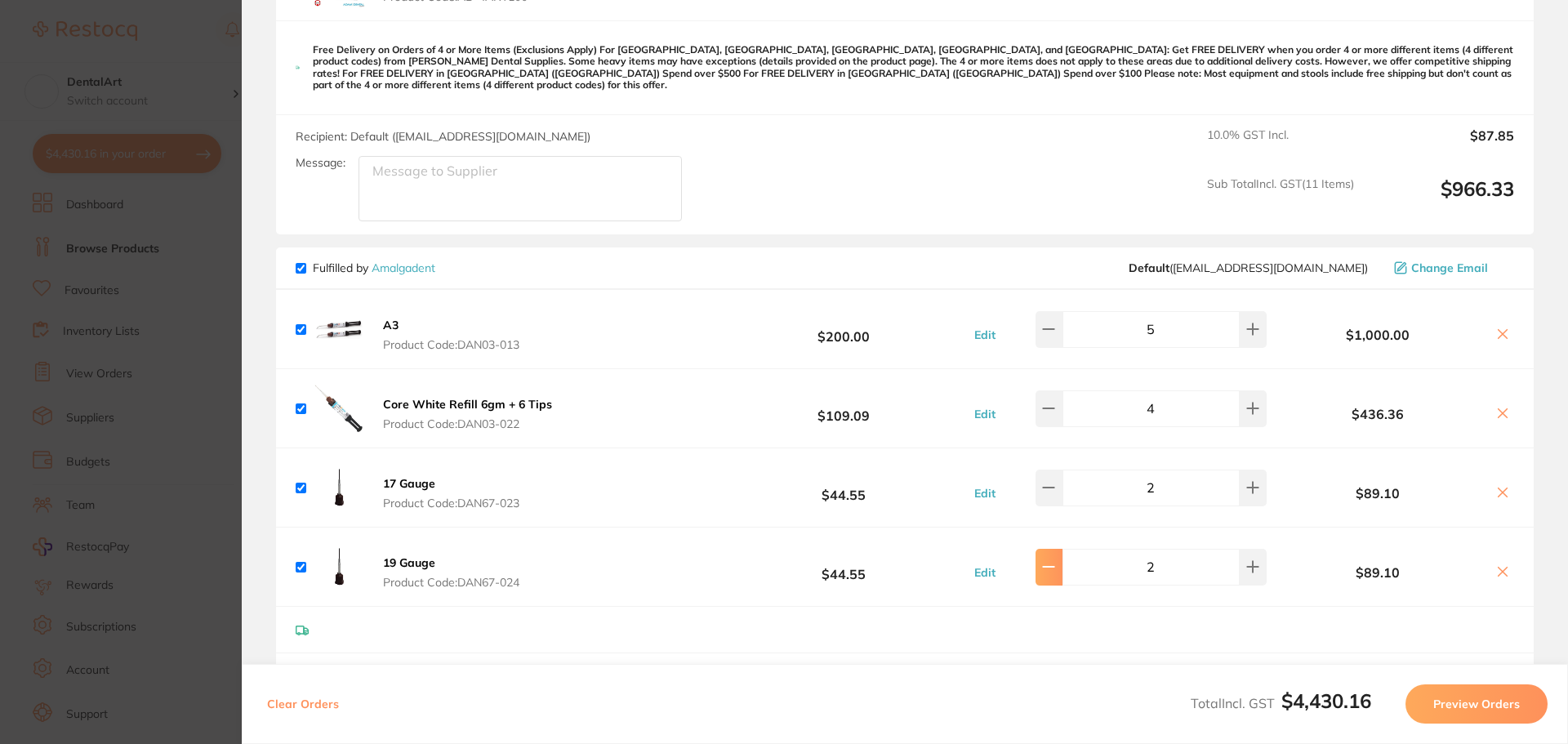
type input "1"
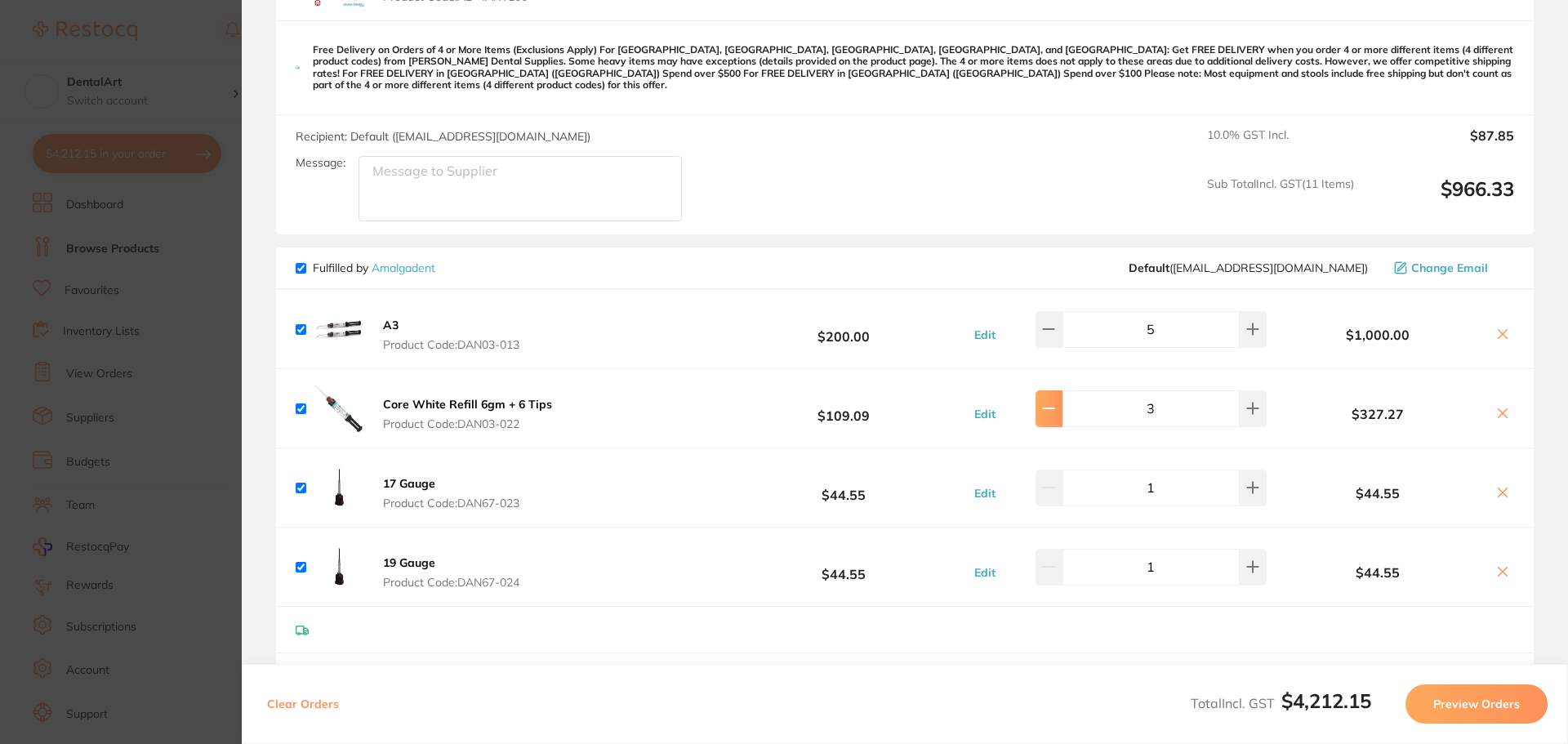
type input "2"
click at [474, 607] on div at bounding box center [905, 630] width 1258 height 47
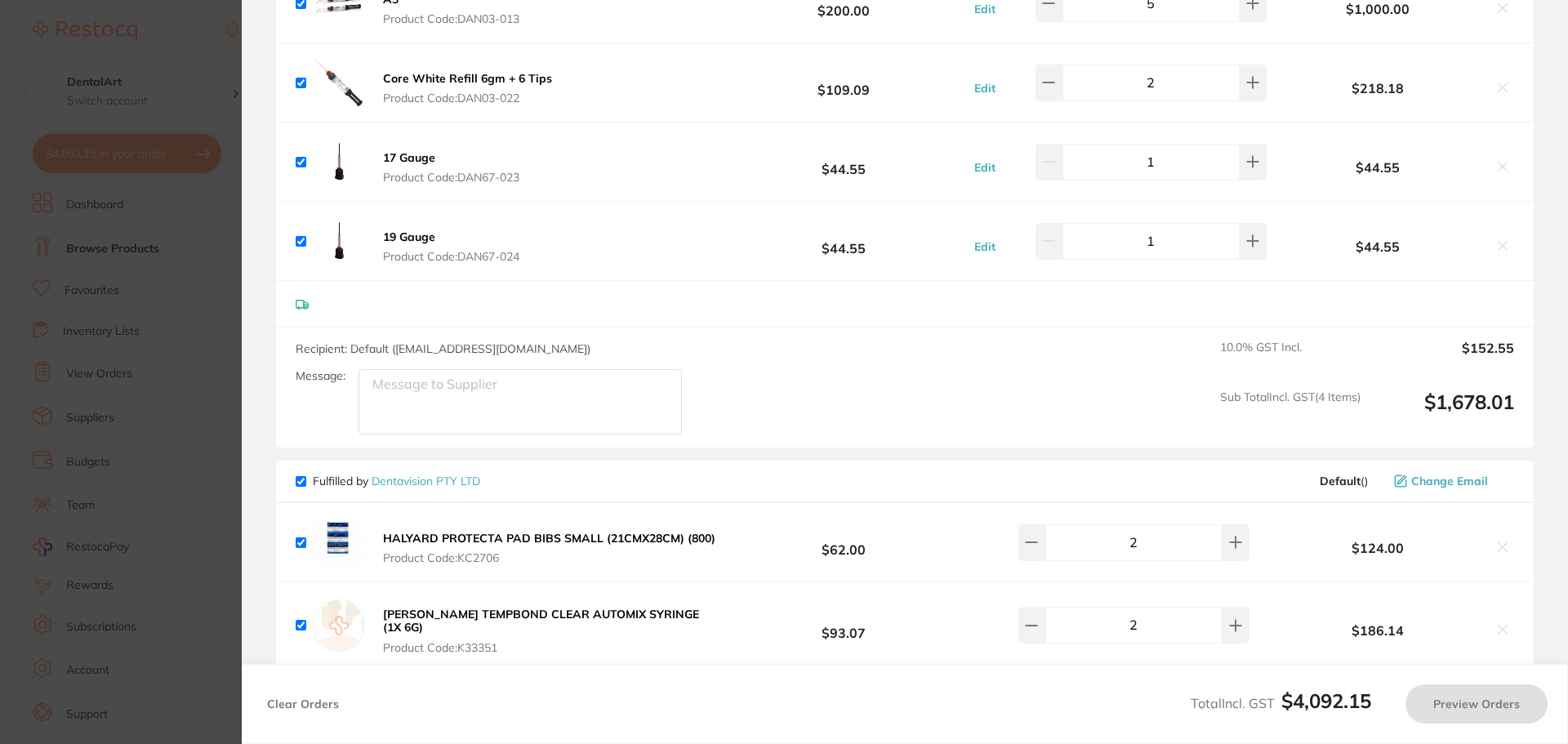
type input "3"
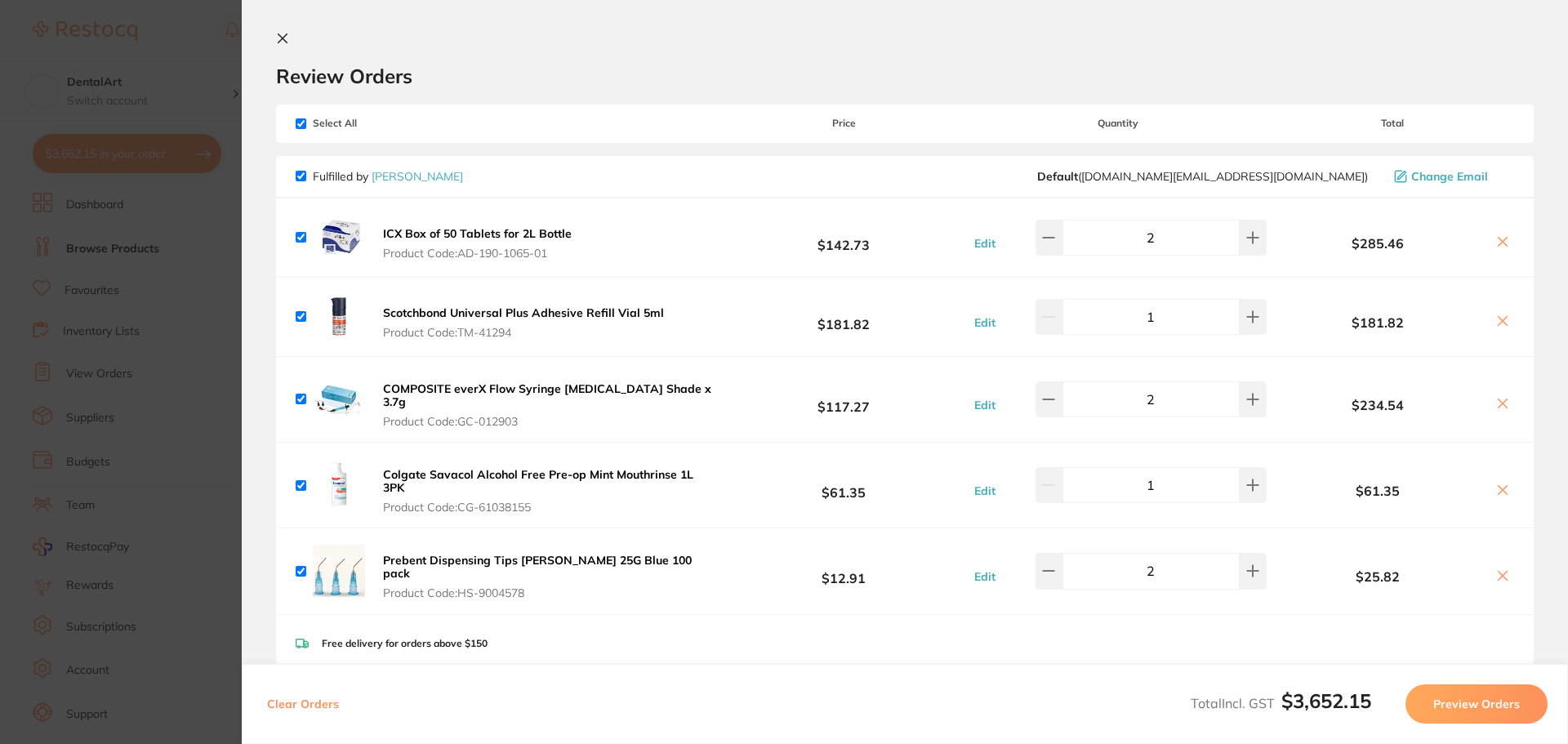
scroll to position [0, 0]
click at [1503, 703] on button "Preview Orders" at bounding box center [1477, 703] width 142 height 39
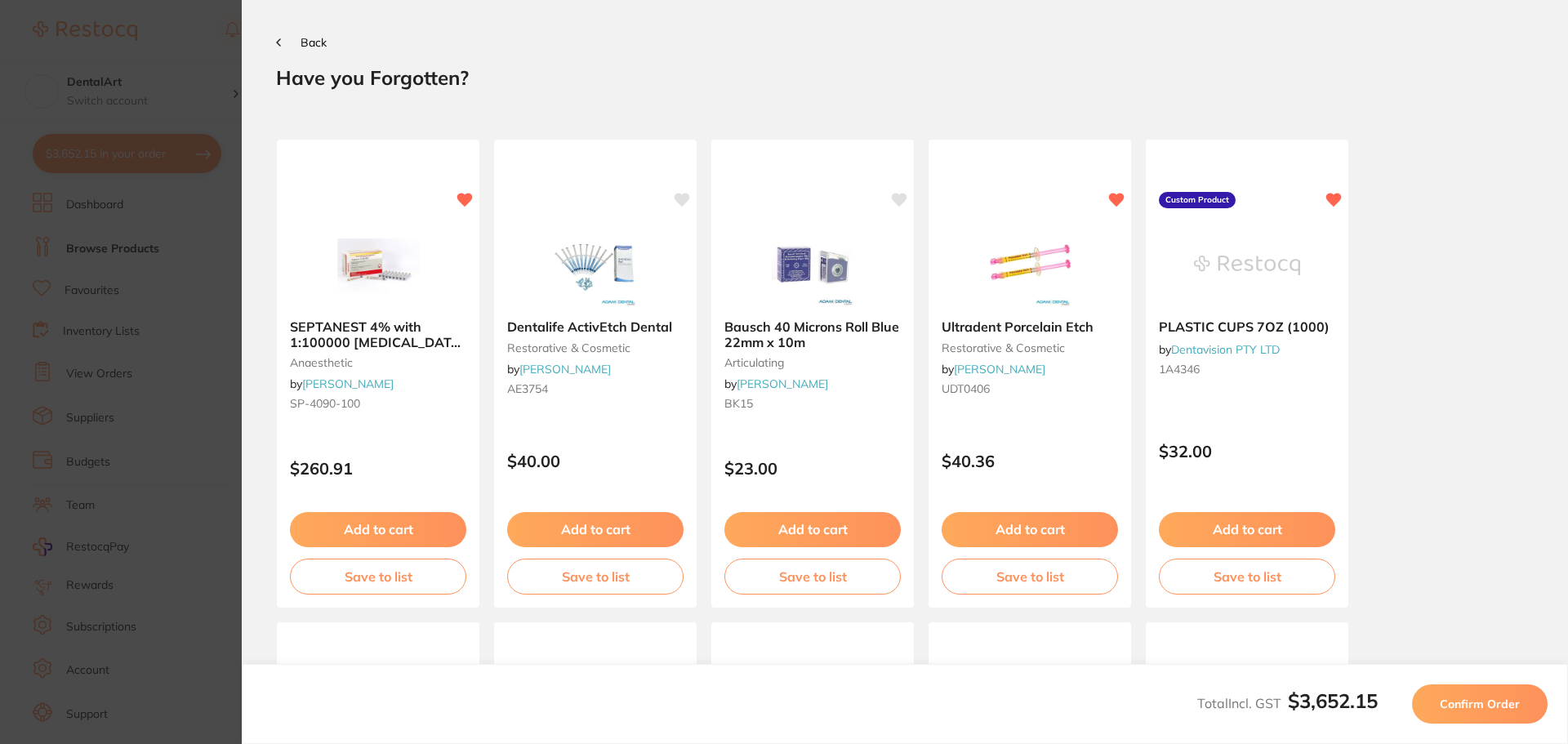
click at [1505, 703] on span "Confirm Order" at bounding box center [1480, 703] width 80 height 15
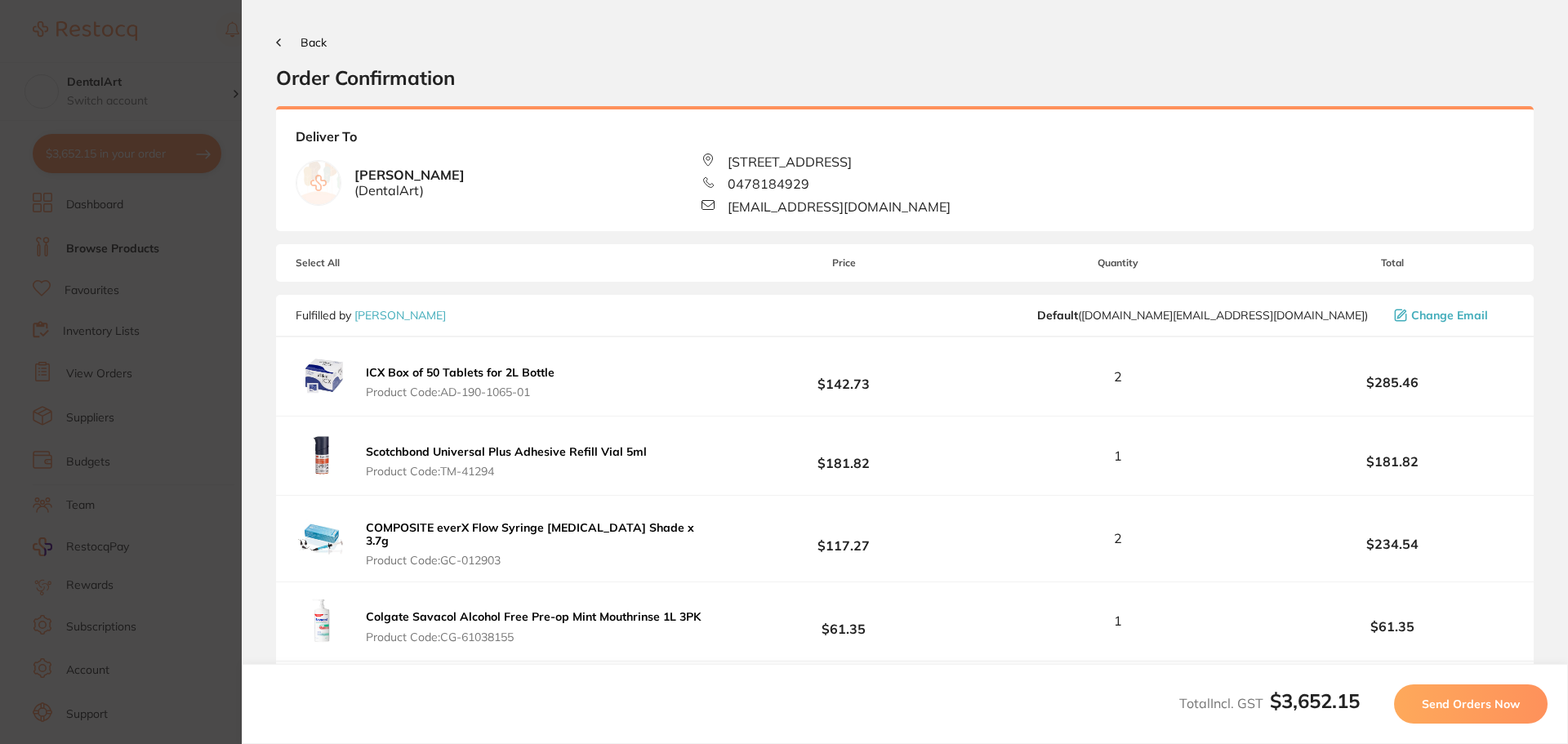
click at [1505, 702] on span "Send Orders Now" at bounding box center [1471, 703] width 98 height 15
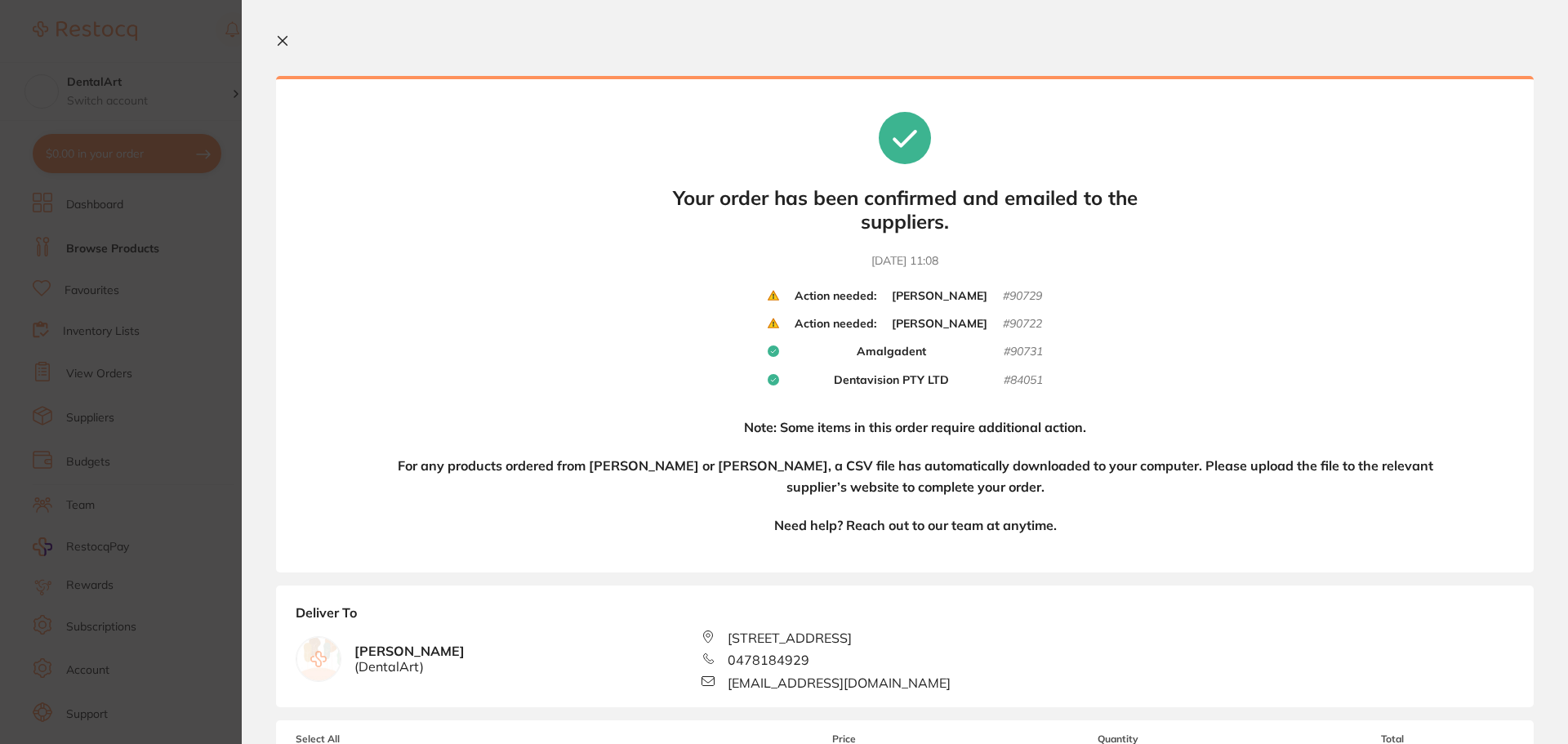
click at [685, 66] on section "Your orders are being processed and we will notify you once we have placed the …" at bounding box center [904, 372] width 1326 height 744
click at [181, 18] on section "Update RRP Set your pre negotiated price for this item. Item Agreed RRP (excl. …" at bounding box center [784, 372] width 1568 height 744
